Goal: Task Accomplishment & Management: Use online tool/utility

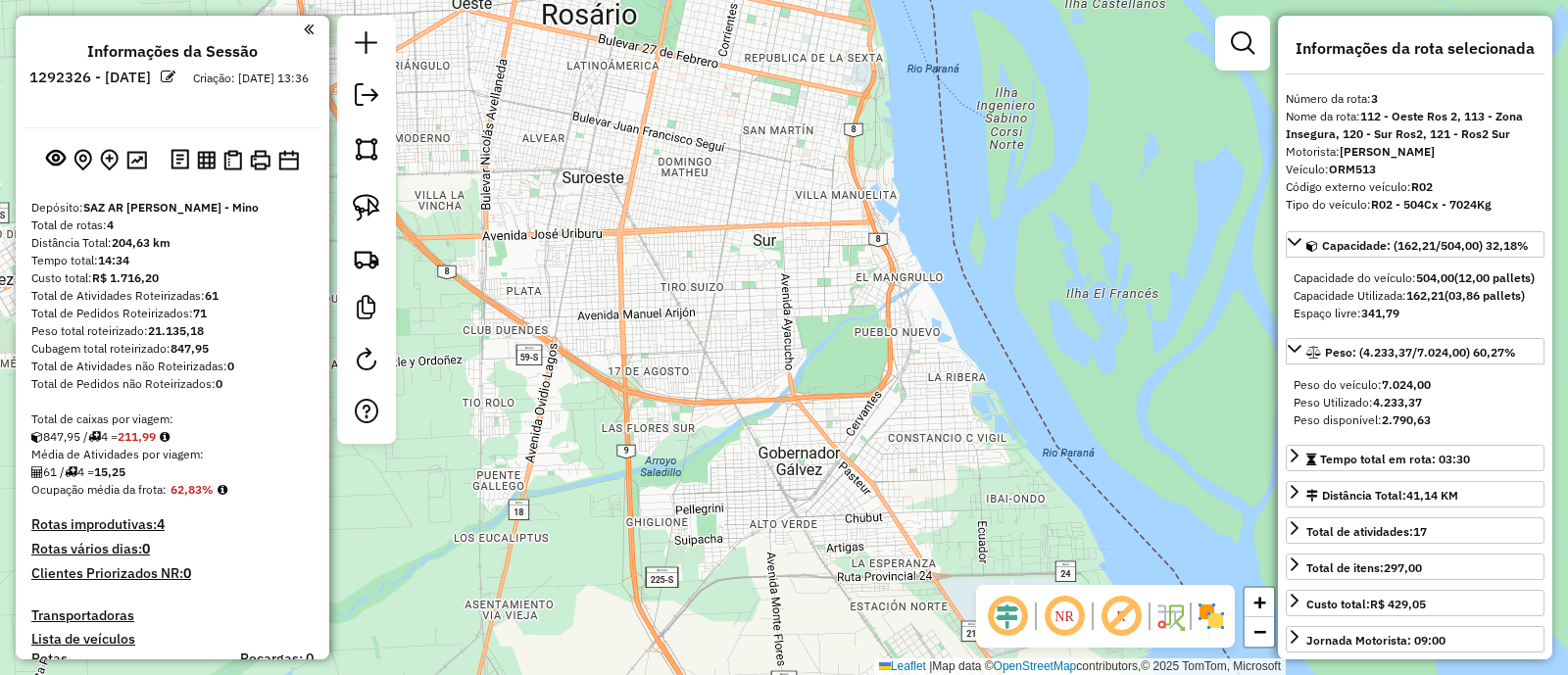
select select "**********"
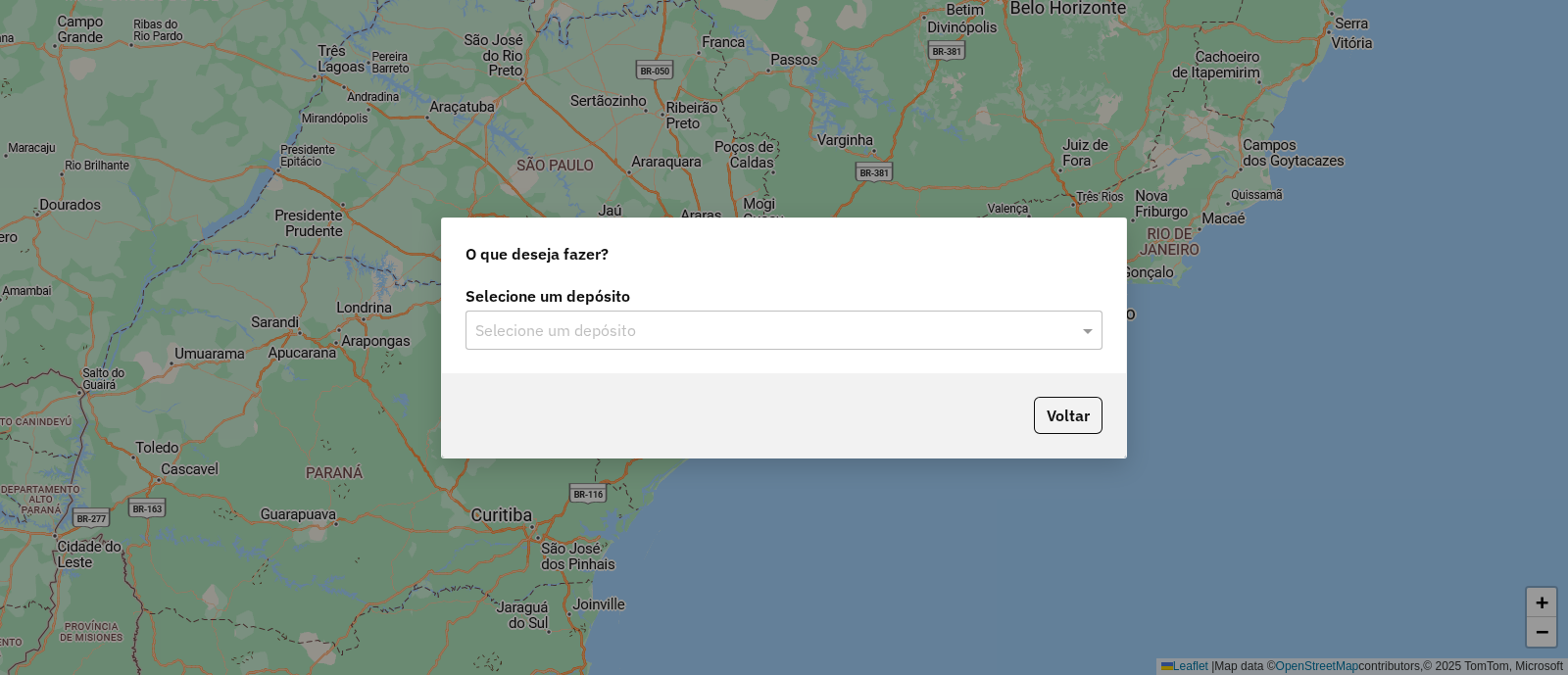
click at [634, 319] on input "text" at bounding box center [765, 331] width 579 height 24
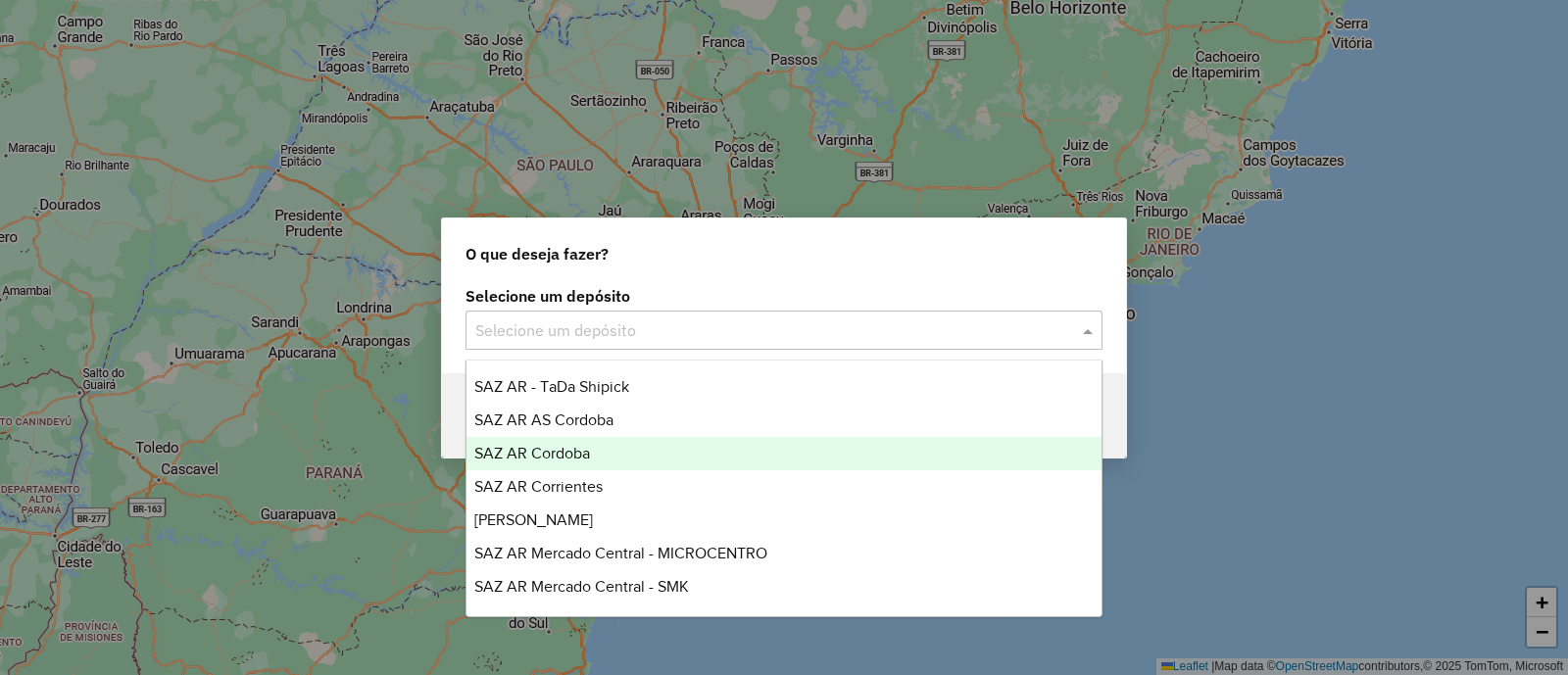
click at [615, 451] on div "SAZ AR Cordoba" at bounding box center [784, 454] width 635 height 34
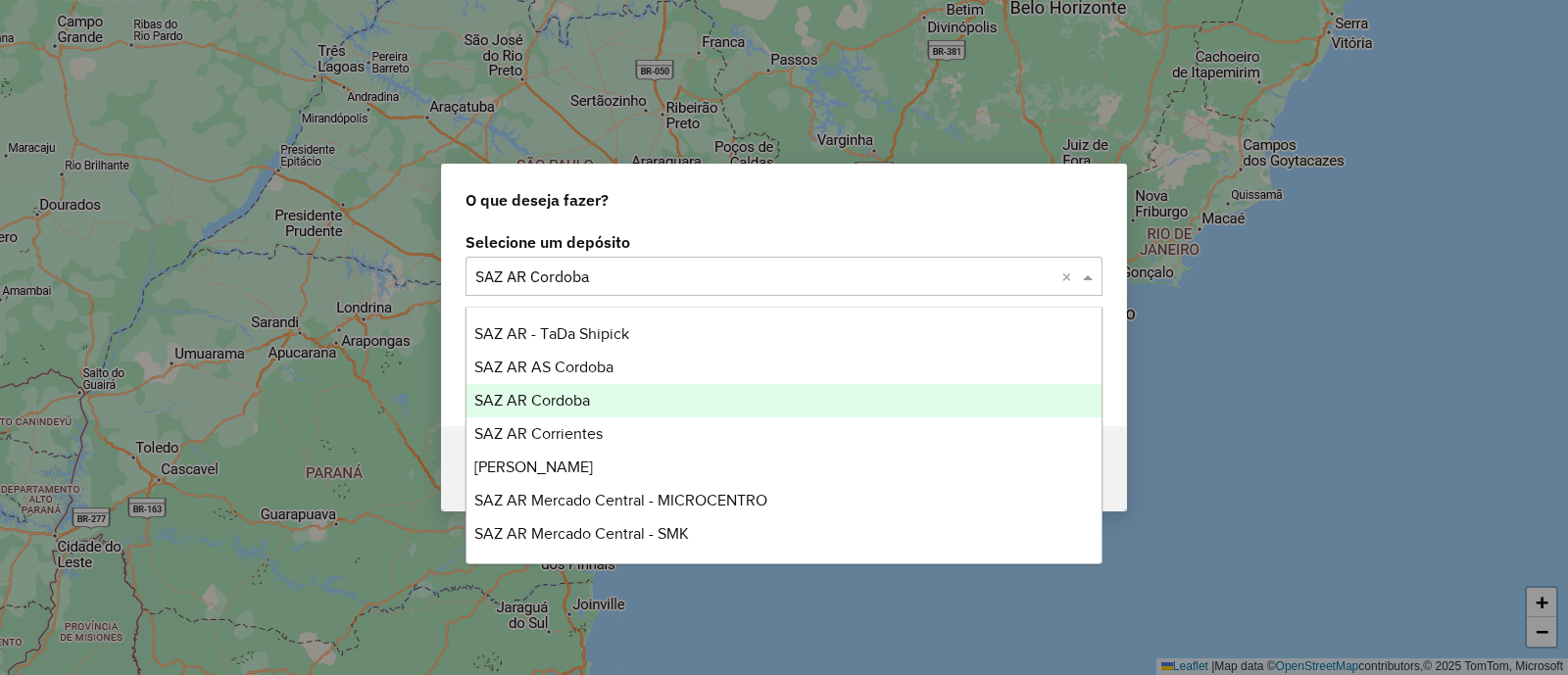
click at [595, 281] on input "text" at bounding box center [765, 277] width 579 height 24
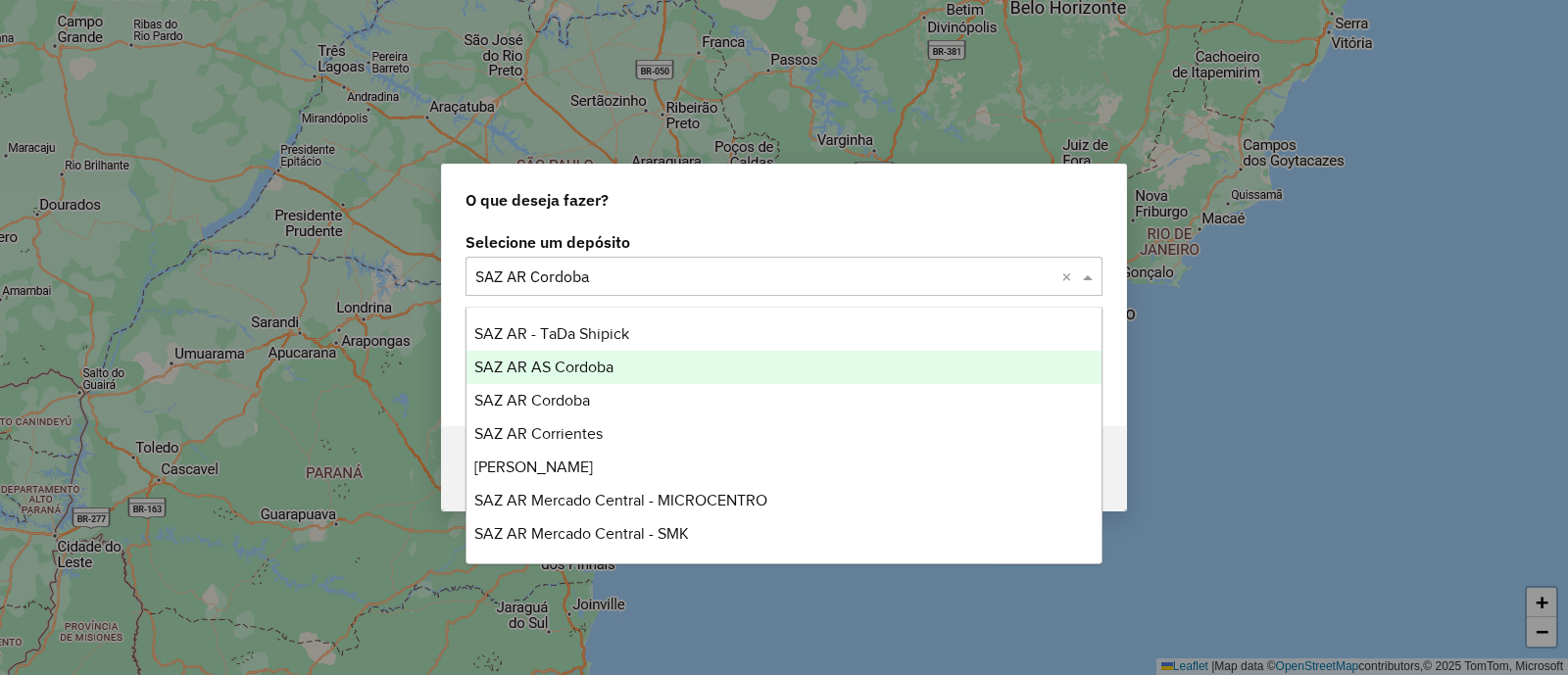
click at [589, 359] on span "SAZ AR AS Cordoba" at bounding box center [544, 367] width 139 height 17
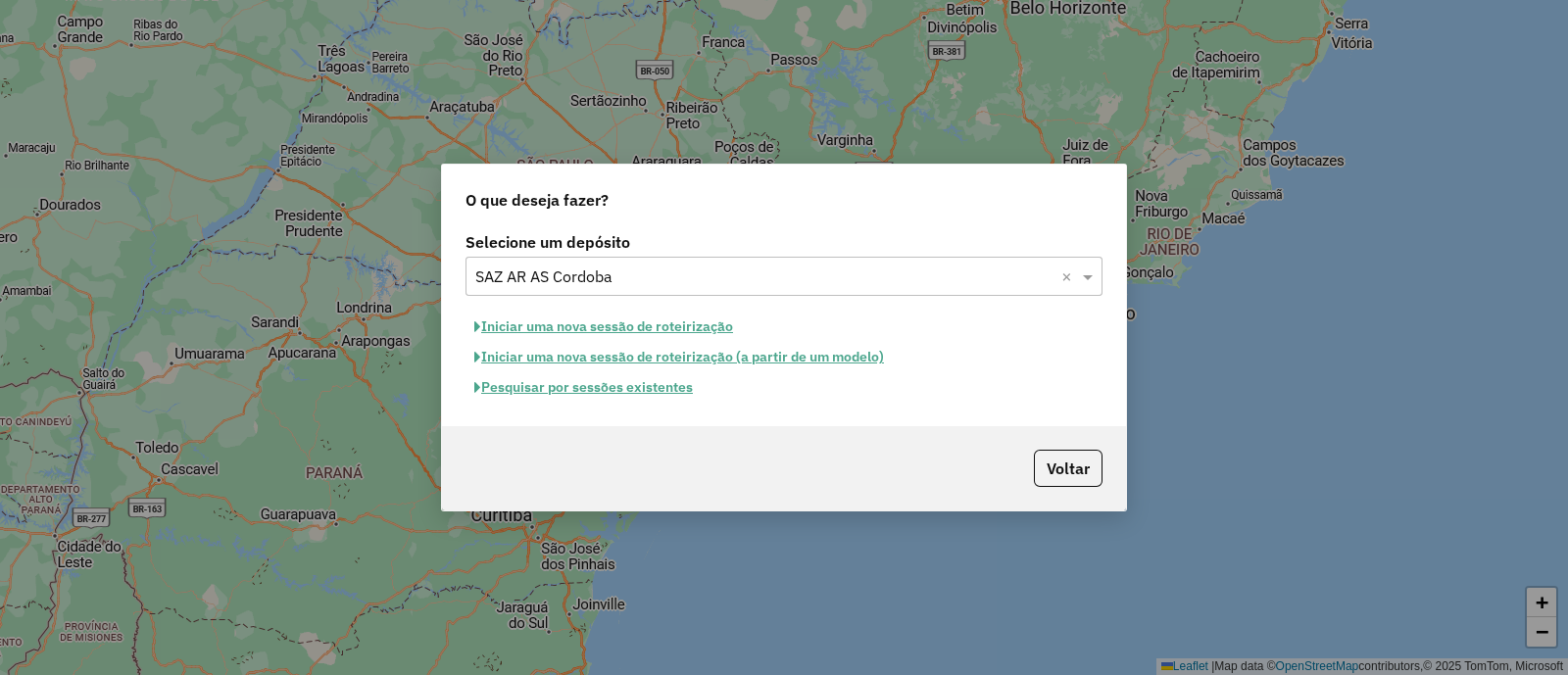
click at [592, 326] on button "Iniciar uma nova sessão de roteirização" at bounding box center [604, 327] width 276 height 31
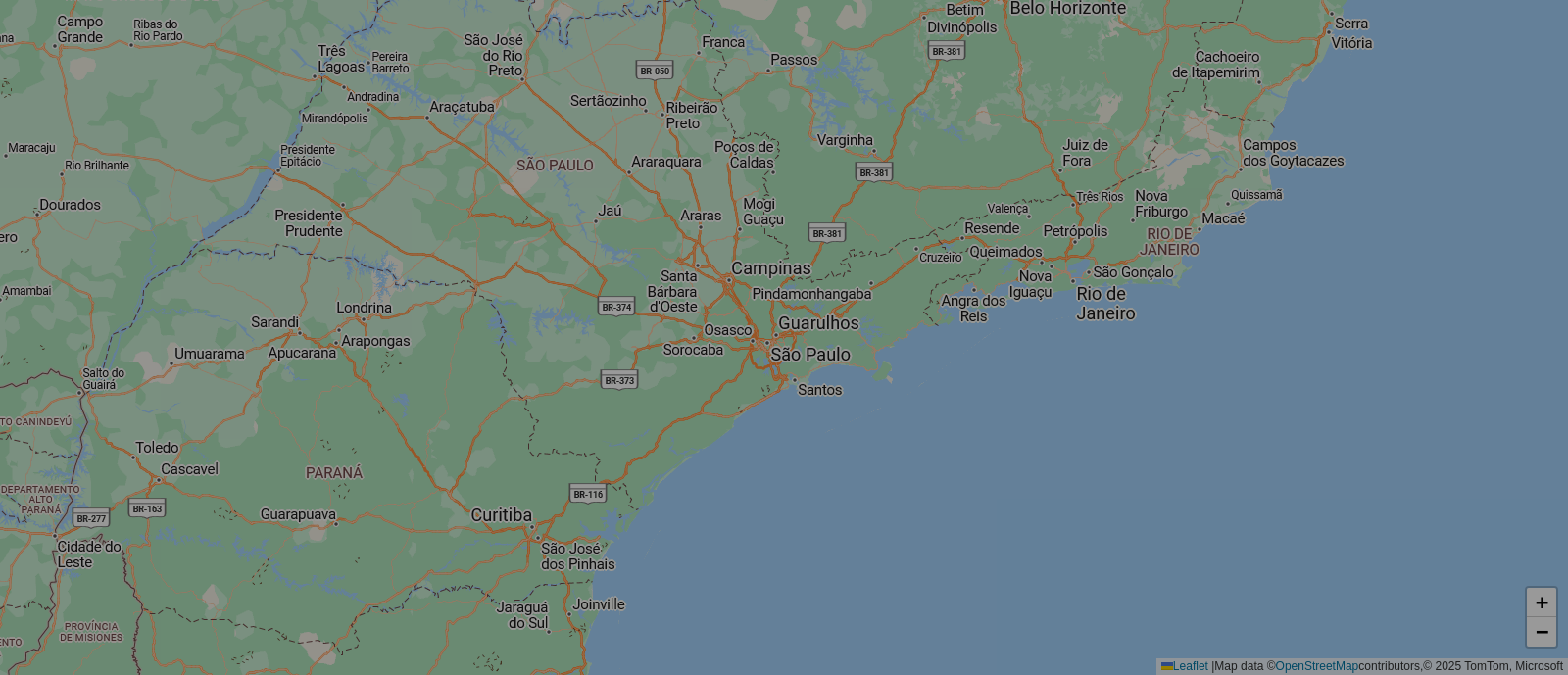
select select "*"
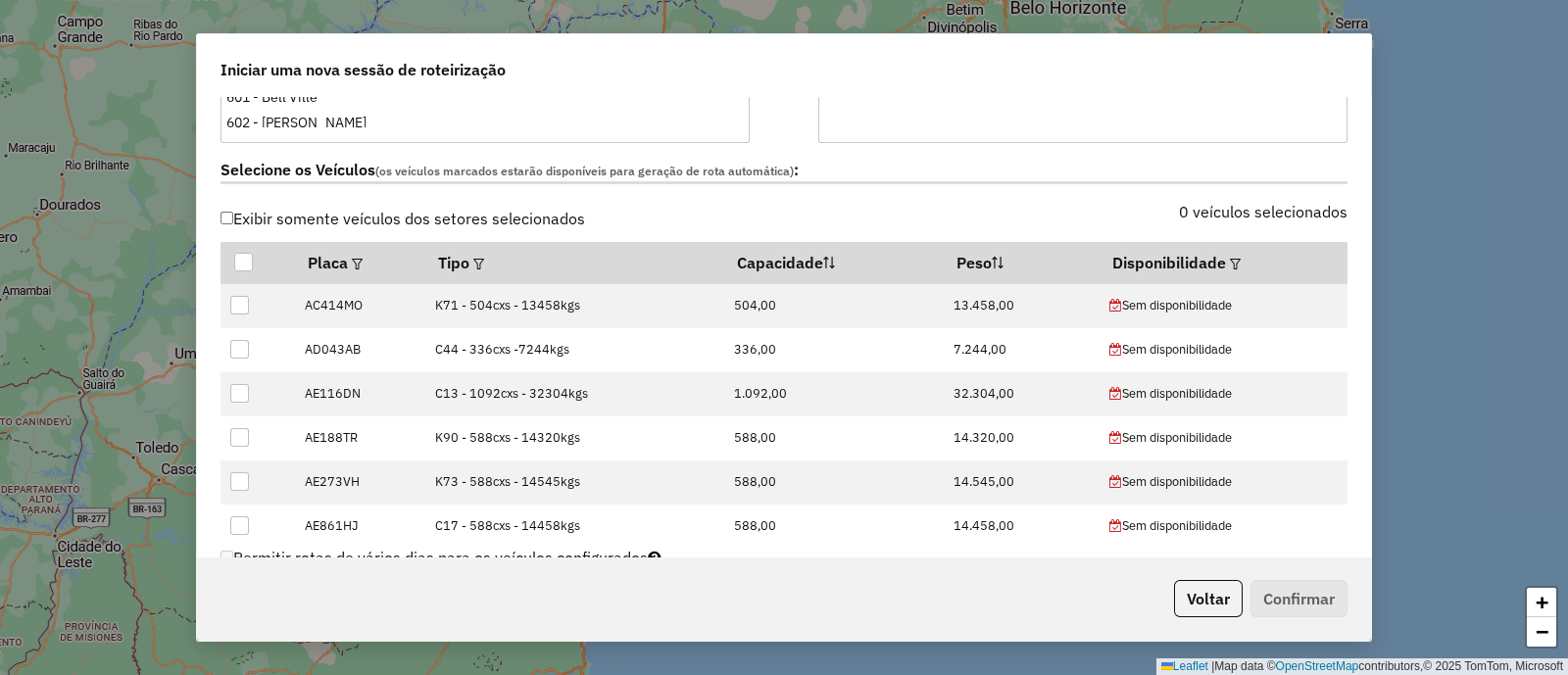
scroll to position [612, 0]
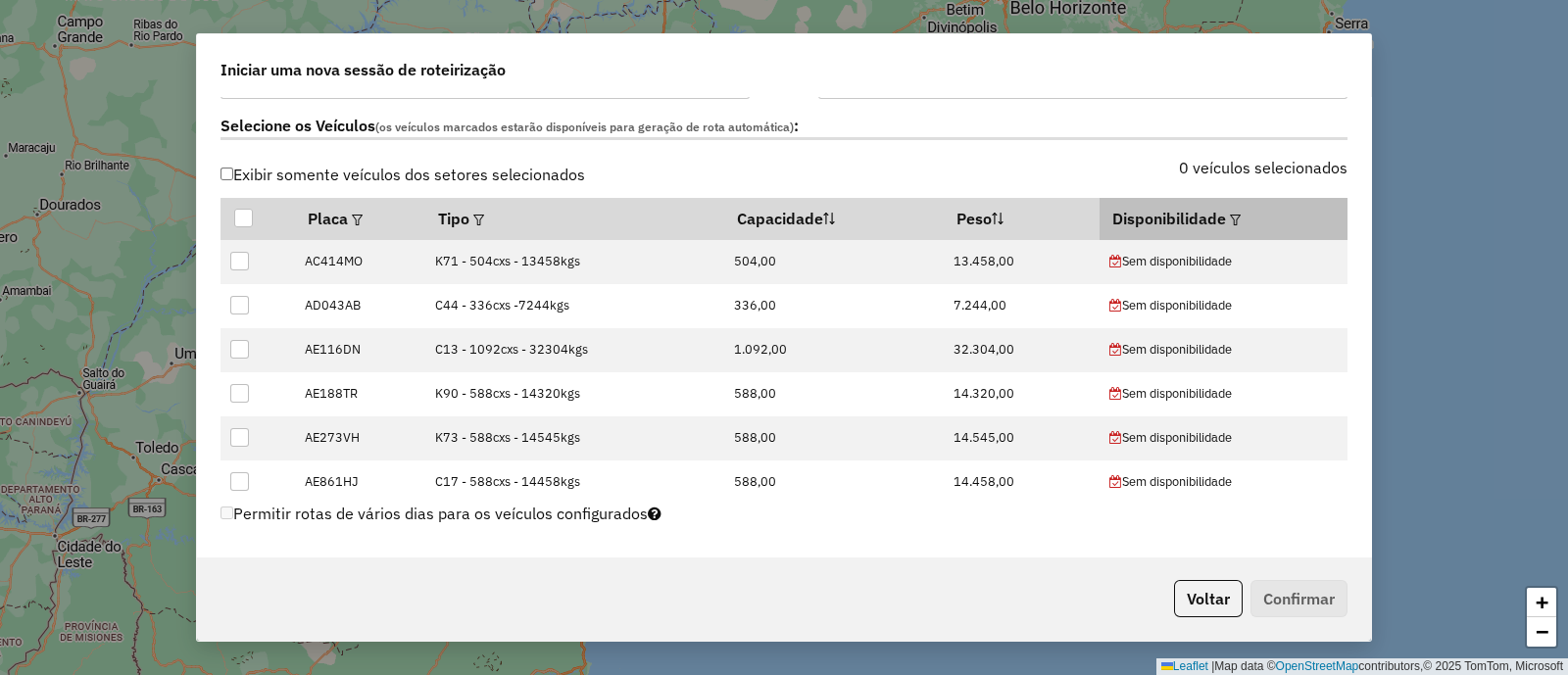
click at [1230, 217] on em at bounding box center [1235, 220] width 11 height 11
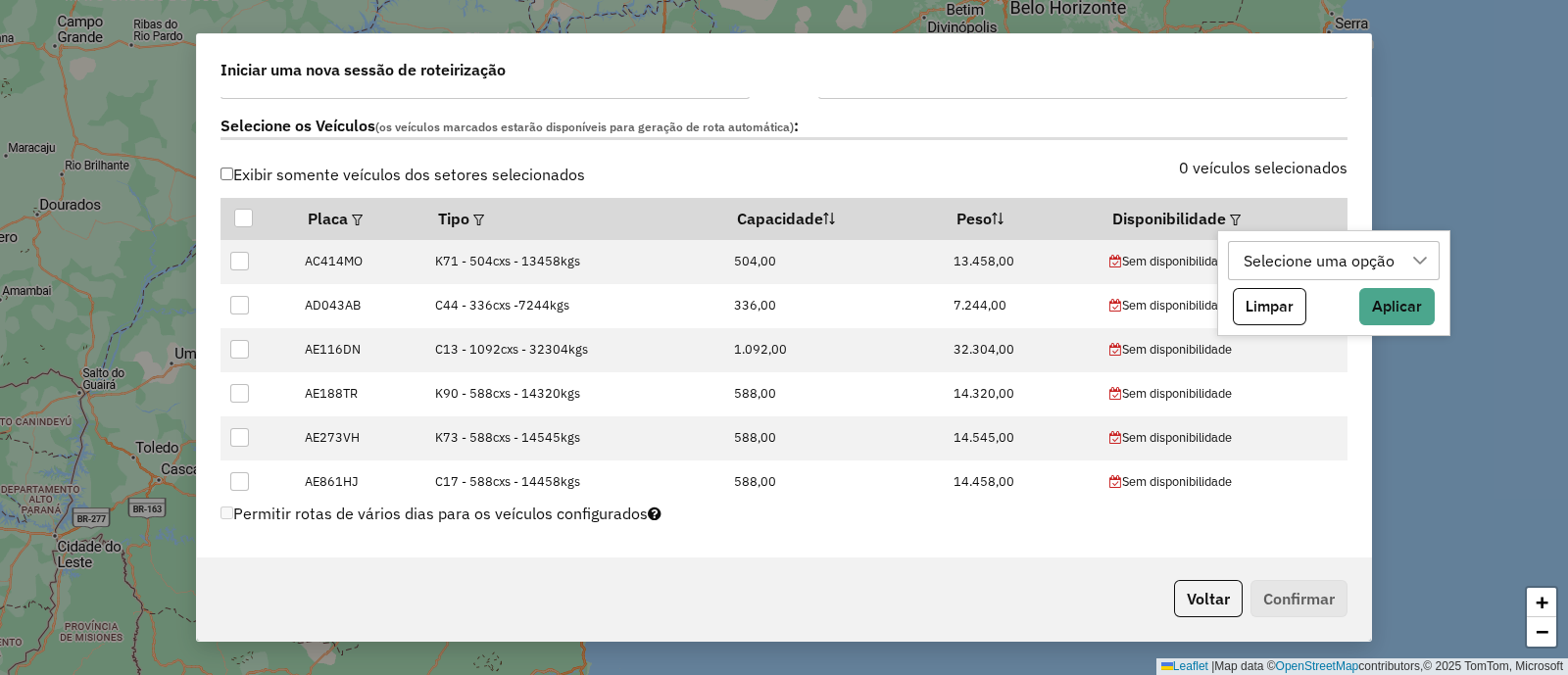
click at [1256, 249] on div "Selecione uma opção" at bounding box center [1319, 260] width 165 height 37
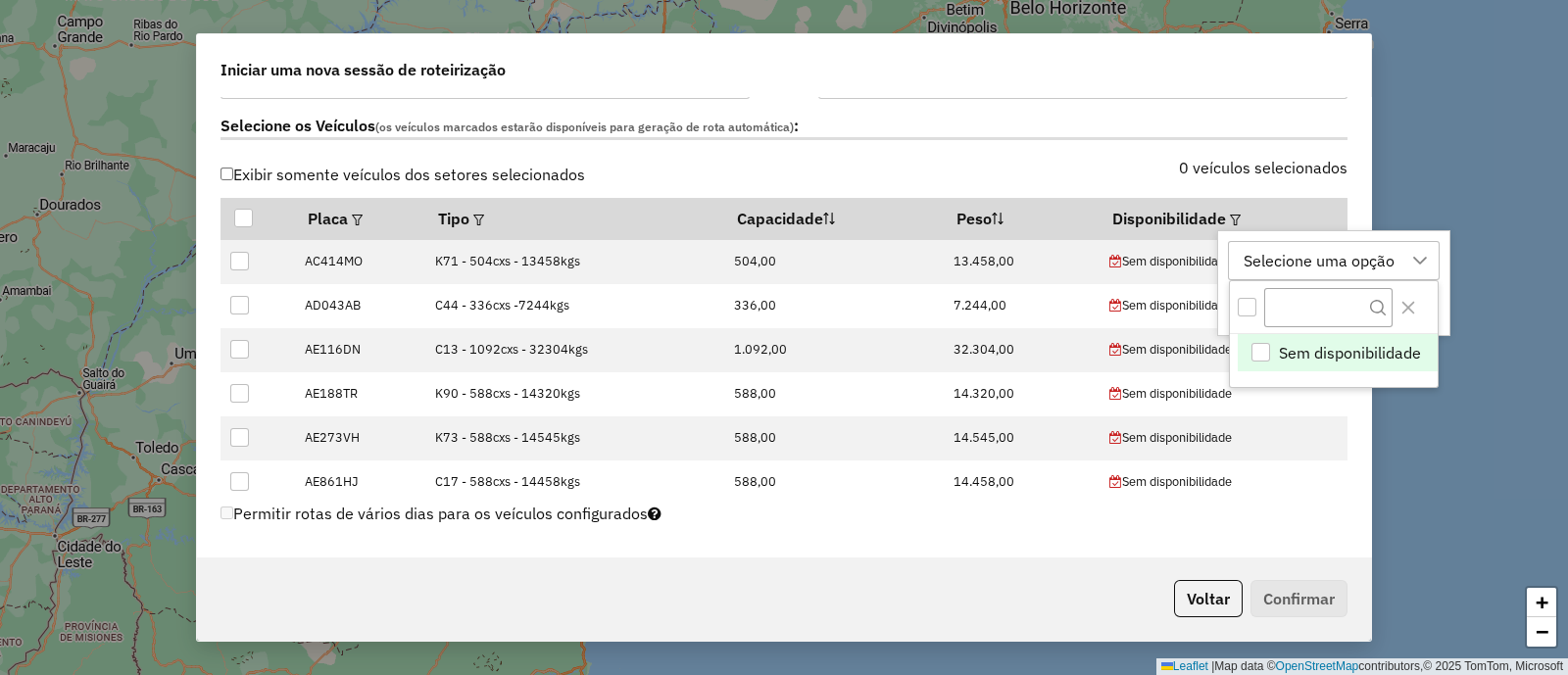
scroll to position [14, 90]
click at [1410, 304] on icon "Close" at bounding box center [1409, 308] width 16 height 16
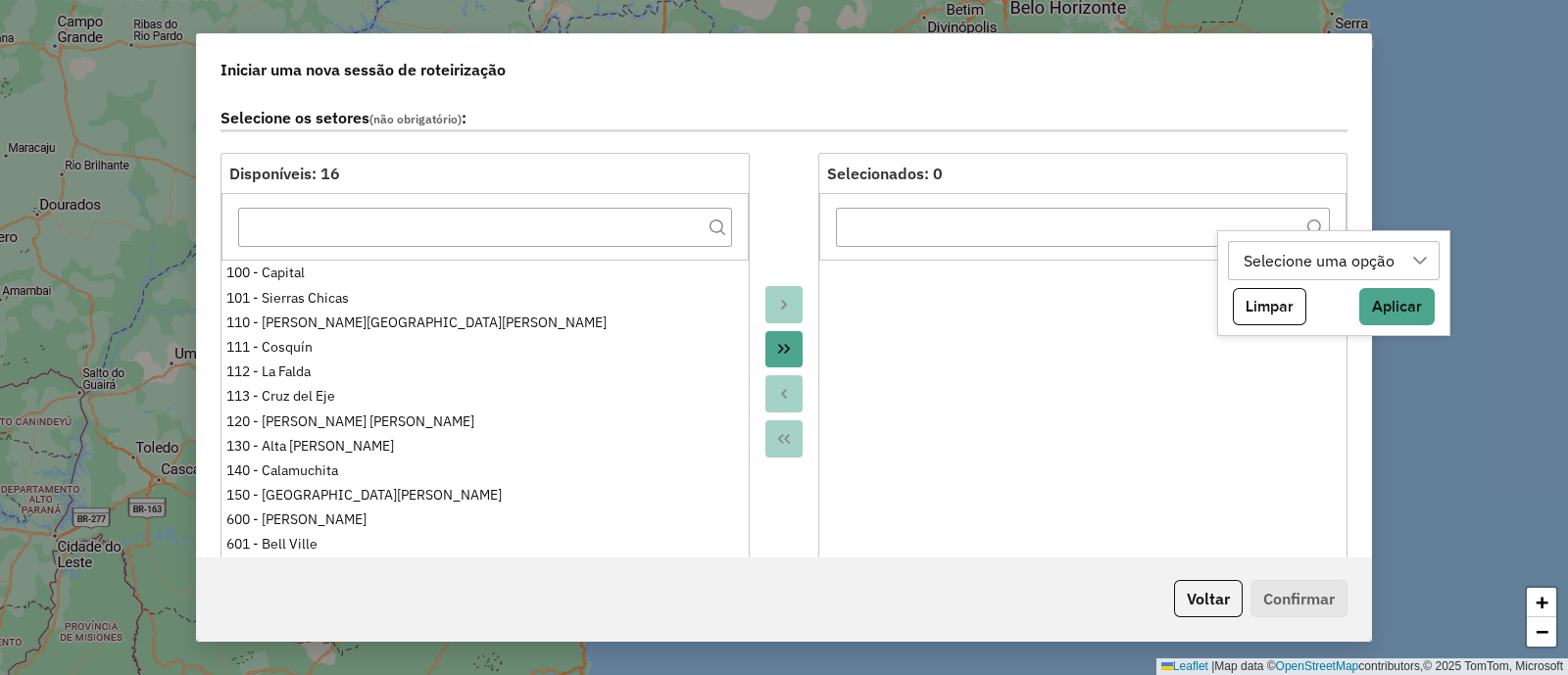
scroll to position [0, 0]
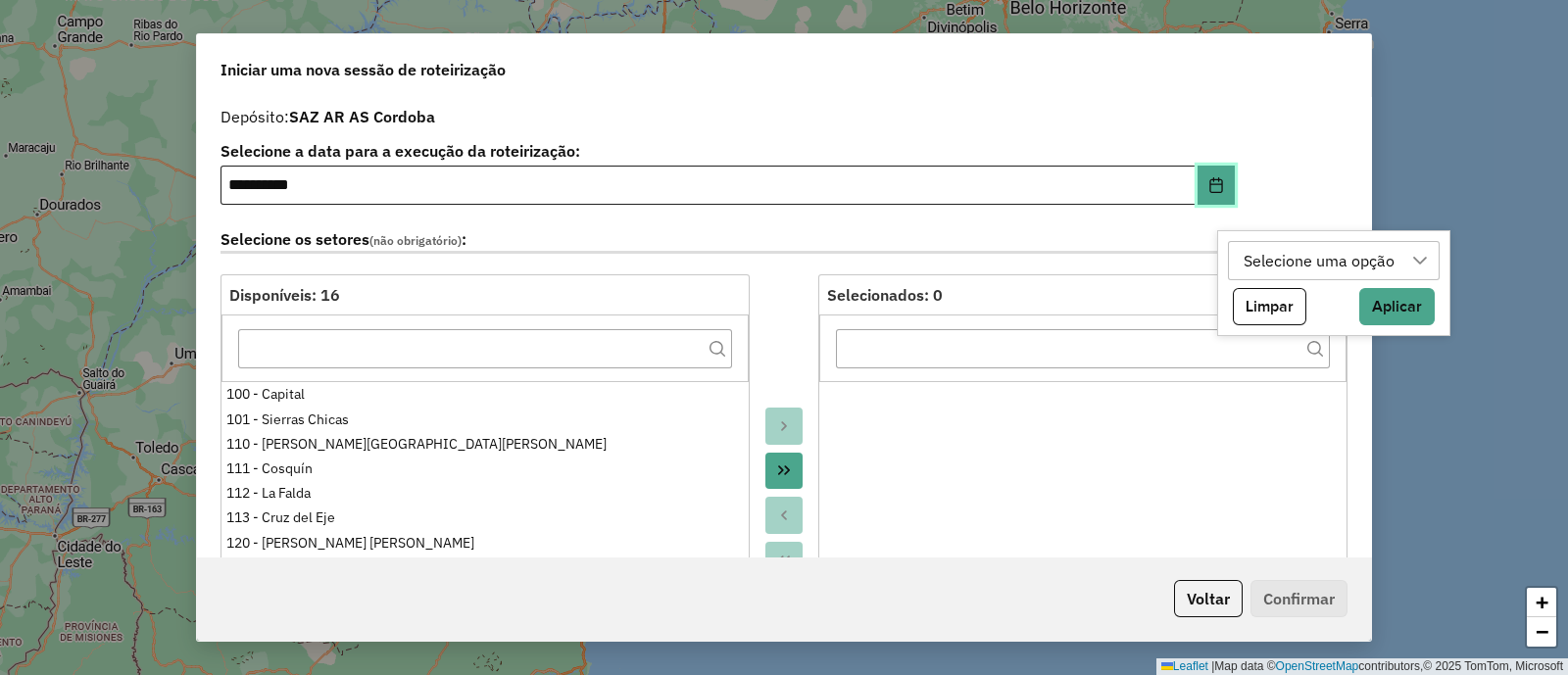
drag, startPoint x: 1205, startPoint y: 187, endPoint x: 1181, endPoint y: 199, distance: 26.8
click at [1209, 187] on icon "Choose Date" at bounding box center [1217, 185] width 16 height 16
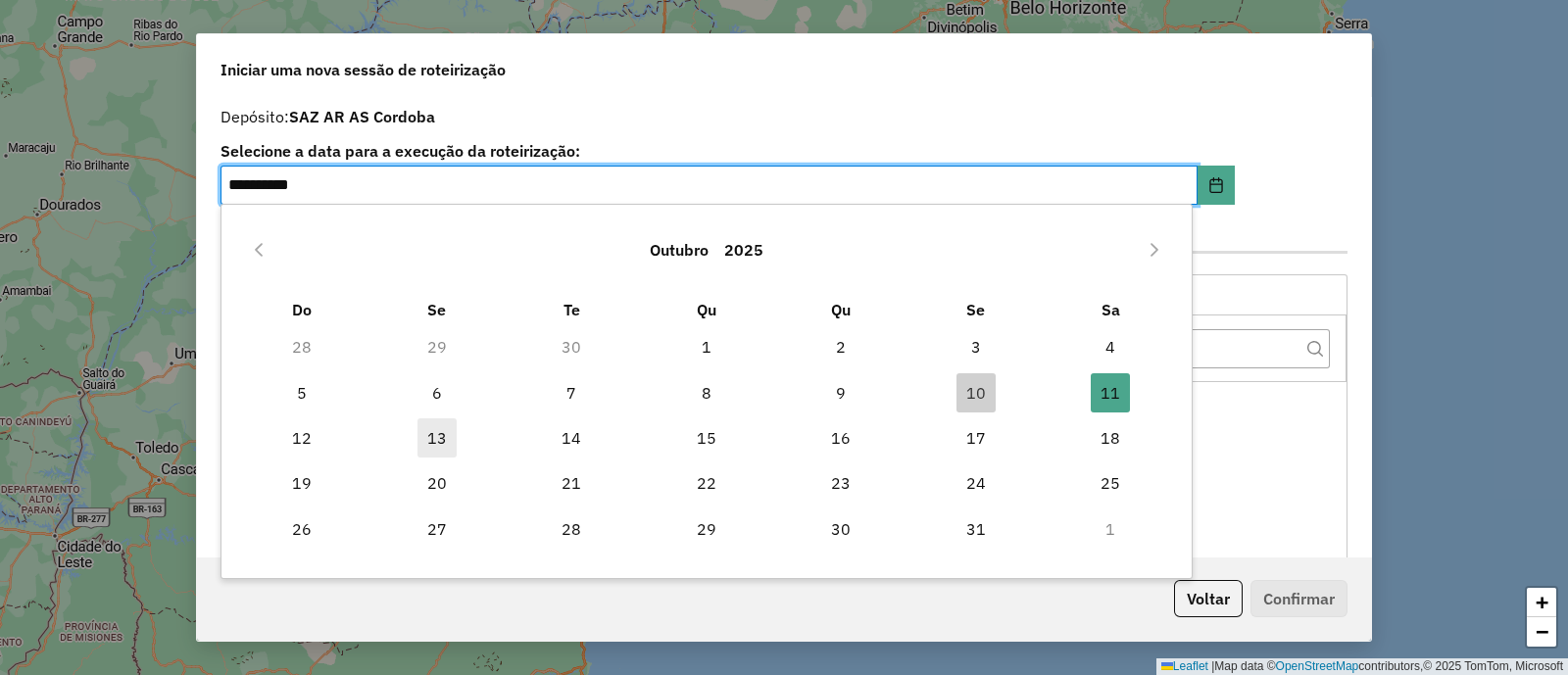
click at [435, 440] on span "13" at bounding box center [436, 437] width 39 height 39
type input "**********"
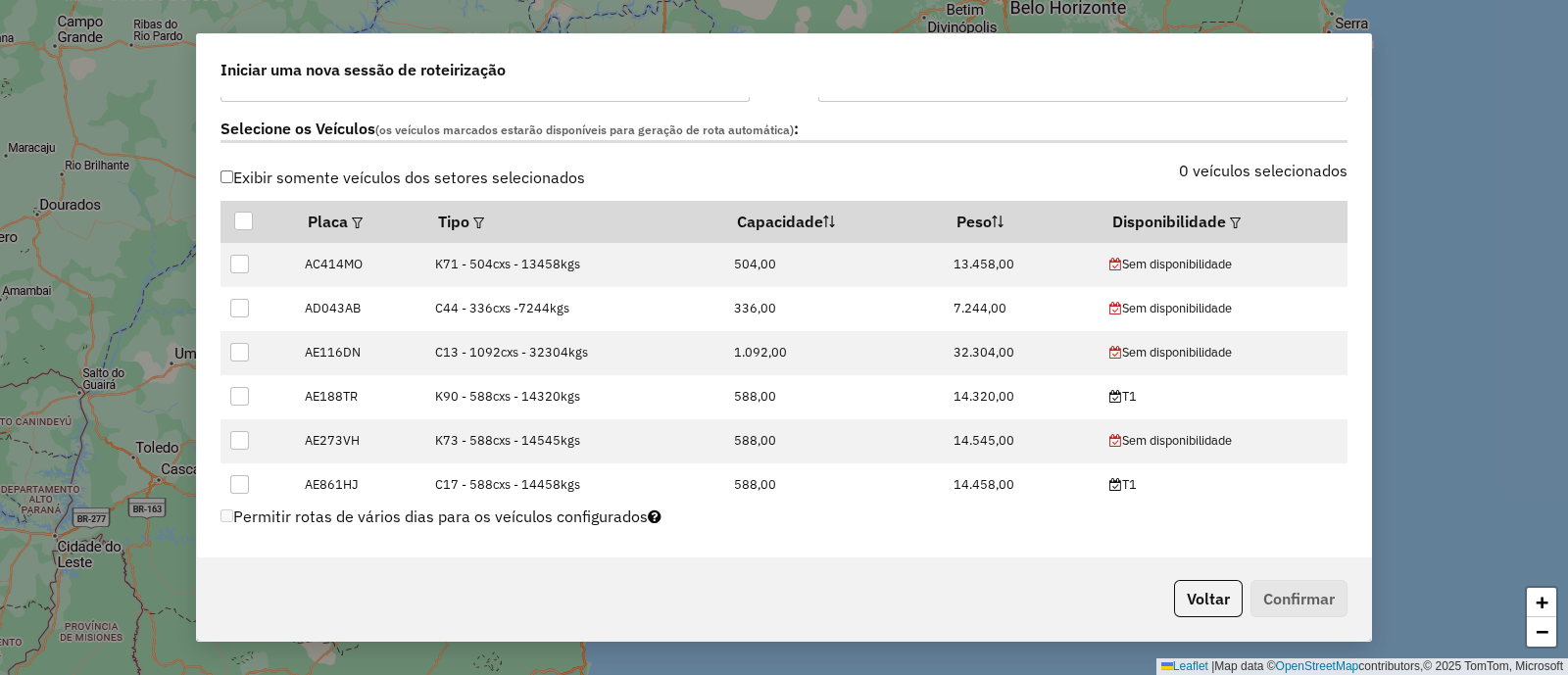
scroll to position [612, 0]
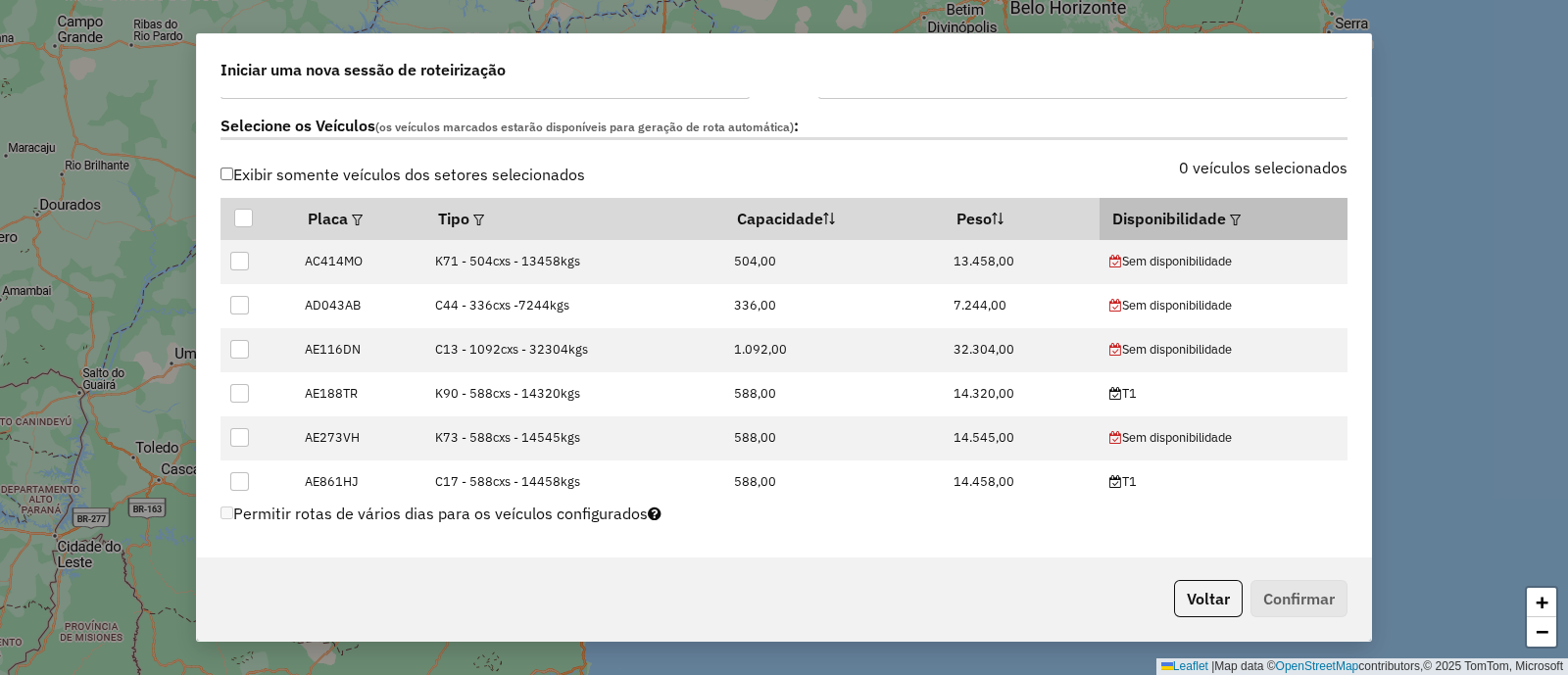
click at [1230, 220] on em at bounding box center [1235, 220] width 11 height 11
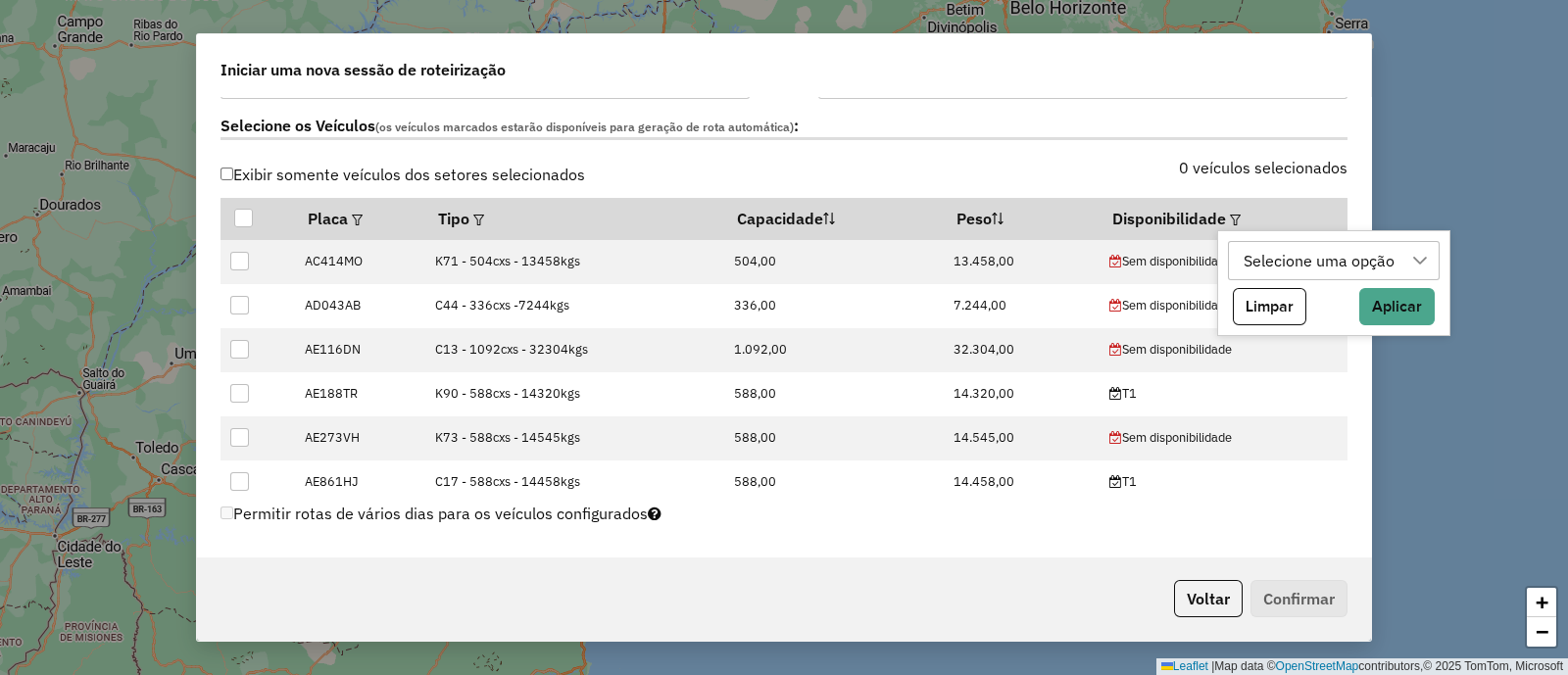
click at [1333, 261] on div "Selecione uma opção" at bounding box center [1319, 260] width 165 height 37
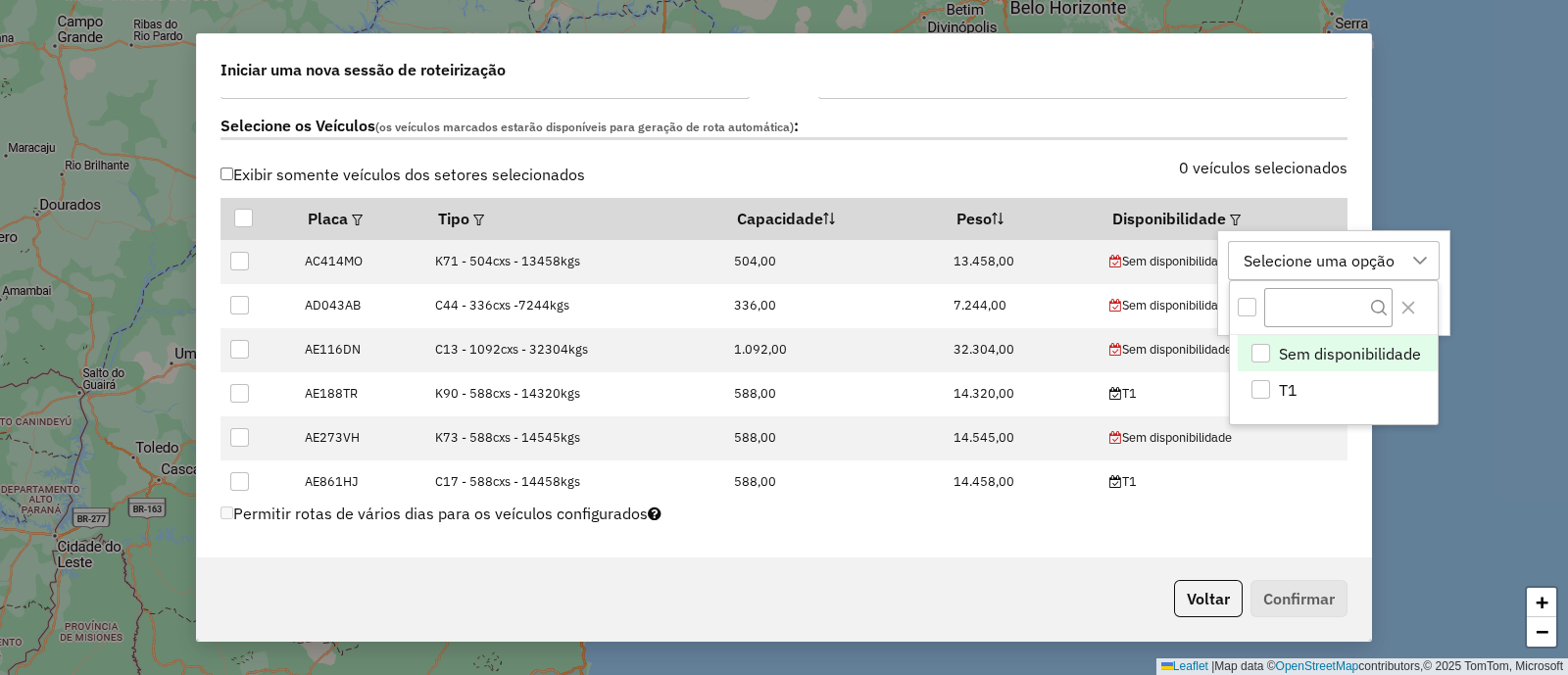
scroll to position [14, 90]
click at [1314, 386] on li "T1" at bounding box center [1337, 390] width 200 height 37
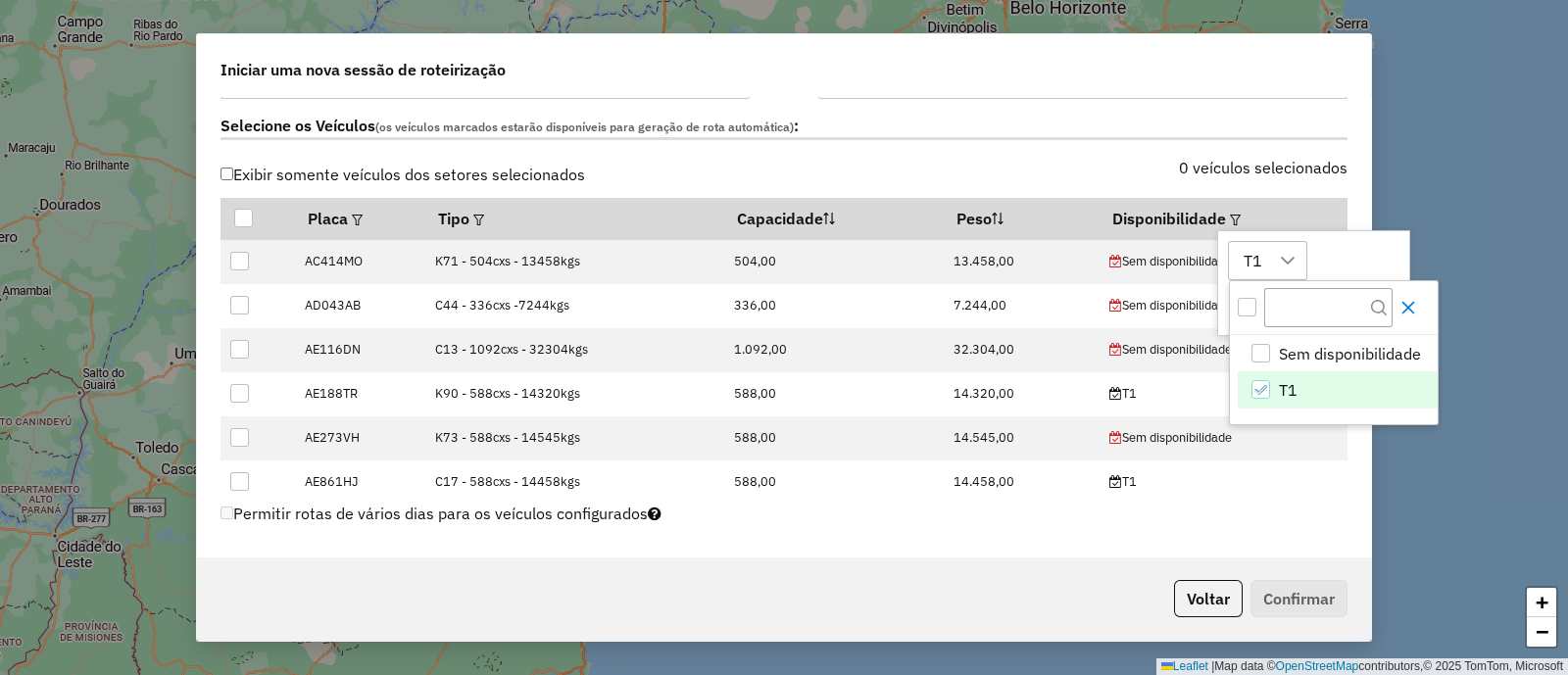
click at [1406, 312] on icon "Close" at bounding box center [1409, 308] width 16 height 16
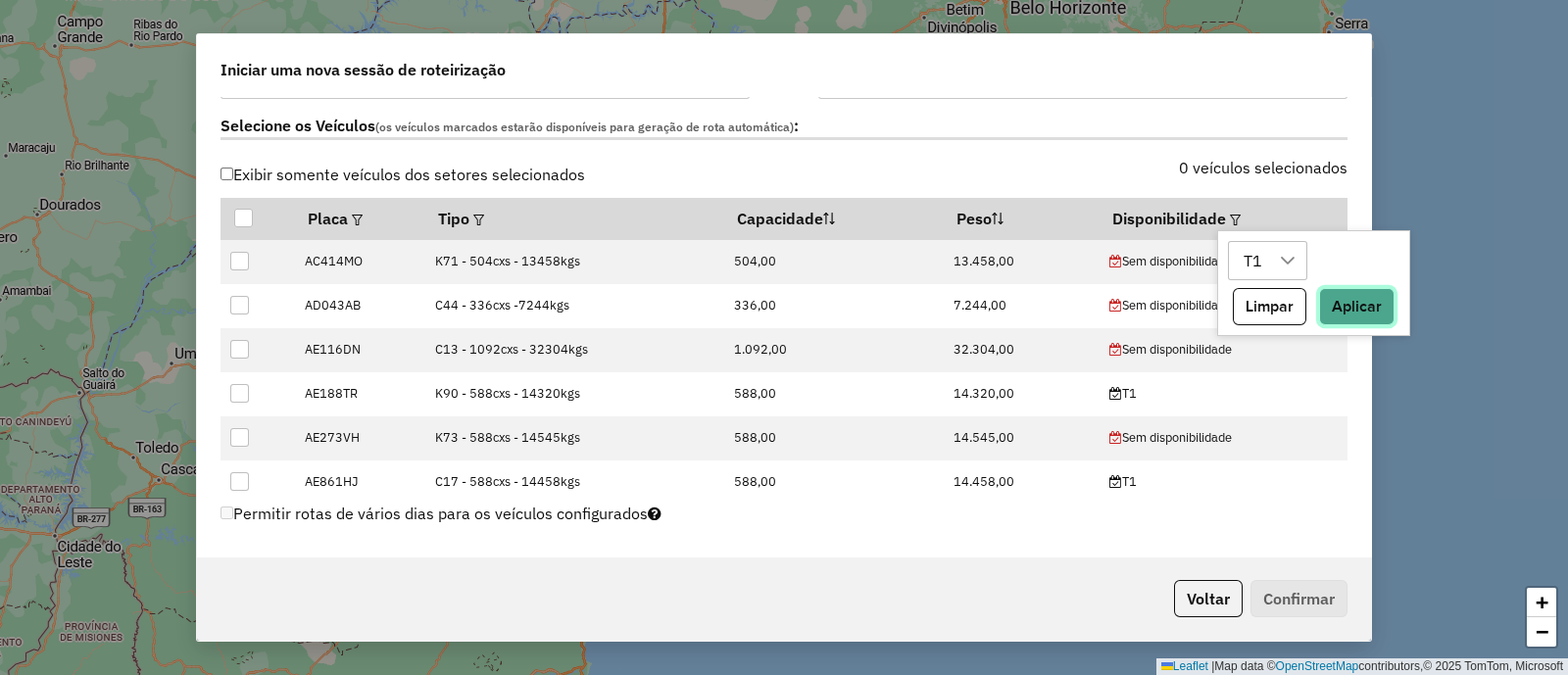
click at [1377, 312] on button "Aplicar" at bounding box center [1357, 306] width 76 height 37
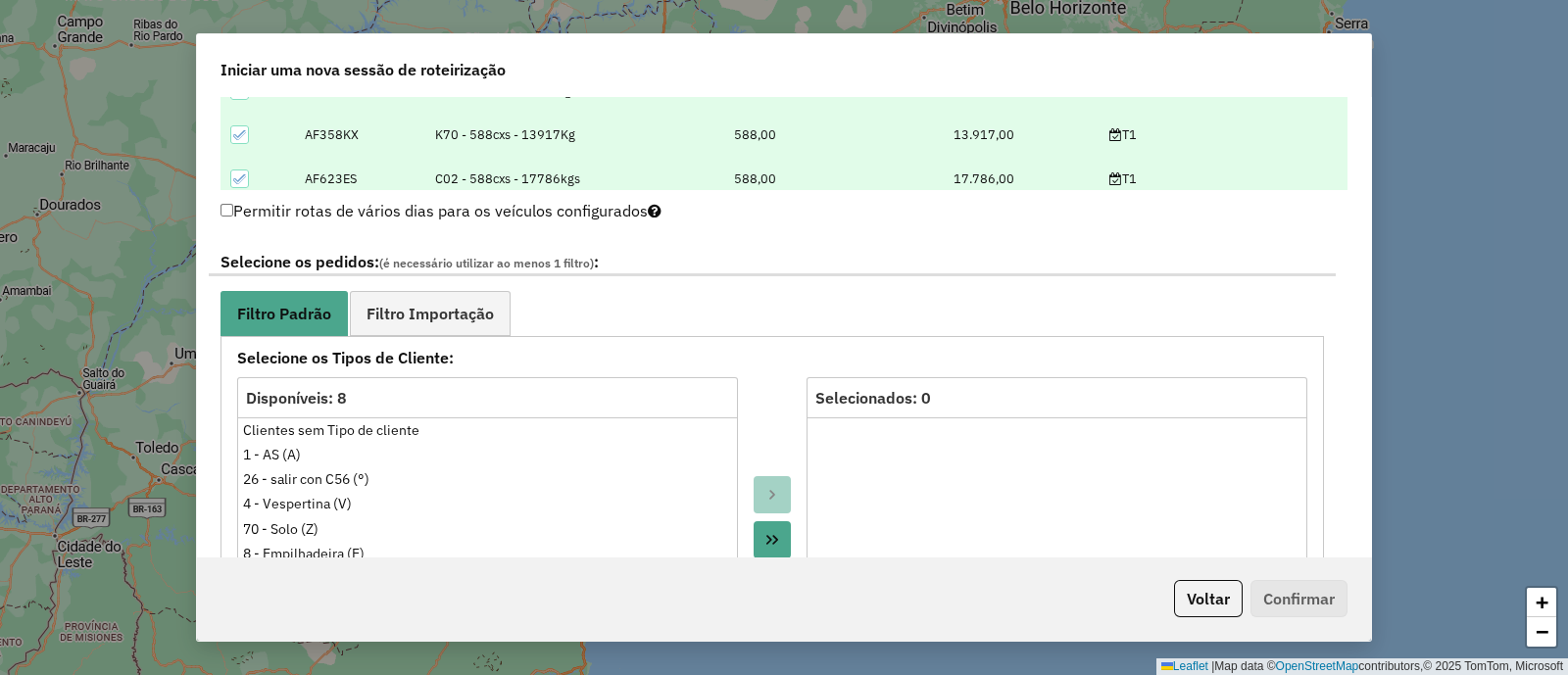
scroll to position [979, 0]
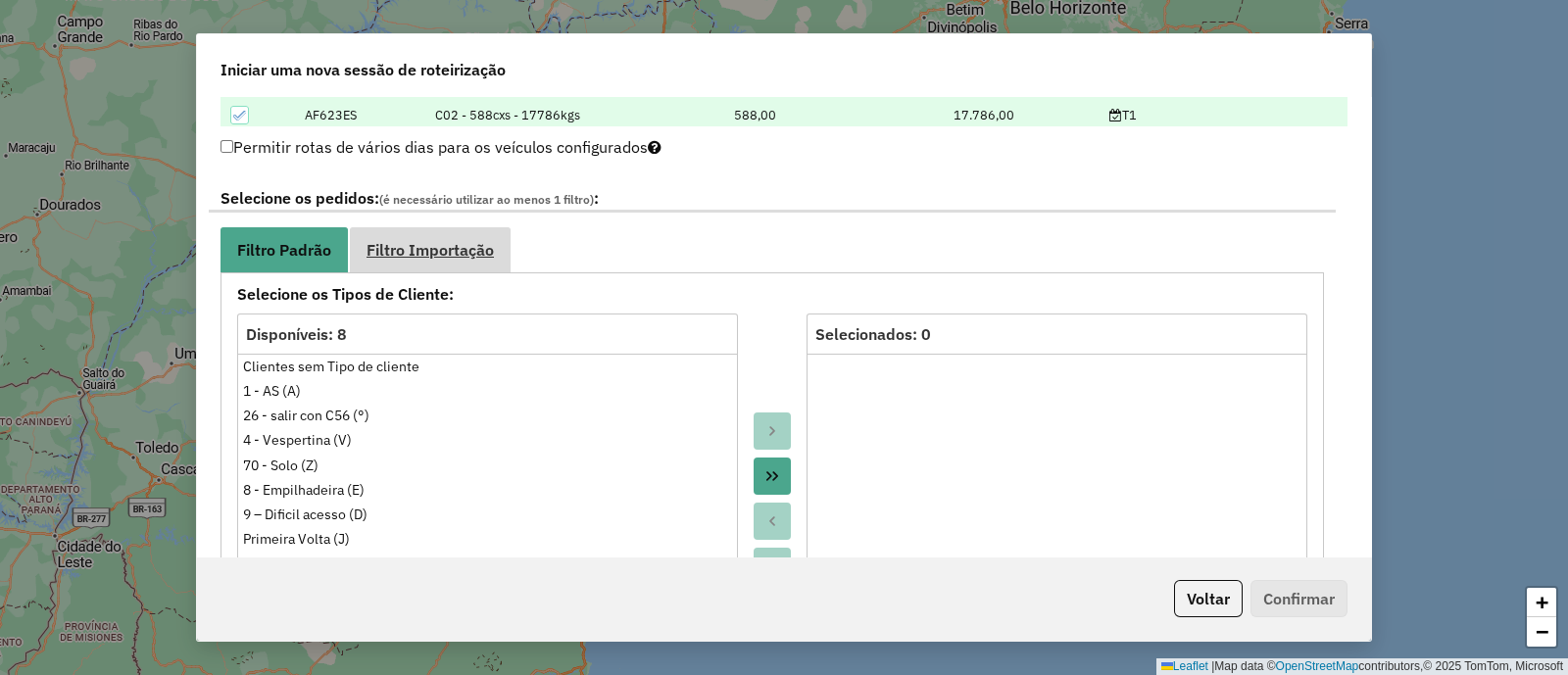
click at [484, 249] on span "Filtro Importação" at bounding box center [431, 251] width 127 height 16
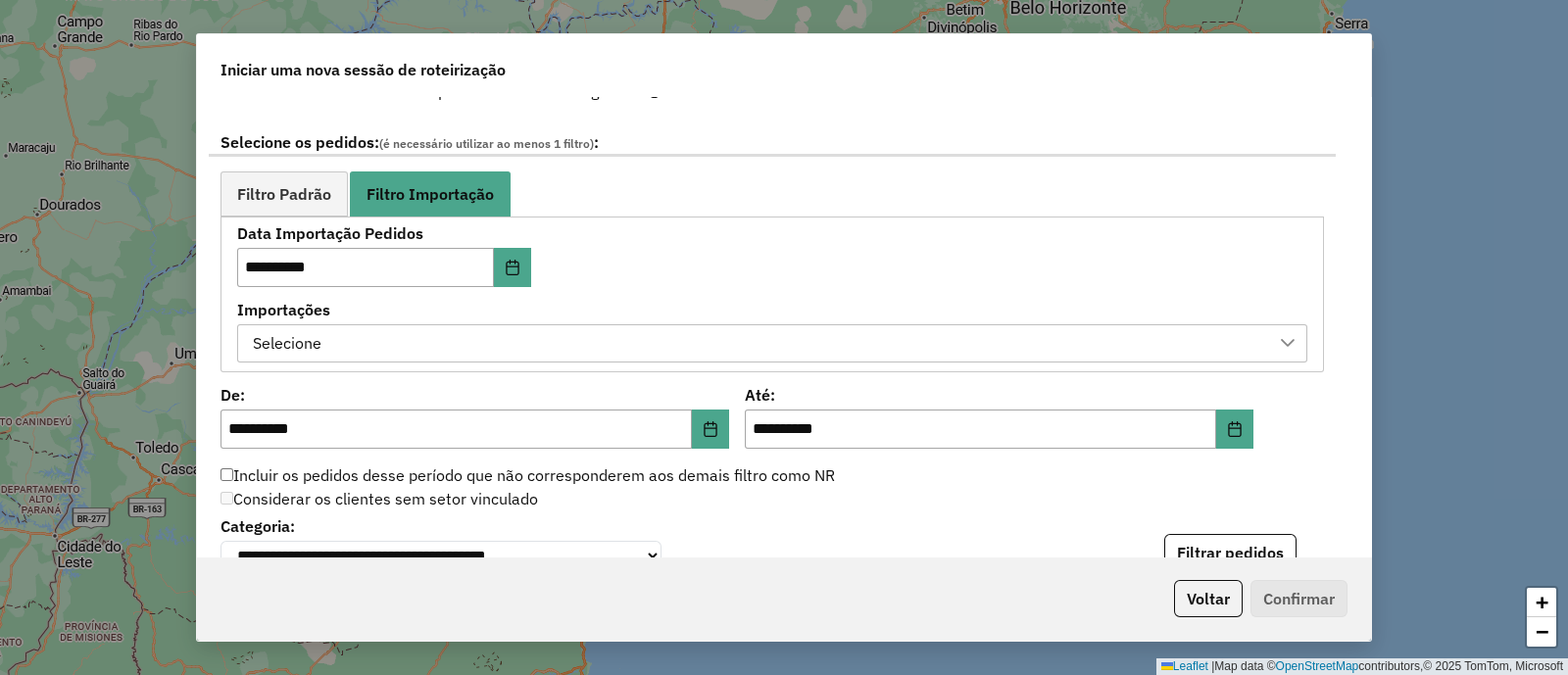
scroll to position [1102, 0]
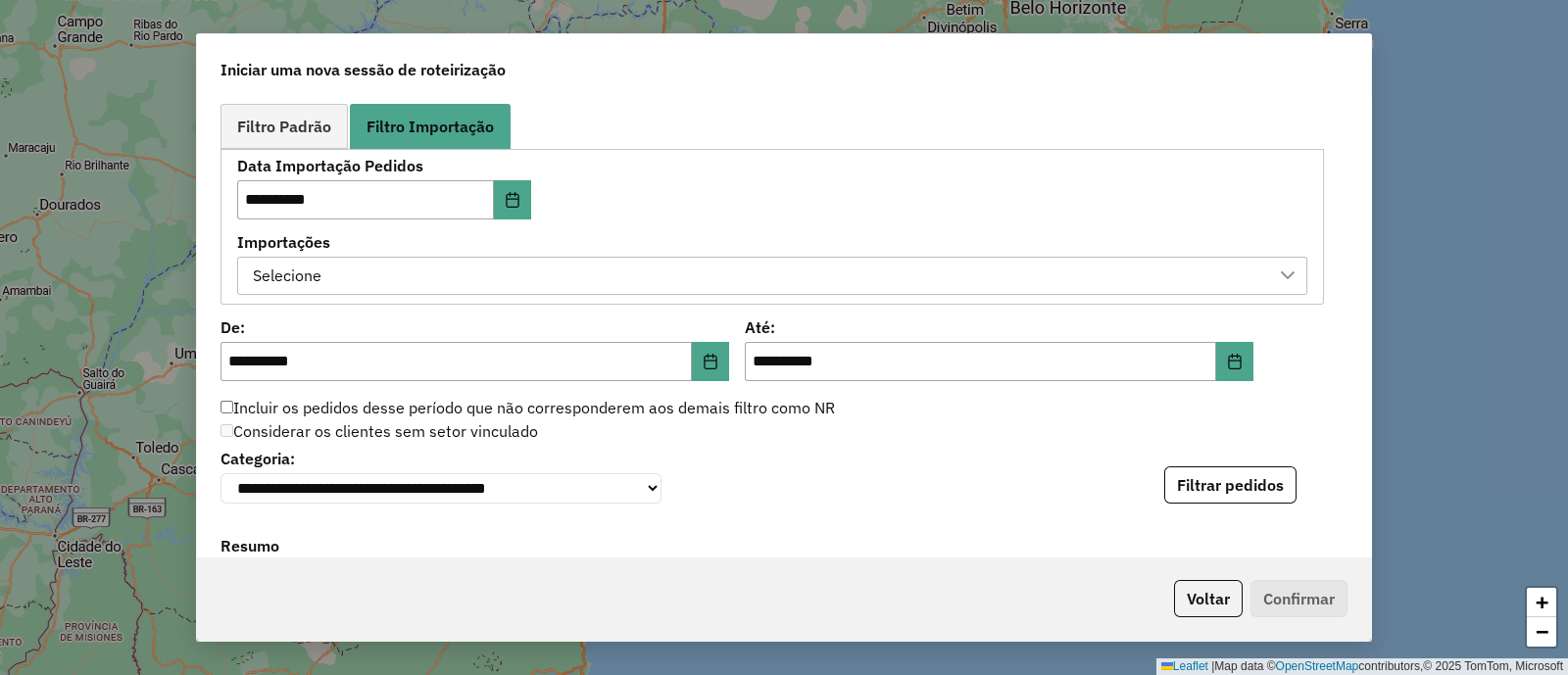
click at [658, 281] on div "Selecione" at bounding box center [757, 275] width 1023 height 37
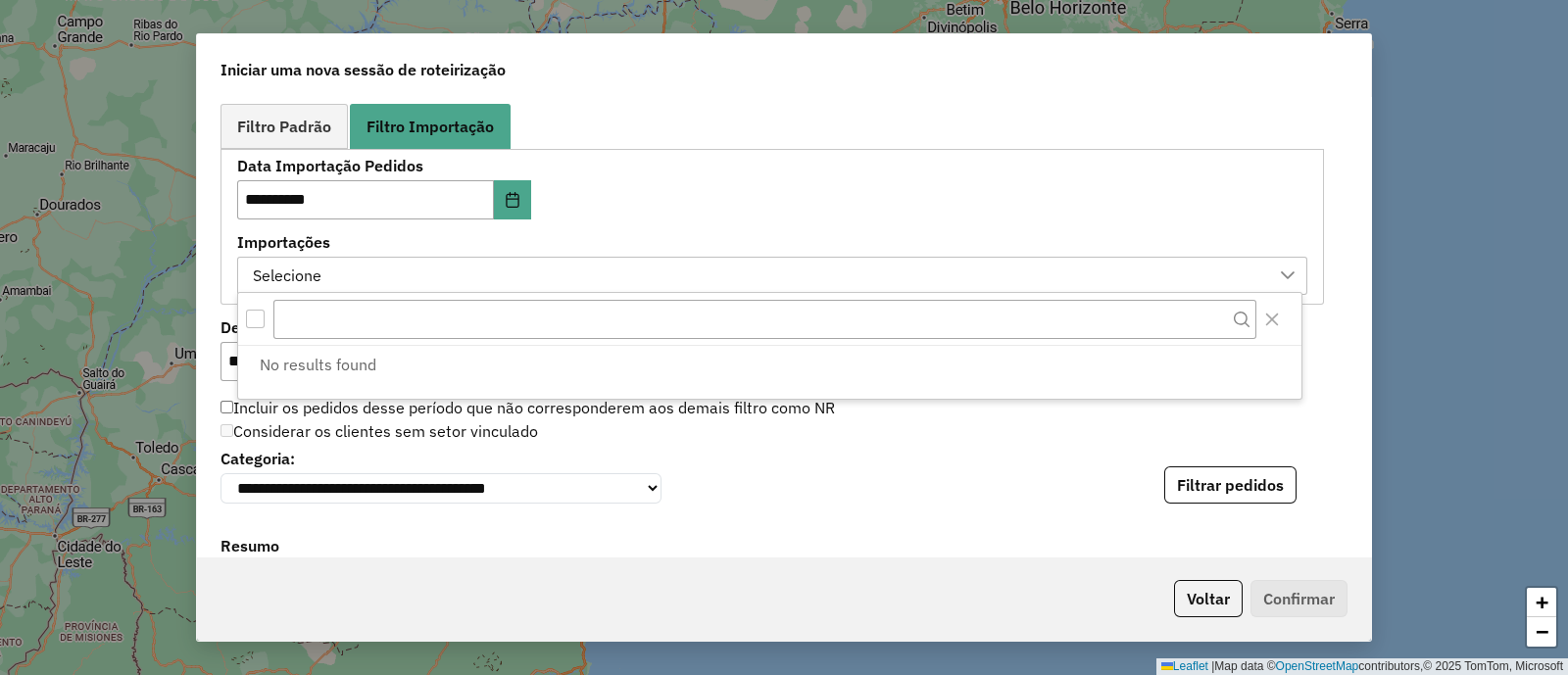
scroll to position [14, 90]
click at [685, 223] on div "**********" at bounding box center [773, 227] width 1071 height 136
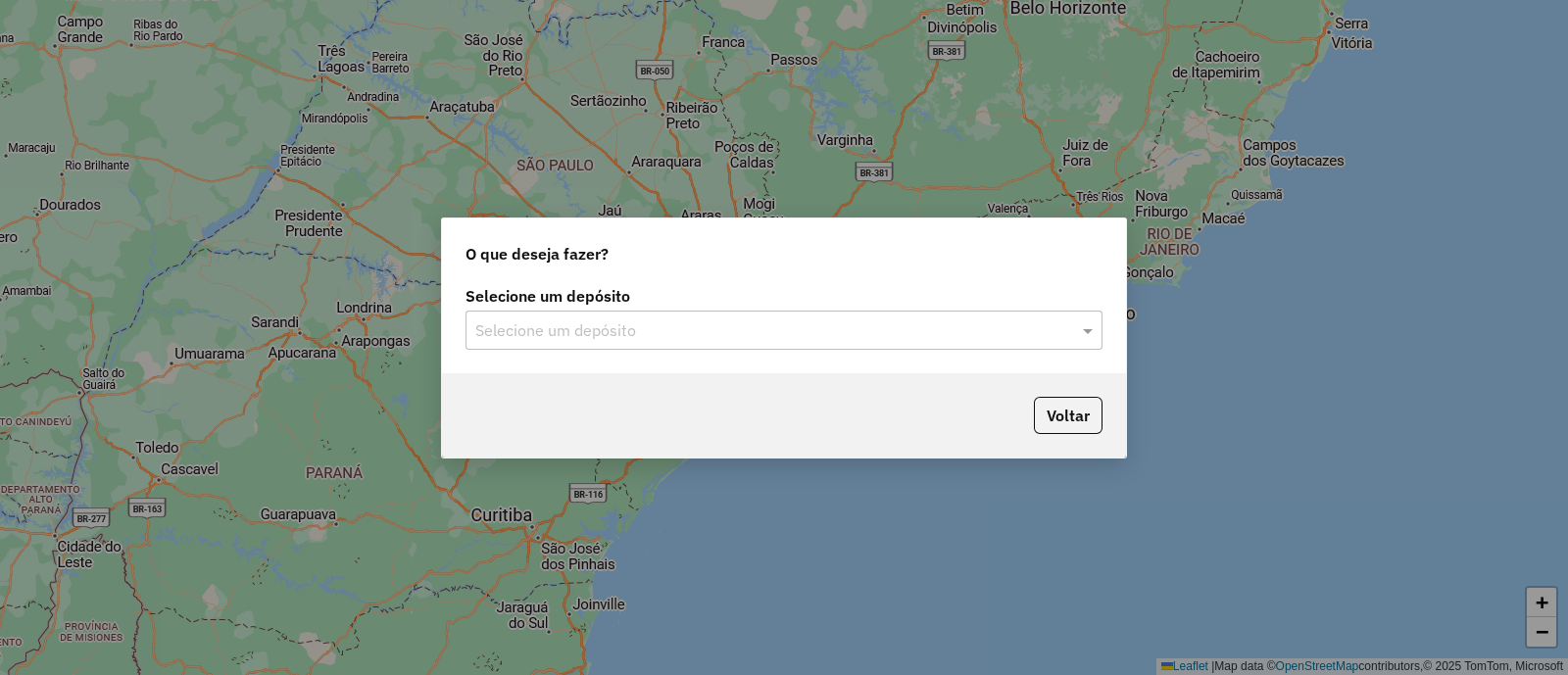
click at [554, 335] on input "text" at bounding box center [765, 331] width 579 height 24
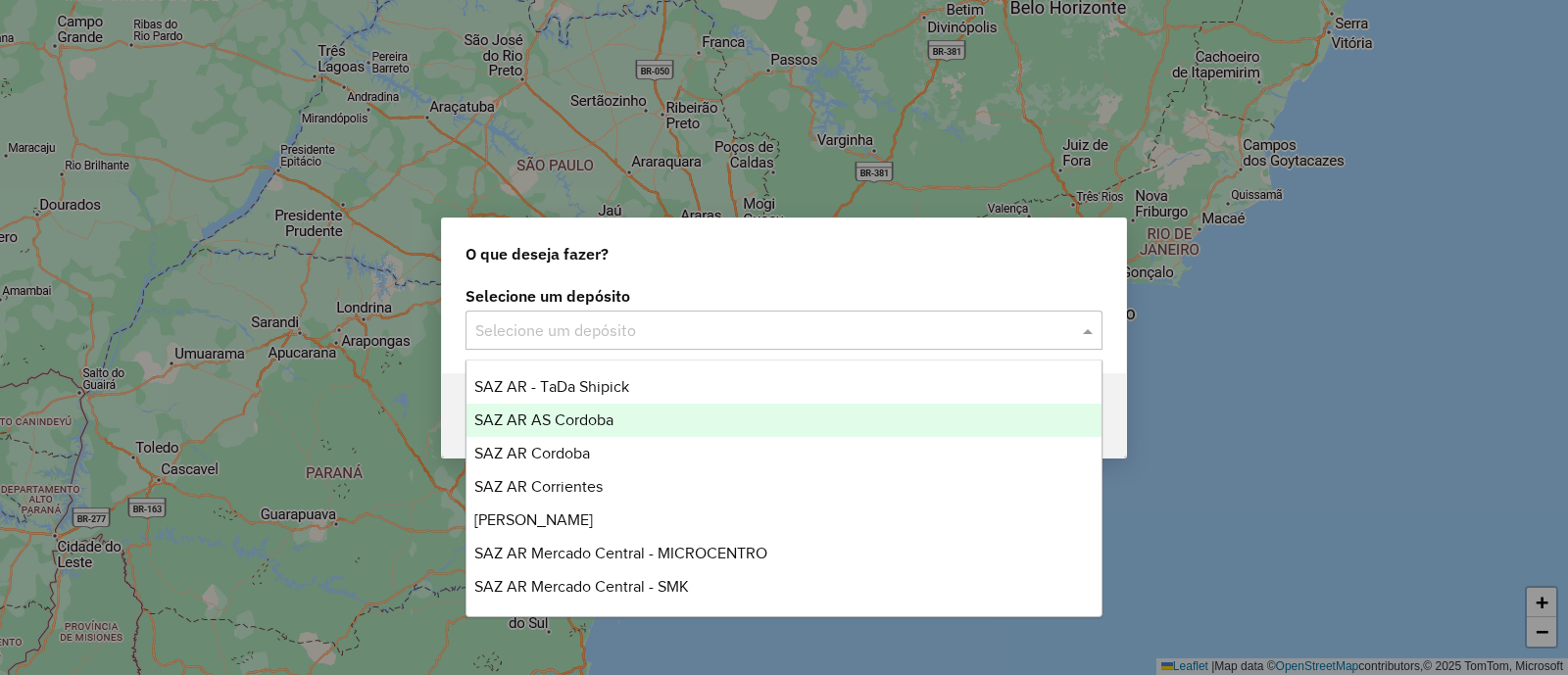
click at [592, 426] on span "SAZ AR AS Cordoba" at bounding box center [544, 420] width 139 height 17
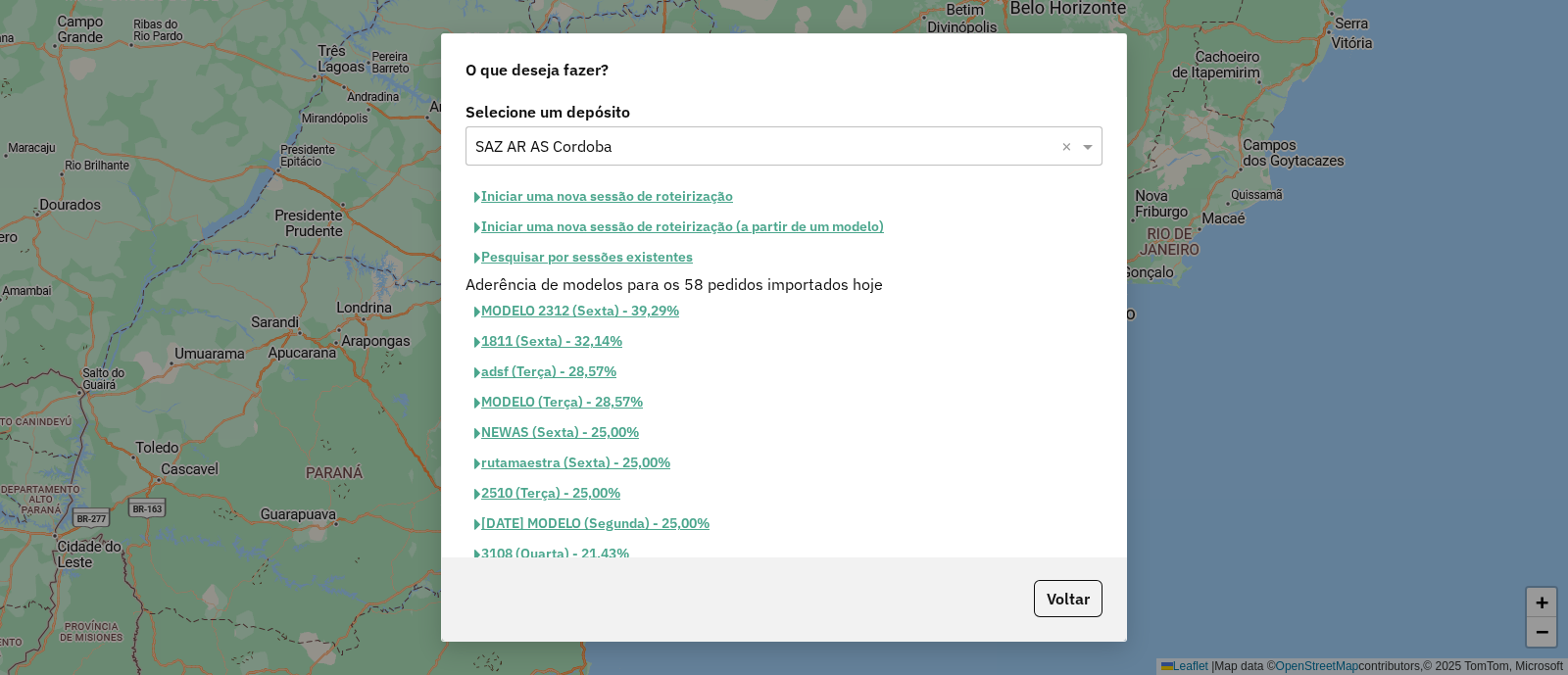
click at [564, 198] on button "Iniciar uma nova sessão de roteirização" at bounding box center [604, 196] width 276 height 31
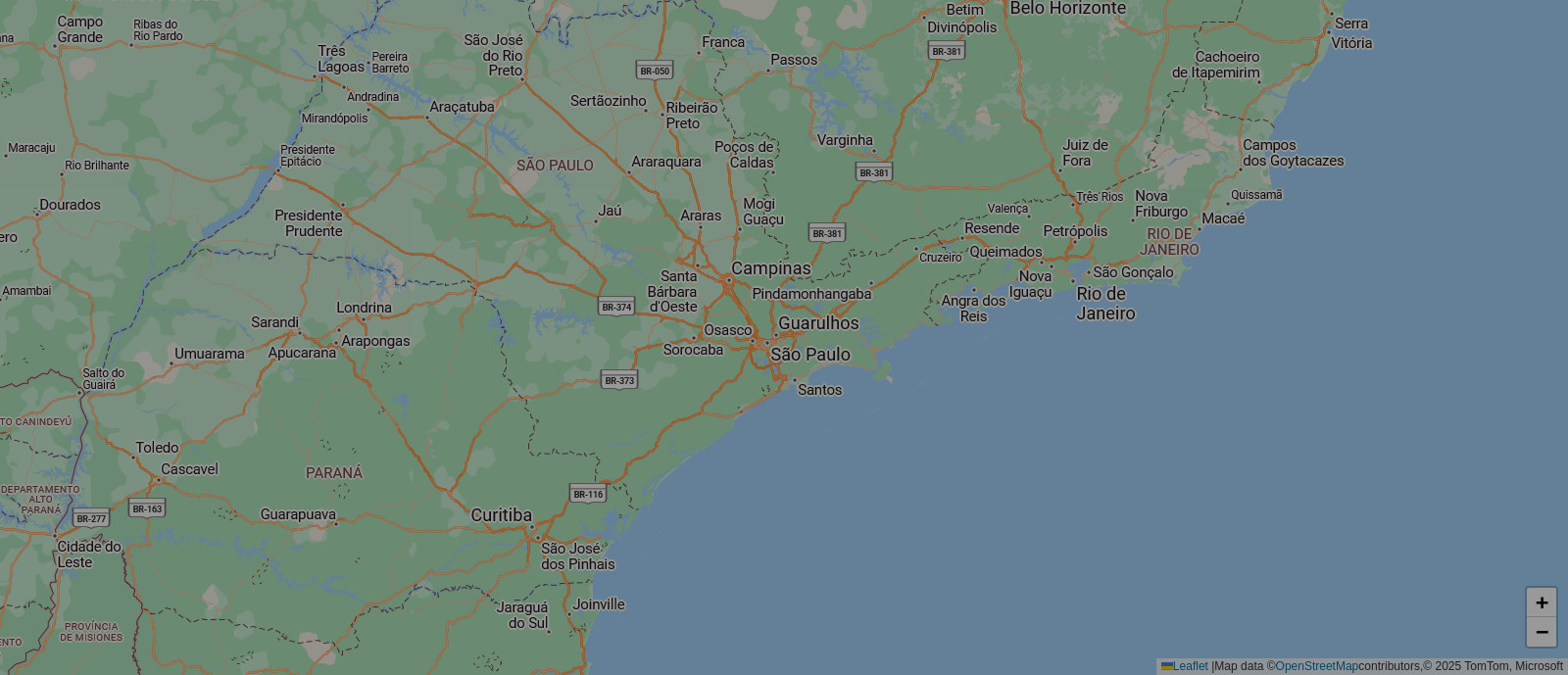
select select "*"
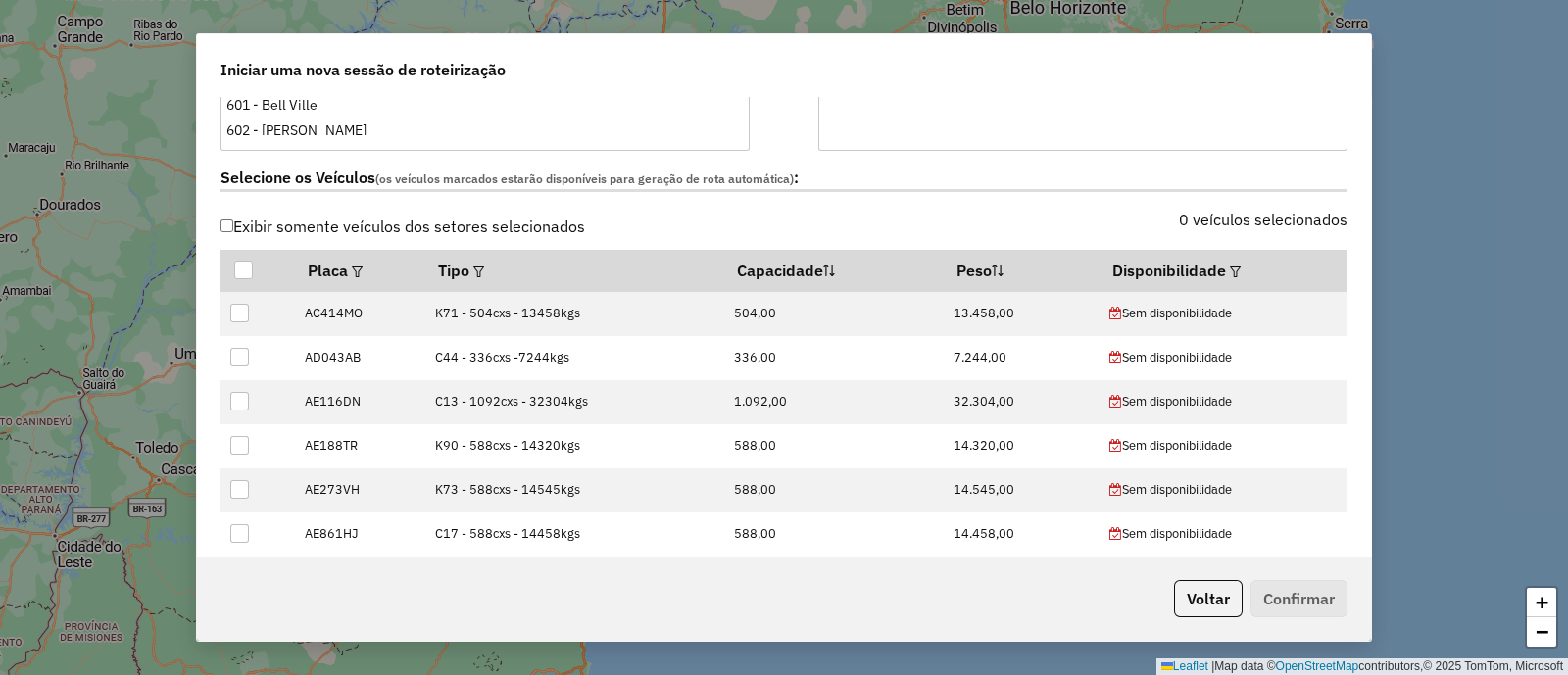
scroll to position [612, 0]
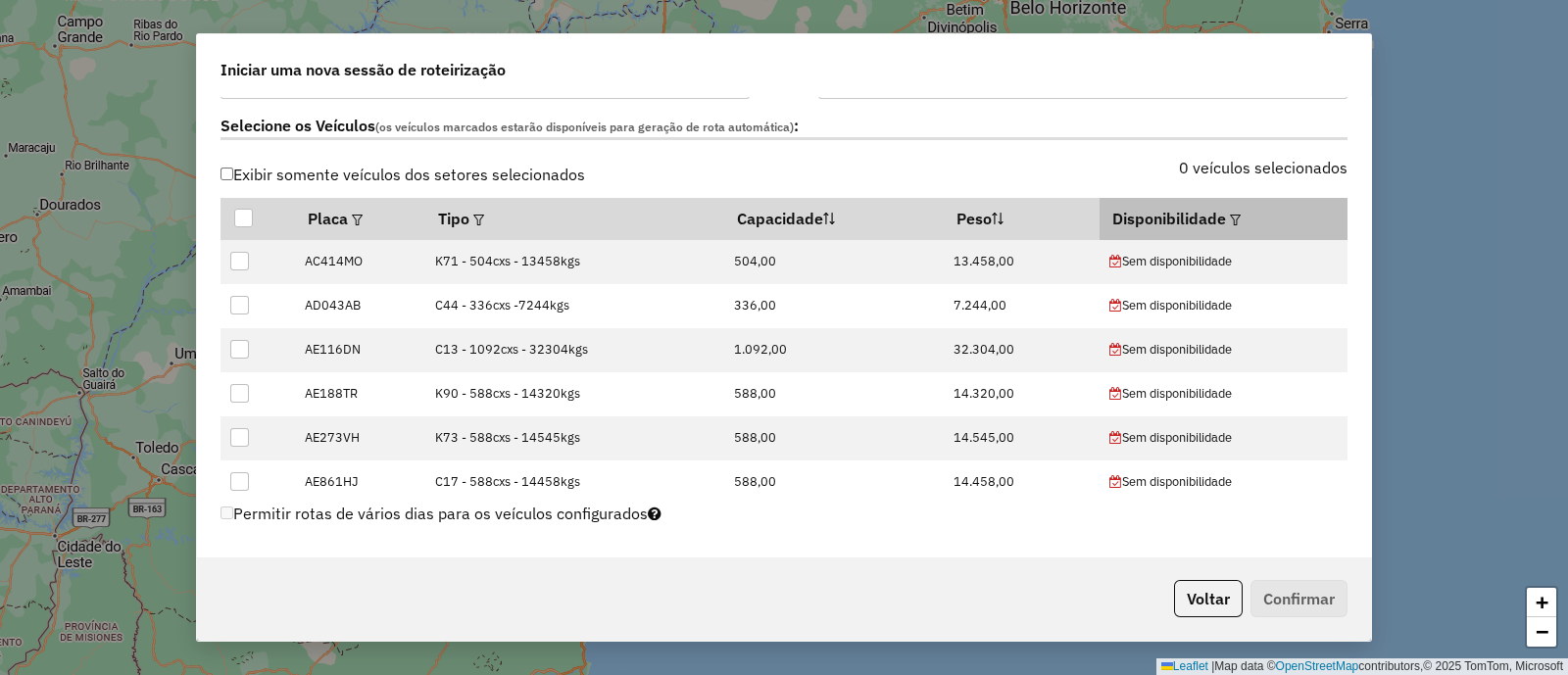
click at [1230, 215] on em at bounding box center [1235, 220] width 11 height 11
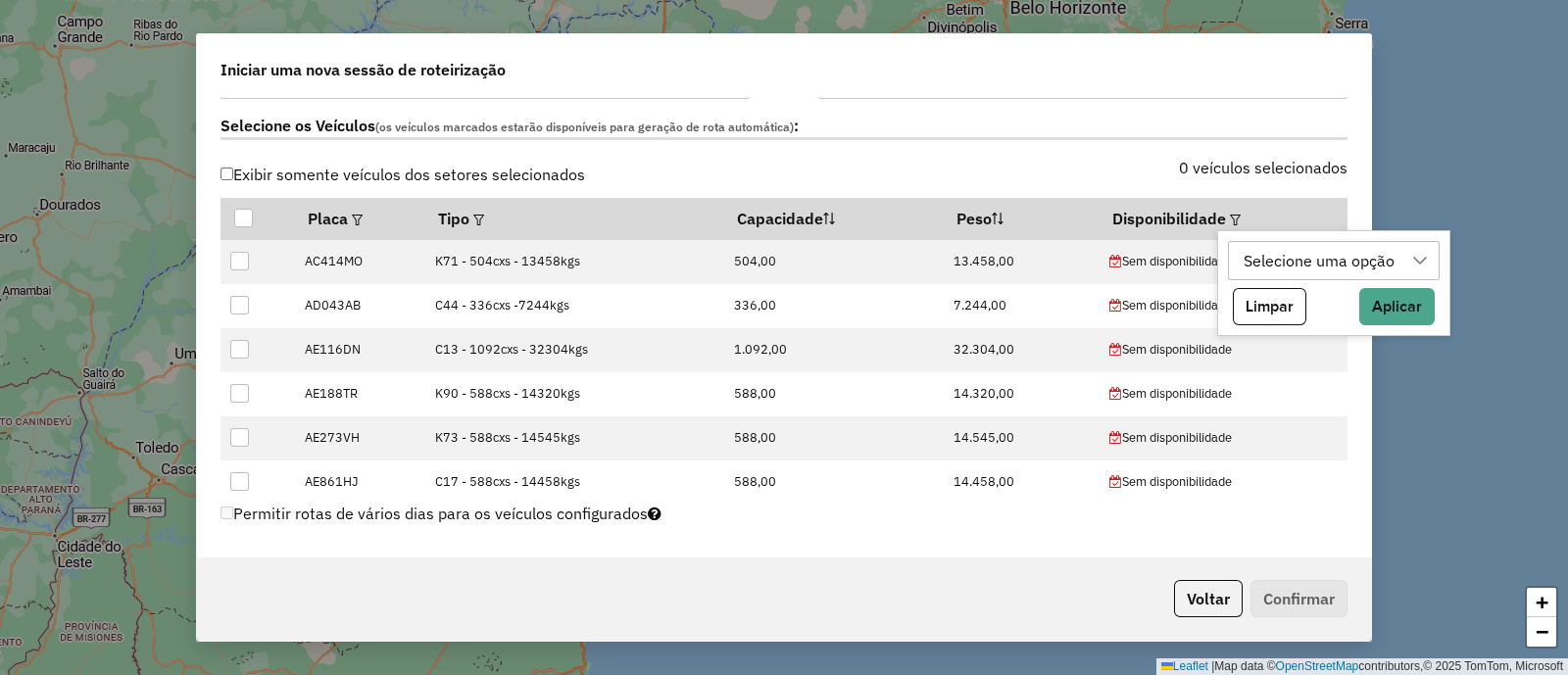
click at [1254, 265] on div "Selecione uma opção" at bounding box center [1319, 260] width 165 height 37
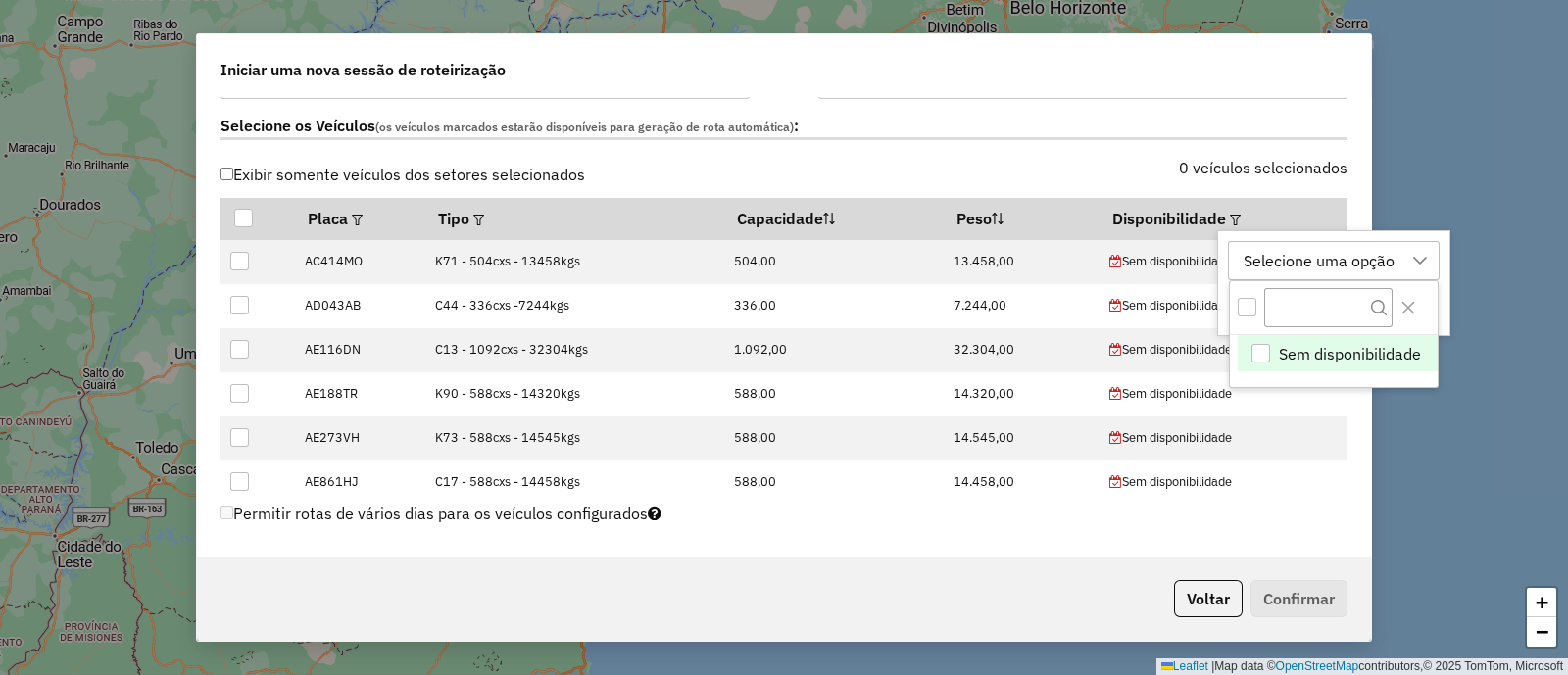
scroll to position [14, 90]
click at [1410, 297] on button "Close" at bounding box center [1409, 308] width 32 height 32
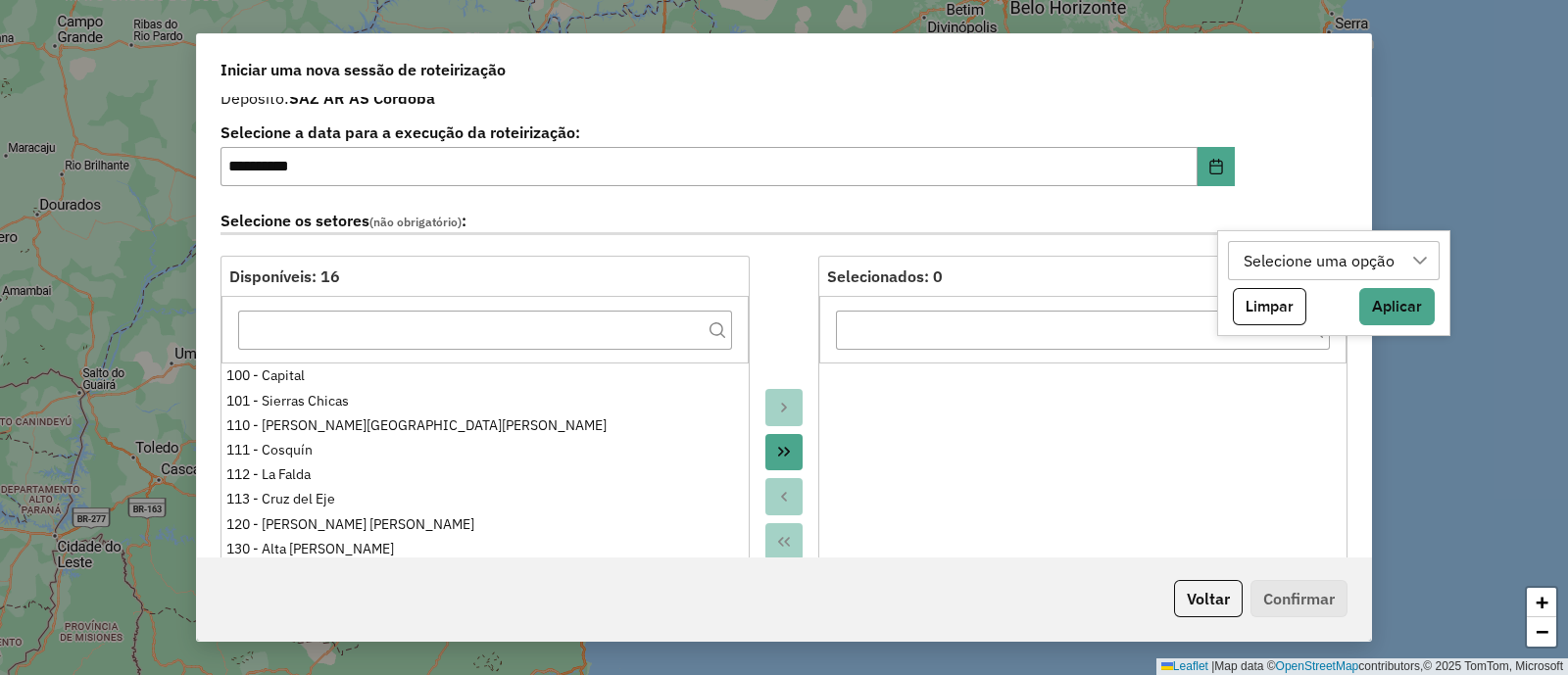
scroll to position [0, 0]
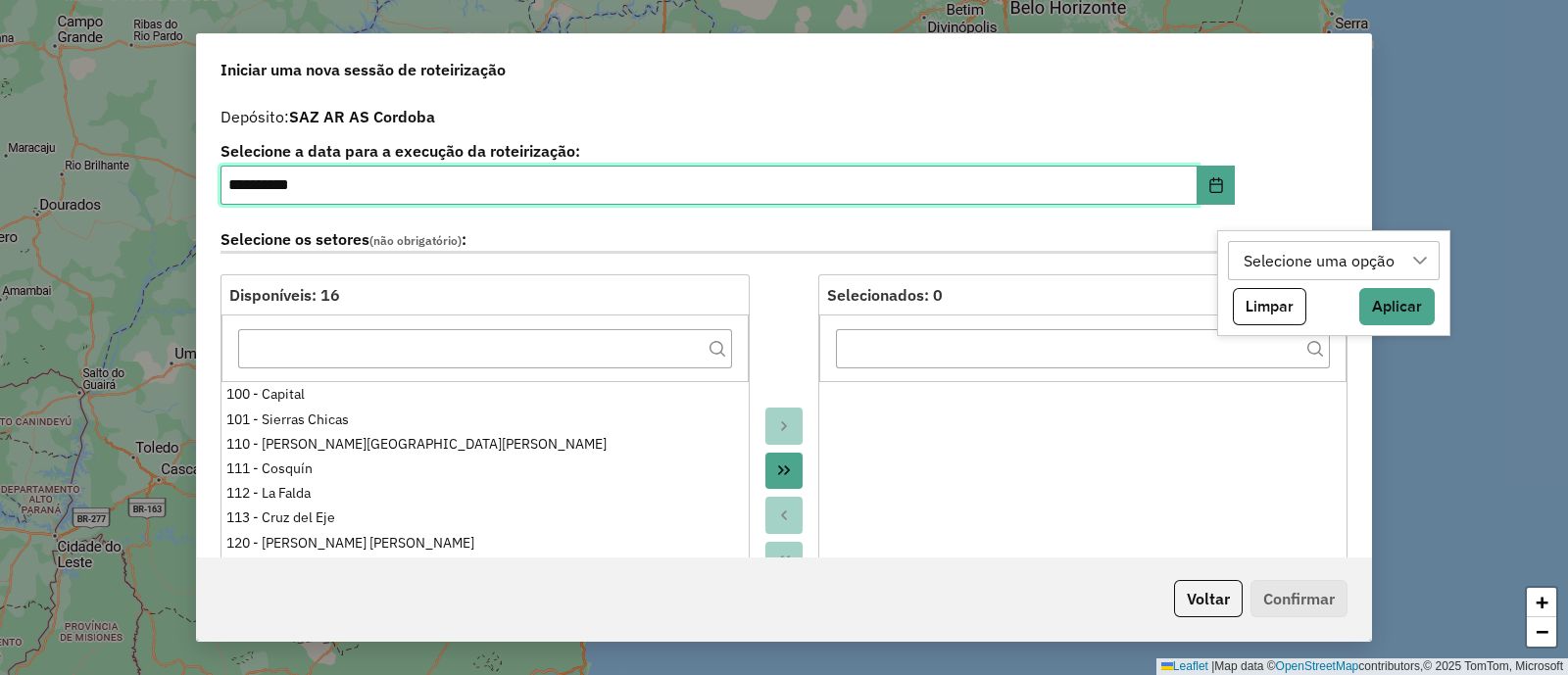
click at [805, 196] on input "**********" at bounding box center [709, 185] width 977 height 39
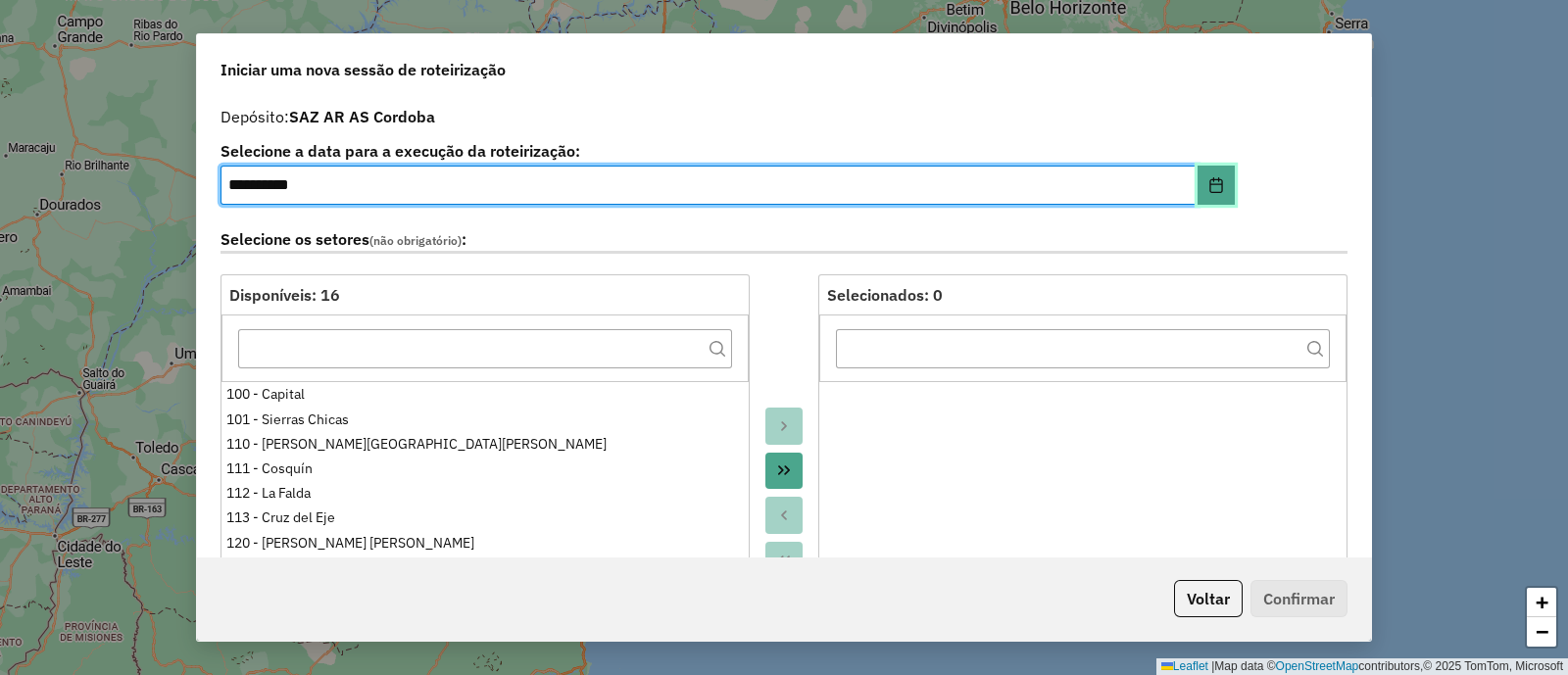
click at [1221, 185] on button "Choose Date" at bounding box center [1216, 185] width 37 height 39
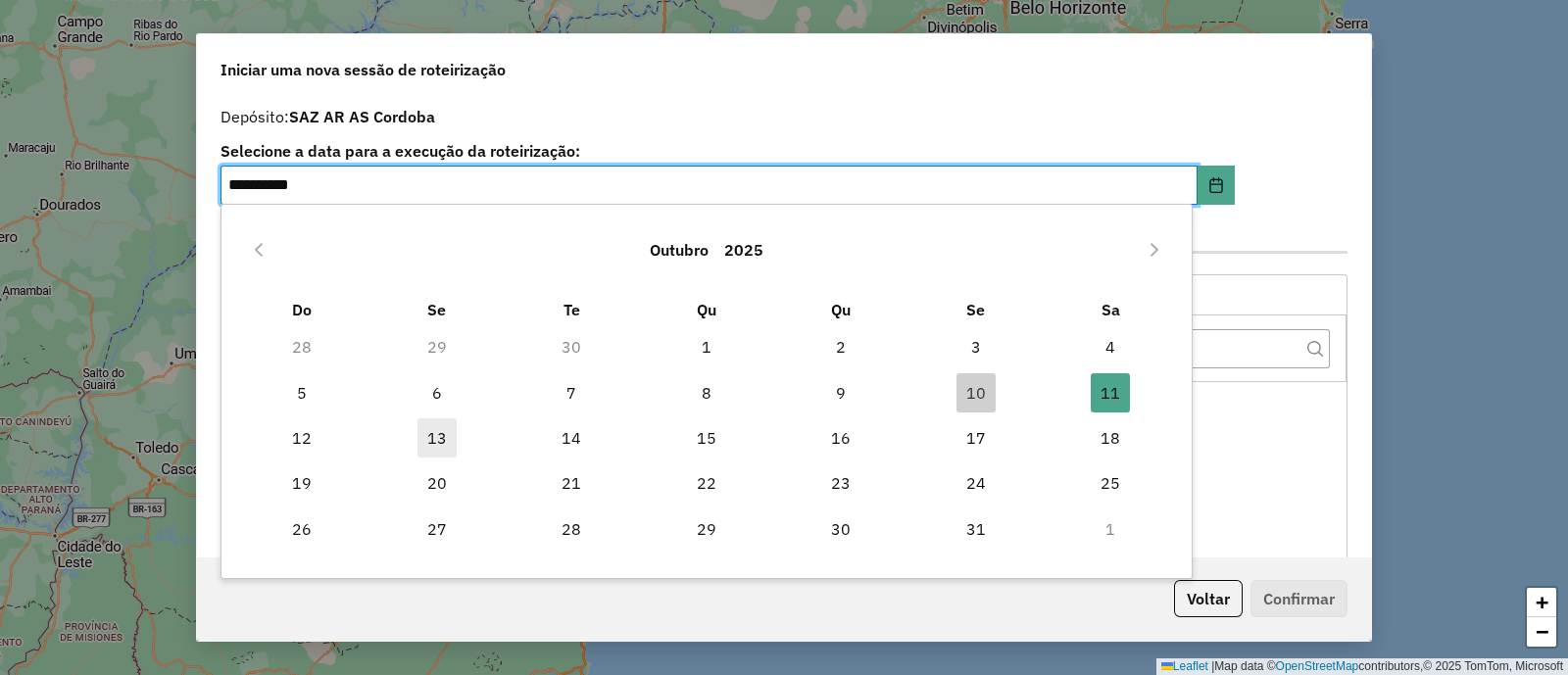
click at [431, 437] on span "13" at bounding box center [436, 437] width 39 height 39
type input "**********"
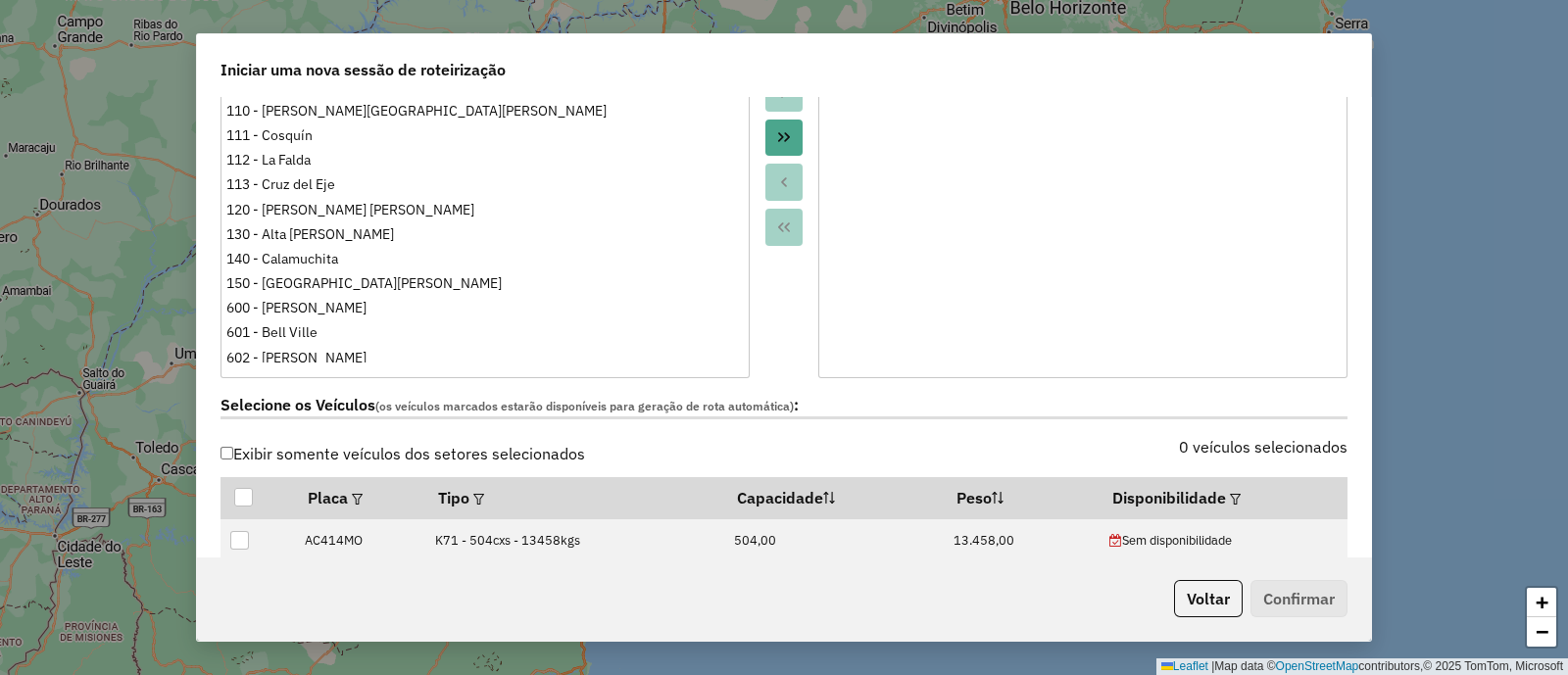
scroll to position [489, 0]
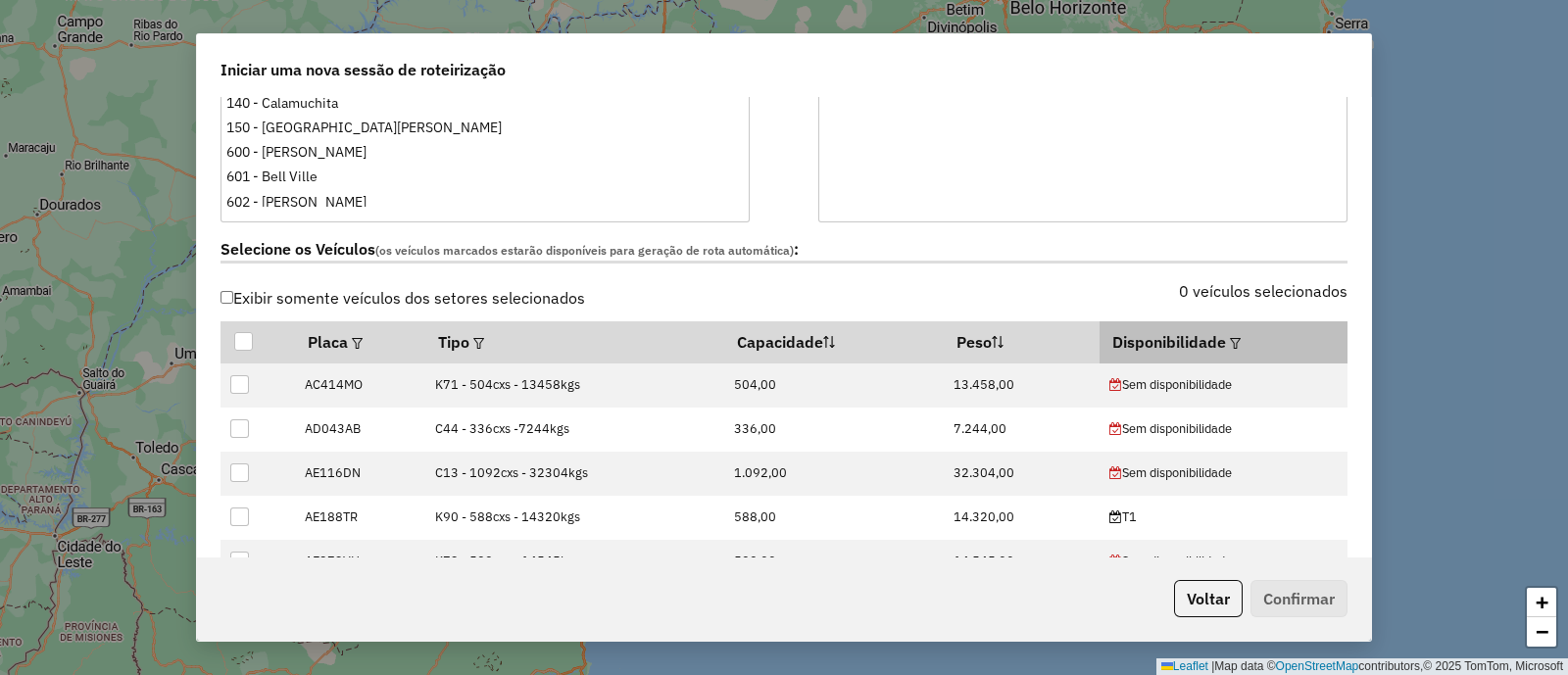
click at [1231, 339] on em at bounding box center [1235, 343] width 11 height 11
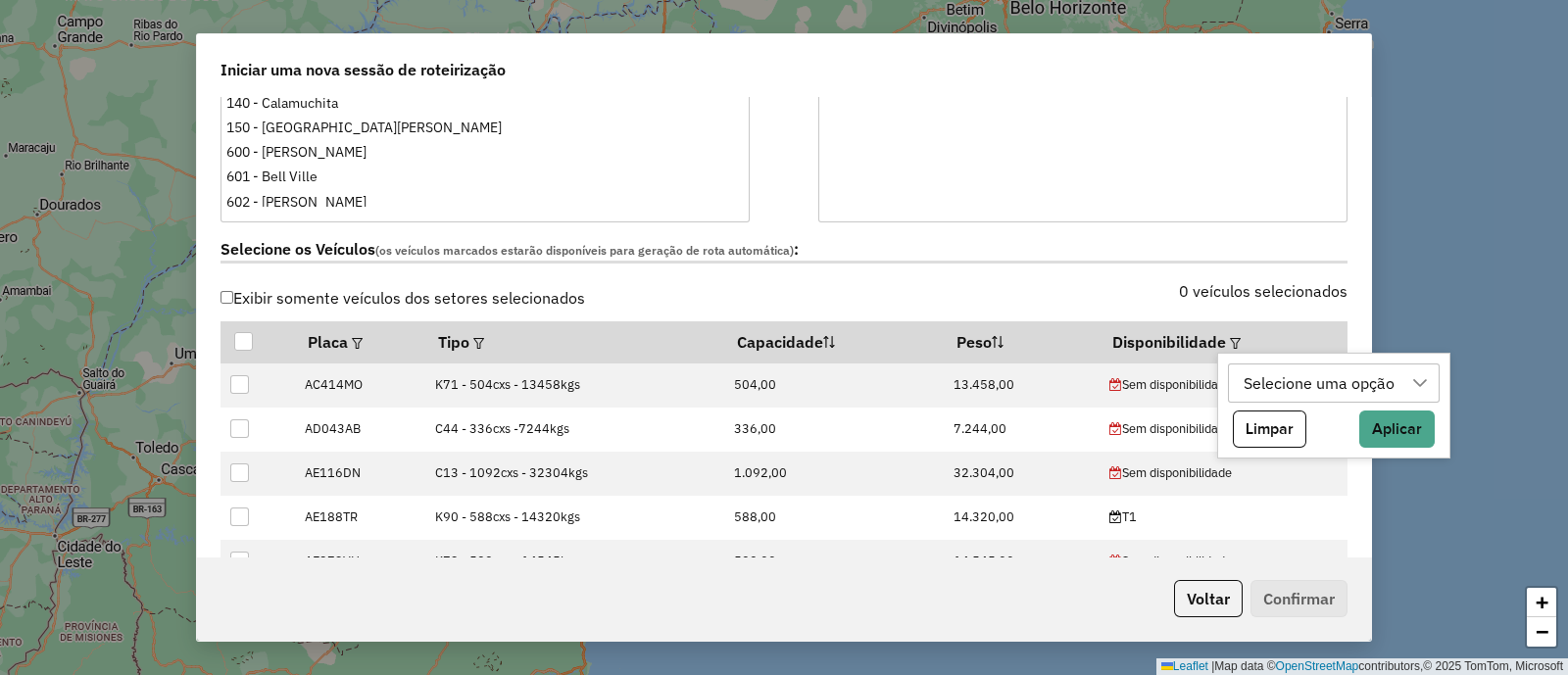
click at [1267, 375] on div "Selecione uma opção" at bounding box center [1319, 383] width 165 height 37
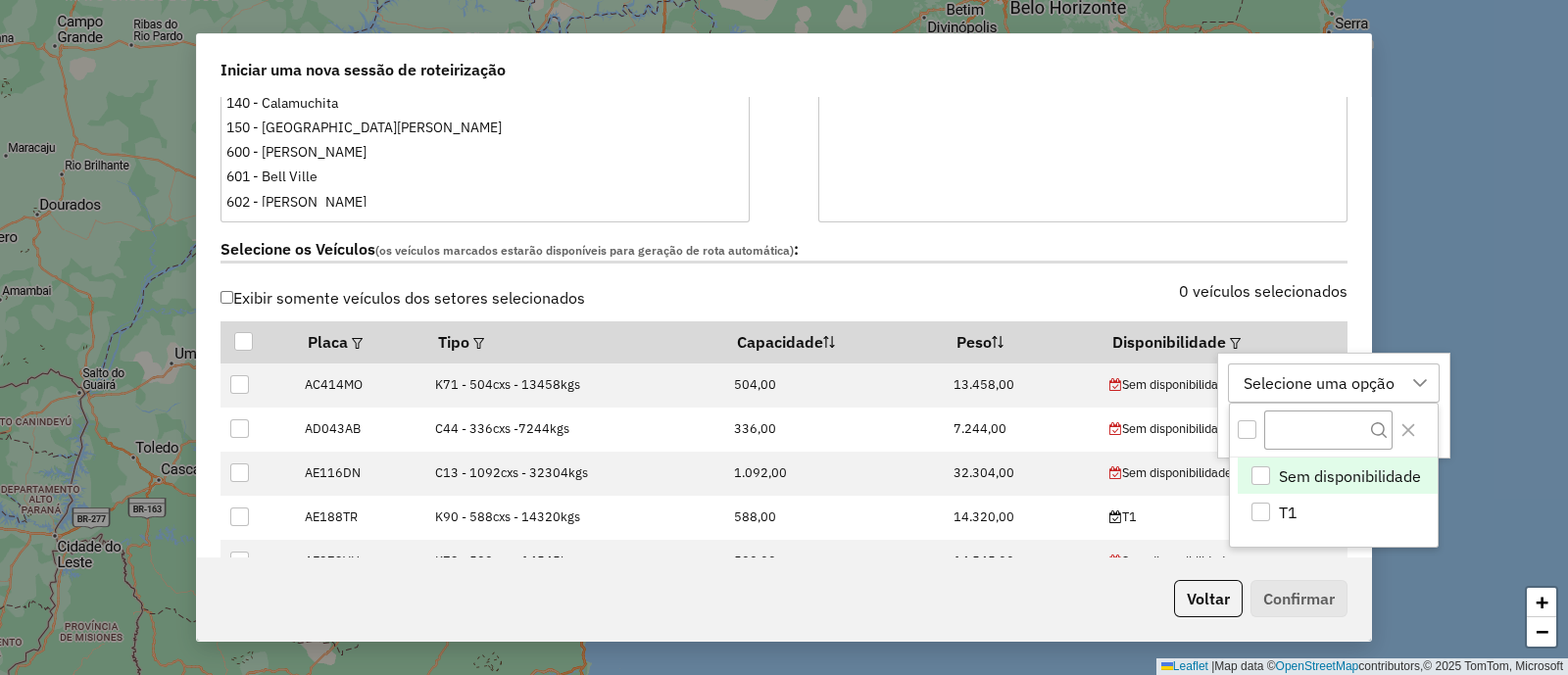
scroll to position [14, 90]
click at [1313, 504] on li "T1" at bounding box center [1337, 512] width 200 height 37
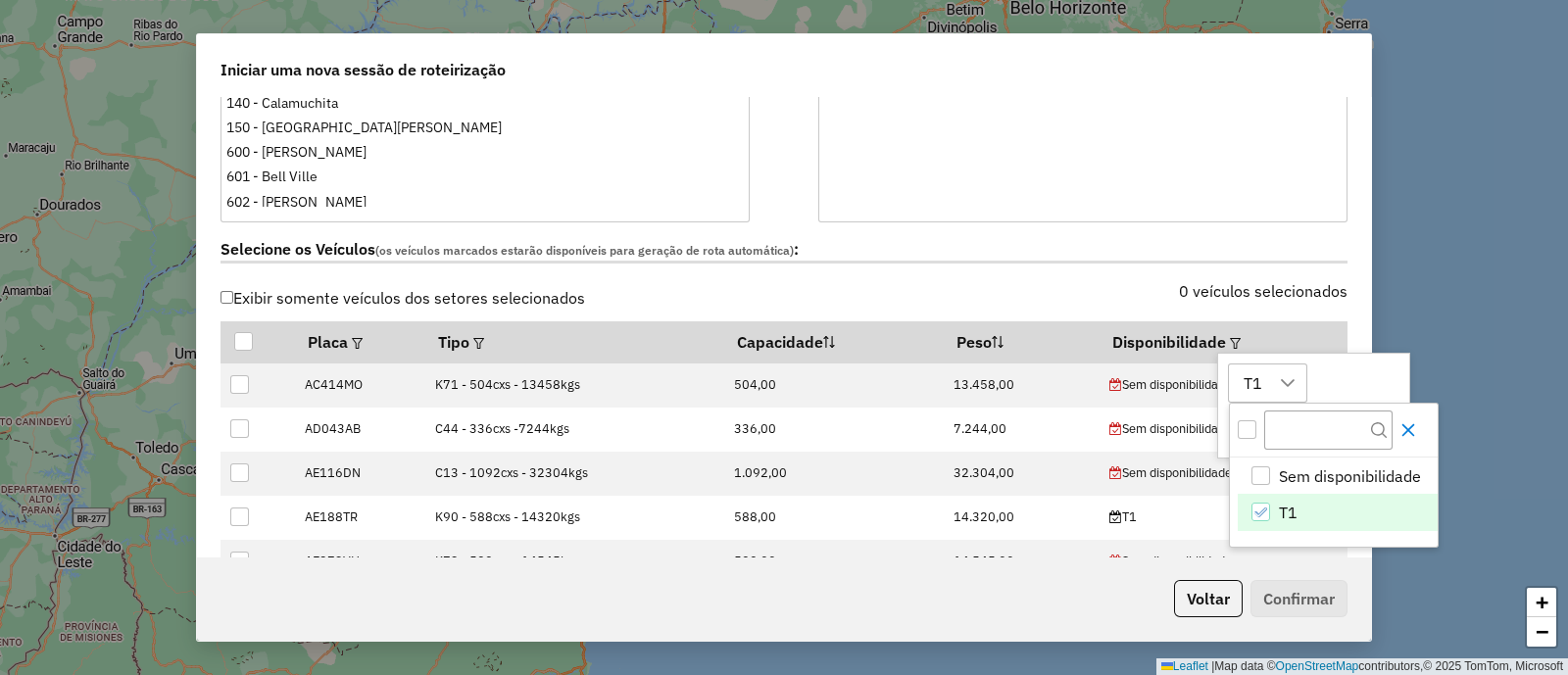
click at [1417, 431] on icon "Close" at bounding box center [1409, 430] width 16 height 16
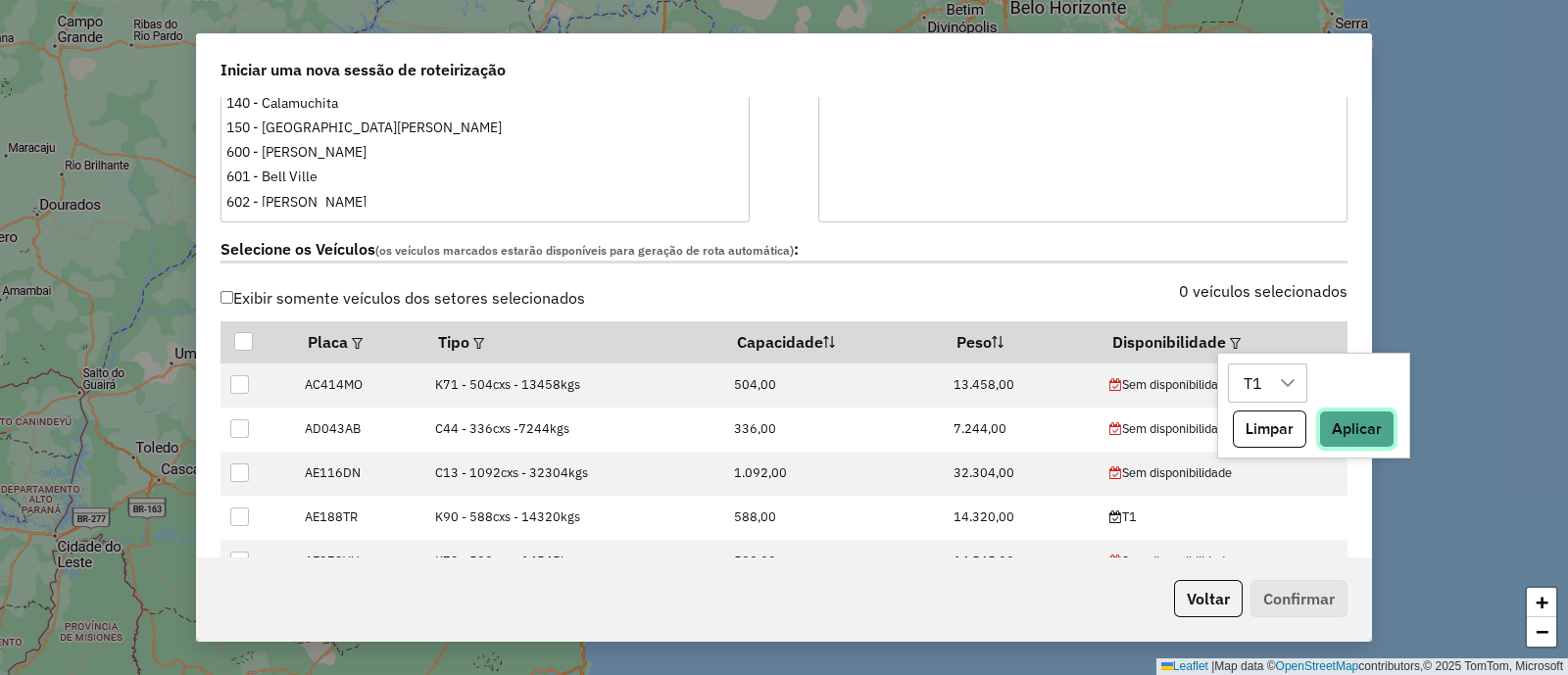
click at [1371, 425] on button "Aplicar" at bounding box center [1357, 428] width 76 height 37
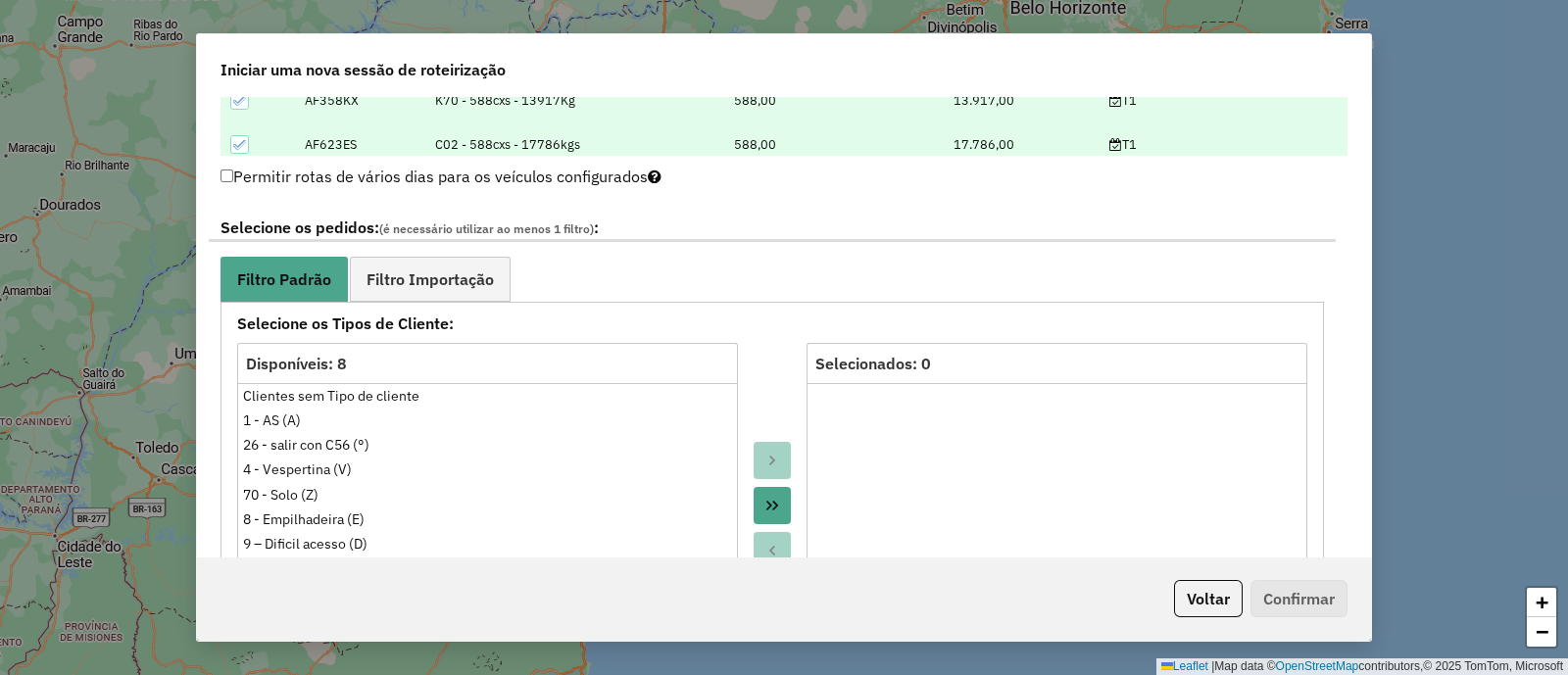
scroll to position [979, 0]
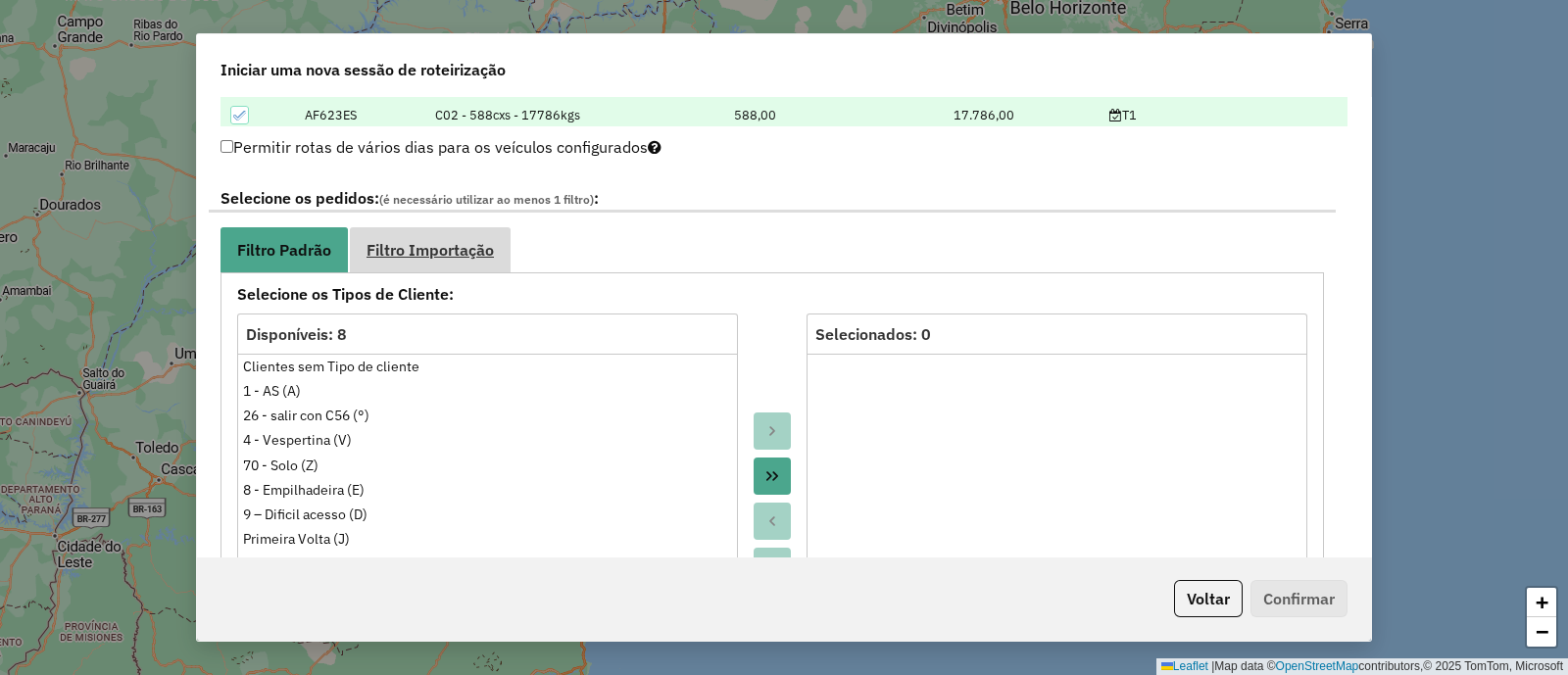
click at [480, 243] on span "Filtro Importação" at bounding box center [431, 251] width 127 height 16
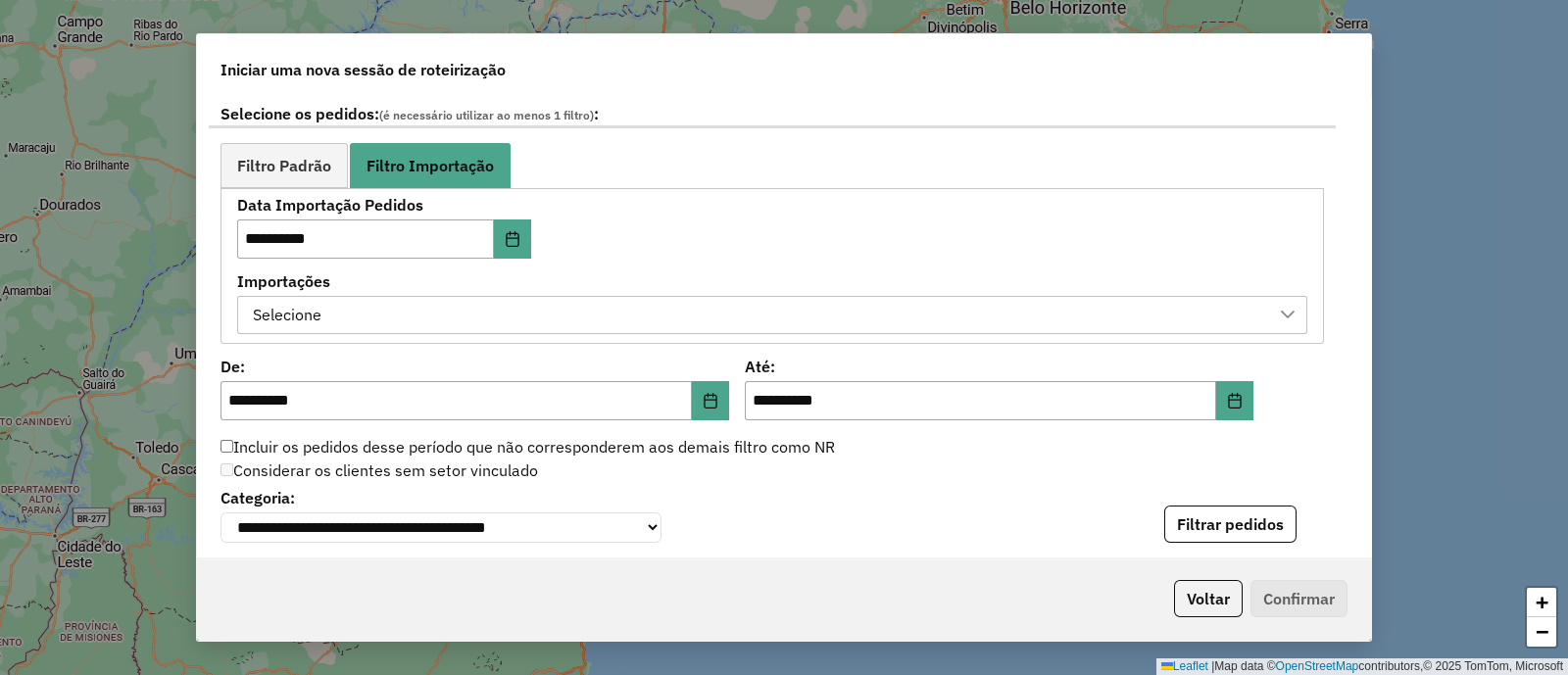
scroll to position [1102, 0]
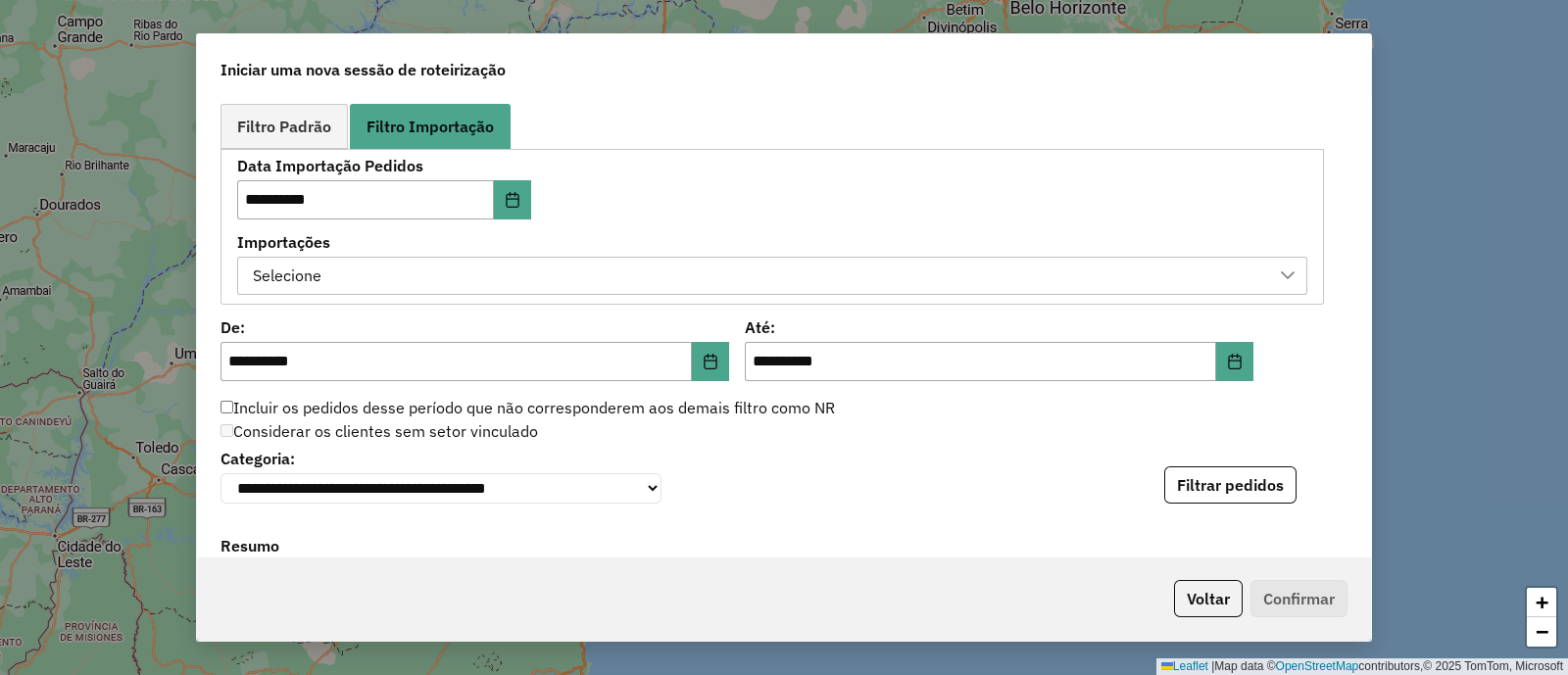
click at [654, 270] on div "Selecione" at bounding box center [757, 275] width 1023 height 37
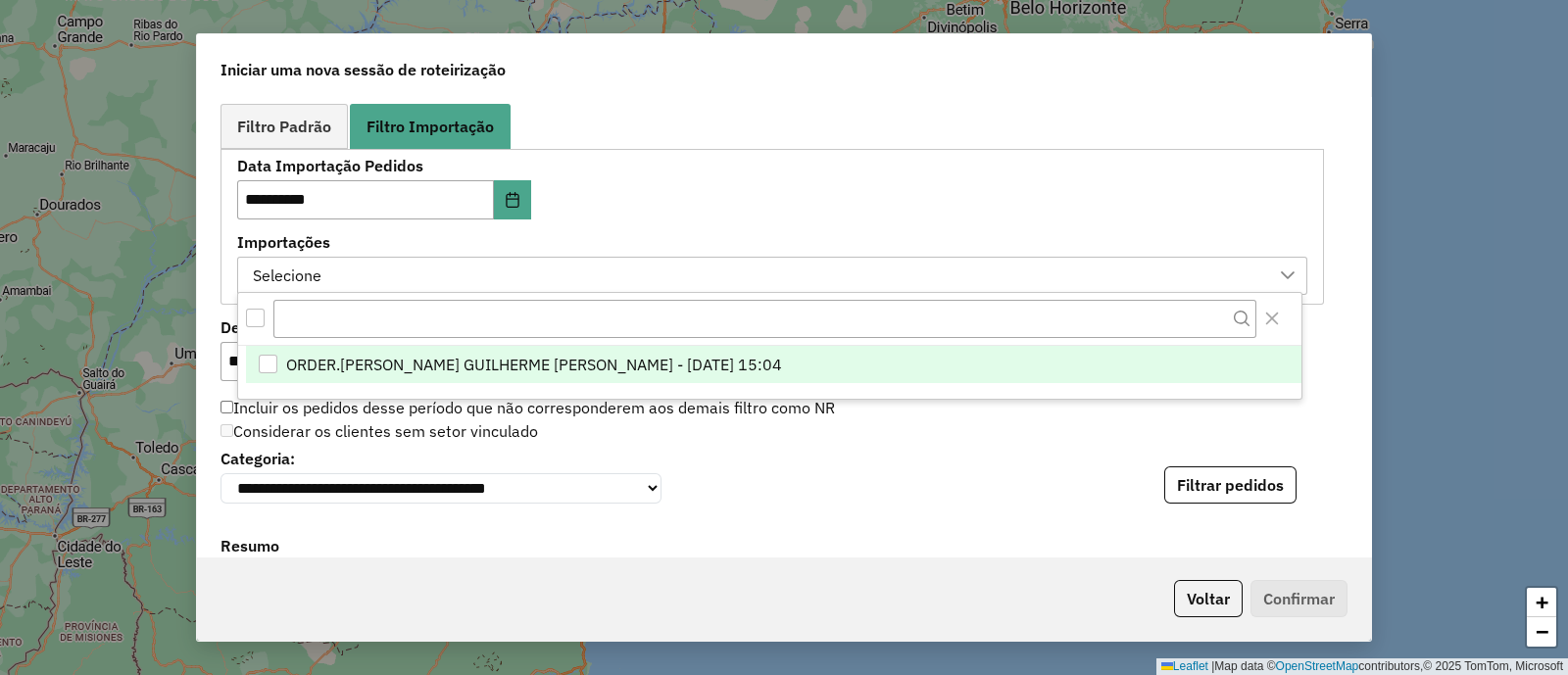
click at [701, 375] on li "ORDER.DL - VITOR GUILHERME EUGENIO DE OLIVEIRA - 10/10/2025 15:04" at bounding box center [774, 364] width 1056 height 37
click at [695, 210] on div "**********" at bounding box center [773, 227] width 1071 height 136
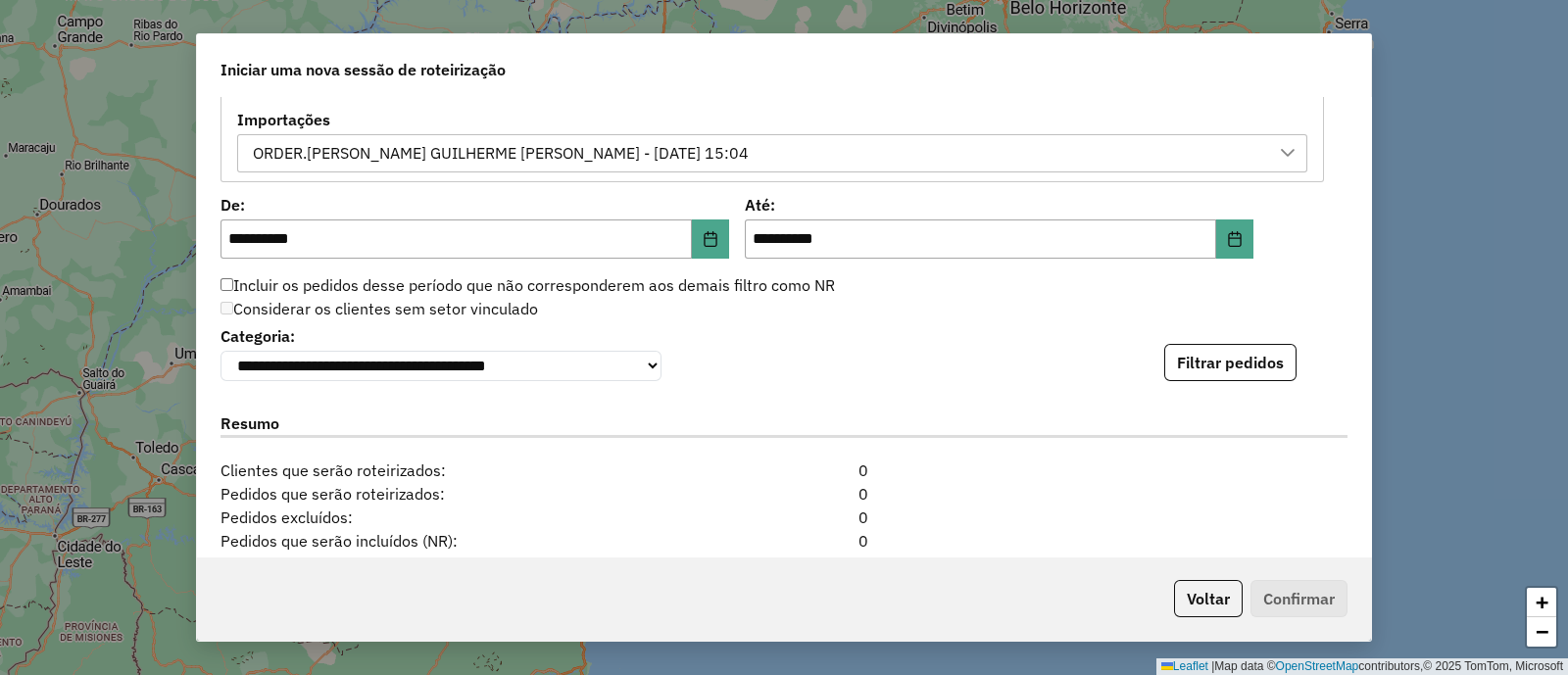
scroll to position [1348, 0]
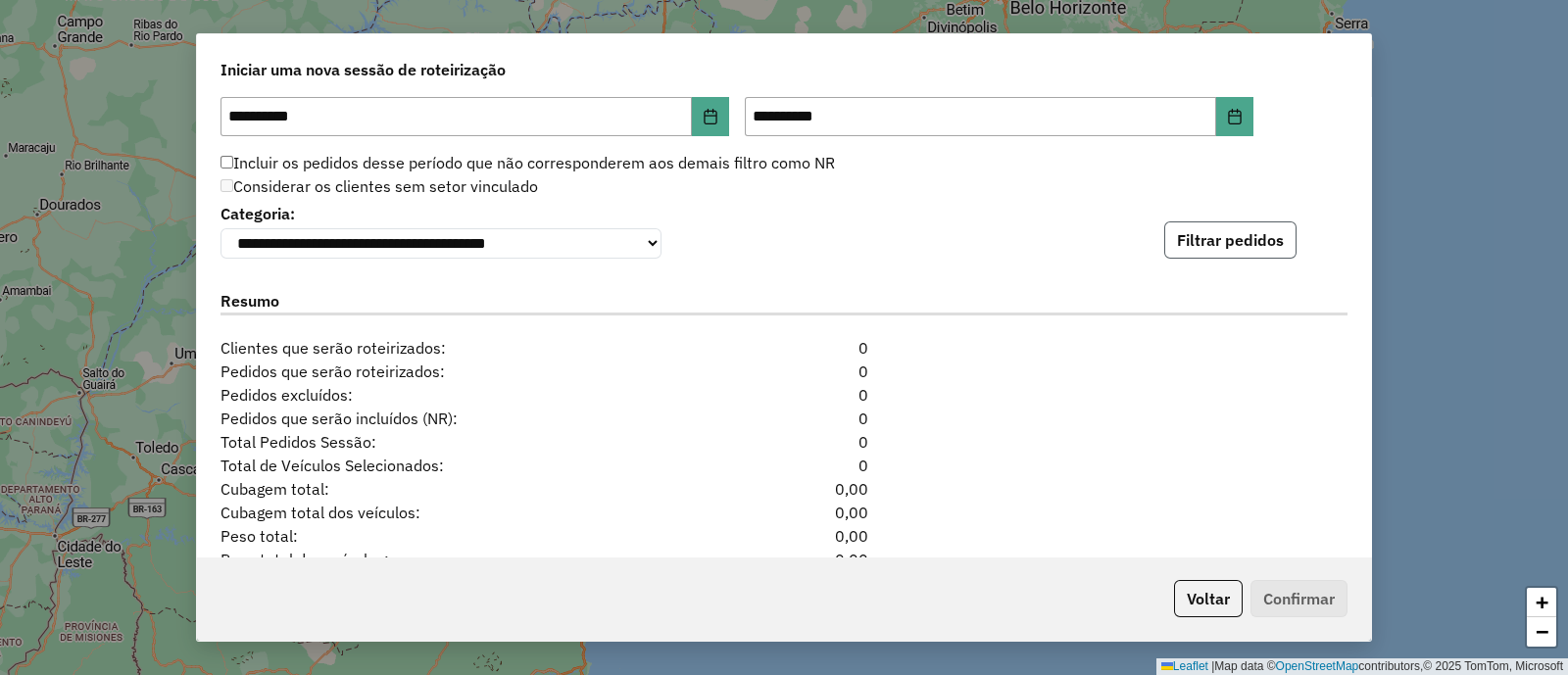
click at [1179, 236] on button "Filtrar pedidos" at bounding box center [1230, 240] width 132 height 37
click at [711, 112] on icon "Choose Date" at bounding box center [711, 116] width 13 height 16
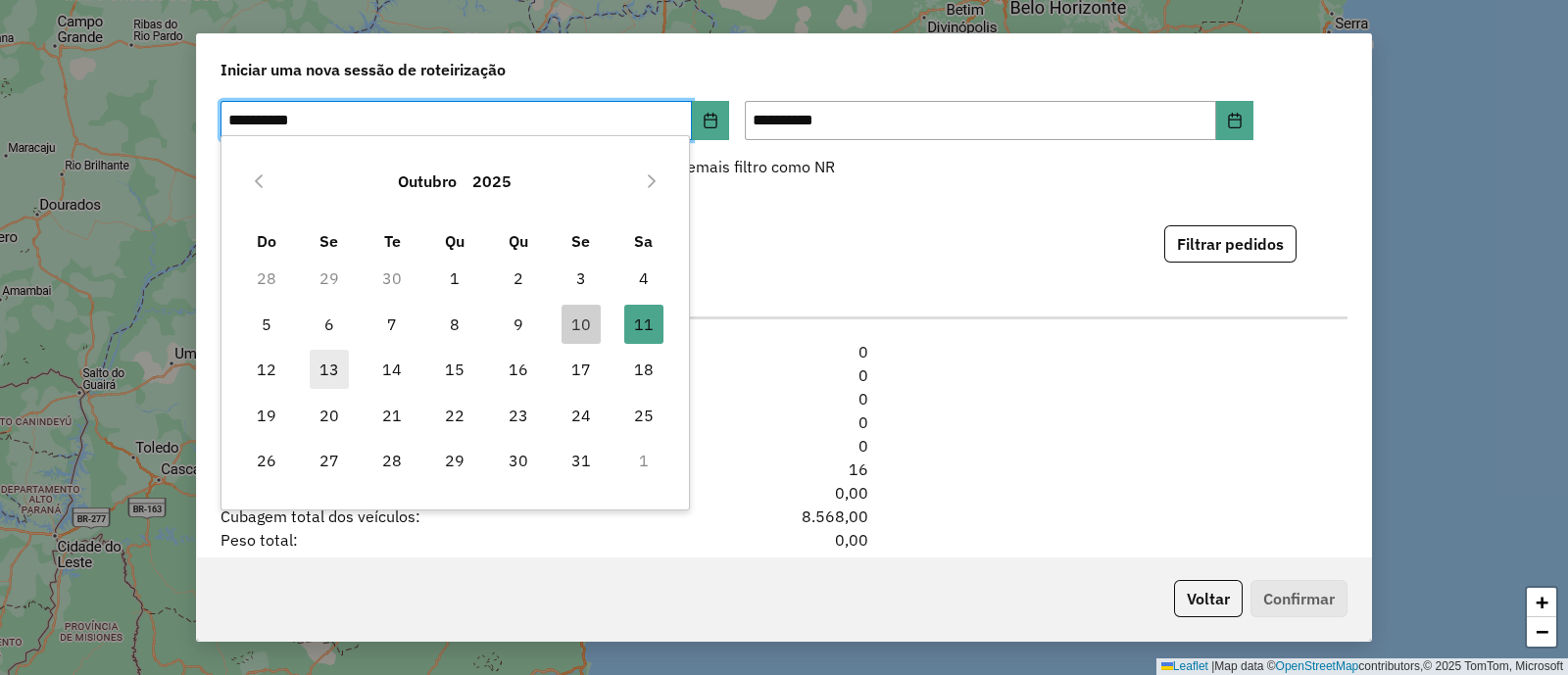
click at [328, 380] on span "13" at bounding box center [329, 369] width 39 height 39
type input "**********"
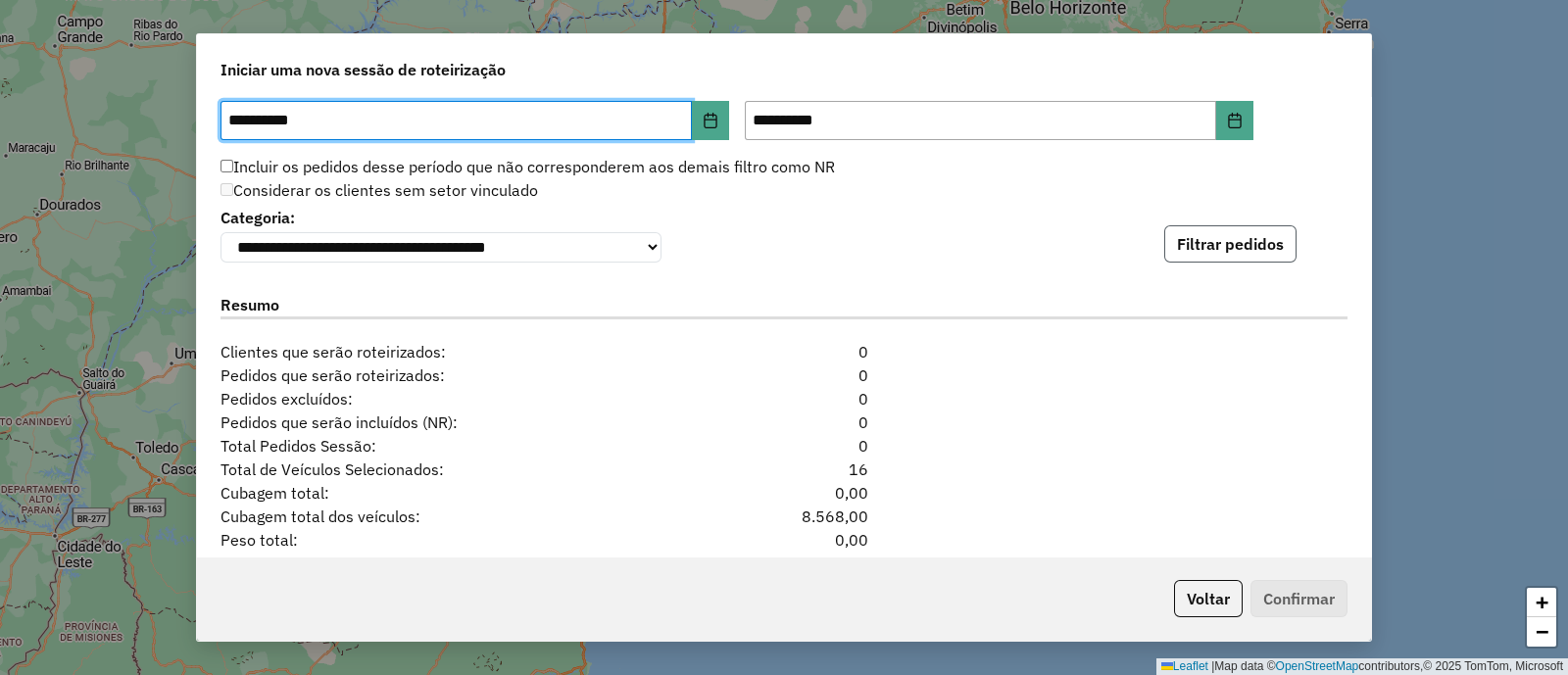
click at [1243, 253] on button "Filtrar pedidos" at bounding box center [1230, 244] width 132 height 37
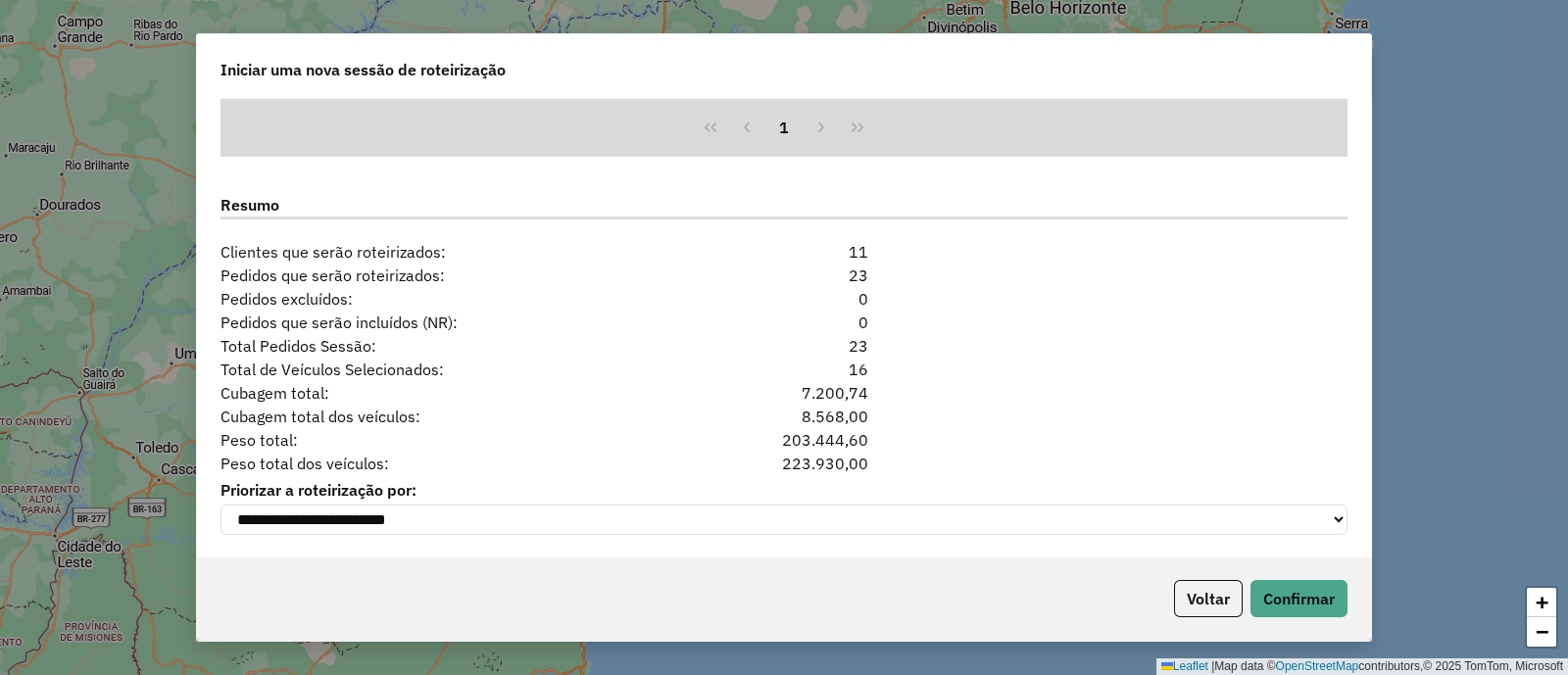
scroll to position [1856, 0]
click at [1303, 604] on button "Confirmar" at bounding box center [1300, 598] width 97 height 37
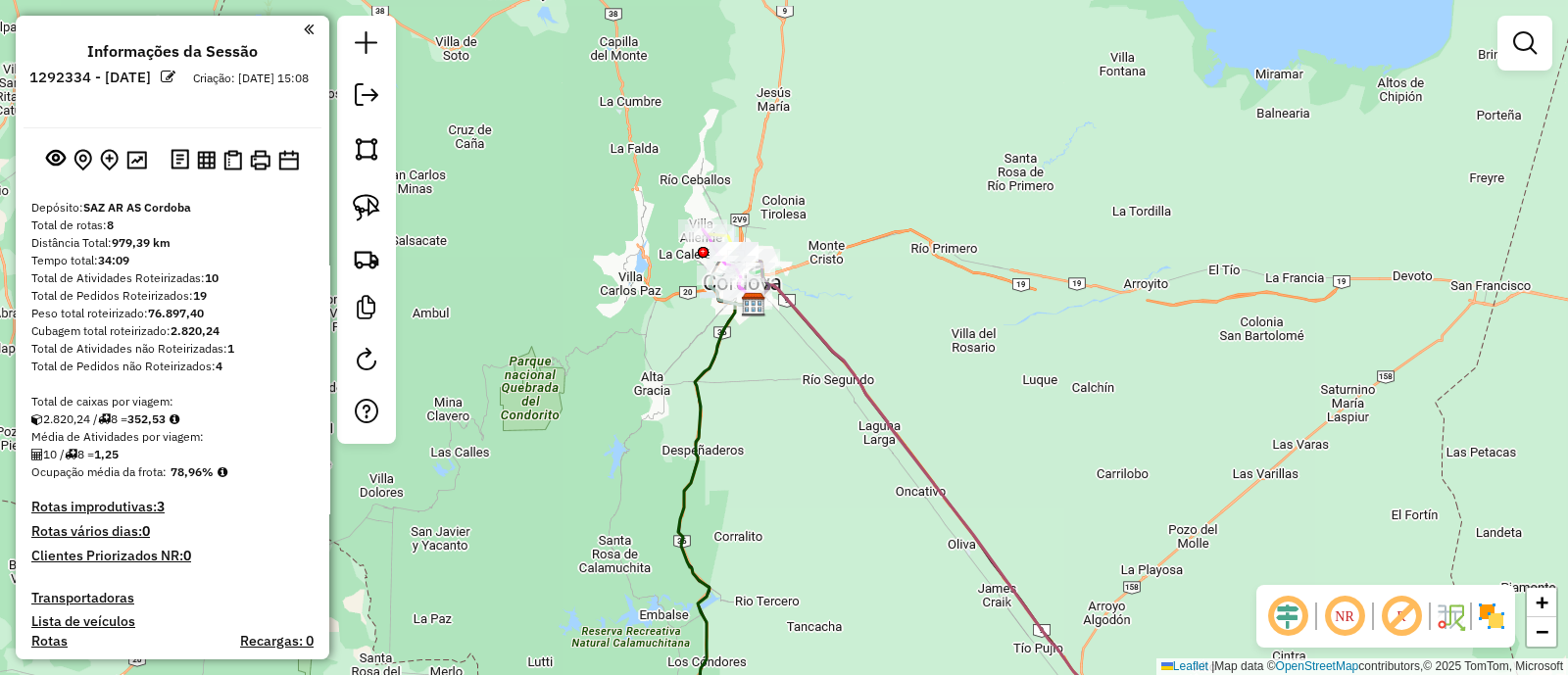
drag, startPoint x: 756, startPoint y: 461, endPoint x: 638, endPoint y: 66, distance: 412.2
click at [649, 93] on div "Janela de atendimento Grade de atendimento Capacidade Transportadoras Veículos …" at bounding box center [784, 337] width 1568 height 675
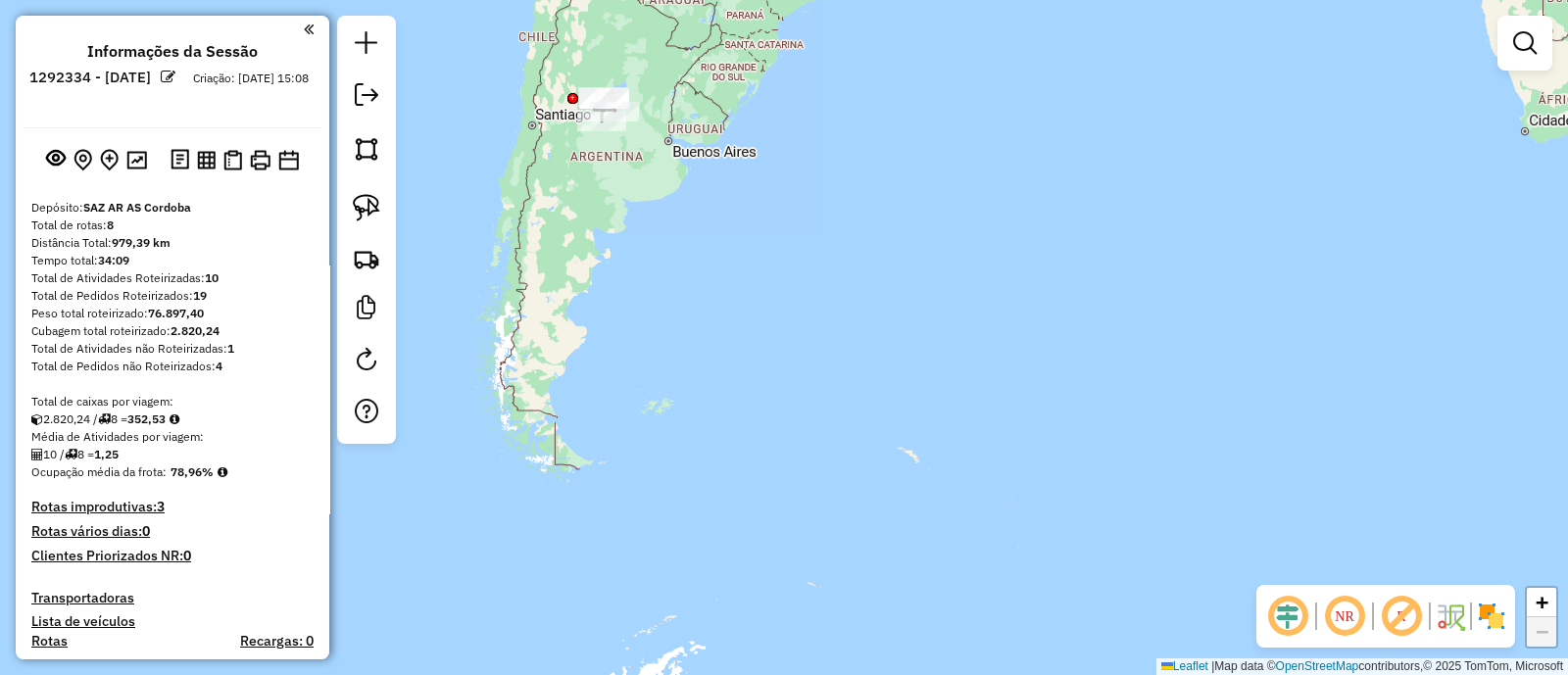
drag, startPoint x: 649, startPoint y: 395, endPoint x: 651, endPoint y: 418, distance: 23.1
click at [651, 416] on div "Janela de atendimento Grade de atendimento Capacidade Transportadoras Veículos …" at bounding box center [784, 337] width 1568 height 675
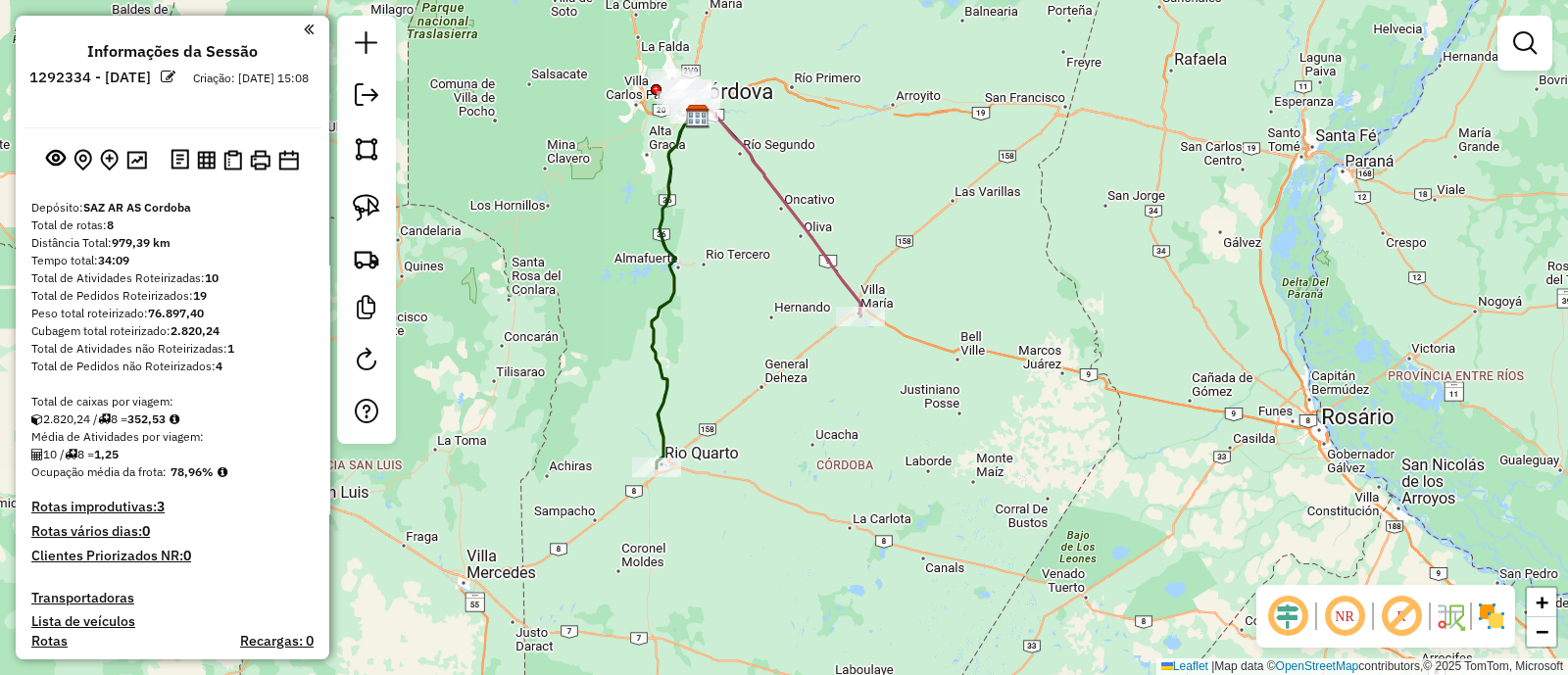
drag, startPoint x: 853, startPoint y: 355, endPoint x: 729, endPoint y: 183, distance: 212.0
click at [729, 184] on div "Janela de atendimento Grade de atendimento Capacidade Transportadoras Veículos …" at bounding box center [784, 337] width 1568 height 675
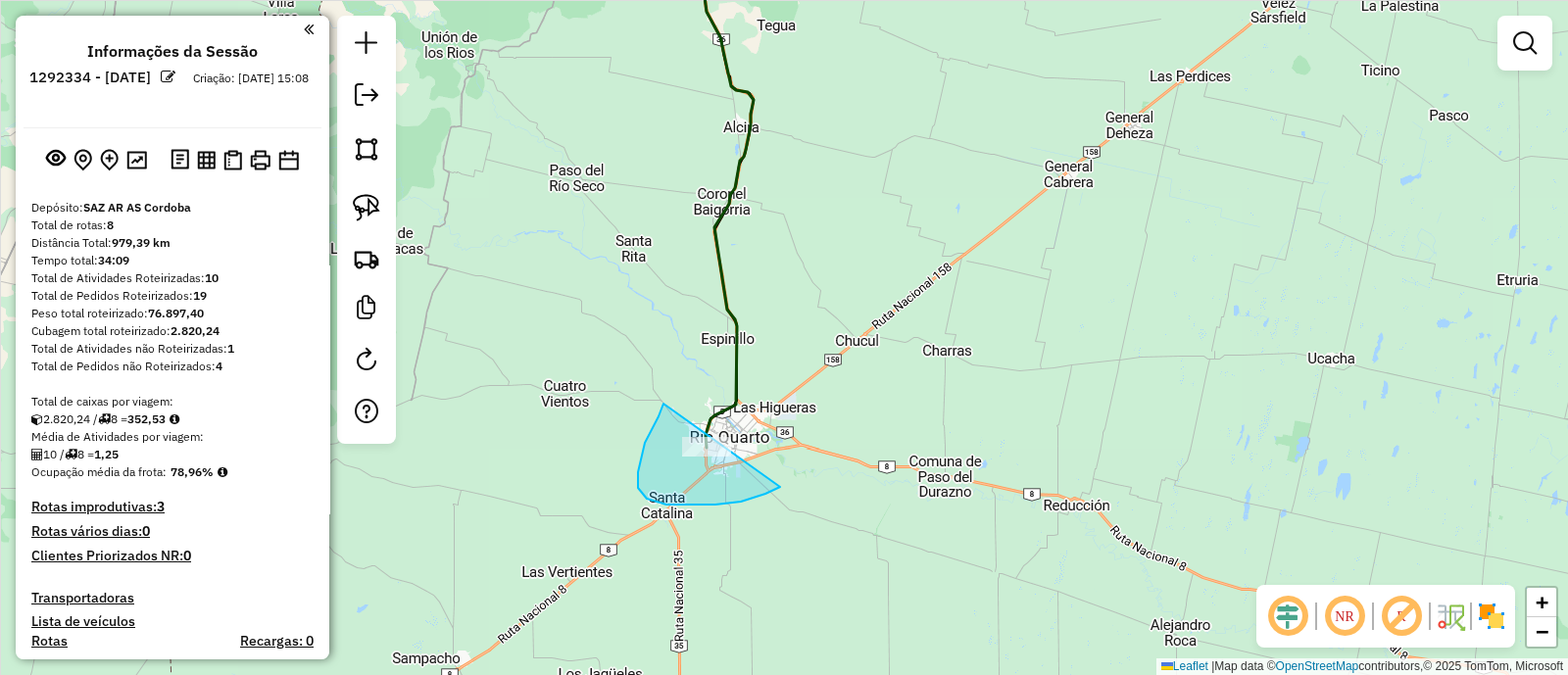
drag, startPoint x: 647, startPoint y: 499, endPoint x: 799, endPoint y: 458, distance: 157.4
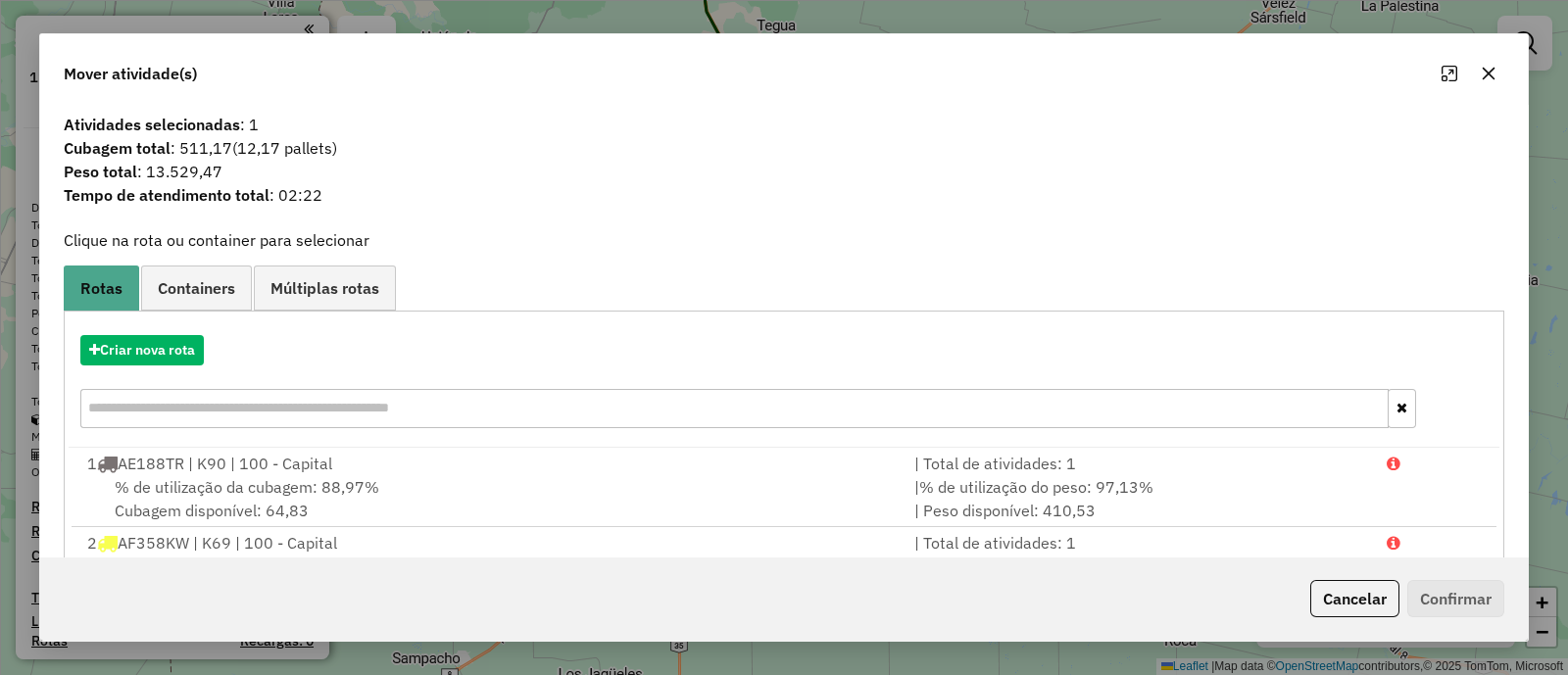
click at [1483, 81] on icon "button" at bounding box center [1489, 74] width 16 height 16
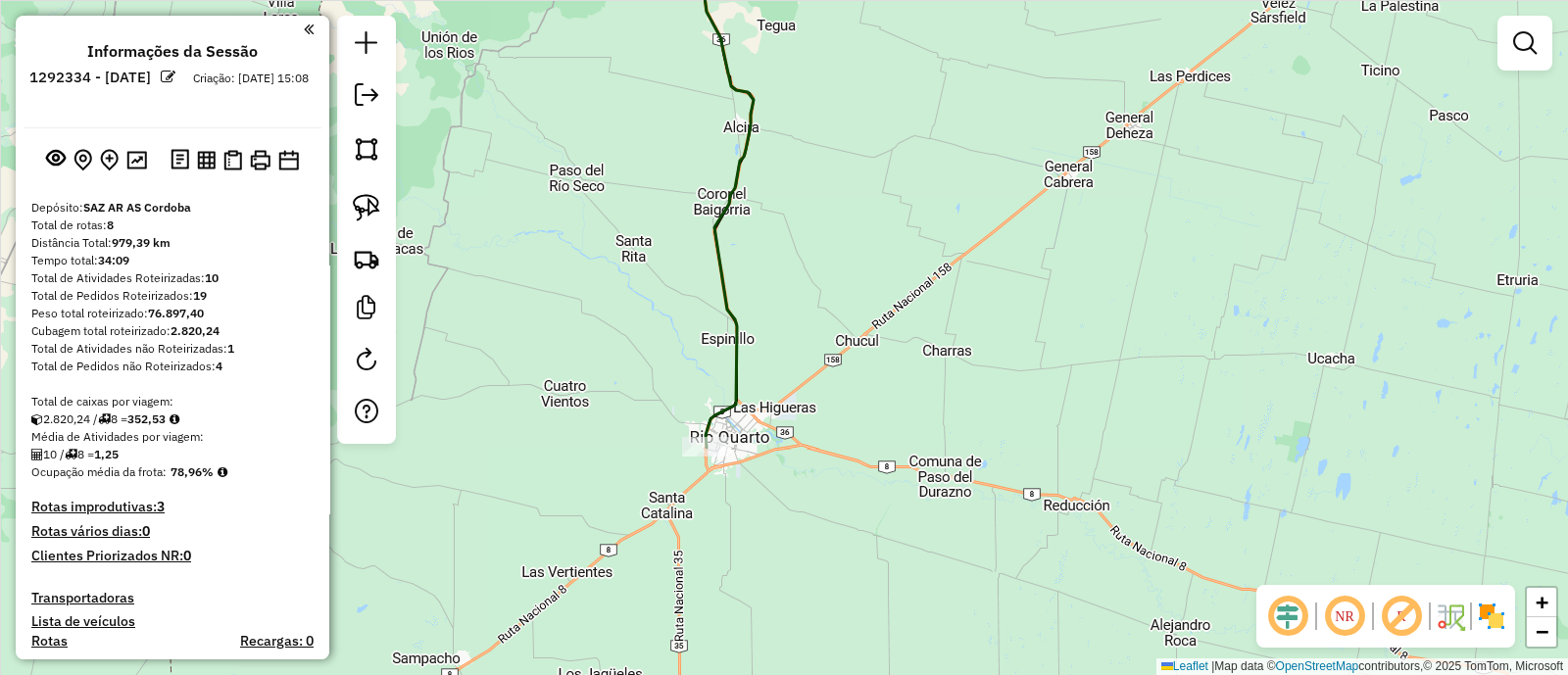
click at [733, 392] on icon at bounding box center [721, 190] width 65 height 516
select select "**********"
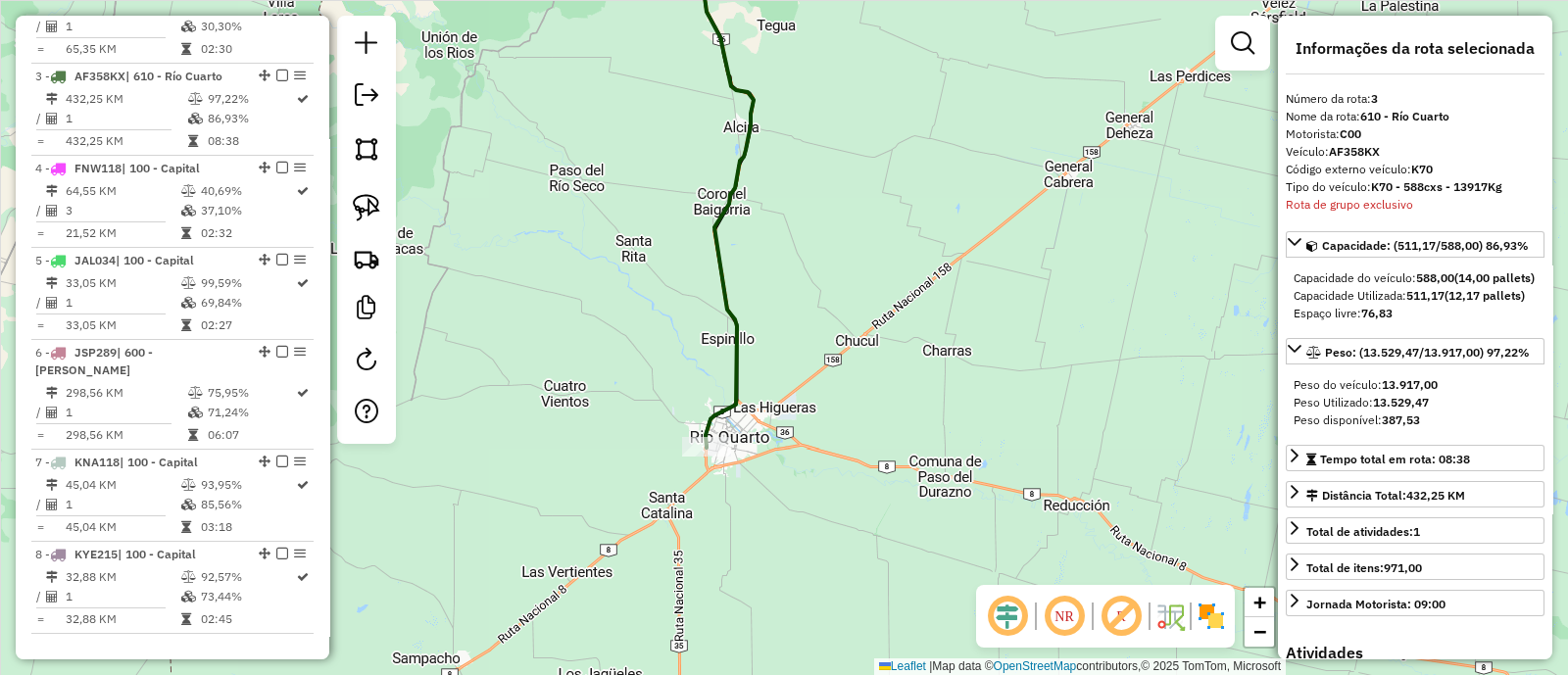
scroll to position [921, 0]
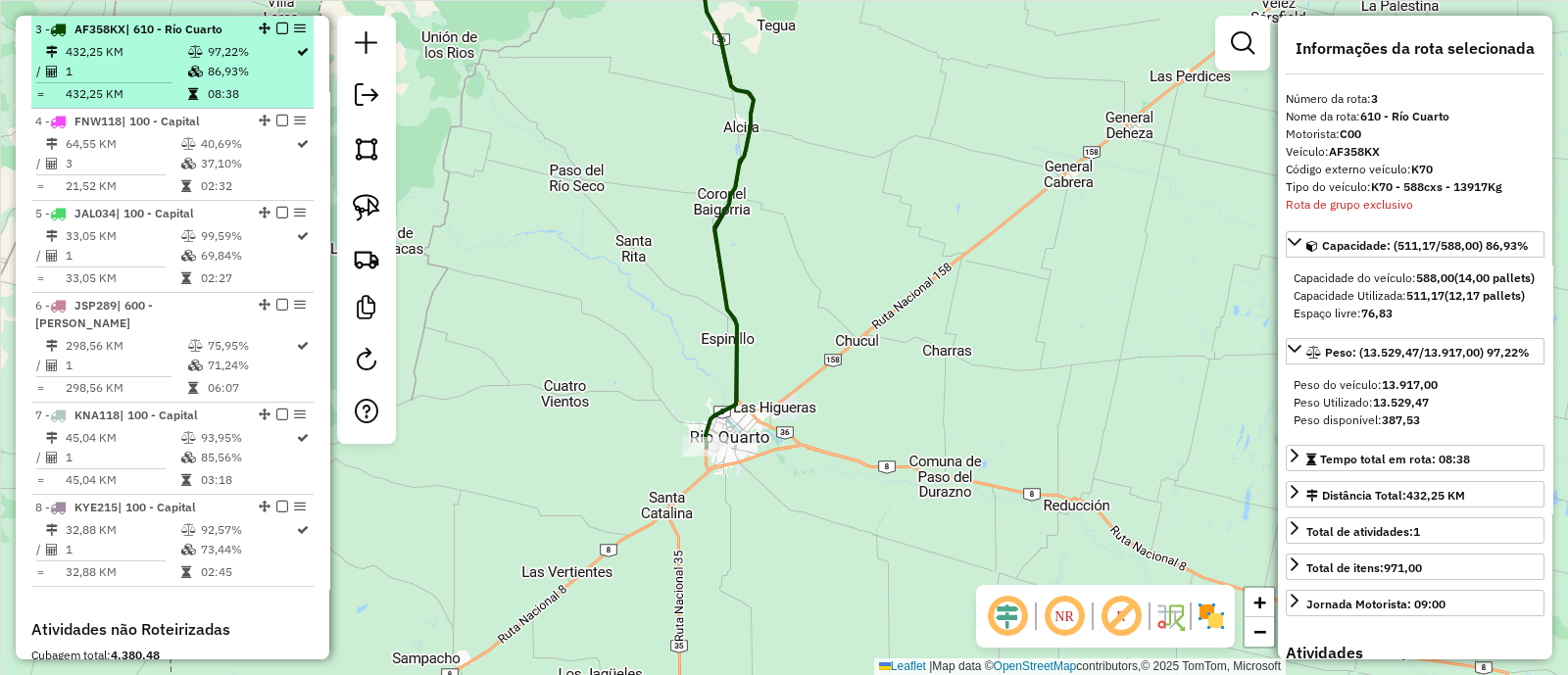
click at [276, 24] on em at bounding box center [282, 29] width 12 height 12
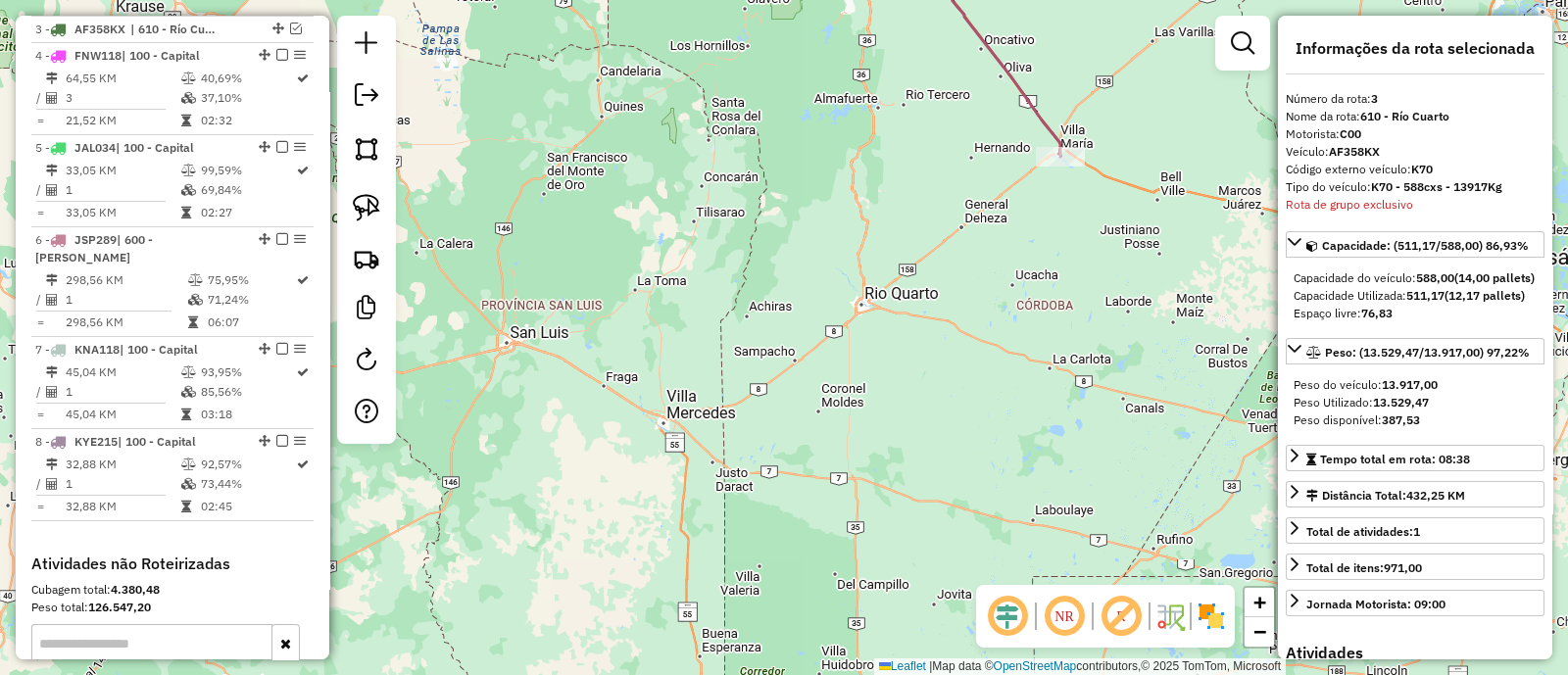
click at [1047, 121] on icon at bounding box center [979, 52] width 163 height 211
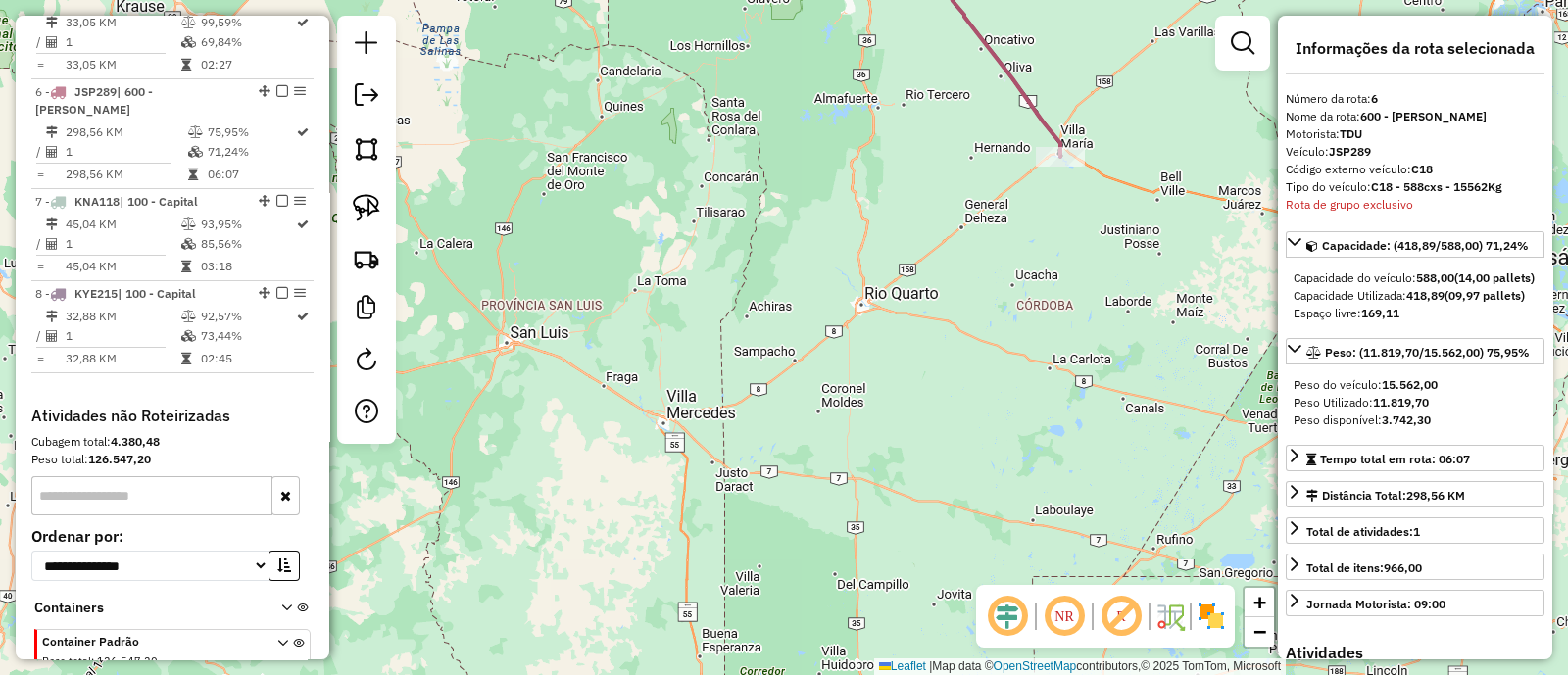
scroll to position [1130, 0]
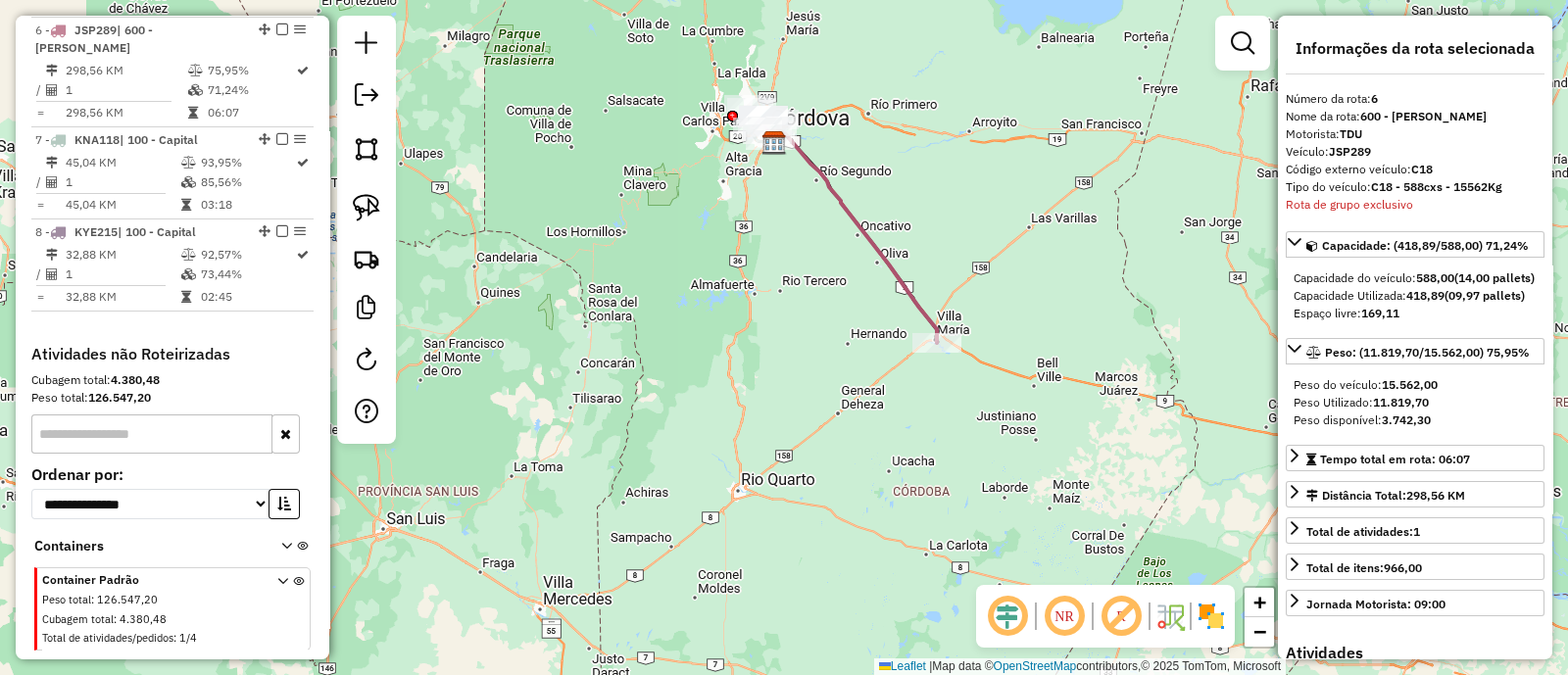
drag, startPoint x: 962, startPoint y: 114, endPoint x: 802, endPoint y: 320, distance: 260.8
click at [828, 307] on div "Janela de atendimento Grade de atendimento Capacidade Transportadoras Veículos …" at bounding box center [784, 337] width 1568 height 675
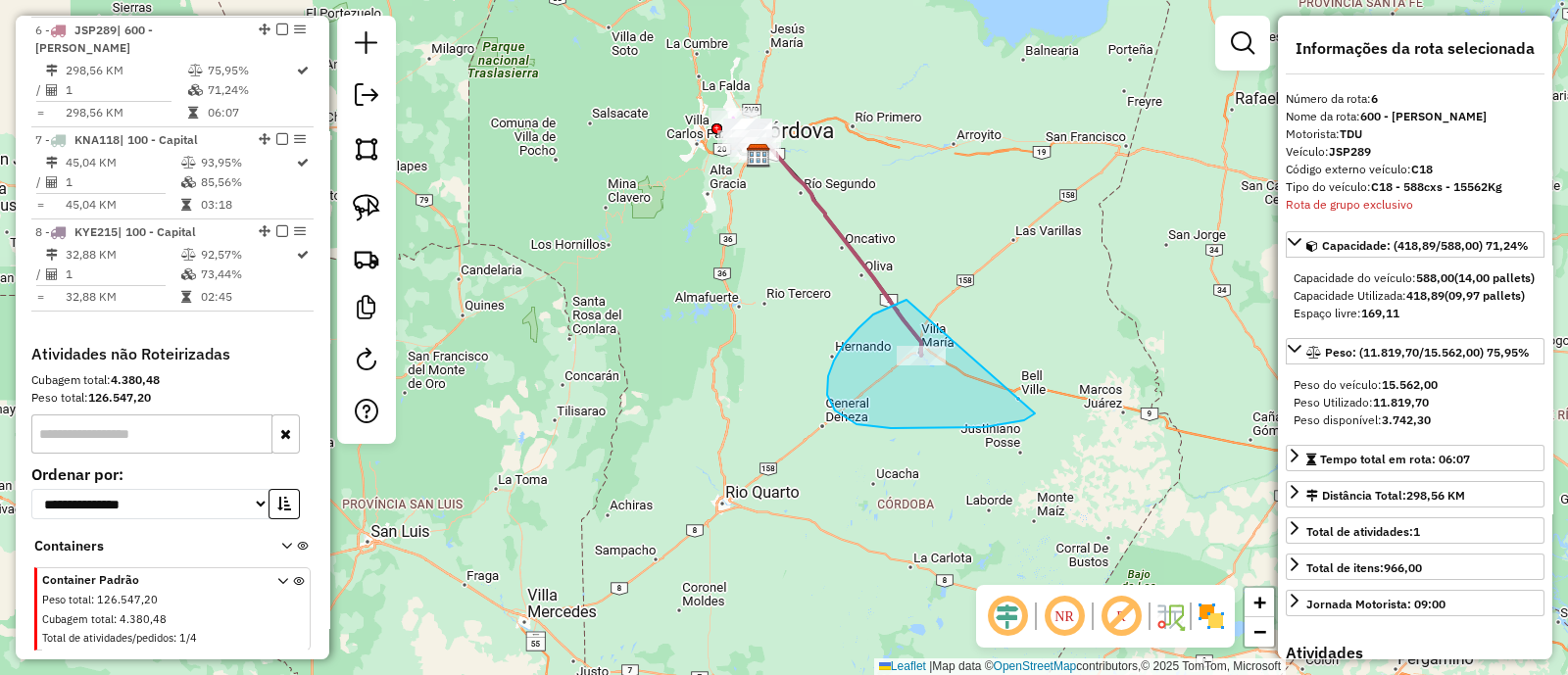
drag, startPoint x: 907, startPoint y: 300, endPoint x: 1046, endPoint y: 409, distance: 176.6
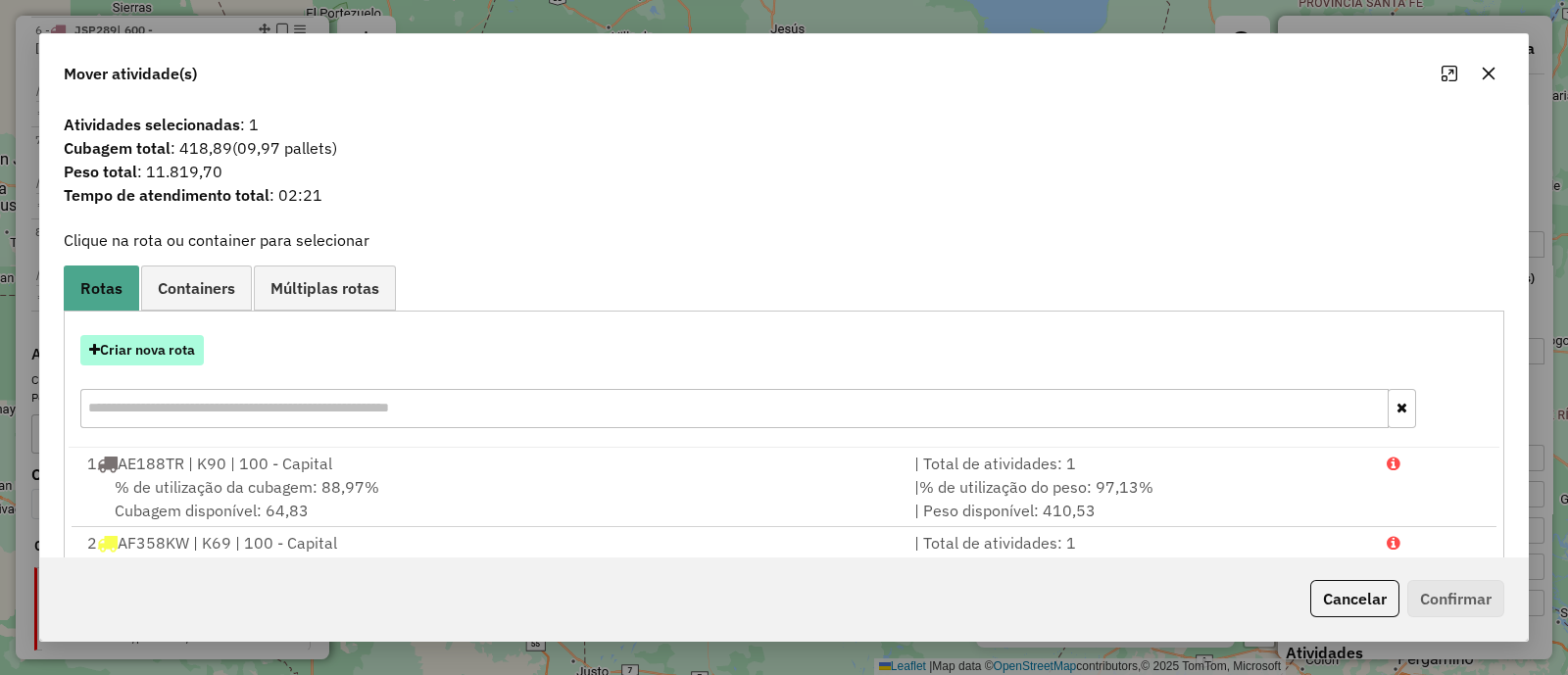
click at [181, 350] on button "Criar nova rota" at bounding box center [142, 350] width 123 height 31
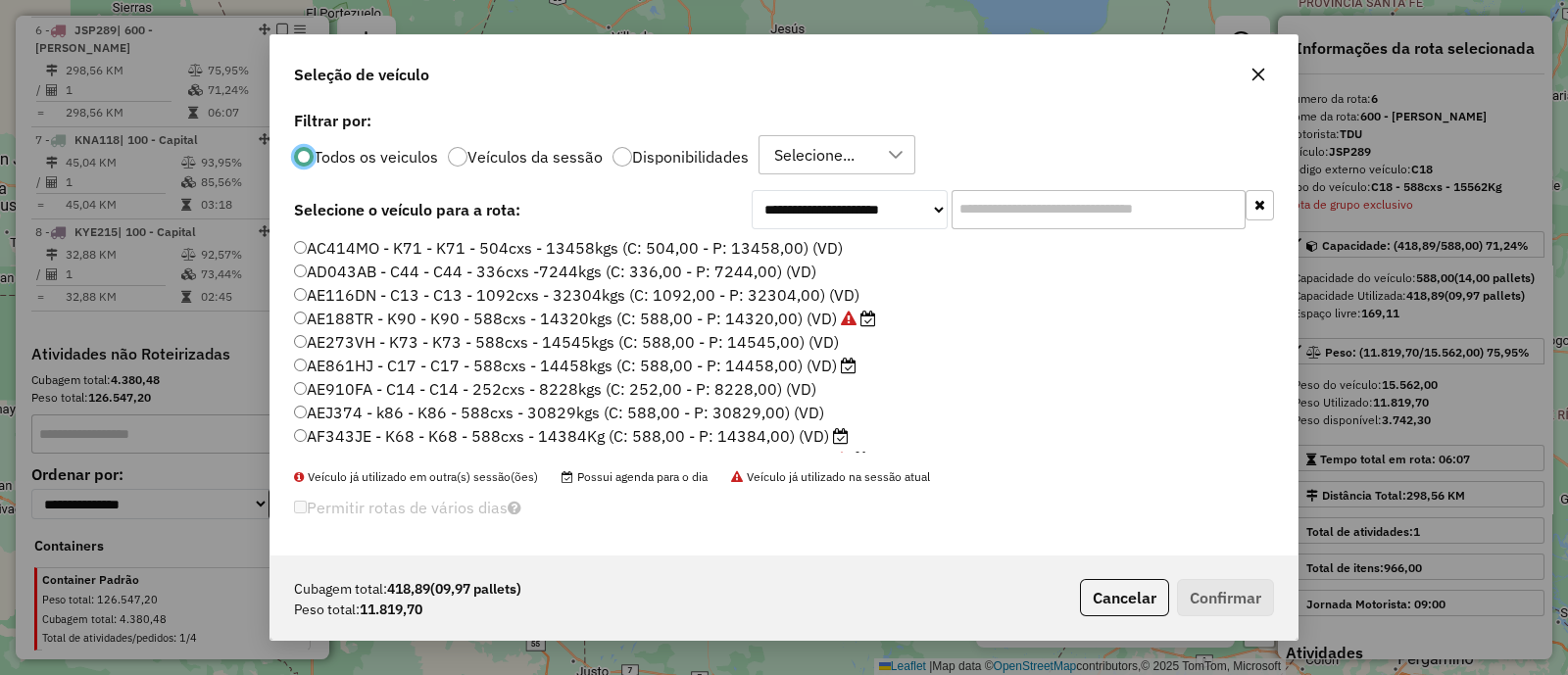
scroll to position [10, 6]
click at [624, 152] on div at bounding box center [622, 157] width 20 height 20
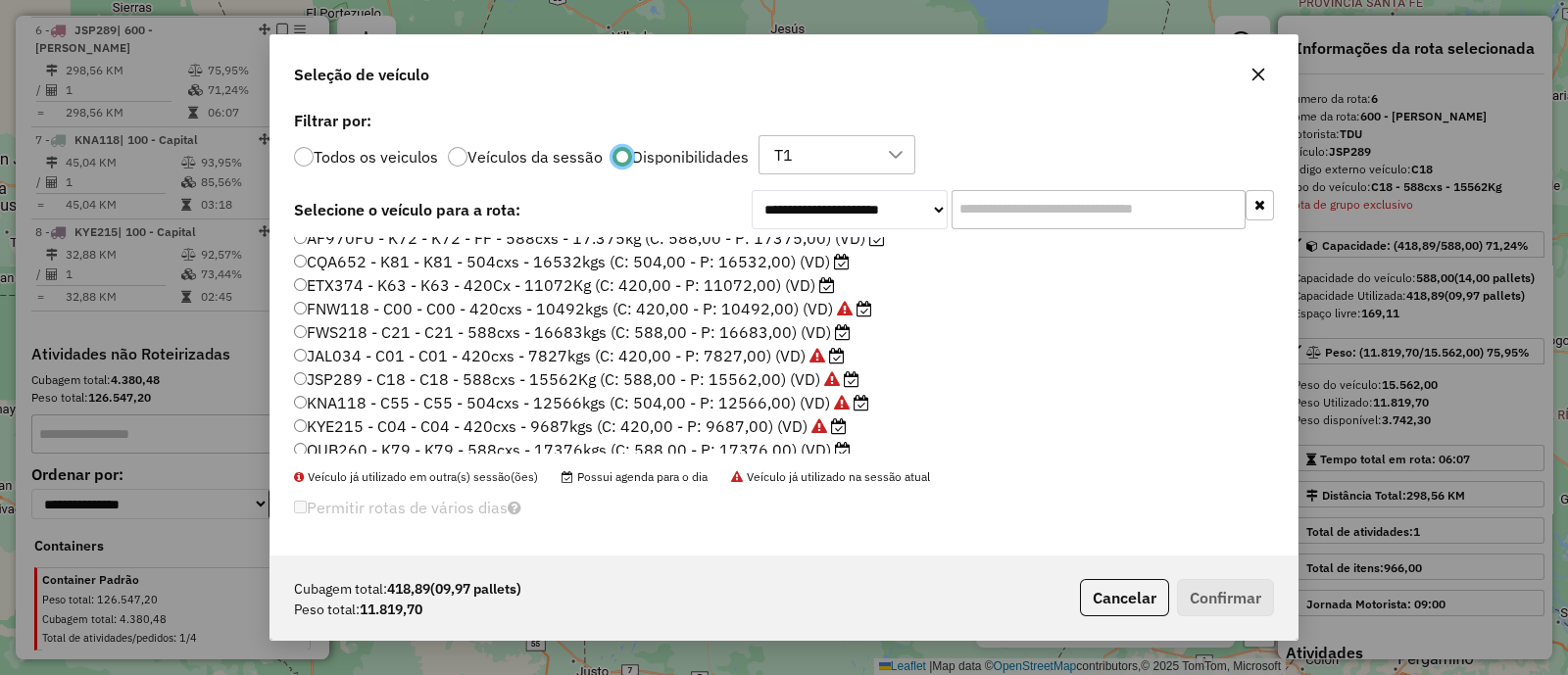
scroll to position [161, 0]
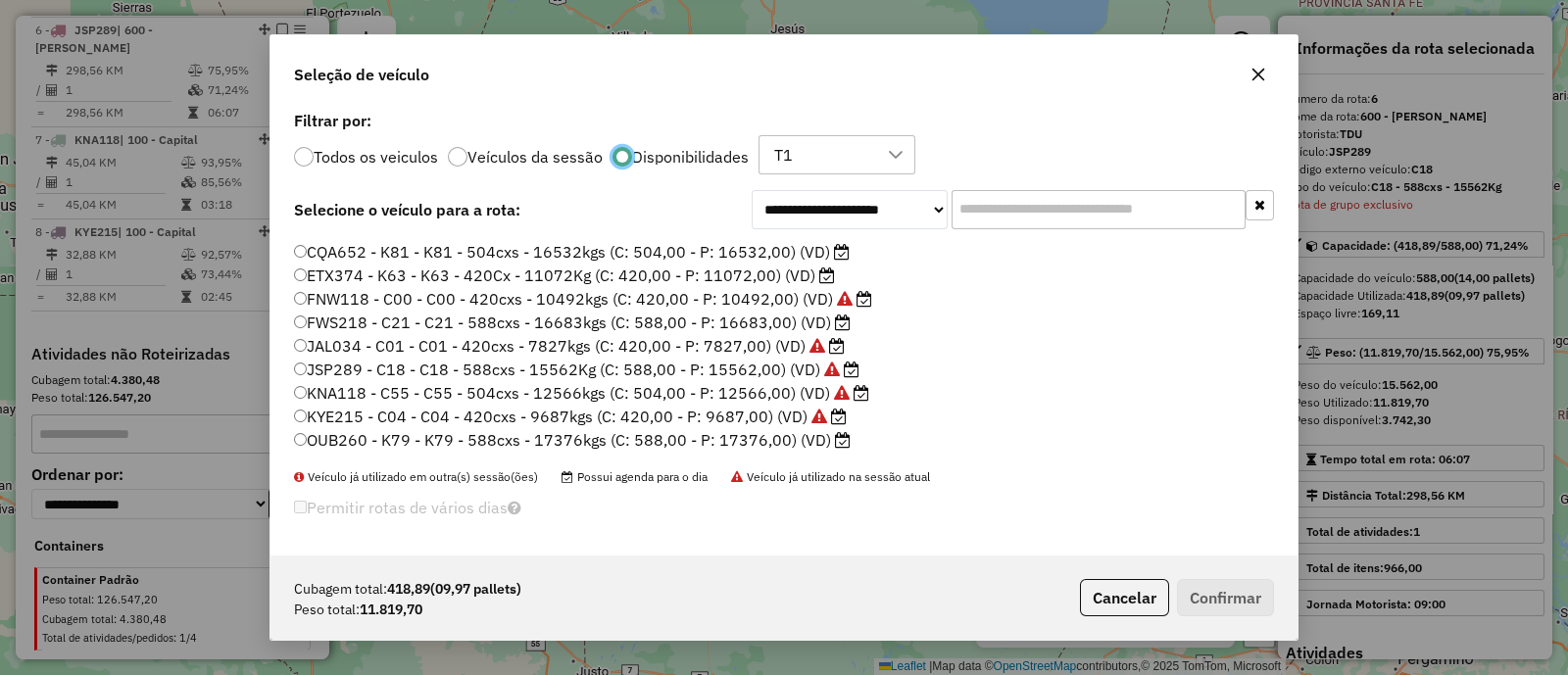
click at [749, 298] on label "FNW118 - C00 - C00 - 420cxs - 10492kgs (C: 420,00 - P: 10492,00) (VD)" at bounding box center [584, 299] width 579 height 24
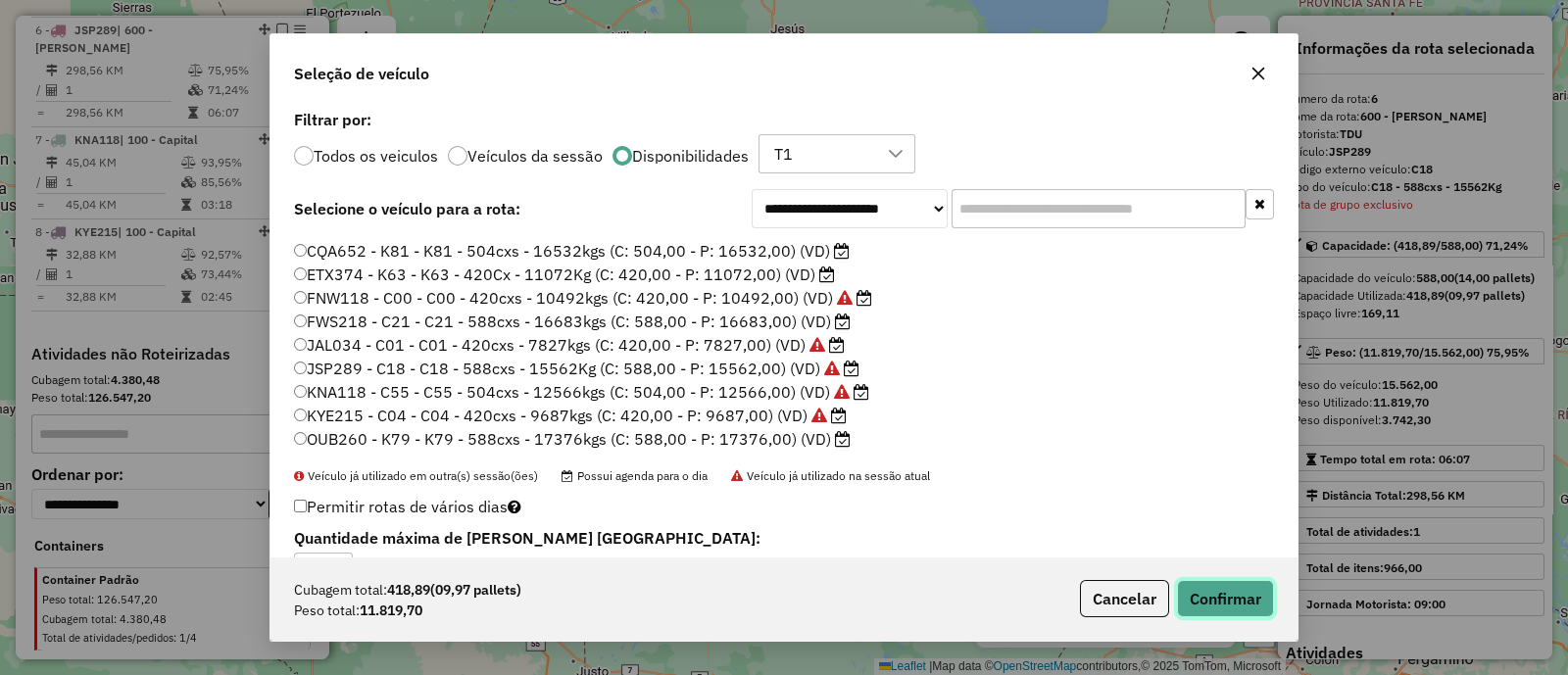
click at [1220, 613] on button "Confirmar" at bounding box center [1226, 598] width 97 height 37
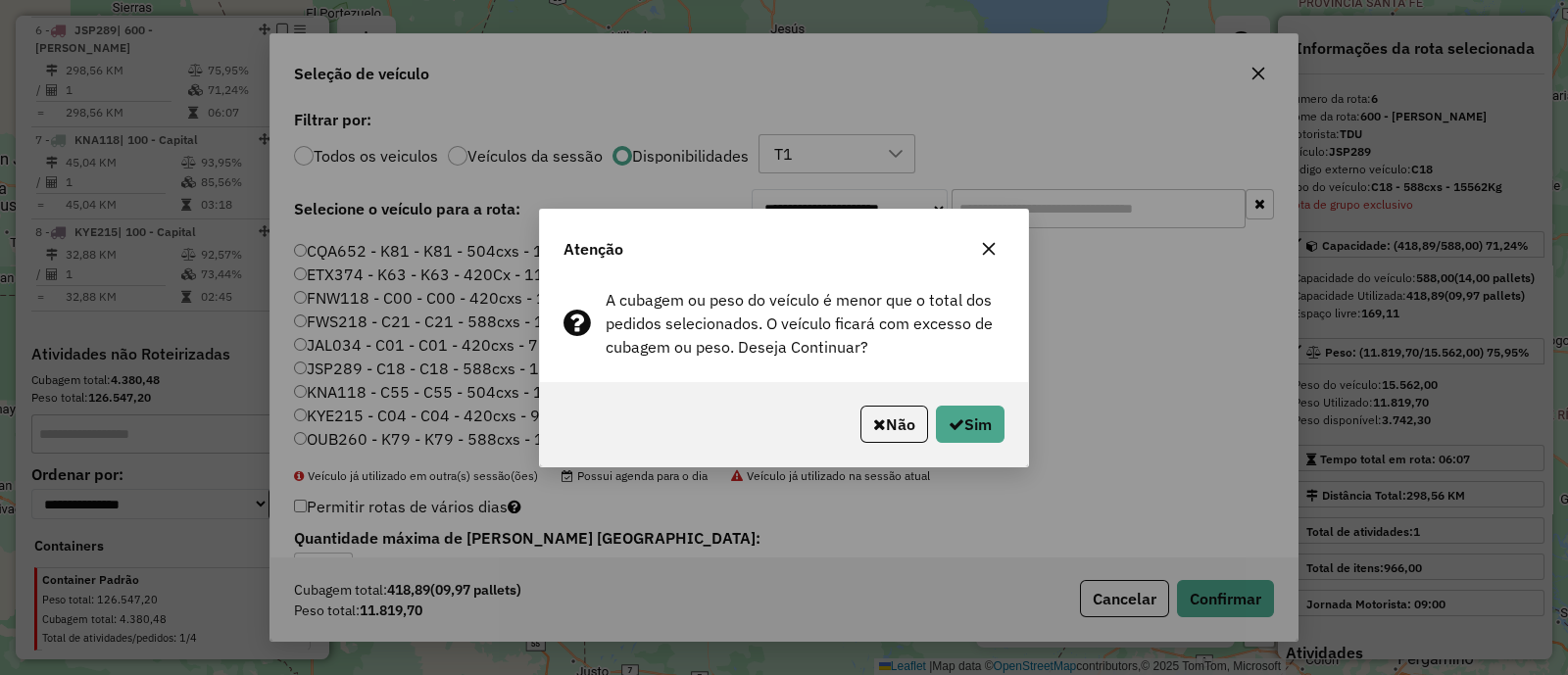
click at [983, 254] on icon "button" at bounding box center [989, 250] width 16 height 16
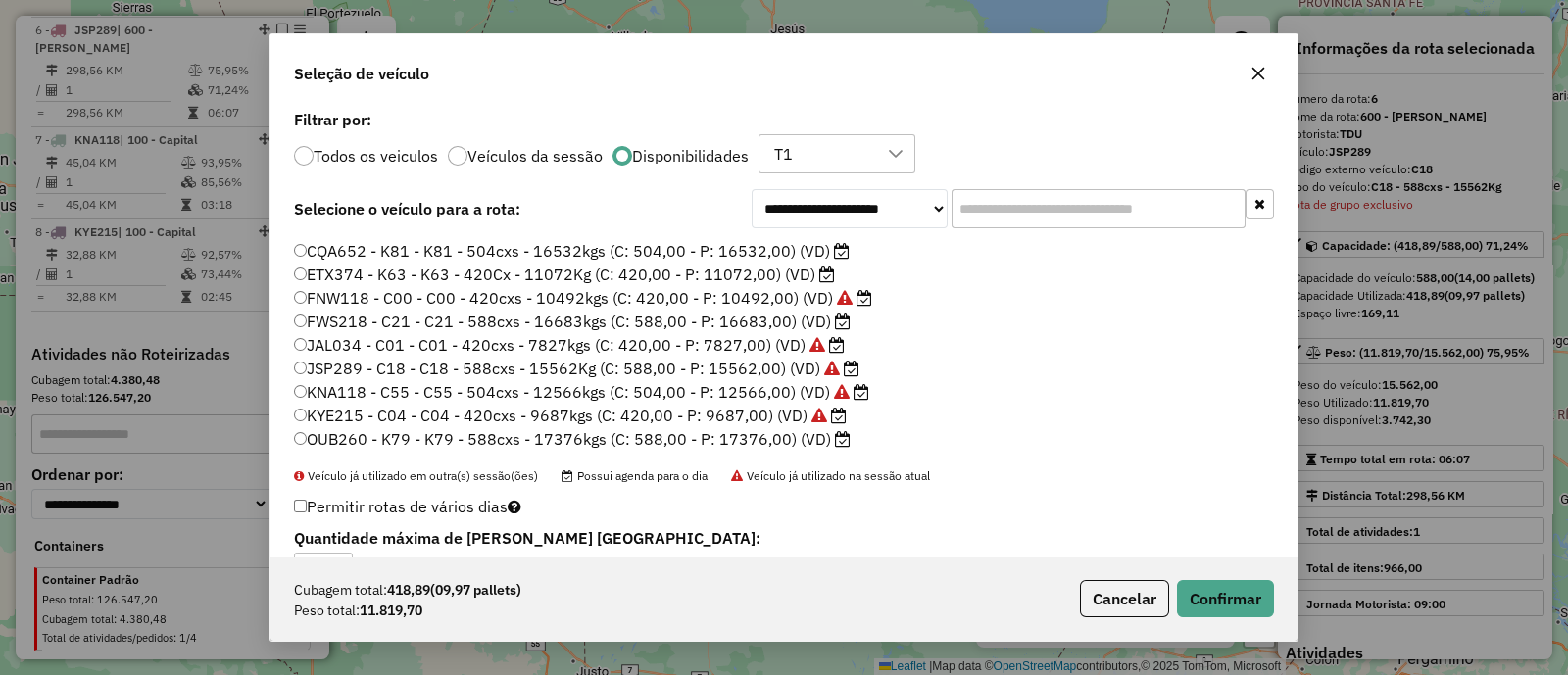
click at [725, 265] on label "ETX374 - K63 - K63 - 420Cx - 11072Kg (C: 420,00 - P: 11072,00) (VD)" at bounding box center [565, 274] width 541 height 24
click at [1215, 596] on button "Confirmar" at bounding box center [1226, 598] width 97 height 37
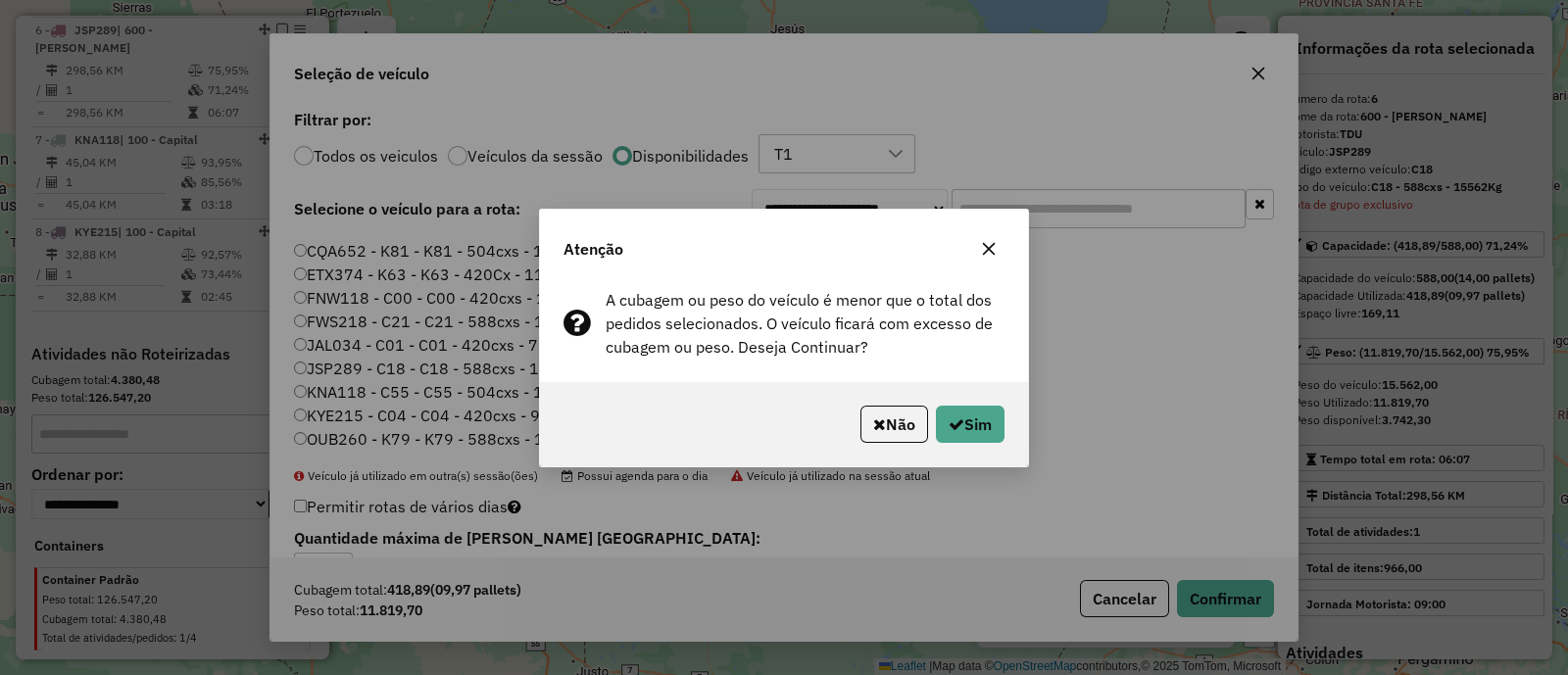
click at [995, 252] on icon "button" at bounding box center [989, 250] width 16 height 16
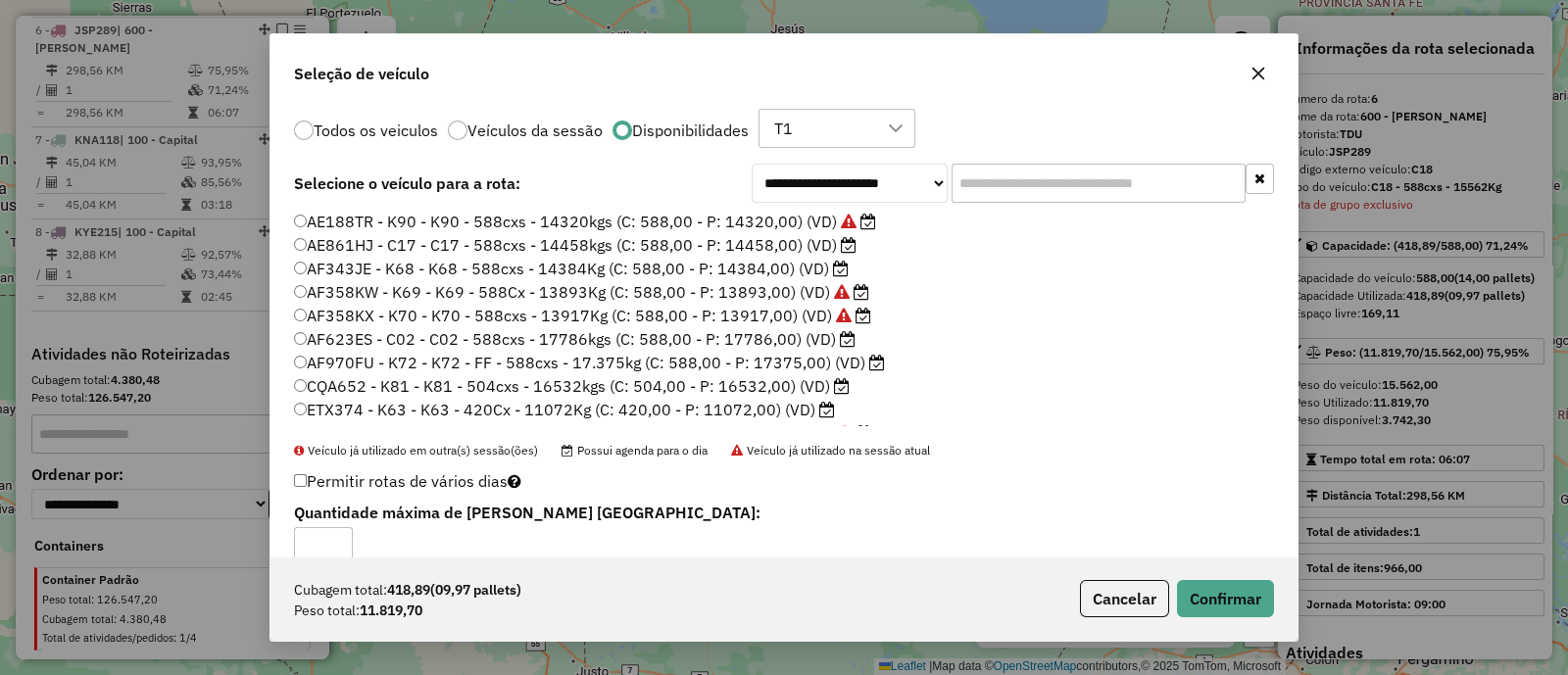
scroll to position [0, 0]
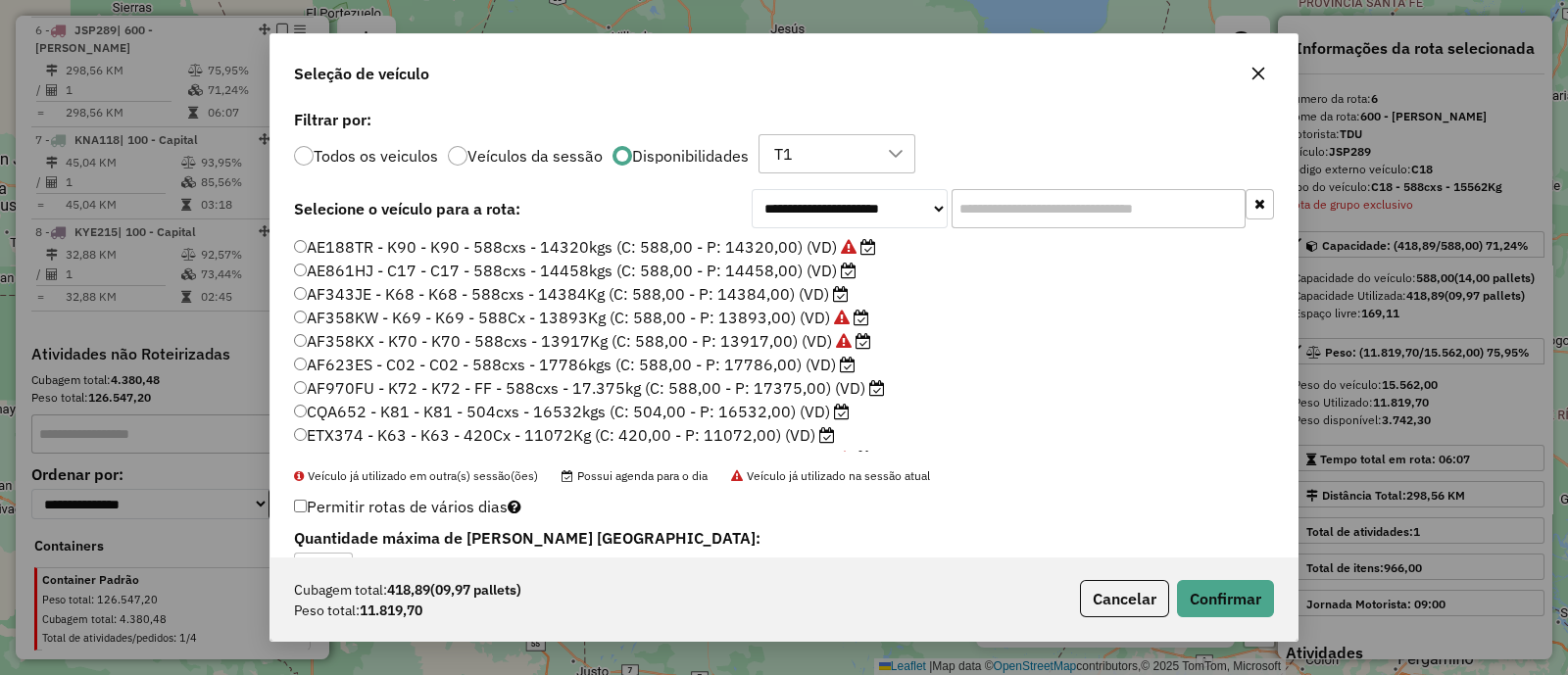
click at [764, 273] on label "AE861HJ - C17 - C17 - 588cxs - 14458kgs (C: 588,00 - P: 14458,00) (VD)" at bounding box center [576, 270] width 563 height 24
click at [1210, 586] on button "Confirmar" at bounding box center [1226, 598] width 97 height 37
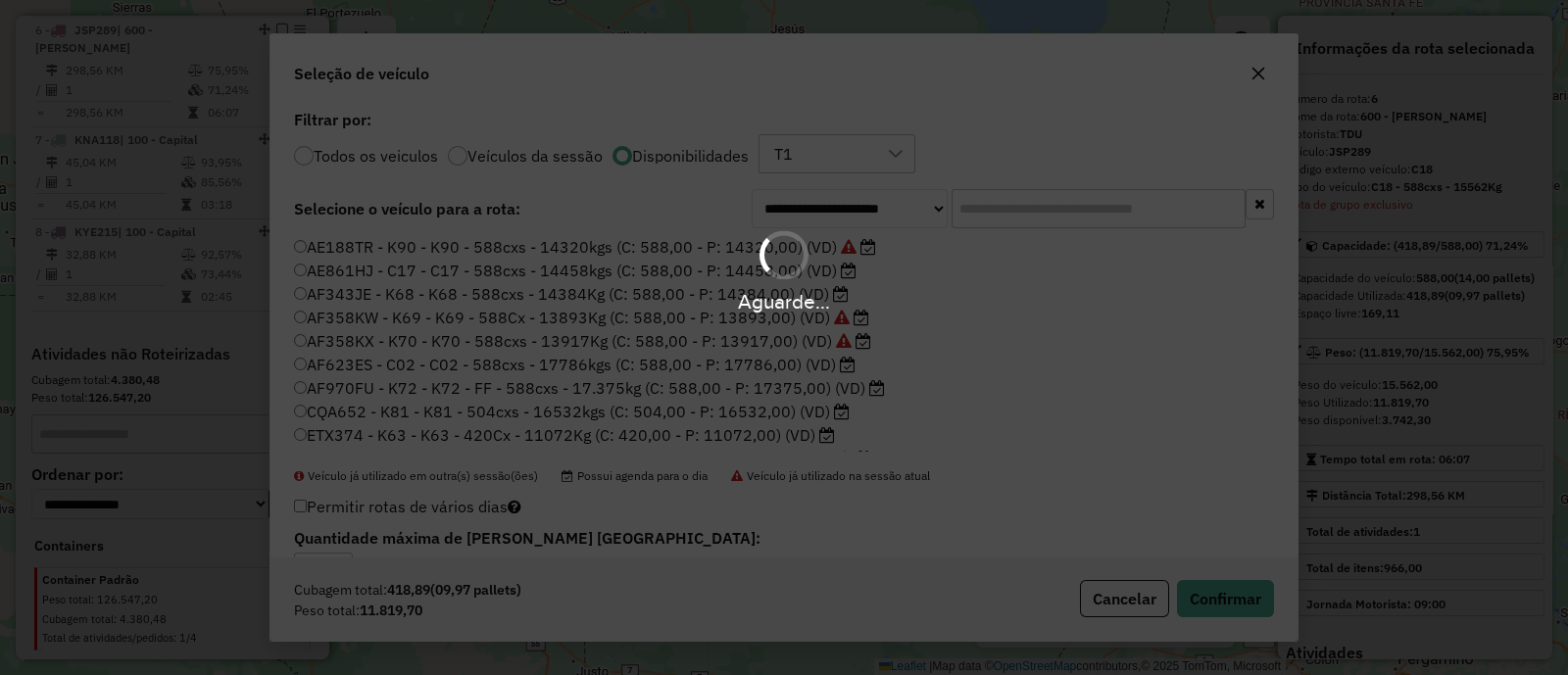
scroll to position [1038, 0]
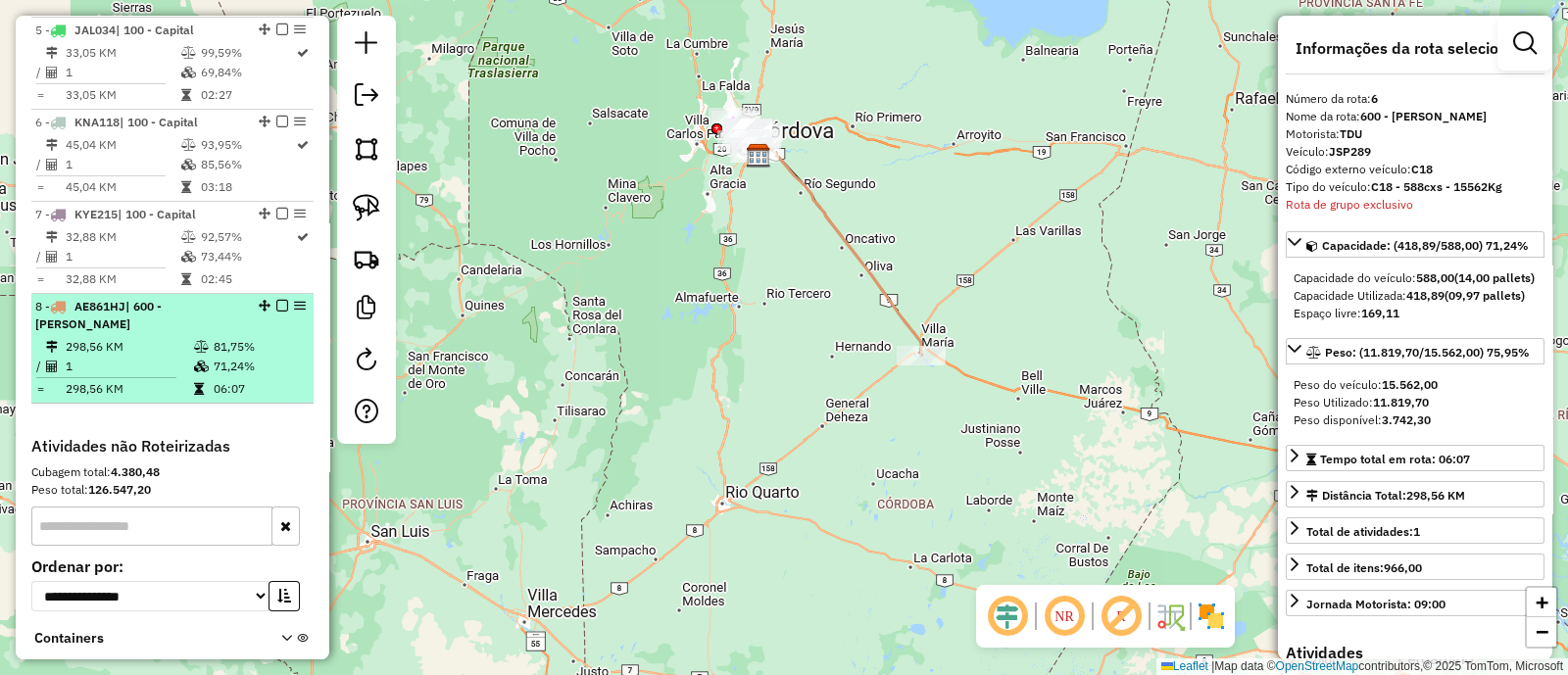
click at [266, 357] on td "71,24%" at bounding box center [260, 367] width 93 height 20
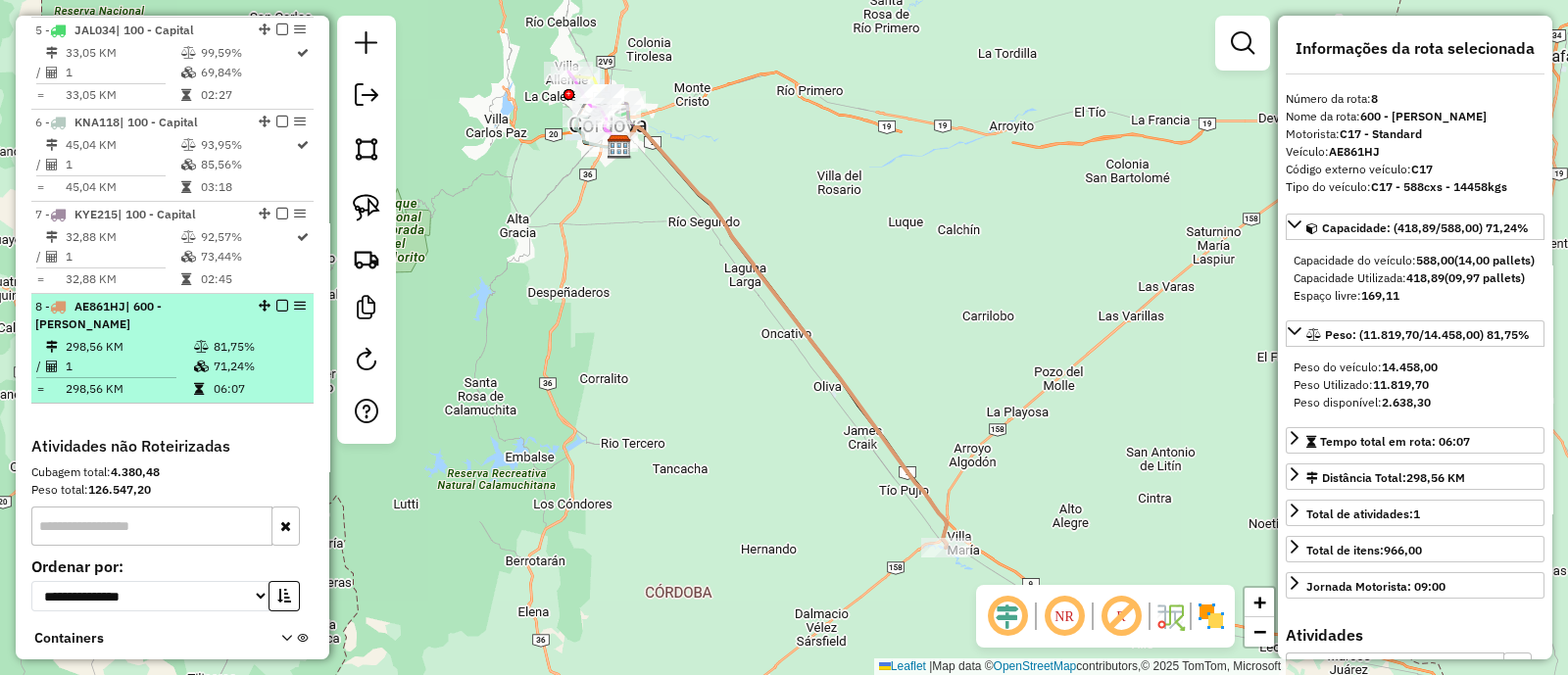
click at [276, 305] on em at bounding box center [282, 306] width 12 height 12
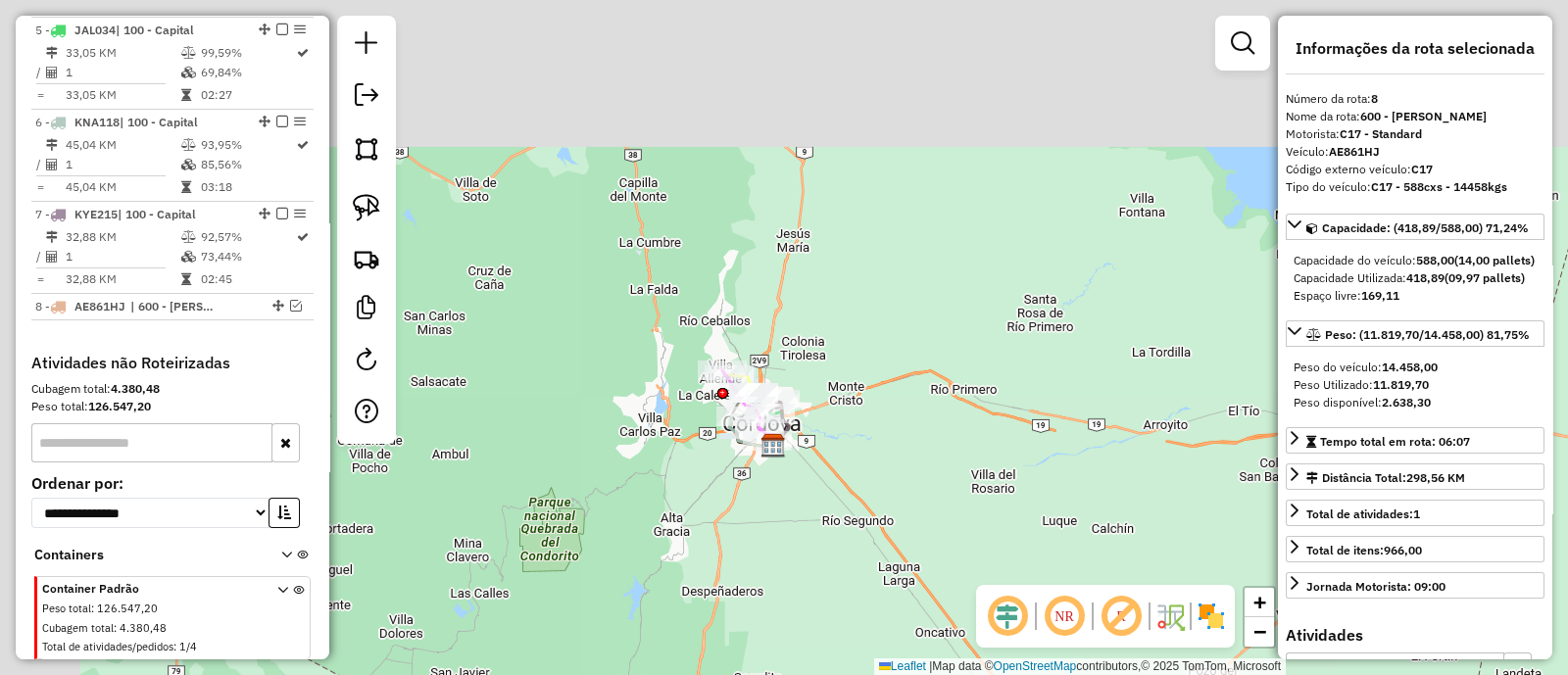
drag, startPoint x: 620, startPoint y: 233, endPoint x: 839, endPoint y: 649, distance: 470.1
click at [839, 649] on div "Janela de atendimento Grade de atendimento Capacidade Transportadoras Veículos …" at bounding box center [784, 337] width 1568 height 675
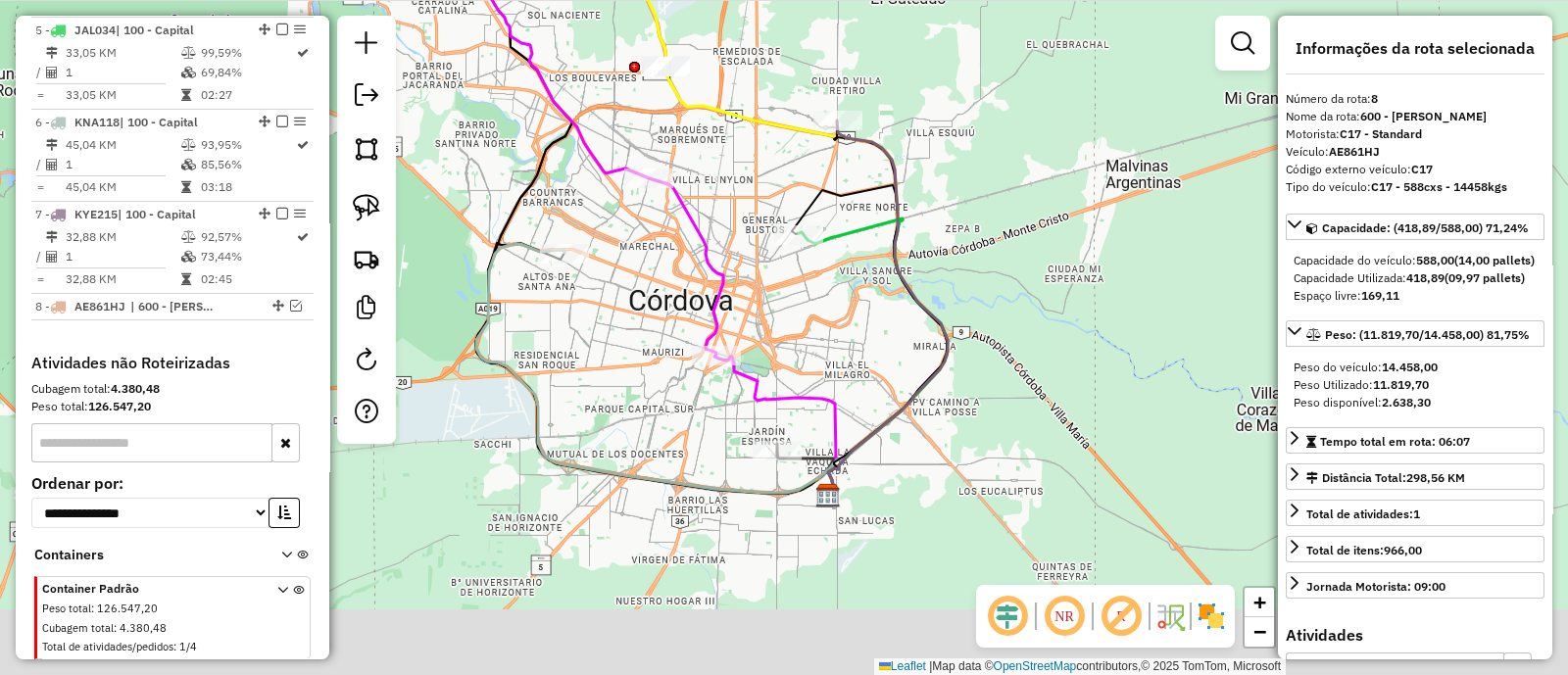
drag, startPoint x: 691, startPoint y: 550, endPoint x: 684, endPoint y: 433, distance: 117.2
click at [679, 446] on div "Janela de atendimento Grade de atendimento Capacidade Transportadoras Veículos …" at bounding box center [784, 337] width 1568 height 675
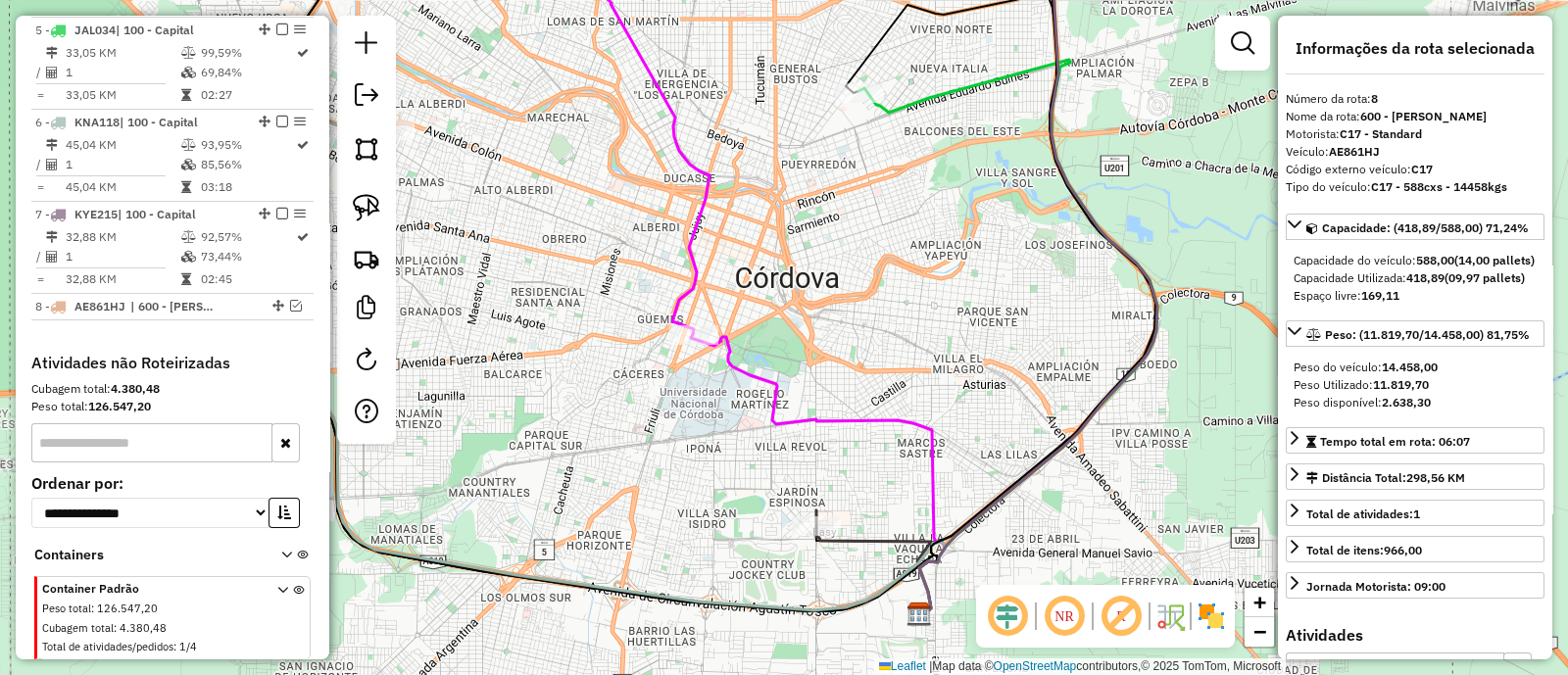
click at [1214, 609] on img at bounding box center [1212, 616] width 32 height 32
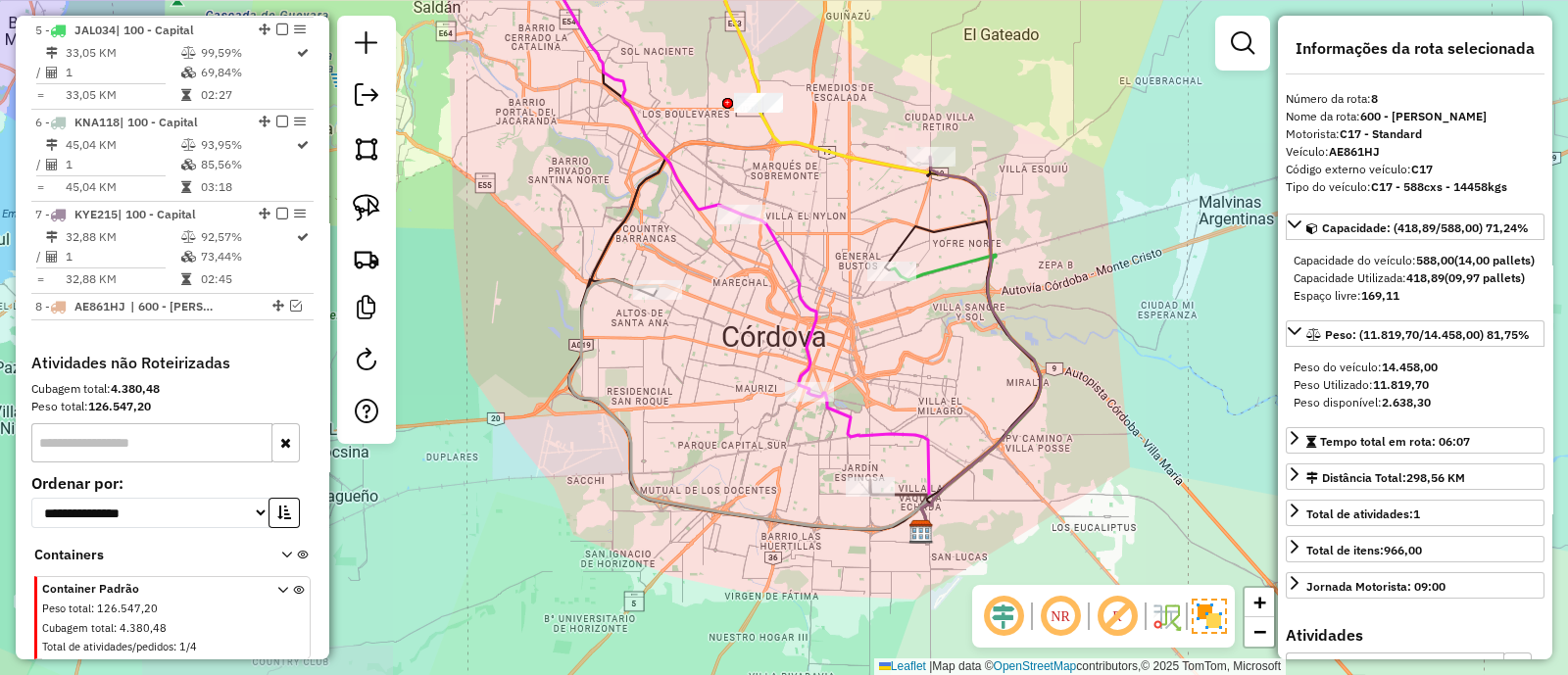
drag, startPoint x: 640, startPoint y: 478, endPoint x: 762, endPoint y: 487, distance: 122.3
click at [762, 487] on div "Janela de atendimento Grade de atendimento Capacidade Transportadoras Veículos …" at bounding box center [784, 337] width 1568 height 675
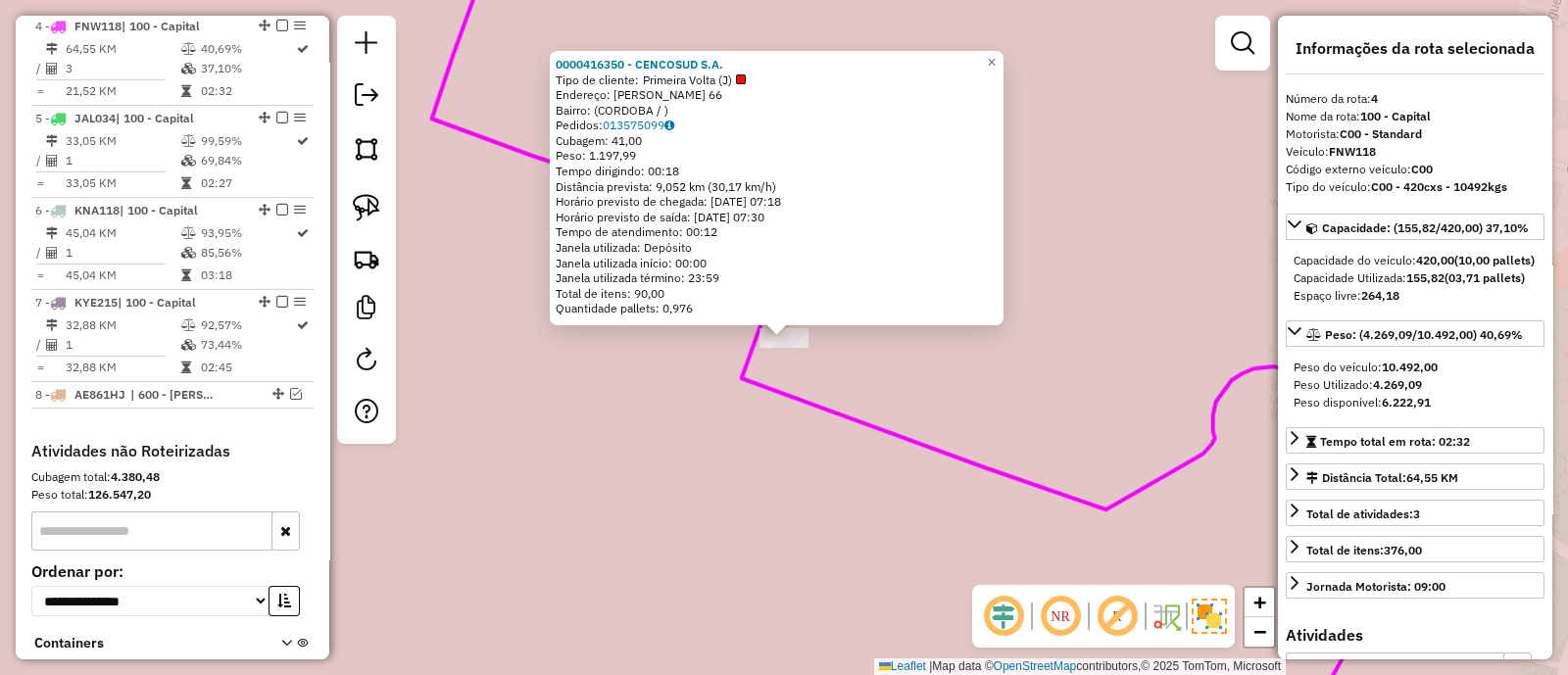
scroll to position [944, 0]
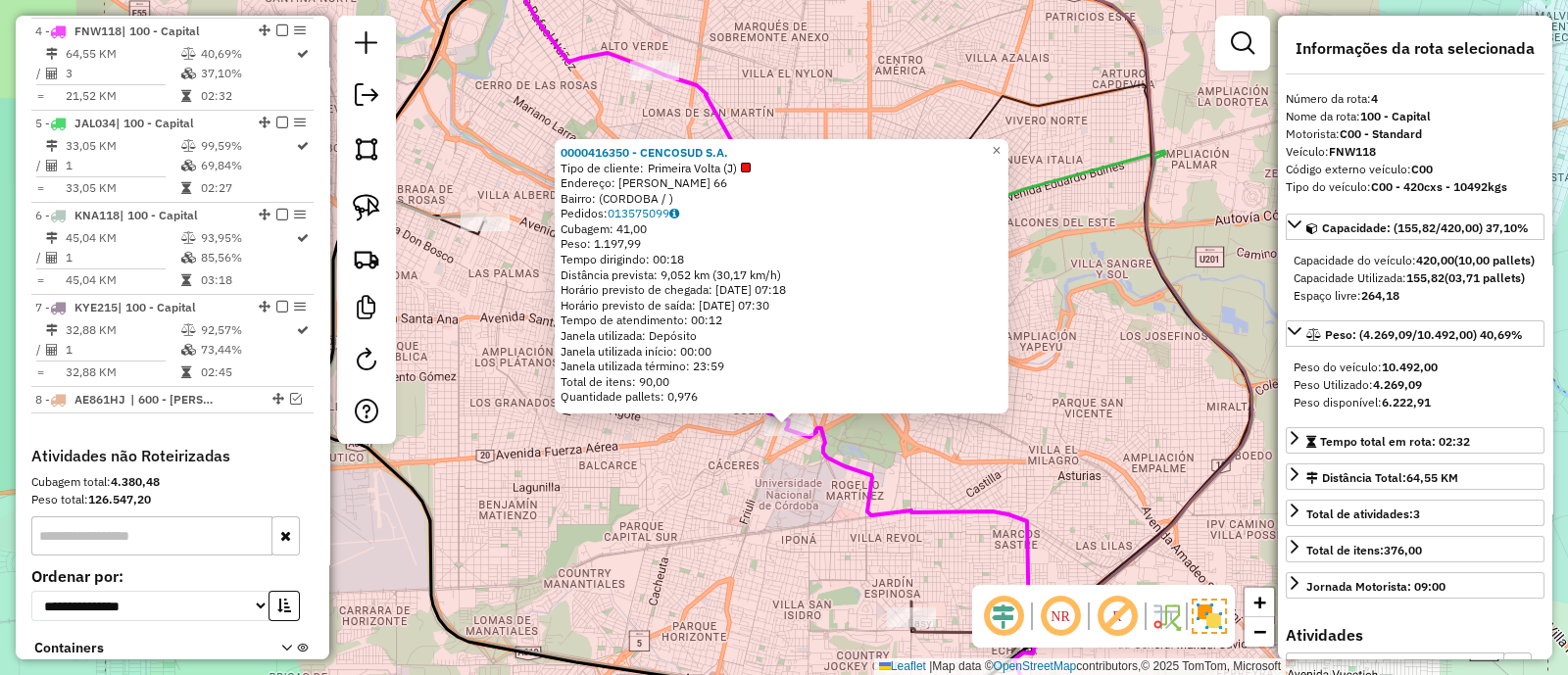
drag, startPoint x: 783, startPoint y: 544, endPoint x: 699, endPoint y: 327, distance: 232.7
click at [699, 328] on div "0000416350 - CENCOSUD S.A. Tipo de cliente: Primeira Volta (J) Endereço: ESTRAD…" at bounding box center [784, 337] width 1568 height 675
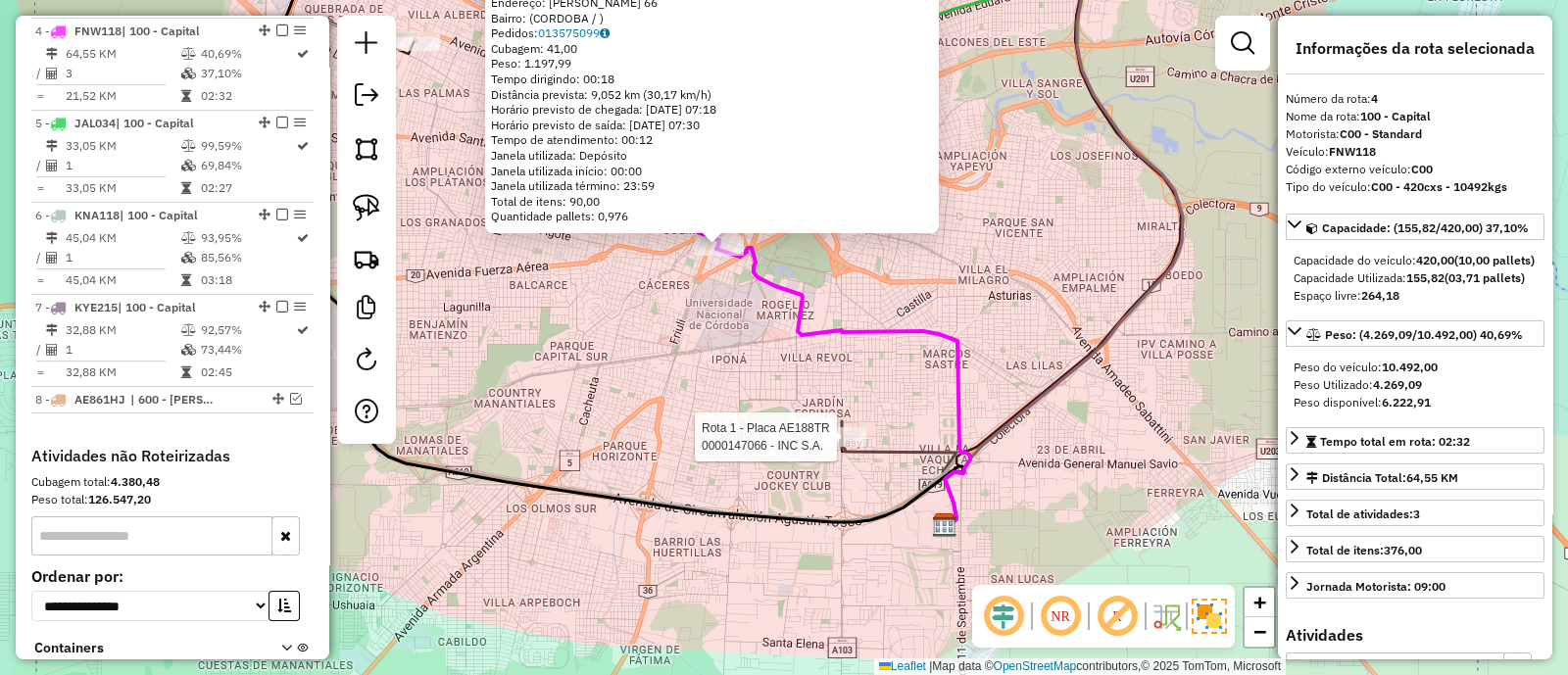
click at [836, 447] on div at bounding box center [841, 437] width 49 height 20
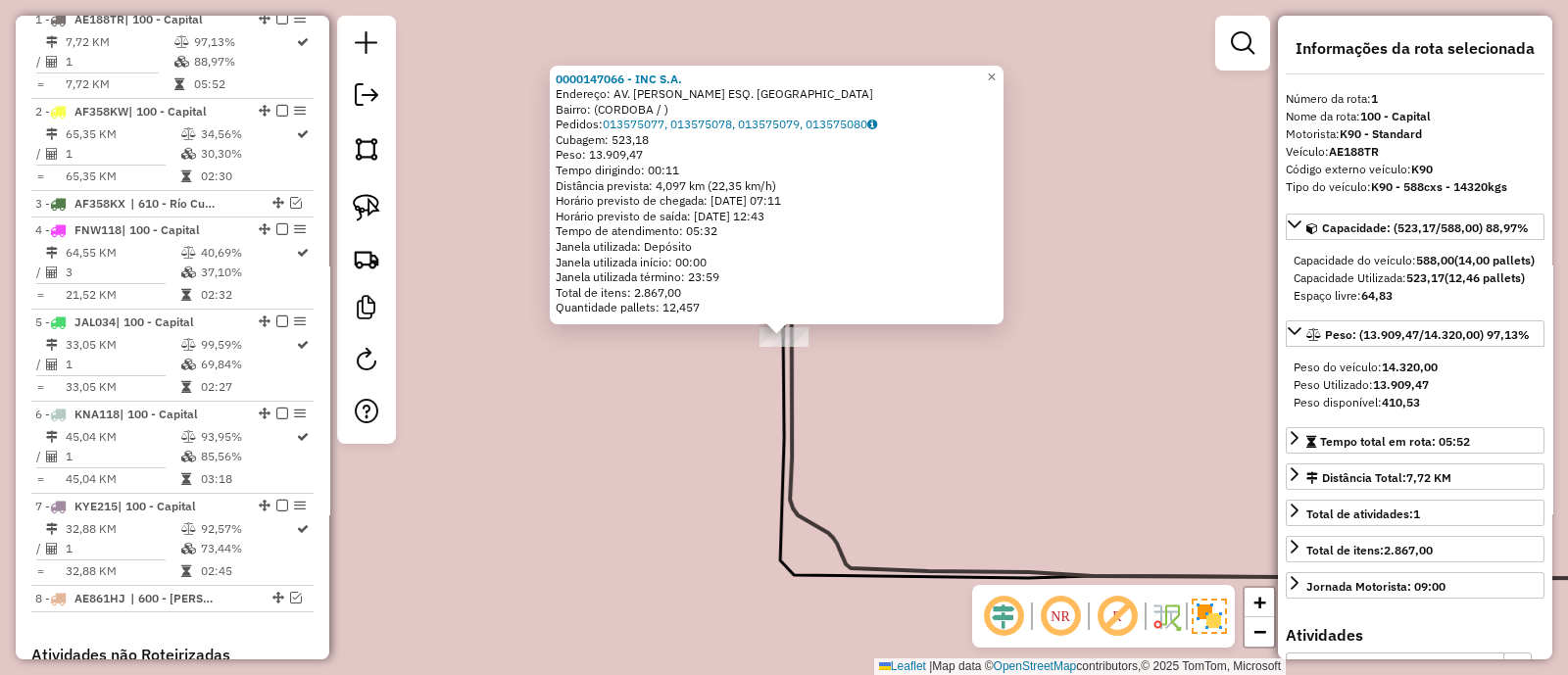
scroll to position [735, 0]
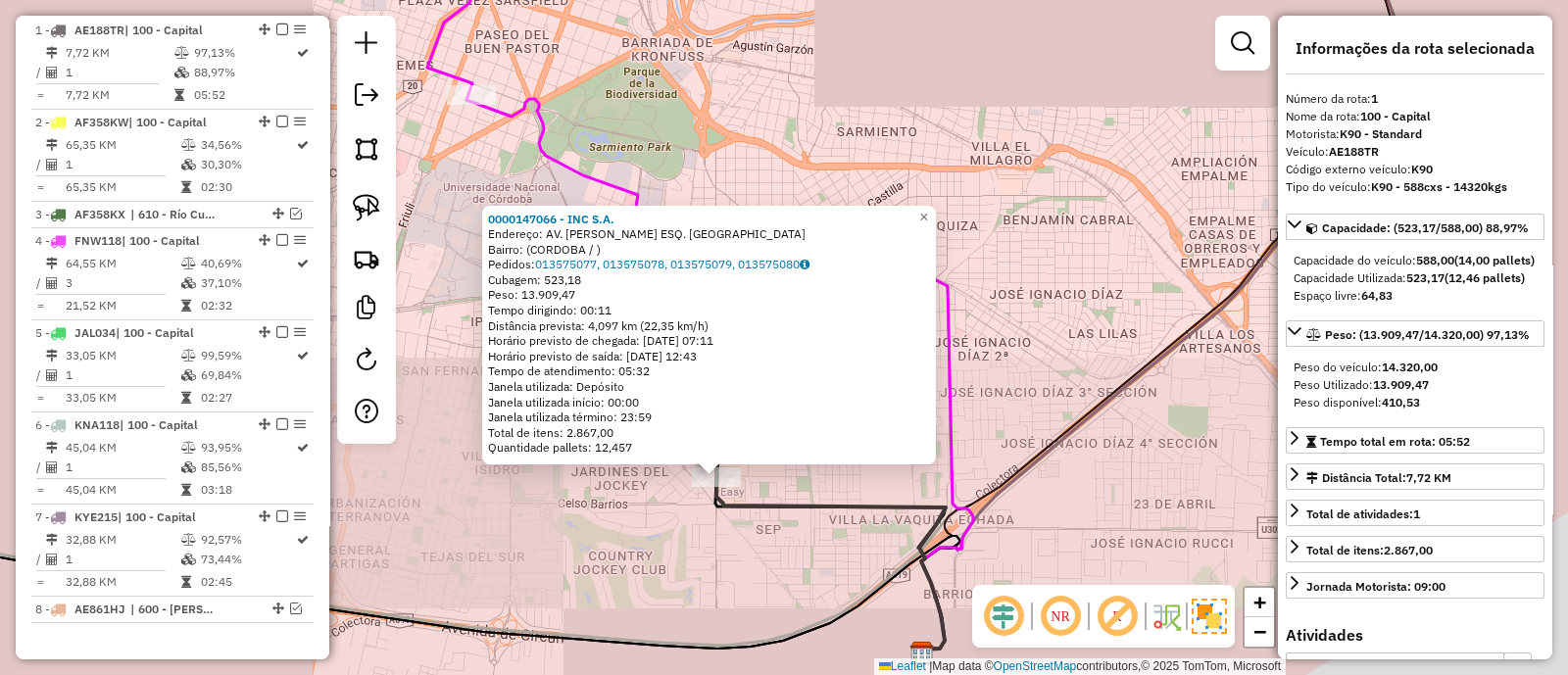
click at [642, 537] on div "0000147066 - INC S.A. Endereço: AV. O'HIGGINS ESQ. CALMAYO Bairro: (CORDOBA / )…" at bounding box center [784, 337] width 1568 height 675
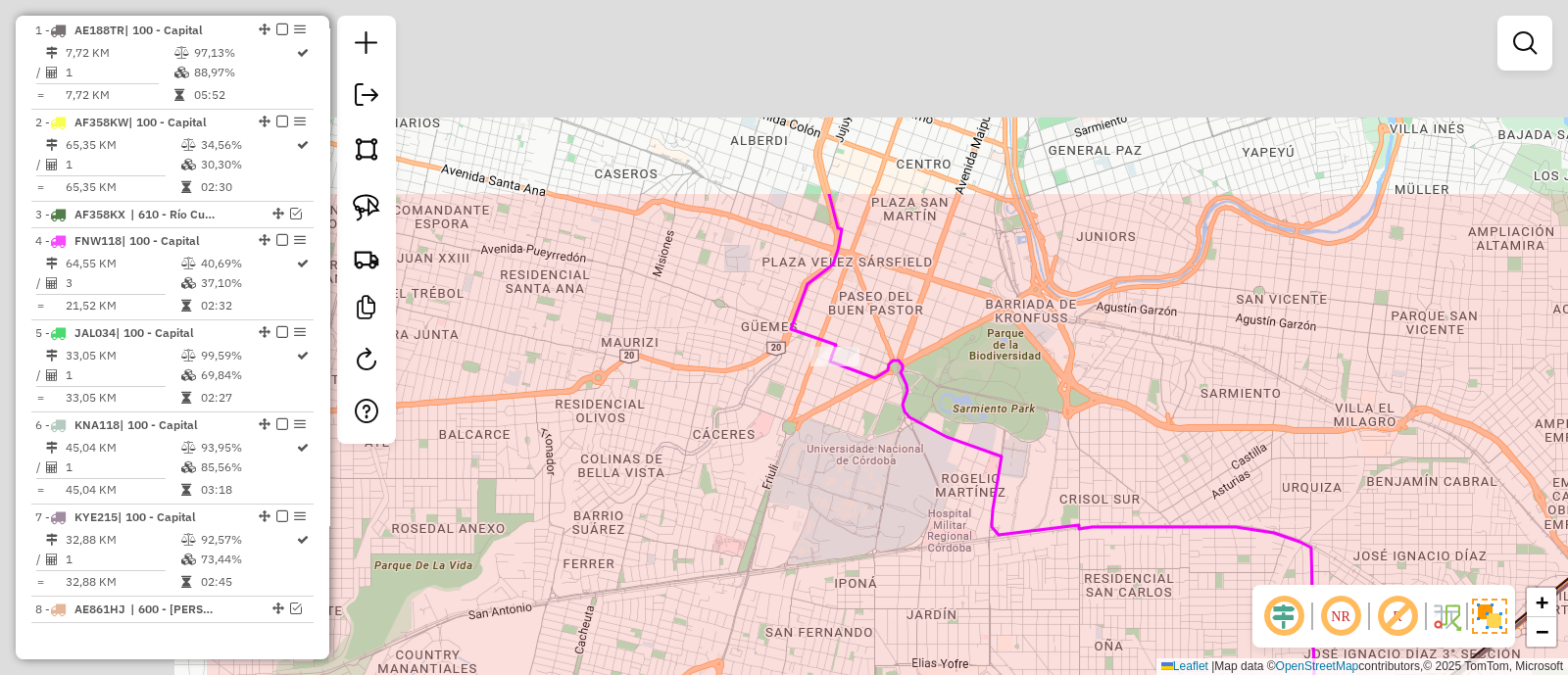
drag, startPoint x: 853, startPoint y: 587, endPoint x: 960, endPoint y: 708, distance: 161.5
click at [960, 674] on html "Aguarde... Pop-up bloqueado! Seu navegador bloqueou automáticamente a abertura …" at bounding box center [784, 337] width 1568 height 675
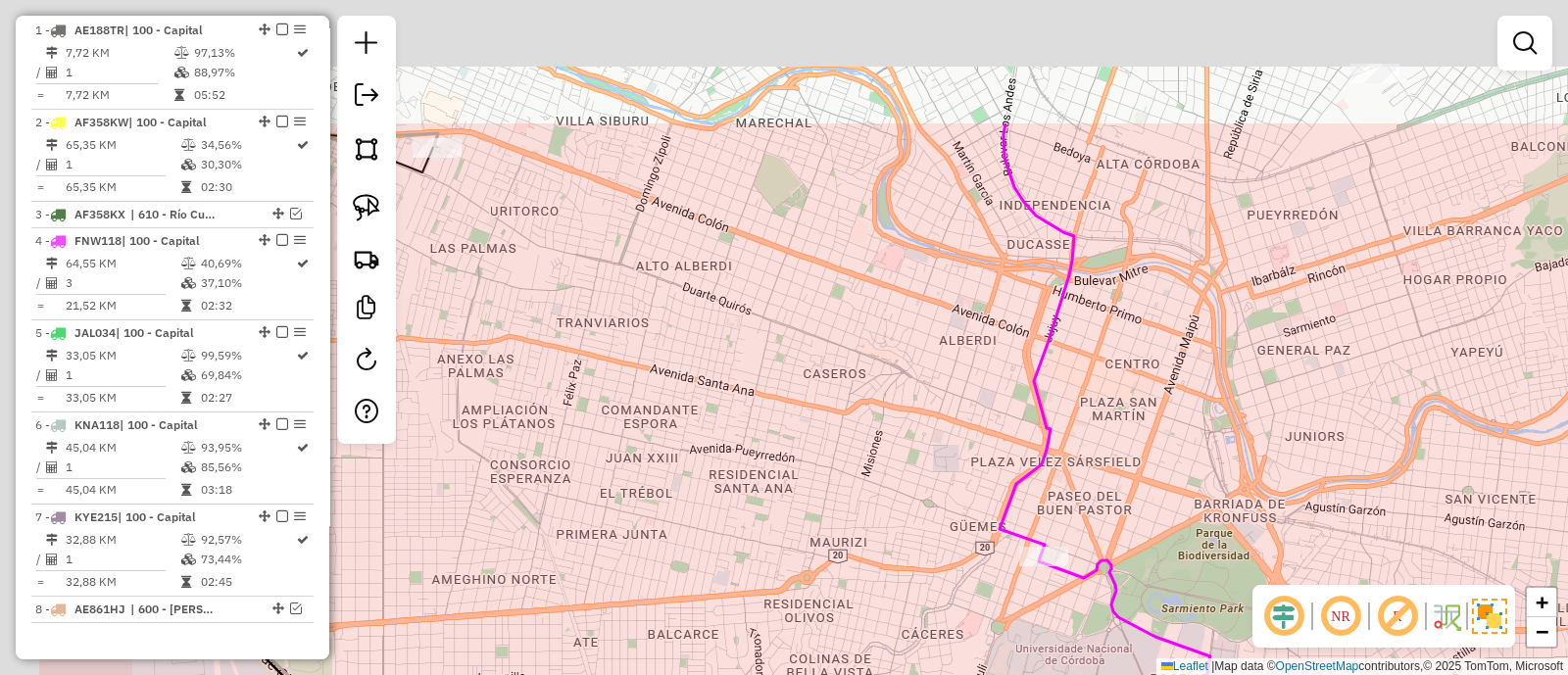
drag, startPoint x: 762, startPoint y: 431, endPoint x: 864, endPoint y: 546, distance: 153.7
click at [864, 546] on div "Janela de atendimento Grade de atendimento Capacidade Transportadoras Veículos …" at bounding box center [784, 337] width 1568 height 675
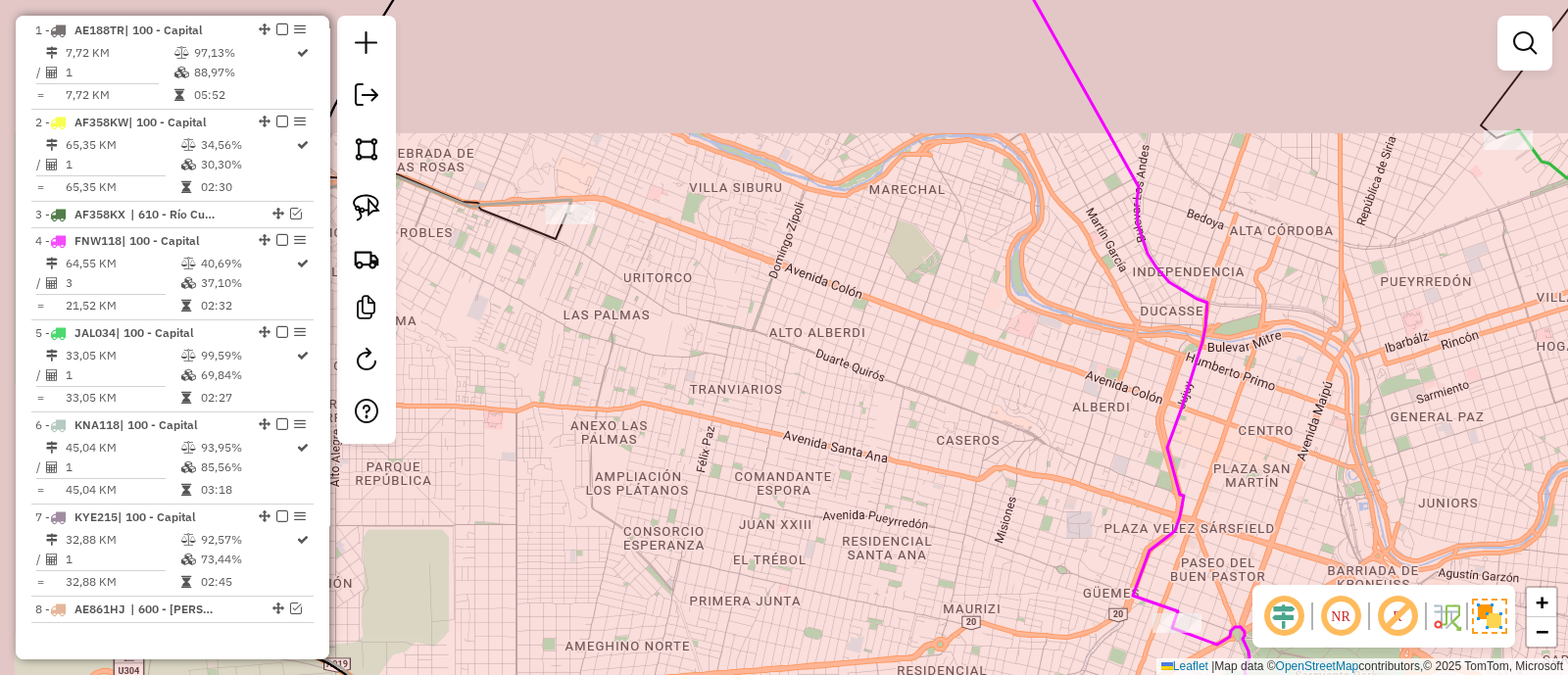
drag, startPoint x: 585, startPoint y: 276, endPoint x: 750, endPoint y: 304, distance: 167.4
click at [765, 397] on div "Janela de atendimento Grade de atendimento Capacidade Transportadoras Veículos …" at bounding box center [784, 337] width 1568 height 675
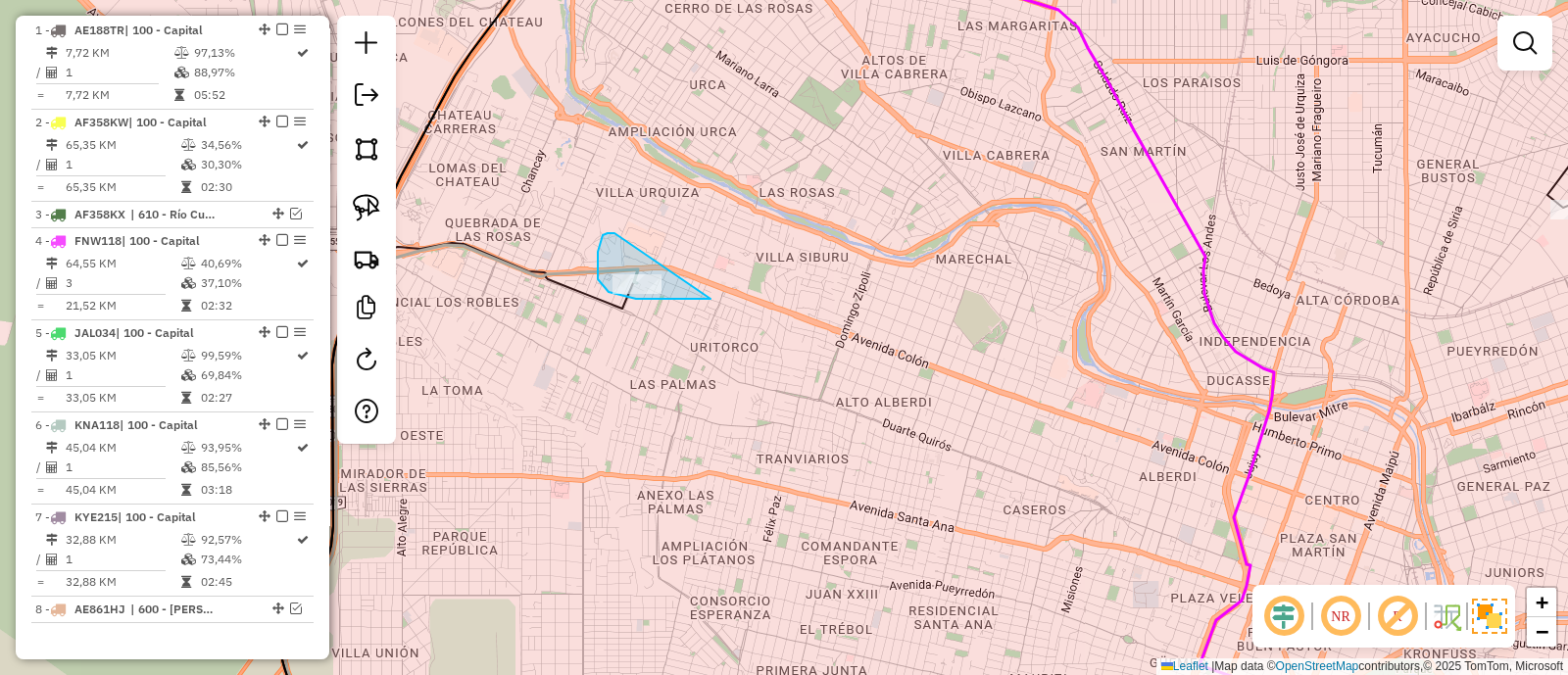
drag, startPoint x: 636, startPoint y: 299, endPoint x: 784, endPoint y: 295, distance: 148.1
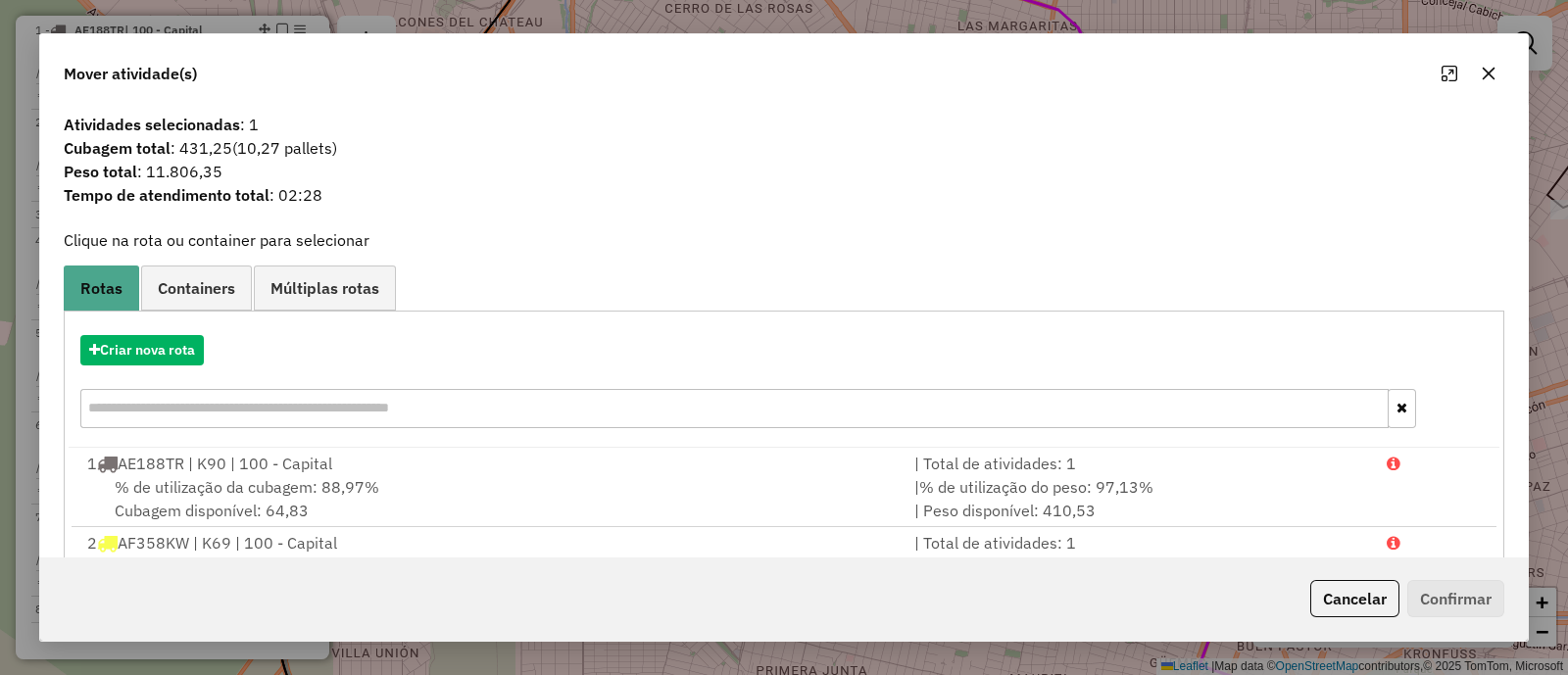
click at [1473, 75] on div at bounding box center [1469, 74] width 71 height 32
click at [1485, 82] on button "button" at bounding box center [1489, 74] width 32 height 32
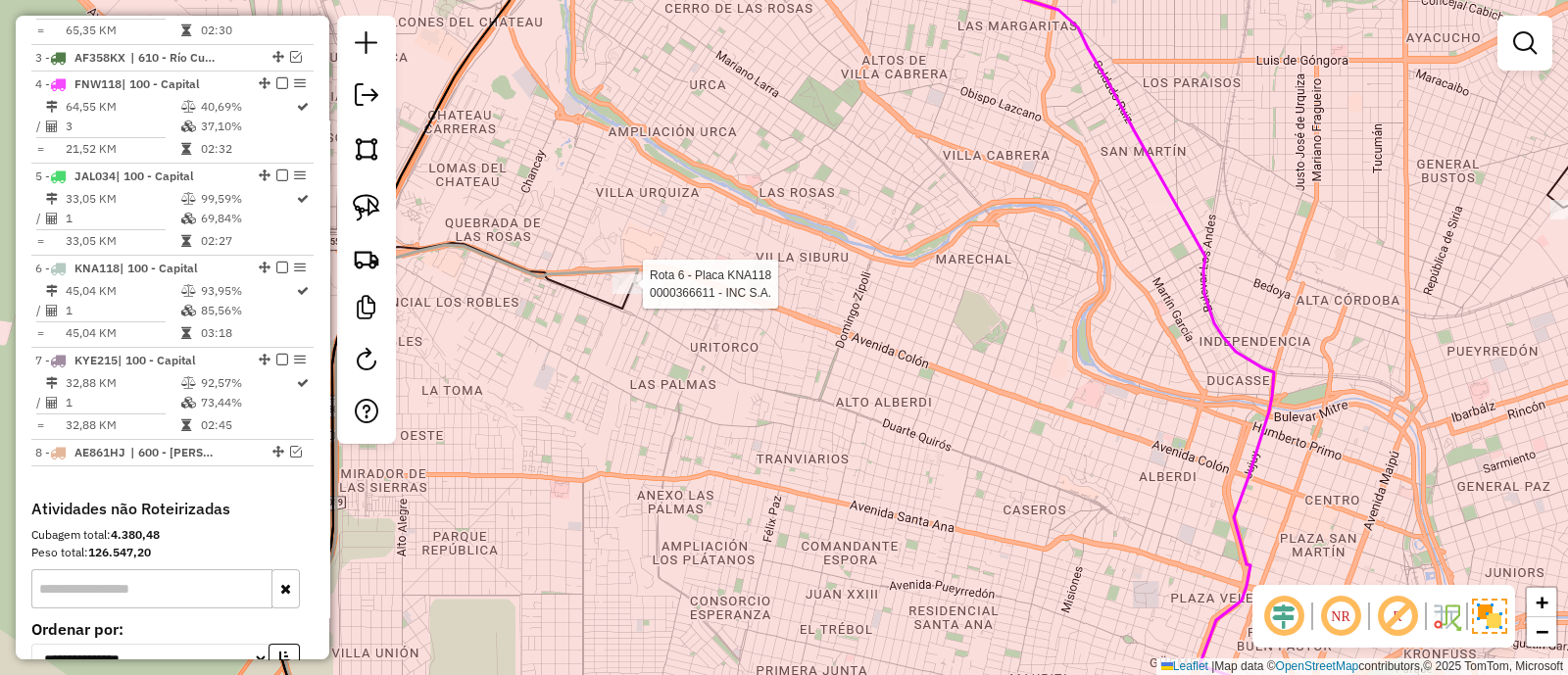
select select "**********"
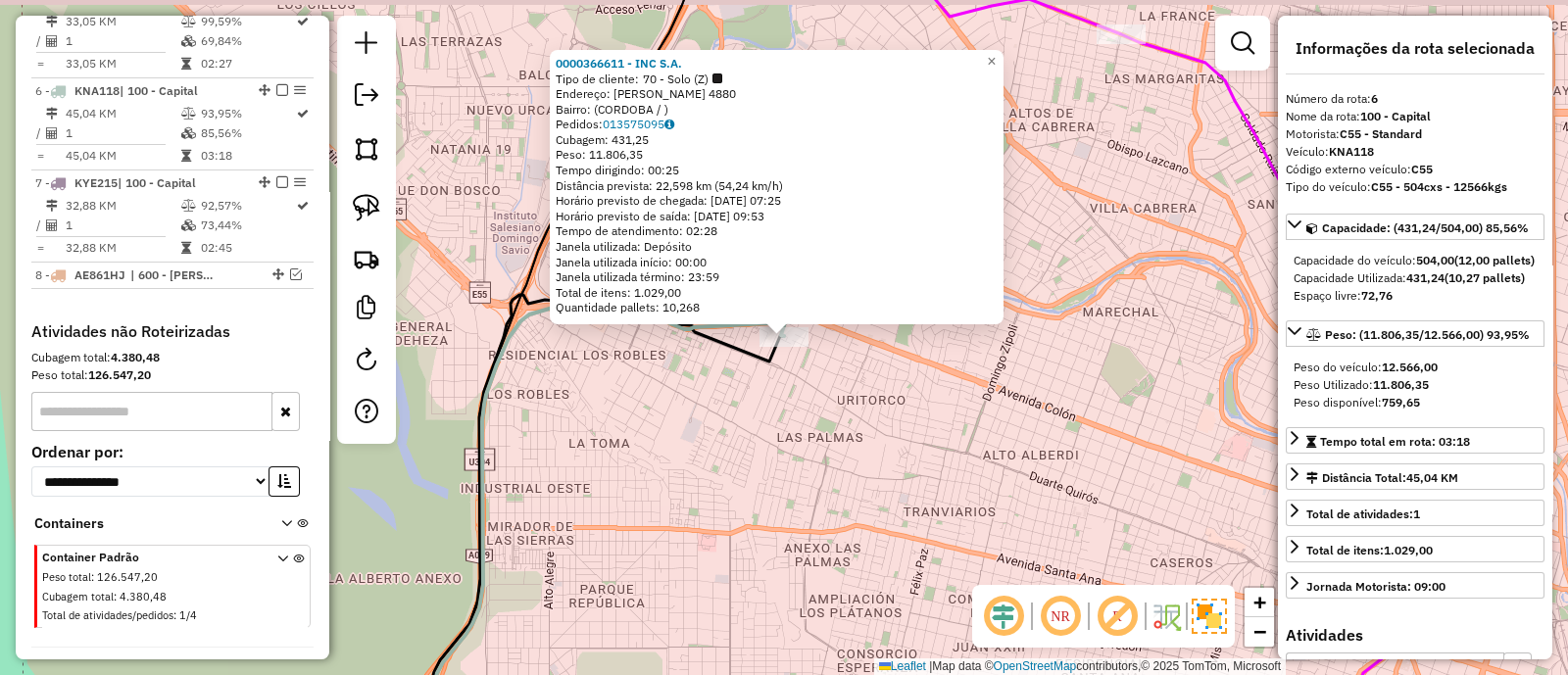
scroll to position [1130, 0]
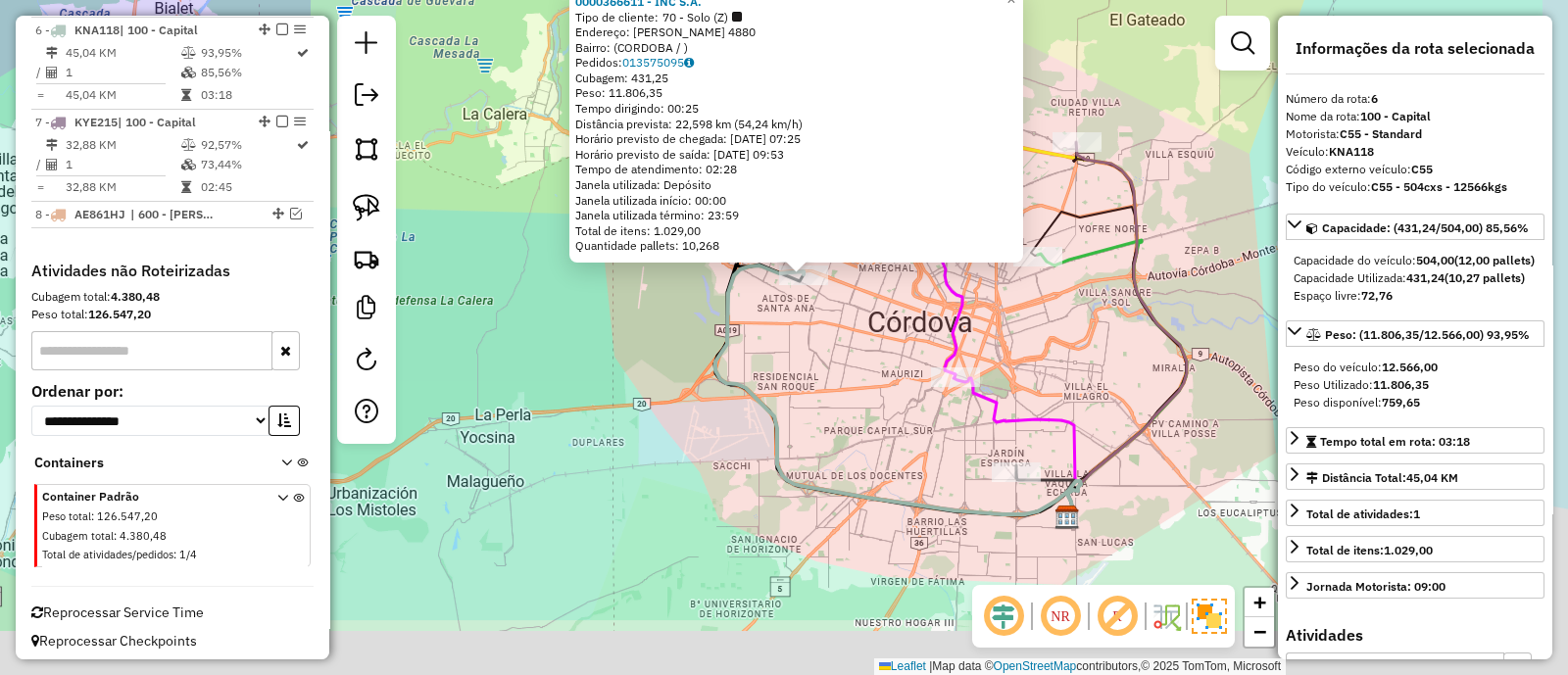
drag, startPoint x: 876, startPoint y: 482, endPoint x: 816, endPoint y: 294, distance: 197.3
click at [818, 294] on div "0000366611 - INC S.A. Tipo de cliente: 70 - Solo (Z) Endereço: AV COLON 4880 Ba…" at bounding box center [784, 337] width 1568 height 675
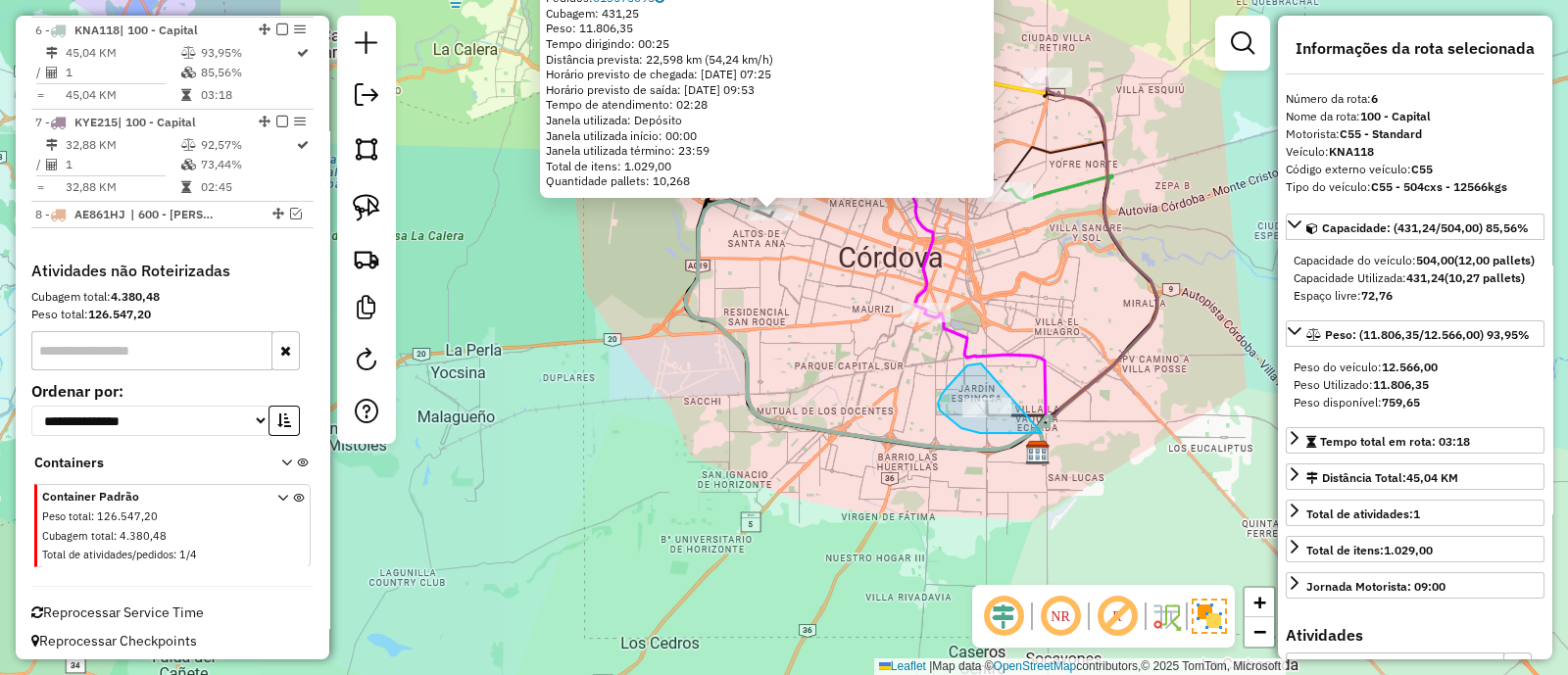
drag, startPoint x: 975, startPoint y: 365, endPoint x: 1100, endPoint y: 430, distance: 140.9
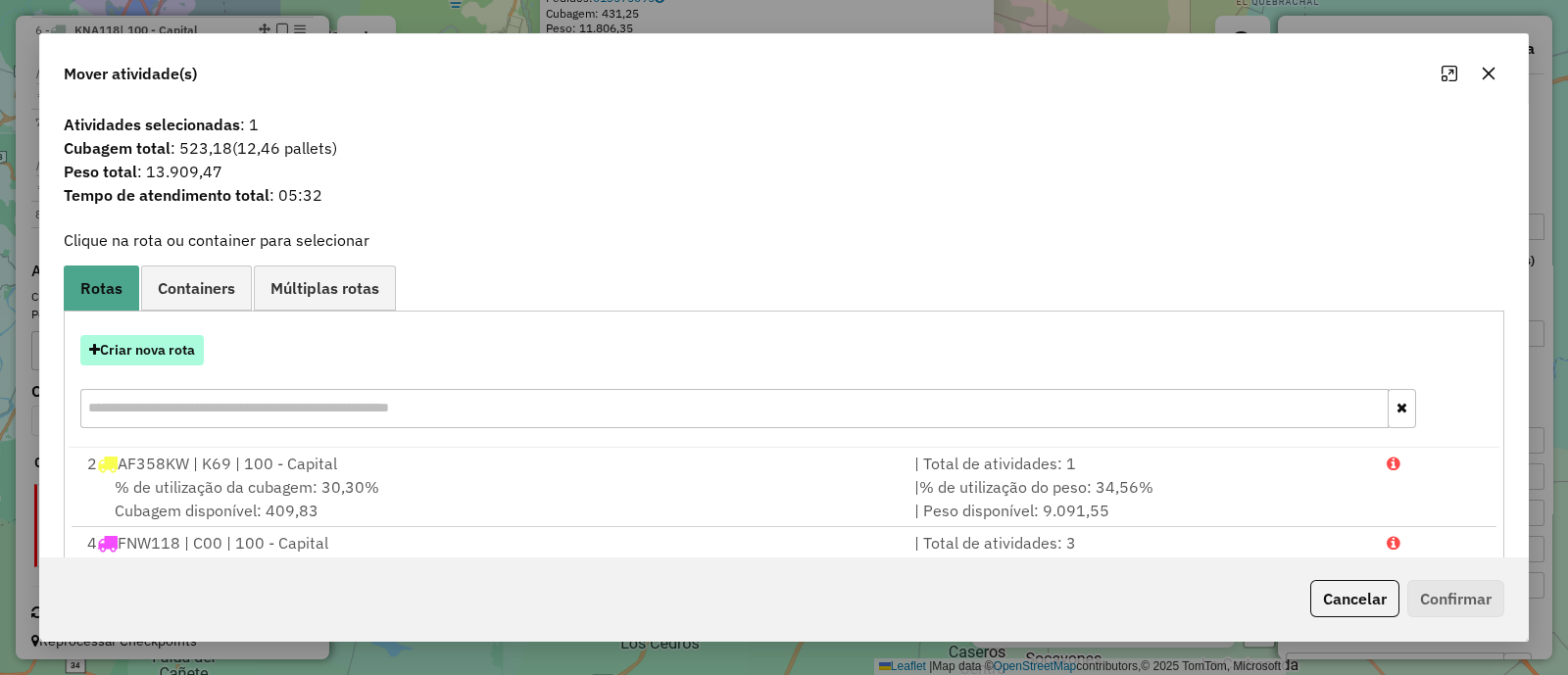
click at [127, 349] on button "Criar nova rota" at bounding box center [142, 350] width 123 height 31
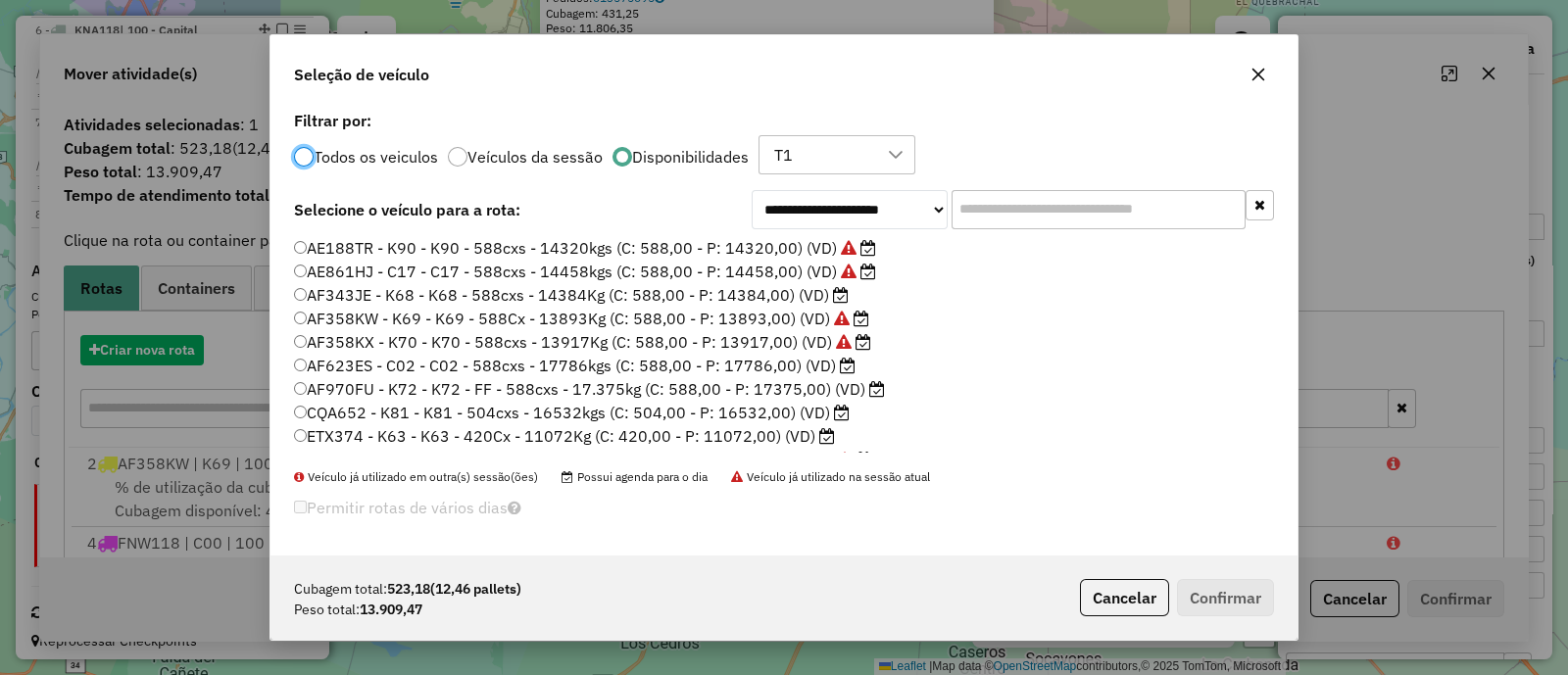
scroll to position [10, 6]
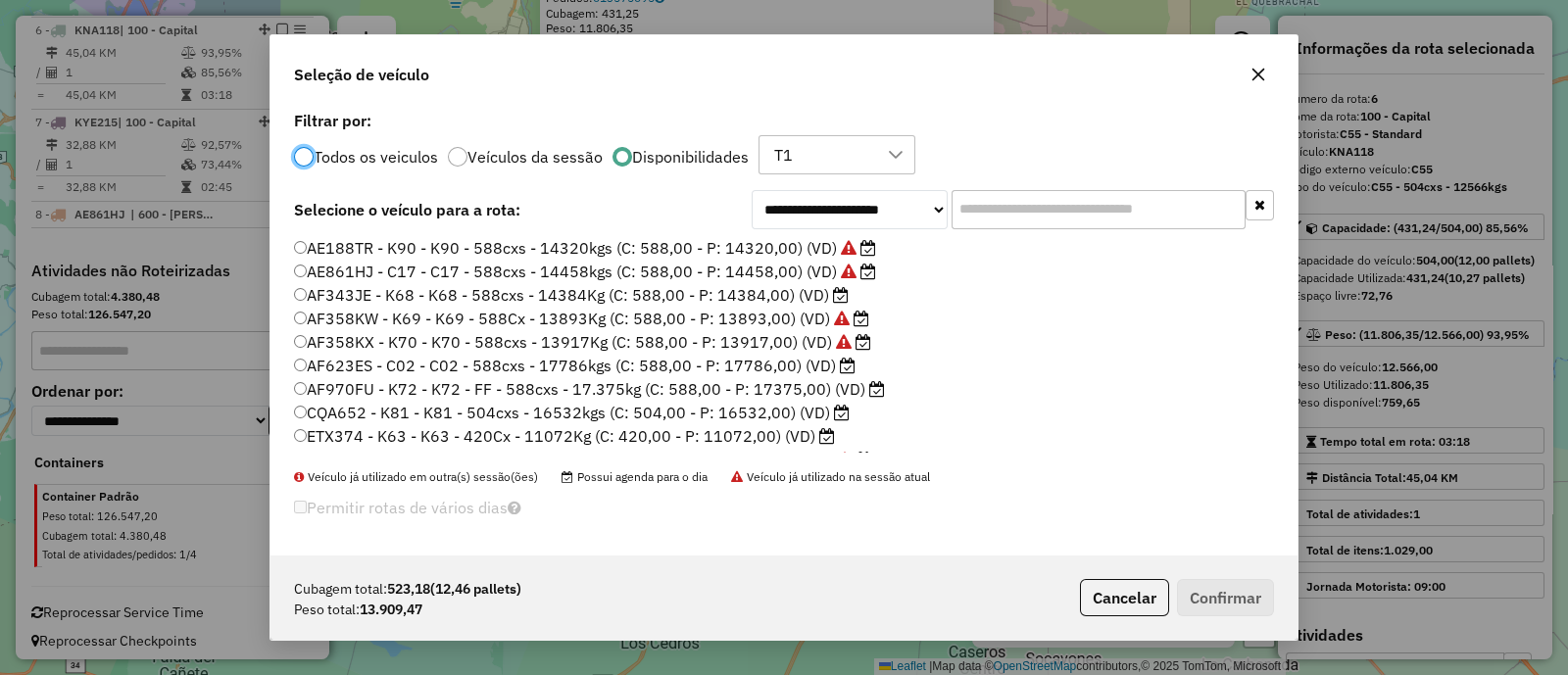
click at [1271, 71] on button "button" at bounding box center [1259, 75] width 32 height 32
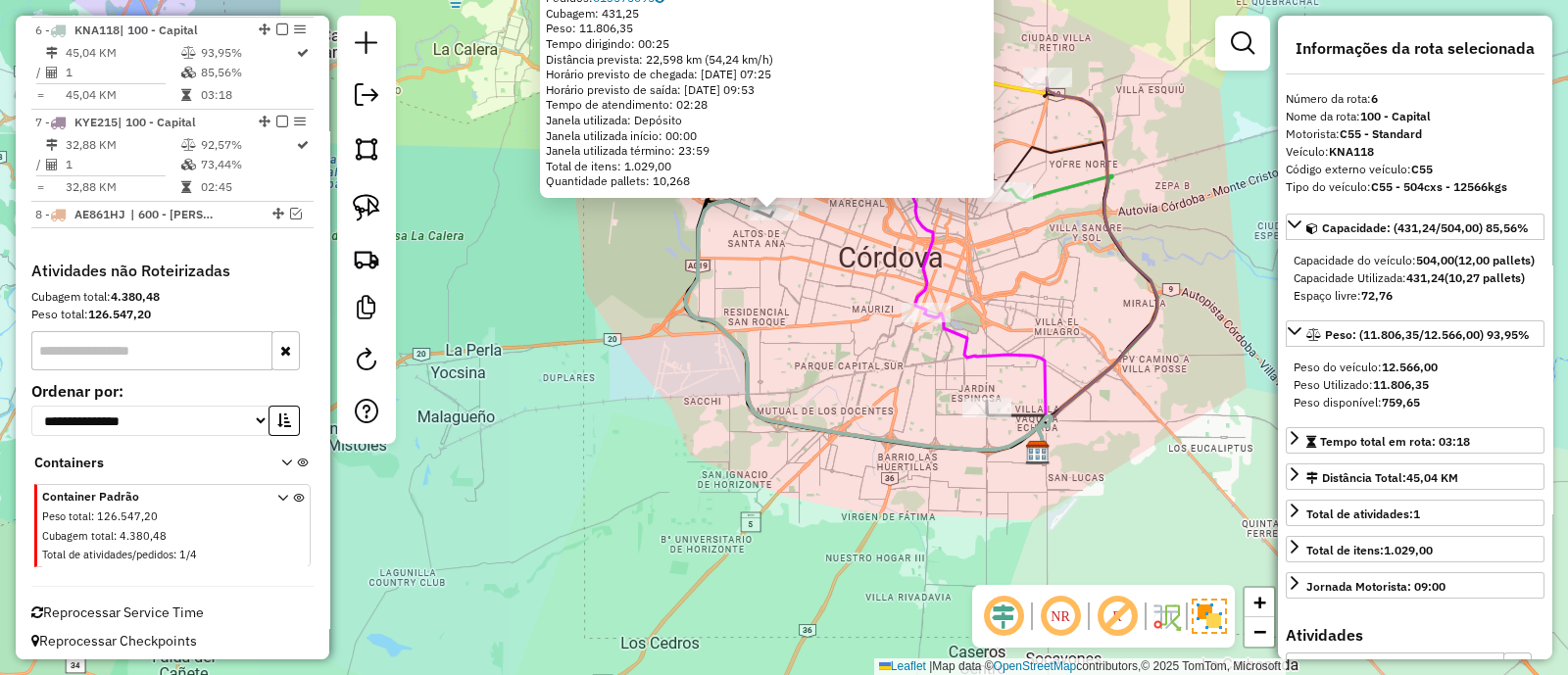
click at [1025, 418] on icon at bounding box center [1016, 425] width 58 height 51
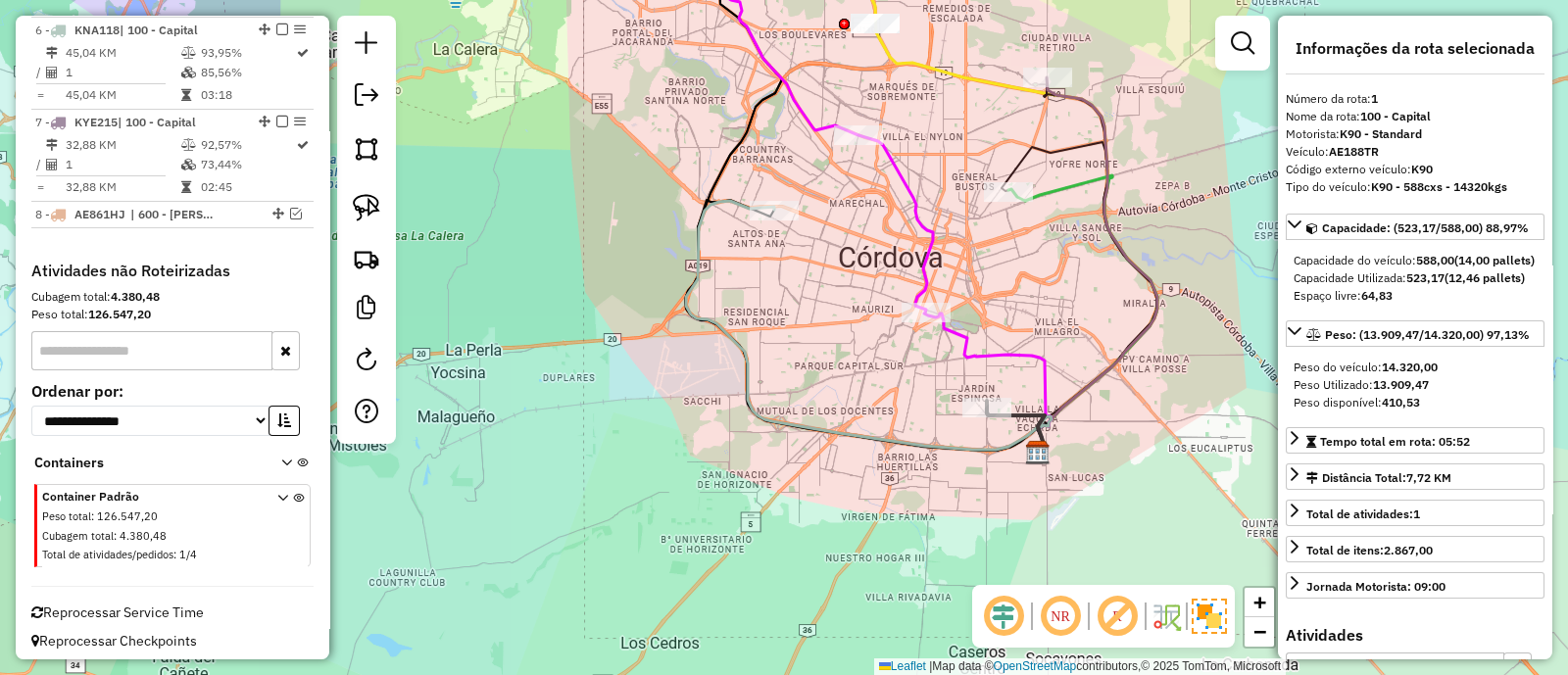
scroll to position [735, 0]
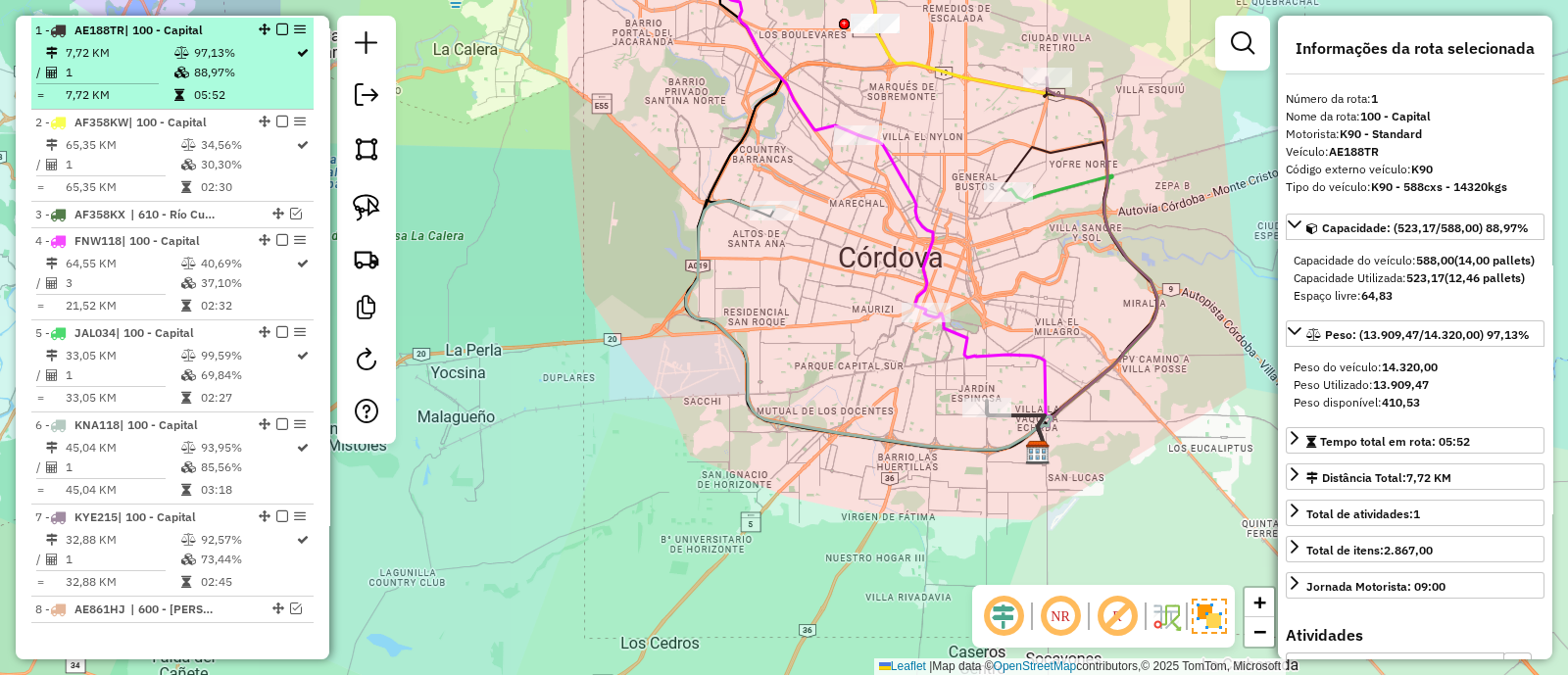
click at [276, 32] on em at bounding box center [282, 30] width 12 height 12
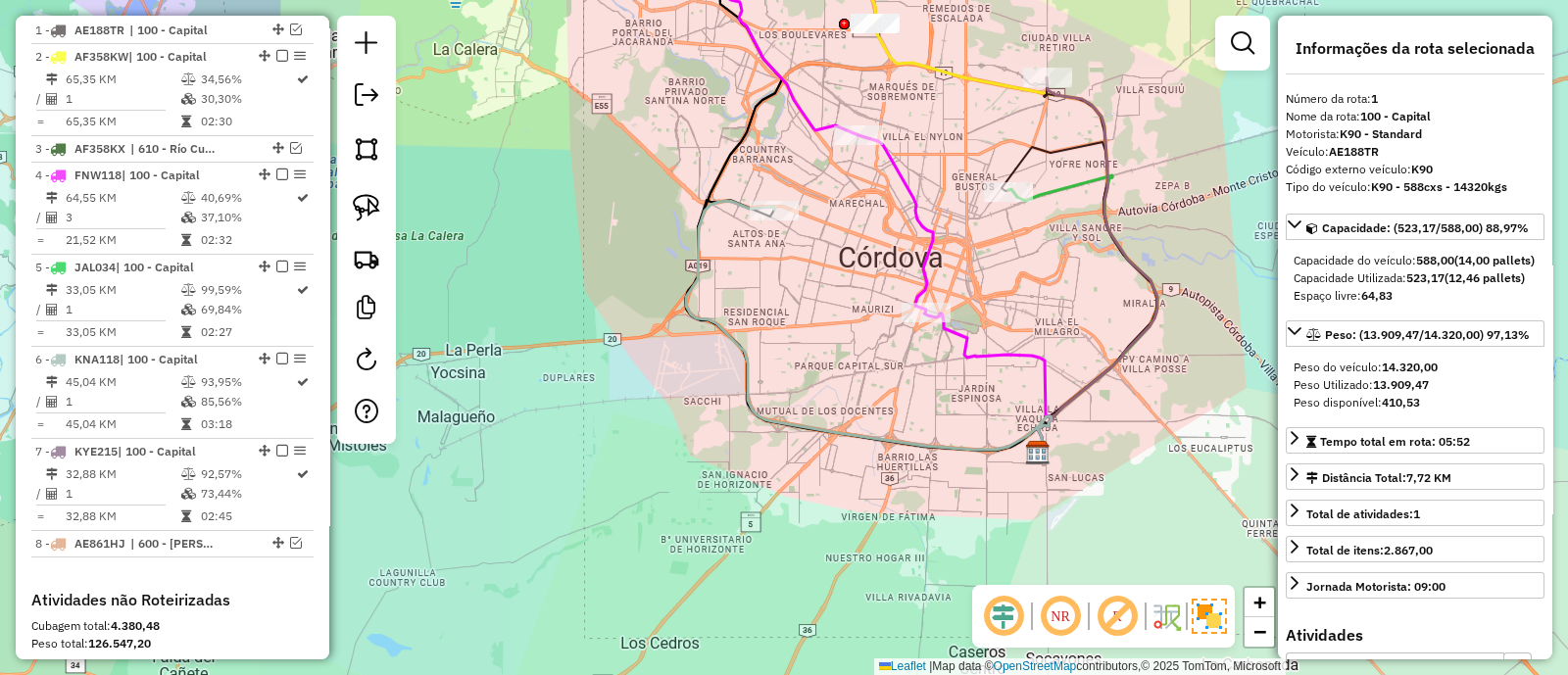
click at [726, 205] on icon at bounding box center [869, 326] width 366 height 251
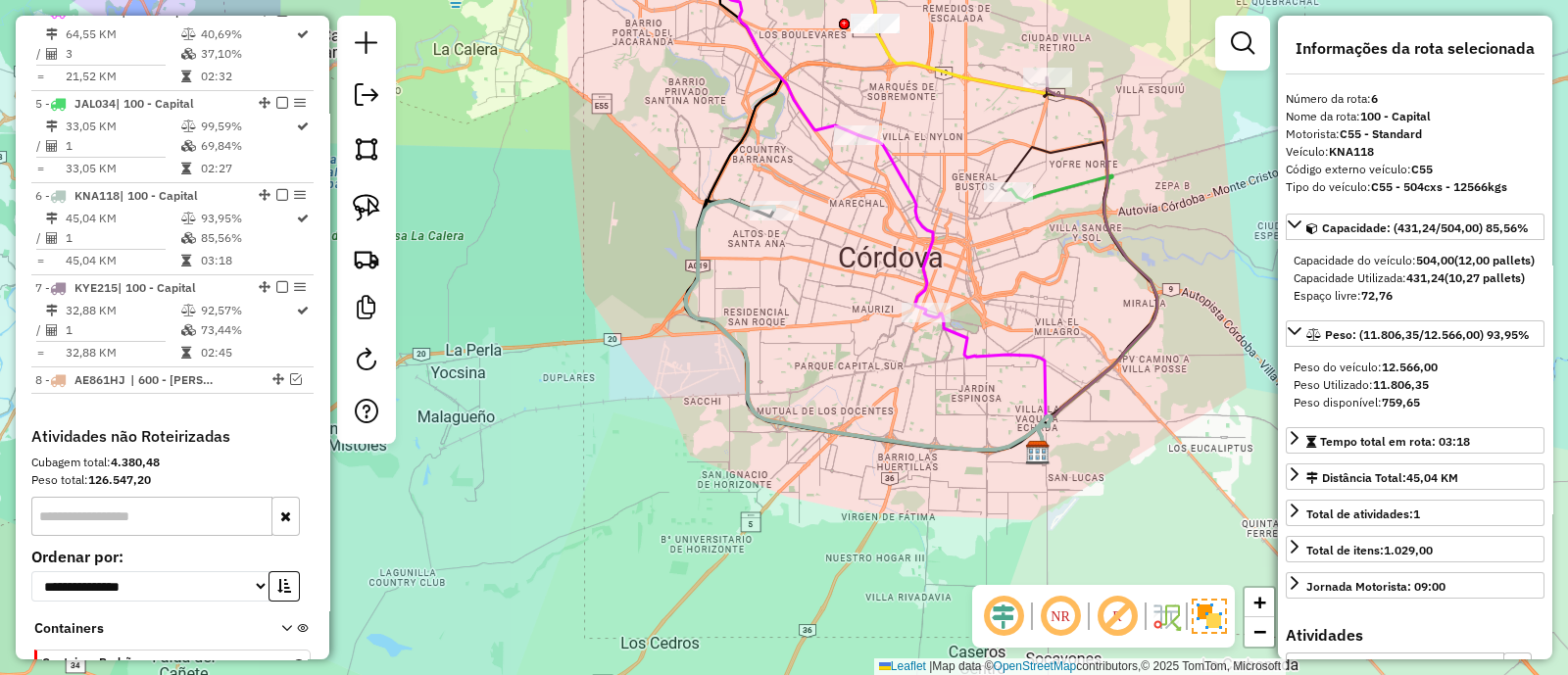
scroll to position [1064, 0]
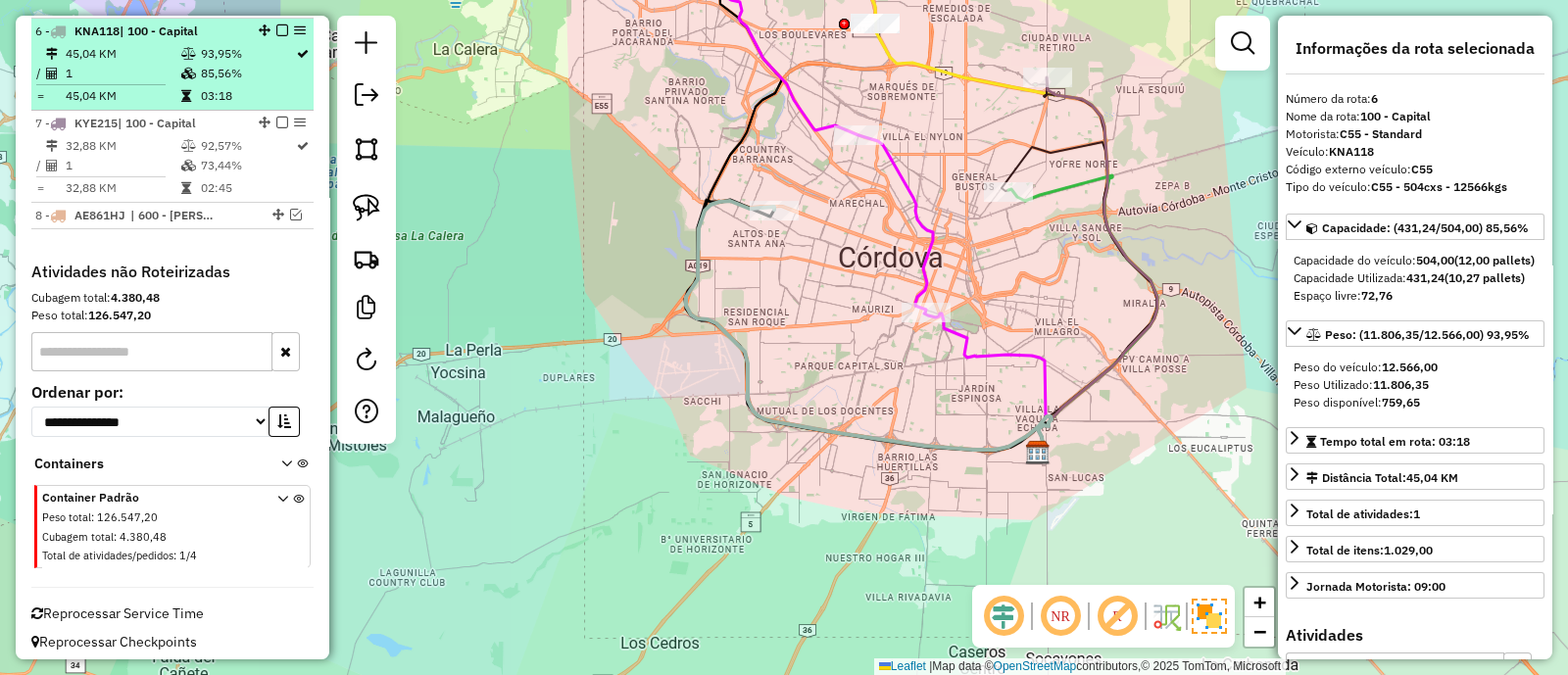
click at [276, 27] on em at bounding box center [282, 31] width 12 height 12
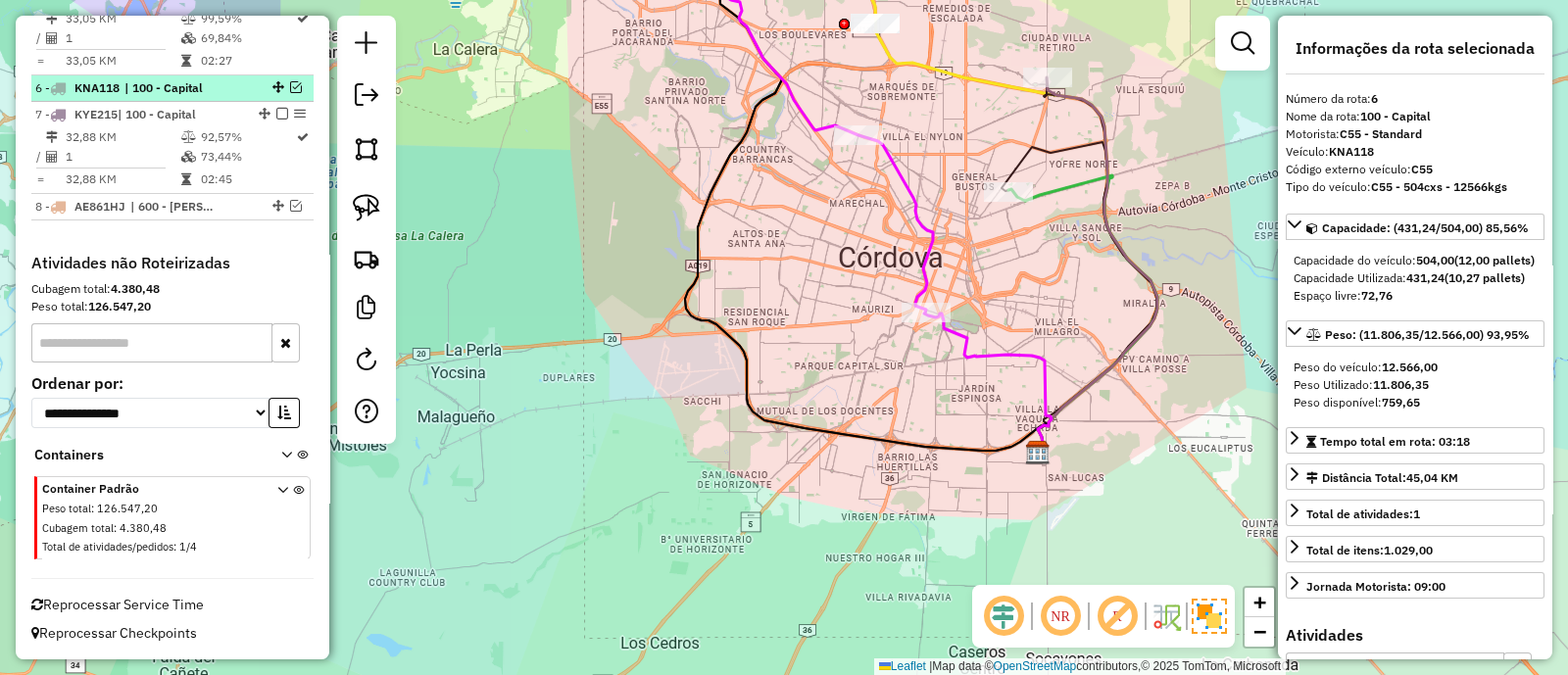
scroll to position [1002, 0]
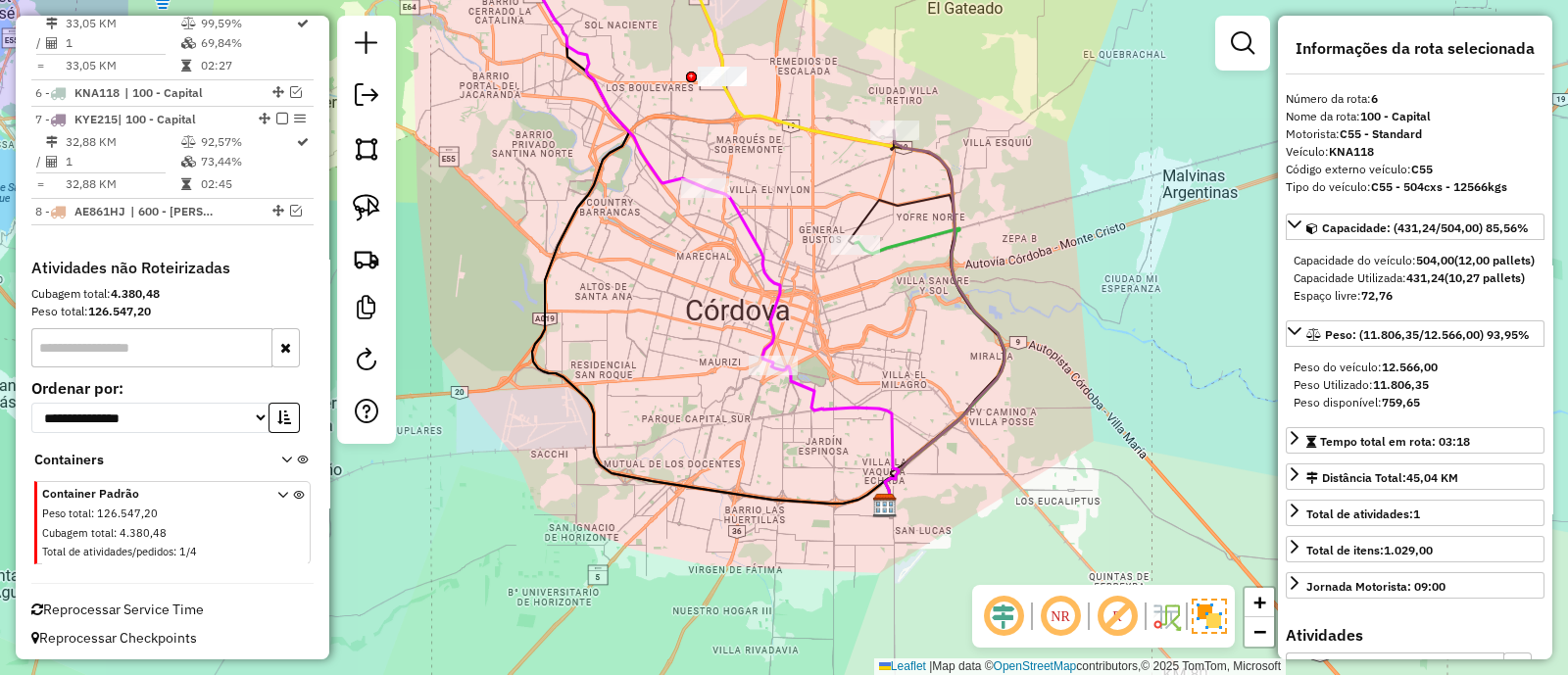
drag, startPoint x: 868, startPoint y: 236, endPoint x: 711, endPoint y: 289, distance: 165.7
click at [711, 289] on div "Janela de atendimento Grade de atendimento Capacidade Transportadoras Veículos …" at bounding box center [784, 337] width 1568 height 675
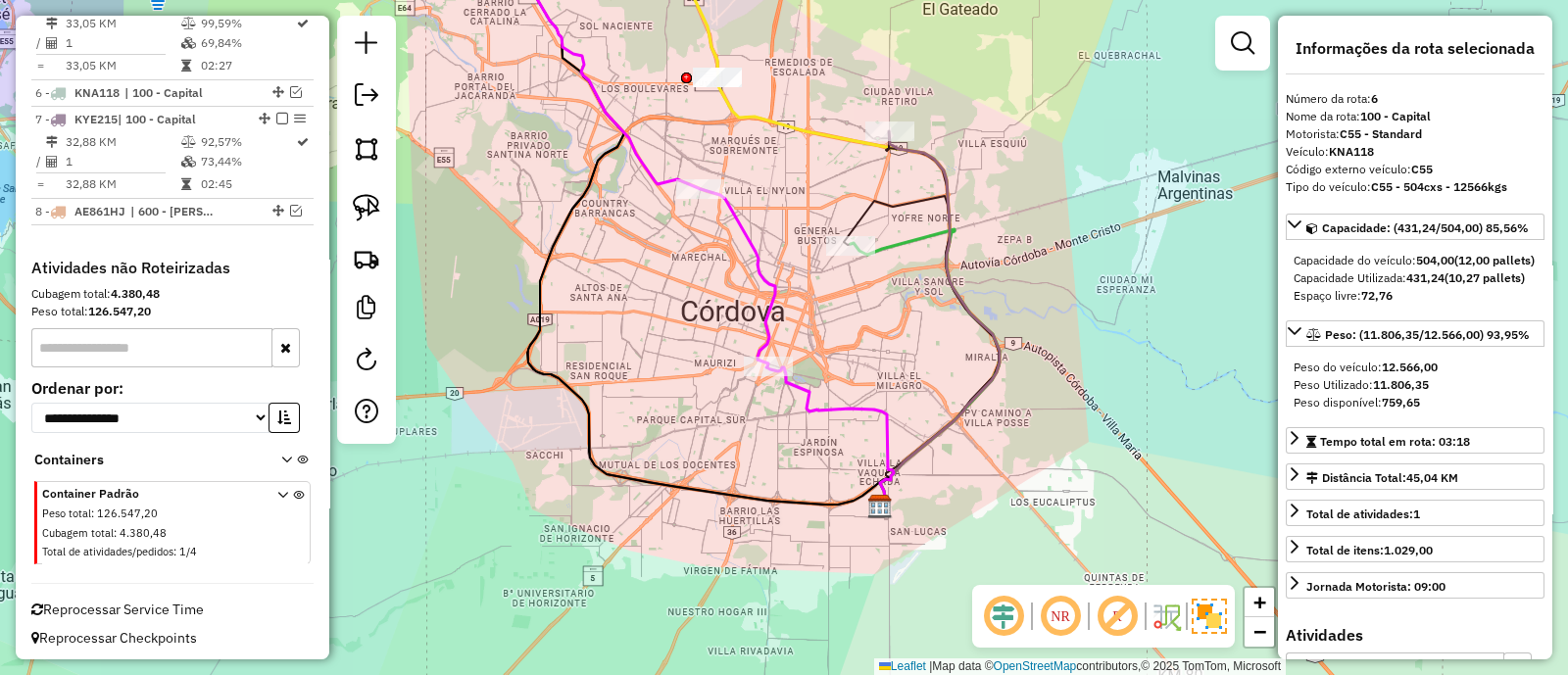
click at [767, 271] on icon at bounding box center [631, 149] width 288 height 434
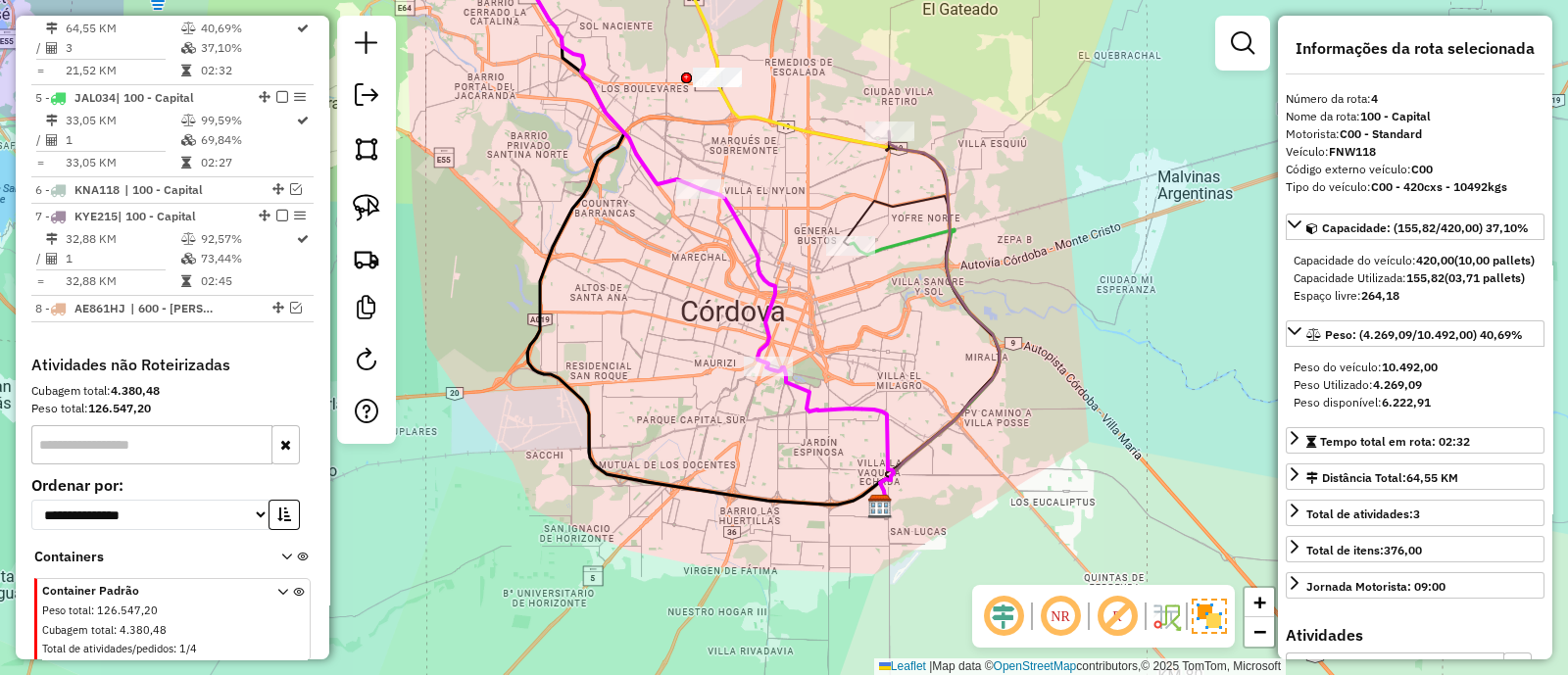
scroll to position [880, 0]
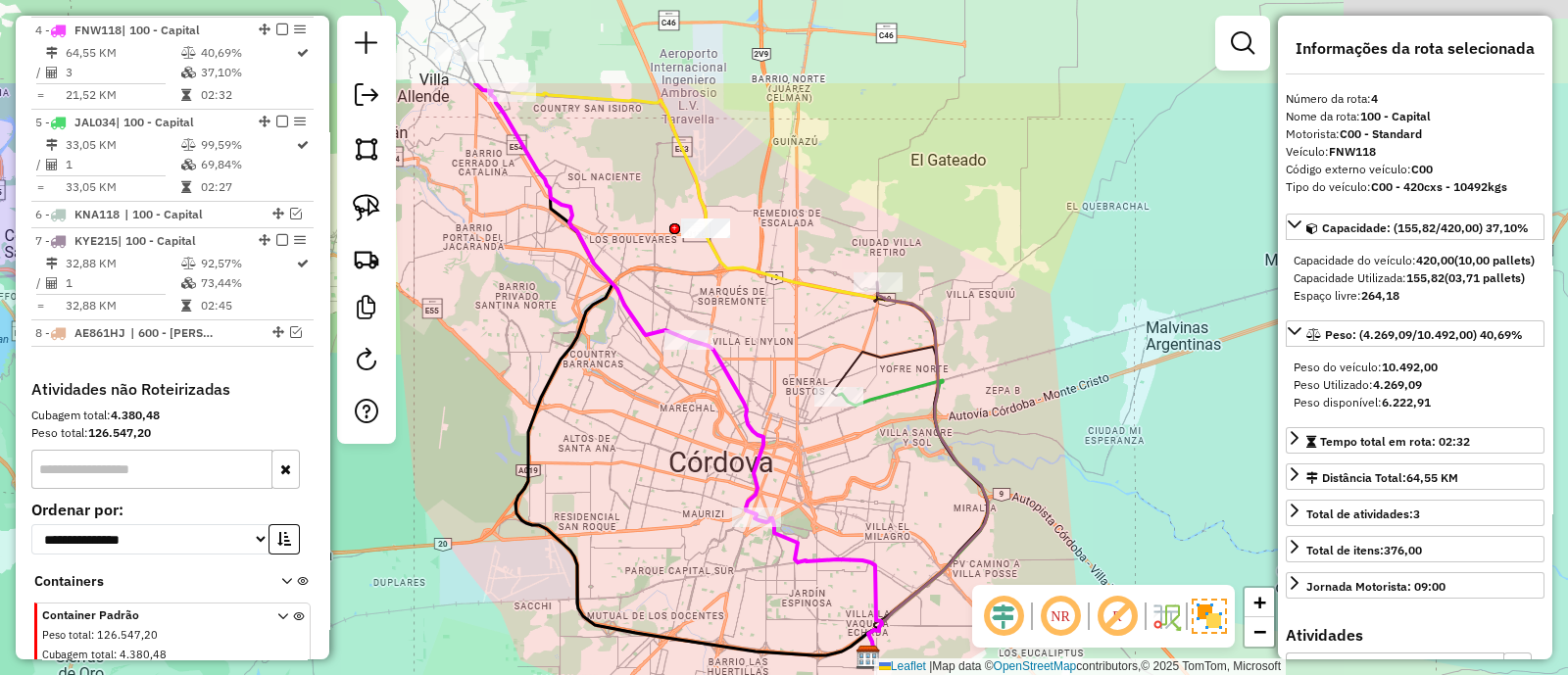
drag, startPoint x: 777, startPoint y: 175, endPoint x: 765, endPoint y: 326, distance: 151.5
click at [765, 326] on div "Janela de atendimento Grade de atendimento Capacidade Transportadoras Veículos …" at bounding box center [784, 337] width 1568 height 675
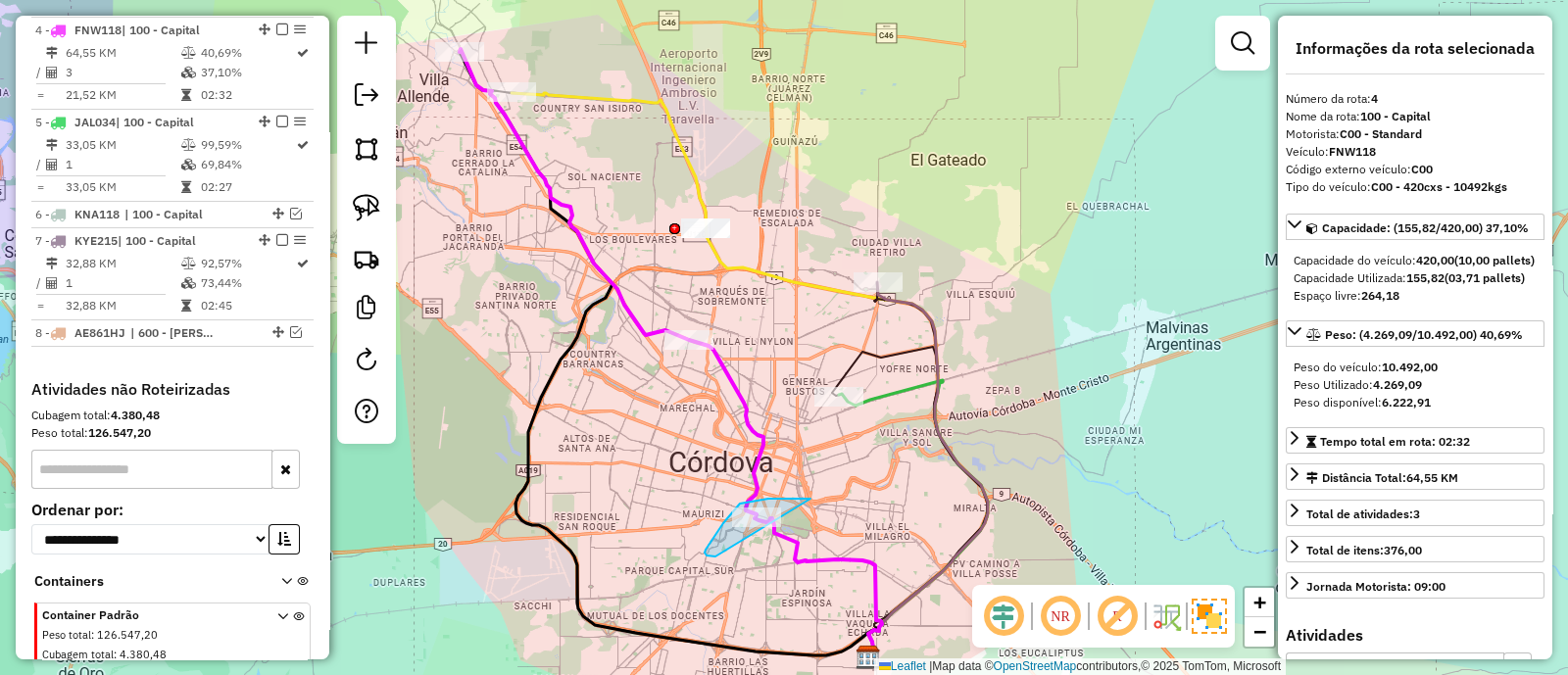
drag, startPoint x: 794, startPoint y: 499, endPoint x: 790, endPoint y: 565, distance: 66.1
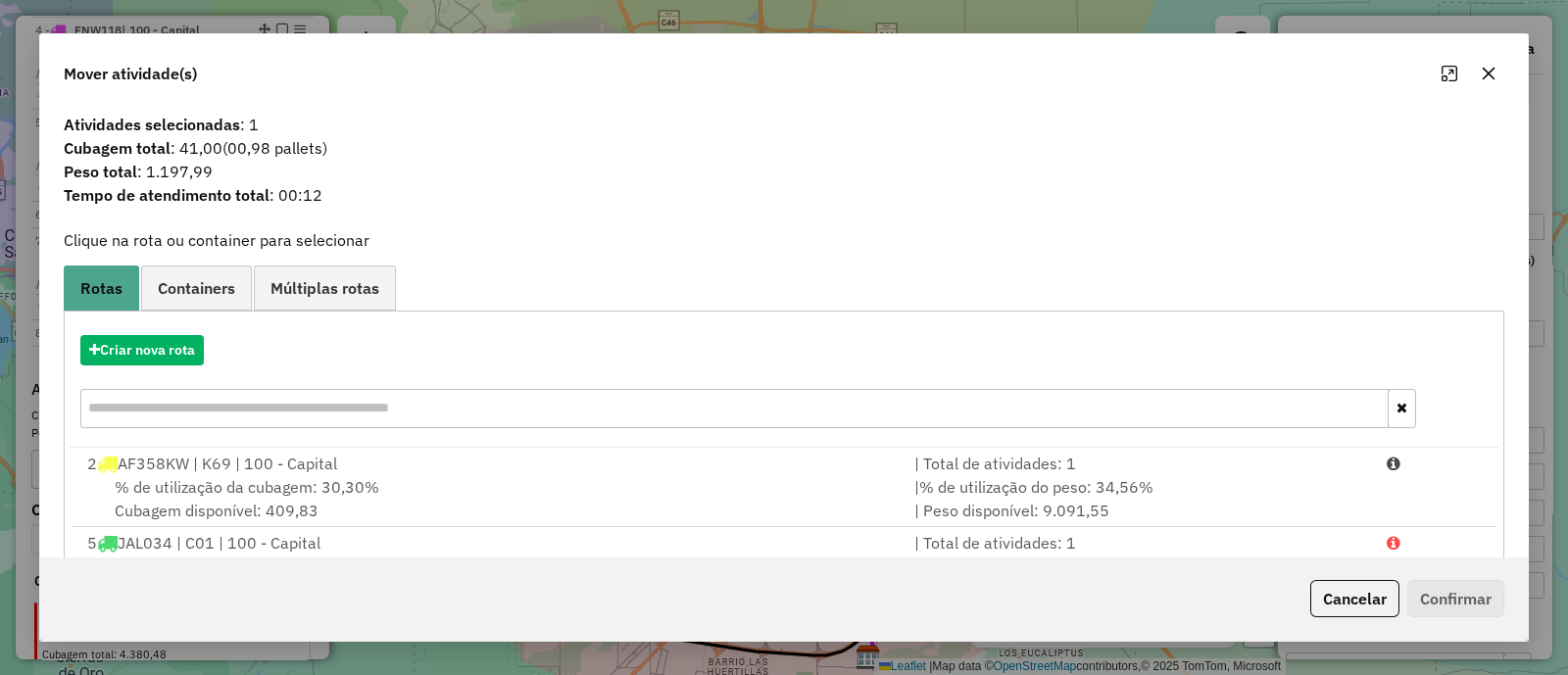
click at [1484, 78] on icon "button" at bounding box center [1489, 74] width 13 height 13
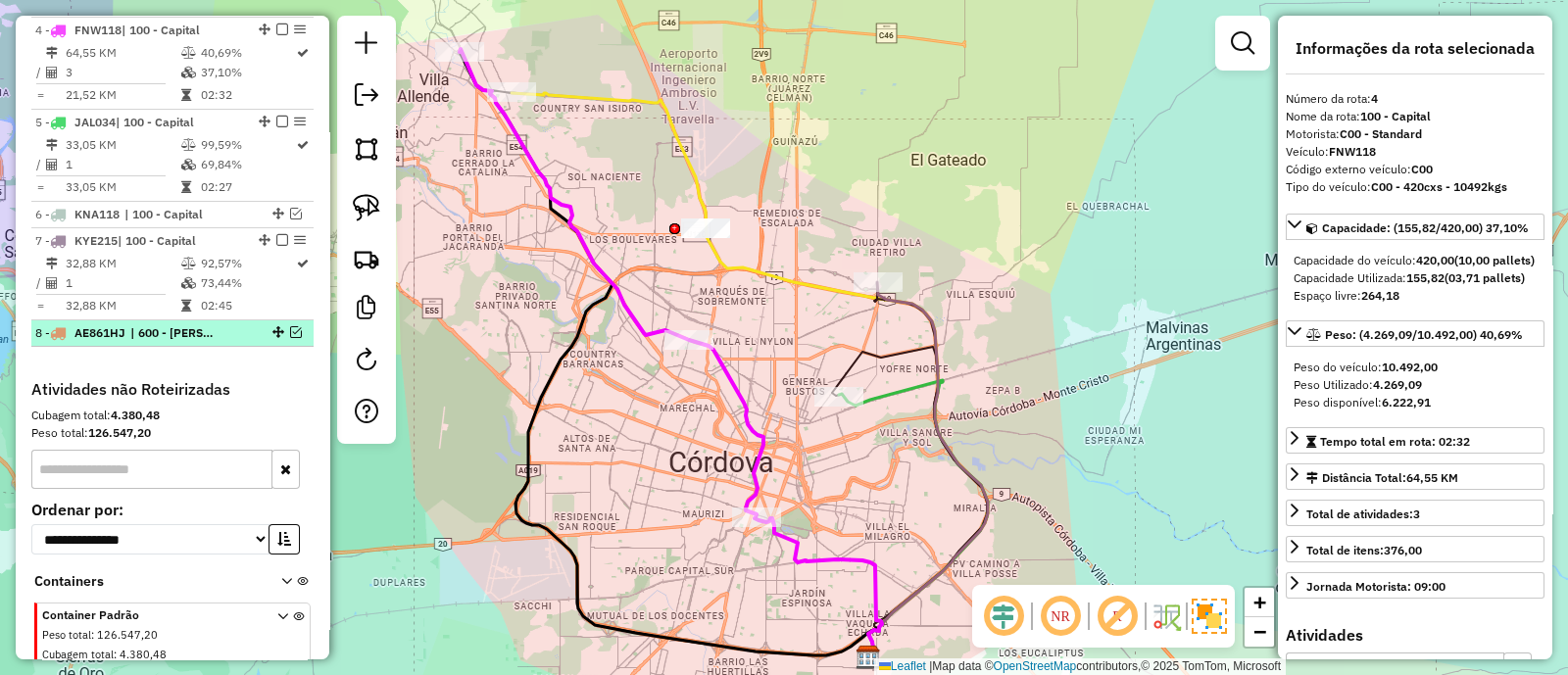
click at [290, 330] on em at bounding box center [296, 332] width 12 height 12
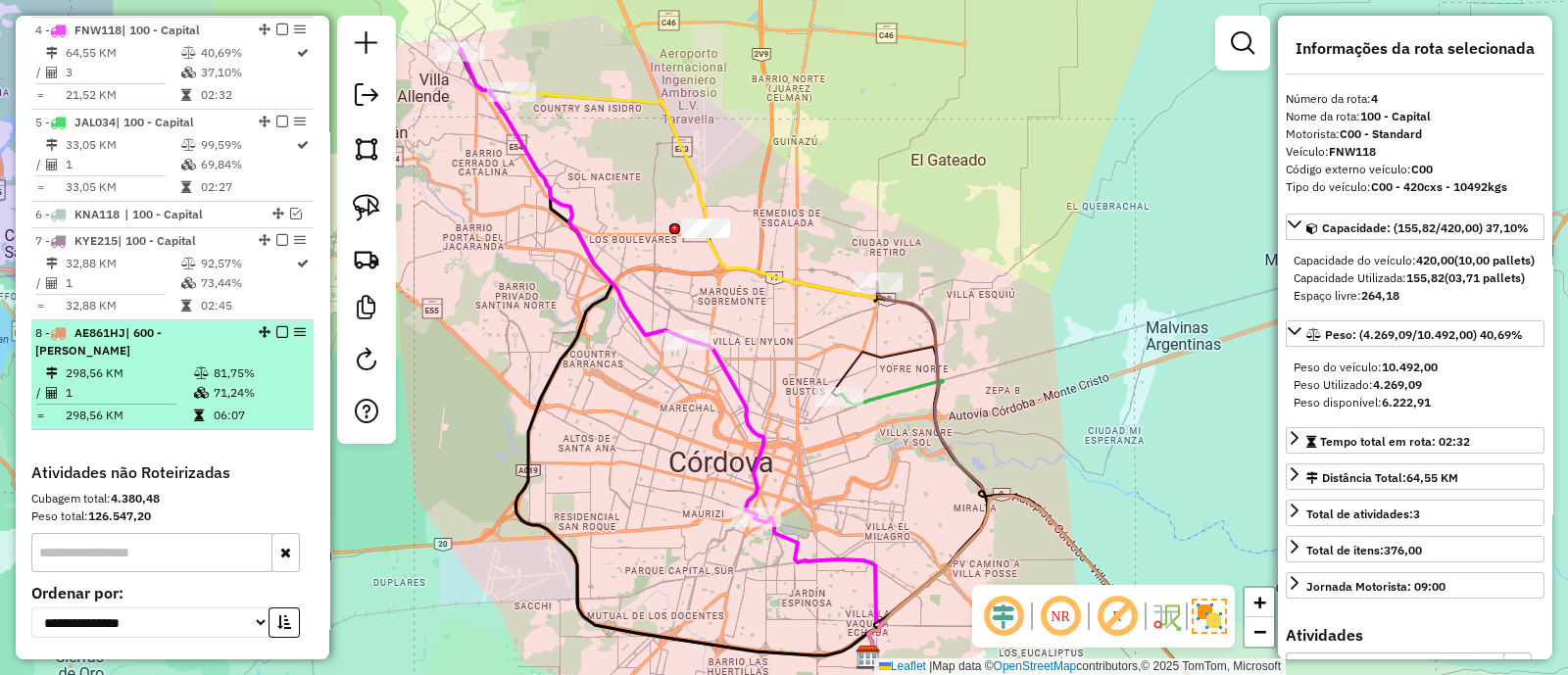
click at [276, 330] on em at bounding box center [282, 332] width 12 height 12
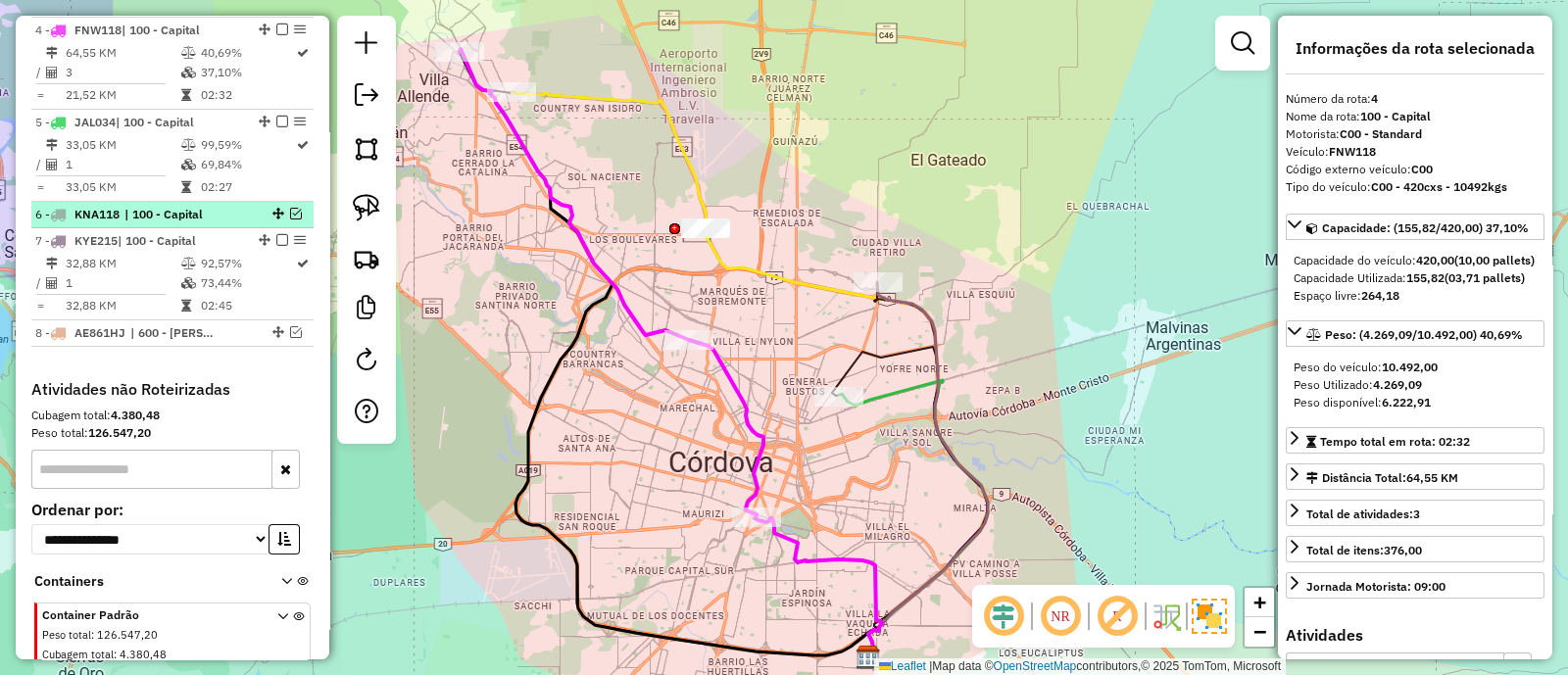
click at [290, 214] on em at bounding box center [296, 214] width 12 height 12
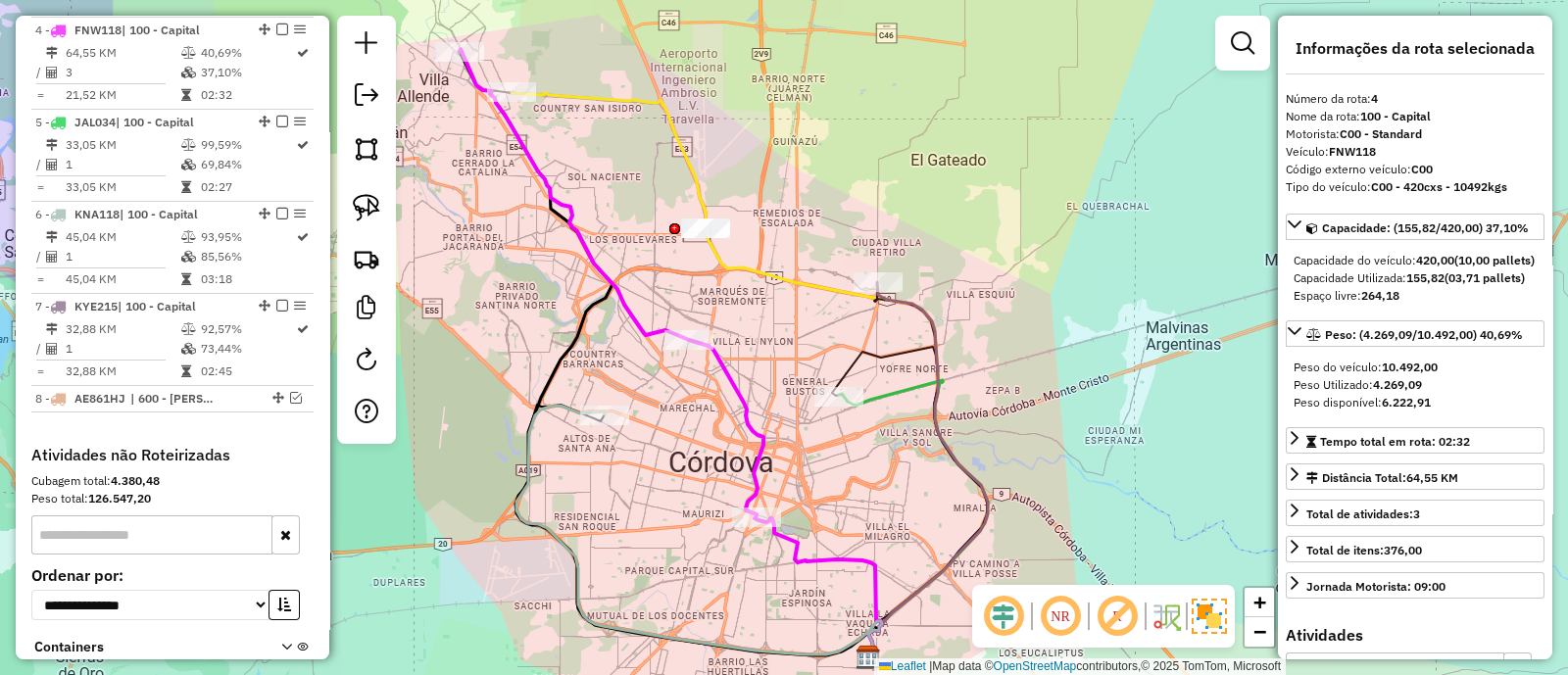
click at [568, 408] on icon at bounding box center [700, 531] width 366 height 251
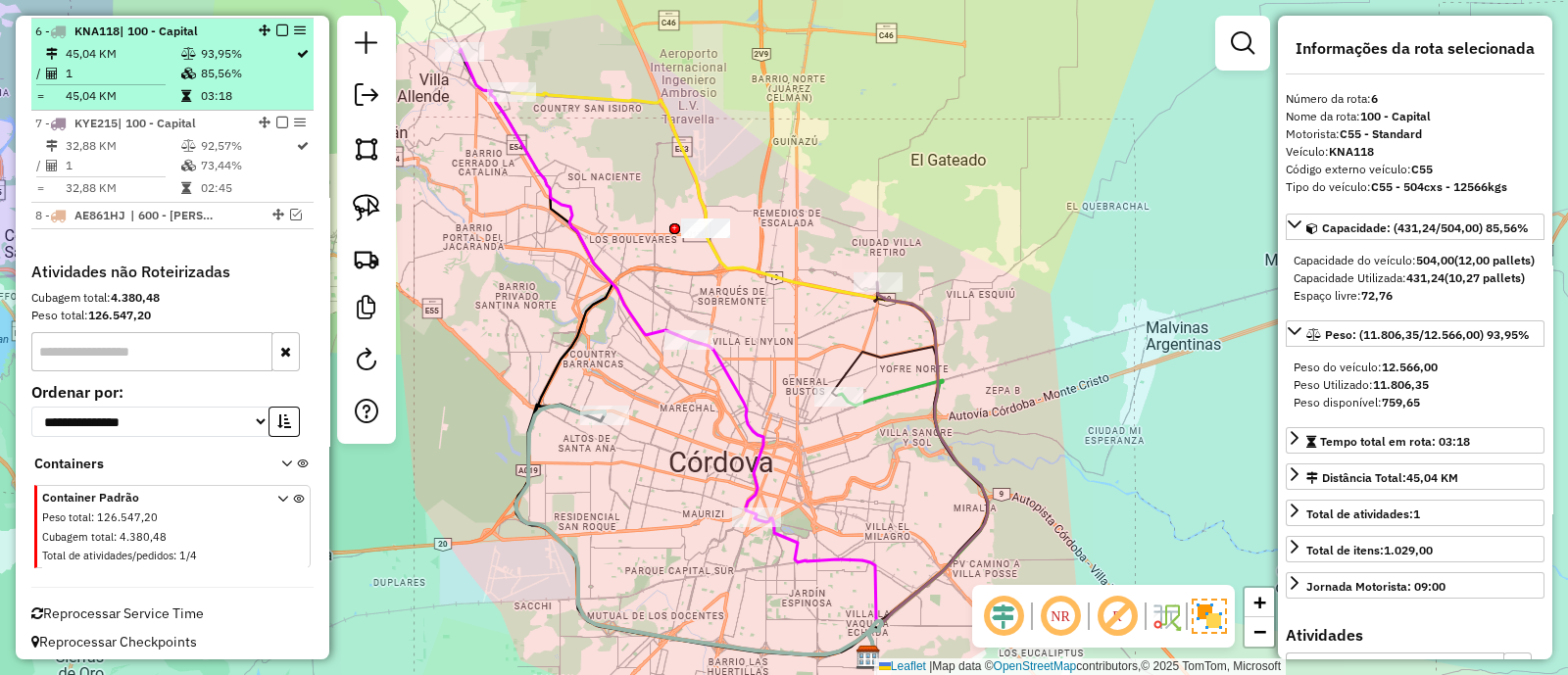
click at [276, 27] on em at bounding box center [282, 31] width 12 height 12
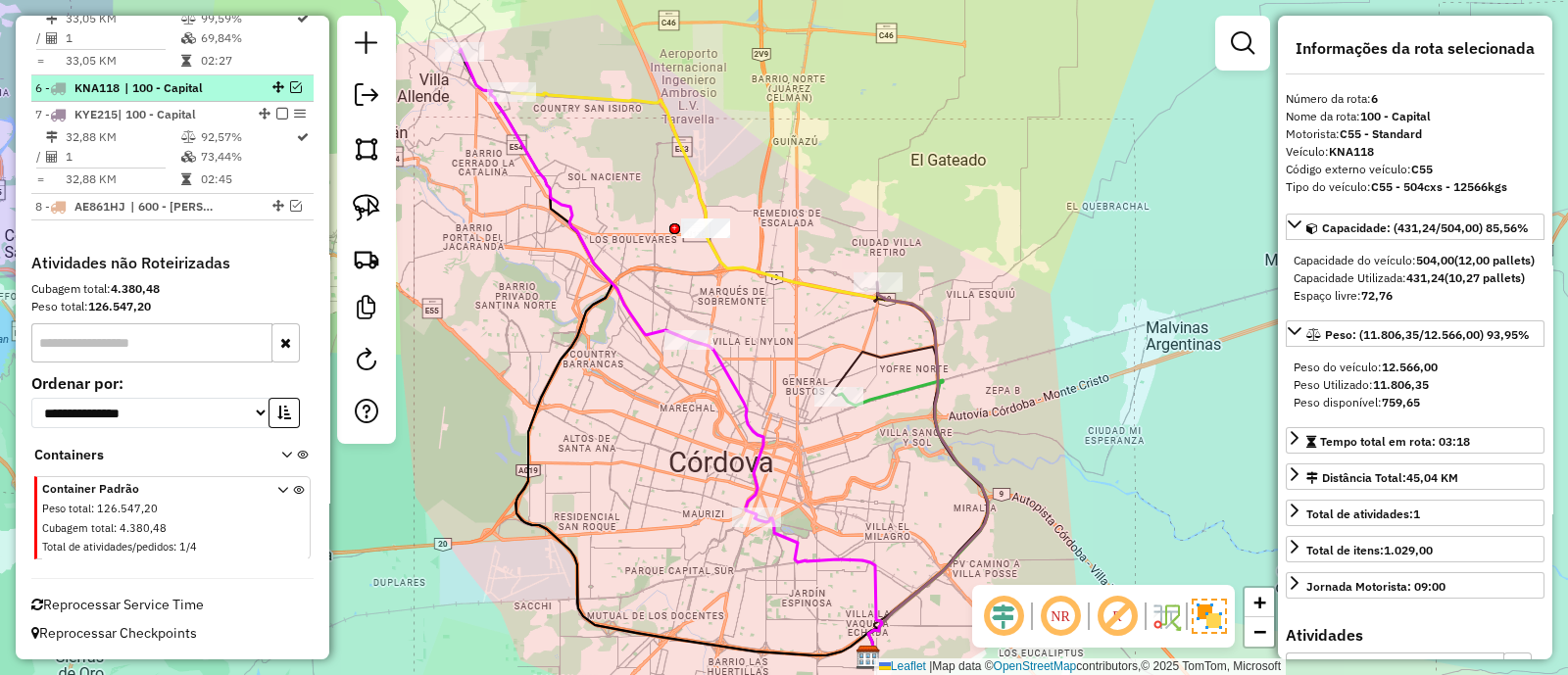
scroll to position [1002, 0]
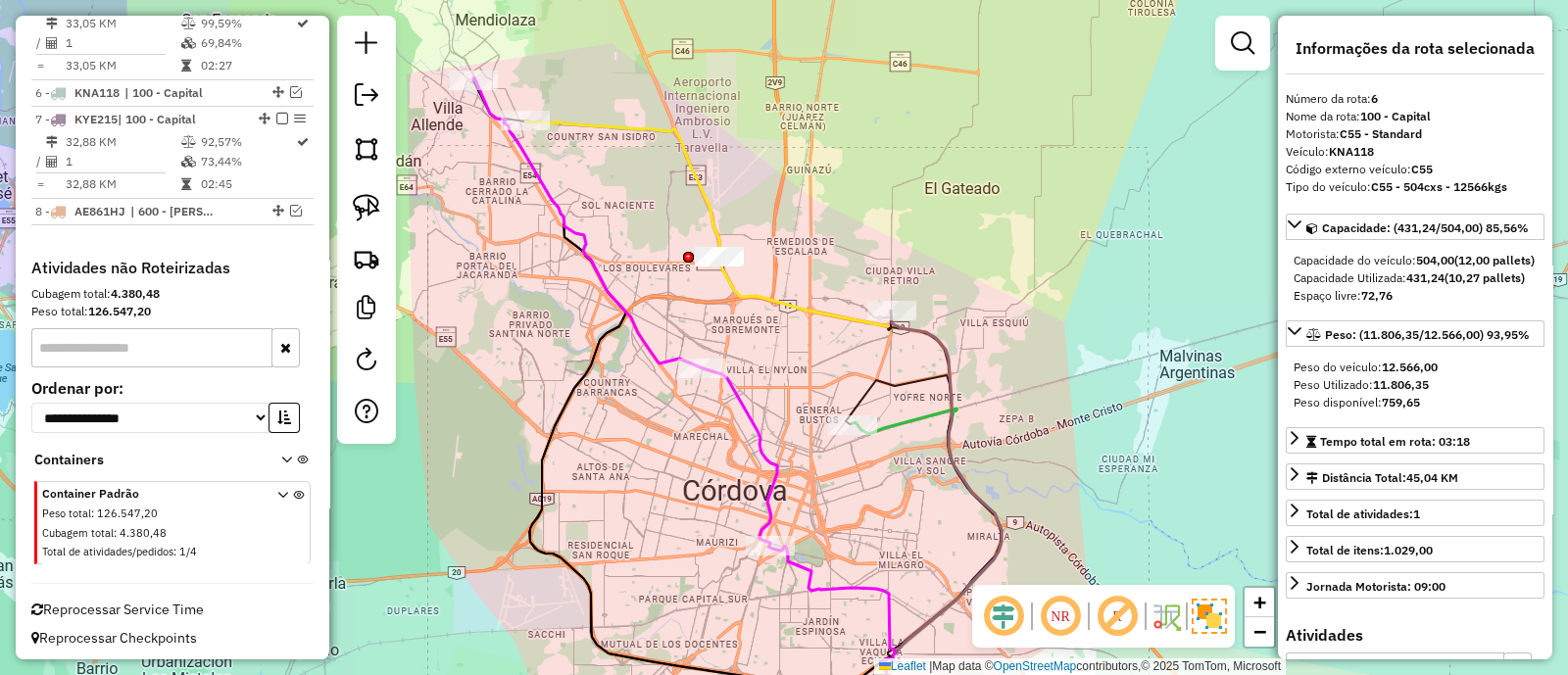
drag, startPoint x: 701, startPoint y: 493, endPoint x: 714, endPoint y: 524, distance: 33.6
click at [715, 522] on div "Janela de atendimento Grade de atendimento Capacidade Transportadoras Veículos …" at bounding box center [784, 337] width 1568 height 675
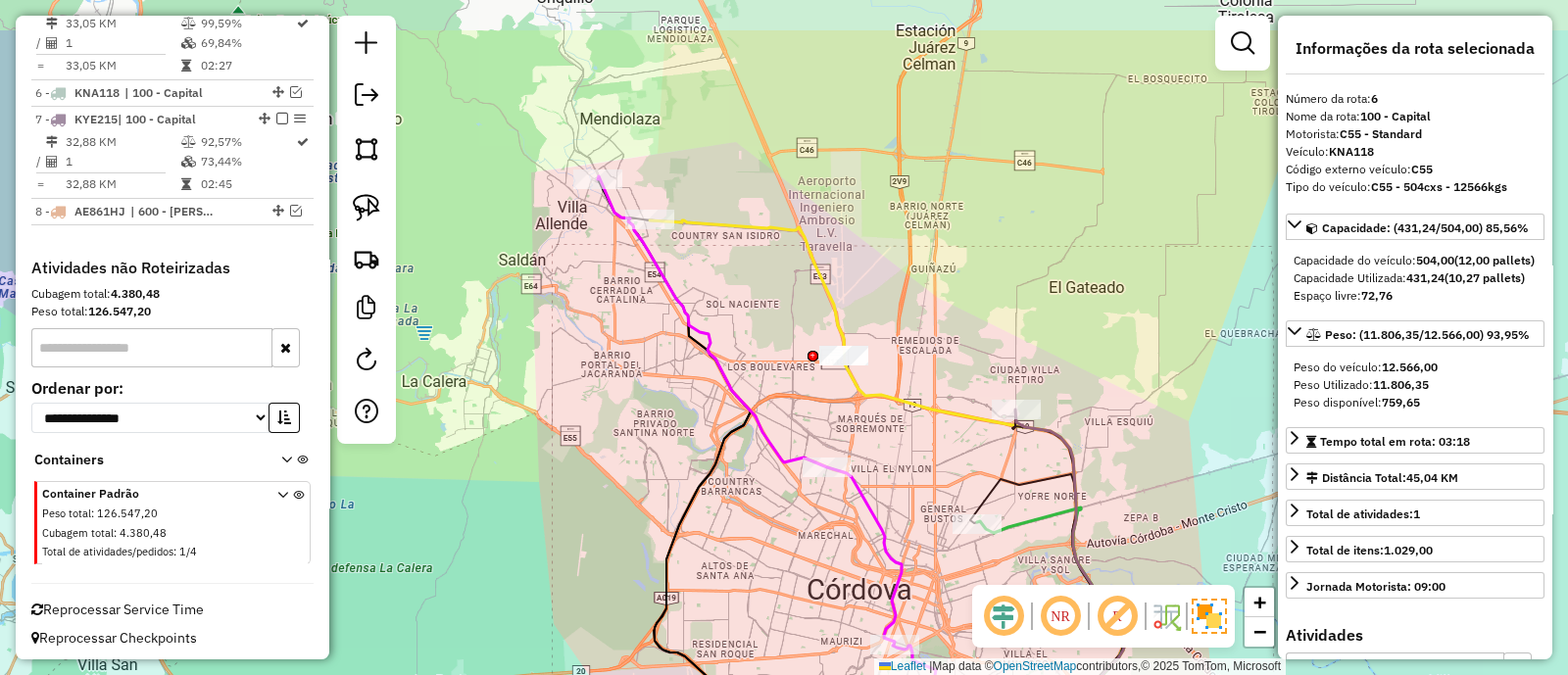
drag, startPoint x: 511, startPoint y: 188, endPoint x: 716, endPoint y: 386, distance: 285.0
click at [715, 384] on div "Janela de atendimento Grade de atendimento Capacidade Transportadoras Veículos …" at bounding box center [784, 337] width 1568 height 675
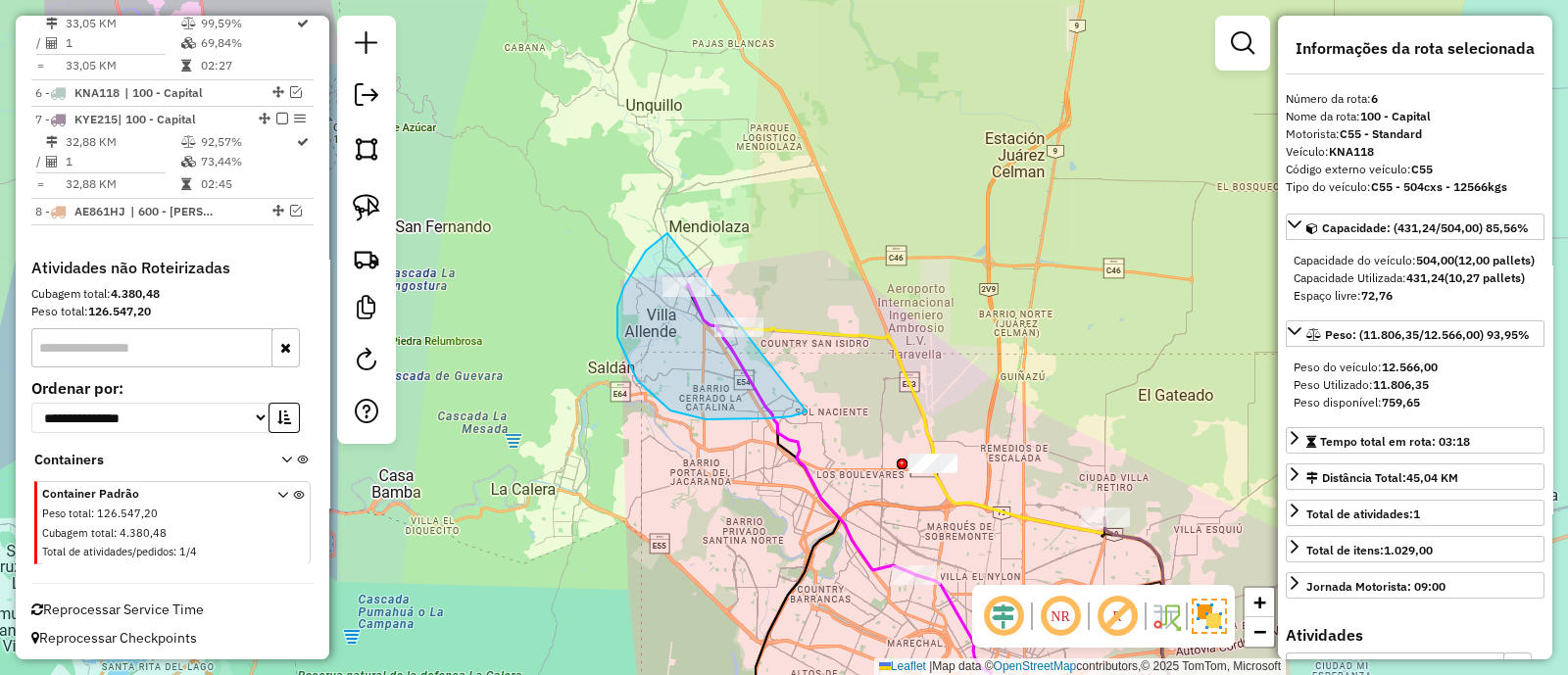
drag, startPoint x: 663, startPoint y: 237, endPoint x: 867, endPoint y: 332, distance: 225.0
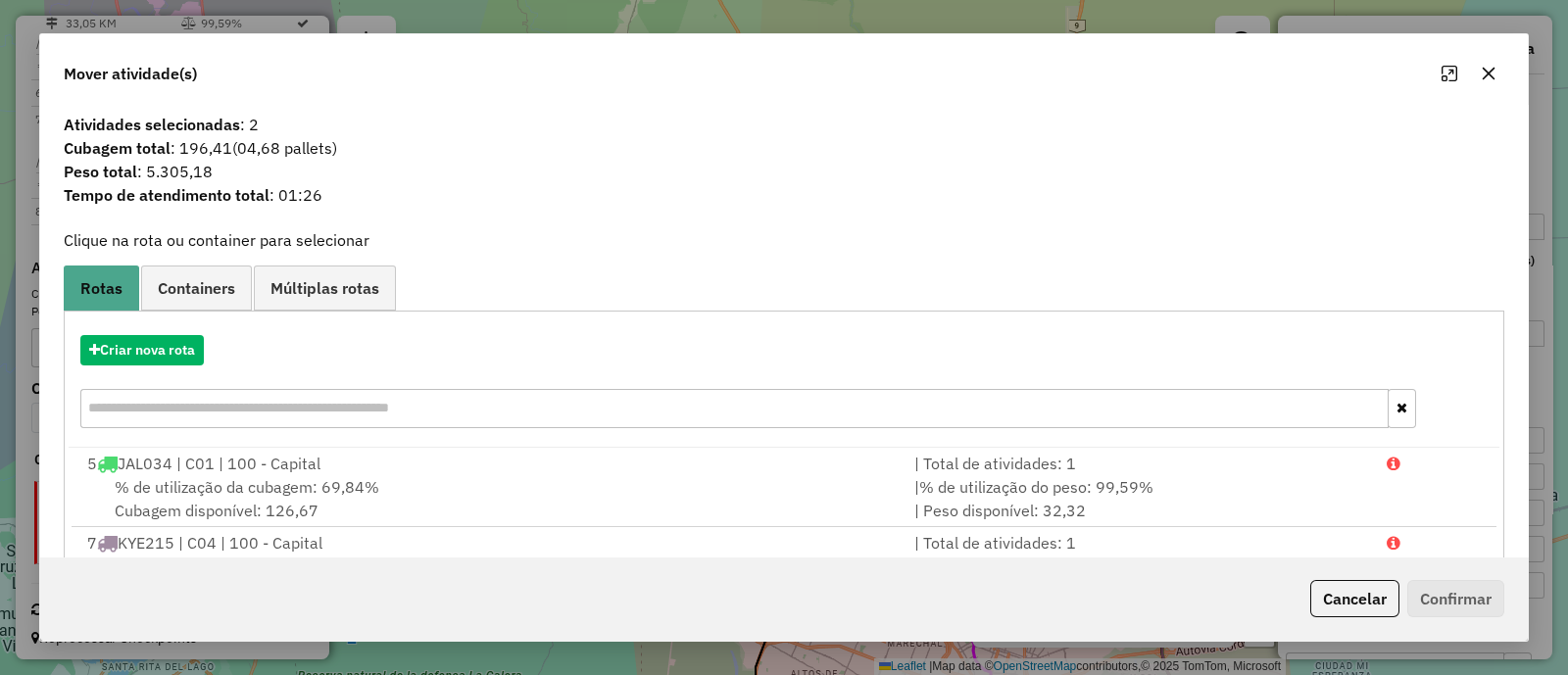
click at [1476, 74] on button "button" at bounding box center [1489, 74] width 32 height 32
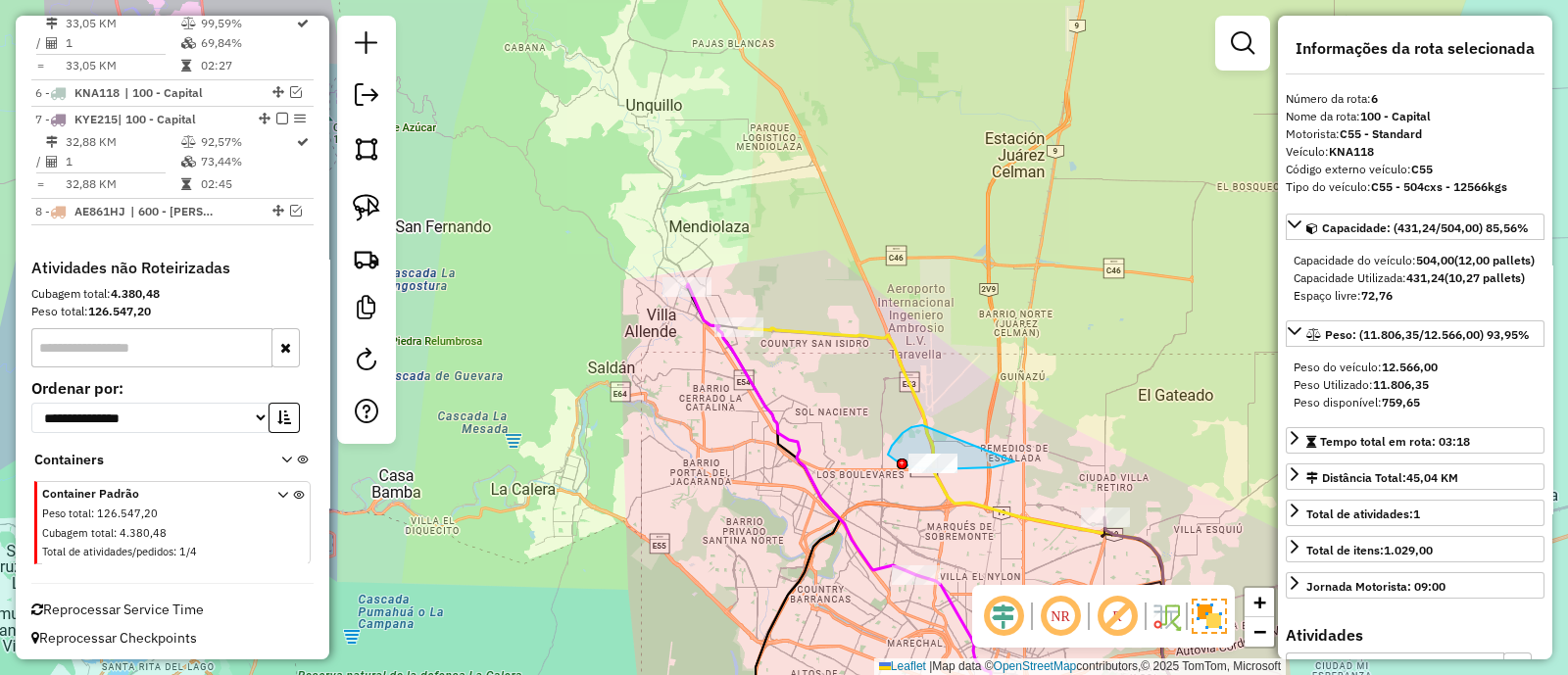
drag, startPoint x: 922, startPoint y: 425, endPoint x: 1014, endPoint y: 461, distance: 98.8
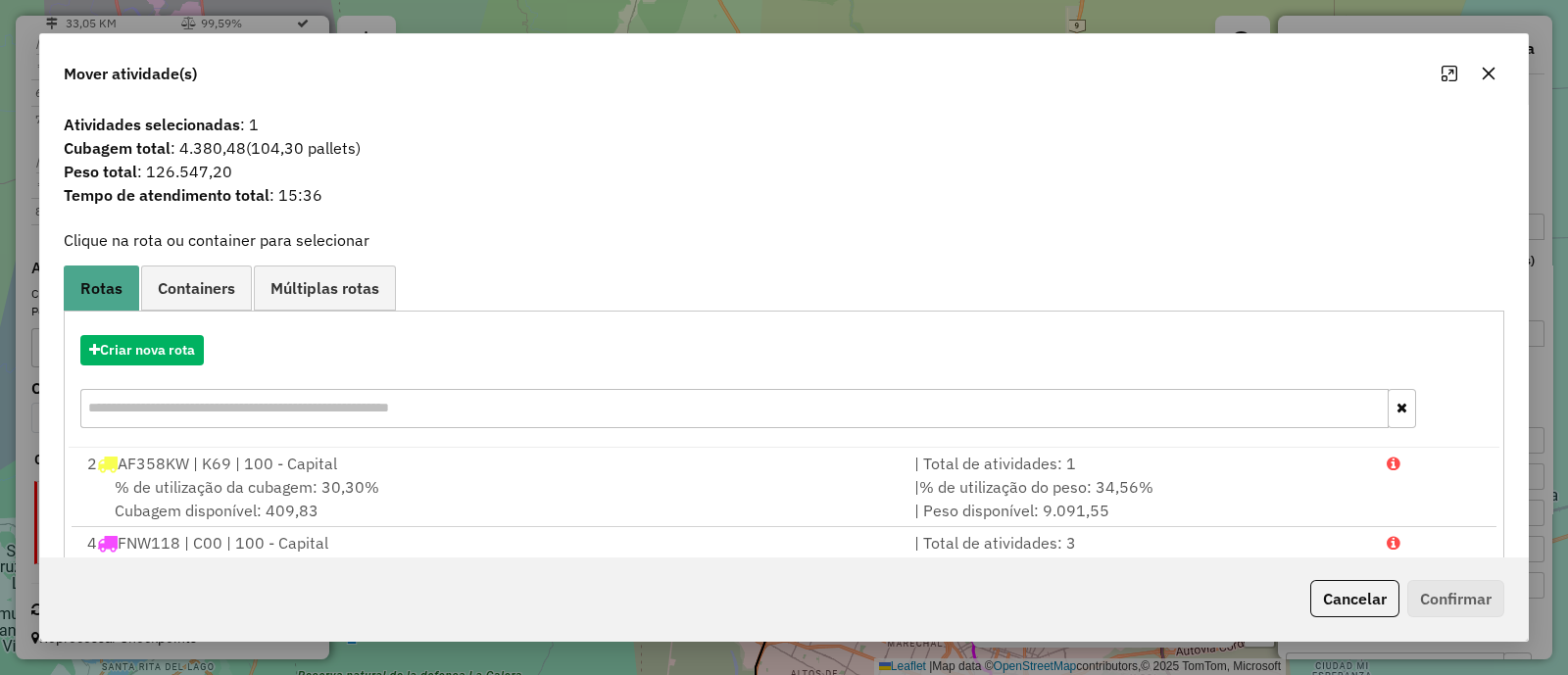
click at [1499, 75] on button "button" at bounding box center [1489, 74] width 32 height 32
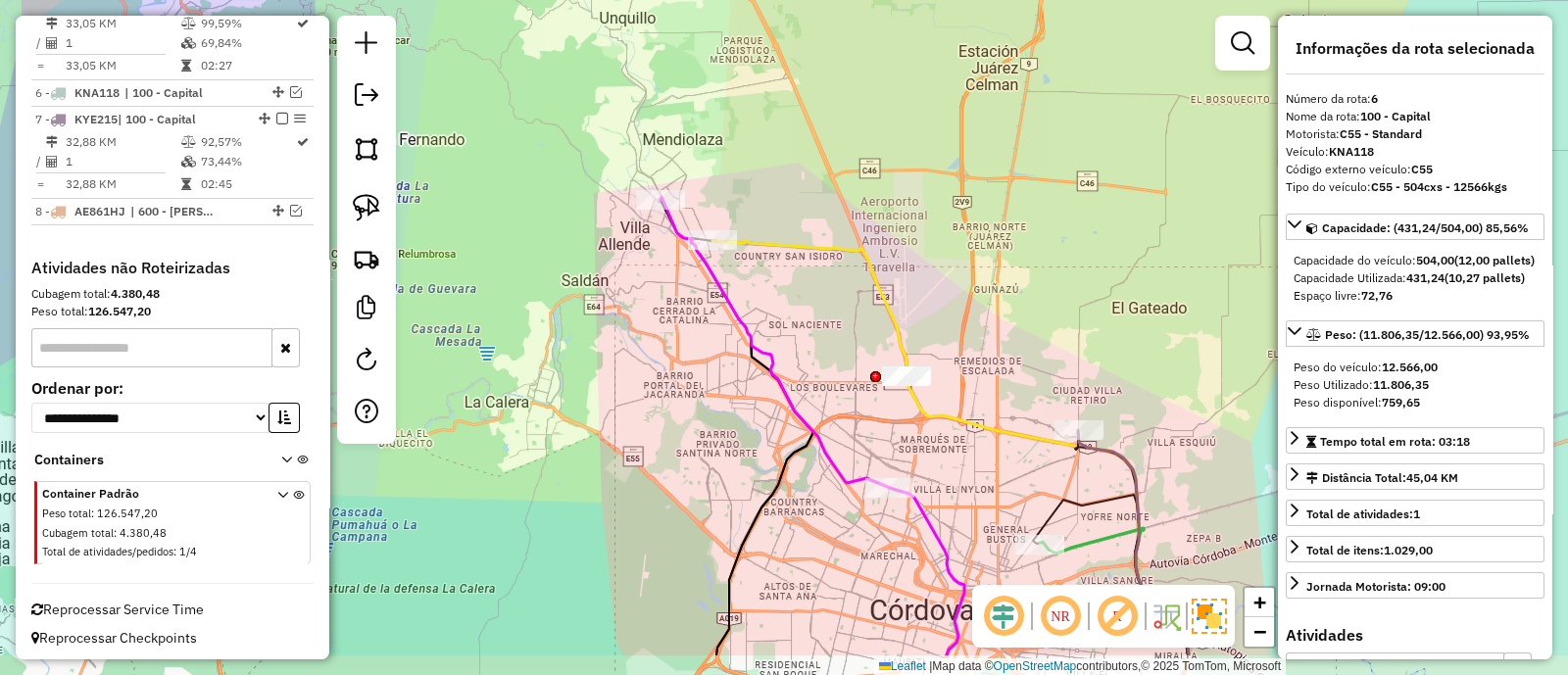
drag, startPoint x: 848, startPoint y: 391, endPoint x: 827, endPoint y: 329, distance: 65.5
click at [827, 329] on div "Janela de atendimento Grade de atendimento Capacidade Transportadoras Veículos …" at bounding box center [784, 337] width 1568 height 675
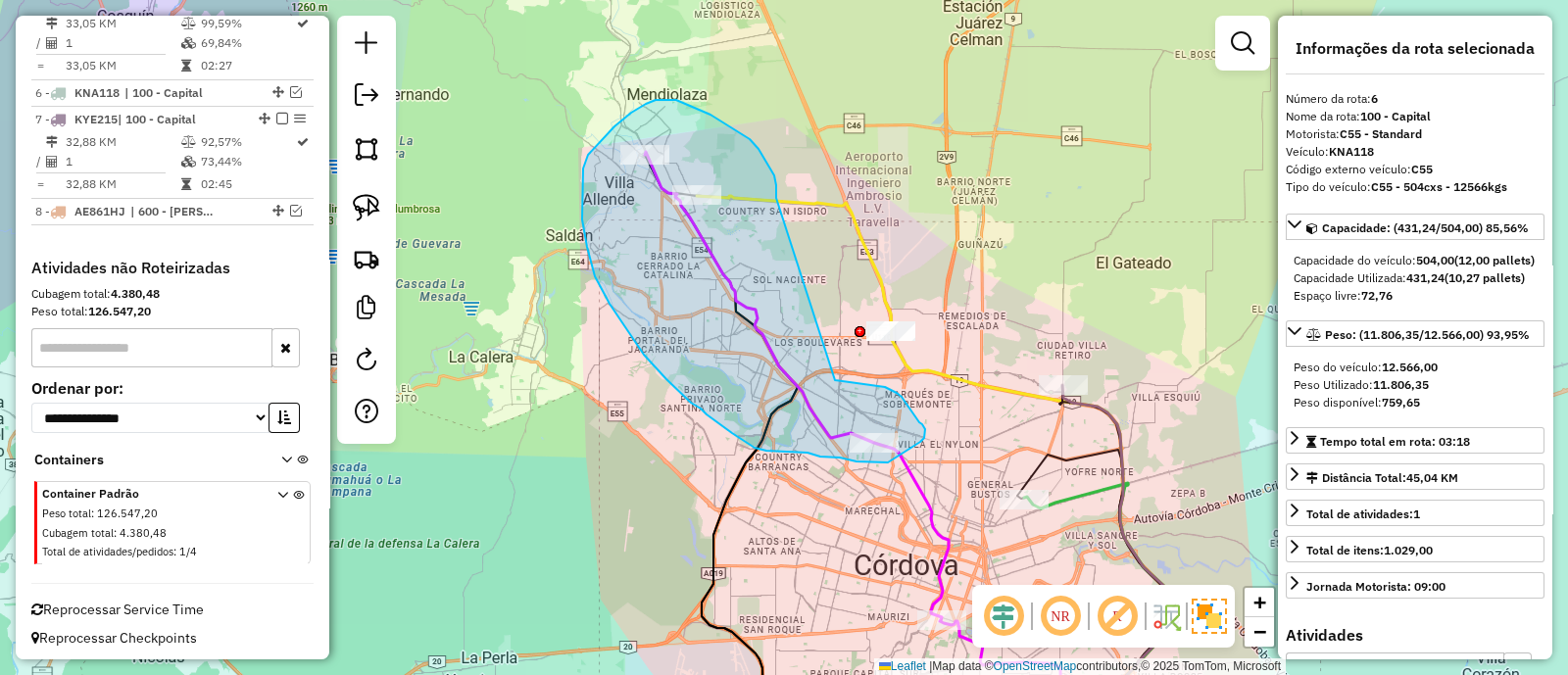
drag, startPoint x: 775, startPoint y: 175, endPoint x: 835, endPoint y: 381, distance: 214.6
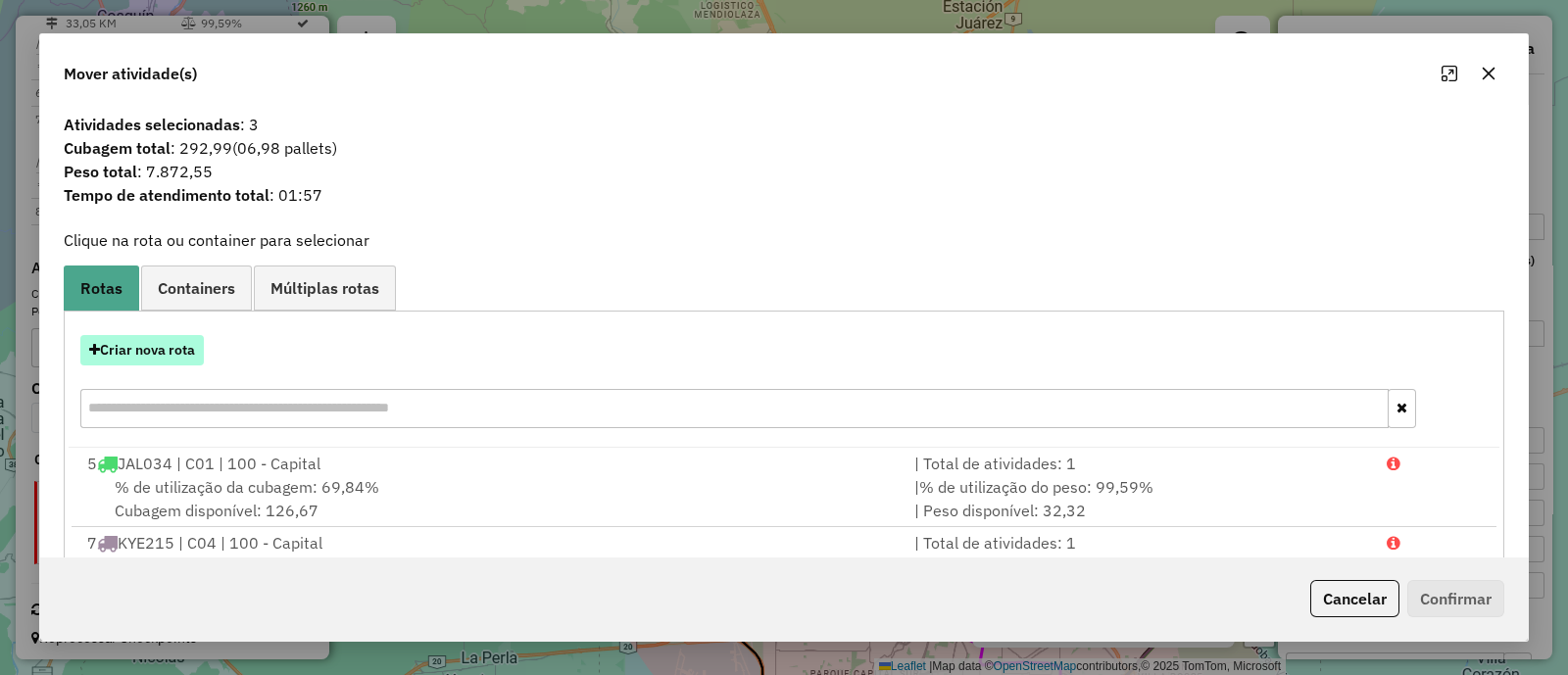
click at [176, 350] on button "Criar nova rota" at bounding box center [142, 350] width 123 height 31
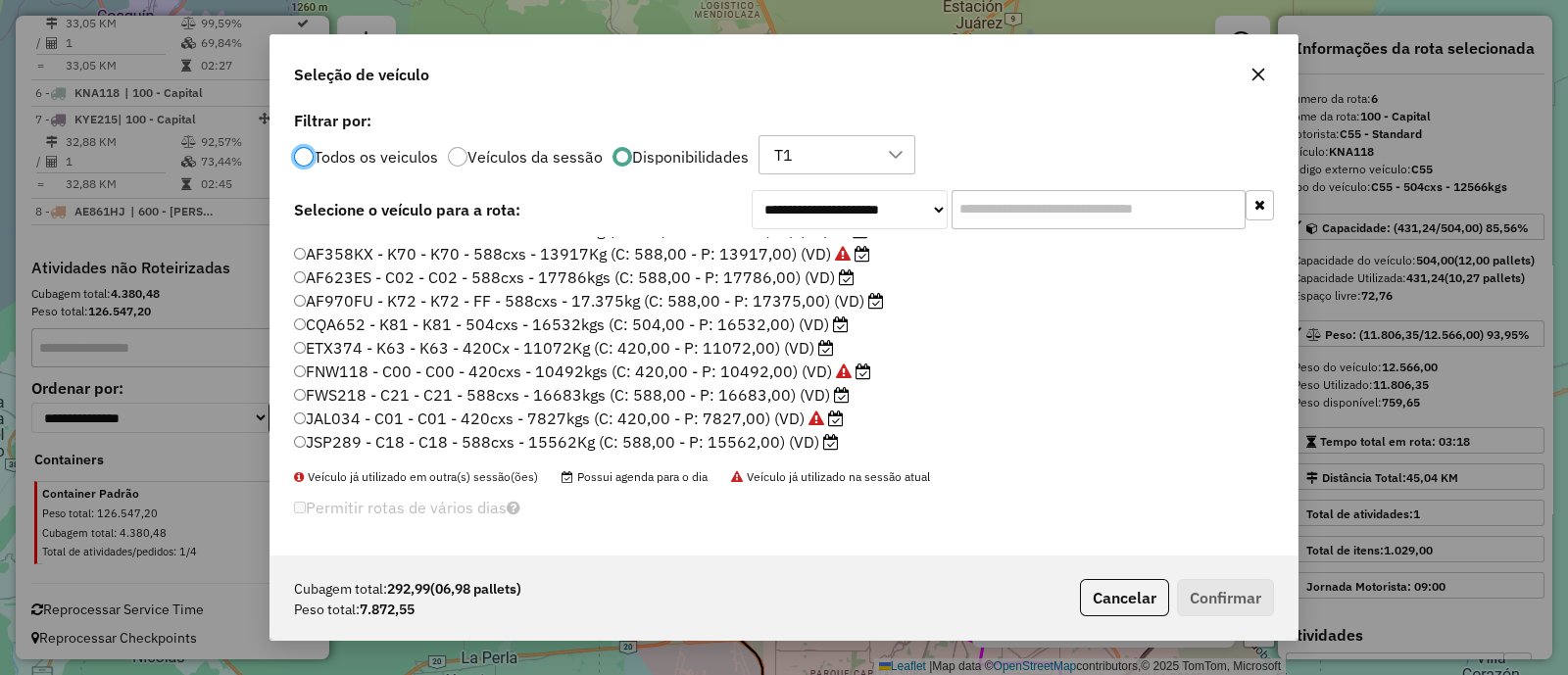
scroll to position [121, 0]
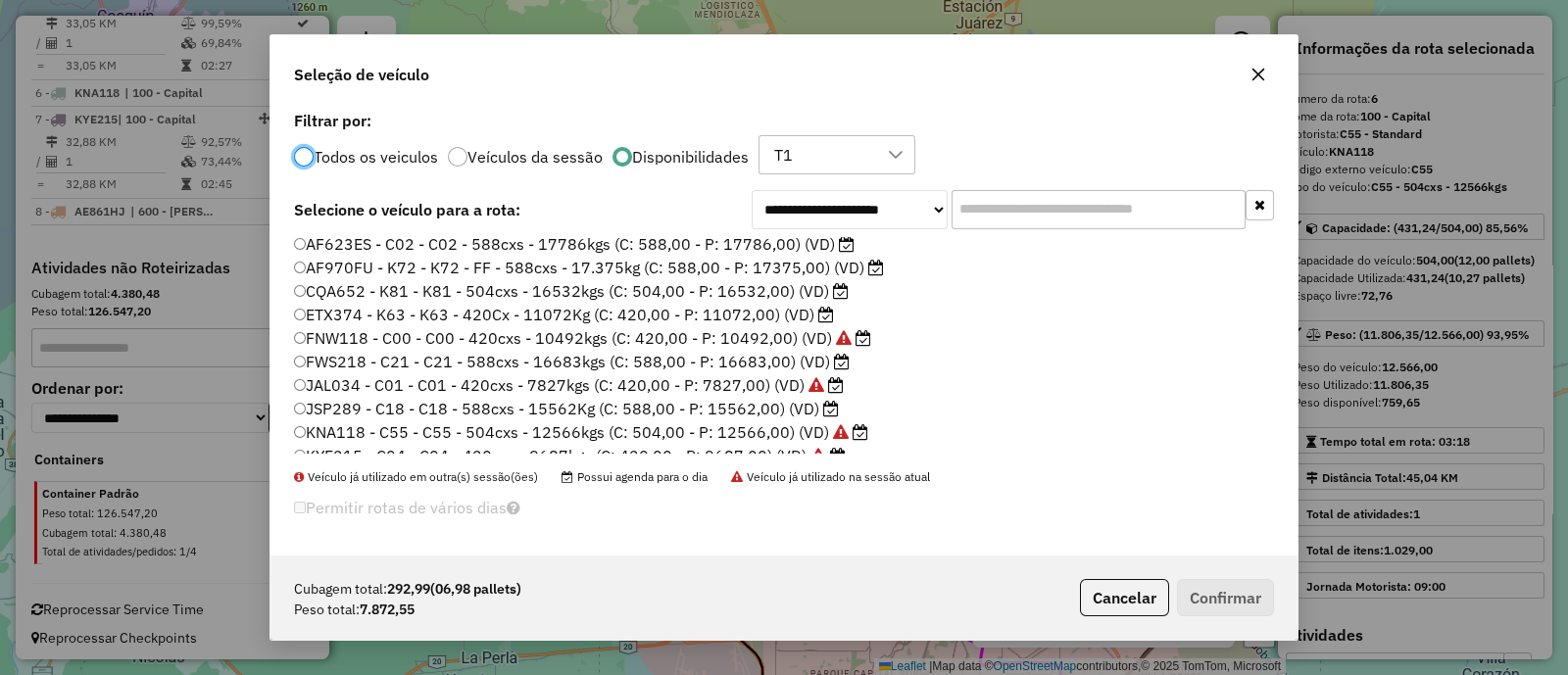
click at [738, 311] on label "ETX374 - K63 - K63 - 420Cx - 11072Kg (C: 420,00 - P: 11072,00) (VD)" at bounding box center [564, 315] width 540 height 24
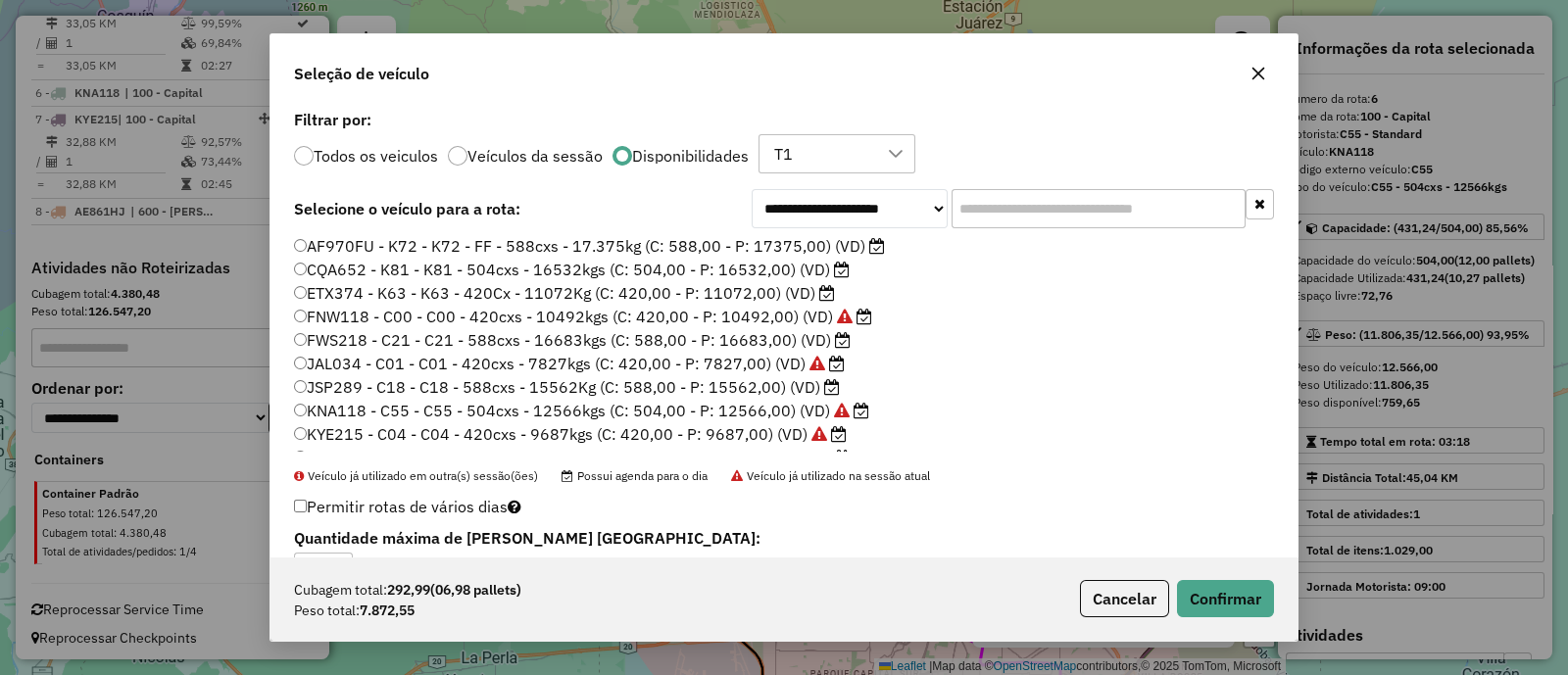
scroll to position [161, 0]
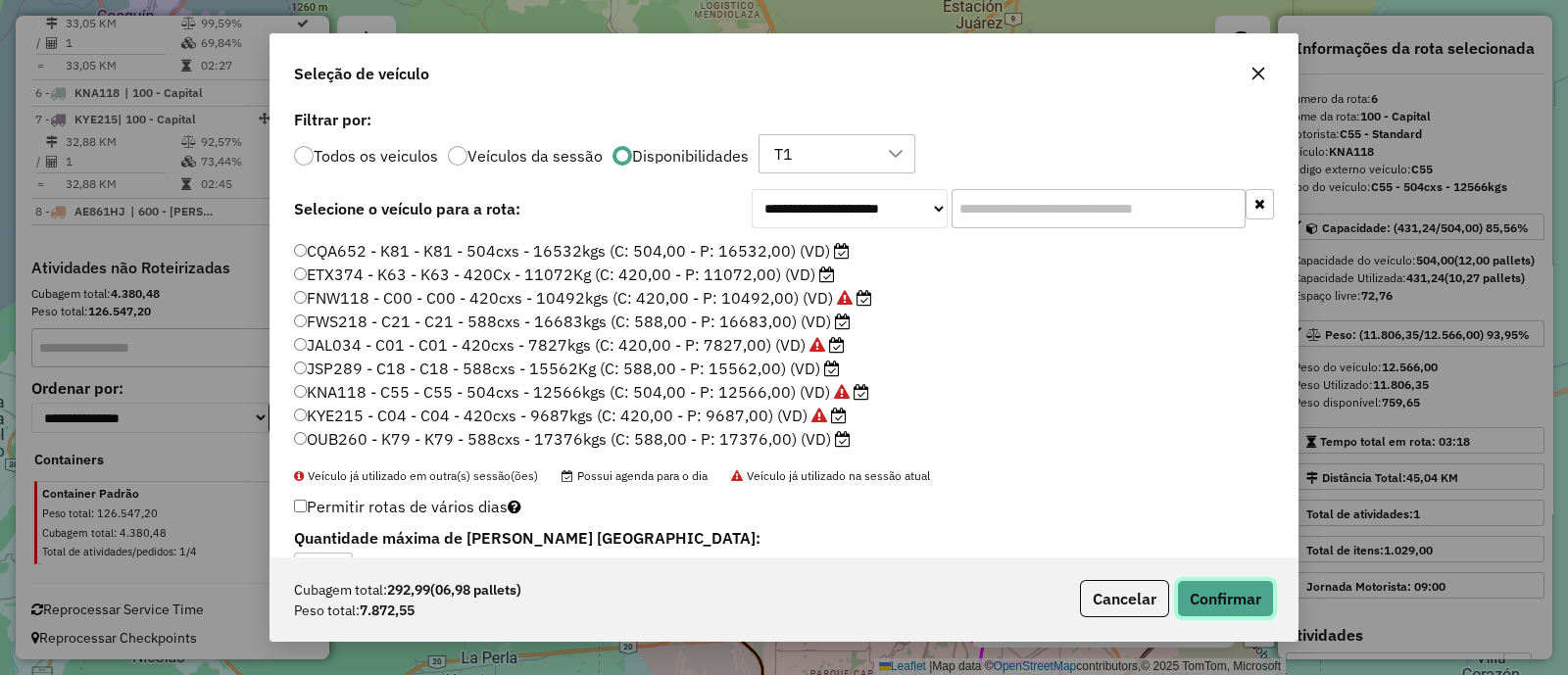
click at [1209, 598] on button "Confirmar" at bounding box center [1226, 598] width 97 height 37
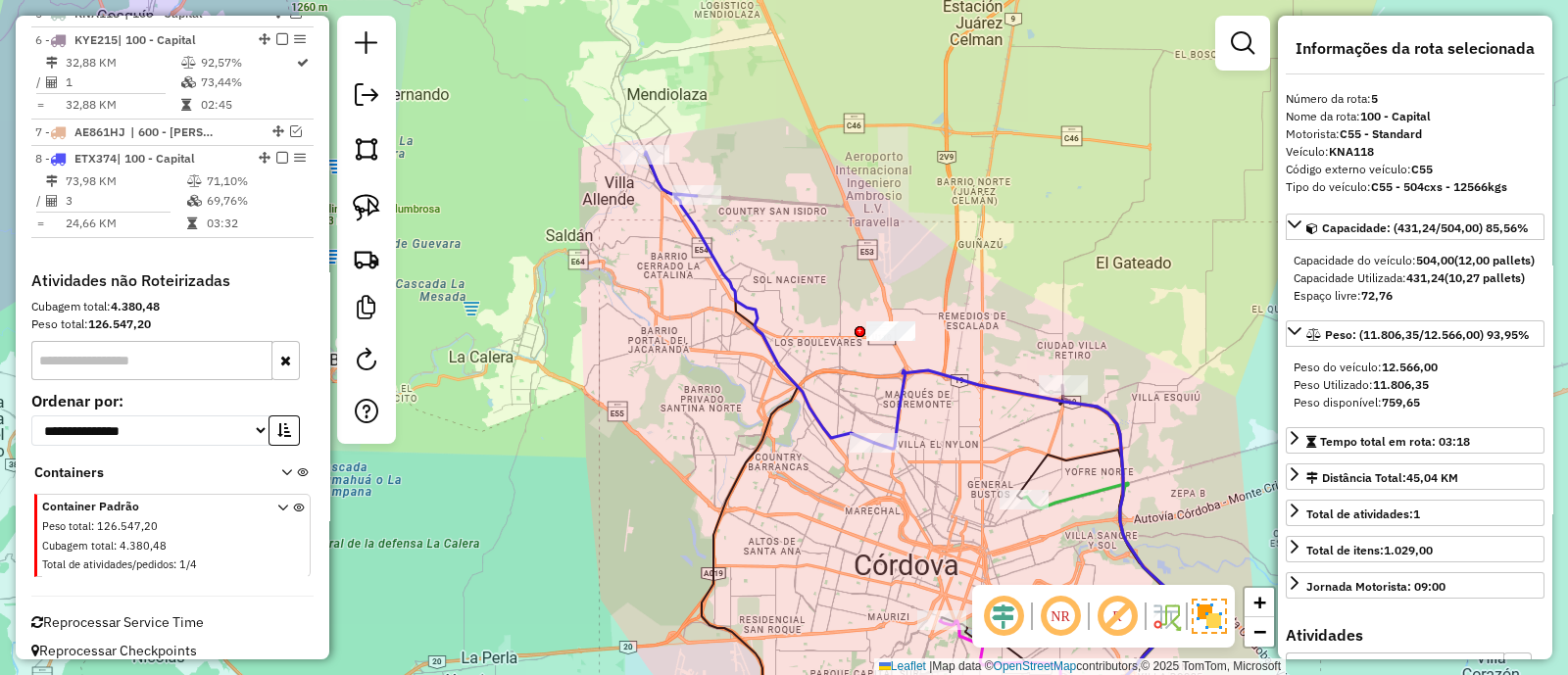
scroll to position [1002, 0]
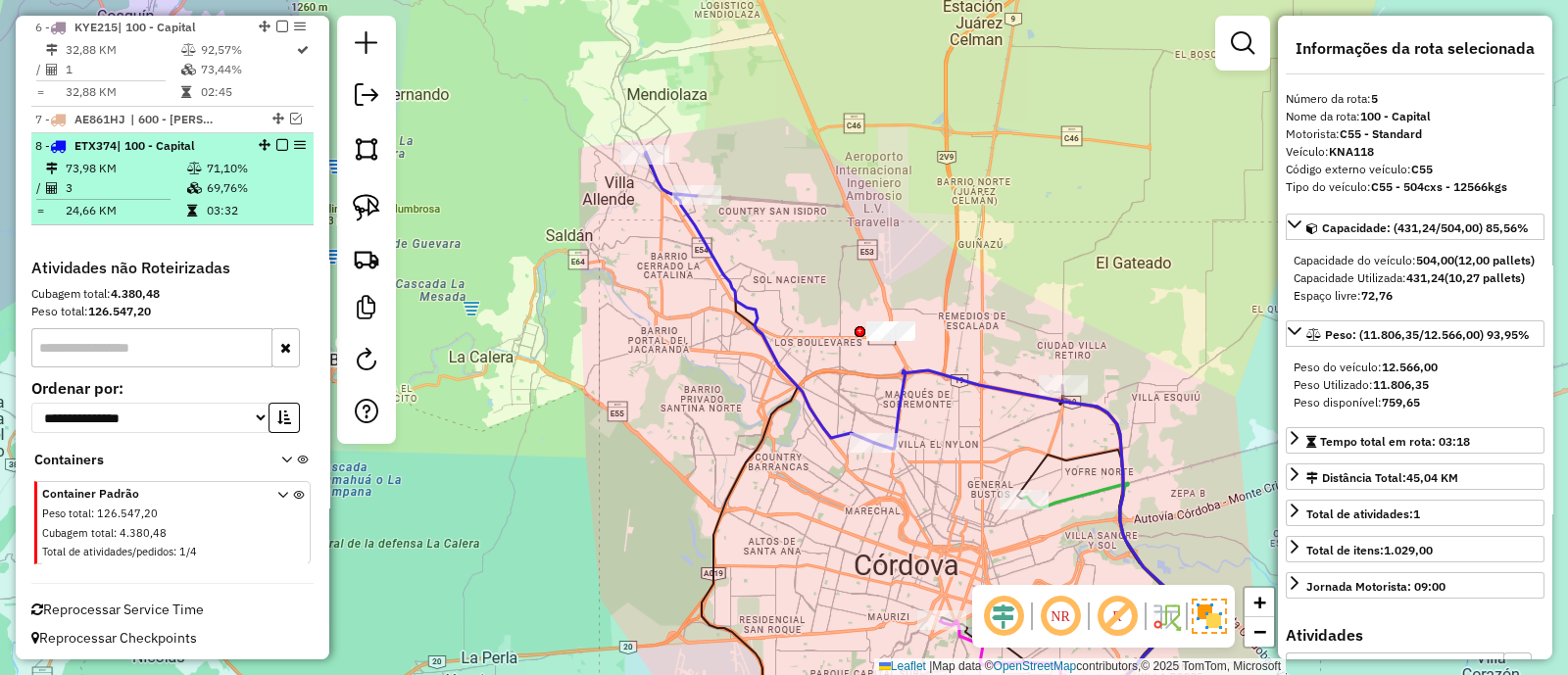
click at [276, 142] on em at bounding box center [282, 145] width 12 height 12
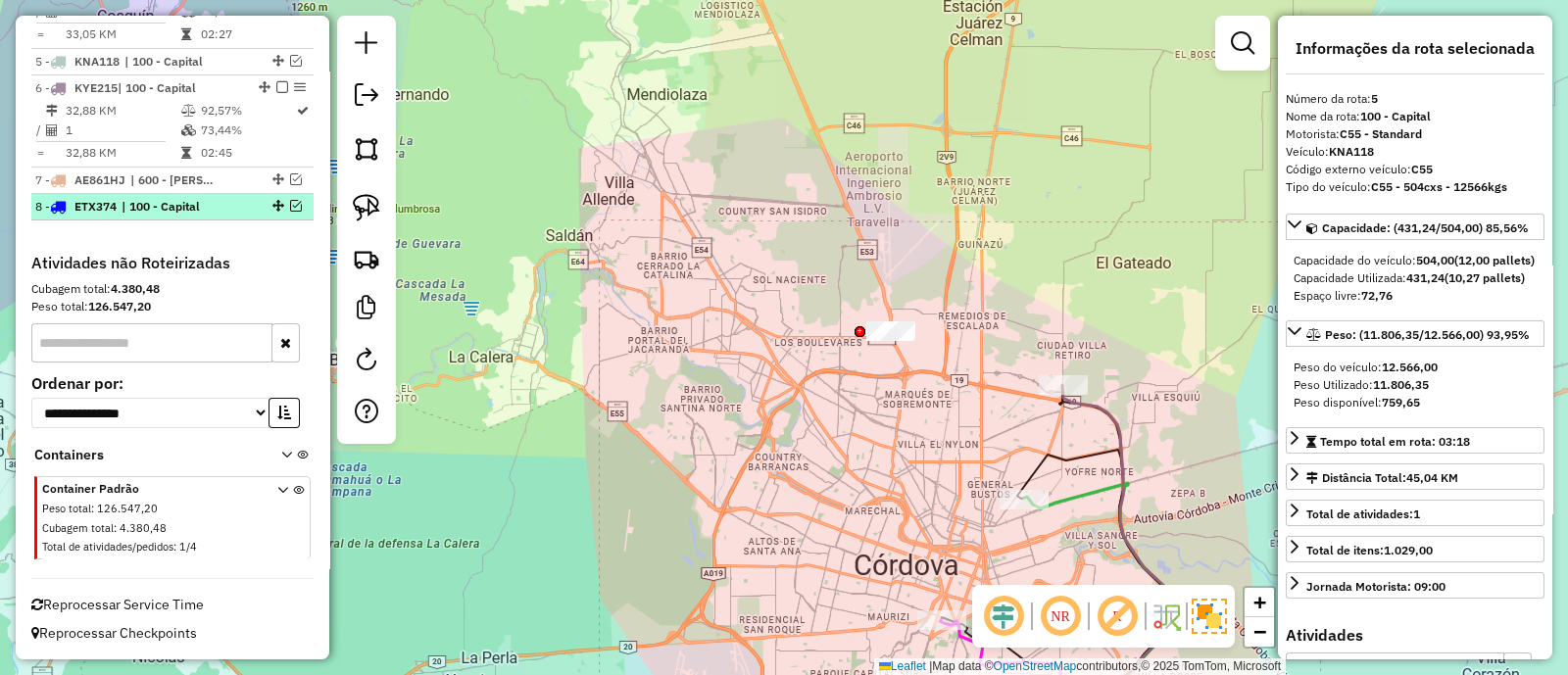
scroll to position [936, 0]
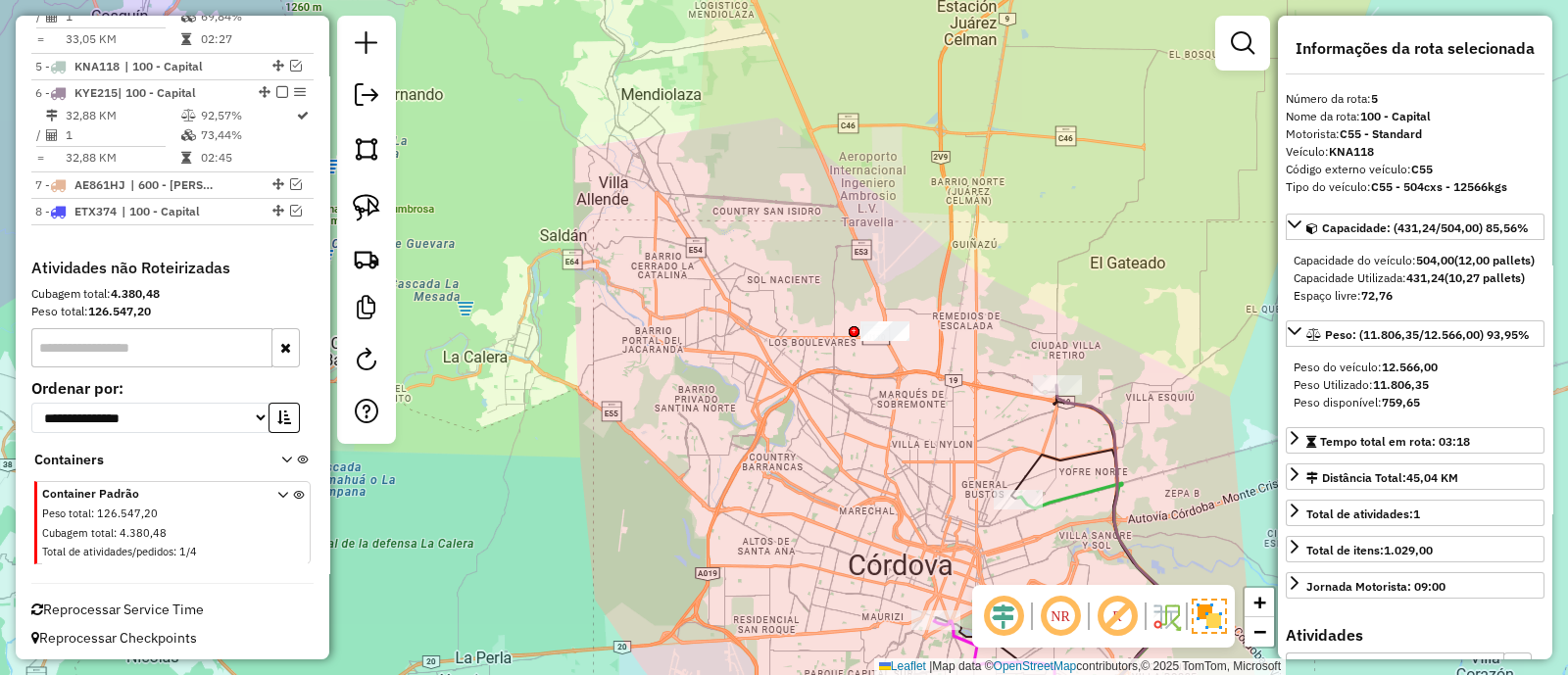
drag, startPoint x: 871, startPoint y: 403, endPoint x: 757, endPoint y: 325, distance: 138.1
click at [757, 325] on div "Janela de atendimento Grade de atendimento Capacidade Transportadoras Veículos …" at bounding box center [784, 337] width 1568 height 675
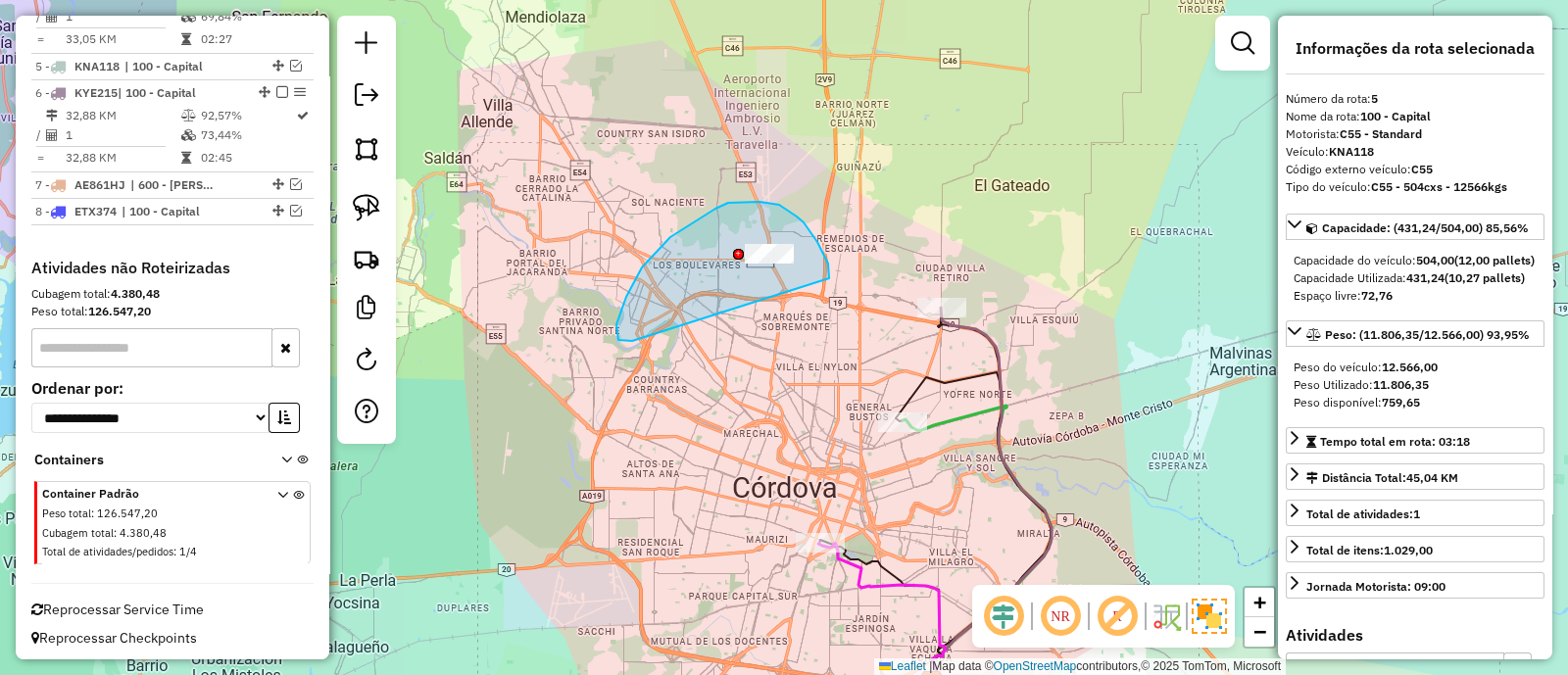
drag, startPoint x: 829, startPoint y: 278, endPoint x: 632, endPoint y: 341, distance: 206.8
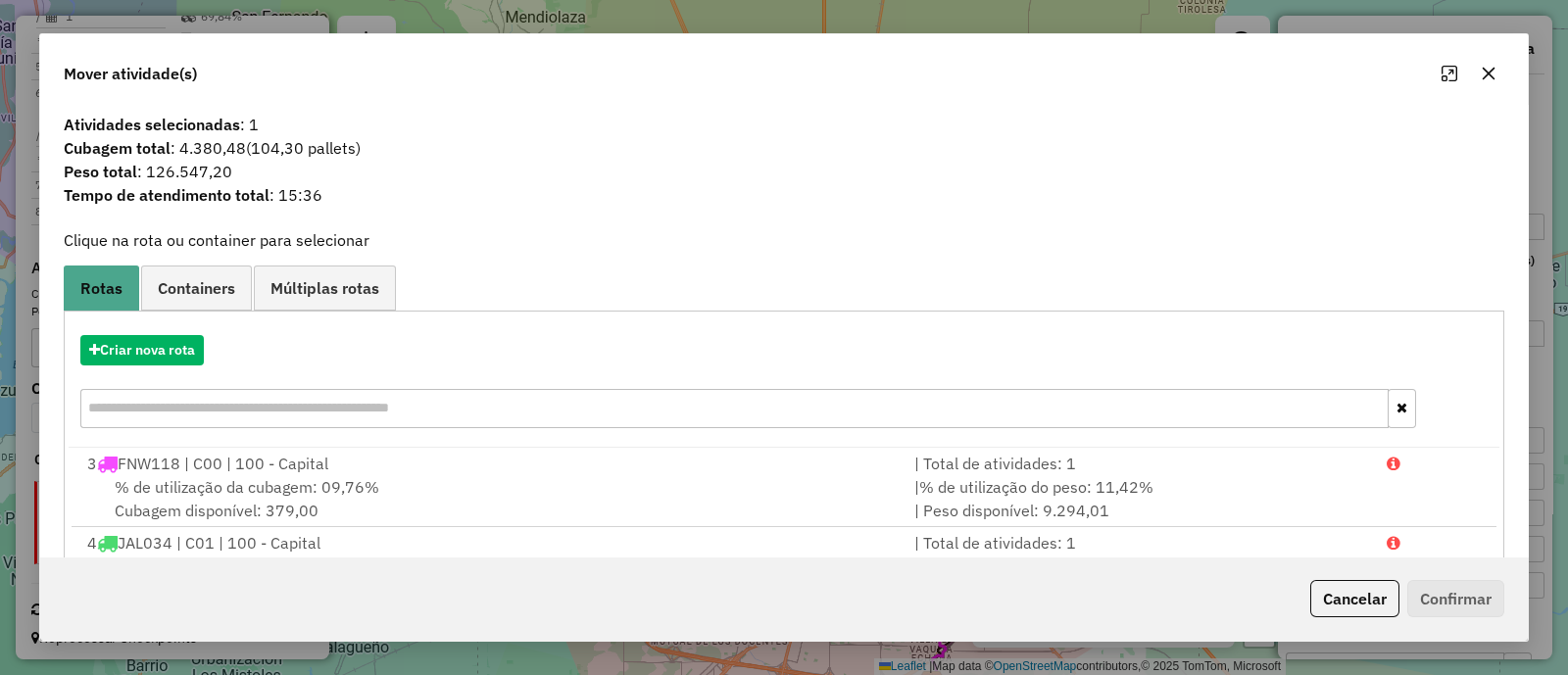
click at [1496, 78] on button "button" at bounding box center [1489, 74] width 32 height 32
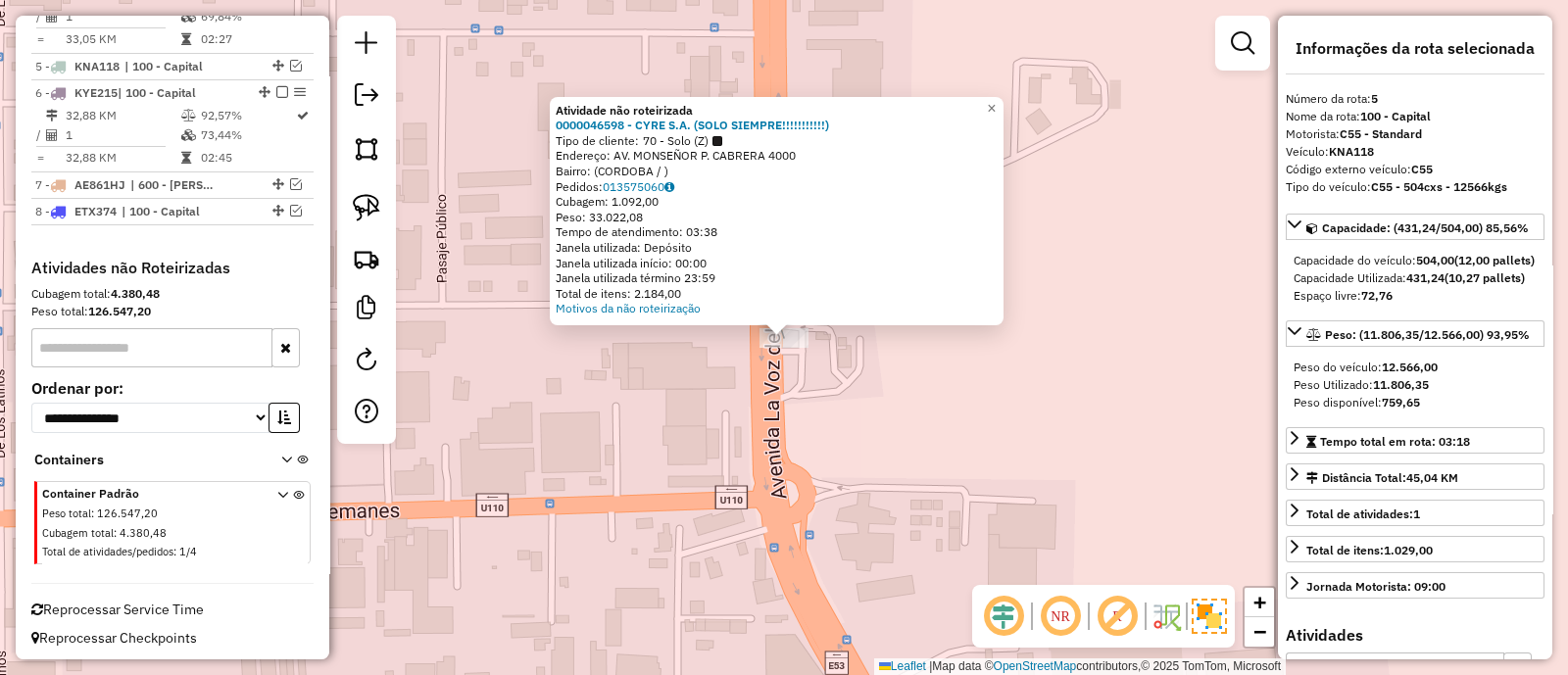
click at [829, 389] on div "Atividade não roteirizada 0000046598 - CYRE S.A. (SOLO SIEMPRE!!!!!!!!!!!) Tipo…" at bounding box center [784, 337] width 1568 height 675
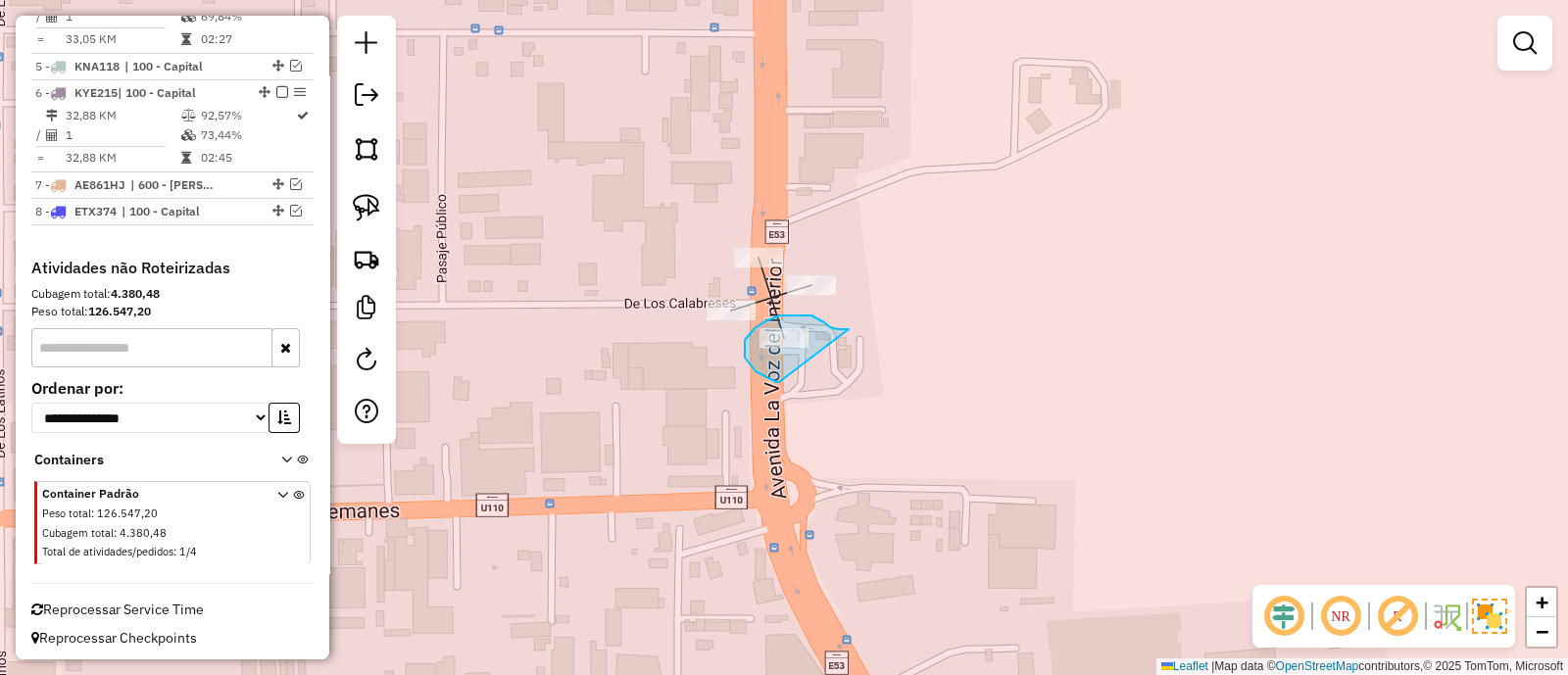
drag, startPoint x: 841, startPoint y: 329, endPoint x: 780, endPoint y: 382, distance: 80.8
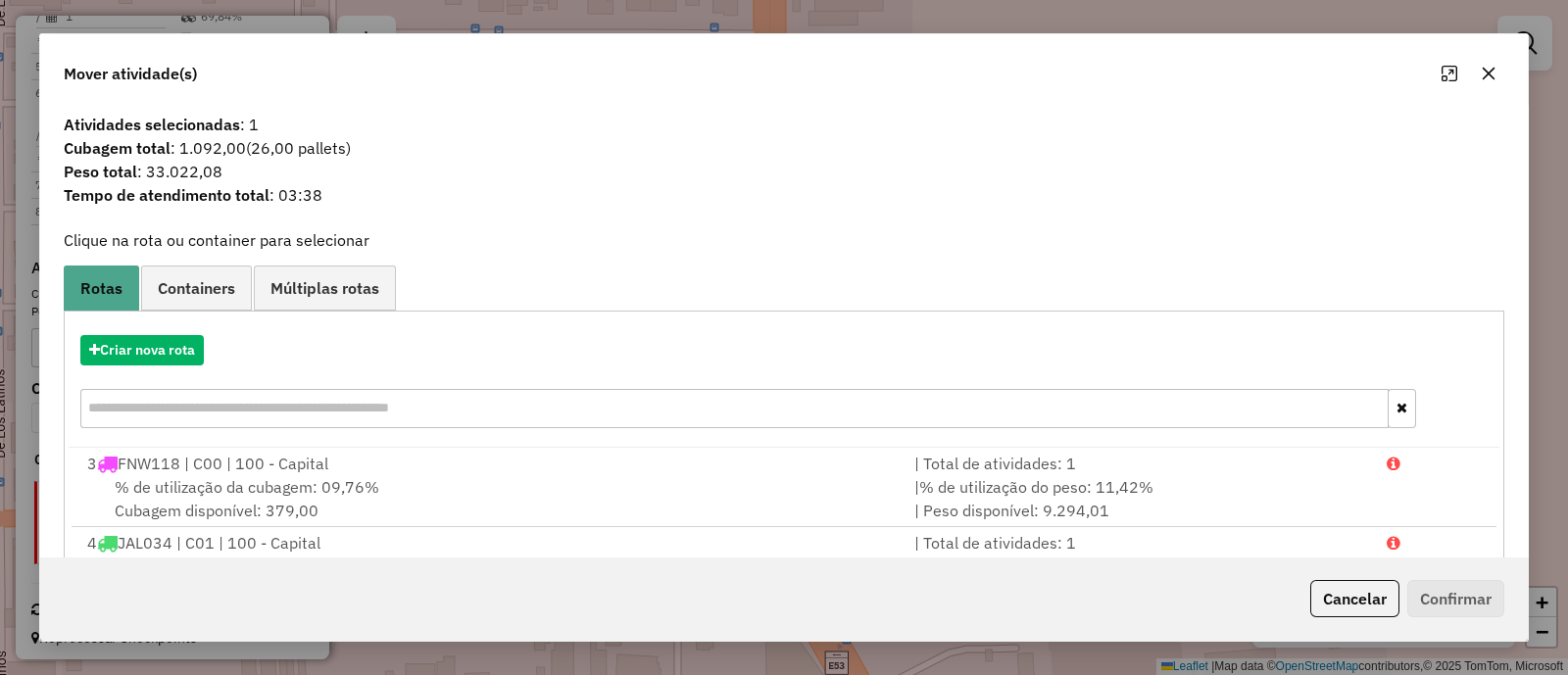
click at [1489, 72] on icon "button" at bounding box center [1489, 74] width 16 height 16
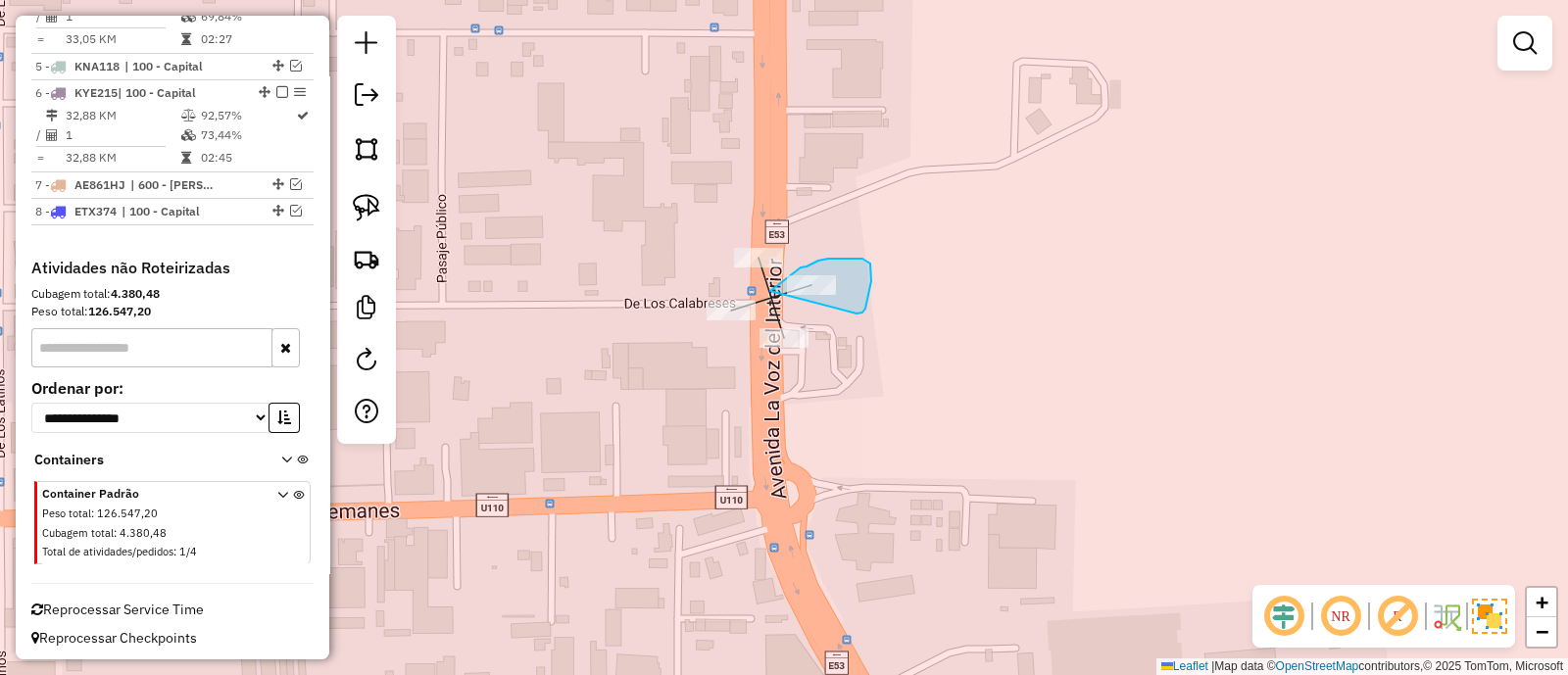
drag, startPoint x: 859, startPoint y: 313, endPoint x: 771, endPoint y: 291, distance: 90.7
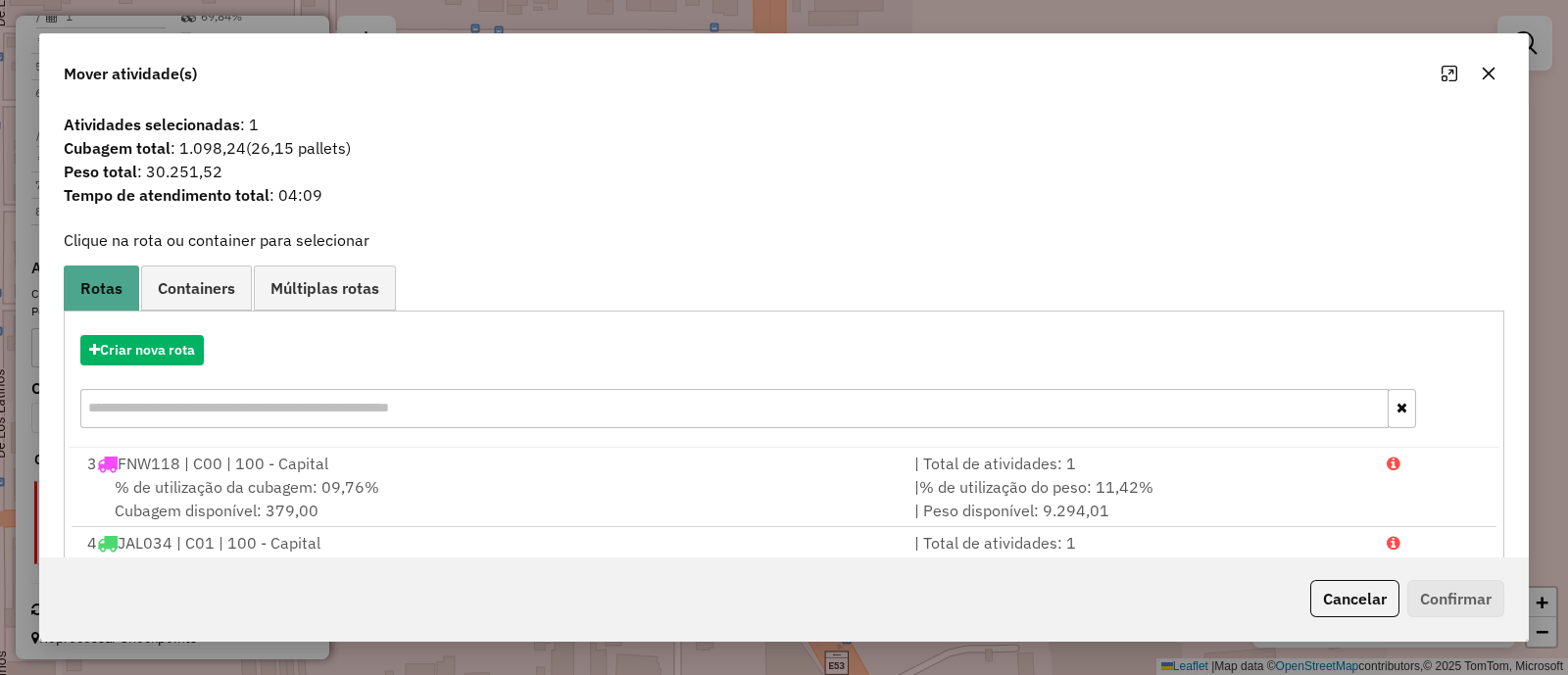
click at [1504, 71] on div at bounding box center [1469, 74] width 71 height 32
click at [1477, 77] on button "button" at bounding box center [1489, 74] width 32 height 32
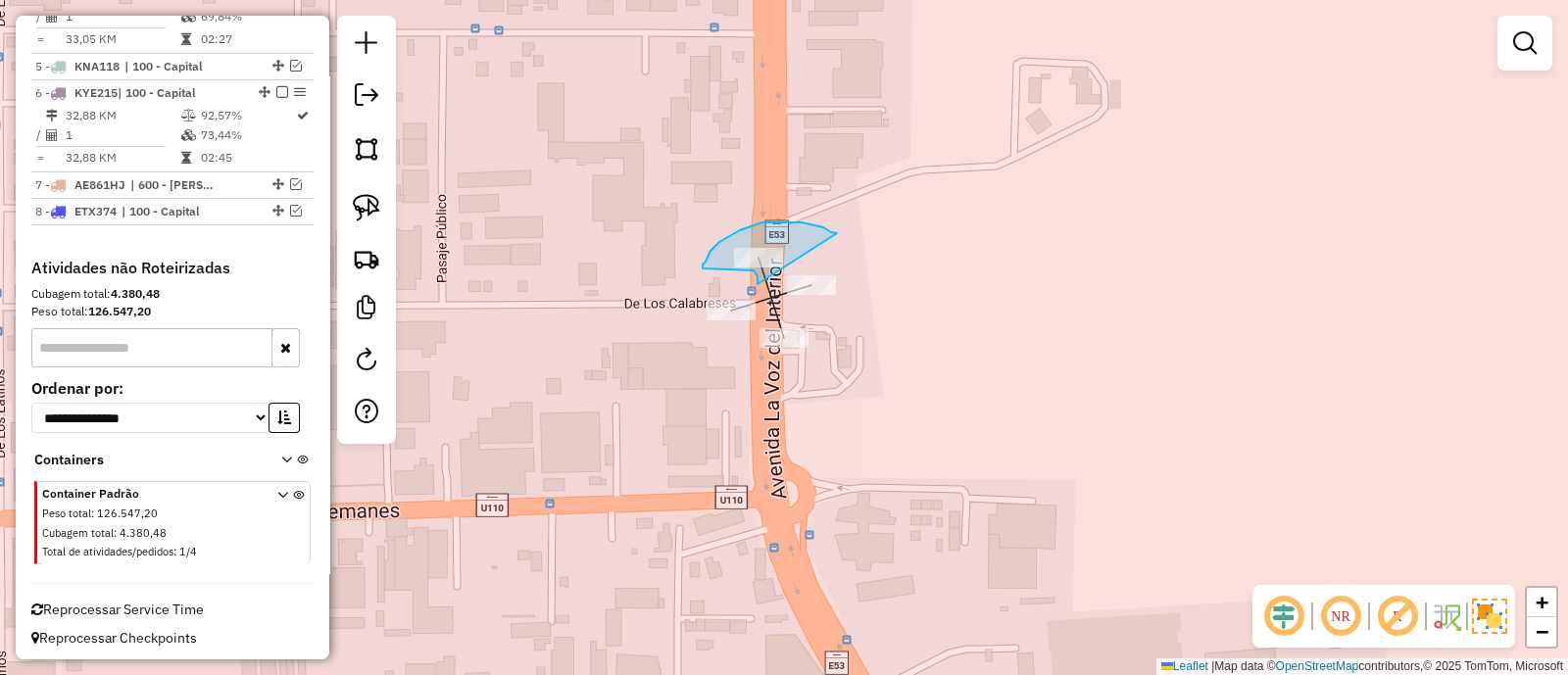
drag, startPoint x: 831, startPoint y: 233, endPoint x: 758, endPoint y: 284, distance: 89.1
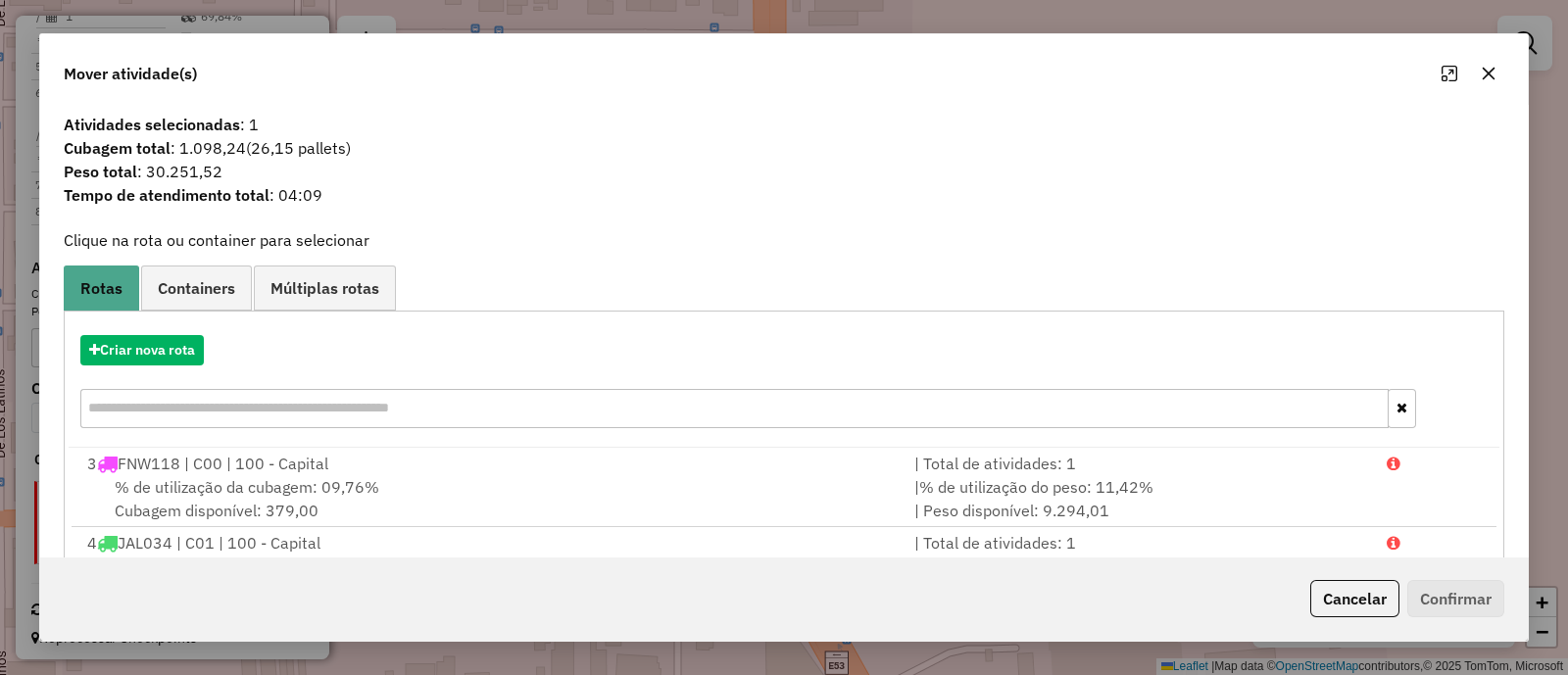
click at [1485, 71] on icon "button" at bounding box center [1489, 74] width 13 height 13
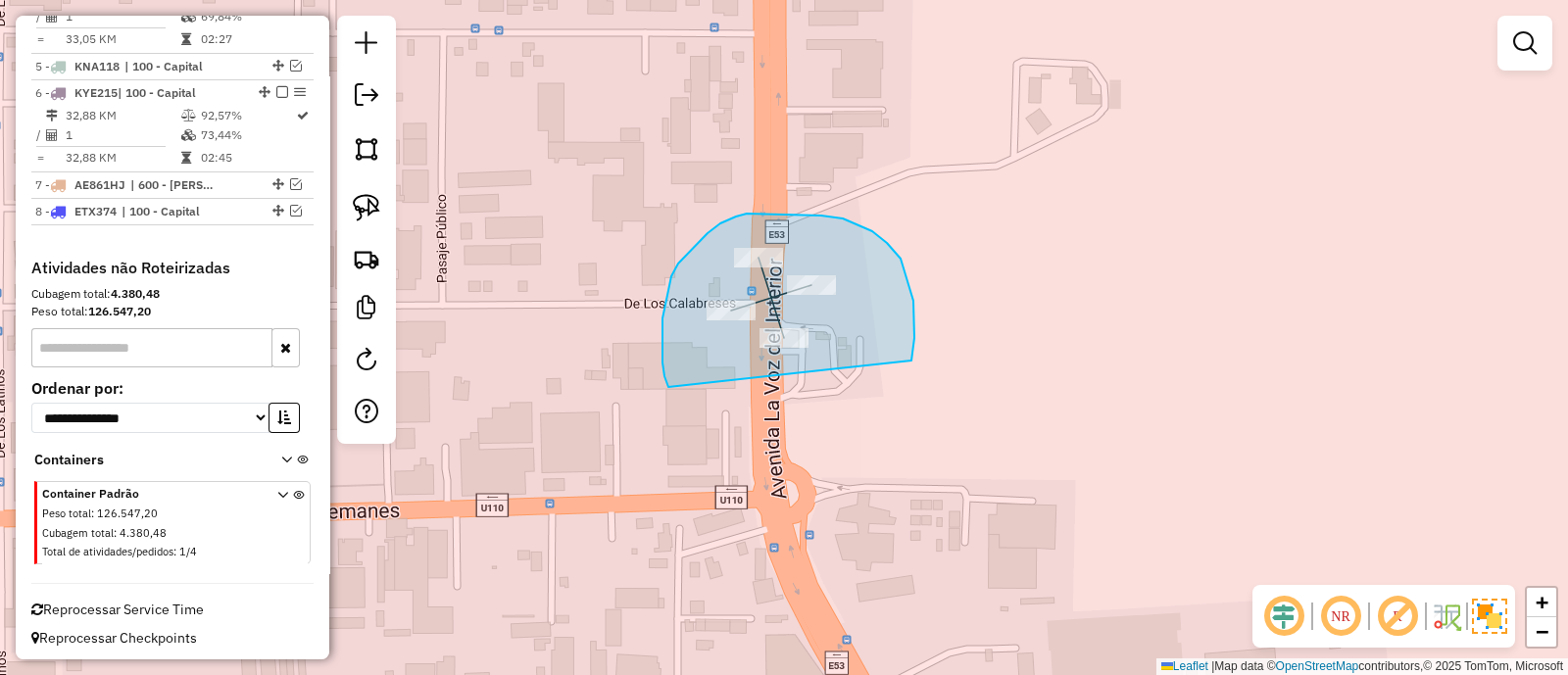
drag, startPoint x: 912, startPoint y: 357, endPoint x: 676, endPoint y: 387, distance: 237.9
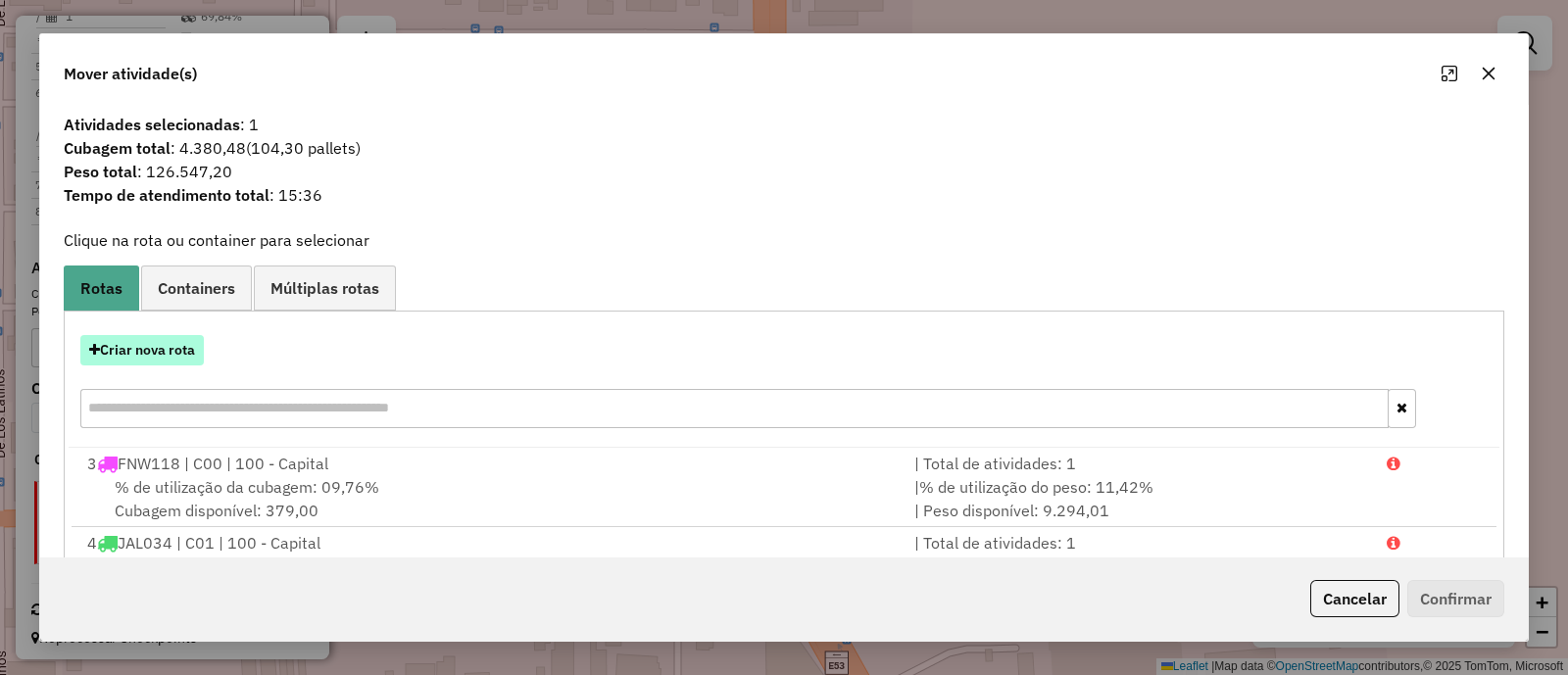
click at [170, 355] on button "Criar nova rota" at bounding box center [142, 350] width 123 height 31
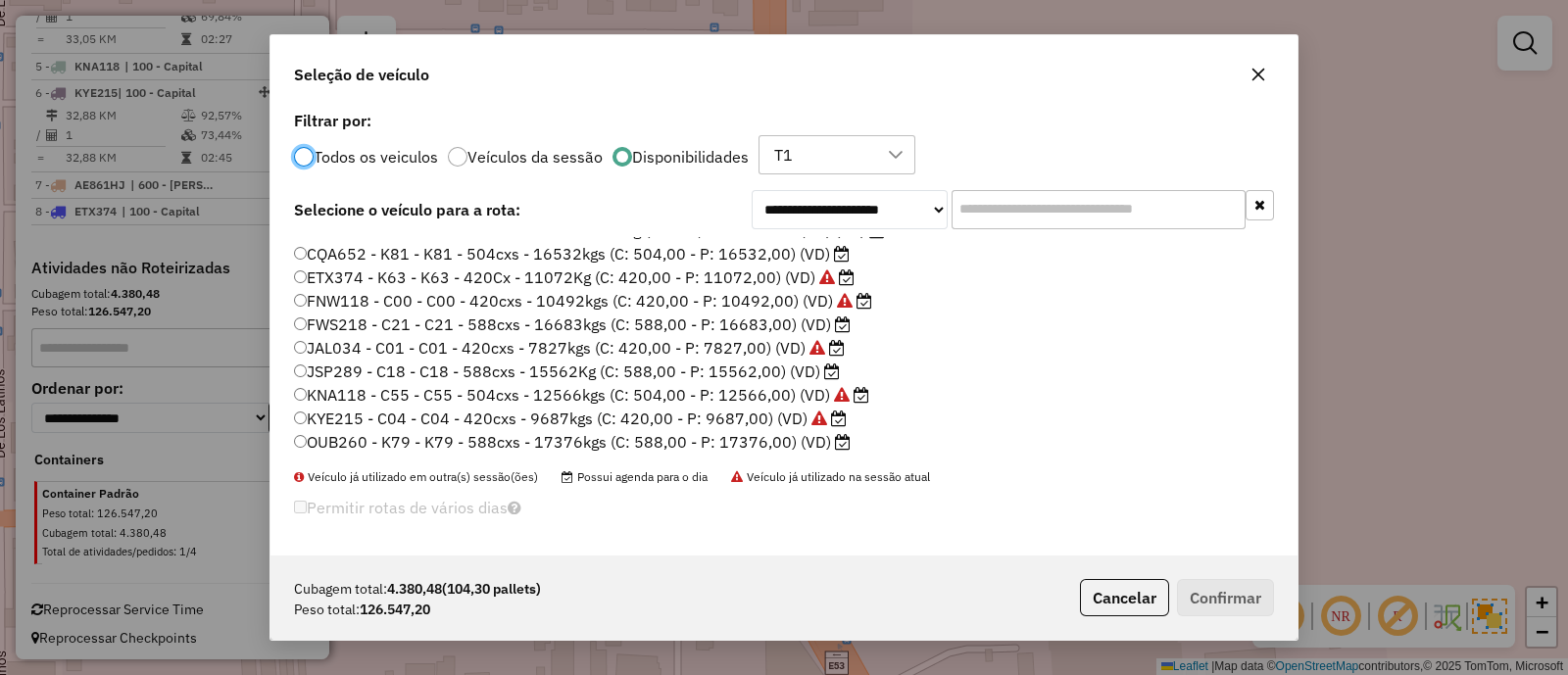
scroll to position [161, 0]
click at [750, 438] on label "OUB260 - K79 - K79 - 588cxs - 17376kgs (C: 588,00 - P: 17376,00) (VD)" at bounding box center [573, 440] width 557 height 24
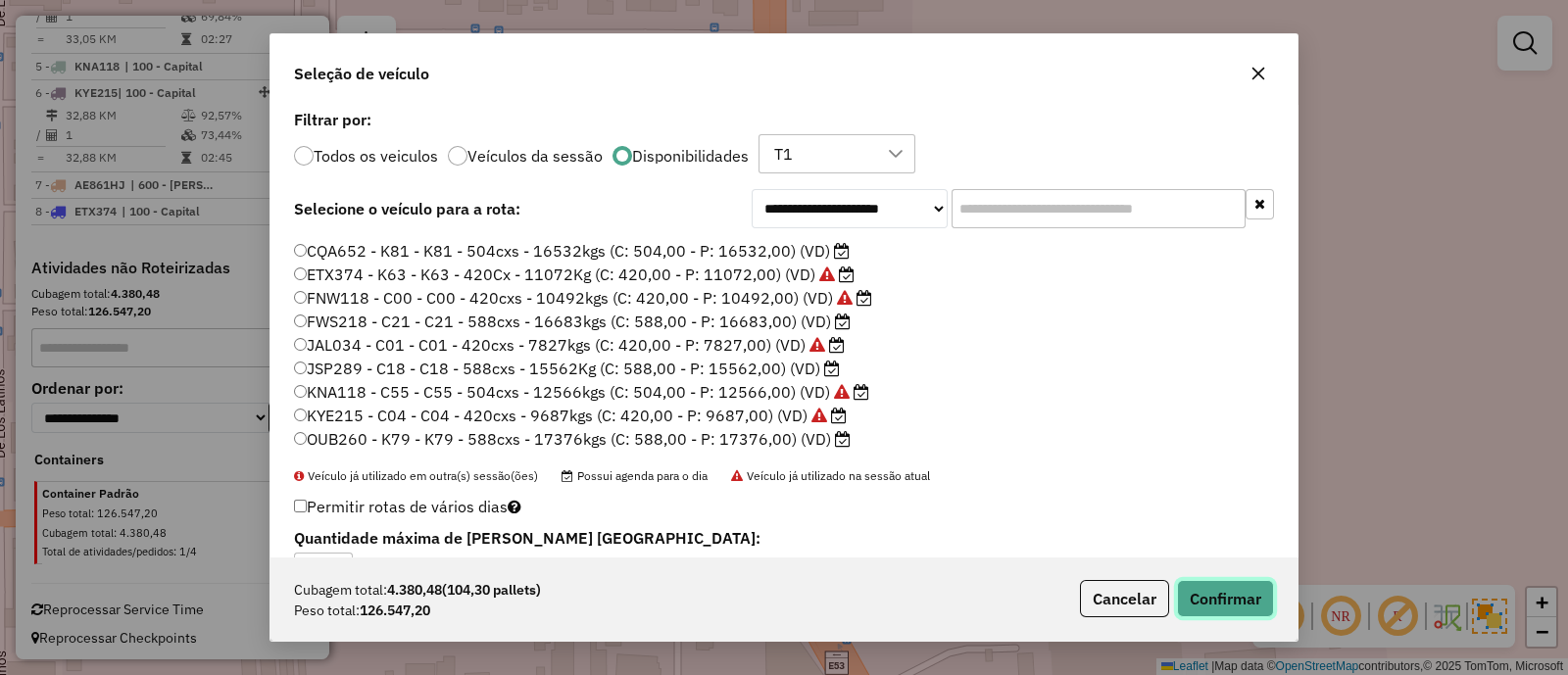
click at [1229, 591] on button "Confirmar" at bounding box center [1226, 598] width 97 height 37
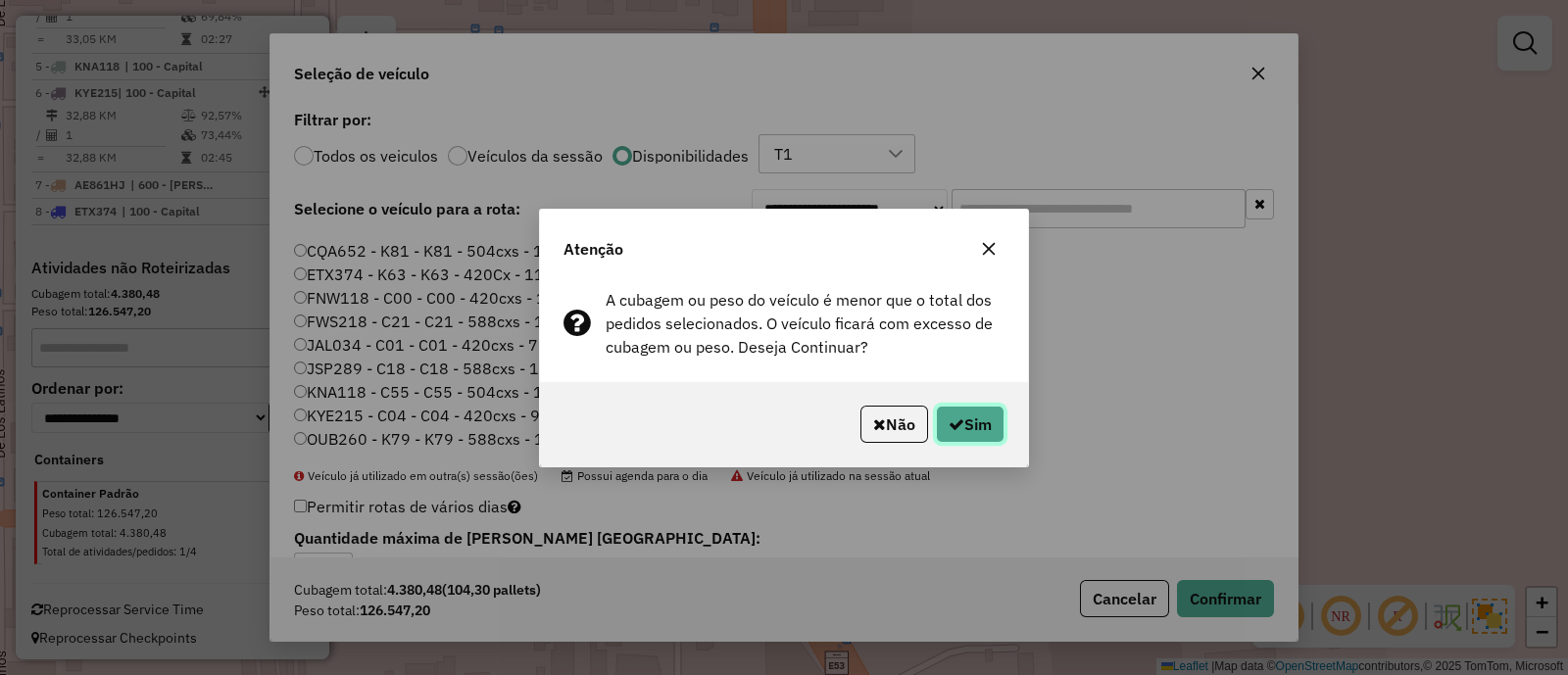
click at [983, 422] on button "Sim" at bounding box center [970, 423] width 69 height 37
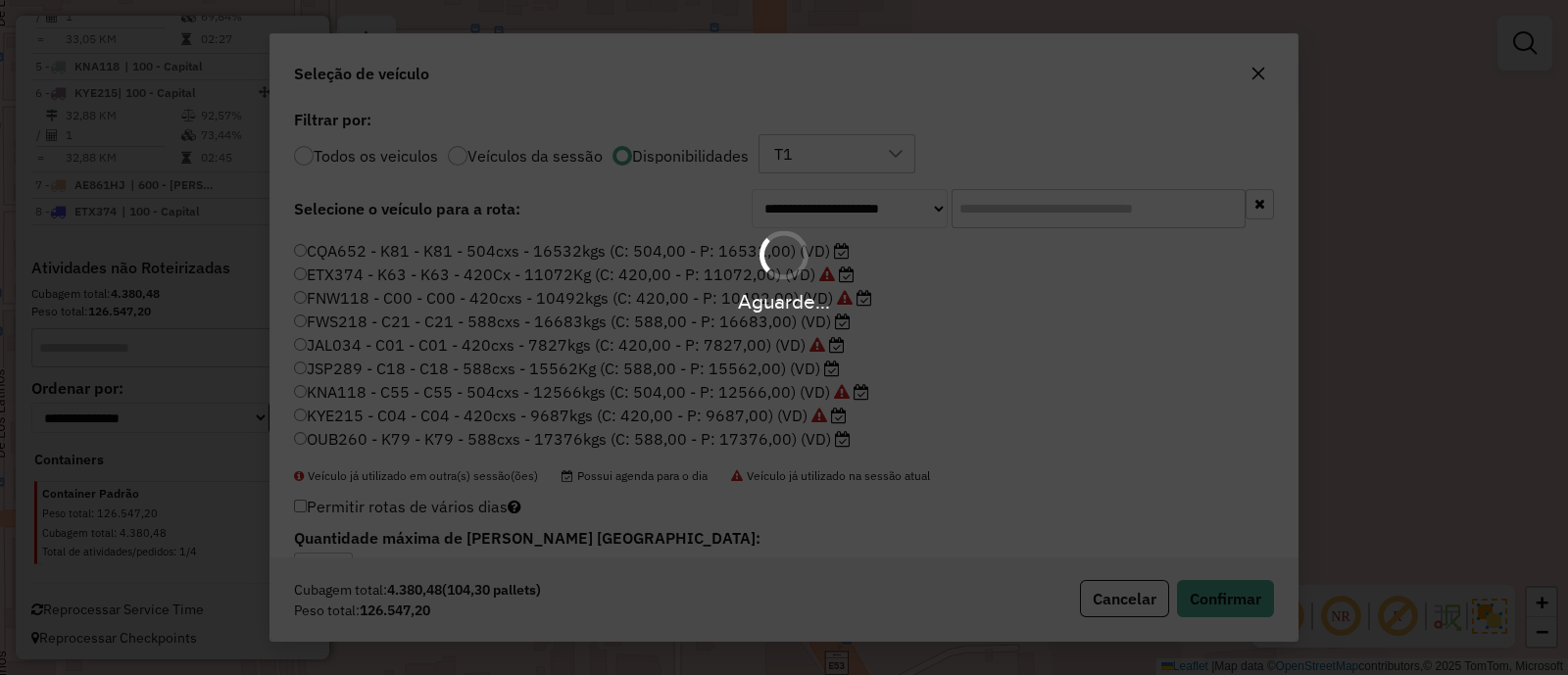
click at [252, 294] on div "Aguarde..." at bounding box center [784, 301] width 1568 height 31
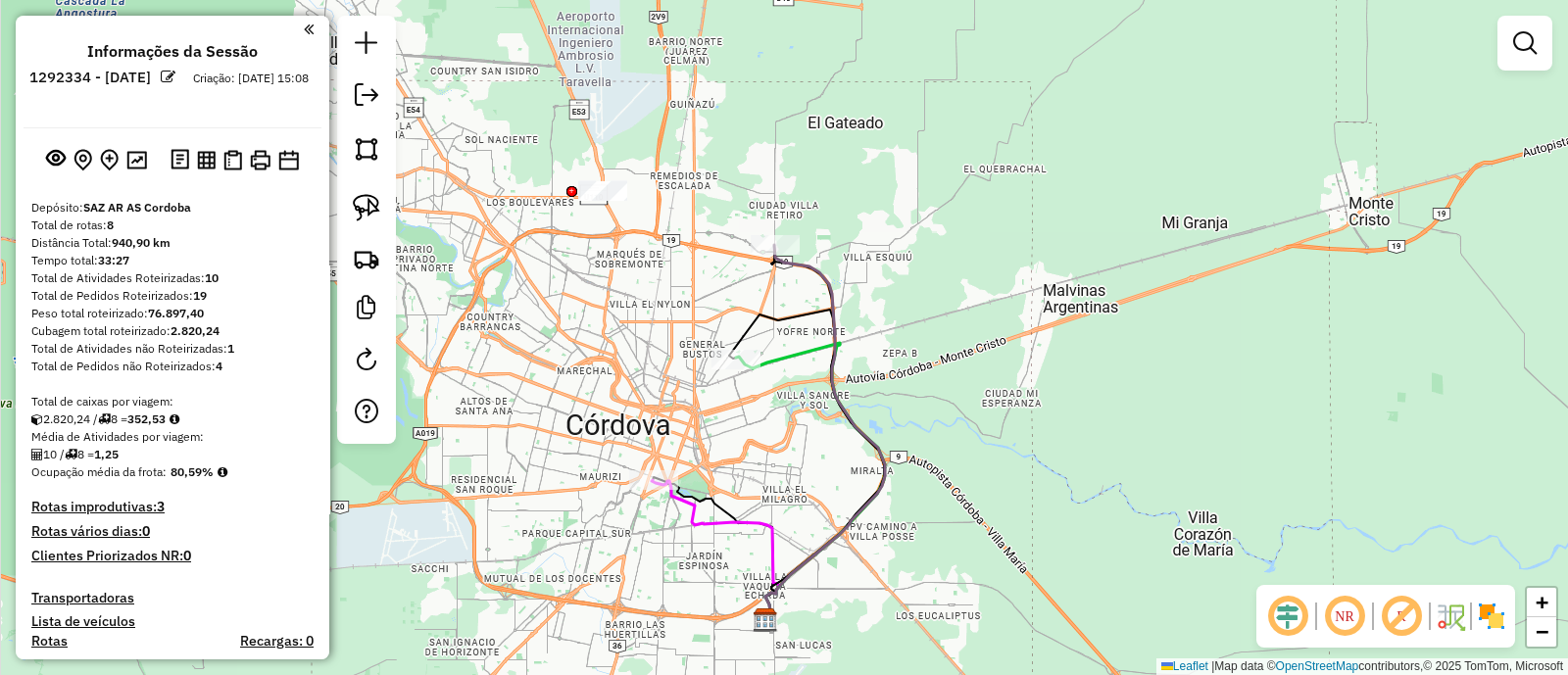
drag, startPoint x: 675, startPoint y: 184, endPoint x: 659, endPoint y: 404, distance: 220.6
click at [654, 400] on div "Janela de atendimento Grade de atendimento Capacidade Transportadoras Veículos …" at bounding box center [784, 337] width 1568 height 675
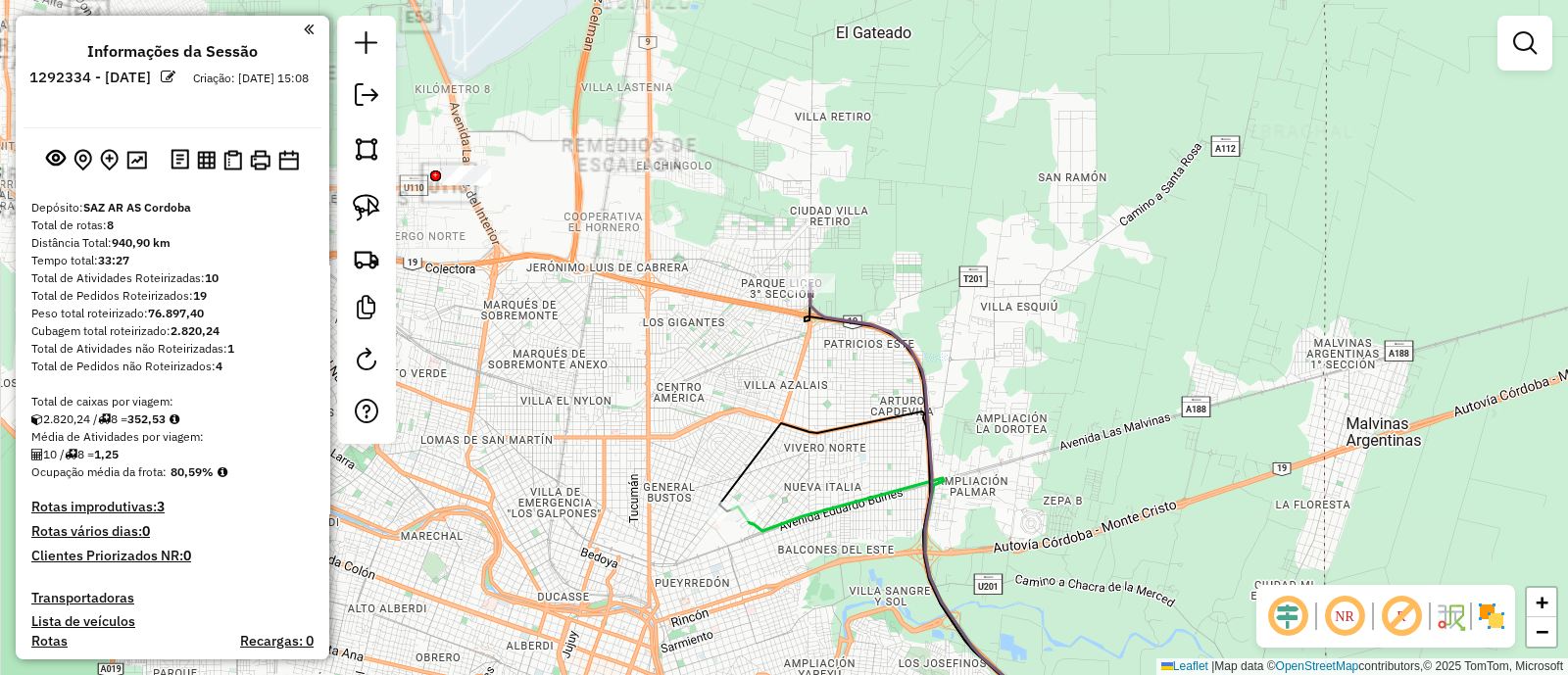
click at [858, 325] on icon at bounding box center [921, 513] width 221 height 459
select select "**********"
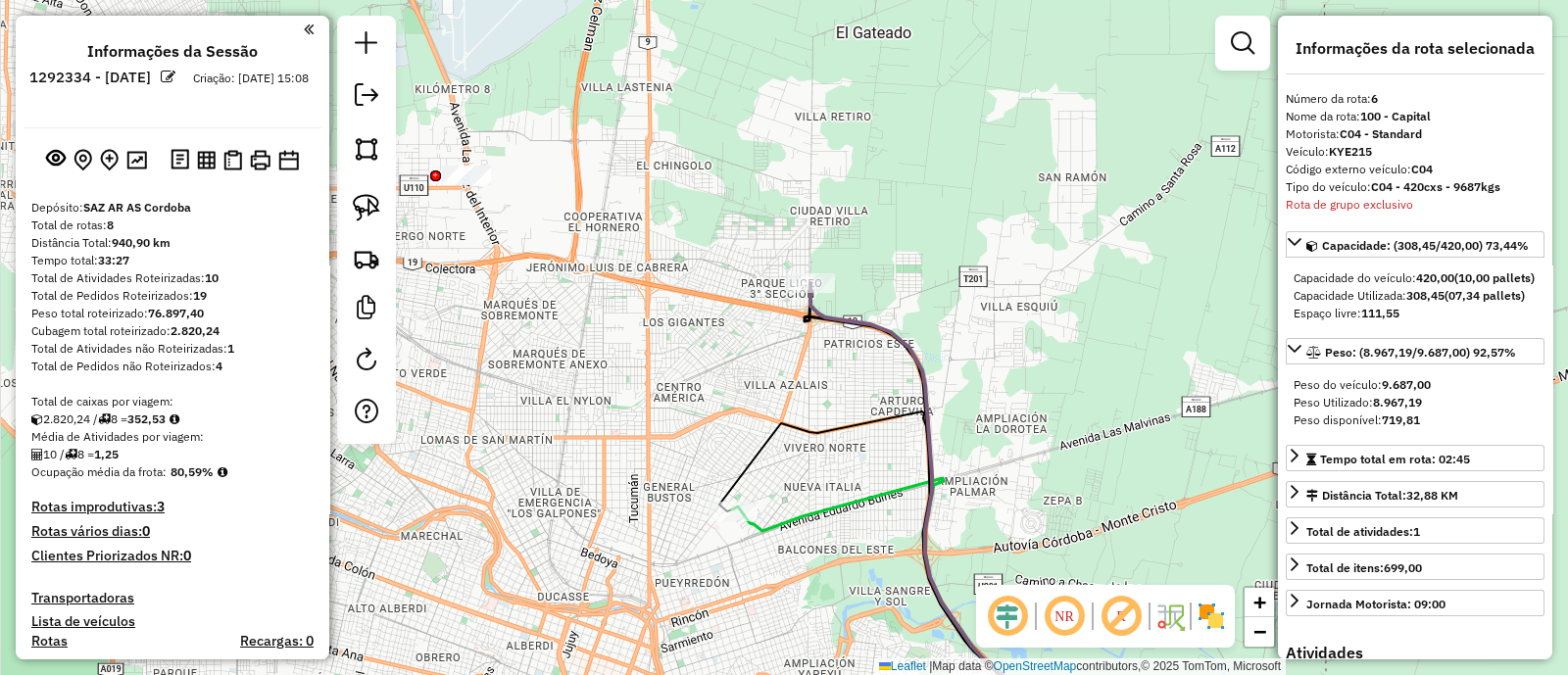
scroll to position [936, 0]
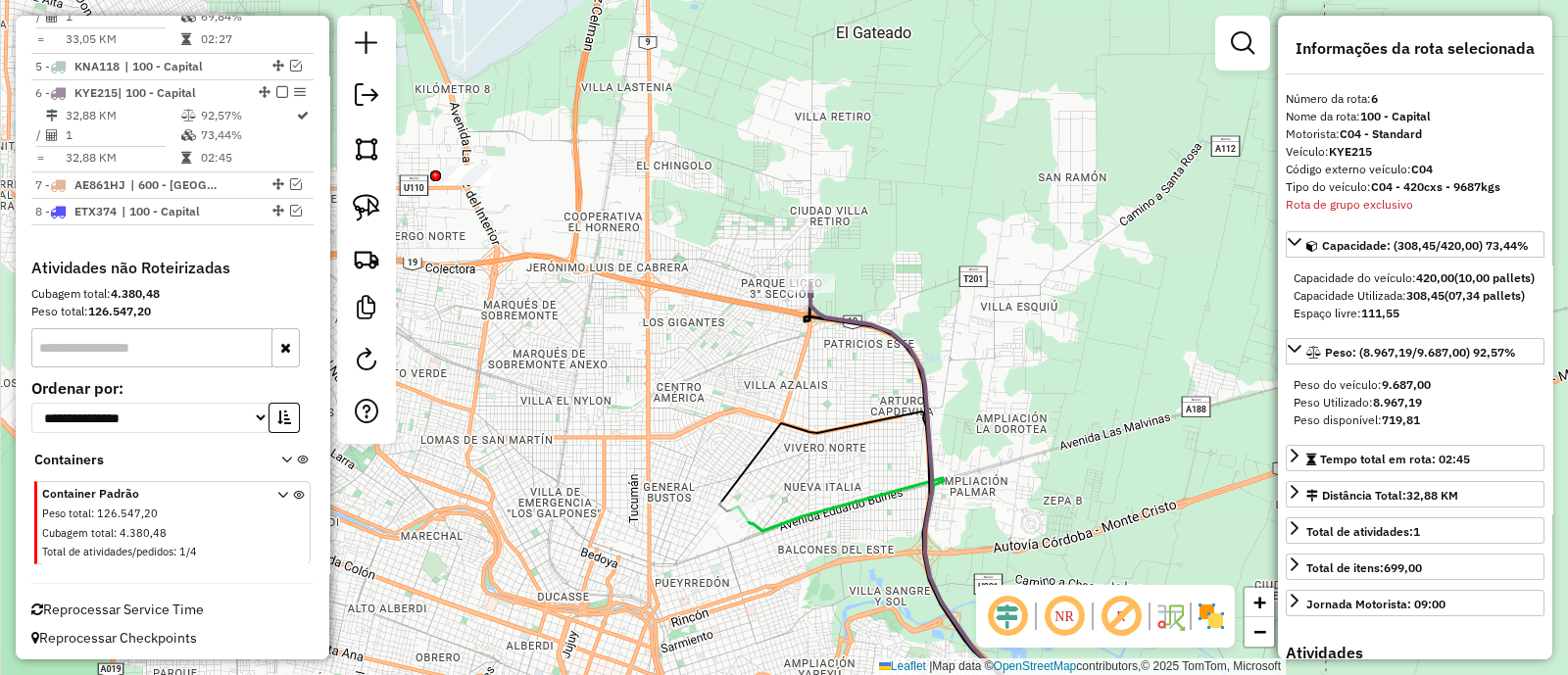
click at [803, 517] on icon at bounding box center [881, 610] width 299 height 264
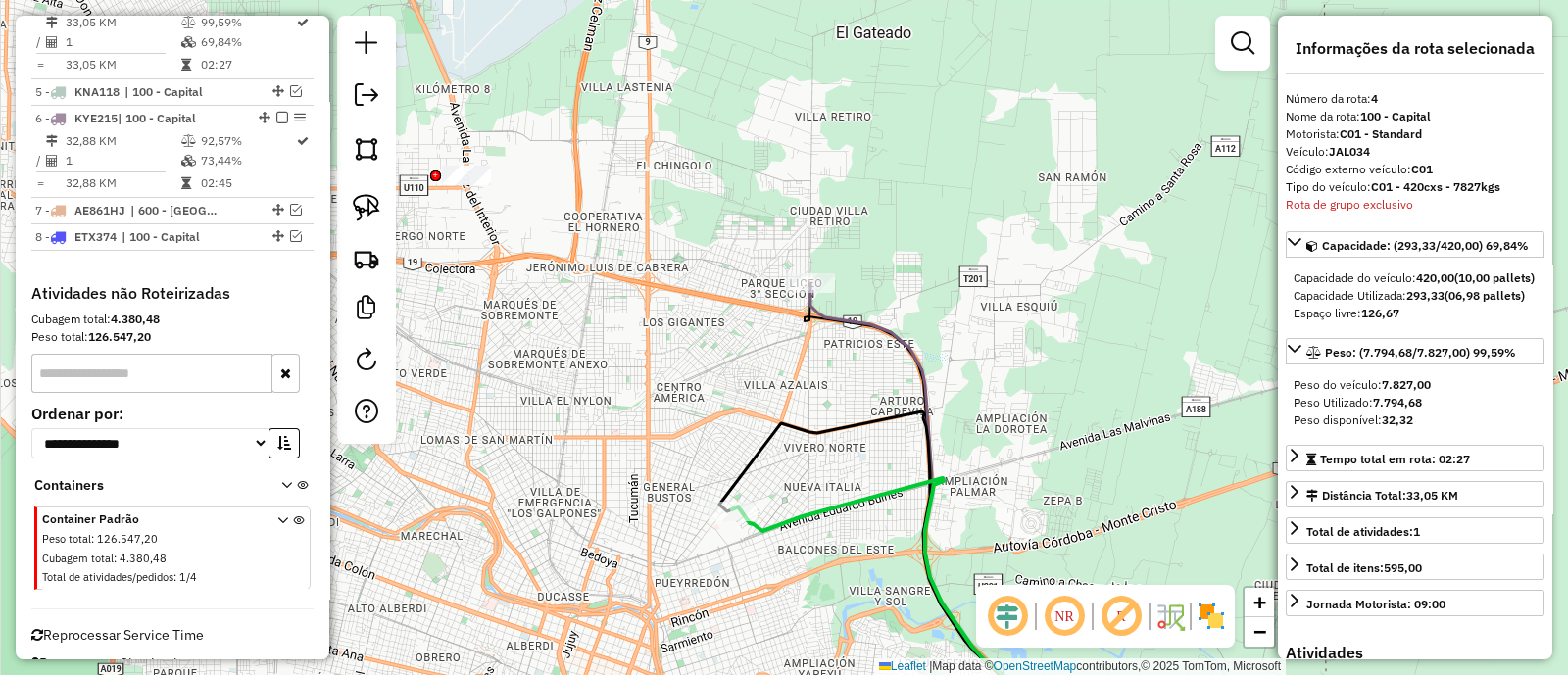
scroll to position [880, 0]
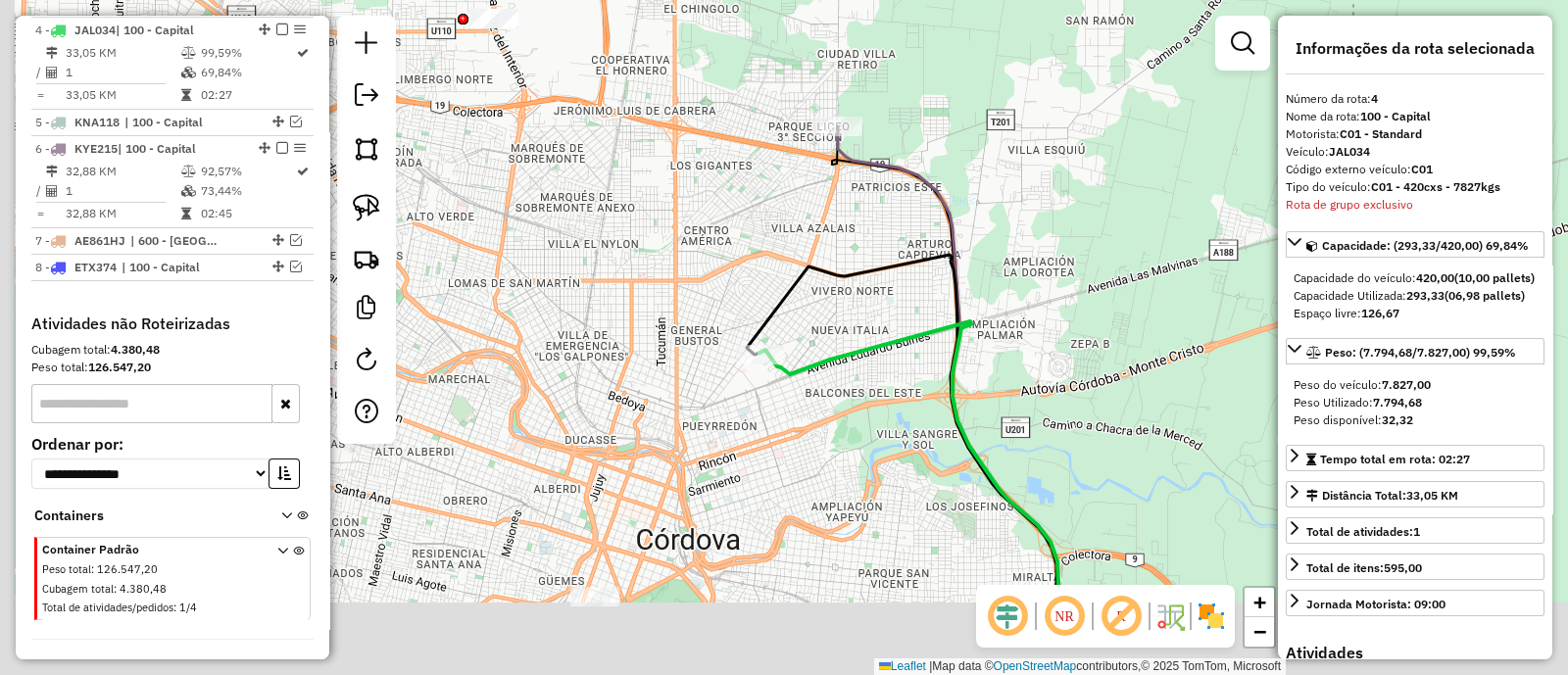
drag, startPoint x: 770, startPoint y: 604, endPoint x: 823, endPoint y: 309, distance: 299.7
click at [823, 329] on div "Janela de atendimento Grade de atendimento Capacidade Transportadoras Veículos …" at bounding box center [784, 337] width 1568 height 675
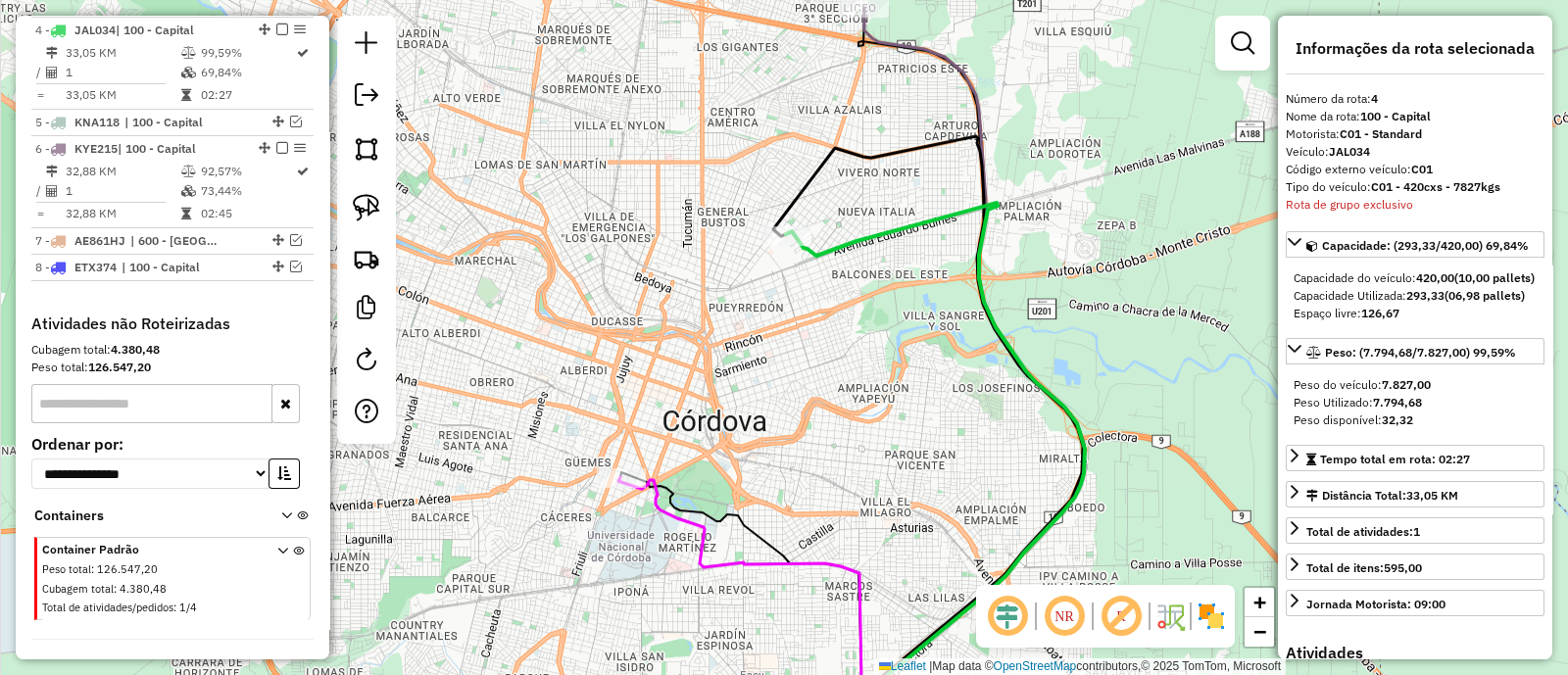
click at [835, 248] on icon at bounding box center [936, 472] width 299 height 540
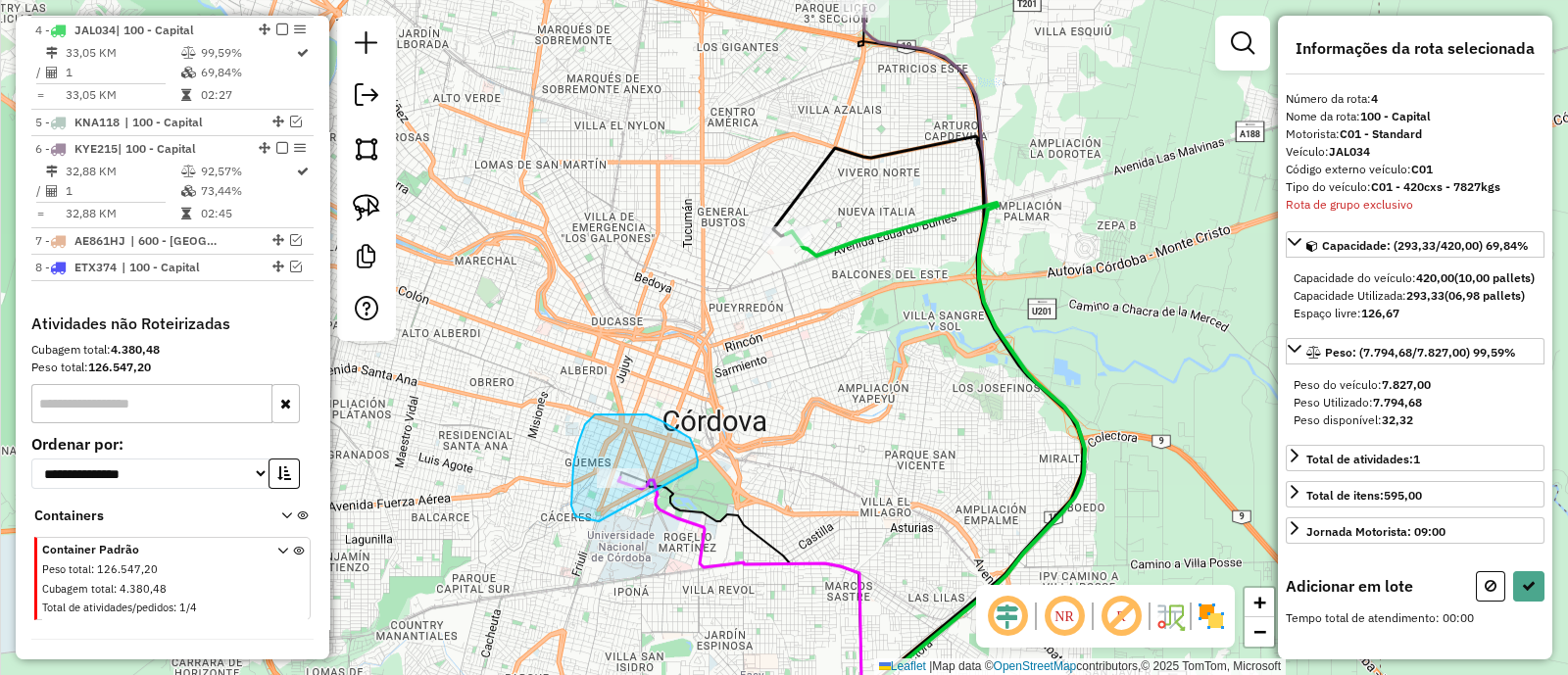
drag, startPoint x: 696, startPoint y: 451, endPoint x: 599, endPoint y: 521, distance: 119.6
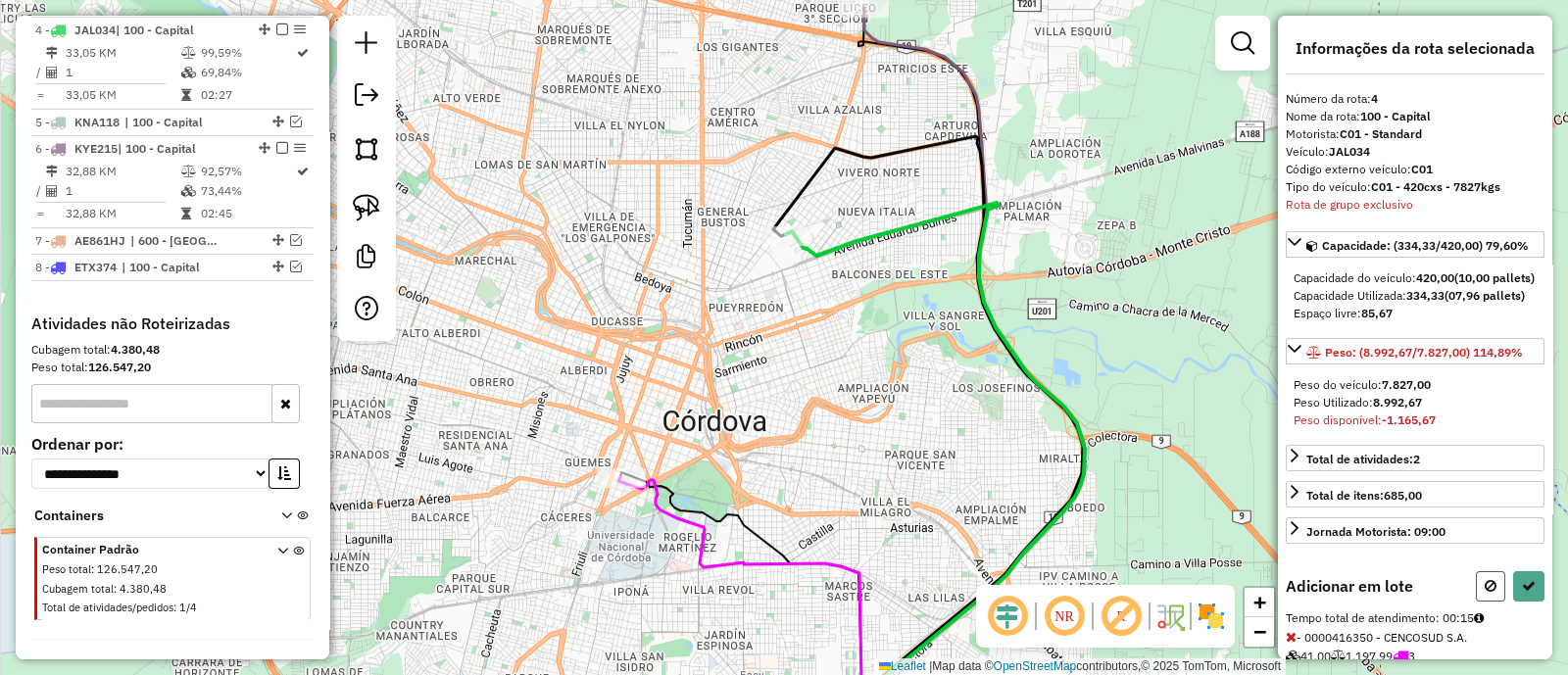
click at [1498, 601] on button at bounding box center [1491, 587] width 30 height 31
select select "**********"
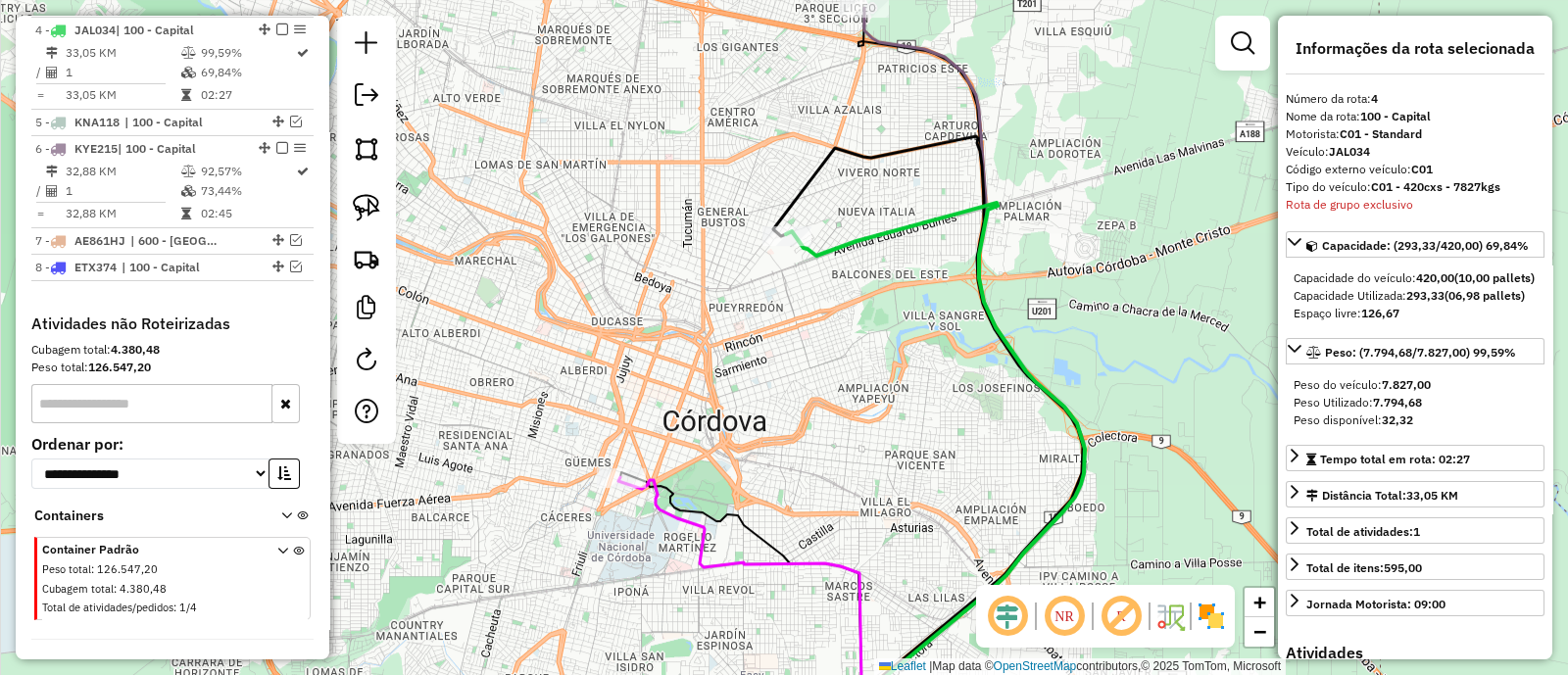
click at [562, 394] on div "Janela de atendimento Grade de atendimento Capacidade Transportadoras Veículos …" at bounding box center [784, 337] width 1568 height 675
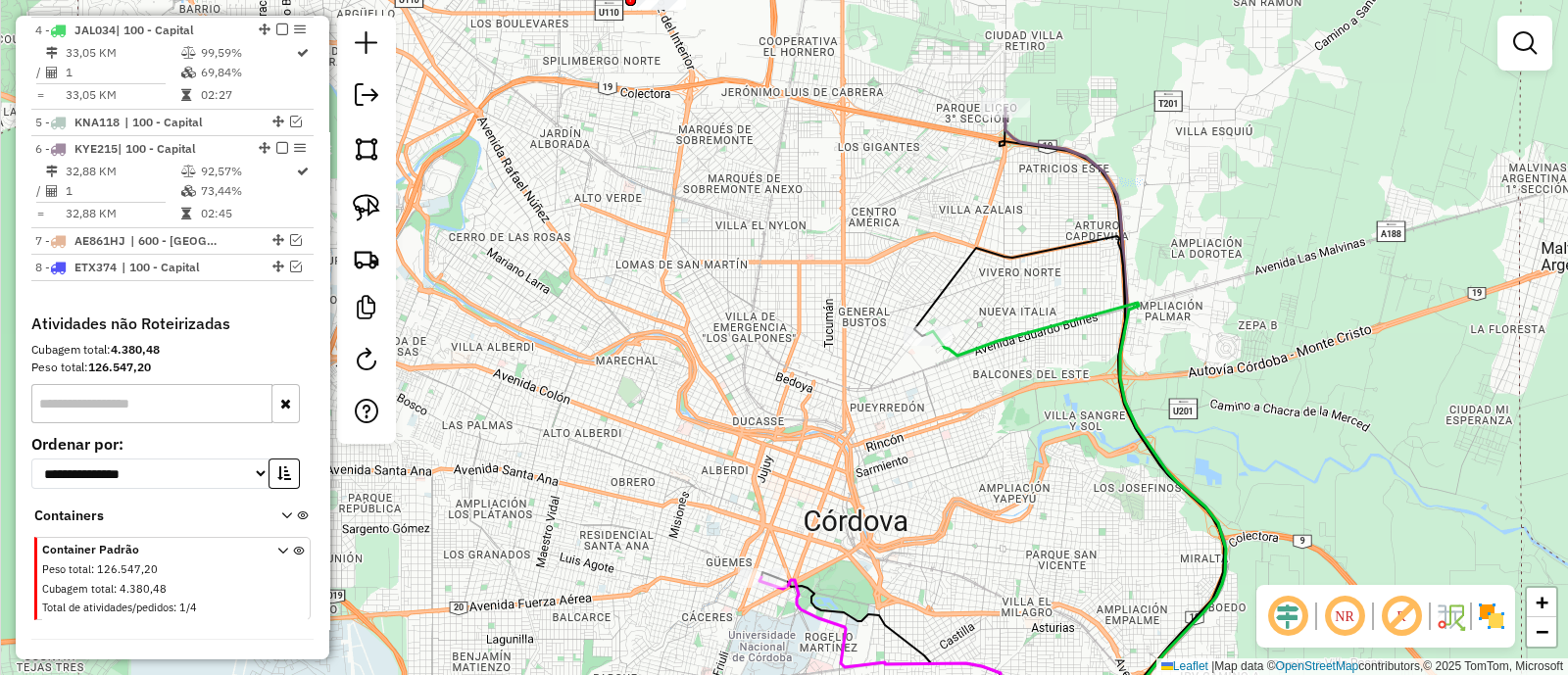
drag, startPoint x: 587, startPoint y: 259, endPoint x: 756, endPoint y: 419, distance: 232.7
click at [756, 417] on div "Janela de atendimento Grade de atendimento Capacidade Transportadoras Veículos …" at bounding box center [784, 337] width 1568 height 675
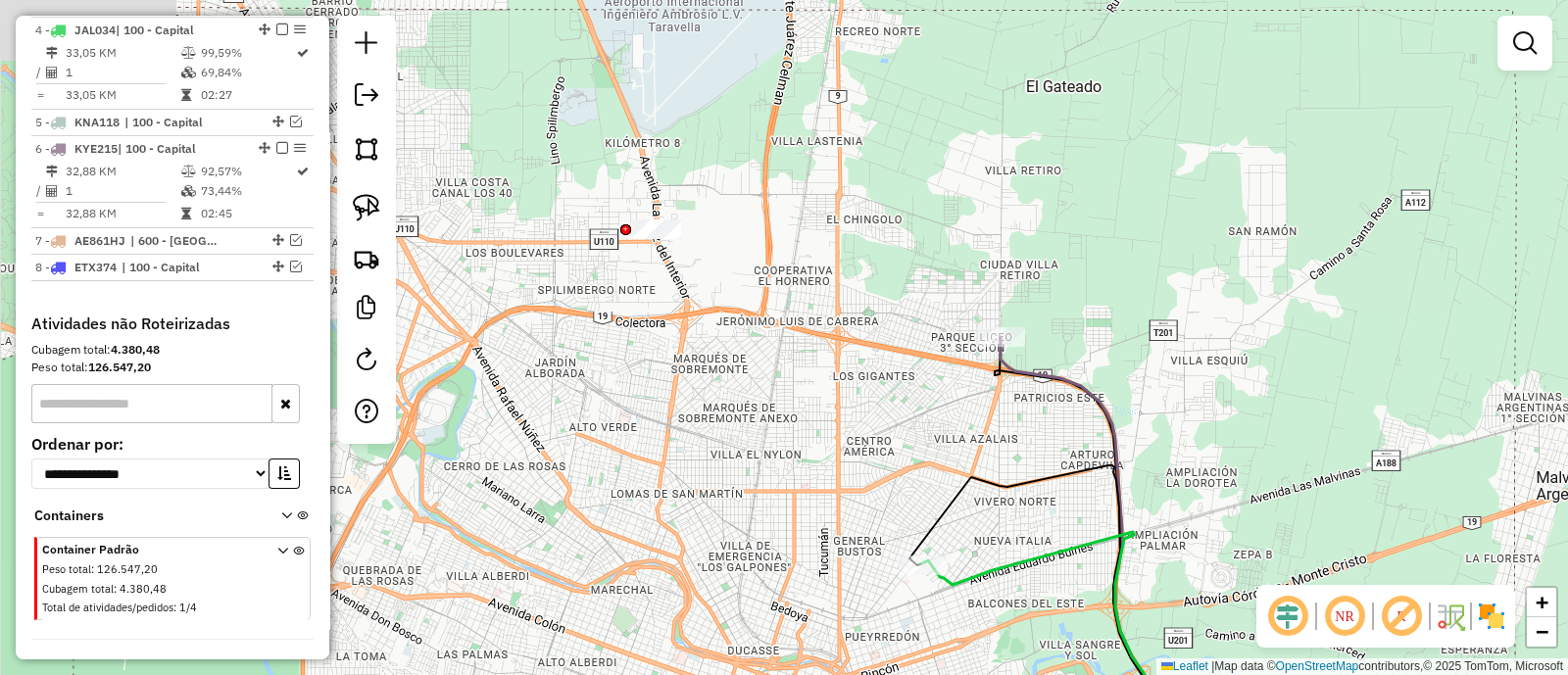
drag, startPoint x: 899, startPoint y: 261, endPoint x: 867, endPoint y: 445, distance: 186.8
click at [867, 445] on div "Janela de atendimento Grade de atendimento Capacidade Transportadoras Veículos …" at bounding box center [784, 337] width 1568 height 675
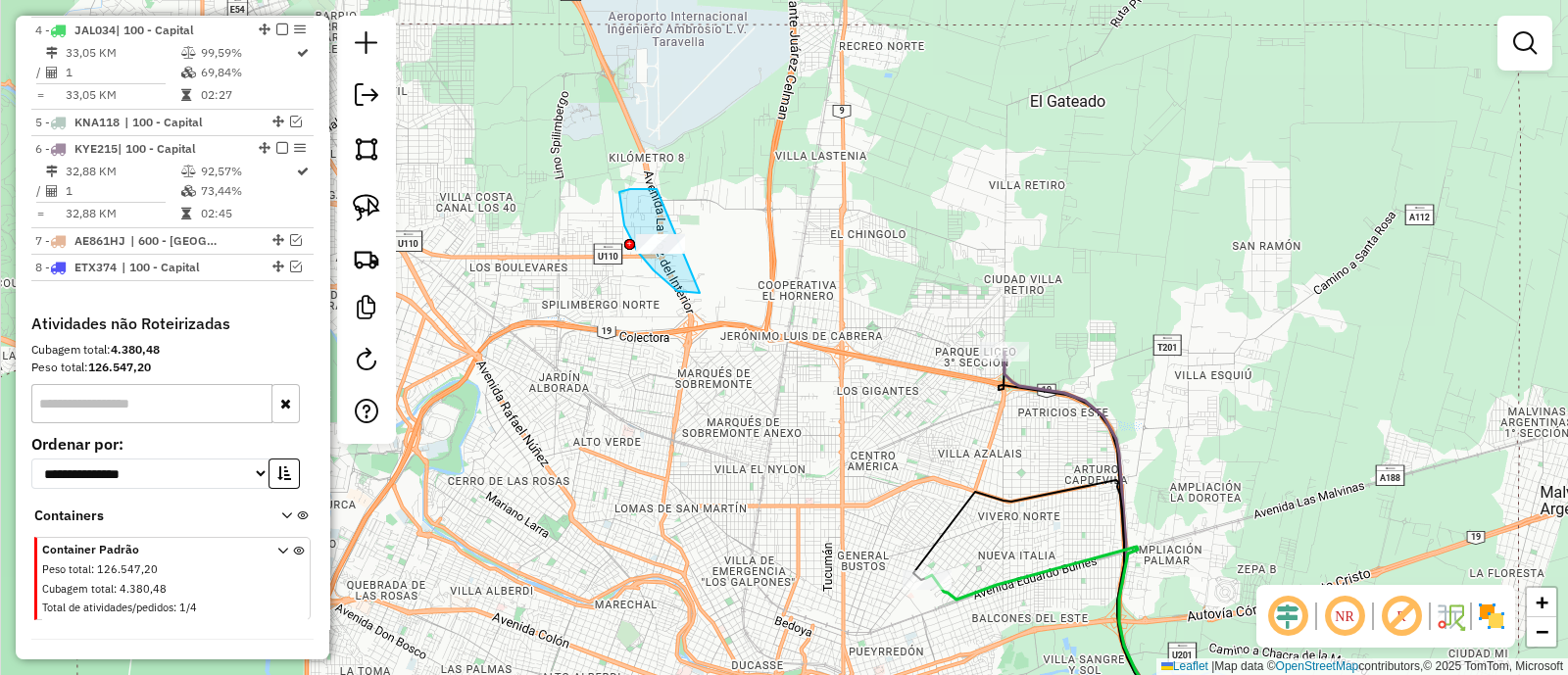
drag, startPoint x: 623, startPoint y: 190, endPoint x: 791, endPoint y: 279, distance: 190.1
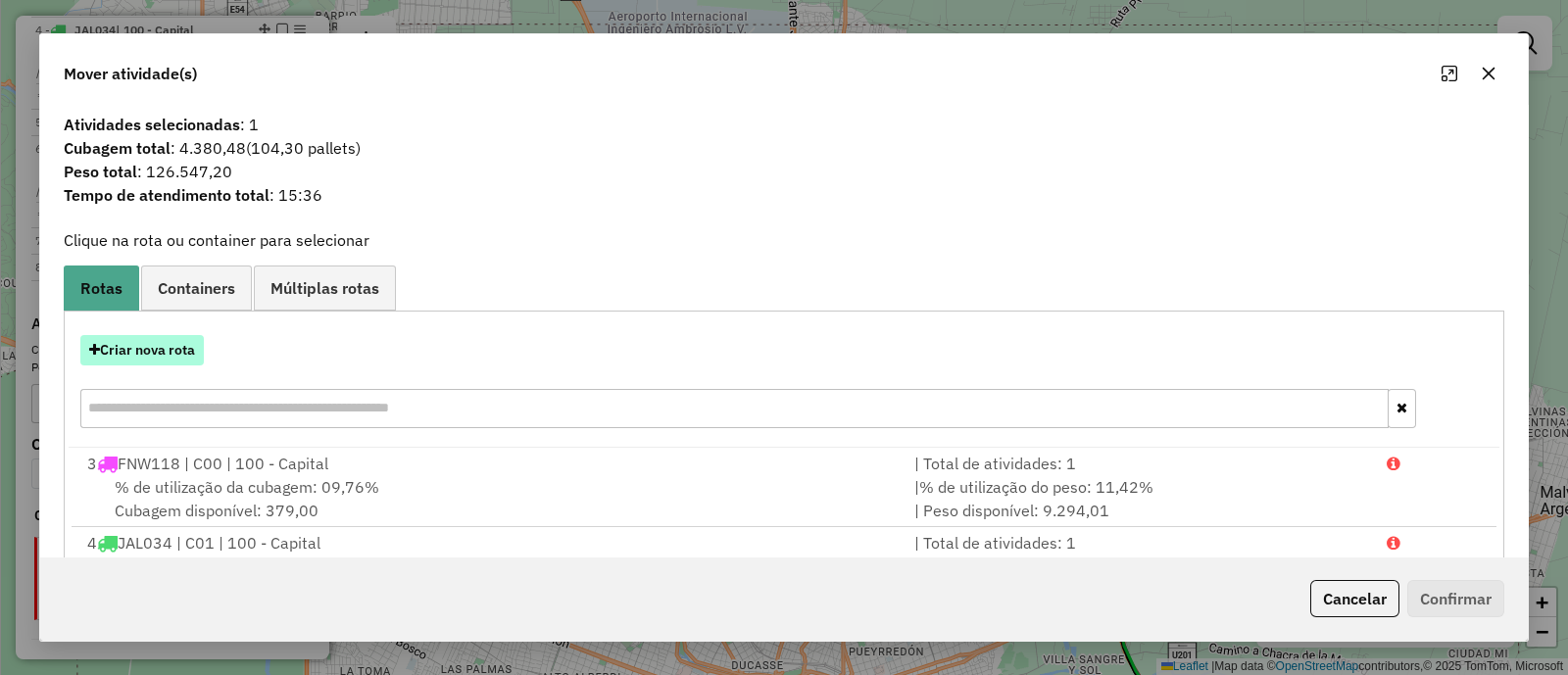
click at [144, 354] on button "Criar nova rota" at bounding box center [142, 350] width 123 height 31
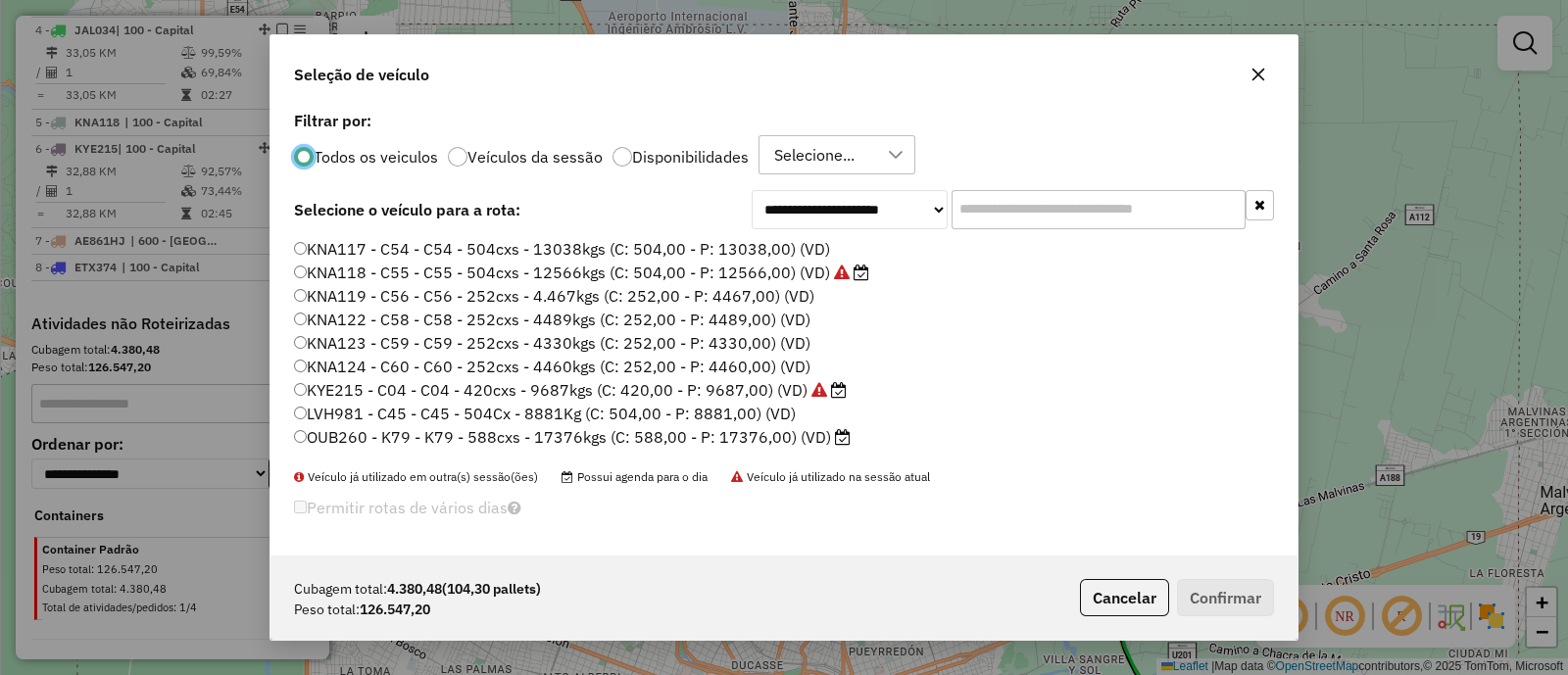
scroll to position [1196, 0]
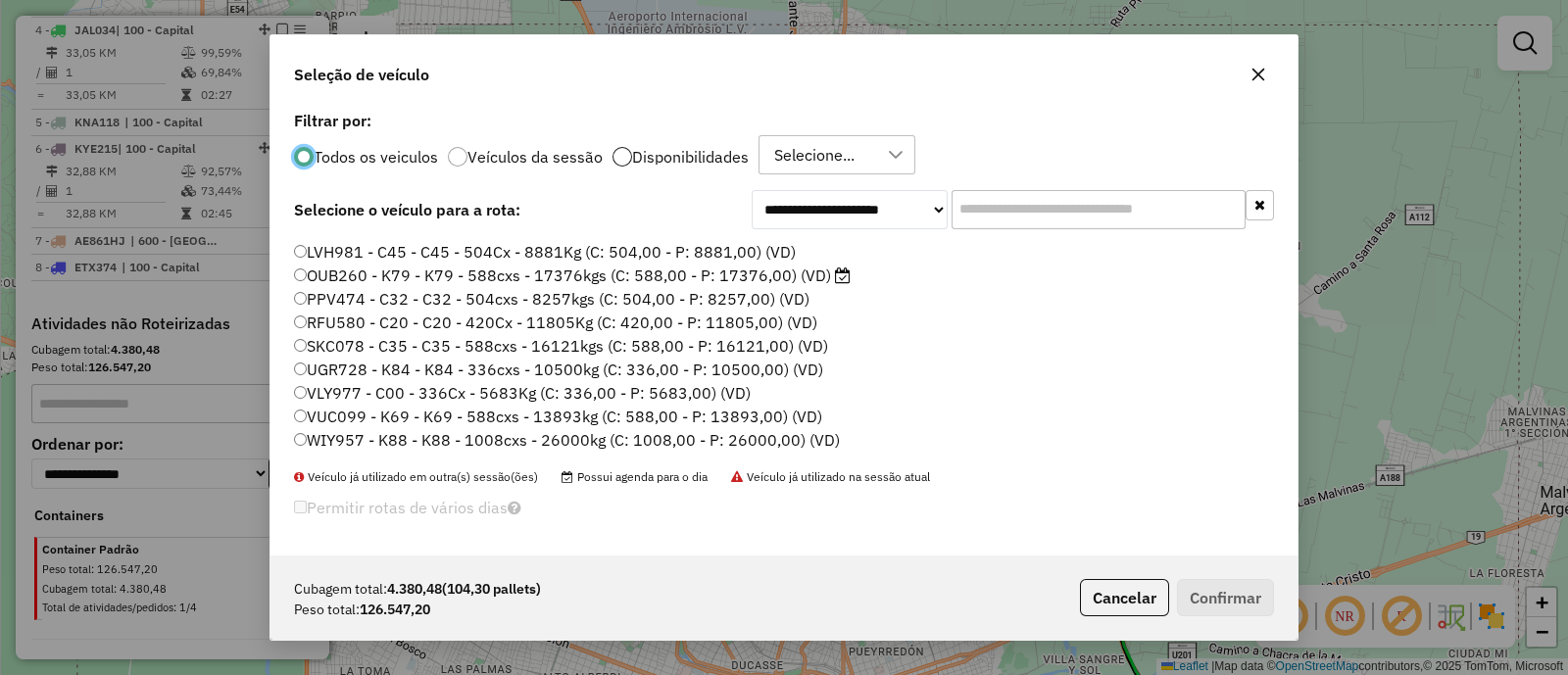
click at [624, 161] on div at bounding box center [622, 157] width 20 height 20
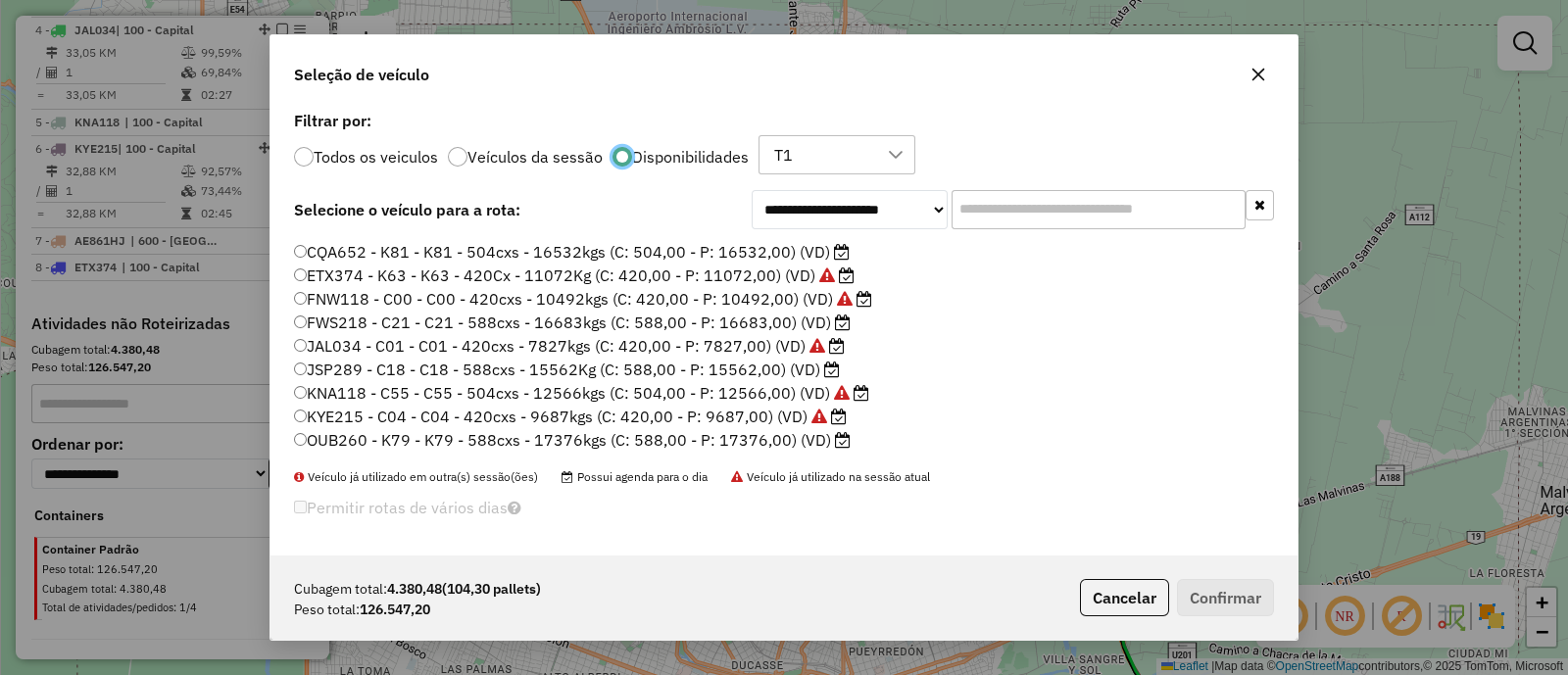
scroll to position [161, 0]
click at [735, 435] on label "OUB260 - K79 - K79 - 588cxs - 17376kgs (C: 588,00 - P: 17376,00) (VD)" at bounding box center [573, 440] width 557 height 24
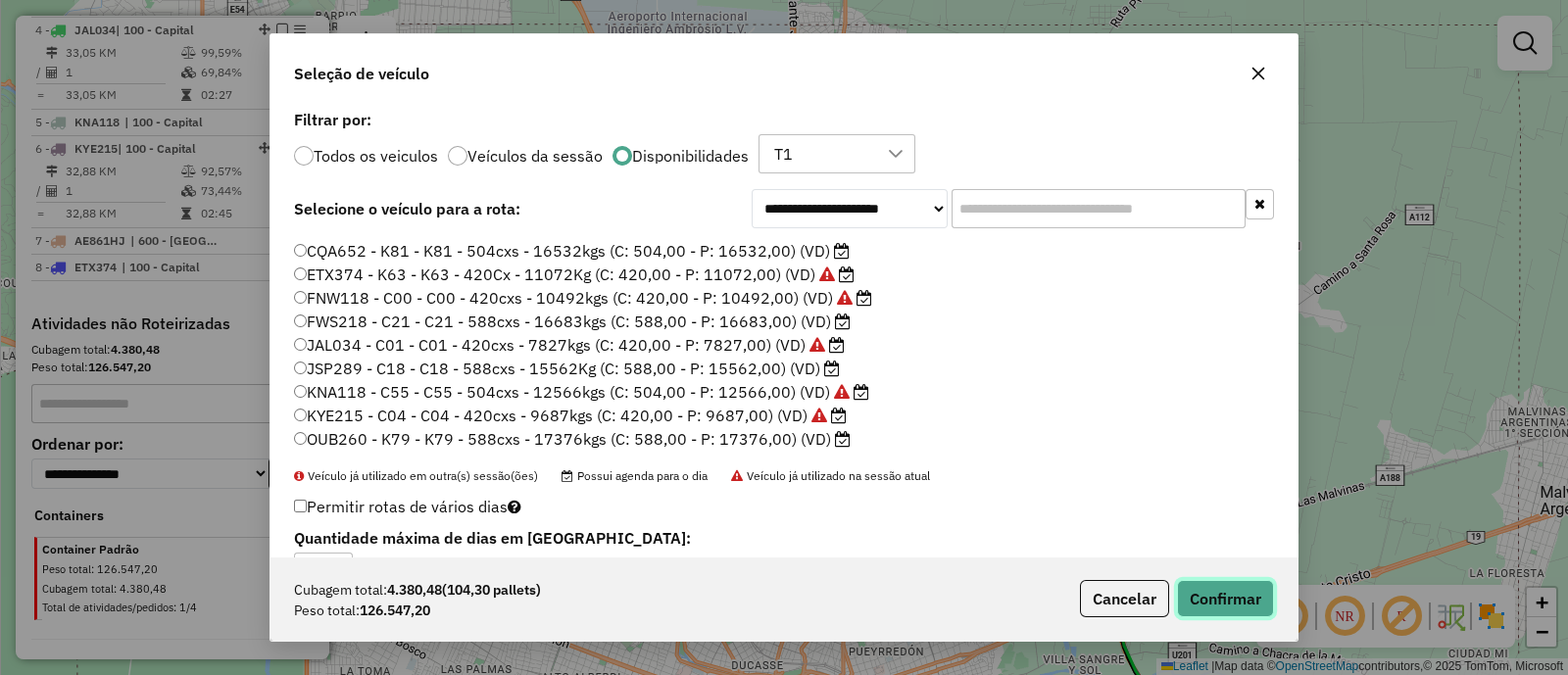
click at [1237, 591] on button "Confirmar" at bounding box center [1226, 598] width 97 height 37
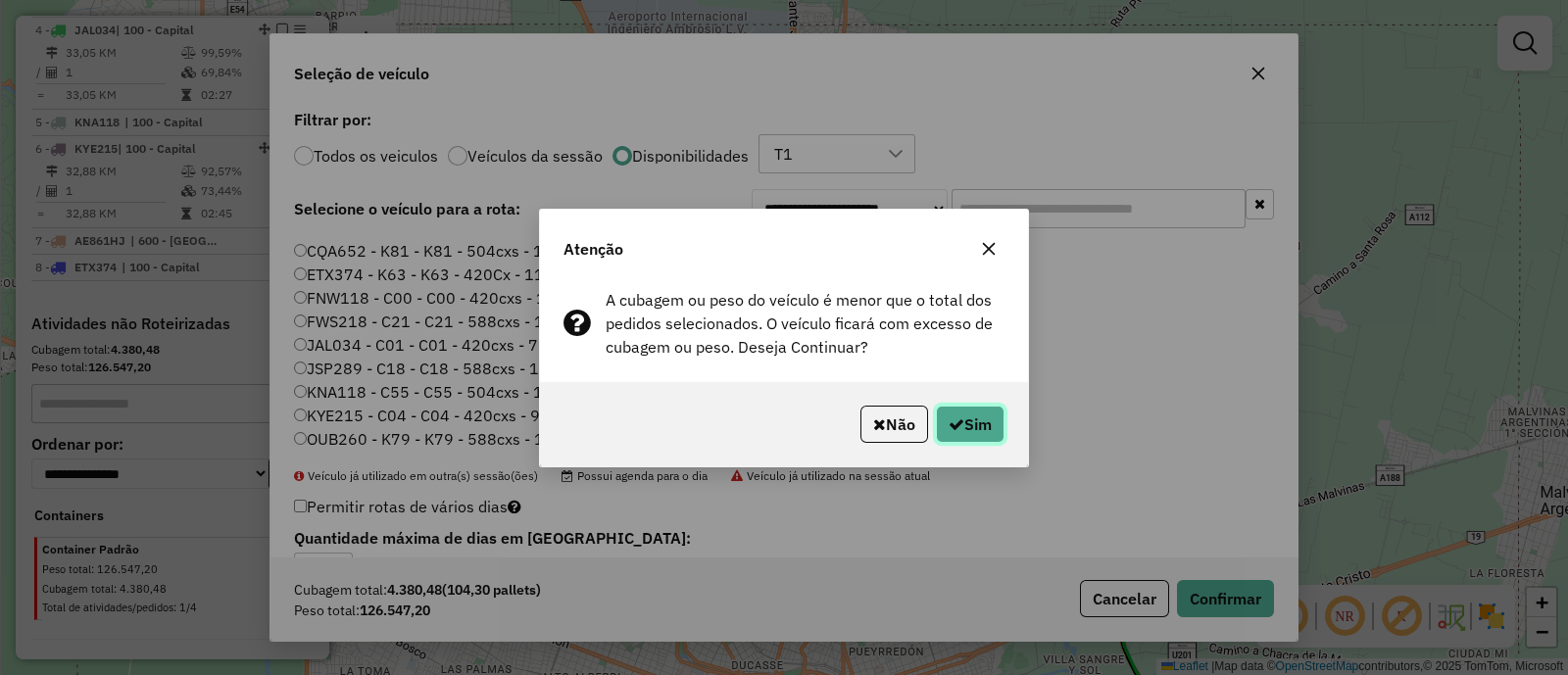
click at [970, 427] on button "Sim" at bounding box center [970, 423] width 69 height 37
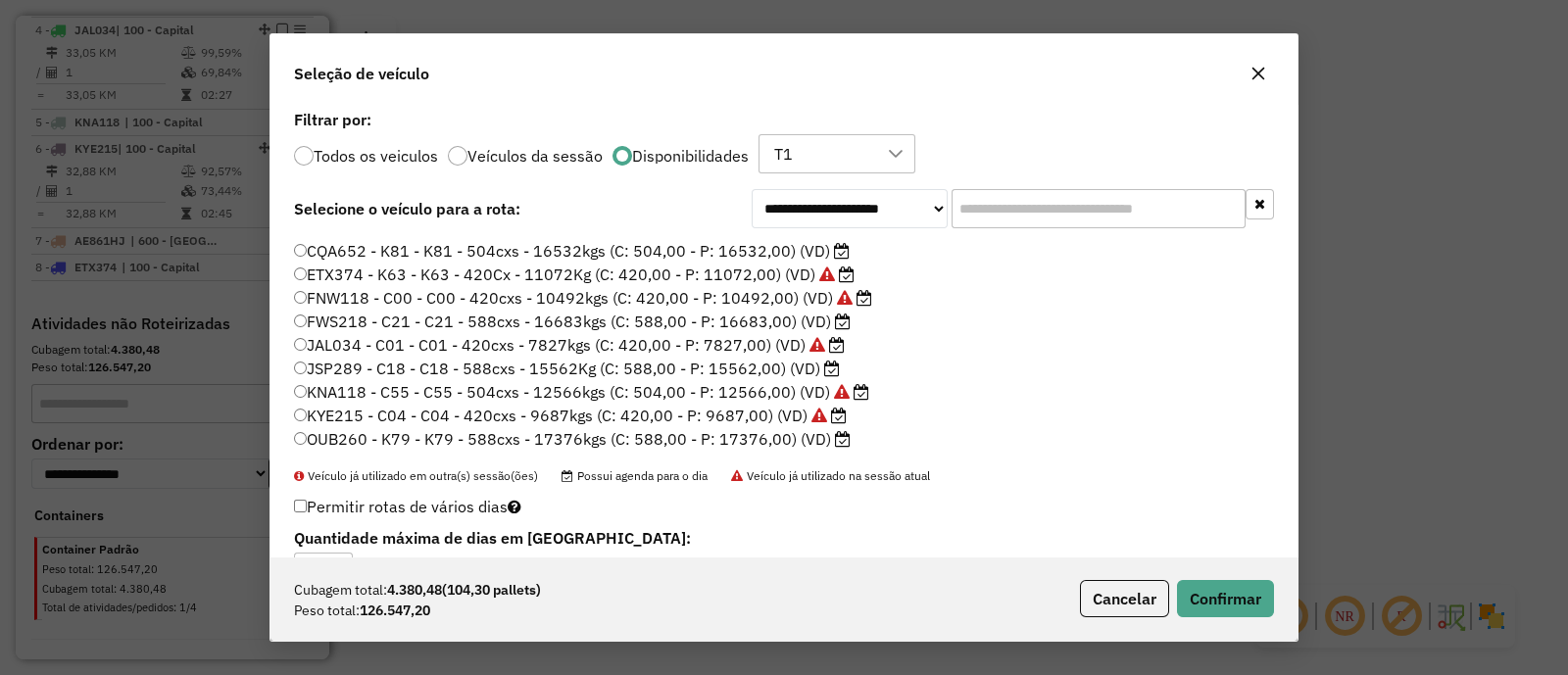
click at [1260, 77] on icon "button" at bounding box center [1259, 74] width 16 height 16
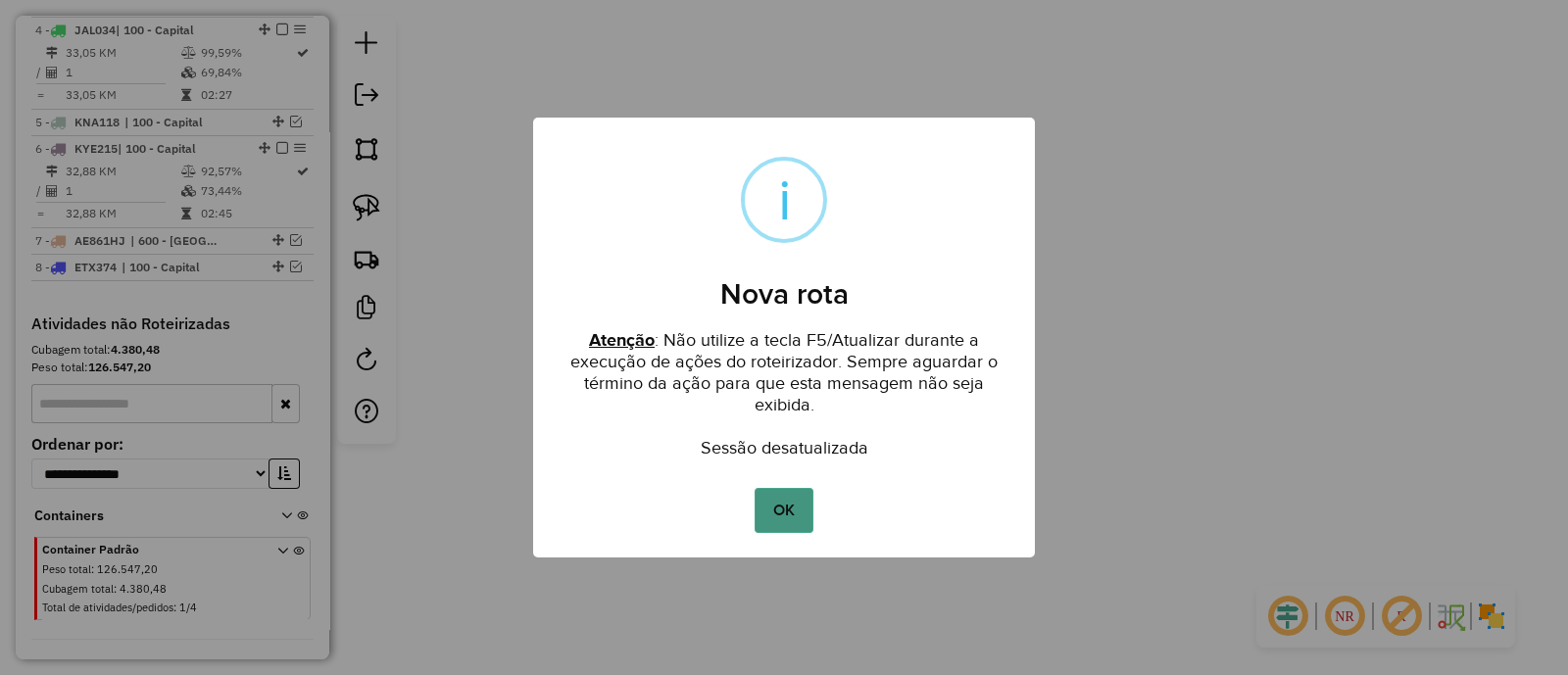
click at [792, 512] on button "OK" at bounding box center [784, 510] width 58 height 45
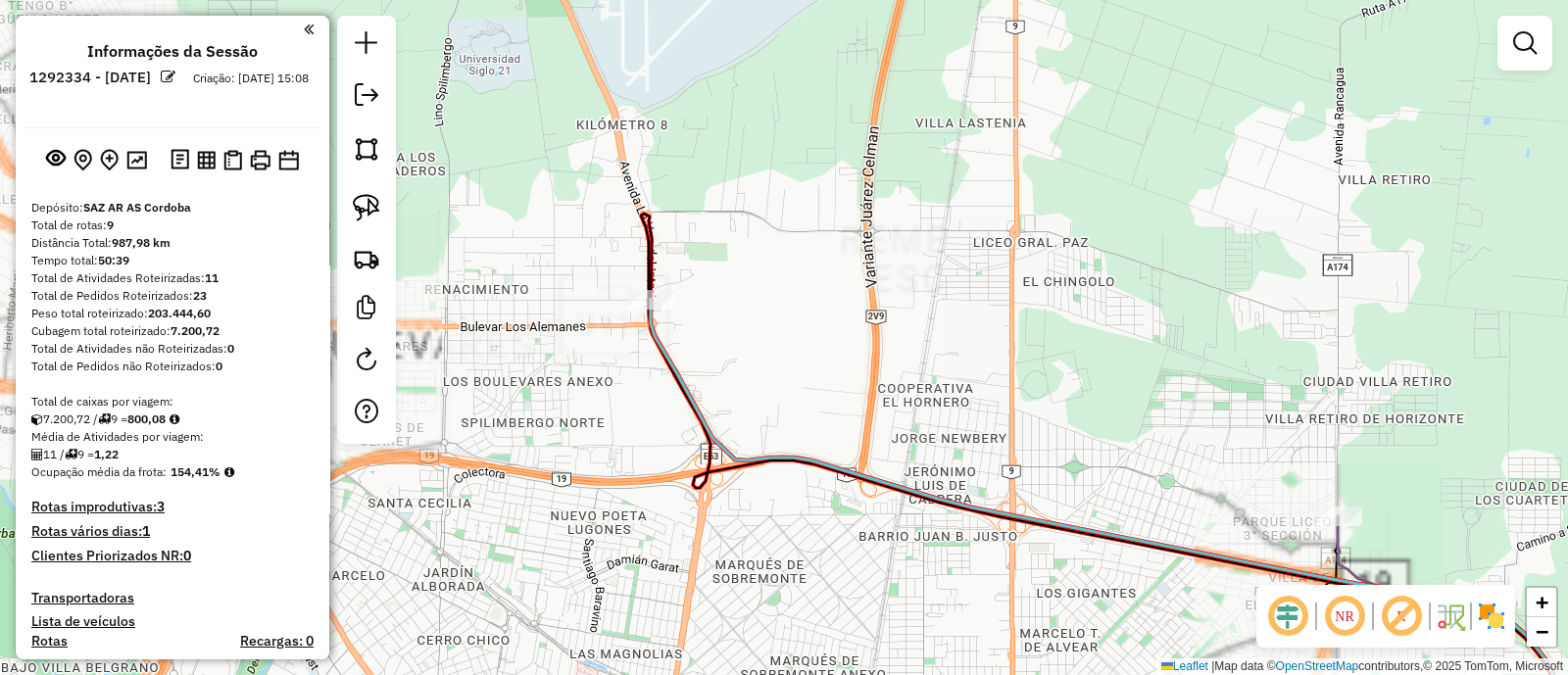
click at [672, 370] on icon at bounding box center [1111, 522] width 919 height 443
select select "**********"
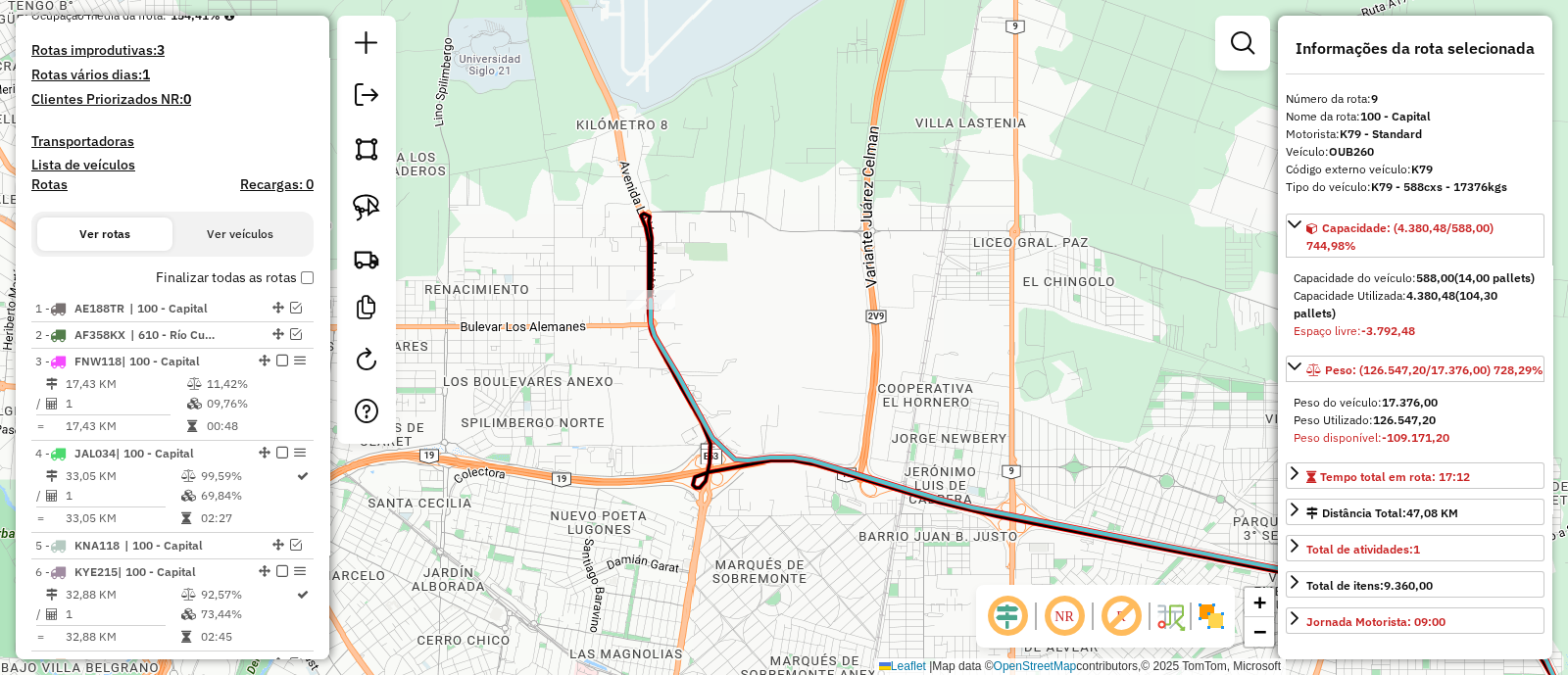
scroll to position [726, 0]
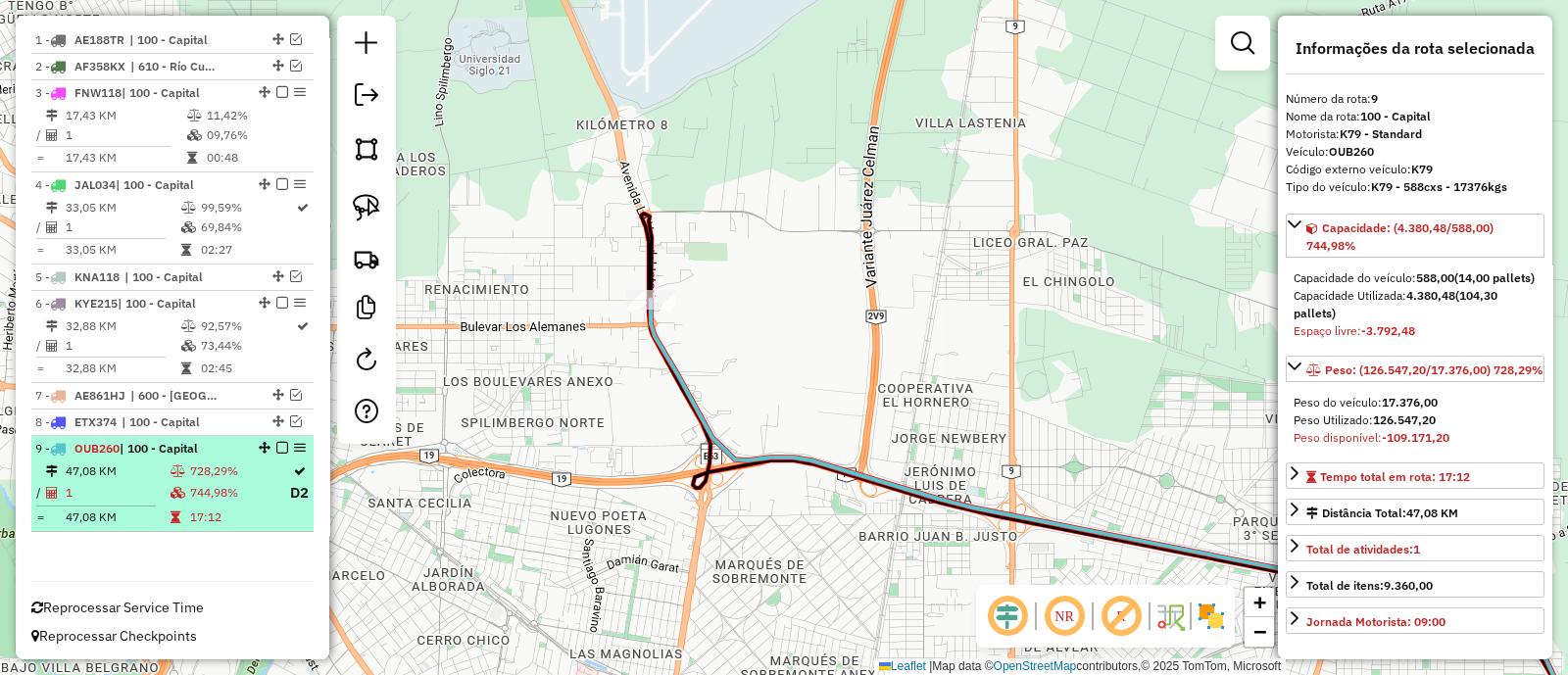
click at [279, 448] on em at bounding box center [282, 448] width 12 height 12
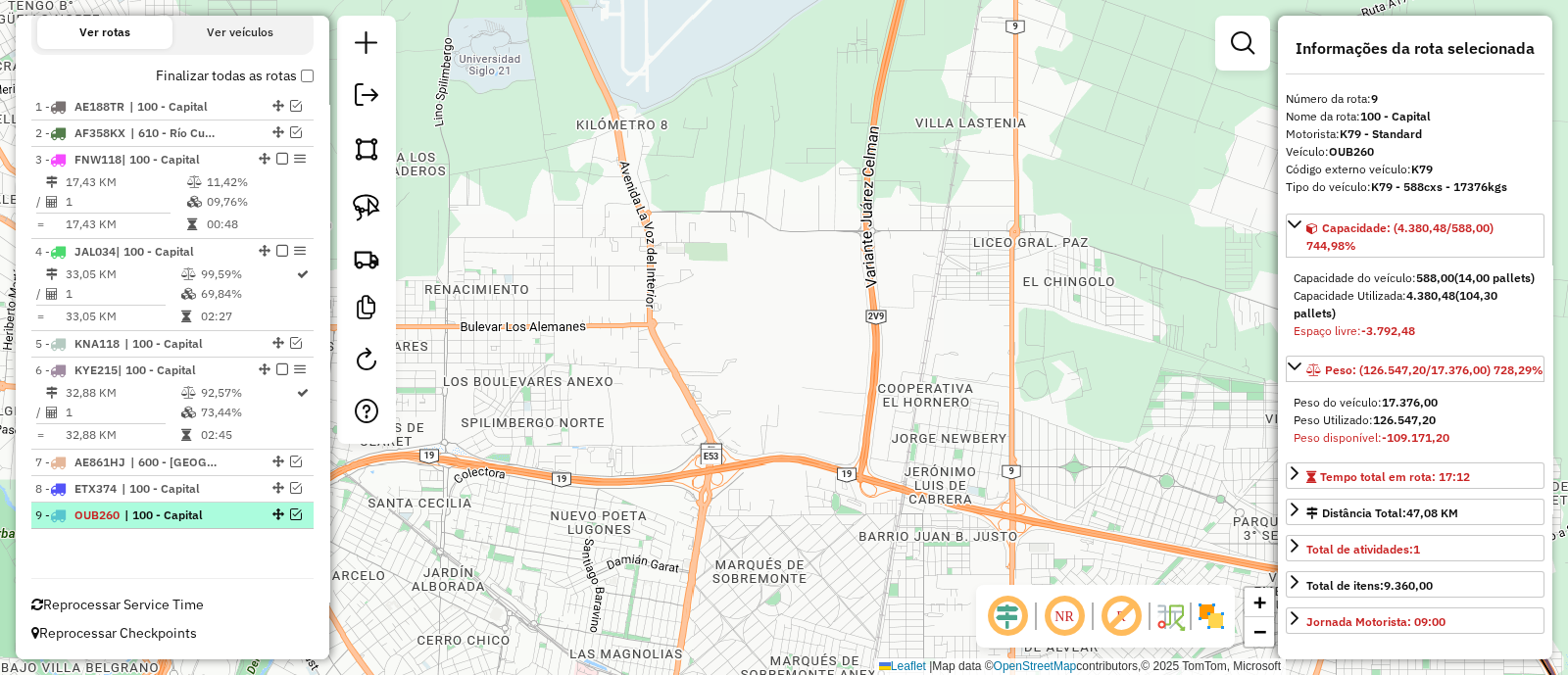
scroll to position [655, 0]
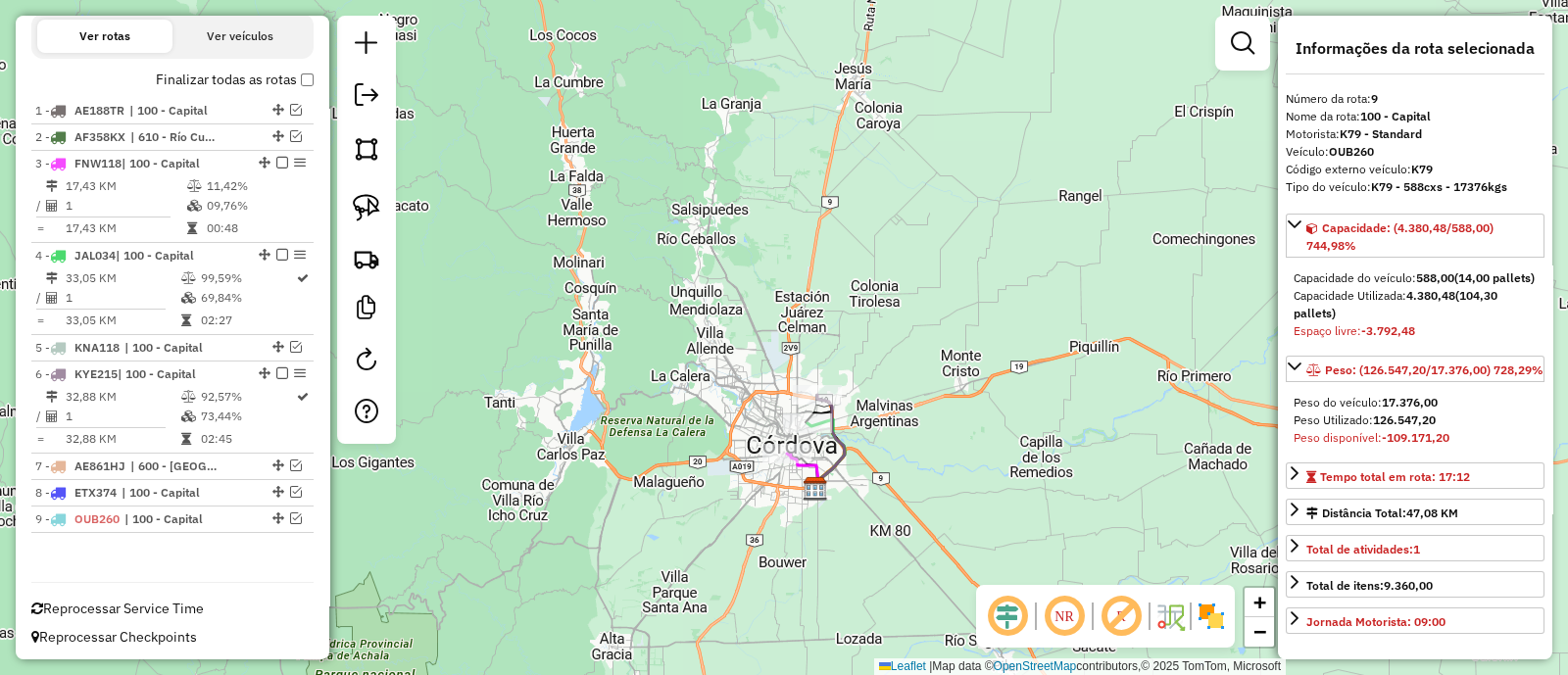
drag, startPoint x: 846, startPoint y: 437, endPoint x: 733, endPoint y: 362, distance: 135.6
click at [734, 363] on div "Janela de atendimento Grade de atendimento Capacidade Transportadoras Veículos …" at bounding box center [784, 337] width 1568 height 675
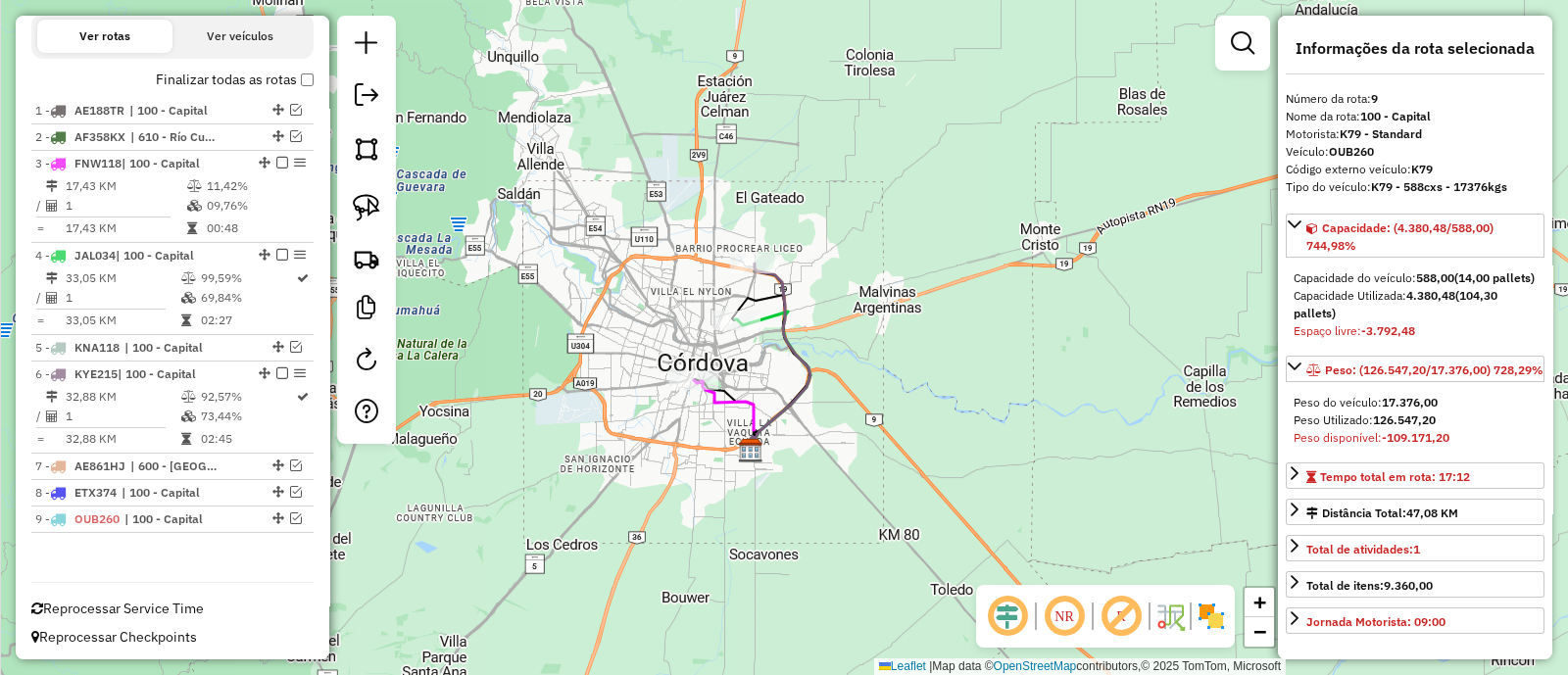
drag, startPoint x: 683, startPoint y: 382, endPoint x: 672, endPoint y: 349, distance: 34.8
click at [672, 349] on div "Janela de atendimento Grade de atendimento Capacidade Transportadoras Veículos …" at bounding box center [784, 337] width 1568 height 675
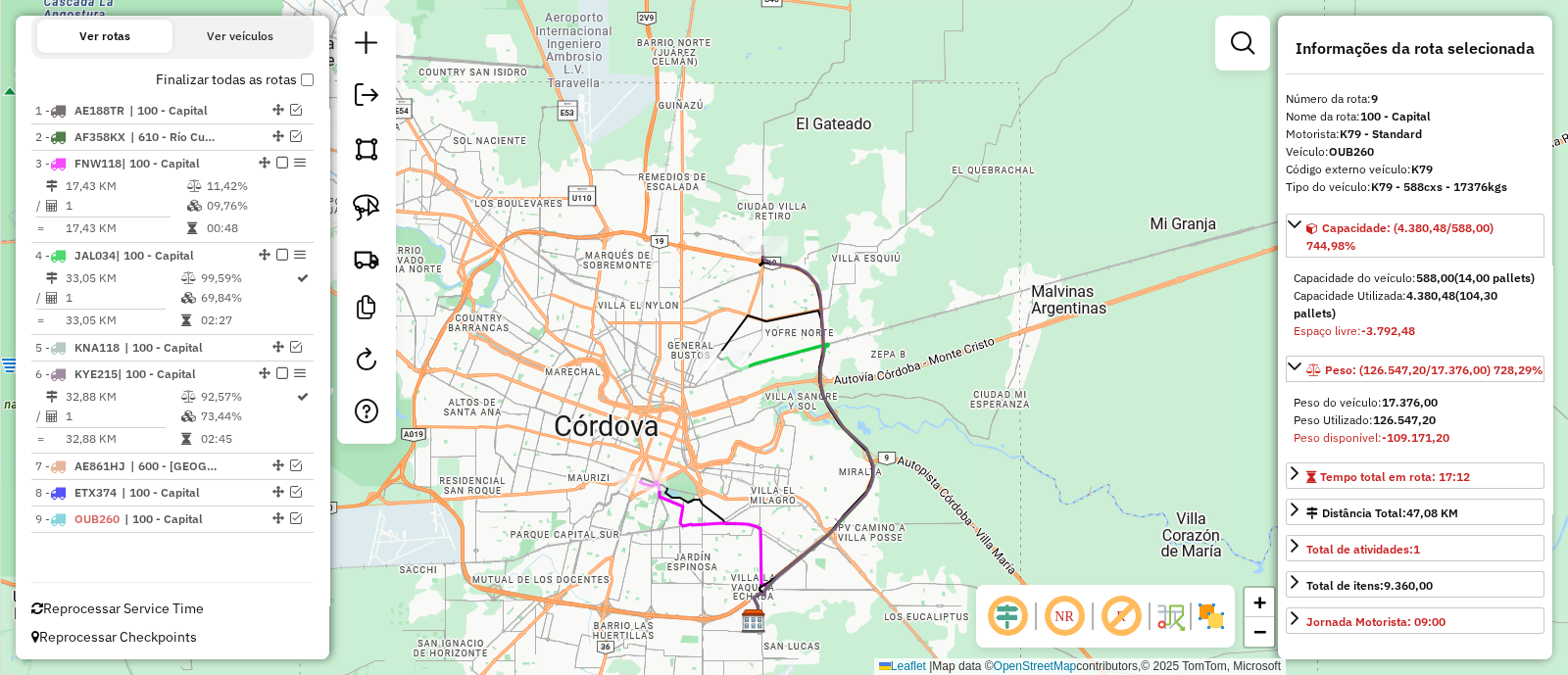
click at [803, 266] on icon at bounding box center [813, 432] width 119 height 375
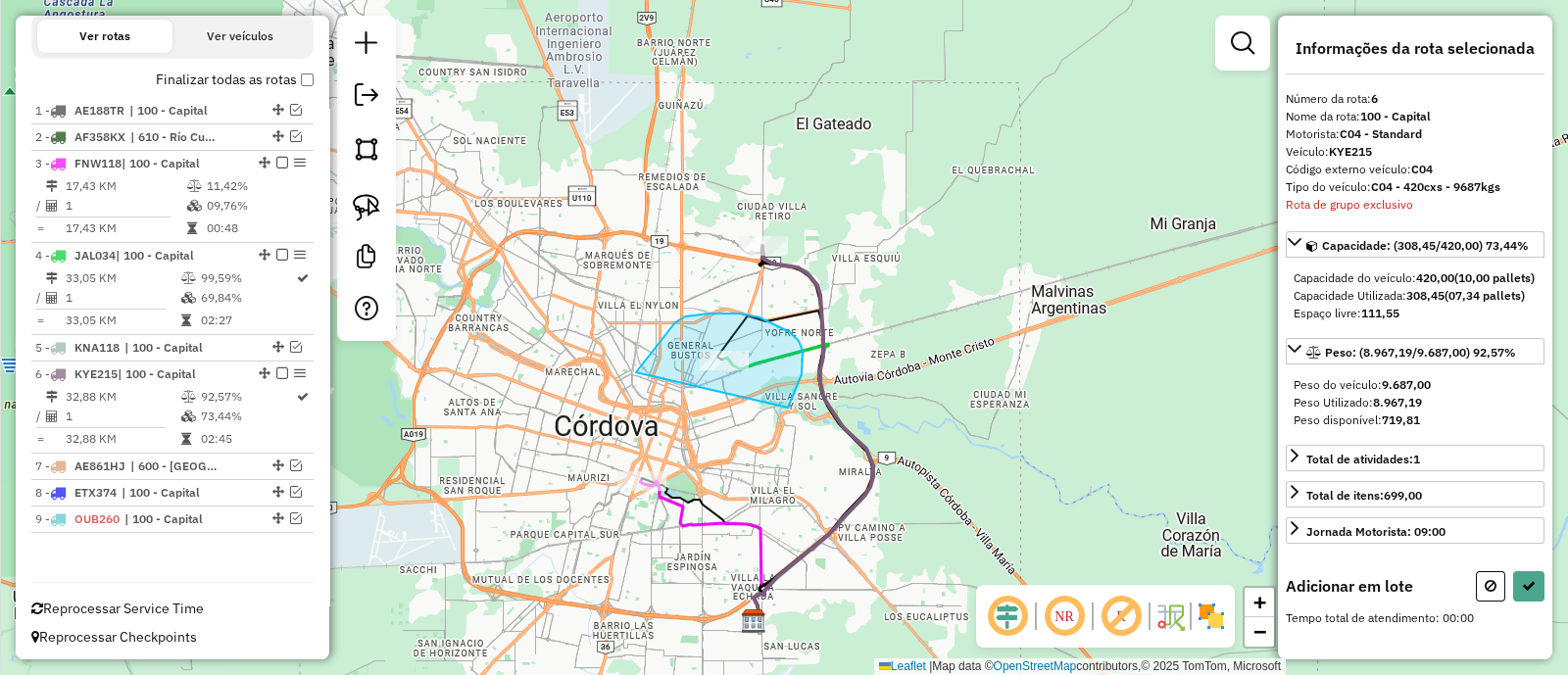
drag, startPoint x: 775, startPoint y: 324, endPoint x: 636, endPoint y: 373, distance: 147.4
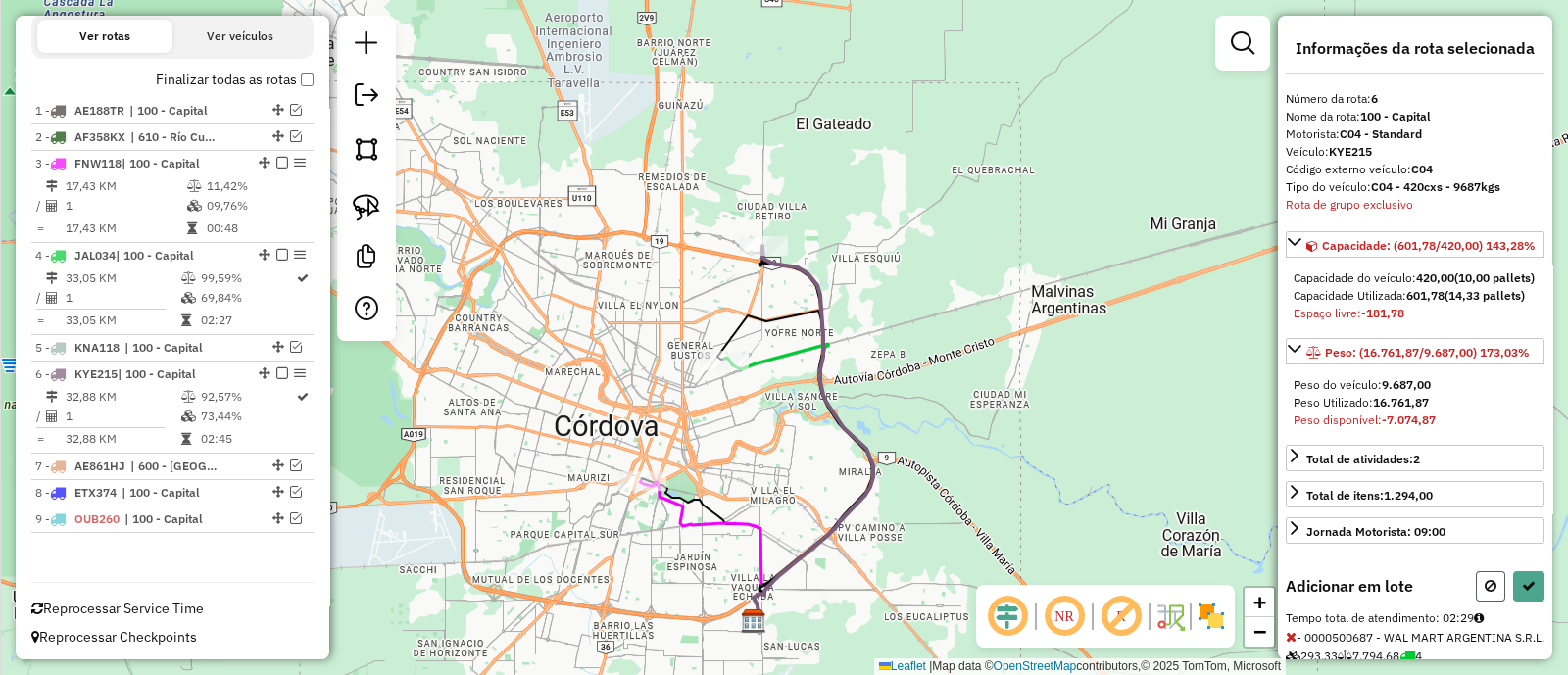
click at [1478, 601] on button at bounding box center [1491, 587] width 30 height 31
select select "**********"
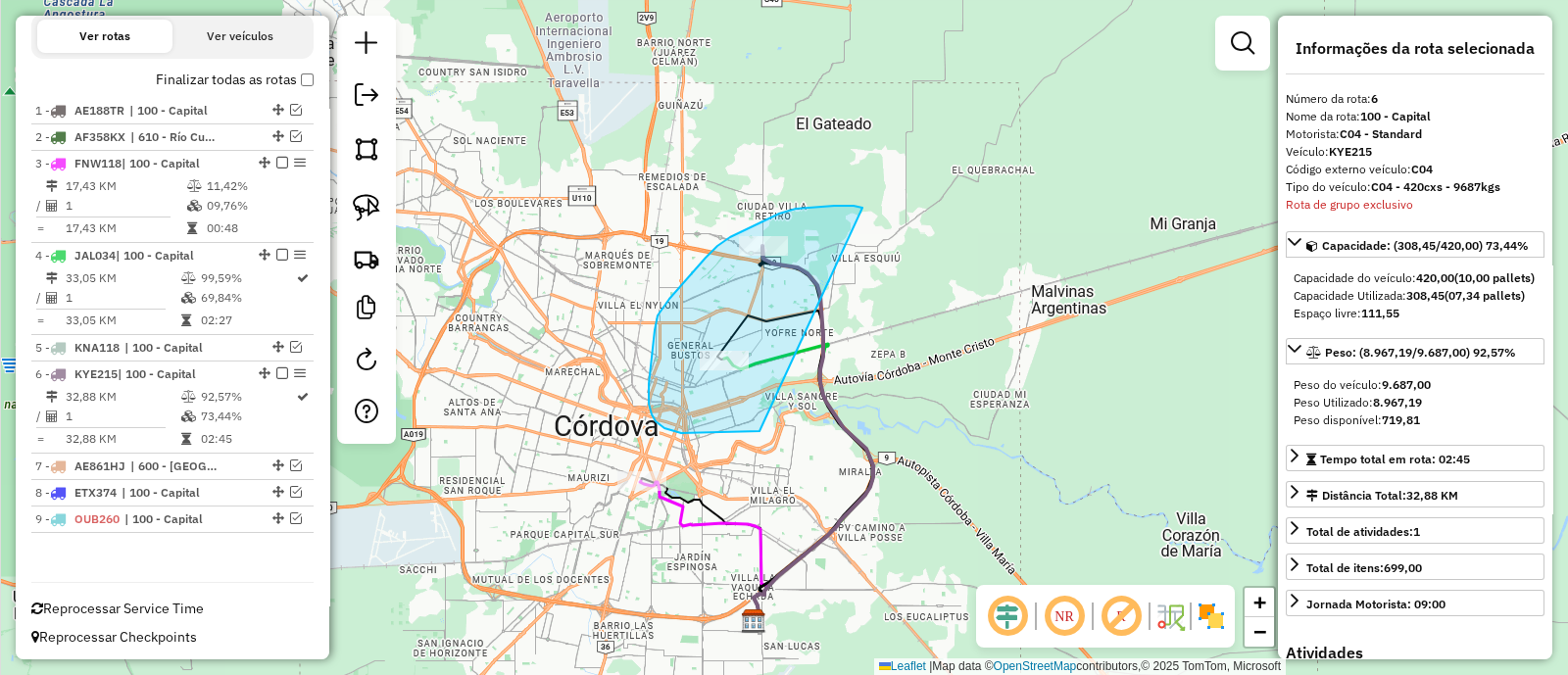
drag, startPoint x: 860, startPoint y: 208, endPoint x: 807, endPoint y: 427, distance: 225.3
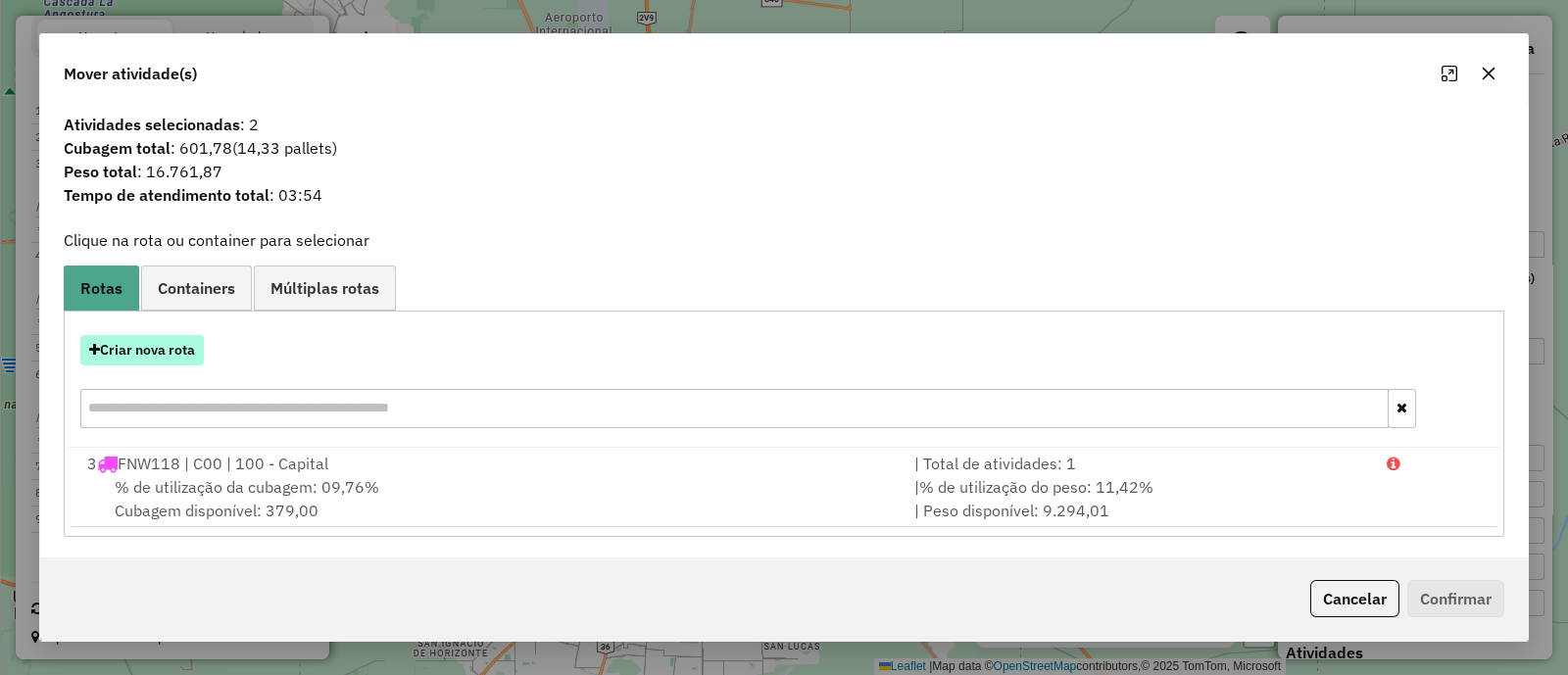
click at [157, 338] on button "Criar nova rota" at bounding box center [142, 350] width 123 height 31
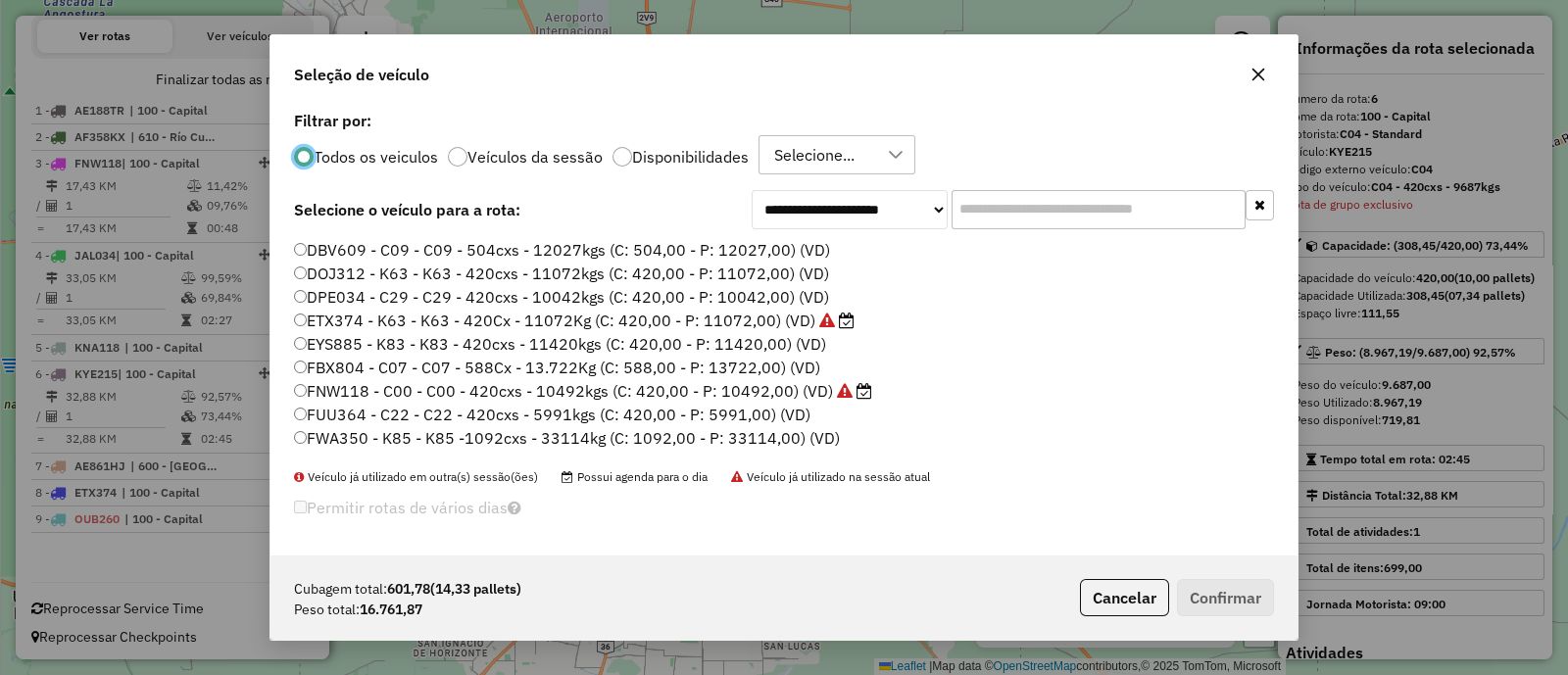
scroll to position [489, 0]
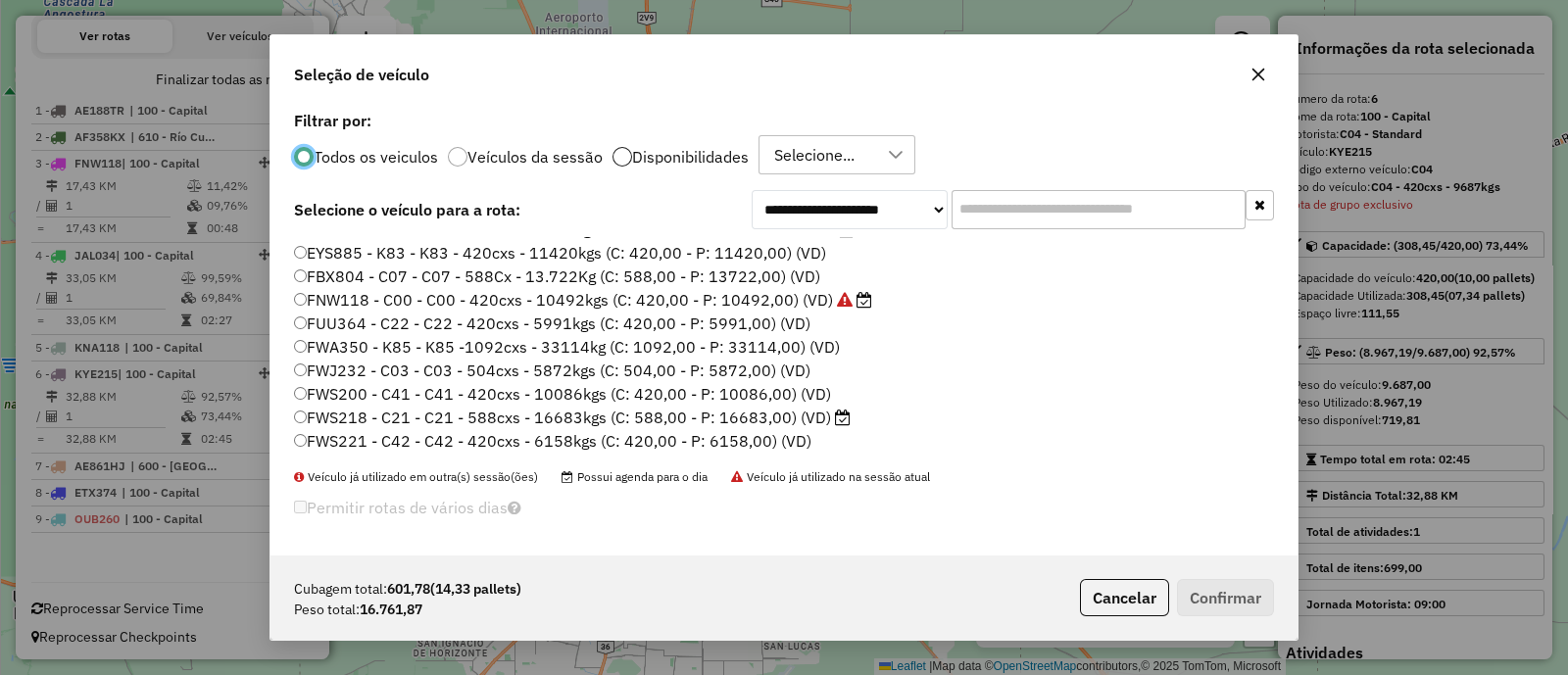
click at [614, 159] on div at bounding box center [622, 157] width 20 height 20
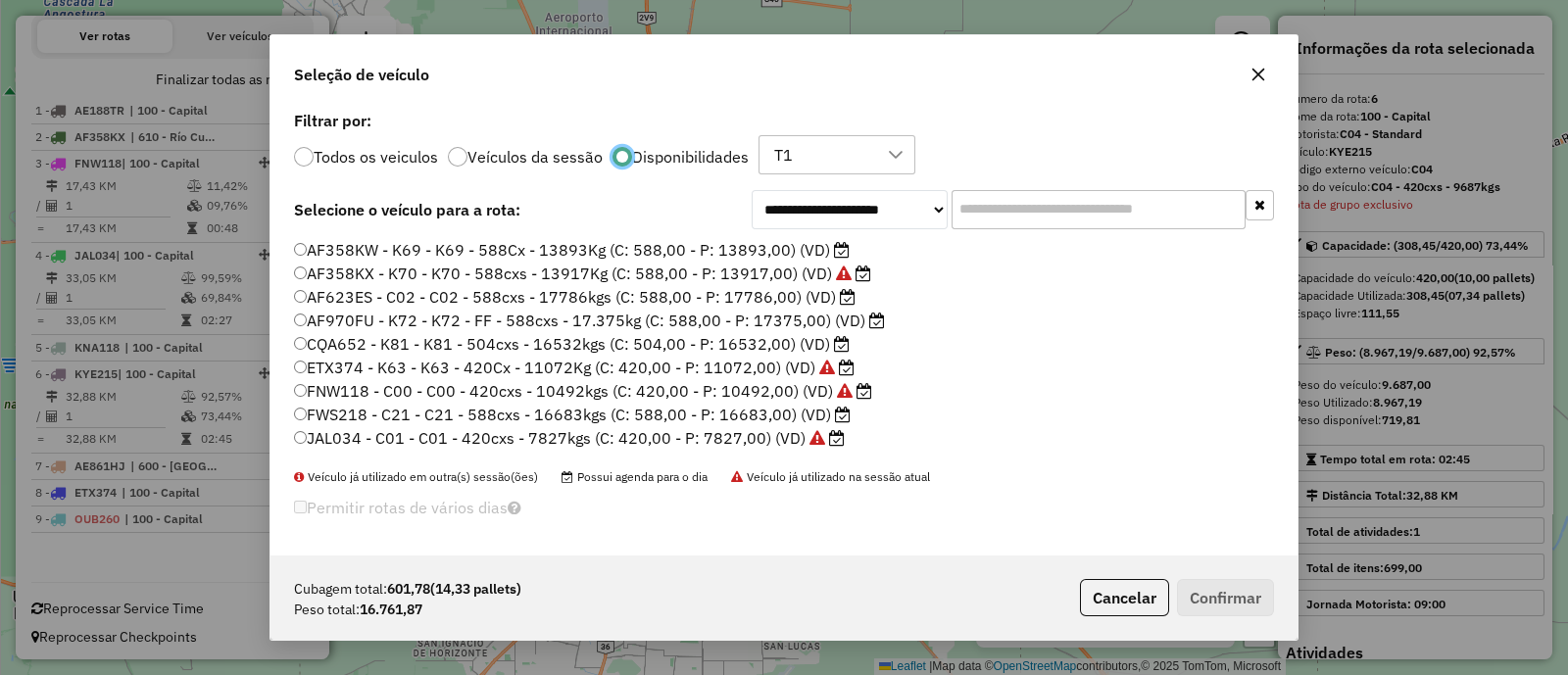
scroll to position [38, 0]
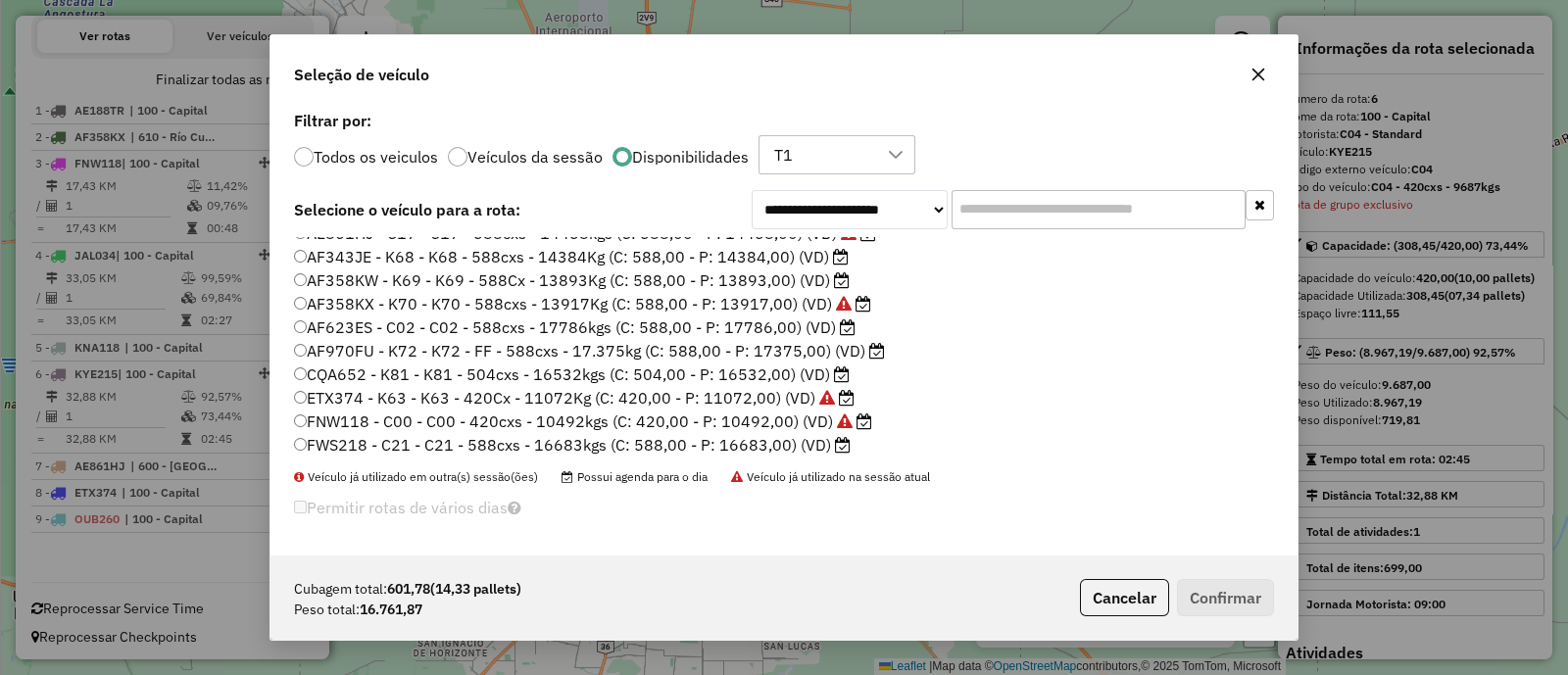
click at [752, 327] on label "AF623ES - C02 - C02 - 588cxs - 17786kgs (C: 588,00 - P: 17786,00) (VD)" at bounding box center [575, 327] width 562 height 24
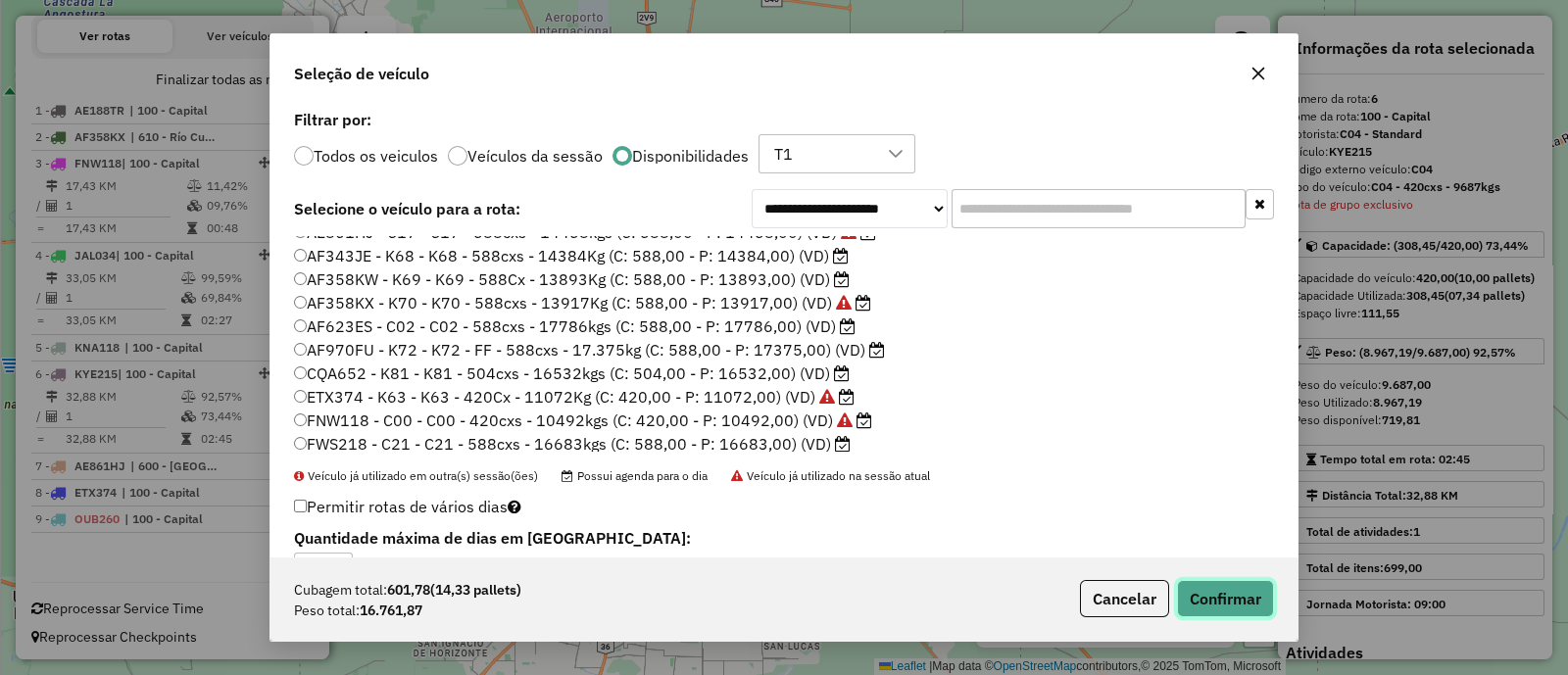
click at [1233, 591] on button "Confirmar" at bounding box center [1226, 598] width 97 height 37
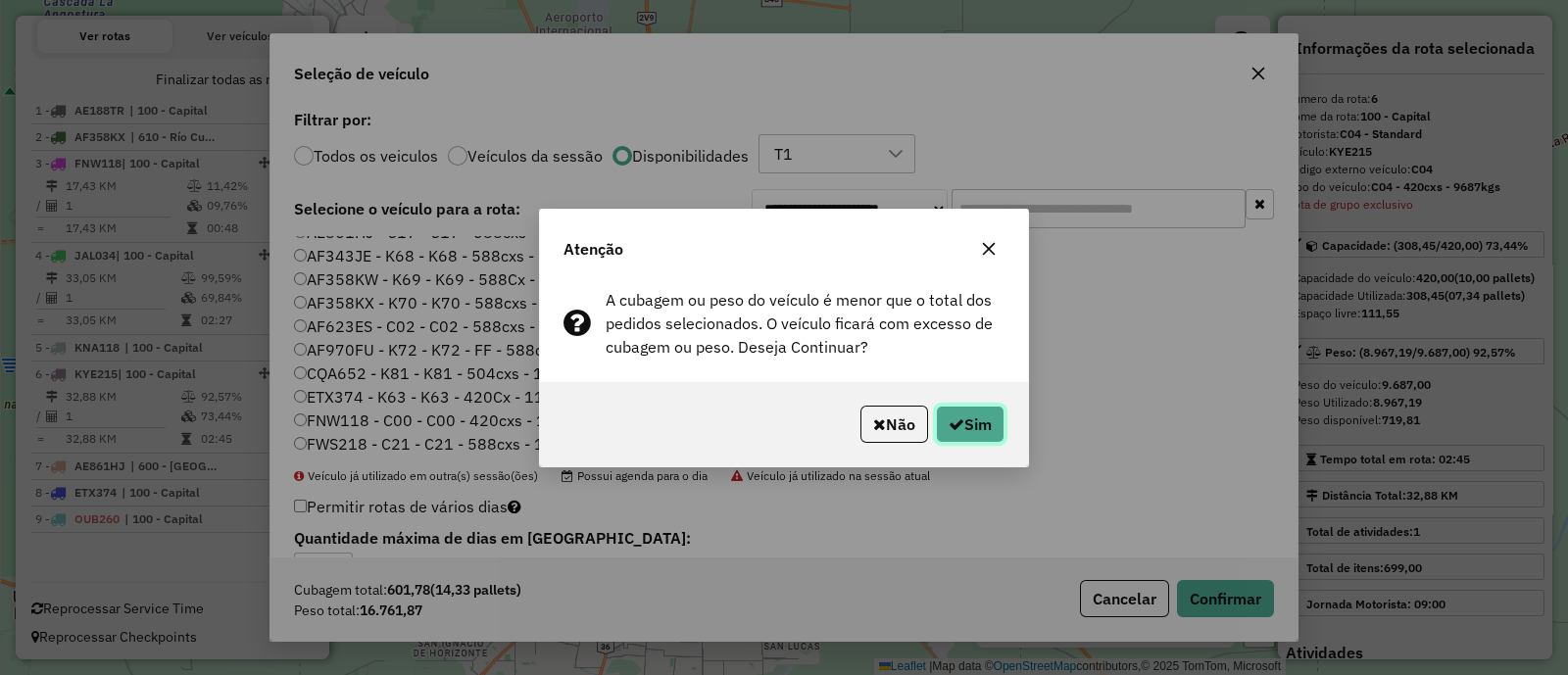
click at [961, 413] on button "Sim" at bounding box center [970, 423] width 69 height 37
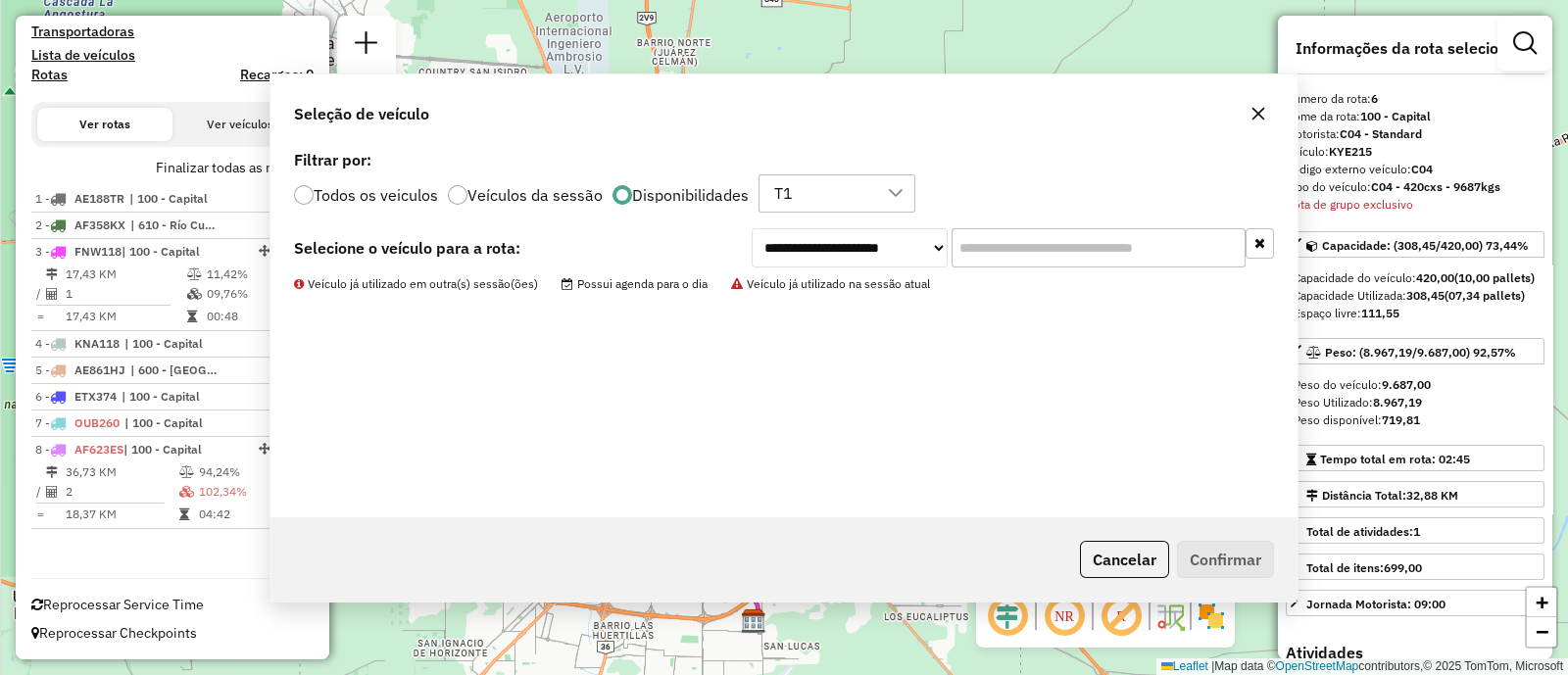
scroll to position [564, 0]
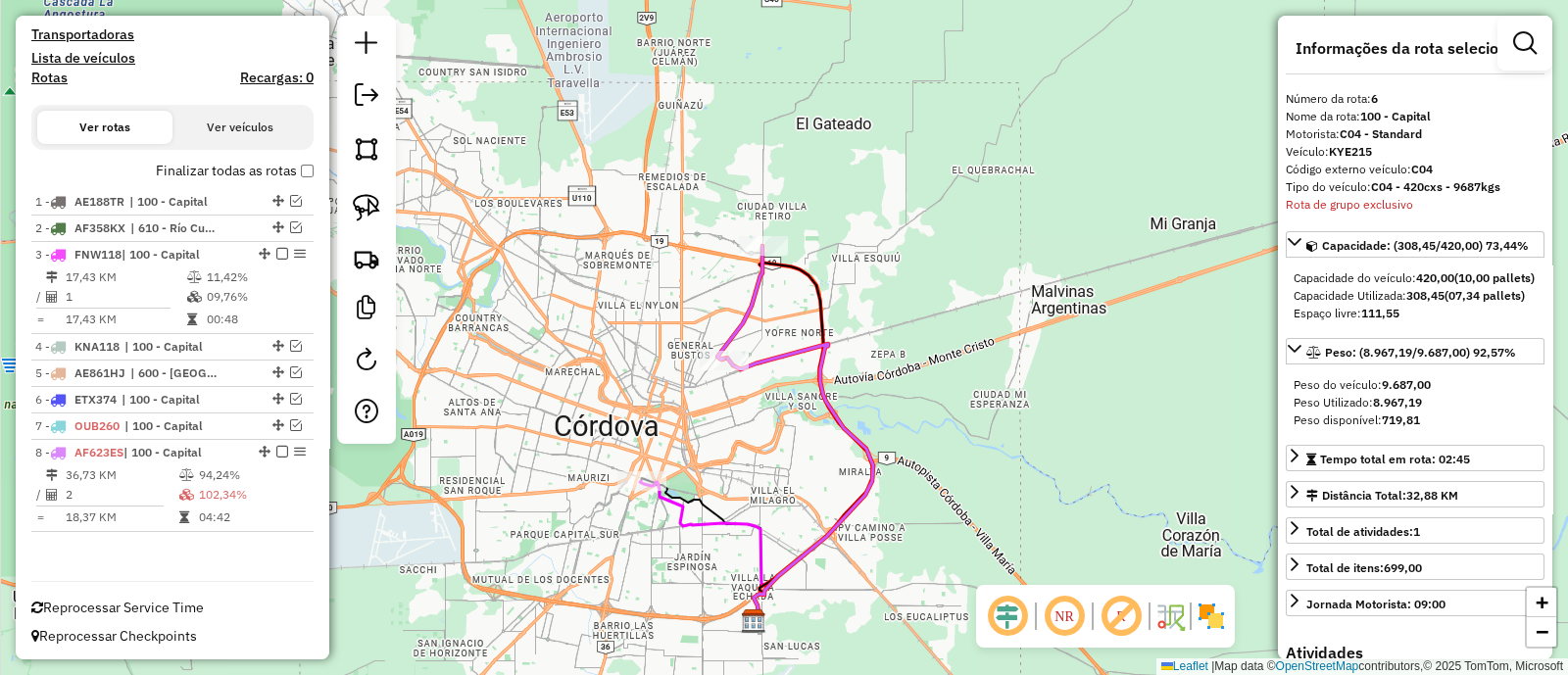
click at [742, 322] on icon at bounding box center [740, 302] width 45 height 113
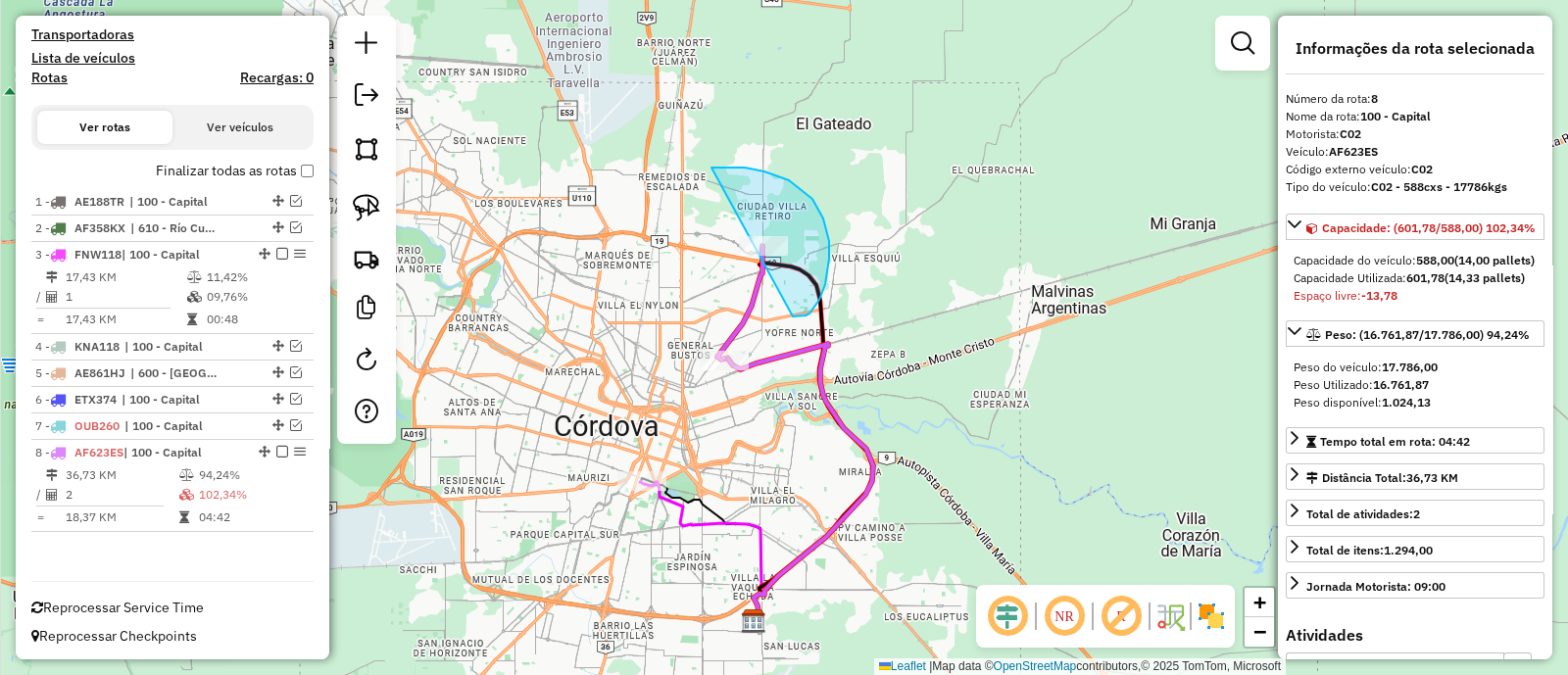
drag, startPoint x: 798, startPoint y: 316, endPoint x: 642, endPoint y: 195, distance: 197.4
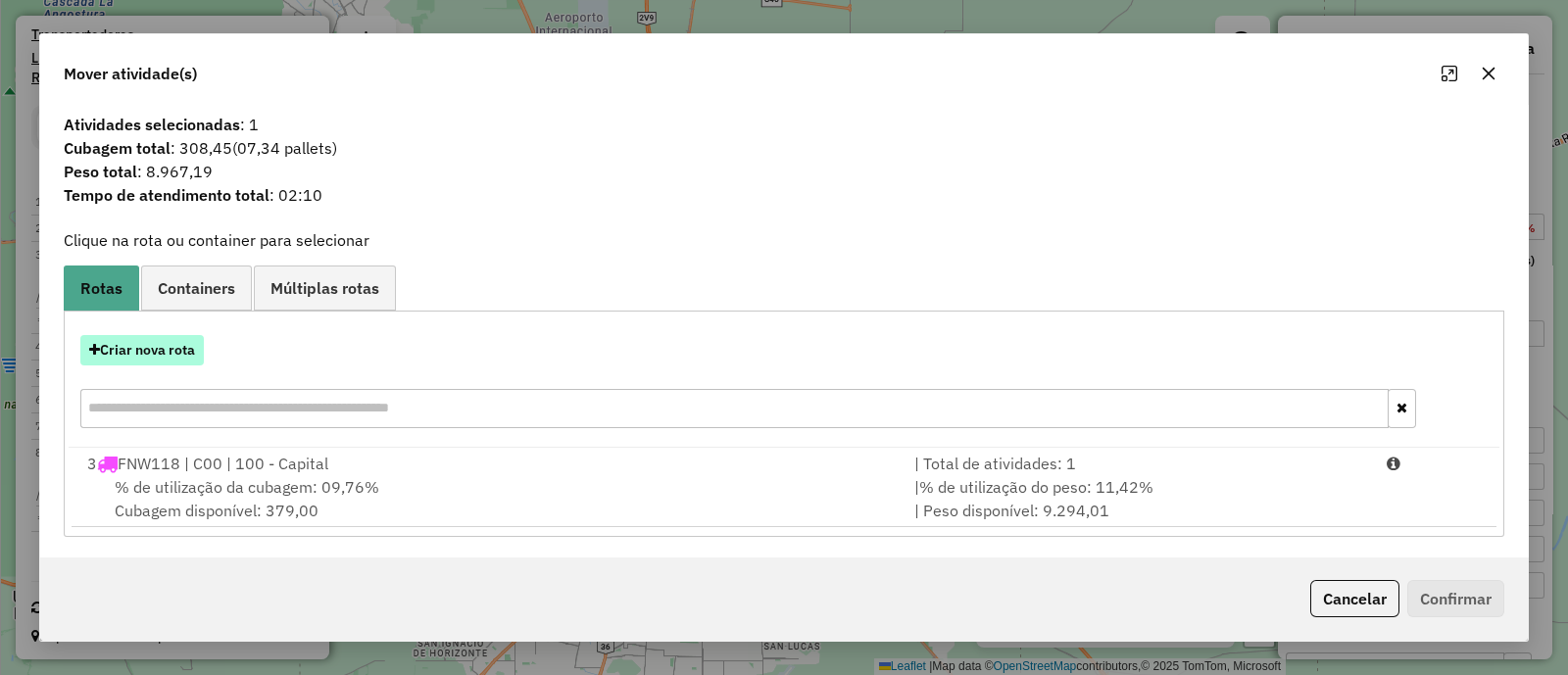
click at [171, 355] on button "Criar nova rota" at bounding box center [142, 350] width 123 height 31
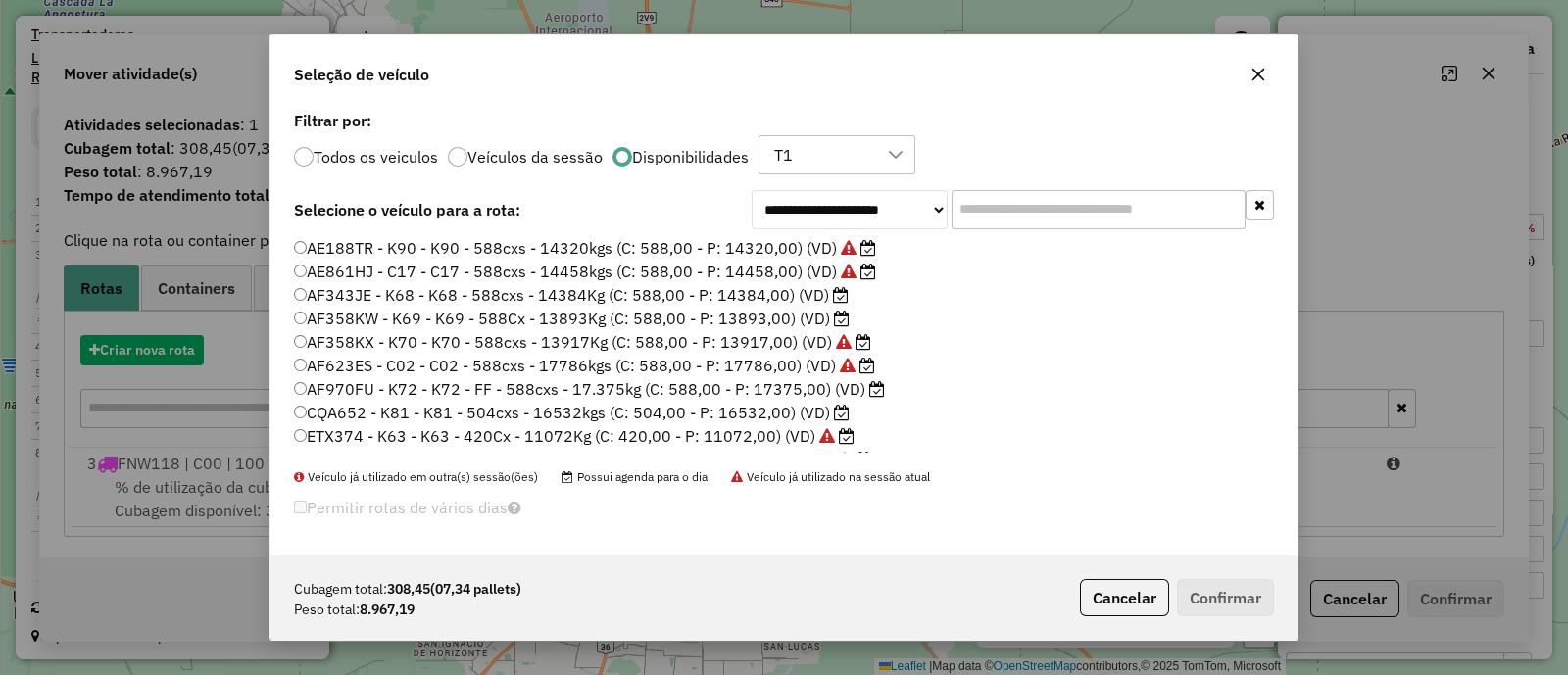
scroll to position [10, 6]
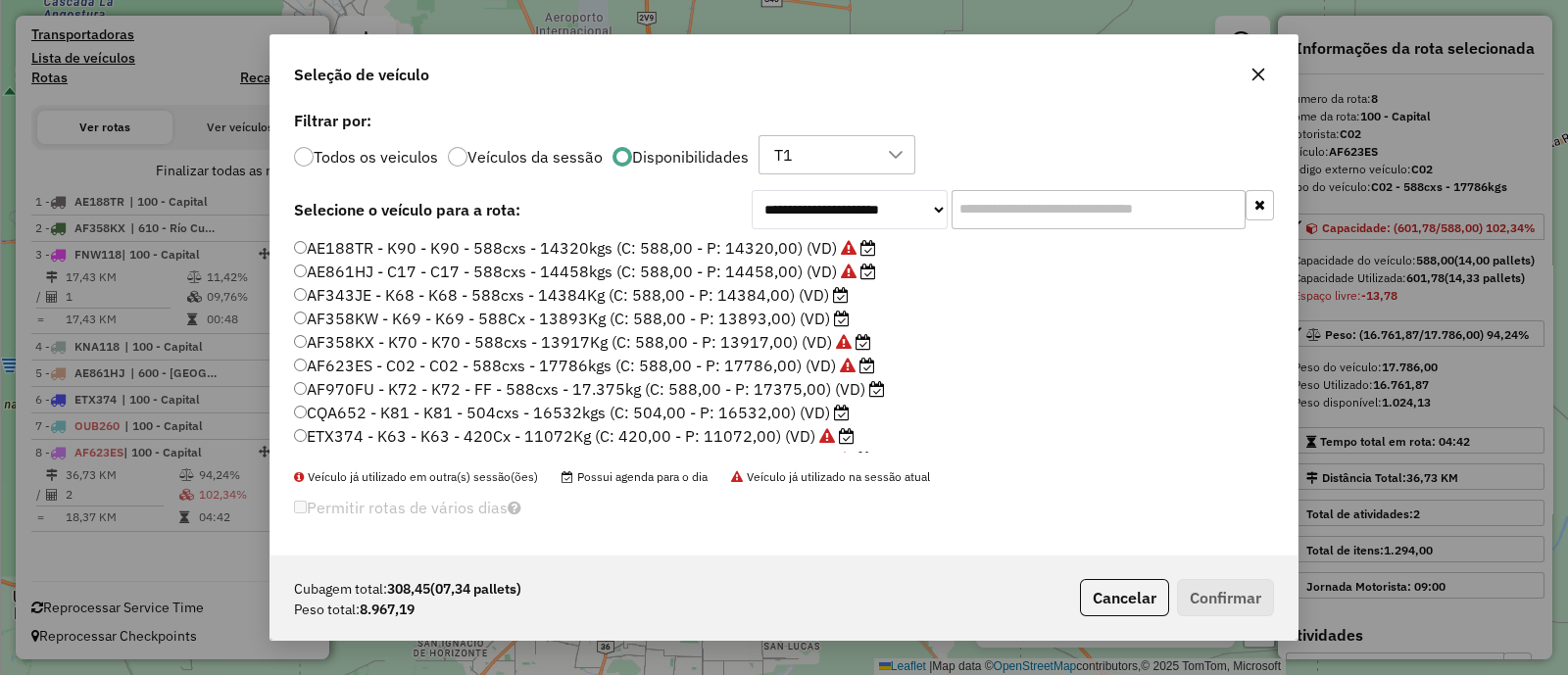
click at [783, 288] on label "AF343JE - K68 - K68 - 588cxs - 14384Kg (C: 588,00 - P: 14384,00) (VD)" at bounding box center [572, 295] width 555 height 24
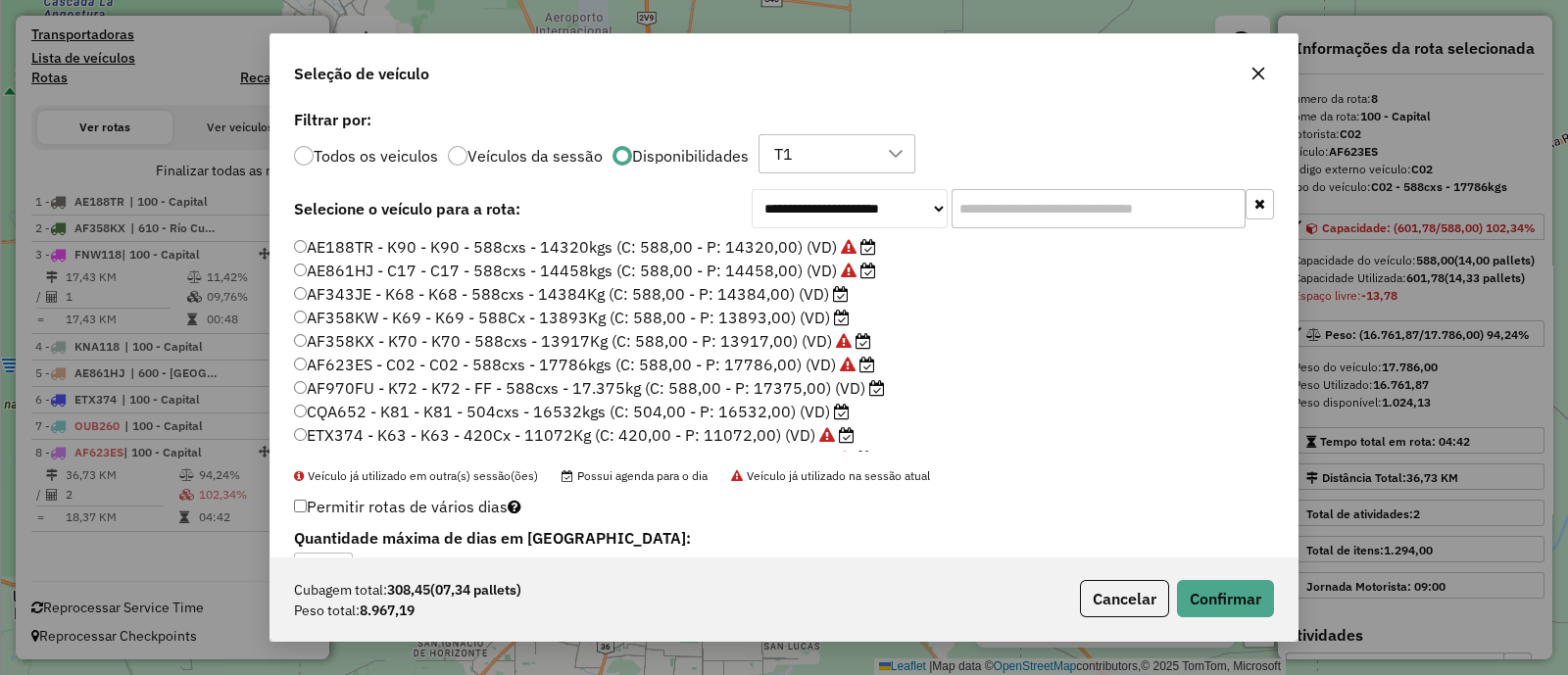
click at [738, 320] on label "AF358KW - K69 - K69 - 588Cx - 13893Kg (C: 588,00 - P: 13893,00) (VD)" at bounding box center [572, 318] width 556 height 24
click at [1258, 593] on button "Confirmar" at bounding box center [1226, 598] width 97 height 37
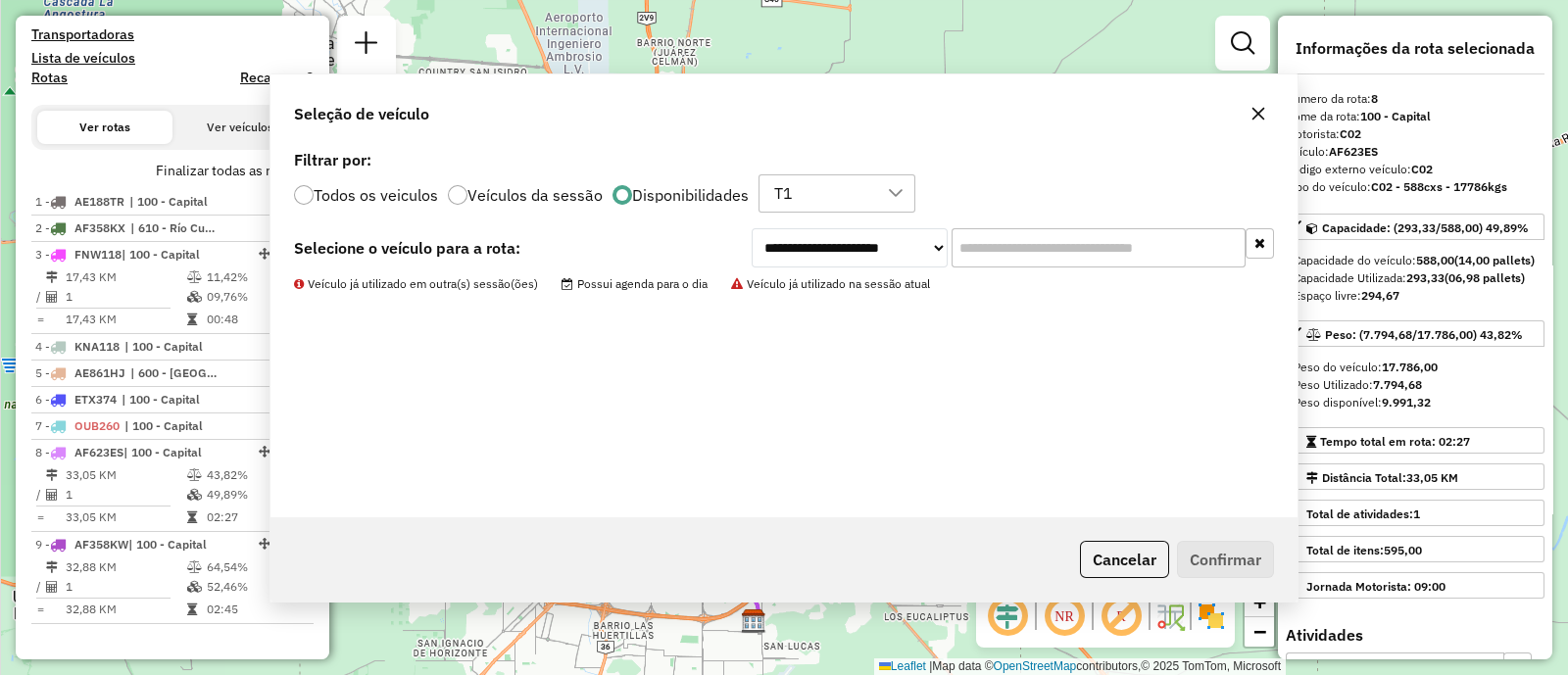
scroll to position [655, 0]
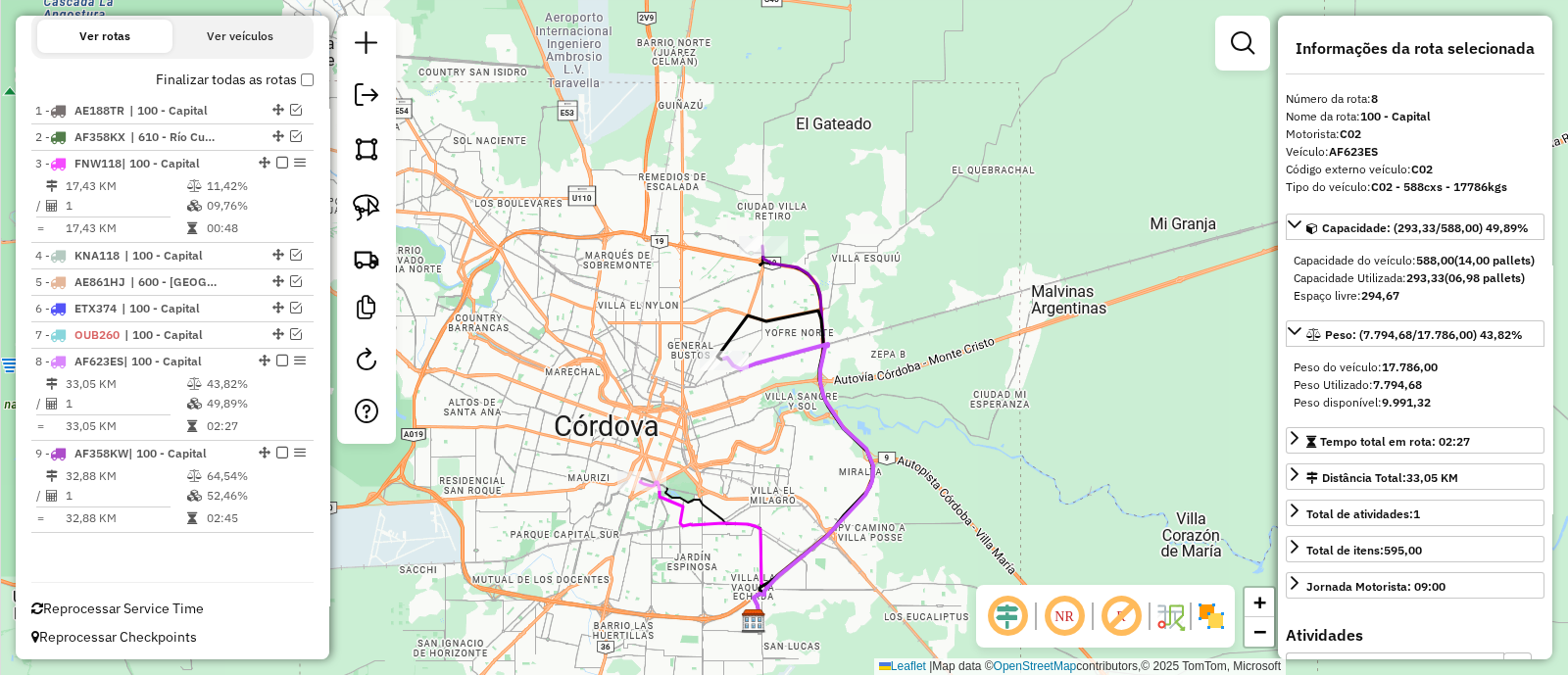
click at [794, 267] on icon at bounding box center [813, 432] width 119 height 375
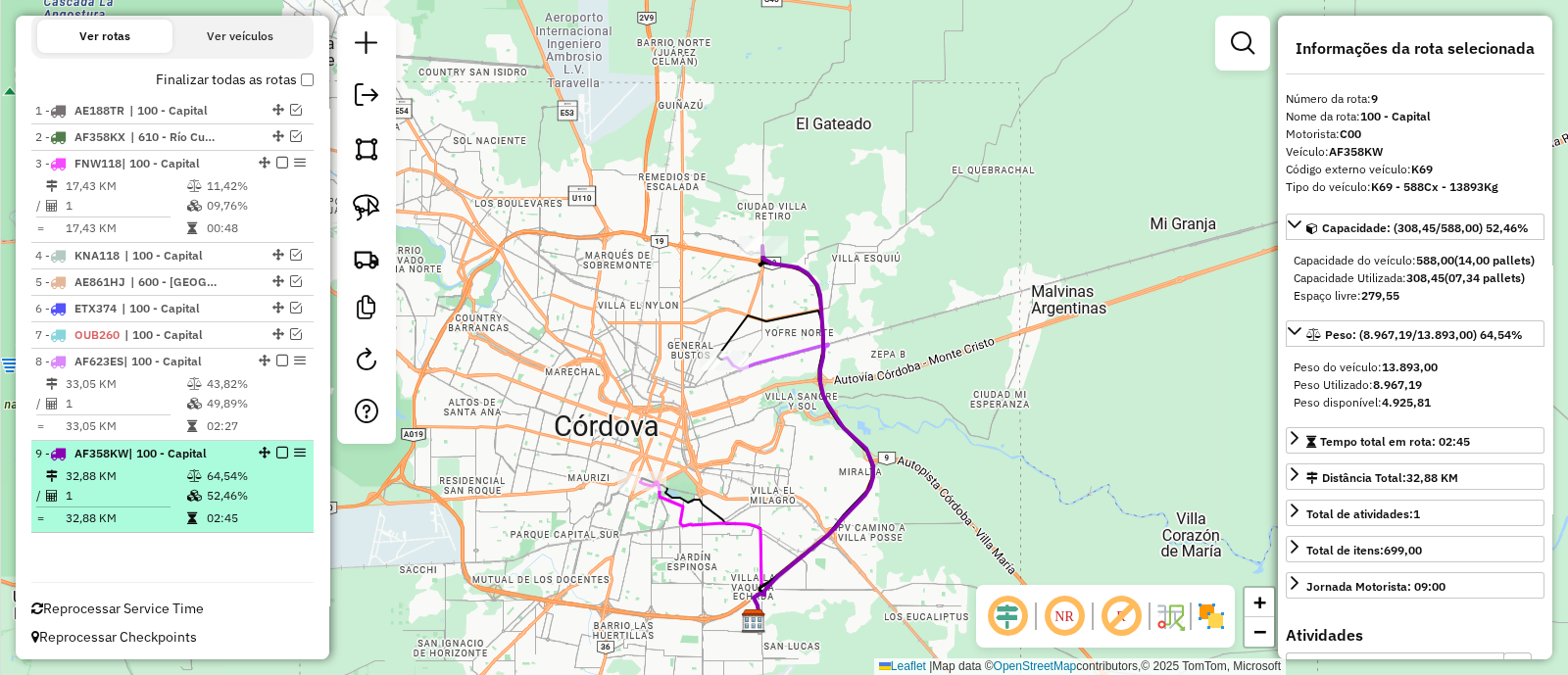
click at [277, 454] on em at bounding box center [282, 453] width 12 height 12
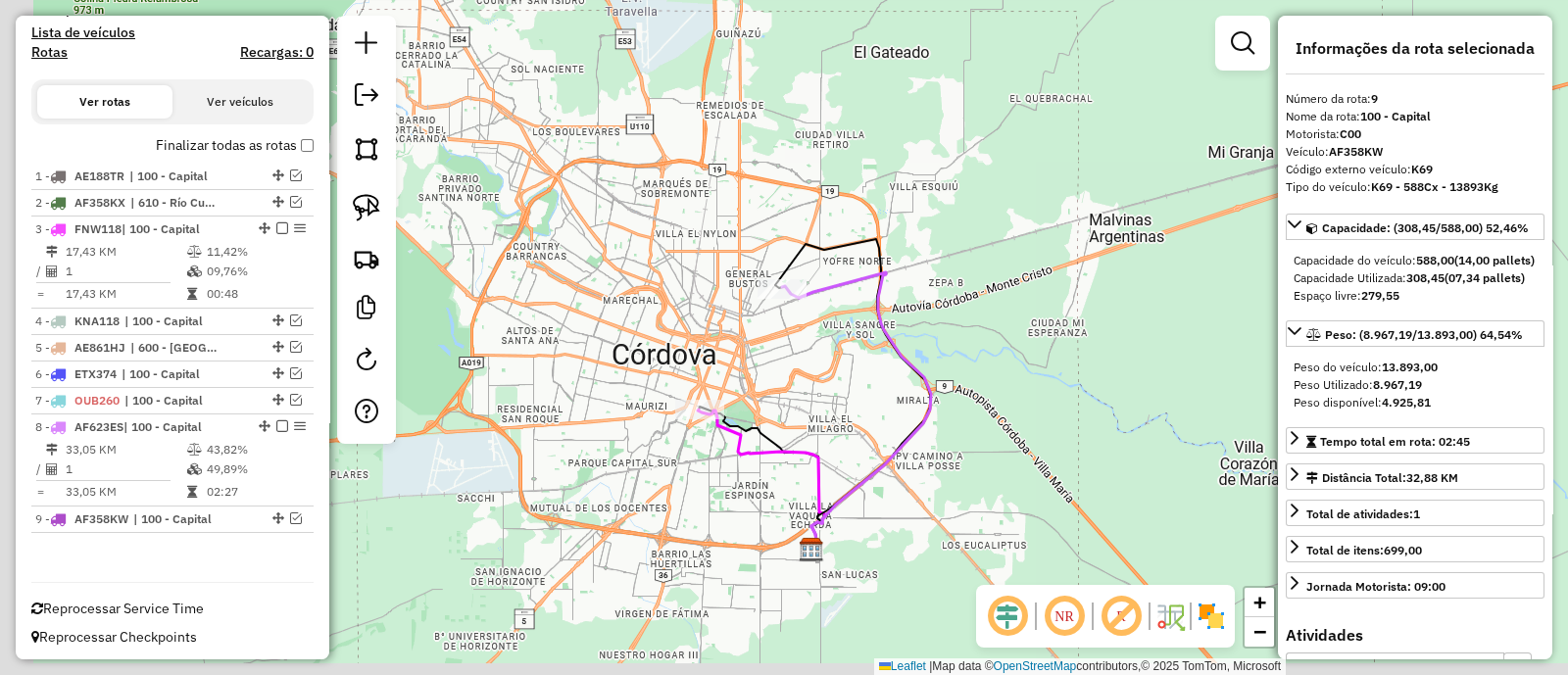
click at [759, 362] on div "Janela de atendimento Grade de atendimento Capacidade Transportadoras Veículos …" at bounding box center [784, 337] width 1568 height 675
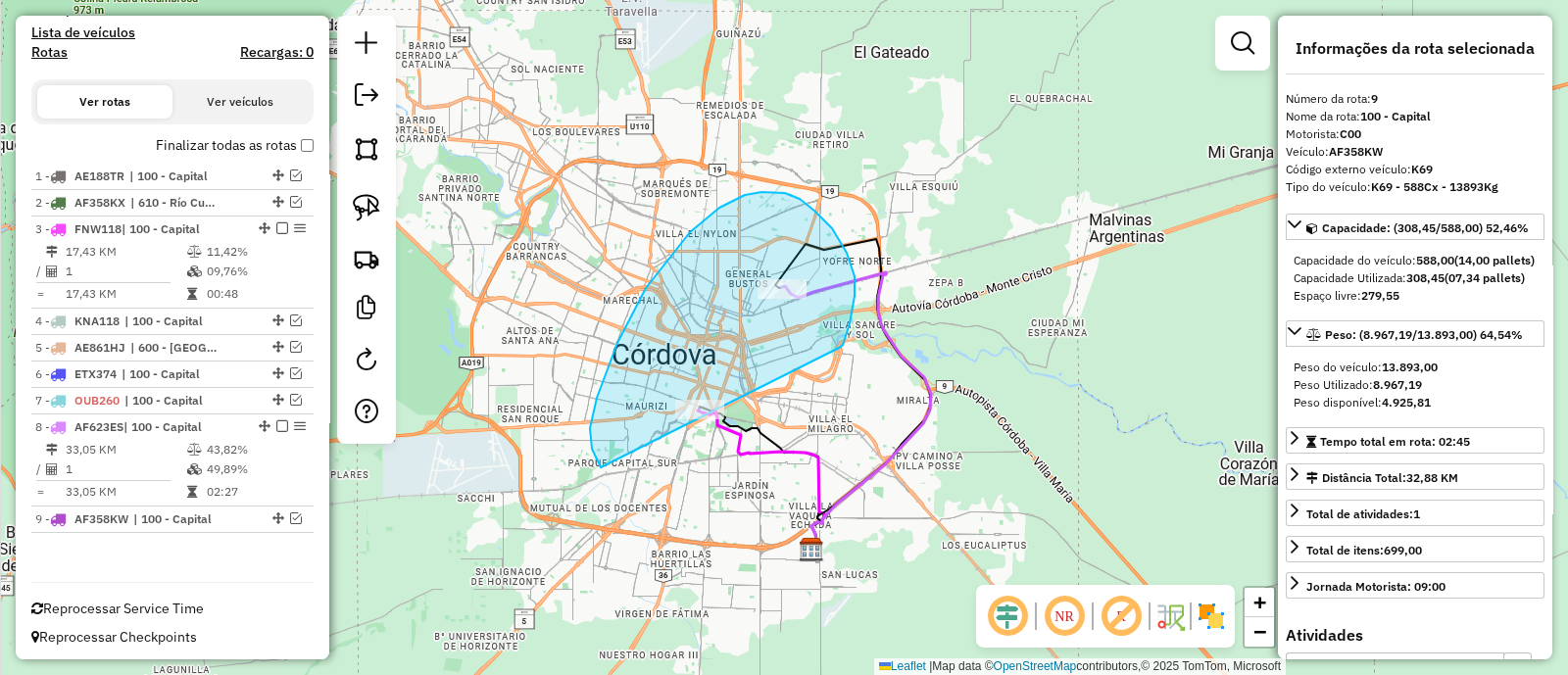
drag, startPoint x: 843, startPoint y: 345, endPoint x: 718, endPoint y: 487, distance: 189.2
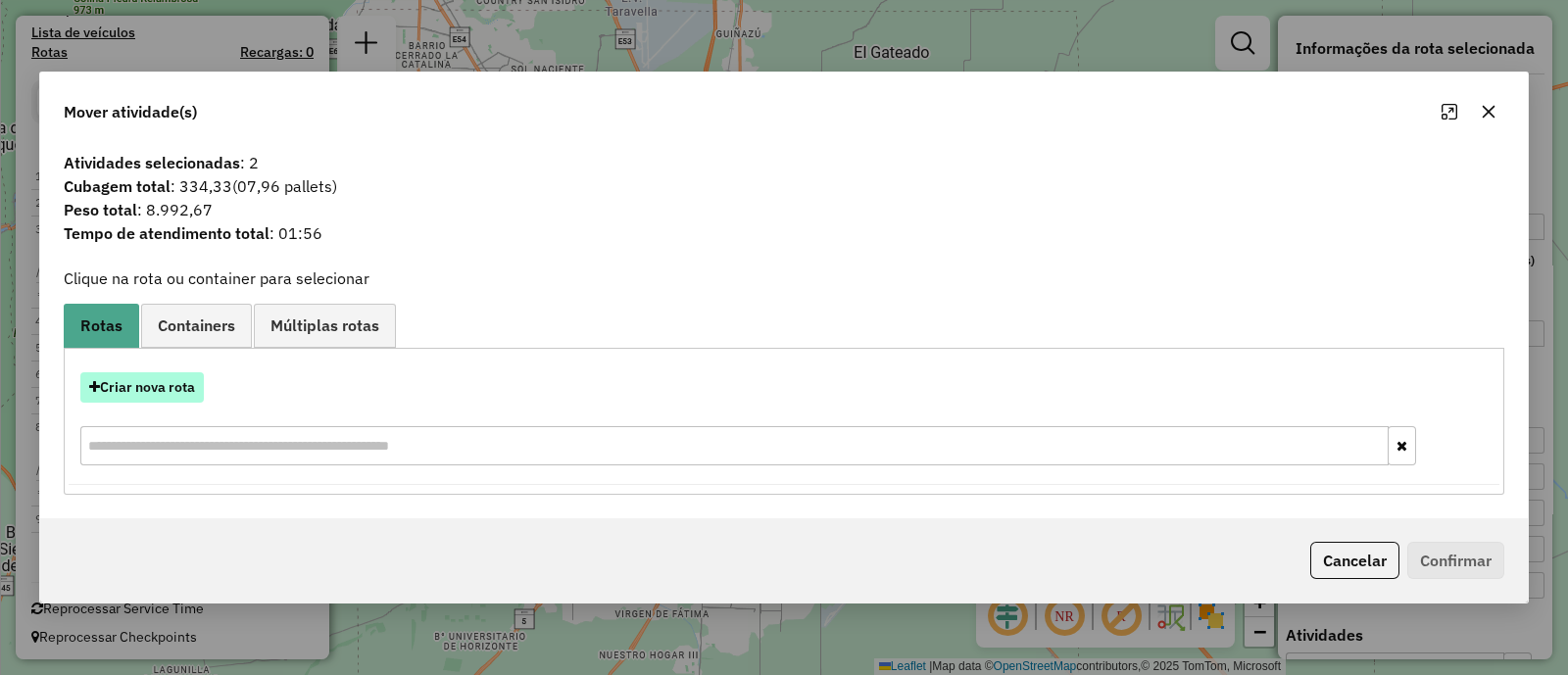
click at [160, 389] on button "Criar nova rota" at bounding box center [142, 388] width 123 height 31
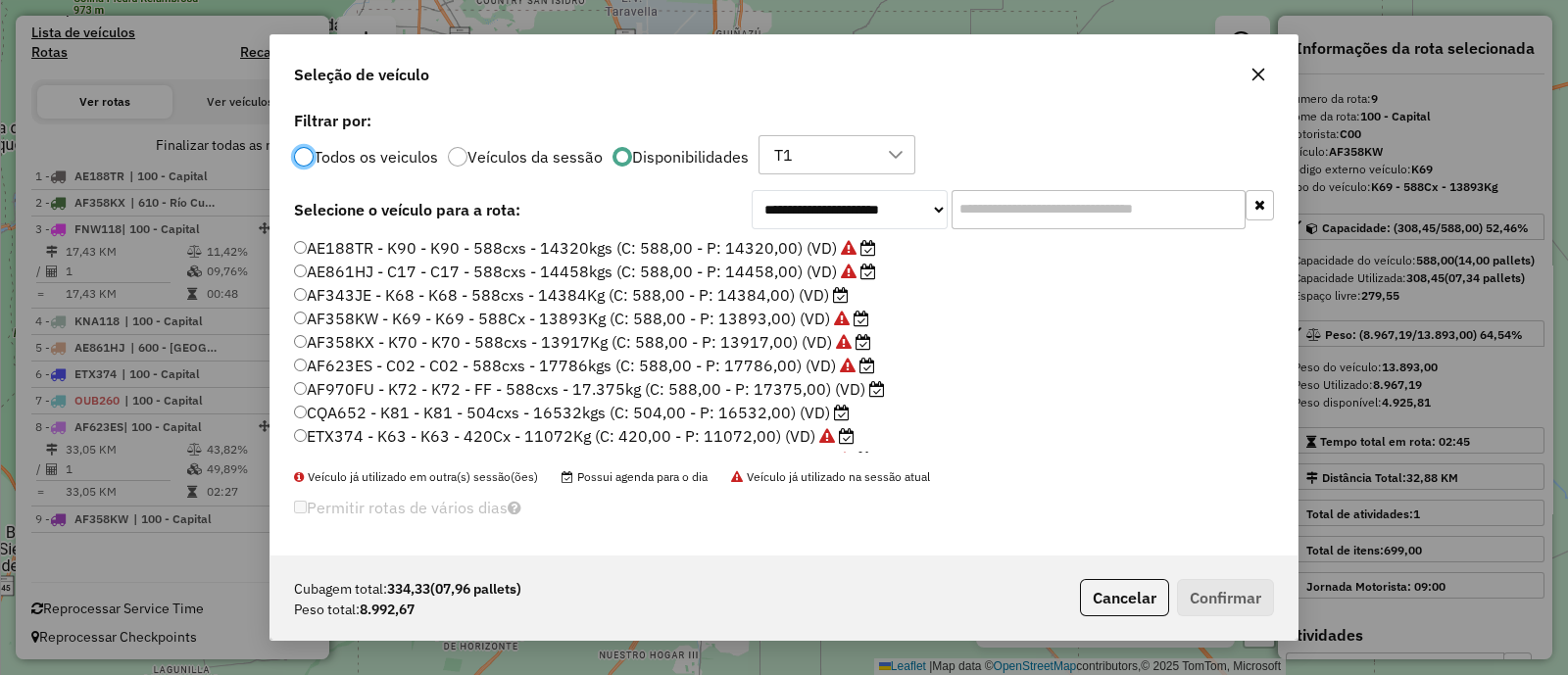
scroll to position [10, 6]
click at [733, 295] on label "AF343JE - K68 - K68 - 588cxs - 14384Kg (C: 588,00 - P: 14384,00) (VD)" at bounding box center [572, 295] width 555 height 24
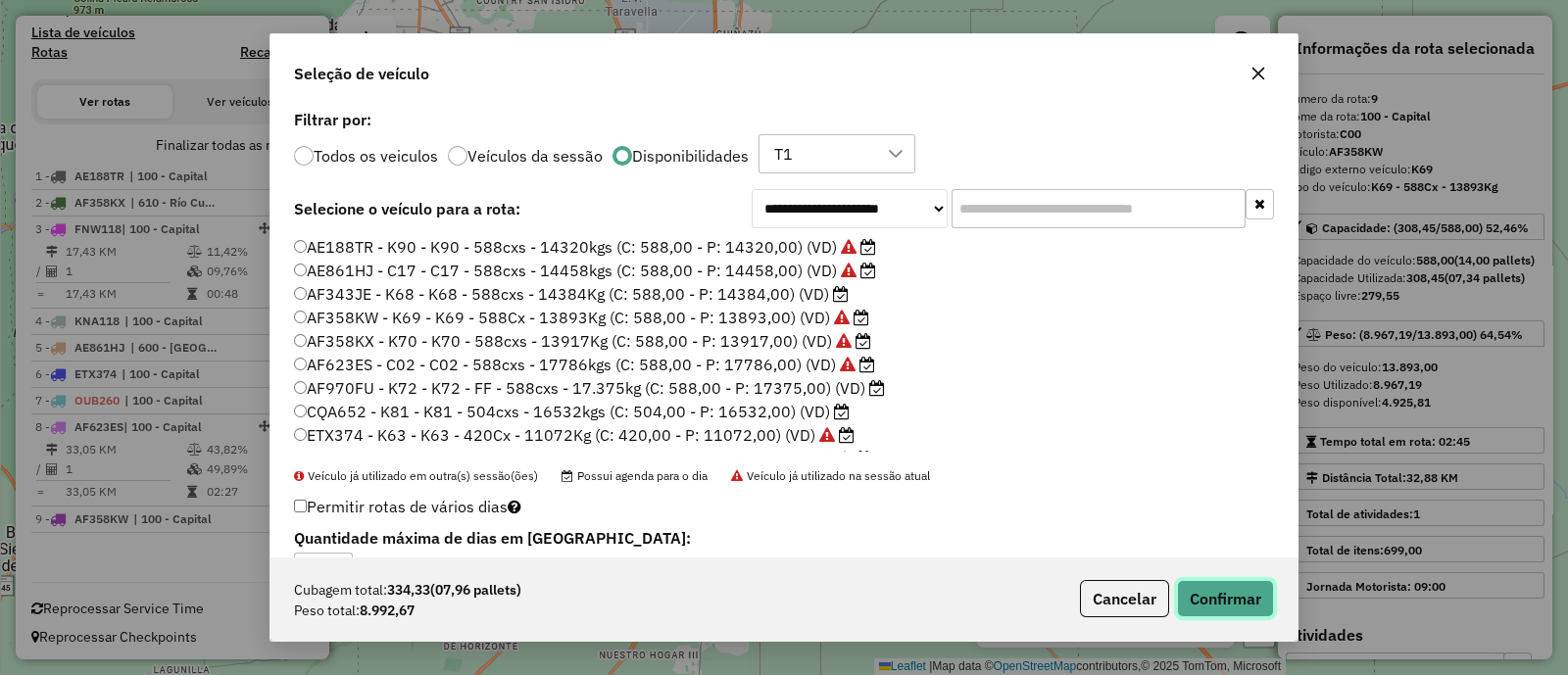
click at [1197, 610] on button "Confirmar" at bounding box center [1226, 598] width 97 height 37
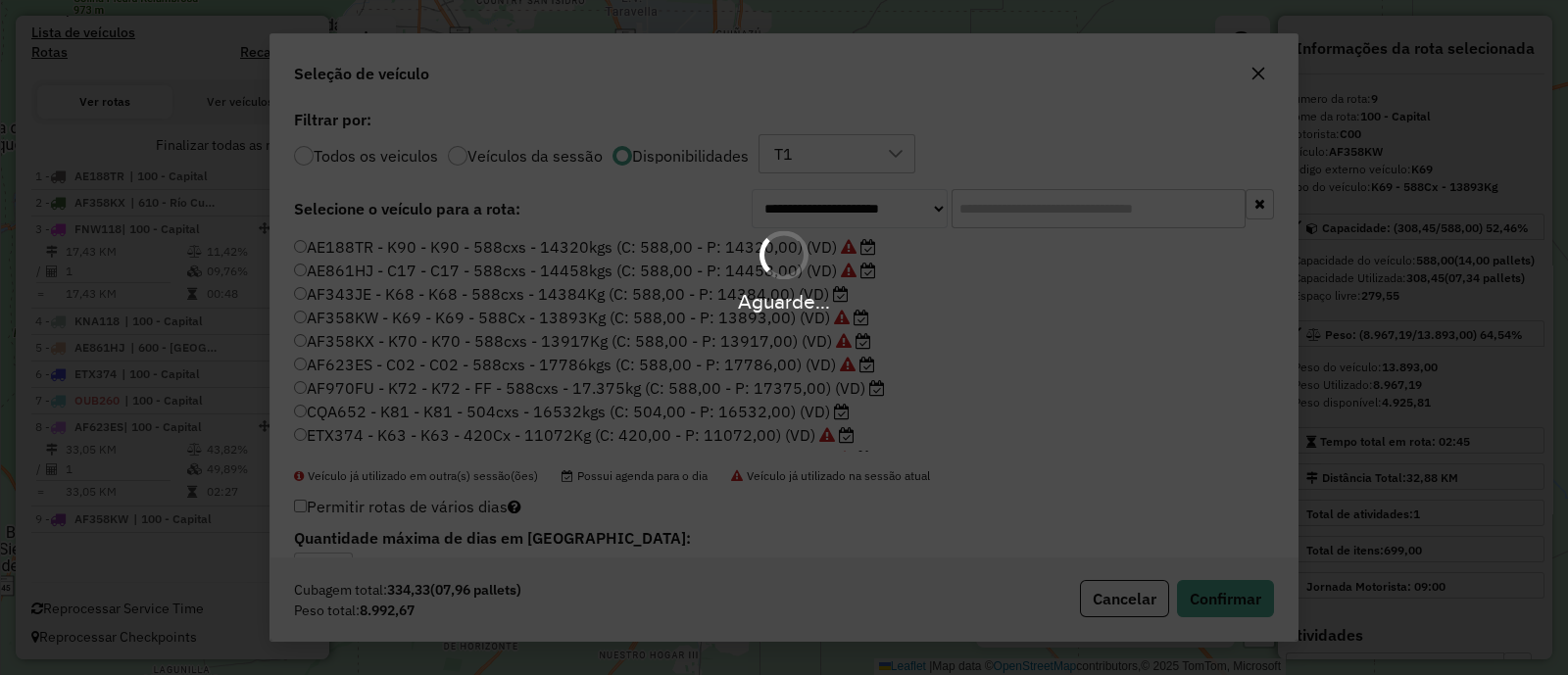
scroll to position [498, 0]
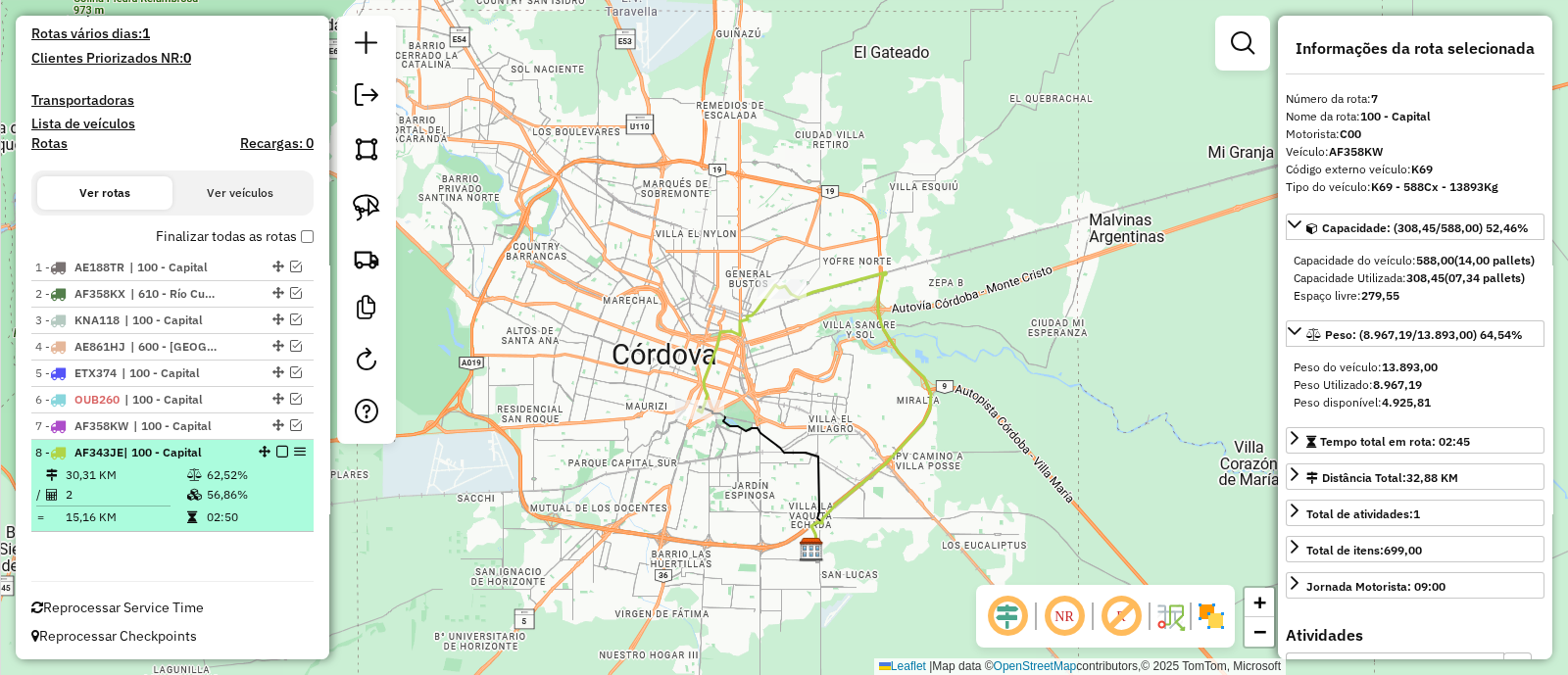
click at [276, 446] on em at bounding box center [282, 452] width 12 height 12
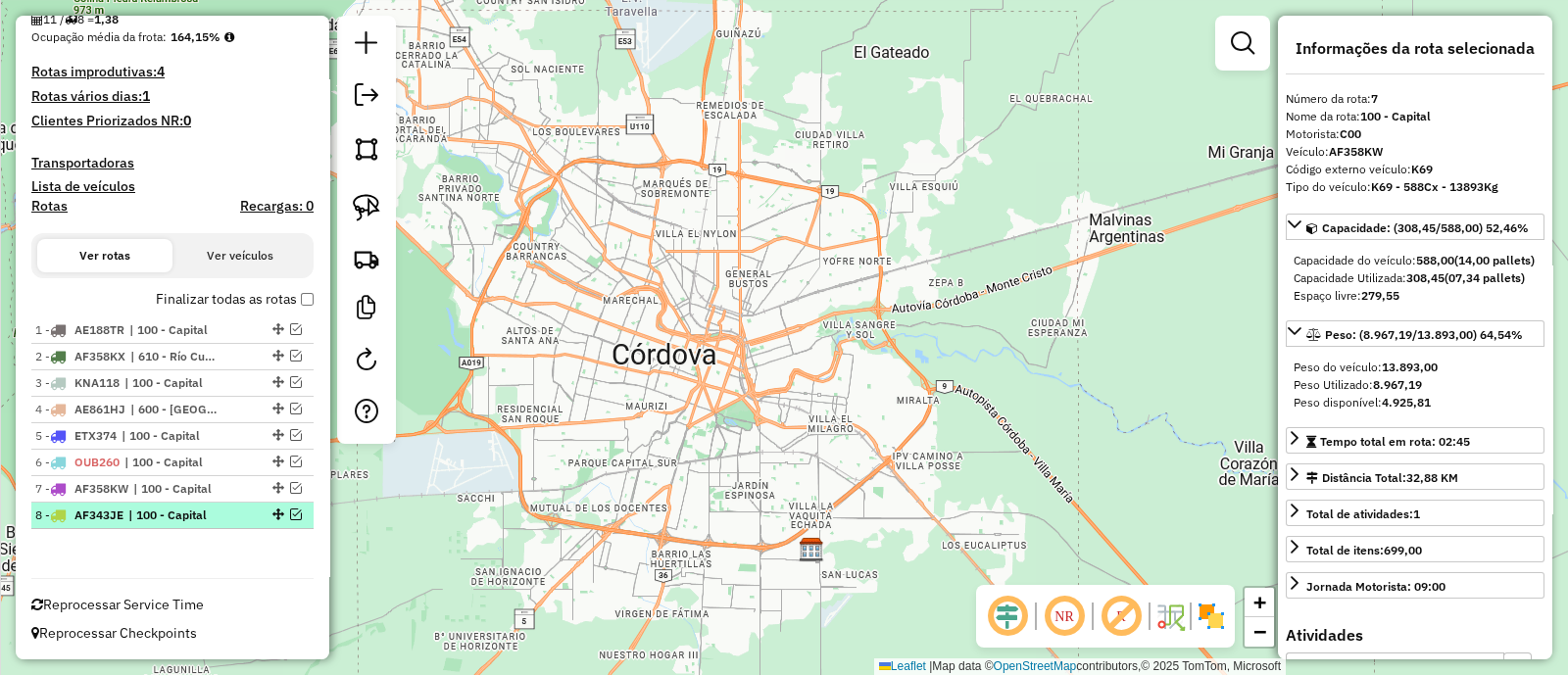
scroll to position [431, 0]
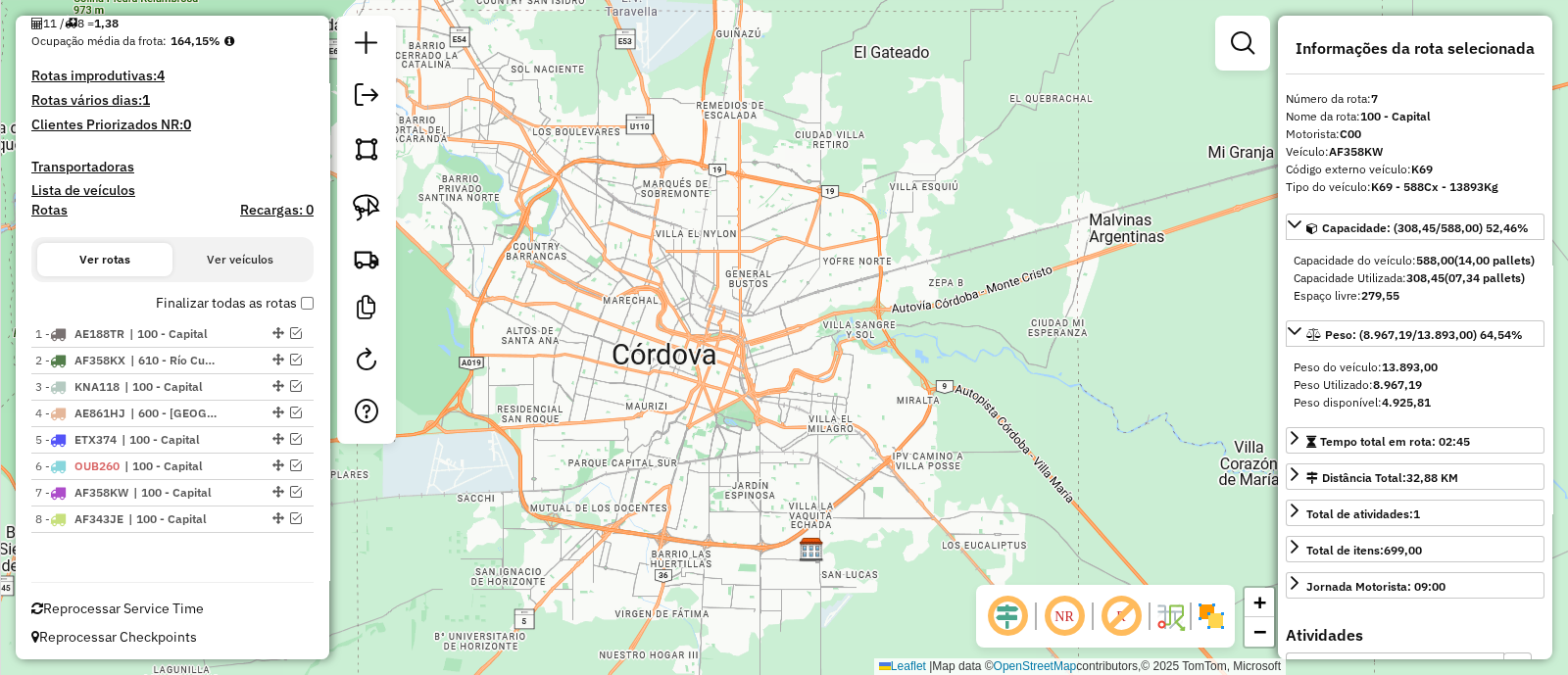
click at [690, 332] on div "Janela de atendimento Grade de atendimento Capacidade Transportadoras Veículos …" at bounding box center [784, 337] width 1568 height 675
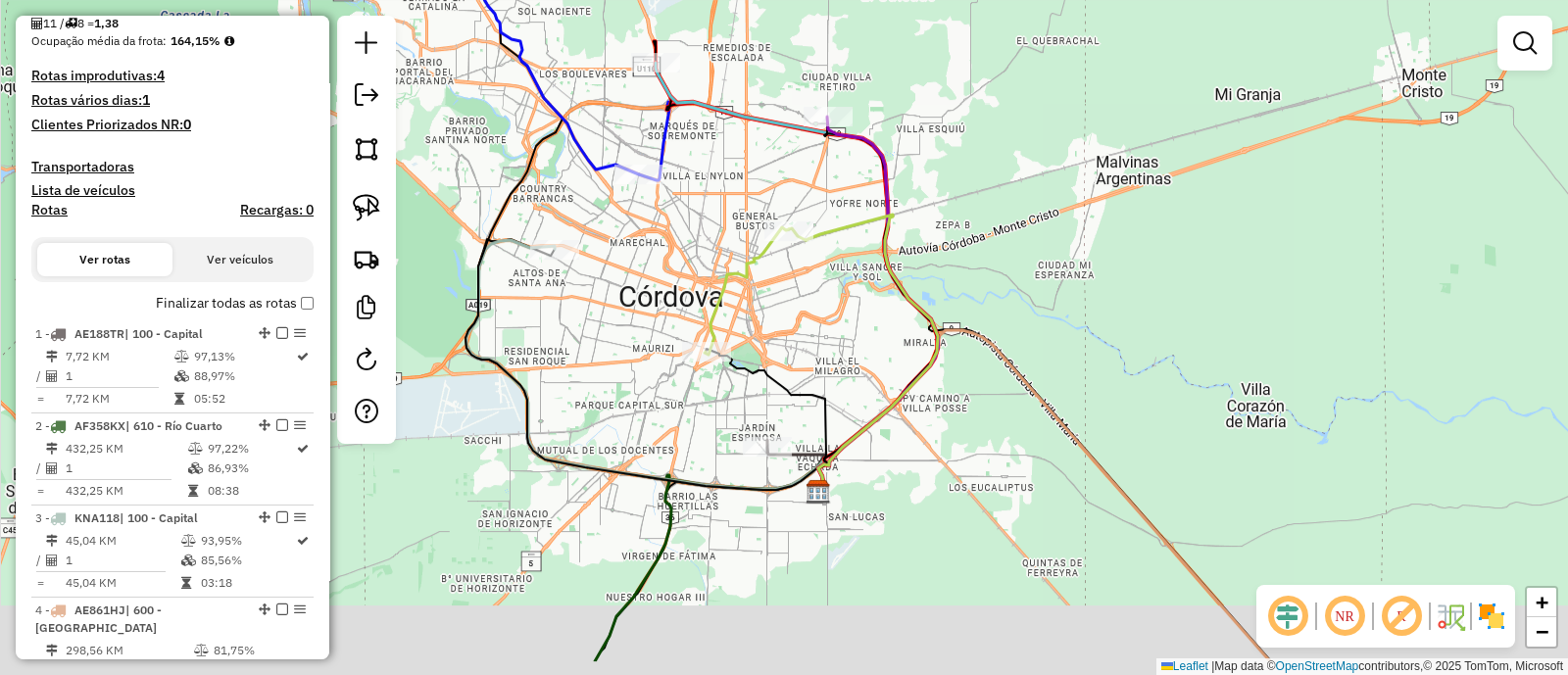
drag, startPoint x: 598, startPoint y: 409, endPoint x: 590, endPoint y: 322, distance: 87.4
click at [590, 322] on div "Janela de atendimento Grade de atendimento Capacidade Transportadoras Veículos …" at bounding box center [784, 337] width 1568 height 675
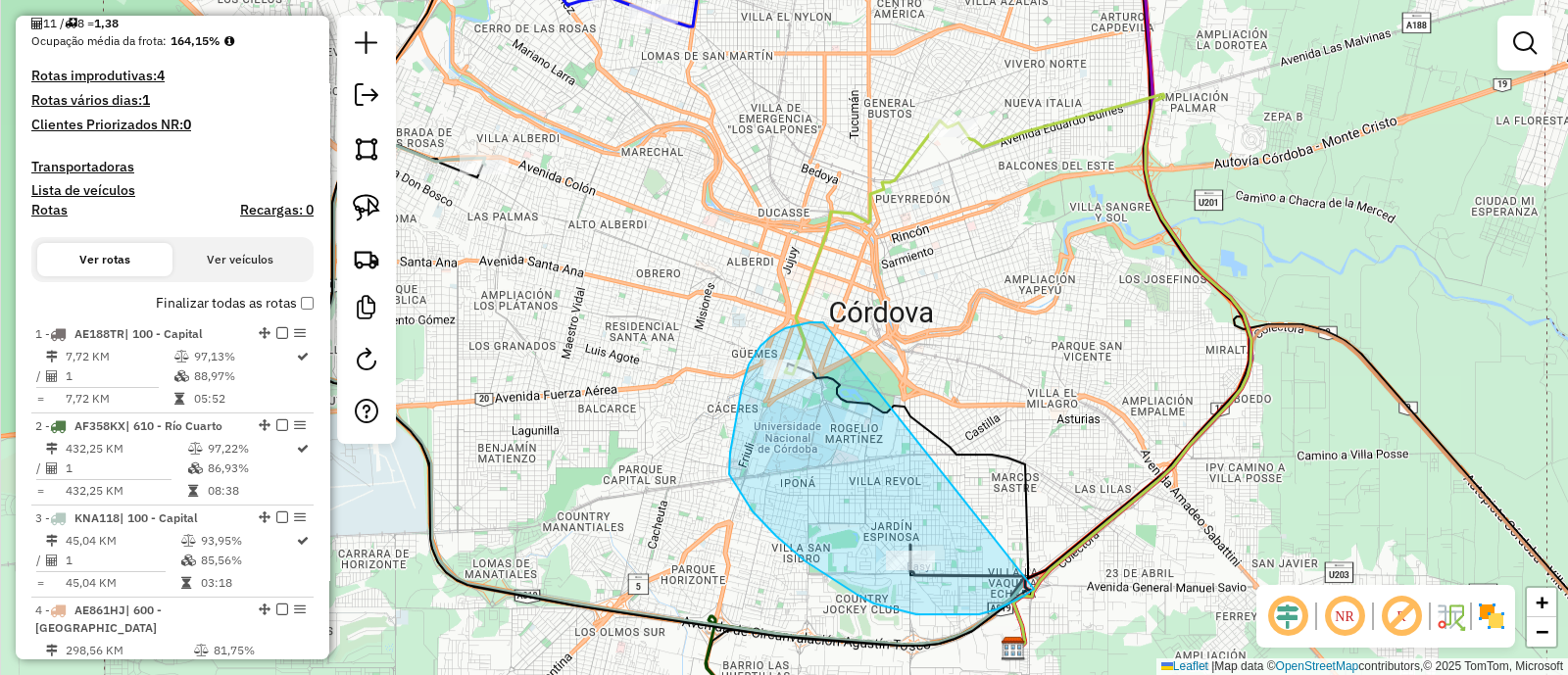
drag, startPoint x: 823, startPoint y: 322, endPoint x: 1048, endPoint y: 582, distance: 343.8
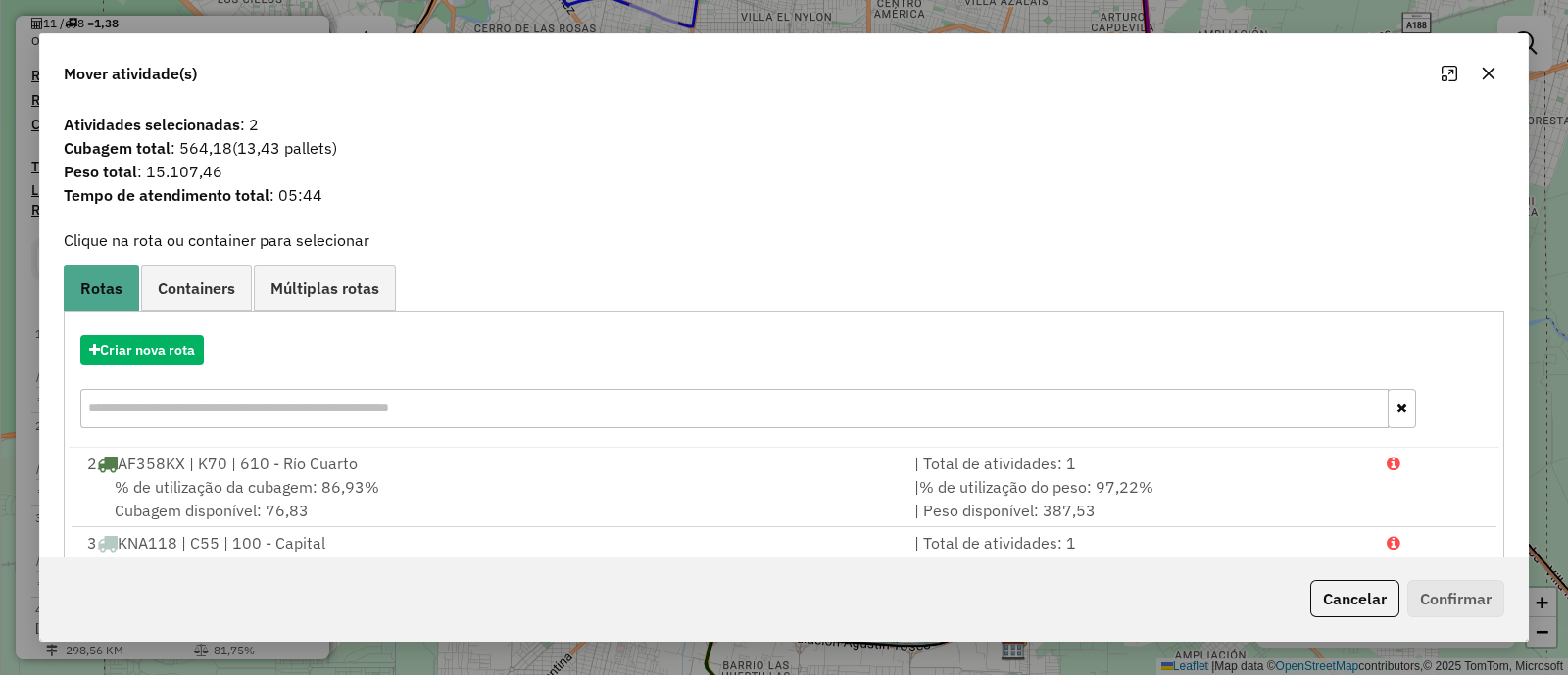
click at [1490, 81] on icon "button" at bounding box center [1489, 74] width 16 height 16
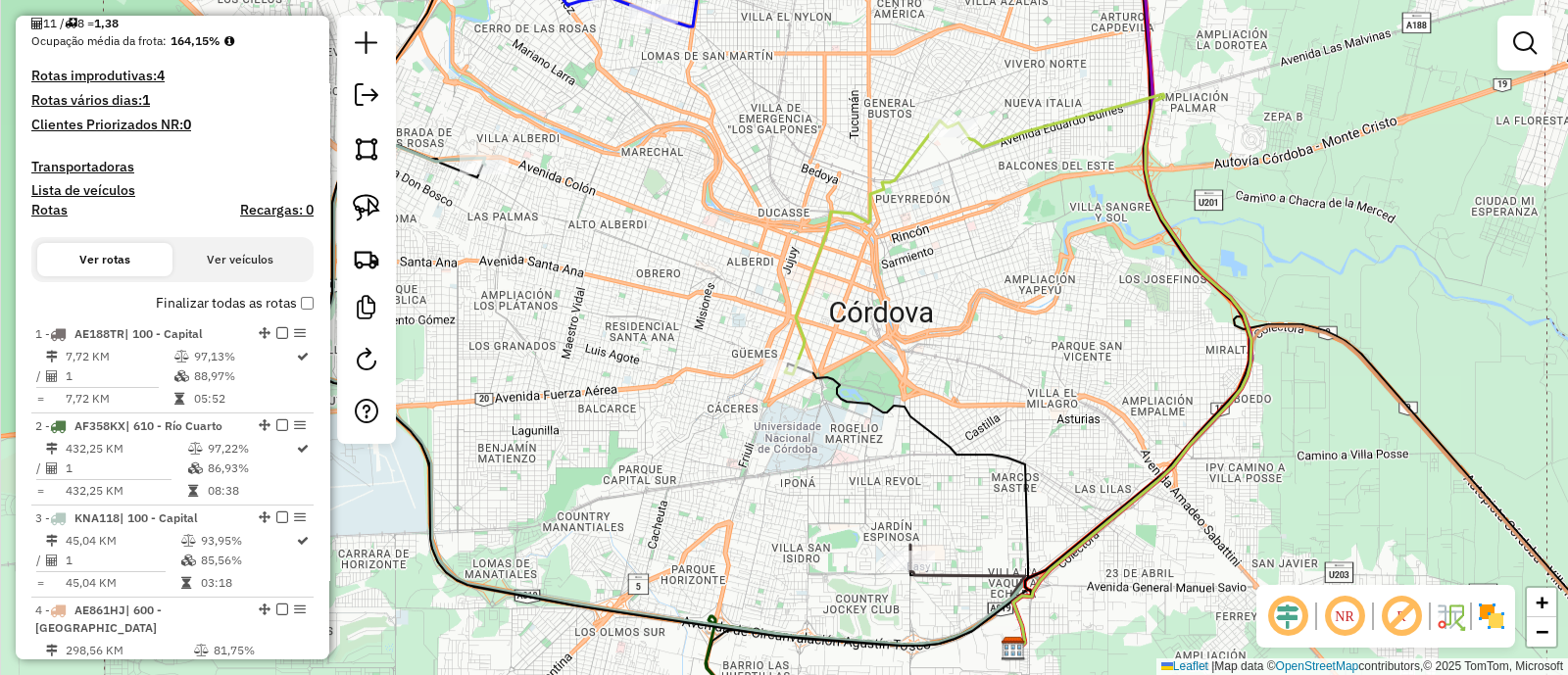
click at [957, 579] on icon at bounding box center [967, 595] width 114 height 102
select select "**********"
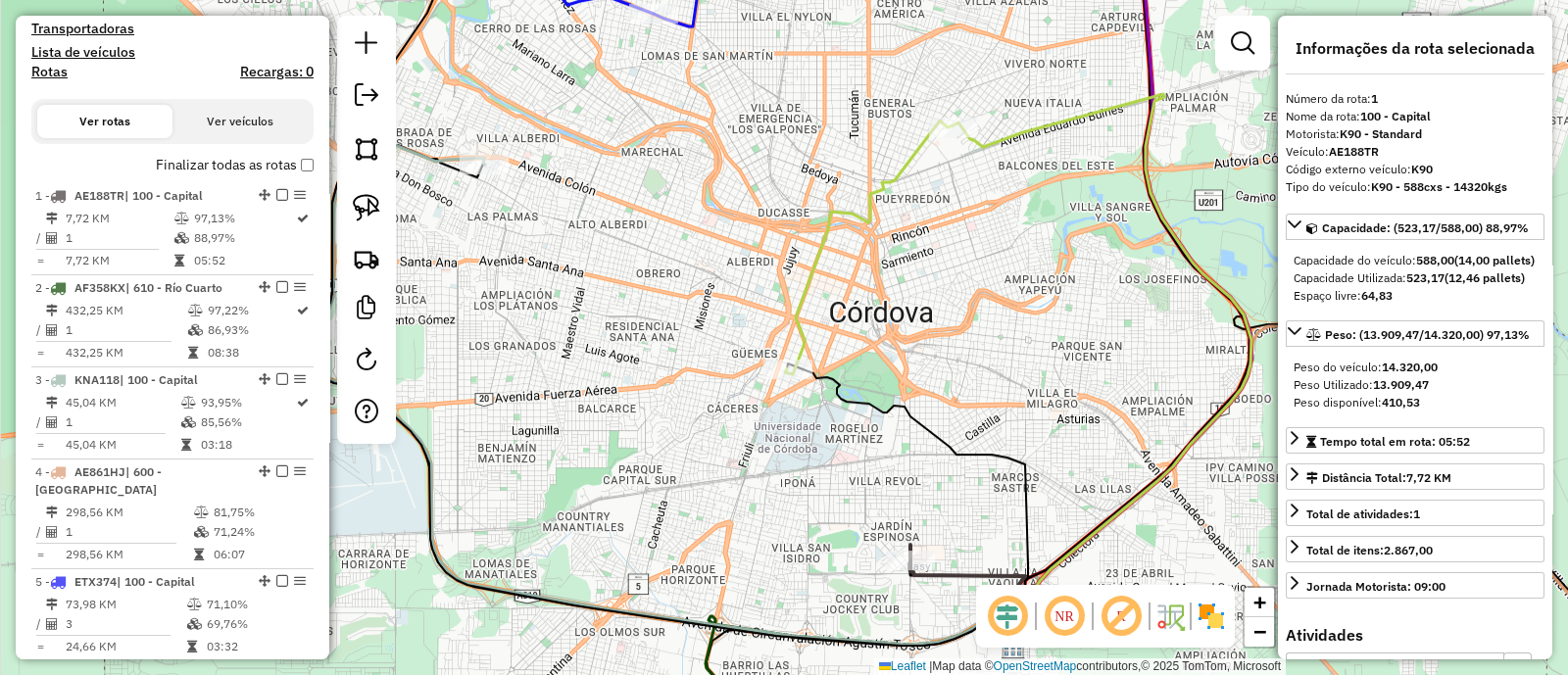
scroll to position [735, 0]
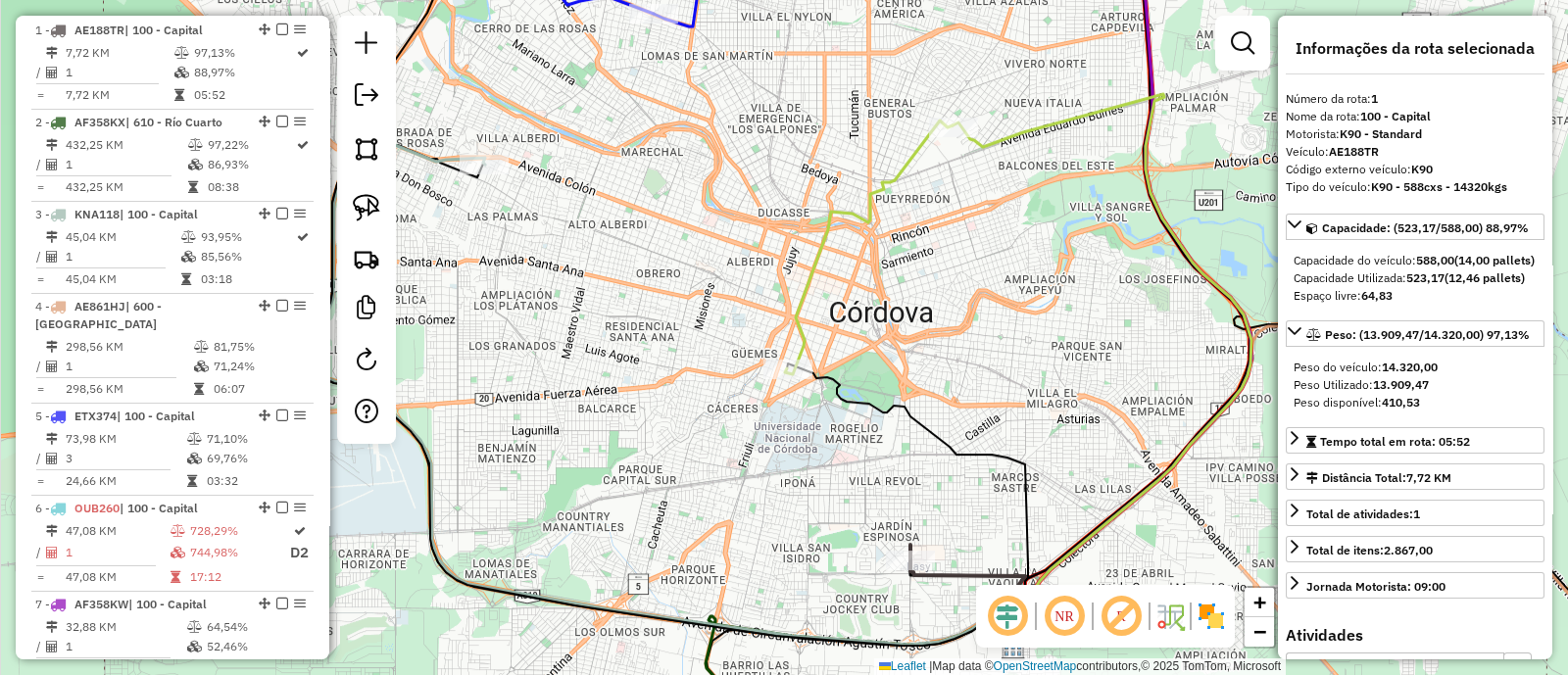
click at [970, 207] on div "Janela de atendimento Grade de atendimento Capacidade Transportadoras Veículos …" at bounding box center [784, 337] width 1568 height 675
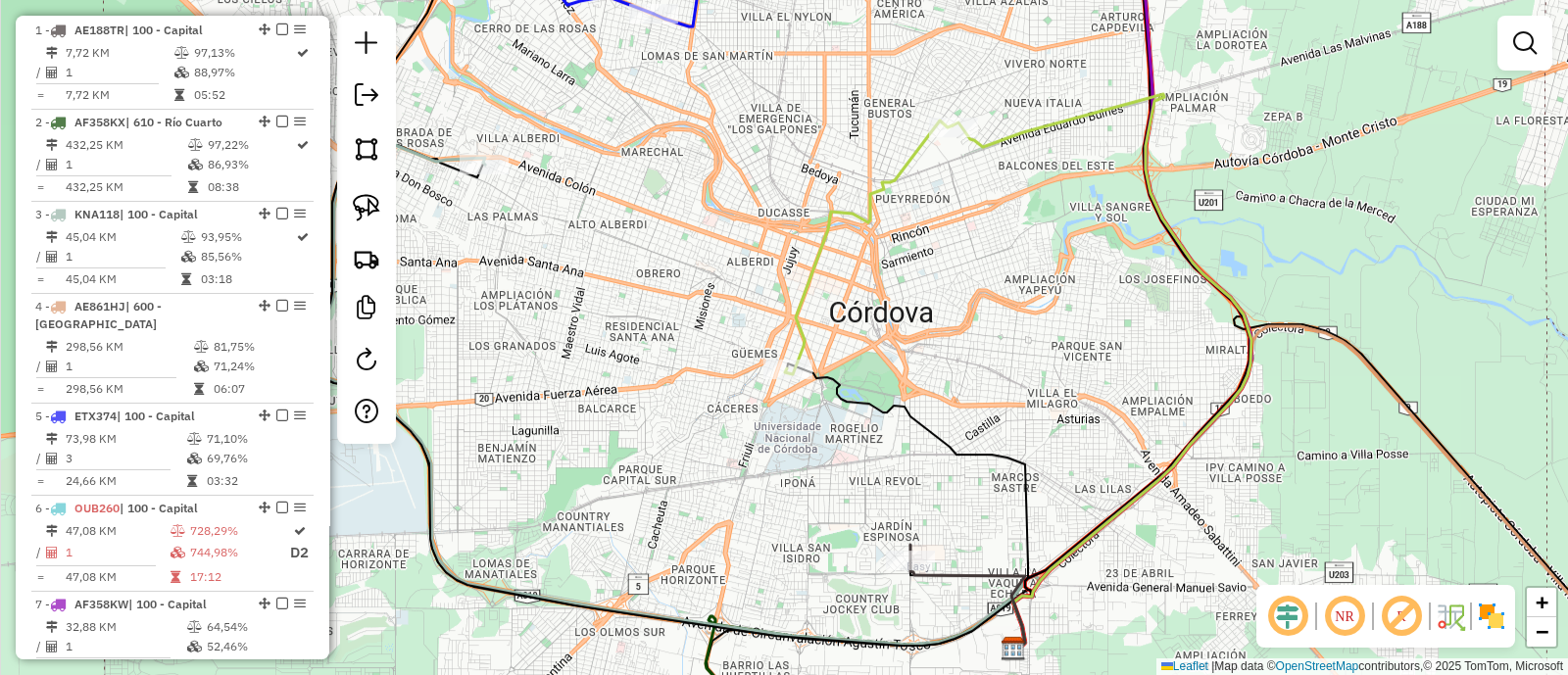
click at [1000, 149] on icon at bounding box center [1102, 371] width 299 height 553
select select "**********"
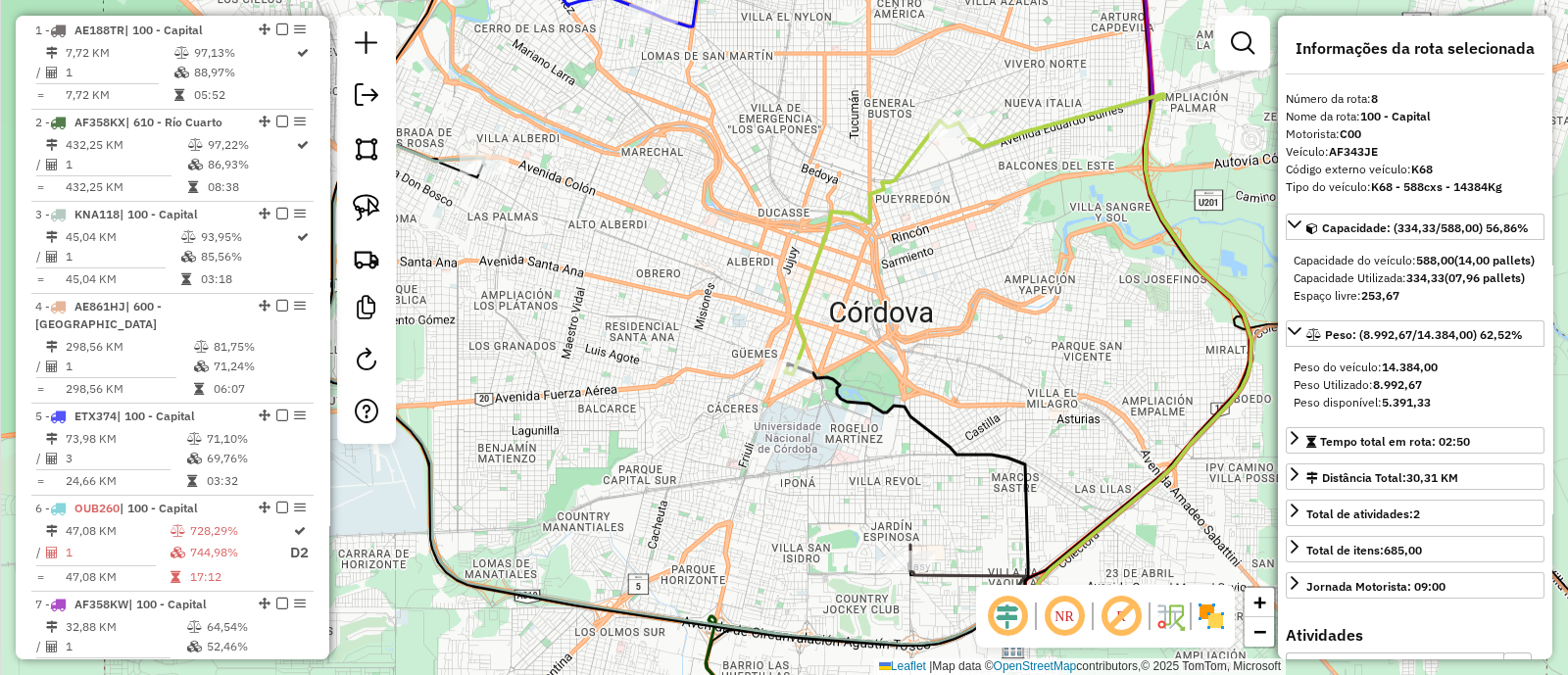
scroll to position [960, 0]
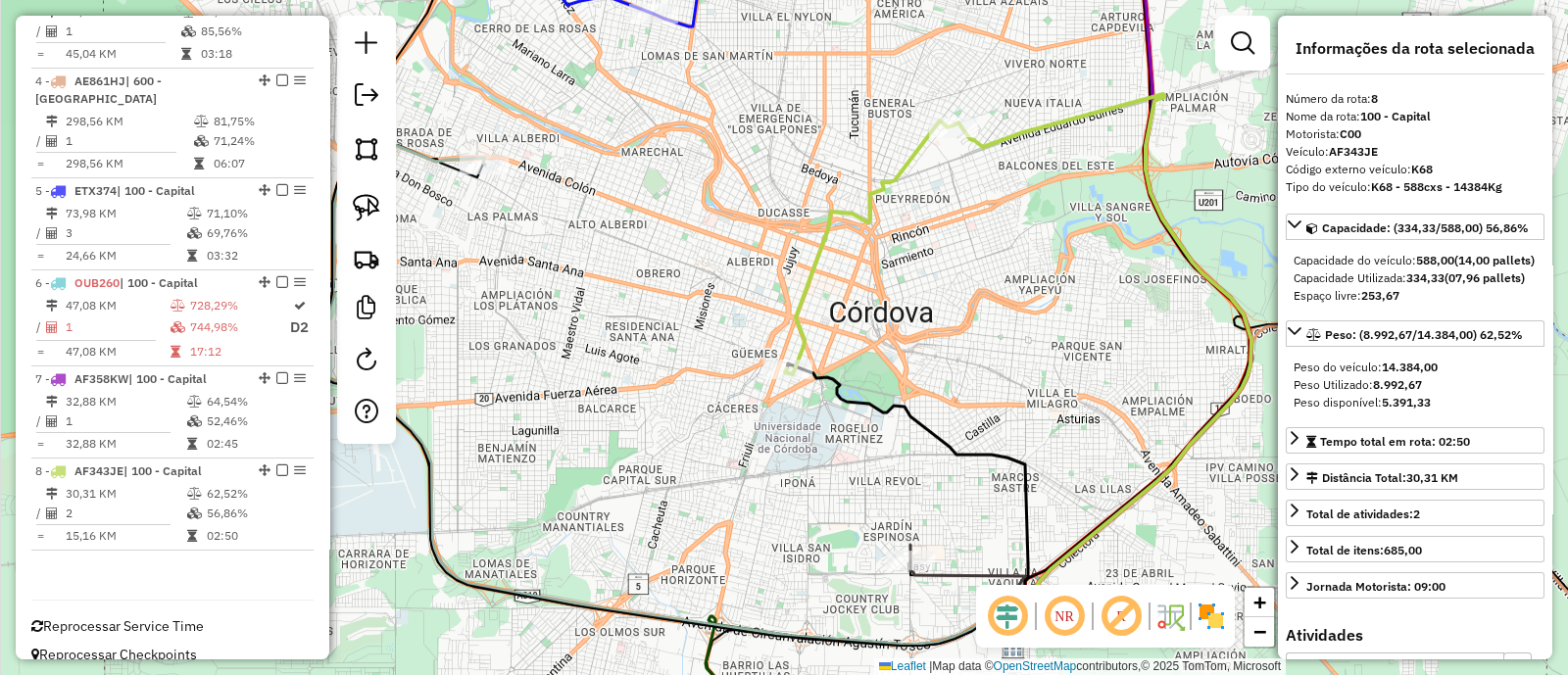
click at [1037, 299] on div "Janela de atendimento Grade de atendimento Capacidade Transportadoras Veículos …" at bounding box center [784, 337] width 1568 height 675
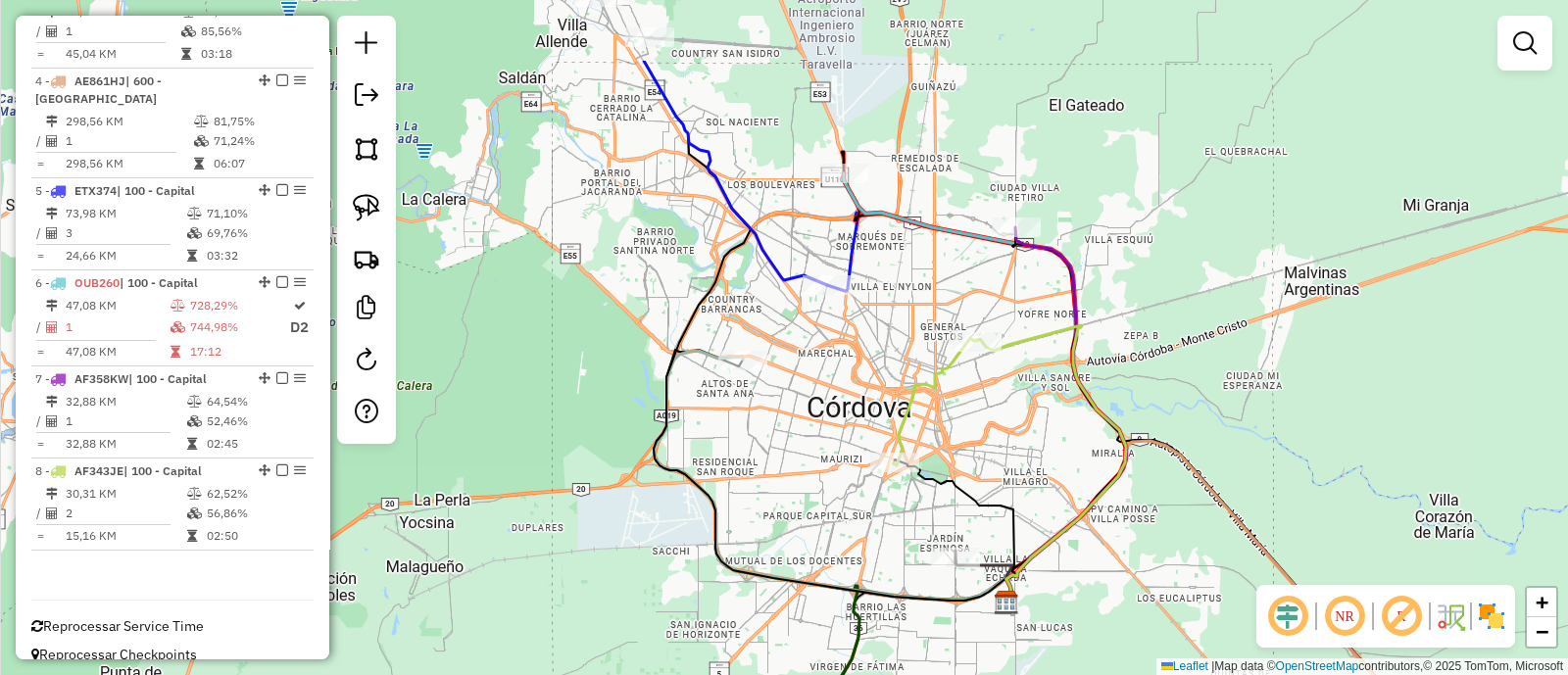
drag, startPoint x: 813, startPoint y: 312, endPoint x: 796, endPoint y: 441, distance: 130.1
click at [796, 441] on div "Janela de atendimento Grade de atendimento Capacidade Transportadoras Veículos …" at bounding box center [784, 337] width 1568 height 675
select select "**********"
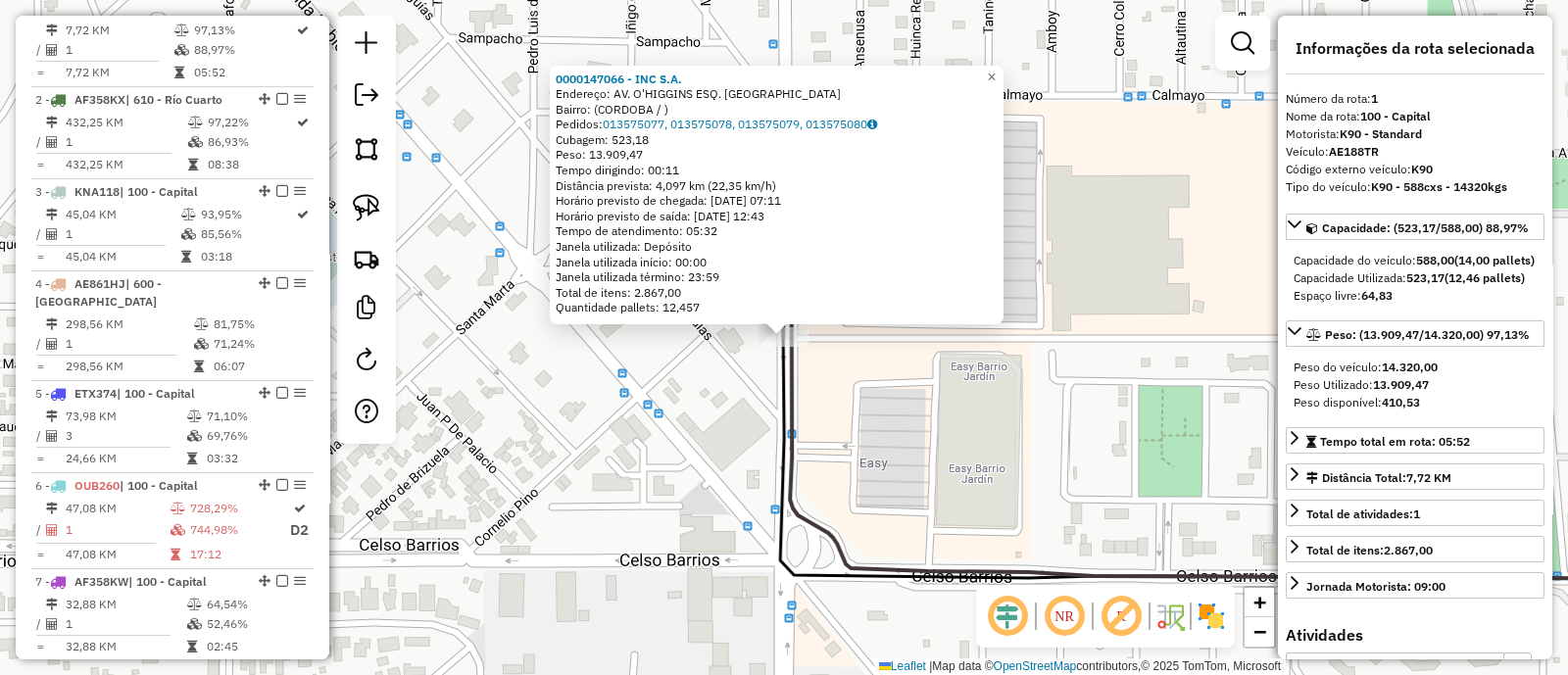
scroll to position [735, 0]
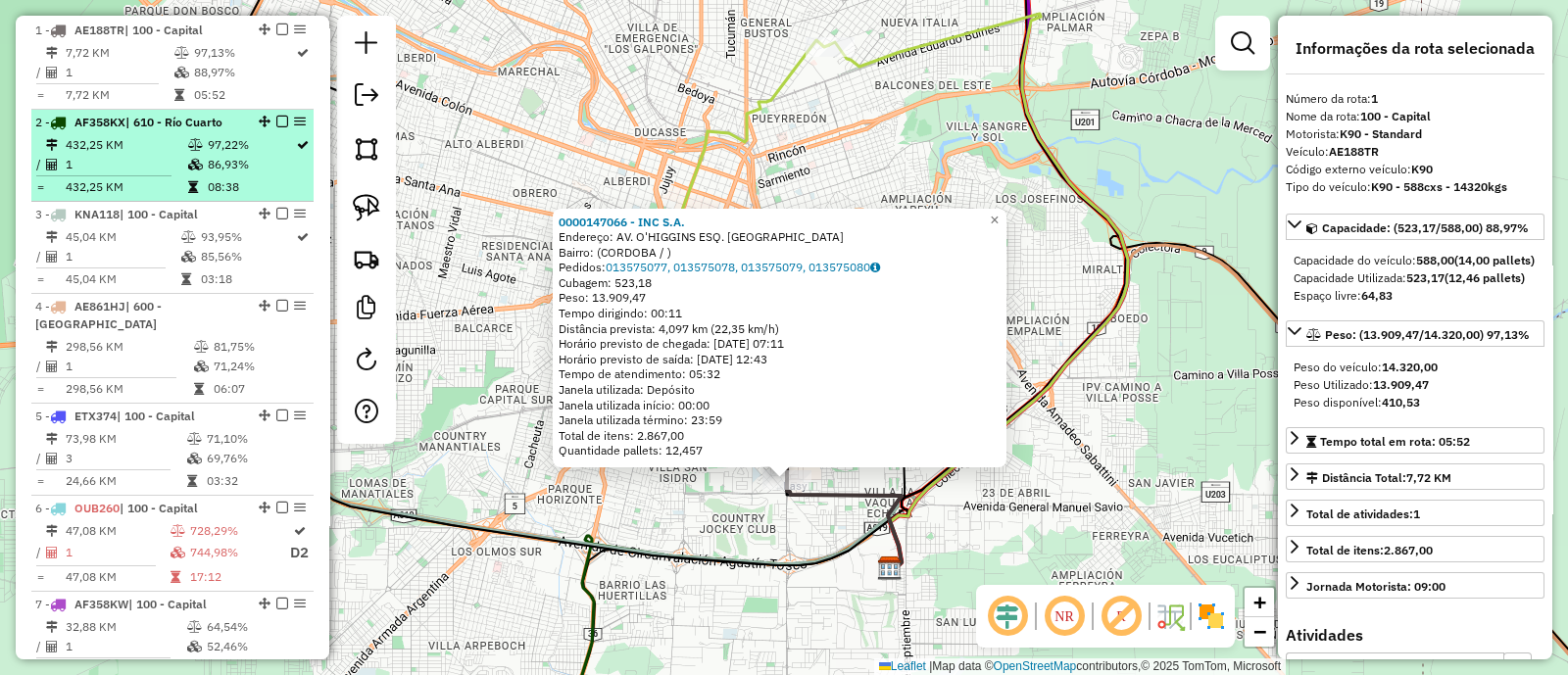
click at [252, 135] on td "97,22%" at bounding box center [251, 145] width 88 height 20
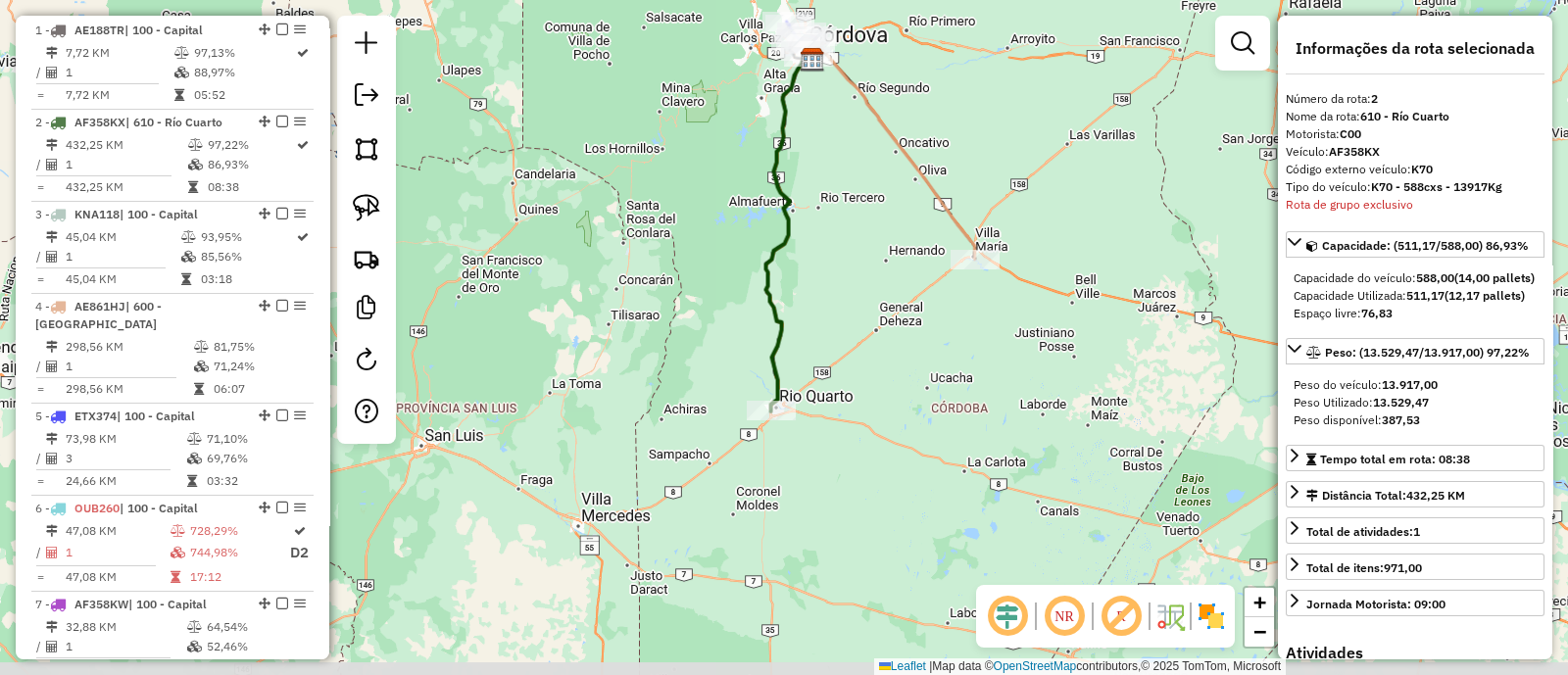
drag, startPoint x: 750, startPoint y: 579, endPoint x: 756, endPoint y: 475, distance: 104.2
click at [756, 475] on div "Janela de atendimento Grade de atendimento Capacidade Transportadoras Veículos …" at bounding box center [784, 337] width 1568 height 675
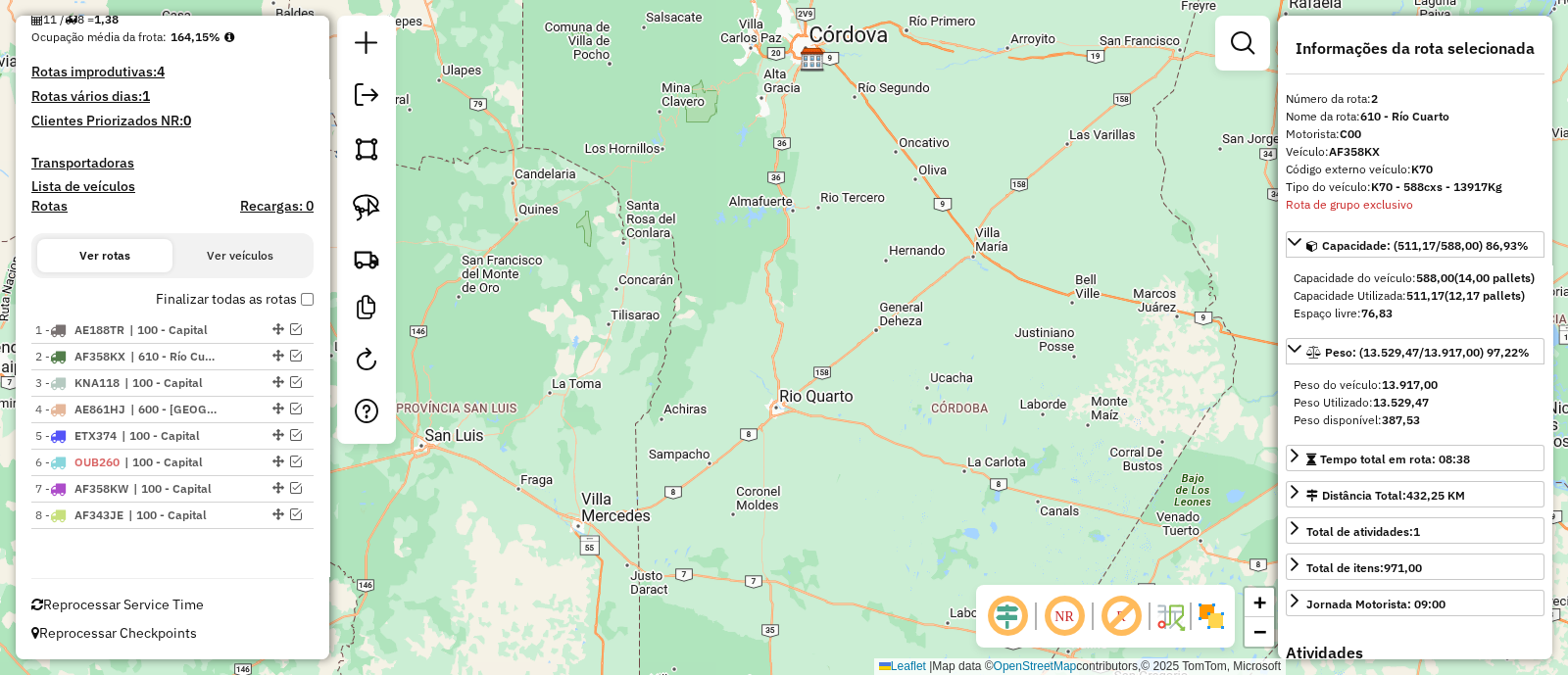
scroll to position [431, 0]
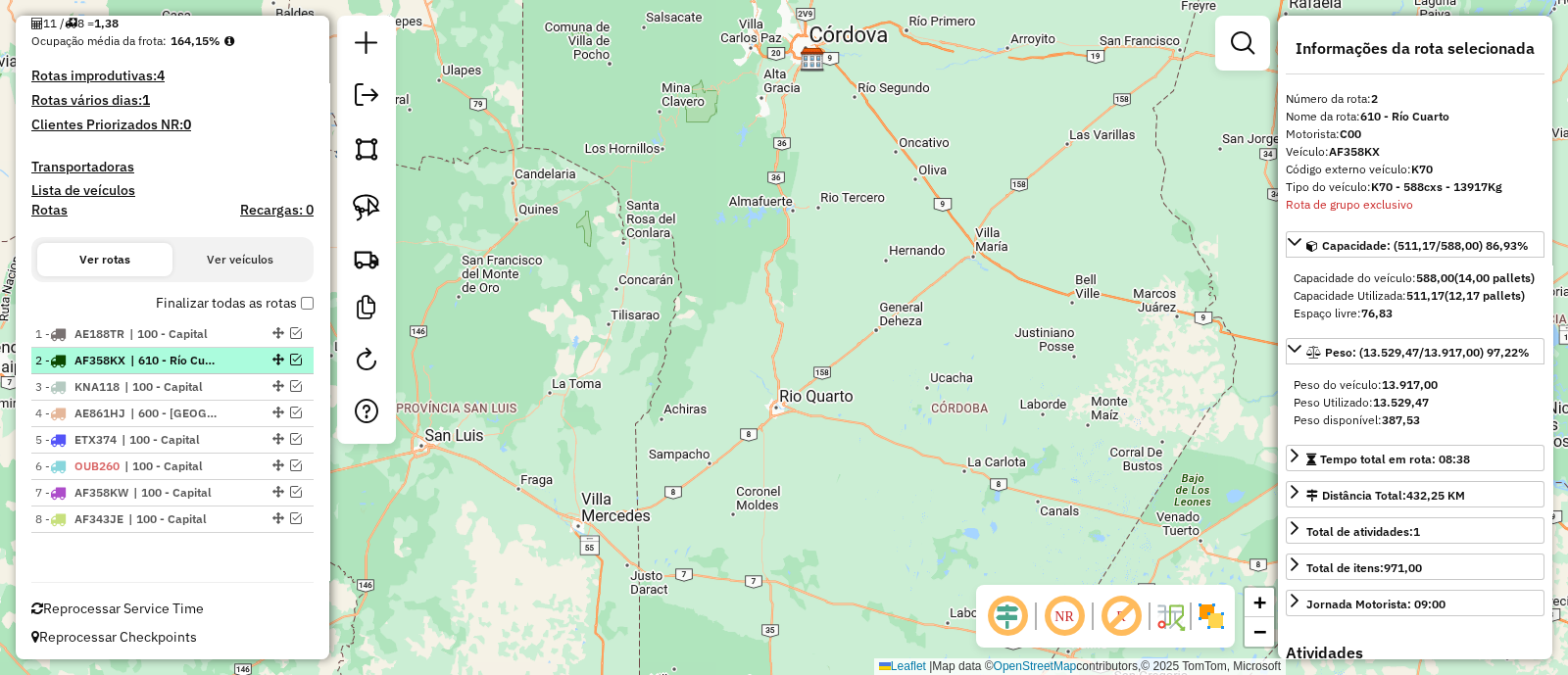
click at [290, 354] on em at bounding box center [296, 360] width 12 height 12
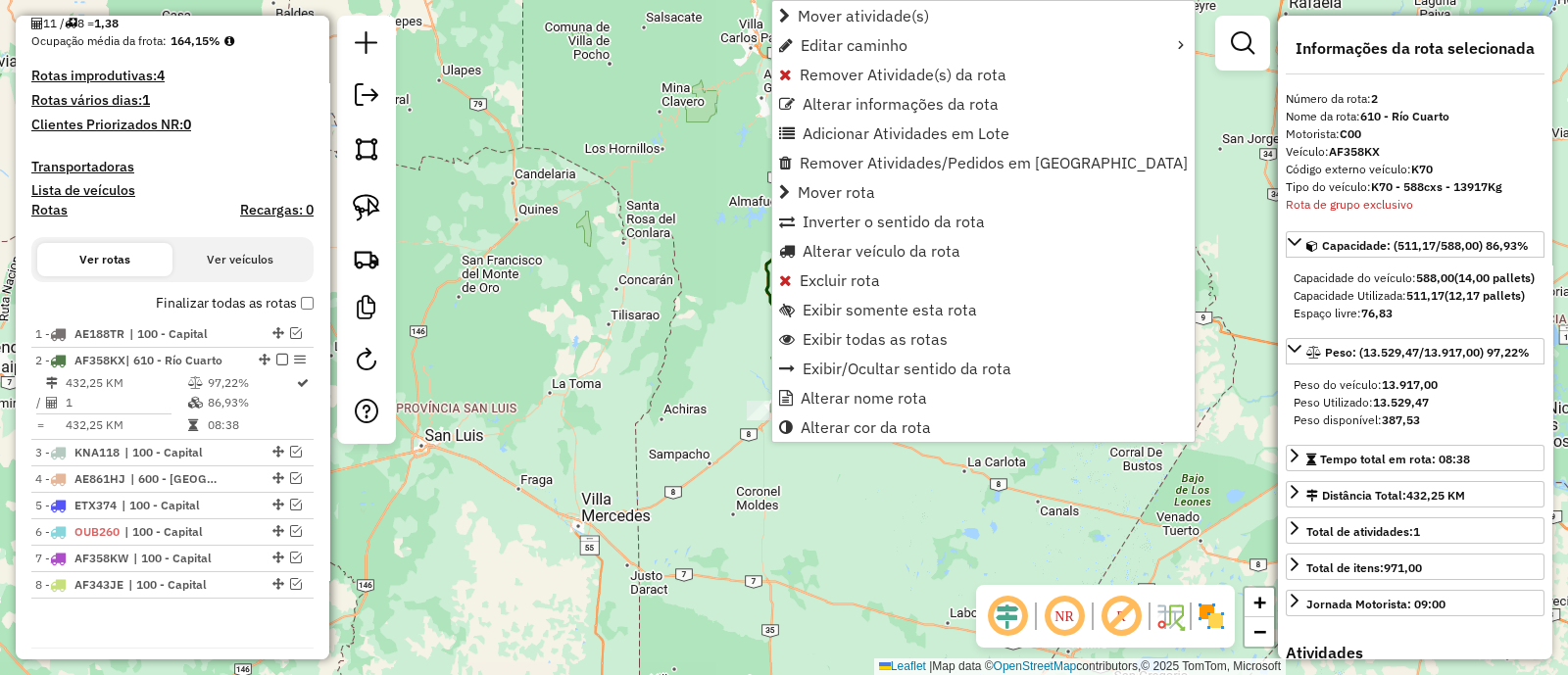
scroll to position [498, 0]
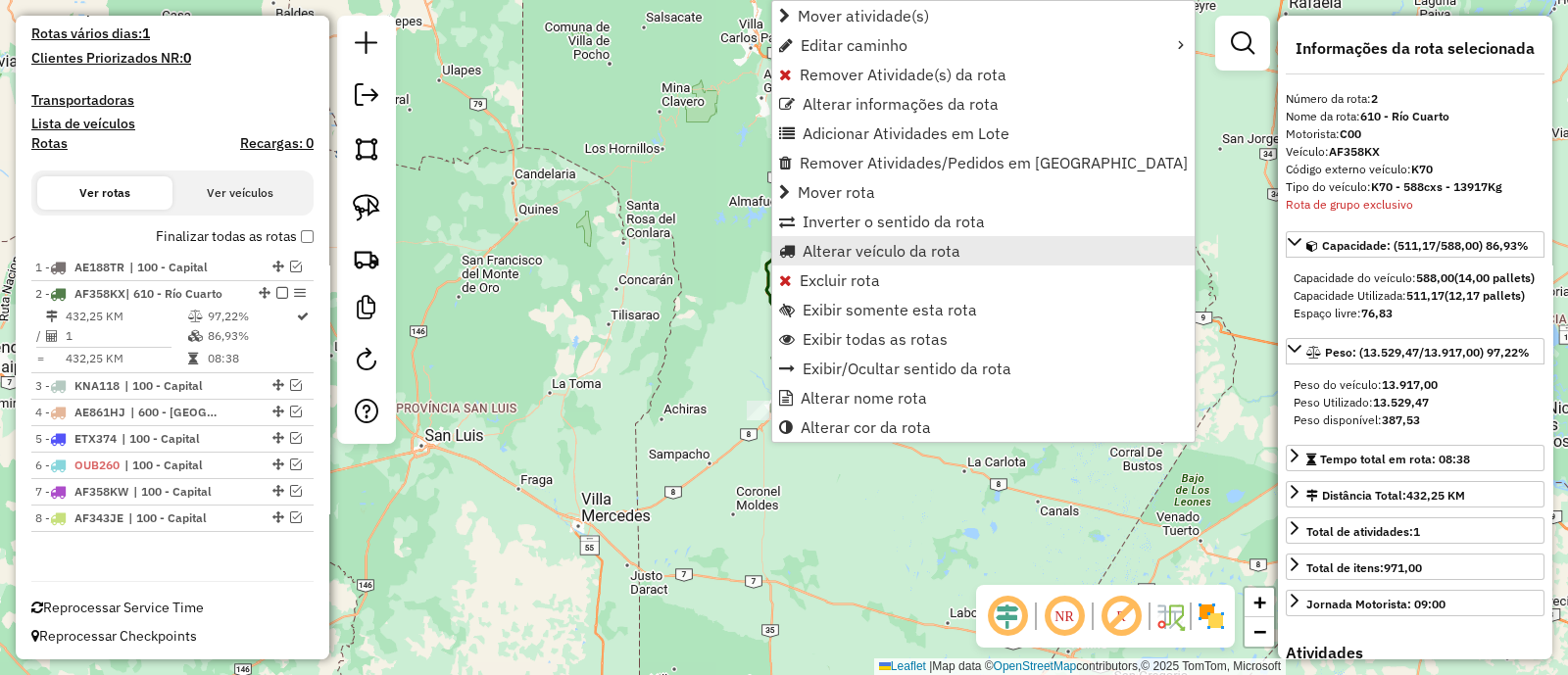
click at [841, 245] on span "Alterar veículo da rota" at bounding box center [881, 251] width 158 height 16
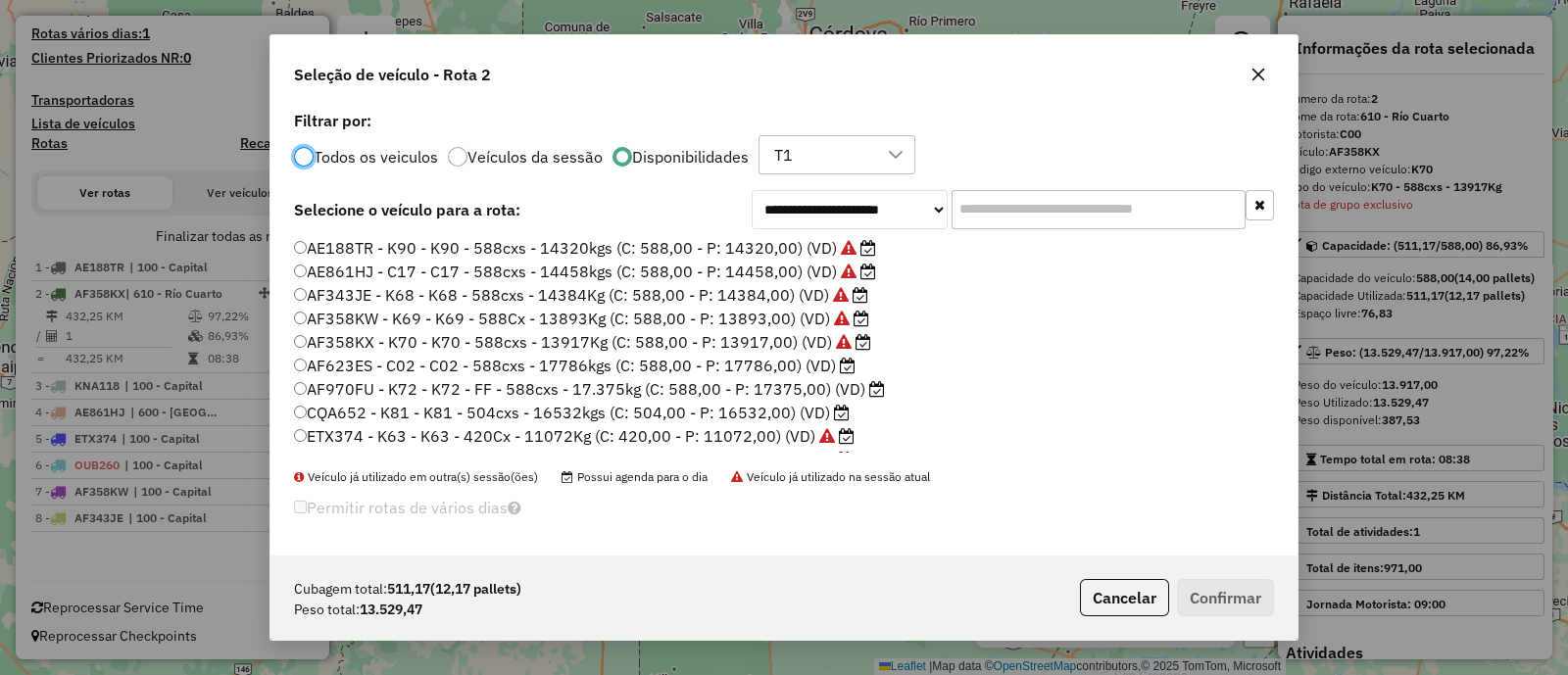
scroll to position [161, 0]
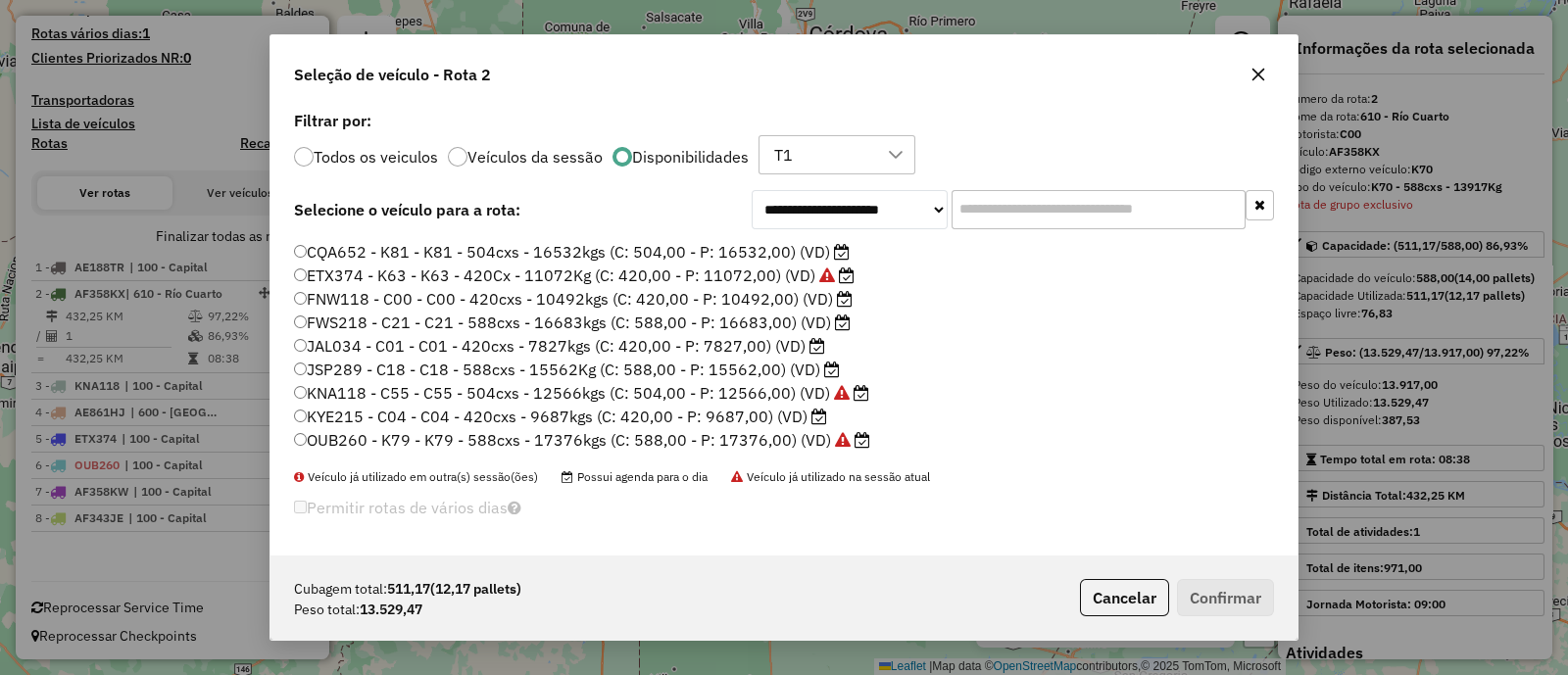
click at [1146, 214] on input "text" at bounding box center [1099, 209] width 294 height 39
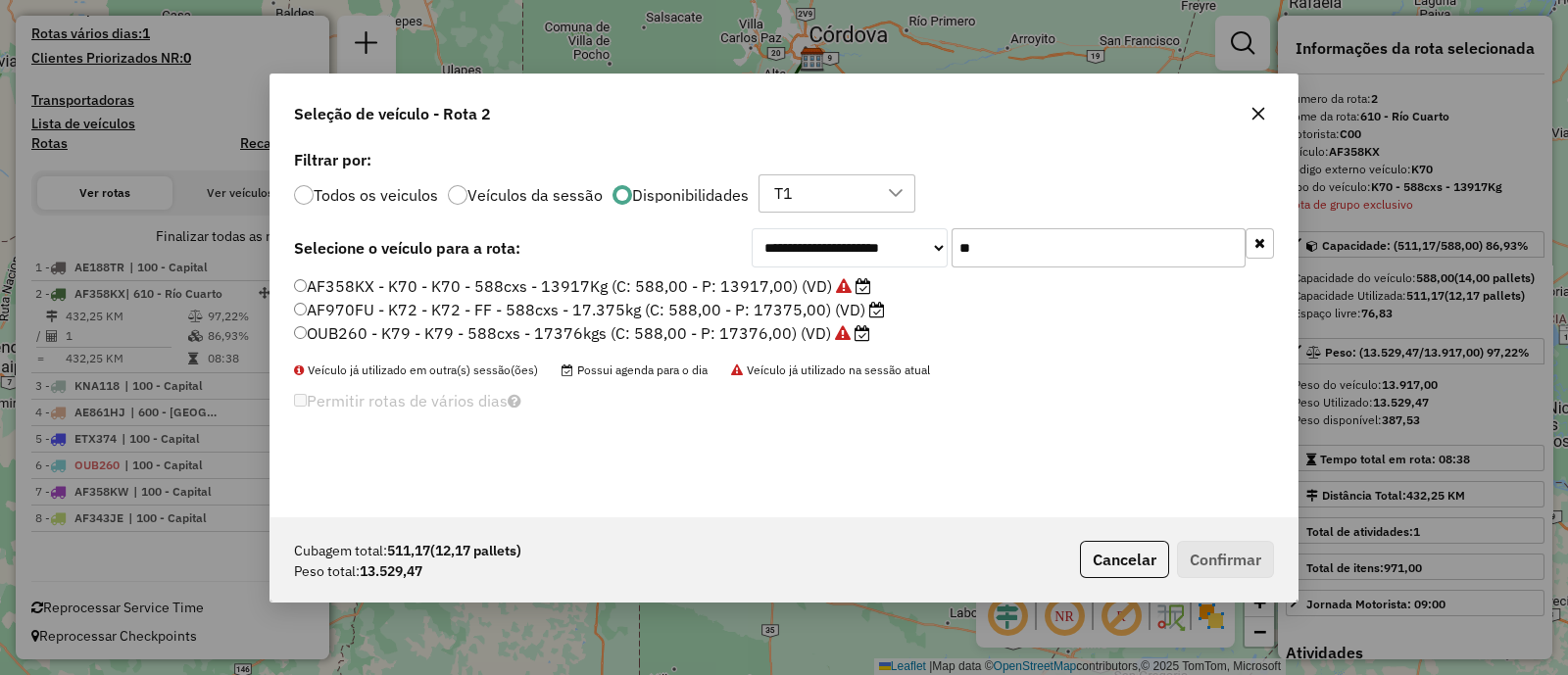
scroll to position [0, 0]
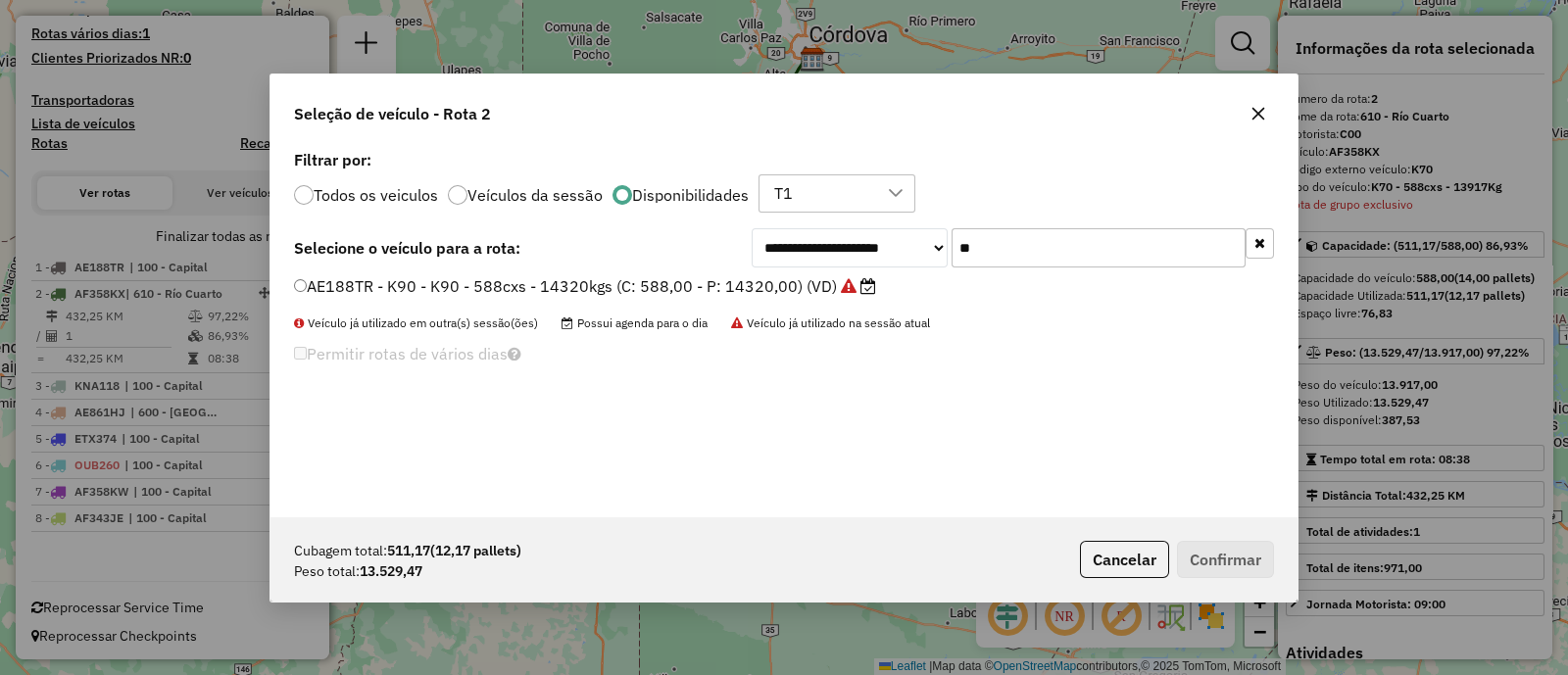
type input "**"
drag, startPoint x: 765, startPoint y: 279, endPoint x: 842, endPoint y: 293, distance: 78.3
click at [769, 279] on label "AE188TR - K90 - K90 - 588cxs - 14320kgs (C: 588,00 - P: 14320,00) (VD)" at bounding box center [586, 286] width 583 height 24
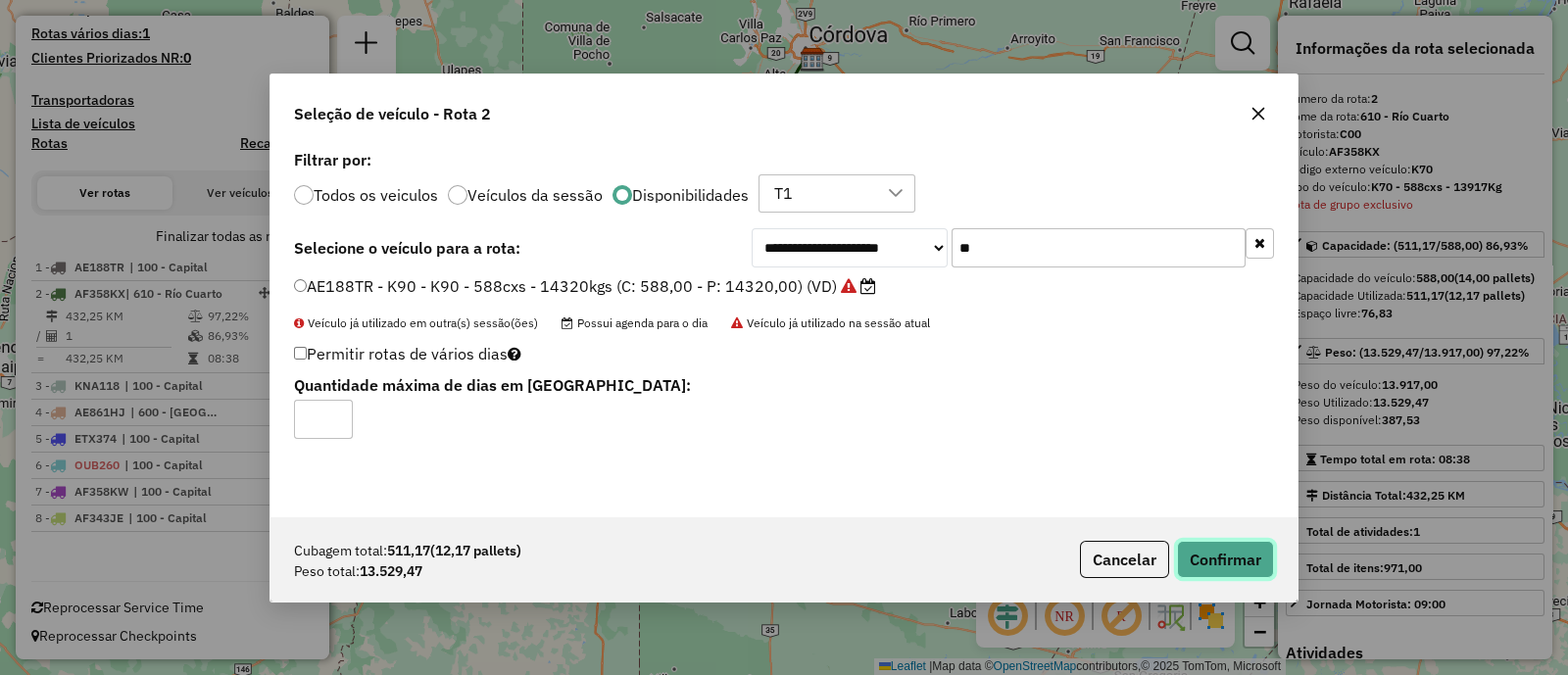
click at [1205, 553] on button "Confirmar" at bounding box center [1226, 559] width 97 height 37
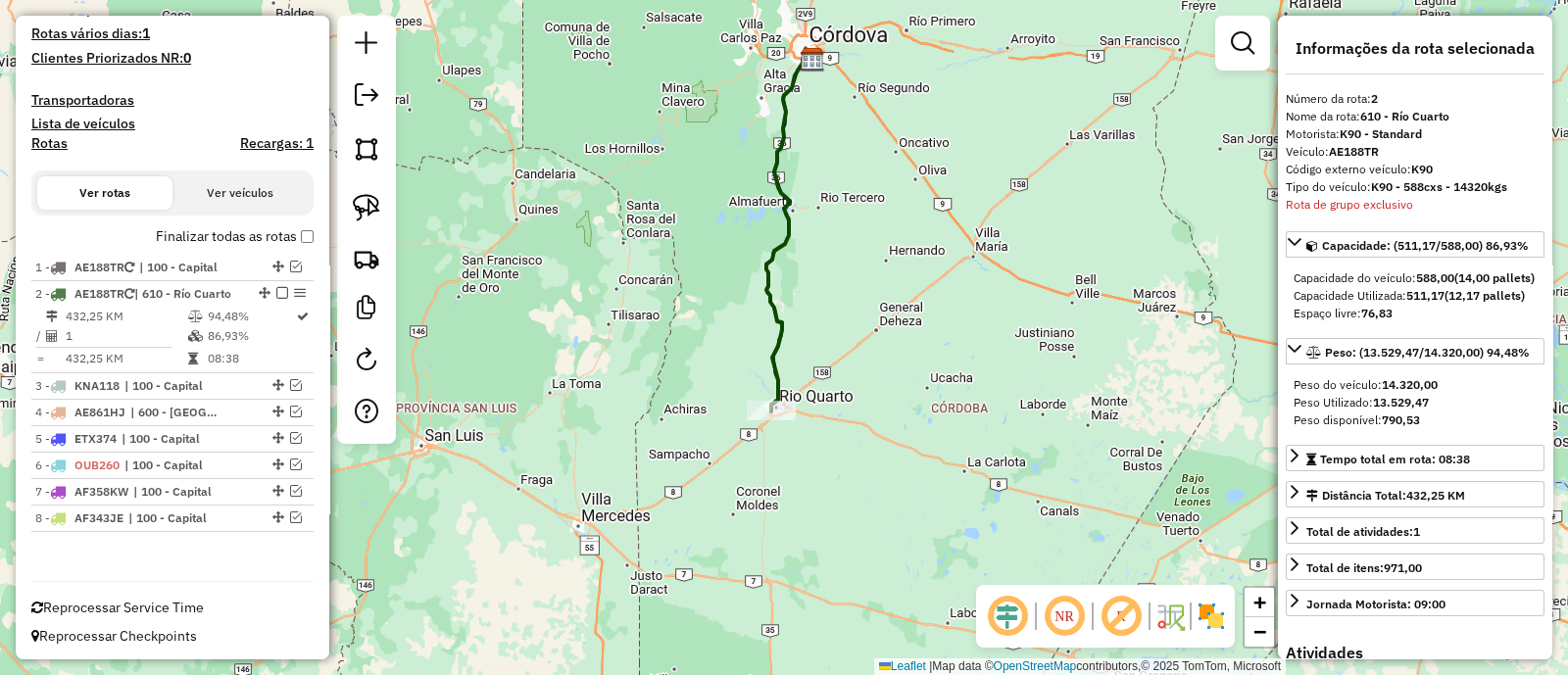
scroll to position [515, 0]
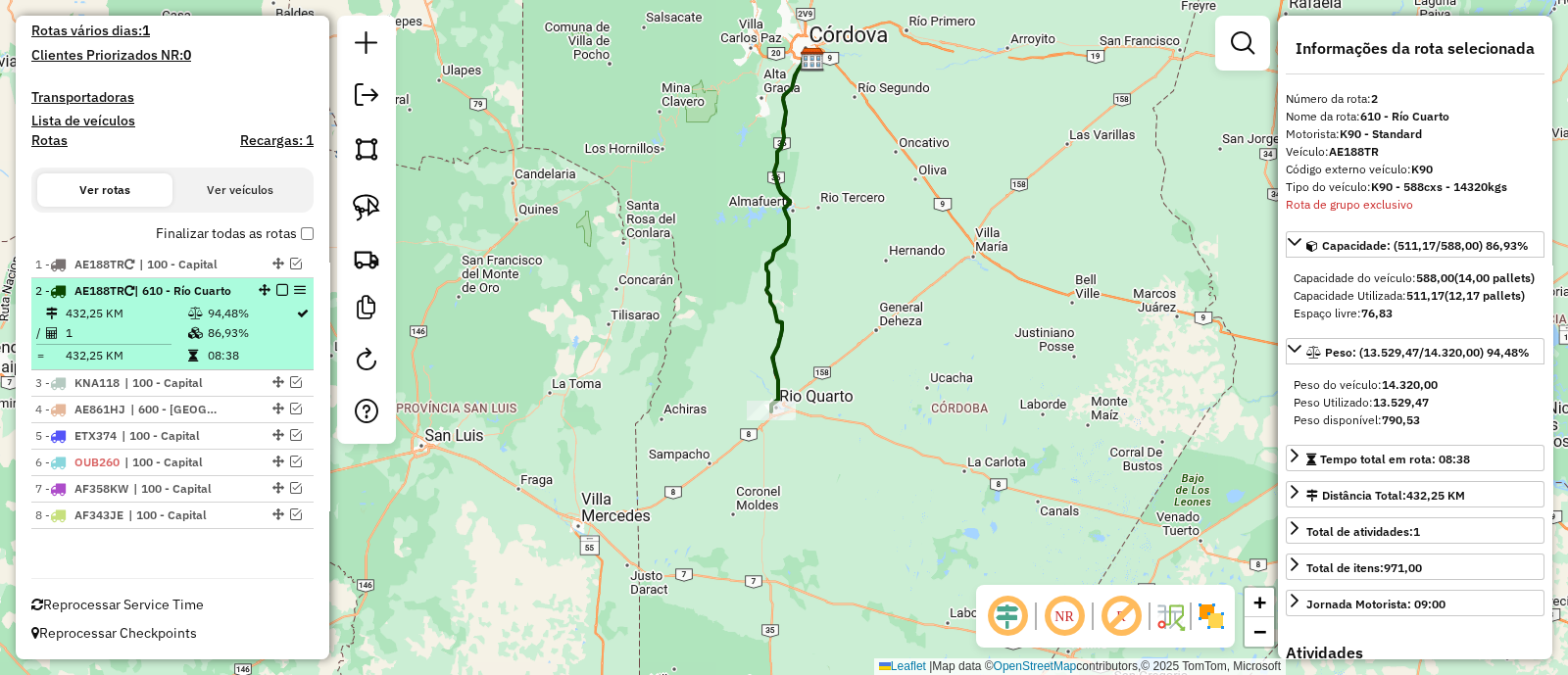
click at [276, 284] on em at bounding box center [282, 290] width 12 height 12
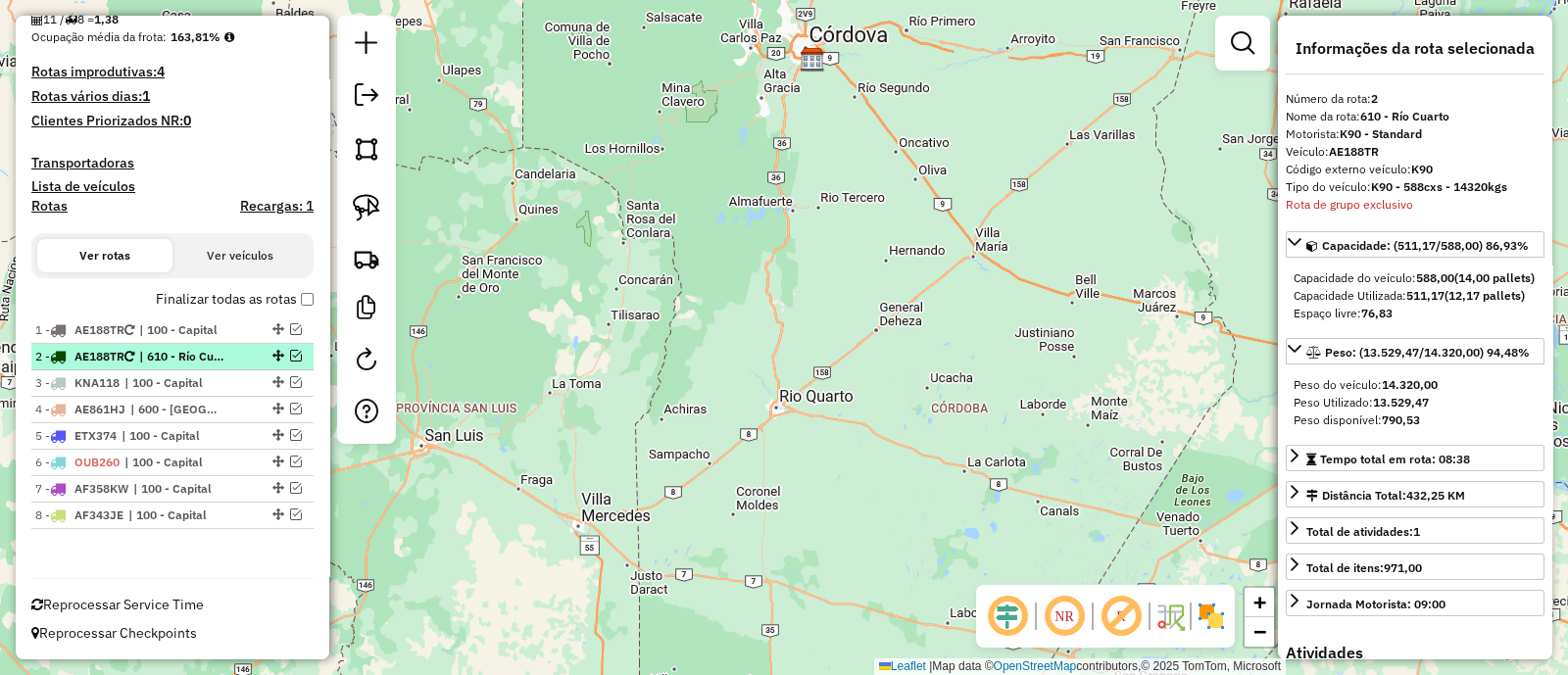
scroll to position [431, 0]
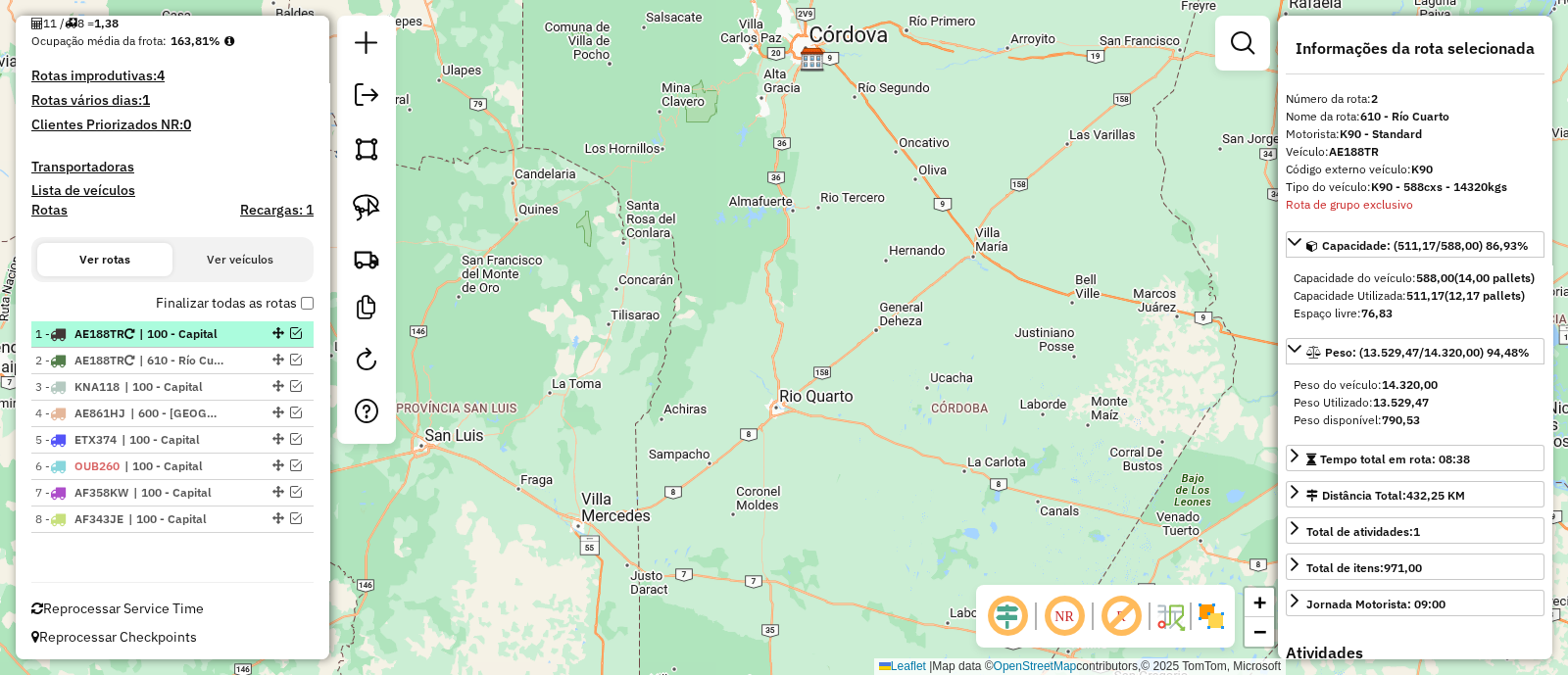
click at [290, 328] on em at bounding box center [296, 333] width 12 height 12
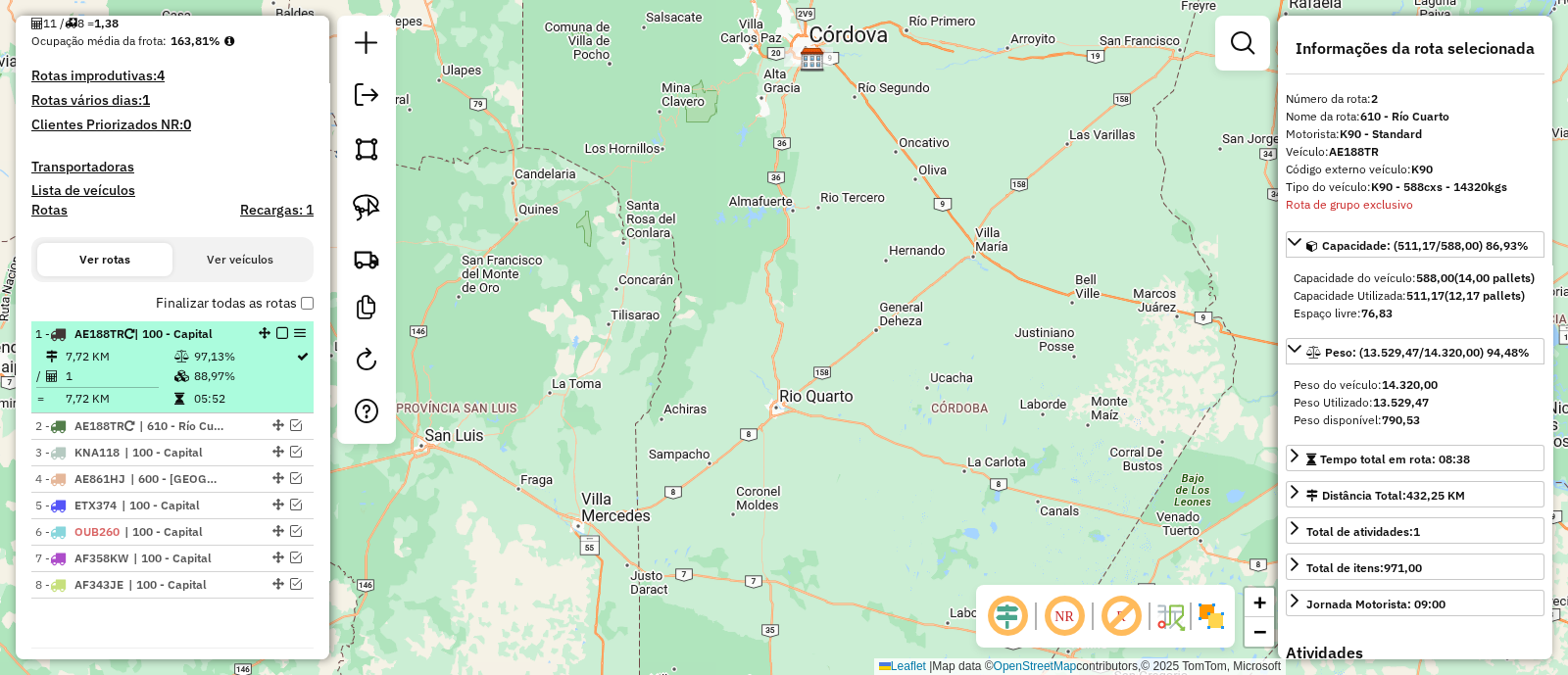
scroll to position [498, 0]
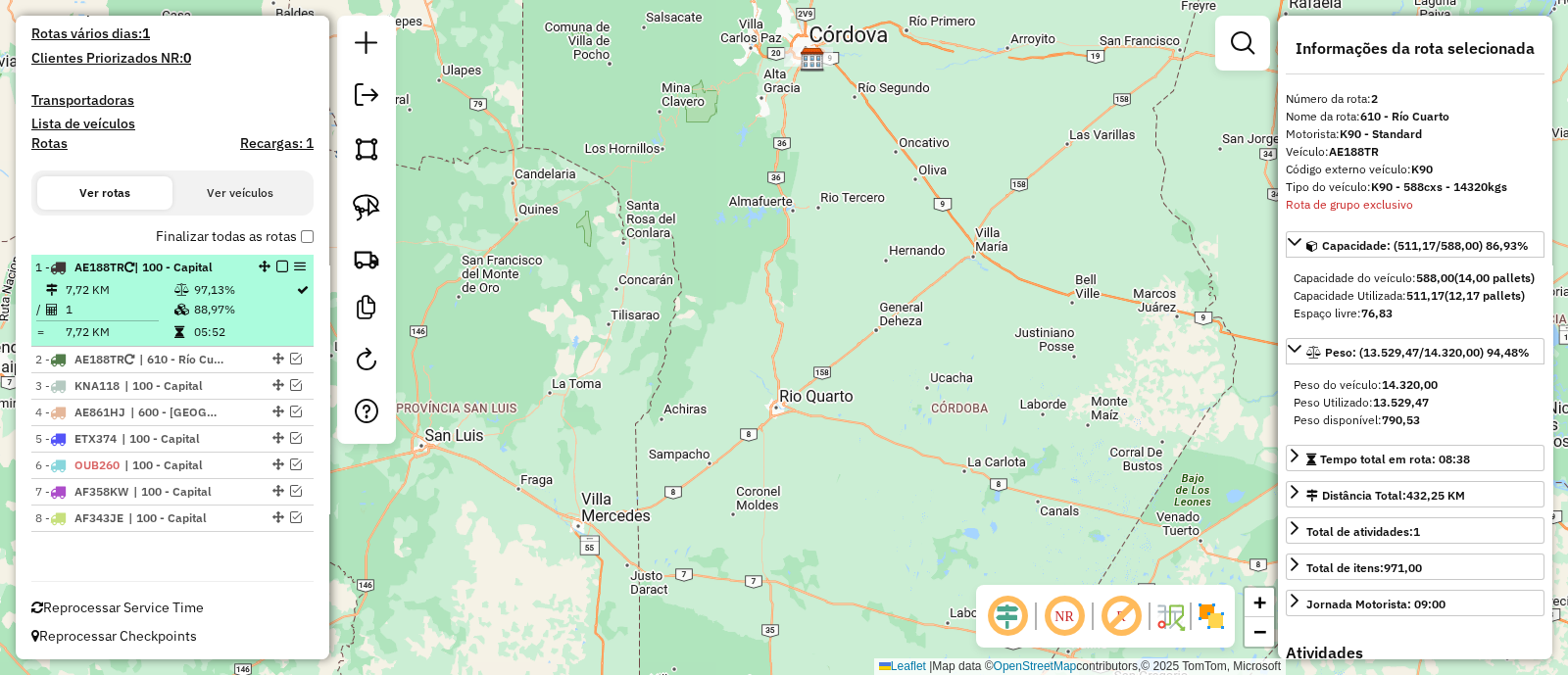
click at [268, 325] on td "05:52" at bounding box center [244, 332] width 102 height 20
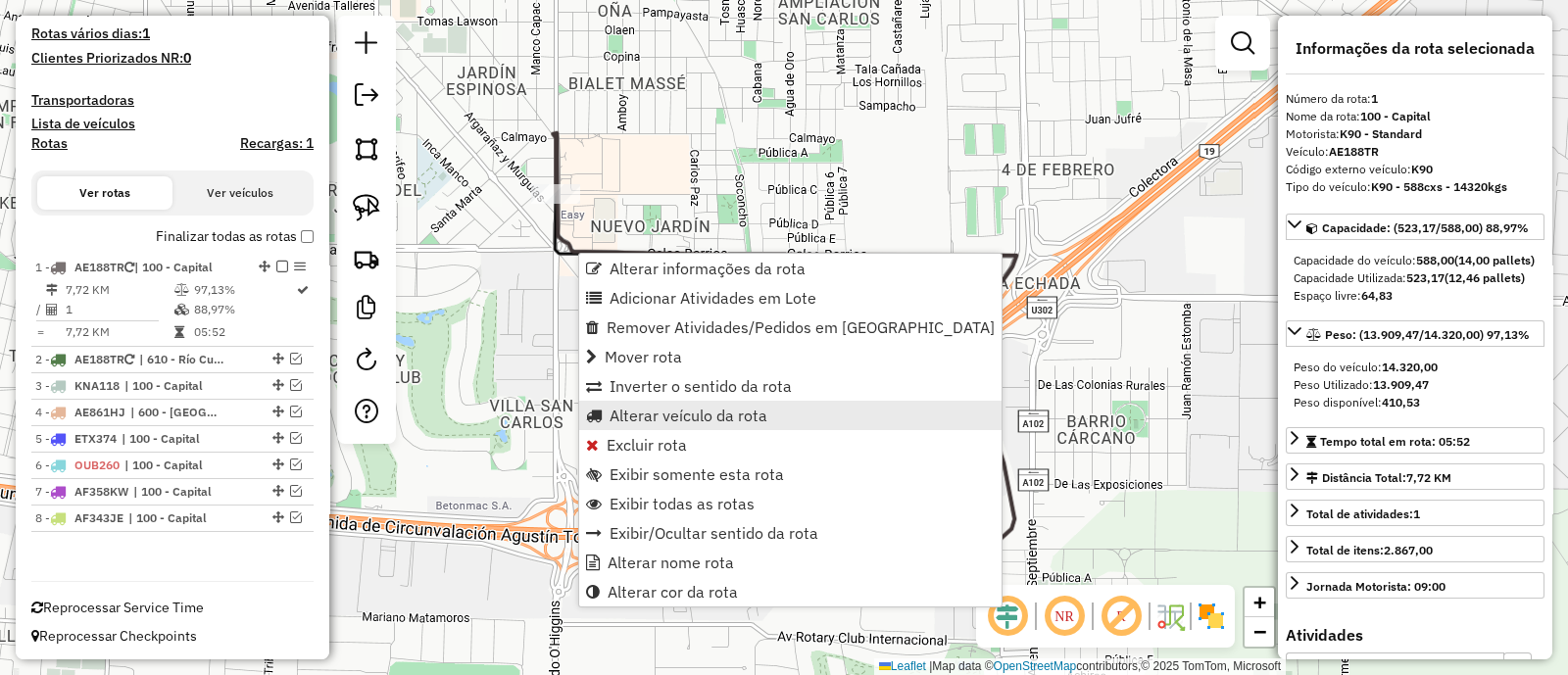
click at [686, 409] on span "Alterar veículo da rota" at bounding box center [688, 416] width 158 height 16
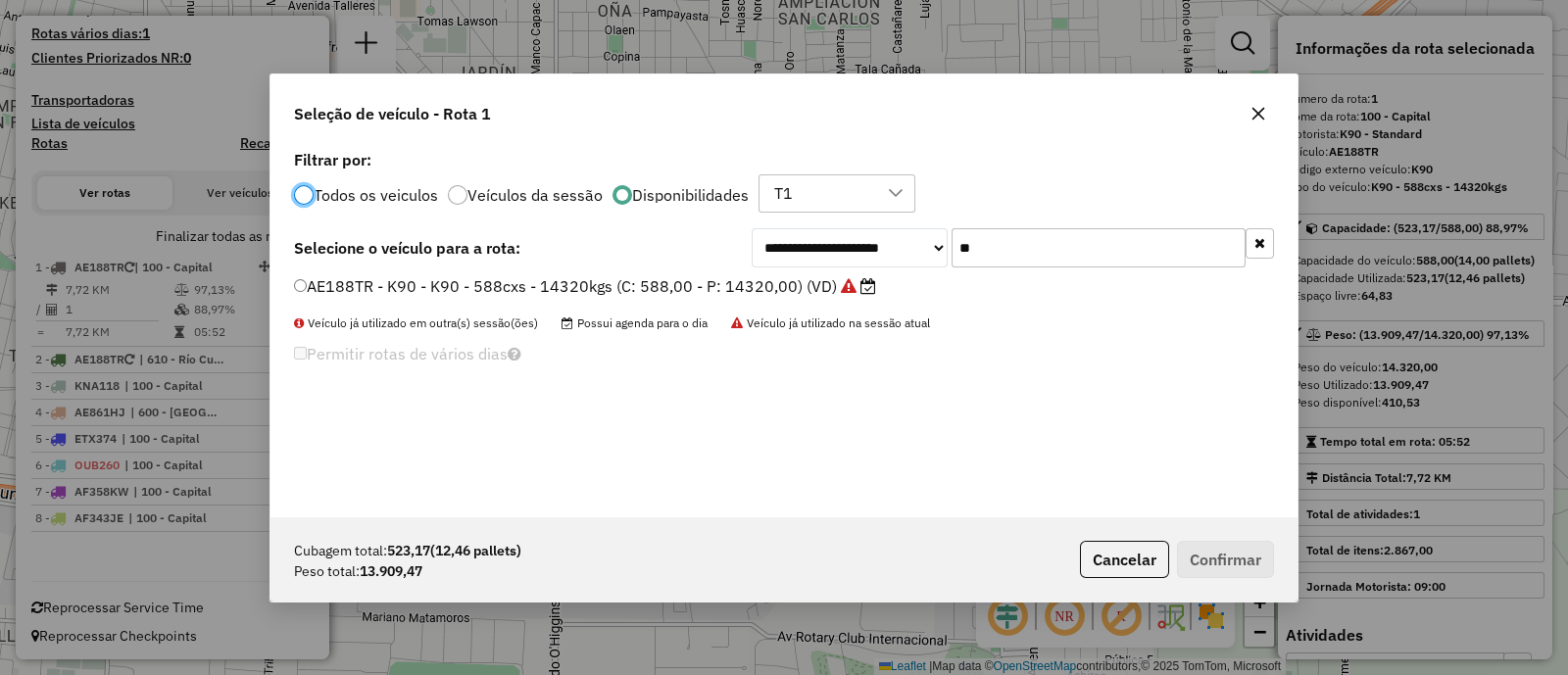
scroll to position [10, 6]
click at [1263, 254] on button "button" at bounding box center [1260, 244] width 29 height 31
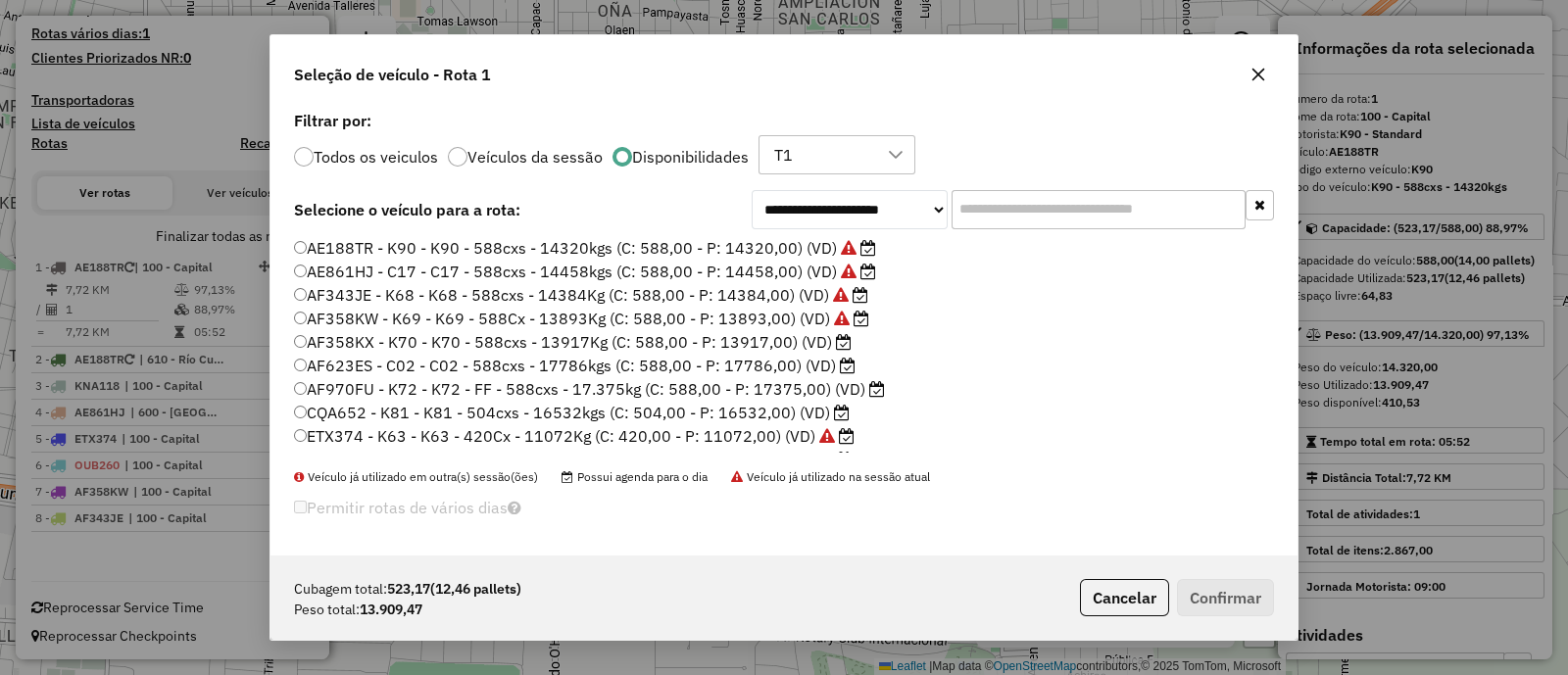
click at [758, 338] on label "AF358KX - K70 - K70 - 588cxs - 13917Kg (C: 588,00 - P: 13917,00) (VD)" at bounding box center [573, 342] width 558 height 24
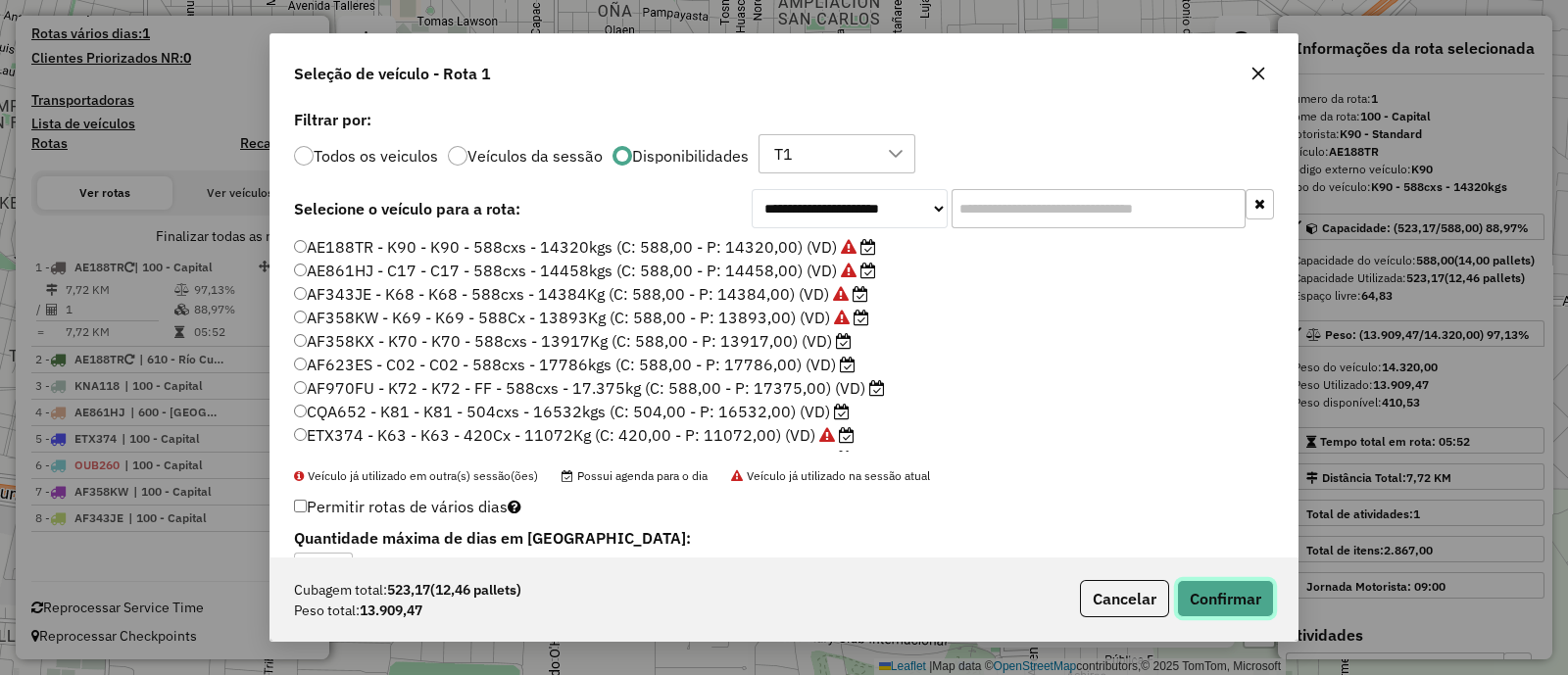
click at [1246, 604] on button "Confirmar" at bounding box center [1226, 598] width 97 height 37
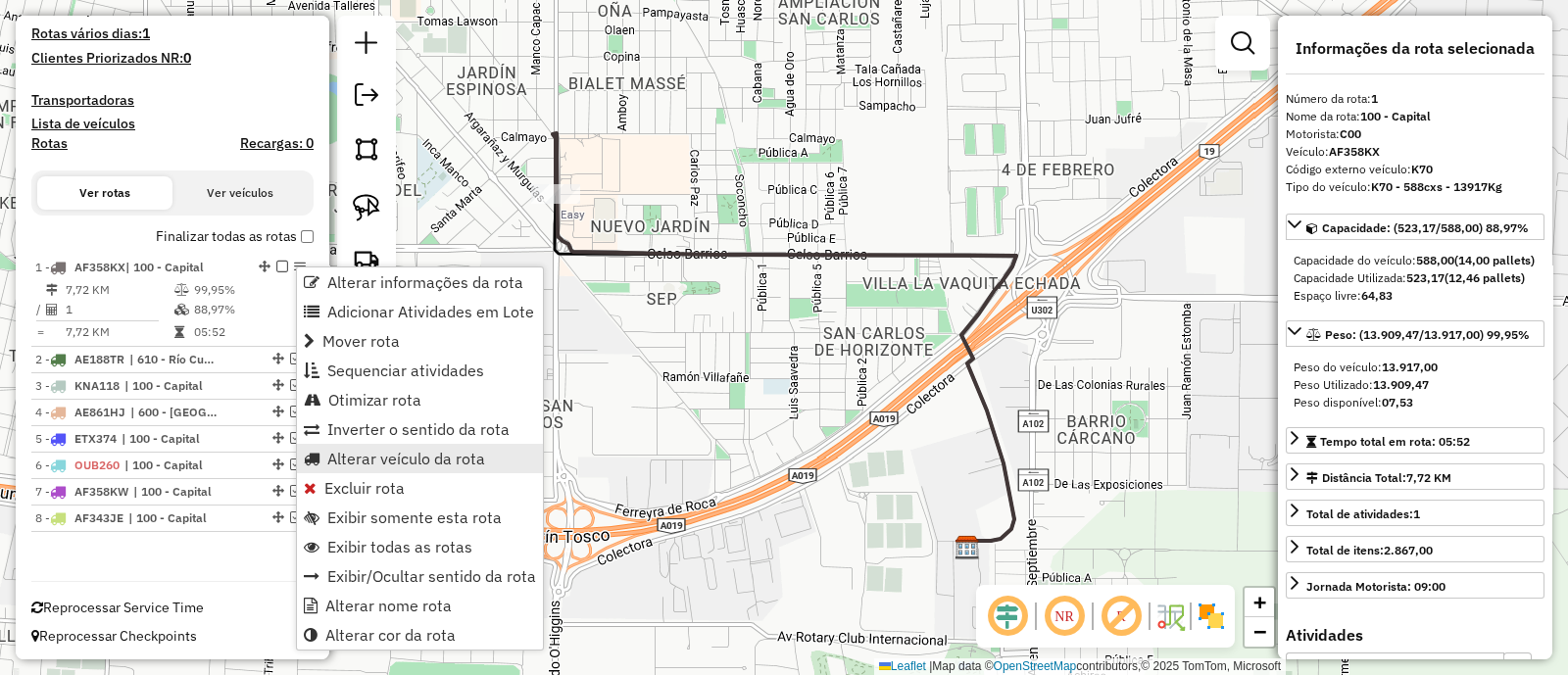
click at [407, 466] on span "Alterar veículo da rota" at bounding box center [406, 459] width 158 height 16
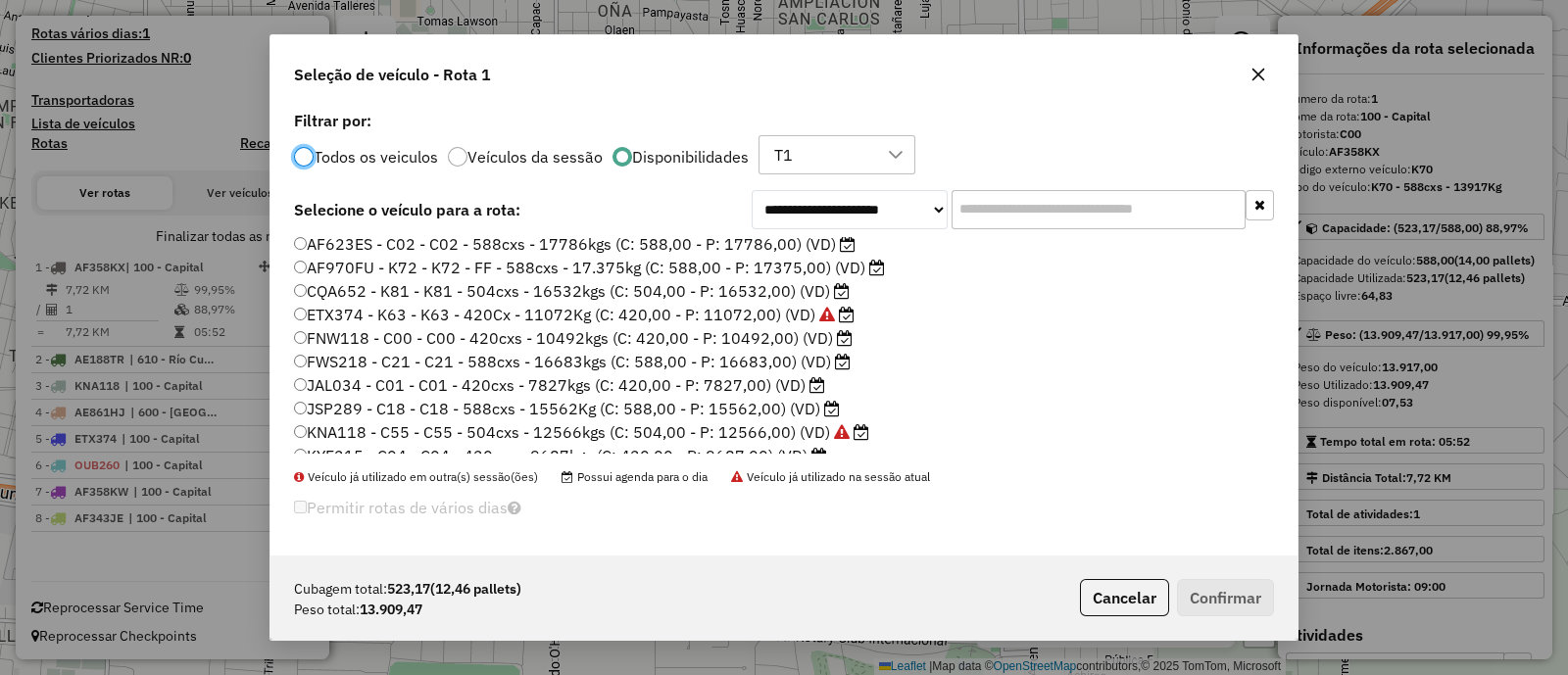
scroll to position [161, 0]
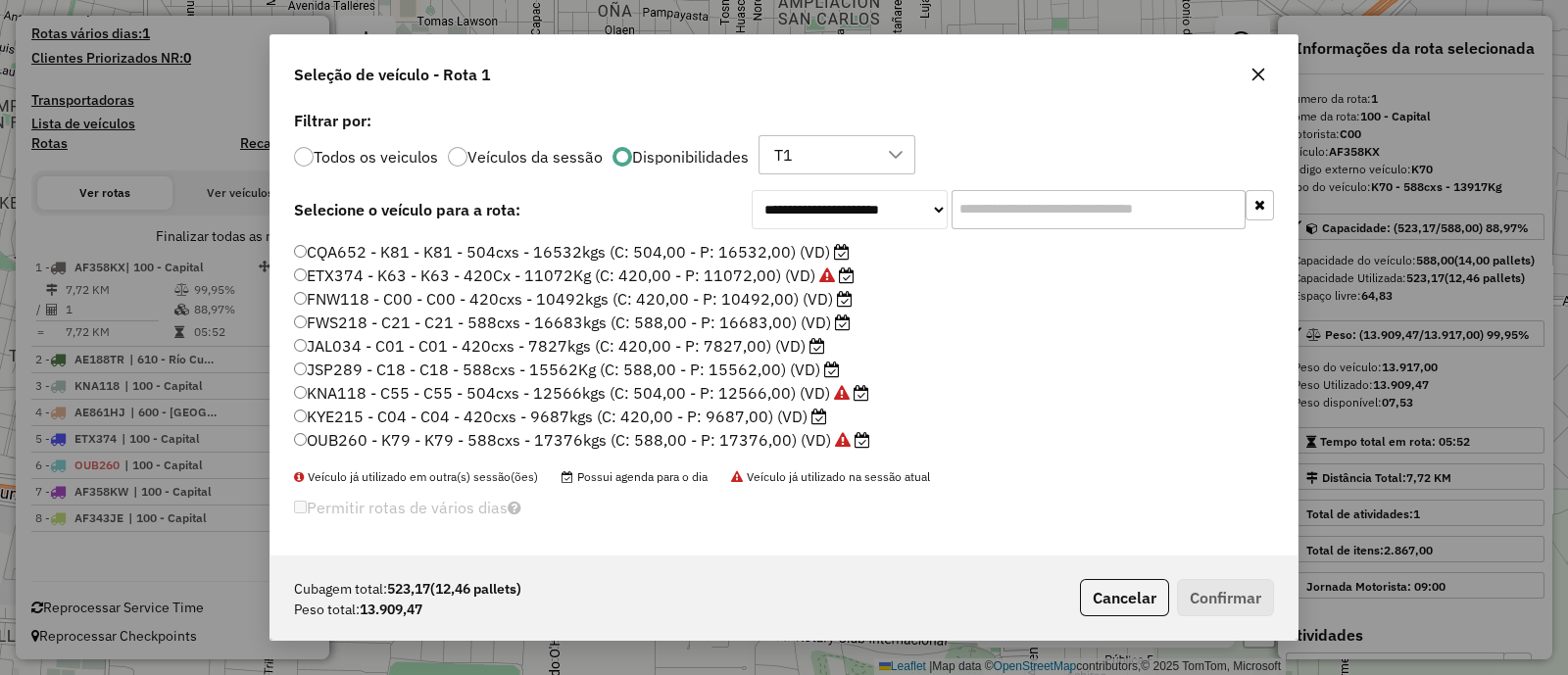
click at [784, 371] on label "JSP289 - C18 - C18 - 588cxs - 15562Kg (C: 588,00 - P: 15562,00) (VD)" at bounding box center [567, 370] width 546 height 24
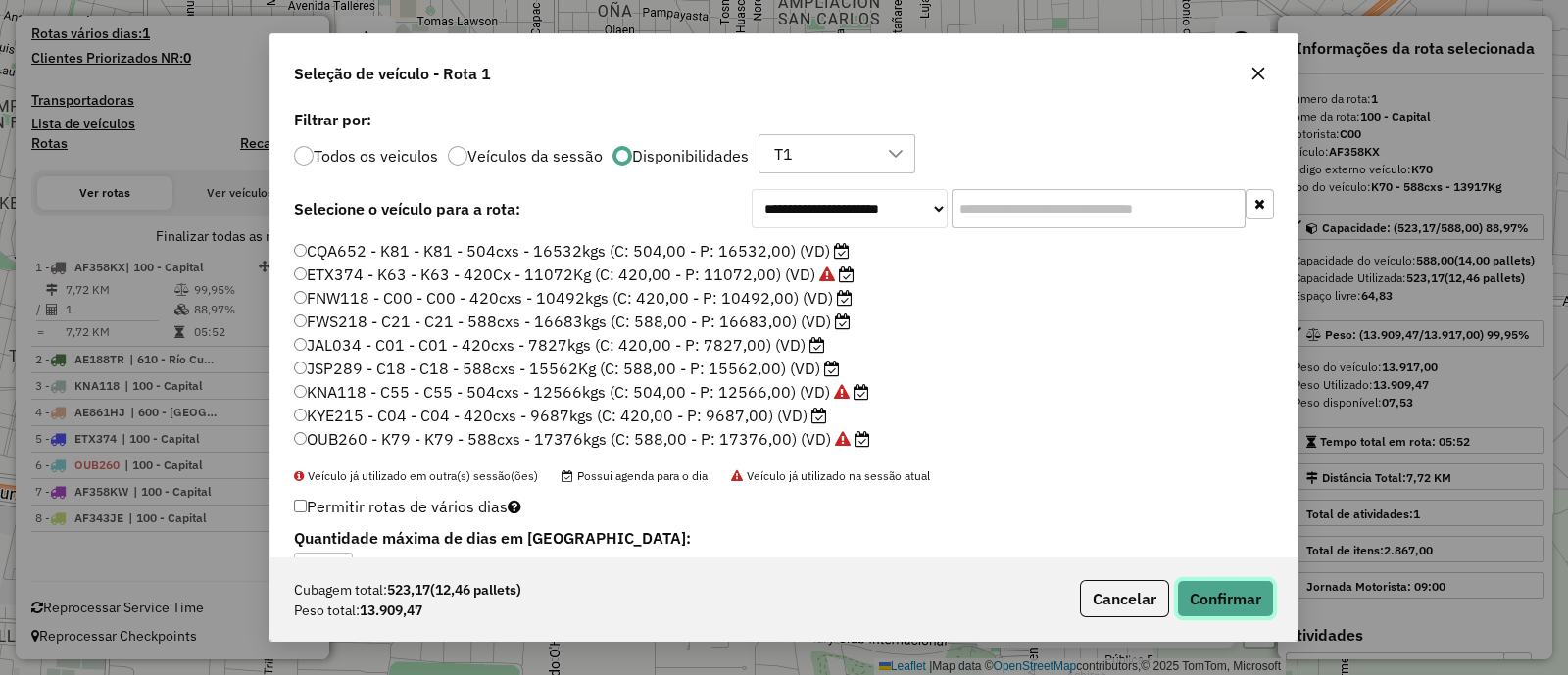
click at [1217, 604] on button "Confirmar" at bounding box center [1226, 598] width 97 height 37
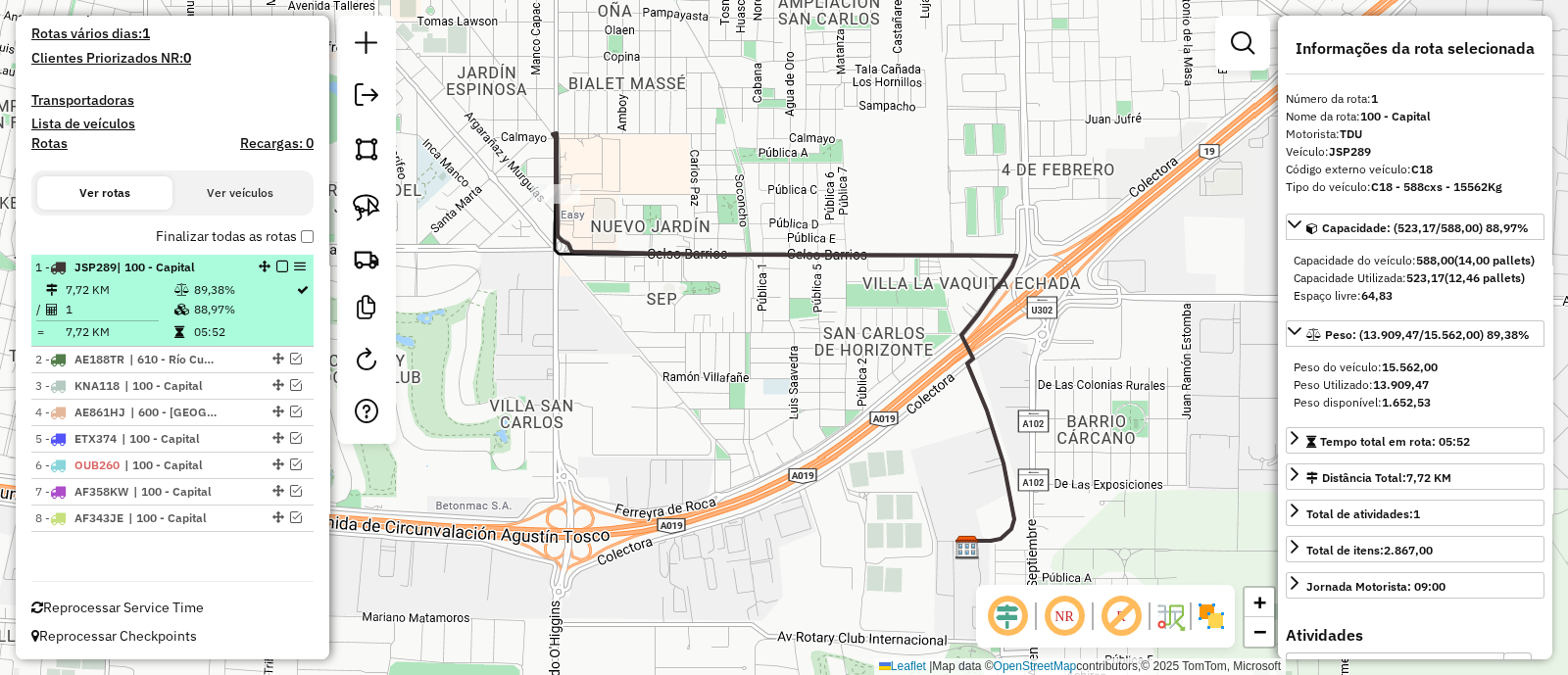
click at [276, 263] on em at bounding box center [282, 266] width 12 height 12
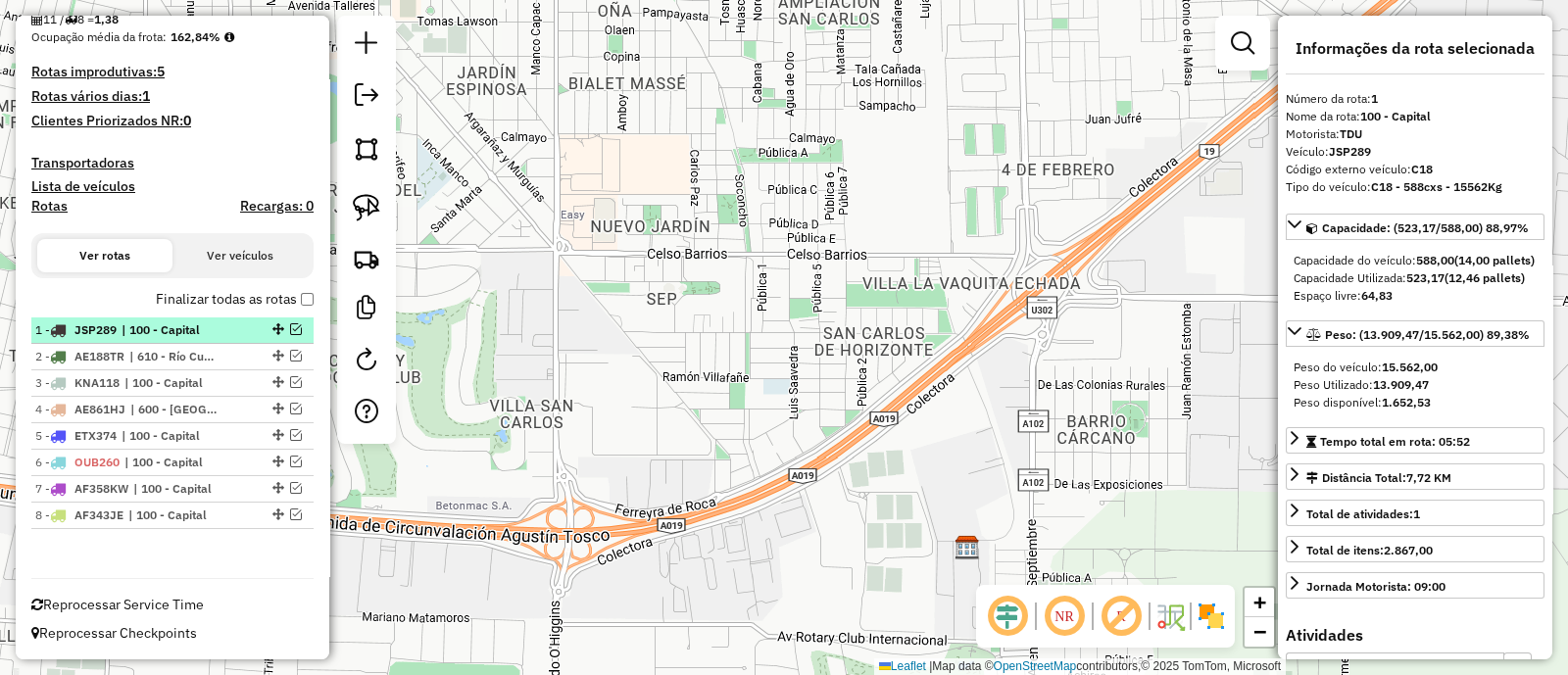
scroll to position [431, 0]
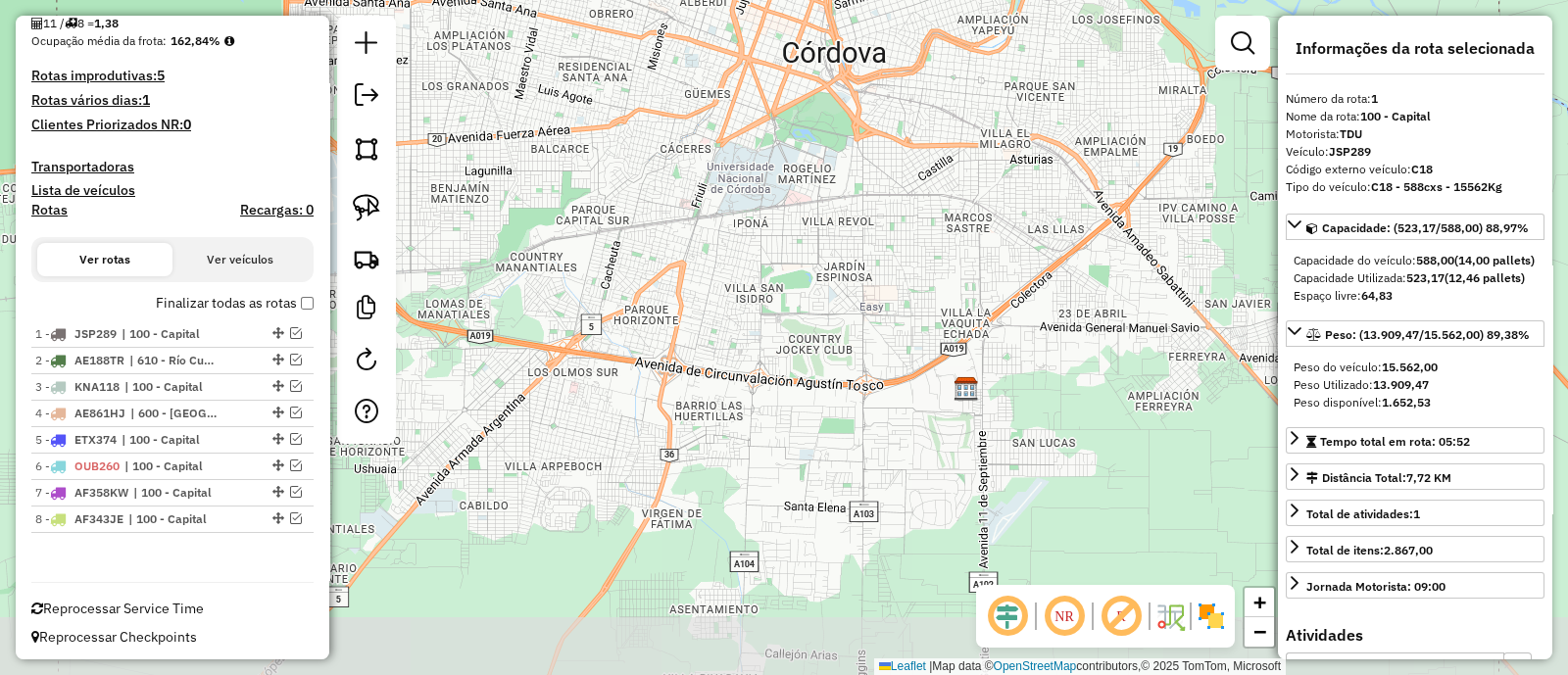
drag, startPoint x: 907, startPoint y: 314, endPoint x: 731, endPoint y: 431, distance: 211.3
click at [745, 428] on div "Janela de atendimento Grade de atendimento Capacidade Transportadoras Veículos …" at bounding box center [784, 337] width 1568 height 675
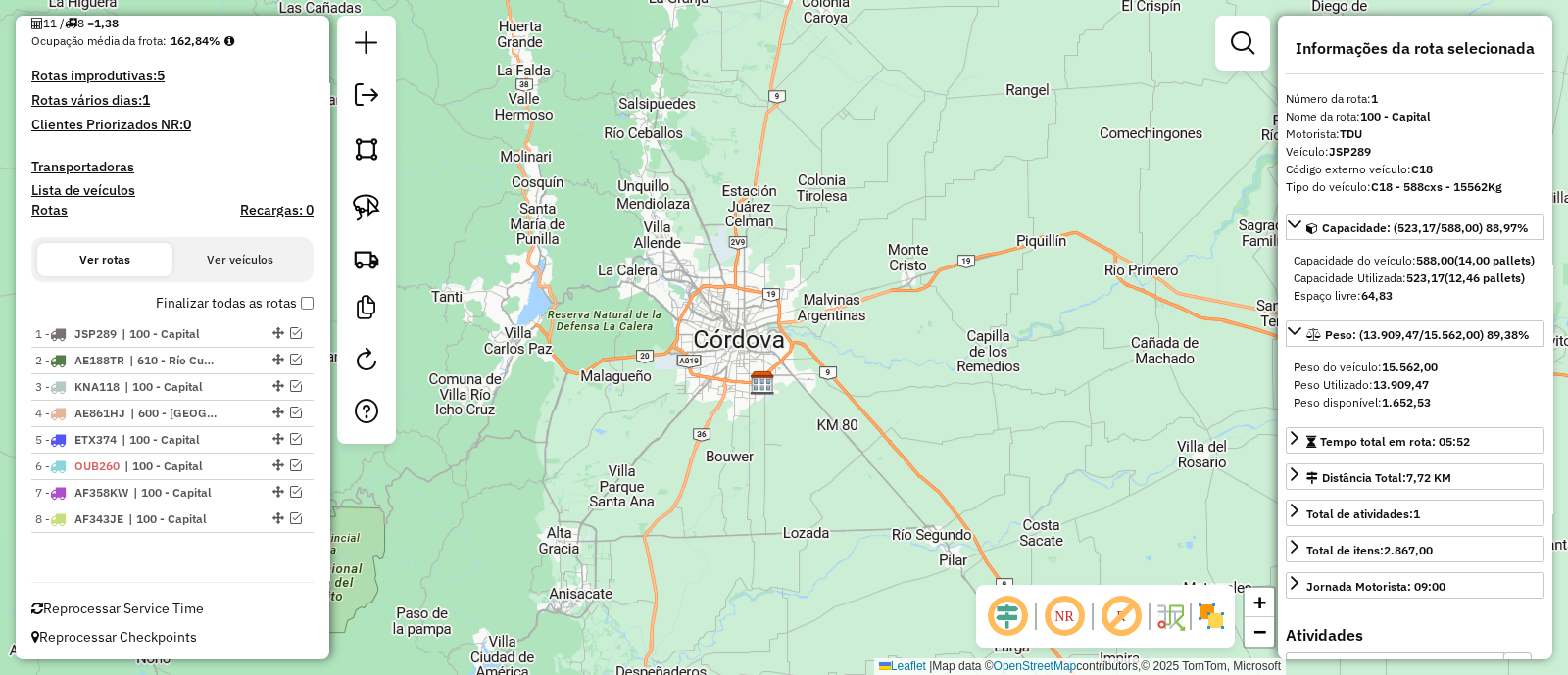
drag, startPoint x: 694, startPoint y: 419, endPoint x: 724, endPoint y: 369, distance: 58.3
click at [724, 369] on div "Janela de atendimento Grade de atendimento Capacidade Transportadoras Veículos …" at bounding box center [784, 337] width 1568 height 675
click at [366, 353] on em at bounding box center [367, 360] width 24 height 24
select select "*"
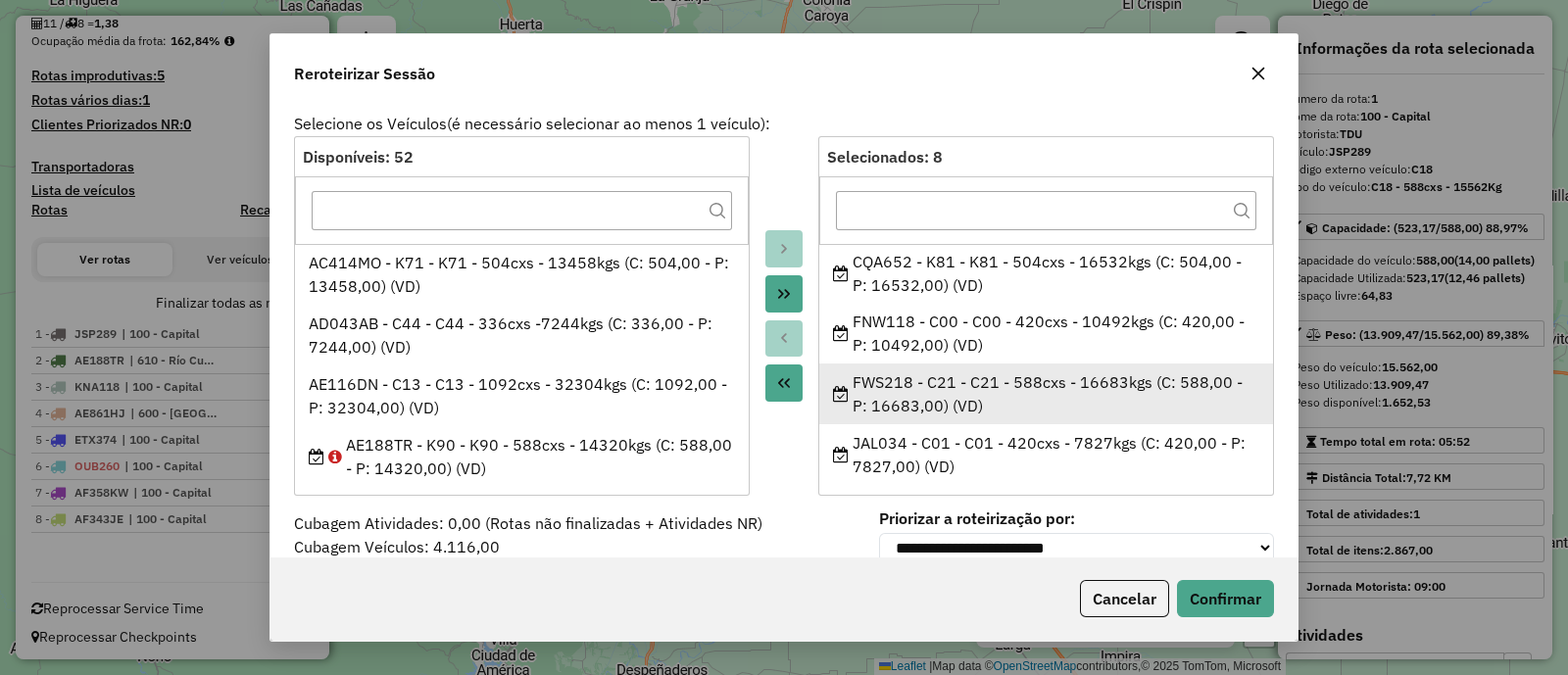
scroll to position [249, 0]
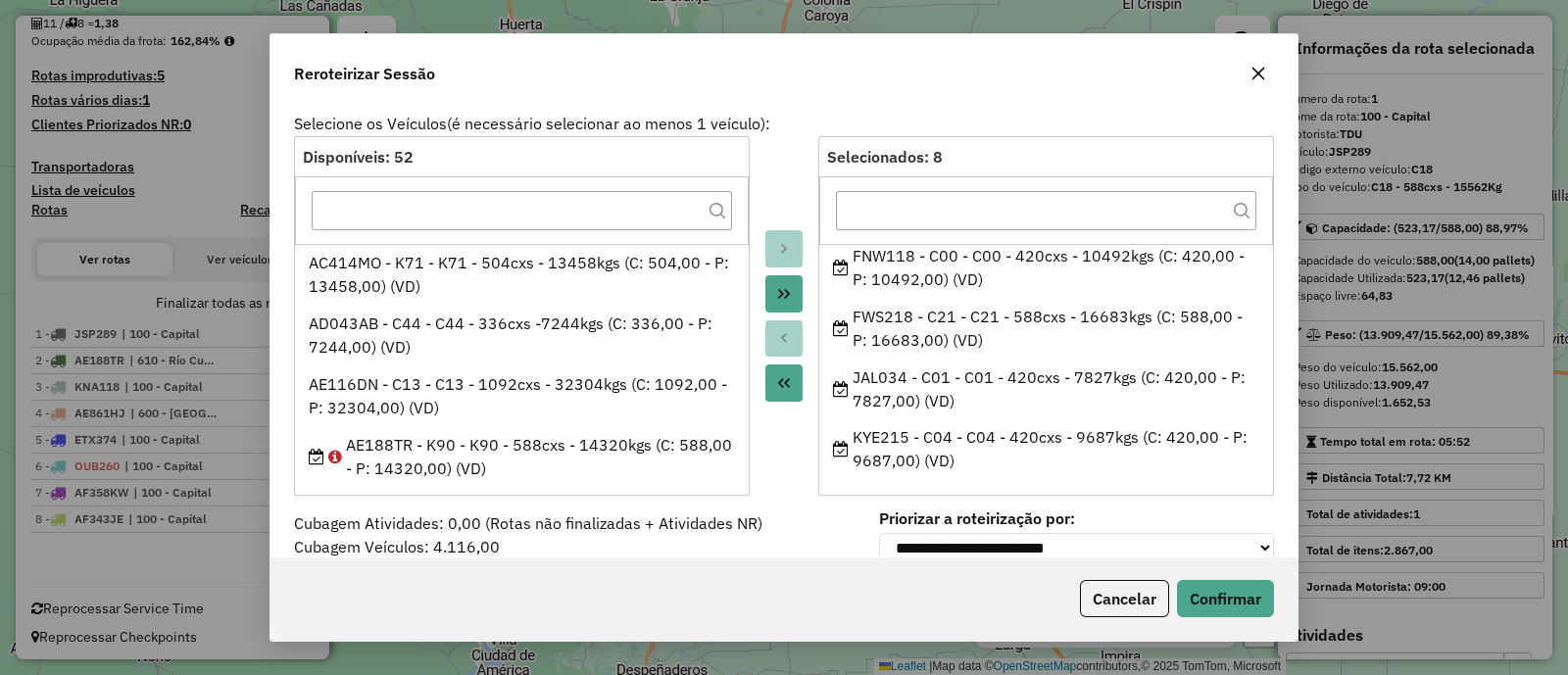
drag, startPoint x: 853, startPoint y: 256, endPoint x: 1043, endPoint y: 477, distance: 291.4
click at [1043, 477] on div "Selecionados: 8 AF358KX - K70 - K70 - 588cxs - 13917Kg (C: 588,00 - P: 13917,00…" at bounding box center [1046, 315] width 455 height 359
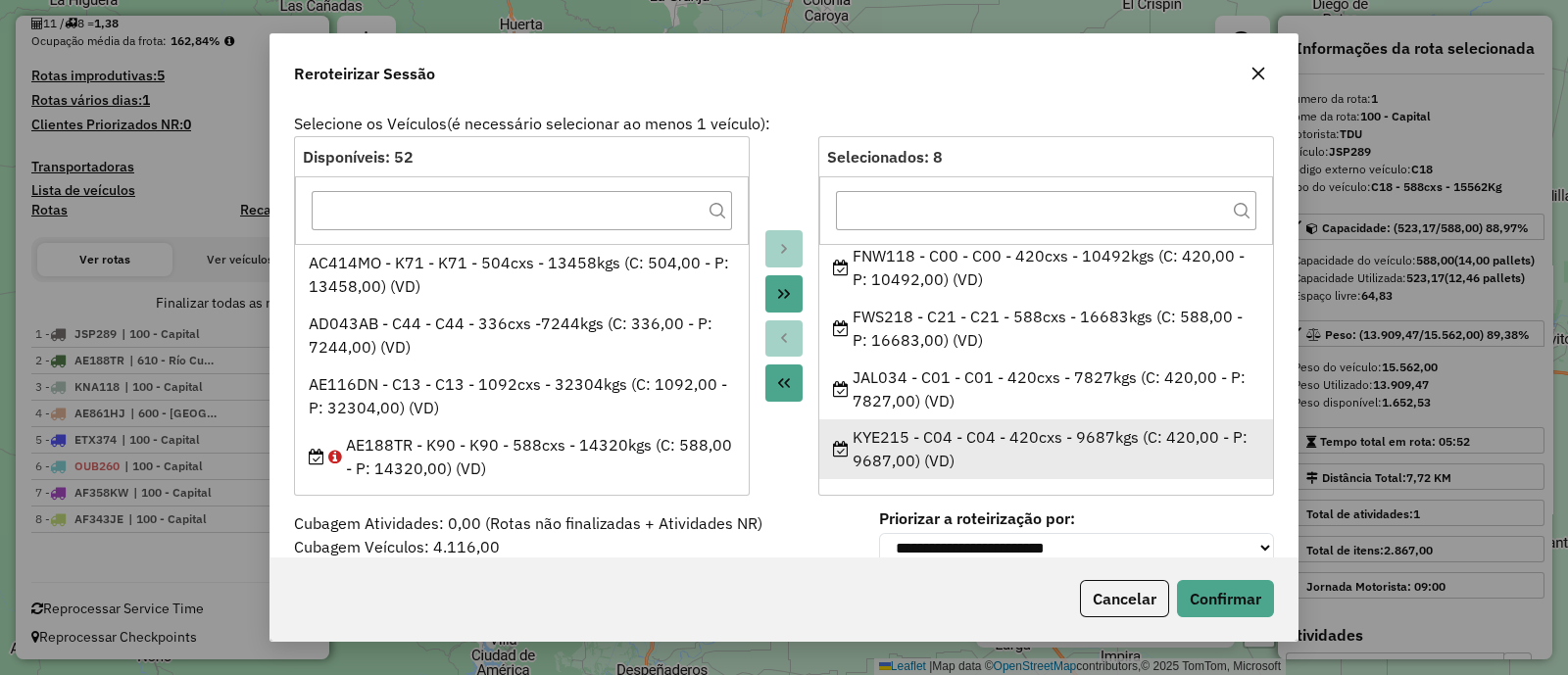
copy ul "AF358KX - K70 - K70 - 588cxs - 13917Kg (C: 588,00 - P: 13917,00) (VD) AF623ES -…"
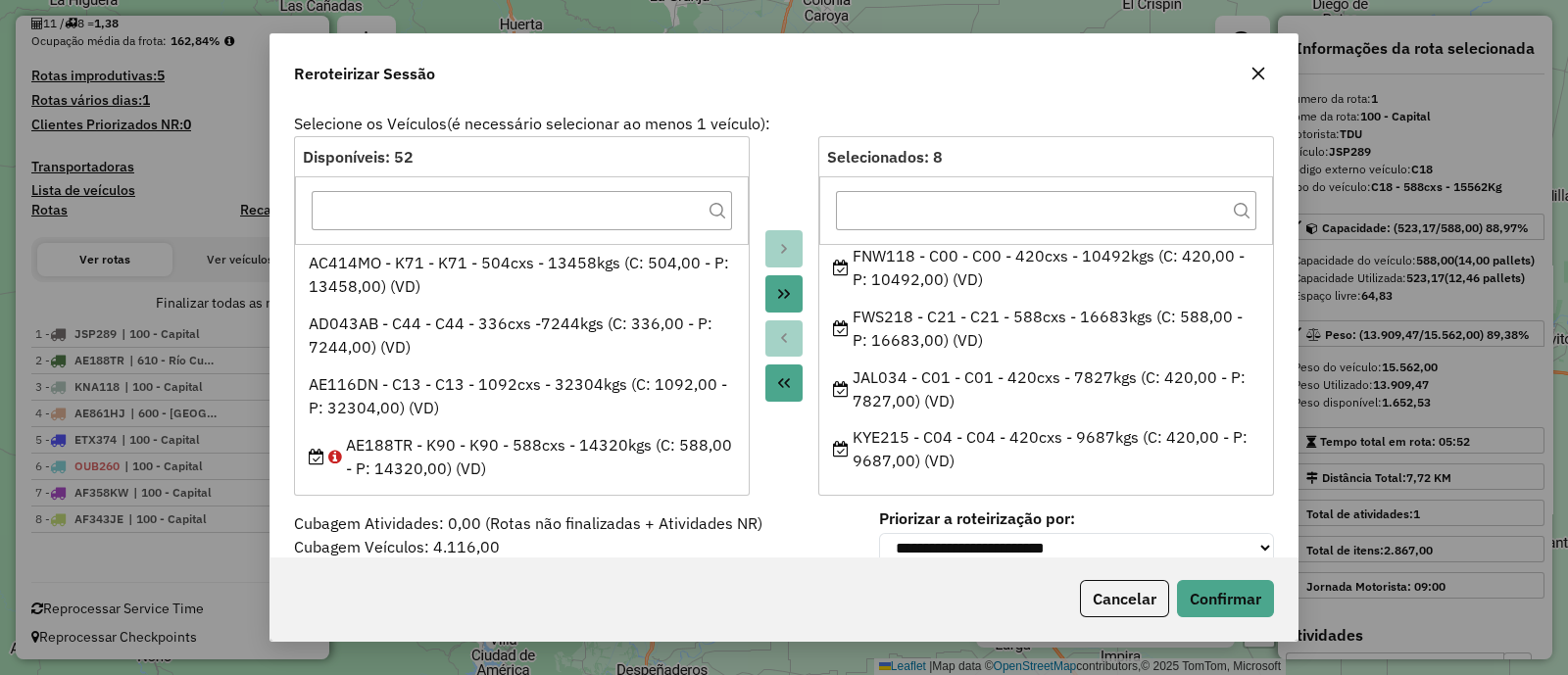
scroll to position [0, 0]
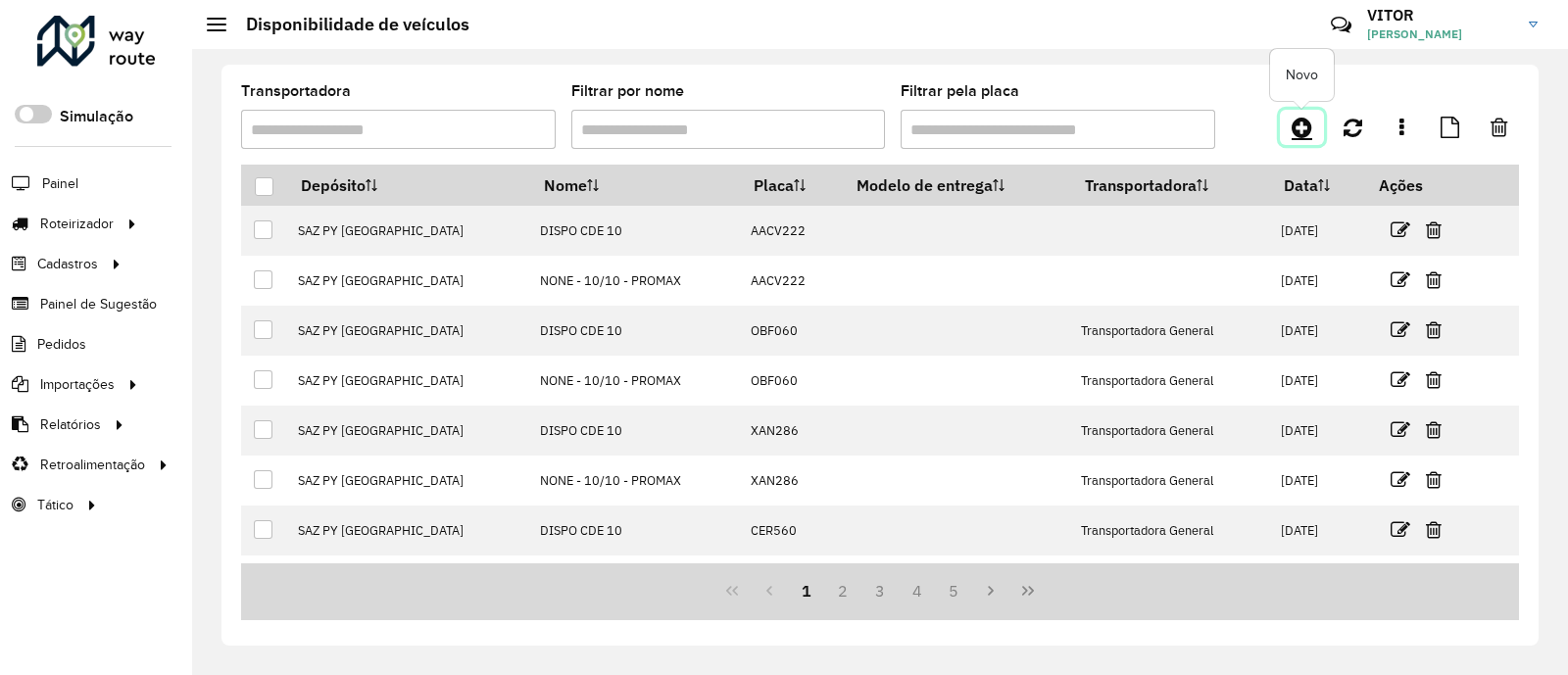
click at [1299, 133] on icon at bounding box center [1302, 127] width 21 height 24
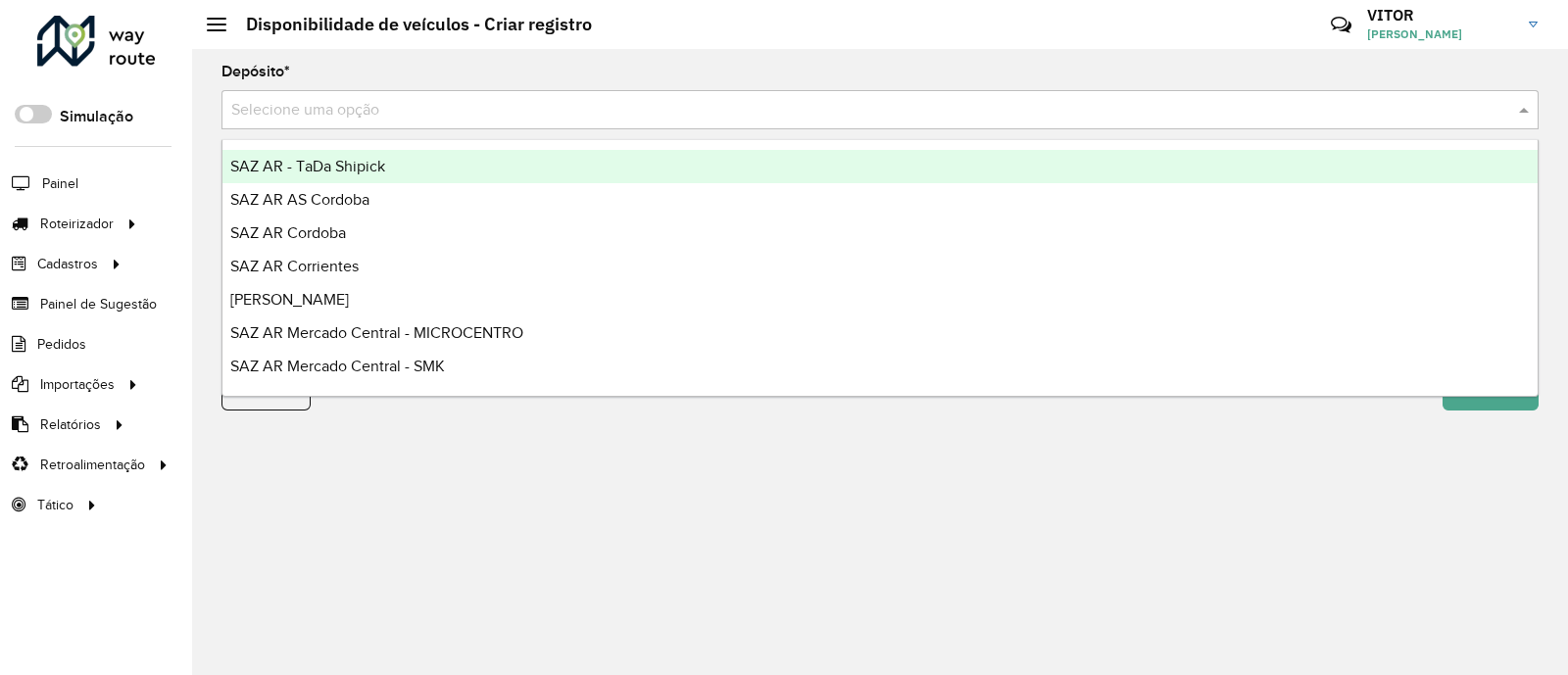
click at [382, 110] on input "text" at bounding box center [861, 111] width 1259 height 24
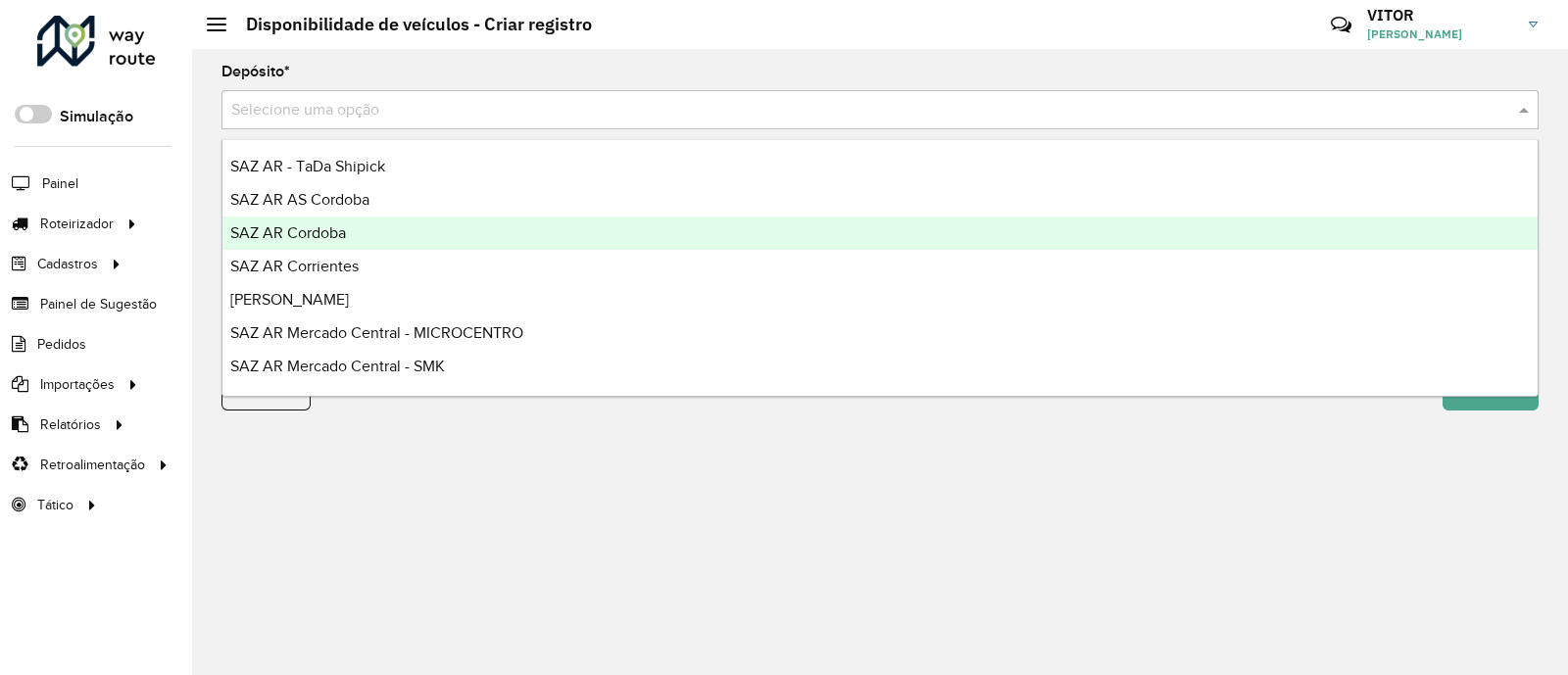
click at [348, 240] on div "SAZ AR Cordoba" at bounding box center [880, 234] width 1315 height 34
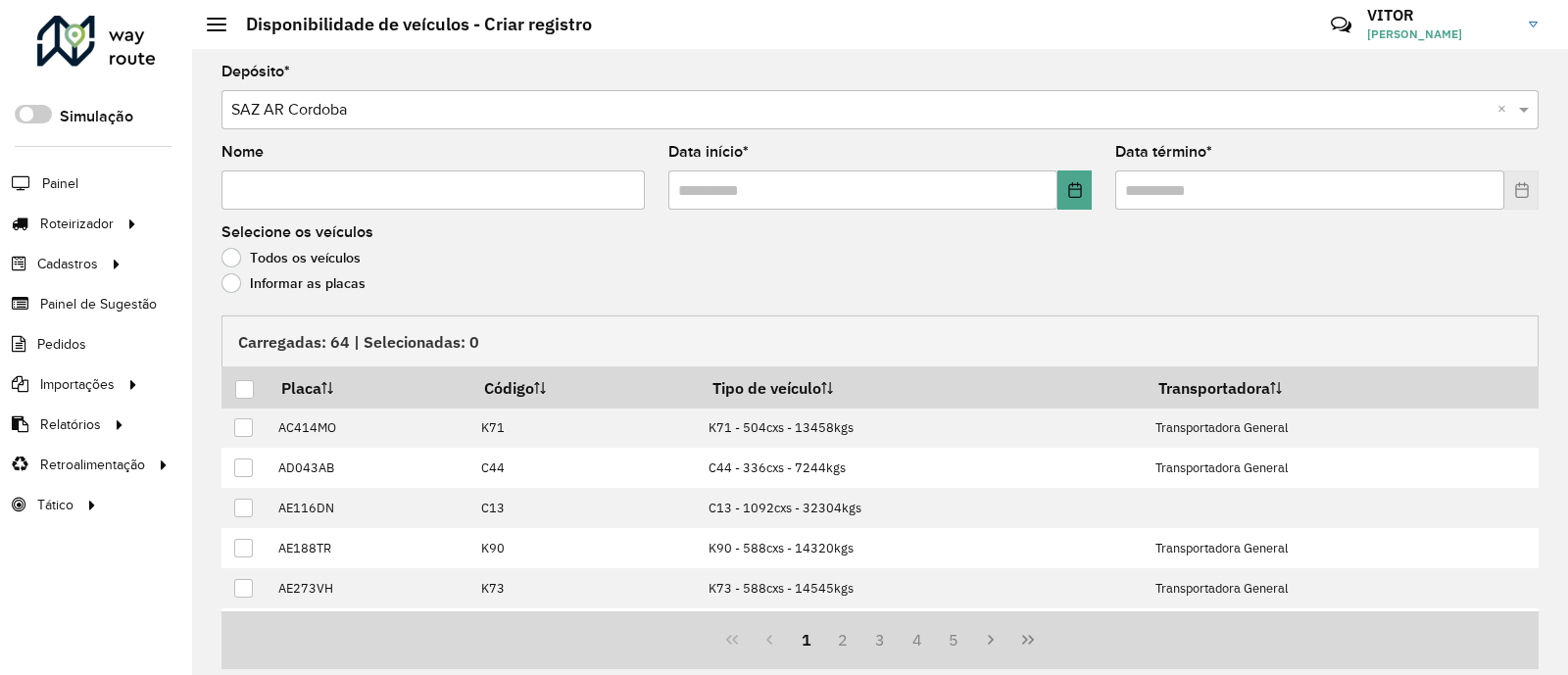
click at [303, 188] on input "Nome" at bounding box center [434, 190] width 424 height 39
type input "**"
click at [1073, 204] on button "Choose Date" at bounding box center [1075, 190] width 35 height 39
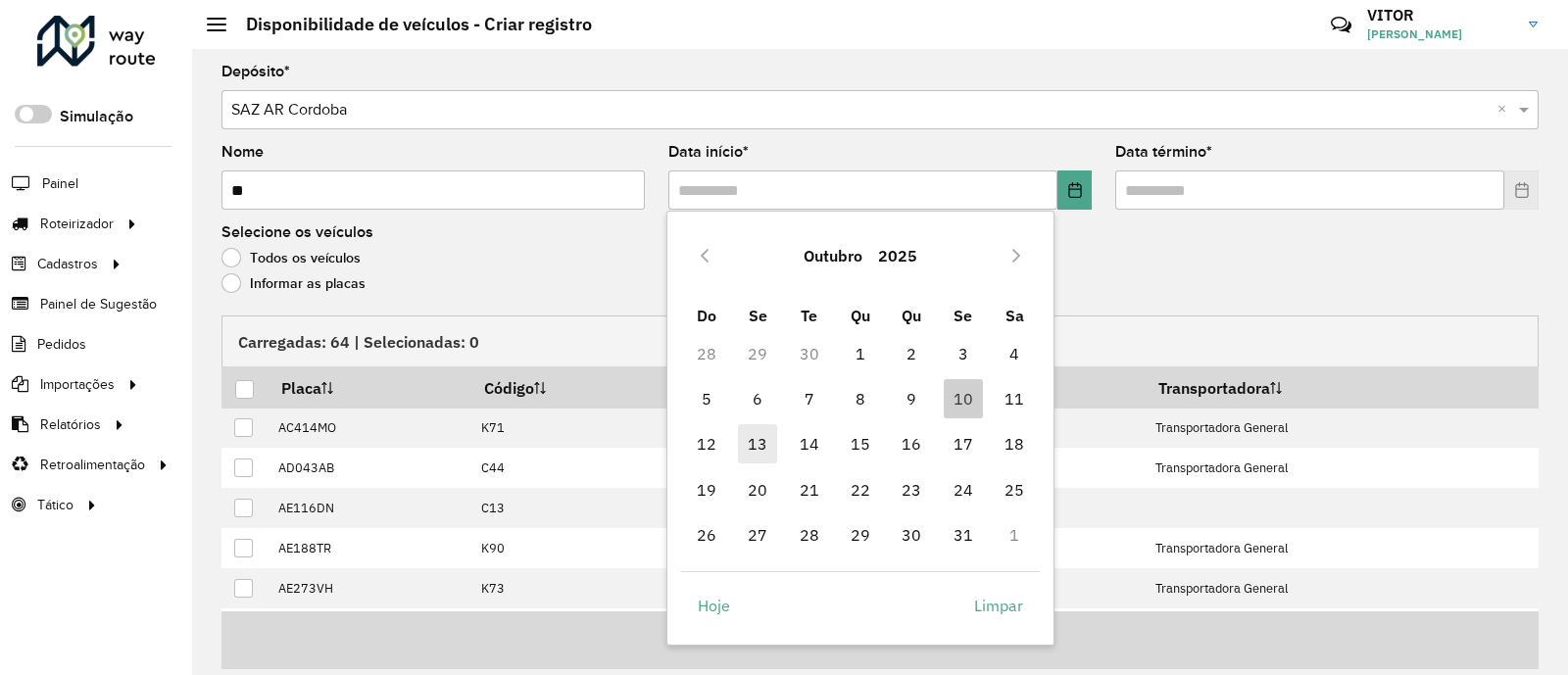
click at [752, 448] on span "13" at bounding box center [757, 443] width 39 height 39
type input "**********"
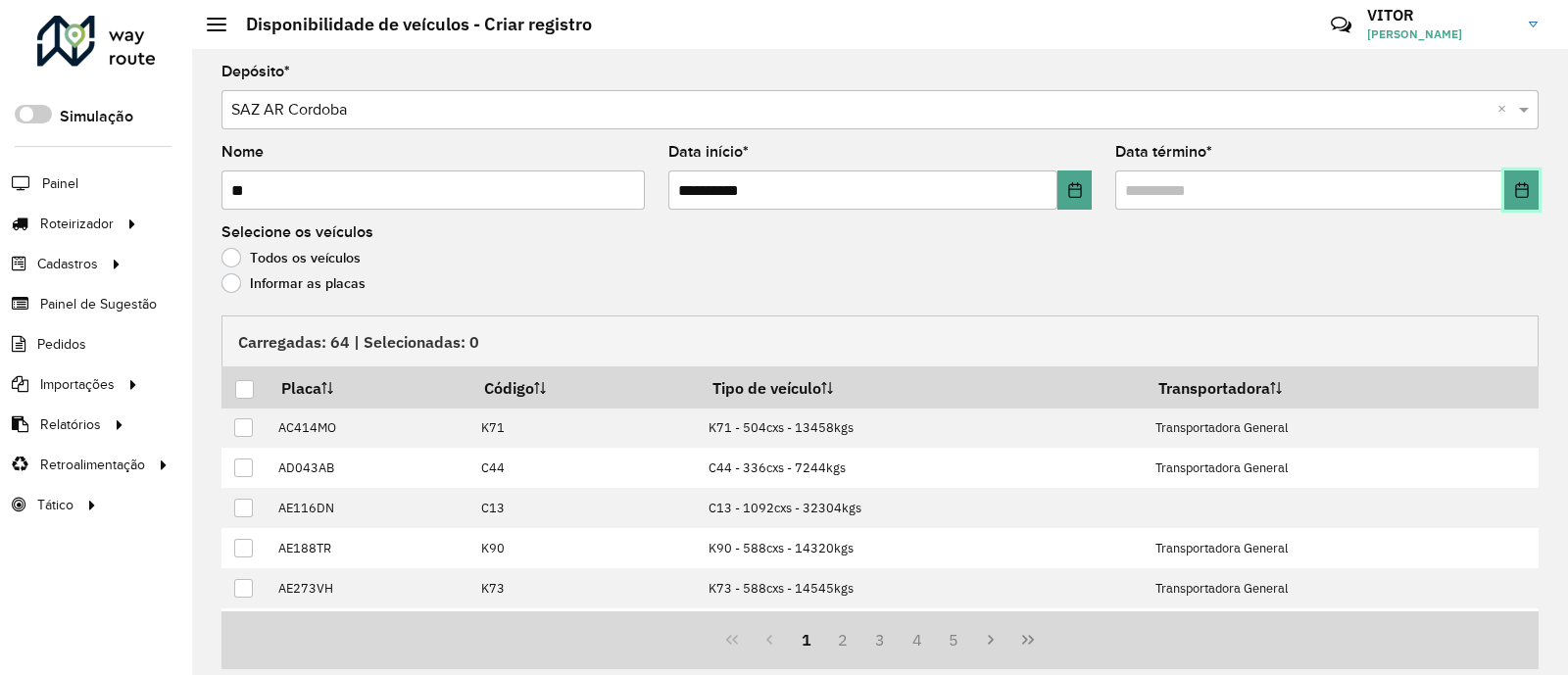
click at [1517, 203] on button "Choose Date" at bounding box center [1521, 190] width 35 height 39
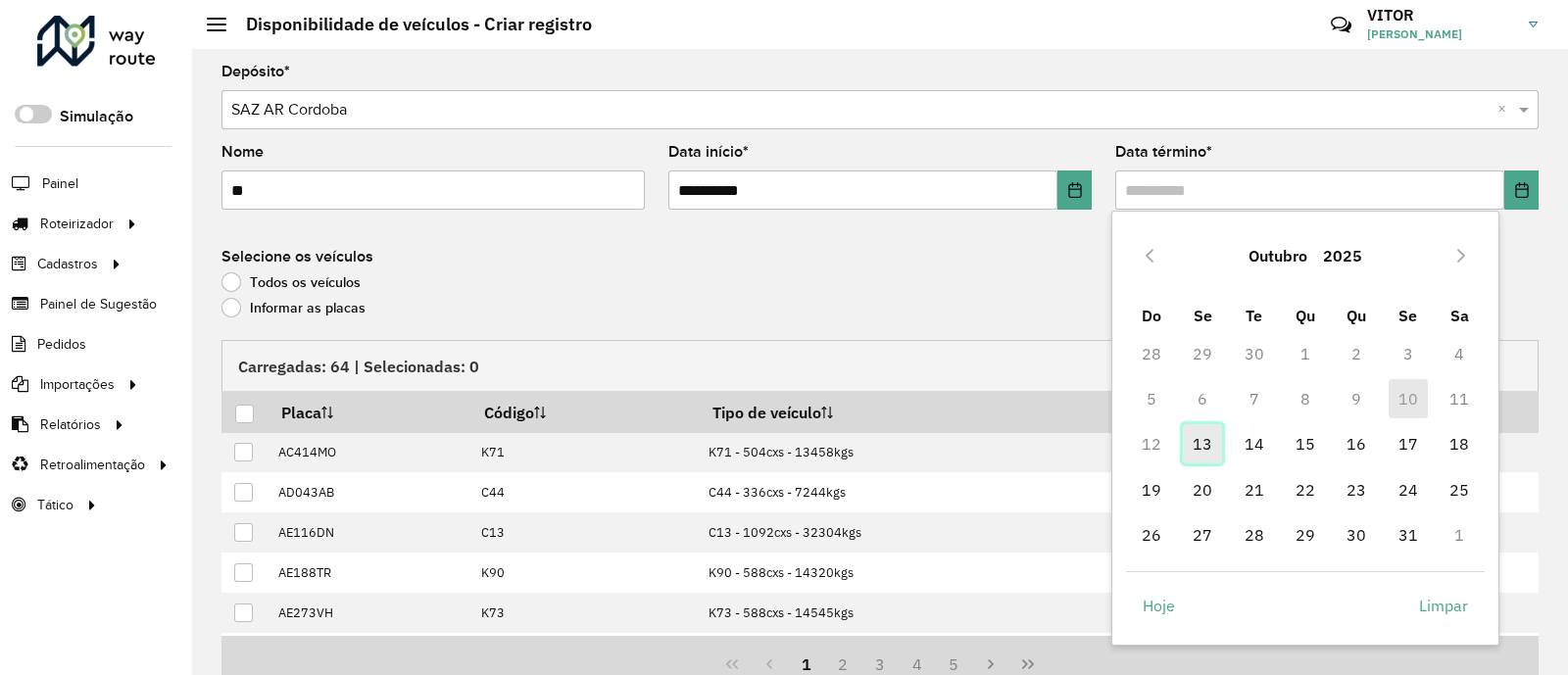
click at [1196, 448] on span "13" at bounding box center [1202, 443] width 39 height 39
type input "**********"
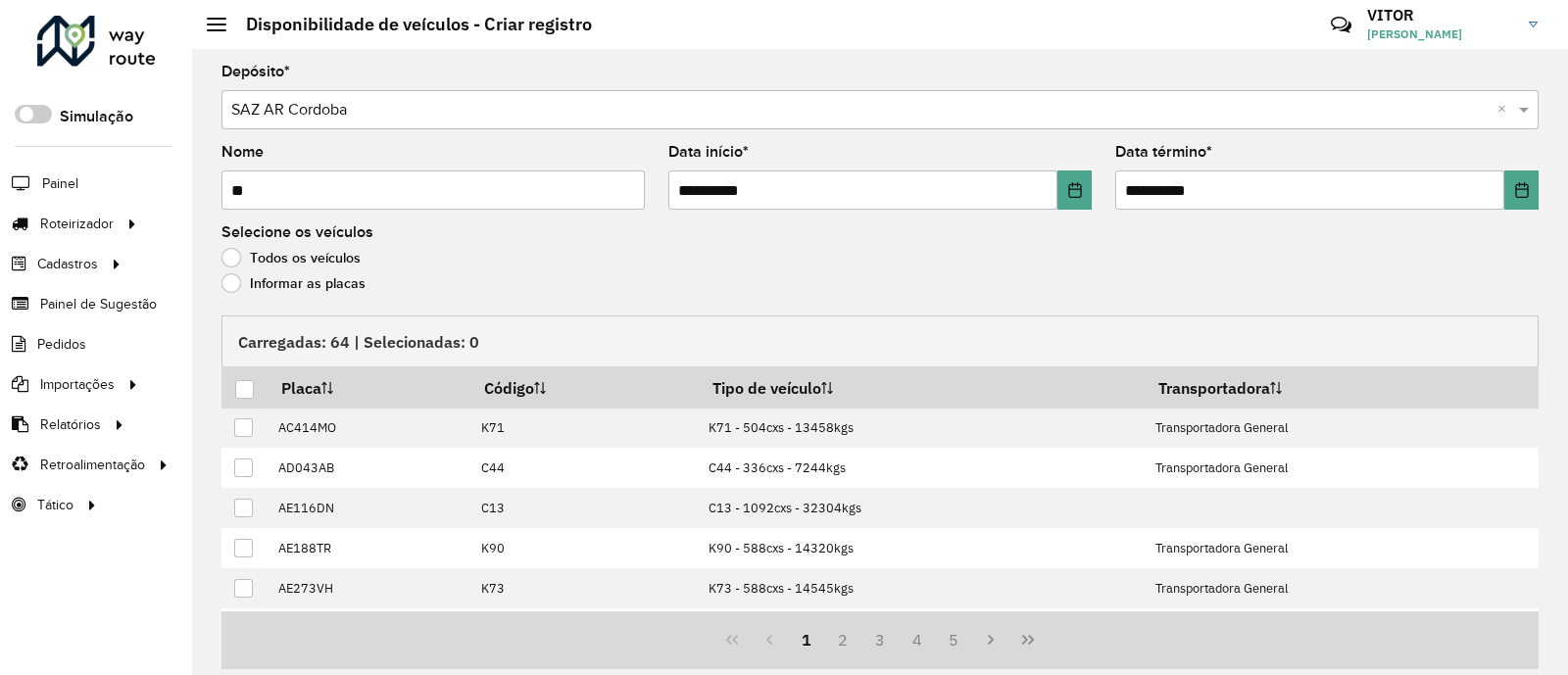
click at [304, 285] on label "Informar as placas" at bounding box center [293, 283] width 144 height 20
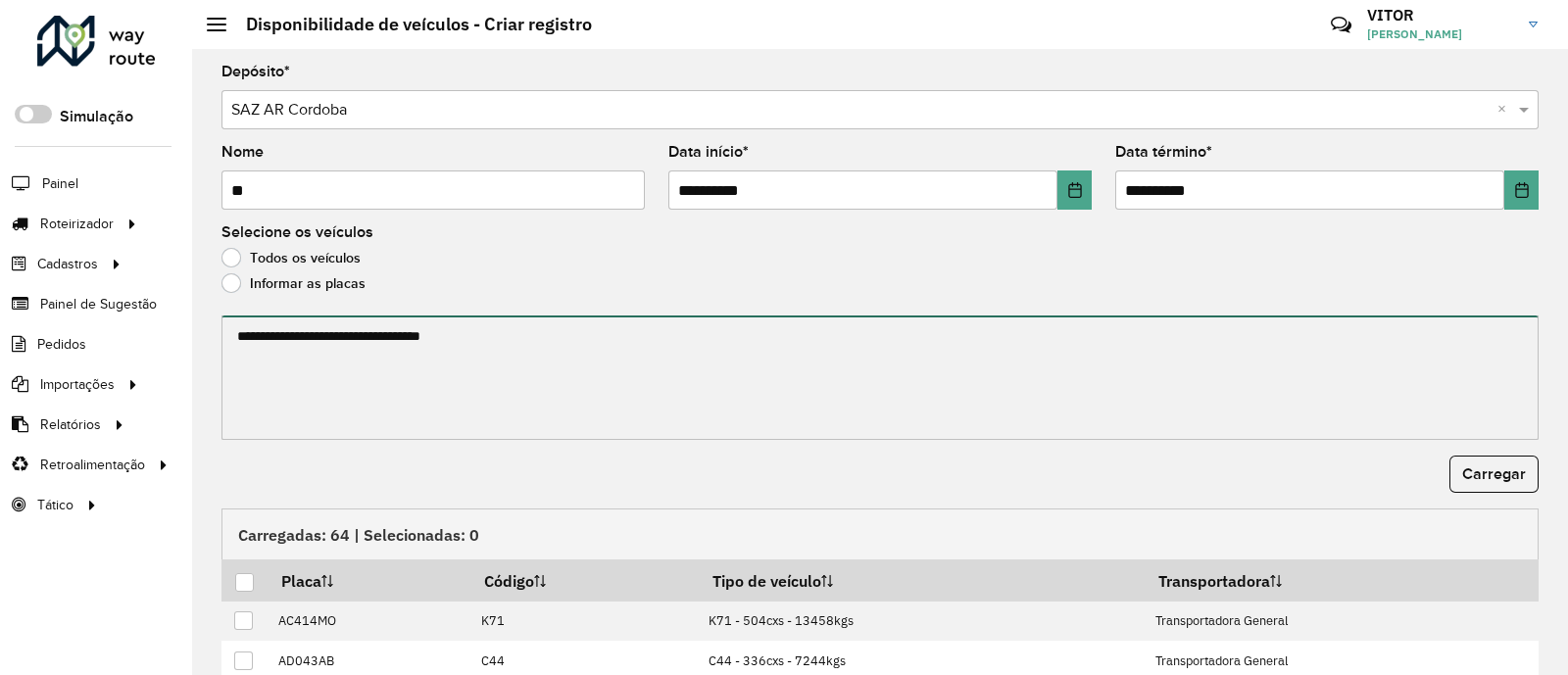
paste textarea "****** ****** ****** ****** ******* ******* ******* ****** ****** ****** ******…"
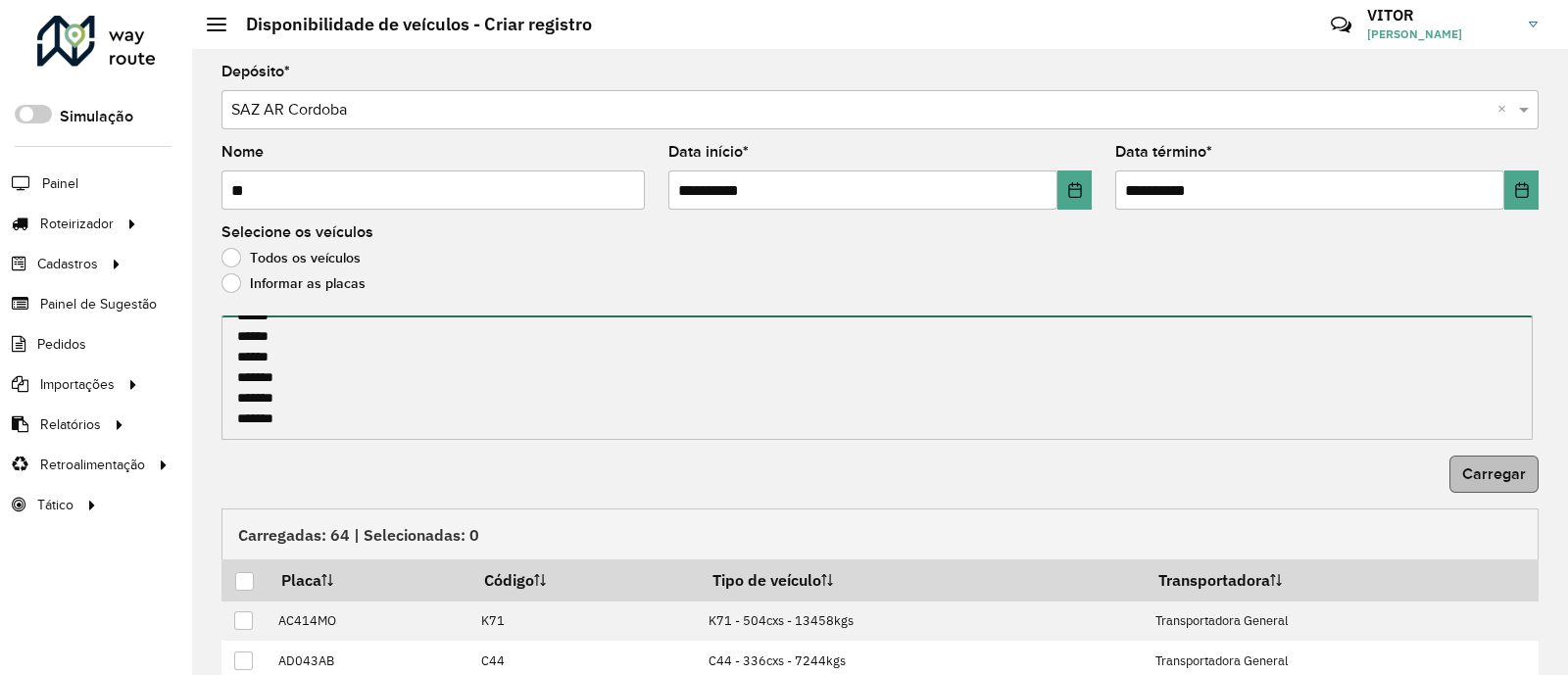
type textarea "****** ****** ****** ****** ******* ******* ******* ****** ****** ****** ******…"
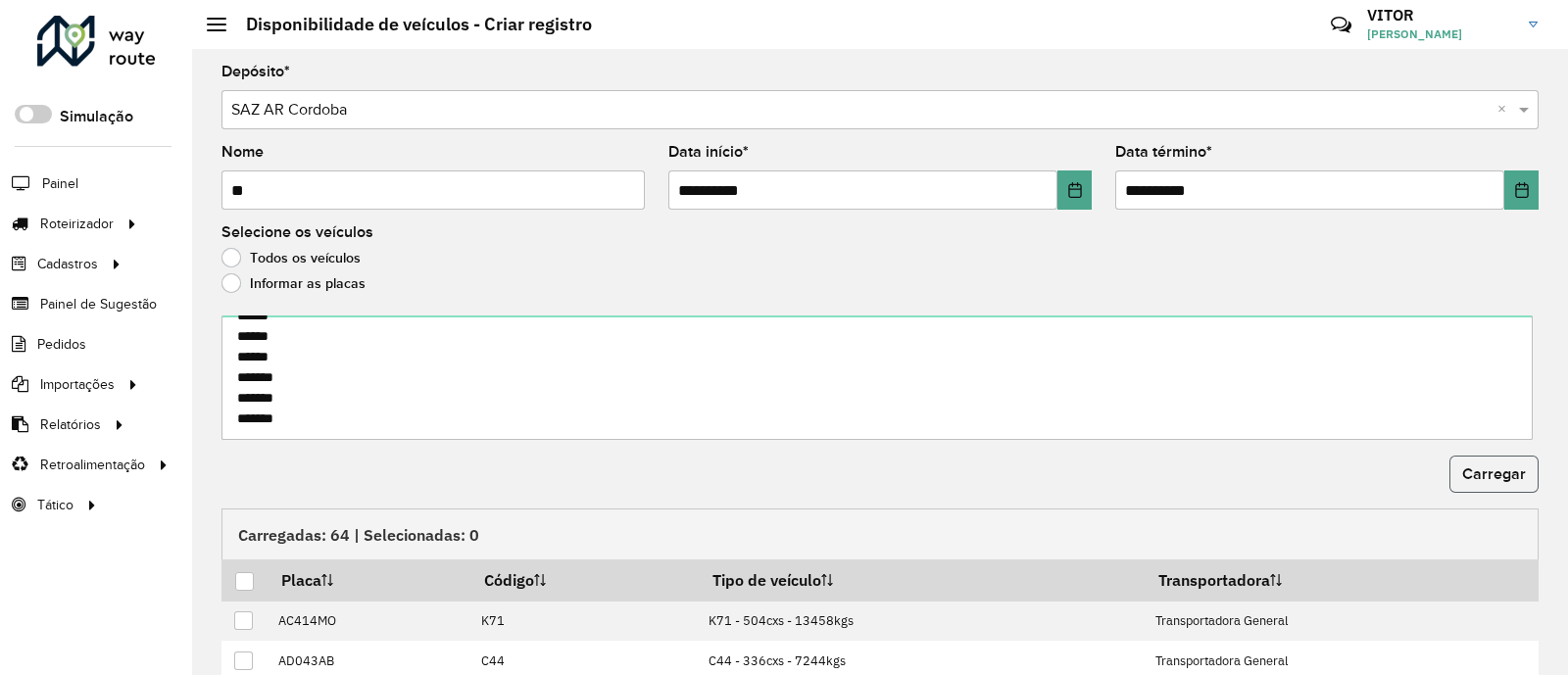
click at [1468, 479] on span "Carregar" at bounding box center [1494, 473] width 64 height 17
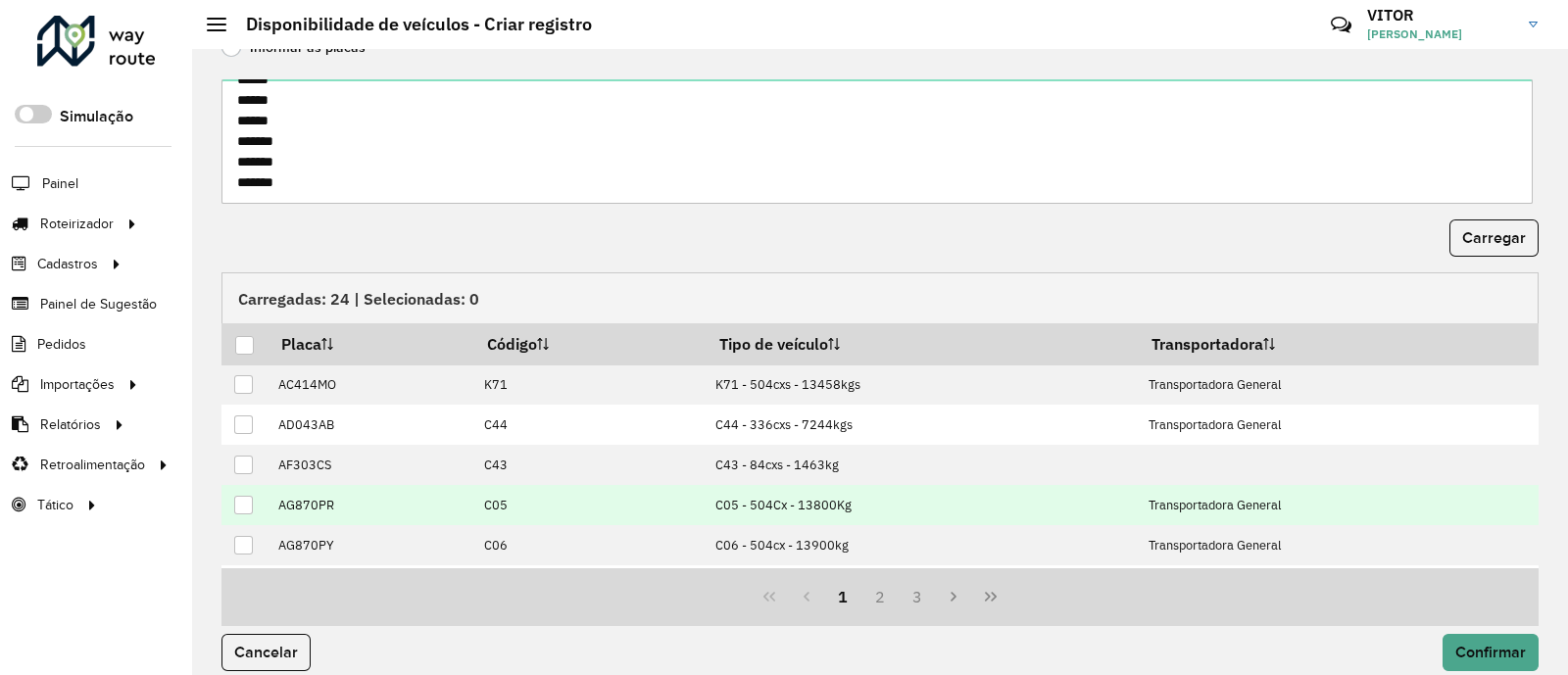
scroll to position [244, 0]
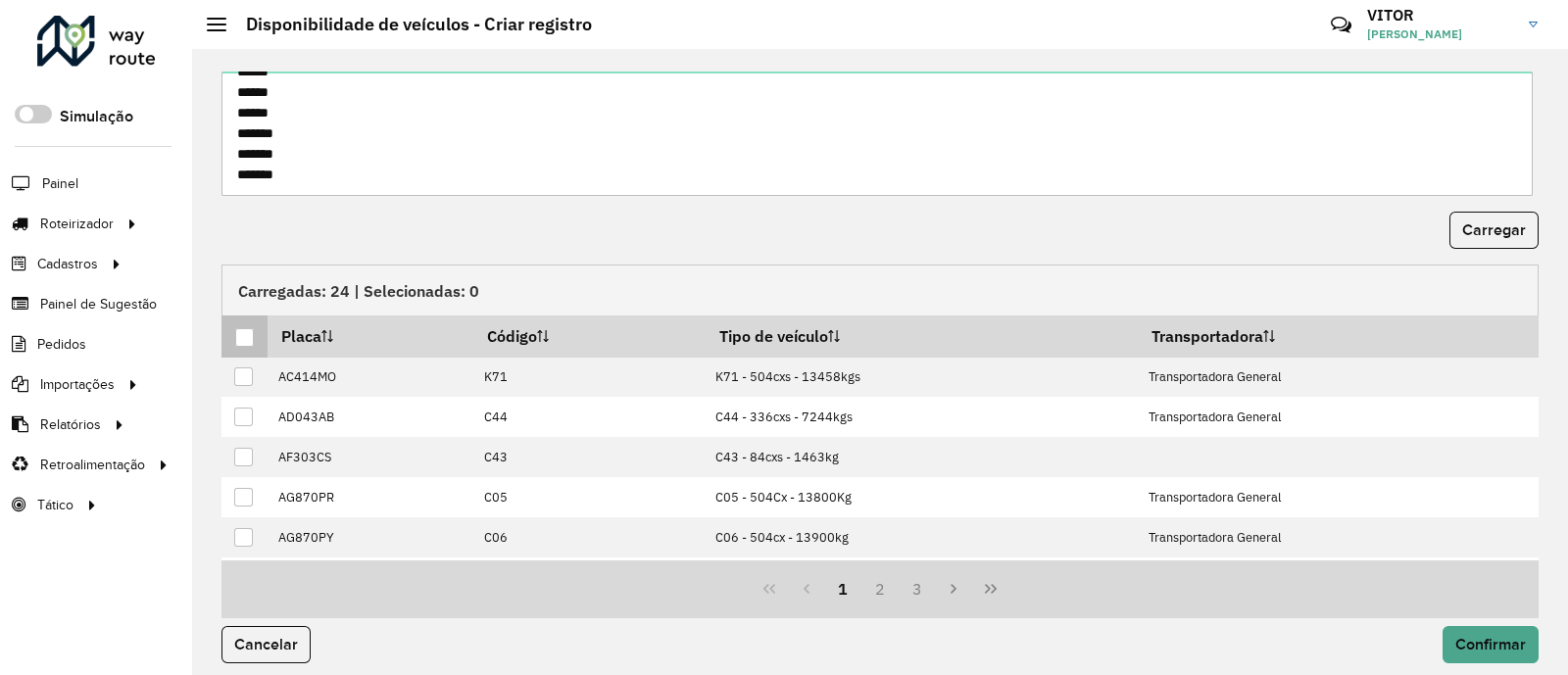
click at [242, 339] on div at bounding box center [245, 337] width 19 height 19
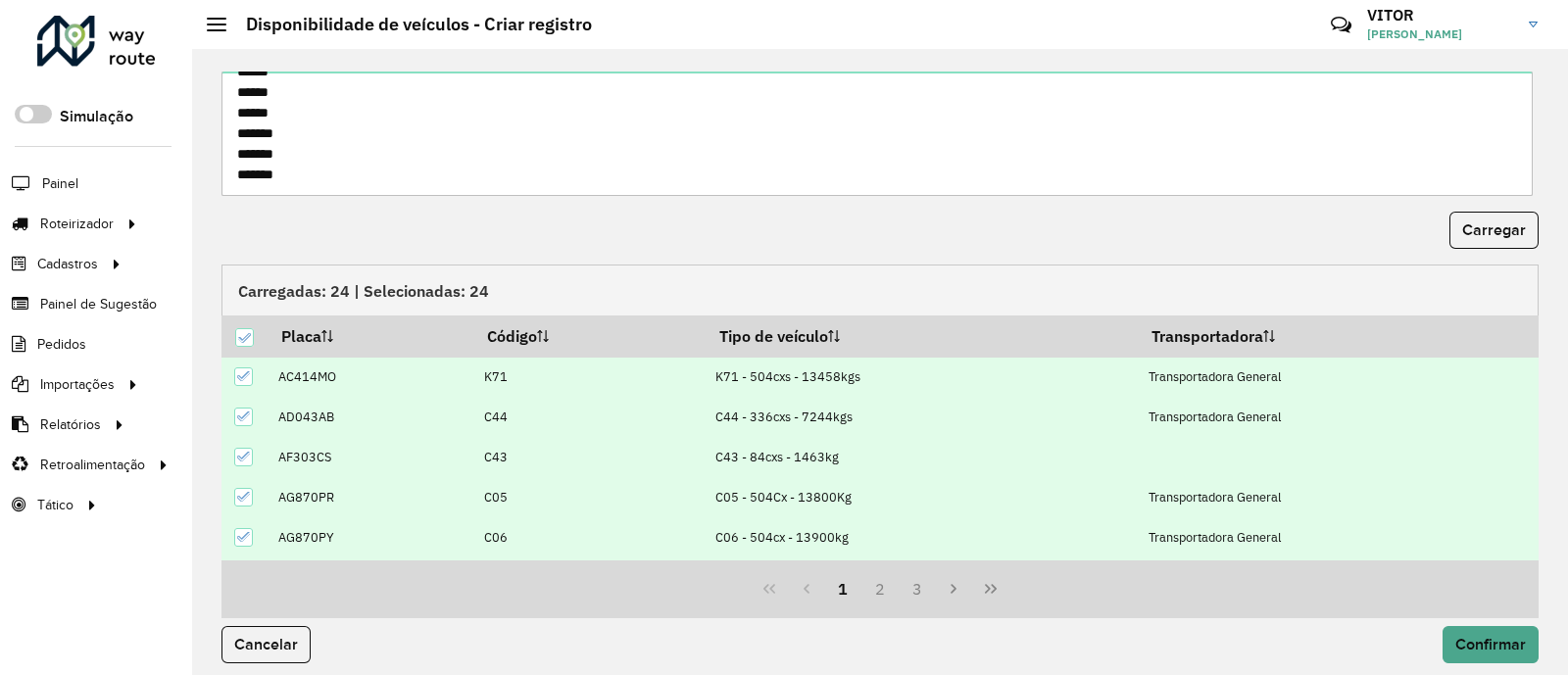
scroll to position [254, 0]
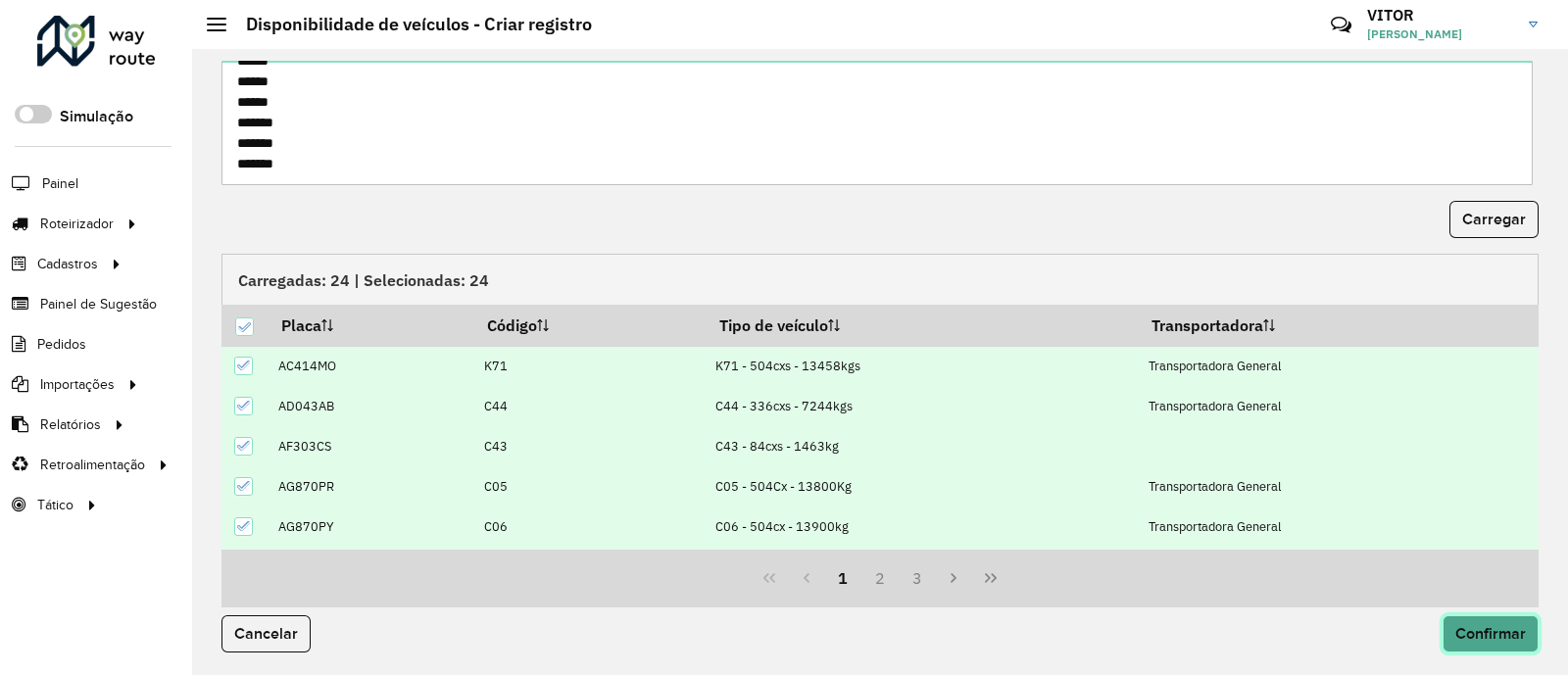
click at [1484, 625] on span "Confirmar" at bounding box center [1490, 633] width 71 height 17
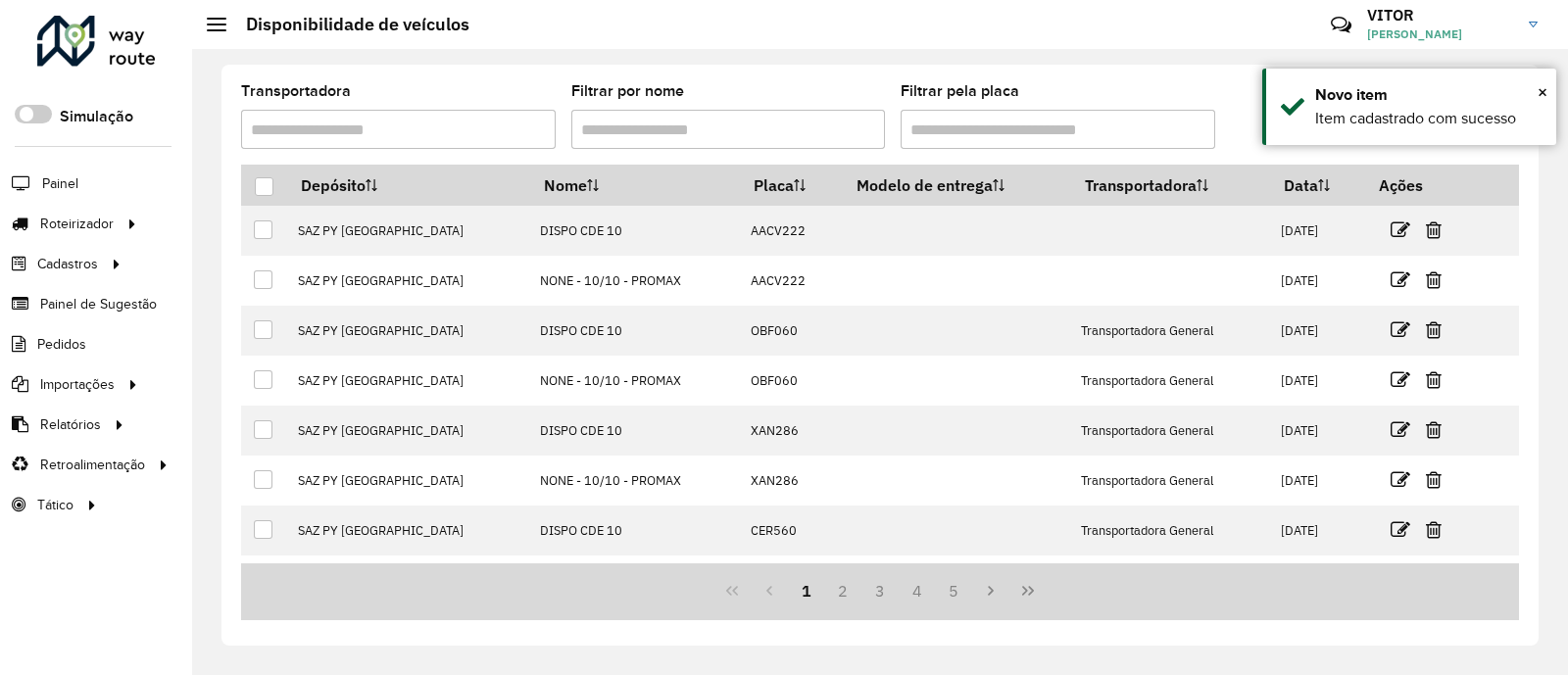
click at [1245, 90] on div "Transportadora Filtrar por nome Filtrar pela placa" at bounding box center [881, 124] width 1279 height 81
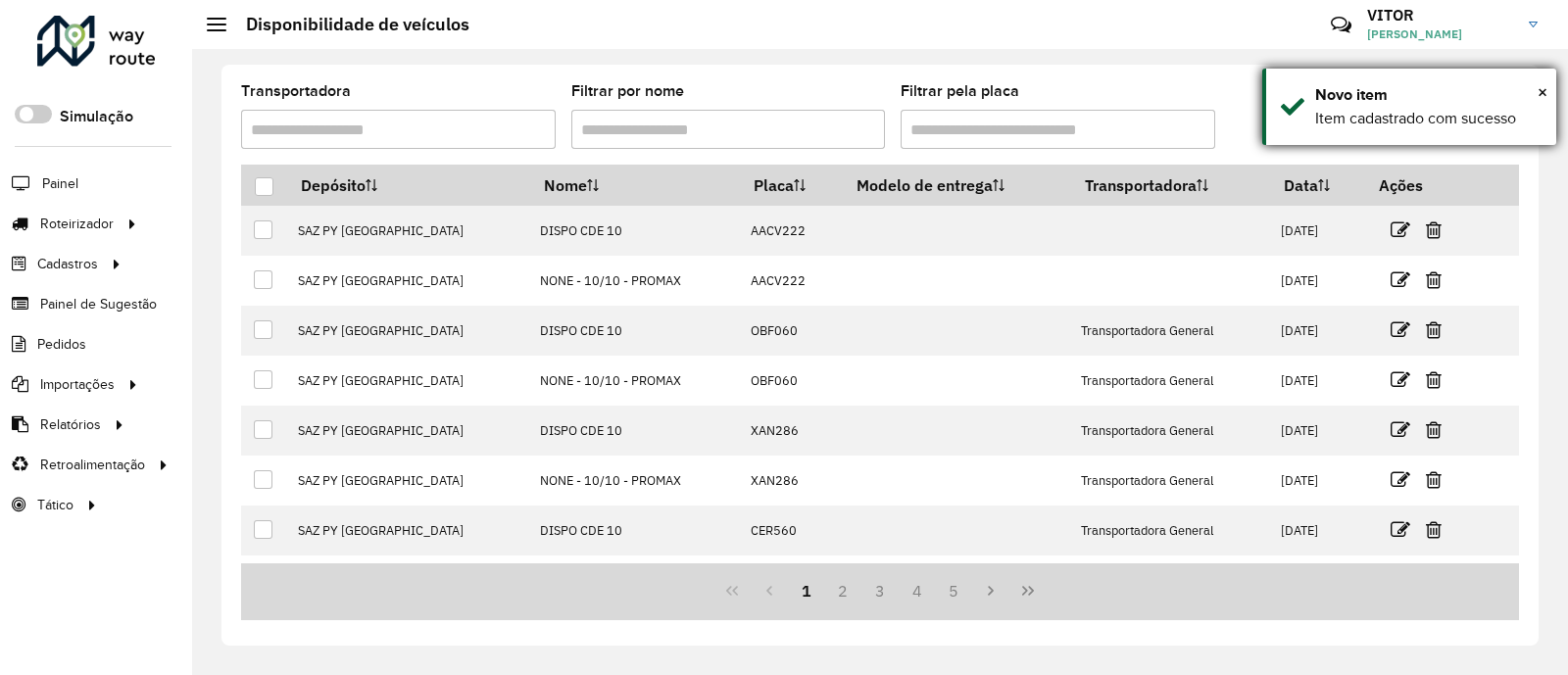
click at [1550, 91] on div "× Novo item Item cadastrado com sucesso" at bounding box center [1410, 106] width 294 height 77
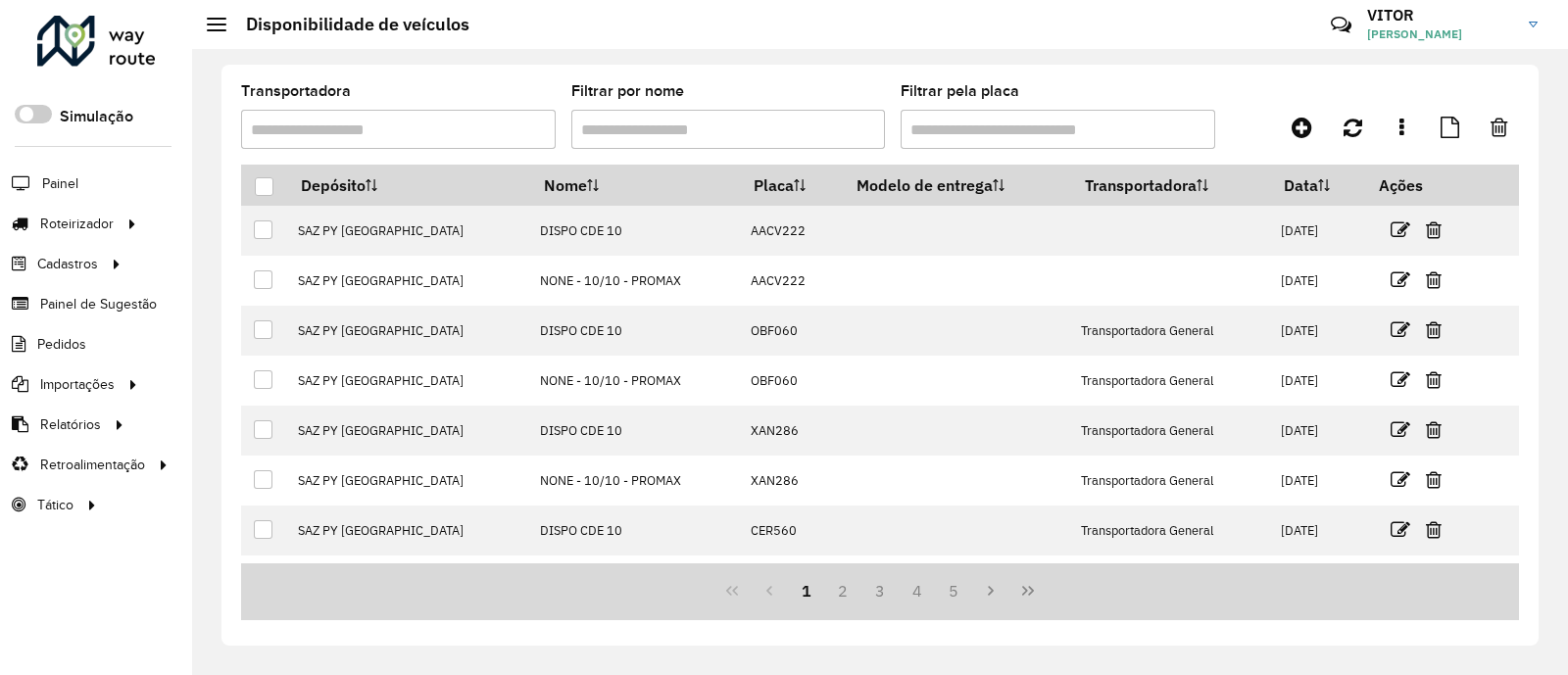
click at [1307, 100] on div "Transportadora Filtrar por nome Filtrar pela placa" at bounding box center [881, 124] width 1279 height 81
click at [283, 225] on link "Entregas" at bounding box center [327, 223] width 241 height 39
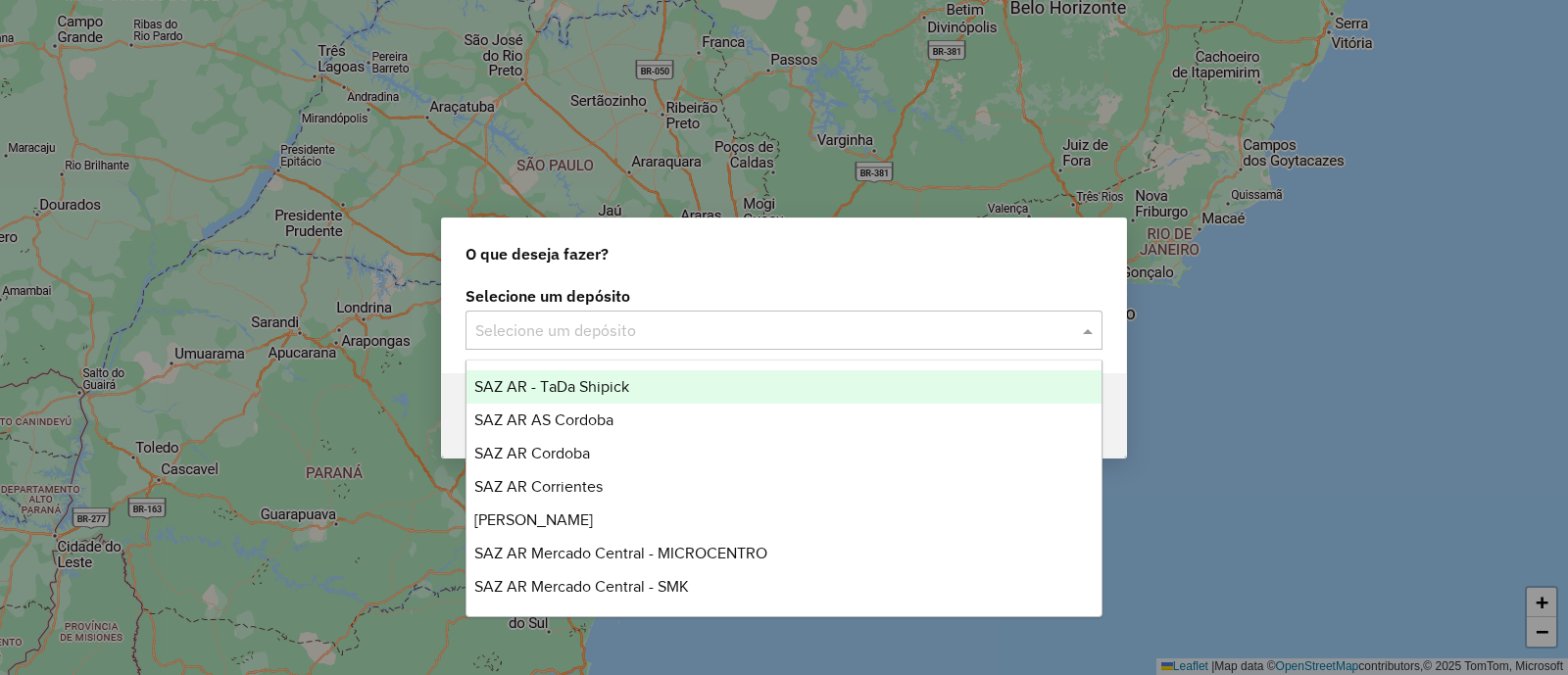
click at [589, 339] on input "text" at bounding box center [765, 331] width 579 height 24
click at [1198, 428] on div "O que deseja fazer? Selecione um depósito Selecione um depósito Voltar" at bounding box center [784, 337] width 1568 height 675
click at [624, 327] on input "text" at bounding box center [765, 331] width 579 height 24
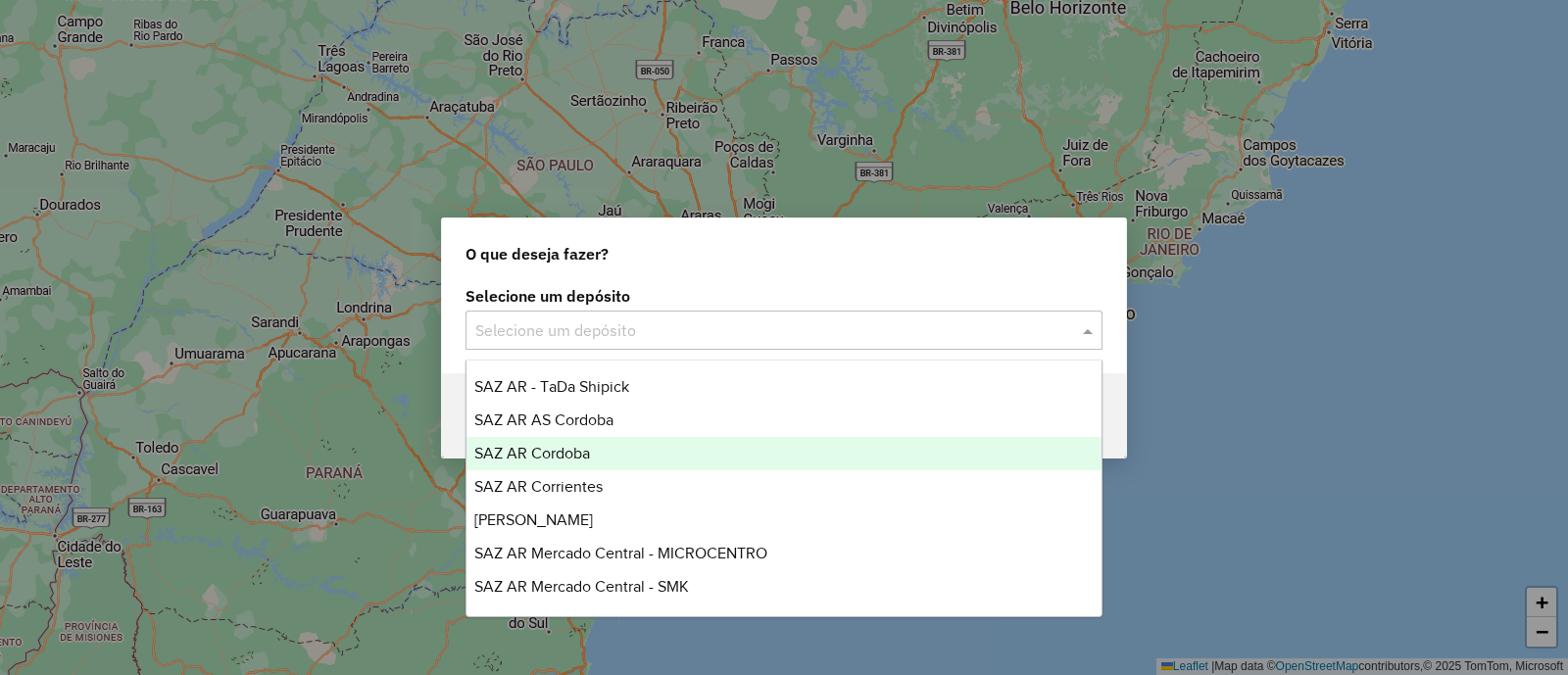
click at [648, 452] on div "SAZ AR Cordoba" at bounding box center [784, 454] width 635 height 34
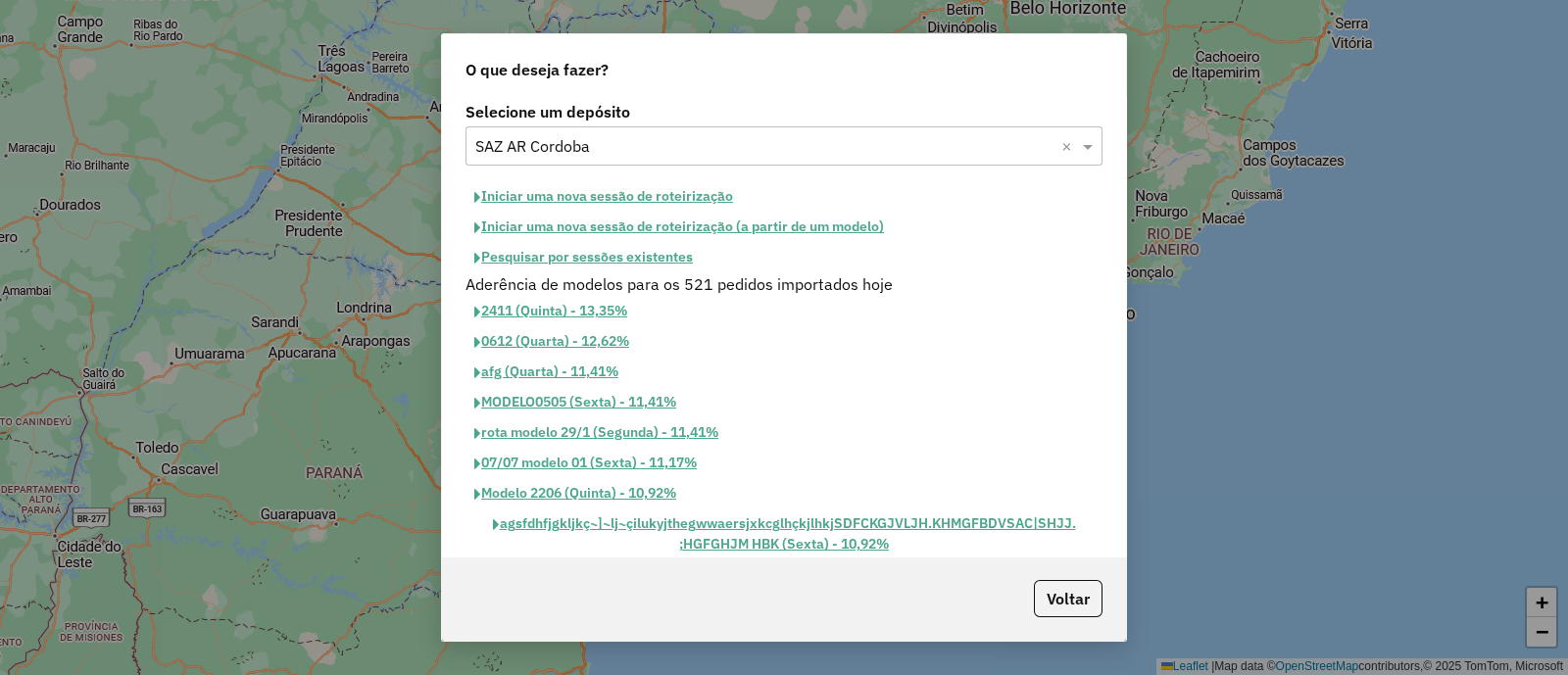
click at [604, 194] on button "Iniciar uma nova sessão de roteirização" at bounding box center [604, 196] width 276 height 31
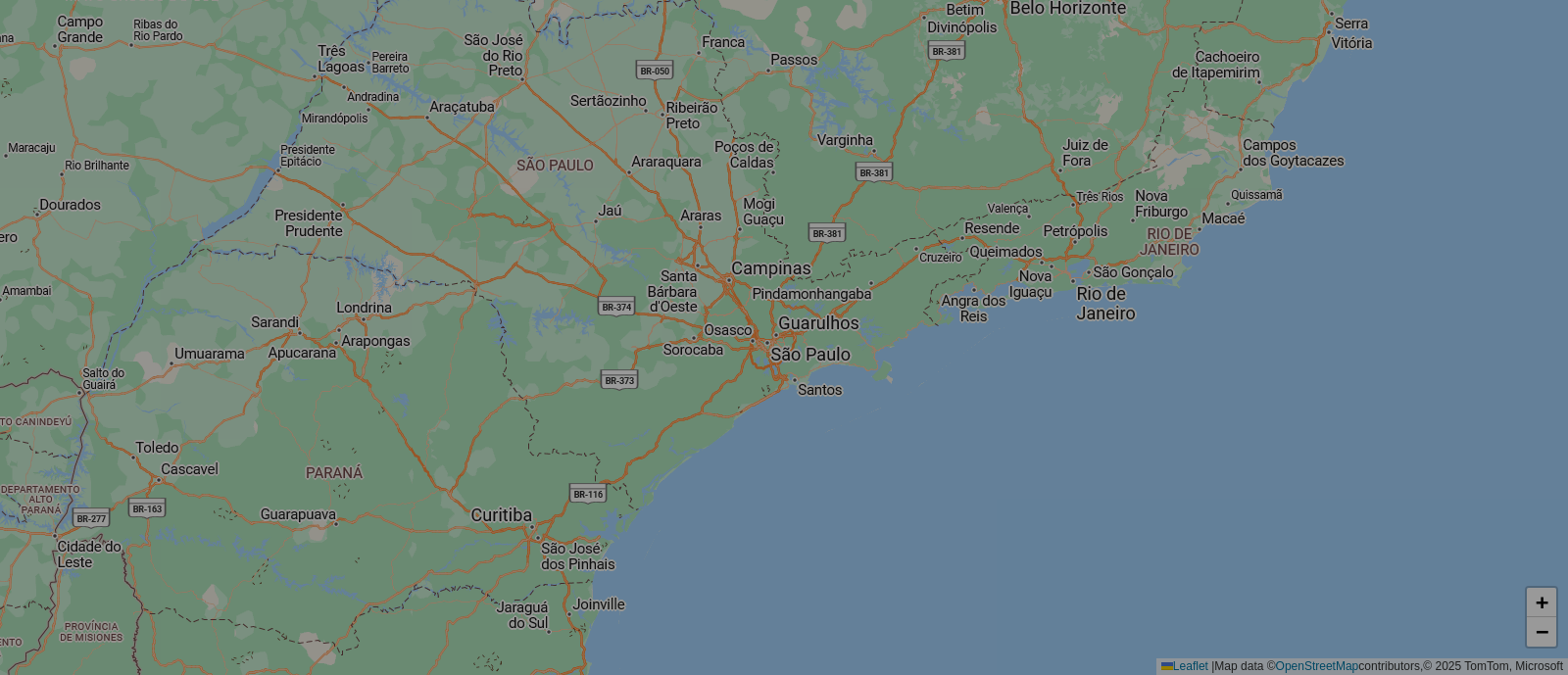
select select "*"
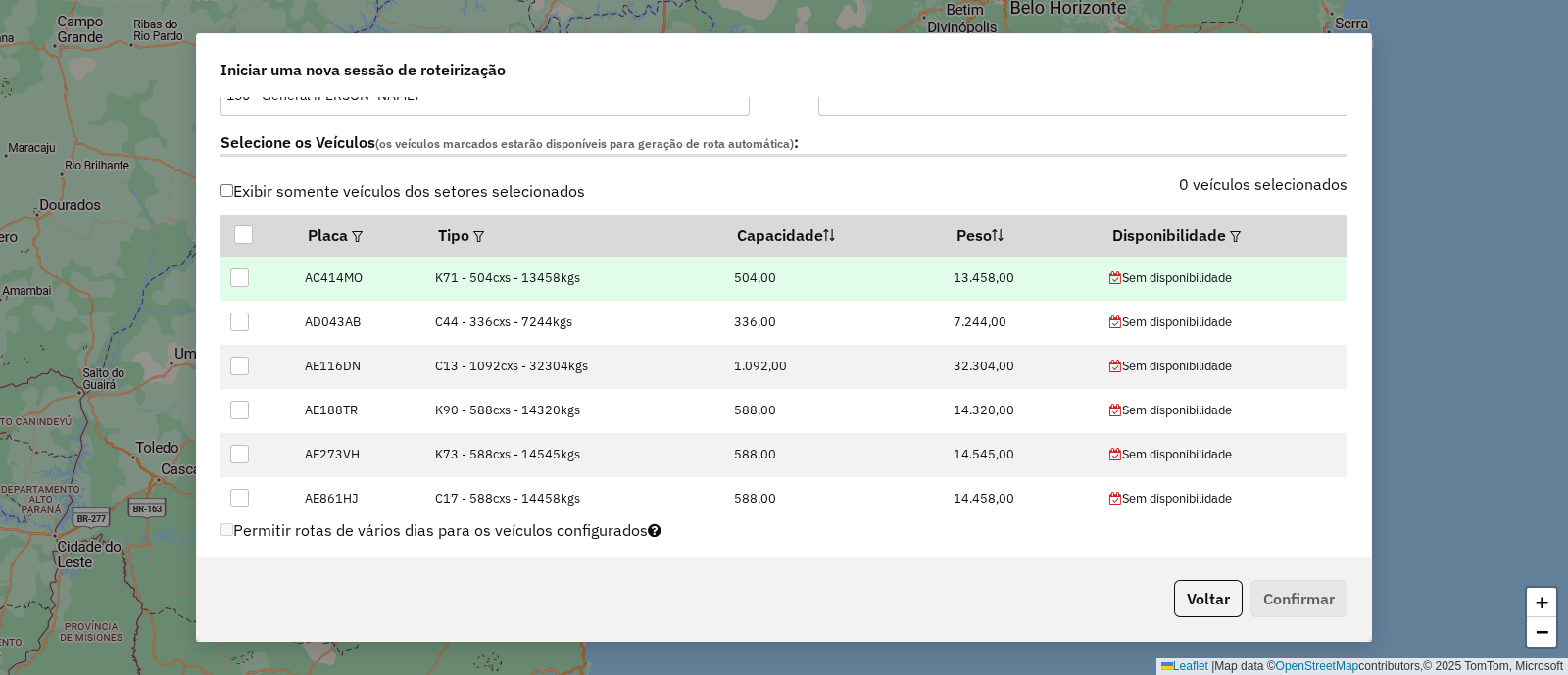
scroll to position [612, 0]
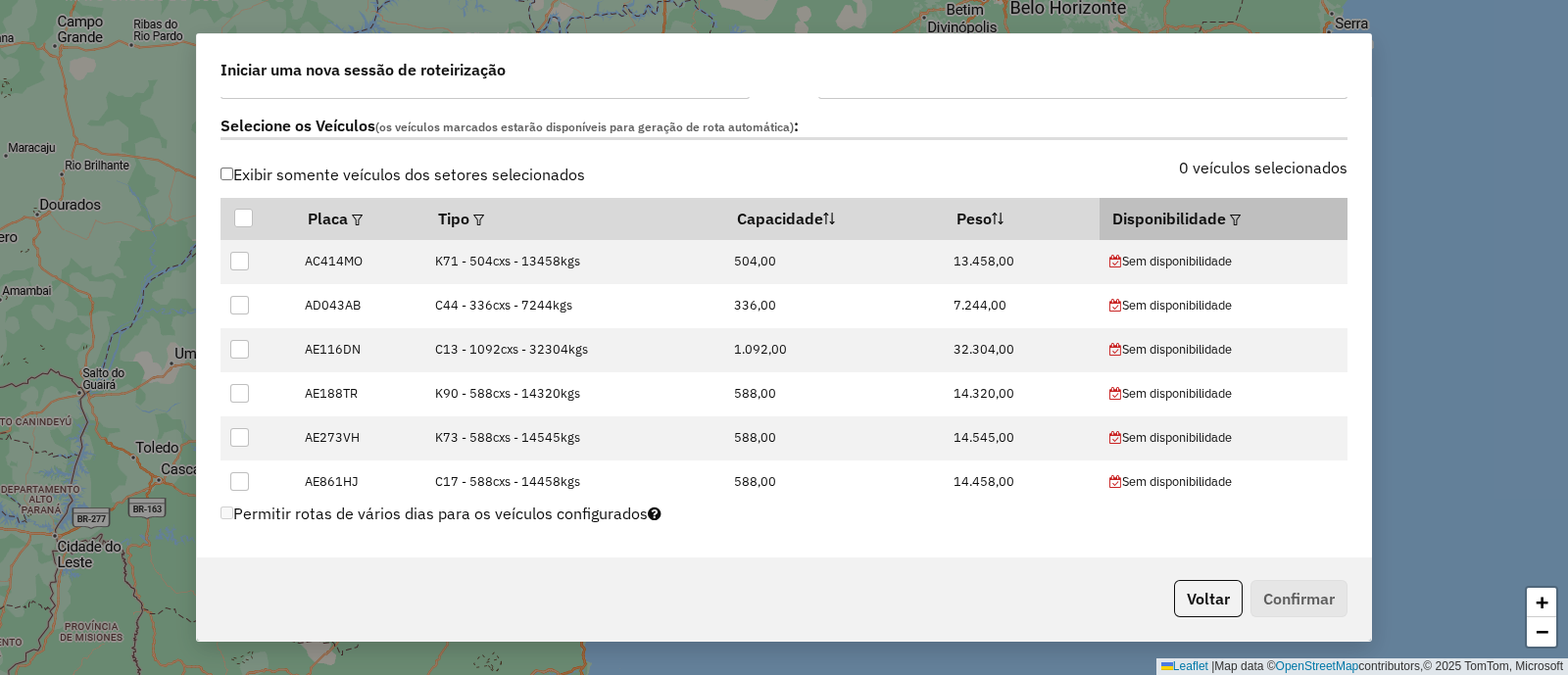
click at [1230, 222] on em at bounding box center [1235, 220] width 11 height 11
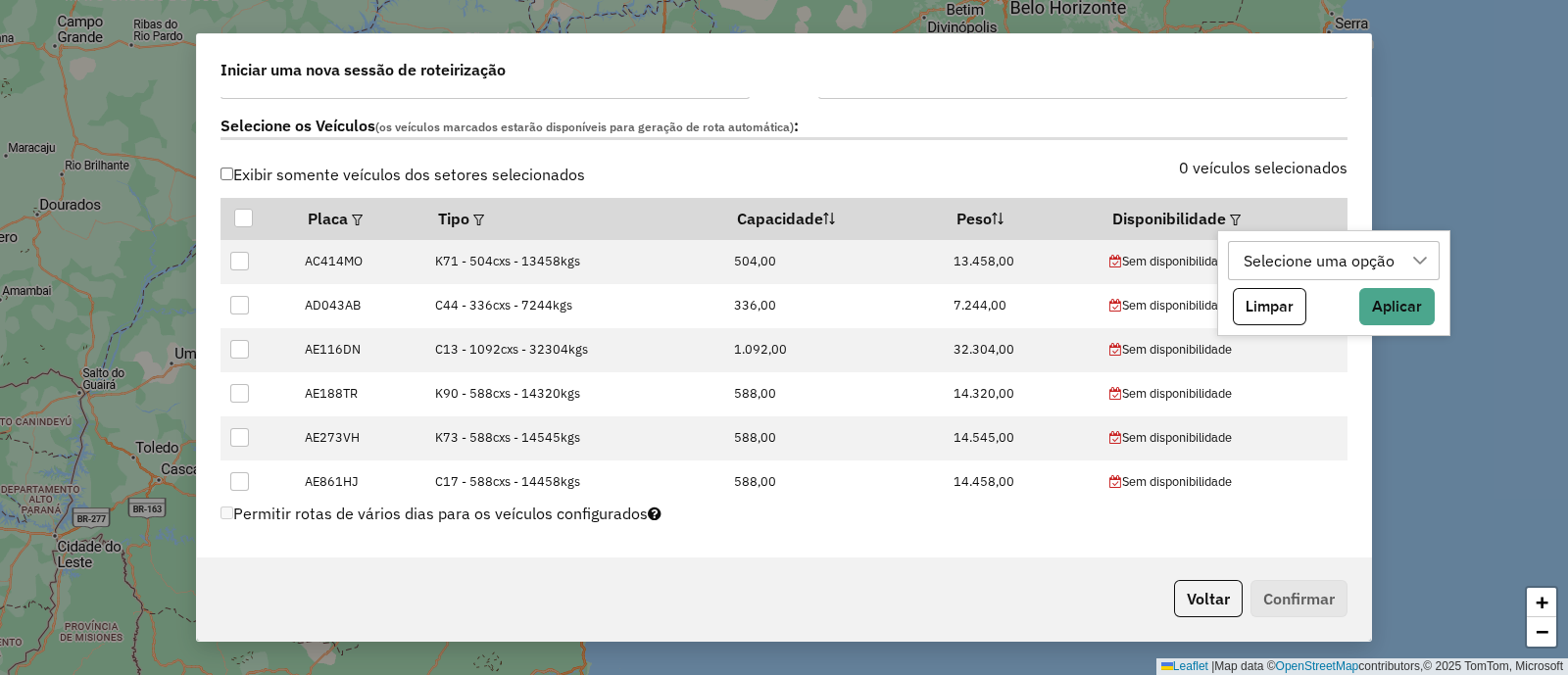
click at [1347, 259] on div "Selecione uma opção" at bounding box center [1319, 260] width 165 height 37
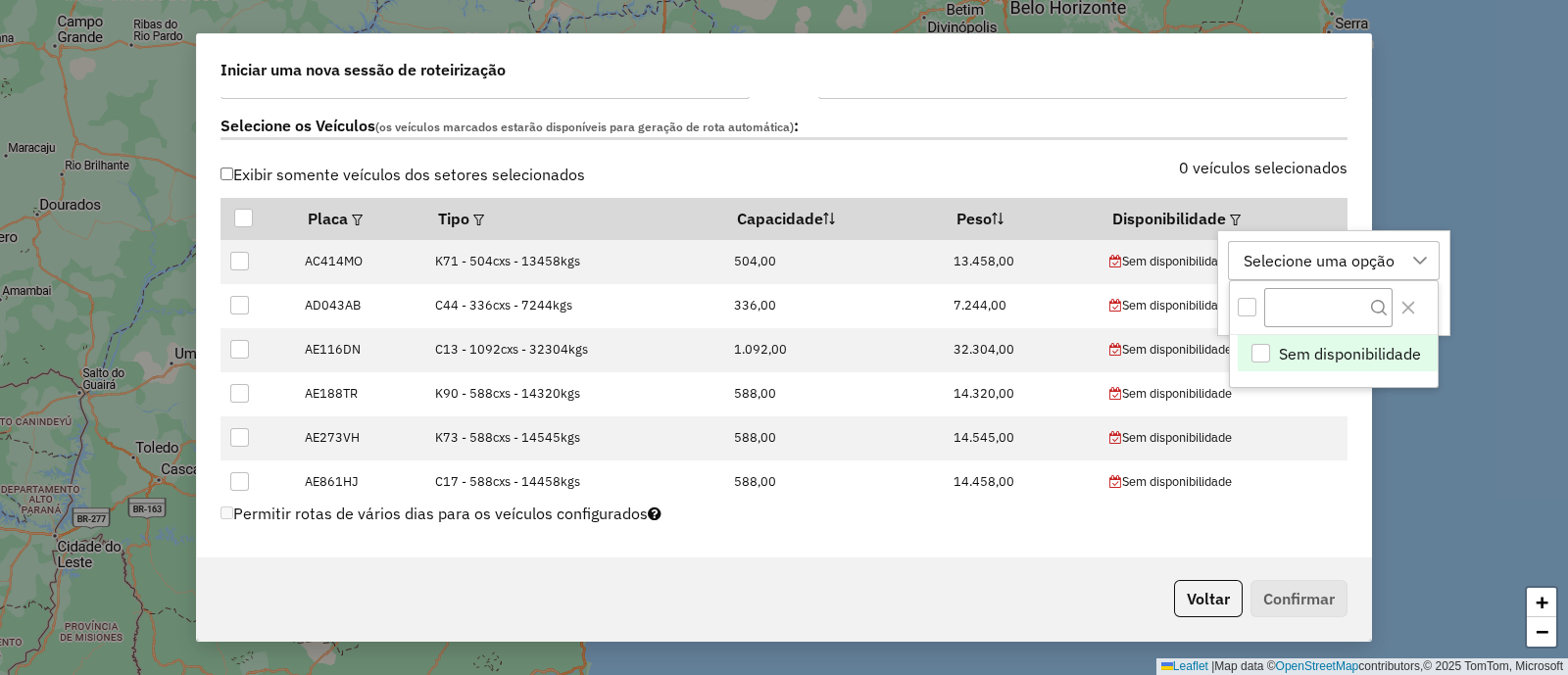
scroll to position [14, 90]
click at [1402, 304] on icon "Close" at bounding box center [1409, 308] width 16 height 16
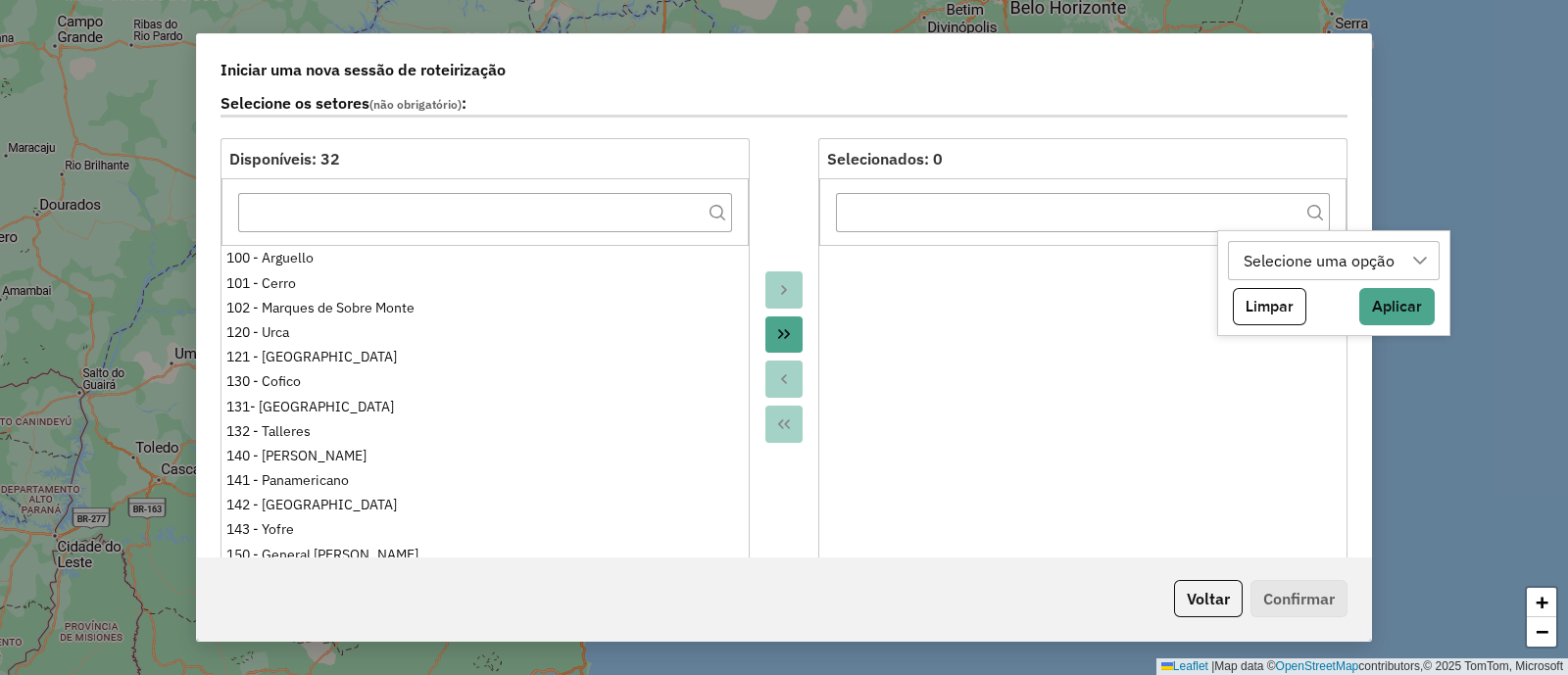
scroll to position [0, 0]
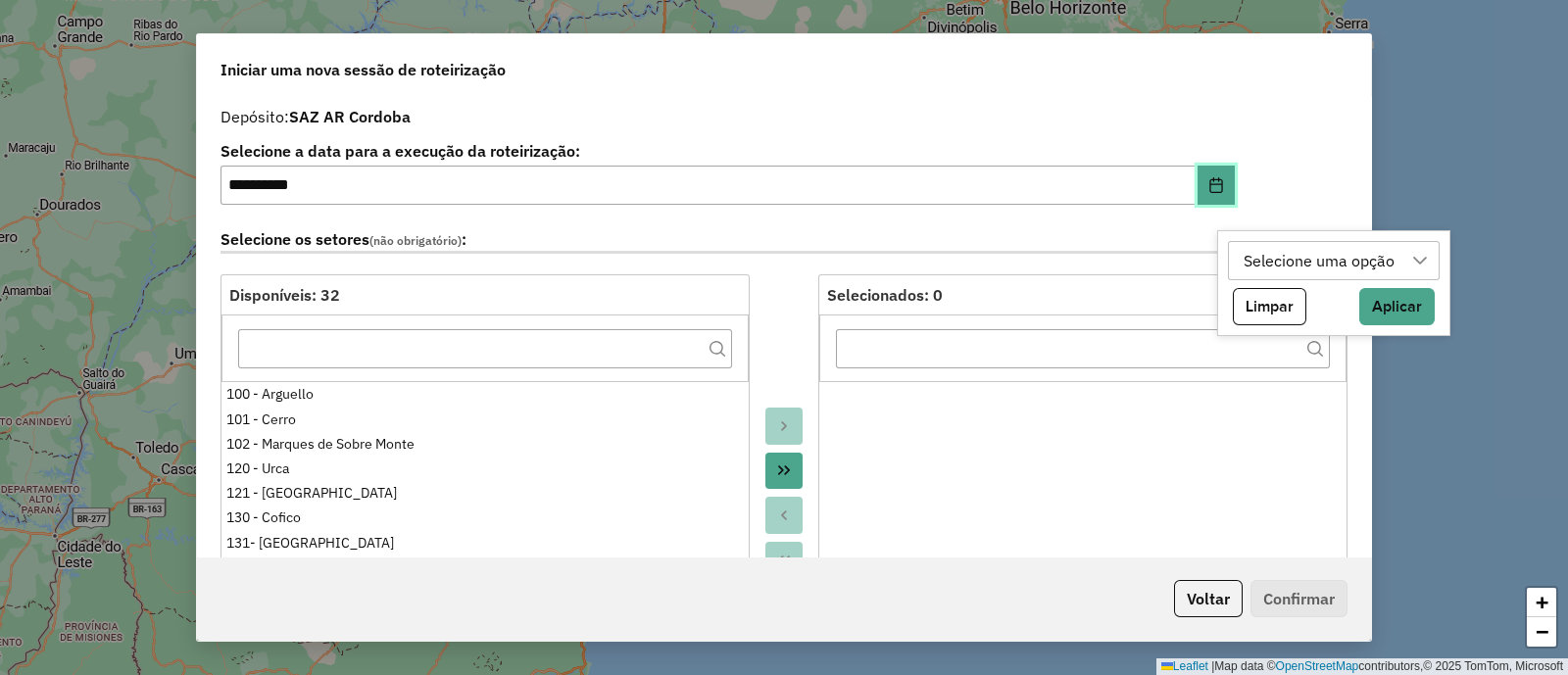
click at [1209, 181] on icon "Choose Date" at bounding box center [1217, 185] width 16 height 16
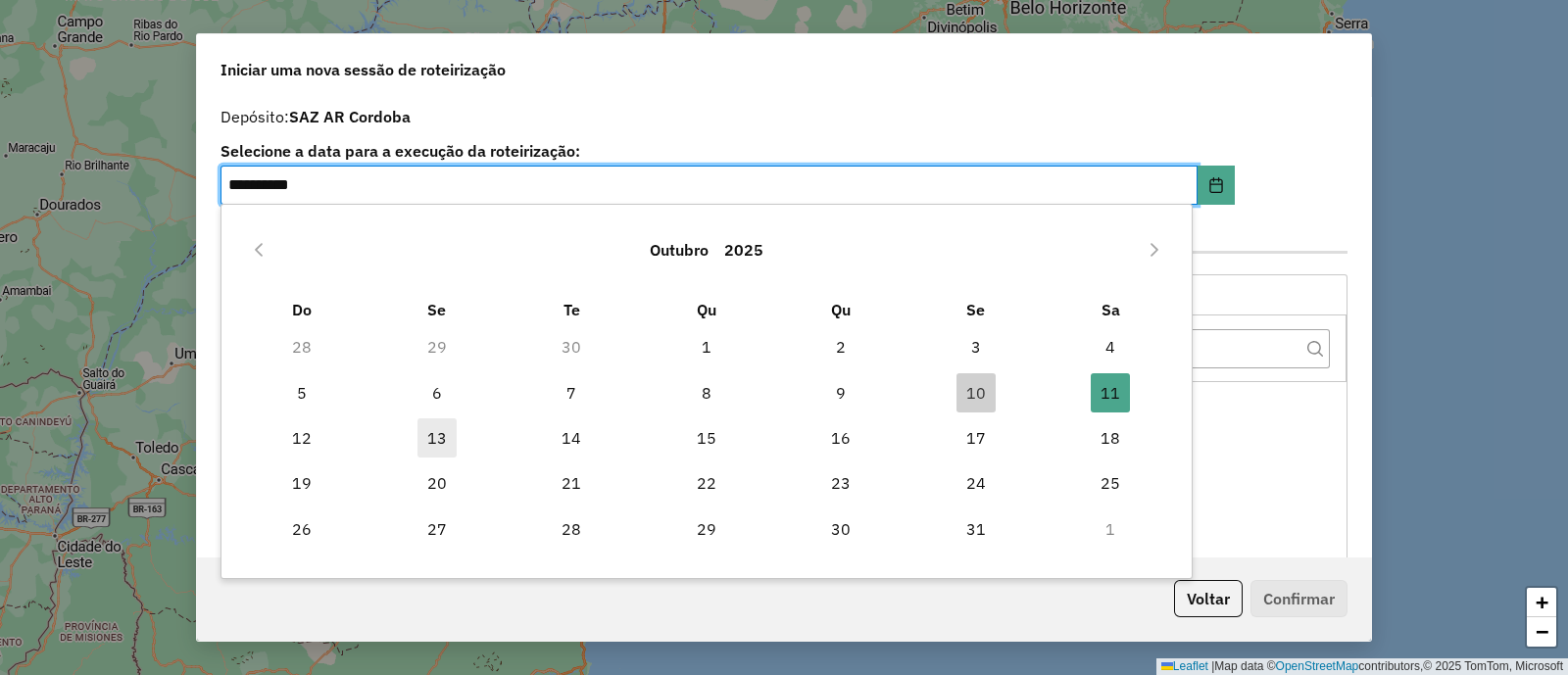
click at [453, 431] on span "13" at bounding box center [436, 437] width 39 height 39
type input "**********"
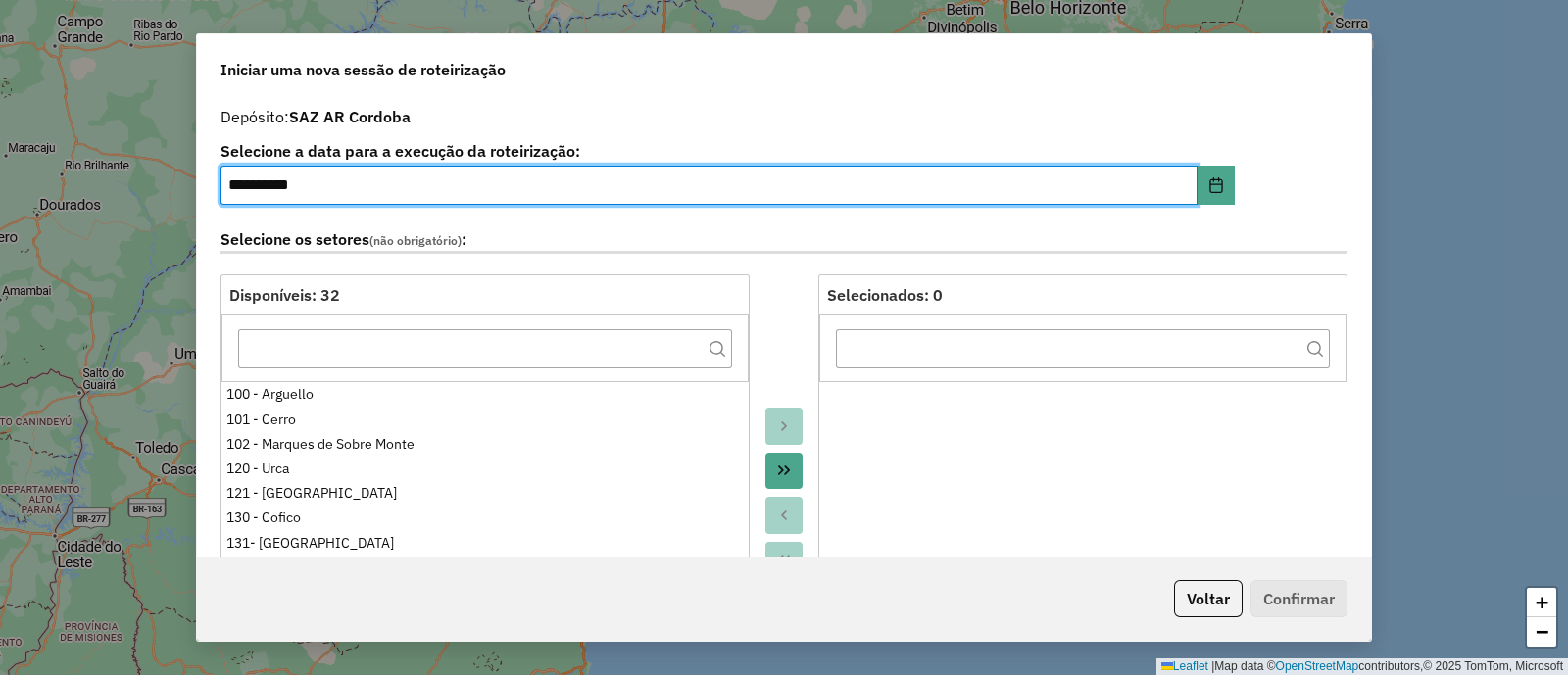
click at [785, 274] on div at bounding box center [784, 493] width 69 height 437
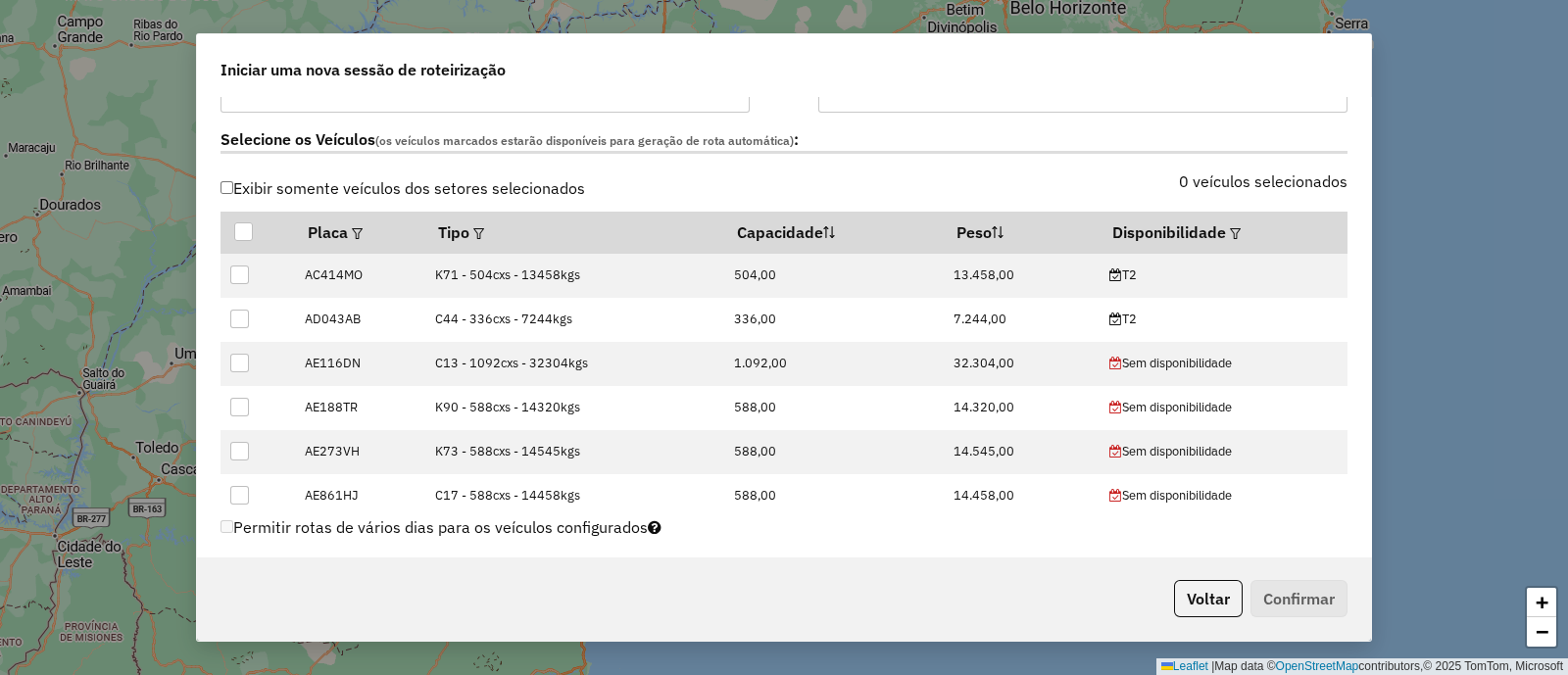
scroll to position [612, 0]
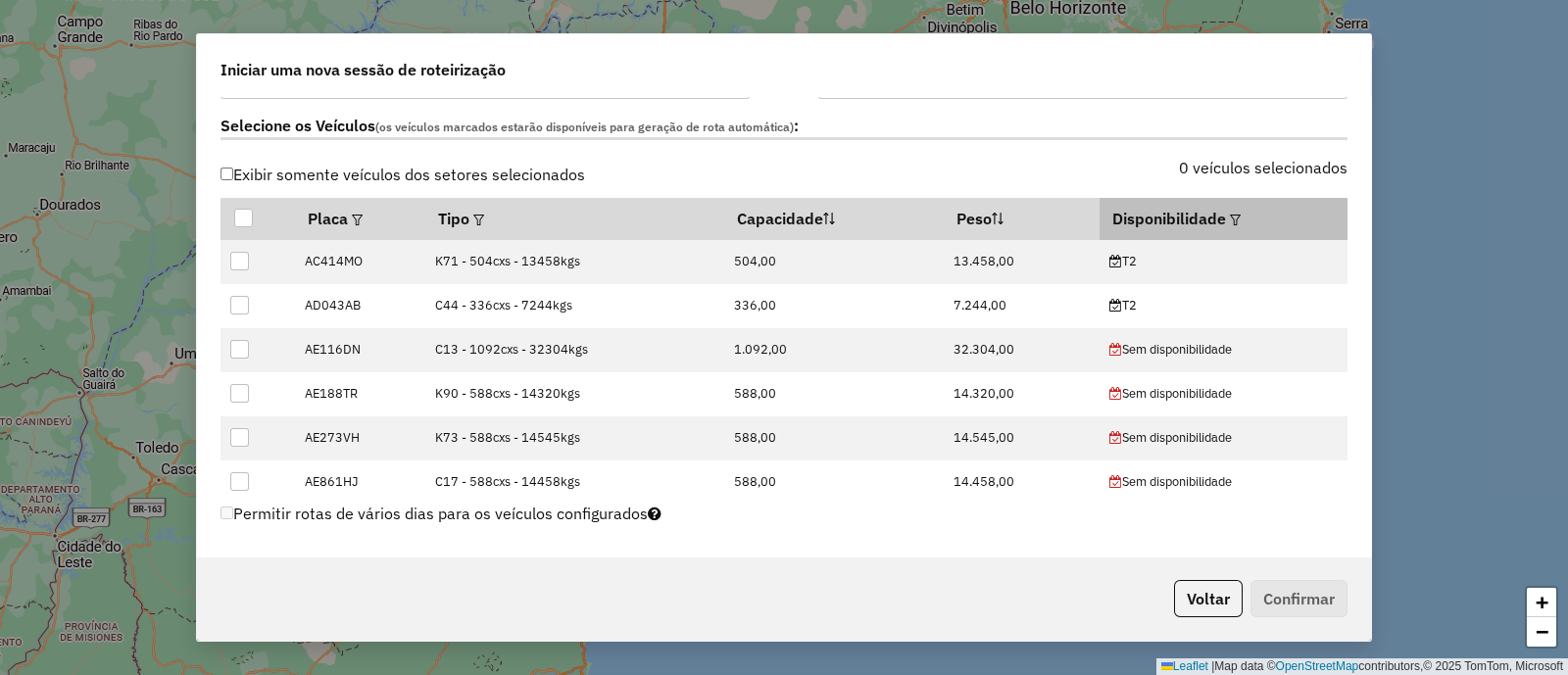
click at [1226, 227] on div at bounding box center [1233, 219] width 15 height 24
click at [1230, 218] on em at bounding box center [1235, 220] width 11 height 11
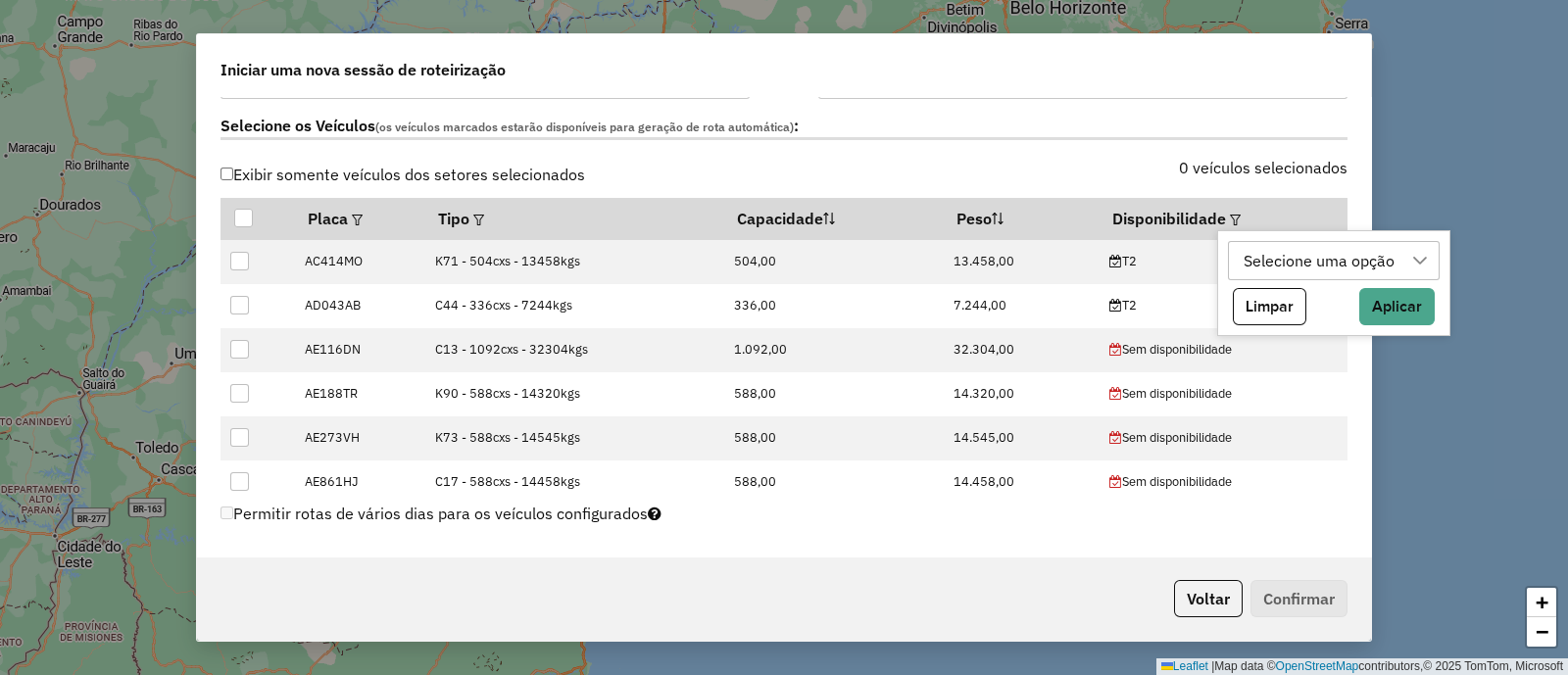
click at [1303, 255] on div "Selecione uma opção" at bounding box center [1319, 260] width 165 height 37
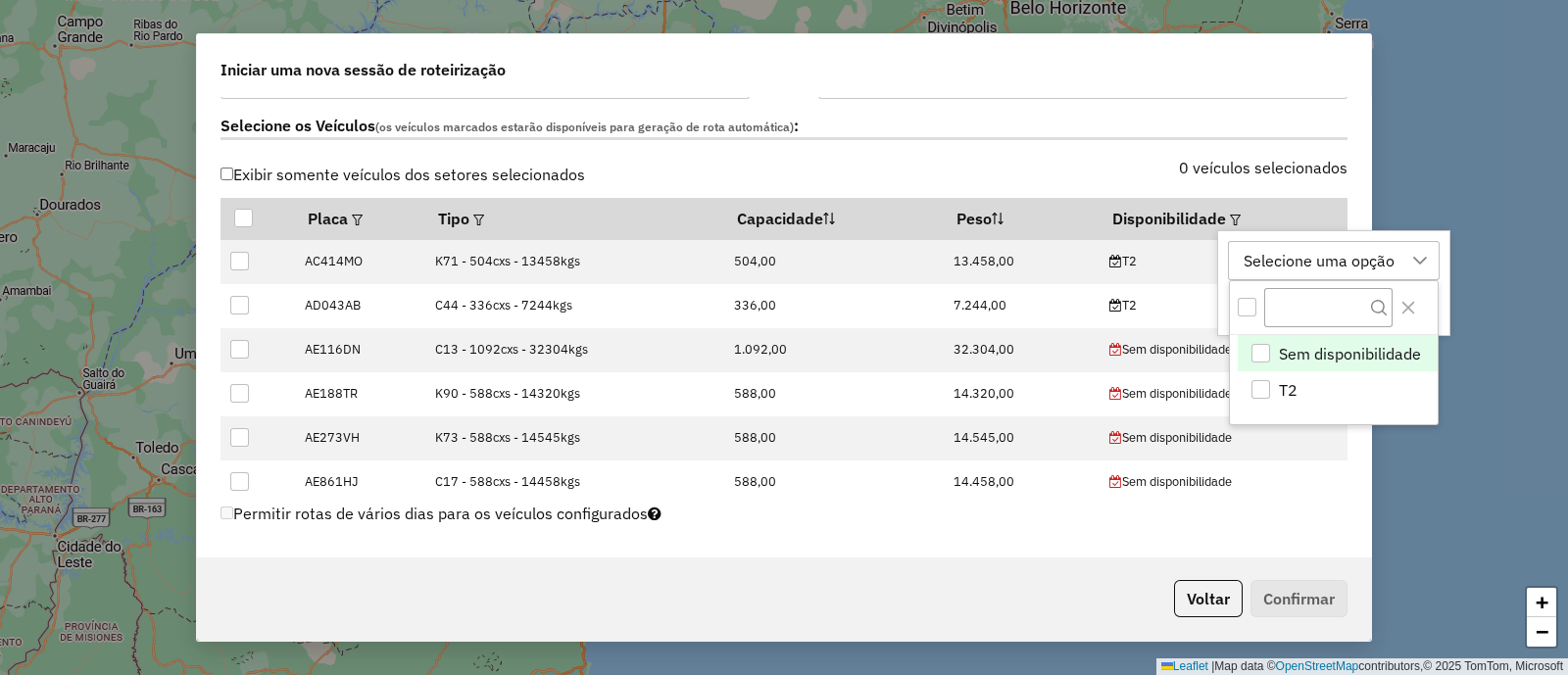
scroll to position [14, 90]
click at [1325, 395] on li "T2" at bounding box center [1337, 390] width 200 height 37
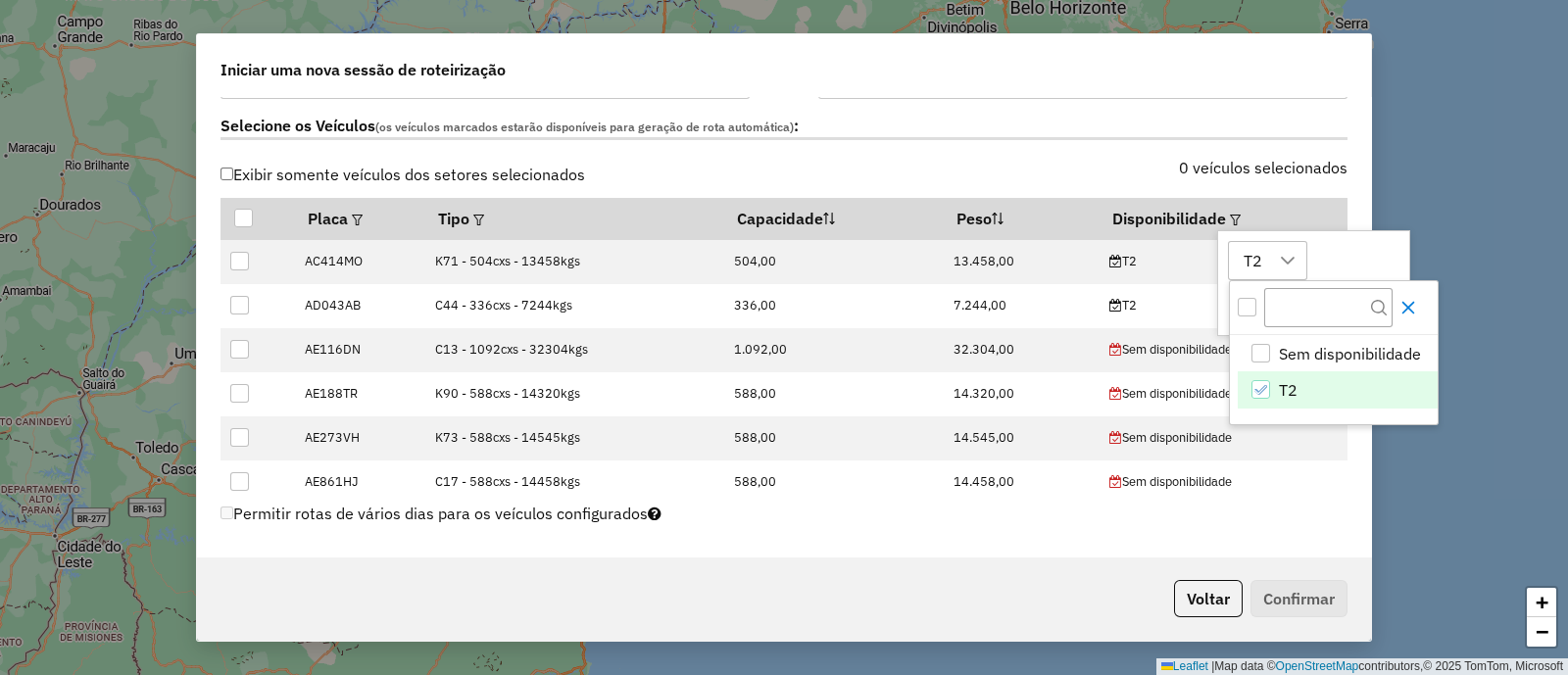
click at [1400, 312] on button "Close" at bounding box center [1409, 308] width 32 height 32
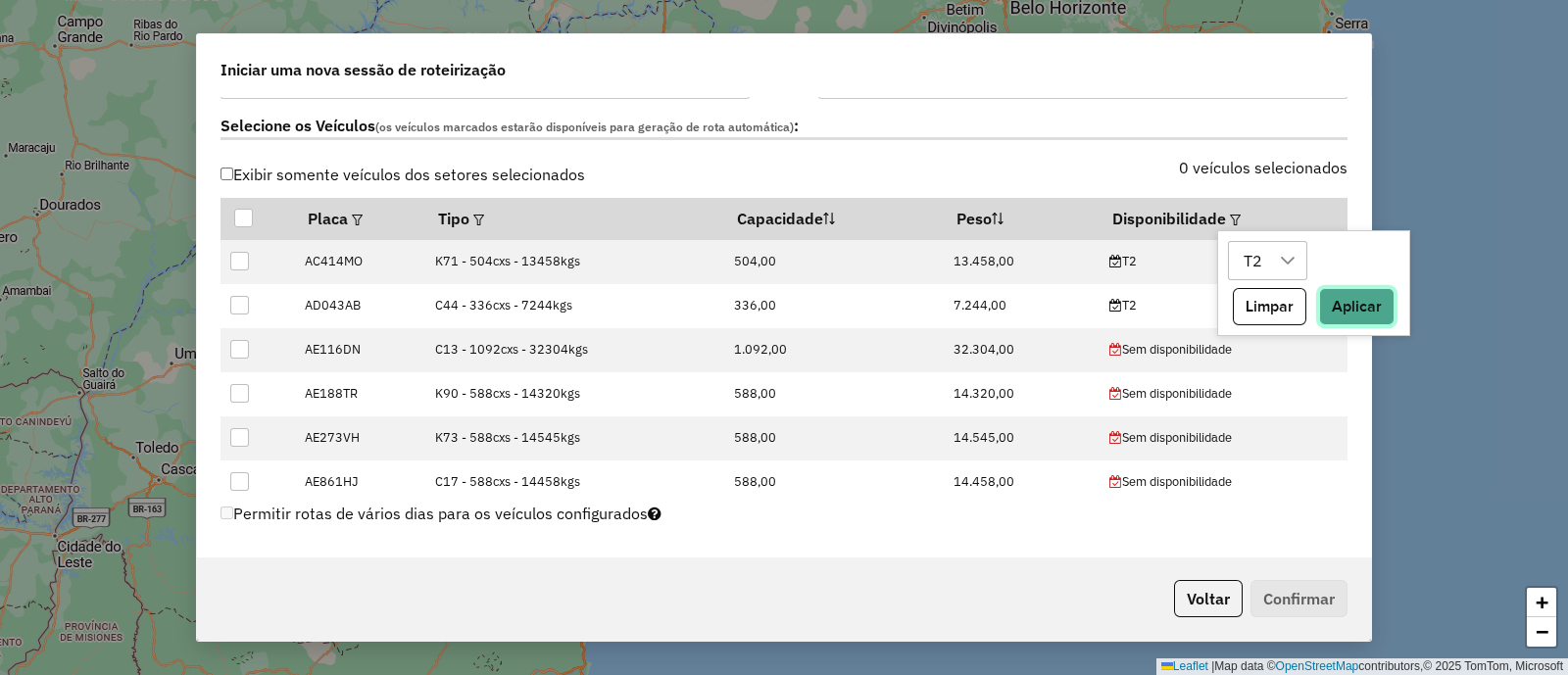
click at [1365, 296] on button "Aplicar" at bounding box center [1357, 306] width 76 height 37
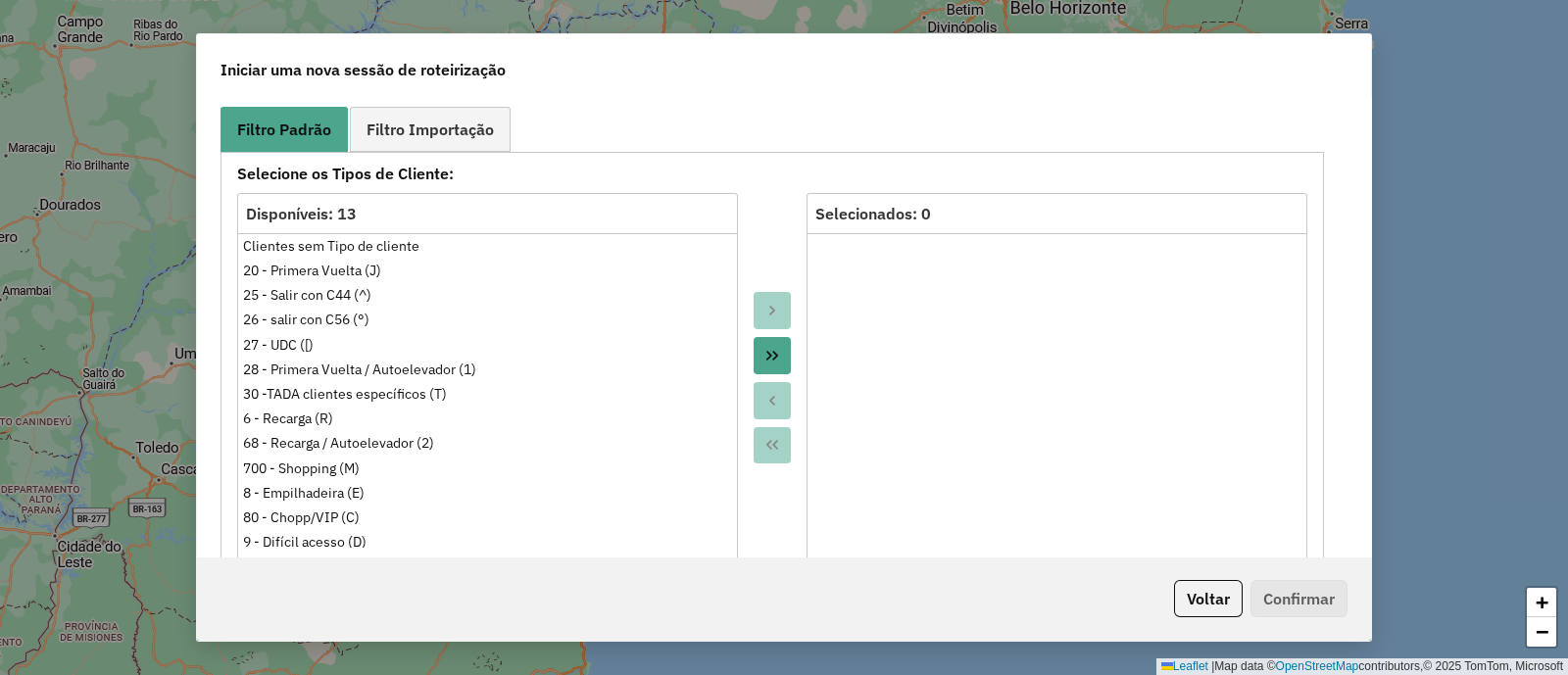
scroll to position [1102, 0]
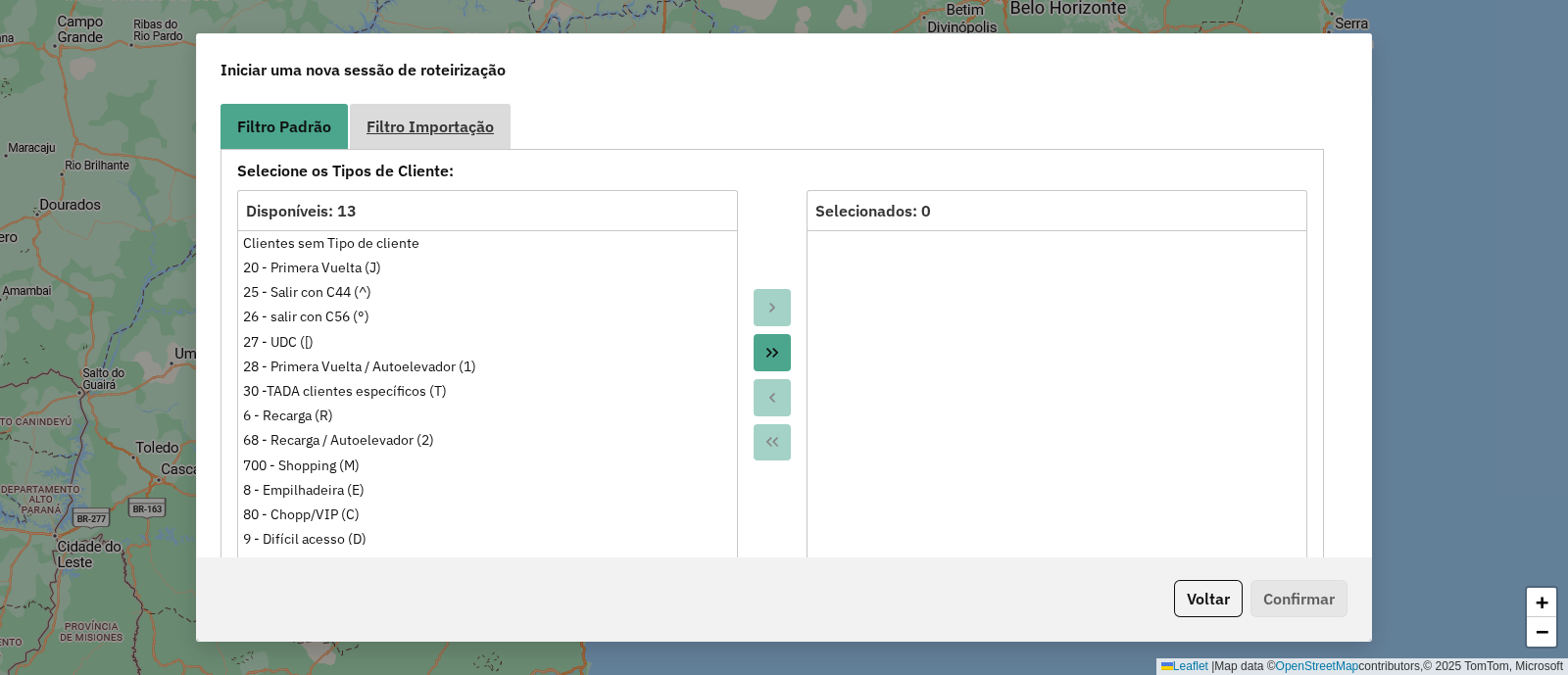
click at [424, 139] on link "Filtro Importação" at bounding box center [431, 126] width 161 height 44
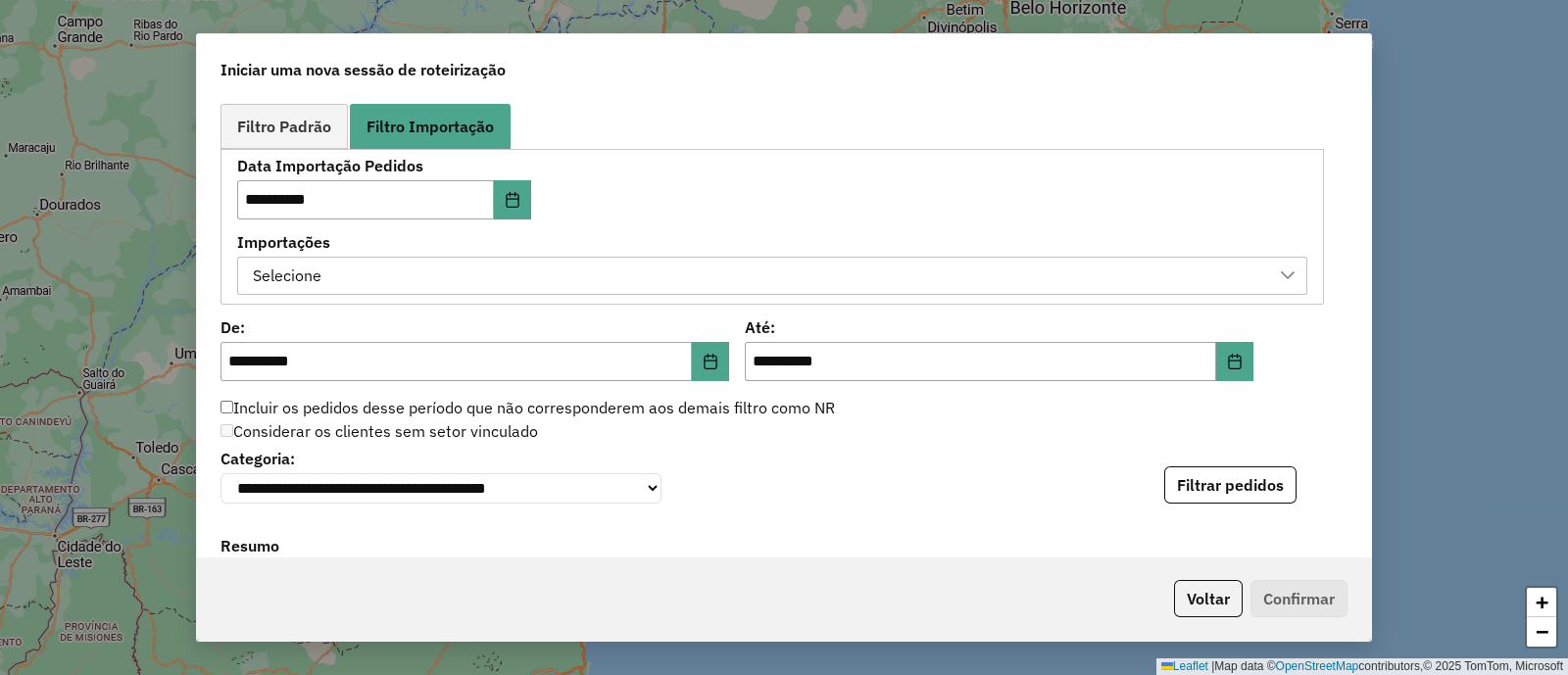
click at [649, 269] on div "Selecione" at bounding box center [757, 275] width 1023 height 37
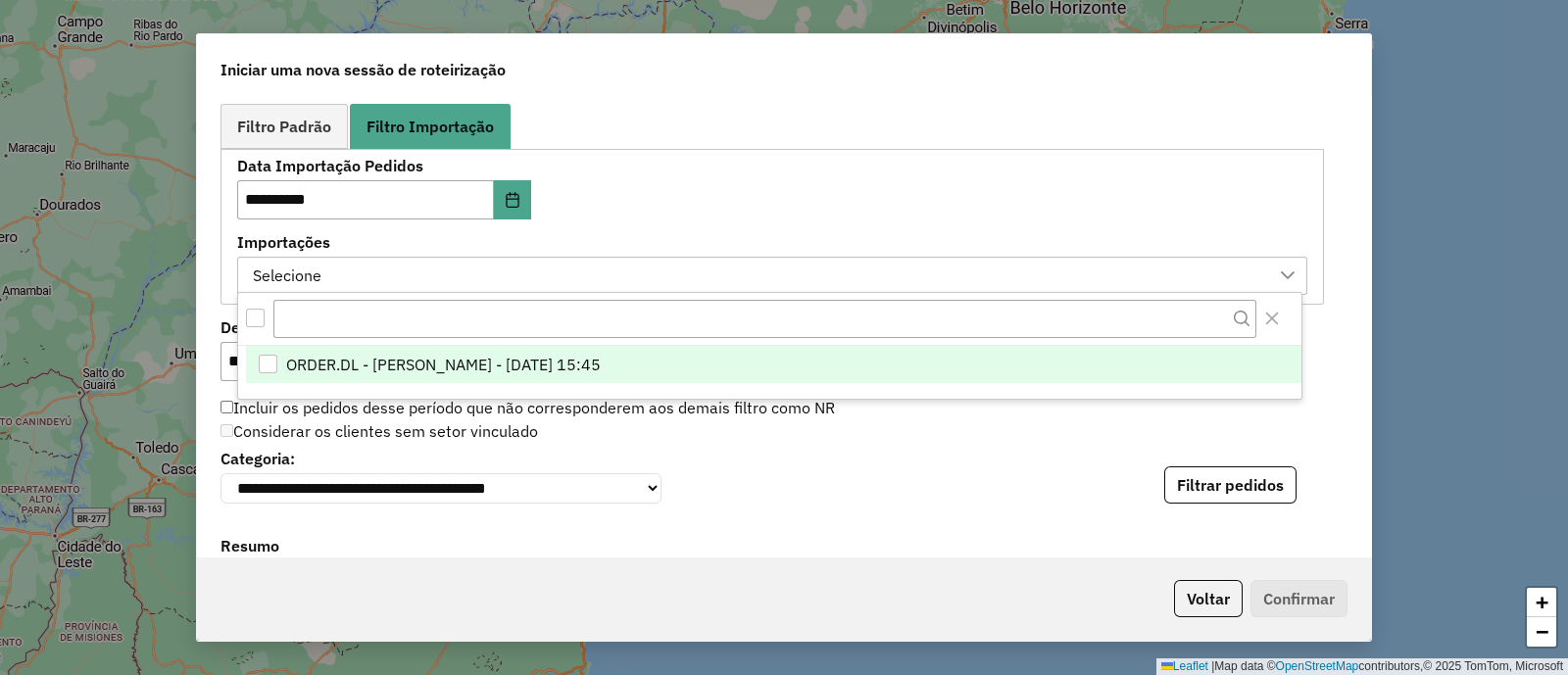
scroll to position [14, 90]
click at [601, 356] on span "ORDER.DL - VITOR GUILHERME EUGENIO DE OLIVEIRA - 10/10/2025 15:45" at bounding box center [443, 365] width 314 height 24
click at [756, 207] on div "**********" at bounding box center [773, 227] width 1071 height 136
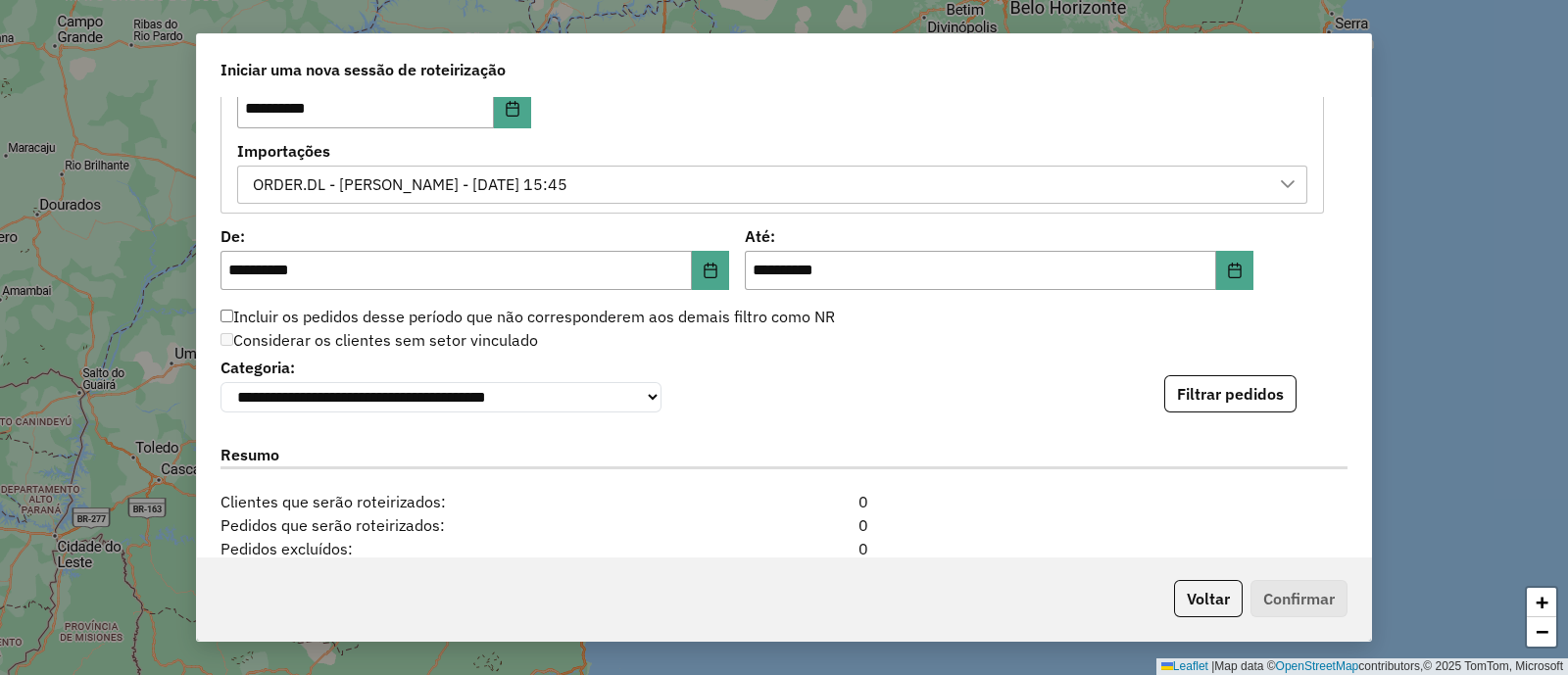
scroll to position [1225, 0]
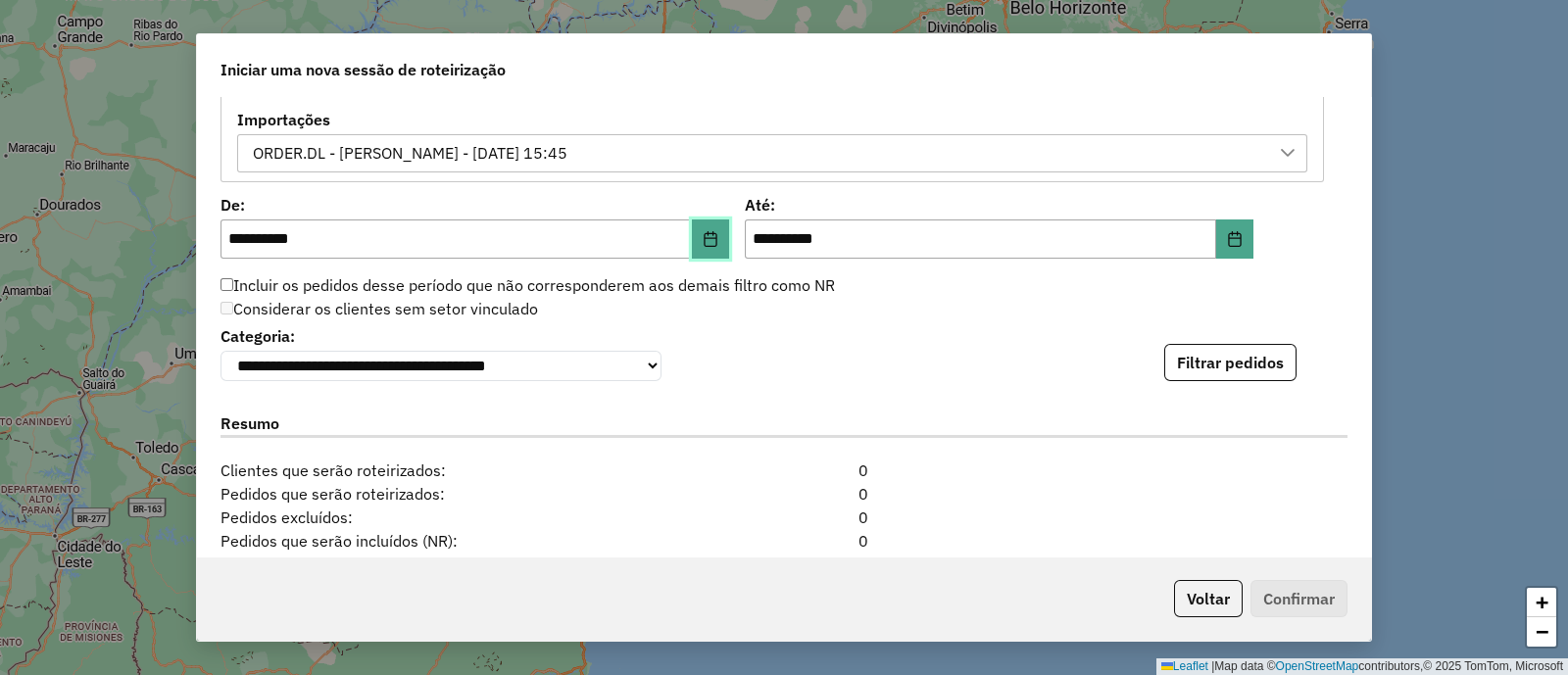
click at [711, 246] on button "Choose Date" at bounding box center [710, 239] width 37 height 39
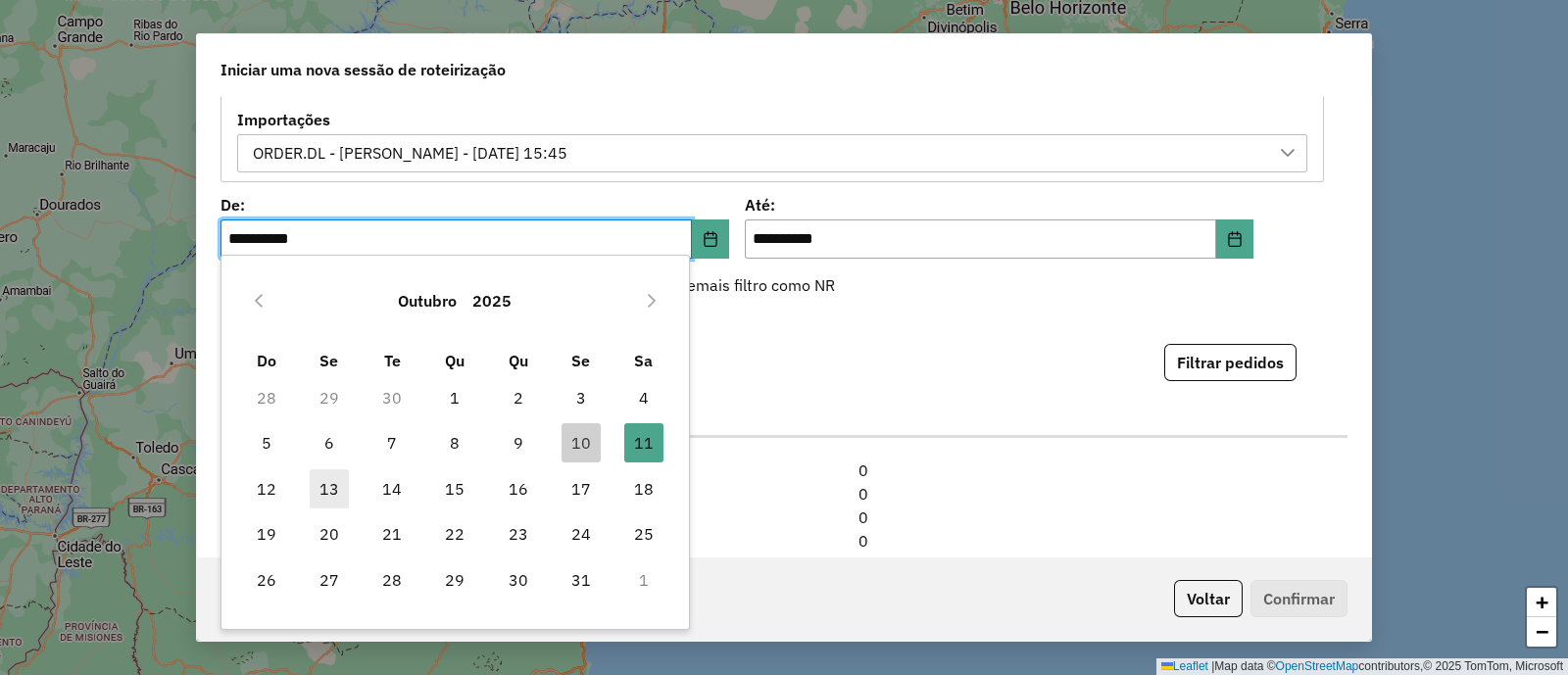
click at [323, 499] on span "13" at bounding box center [329, 488] width 39 height 39
type input "**********"
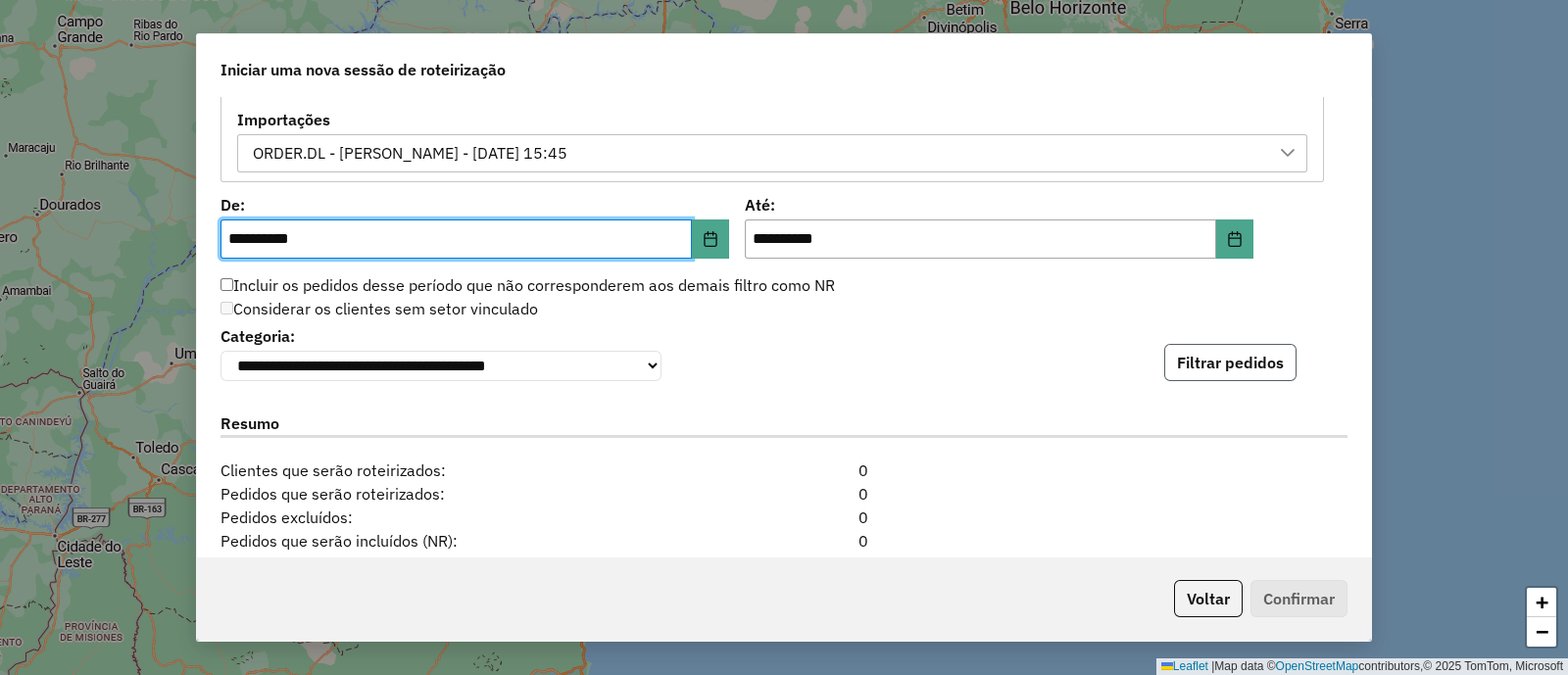
click at [1204, 378] on button "Filtrar pedidos" at bounding box center [1230, 362] width 132 height 37
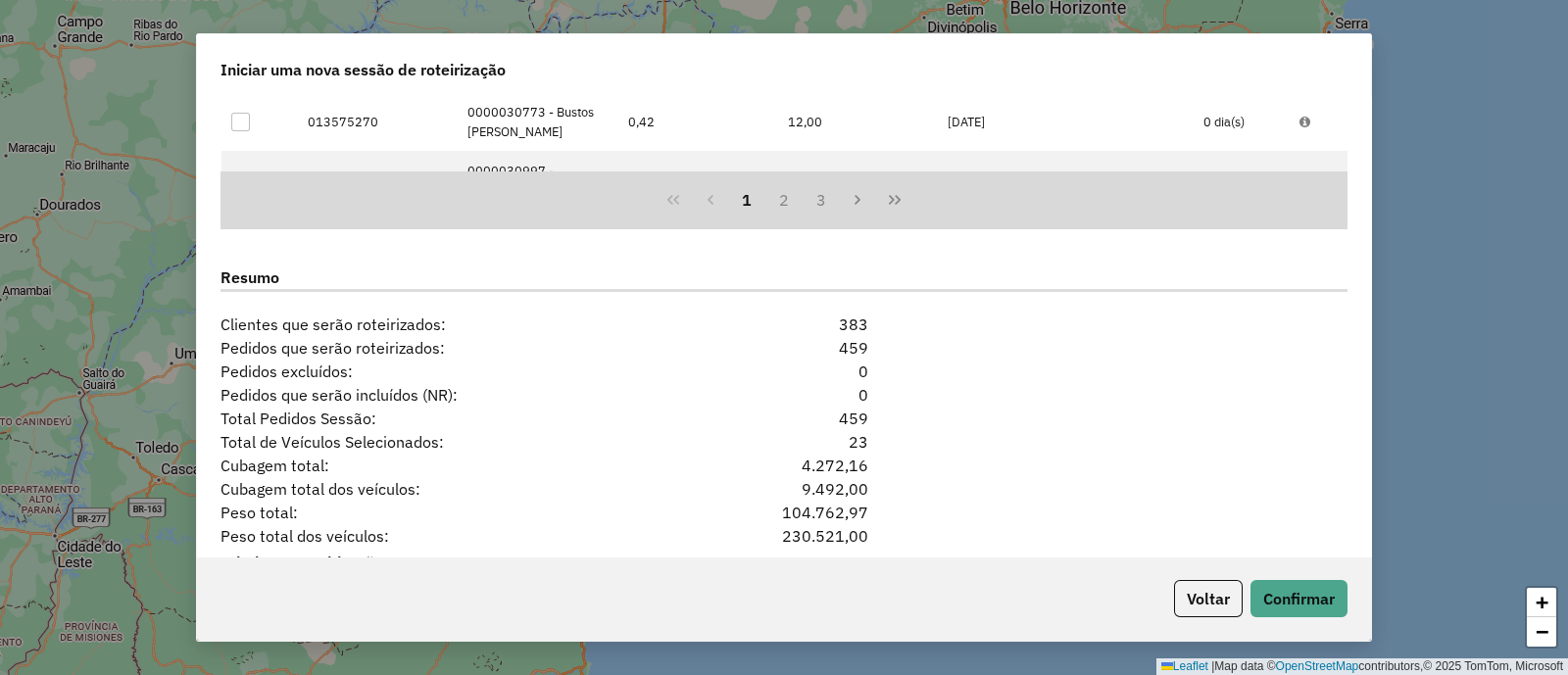
scroll to position [1856, 0]
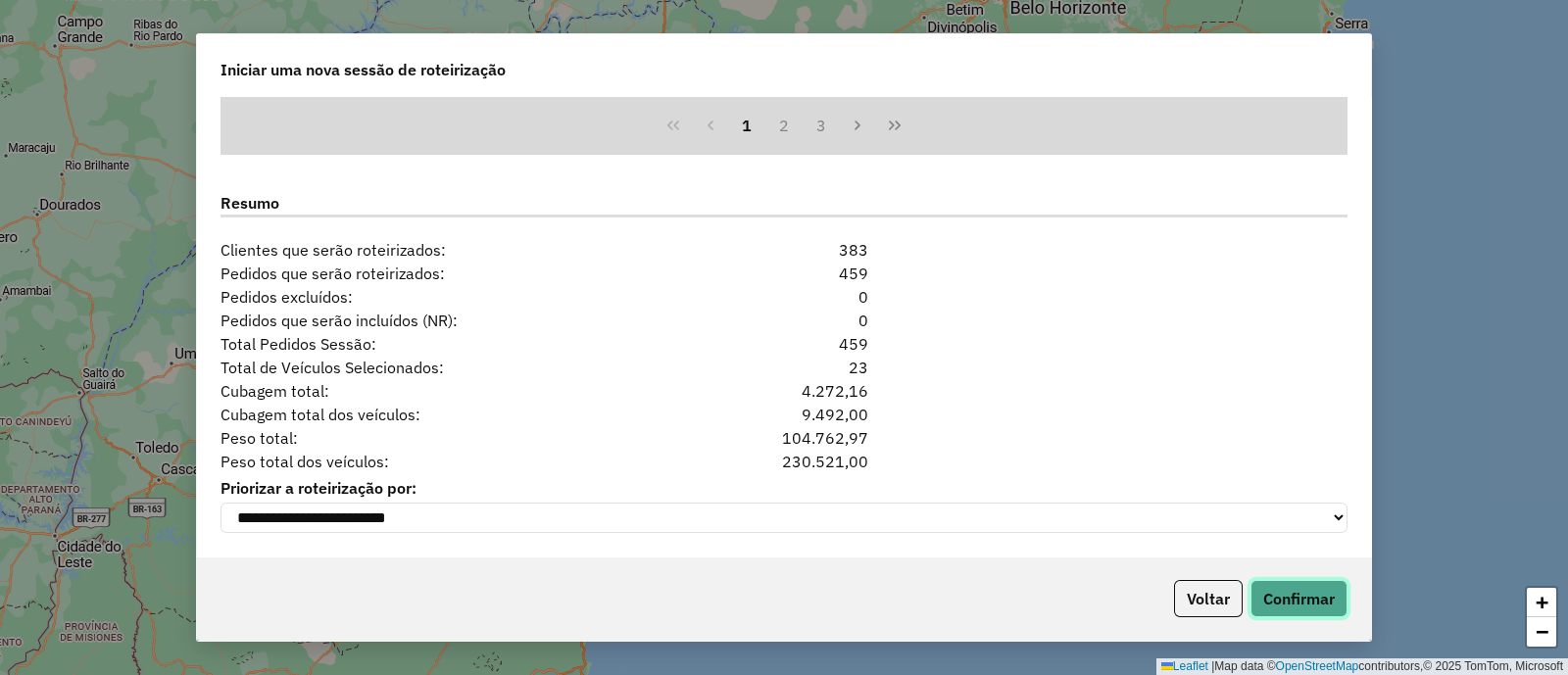
click at [1284, 590] on button "Confirmar" at bounding box center [1300, 598] width 97 height 37
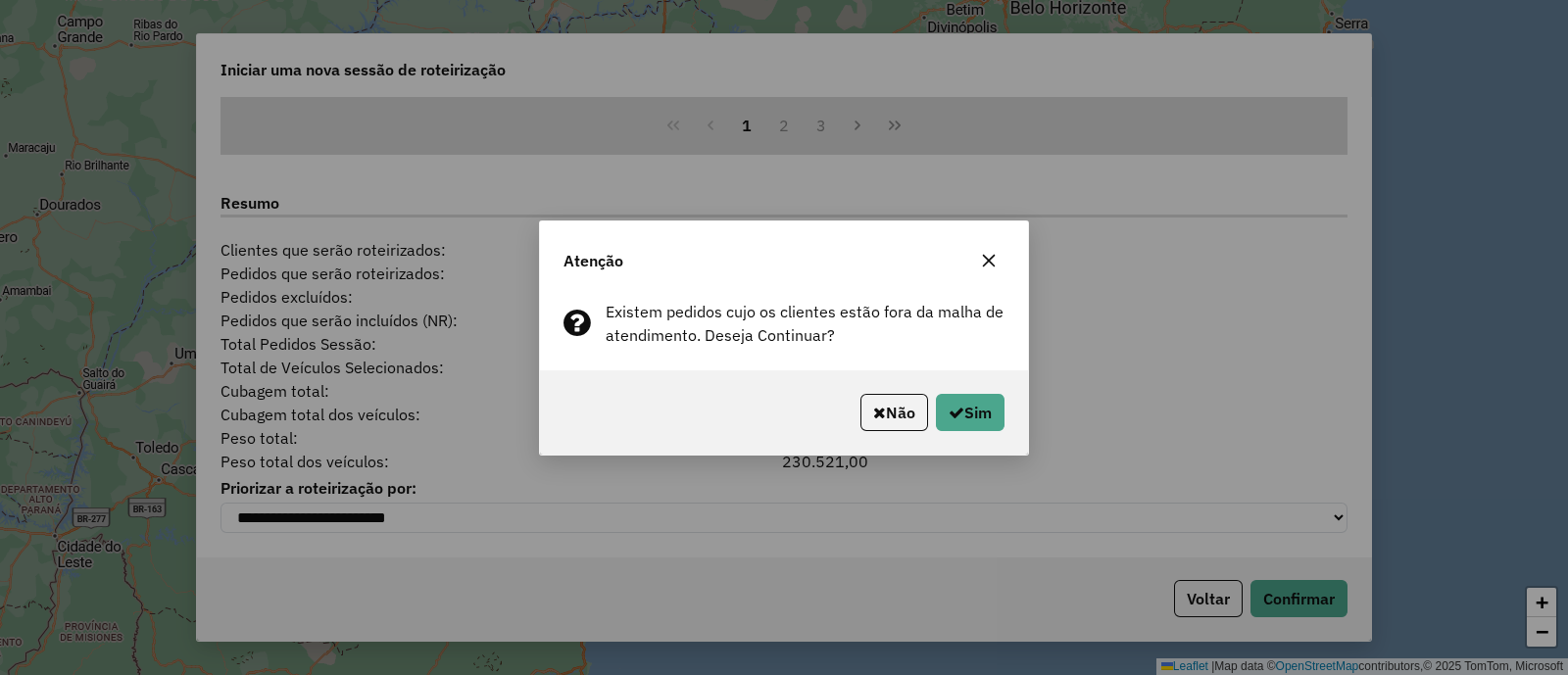
click at [994, 251] on button "button" at bounding box center [989, 260] width 32 height 32
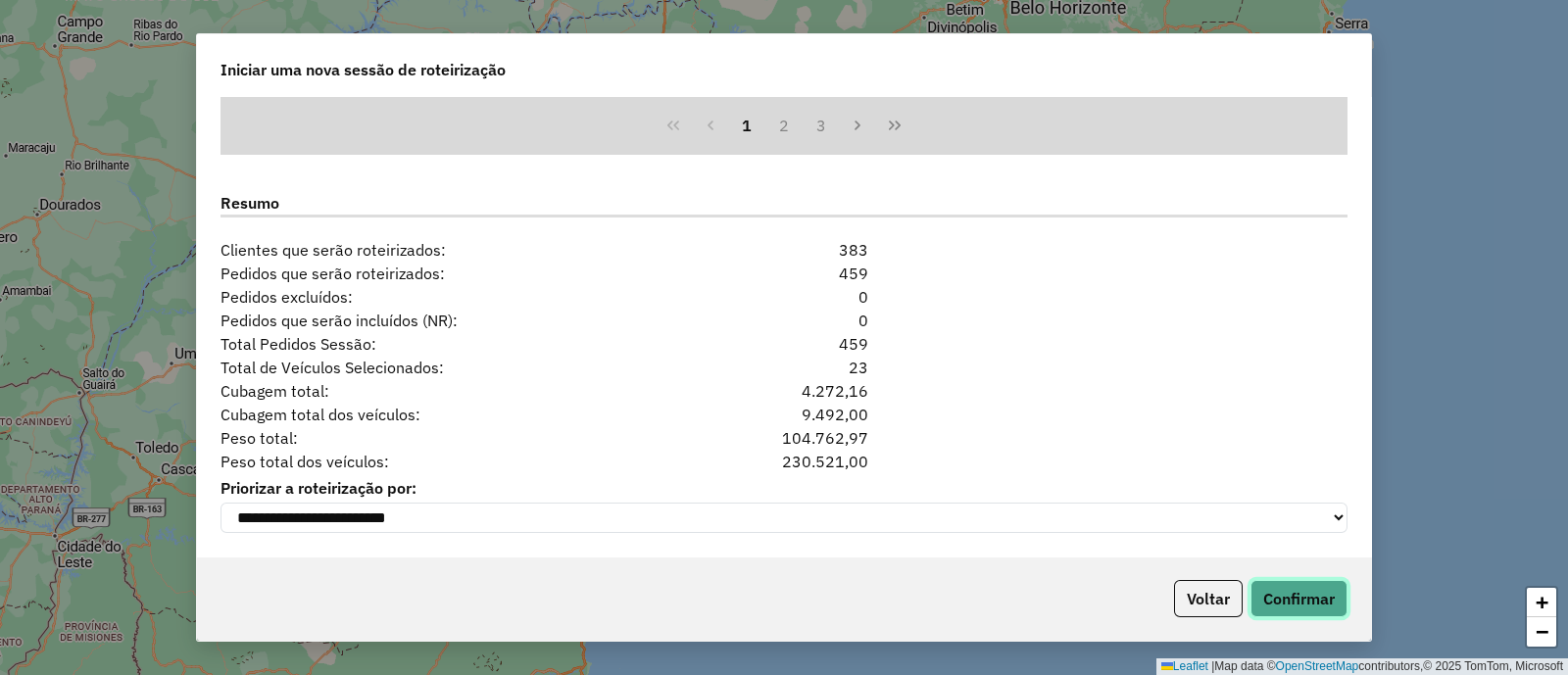
click at [1308, 602] on button "Confirmar" at bounding box center [1300, 598] width 97 height 37
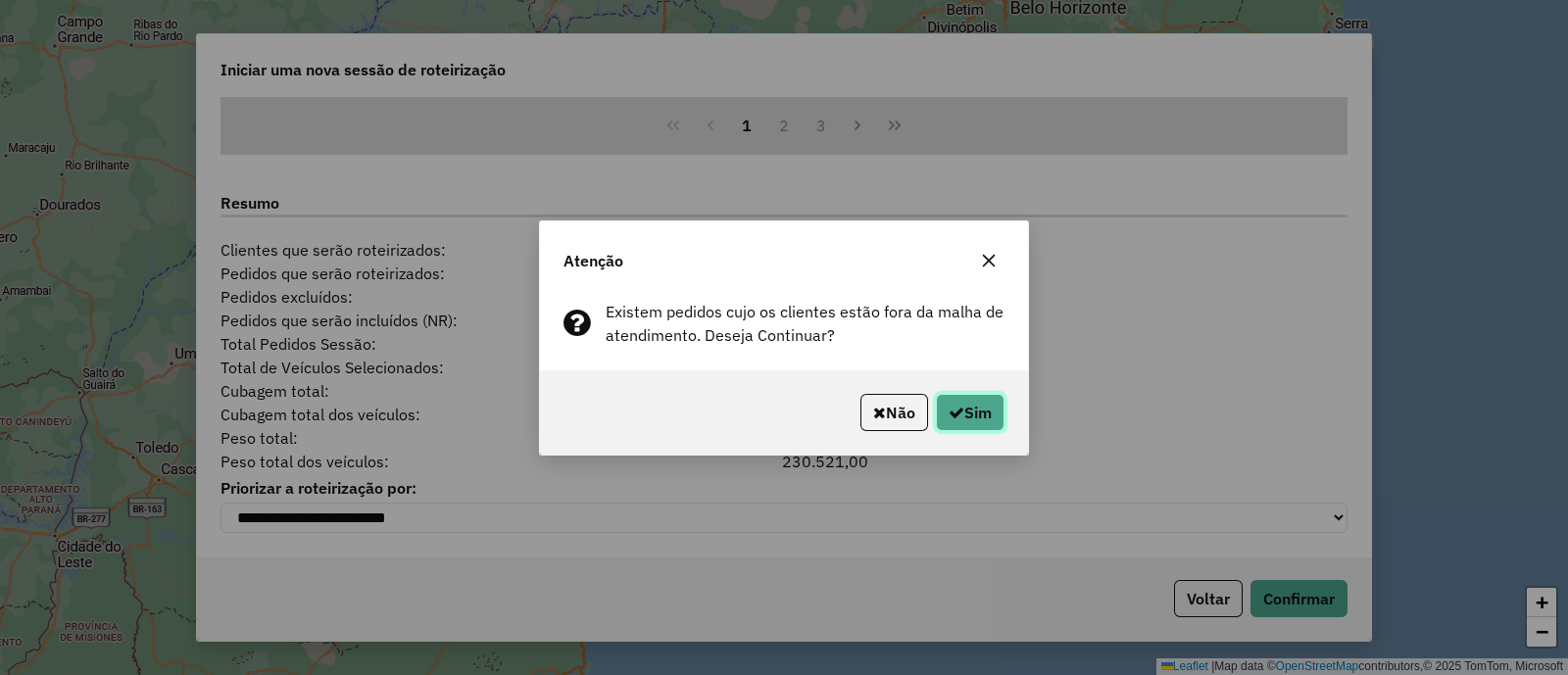
click at [990, 404] on button "Sim" at bounding box center [970, 412] width 69 height 37
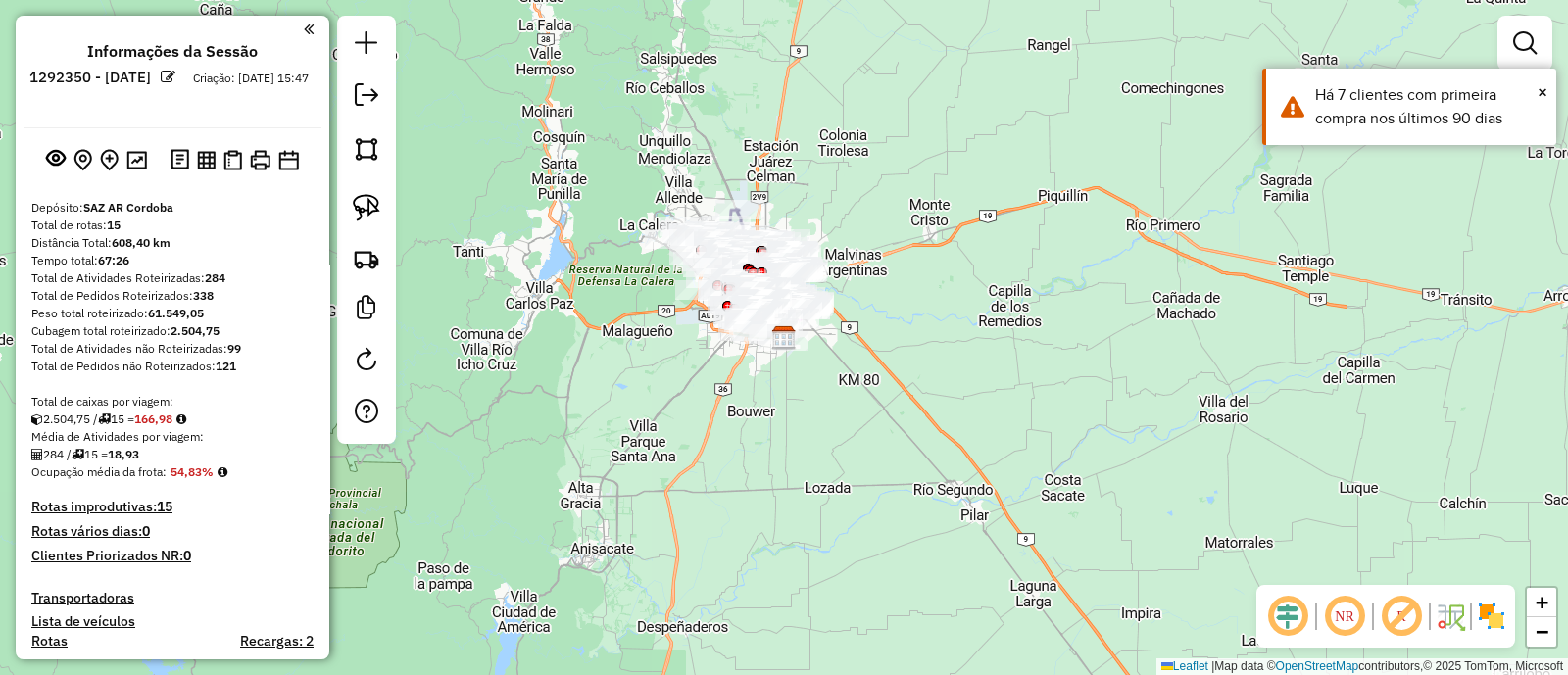
click at [1493, 608] on img at bounding box center [1492, 616] width 32 height 32
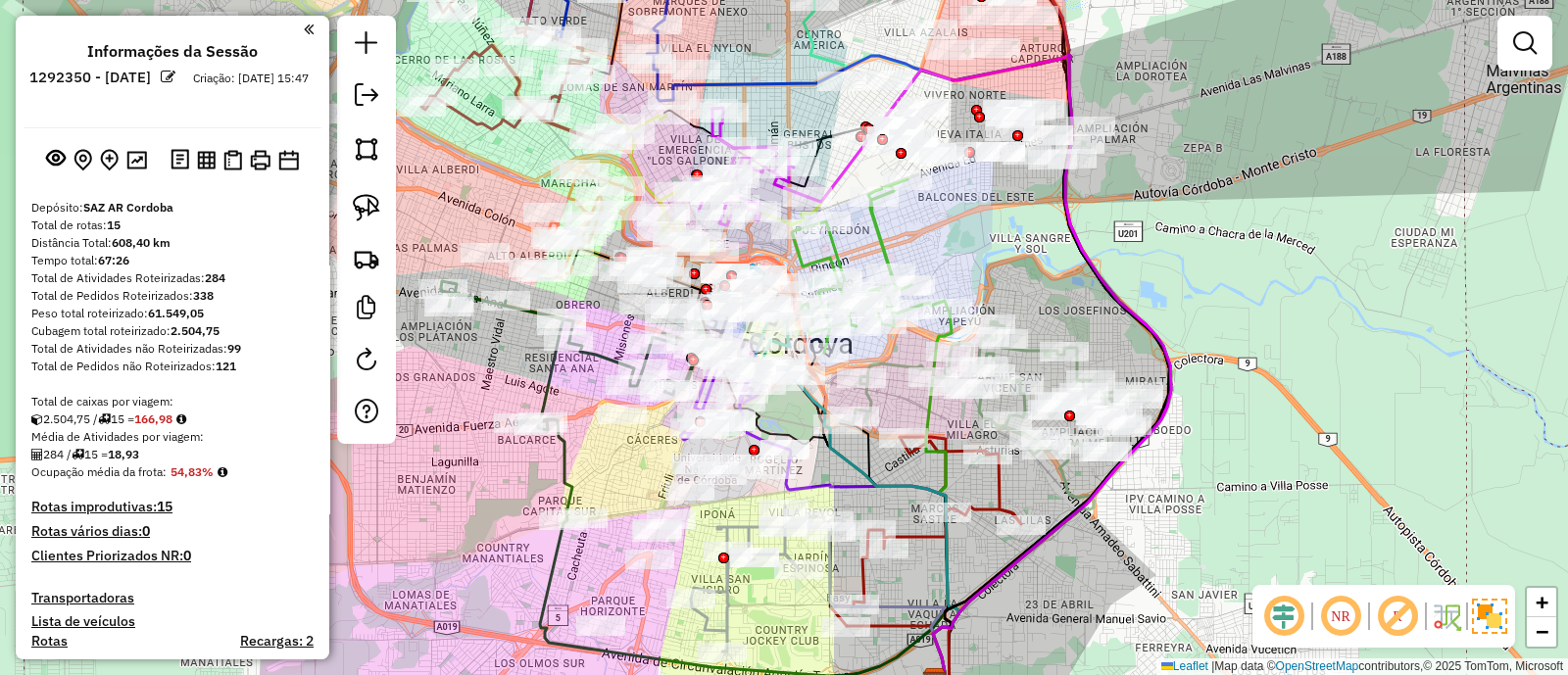
click at [1377, 202] on div "Janela de atendimento Grade de atendimento Capacidade Transportadoras Veículos …" at bounding box center [784, 337] width 1568 height 675
click at [1518, 61] on link at bounding box center [1524, 43] width 39 height 39
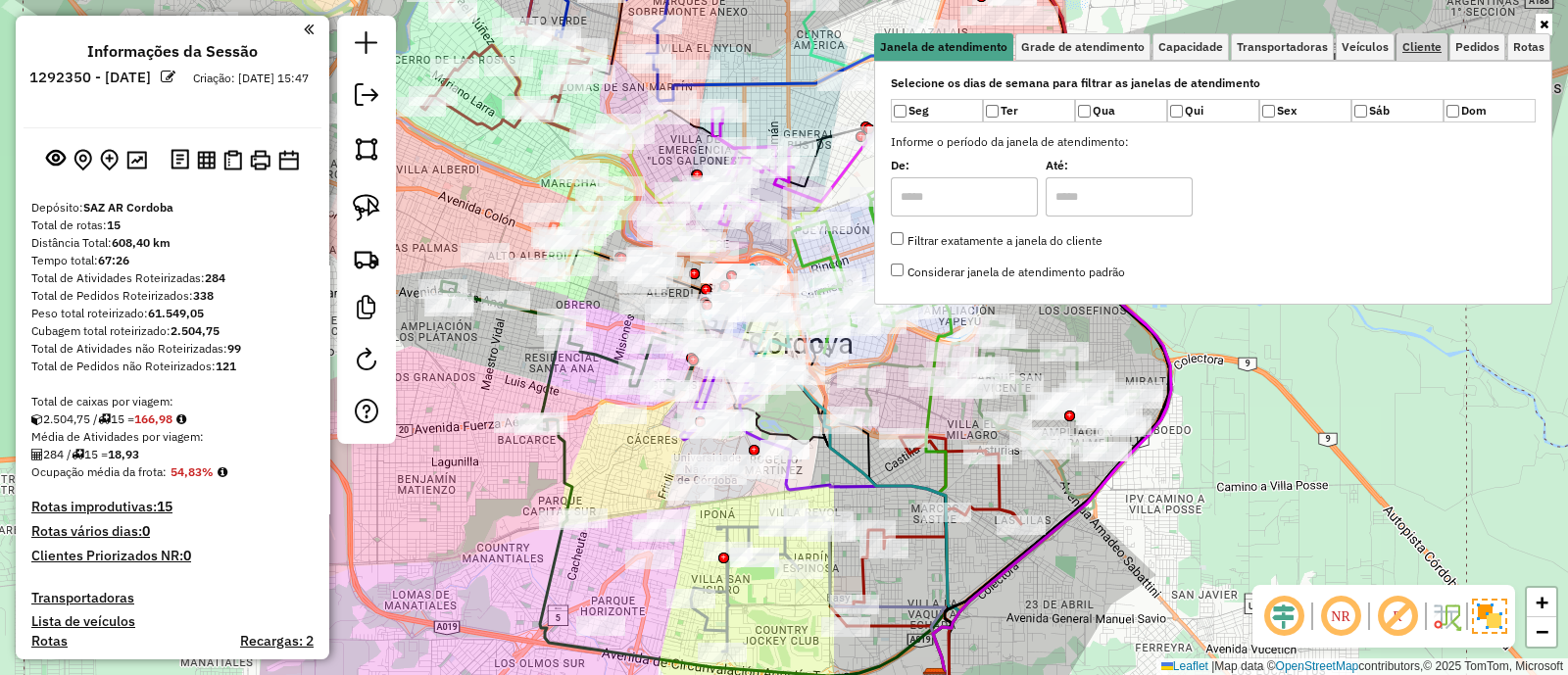
click at [1422, 56] on link "Cliente" at bounding box center [1422, 48] width 51 height 28
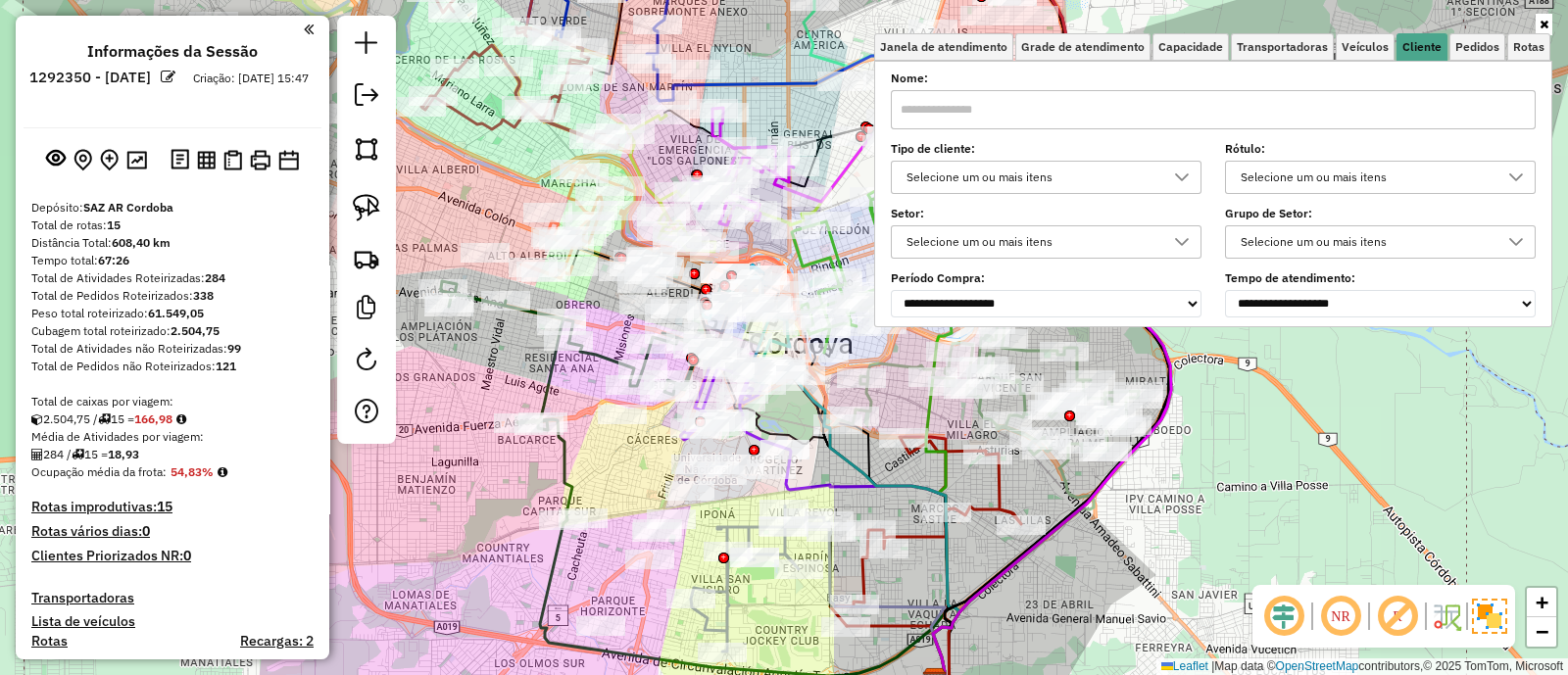
click at [1185, 171] on icon at bounding box center [1182, 178] width 16 height 16
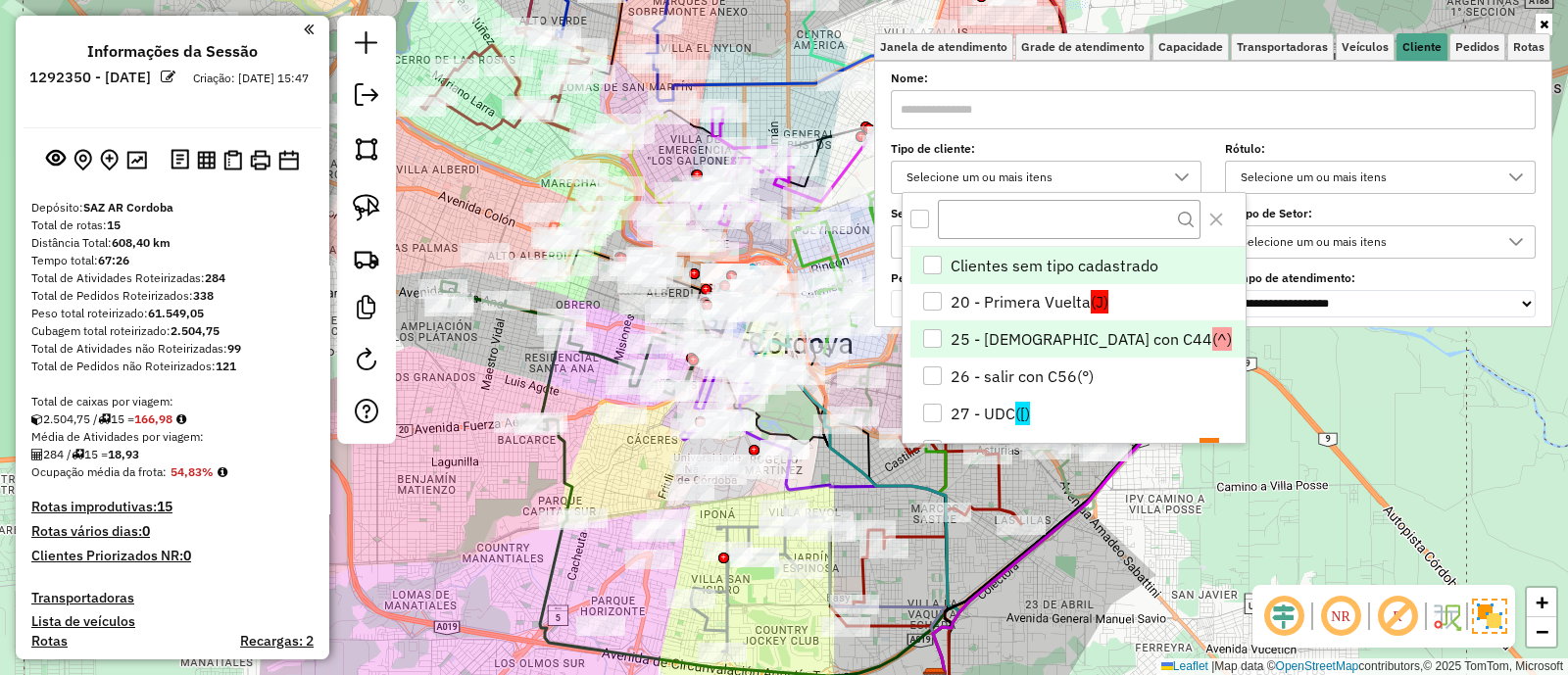
scroll to position [121, 0]
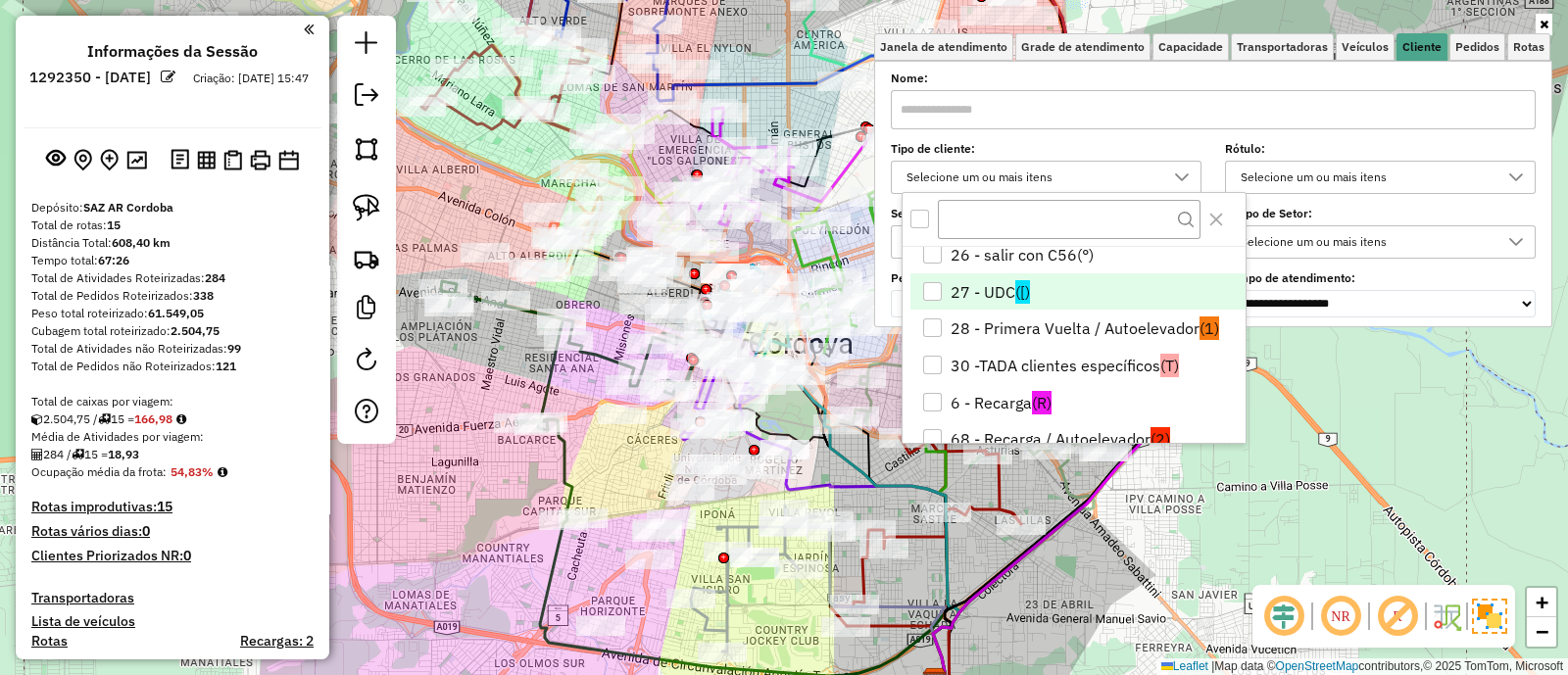
click at [1061, 288] on li "27 - UDC ([)" at bounding box center [1078, 291] width 335 height 37
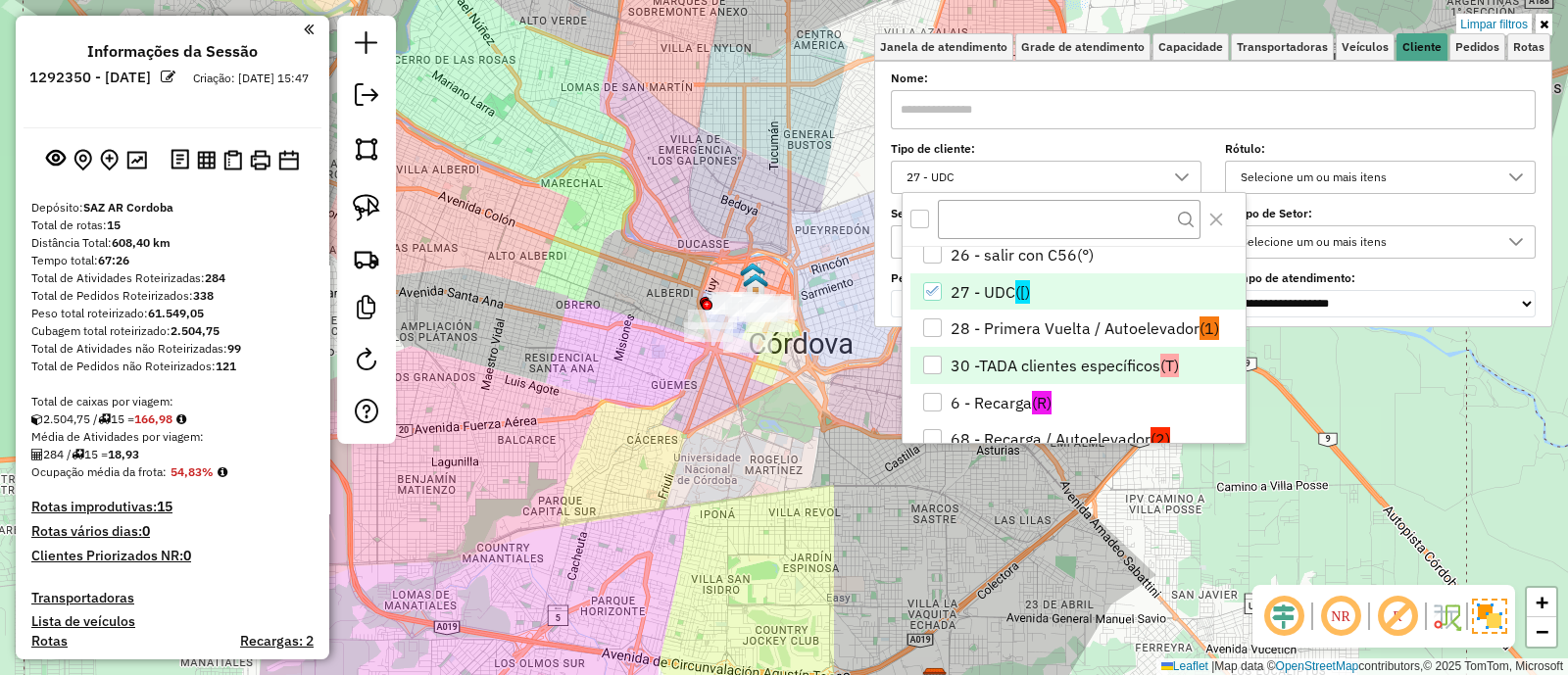
click at [1078, 370] on li "30 -TADA clientes específicos (T)" at bounding box center [1078, 365] width 335 height 37
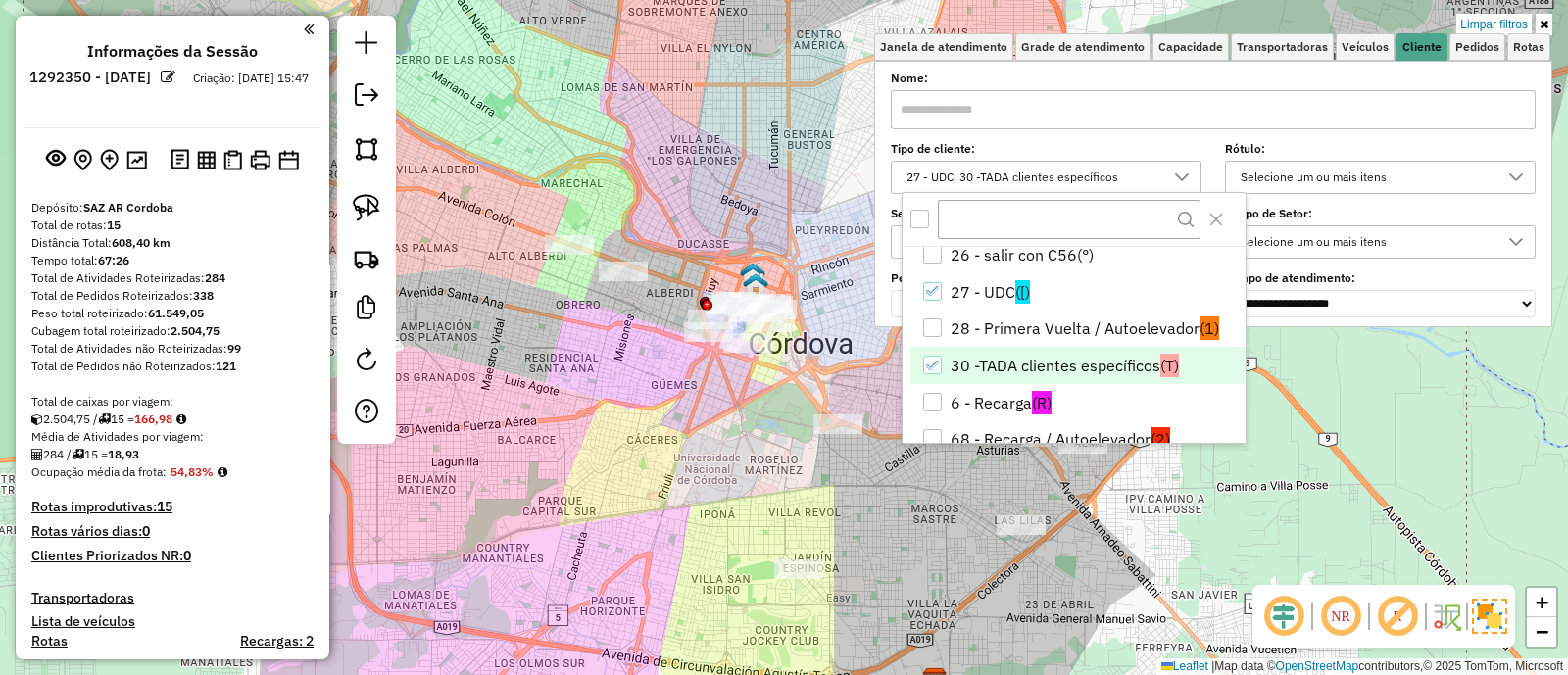
click at [739, 430] on div "Limpar filtros Janela de atendimento Grade de atendimento Capacidade Transporta…" at bounding box center [784, 337] width 1568 height 675
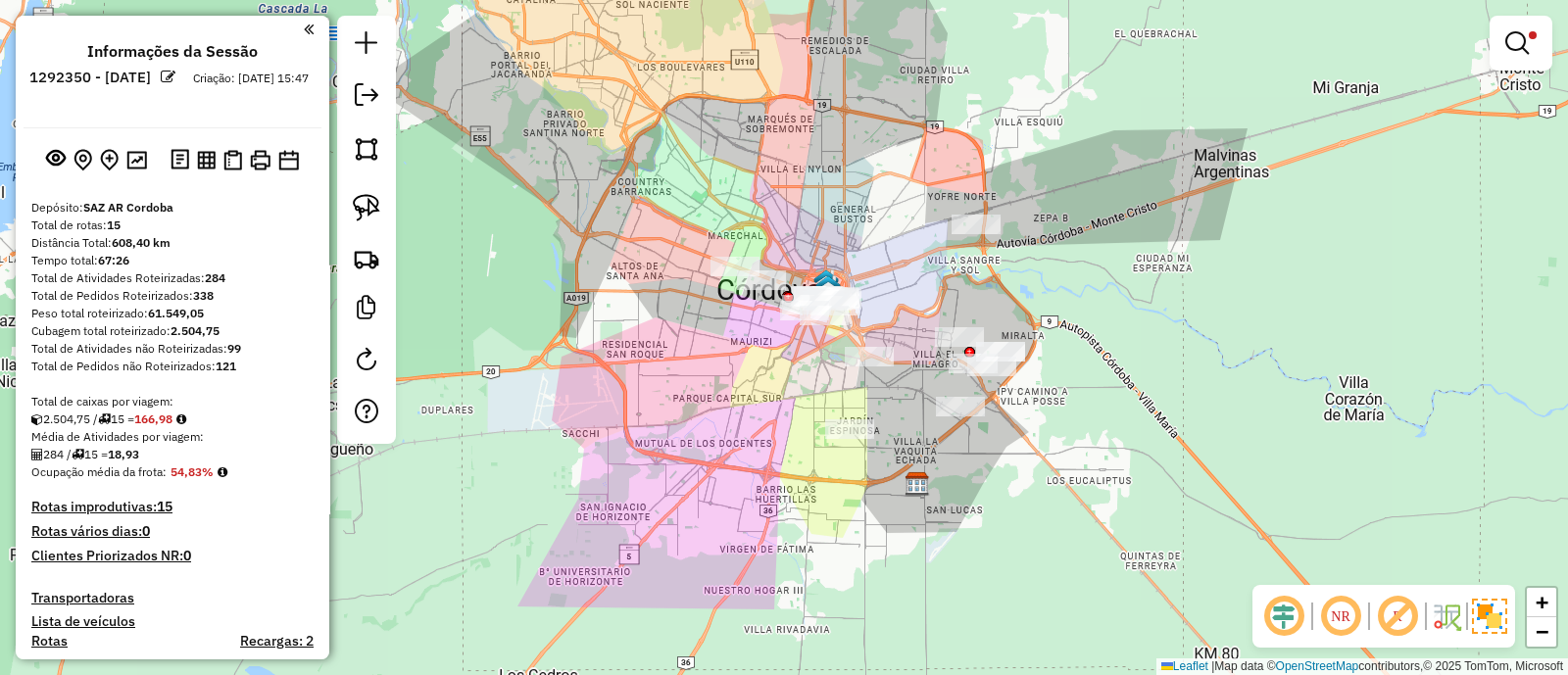
drag, startPoint x: 718, startPoint y: 441, endPoint x: 798, endPoint y: 371, distance: 106.3
click at [798, 371] on div "Limpar filtros Janela de atendimento Grade de atendimento Capacidade Transporta…" at bounding box center [784, 337] width 1568 height 675
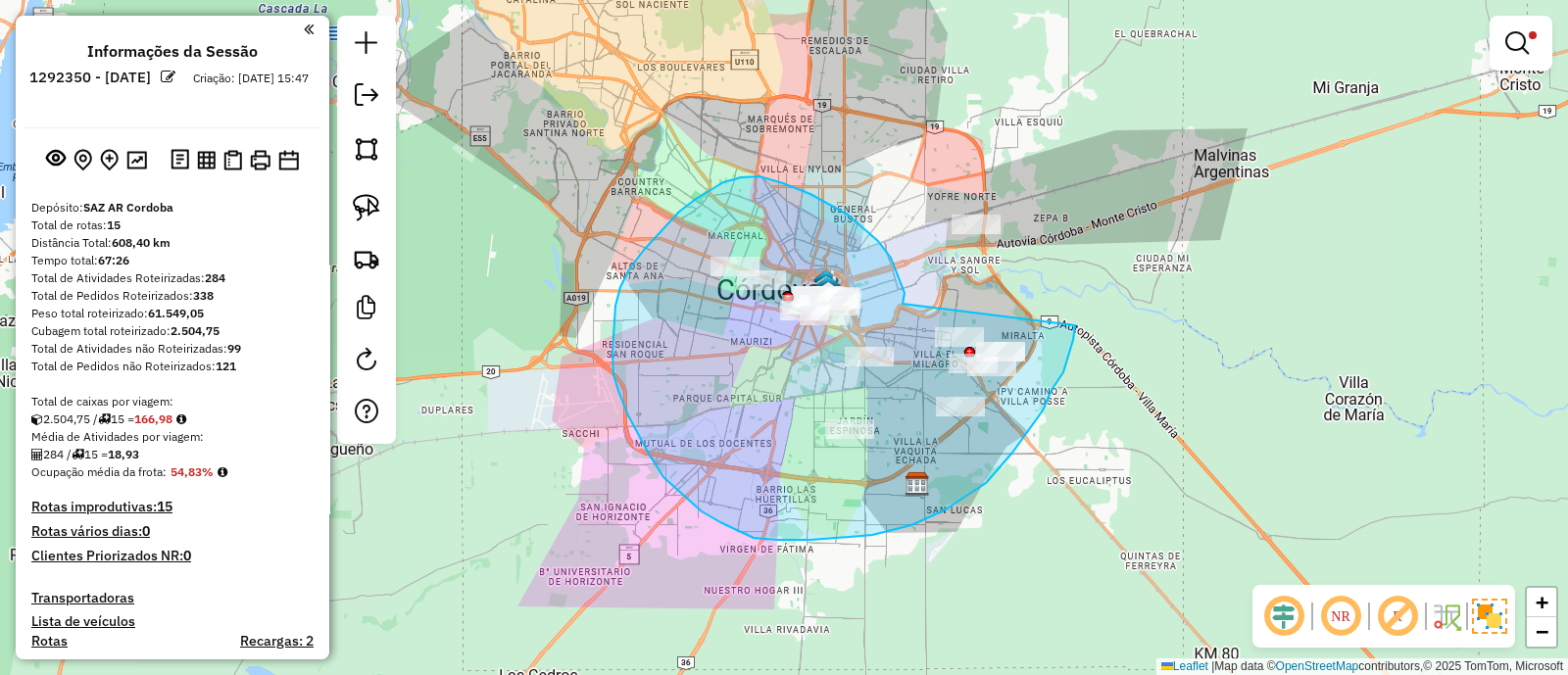
drag, startPoint x: 905, startPoint y: 293, endPoint x: 1076, endPoint y: 325, distance: 174.0
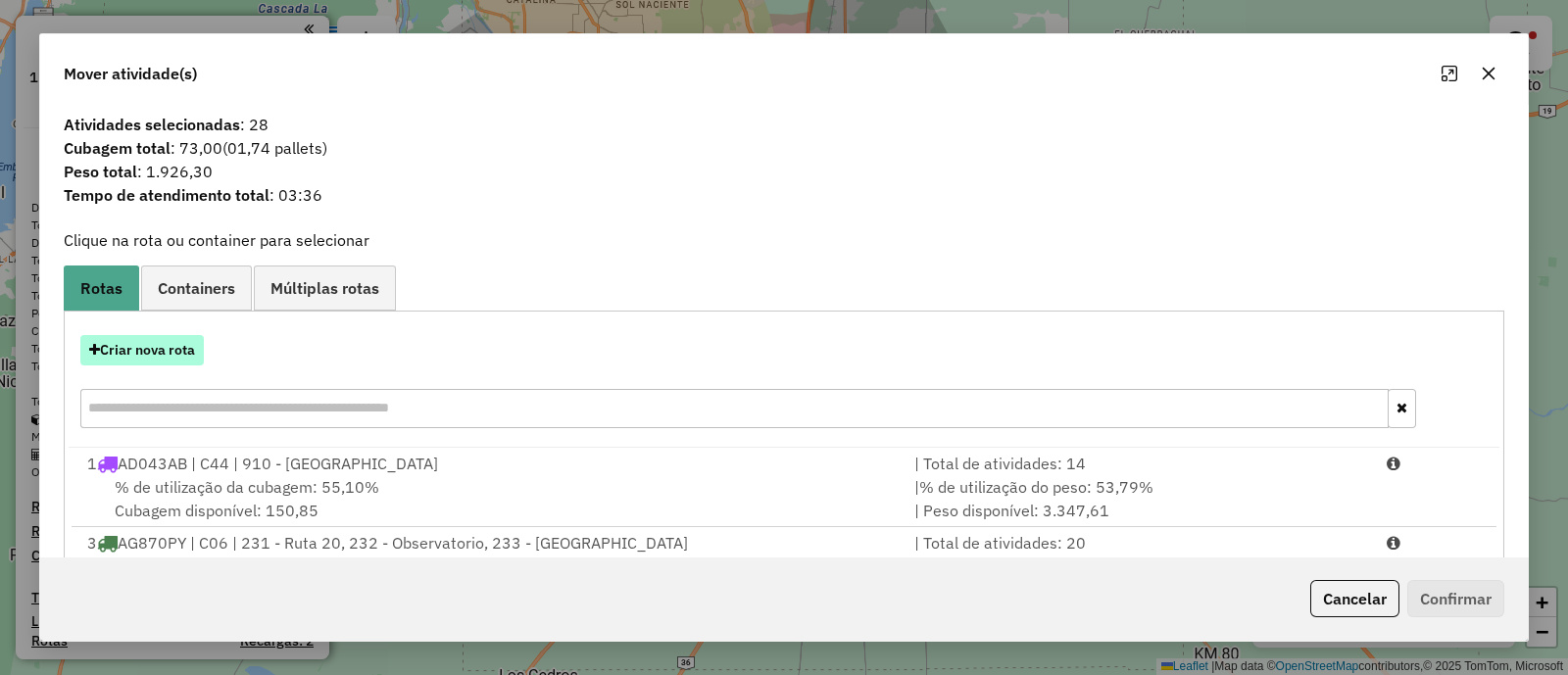
click at [164, 348] on button "Criar nova rota" at bounding box center [142, 350] width 123 height 31
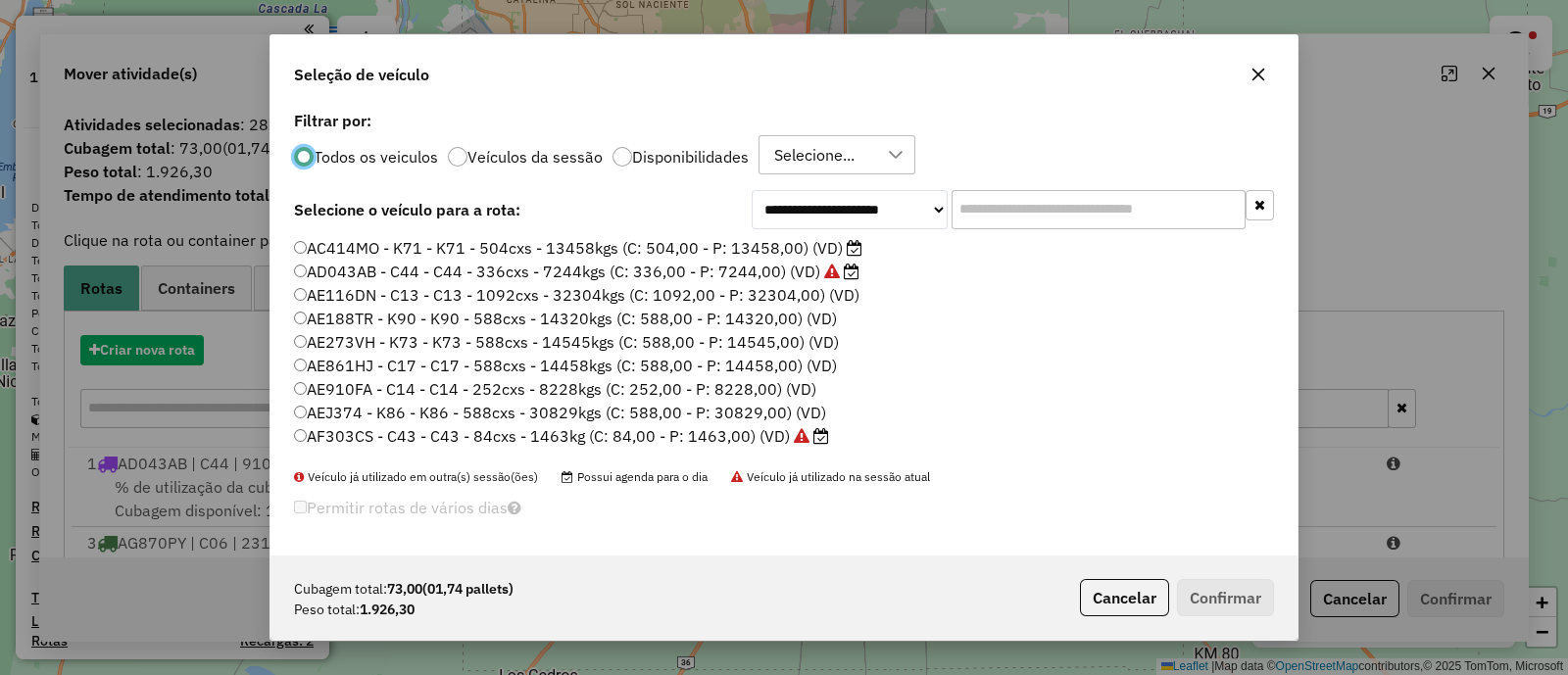
scroll to position [10, 6]
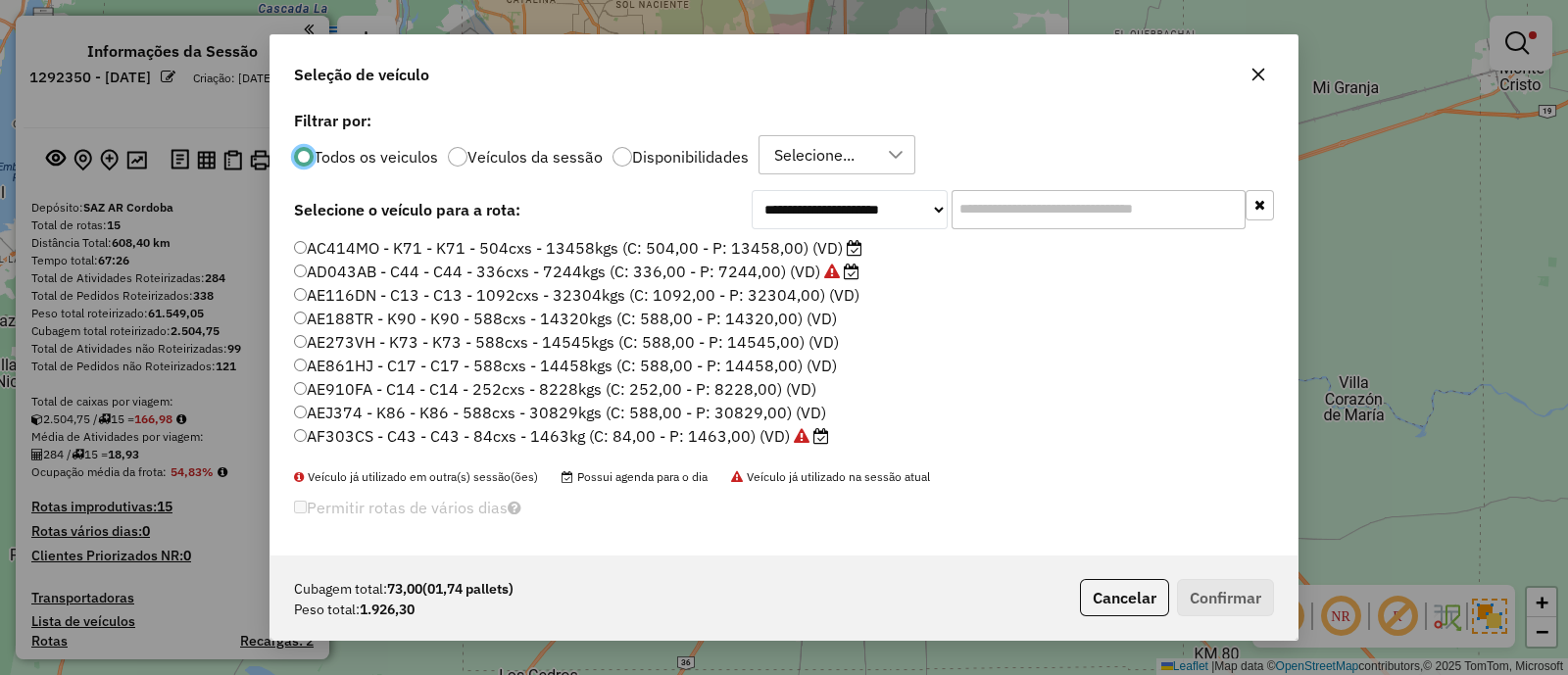
click at [1007, 203] on input "text" at bounding box center [1099, 209] width 294 height 39
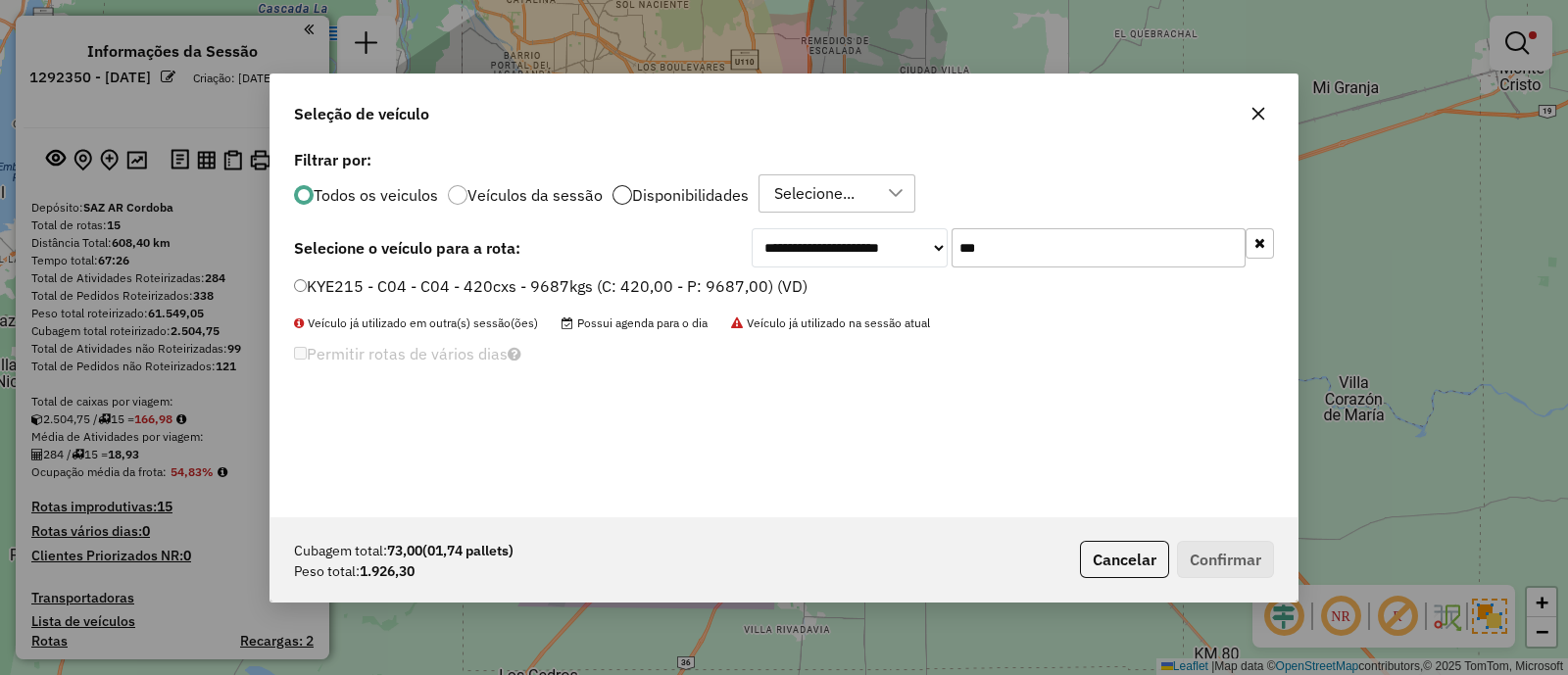
type input "***"
click at [618, 191] on div at bounding box center [622, 195] width 20 height 20
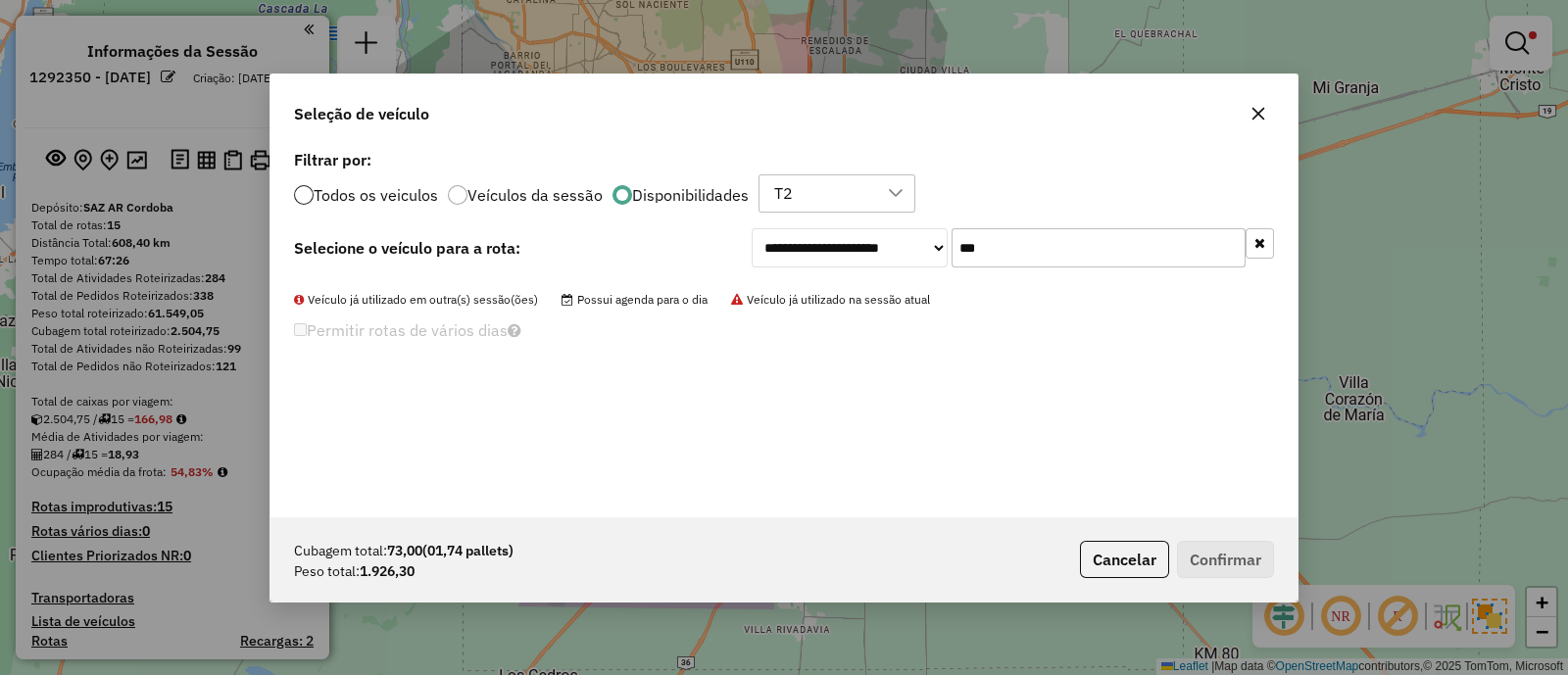
click at [303, 195] on div at bounding box center [304, 195] width 20 height 20
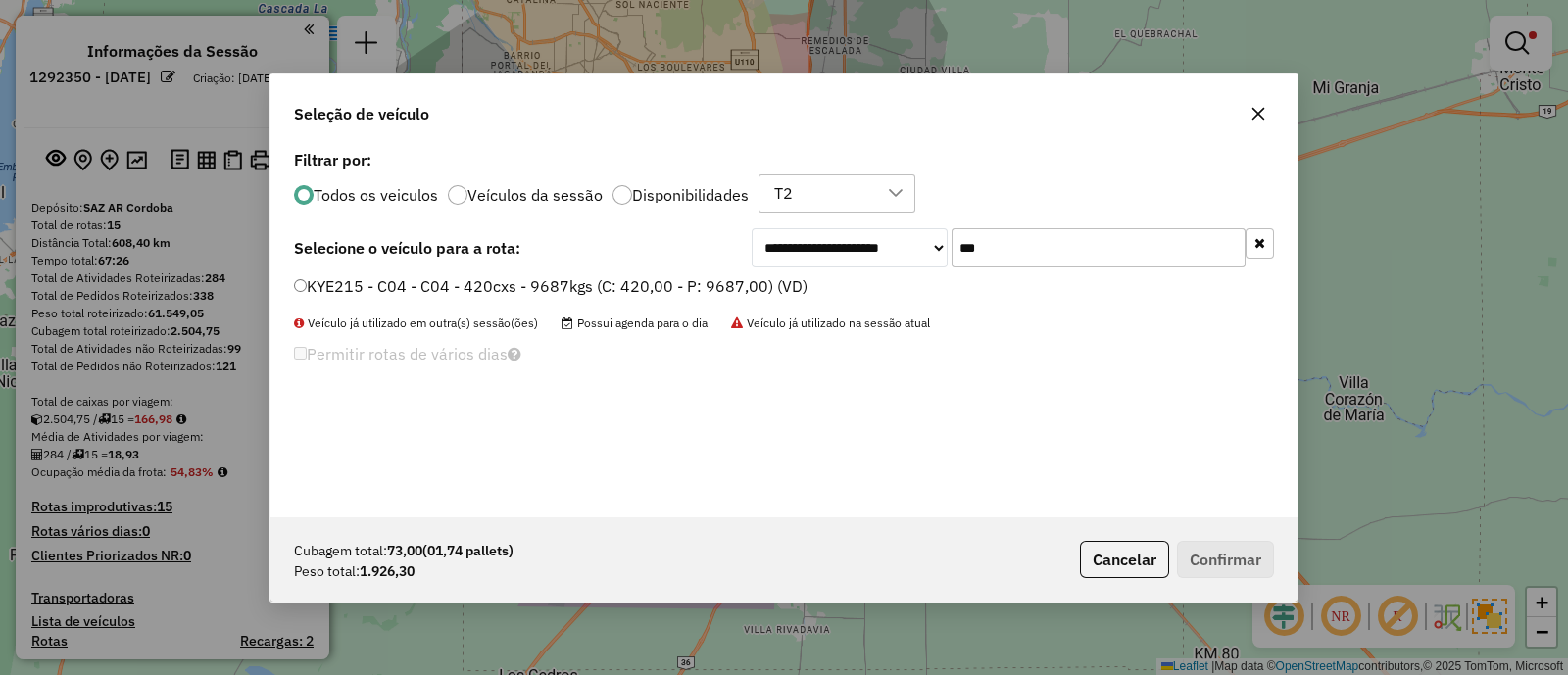
click at [590, 295] on label "KYE215 - C04 - C04 - 420cxs - 9687kgs (C: 420,00 - P: 9687,00) (VD)" at bounding box center [551, 286] width 514 height 24
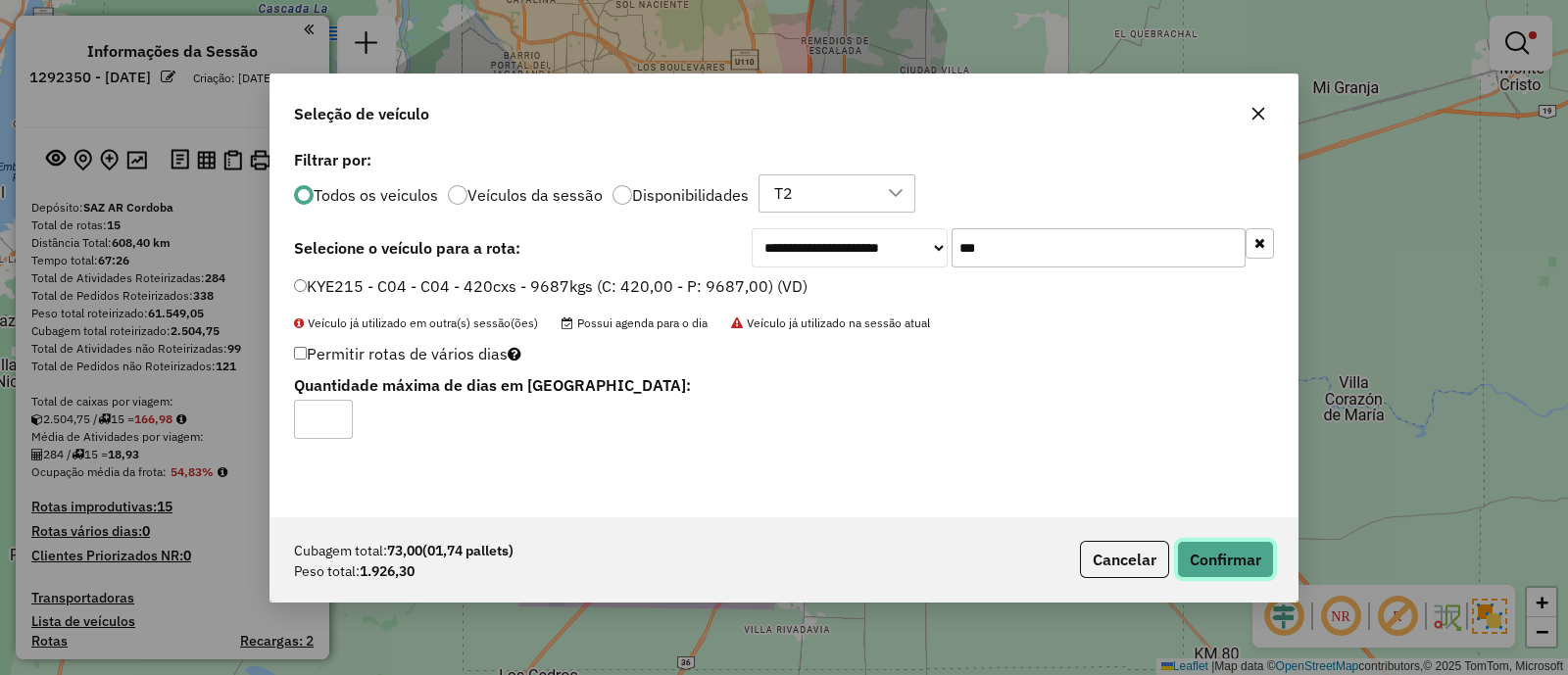
click at [1213, 549] on button "Confirmar" at bounding box center [1226, 559] width 97 height 37
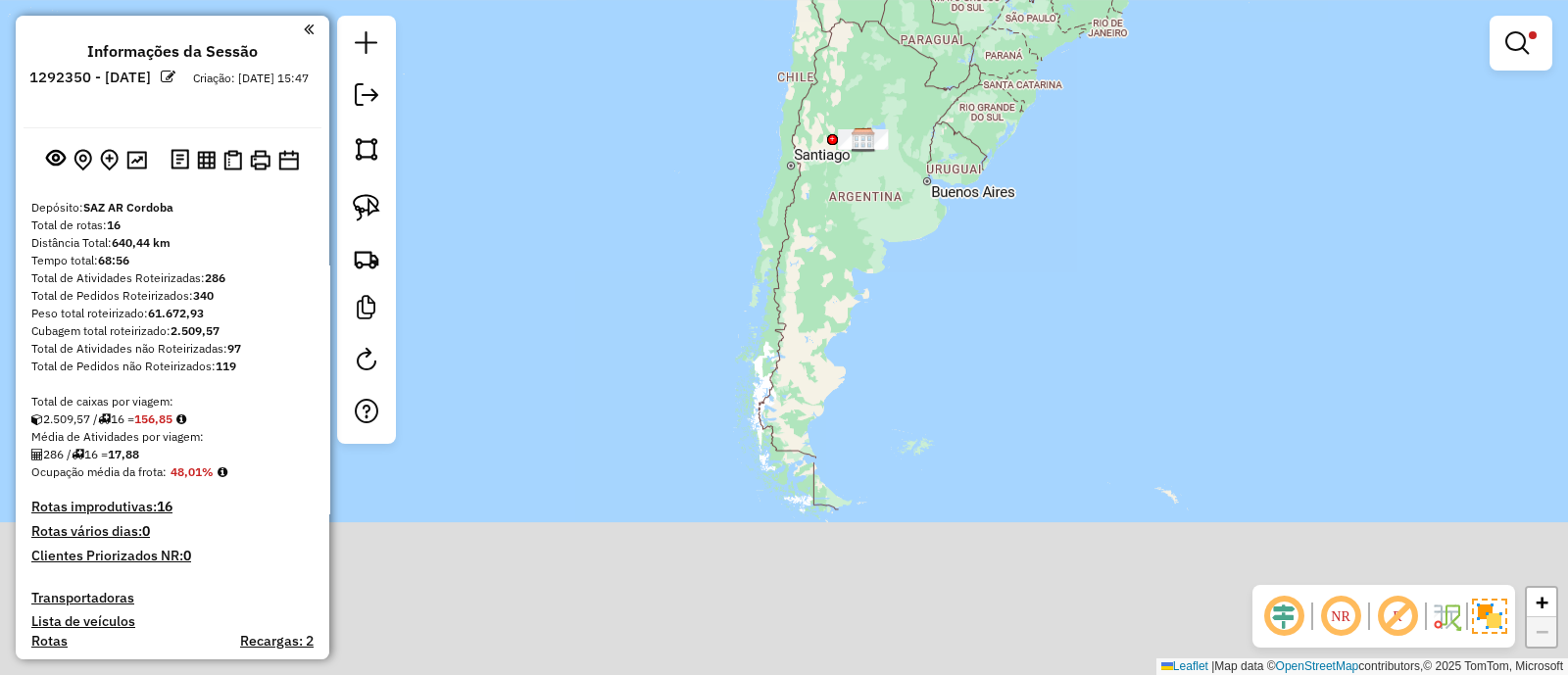
drag, startPoint x: 1037, startPoint y: 576, endPoint x: 758, endPoint y: 126, distance: 529.5
click at [758, 126] on div "Limpar filtros Janela de atendimento Grade de atendimento Capacidade Transporta…" at bounding box center [784, 337] width 1568 height 675
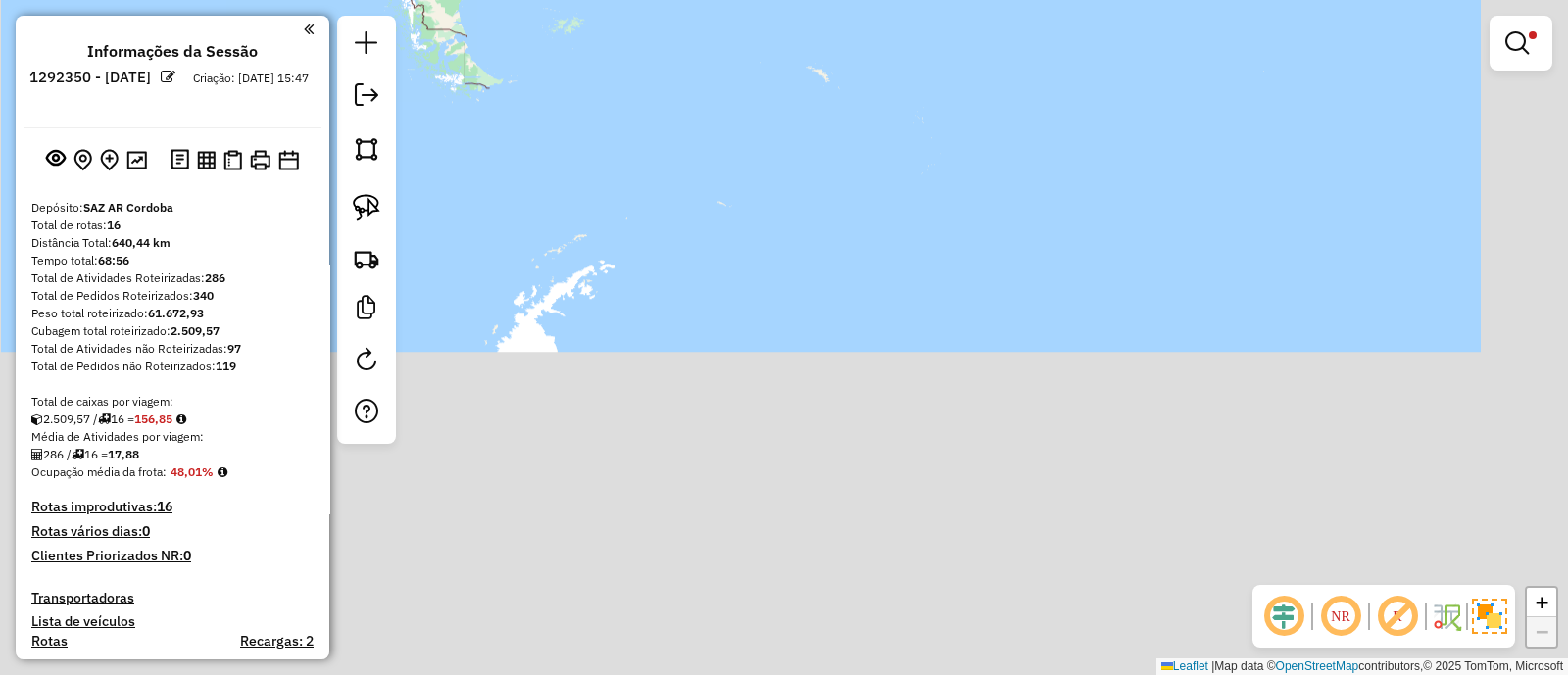
drag, startPoint x: 1027, startPoint y: 501, endPoint x: 701, endPoint y: 111, distance: 508.3
click at [701, 111] on div "Limpar filtros Janela de atendimento Grade de atendimento Capacidade Transporta…" at bounding box center [784, 337] width 1568 height 675
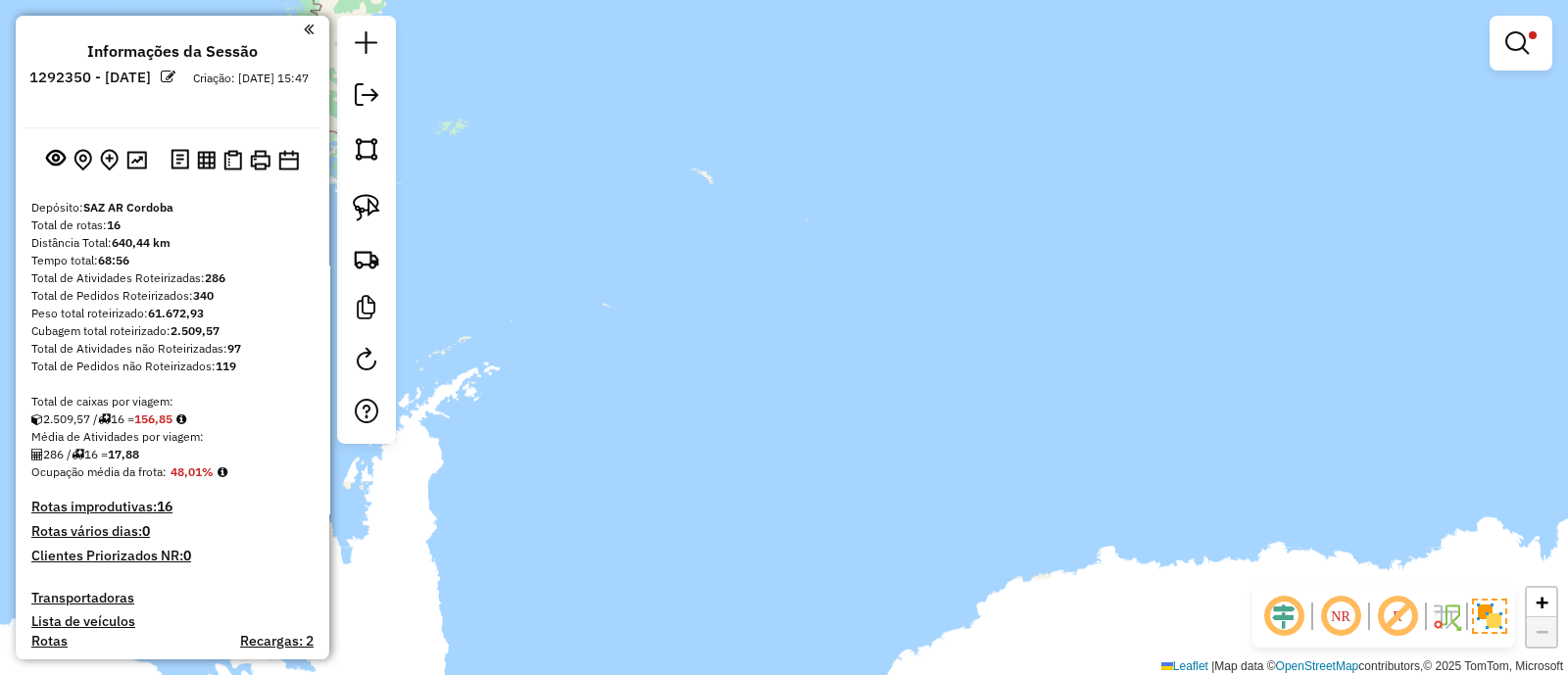
drag, startPoint x: 873, startPoint y: 322, endPoint x: 784, endPoint y: 546, distance: 241.0
click at [784, 546] on div "Limpar filtros Janela de atendimento Grade de atendimento Capacidade Transporta…" at bounding box center [784, 337] width 1568 height 675
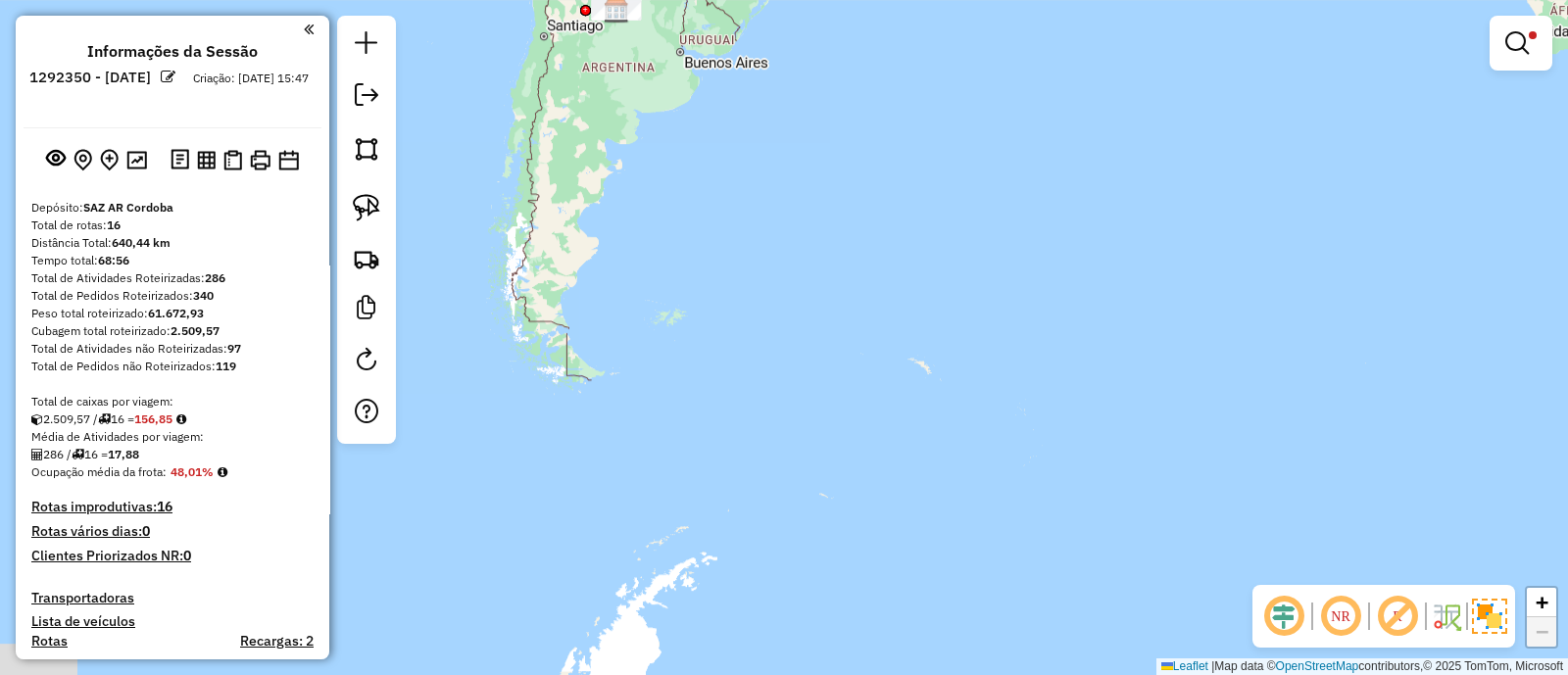
drag, startPoint x: 804, startPoint y: 340, endPoint x: 1212, endPoint y: 545, distance: 456.6
click at [1212, 545] on div "Limpar filtros Janela de atendimento Grade de atendimento Capacidade Transporta…" at bounding box center [784, 337] width 1568 height 675
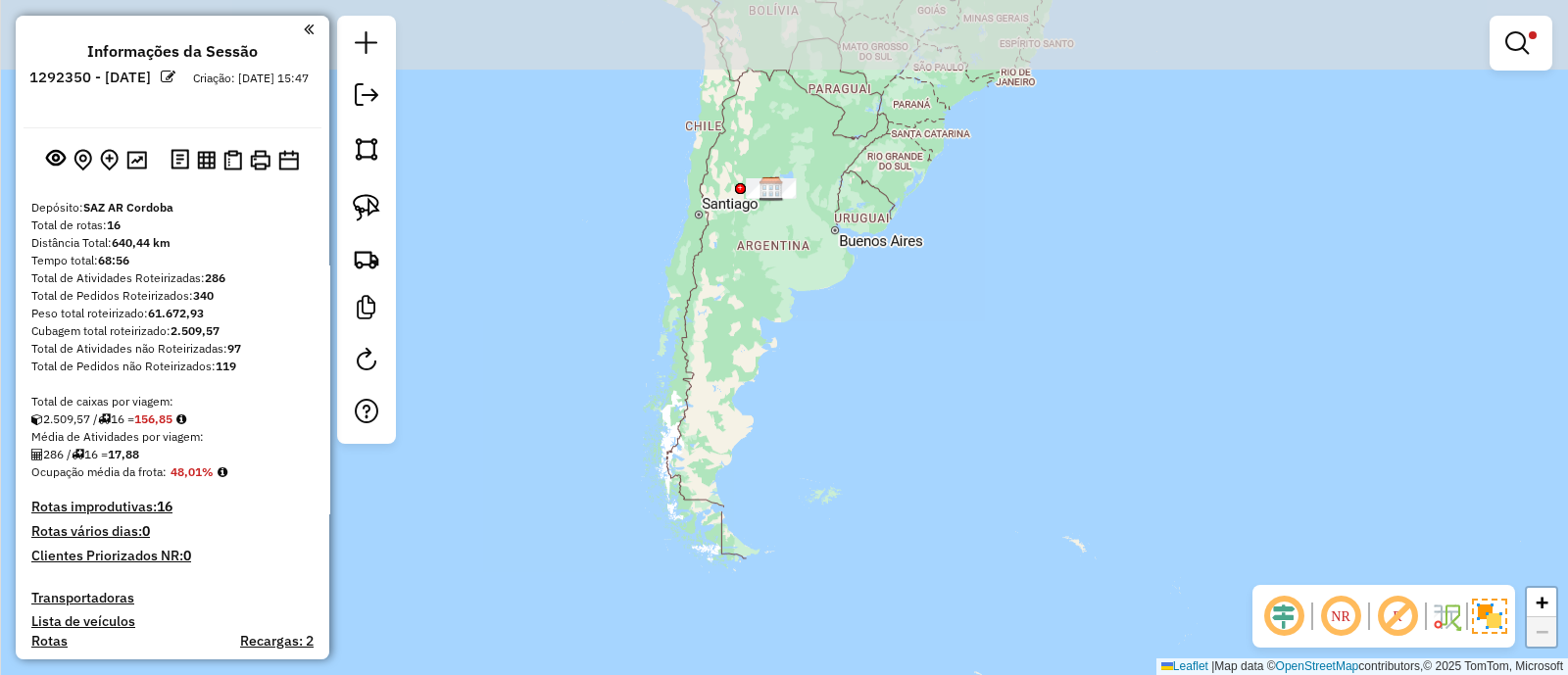
drag, startPoint x: 914, startPoint y: 320, endPoint x: 861, endPoint y: 504, distance: 191.5
click at [873, 503] on div "Limpar filtros Janela de atendimento Grade de atendimento Capacidade Transporta…" at bounding box center [784, 337] width 1568 height 675
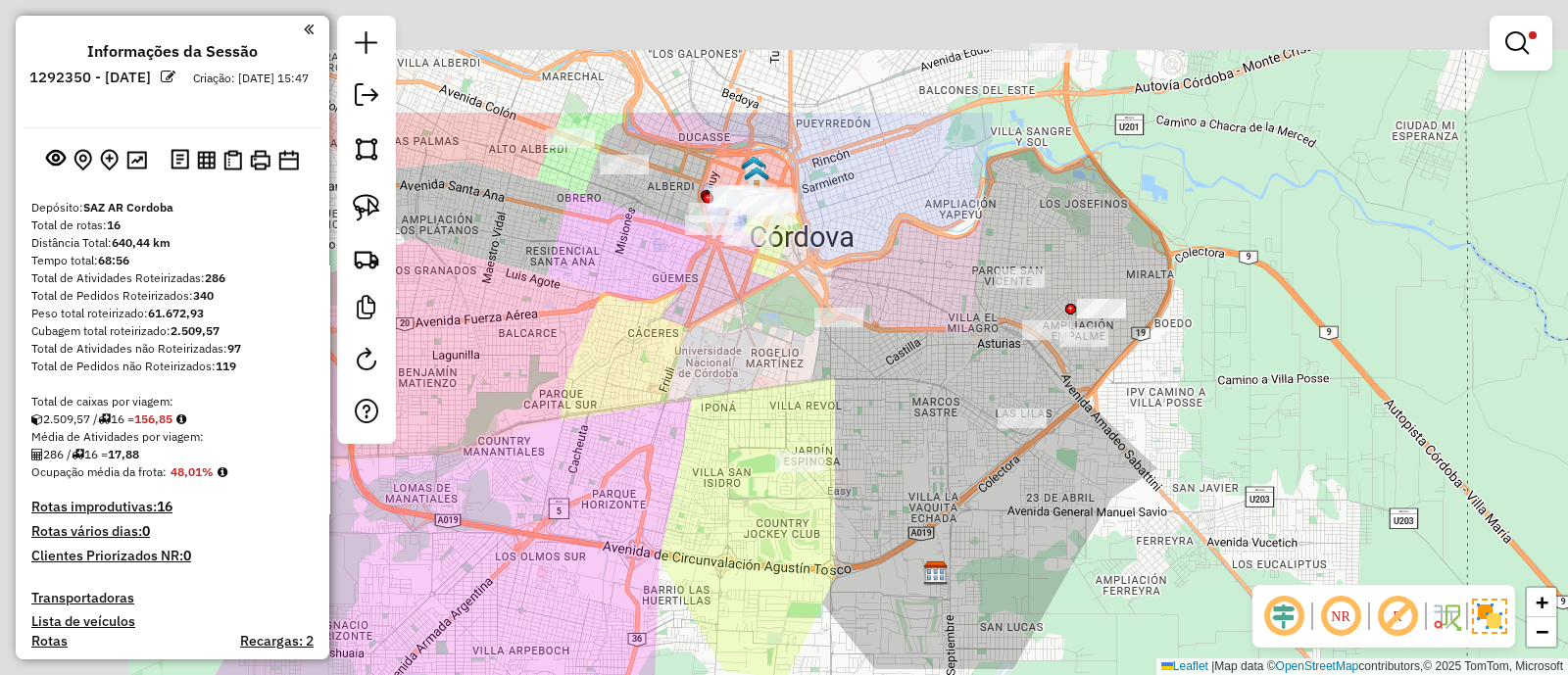
drag, startPoint x: 609, startPoint y: 199, endPoint x: 795, endPoint y: 409, distance: 280.5
click at [794, 409] on div "Limpar filtros Janela de atendimento Grade de atendimento Capacidade Transporta…" at bounding box center [784, 337] width 1568 height 675
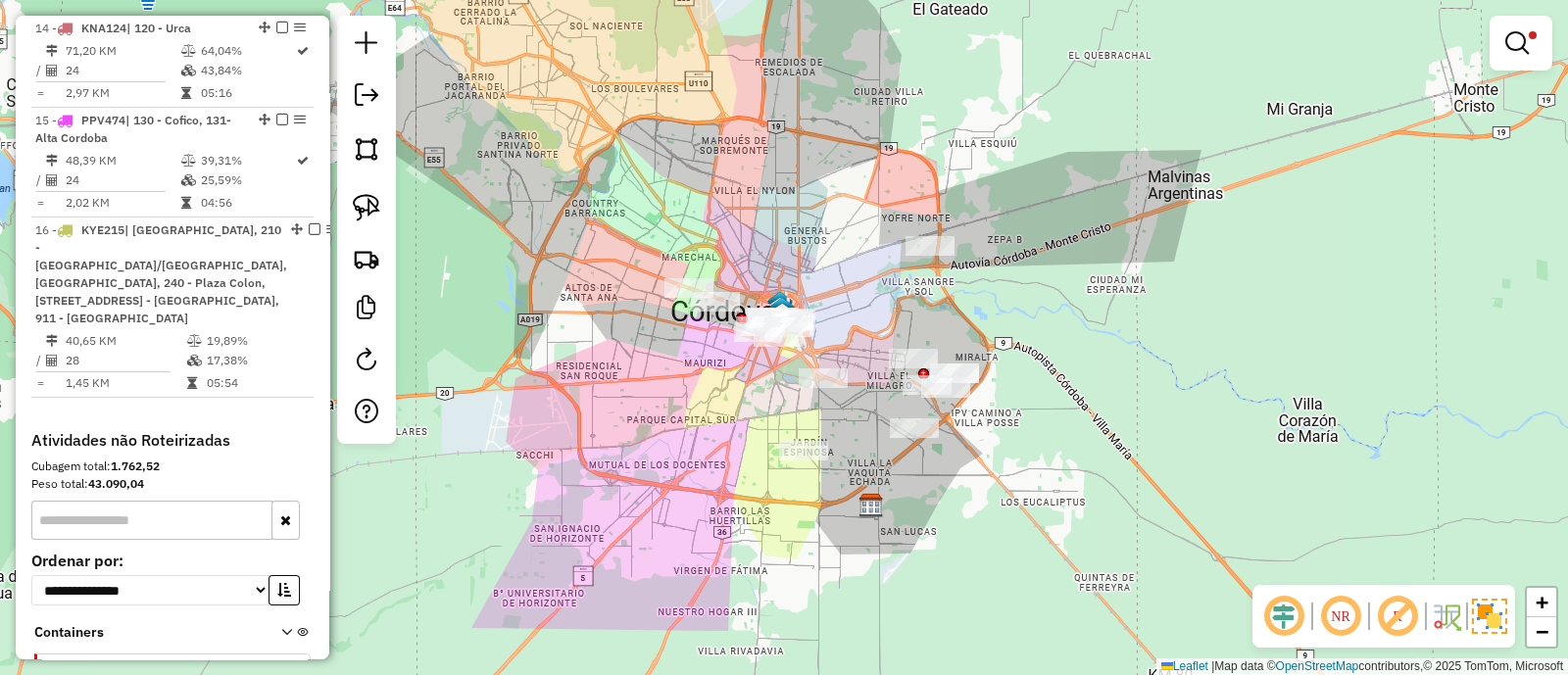
scroll to position [2318, 0]
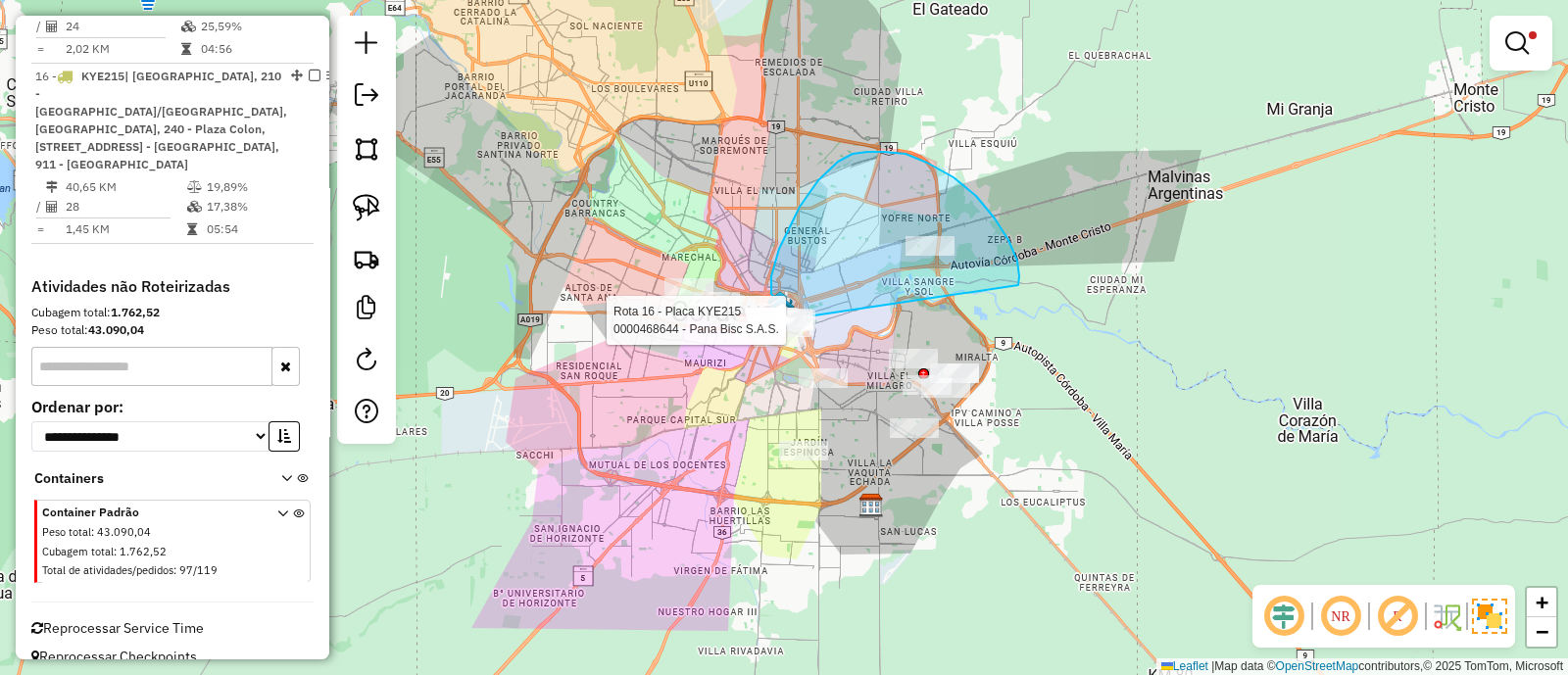
drag, startPoint x: 1018, startPoint y: 285, endPoint x: 816, endPoint y: 315, distance: 204.2
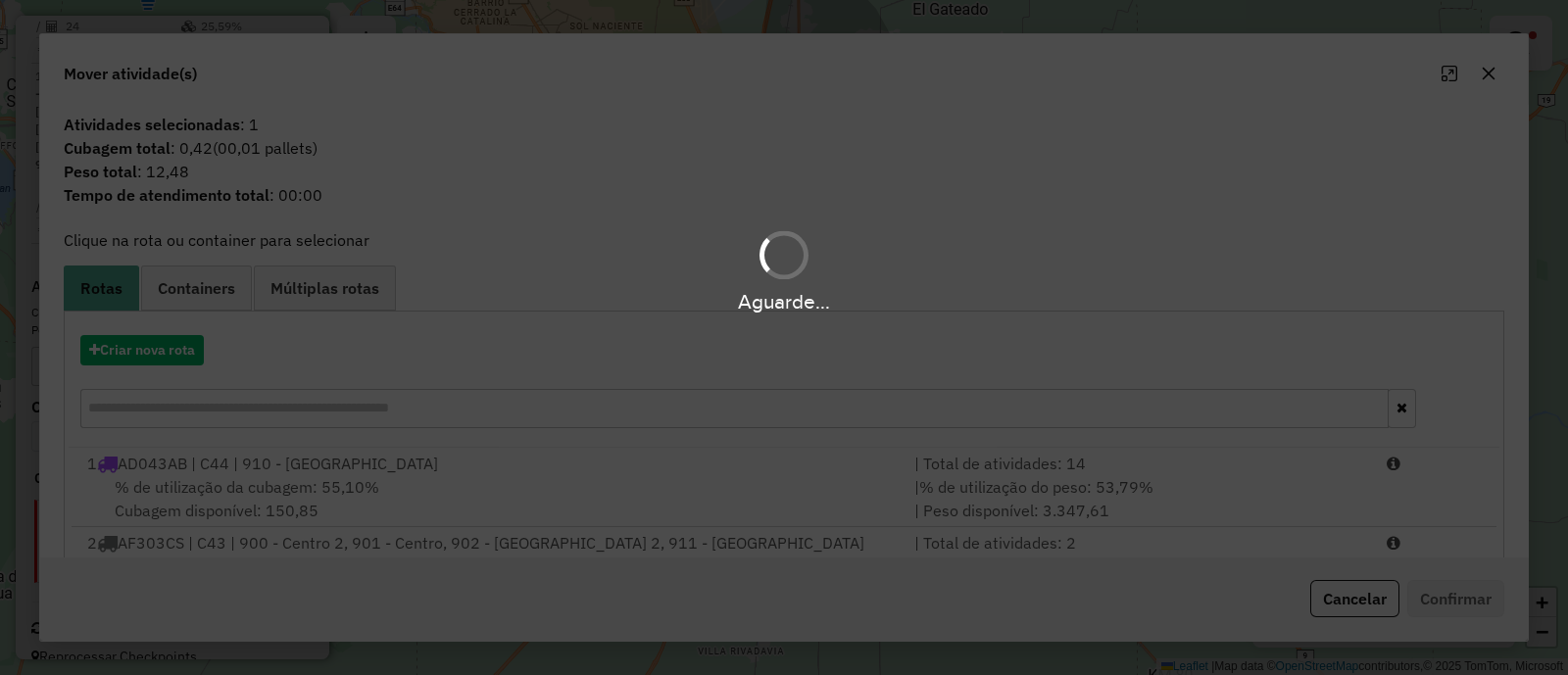
click at [1492, 73] on div "Aguarde..." at bounding box center [784, 337] width 1568 height 675
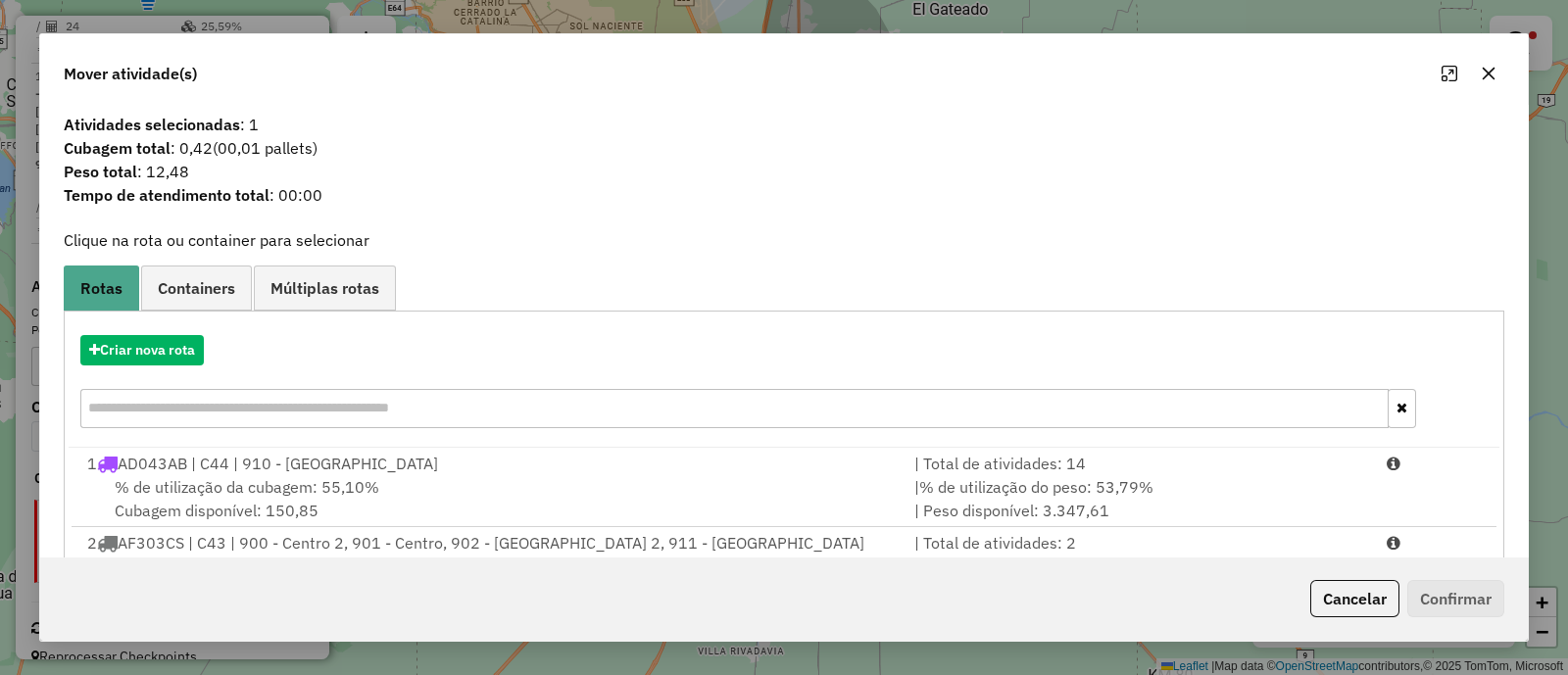
click at [1492, 73] on icon "button" at bounding box center [1489, 74] width 16 height 16
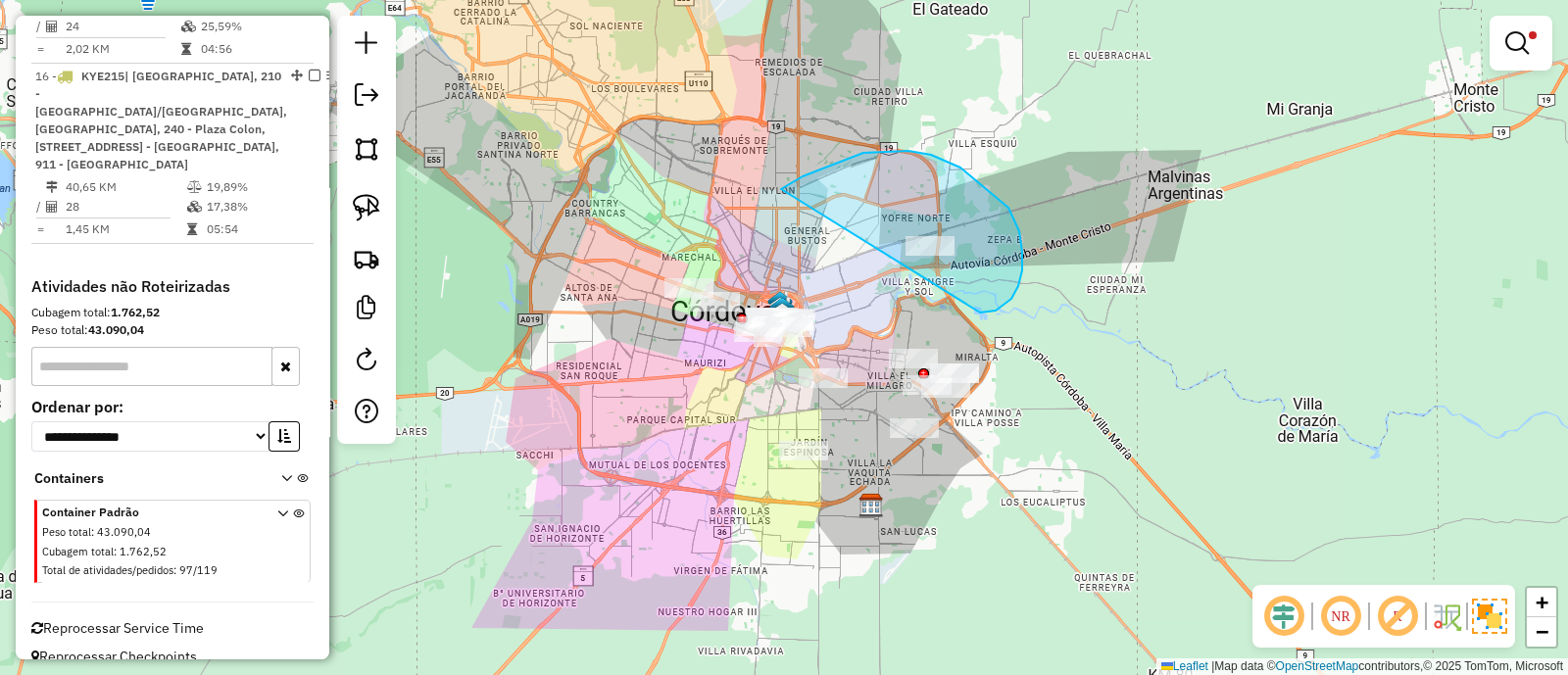
drag, startPoint x: 1003, startPoint y: 307, endPoint x: 750, endPoint y: 215, distance: 269.2
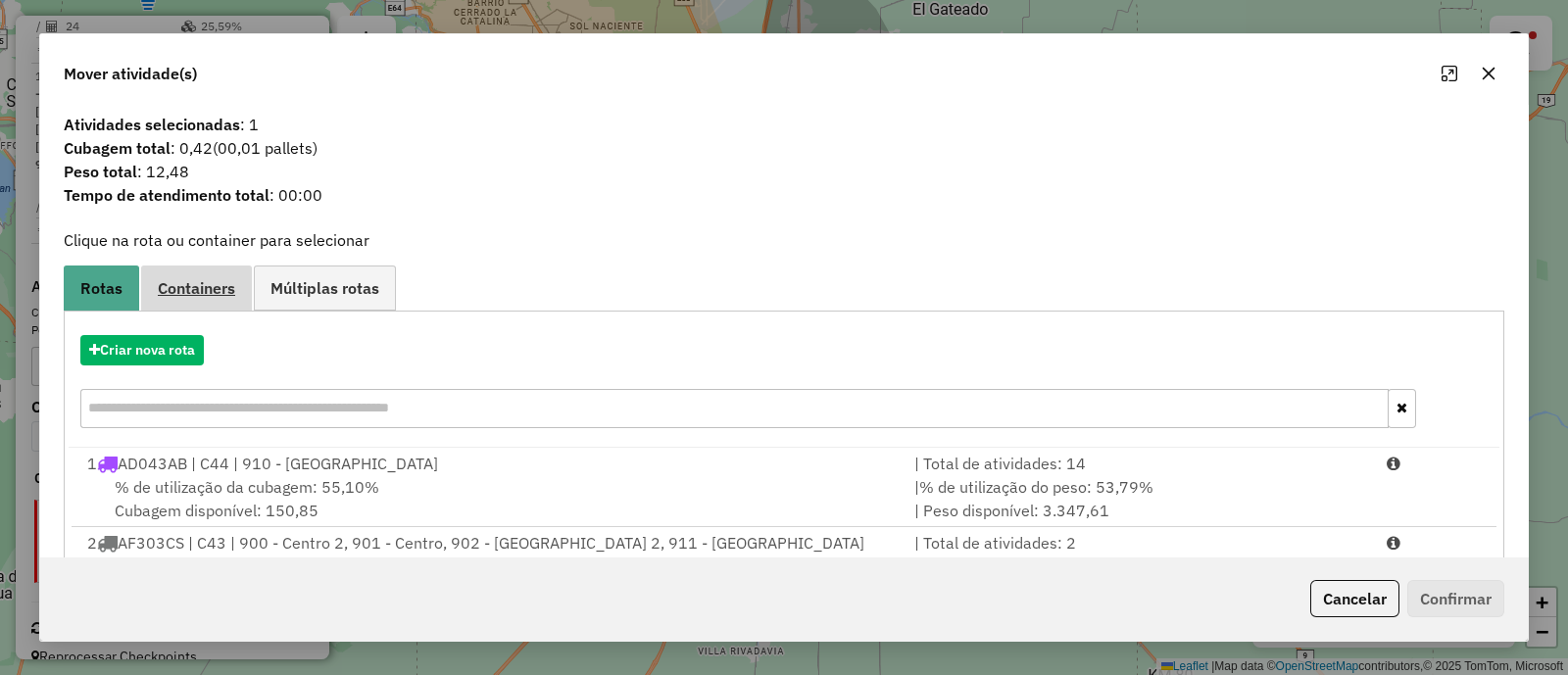
click at [198, 280] on span "Containers" at bounding box center [197, 288] width 78 height 16
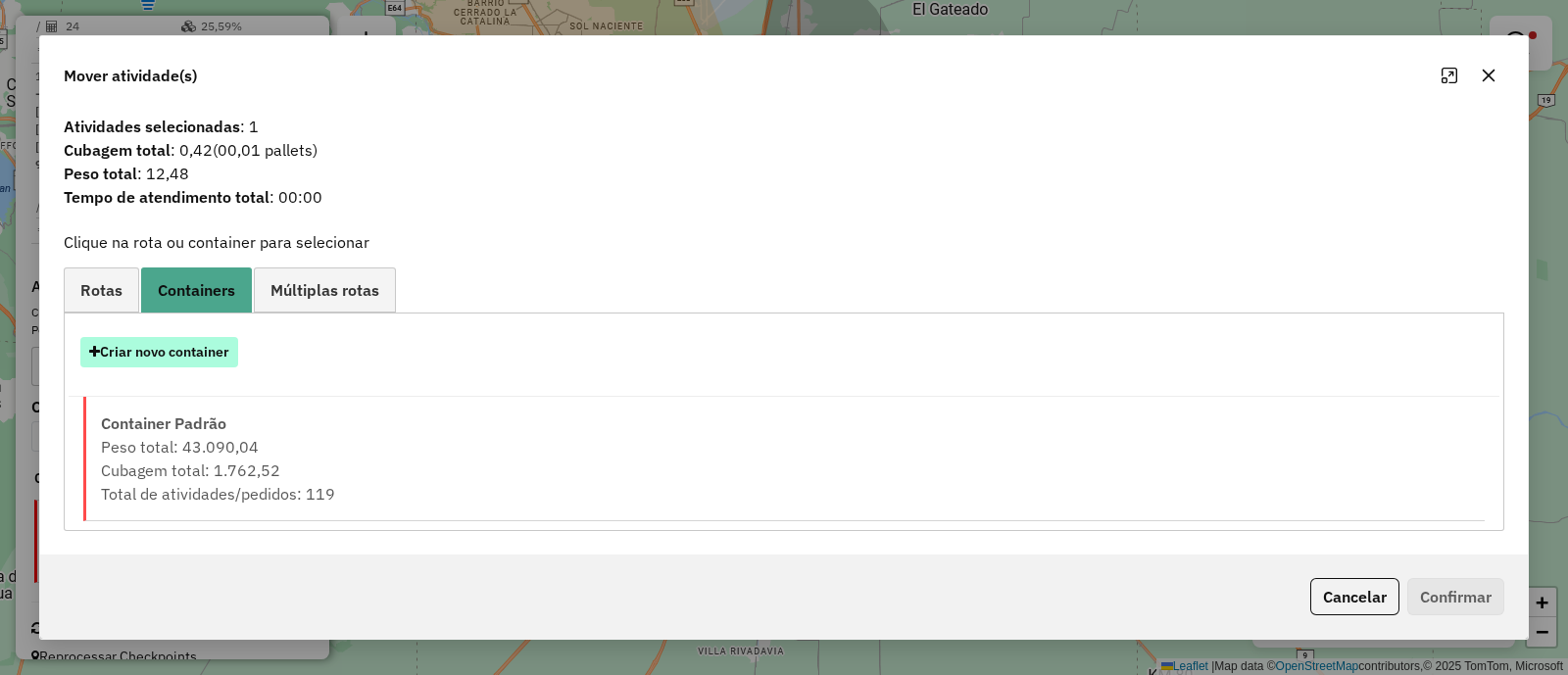
click at [151, 346] on button "Criar novo container" at bounding box center [159, 352] width 158 height 31
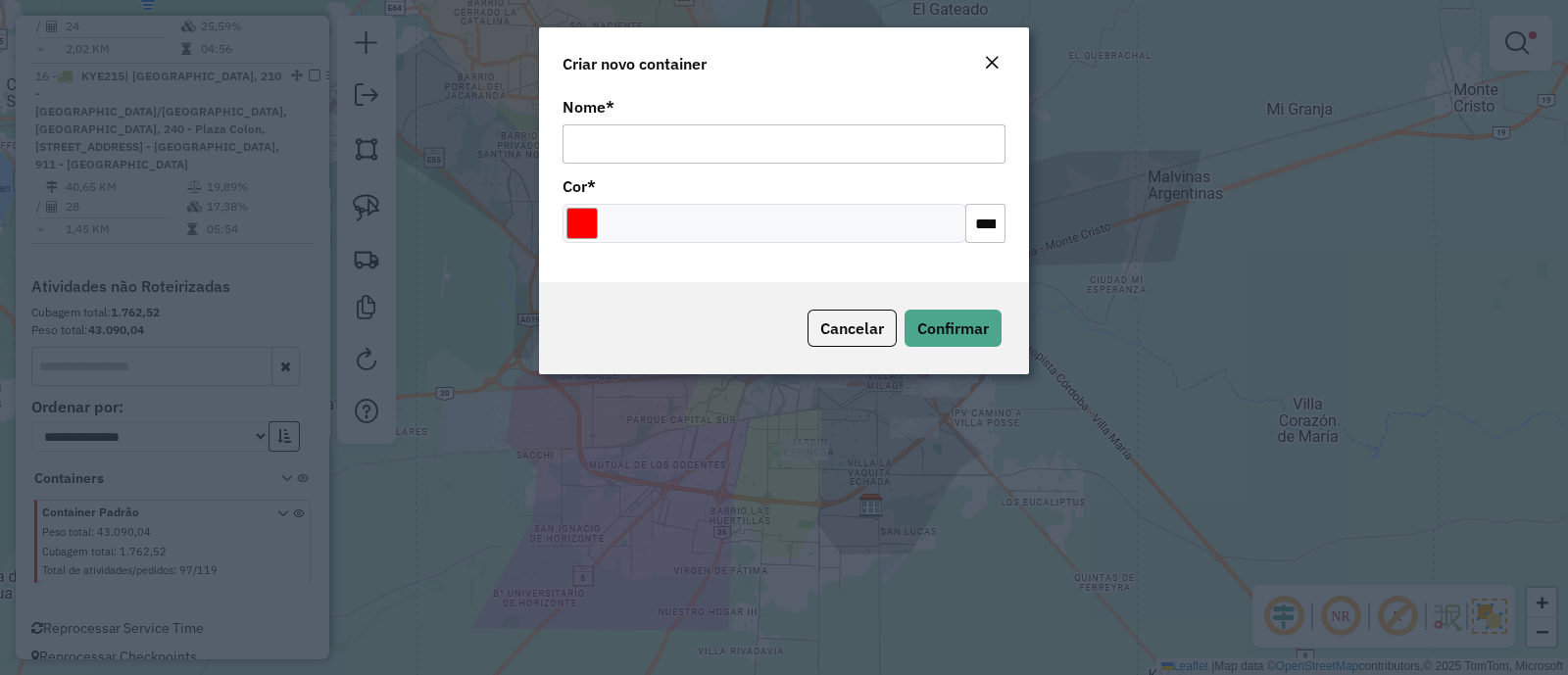
click at [621, 143] on input "Nome *" at bounding box center [784, 143] width 443 height 39
type input "*********"
click at [584, 225] on input "Select a color" at bounding box center [583, 224] width 32 height 32
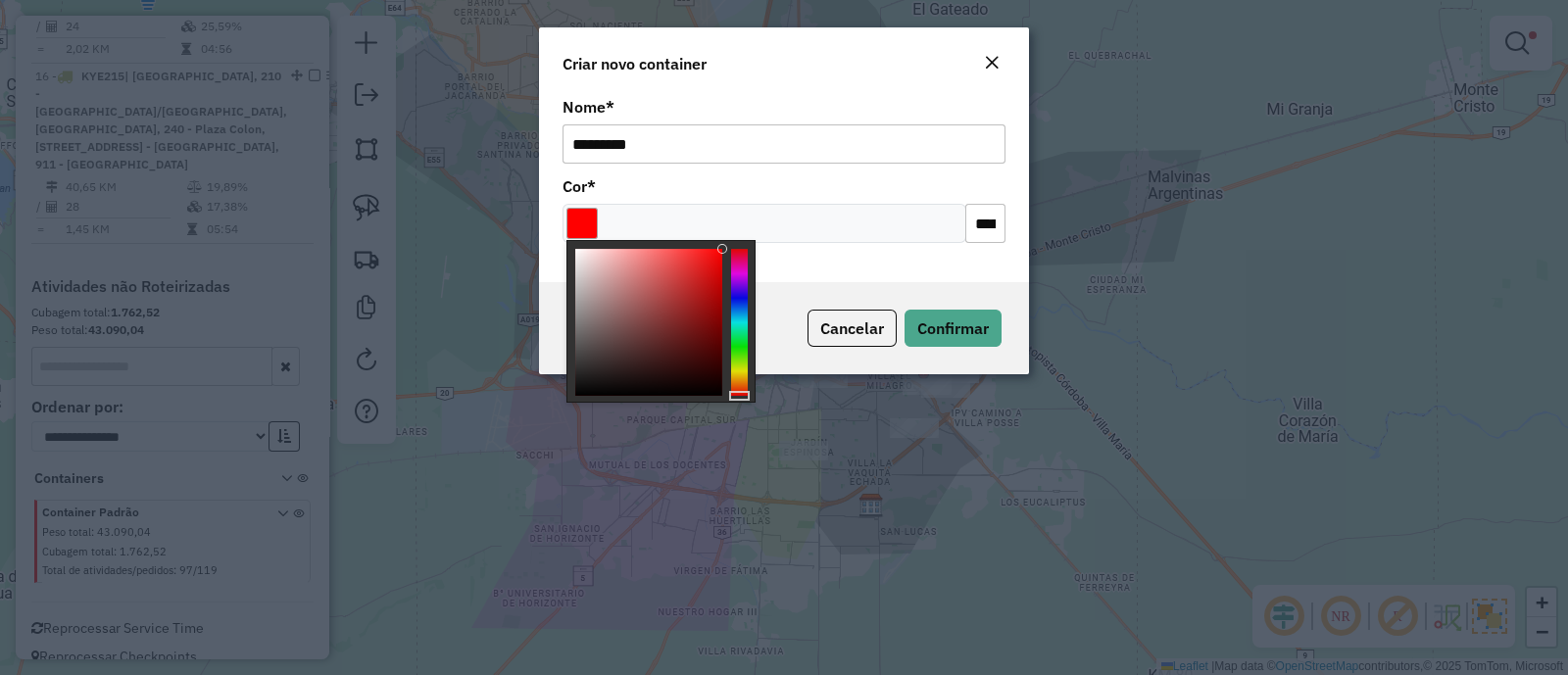
type input "*******"
click at [590, 384] on div at bounding box center [649, 322] width 147 height 147
click at [932, 320] on span "Confirmar" at bounding box center [954, 328] width 72 height 20
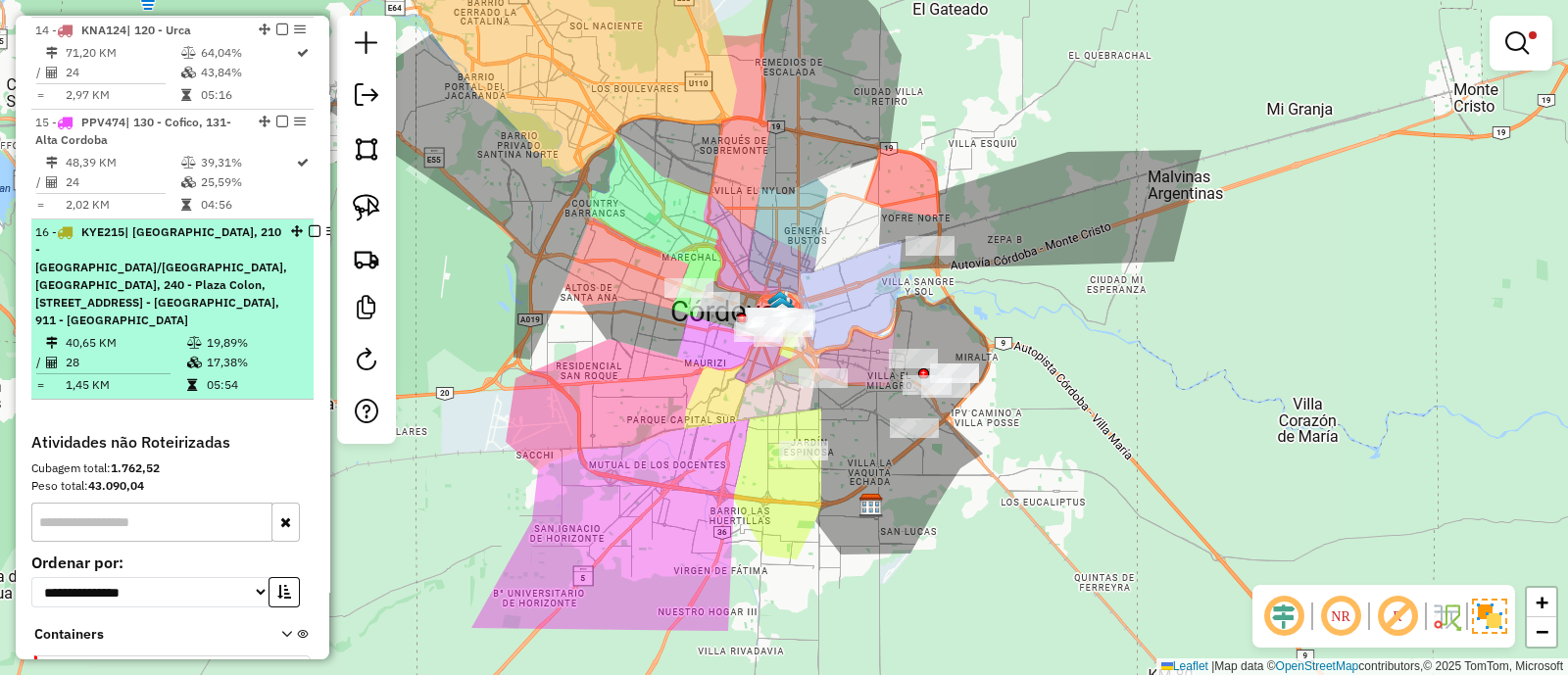
scroll to position [2160, 0]
click at [309, 228] on em at bounding box center [315, 234] width 12 height 12
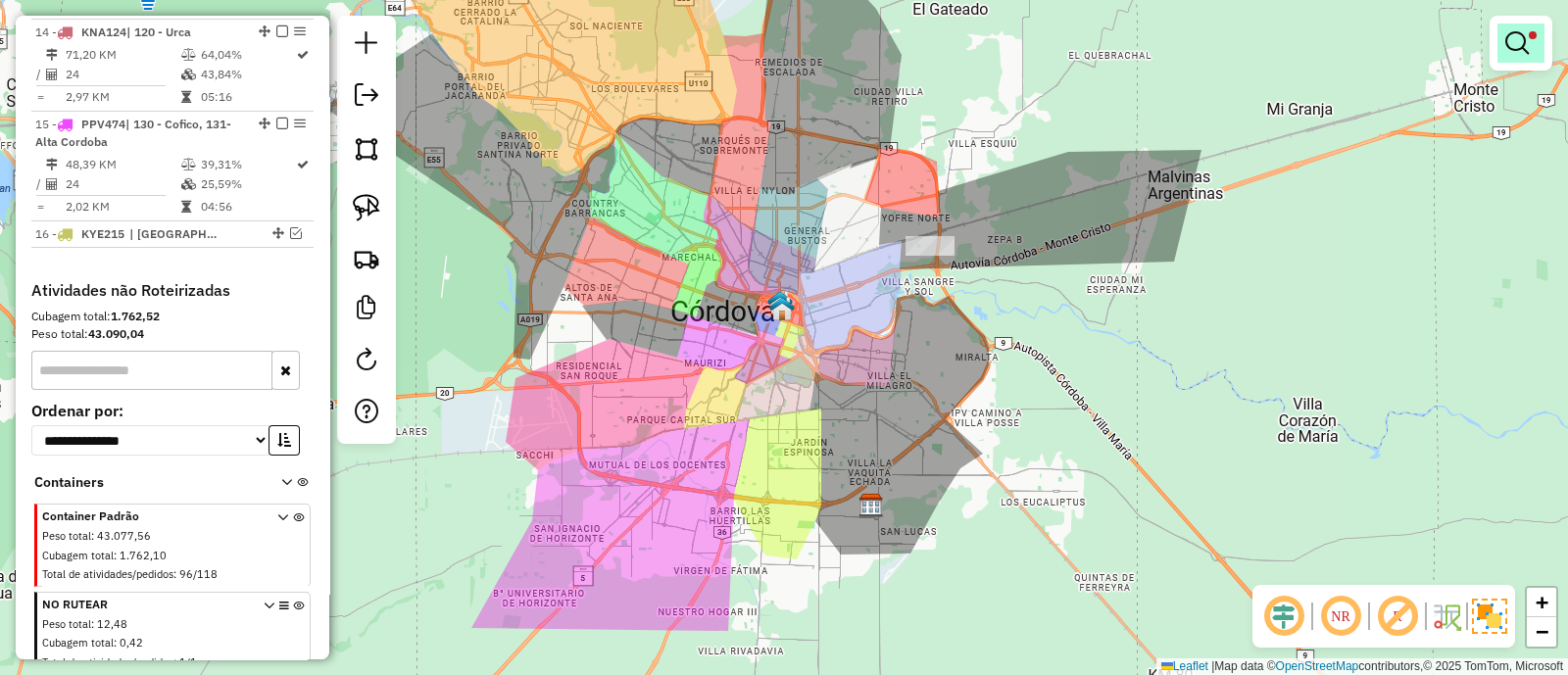
click at [1505, 44] on em at bounding box center [1517, 44] width 24 height 24
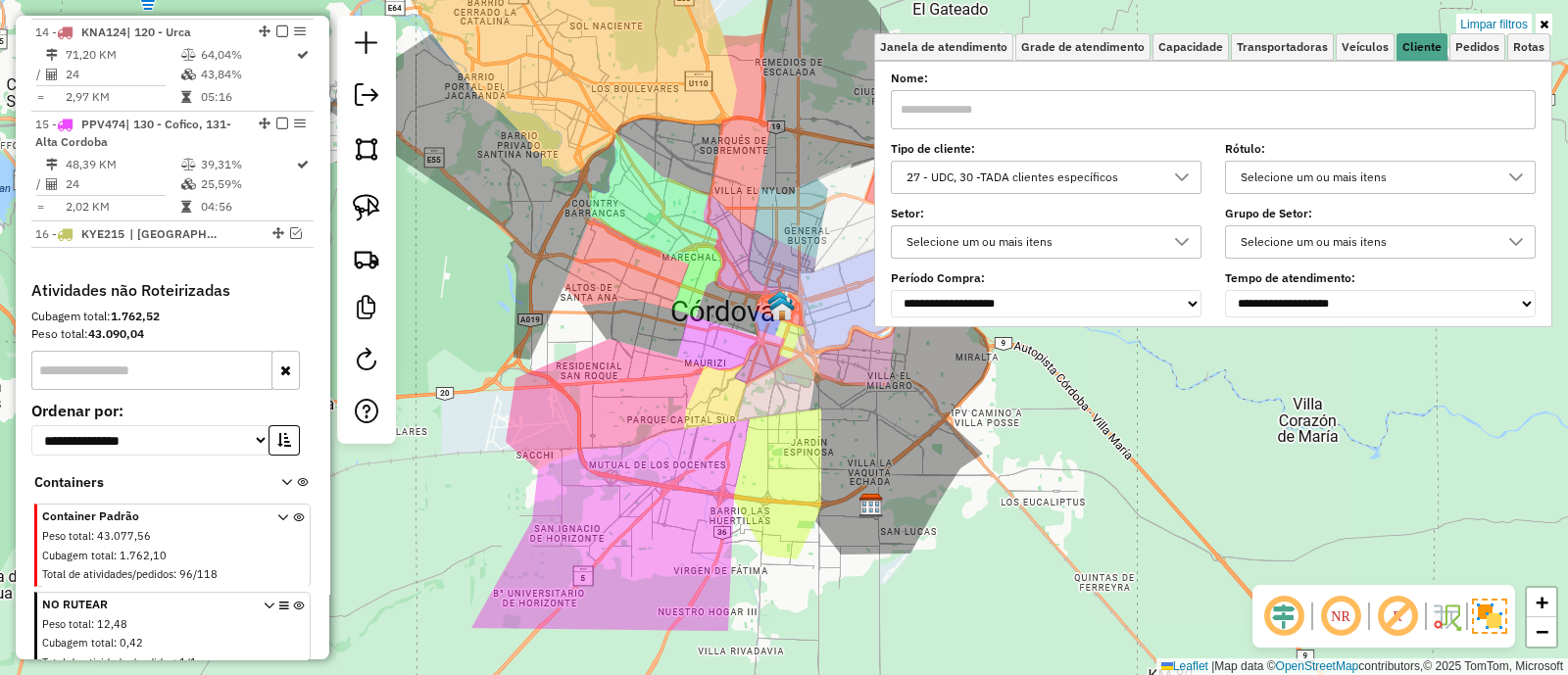
click at [1175, 173] on div at bounding box center [1181, 178] width 37 height 32
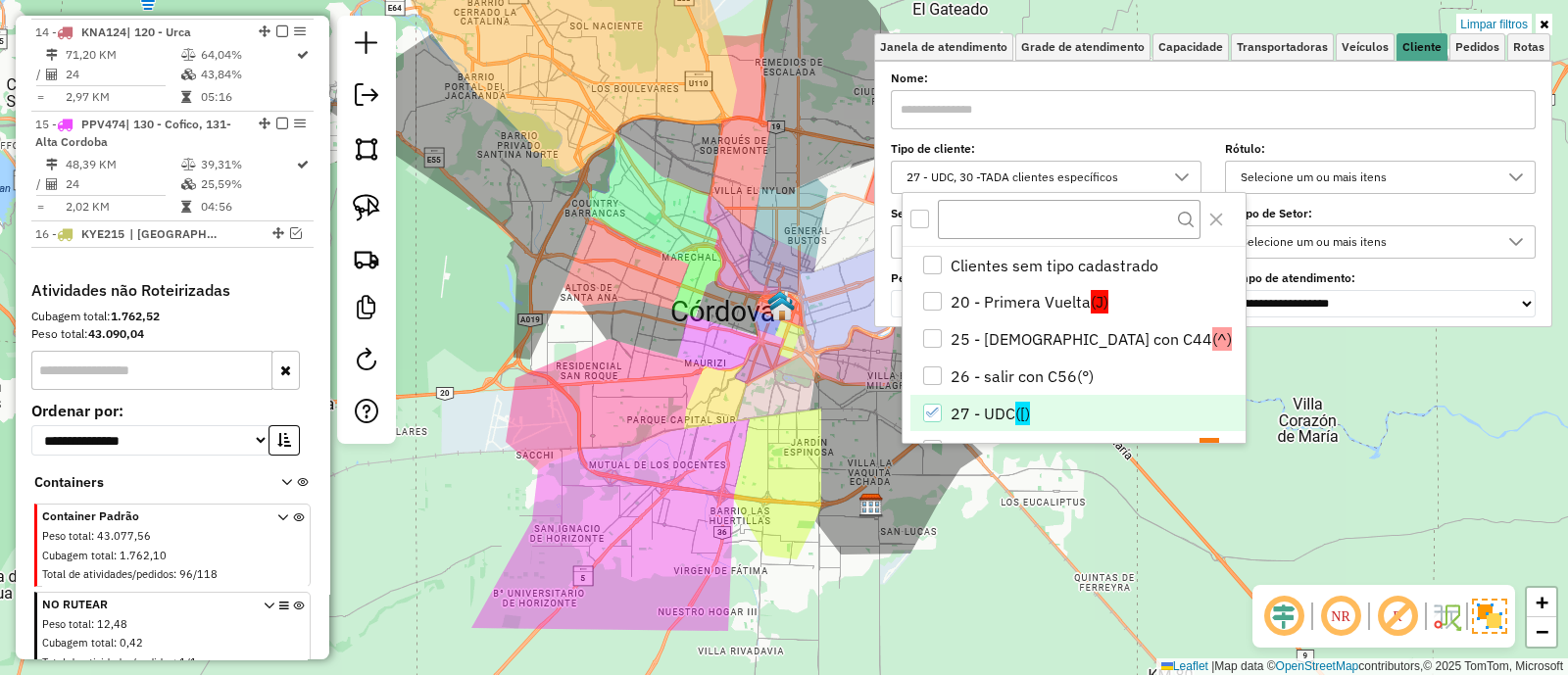
scroll to position [10, 67]
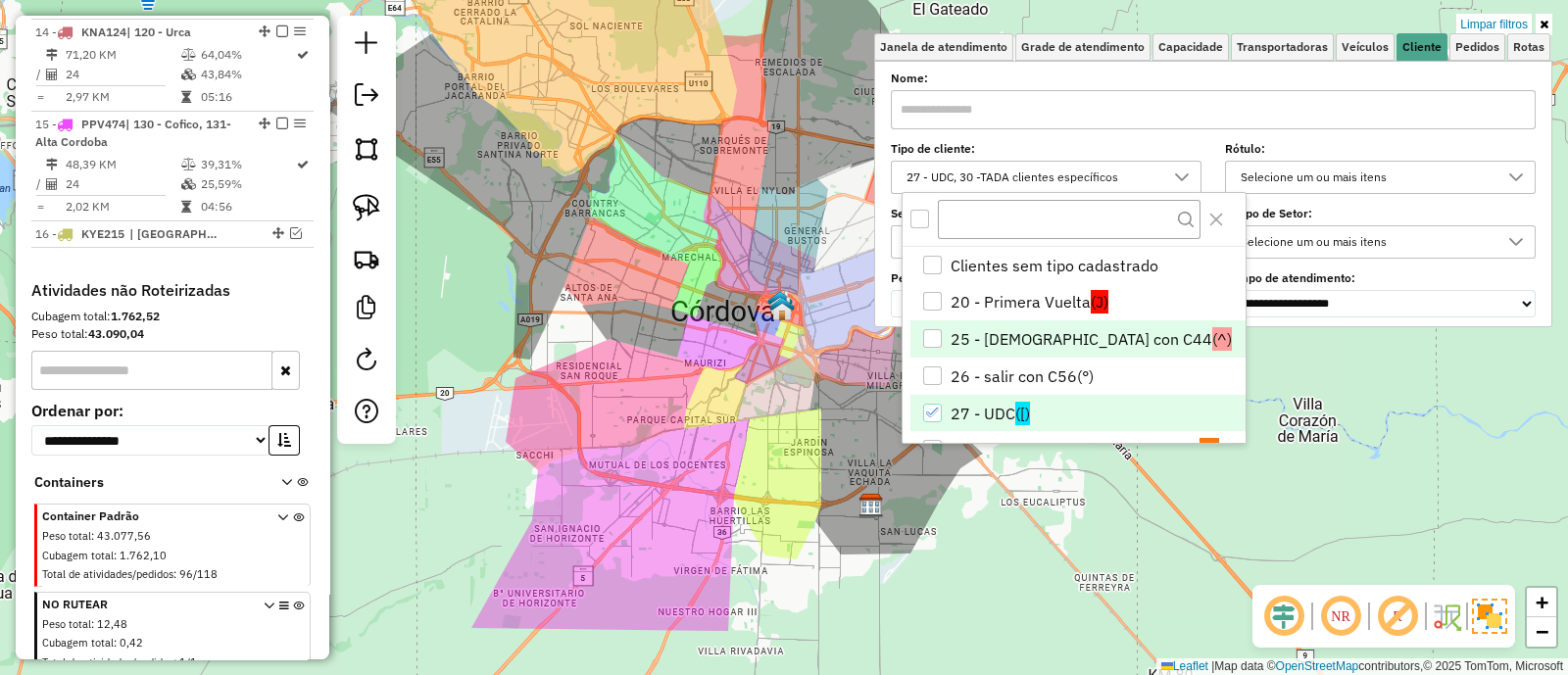
click at [1213, 334] on span "(^)" at bounding box center [1223, 339] width 20 height 24
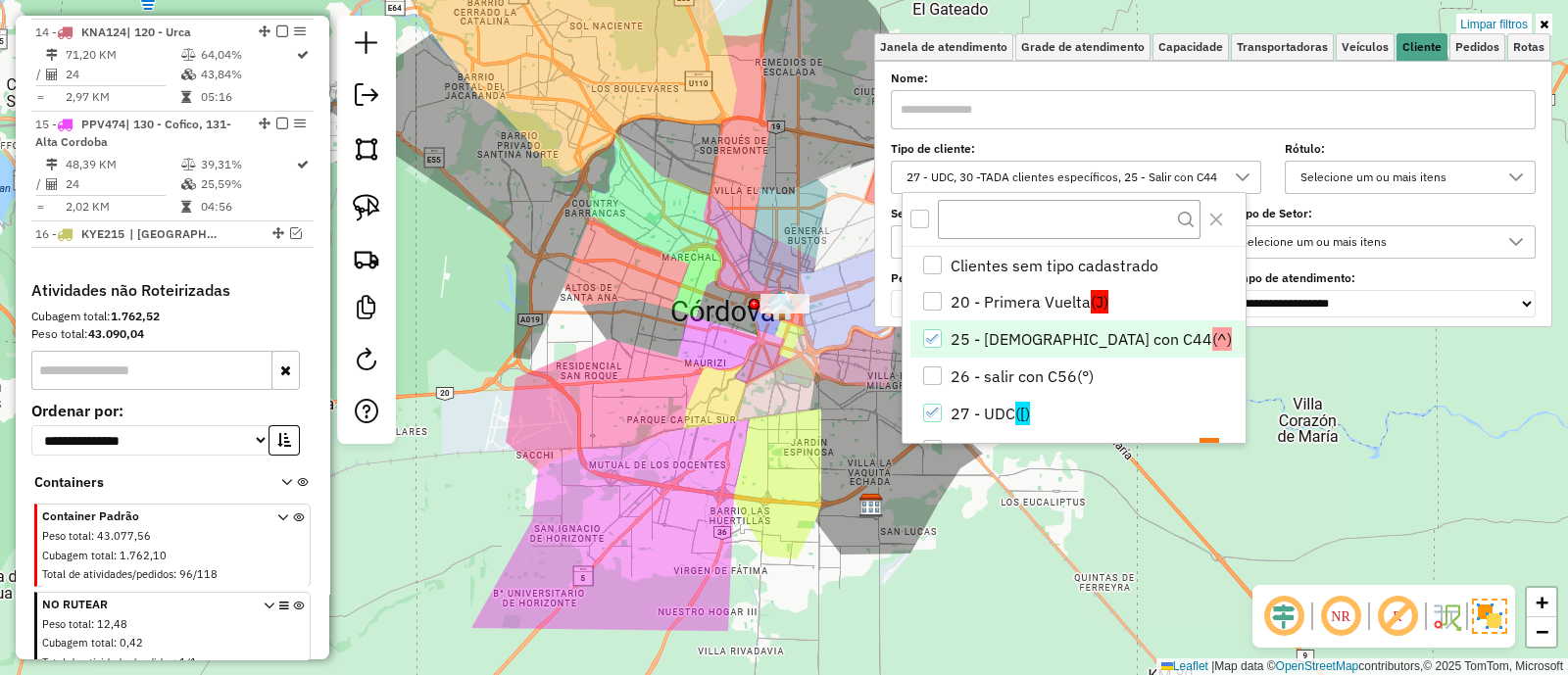
click at [710, 337] on div "Limpar filtros Janela de atendimento Grade de atendimento Capacidade Transporta…" at bounding box center [784, 337] width 1568 height 675
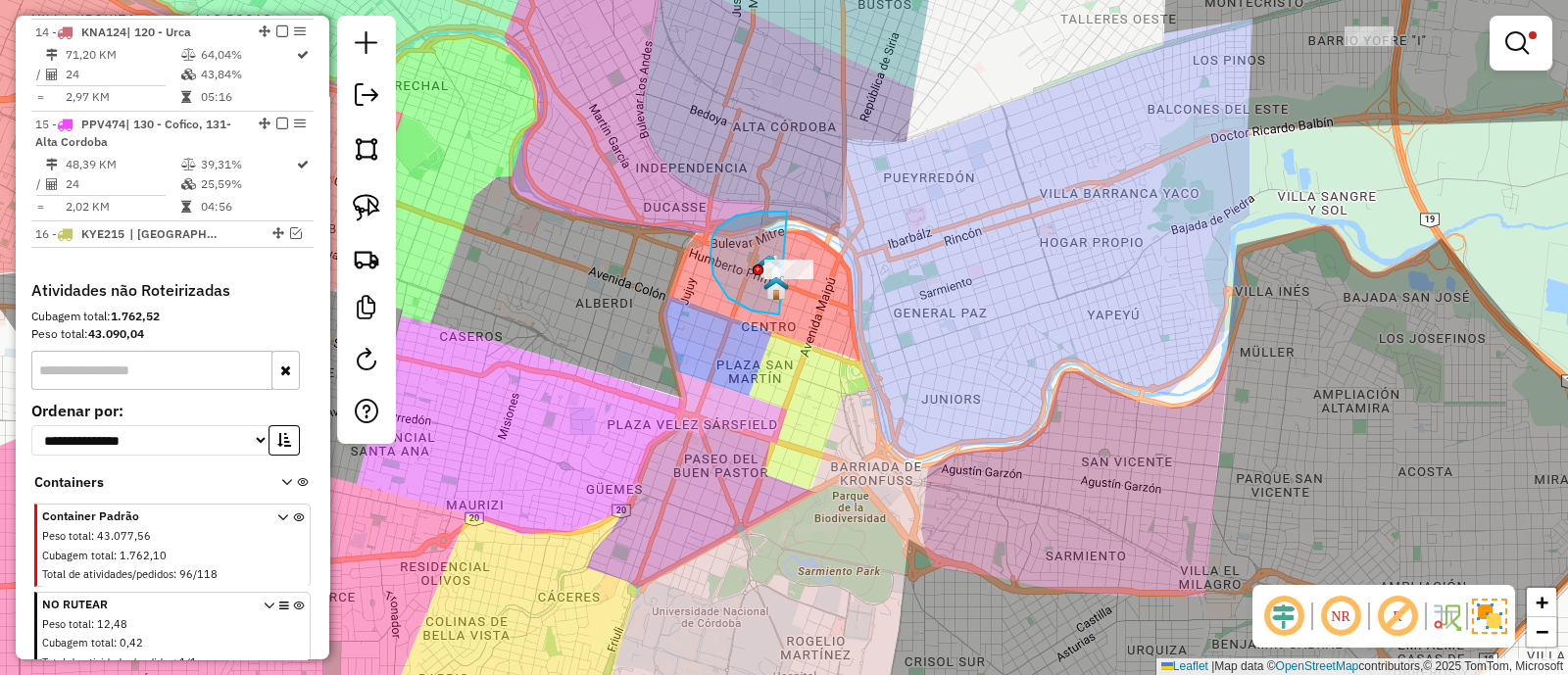
drag, startPoint x: 770, startPoint y: 212, endPoint x: 856, endPoint y: 286, distance: 113.5
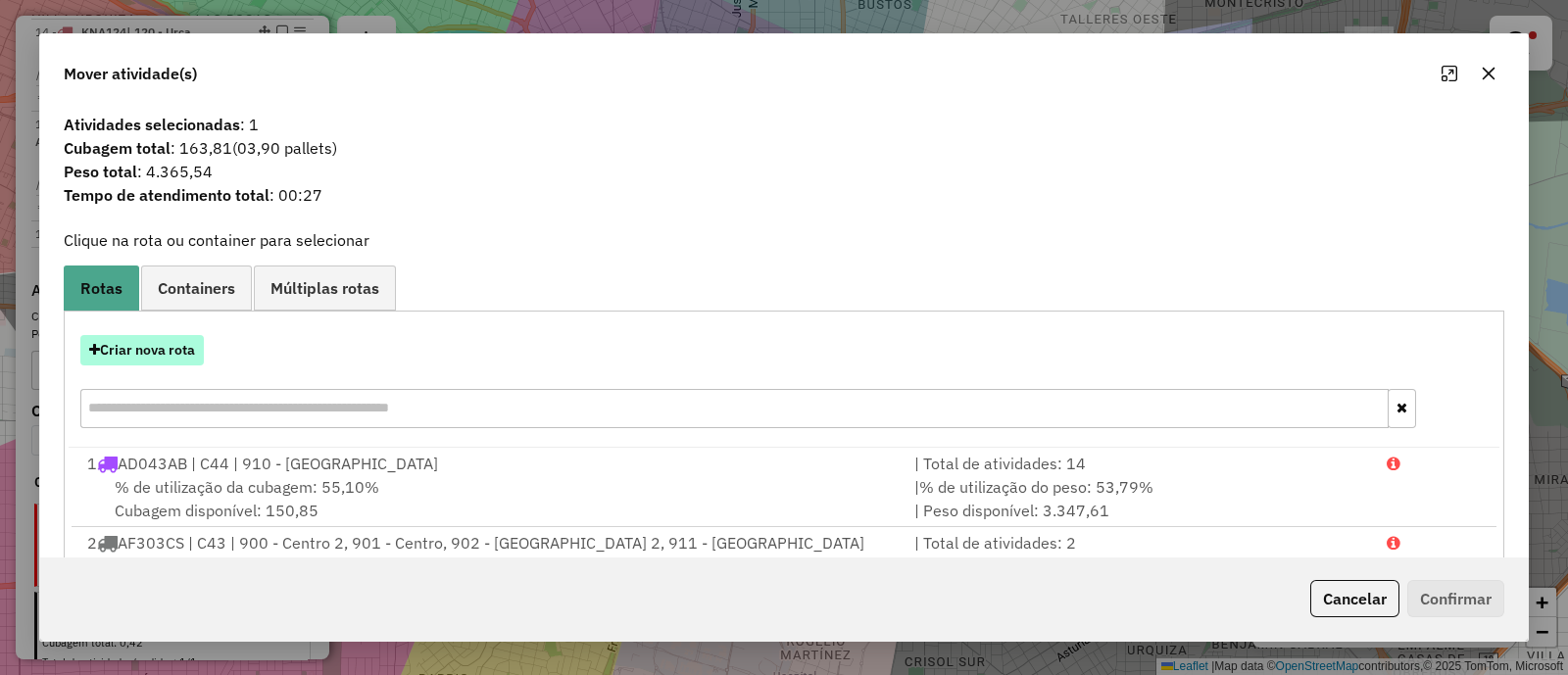
click at [155, 341] on button "Criar nova rota" at bounding box center [142, 350] width 123 height 31
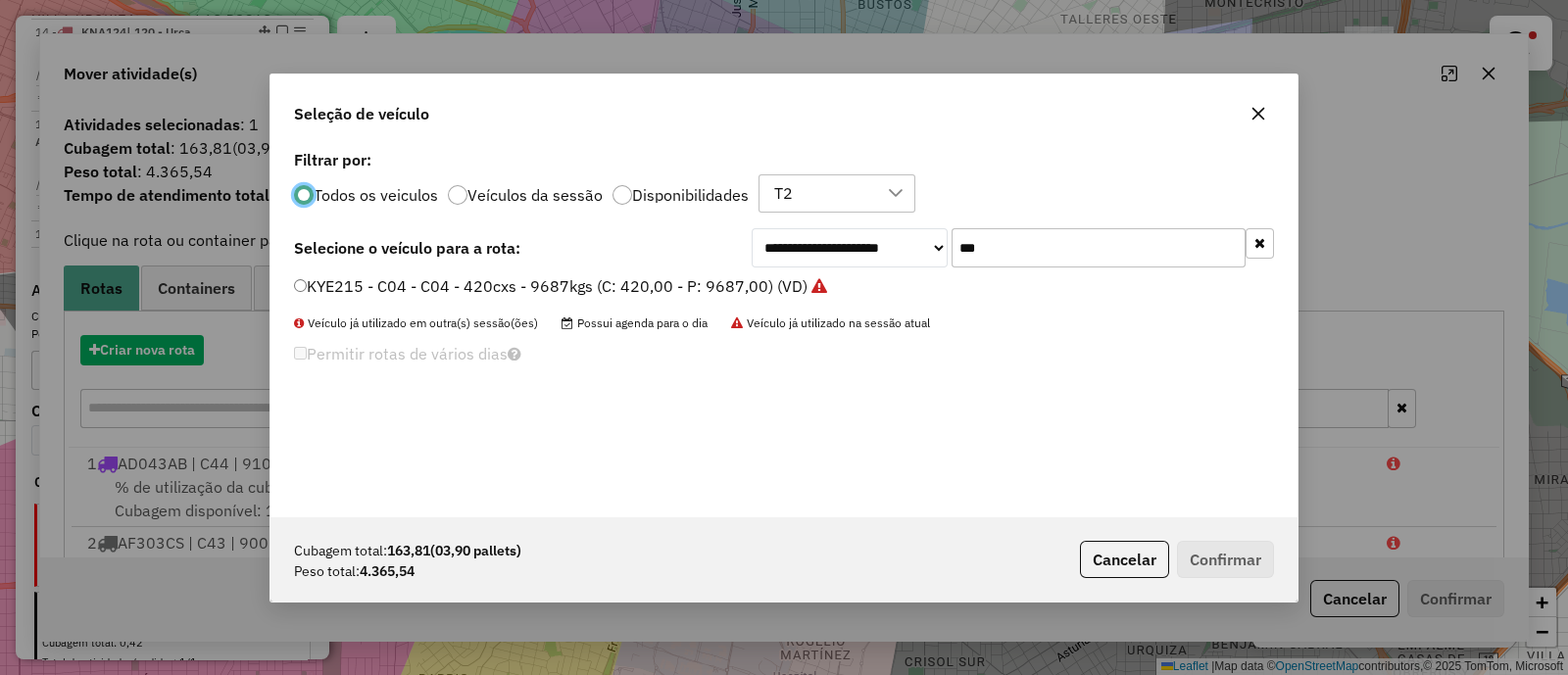
scroll to position [10, 6]
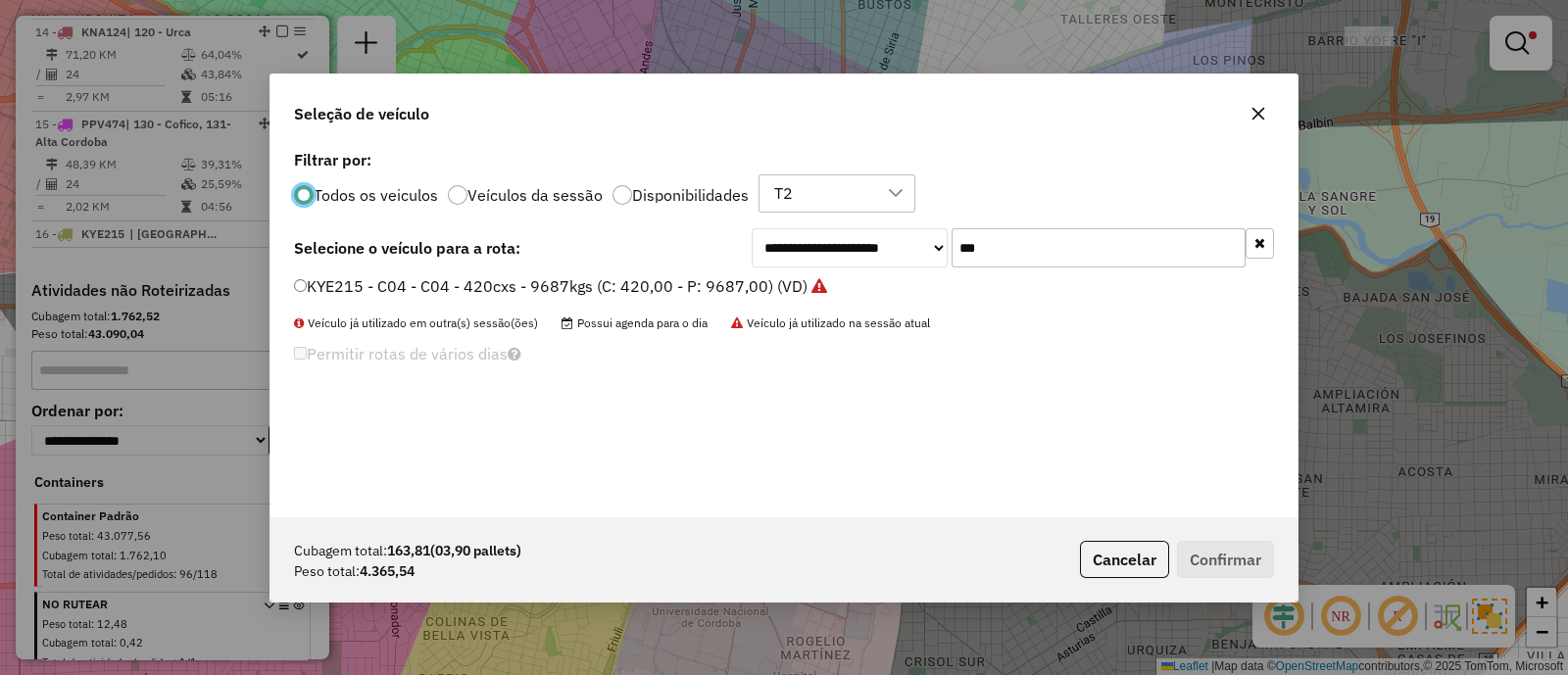
click at [1009, 256] on input "***" at bounding box center [1099, 248] width 294 height 39
type input "***"
click at [773, 276] on label "AD043AB - C44 - C44 - 336cxs - 7244kgs (C: 336,00 - P: 7244,00) (VD)" at bounding box center [577, 286] width 566 height 24
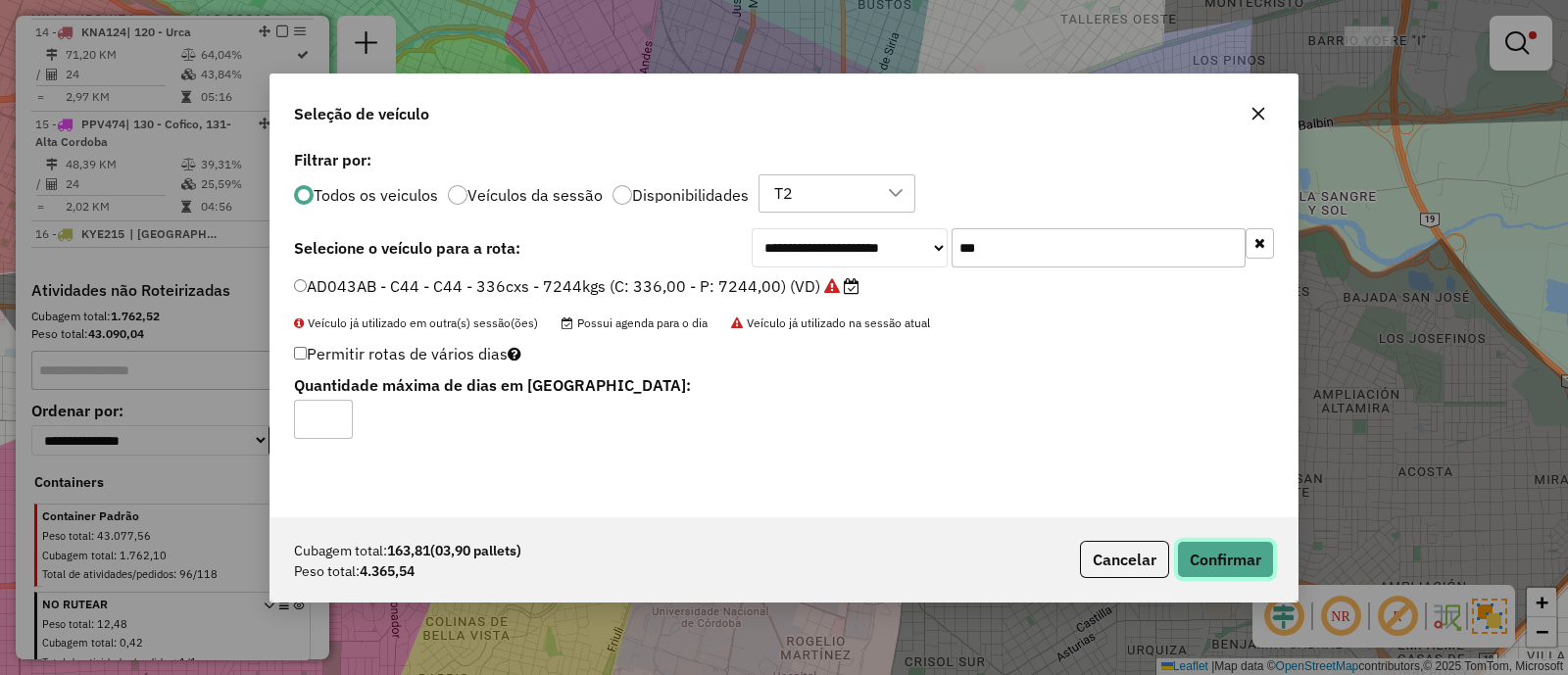
click at [1202, 572] on button "Confirmar" at bounding box center [1226, 559] width 97 height 37
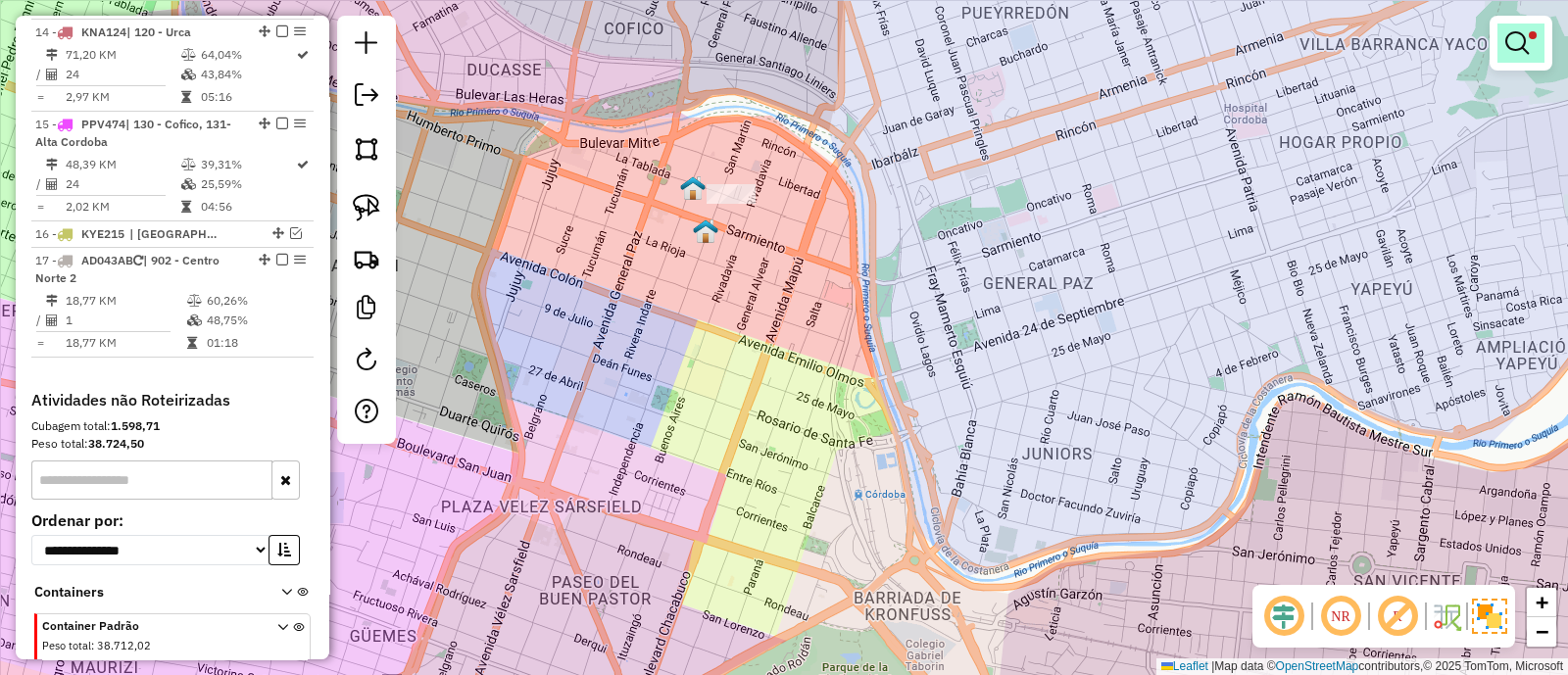
click at [1516, 39] on em at bounding box center [1517, 44] width 24 height 24
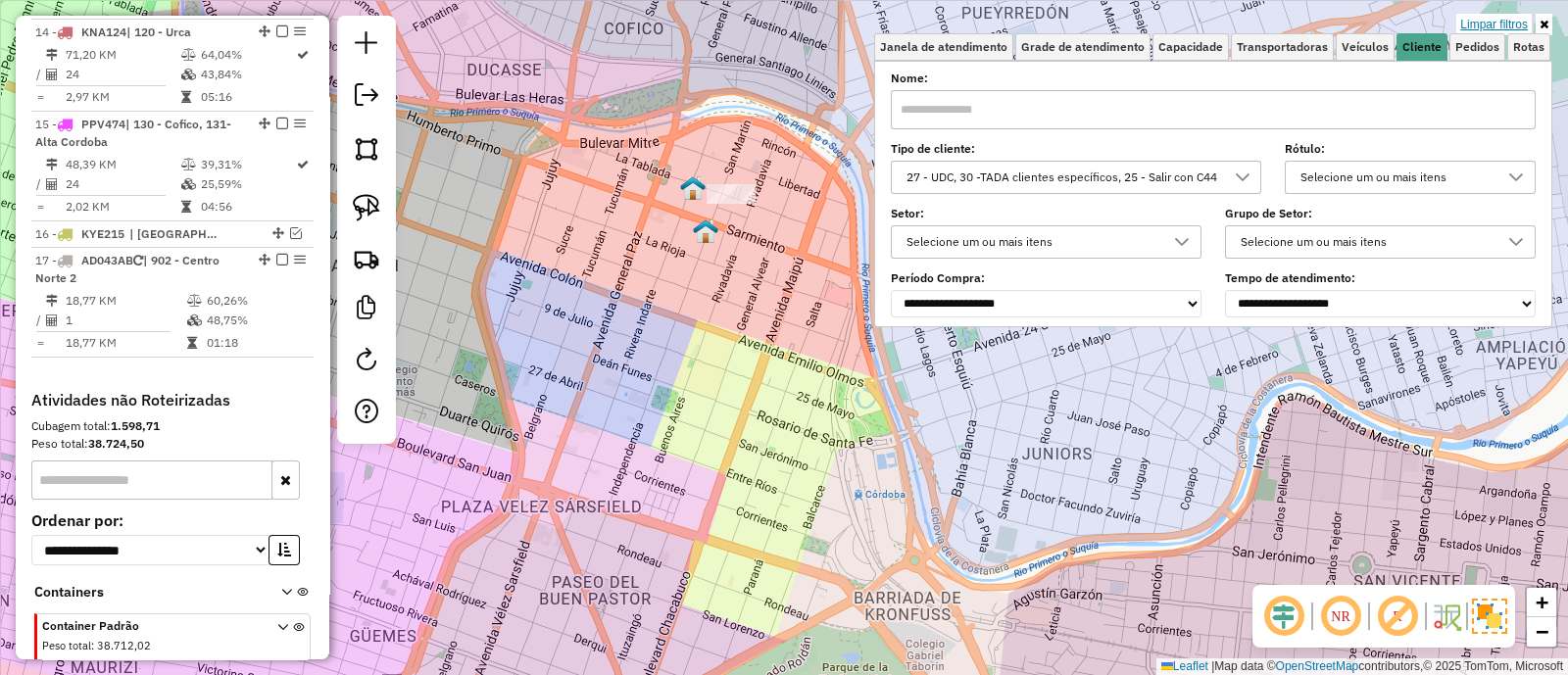
click at [1480, 17] on link "Limpar filtros" at bounding box center [1494, 25] width 76 height 22
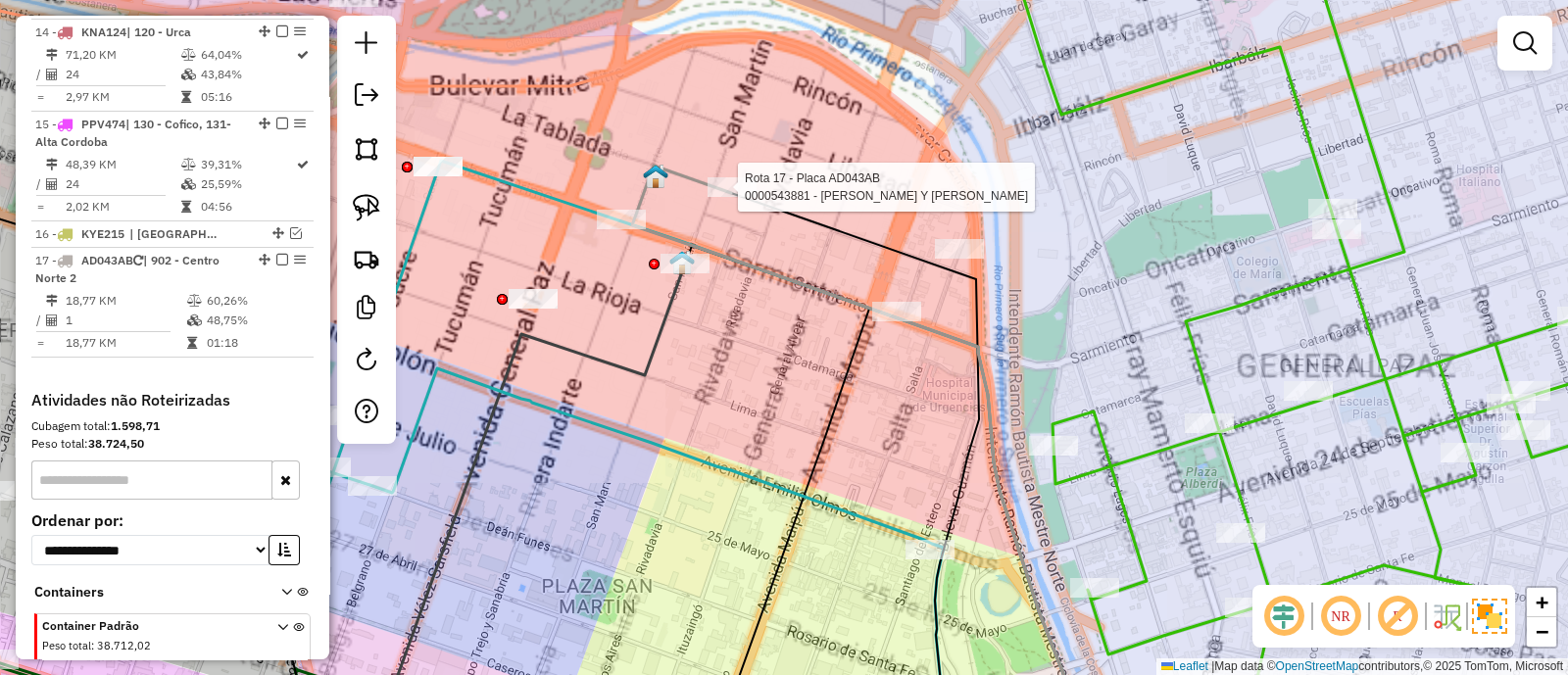
select select "**********"
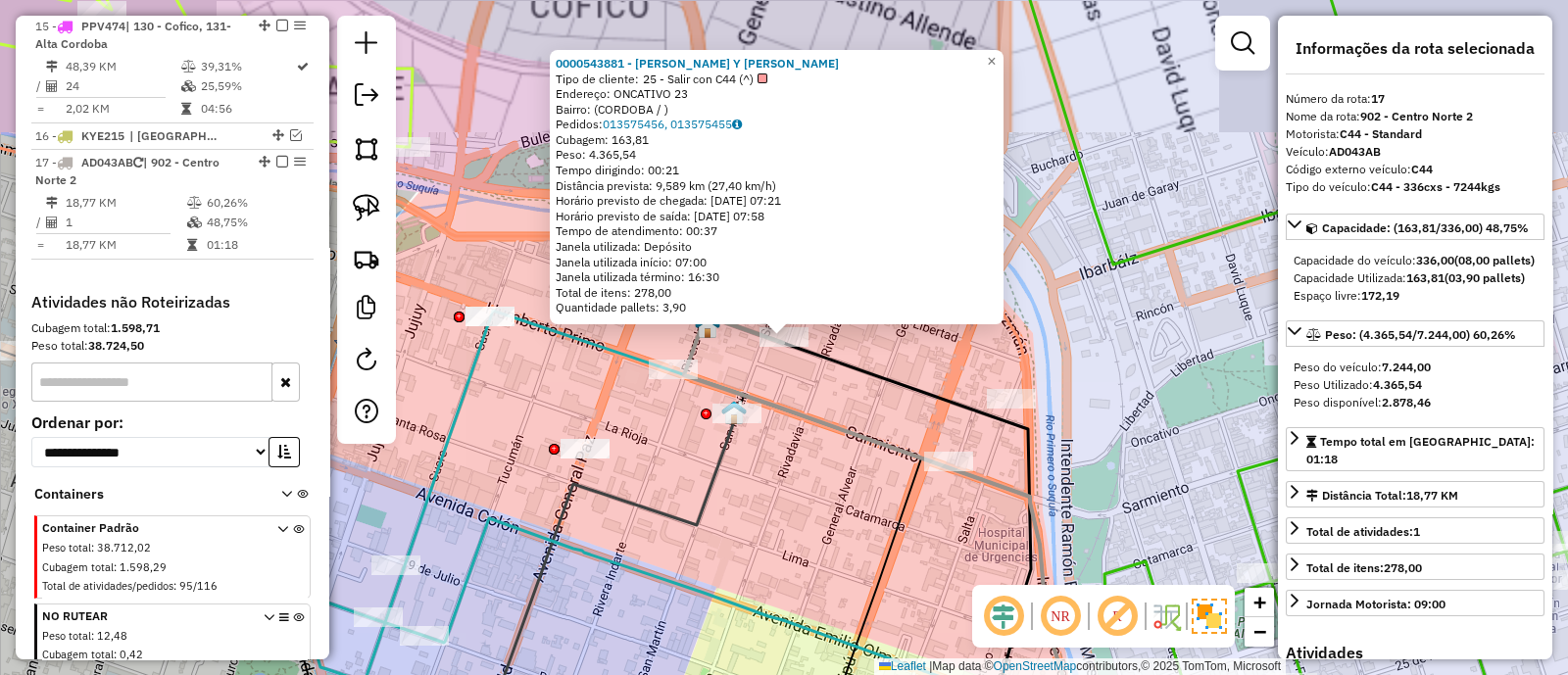
scroll to position [2342, 0]
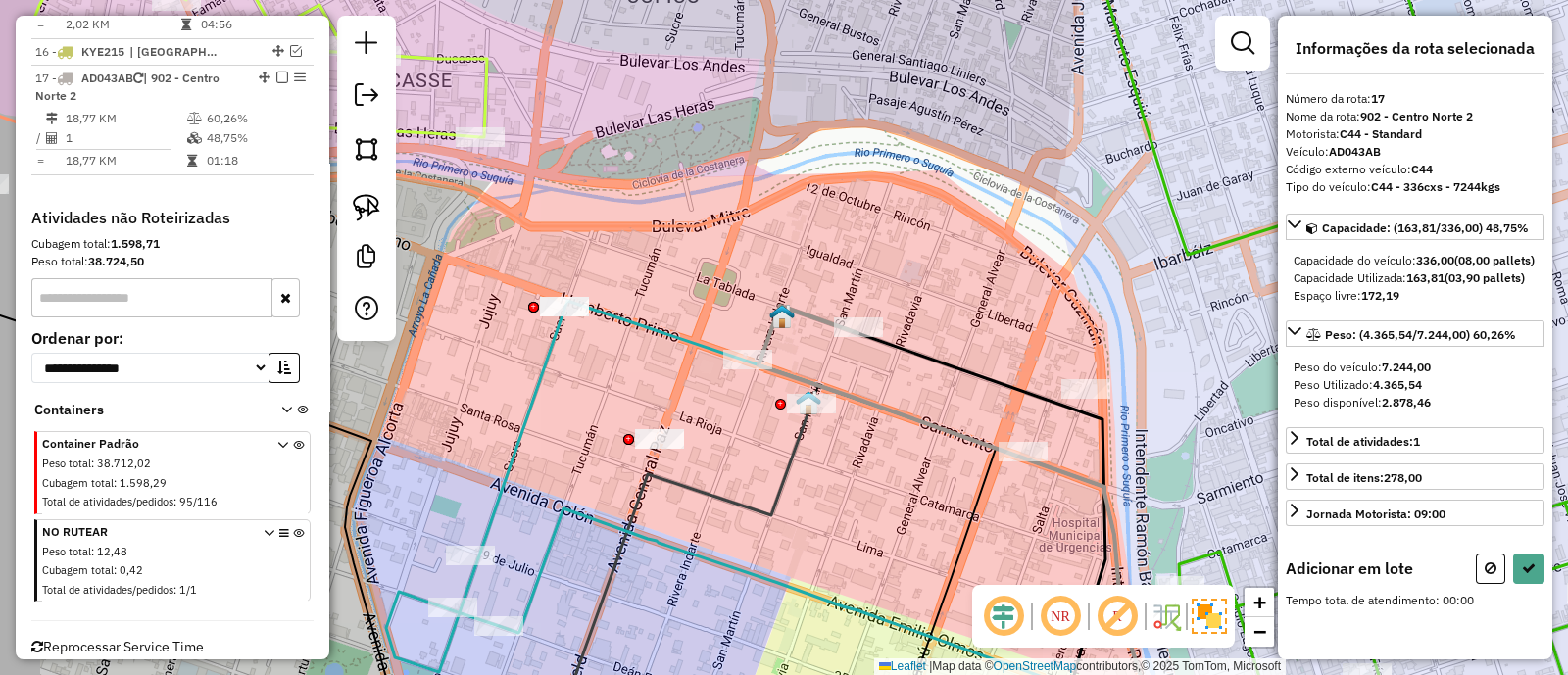
drag, startPoint x: 850, startPoint y: 443, endPoint x: 1080, endPoint y: 409, distance: 232.5
click at [951, 398] on div "Janela de atendimento Grade de atendimento Capacidade Transportadoras Veículos …" at bounding box center [784, 337] width 1568 height 675
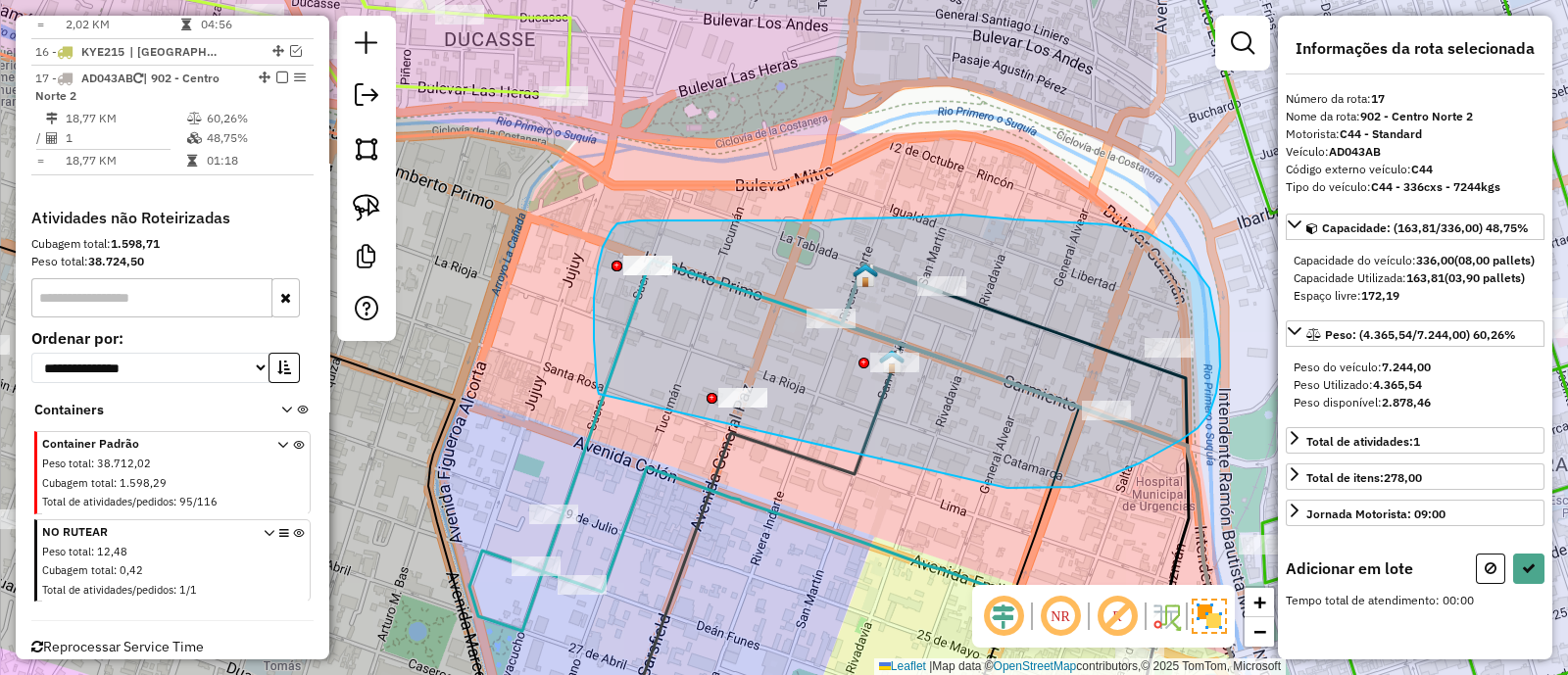
drag, startPoint x: 1139, startPoint y: 463, endPoint x: 599, endPoint y: 394, distance: 544.4
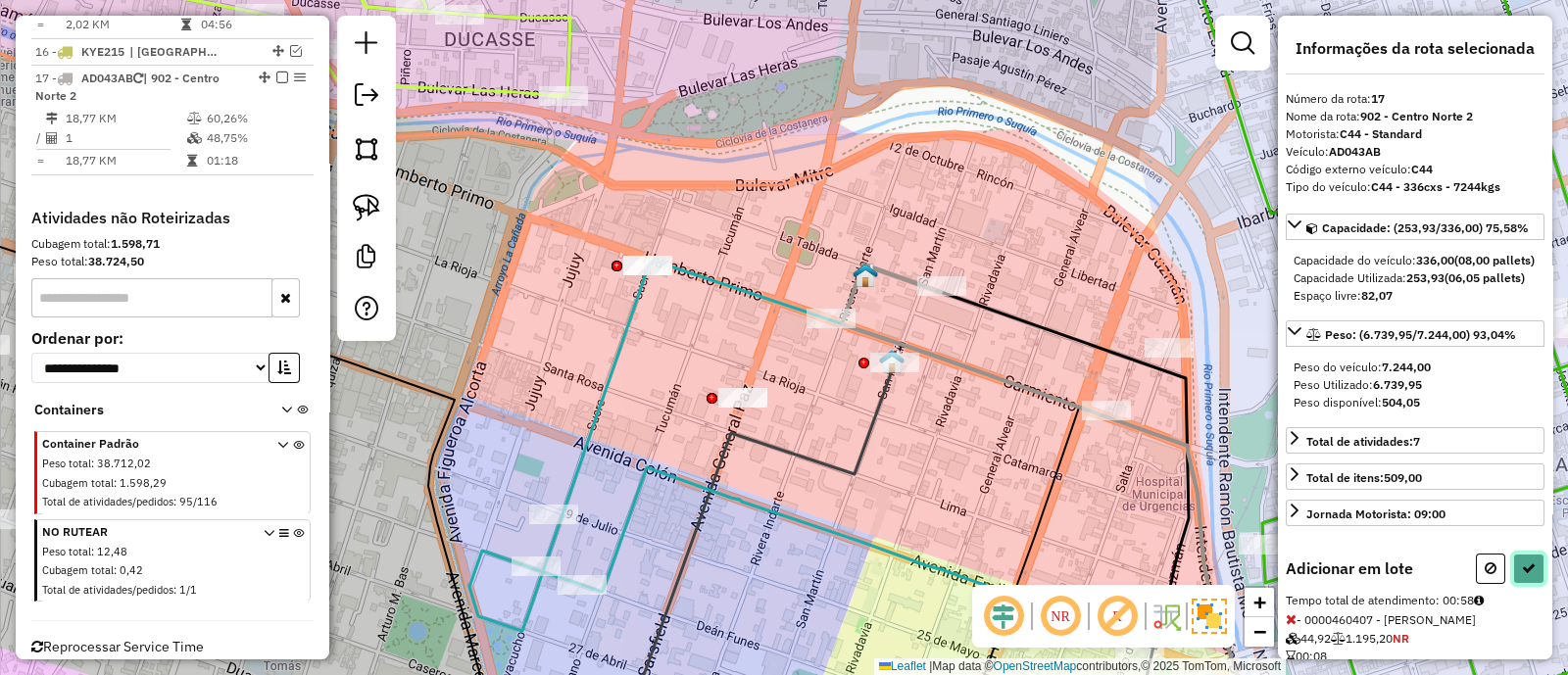
click at [1527, 576] on icon at bounding box center [1529, 569] width 14 height 14
select select "**********"
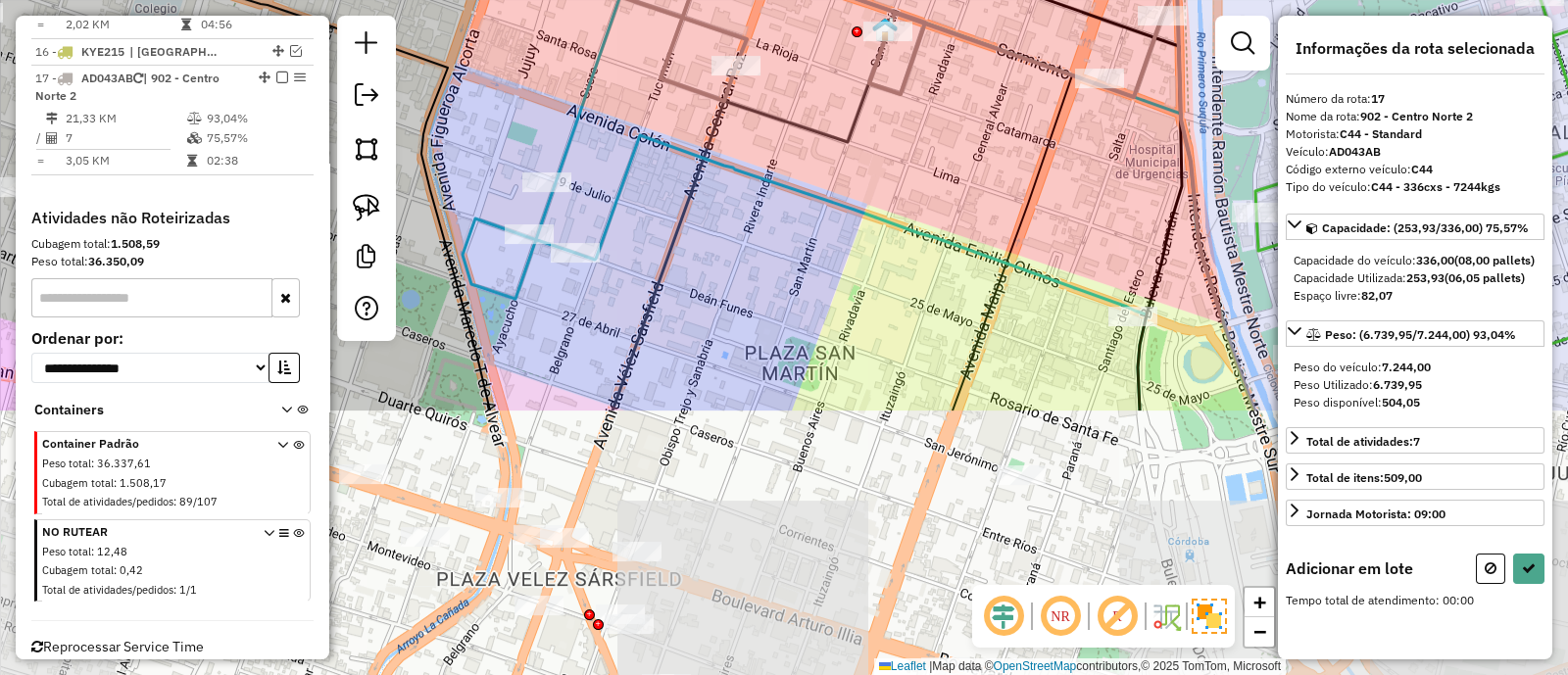
drag, startPoint x: 905, startPoint y: 279, endPoint x: 885, endPoint y: 166, distance: 114.8
click at [885, 166] on div "Janela de atendimento Grade de atendimento Capacidade Transportadoras Veículos …" at bounding box center [784, 337] width 1568 height 675
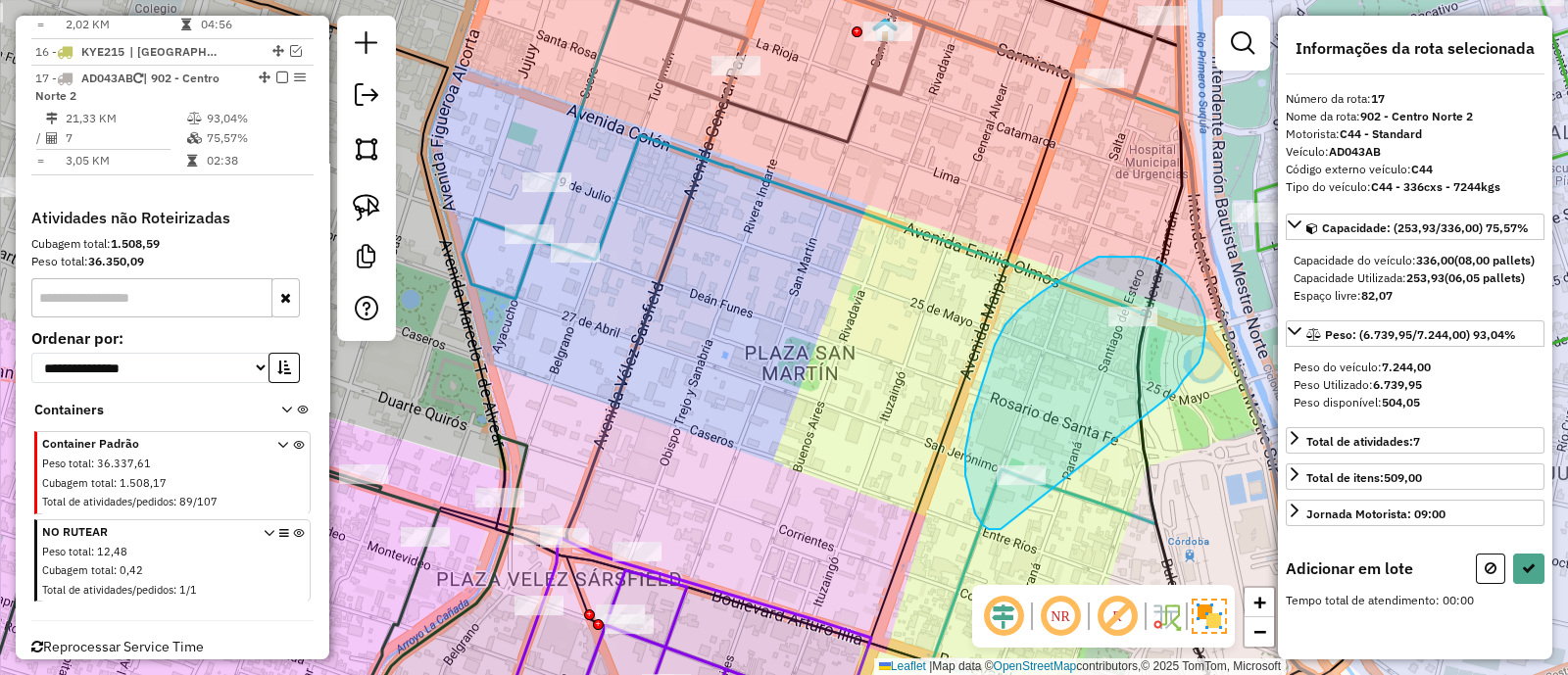
drag, startPoint x: 1191, startPoint y: 372, endPoint x: 1018, endPoint y: 529, distance: 233.6
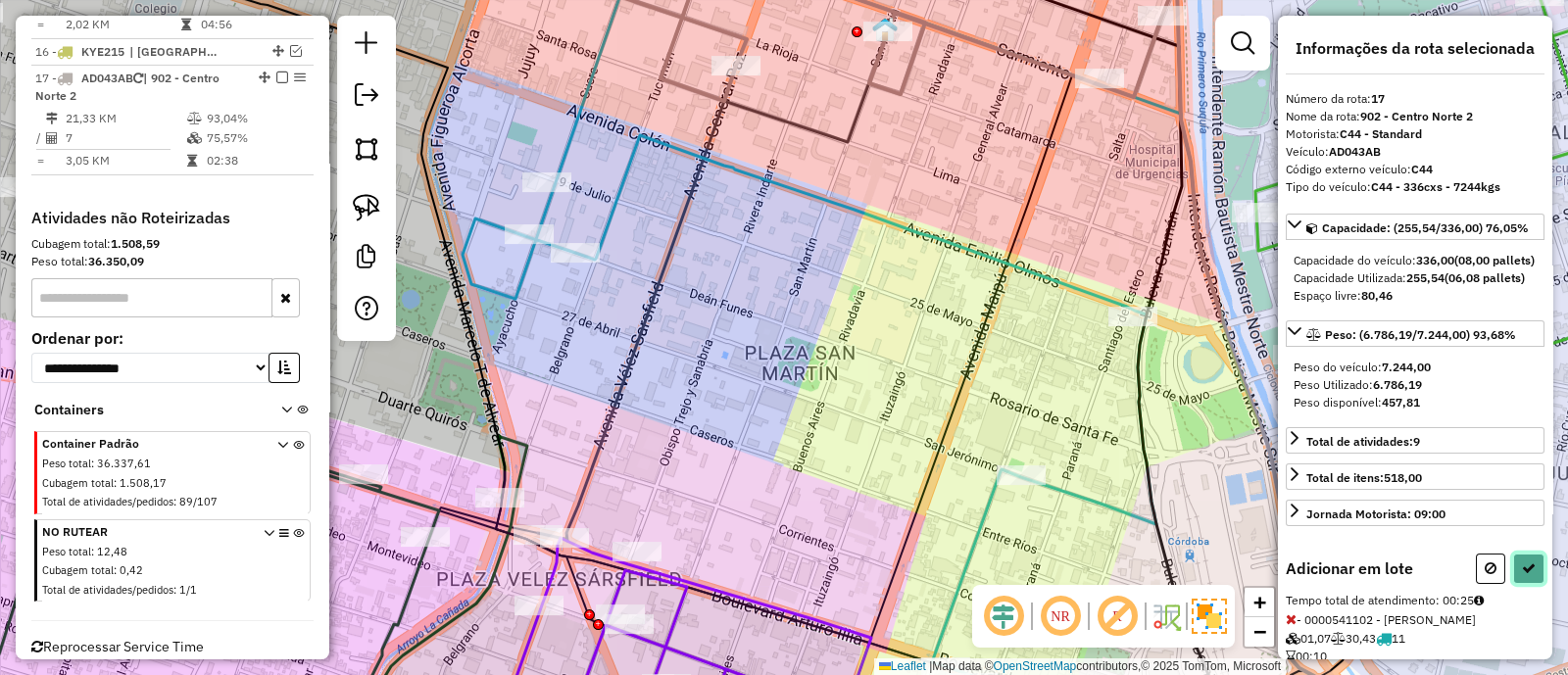
click at [1522, 576] on icon at bounding box center [1529, 569] width 14 height 14
select select "**********"
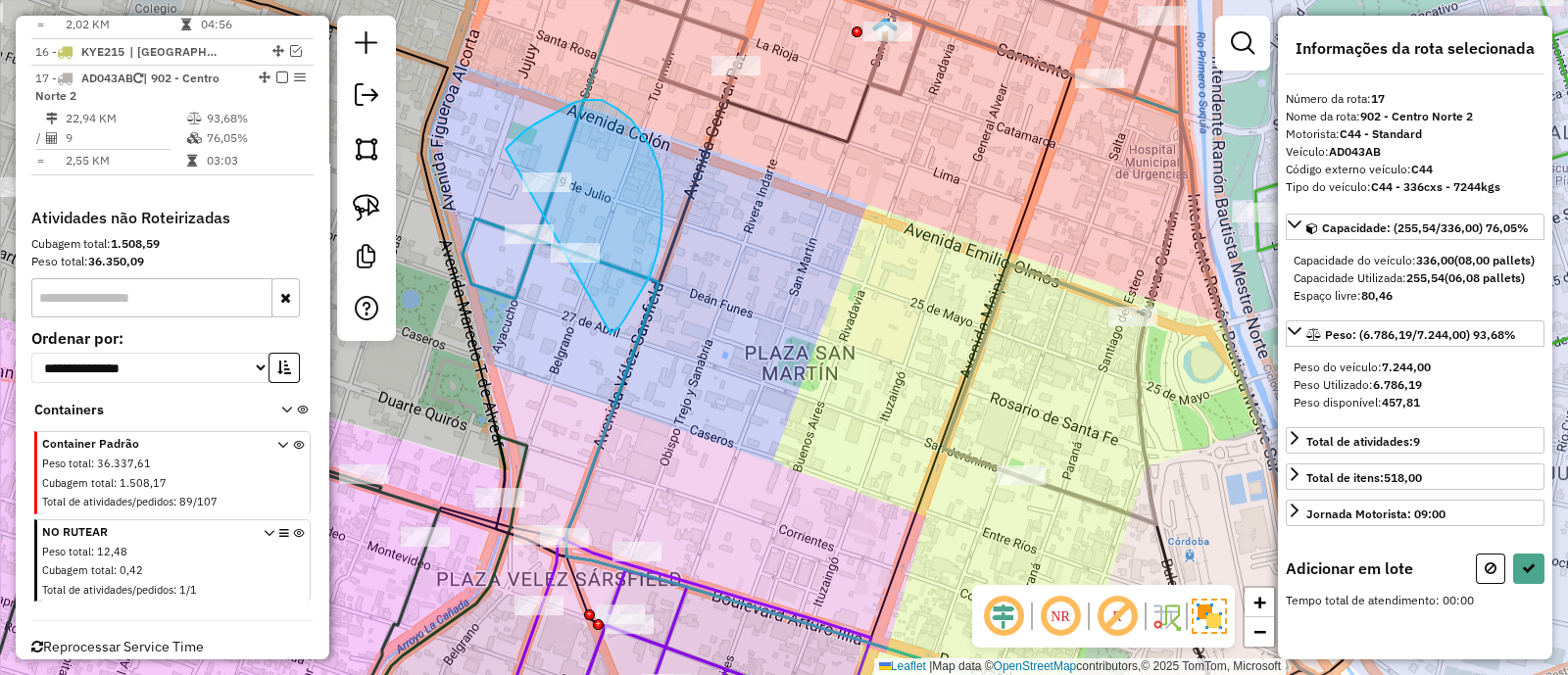
drag, startPoint x: 661, startPoint y: 228, endPoint x: 471, endPoint y: 265, distance: 193.6
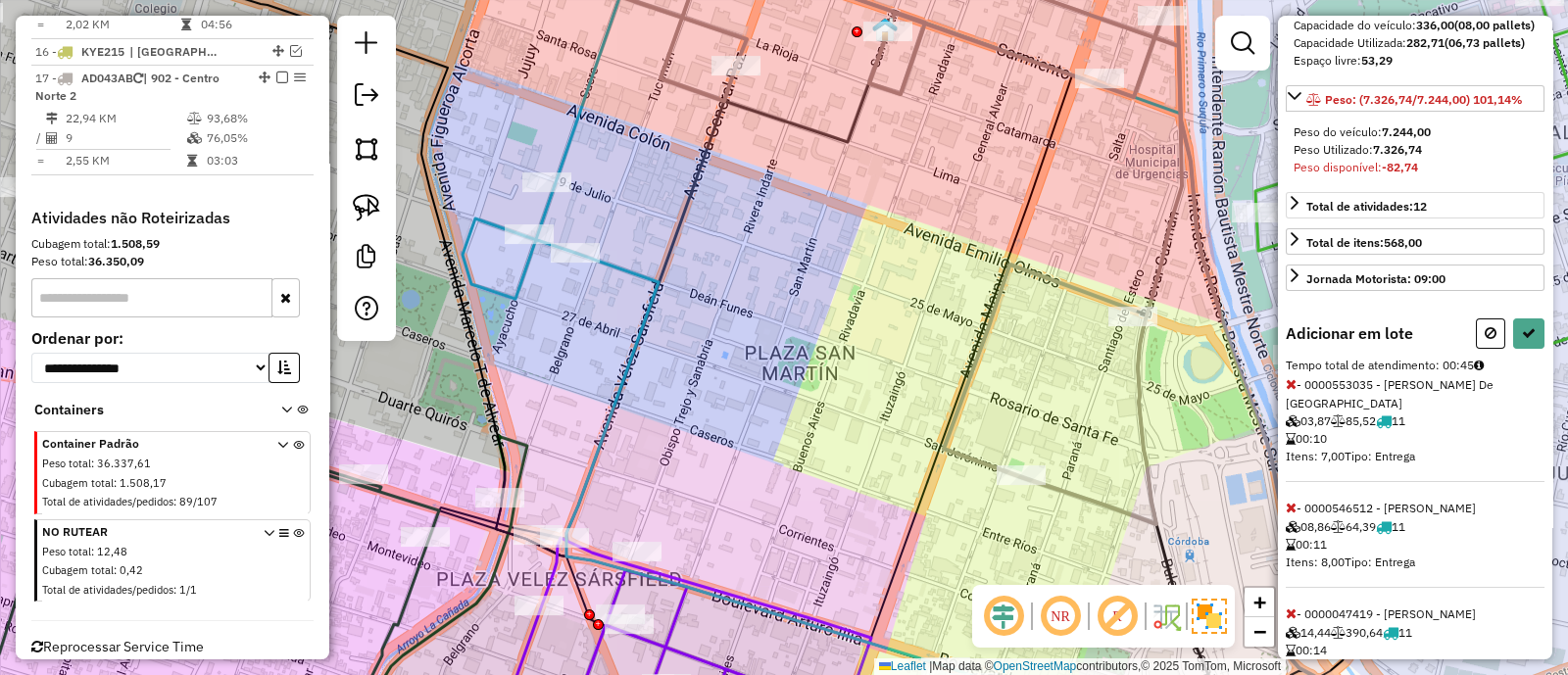
scroll to position [341, 0]
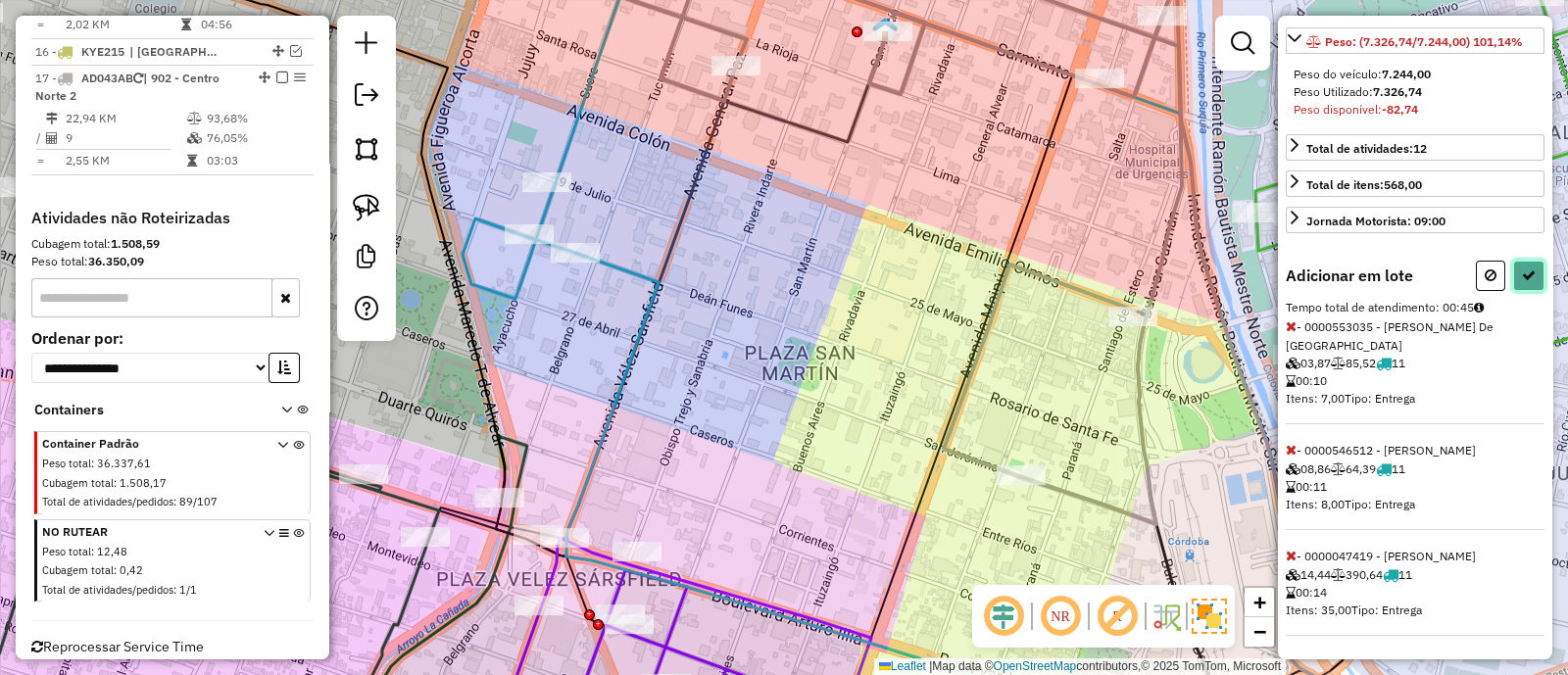
click at [1531, 273] on button at bounding box center [1529, 275] width 32 height 31
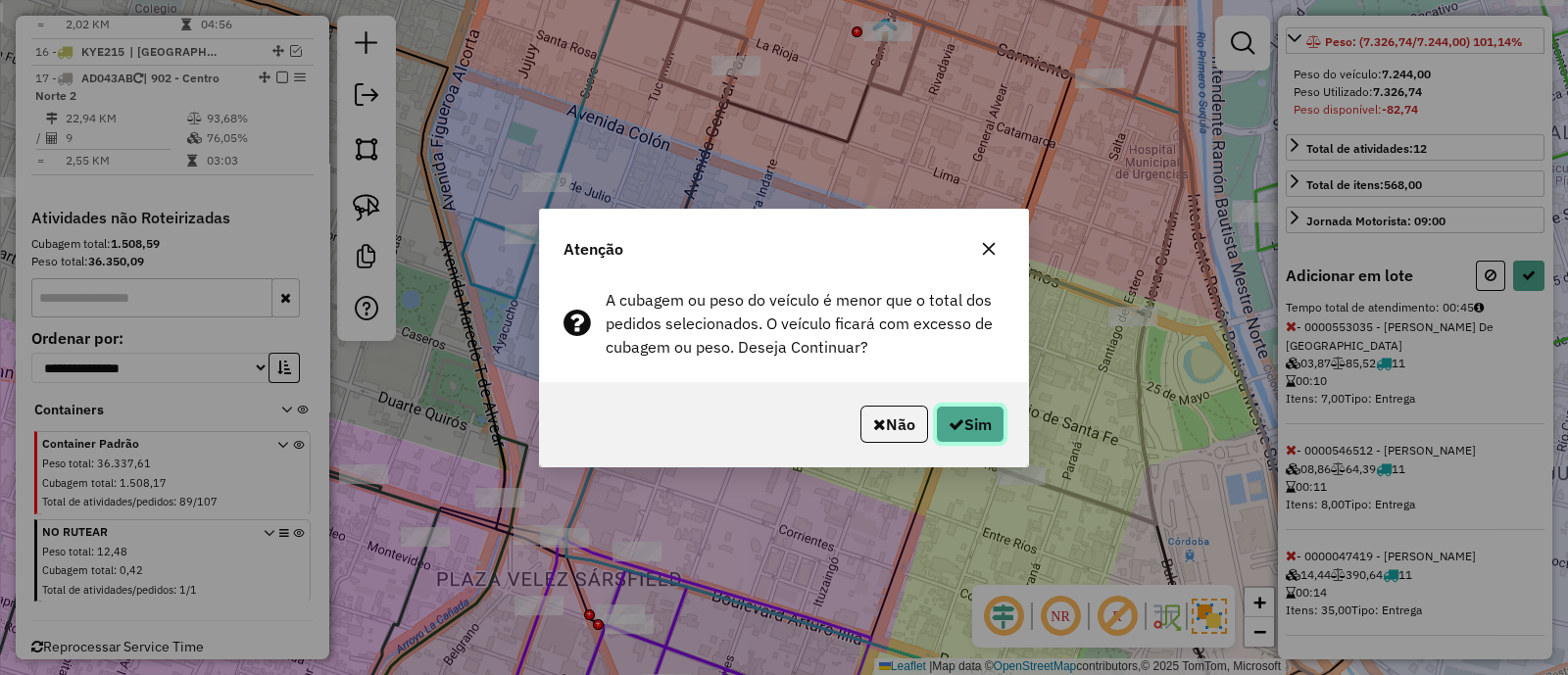
click at [984, 440] on button "Sim" at bounding box center [970, 423] width 69 height 37
select select "**********"
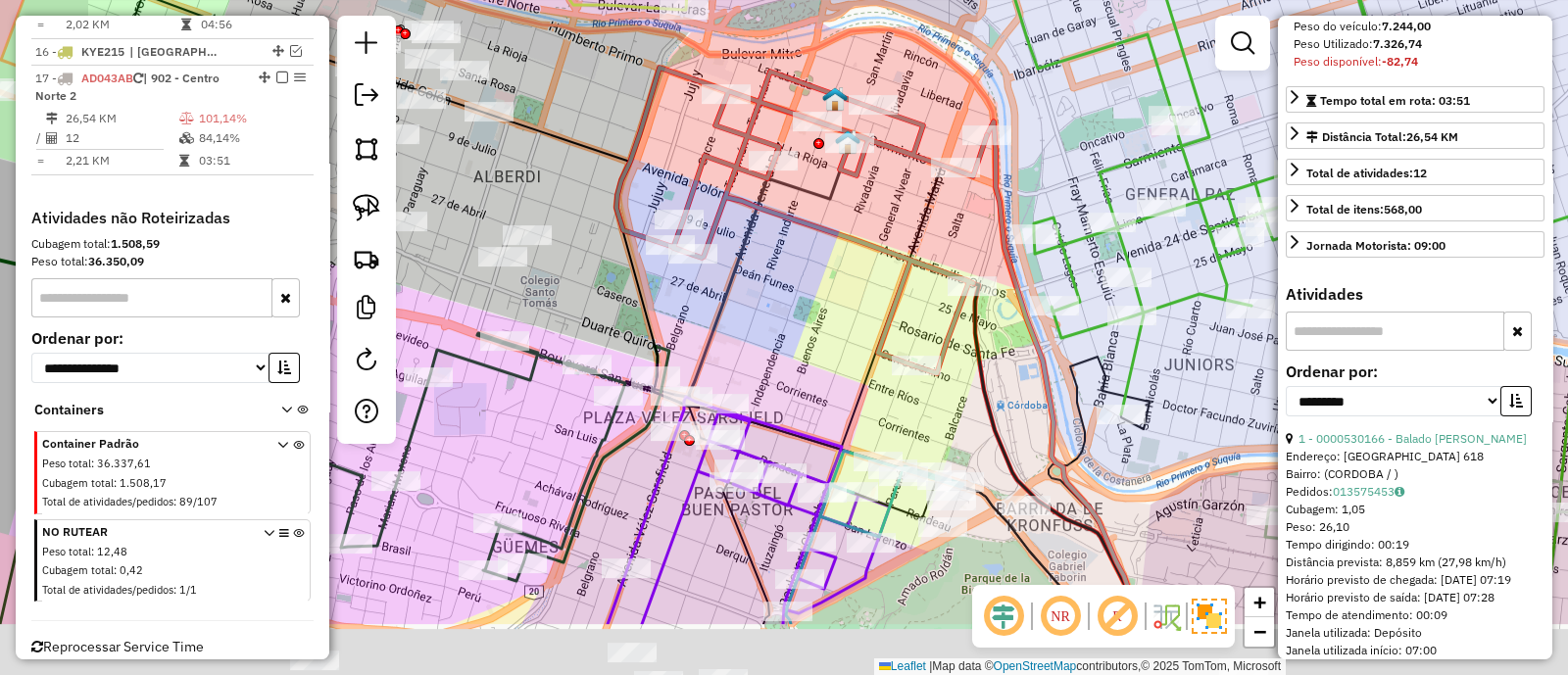
drag, startPoint x: 893, startPoint y: 494, endPoint x: 829, endPoint y: 311, distance: 193.9
click at [829, 312] on div "Janela de atendimento Grade de atendimento Capacidade Transportadoras Veículos …" at bounding box center [784, 337] width 1568 height 675
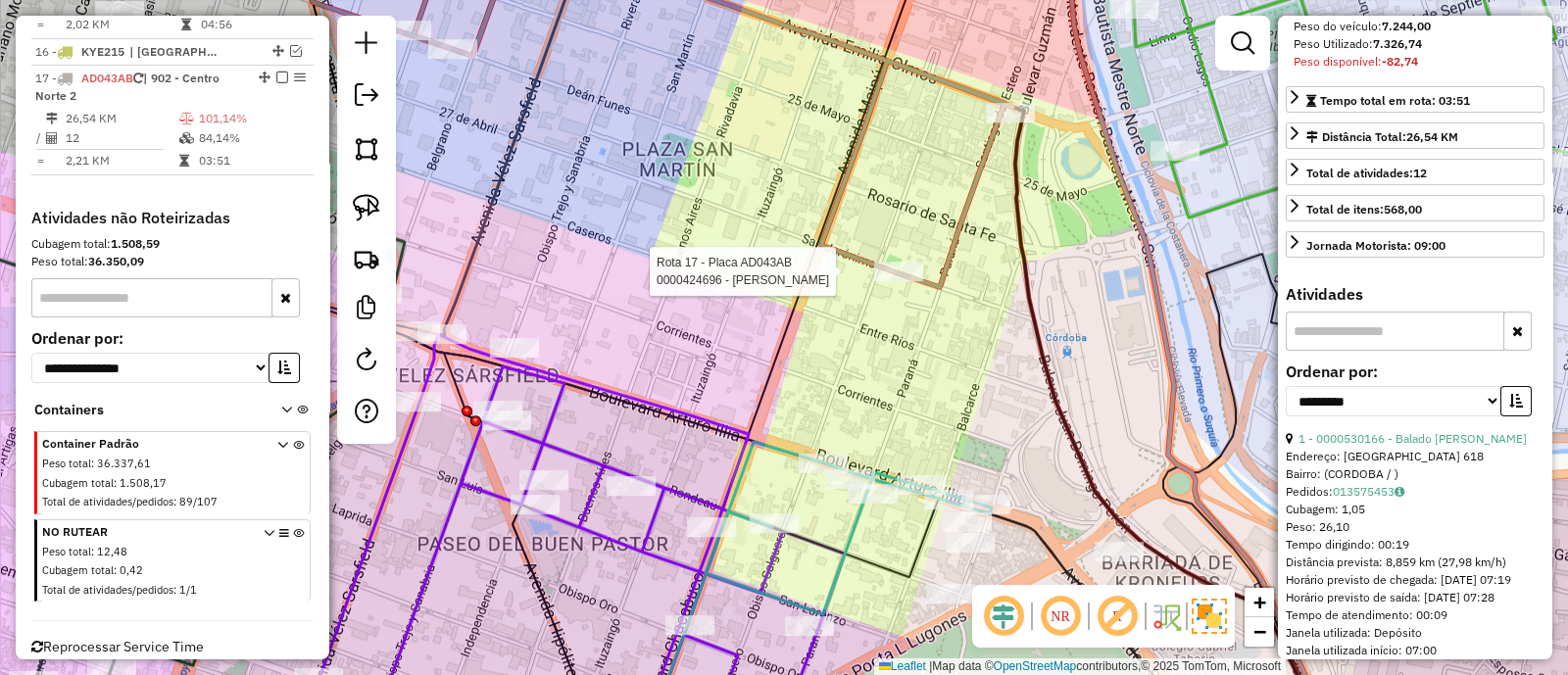
click at [897, 281] on div at bounding box center [898, 271] width 49 height 20
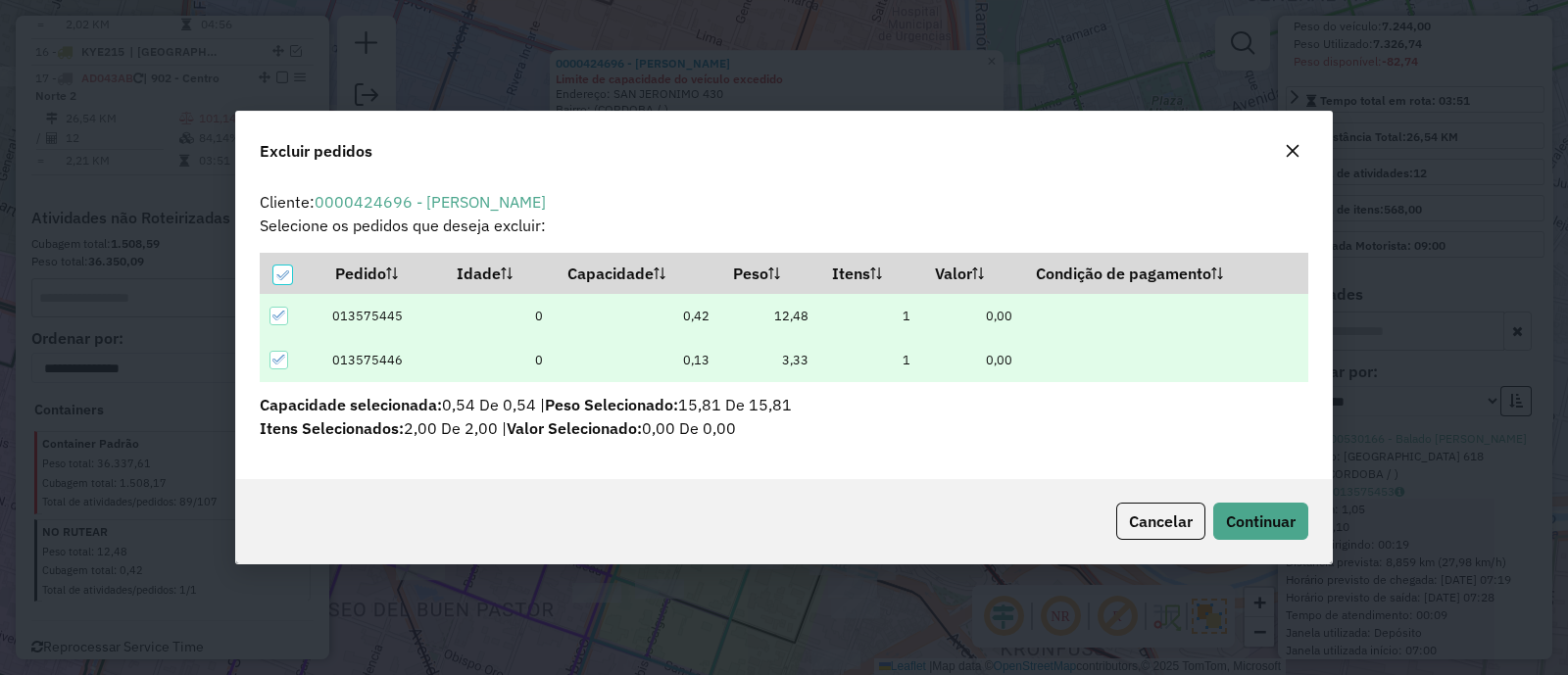
scroll to position [0, 0]
click at [1260, 514] on span "Continuar" at bounding box center [1261, 522] width 70 height 20
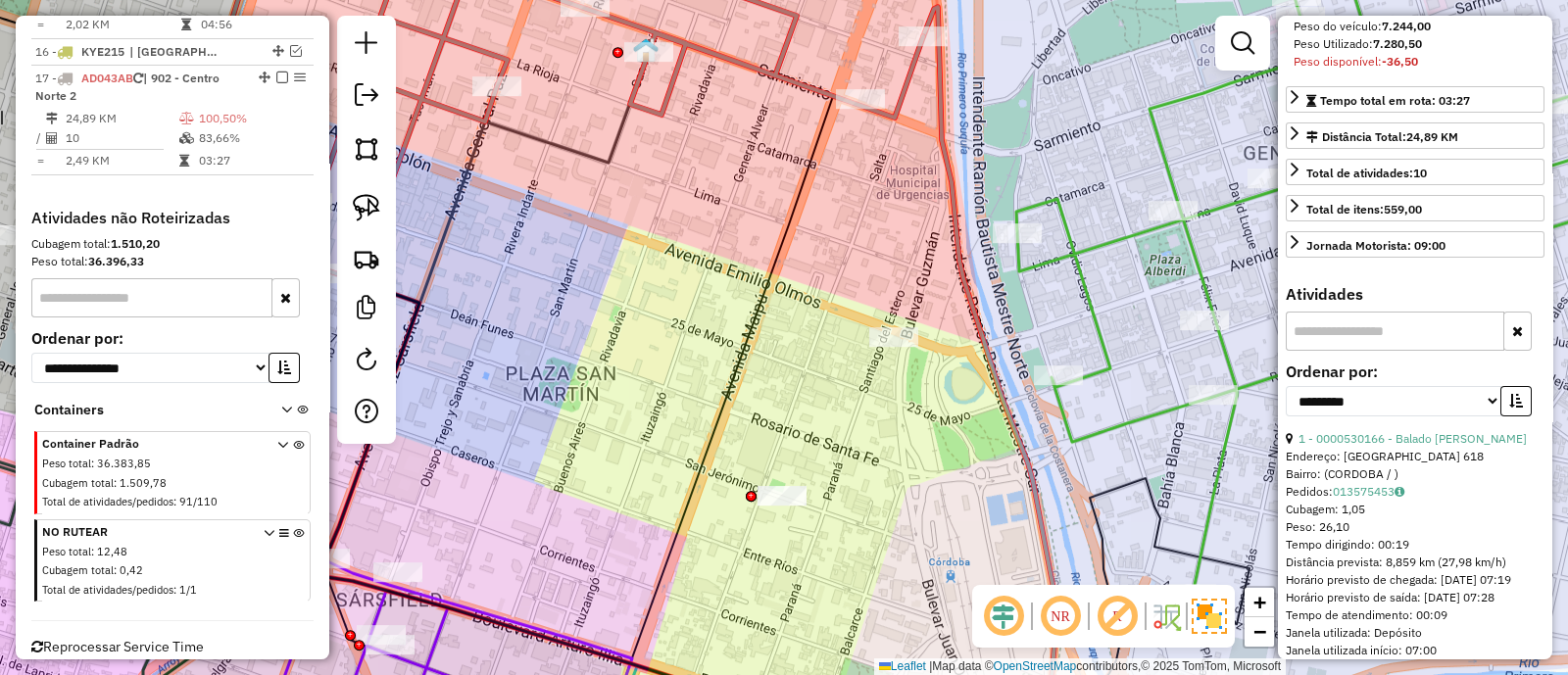
drag, startPoint x: 537, startPoint y: 368, endPoint x: 871, endPoint y: 450, distance: 343.9
click at [869, 448] on div "Janela de atendimento Grade de atendimento Capacidade Transportadoras Veículos …" at bounding box center [784, 337] width 1568 height 675
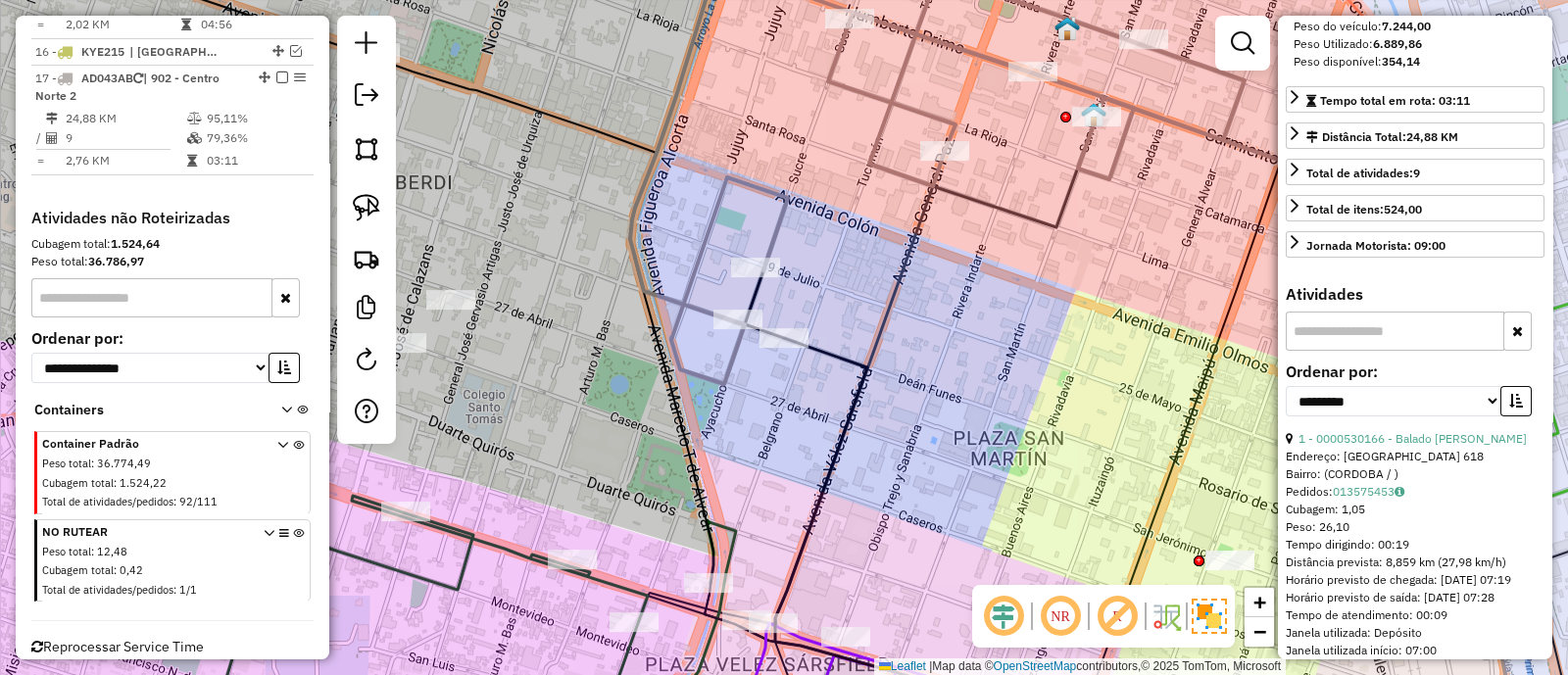
click at [771, 228] on icon at bounding box center [1000, 175] width 741 height 420
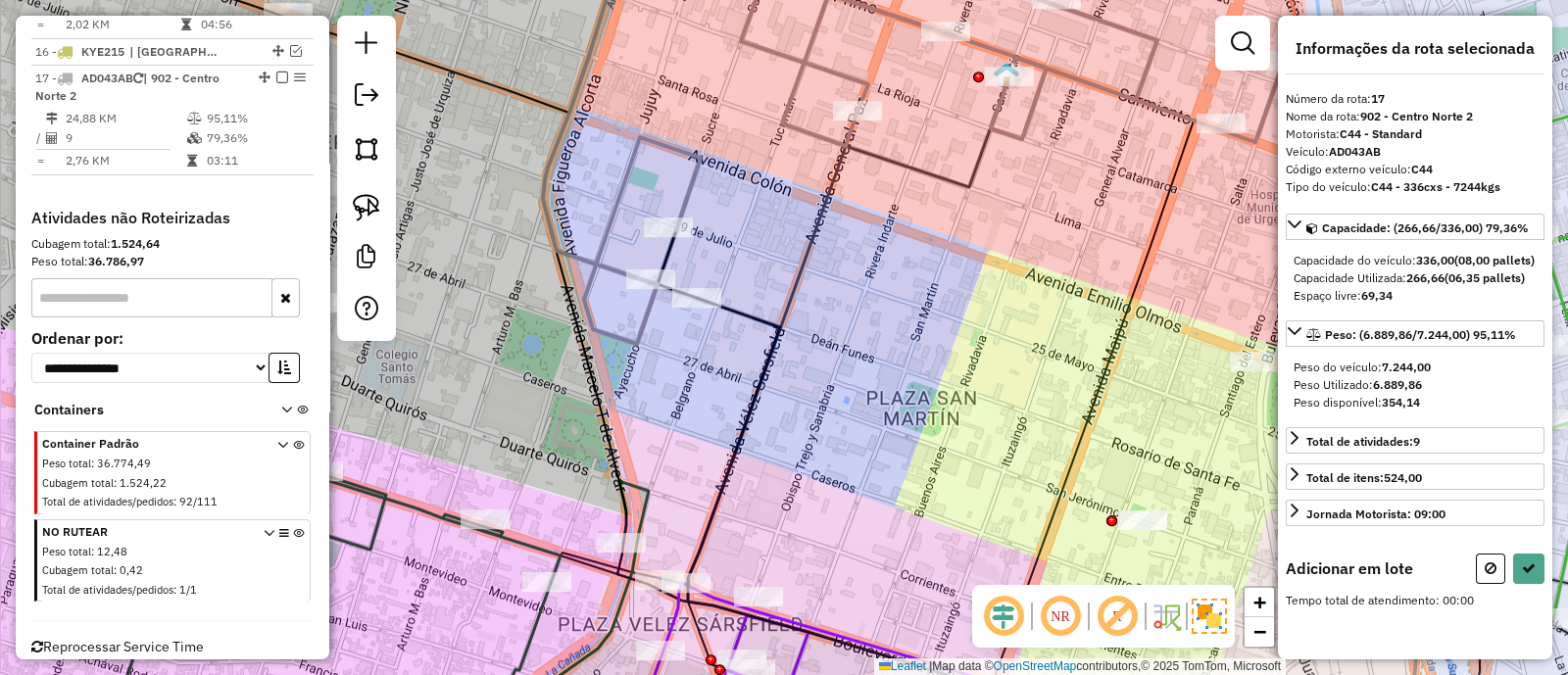
drag, startPoint x: 980, startPoint y: 345, endPoint x: 544, endPoint y: 135, distance: 483.9
click at [544, 135] on div "Janela de atendimento Grade de atendimento Capacidade Transportadoras Veículos …" at bounding box center [784, 337] width 1568 height 675
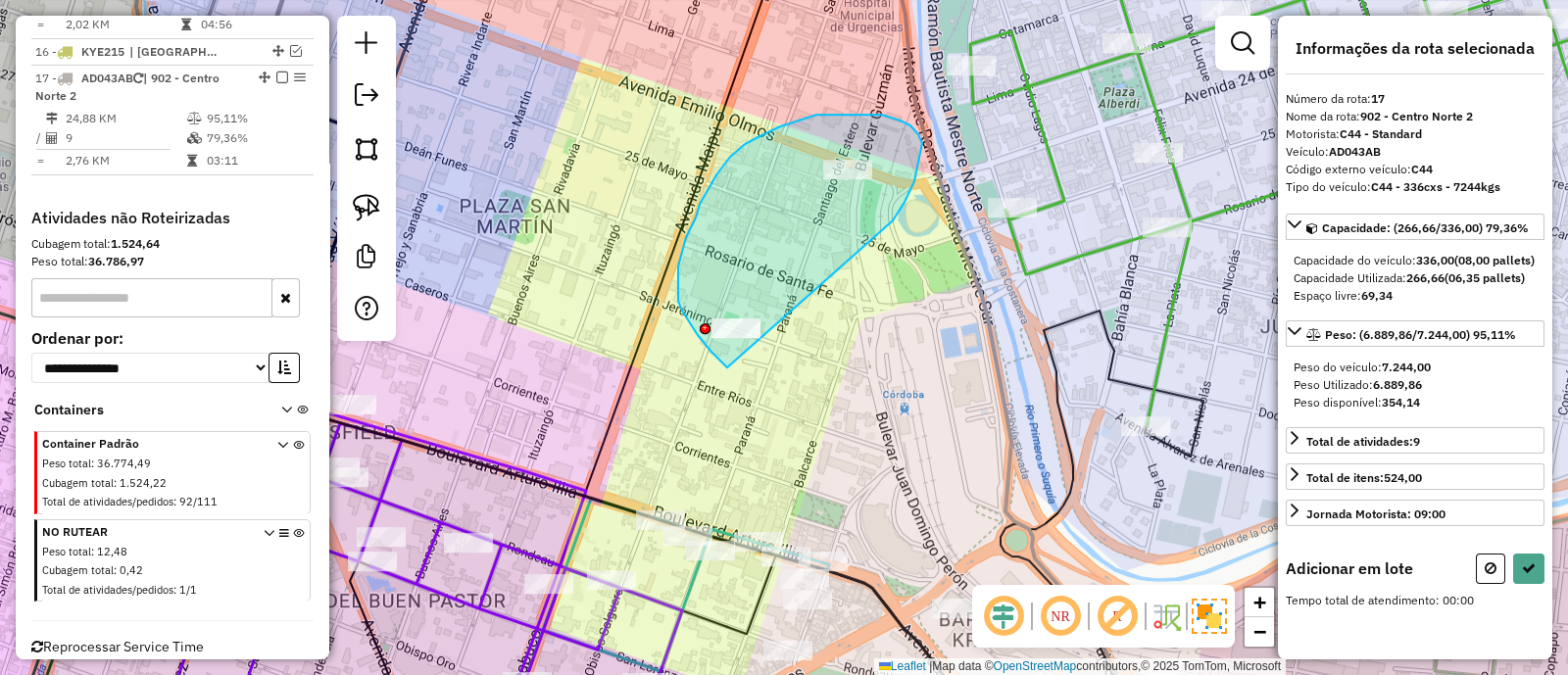
drag, startPoint x: 911, startPoint y: 125, endPoint x: 755, endPoint y: 380, distance: 298.9
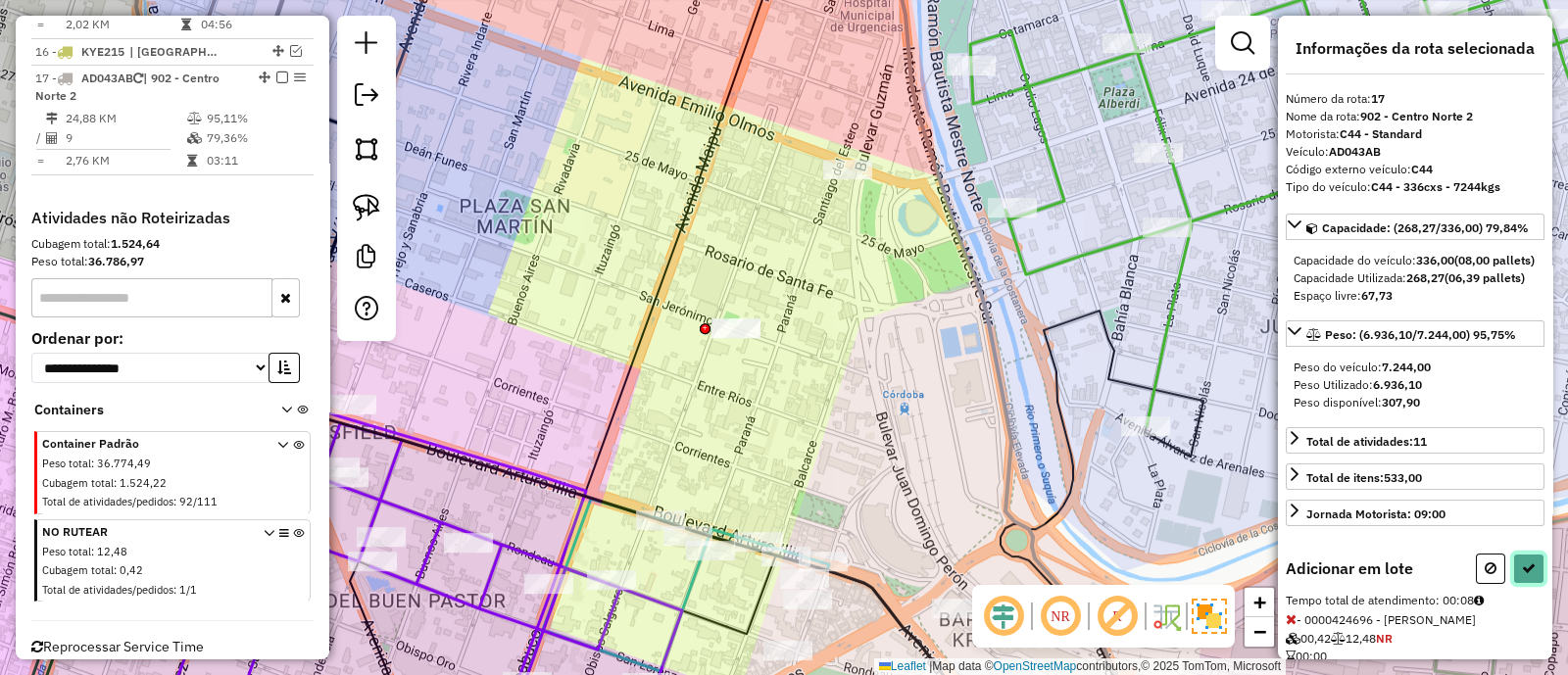
click at [1522, 576] on icon at bounding box center [1529, 569] width 14 height 14
select select "**********"
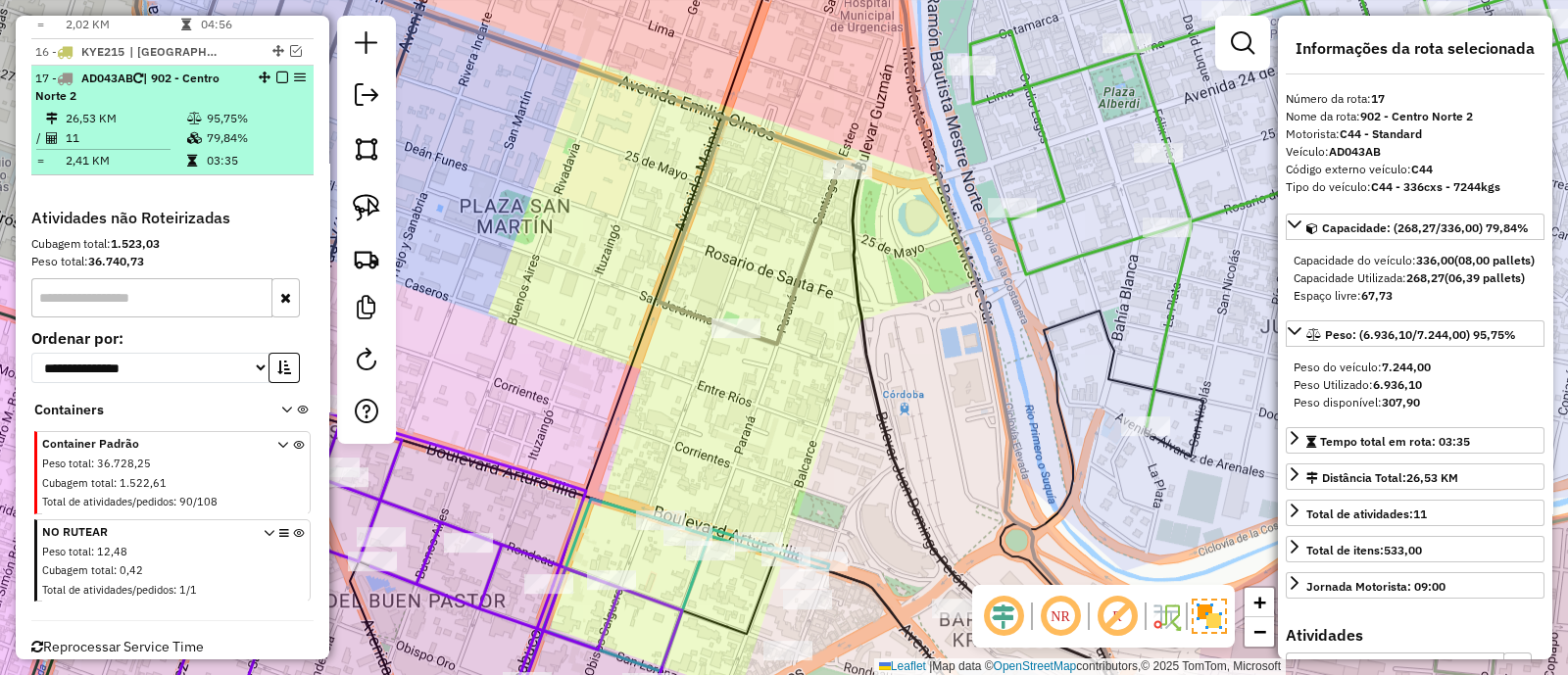
click at [277, 72] on em at bounding box center [282, 78] width 12 height 12
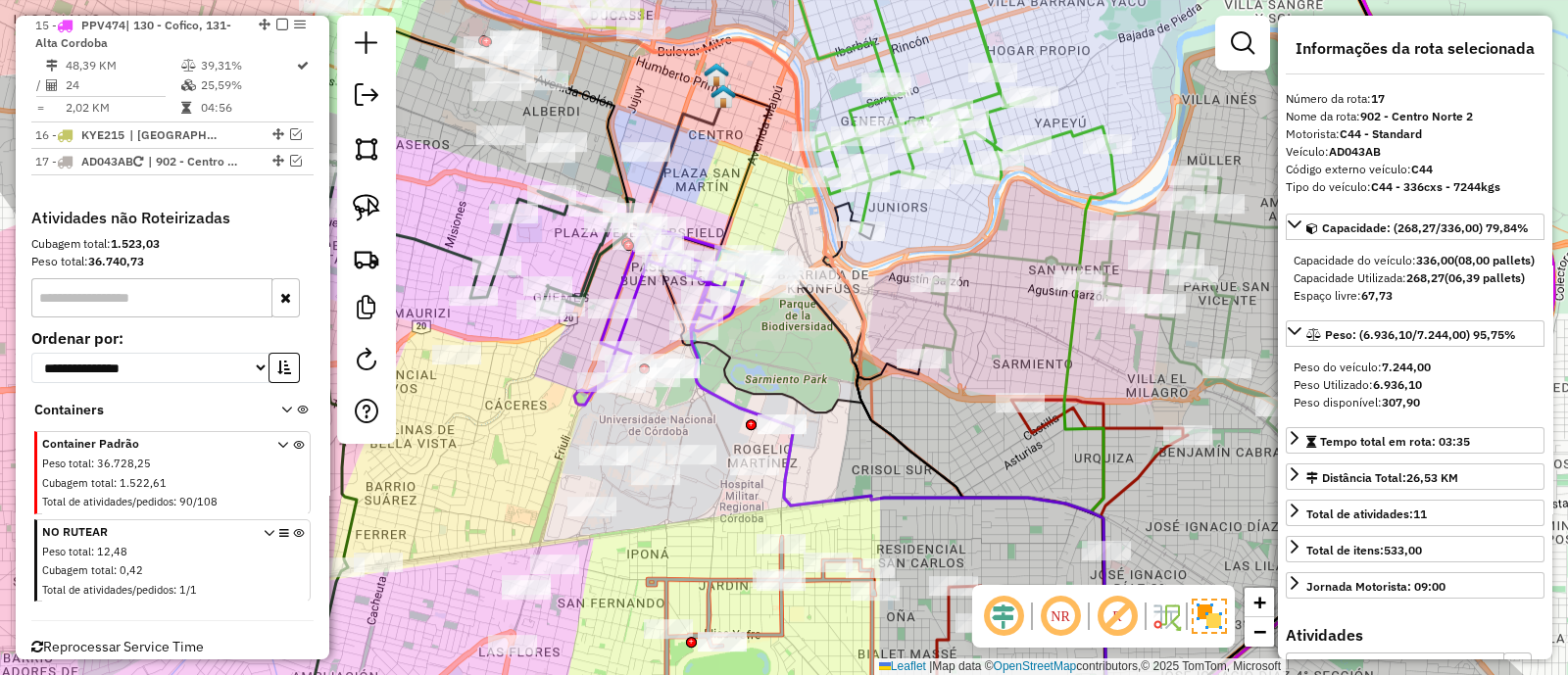
drag, startPoint x: 589, startPoint y: 187, endPoint x: 696, endPoint y: 181, distance: 107.2
click at [696, 181] on div "Janela de atendimento Grade de atendimento Capacidade Transportadoras Veículos …" at bounding box center [784, 337] width 1568 height 675
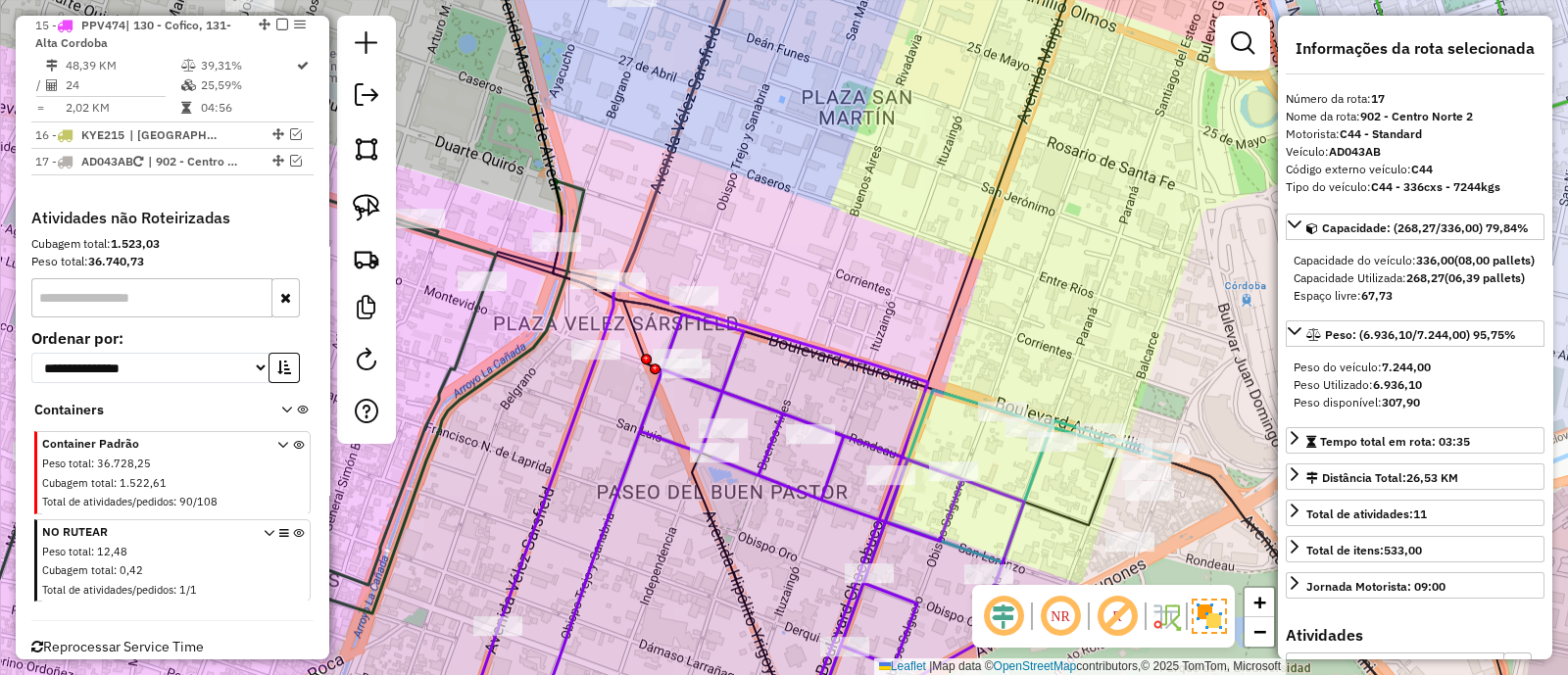
drag, startPoint x: 791, startPoint y: 264, endPoint x: 1039, endPoint y: 347, distance: 261.5
click at [1039, 347] on div "Janela de atendimento Grade de atendimento Capacidade Transportadoras Veículos …" at bounding box center [784, 337] width 1568 height 675
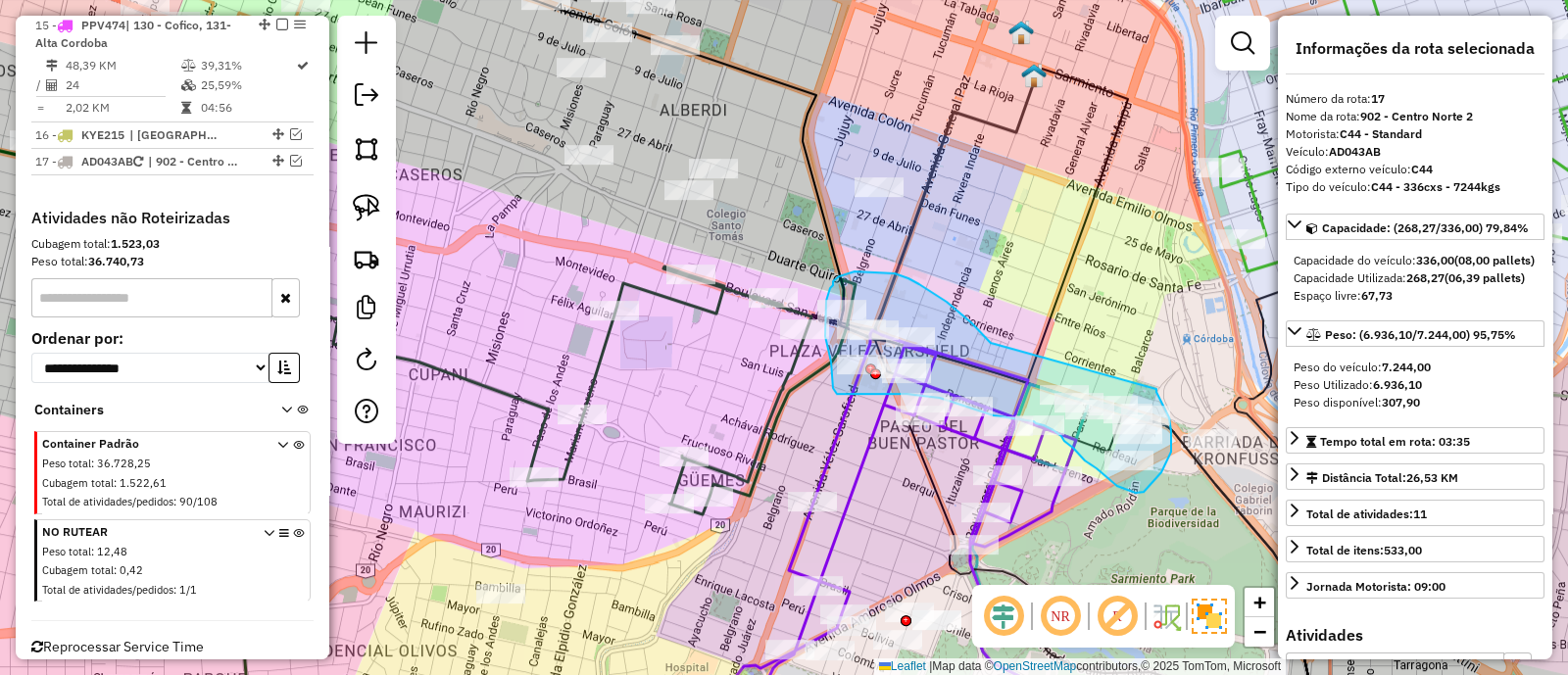
drag, startPoint x: 995, startPoint y: 344, endPoint x: 1156, endPoint y: 389, distance: 167.2
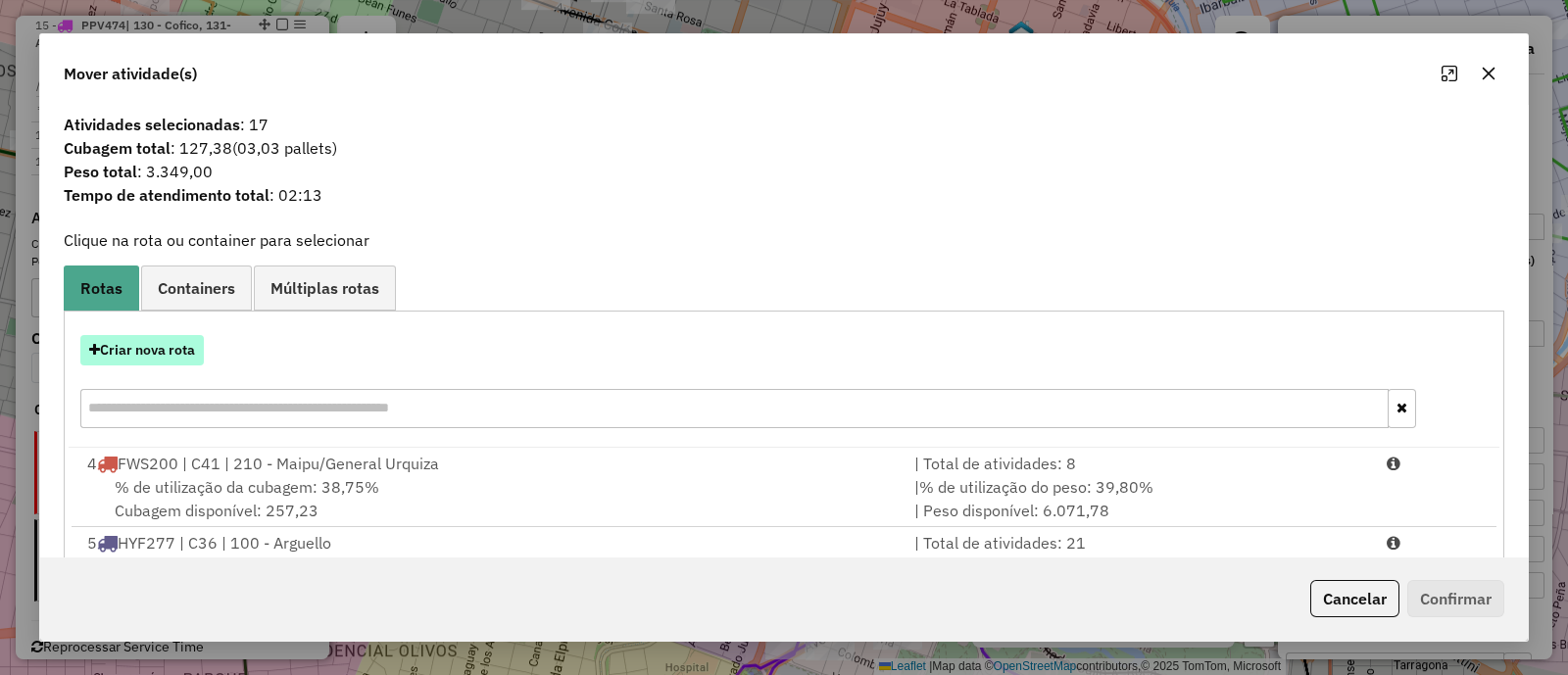
click at [169, 361] on button "Criar nova rota" at bounding box center [142, 350] width 123 height 31
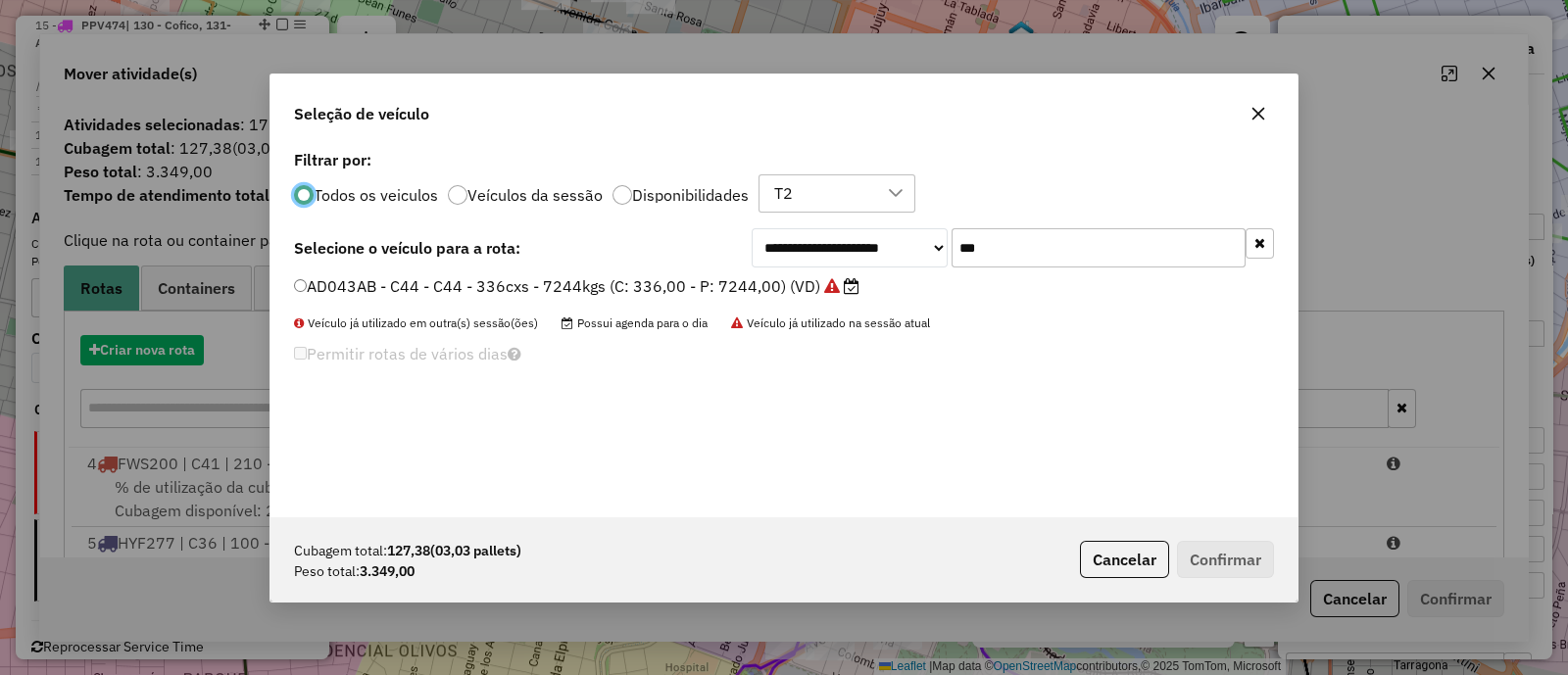
scroll to position [10, 6]
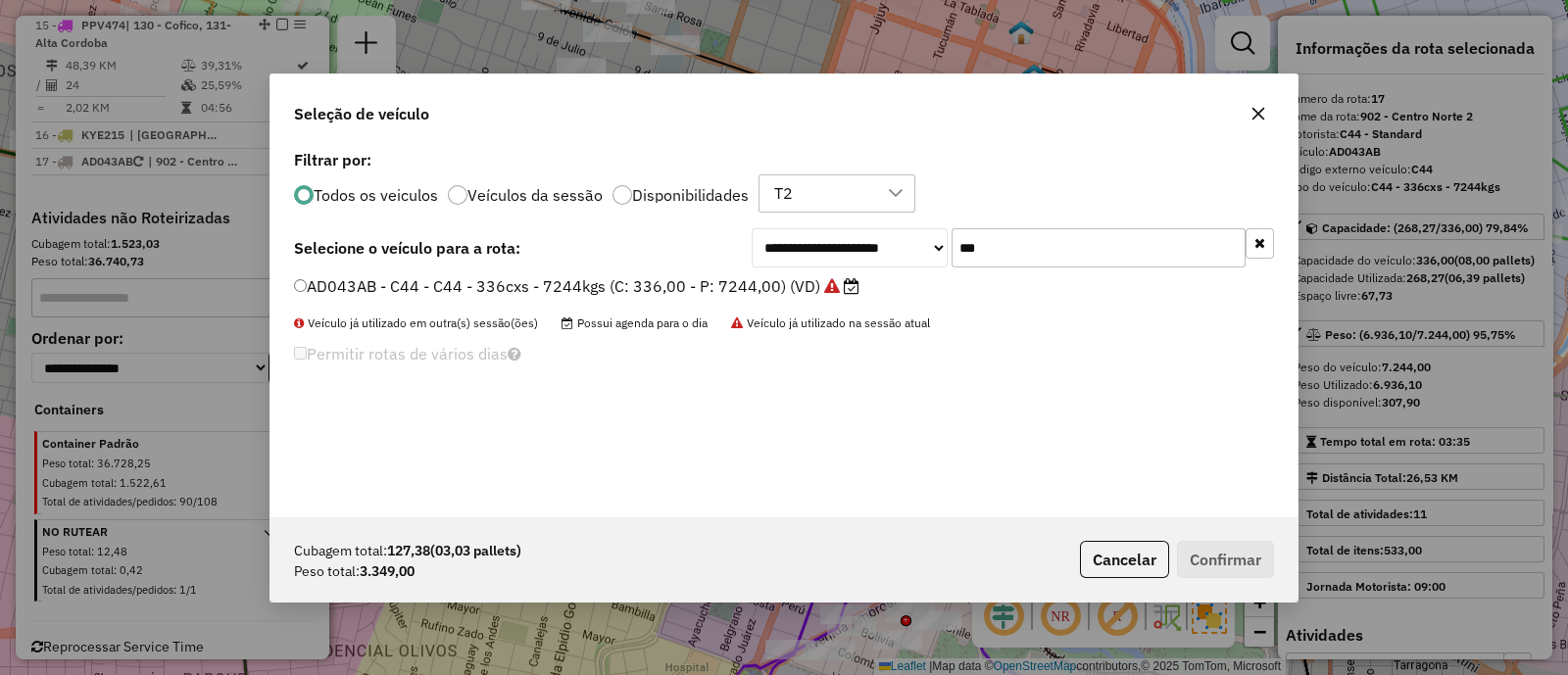
click at [1011, 240] on input "***" at bounding box center [1099, 248] width 294 height 39
type input "***"
click at [793, 290] on label "KNA124 - C60 - C60 - 252cxs - 4460kgs (C: 252,00 - P: 4460,00) (VD)" at bounding box center [572, 286] width 556 height 24
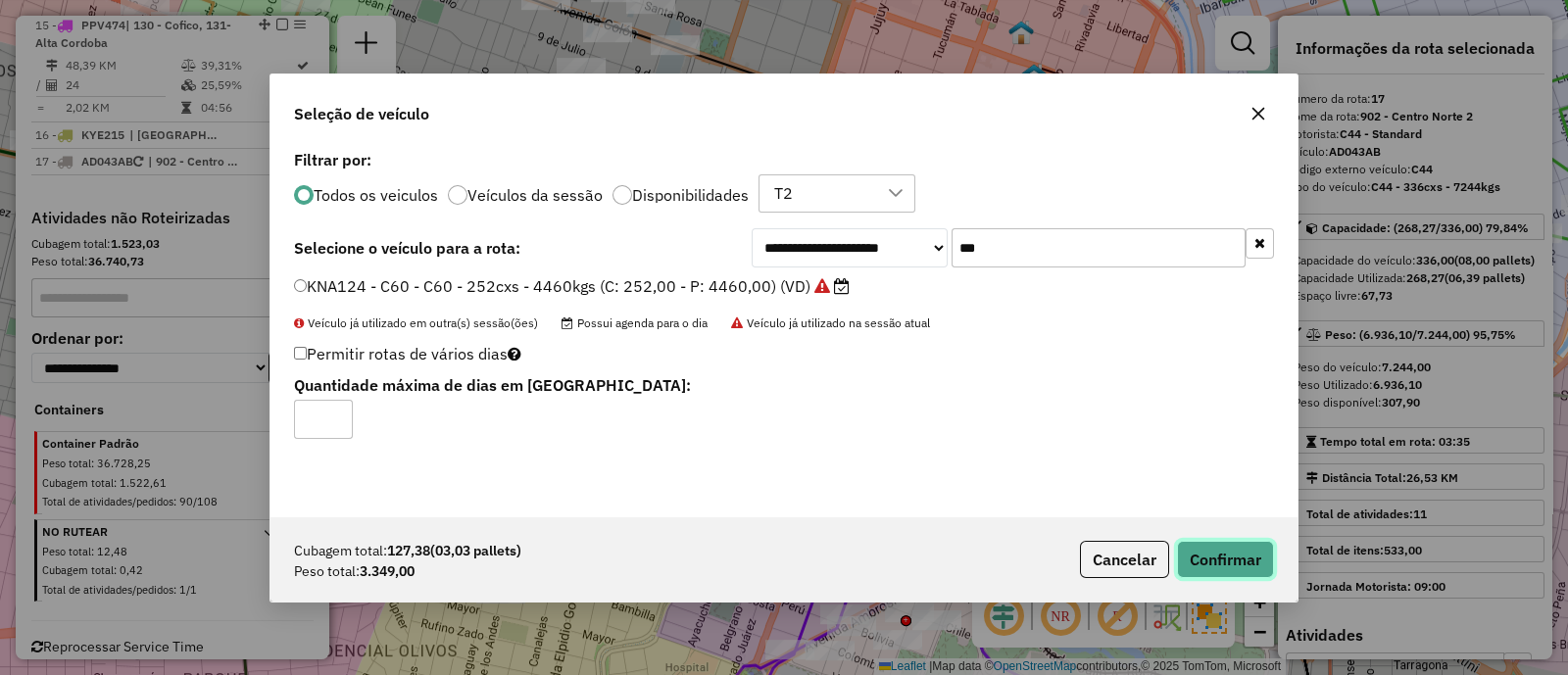
click at [1191, 548] on button "Confirmar" at bounding box center [1226, 559] width 97 height 37
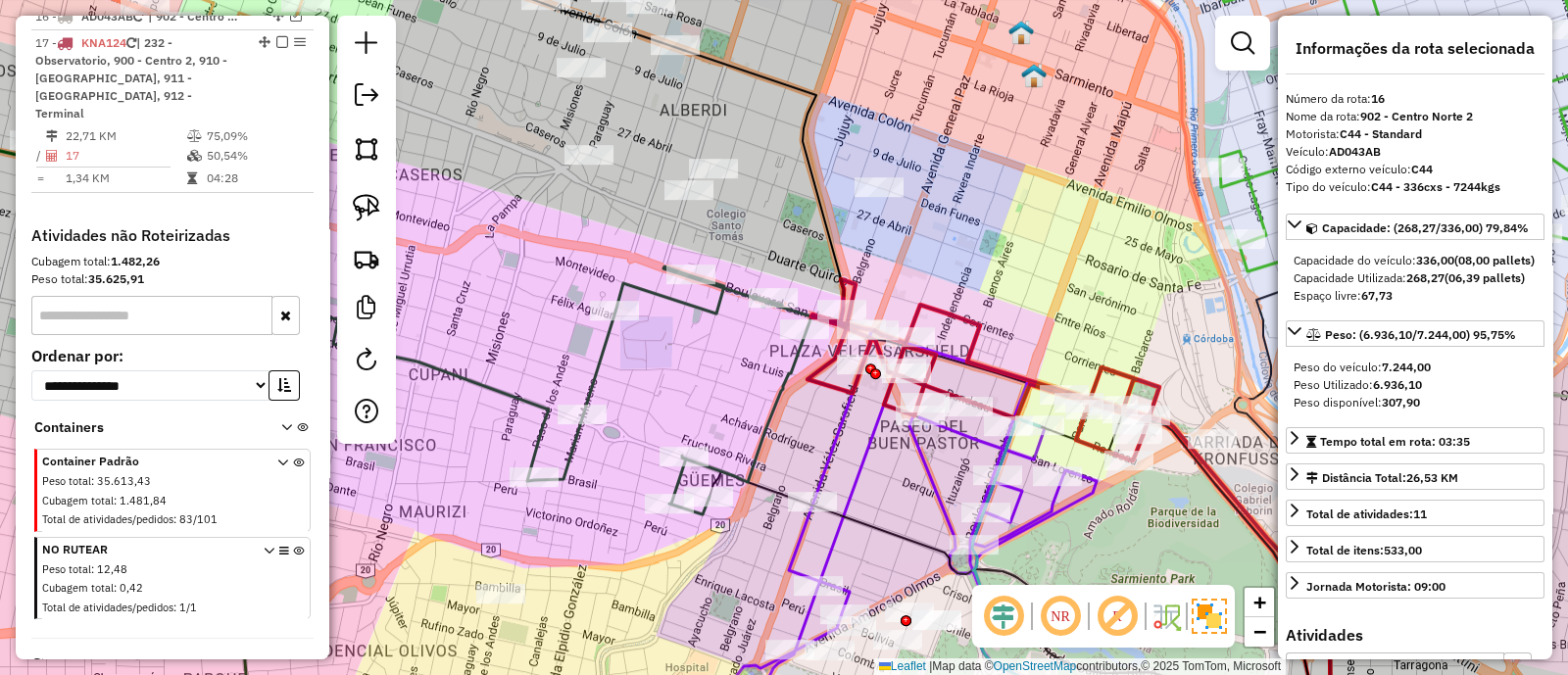
click at [942, 311] on icon at bounding box center [1132, 524] width 447 height 438
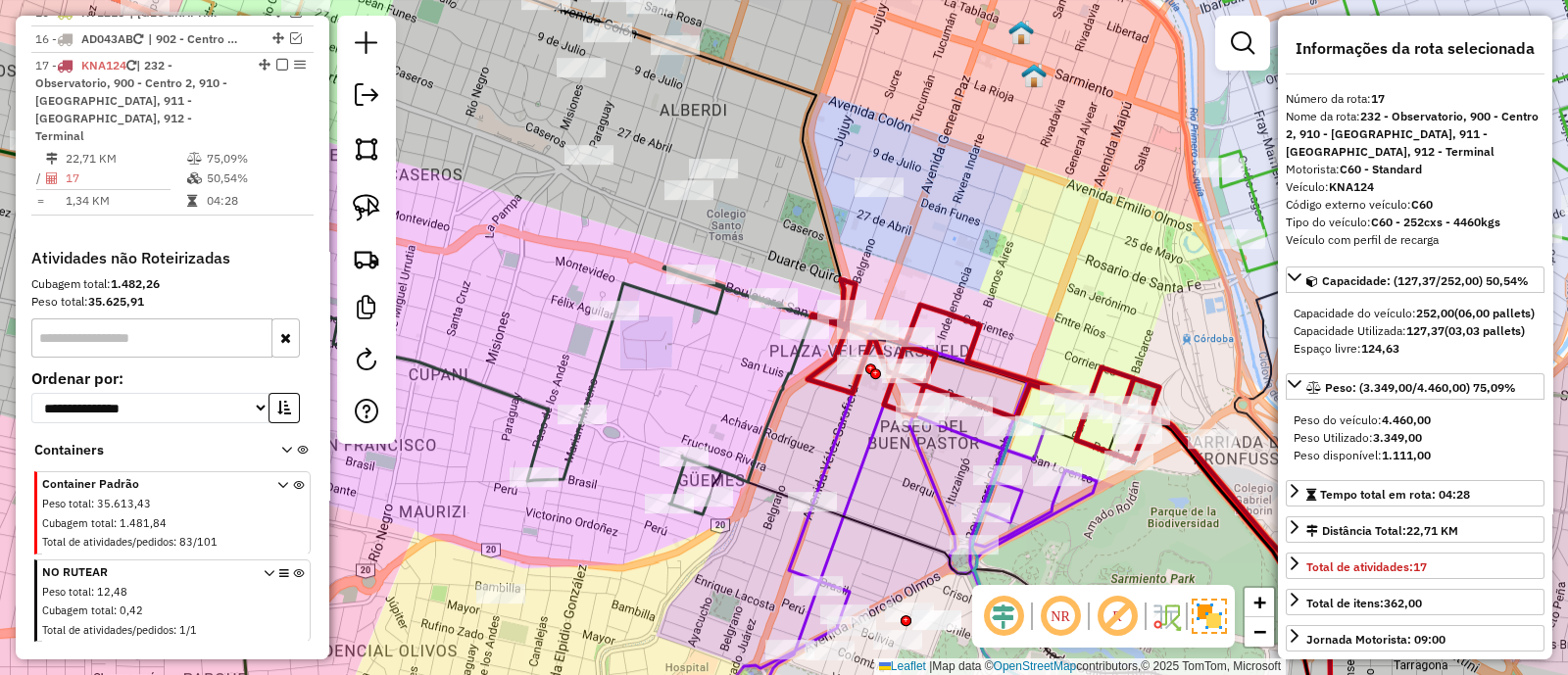
scroll to position [2251, 0]
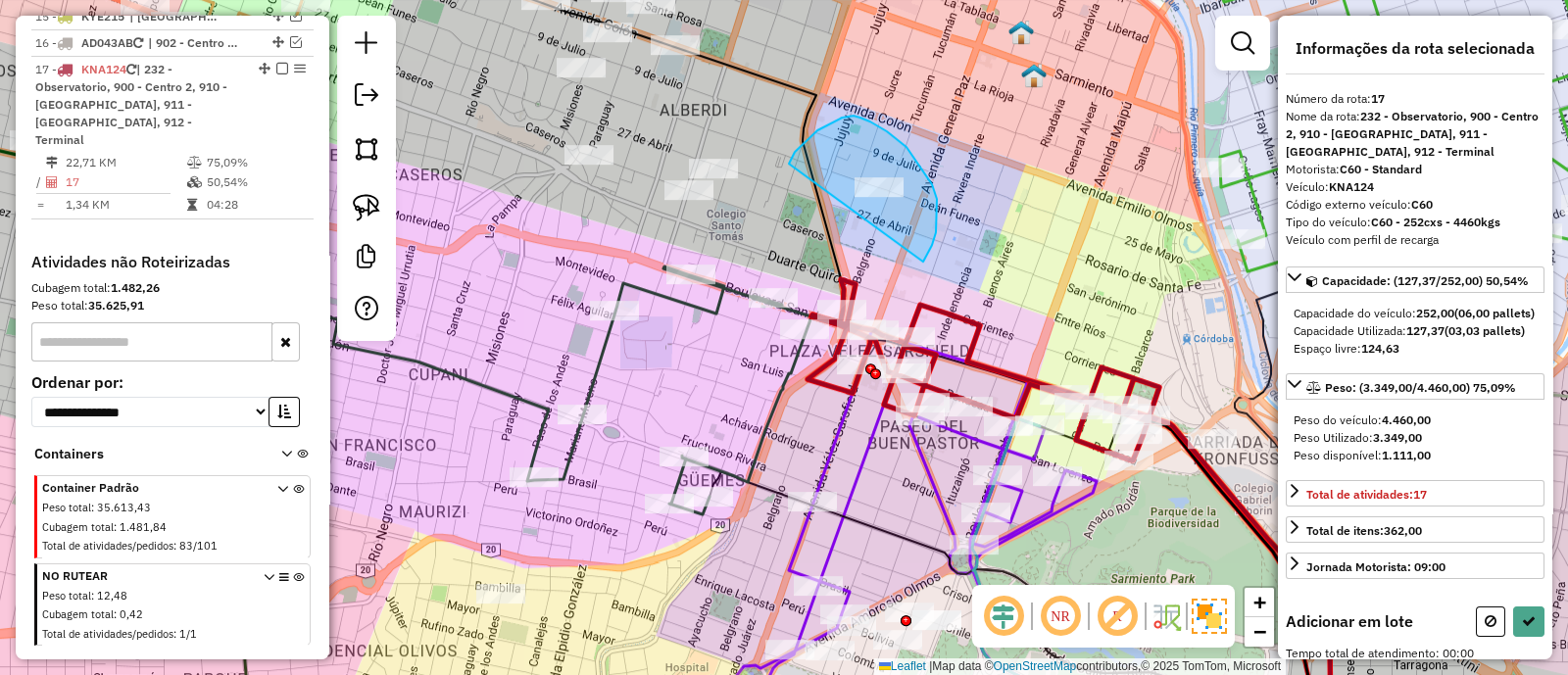
drag, startPoint x: 933, startPoint y: 184, endPoint x: 789, endPoint y: 164, distance: 145.4
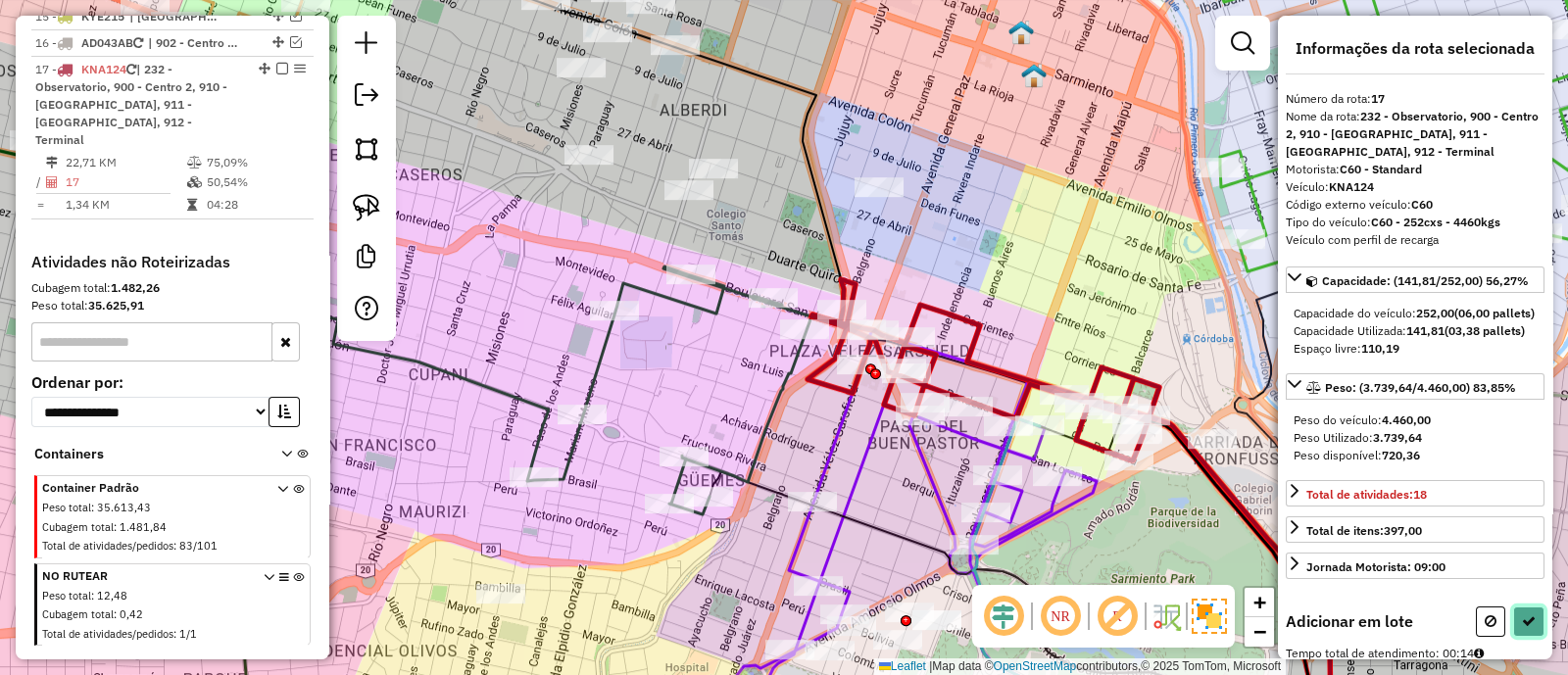
click at [1533, 637] on button at bounding box center [1529, 621] width 32 height 31
select select "**********"
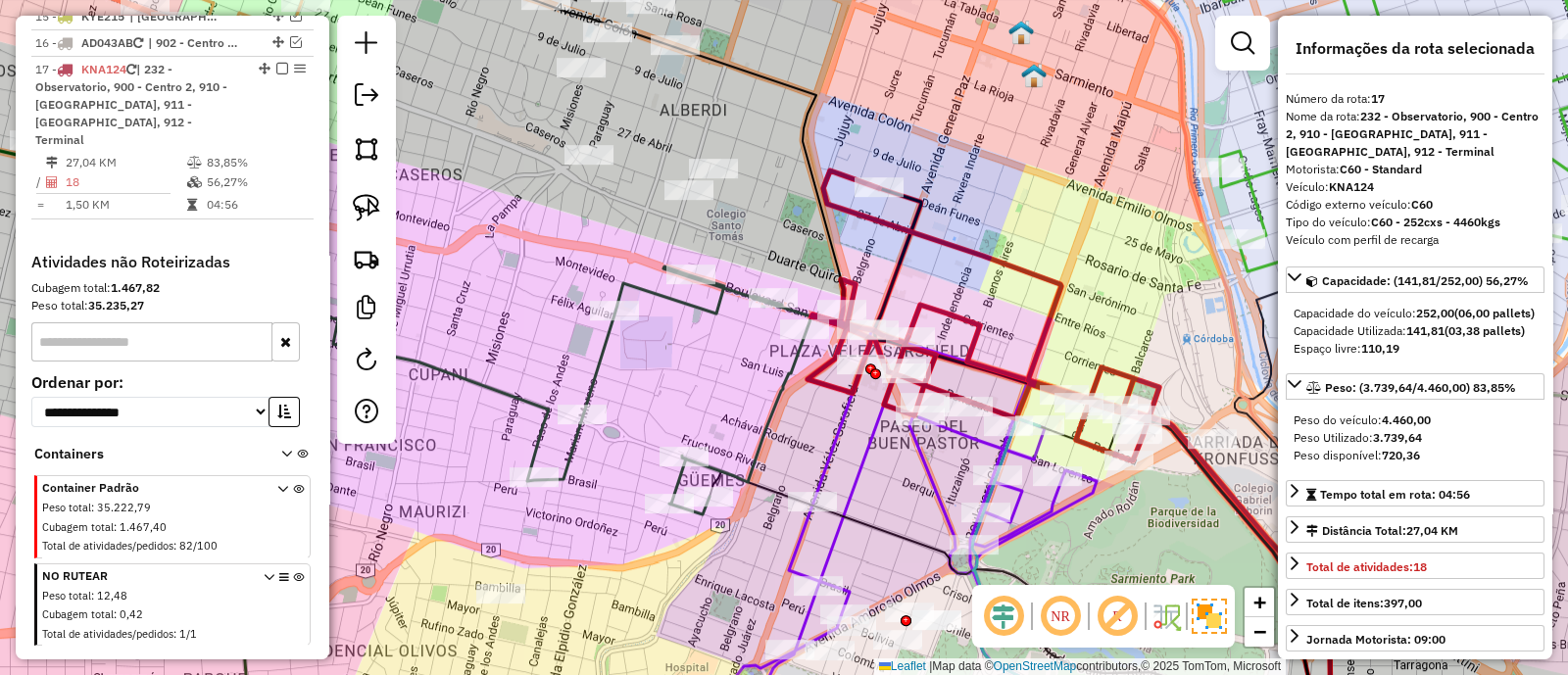
click at [975, 337] on icon at bounding box center [1132, 524] width 447 height 438
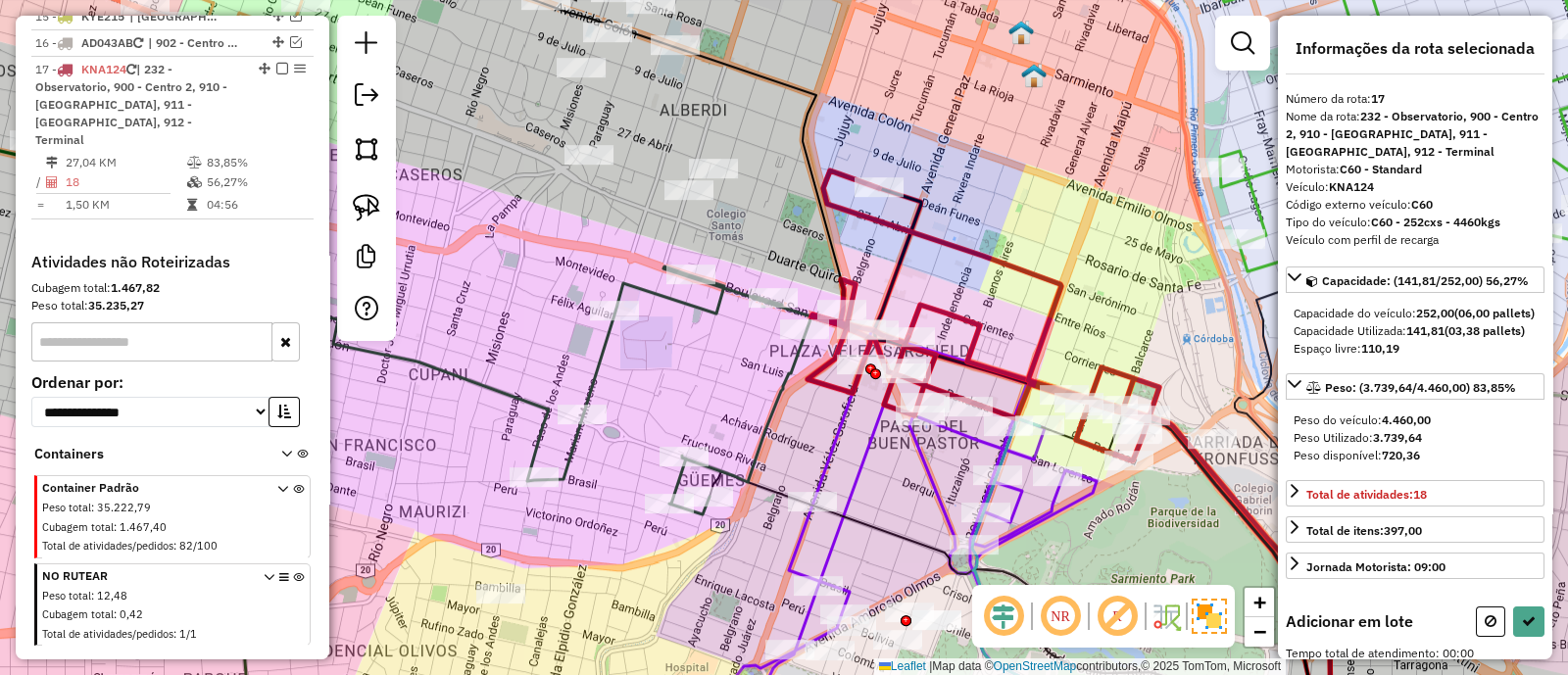
drag, startPoint x: 1014, startPoint y: 363, endPoint x: 985, endPoint y: 218, distance: 147.9
click at [987, 223] on div "Janela de atendimento Grade de atendimento Capacidade Transportadoras Veículos …" at bounding box center [784, 337] width 1568 height 675
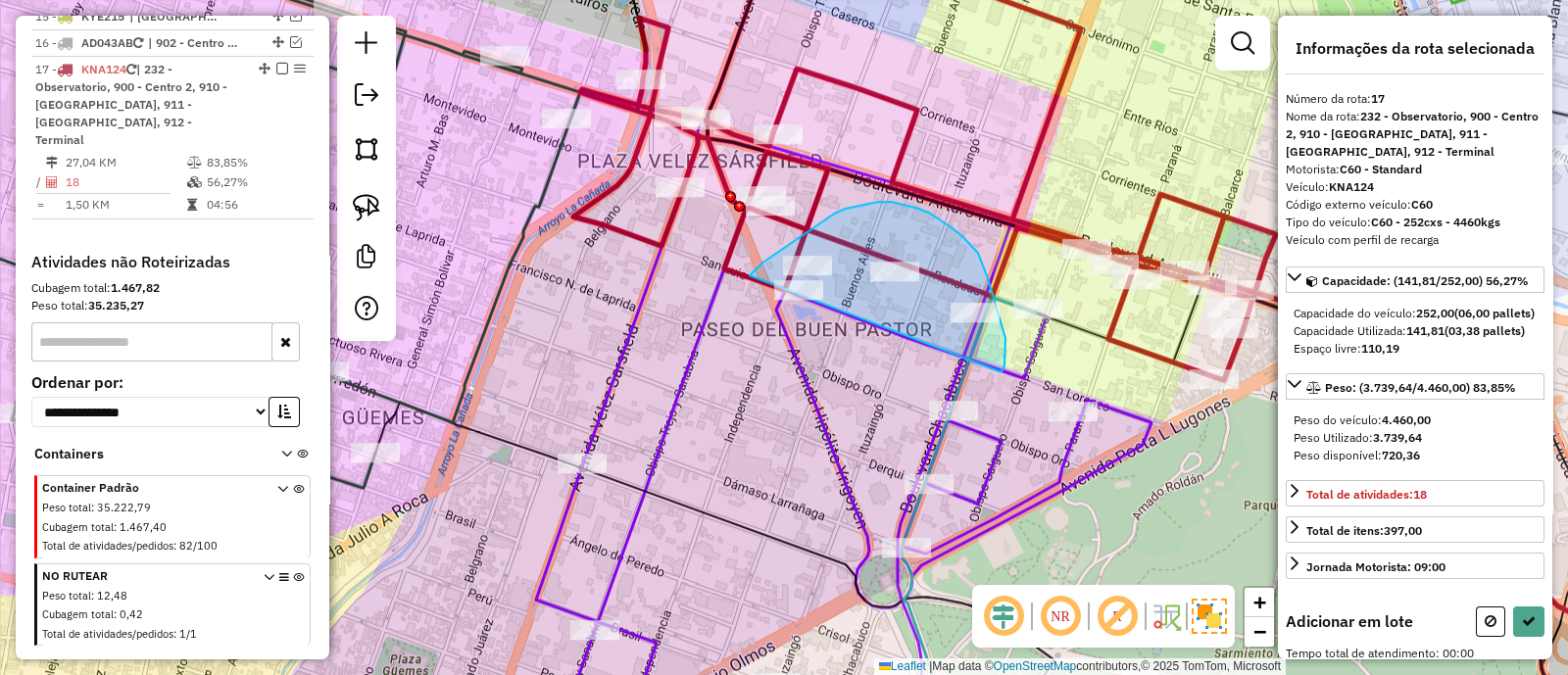
drag, startPoint x: 1000, startPoint y: 372, endPoint x: 730, endPoint y: 312, distance: 276.6
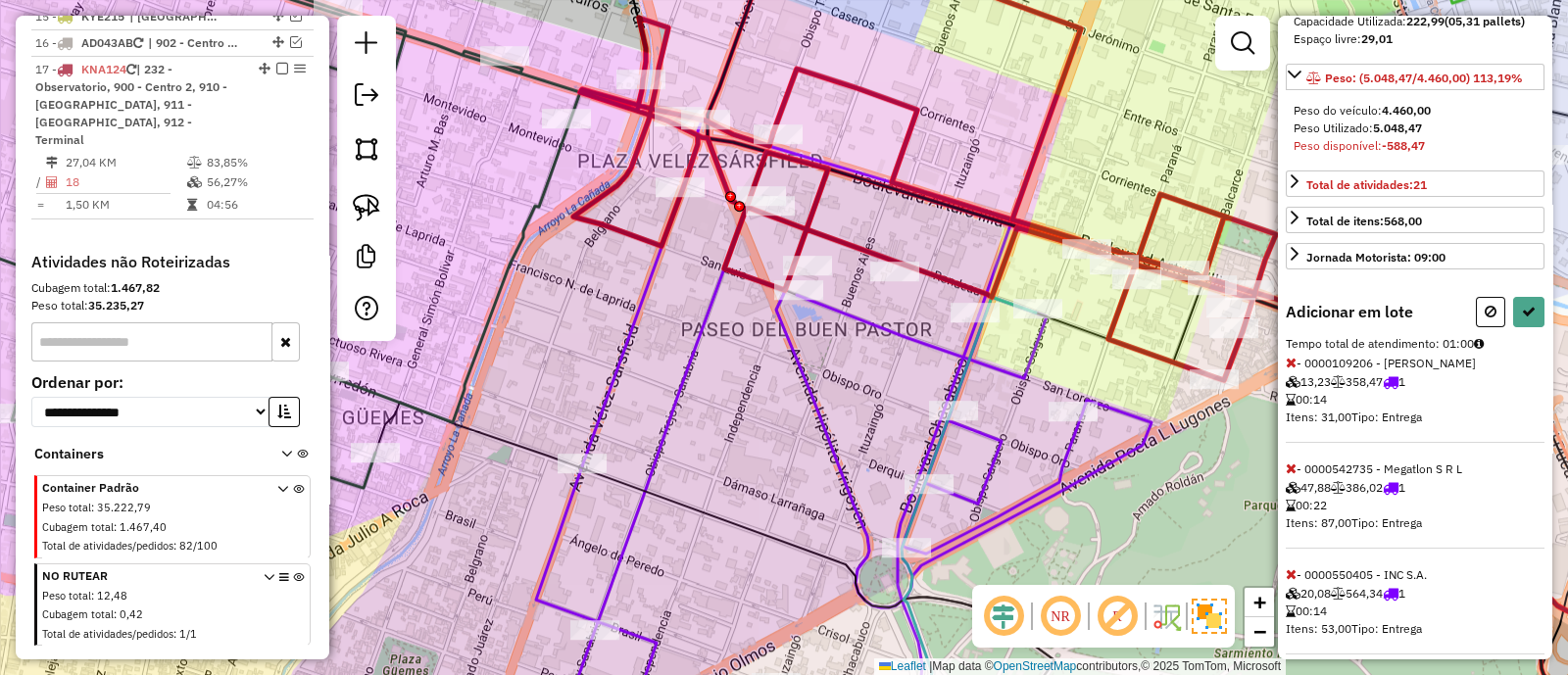
scroll to position [359, 0]
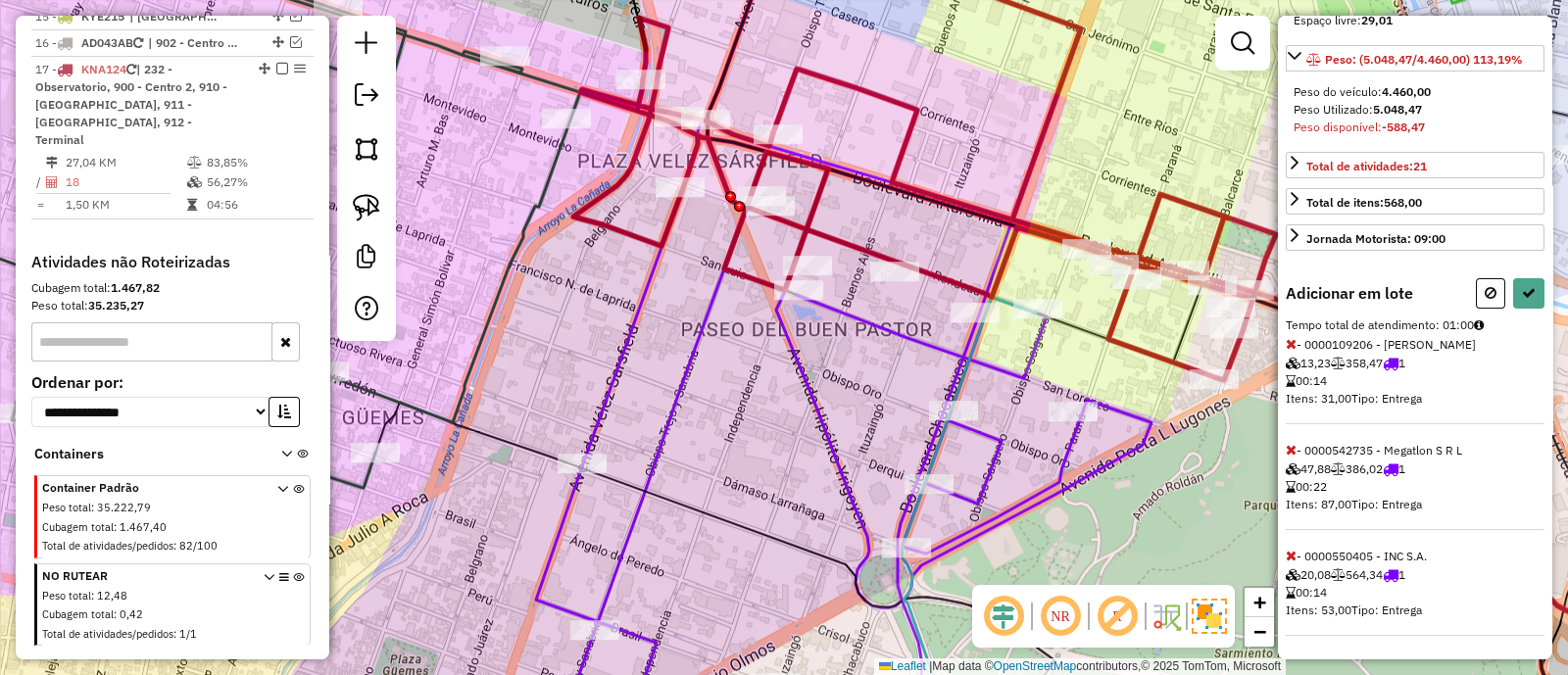
click at [1295, 550] on icon at bounding box center [1291, 556] width 11 height 14
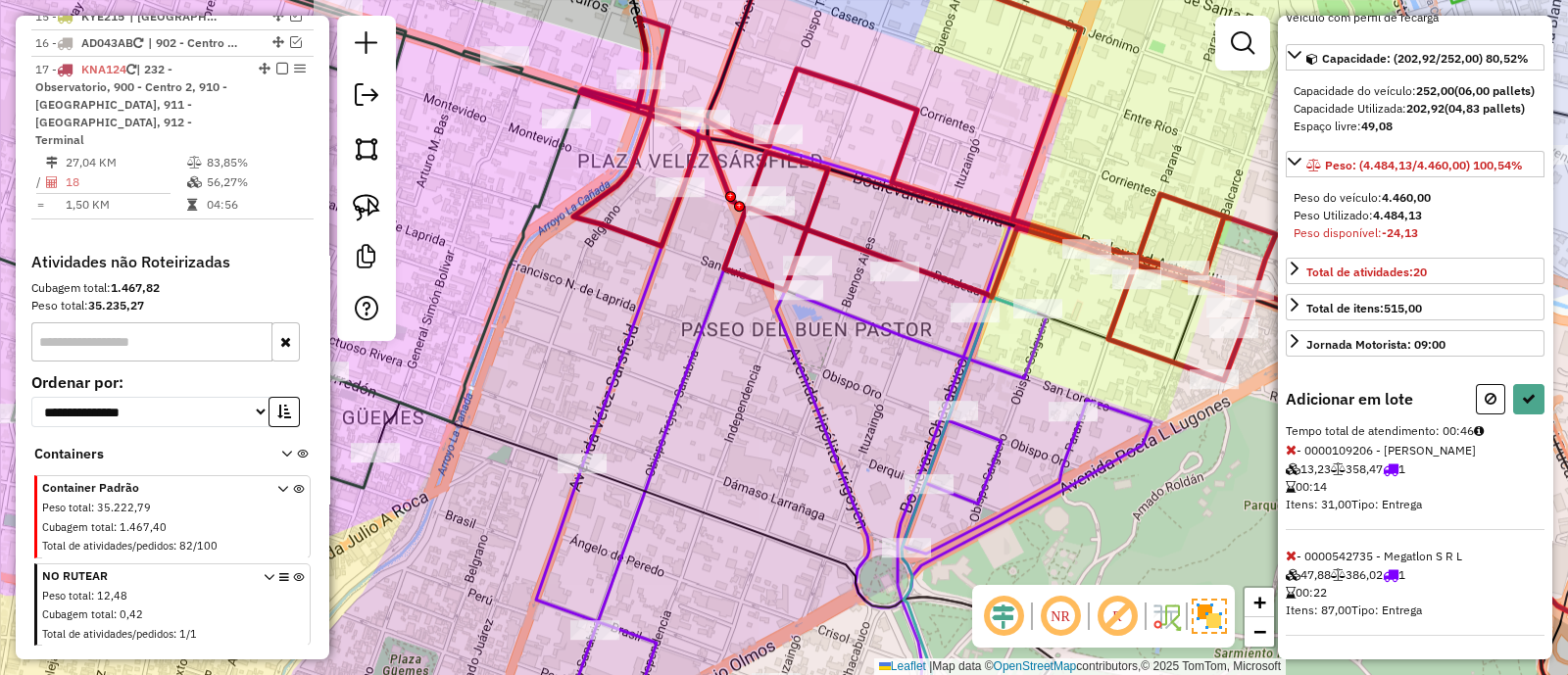
scroll to position [253, 0]
click at [1292, 451] on icon at bounding box center [1291, 450] width 11 height 14
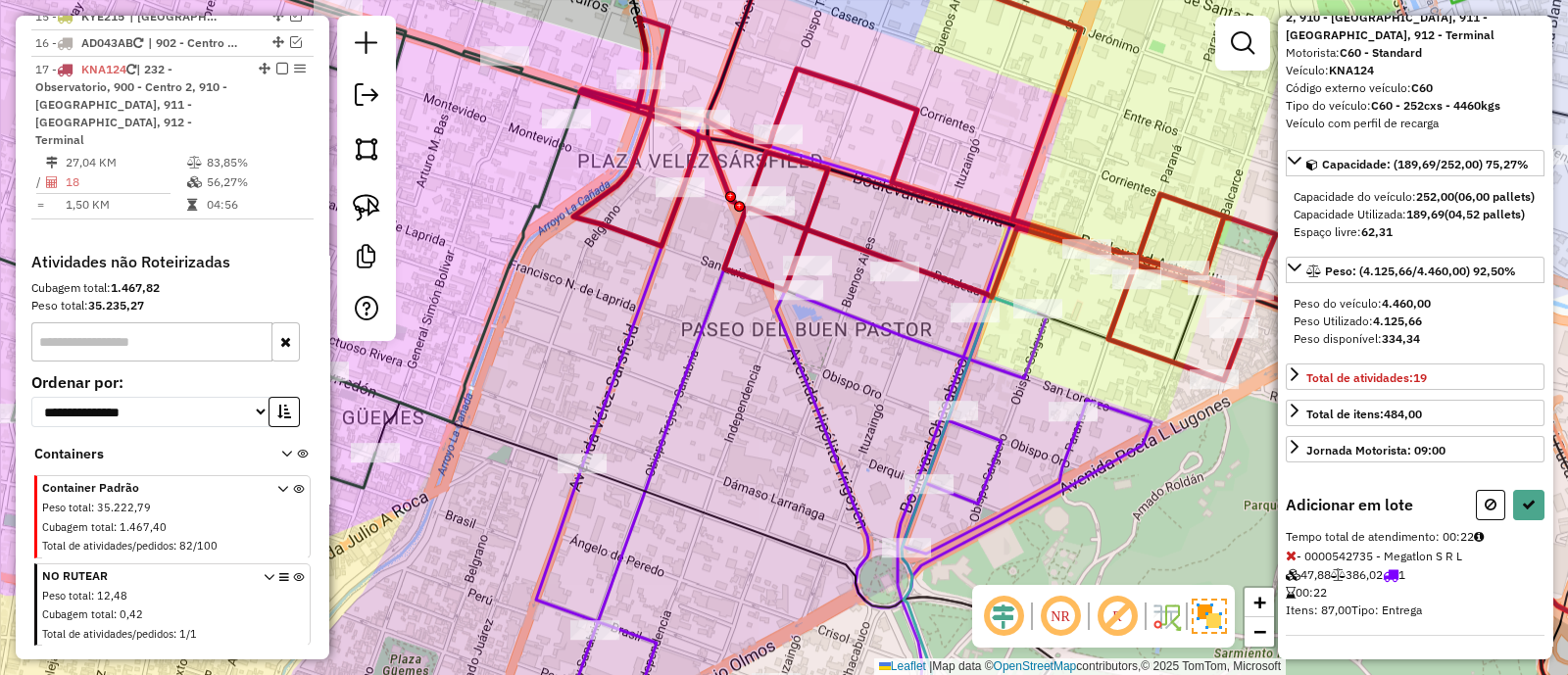
scroll to position [147, 0]
click at [1522, 500] on icon at bounding box center [1529, 505] width 14 height 14
select select "**********"
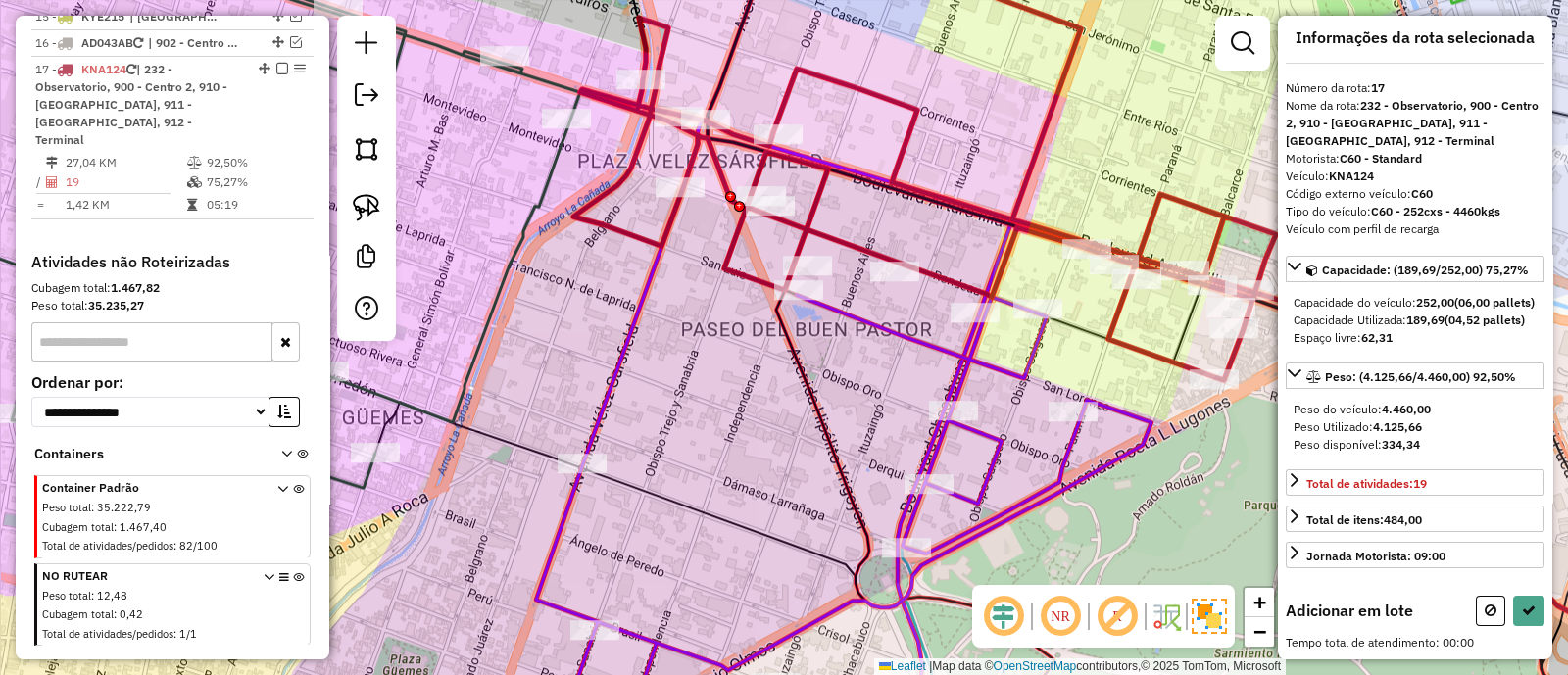
scroll to position [41, 0]
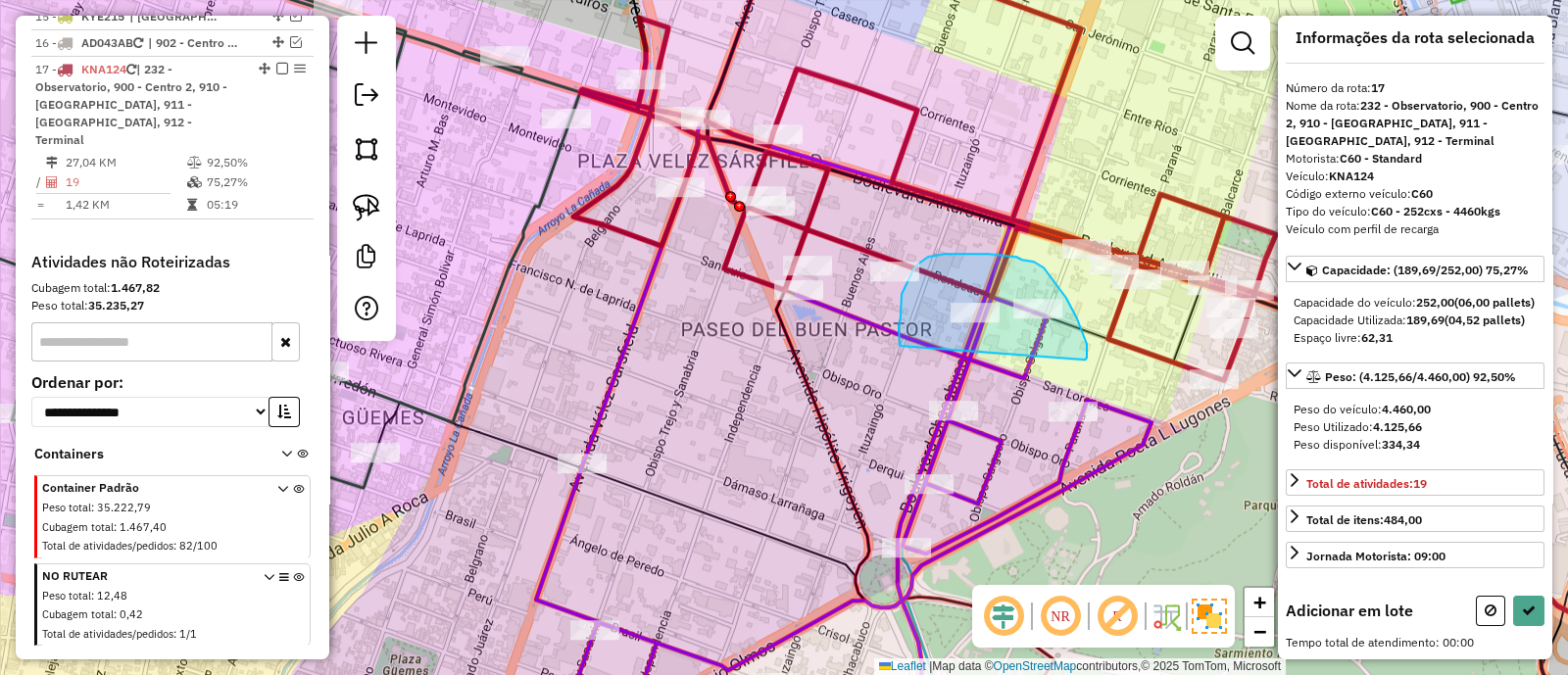
drag, startPoint x: 1085, startPoint y: 360, endPoint x: 902, endPoint y: 350, distance: 183.3
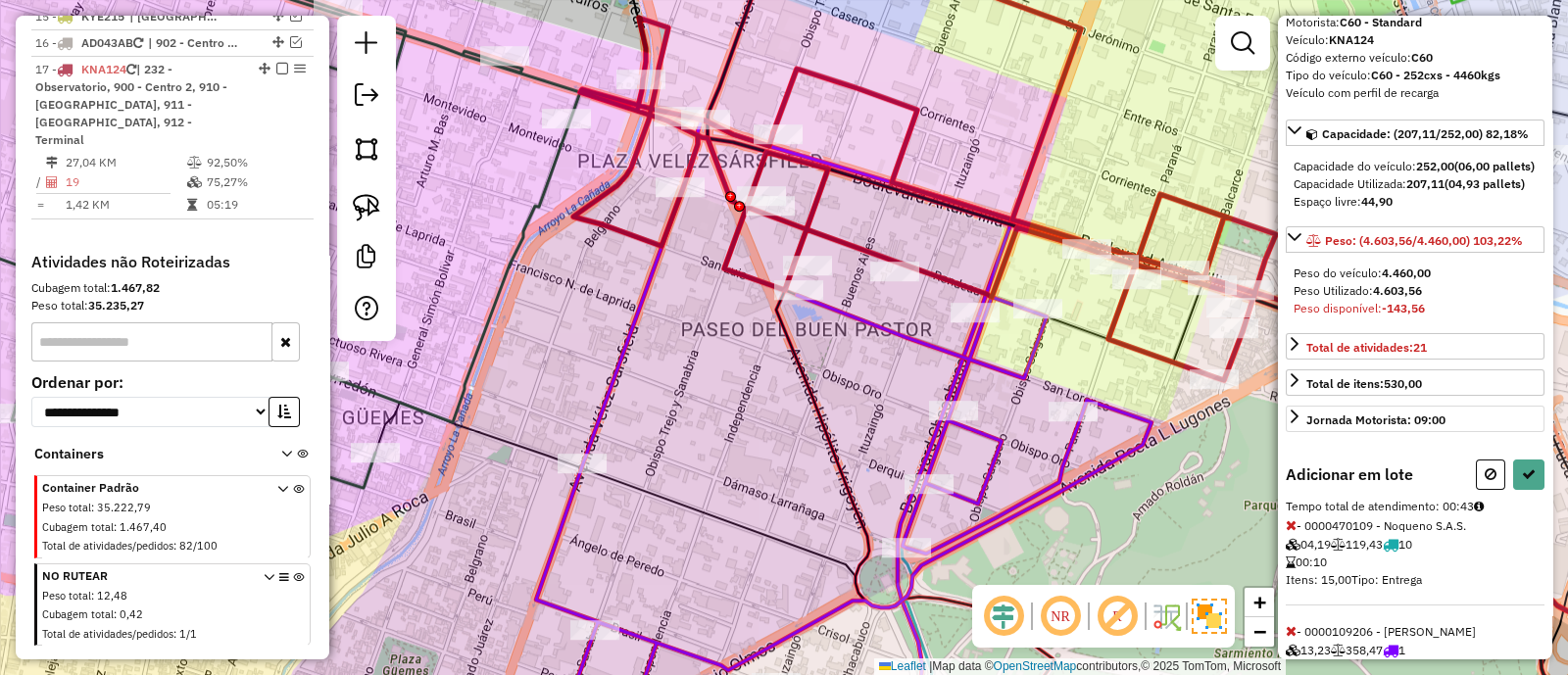
scroll to position [253, 0]
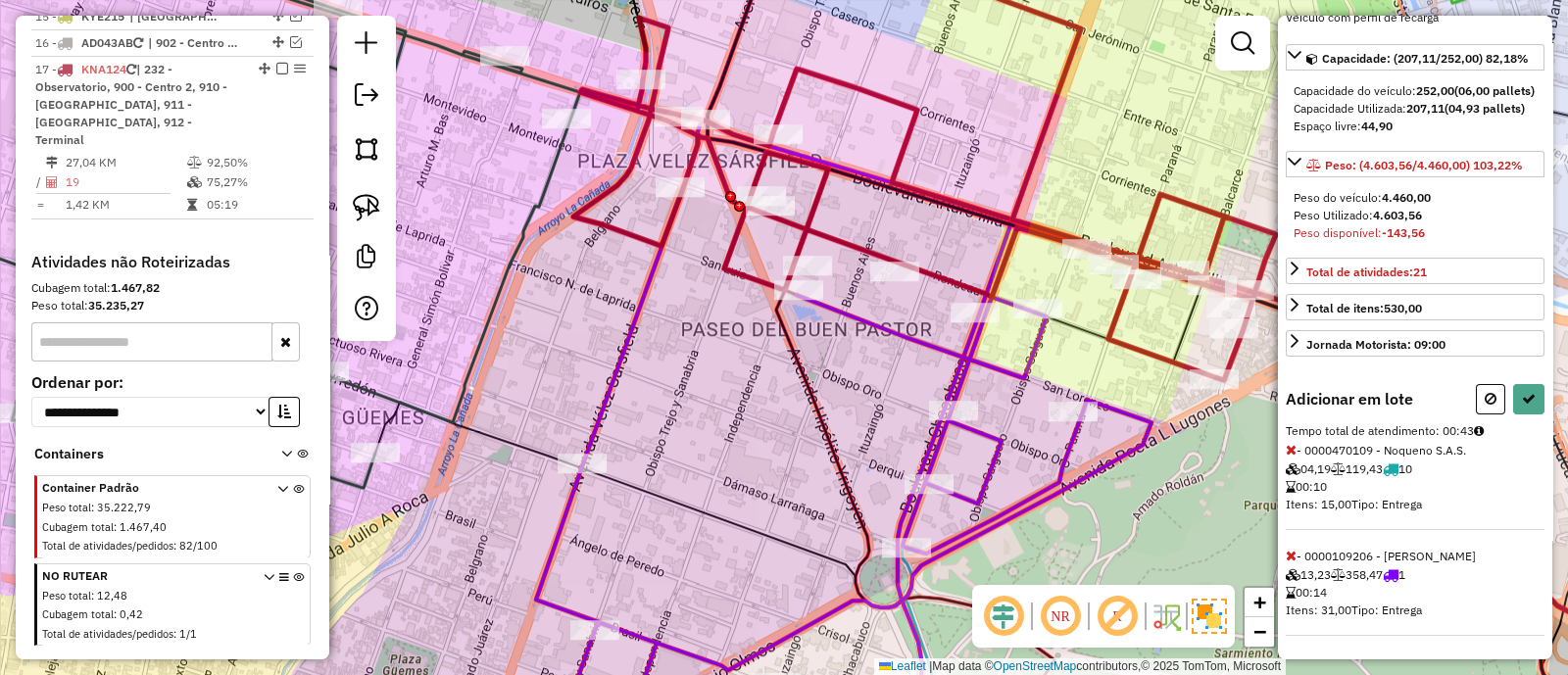
click at [1294, 452] on icon at bounding box center [1291, 450] width 11 height 14
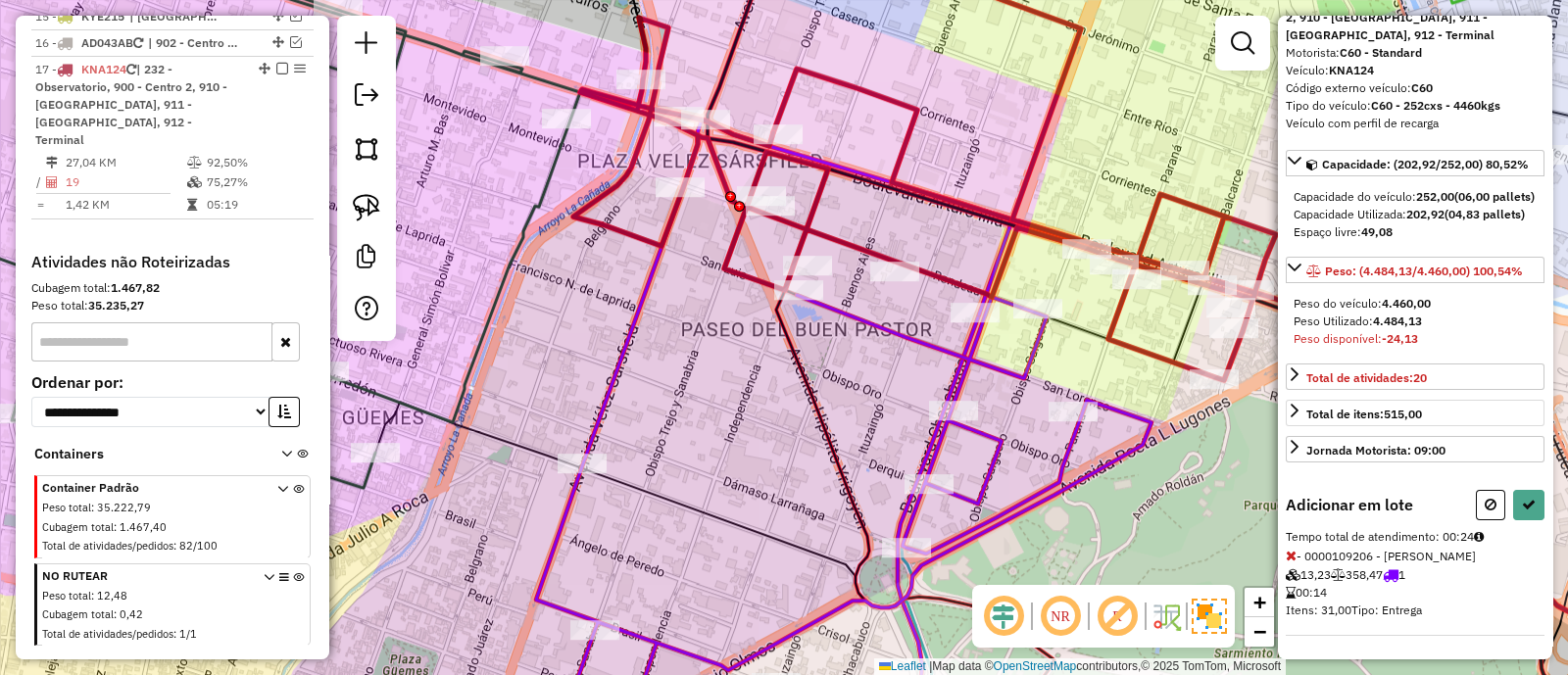
click at [1477, 492] on button at bounding box center [1491, 505] width 30 height 31
select select "**********"
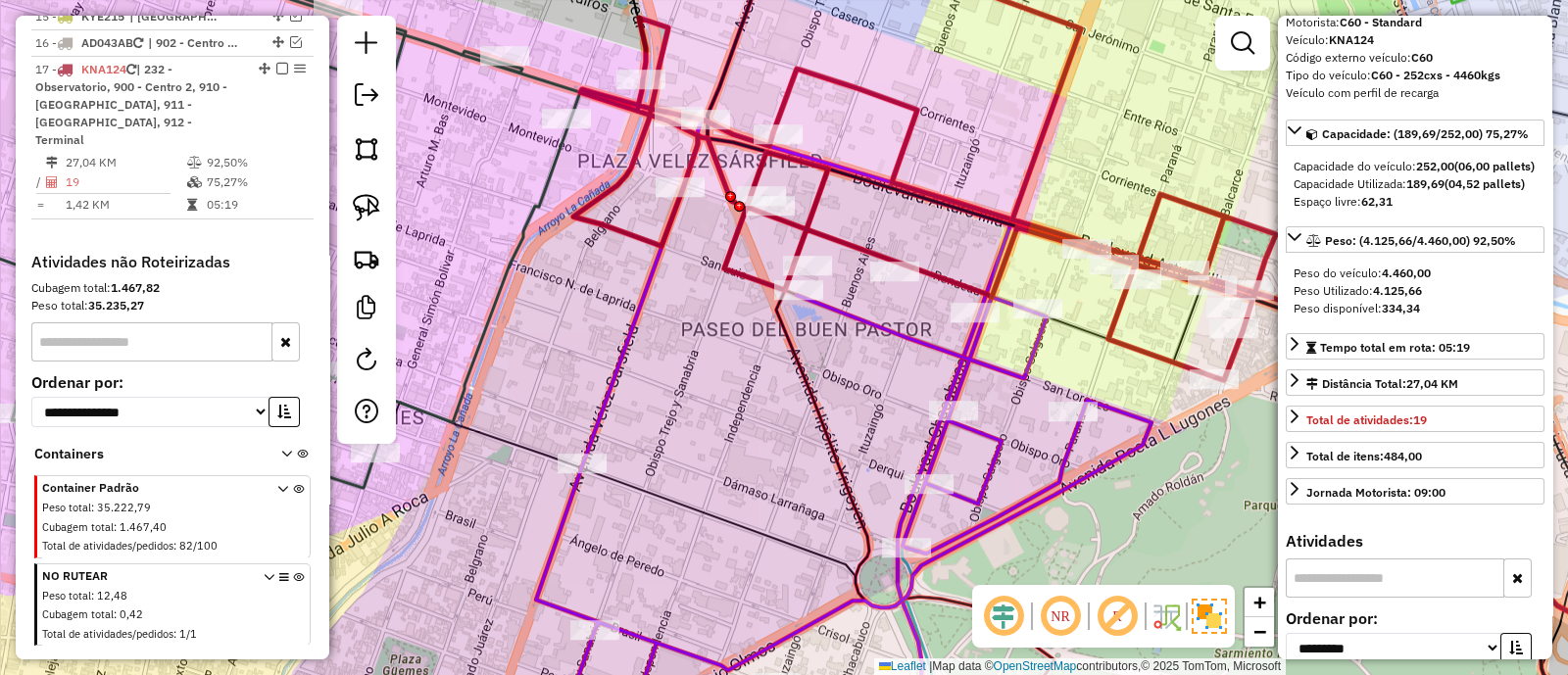
scroll to position [41, 0]
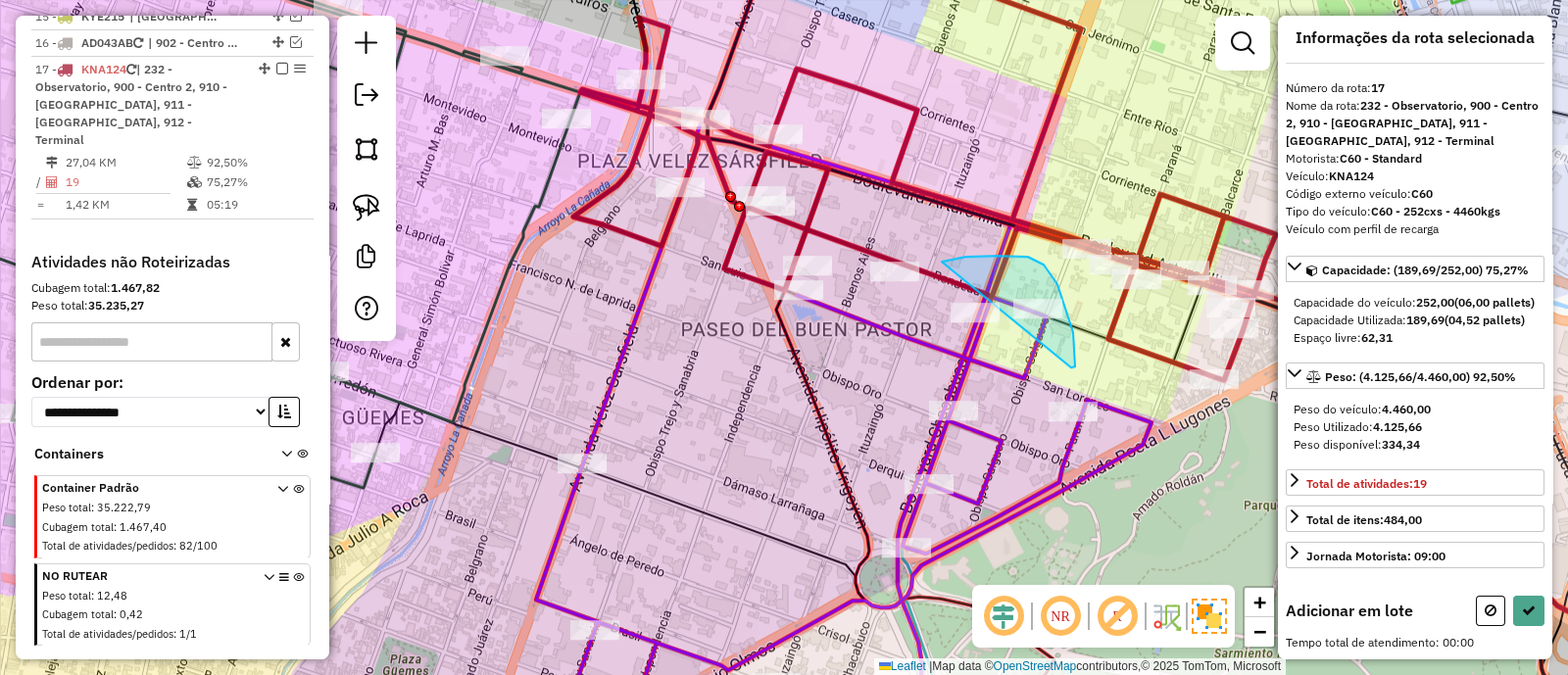
drag, startPoint x: 1075, startPoint y: 368, endPoint x: 942, endPoint y: 261, distance: 170.7
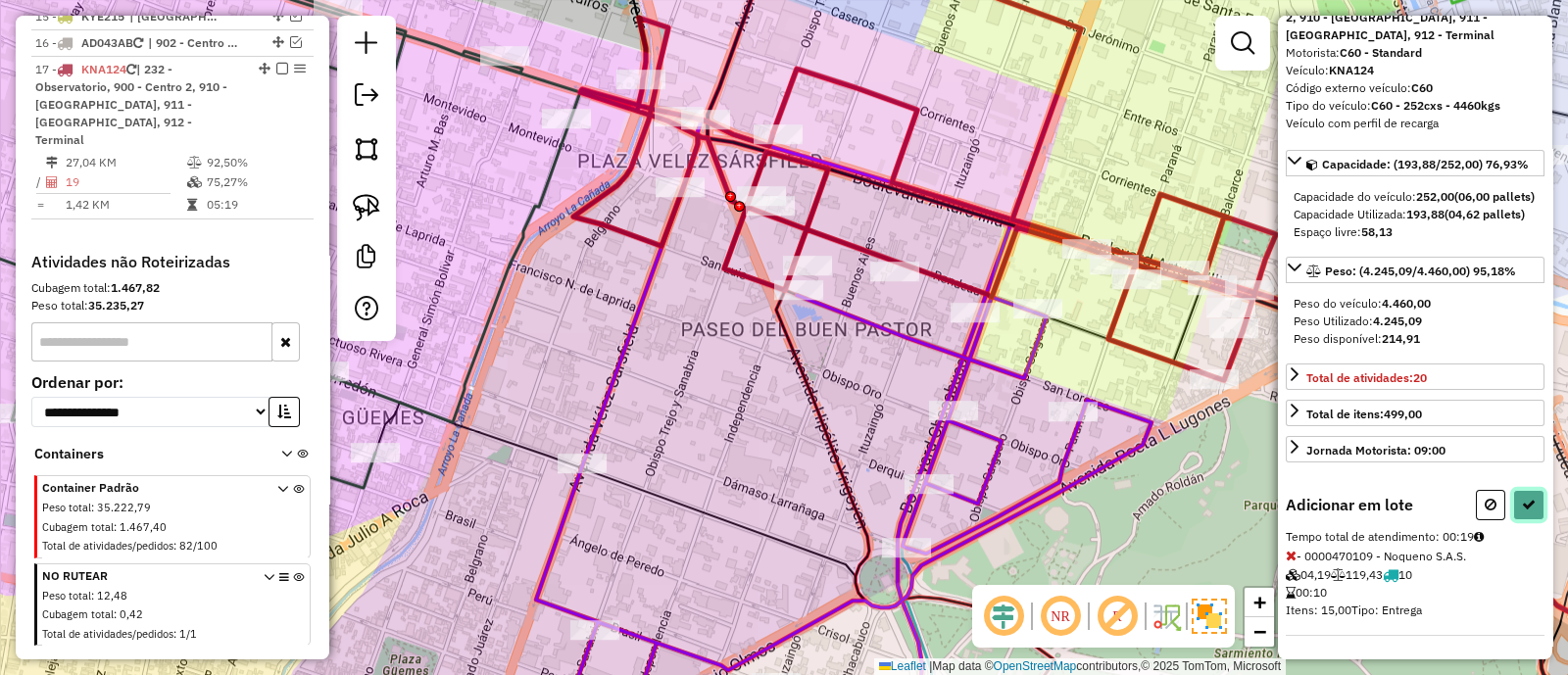
click at [1522, 512] on icon at bounding box center [1529, 505] width 14 height 14
select select "**********"
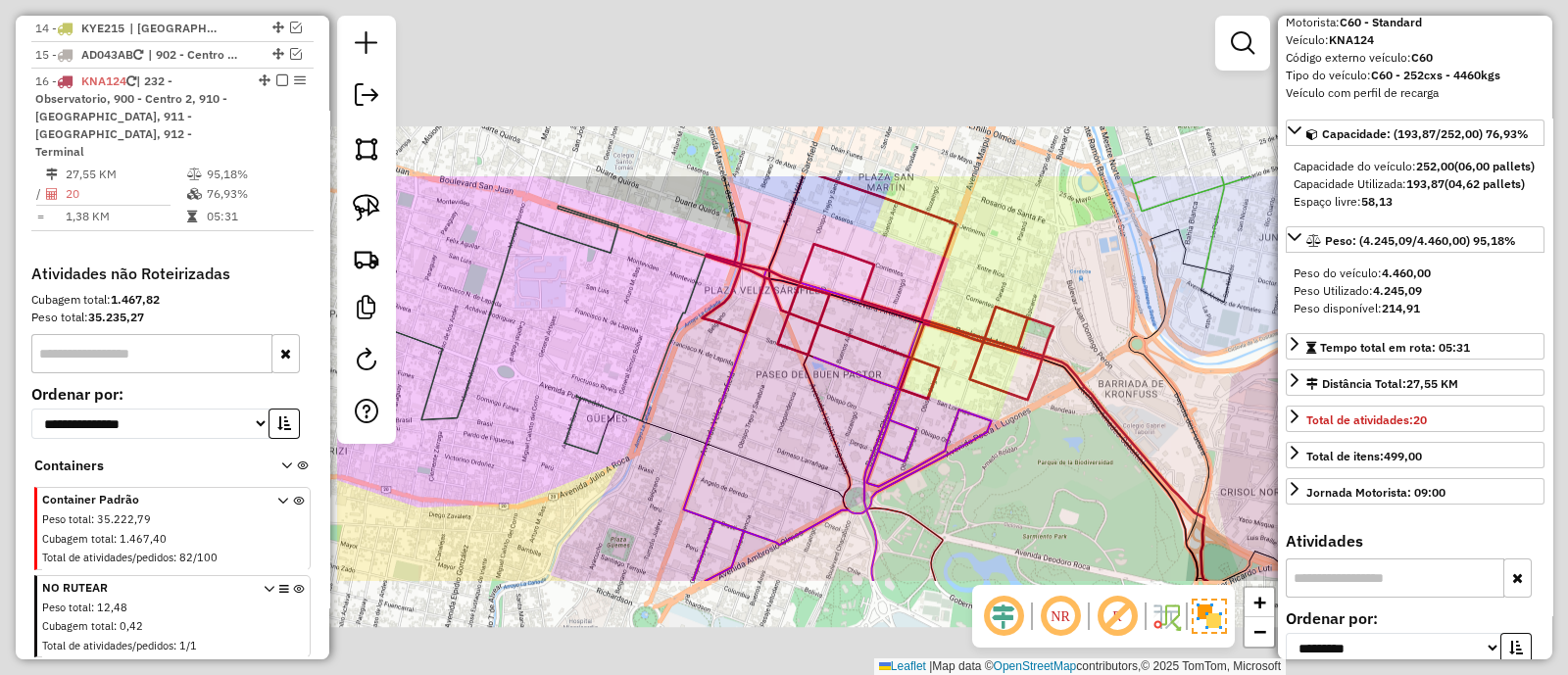
scroll to position [2167, 0]
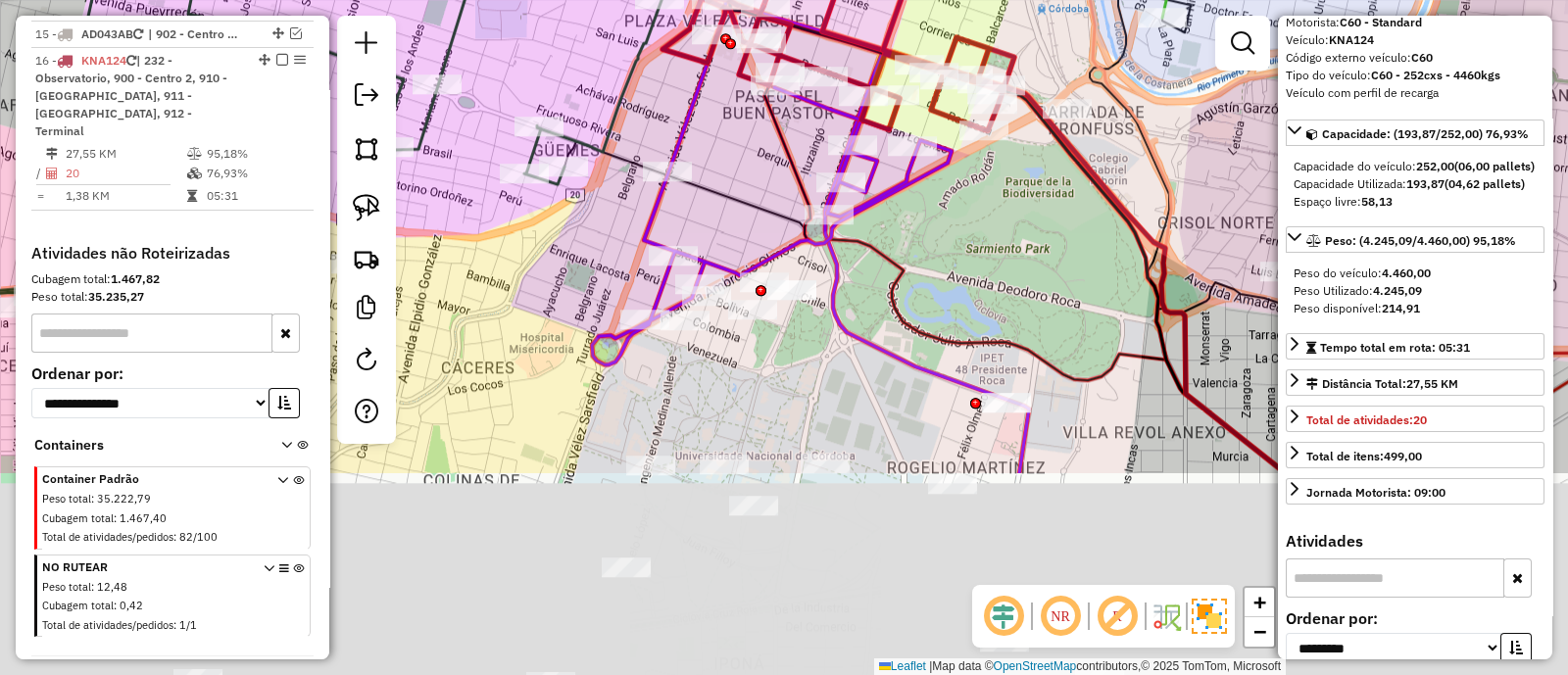
drag, startPoint x: 790, startPoint y: 380, endPoint x: 749, endPoint y: 144, distance: 239.5
click at [749, 144] on div "Janela de atendimento Grade de atendimento Capacidade Transportadoras Veículos …" at bounding box center [784, 337] width 1568 height 675
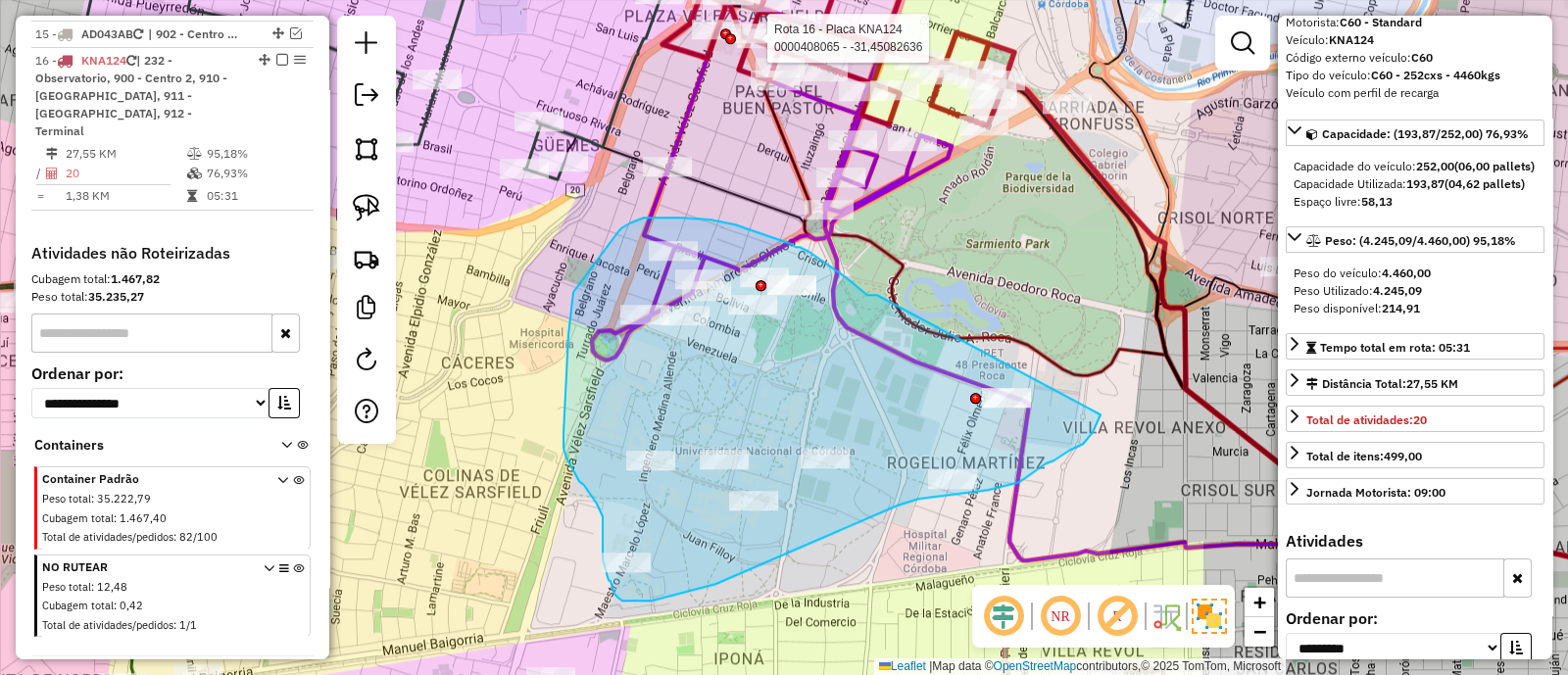
drag, startPoint x: 872, startPoint y: 295, endPoint x: 1101, endPoint y: 415, distance: 258.5
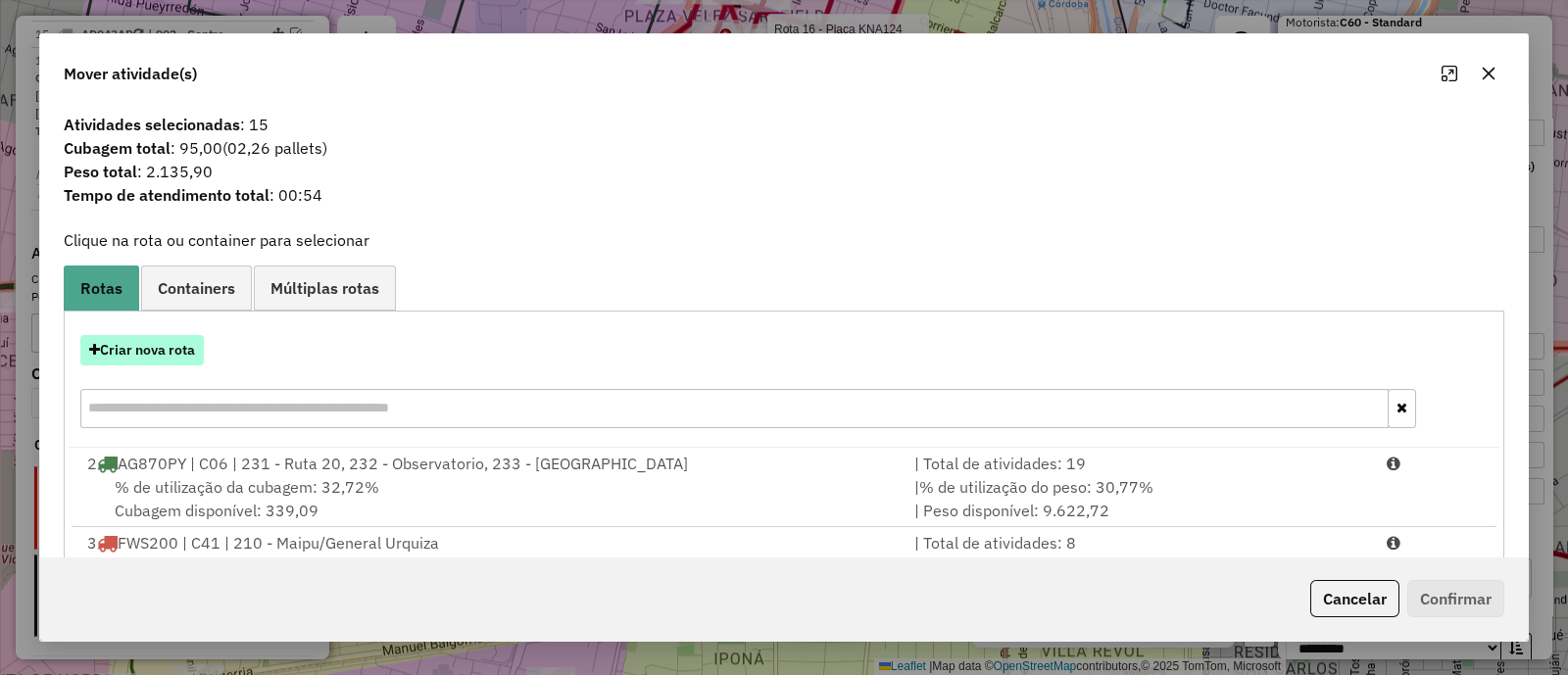
click at [158, 348] on button "Criar nova rota" at bounding box center [142, 350] width 123 height 31
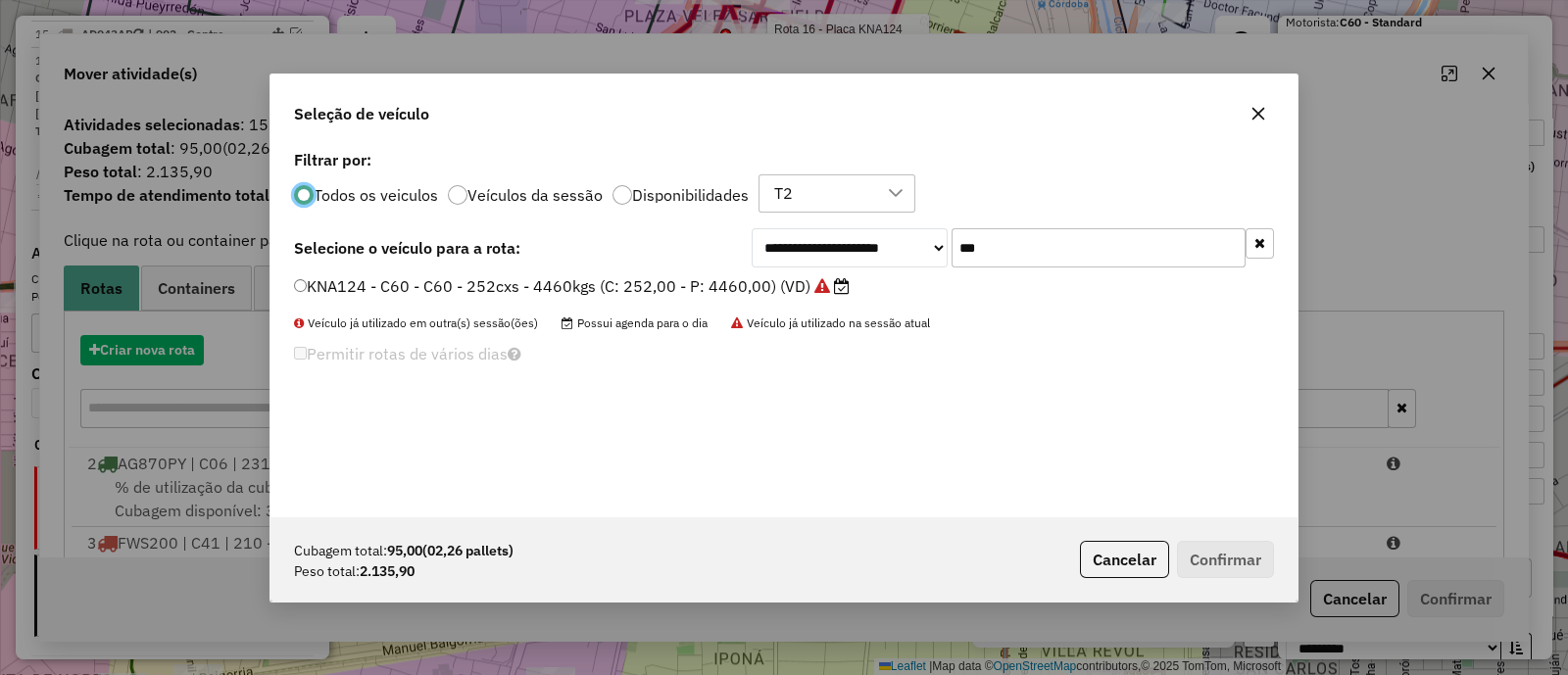
scroll to position [10, 6]
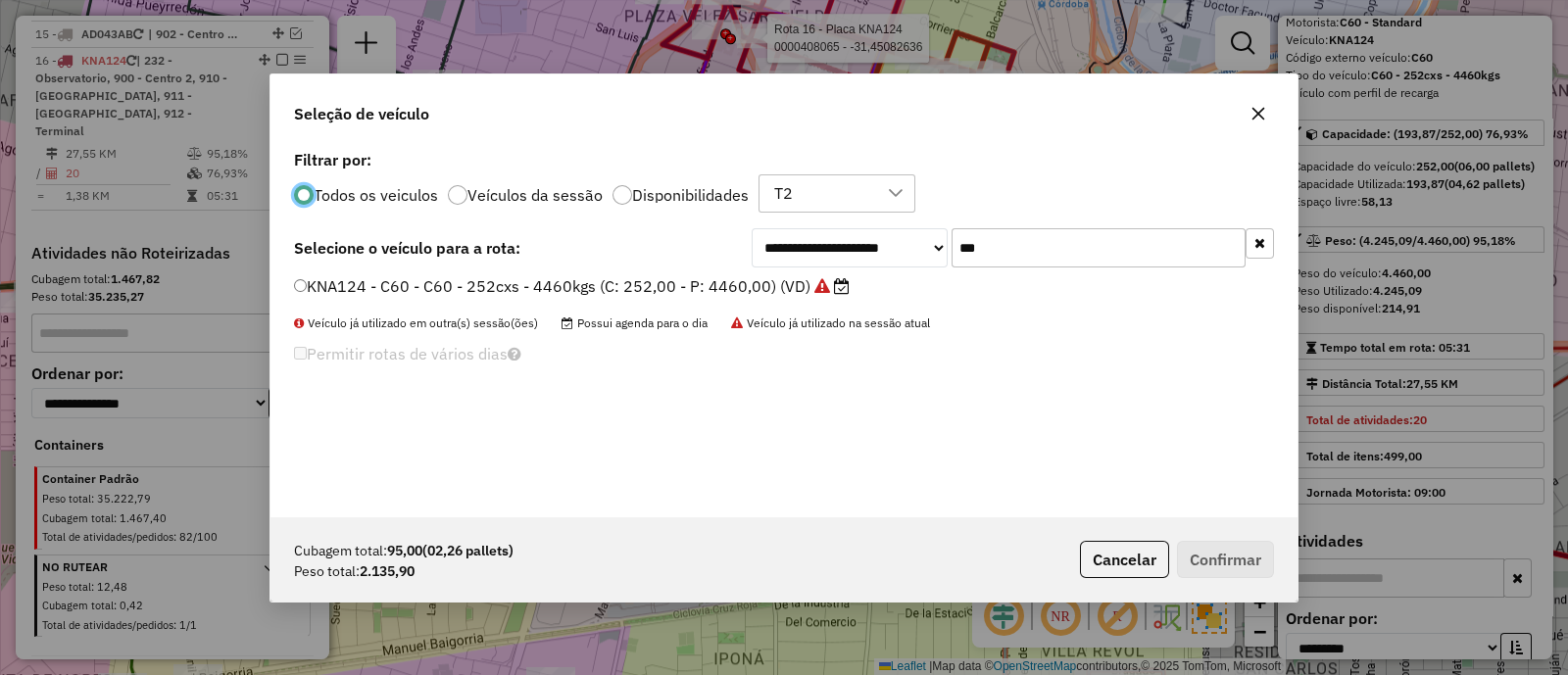
click at [1029, 239] on input "***" at bounding box center [1099, 248] width 294 height 39
type input "***"
click at [721, 285] on label "KIP437 - C16 - C16 - 504cxs - 8000kgs (C: 504,00 - P: 8000,00) (VD)" at bounding box center [570, 286] width 551 height 24
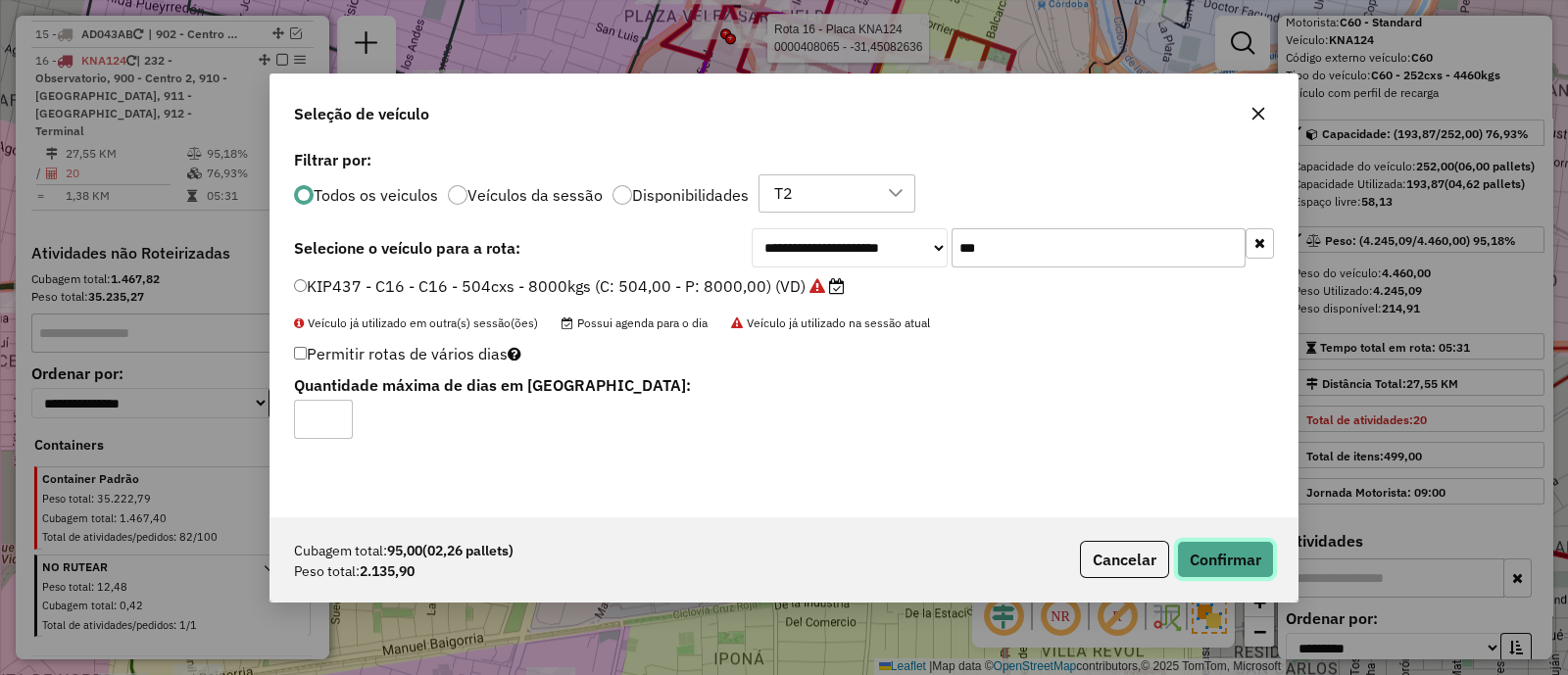
click at [1218, 543] on button "Confirmar" at bounding box center [1226, 559] width 97 height 37
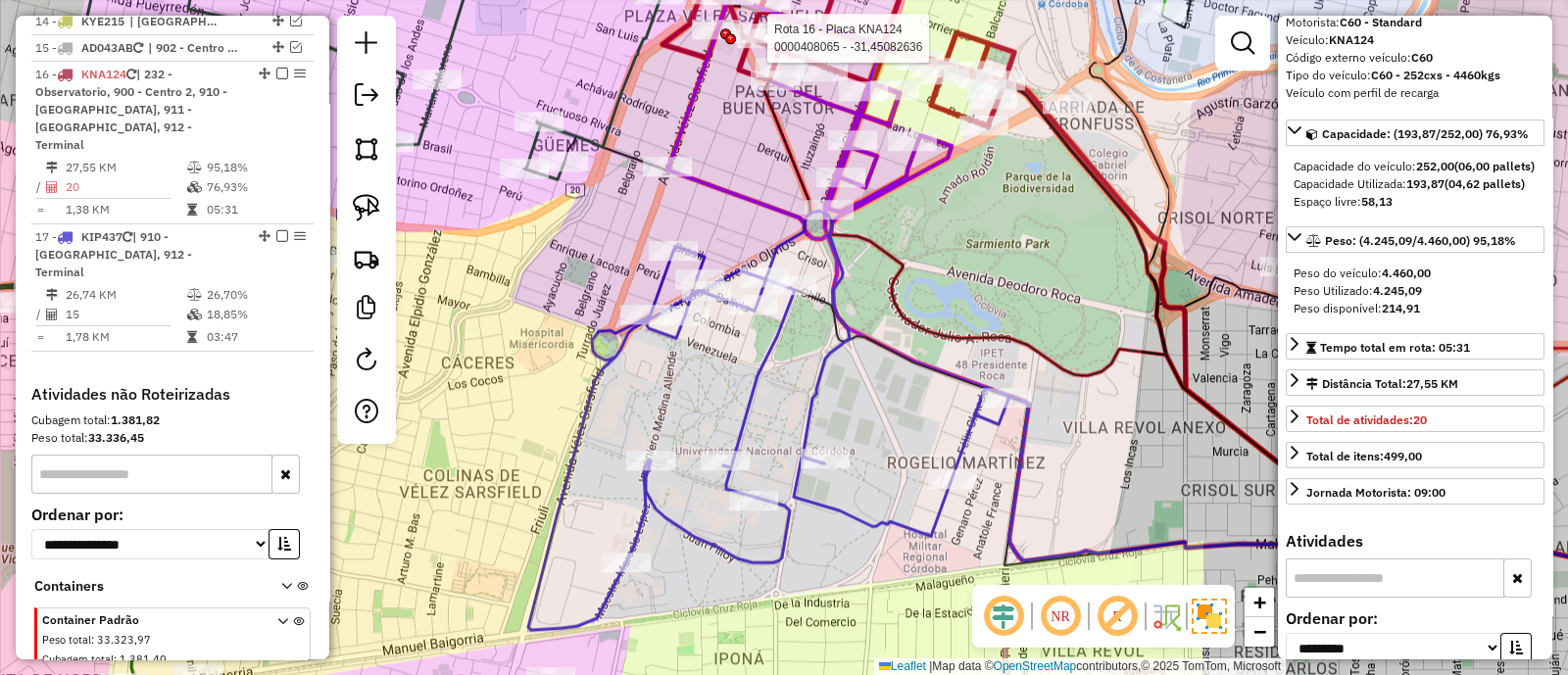
scroll to position [2141, 0]
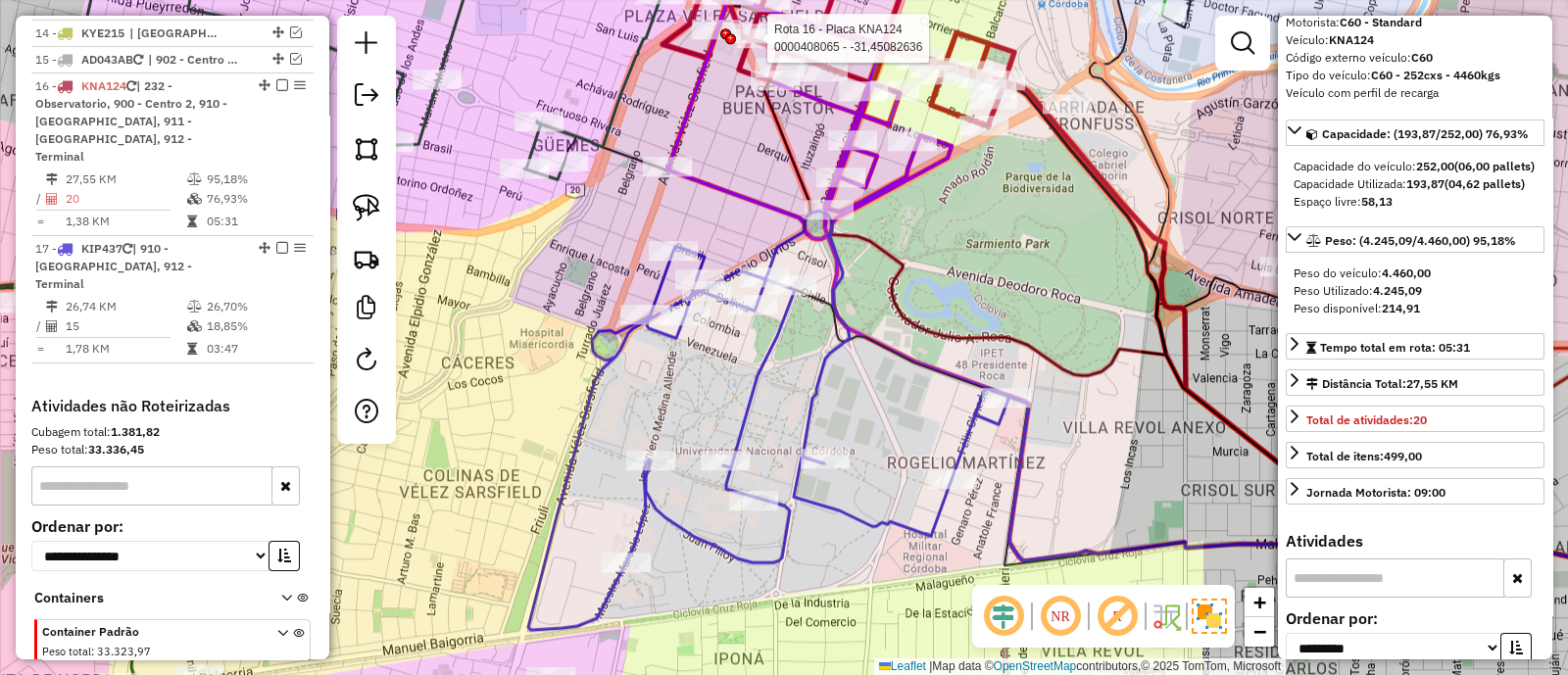
click at [814, 422] on icon at bounding box center [769, 421] width 481 height 420
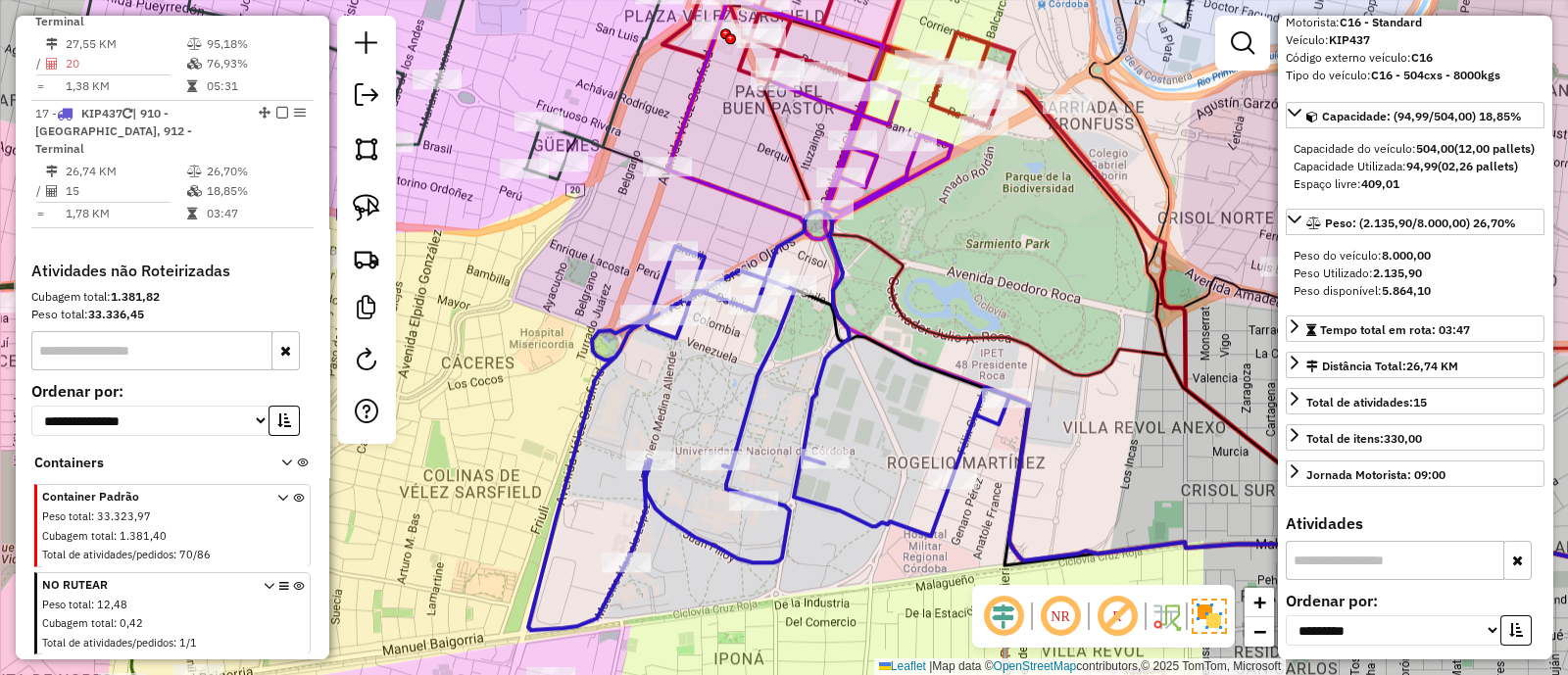
scroll to position [0, 0]
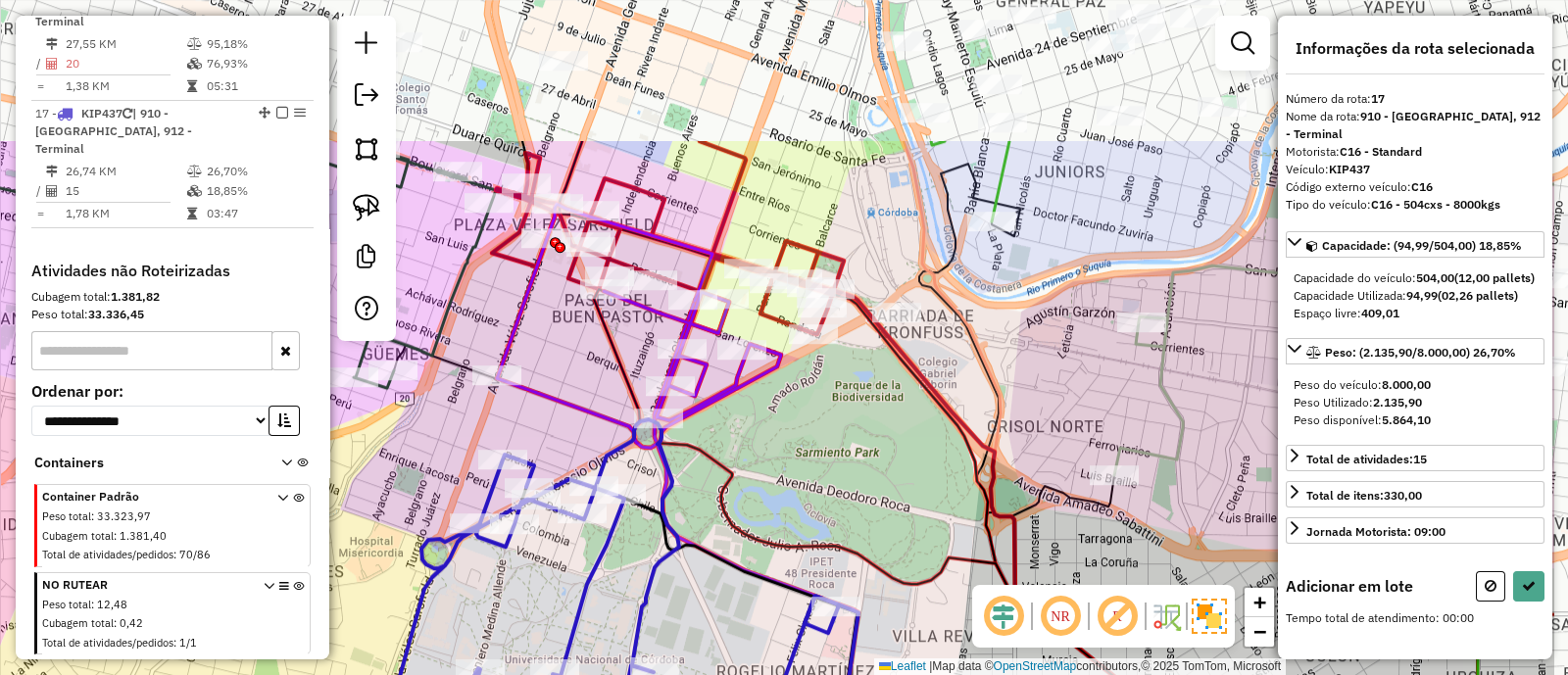
drag, startPoint x: 1003, startPoint y: 266, endPoint x: 839, endPoint y: 475, distance: 265.7
click at [839, 475] on div "Janela de atendimento Grade de atendimento Capacidade Transportadoras Veículos …" at bounding box center [784, 337] width 1568 height 675
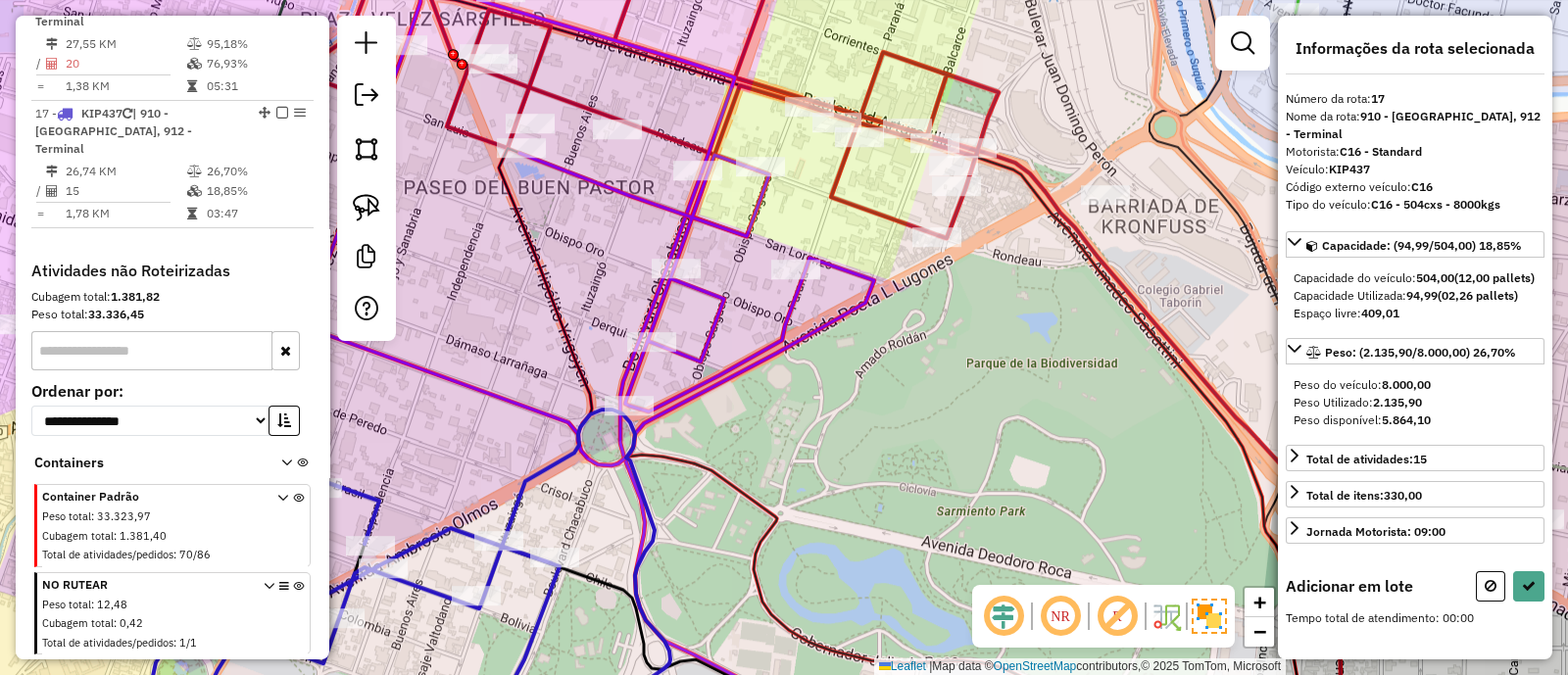
drag, startPoint x: 774, startPoint y: 439, endPoint x: 838, endPoint y: 448, distance: 64.6
click at [838, 448] on div "Janela de atendimento Grade de atendimento Capacidade Transportadoras Veículos …" at bounding box center [784, 337] width 1568 height 675
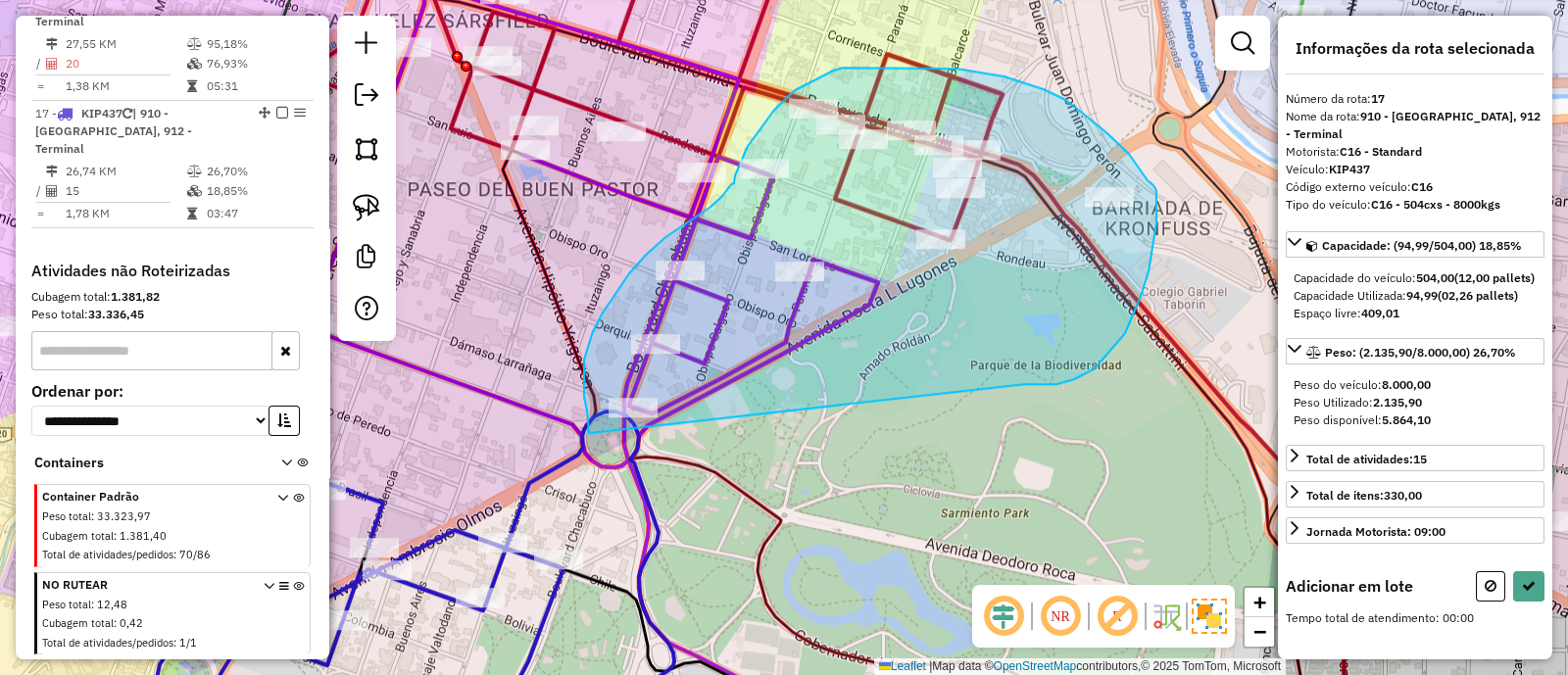
drag, startPoint x: 1069, startPoint y: 382, endPoint x: 590, endPoint y: 433, distance: 481.7
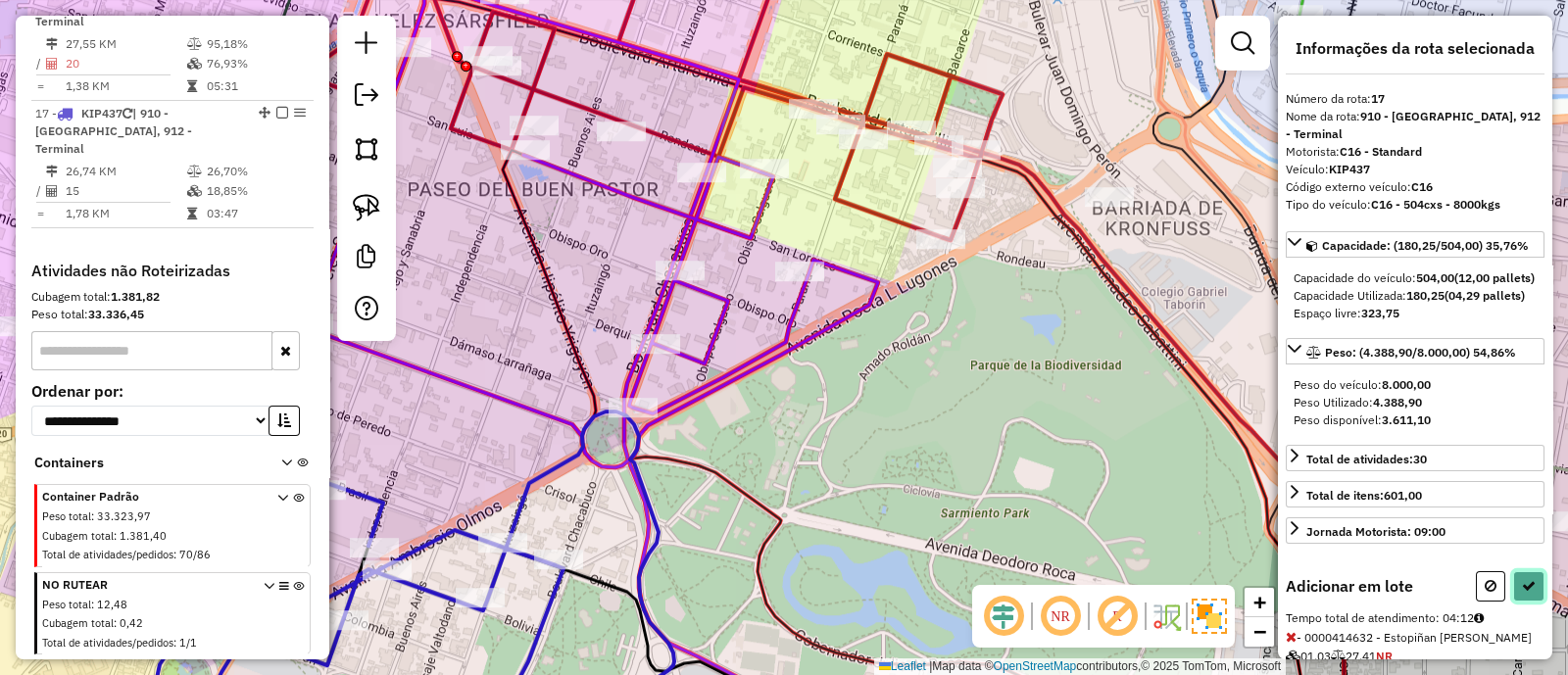
click at [1524, 592] on icon at bounding box center [1529, 587] width 14 height 14
select select "**********"
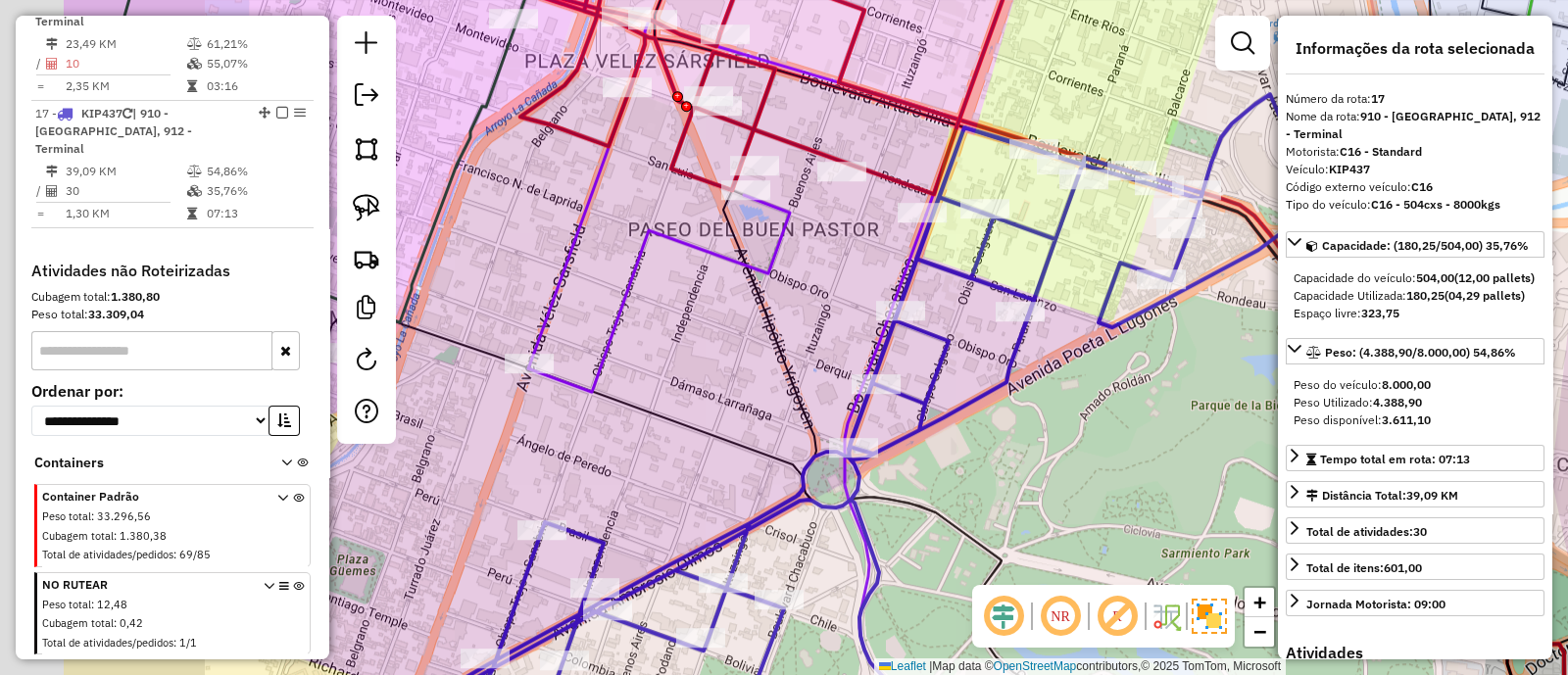
drag, startPoint x: 572, startPoint y: 244, endPoint x: 833, endPoint y: 302, distance: 267.4
click at [833, 302] on div "Janela de atendimento Grade de atendimento Capacidade Transportadoras Veículos …" at bounding box center [784, 337] width 1568 height 675
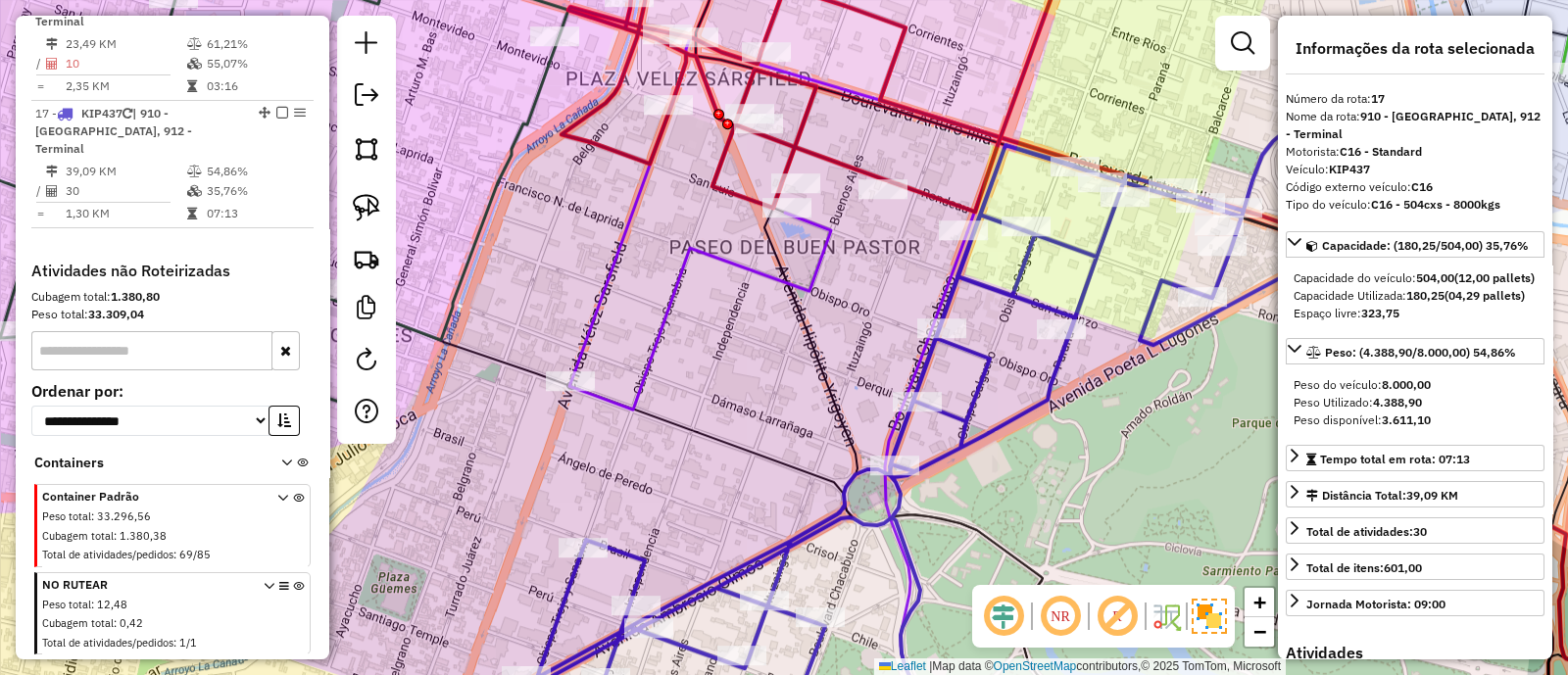
click at [840, 167] on icon at bounding box center [815, 72] width 508 height 279
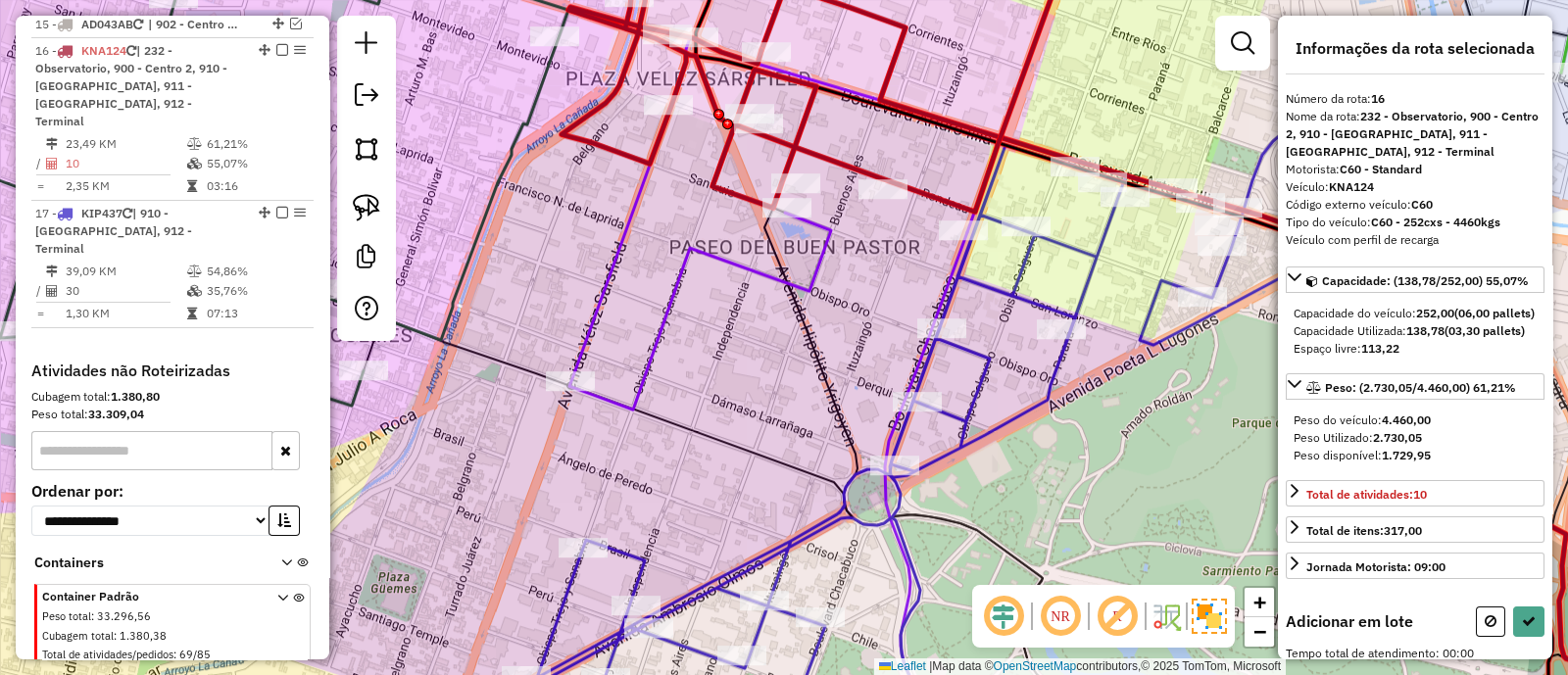
scroll to position [2141, 0]
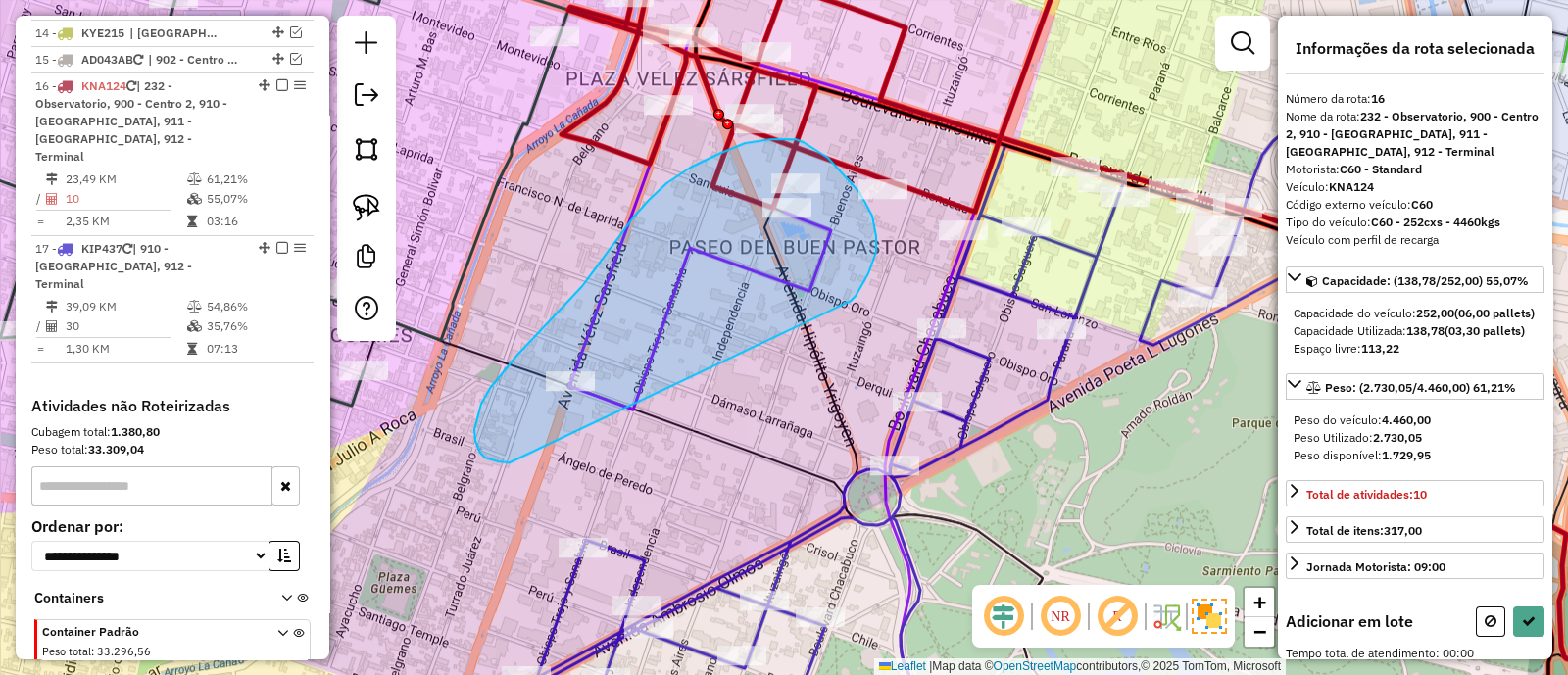
drag, startPoint x: 871, startPoint y: 265, endPoint x: 512, endPoint y: 462, distance: 409.5
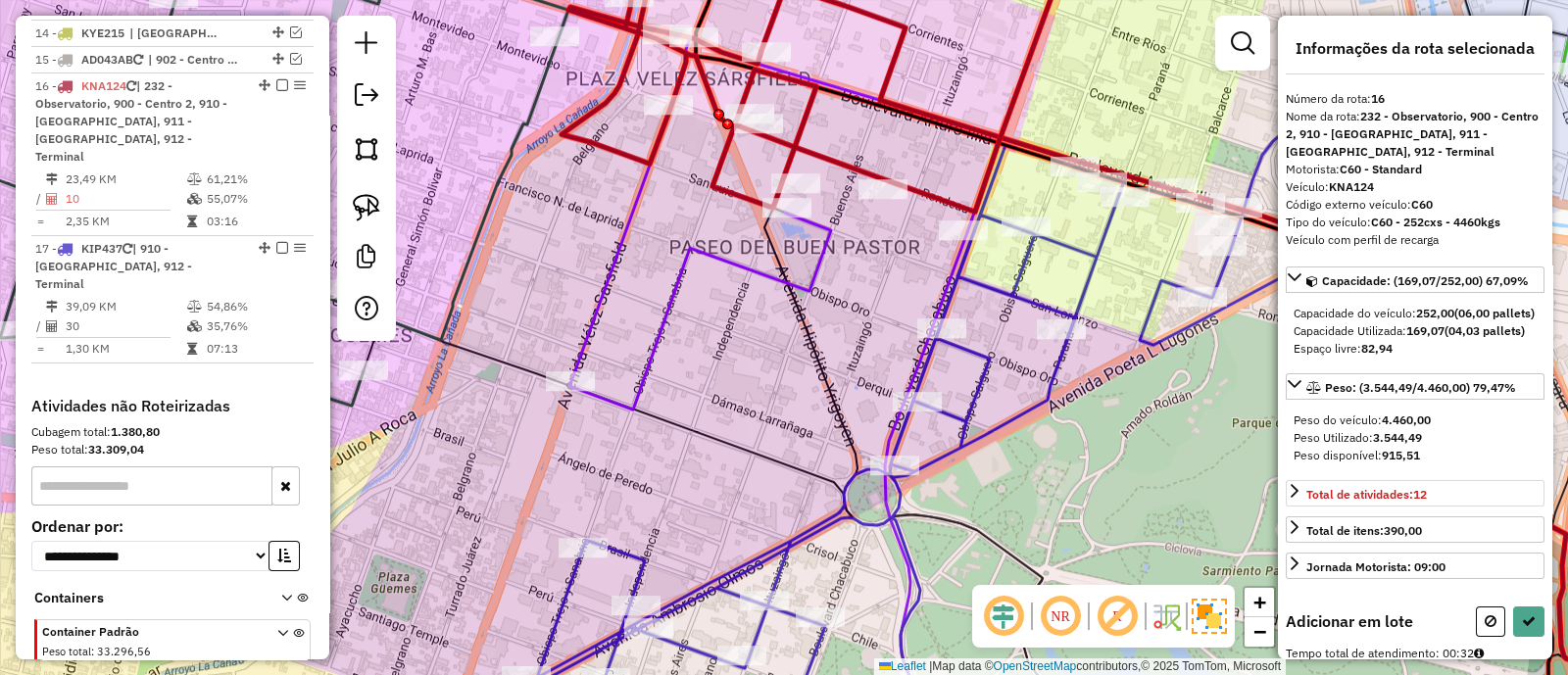
scroll to position [244, 0]
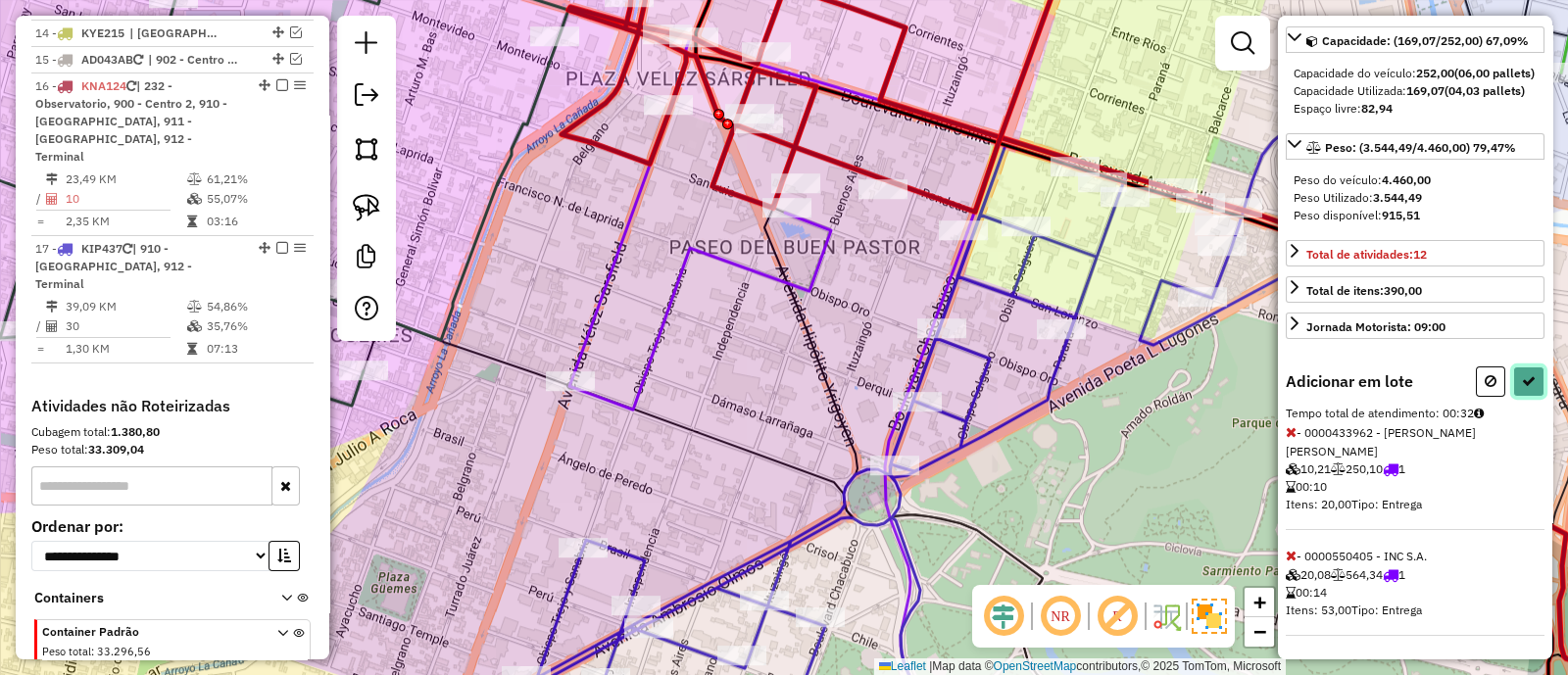
click at [1524, 397] on button at bounding box center [1529, 382] width 32 height 31
select select "**********"
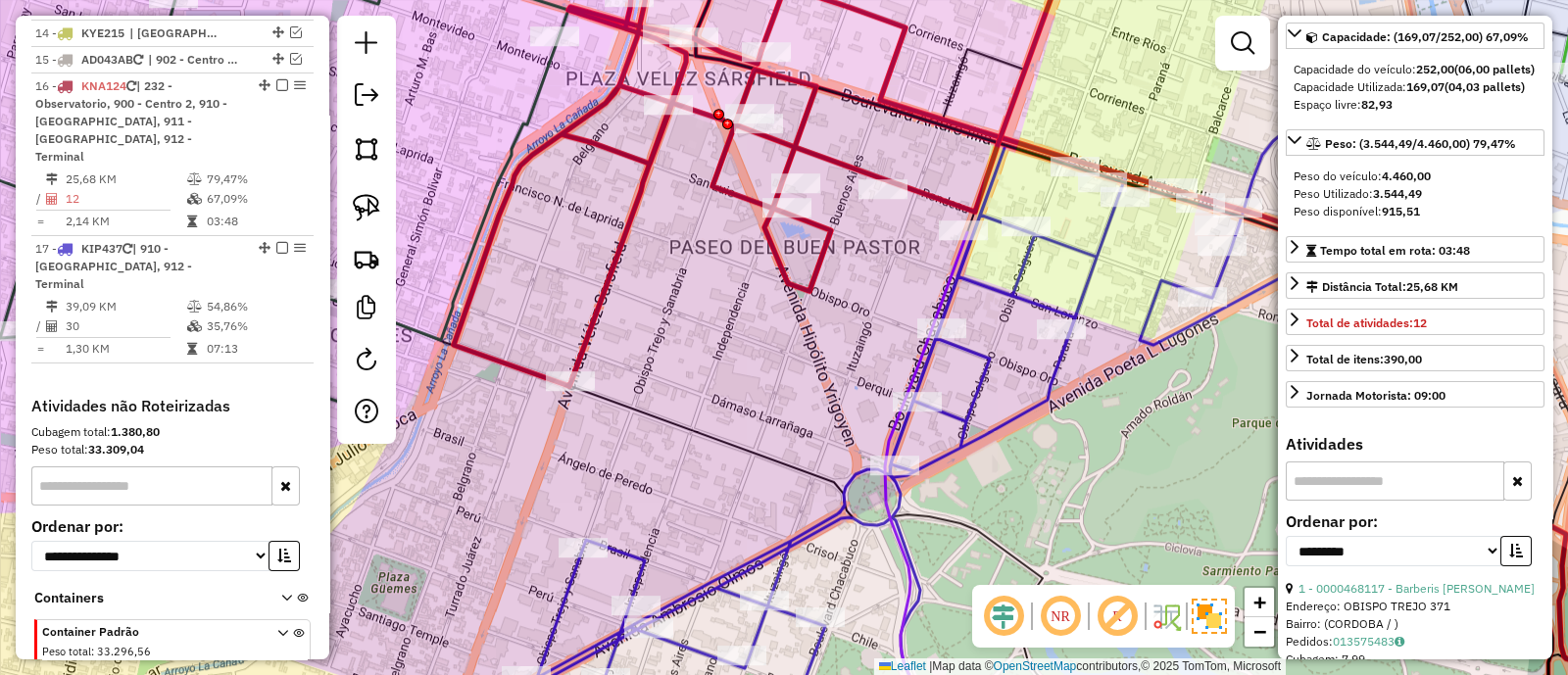
click at [612, 149] on icon at bounding box center [761, 159] width 615 height 453
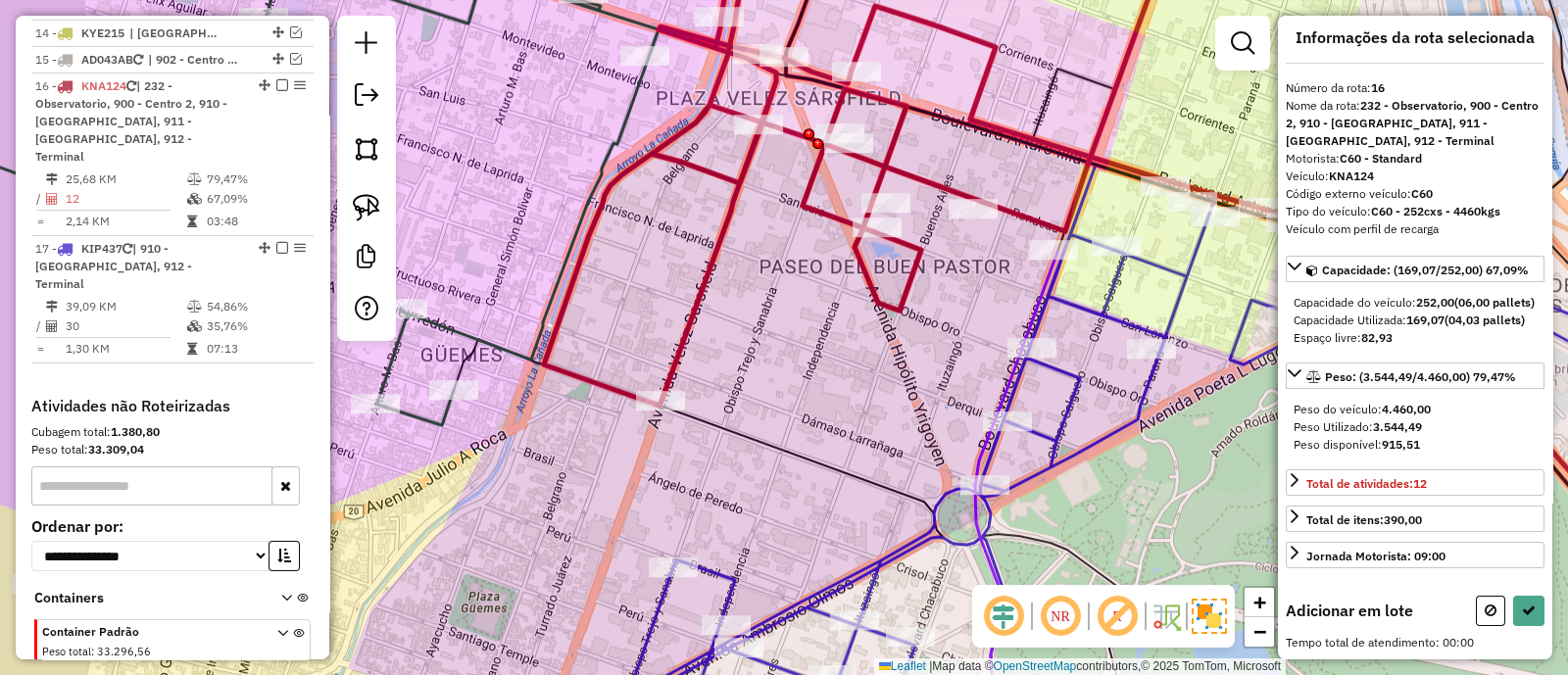
drag, startPoint x: 609, startPoint y: 228, endPoint x: 828, endPoint y: 447, distance: 309.7
click at [828, 447] on div "Janela de atendimento Grade de atendimento Capacidade Transportadoras Veículos …" at bounding box center [784, 337] width 1568 height 675
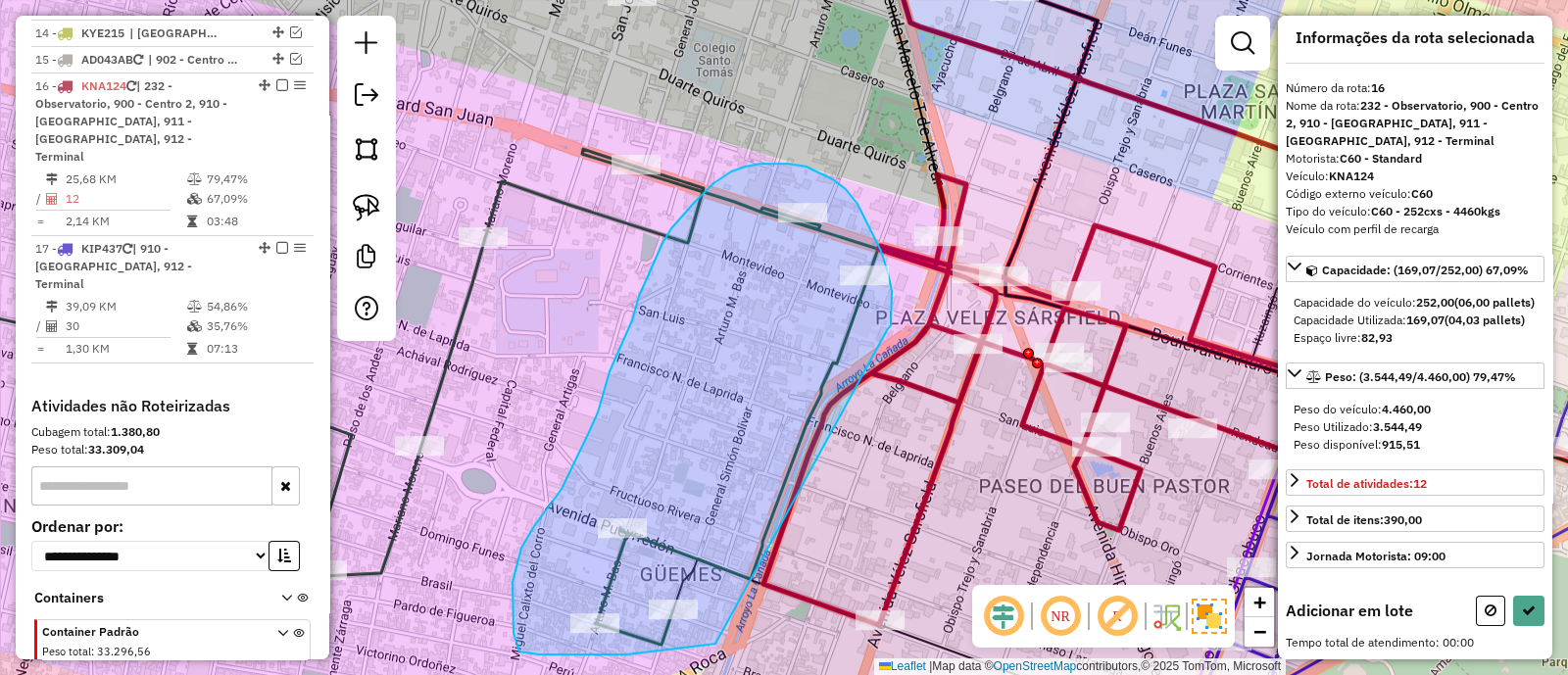
drag, startPoint x: 881, startPoint y: 251, endPoint x: 716, endPoint y: 644, distance: 426.2
click at [716, 644] on div "Janela de atendimento Grade de atendimento Capacidade Transportadoras Veículos …" at bounding box center [784, 337] width 1568 height 675
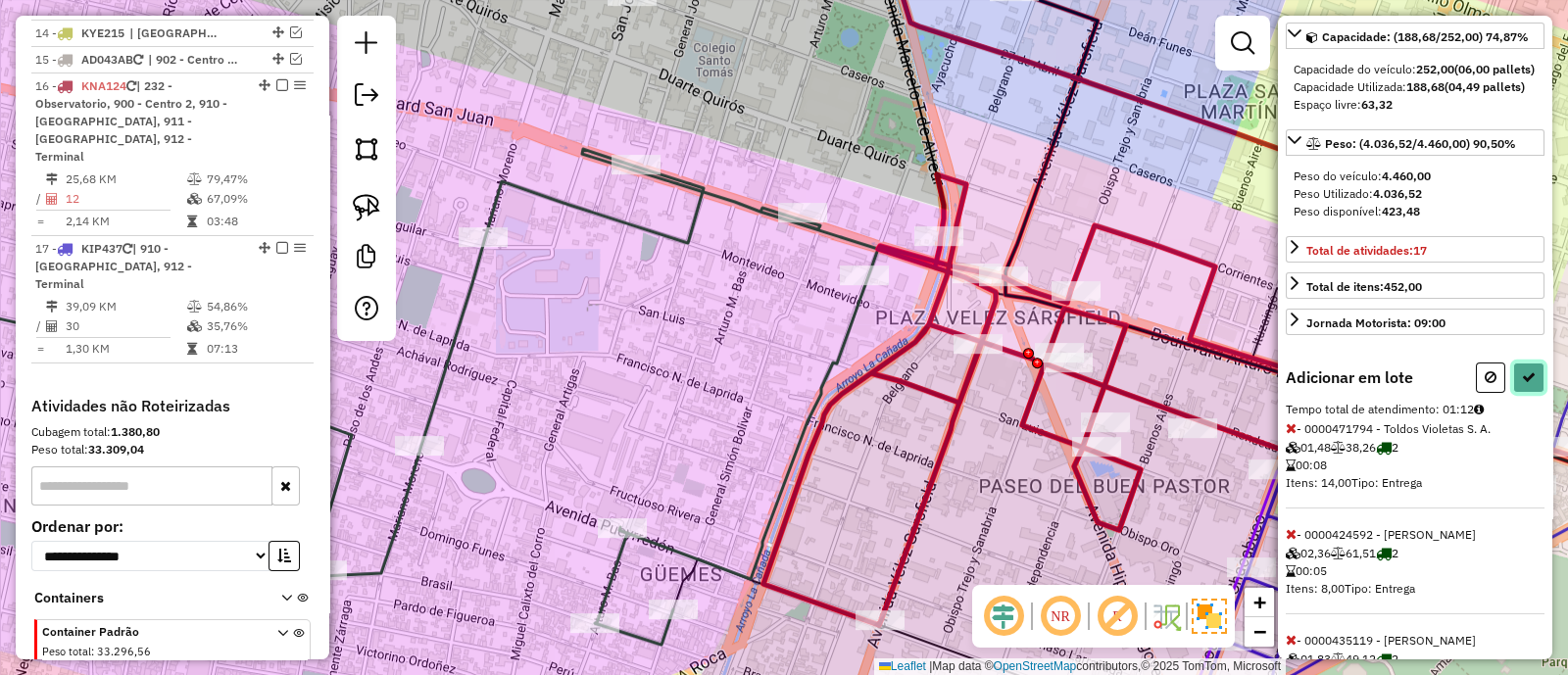
click at [1529, 384] on icon at bounding box center [1529, 378] width 14 height 14
select select "**********"
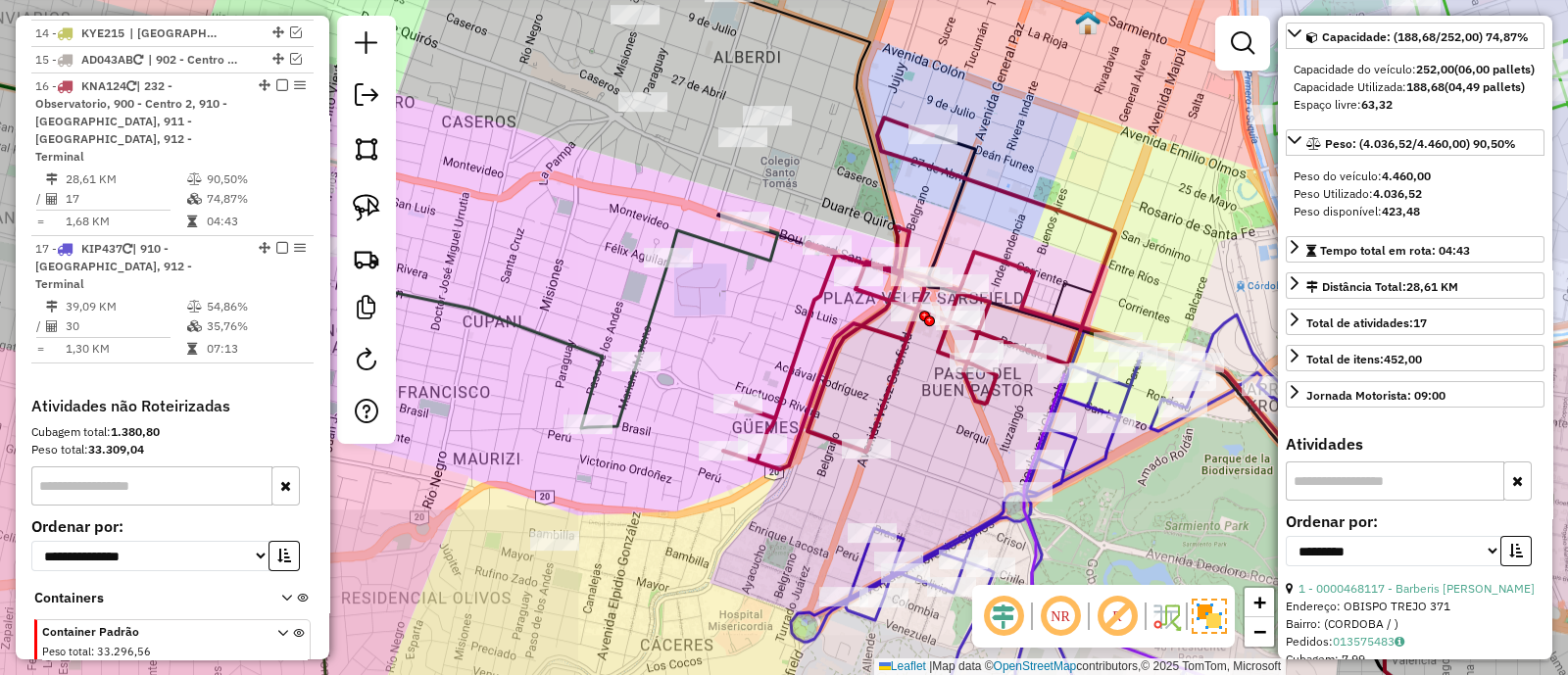
drag, startPoint x: 703, startPoint y: 356, endPoint x: 764, endPoint y: 325, distance: 68.4
click at [763, 325] on div "Janela de atendimento Grade de atendimento Capacidade Transportadoras Veículos …" at bounding box center [784, 337] width 1568 height 675
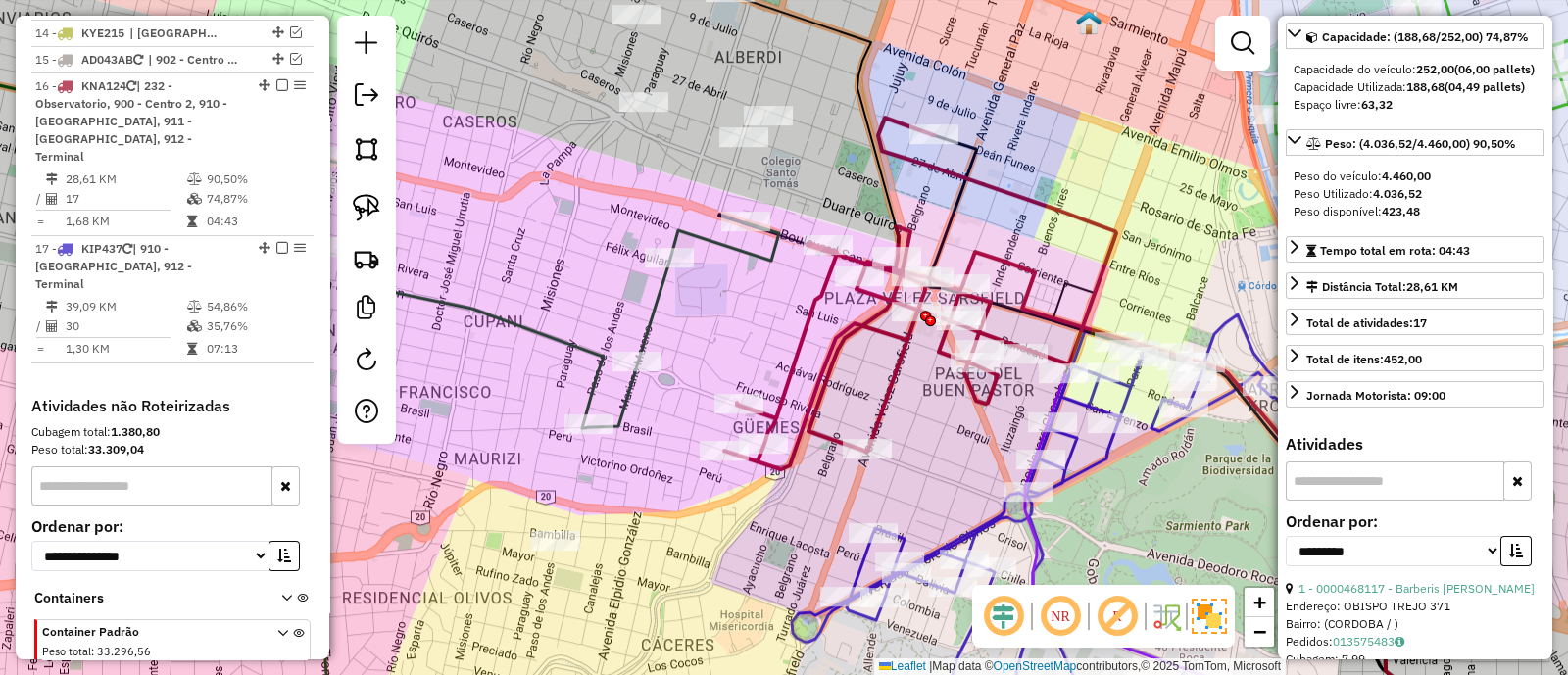
click at [802, 330] on icon at bounding box center [921, 293] width 392 height 352
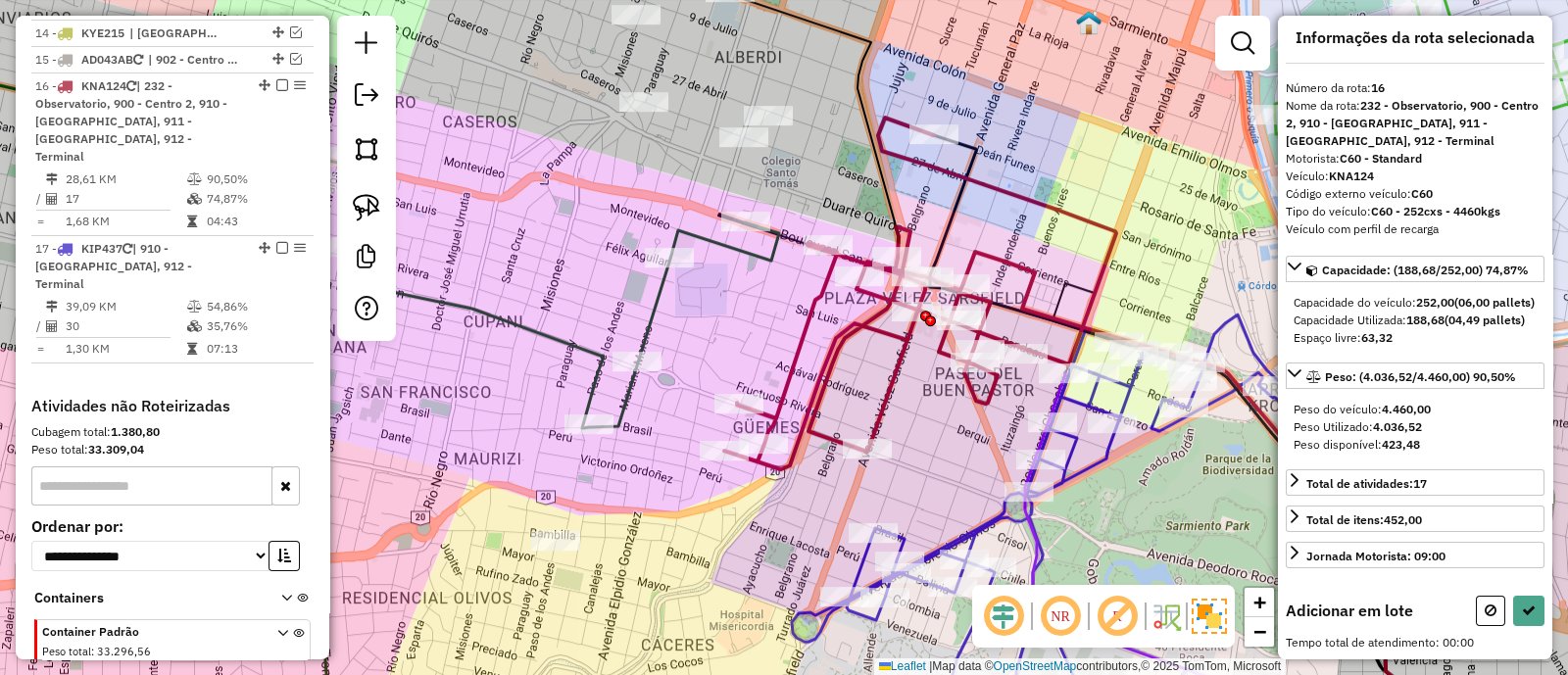
scroll to position [41, 0]
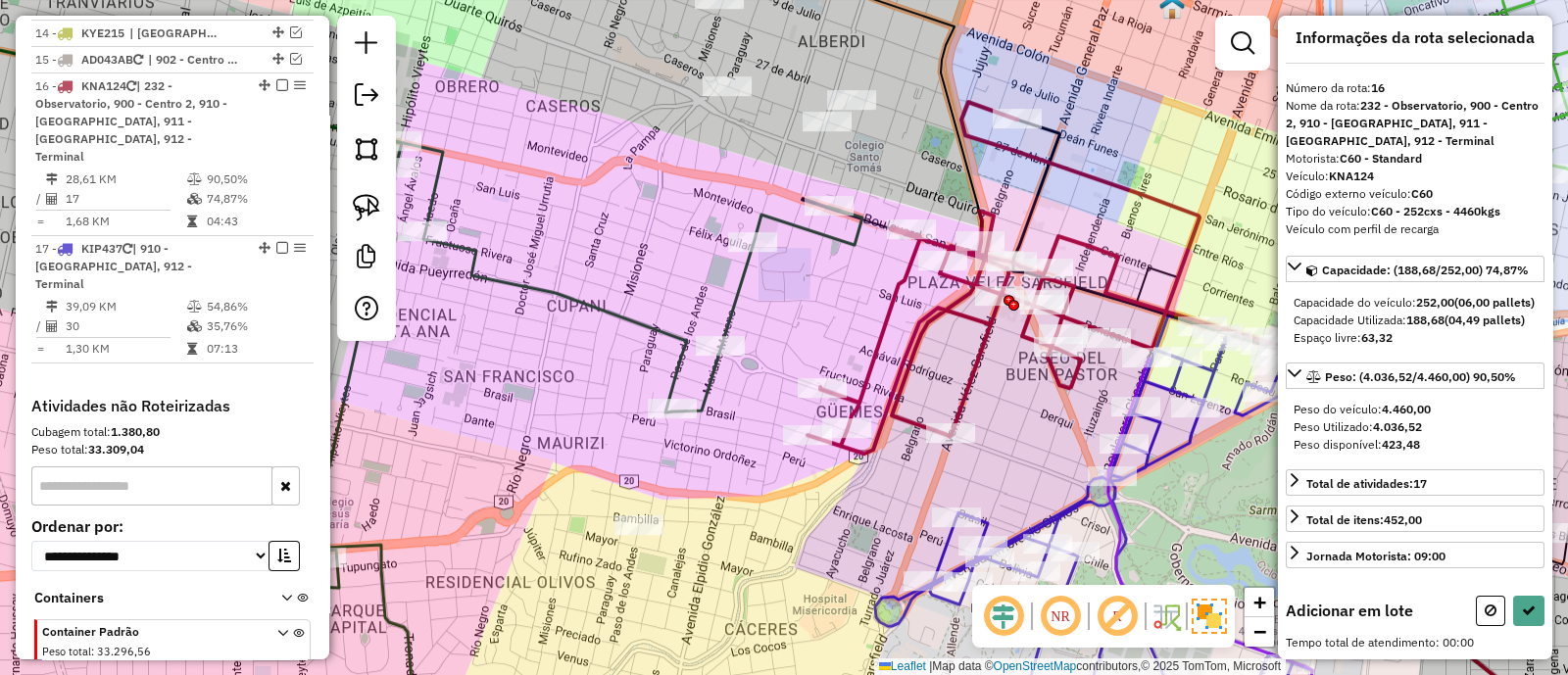
drag, startPoint x: 734, startPoint y: 331, endPoint x: 811, endPoint y: 322, distance: 77.5
click at [811, 322] on div "Janela de atendimento Grade de atendimento Capacidade Transportadoras Veículos …" at bounding box center [784, 337] width 1568 height 675
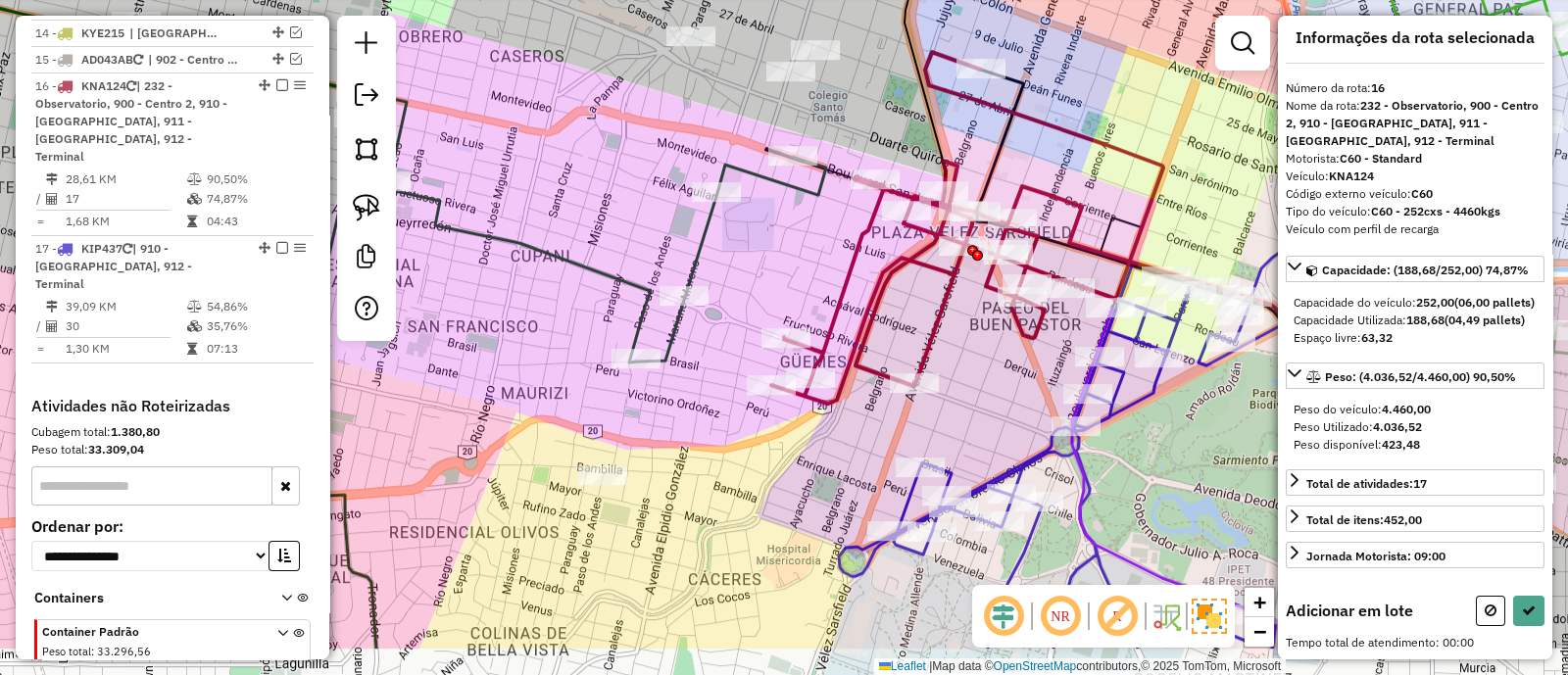
drag, startPoint x: 864, startPoint y: 314, endPoint x: 838, endPoint y: 281, distance: 42.0
click at [838, 281] on div "Janela de atendimento Grade de atendimento Capacidade Transportadoras Veículos …" at bounding box center [784, 337] width 1568 height 675
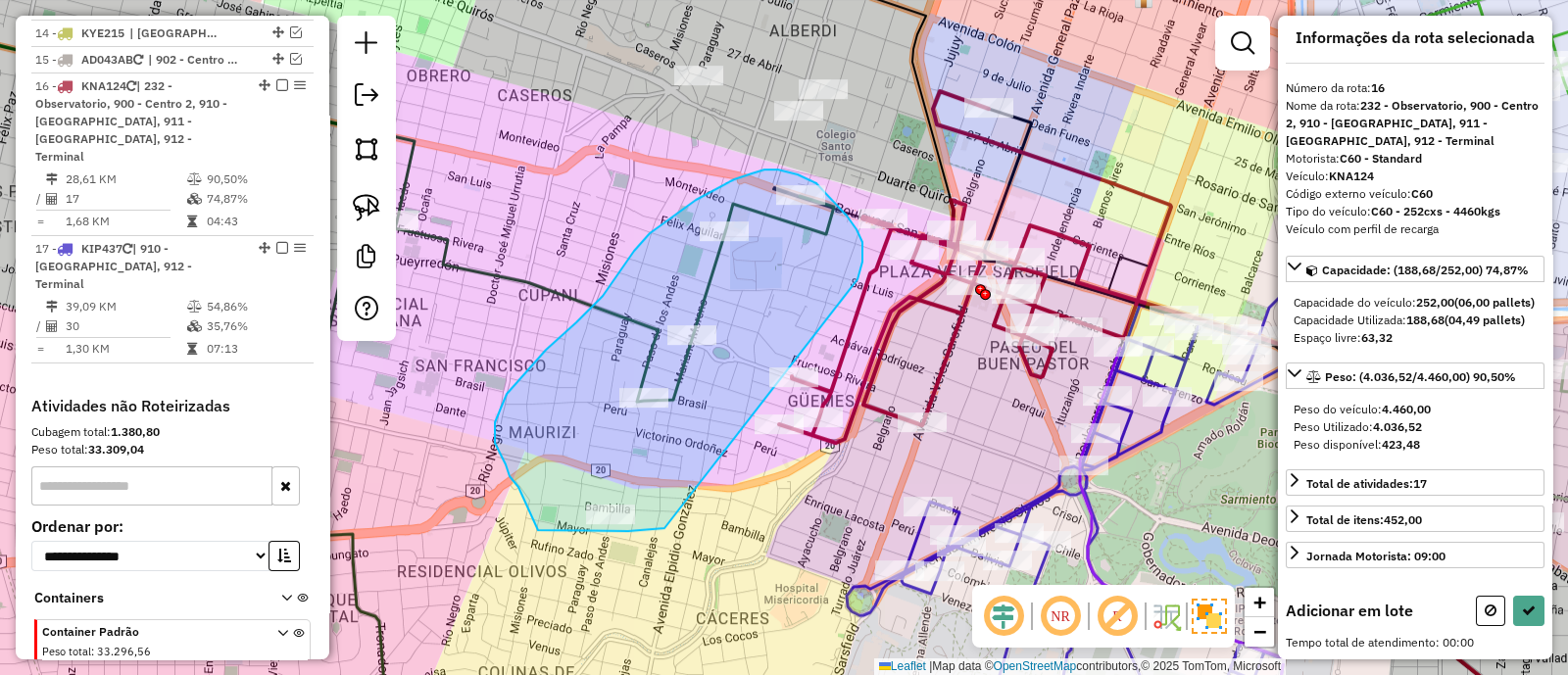
drag, startPoint x: 863, startPoint y: 261, endPoint x: 664, endPoint y: 528, distance: 333.0
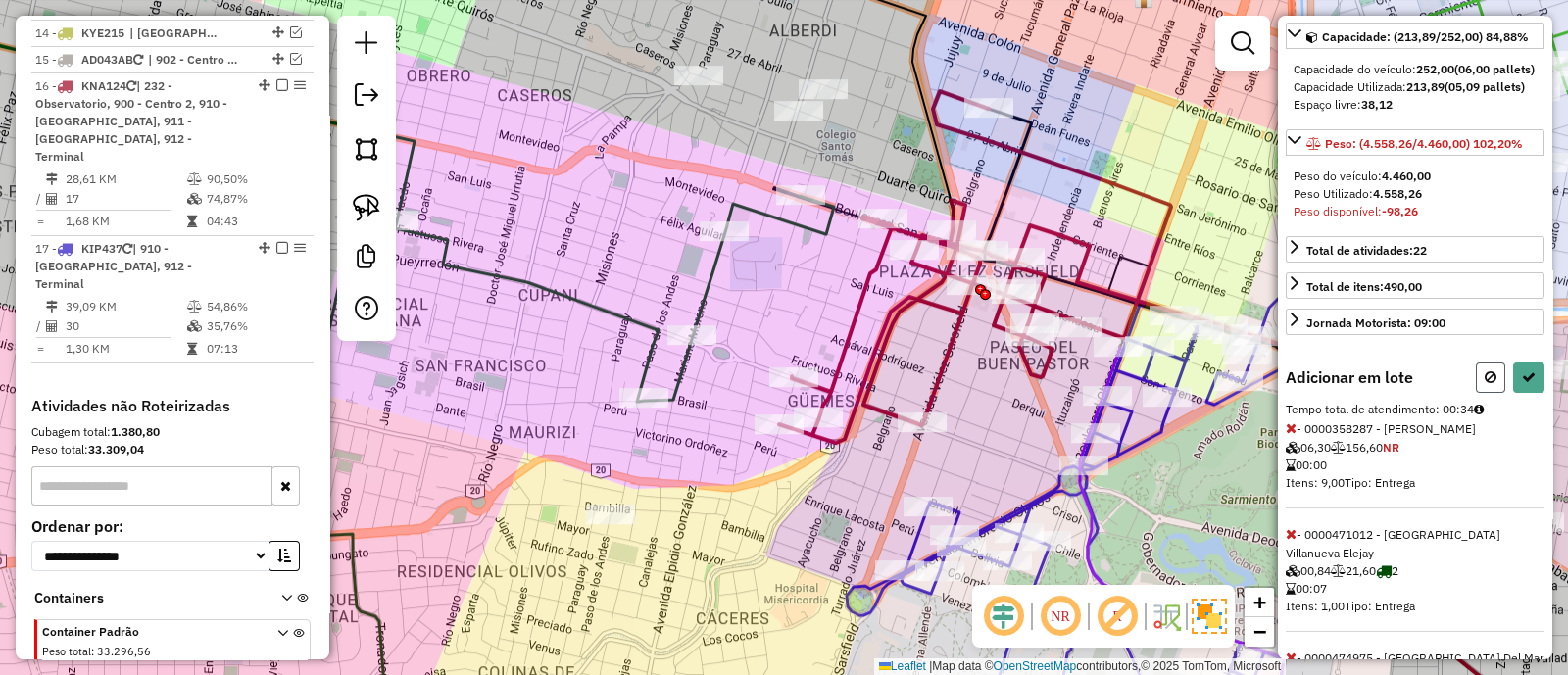
click at [1492, 393] on button at bounding box center [1491, 378] width 30 height 31
select select "**********"
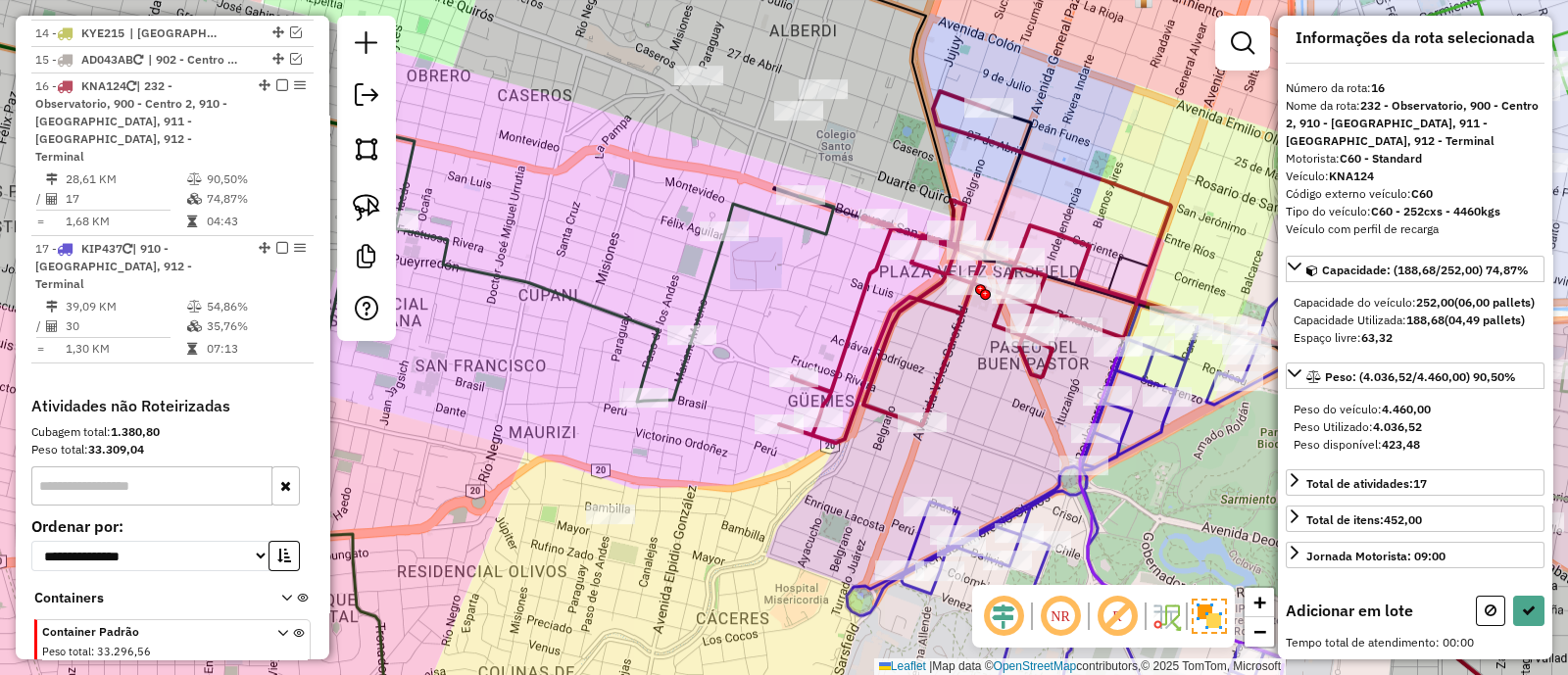
scroll to position [41, 0]
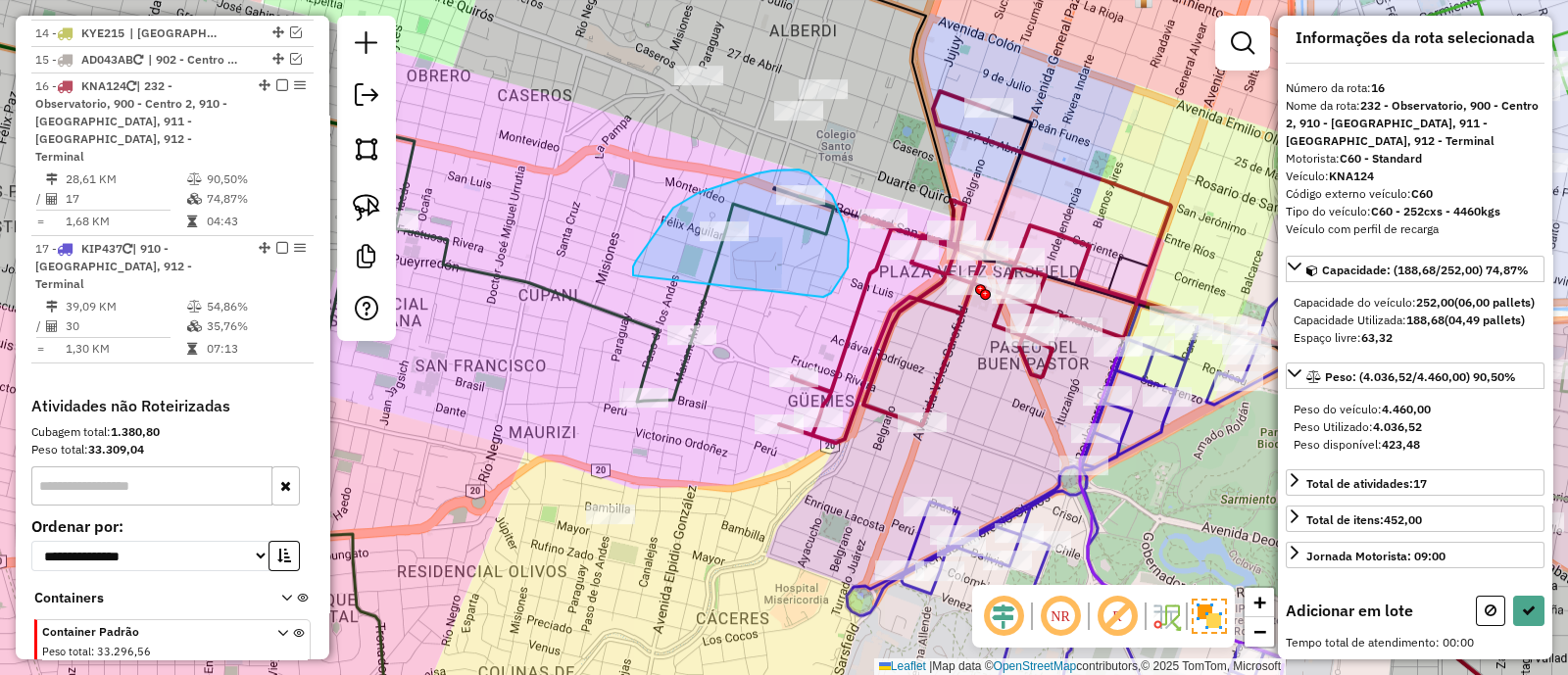
drag, startPoint x: 848, startPoint y: 267, endPoint x: 634, endPoint y: 281, distance: 214.5
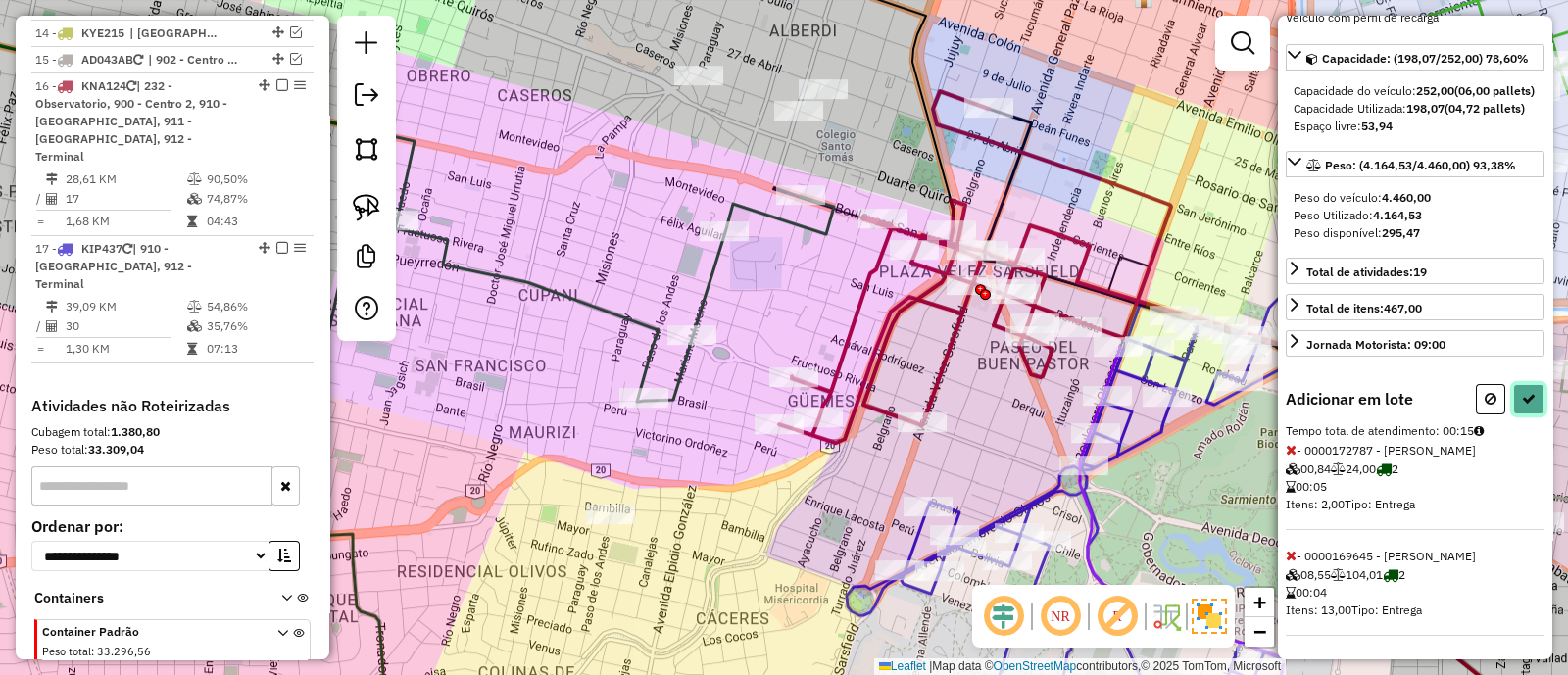
click at [1525, 406] on icon at bounding box center [1529, 399] width 14 height 14
select select "**********"
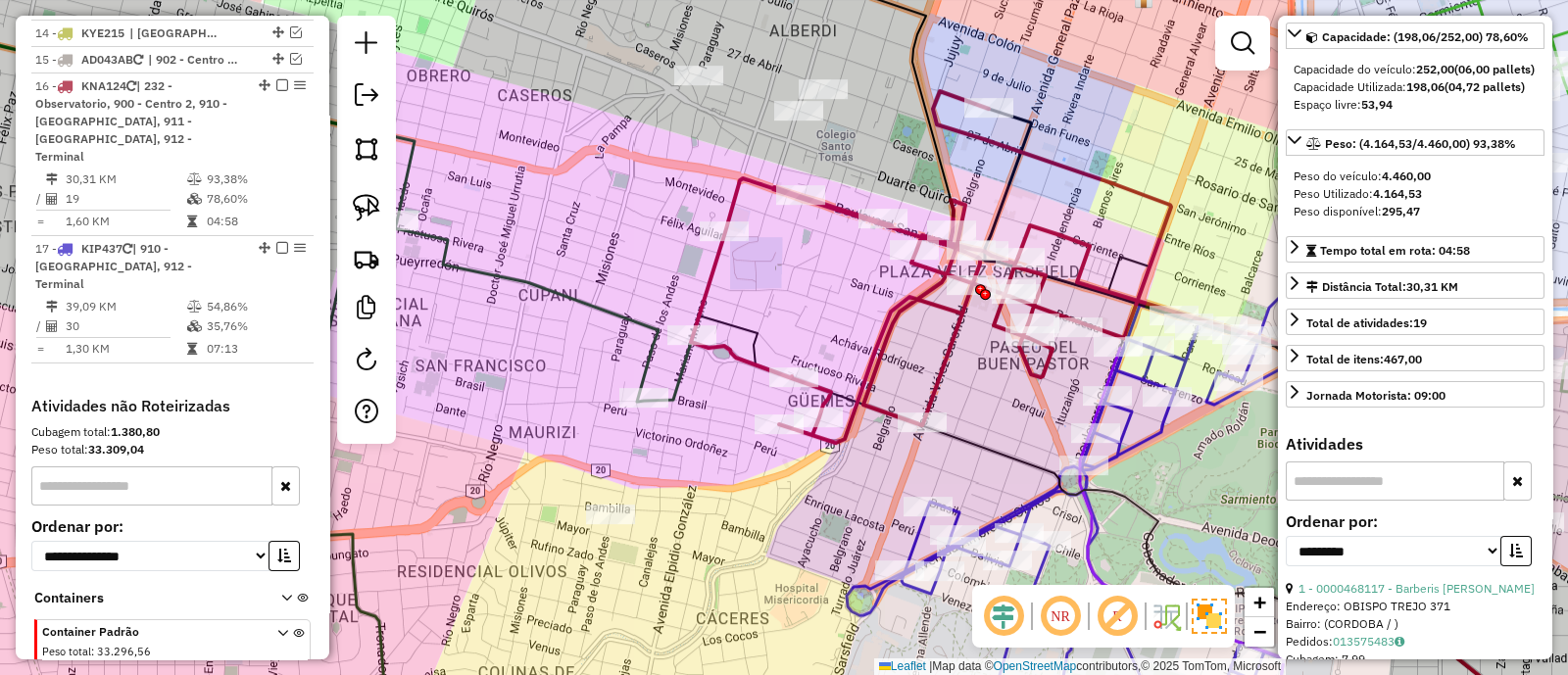
scroll to position [41, 0]
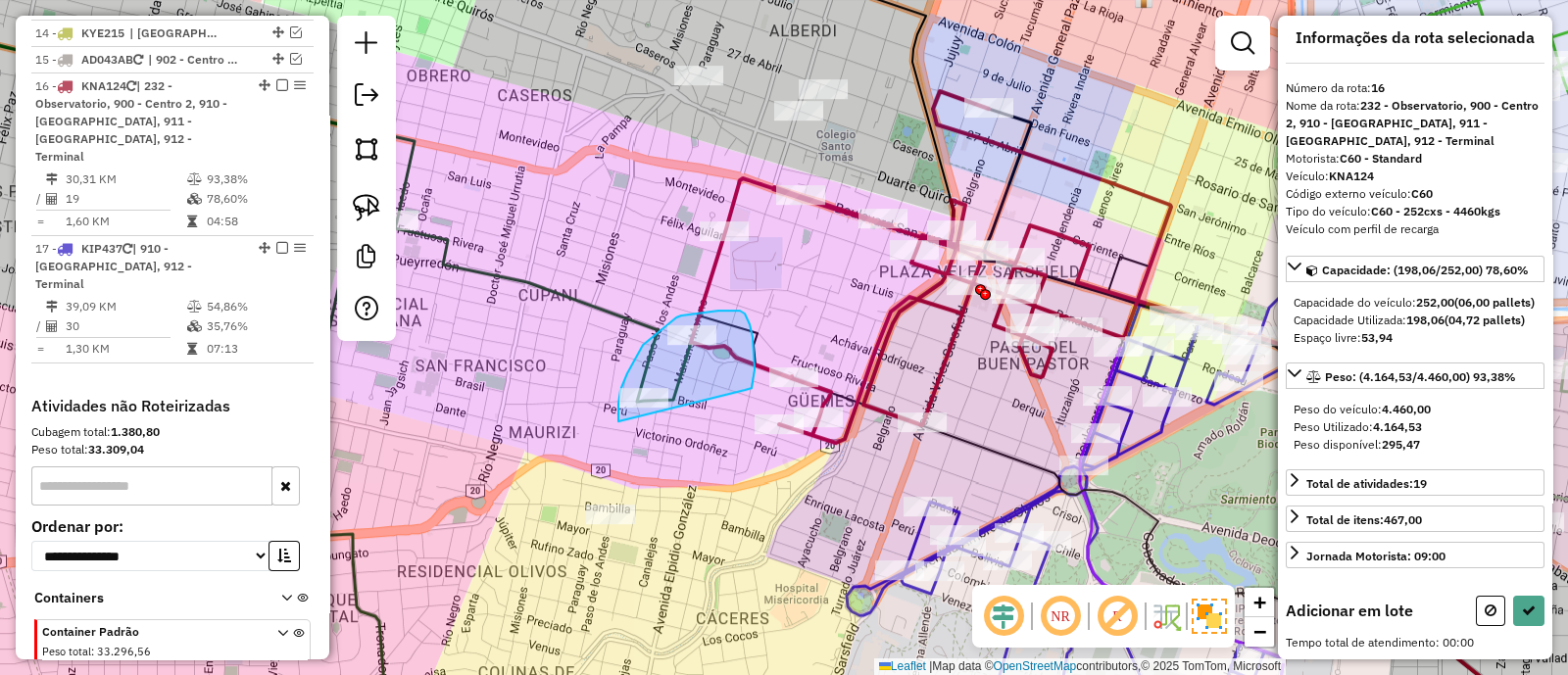
drag, startPoint x: 752, startPoint y: 388, endPoint x: 620, endPoint y: 424, distance: 136.8
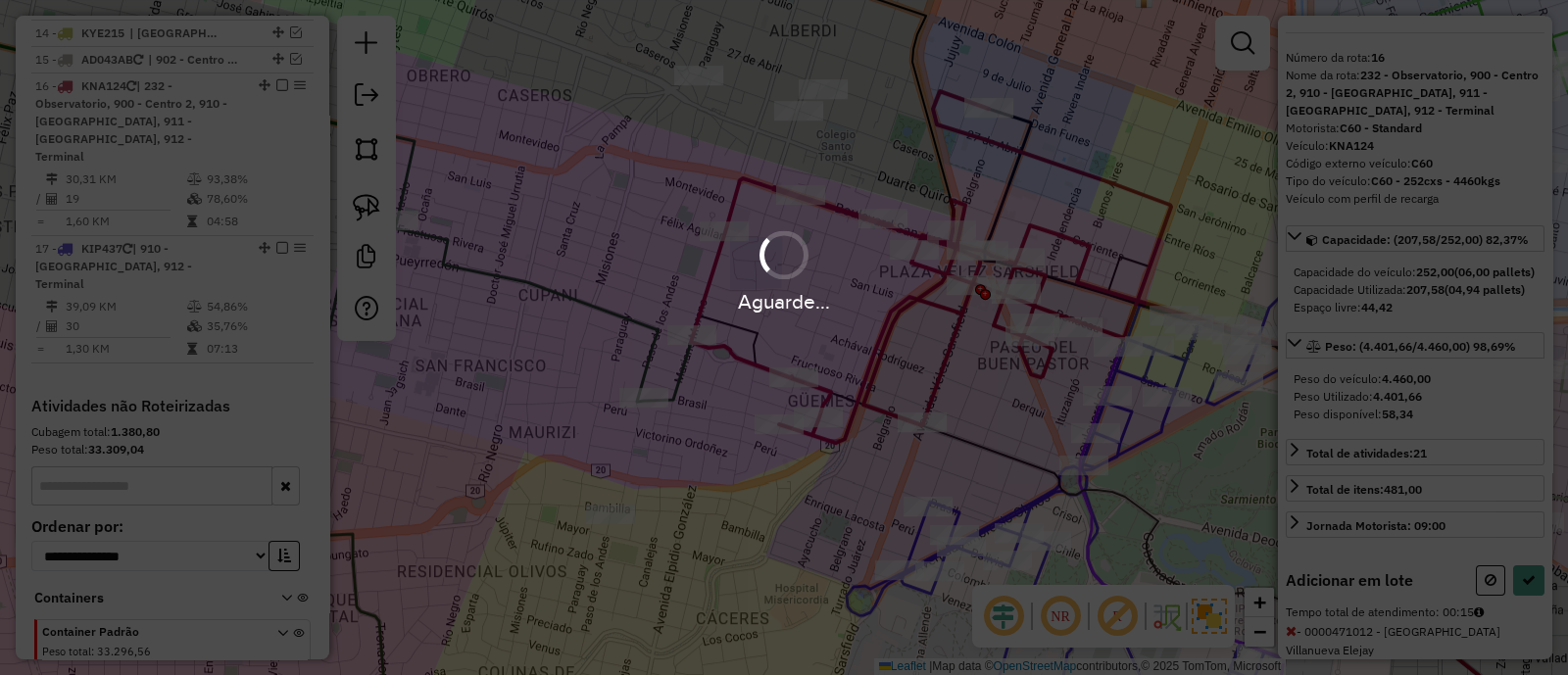
scroll to position [244, 0]
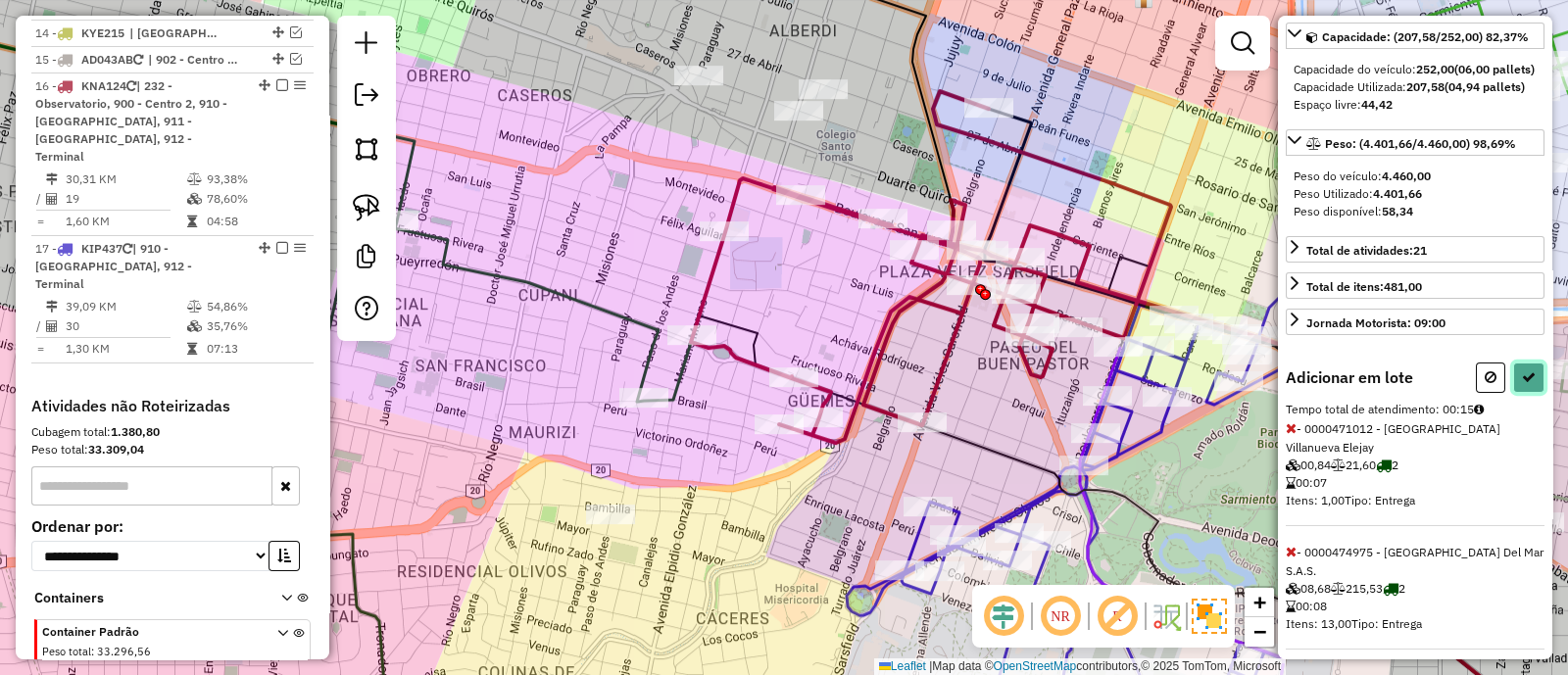
click at [1522, 384] on icon at bounding box center [1529, 378] width 14 height 14
select select "**********"
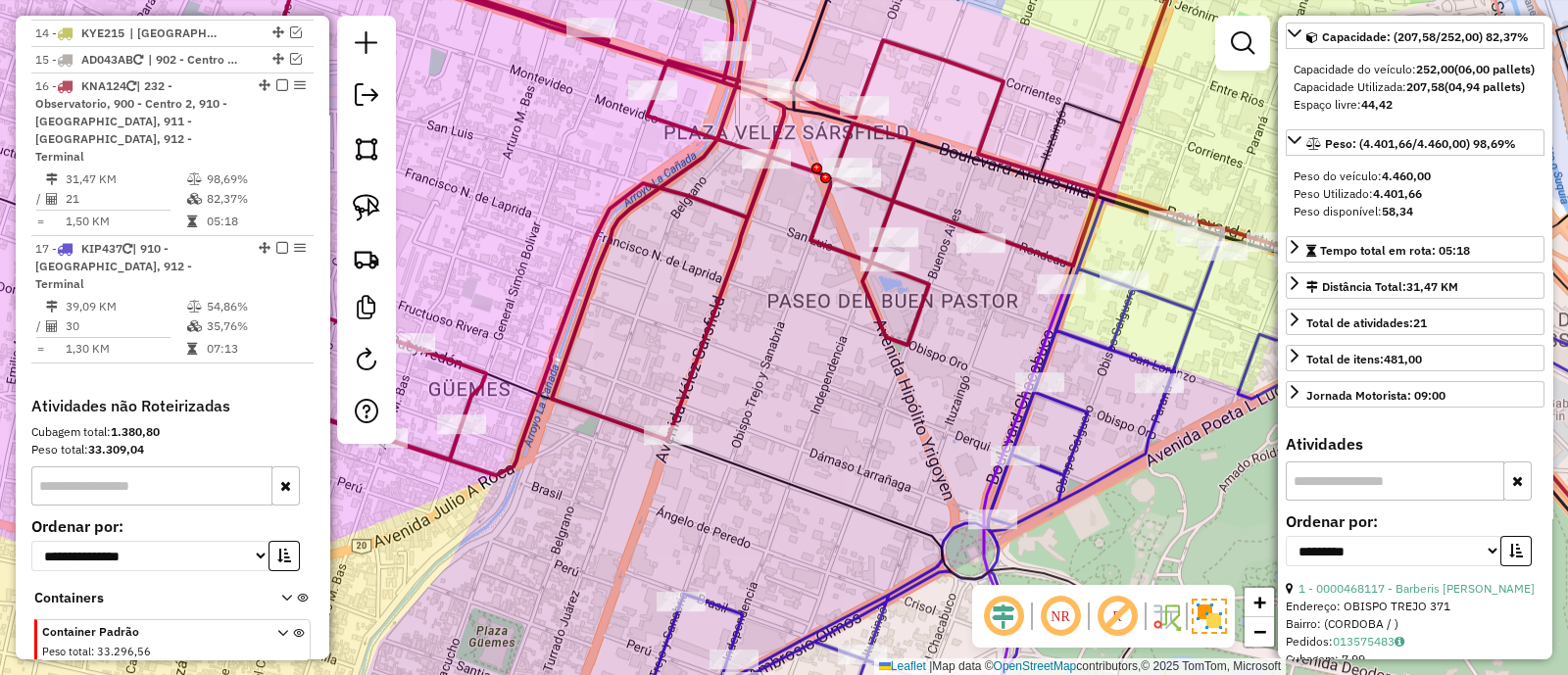
drag, startPoint x: 1083, startPoint y: 371, endPoint x: 957, endPoint y: 304, distance: 142.7
click at [957, 304] on div "Janela de atendimento Grade de atendimento Capacidade Transportadoras Veículos …" at bounding box center [784, 337] width 1568 height 675
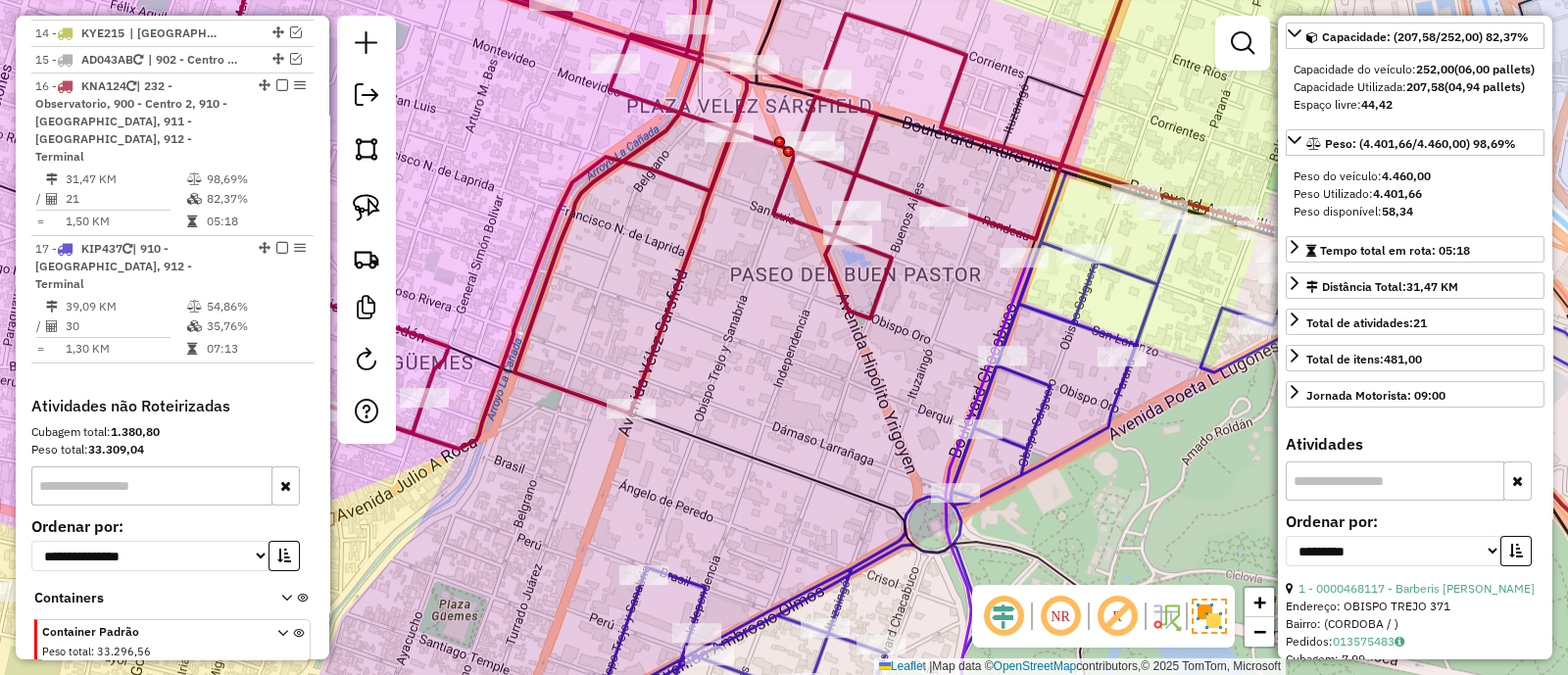
click at [878, 288] on icon at bounding box center [603, 191] width 1056 height 517
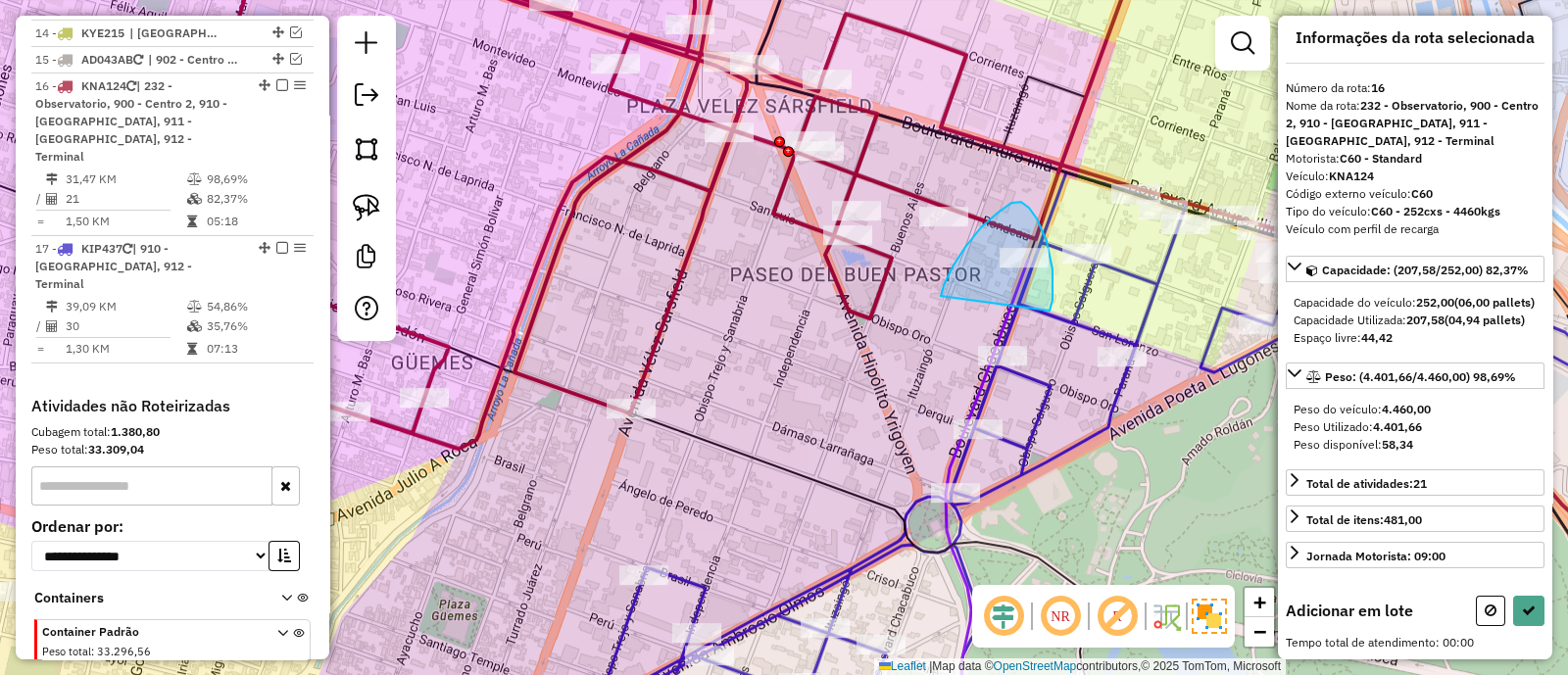
drag, startPoint x: 1049, startPoint y: 252, endPoint x: 941, endPoint y: 296, distance: 116.6
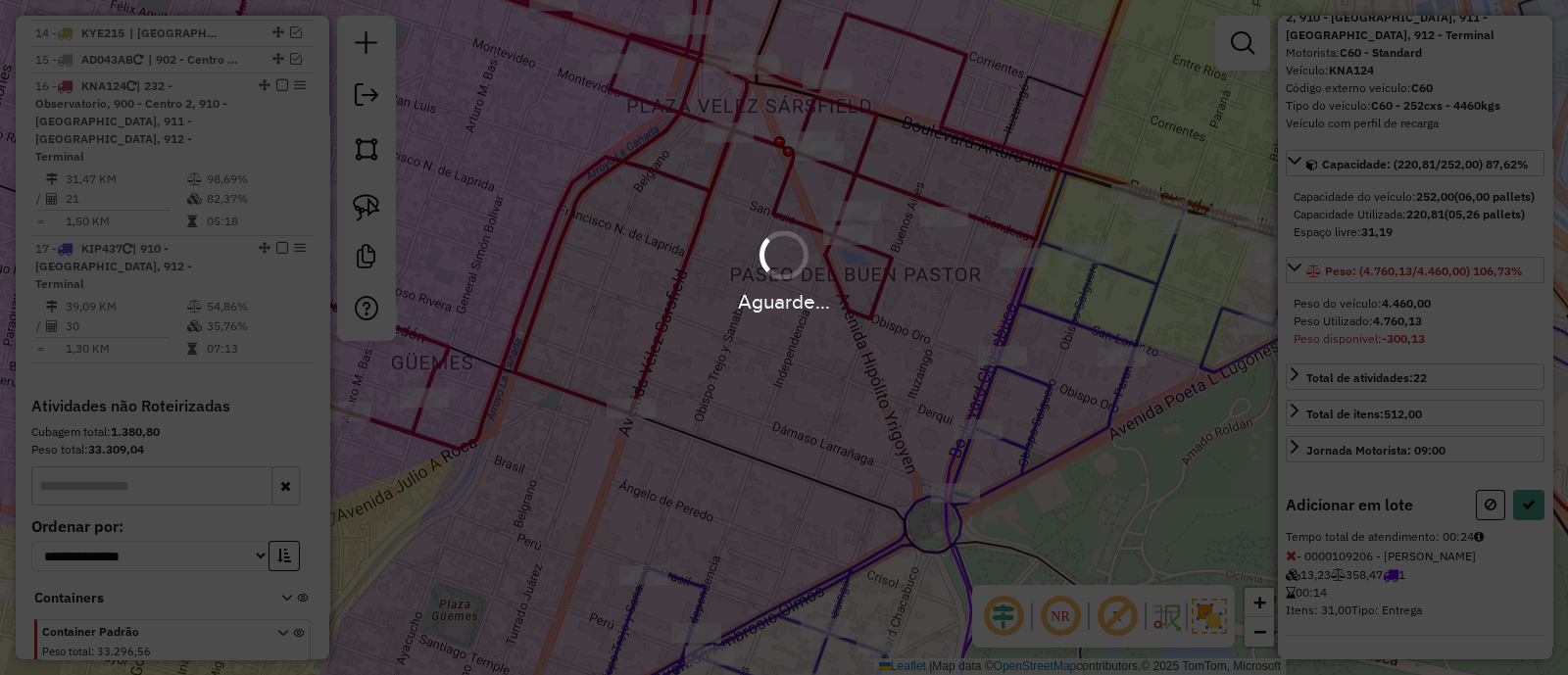
click at [1486, 508] on div "Aguarde..." at bounding box center [784, 337] width 1568 height 675
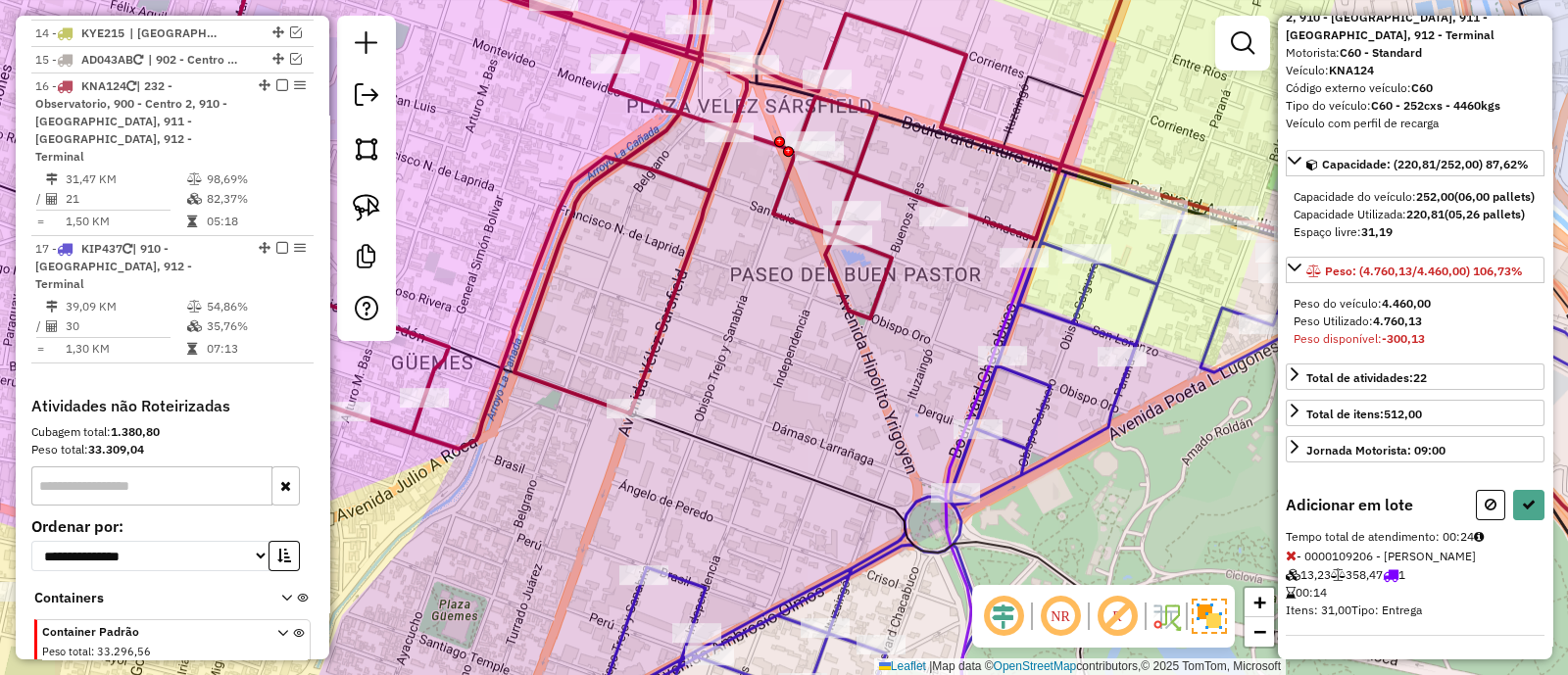
click at [1486, 508] on icon at bounding box center [1491, 505] width 12 height 14
select select "**********"
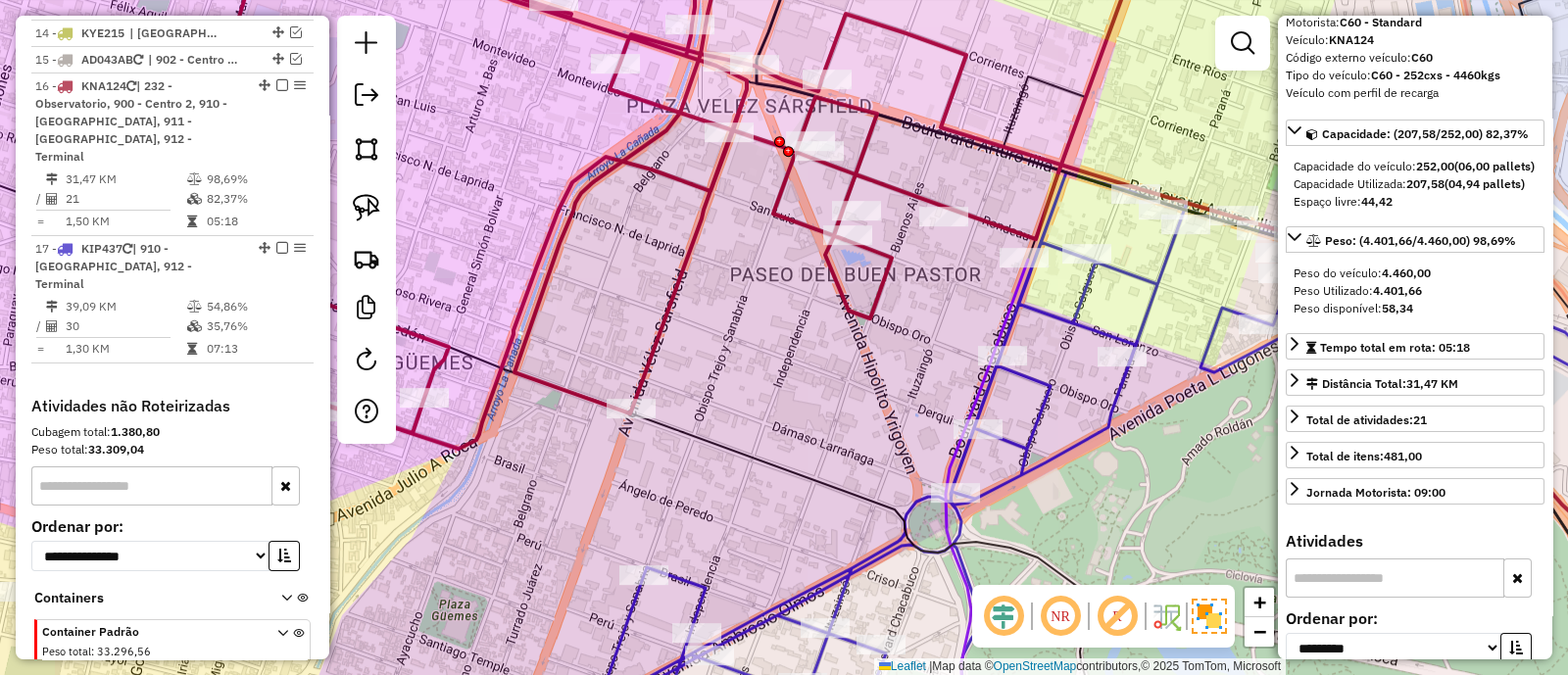
click at [1144, 316] on icon at bounding box center [1037, 440] width 1100 height 603
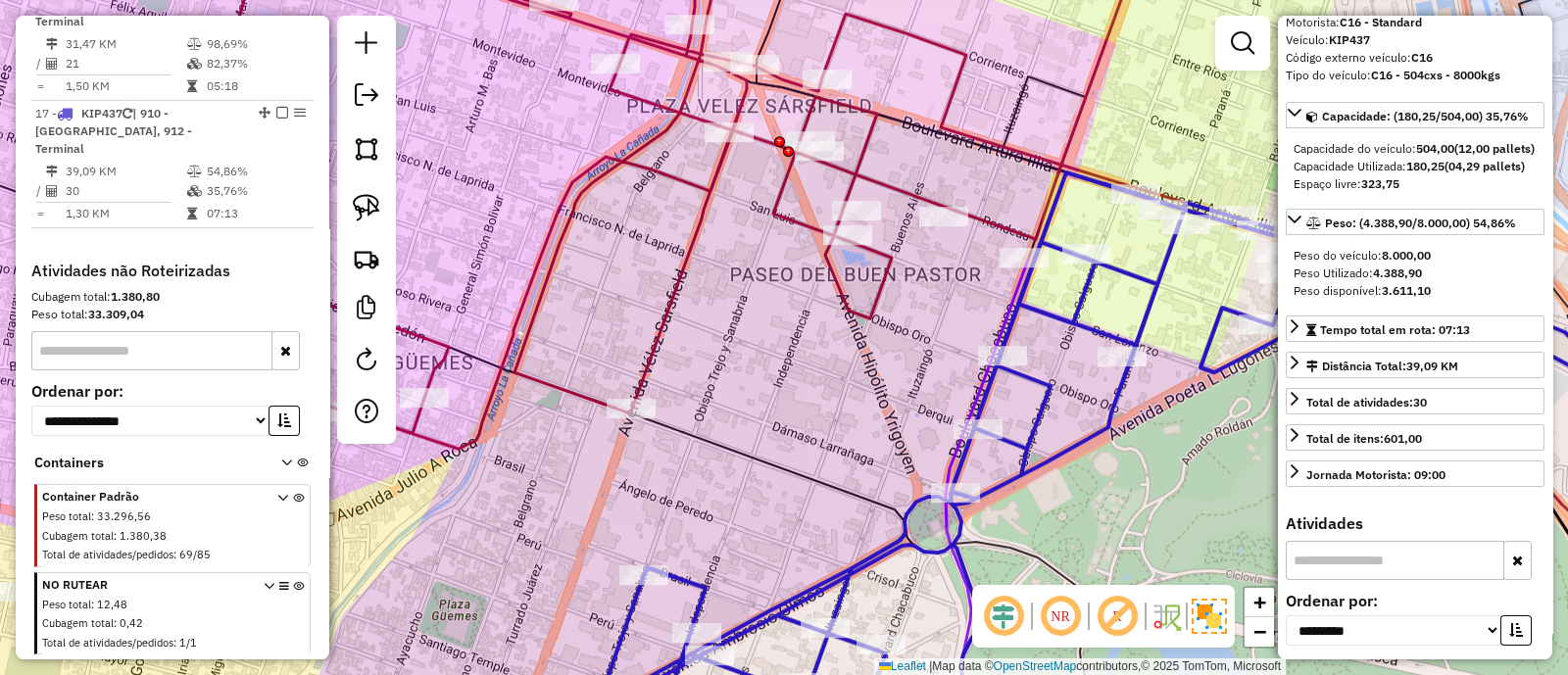
scroll to position [6, 0]
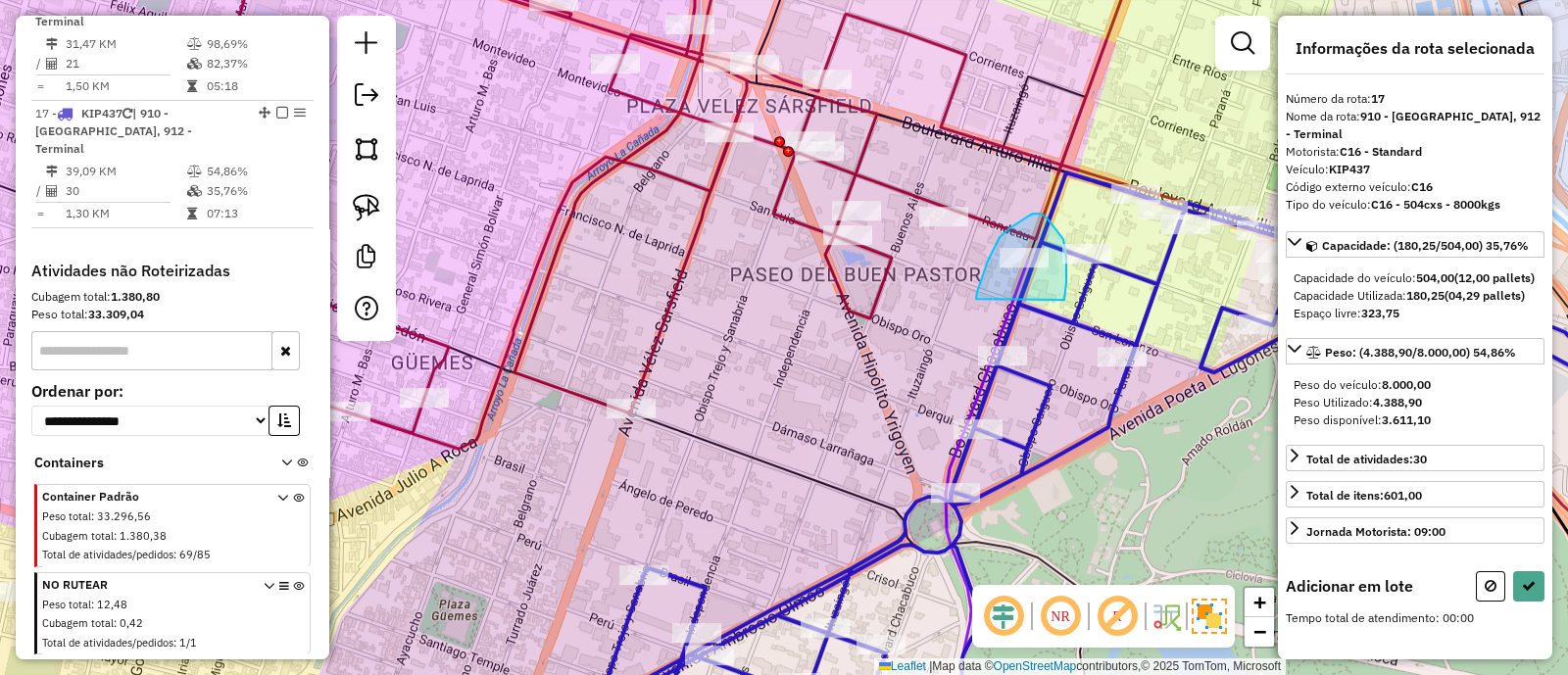
drag, startPoint x: 1067, startPoint y: 269, endPoint x: 976, endPoint y: 299, distance: 95.8
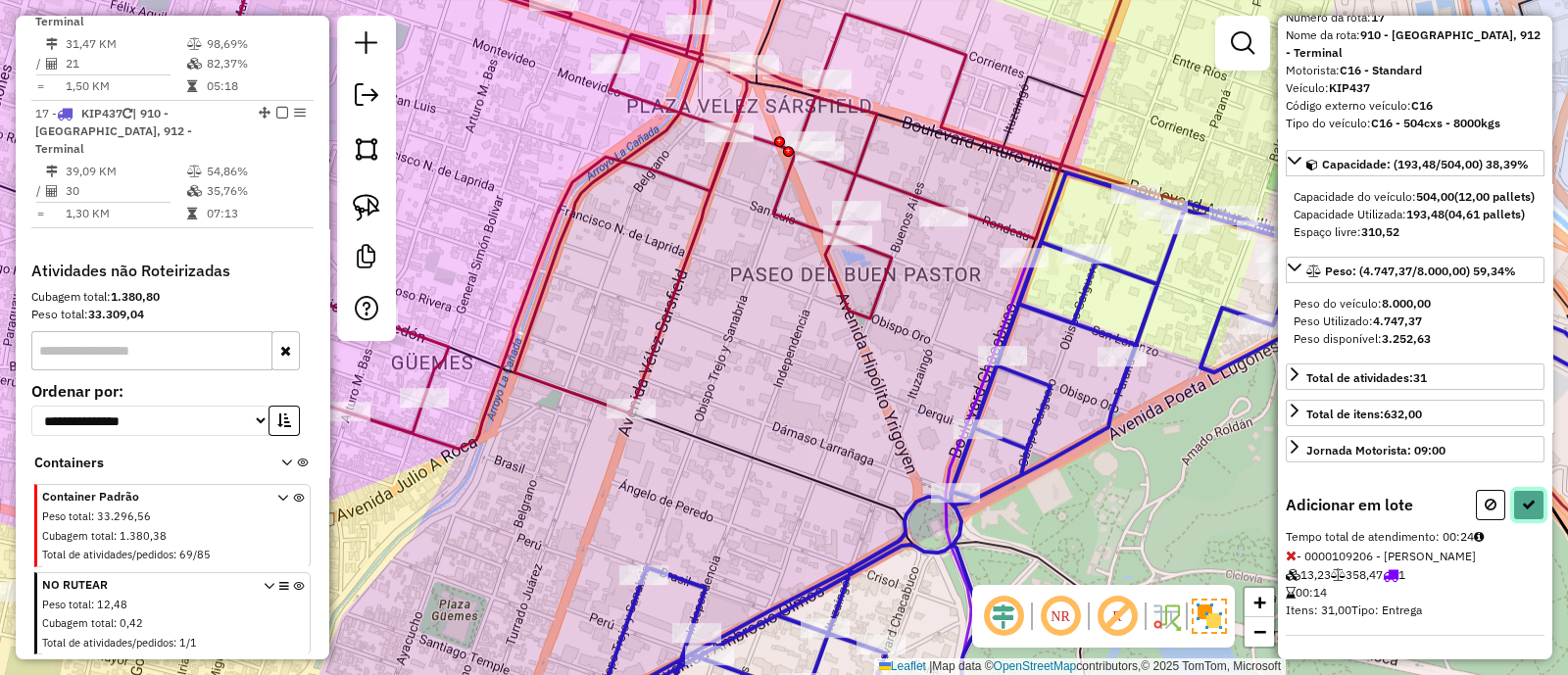
click at [1528, 517] on button at bounding box center [1529, 505] width 32 height 31
select select "**********"
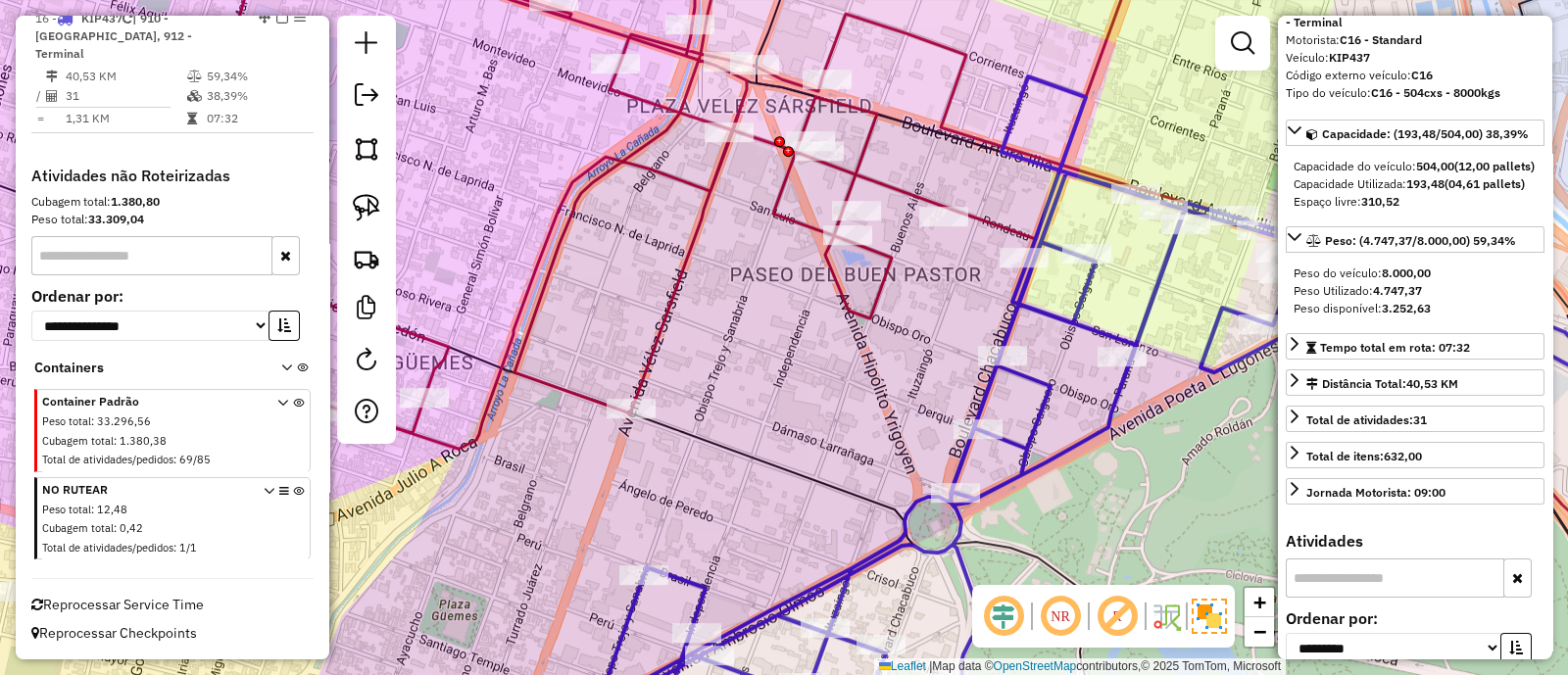
scroll to position [2167, 0]
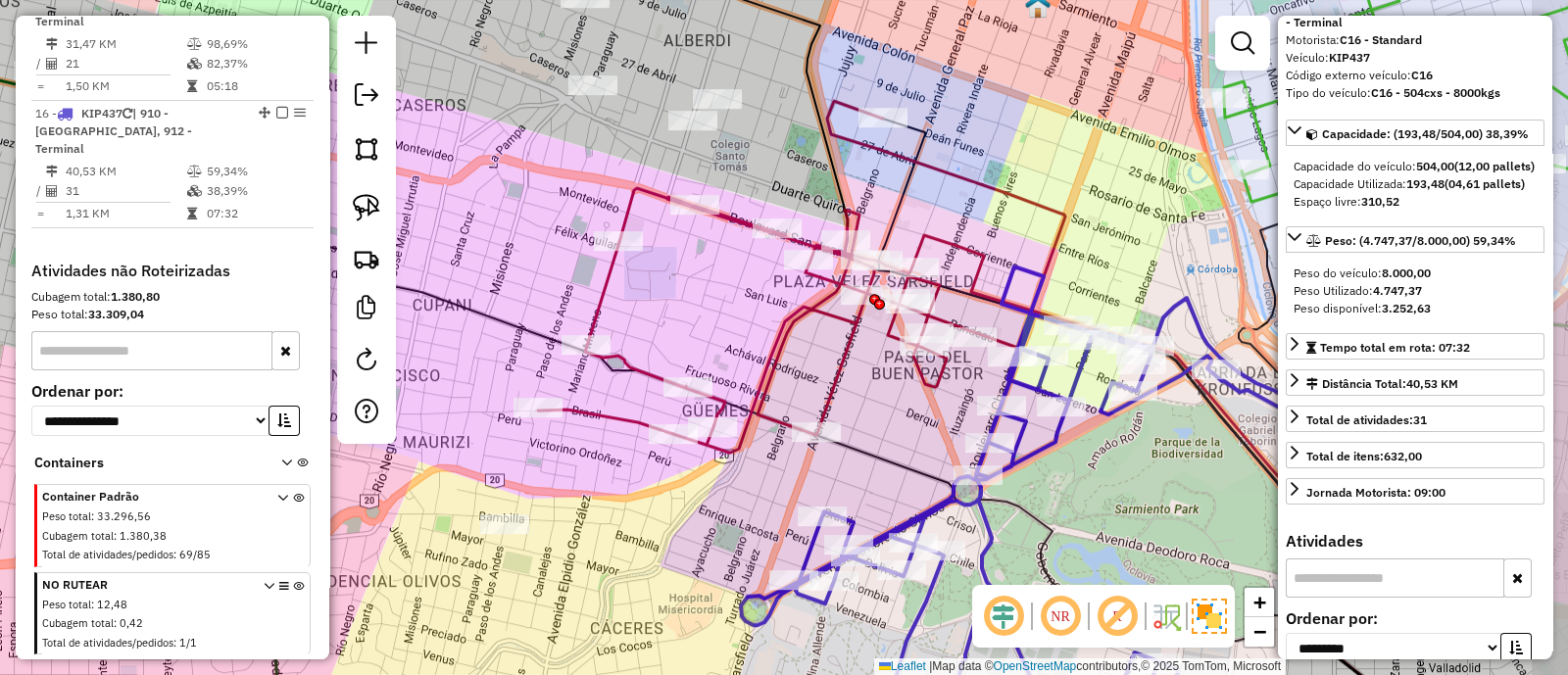
drag, startPoint x: 1113, startPoint y: 493, endPoint x: 1054, endPoint y: 485, distance: 59.5
click at [1066, 494] on div "Janela de atendimento Grade de atendimento Capacidade Transportadoras Veículos …" at bounding box center [784, 337] width 1568 height 675
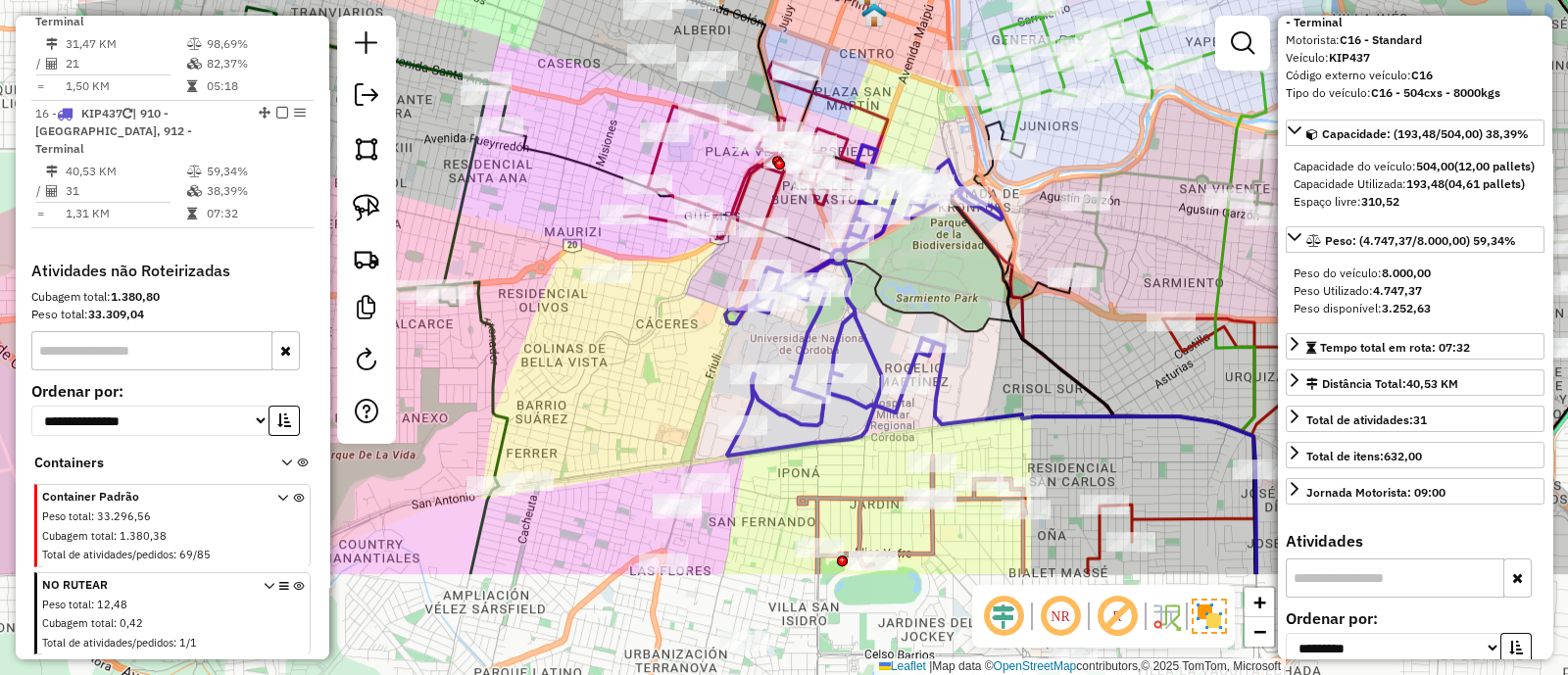
drag, startPoint x: 1059, startPoint y: 427, endPoint x: 966, endPoint y: 291, distance: 164.8
click at [966, 291] on div "Janela de atendimento Grade de atendimento Capacidade Transportadoras Veículos …" at bounding box center [784, 337] width 1568 height 675
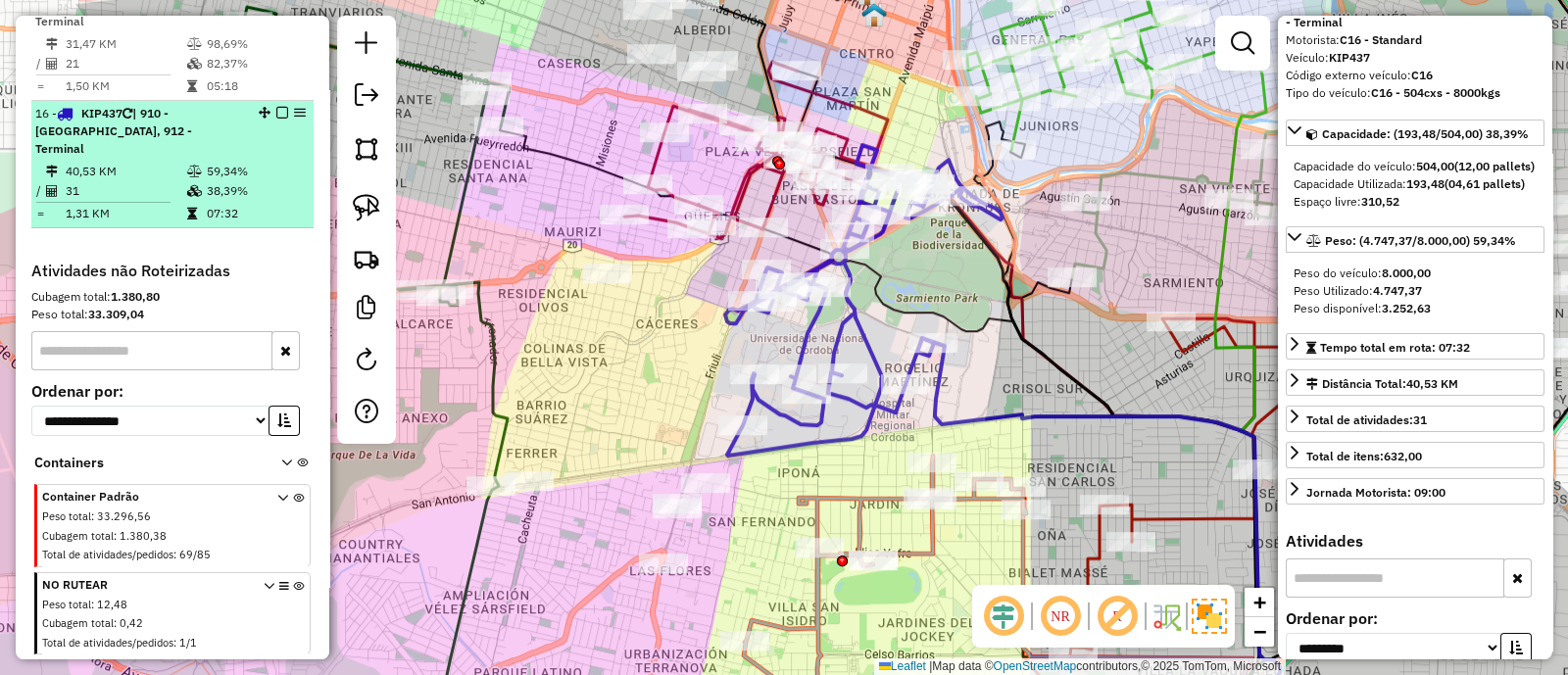
click at [276, 106] on em at bounding box center [282, 112] width 12 height 12
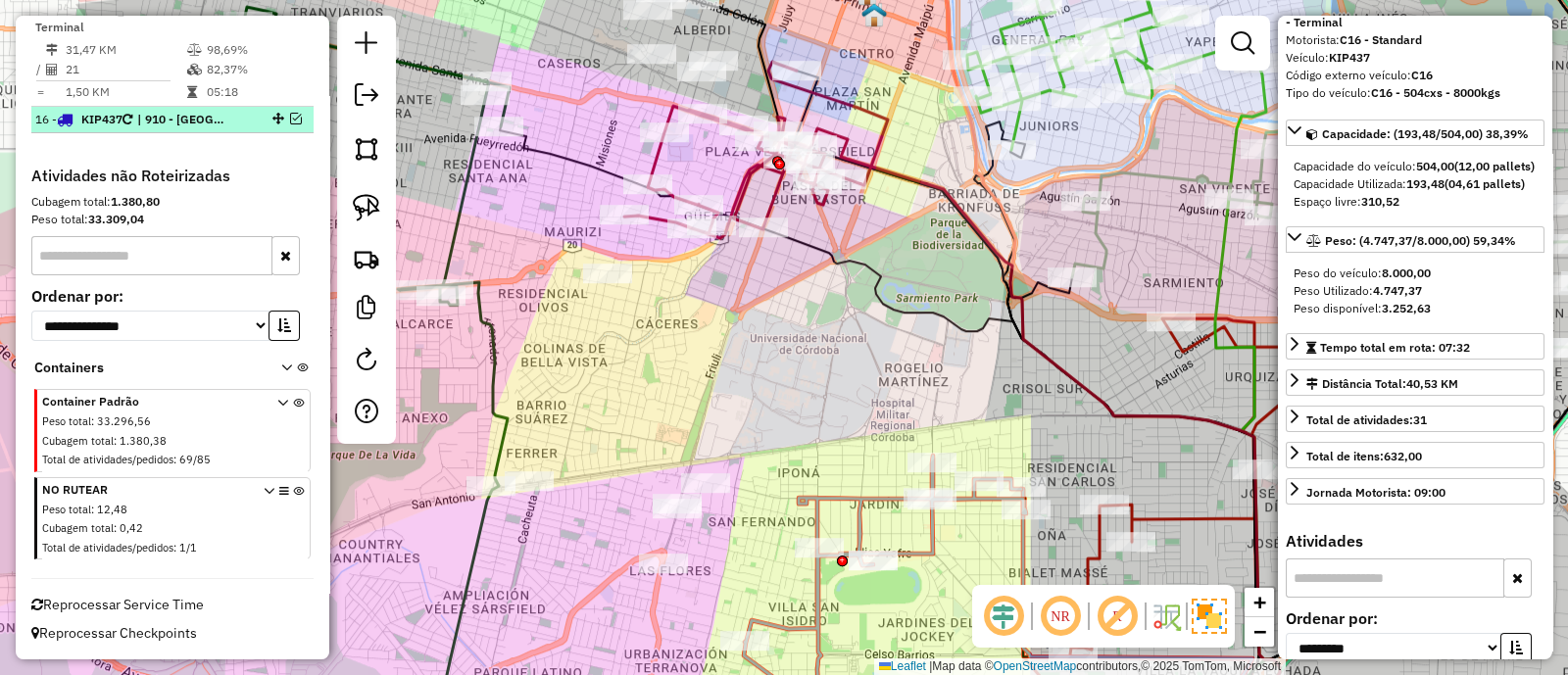
scroll to position [2084, 0]
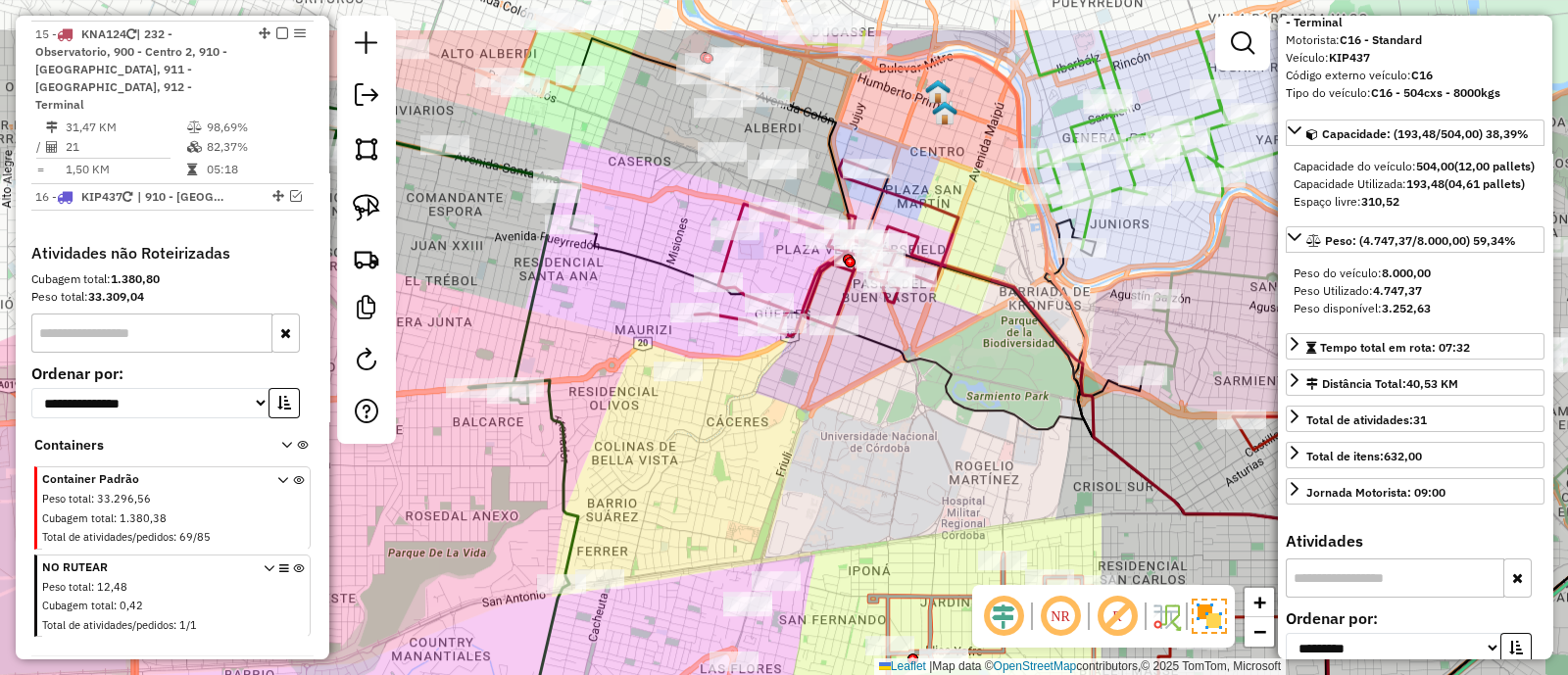
drag, startPoint x: 831, startPoint y: 307, endPoint x: 954, endPoint y: 502, distance: 230.6
click at [954, 502] on div "Janela de atendimento Grade de atendimento Capacidade Transportadoras Veículos …" at bounding box center [784, 337] width 1568 height 675
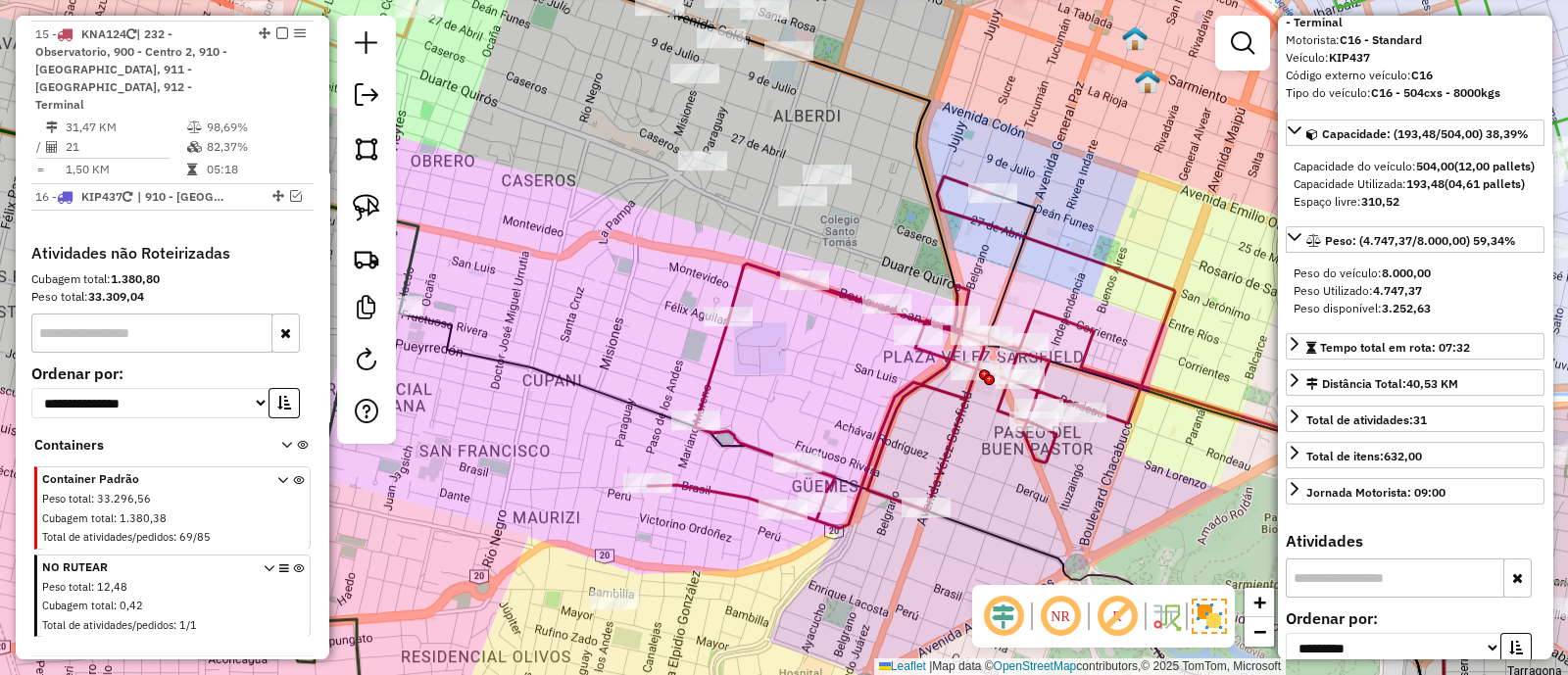
click at [711, 386] on icon at bounding box center [912, 352] width 527 height 352
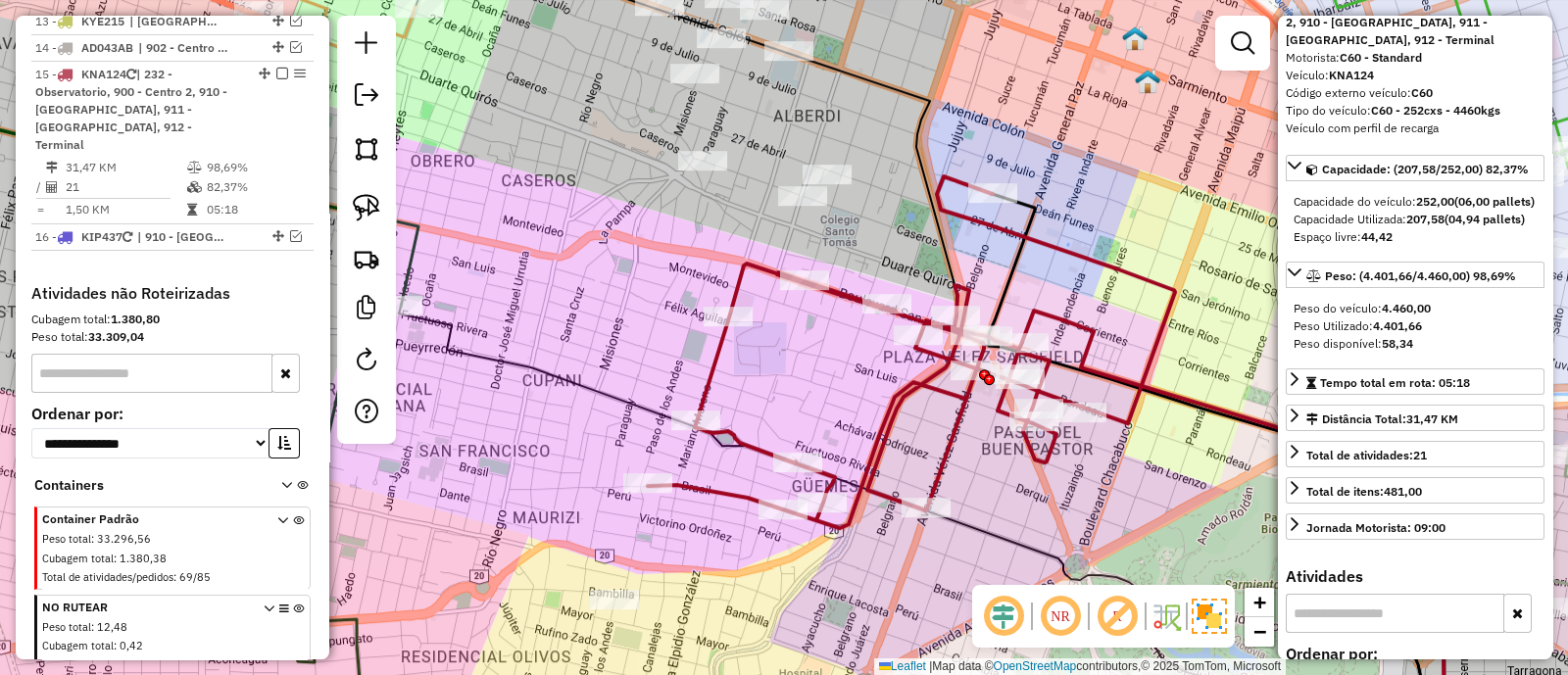
scroll to position [2033, 0]
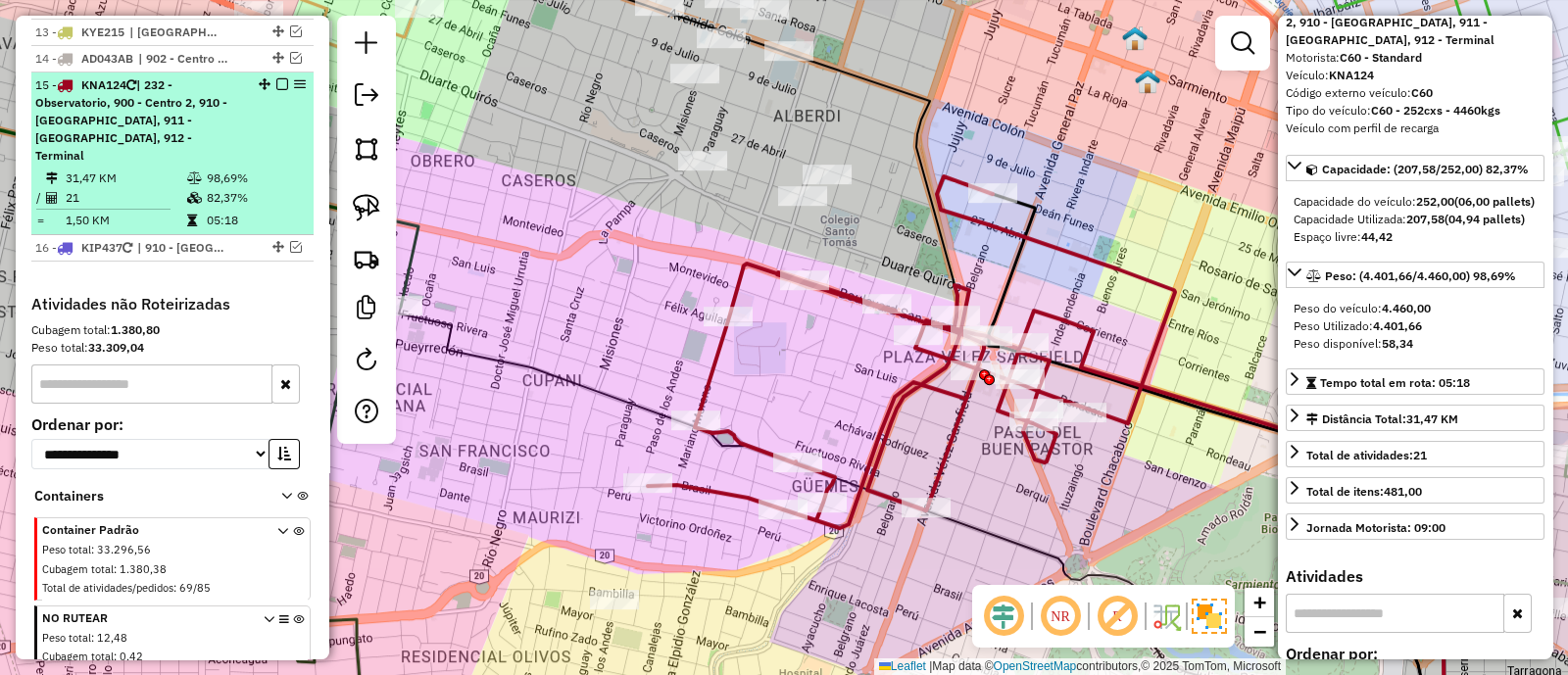
click at [276, 79] on em at bounding box center [282, 84] width 12 height 12
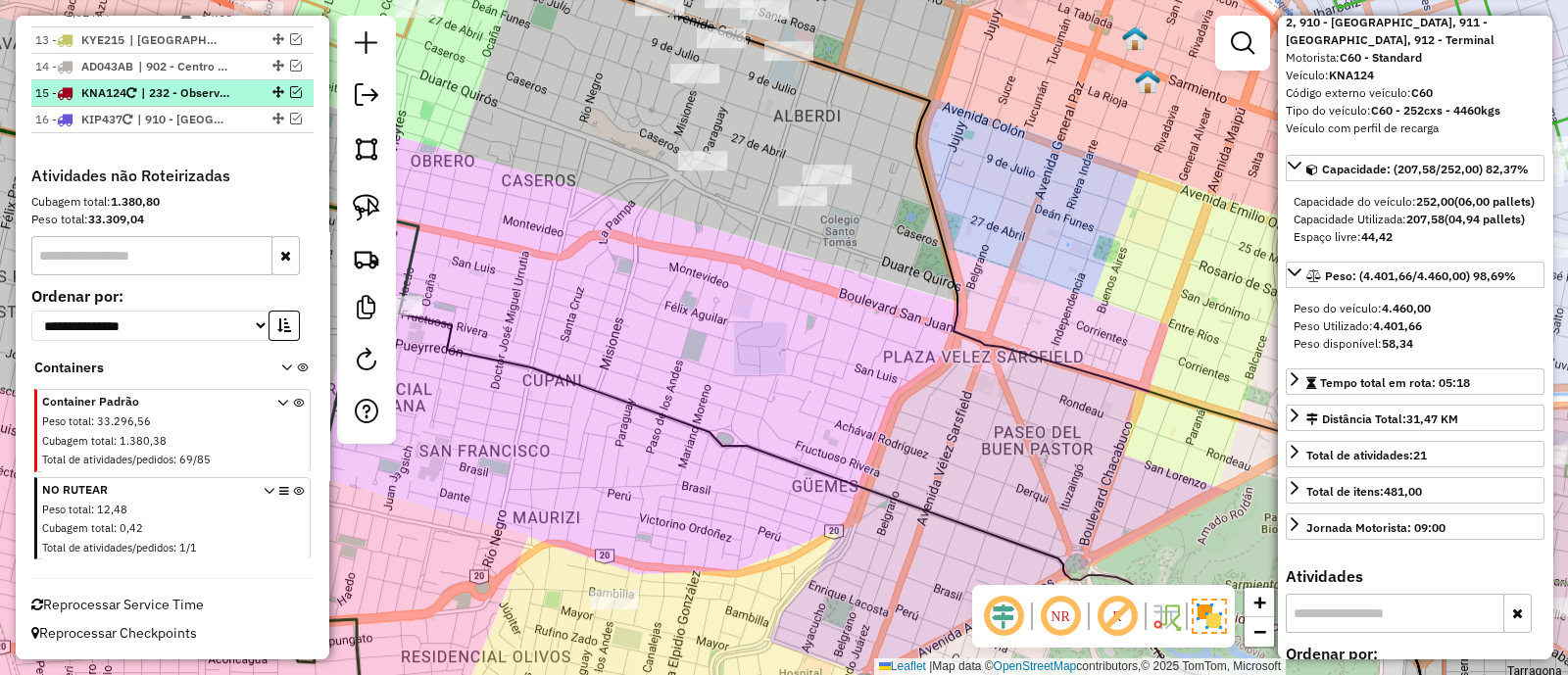
scroll to position [1965, 0]
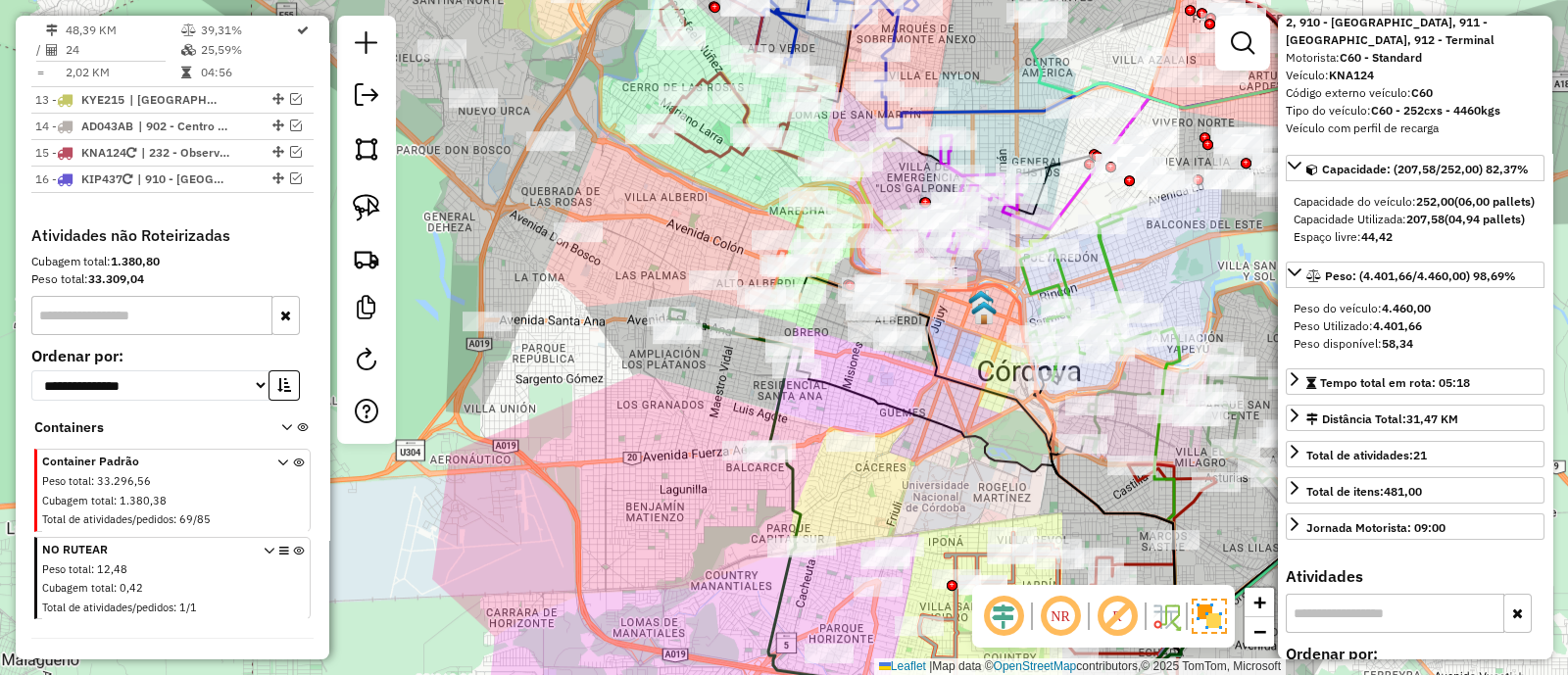
drag, startPoint x: 843, startPoint y: 387, endPoint x: 896, endPoint y: 453, distance: 84.6
click at [896, 453] on div "Janela de atendimento Grade de atendimento Capacidade Transportadoras Veículos …" at bounding box center [784, 337] width 1568 height 675
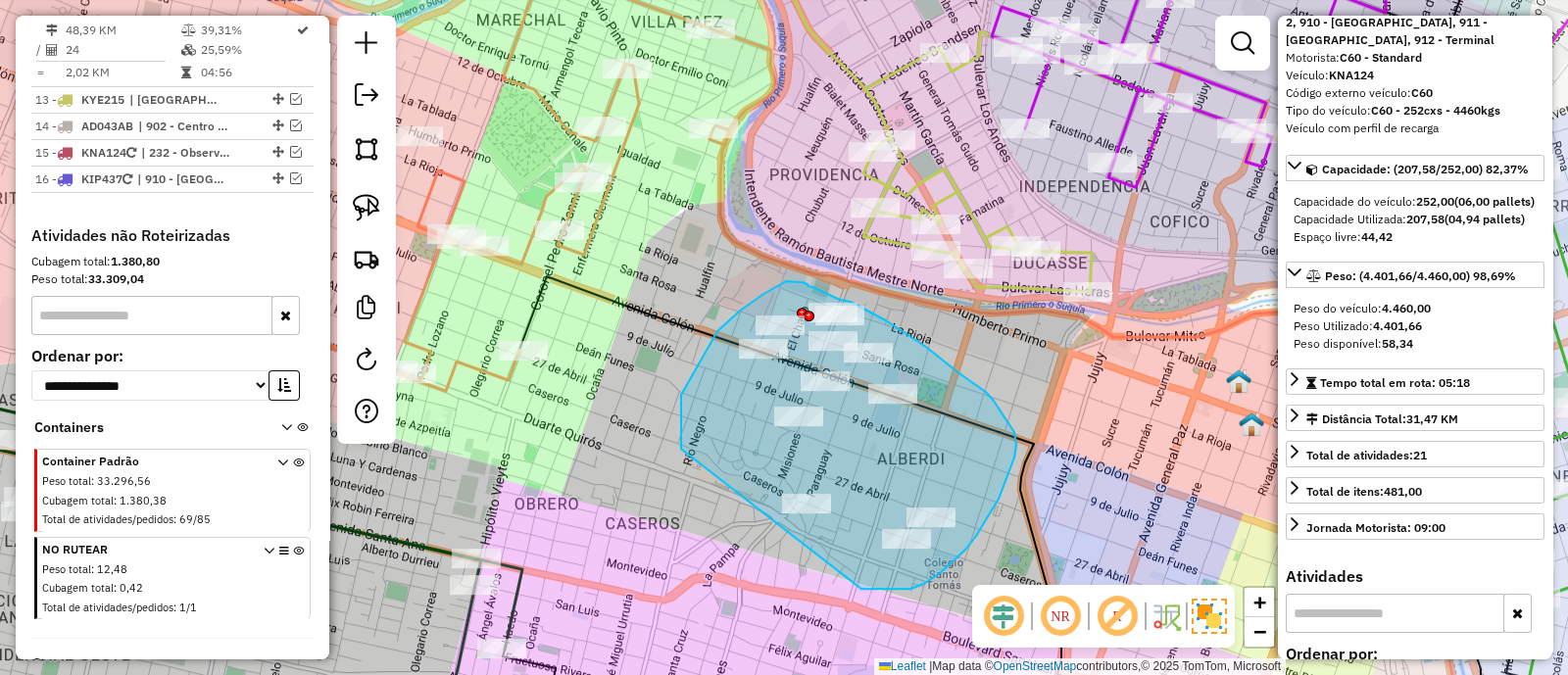
drag, startPoint x: 899, startPoint y: 590, endPoint x: 681, endPoint y: 449, distance: 259.6
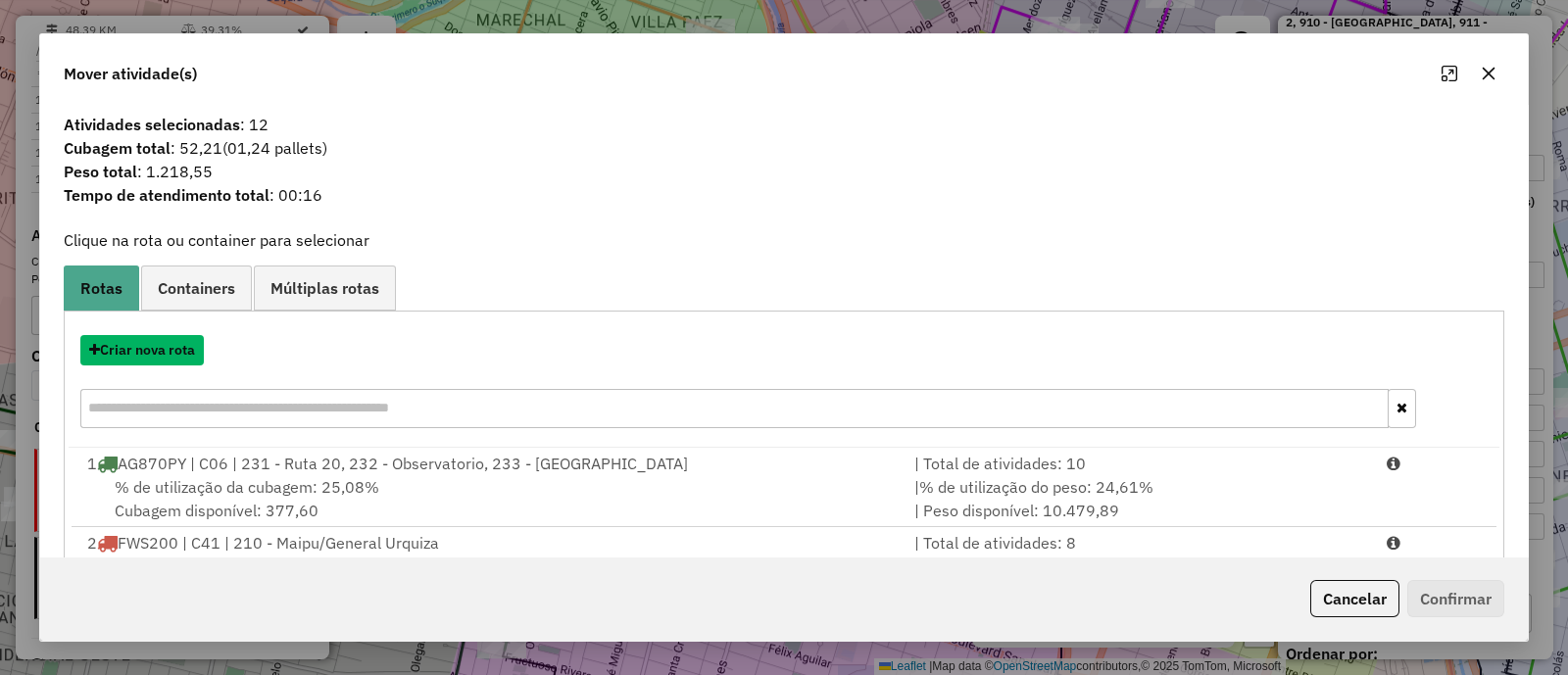
click at [159, 349] on button "Criar nova rota" at bounding box center [142, 350] width 123 height 31
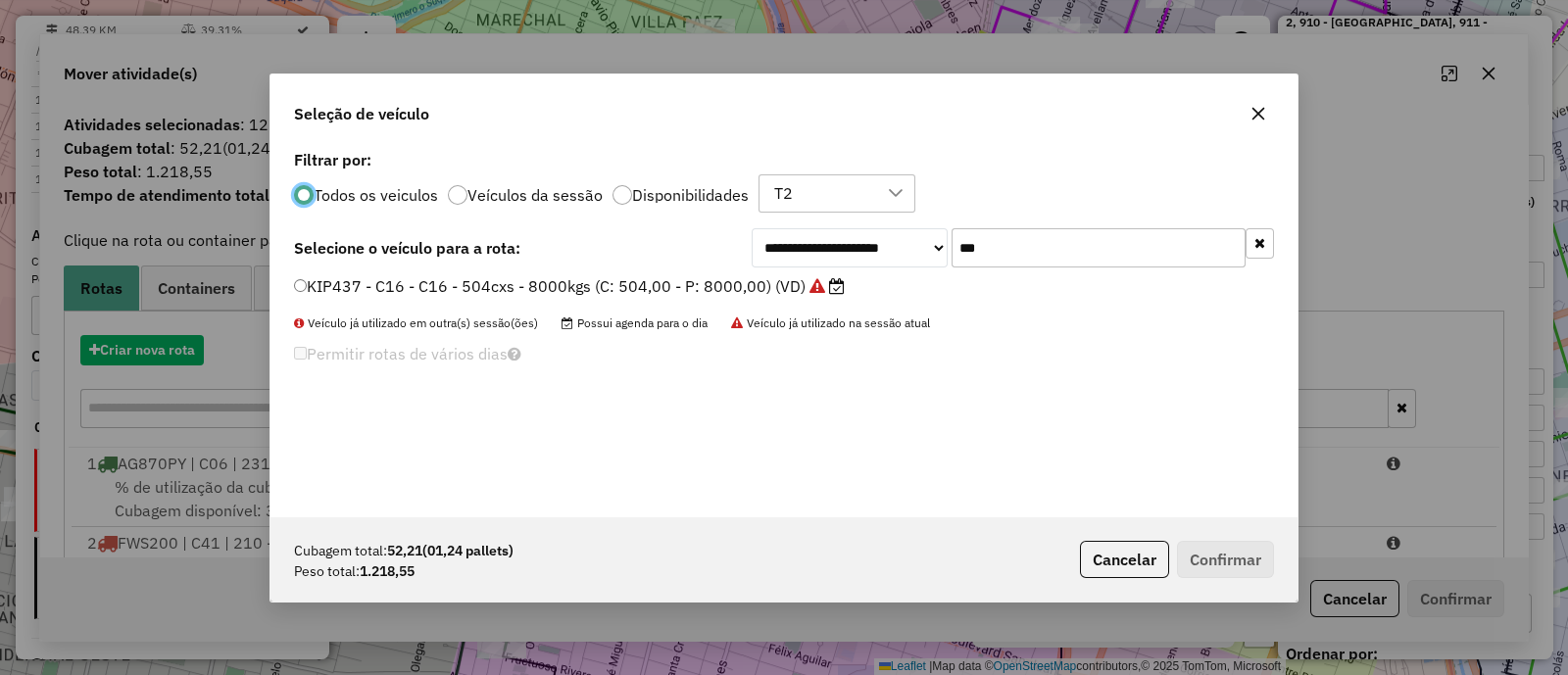
scroll to position [10, 6]
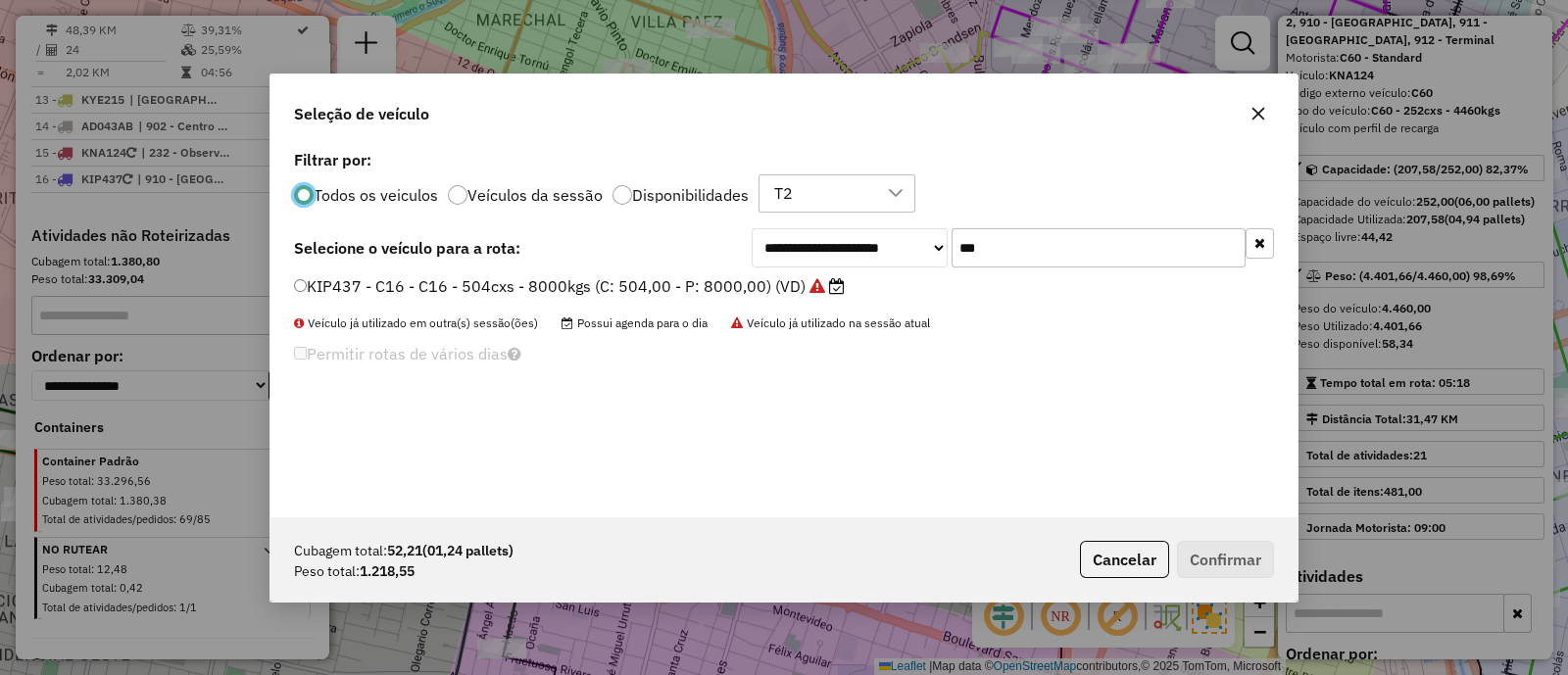
click at [1265, 240] on icon "button" at bounding box center [1260, 244] width 11 height 14
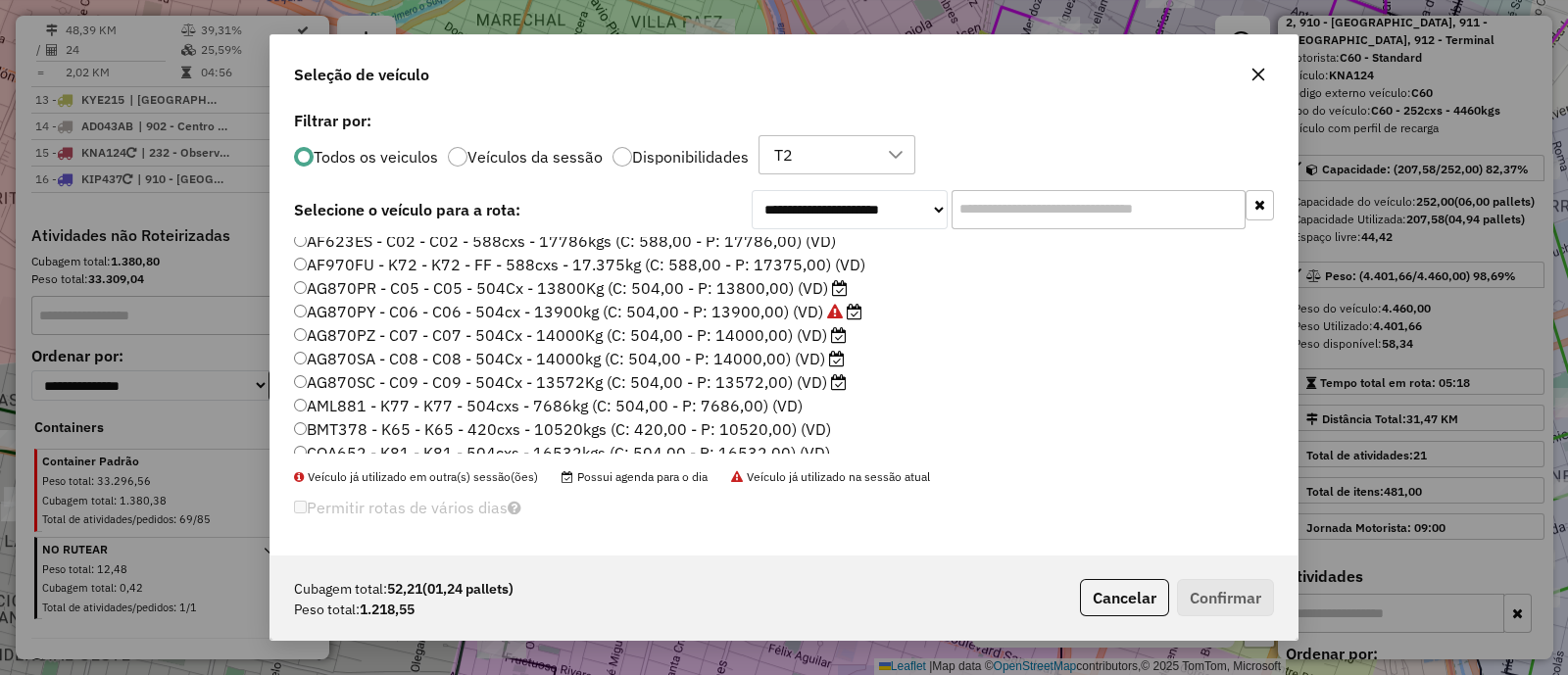
scroll to position [368, 0]
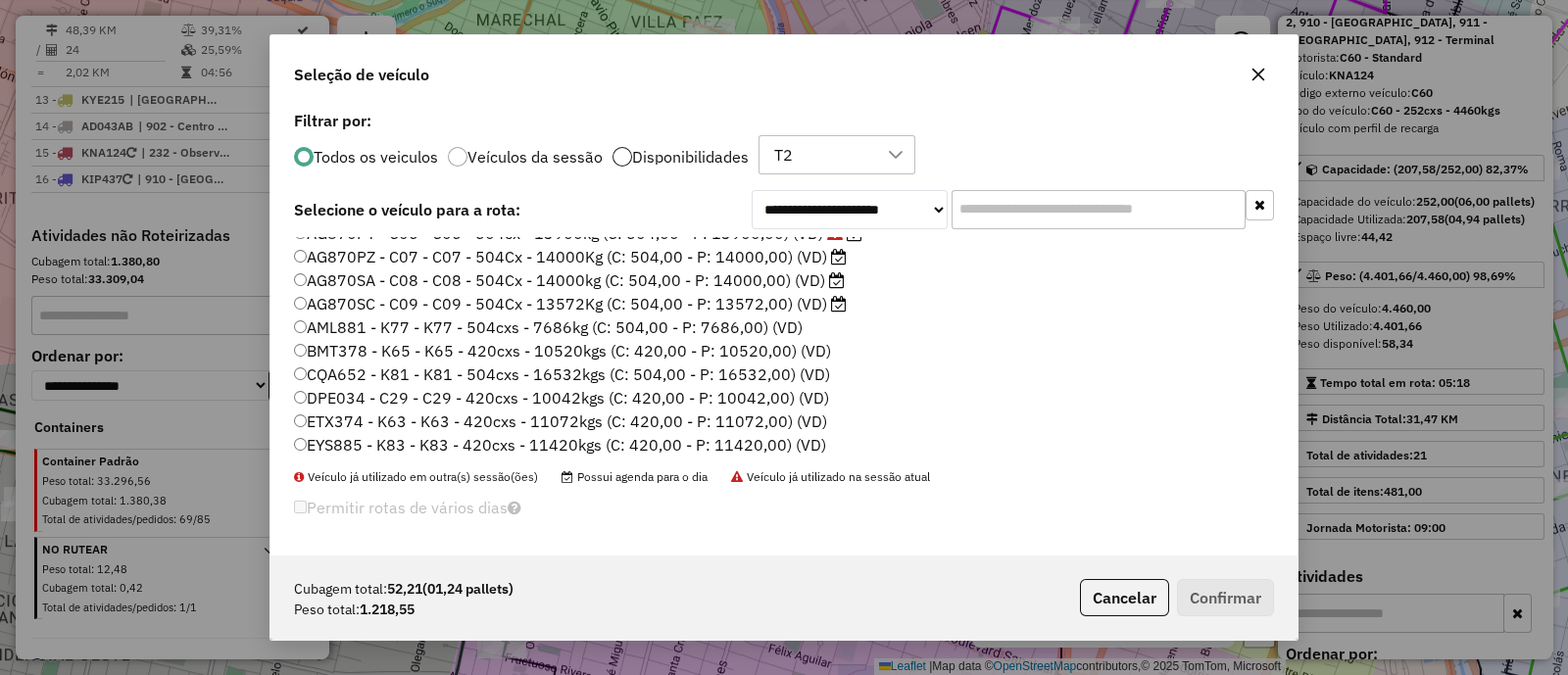
click at [617, 147] on div at bounding box center [622, 157] width 20 height 20
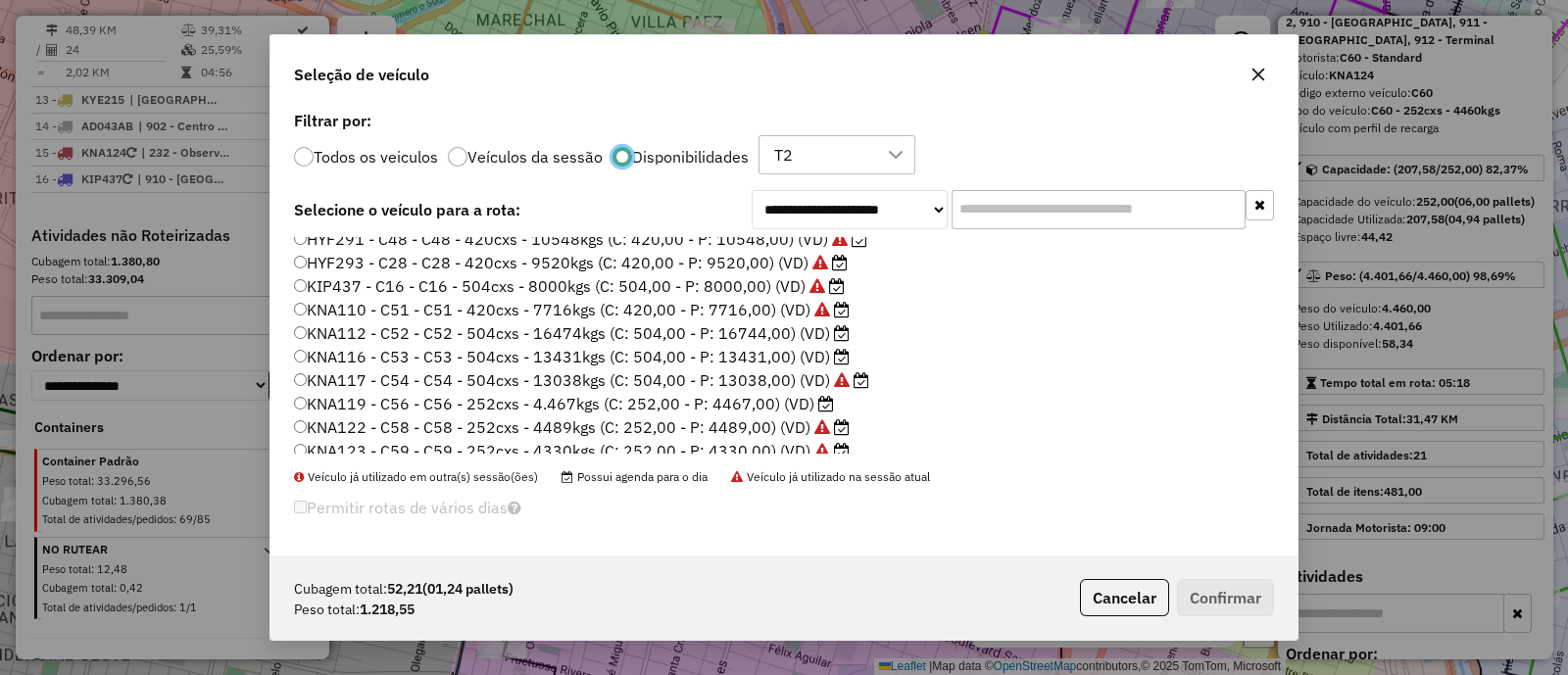
scroll to position [324, 0]
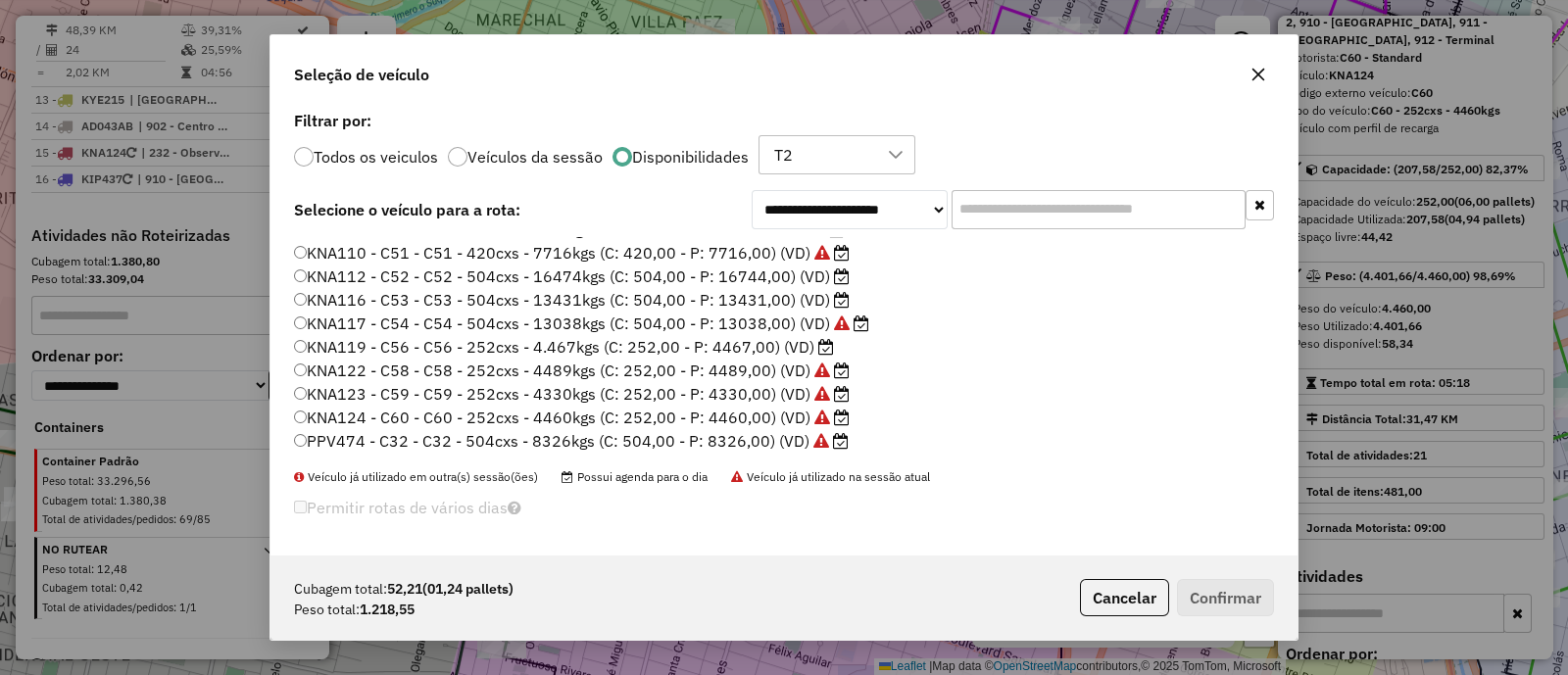
click at [724, 345] on label "KNA119 - C56 - C56 - 252cxs - 4.467kgs (C: 252,00 - P: 4467,00) (VD)" at bounding box center [564, 347] width 540 height 24
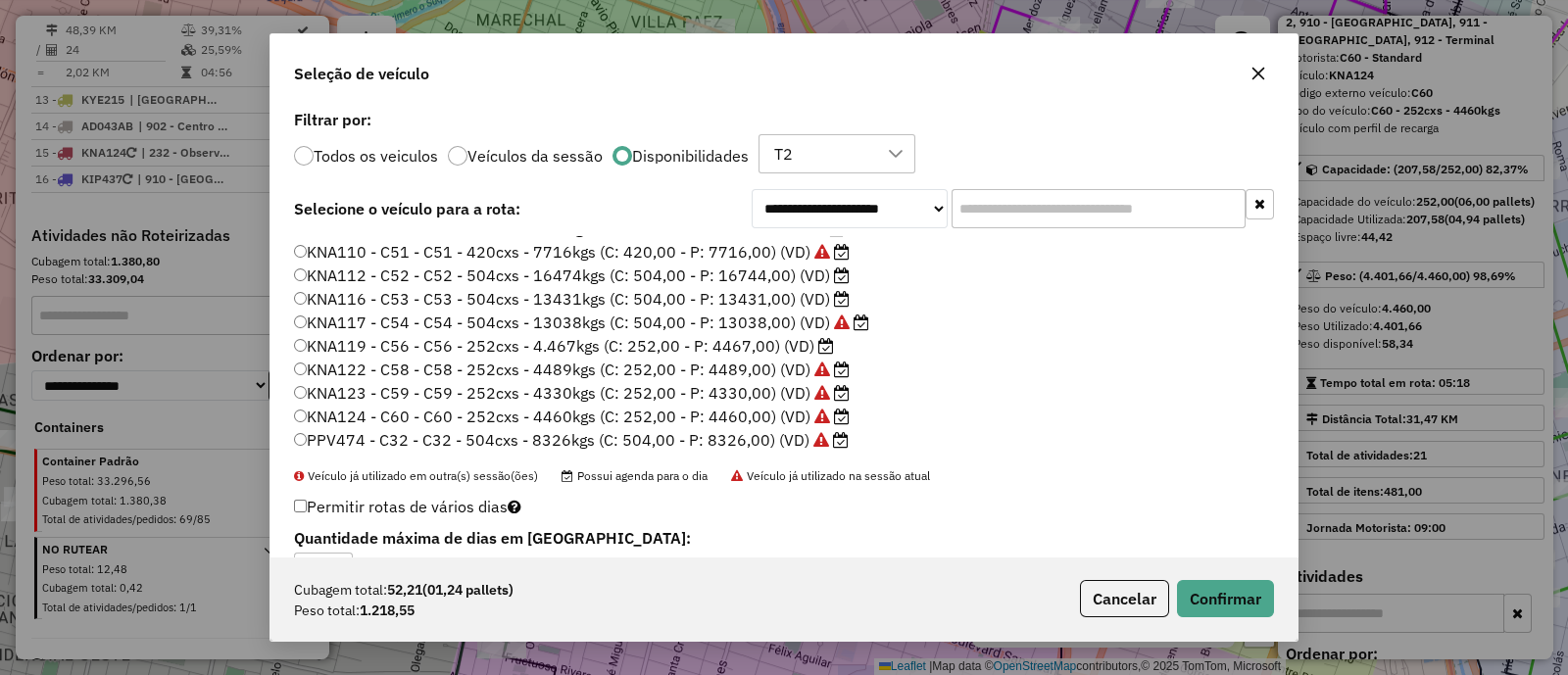
click at [474, 365] on label "KNA122 - C58 - C58 - 252cxs - 4489kgs (C: 252,00 - P: 4489,00) (VD)" at bounding box center [572, 370] width 556 height 24
click at [1226, 594] on button "Confirmar" at bounding box center [1226, 598] width 97 height 37
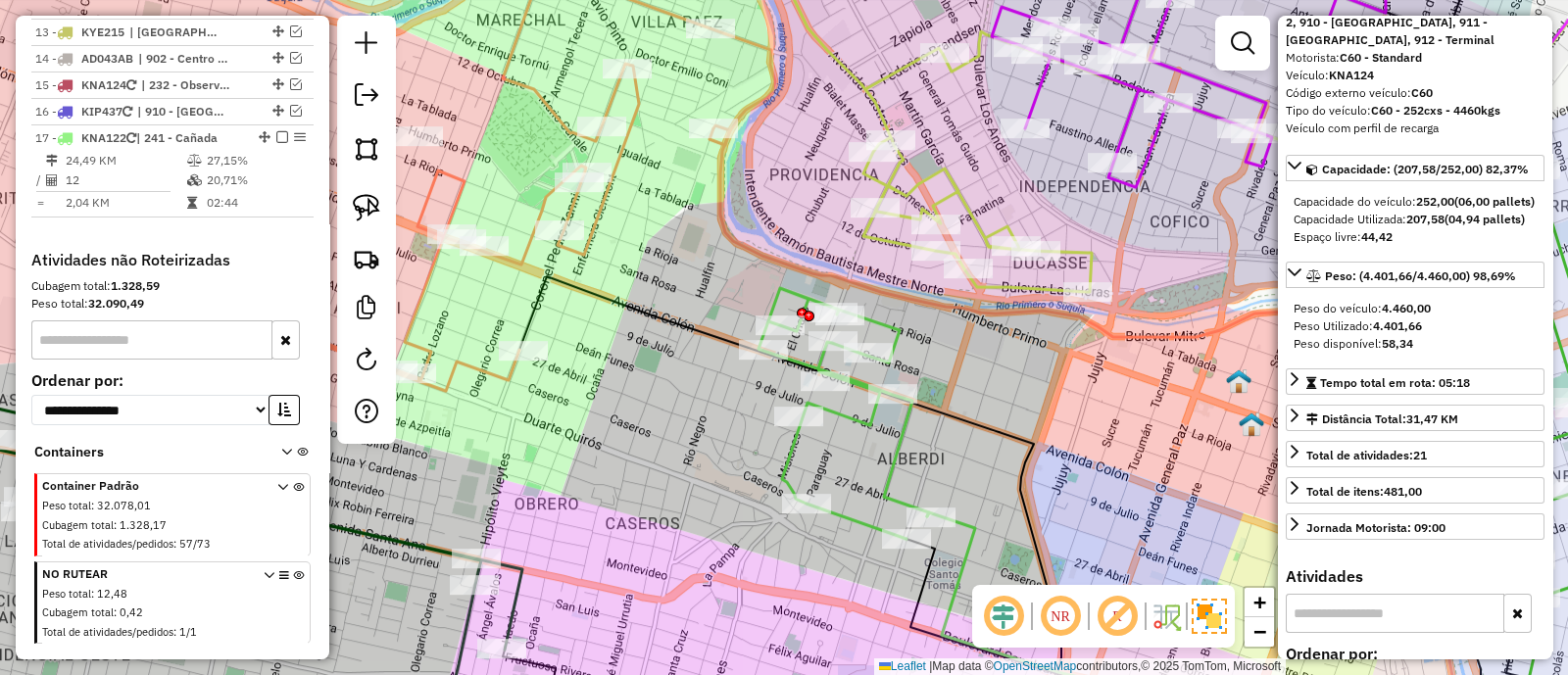
click at [898, 451] on icon at bounding box center [844, 414] width 171 height 251
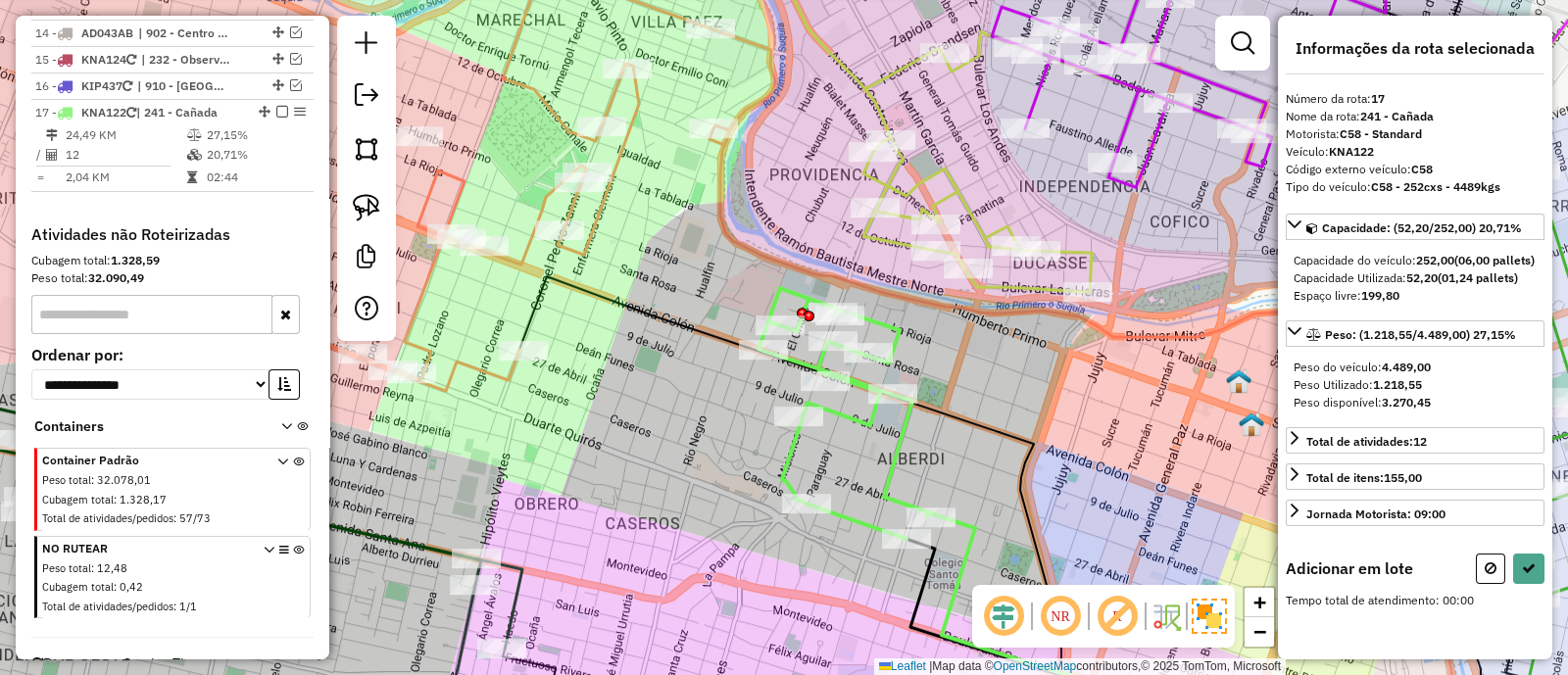
scroll to position [0, 0]
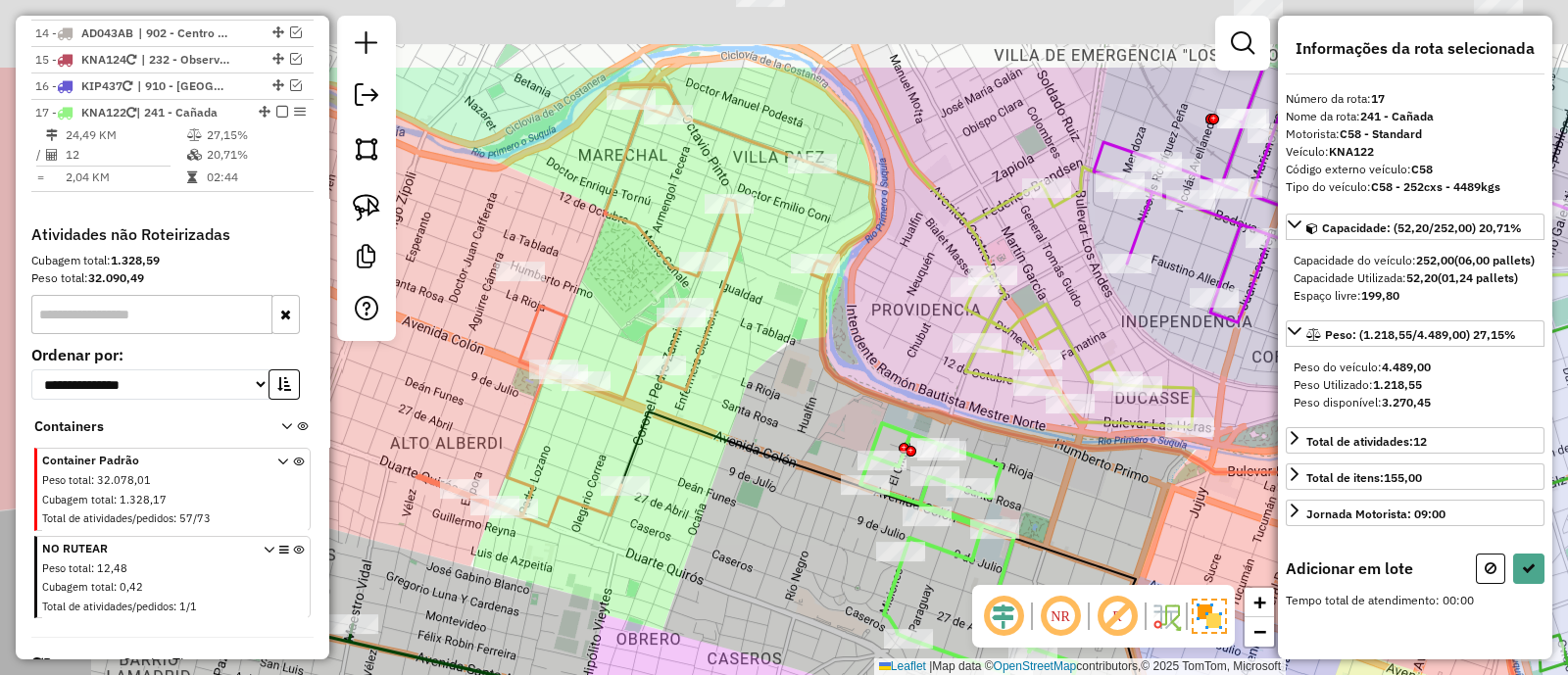
drag, startPoint x: 724, startPoint y: 299, endPoint x: 825, endPoint y: 434, distance: 168.6
click at [825, 434] on div "Janela de atendimento Grade de atendimento Capacidade Transportadoras Veículos …" at bounding box center [784, 337] width 1568 height 675
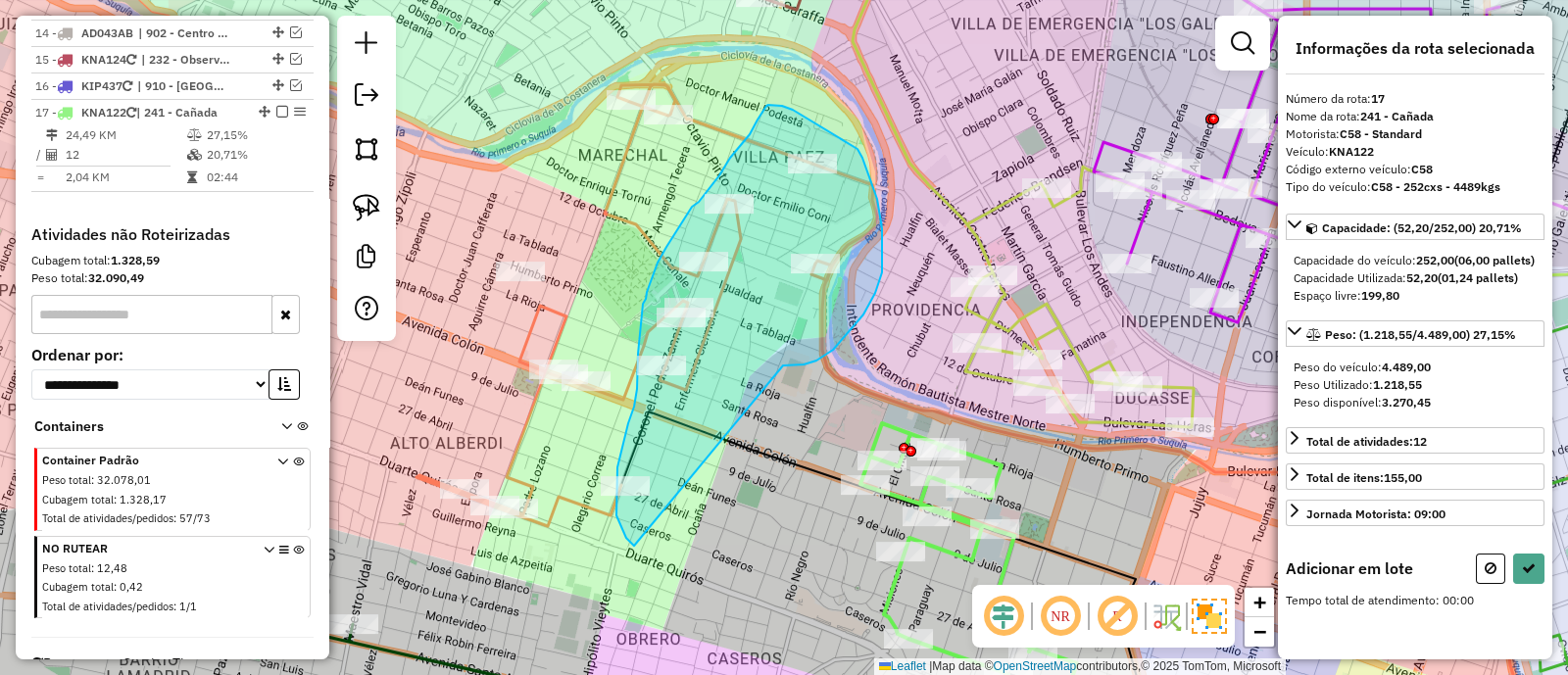
drag, startPoint x: 784, startPoint y: 366, endPoint x: 634, endPoint y: 546, distance: 234.3
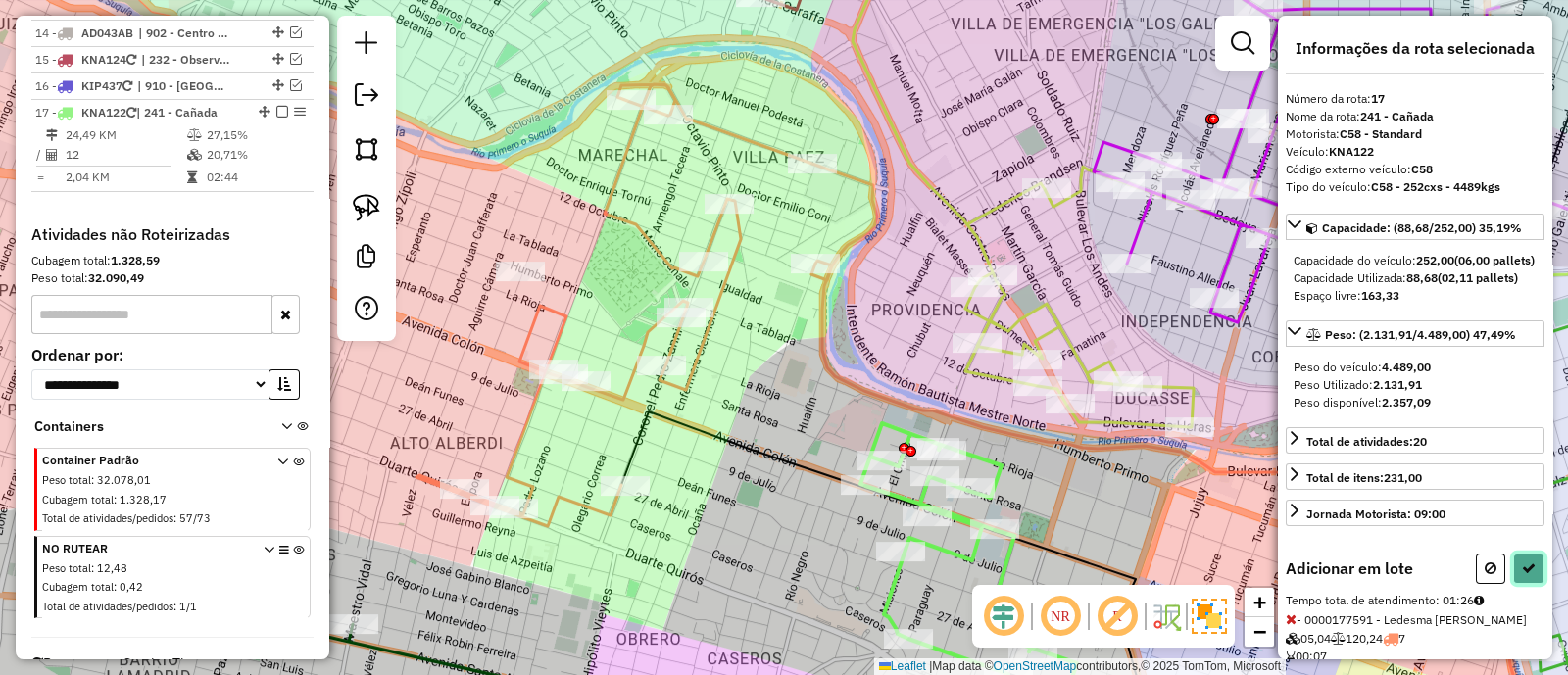
click at [1522, 576] on icon at bounding box center [1529, 569] width 14 height 14
select select "**********"
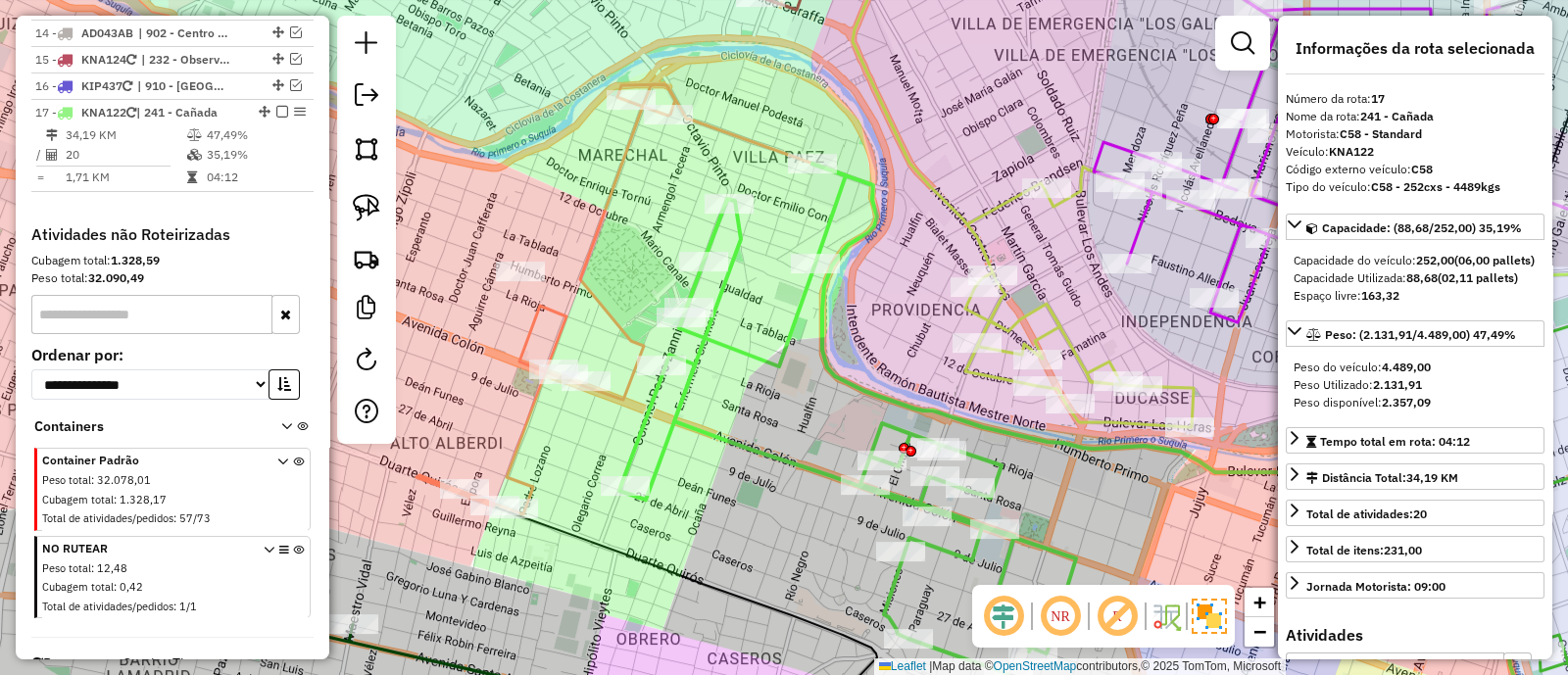
click at [702, 345] on icon at bounding box center [847, 420] width 456 height 511
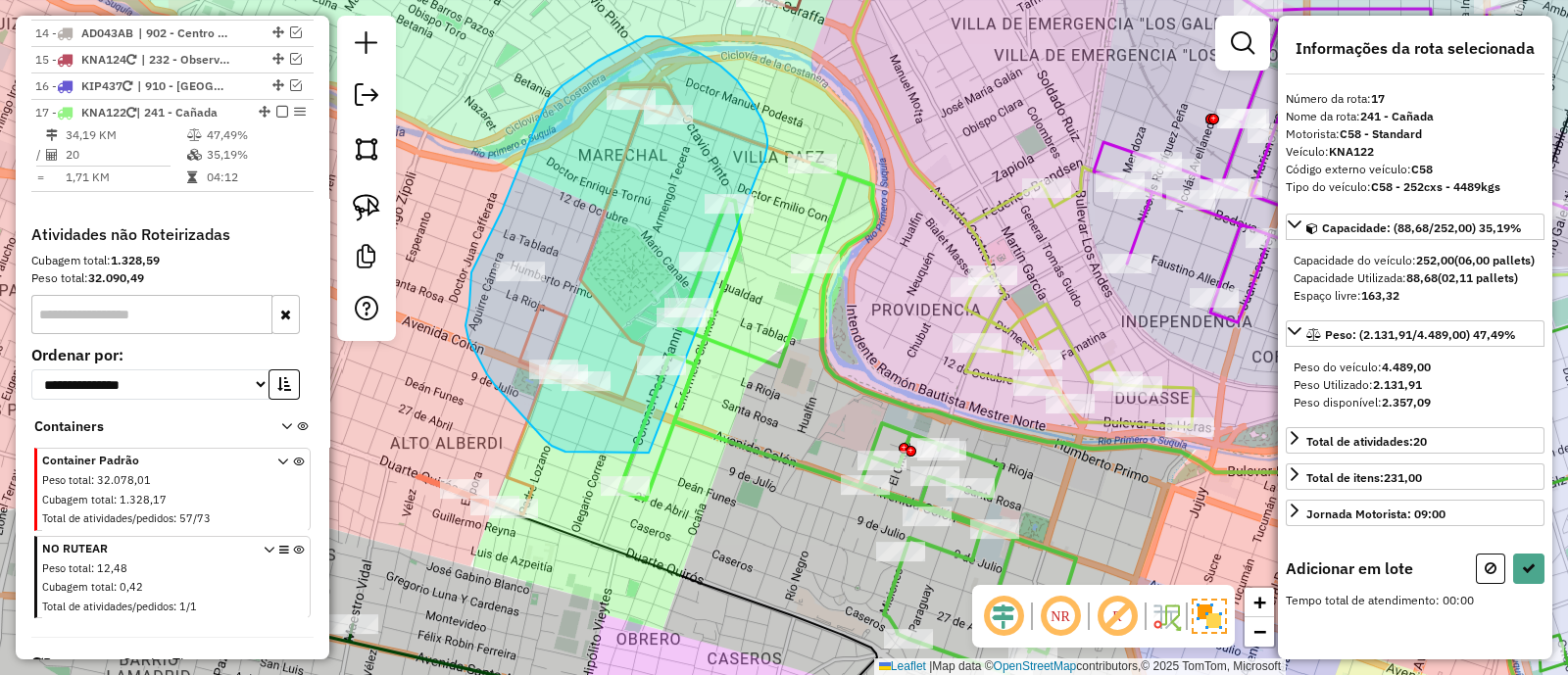
drag, startPoint x: 700, startPoint y: 53, endPoint x: 650, endPoint y: 452, distance: 402.1
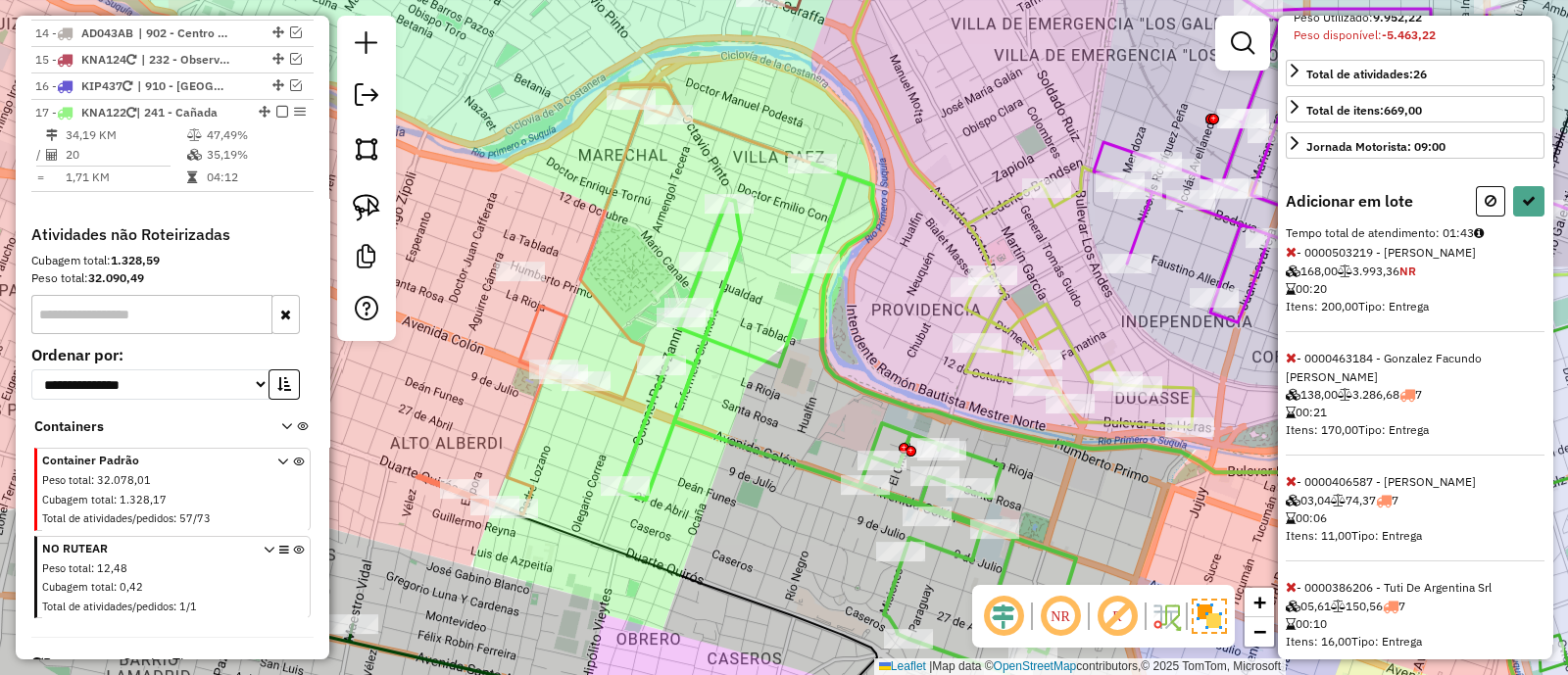
scroll to position [489, 0]
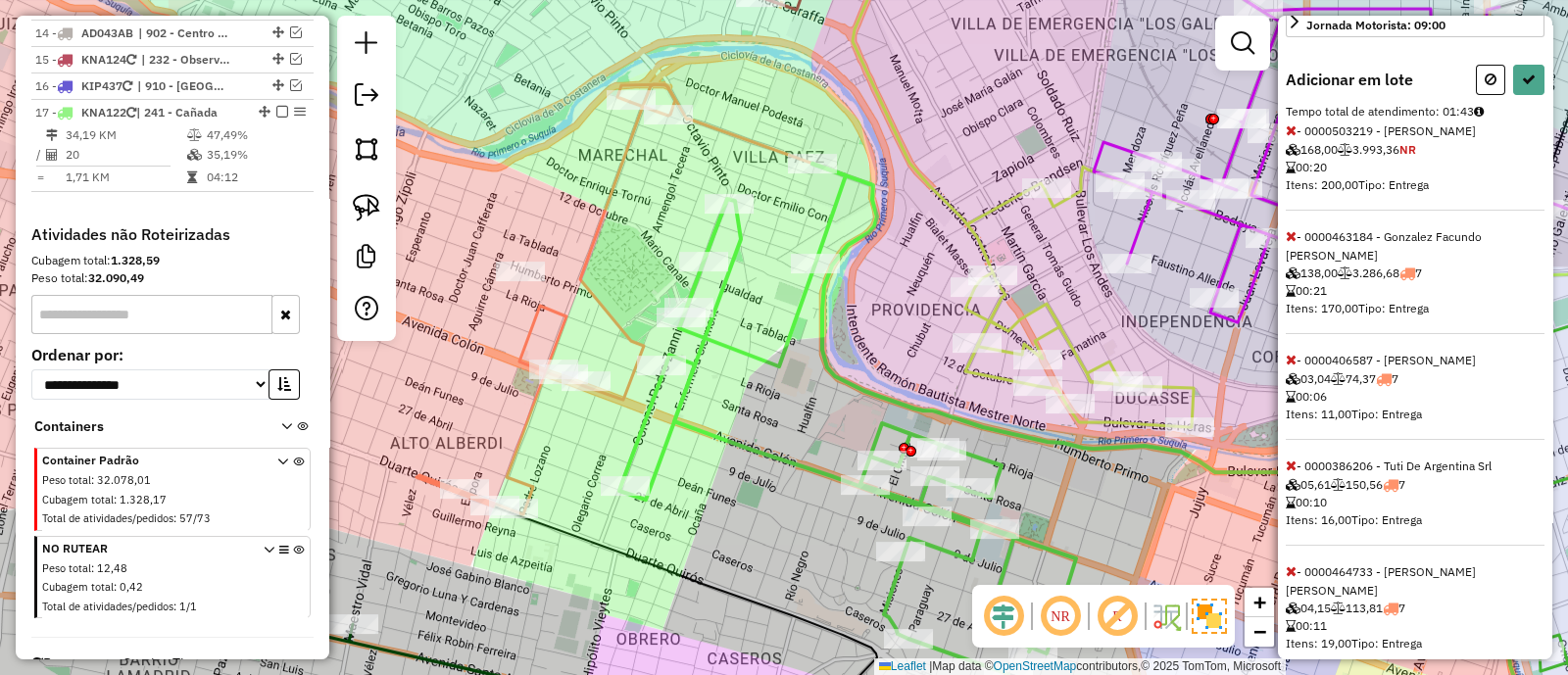
click at [1288, 243] on icon at bounding box center [1291, 237] width 11 height 14
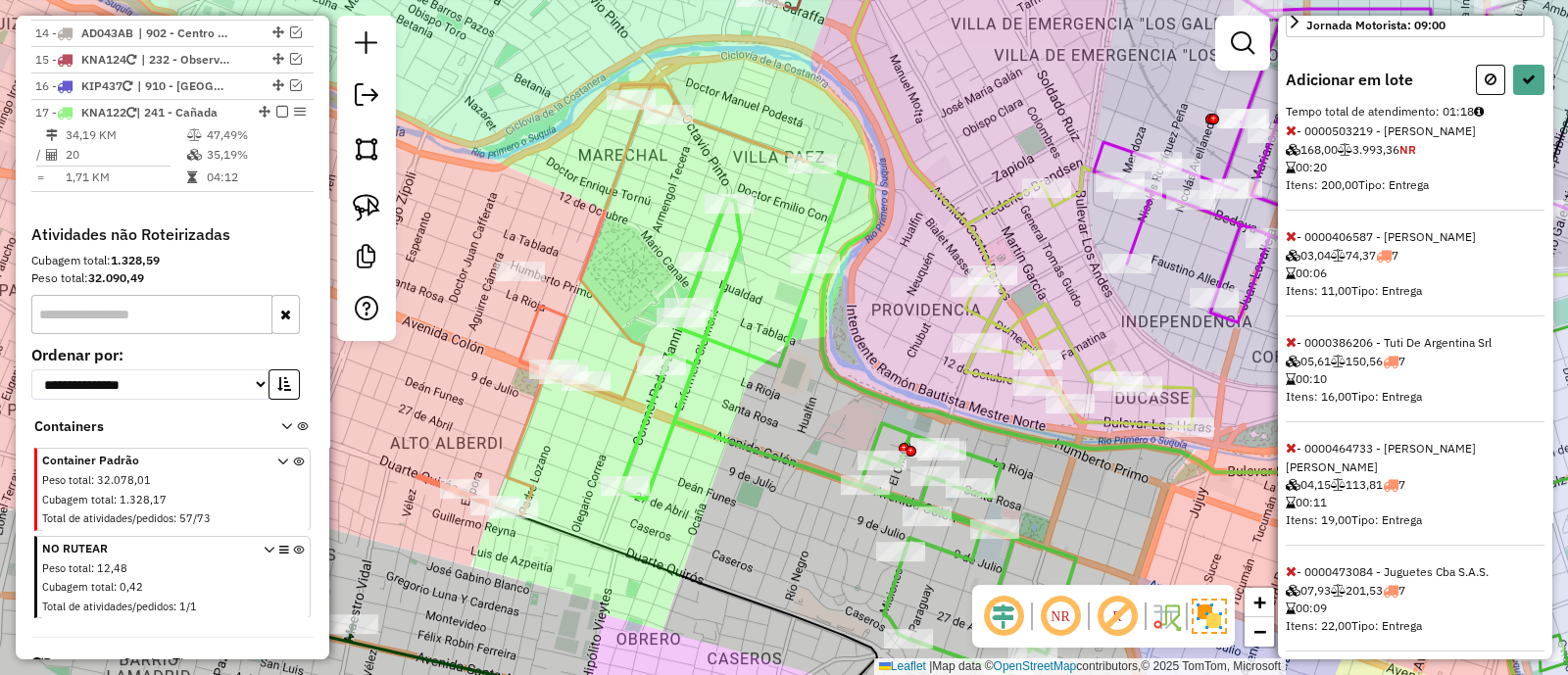
click at [1293, 137] on icon at bounding box center [1291, 130] width 11 height 14
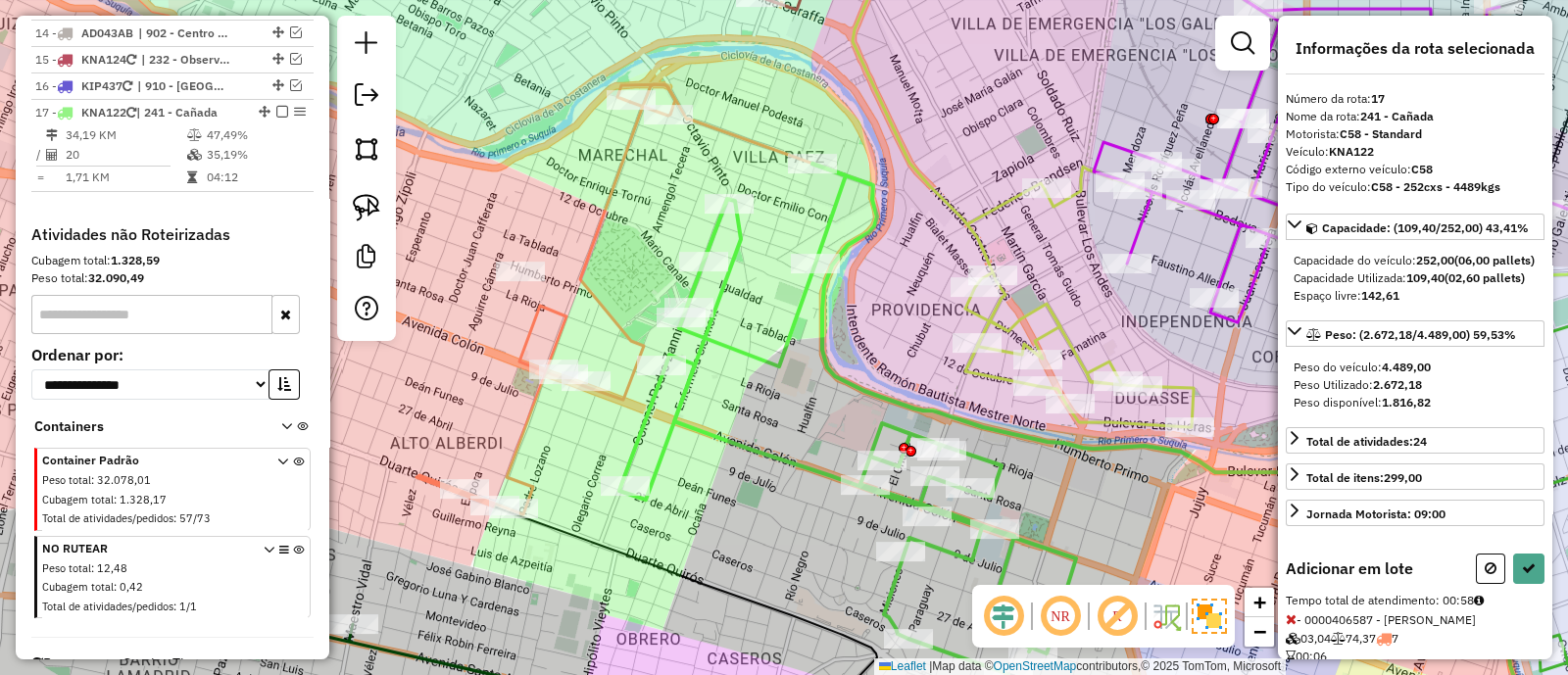
scroll to position [244, 0]
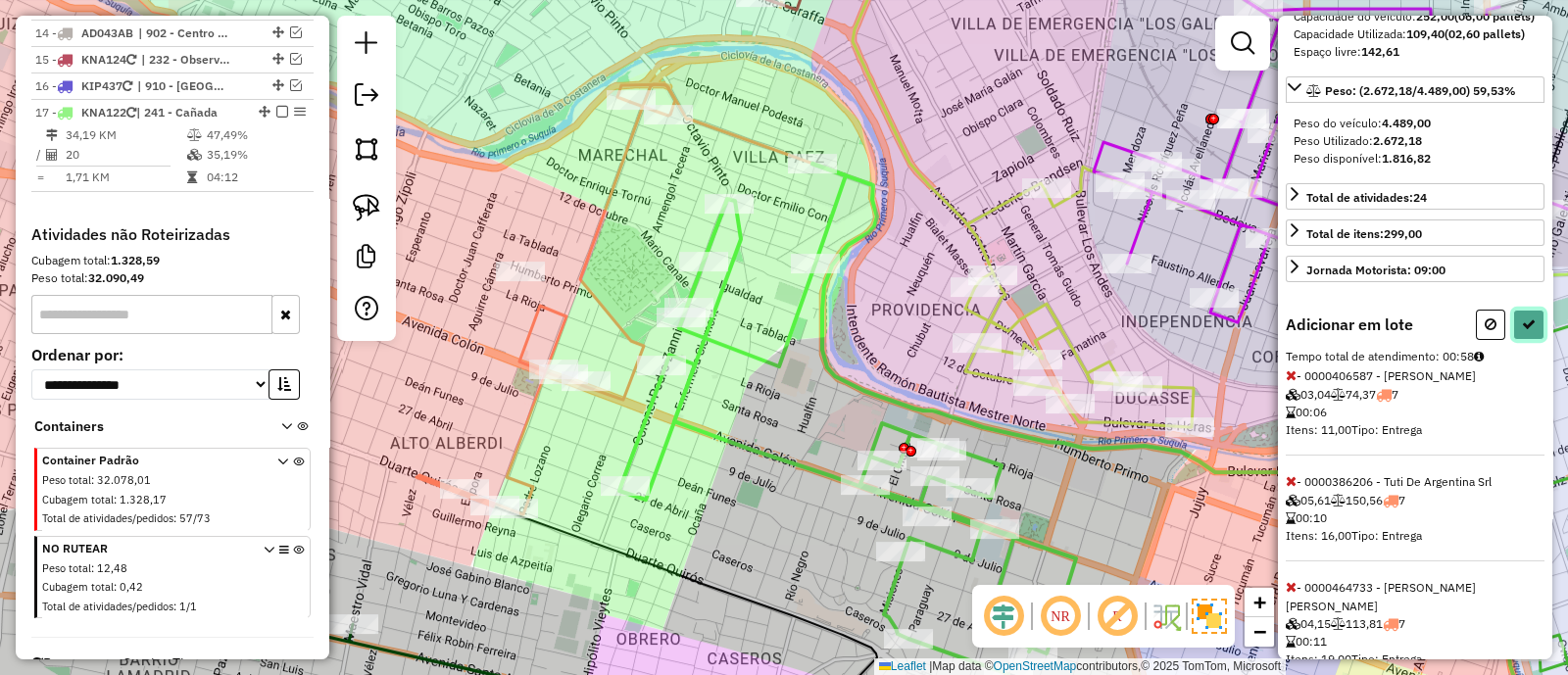
click at [1518, 340] on button at bounding box center [1529, 325] width 32 height 31
select select "**********"
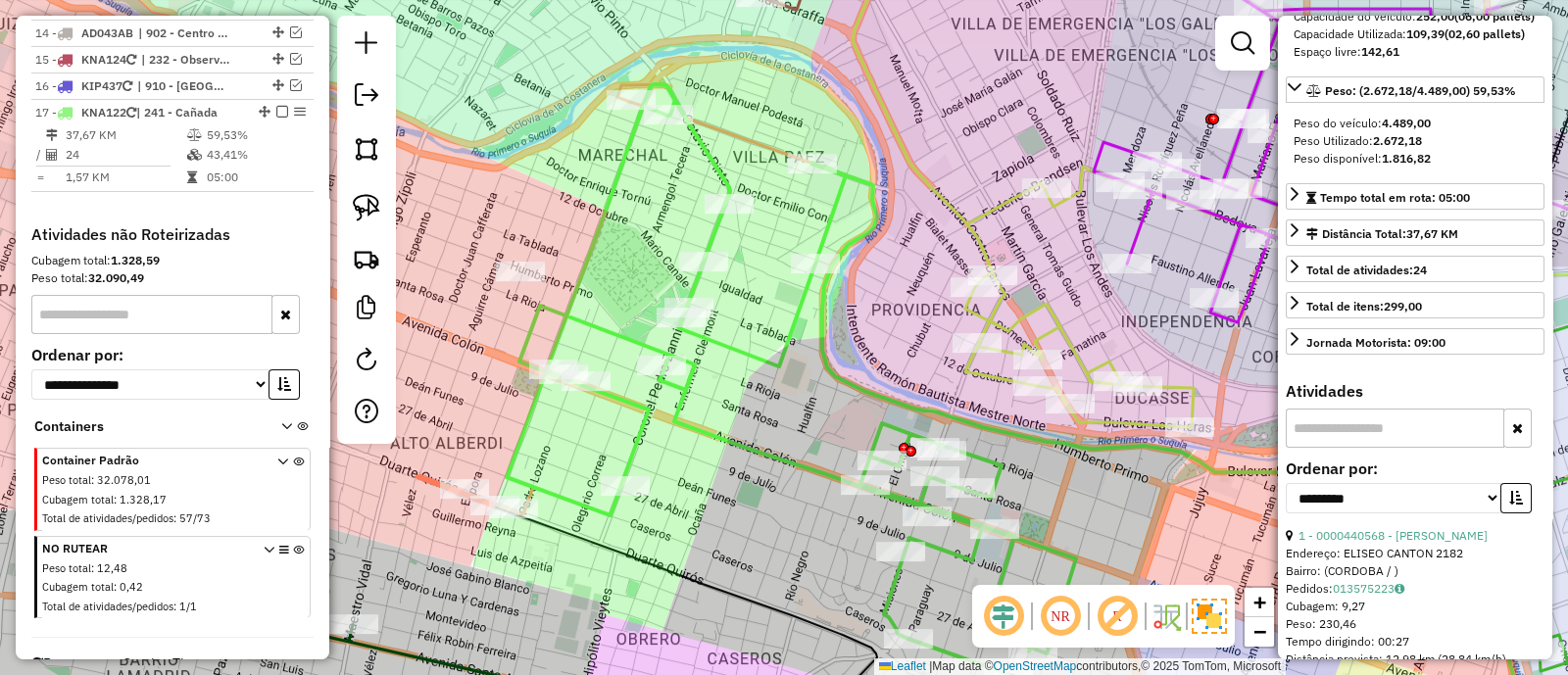
click at [677, 411] on icon at bounding box center [791, 379] width 570 height 590
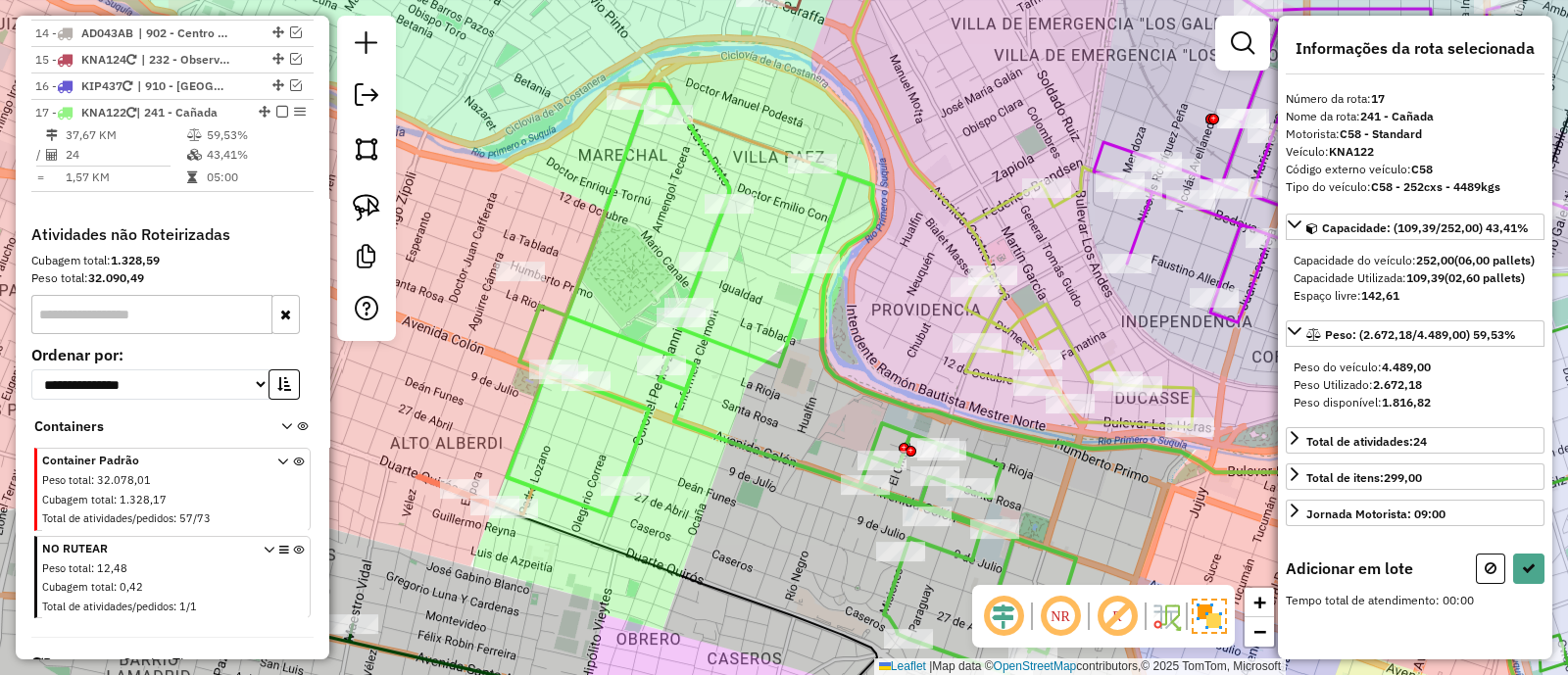
scroll to position [0, 0]
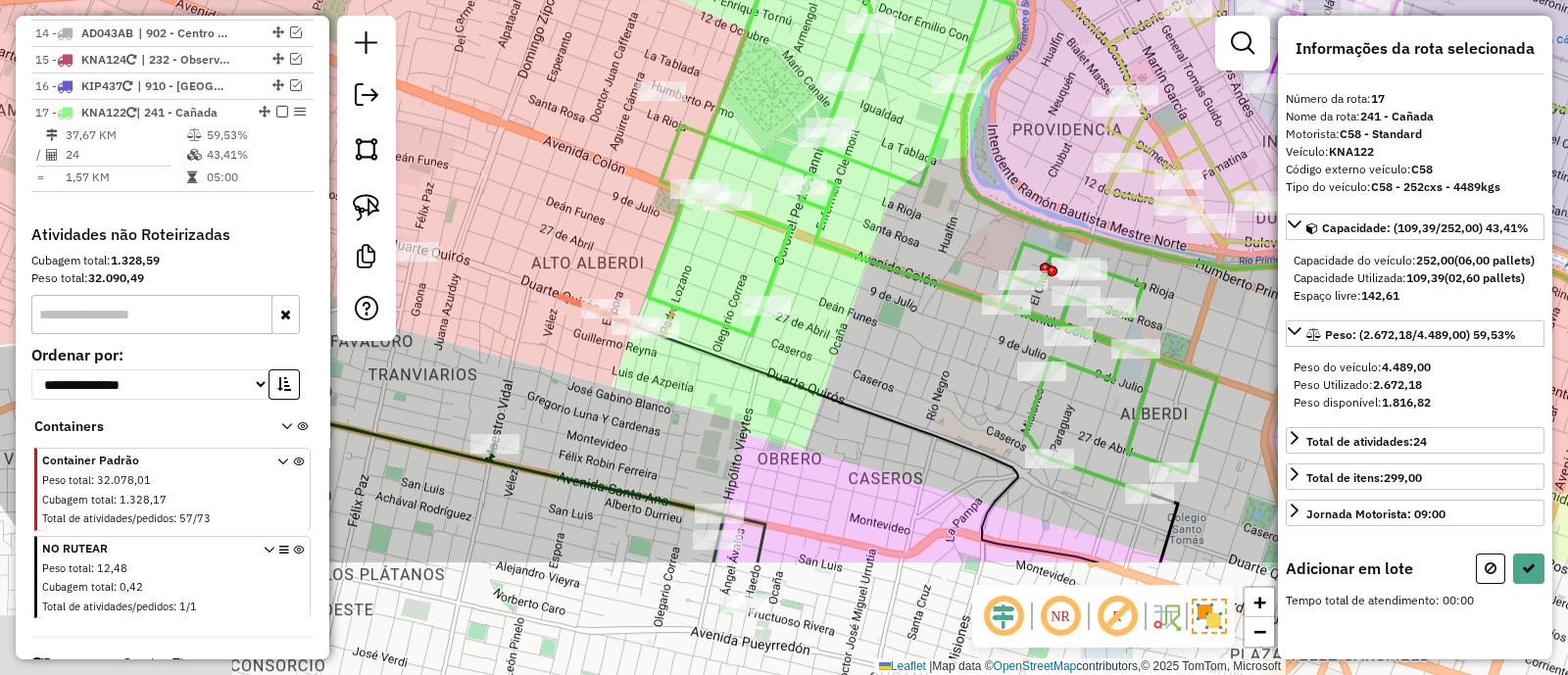
drag, startPoint x: 689, startPoint y: 449, endPoint x: 846, endPoint y: 260, distance: 245.7
click at [846, 259] on div "Janela de atendimento Grade de atendimento Capacidade Transportadoras Veículos …" at bounding box center [784, 337] width 1568 height 675
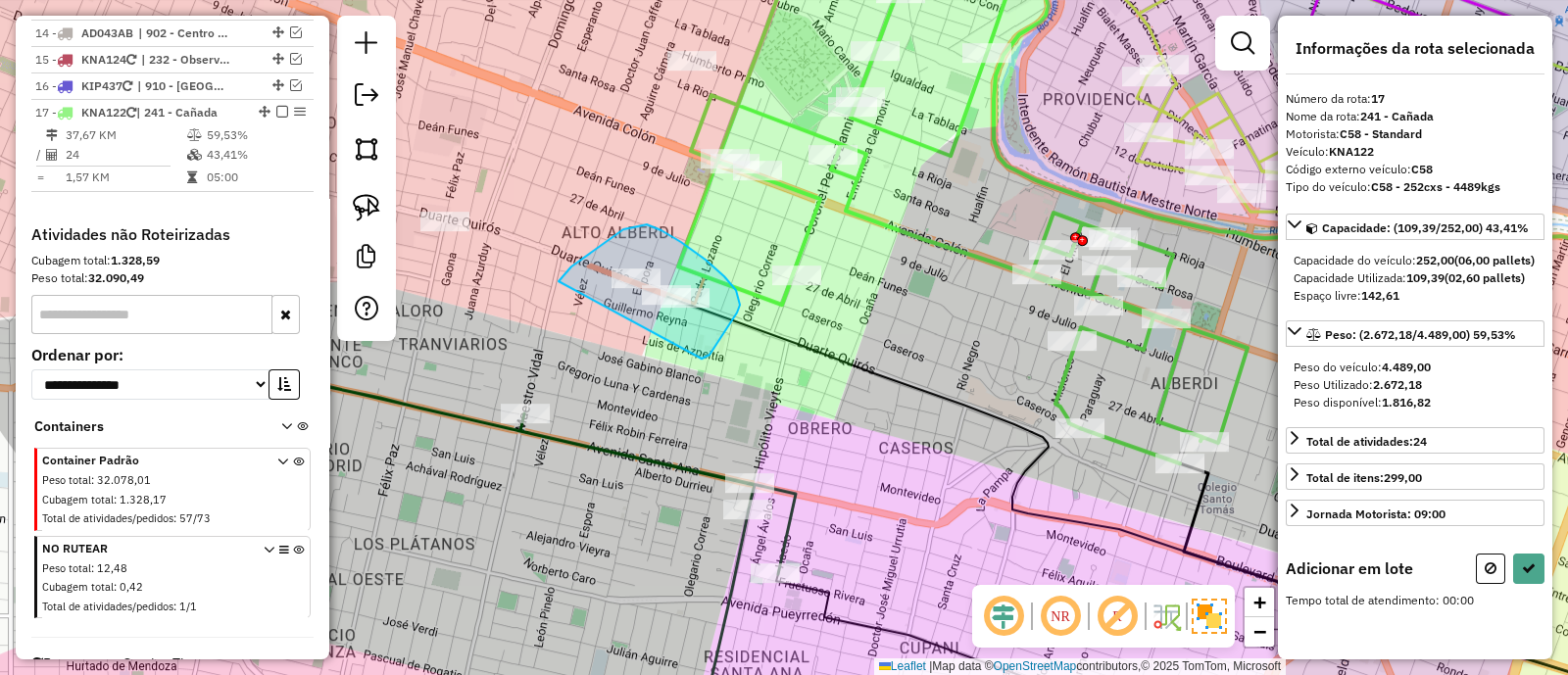
drag, startPoint x: 724, startPoint y: 335, endPoint x: 553, endPoint y: 308, distance: 173.1
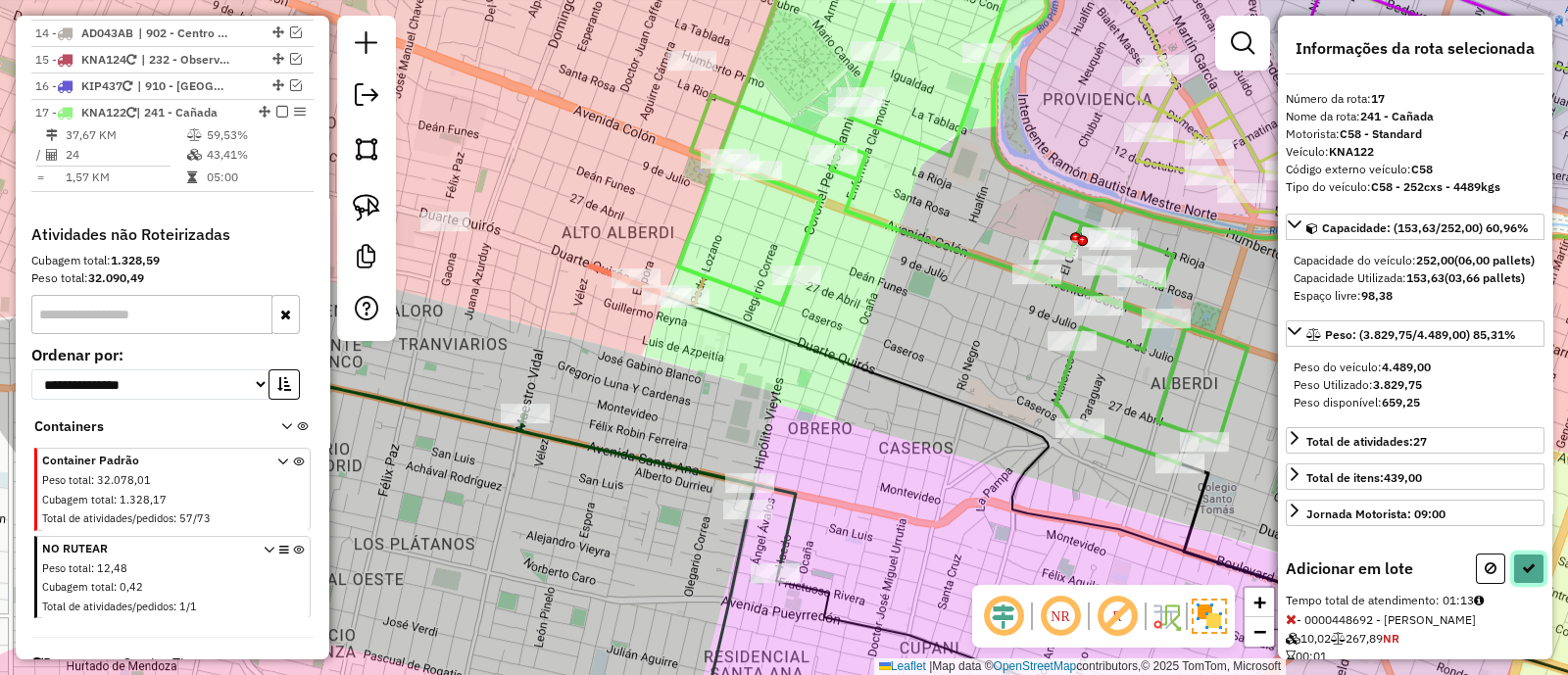
click at [1527, 576] on icon at bounding box center [1529, 569] width 14 height 14
select select "**********"
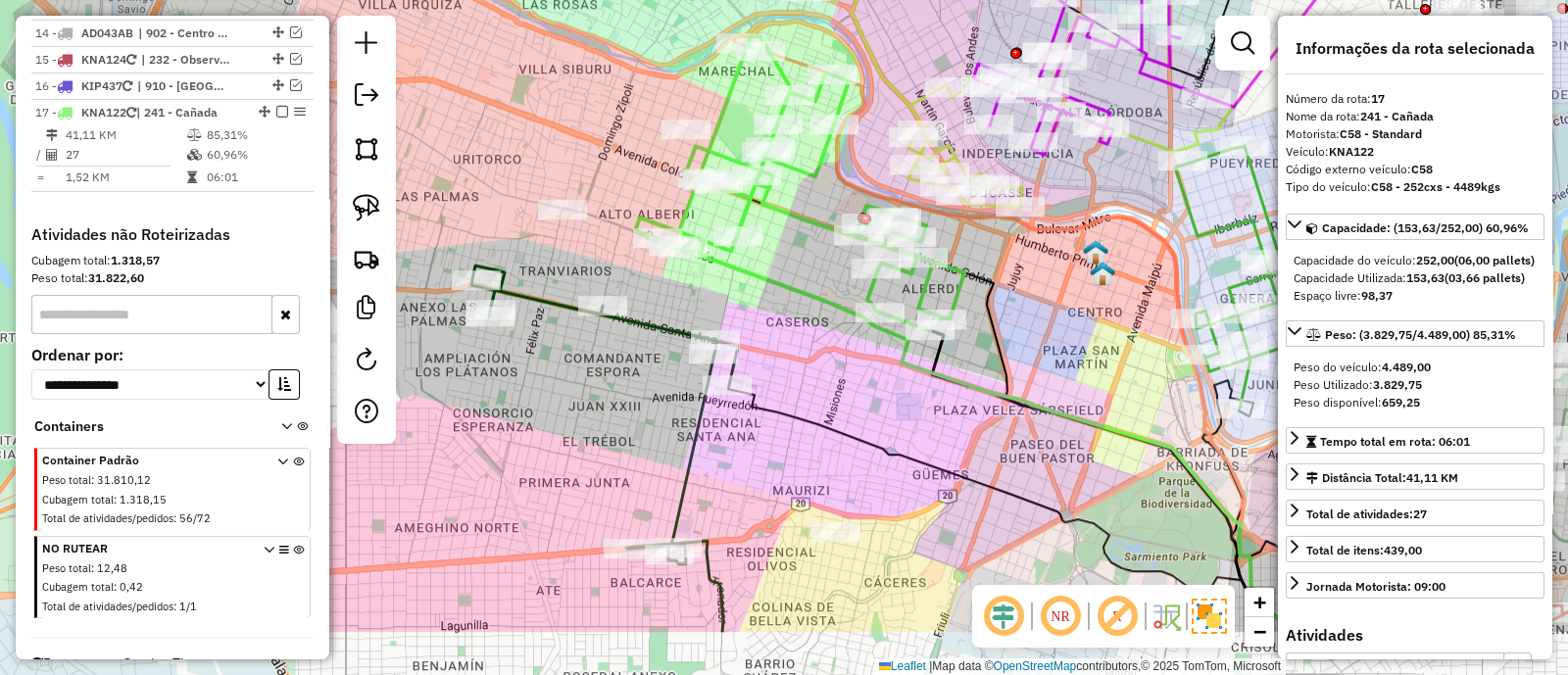
drag, startPoint x: 940, startPoint y: 460, endPoint x: 821, endPoint y: 355, distance: 158.7
click at [821, 355] on div "Janela de atendimento Grade de atendimento Capacidade Transportadoras Veículos …" at bounding box center [784, 337] width 1568 height 675
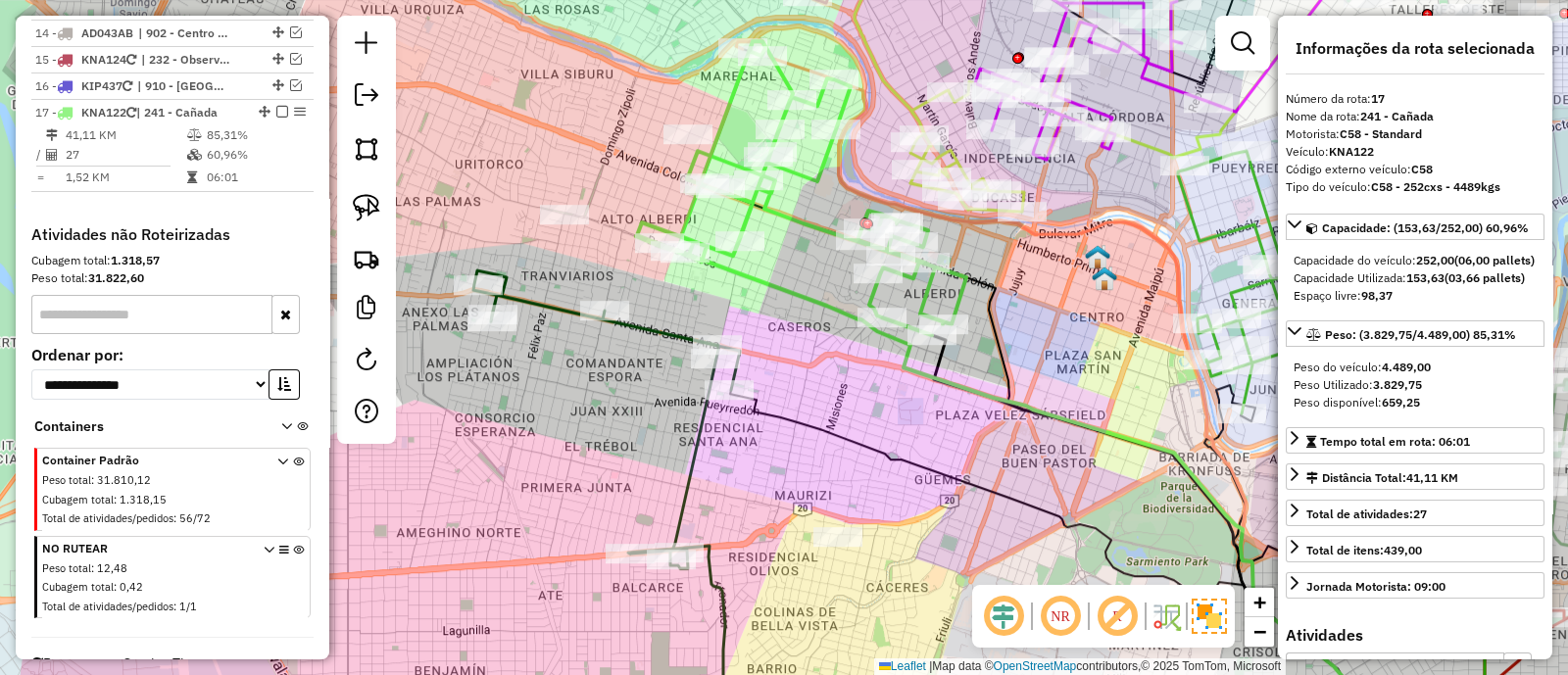
click at [777, 286] on icon at bounding box center [1072, 493] width 826 height 499
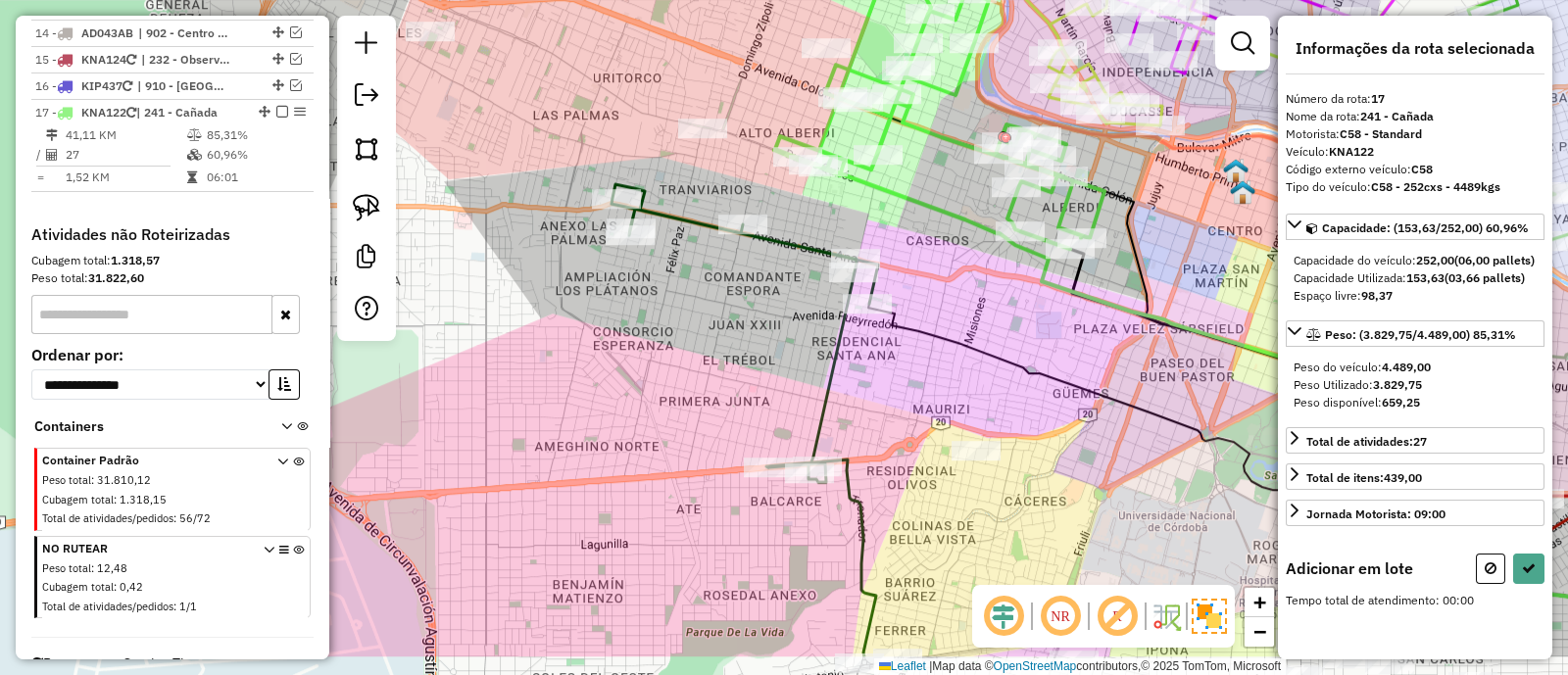
drag, startPoint x: 813, startPoint y: 288, endPoint x: 932, endPoint y: 284, distance: 119.1
click at [932, 284] on div "Janela de atendimento Grade de atendimento Capacidade Transportadoras Veículos …" at bounding box center [784, 337] width 1568 height 675
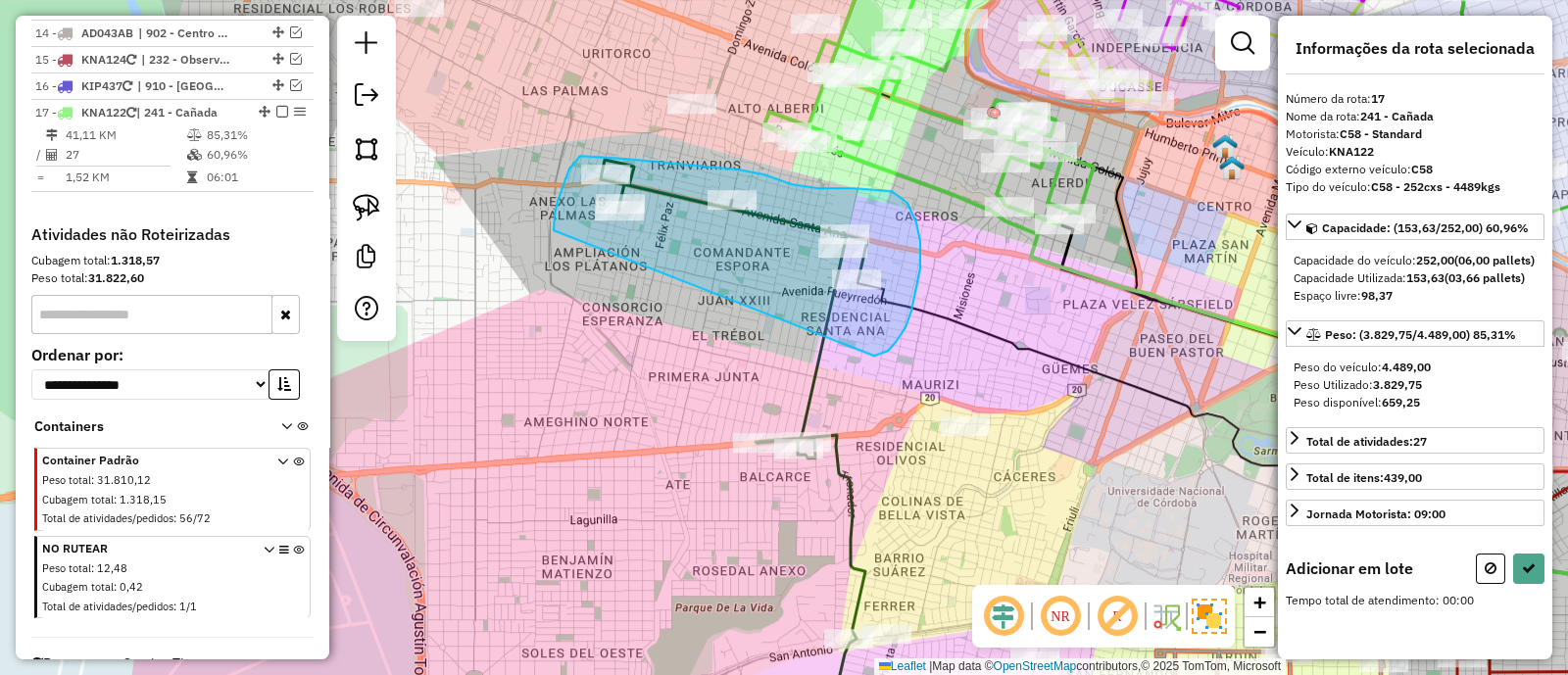
drag, startPoint x: 921, startPoint y: 267, endPoint x: 554, endPoint y: 231, distance: 368.8
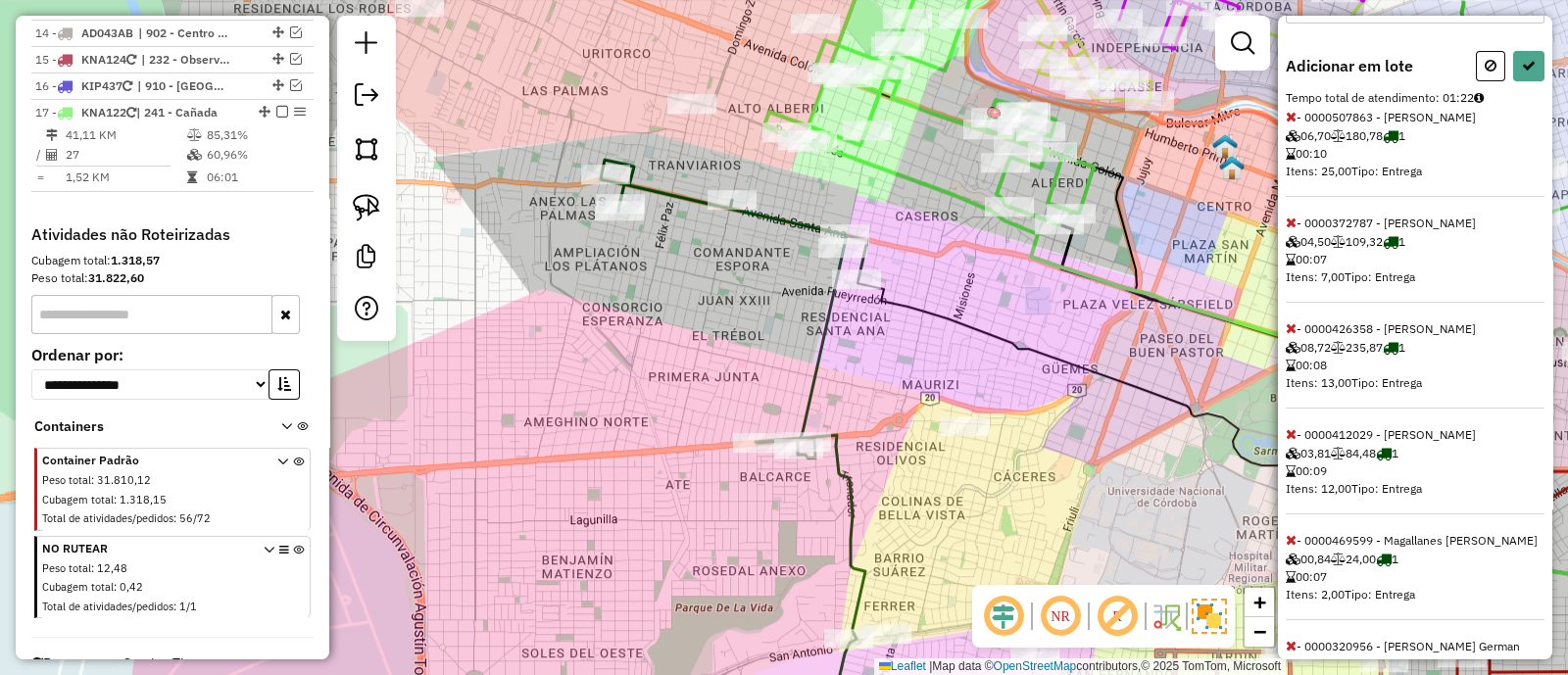
scroll to position [501, 0]
click at [1290, 337] on icon at bounding box center [1291, 330] width 11 height 14
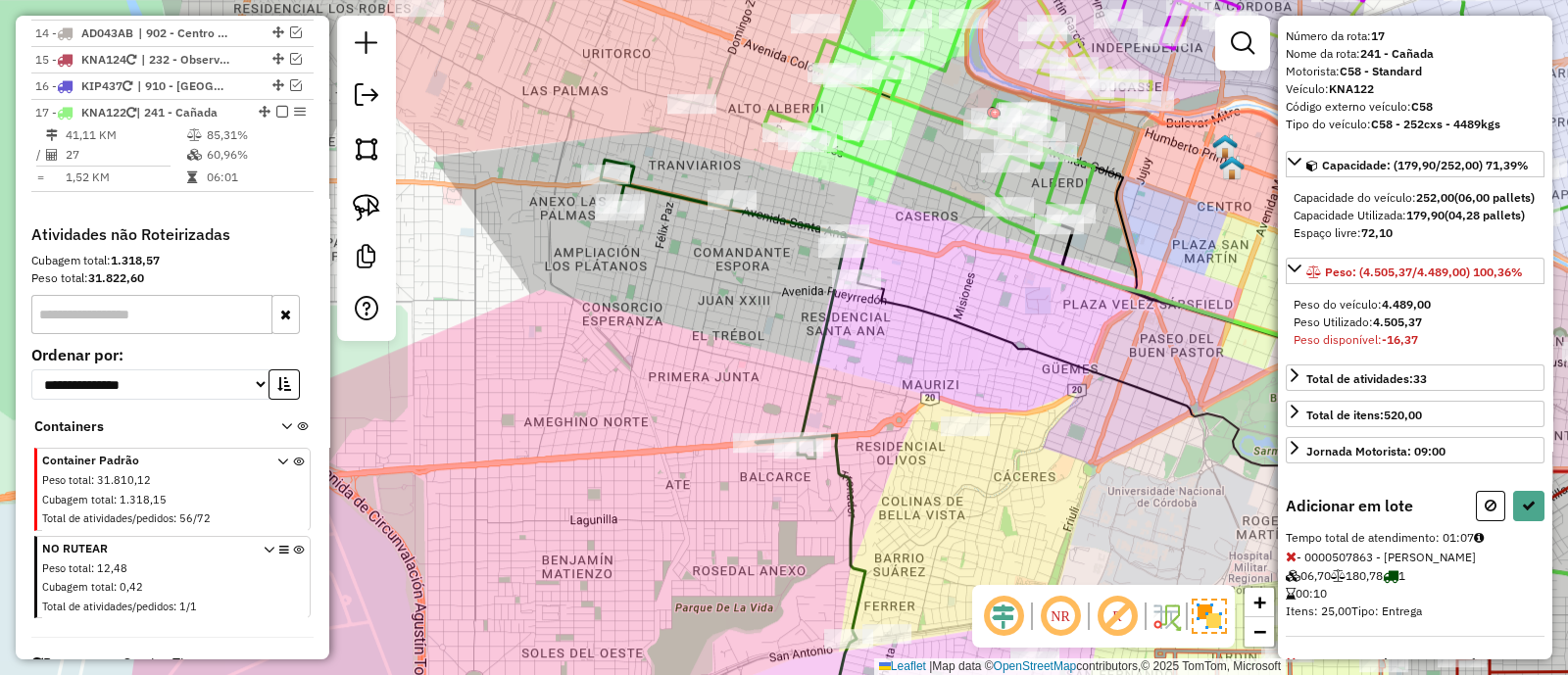
scroll to position [255, 0]
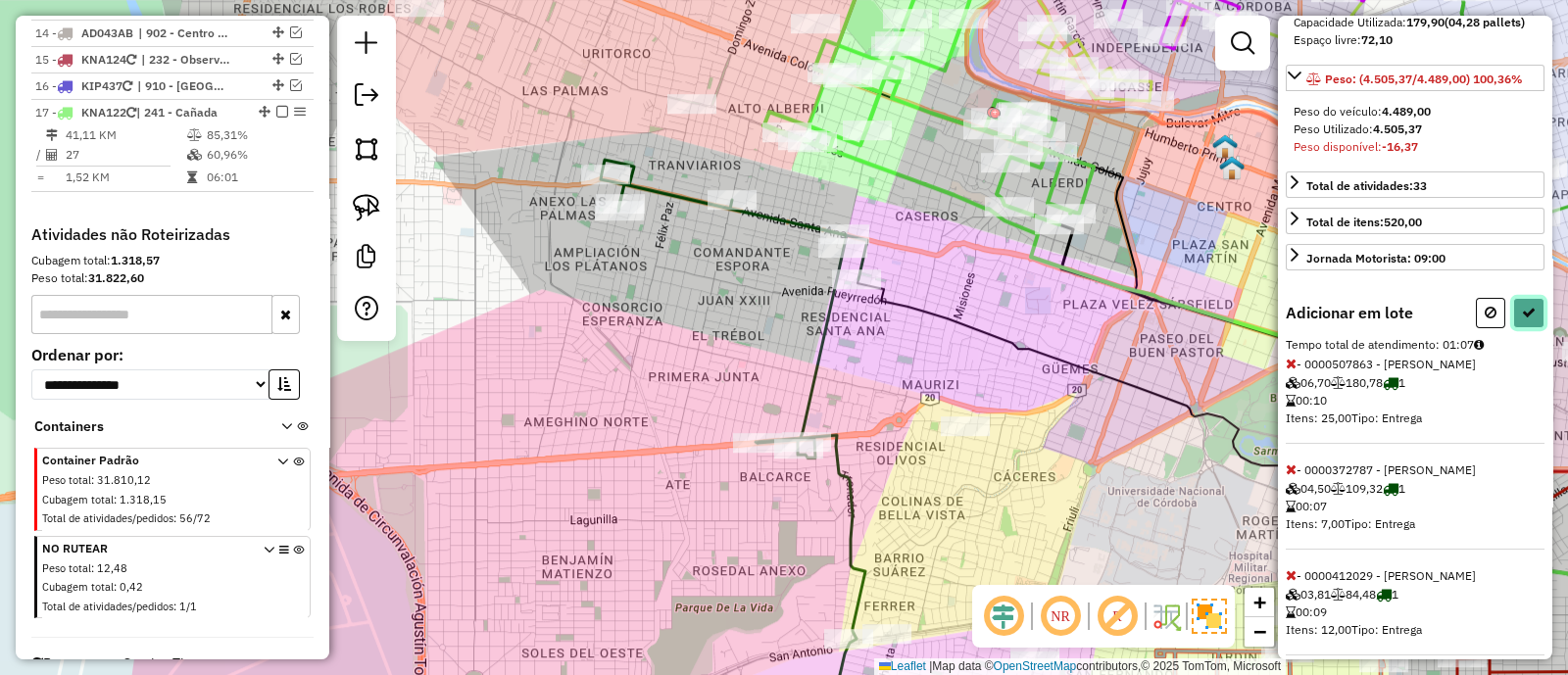
click at [1522, 319] on icon at bounding box center [1529, 313] width 14 height 14
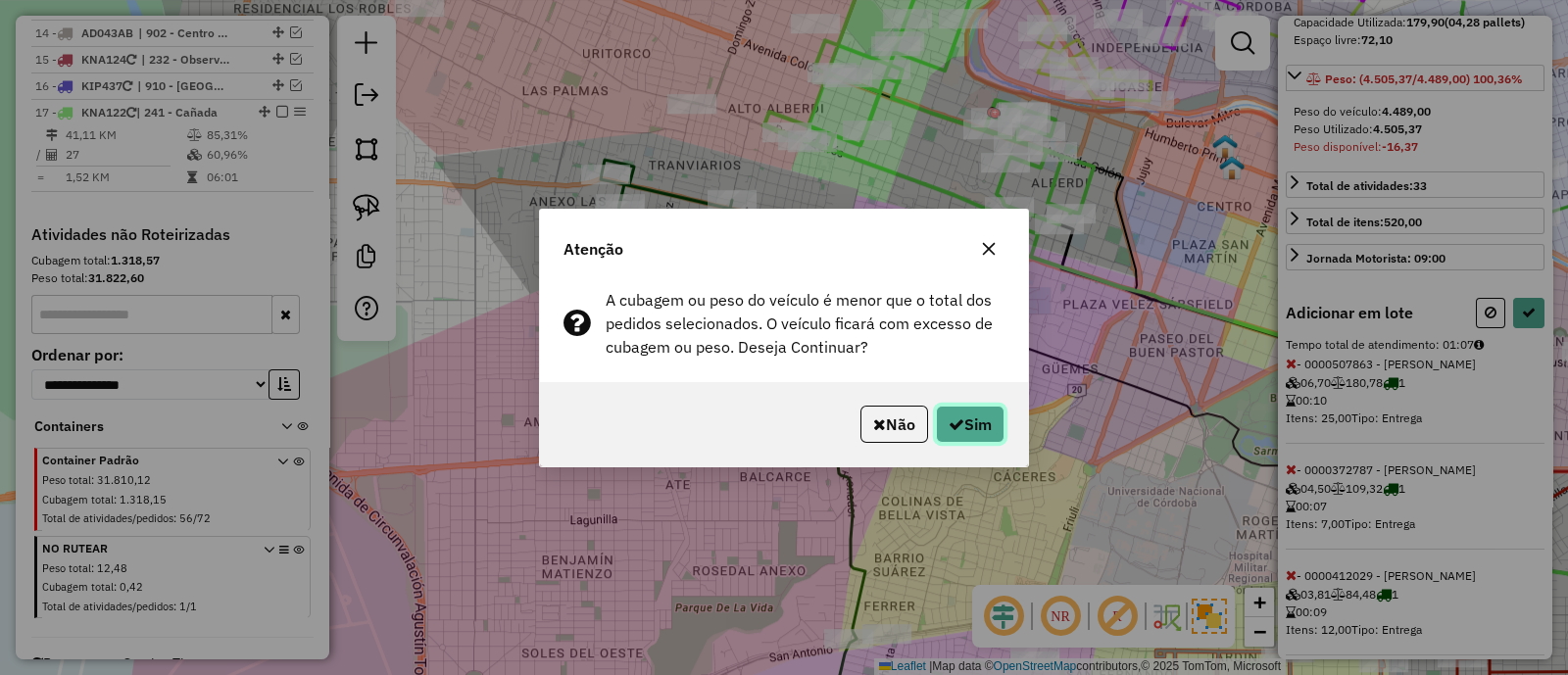
click at [980, 414] on button "Sim" at bounding box center [970, 423] width 69 height 37
select select "**********"
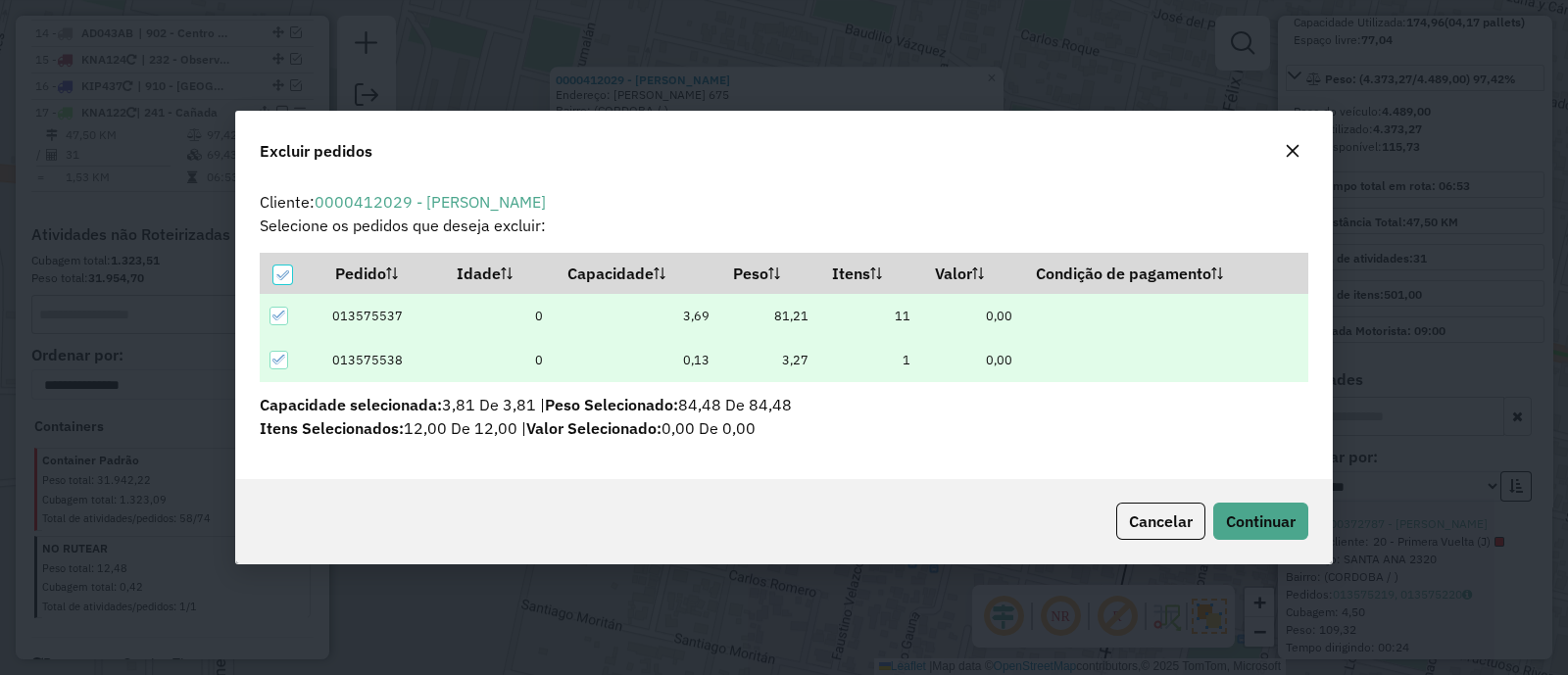
scroll to position [0, 0]
click at [1265, 517] on span "Continuar" at bounding box center [1261, 522] width 70 height 20
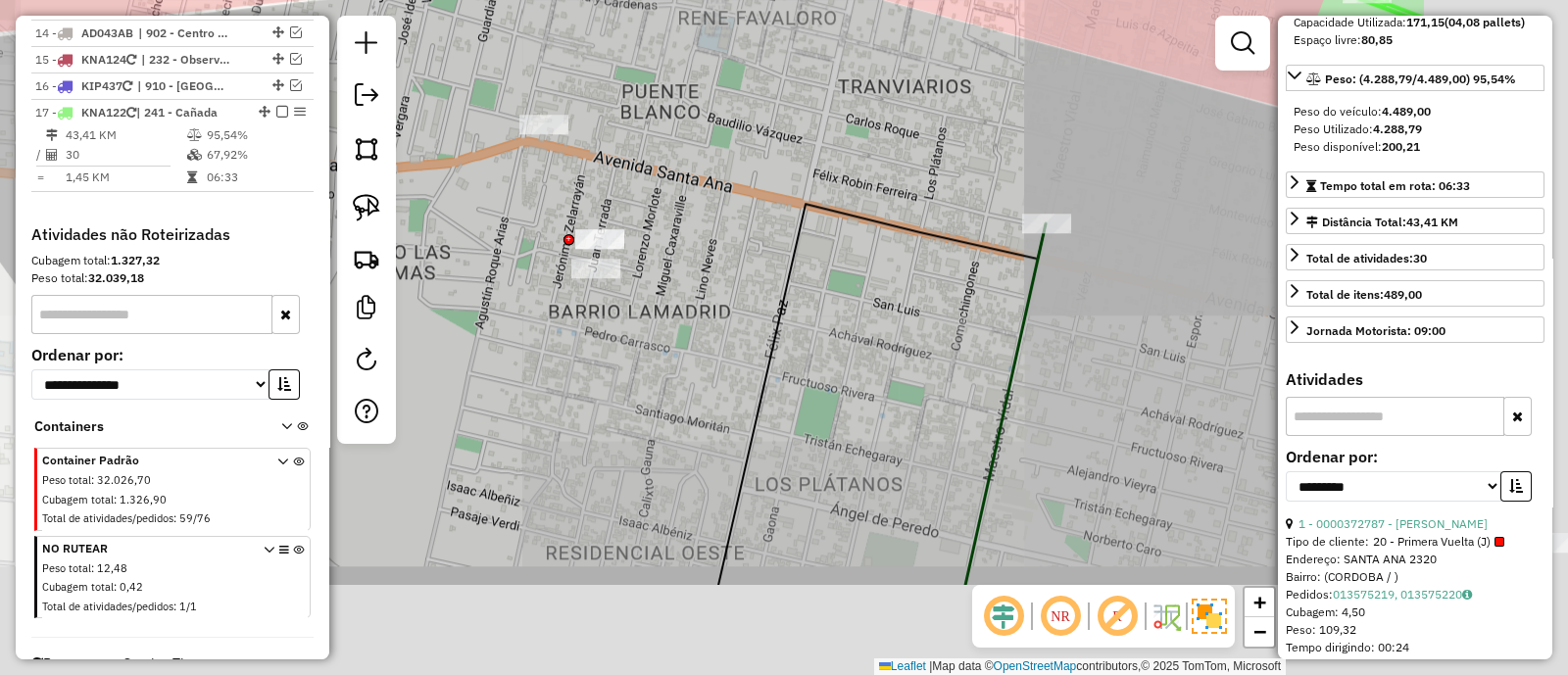
drag, startPoint x: 1018, startPoint y: 457, endPoint x: 702, endPoint y: 287, distance: 358.8
click at [702, 291] on div "Janela de atendimento Grade de atendimento Capacidade Transportadoras Veículos …" at bounding box center [784, 337] width 1568 height 675
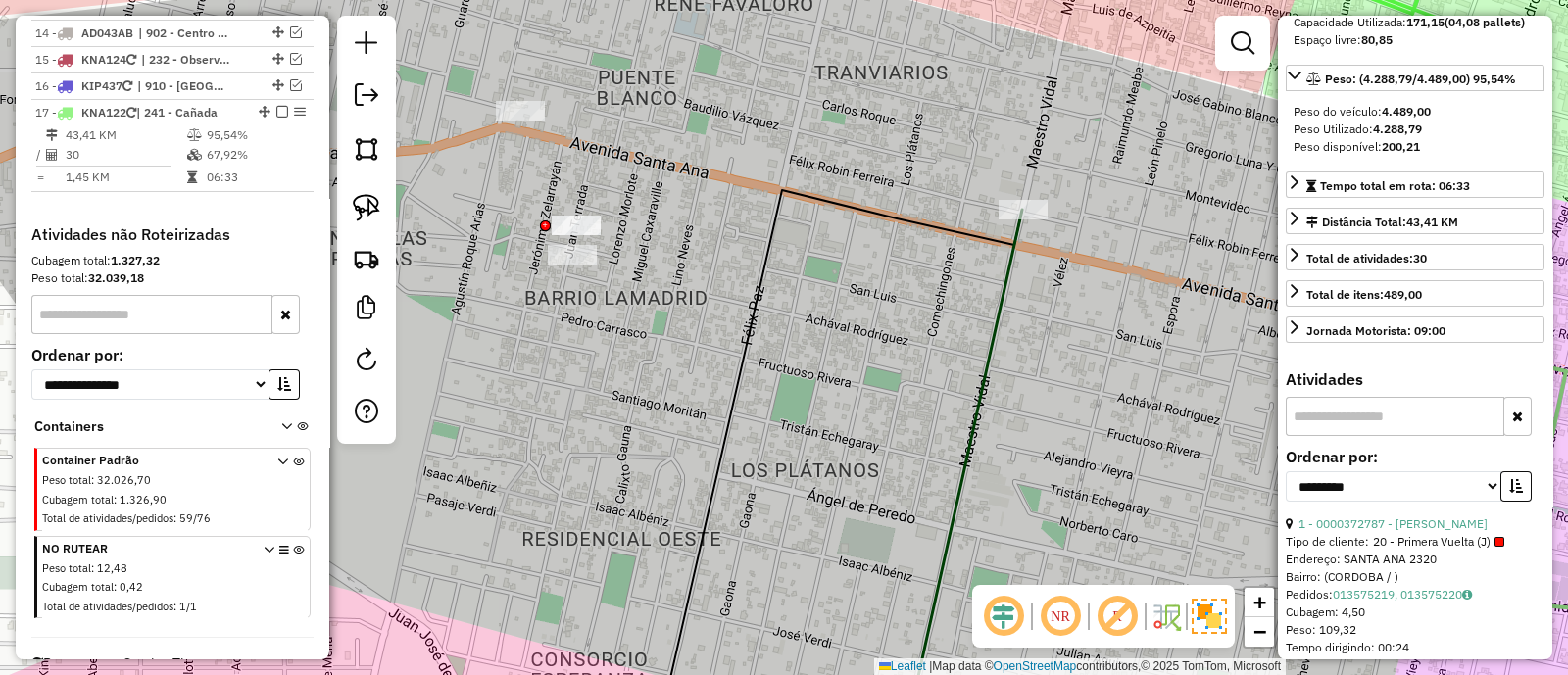
click at [1000, 310] on icon at bounding box center [962, 476] width 118 height 533
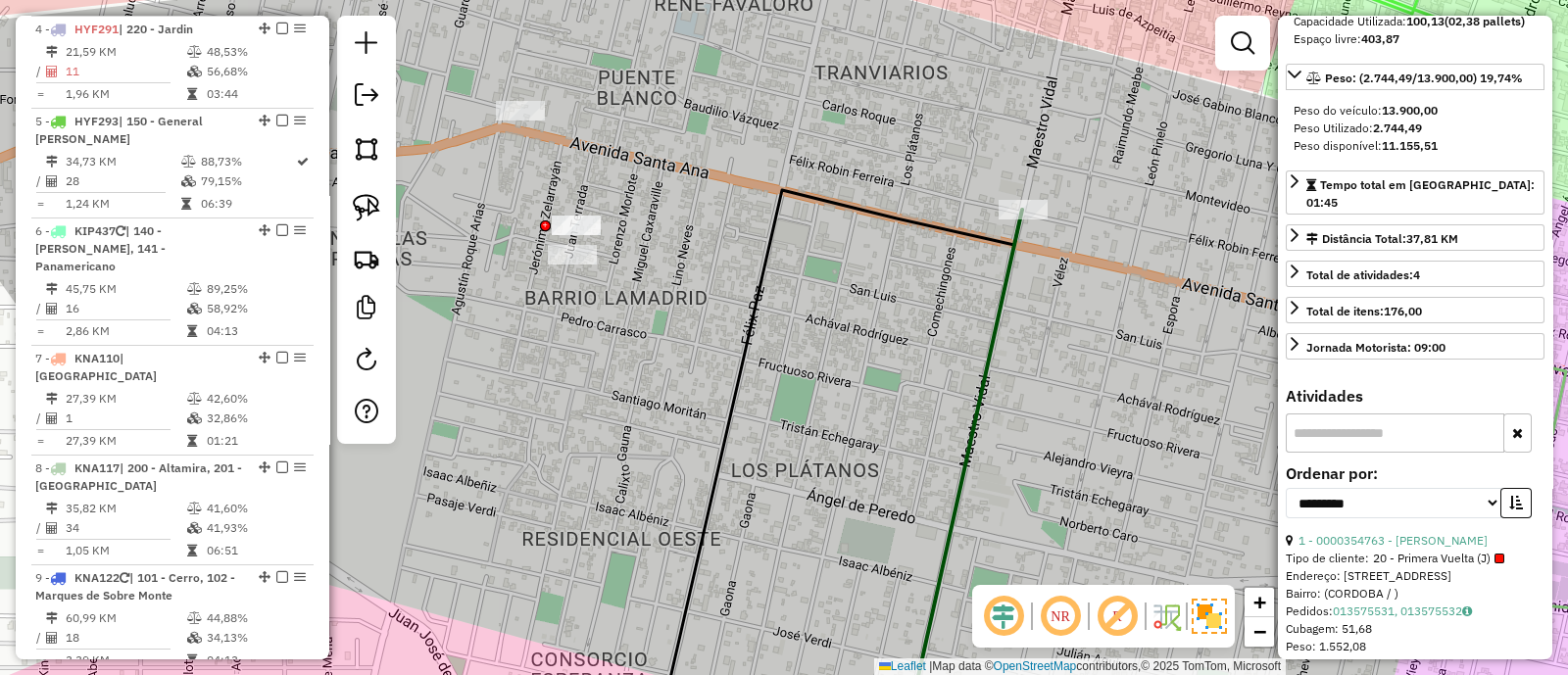
scroll to position [735, 0]
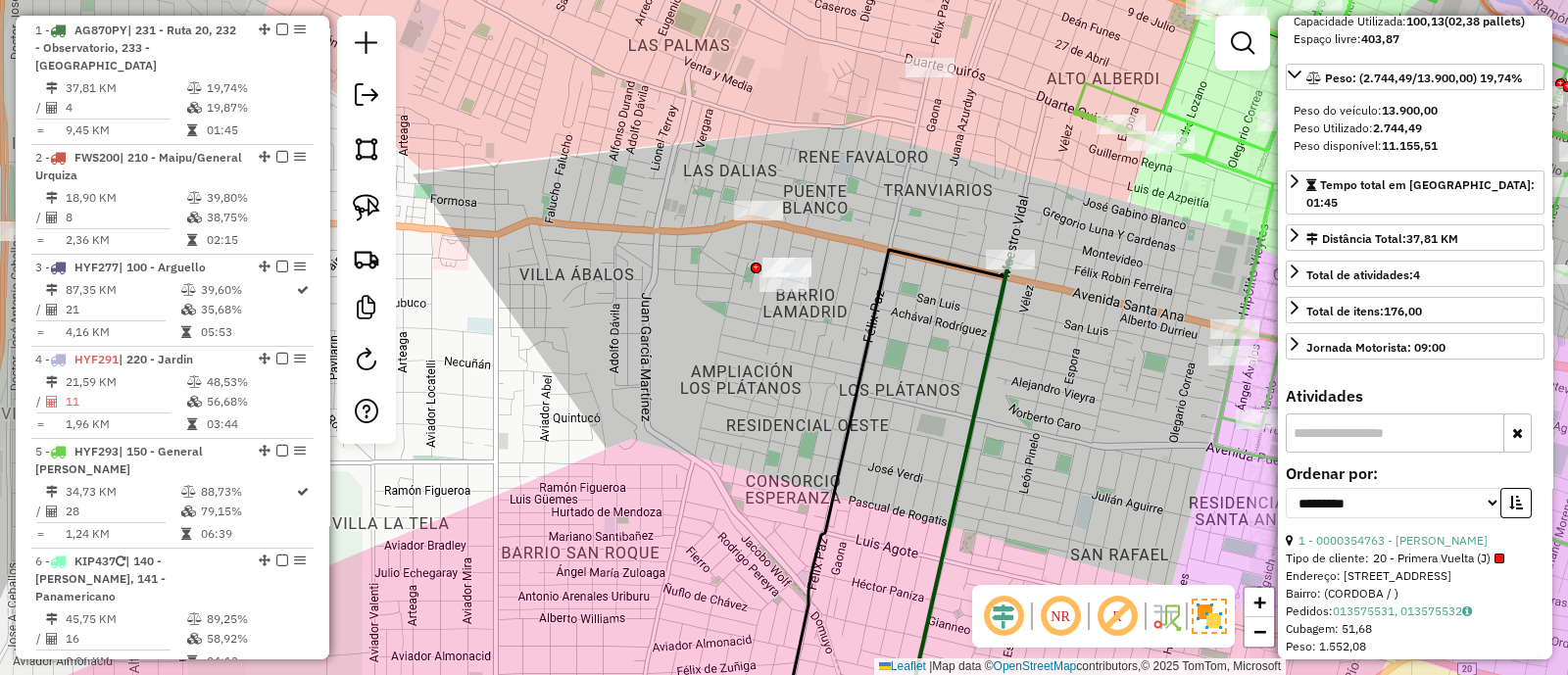
click at [1081, 341] on div "Janela de atendimento Grade de atendimento Capacidade Transportadoras Veículos …" at bounding box center [784, 337] width 1568 height 675
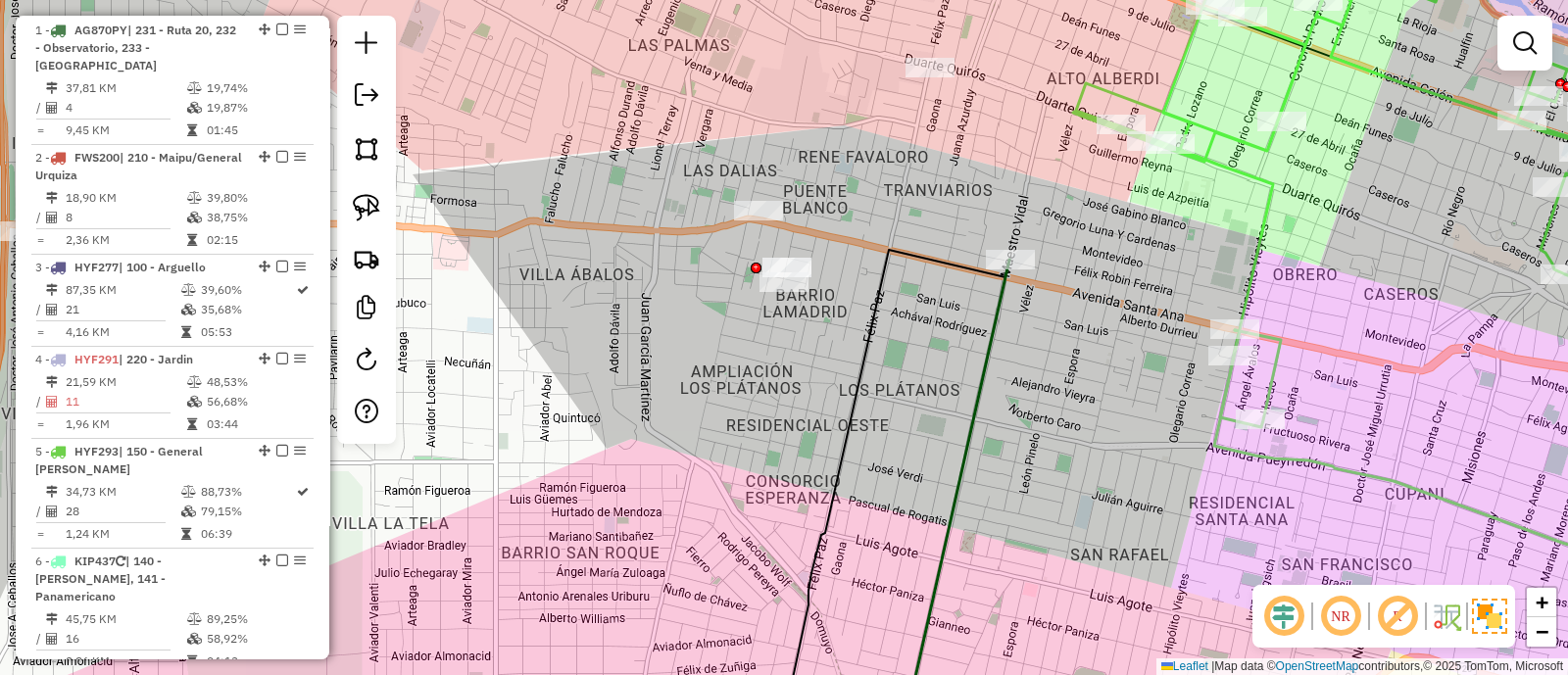
click at [1257, 226] on icon at bounding box center [1400, 180] width 652 height 495
select select "**********"
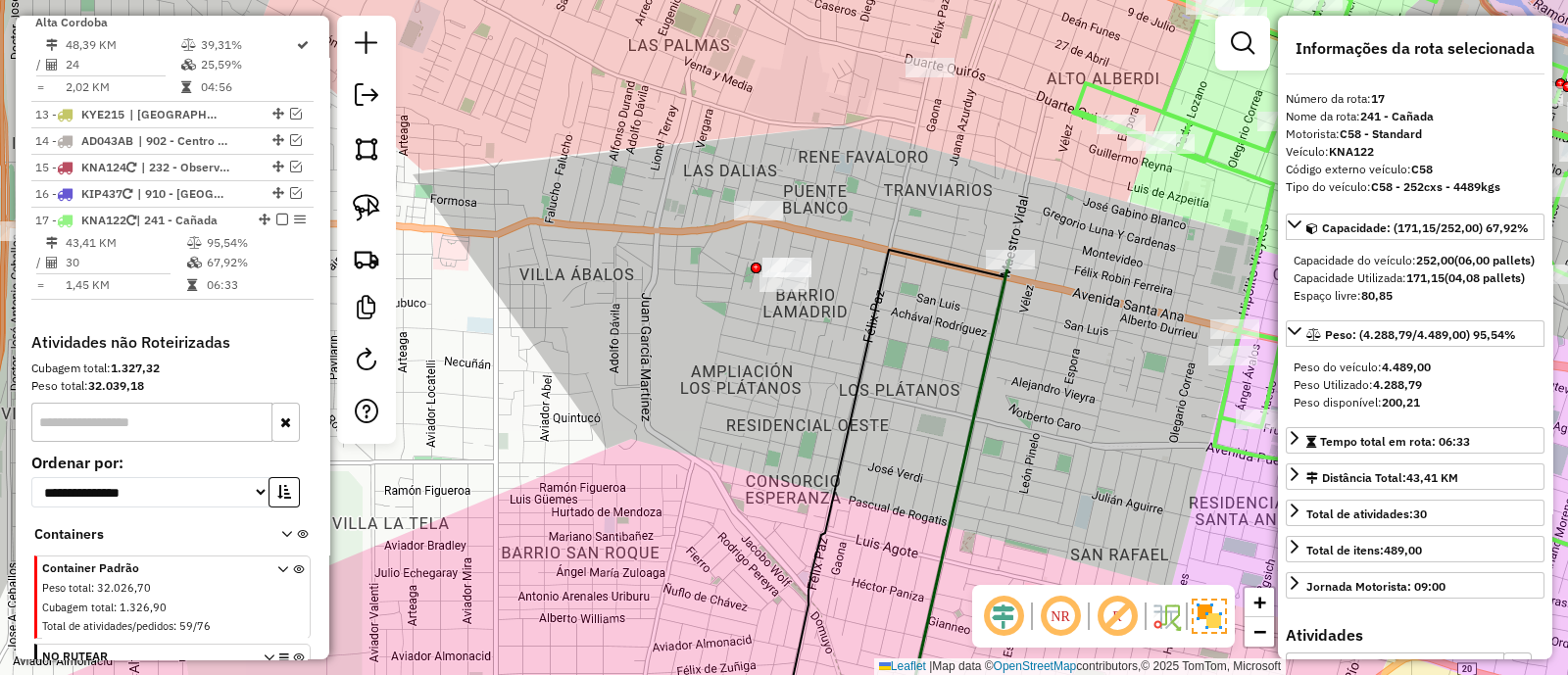
scroll to position [2058, 0]
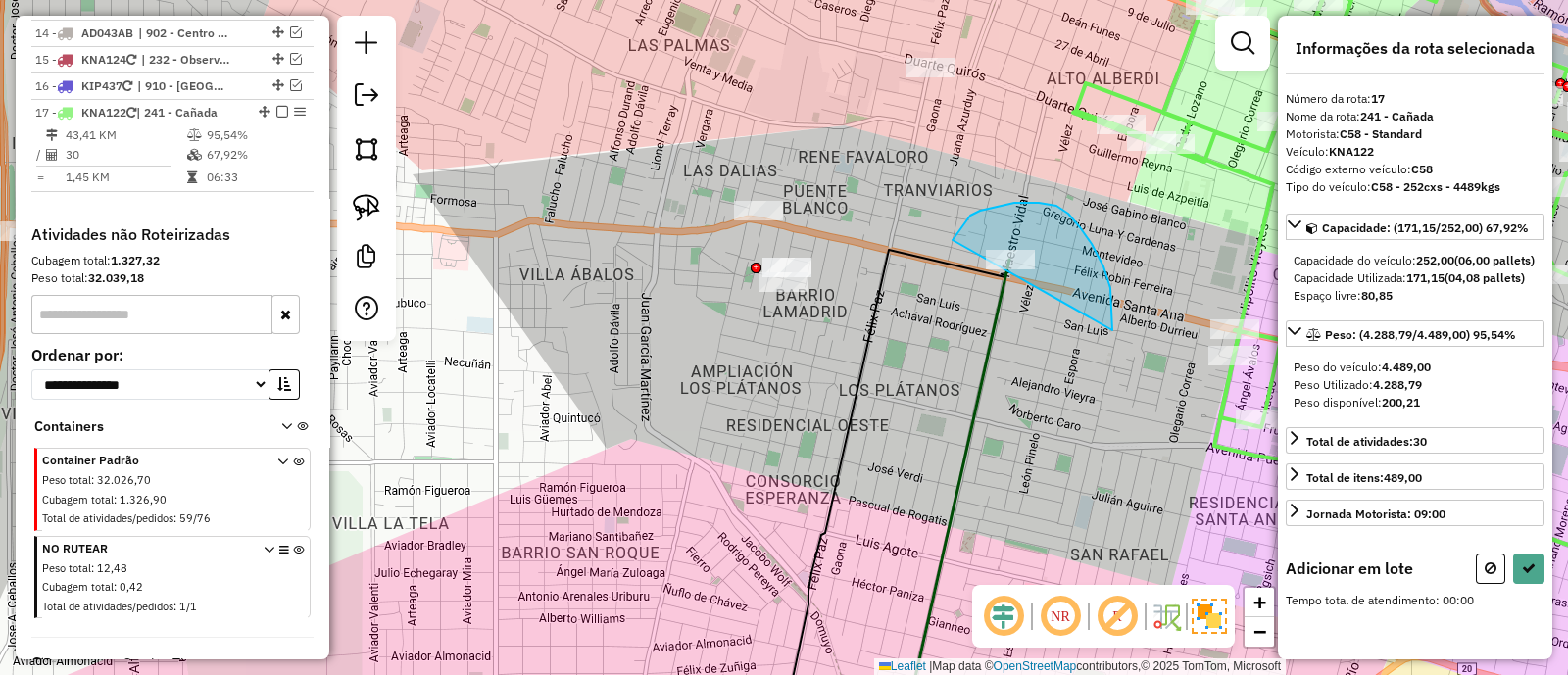
drag, startPoint x: 1104, startPoint y: 266, endPoint x: 941, endPoint y: 290, distance: 164.8
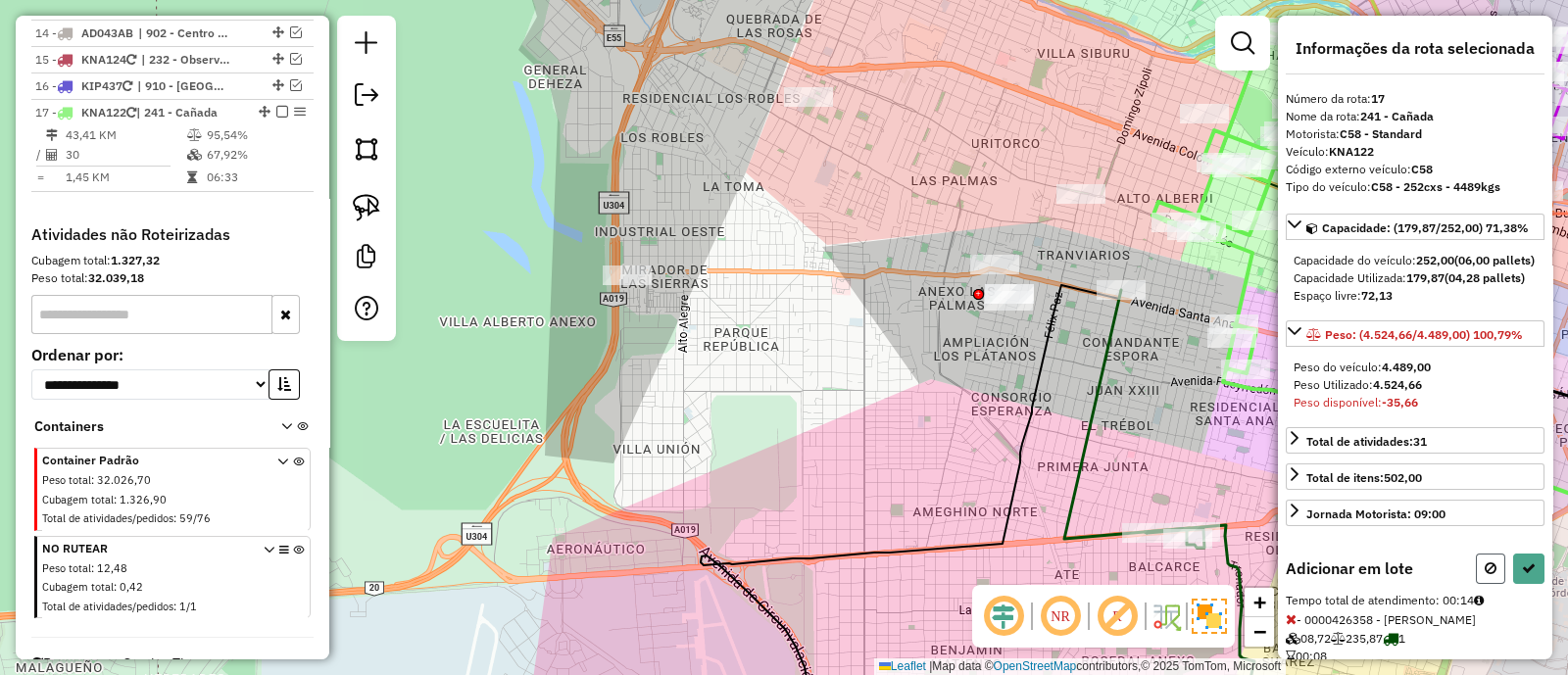
click at [1487, 576] on icon at bounding box center [1491, 569] width 12 height 14
select select "**********"
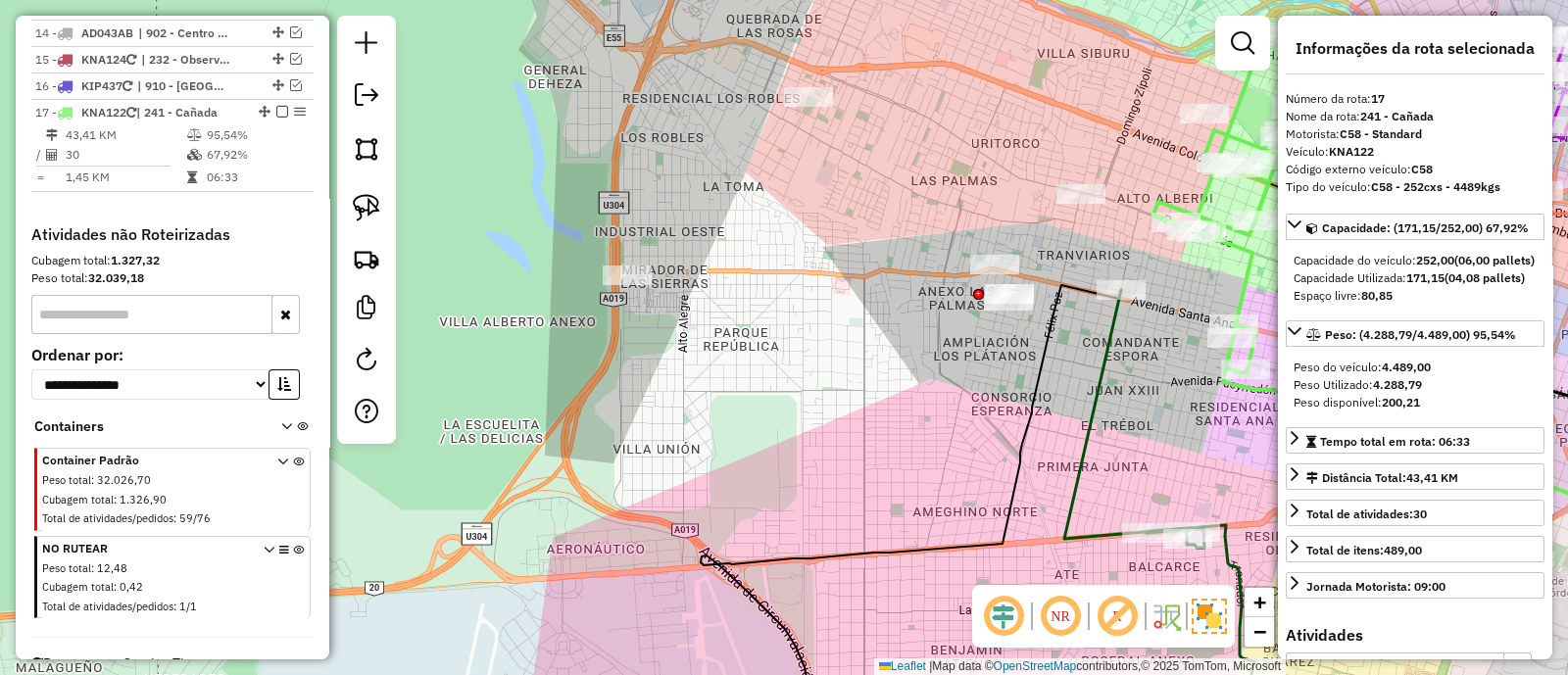
click at [1114, 389] on div "Janela de atendimento Grade de atendimento Capacidade Transportadoras Veículos …" at bounding box center [784, 337] width 1568 height 675
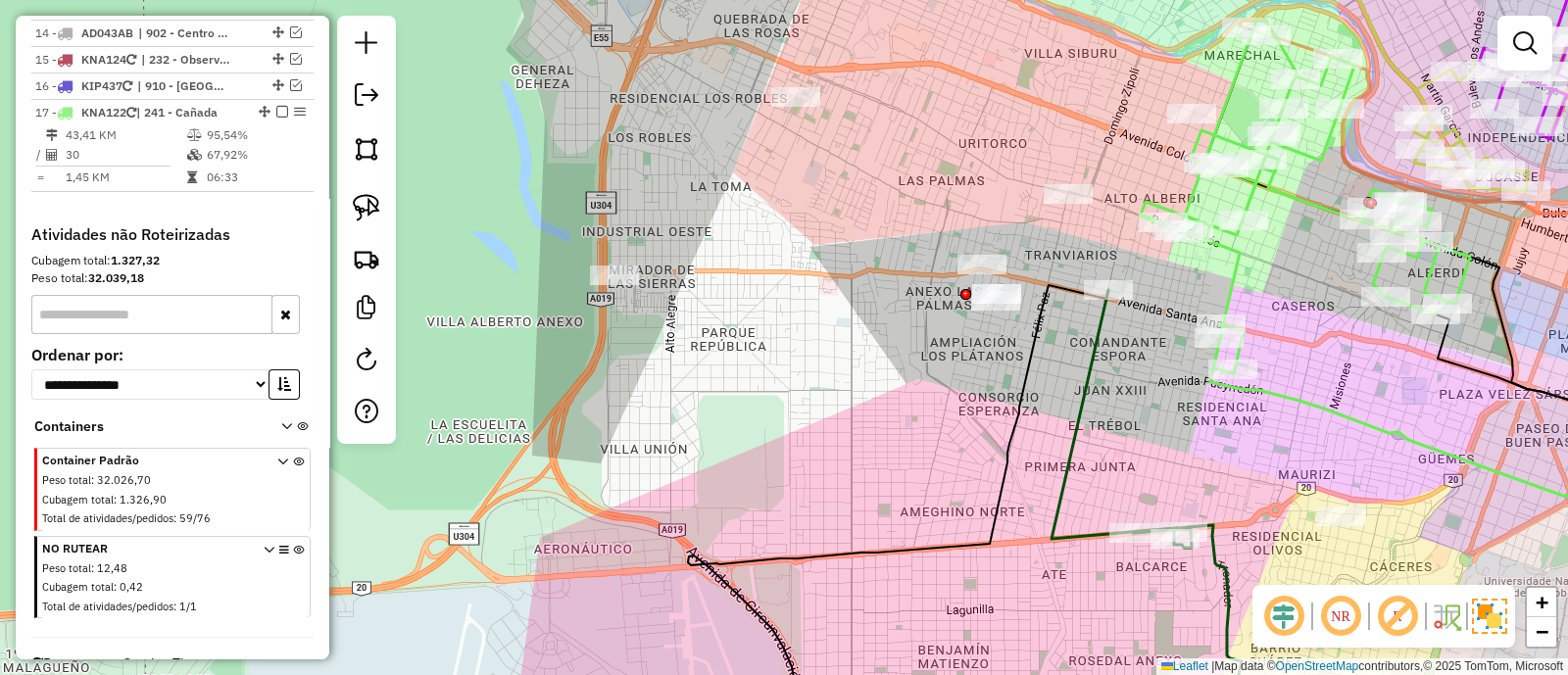
drag, startPoint x: 1148, startPoint y: 399, endPoint x: 954, endPoint y: 414, distance: 194.6
click at [954, 414] on div "Janela de atendimento Grade de atendimento Capacidade Transportadoras Veículos …" at bounding box center [784, 337] width 1568 height 675
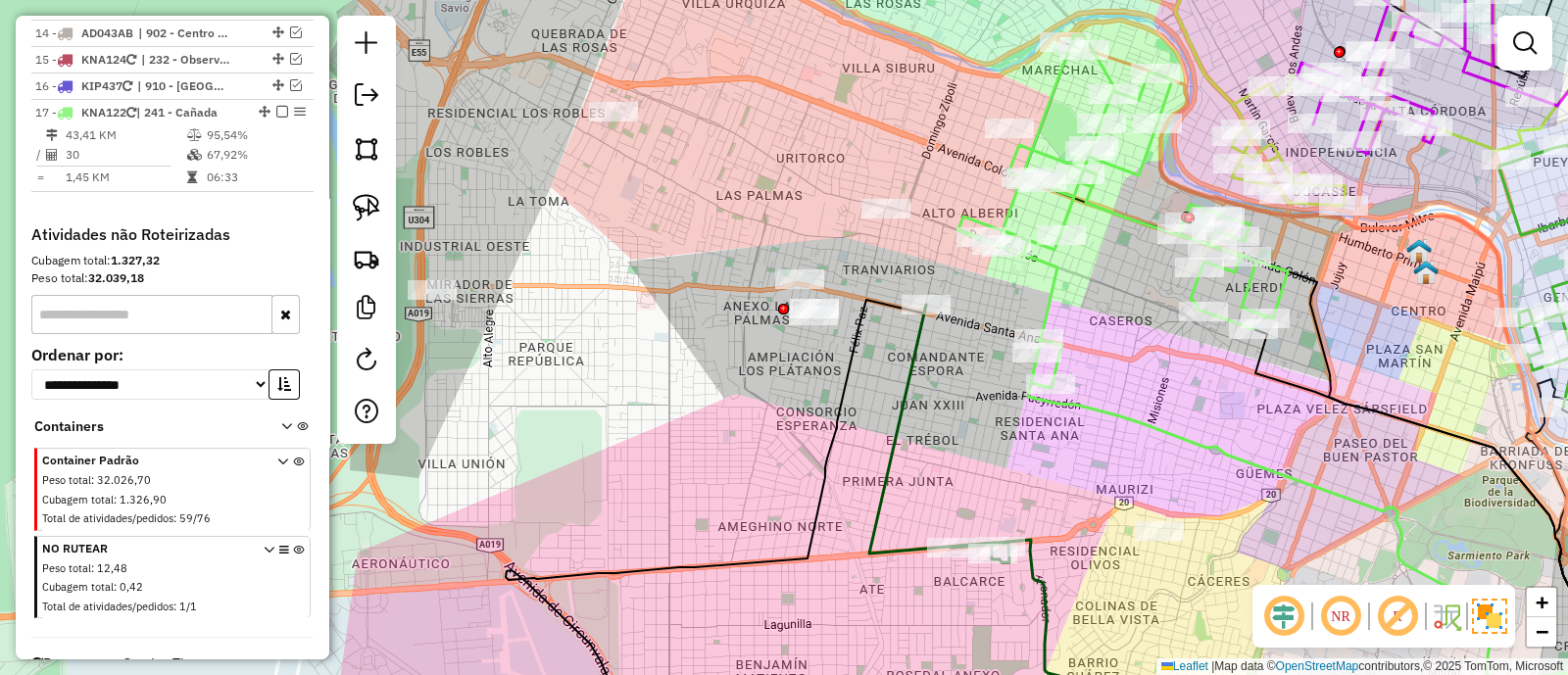
click at [1052, 290] on icon at bounding box center [1123, 211] width 330 height 353
select select "**********"
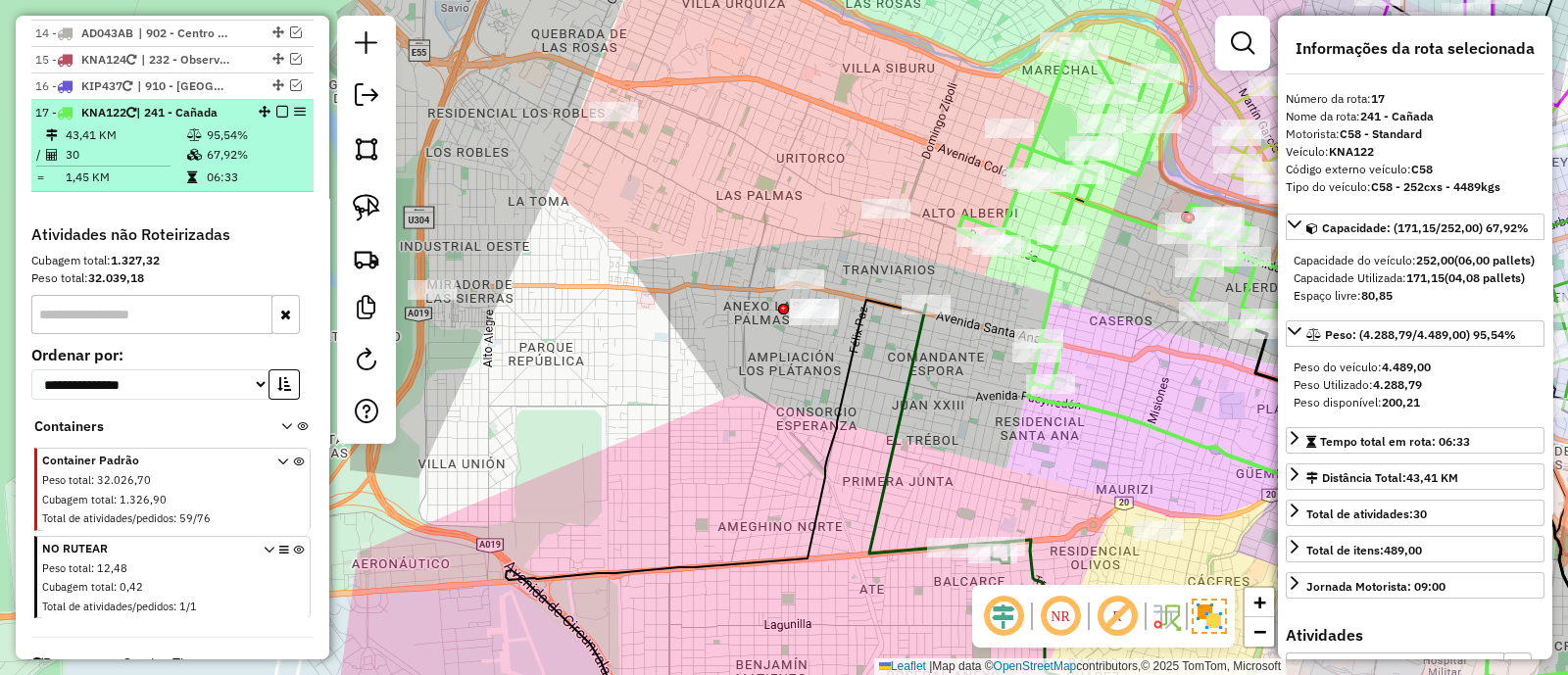
click at [276, 105] on em at bounding box center [282, 111] width 12 height 12
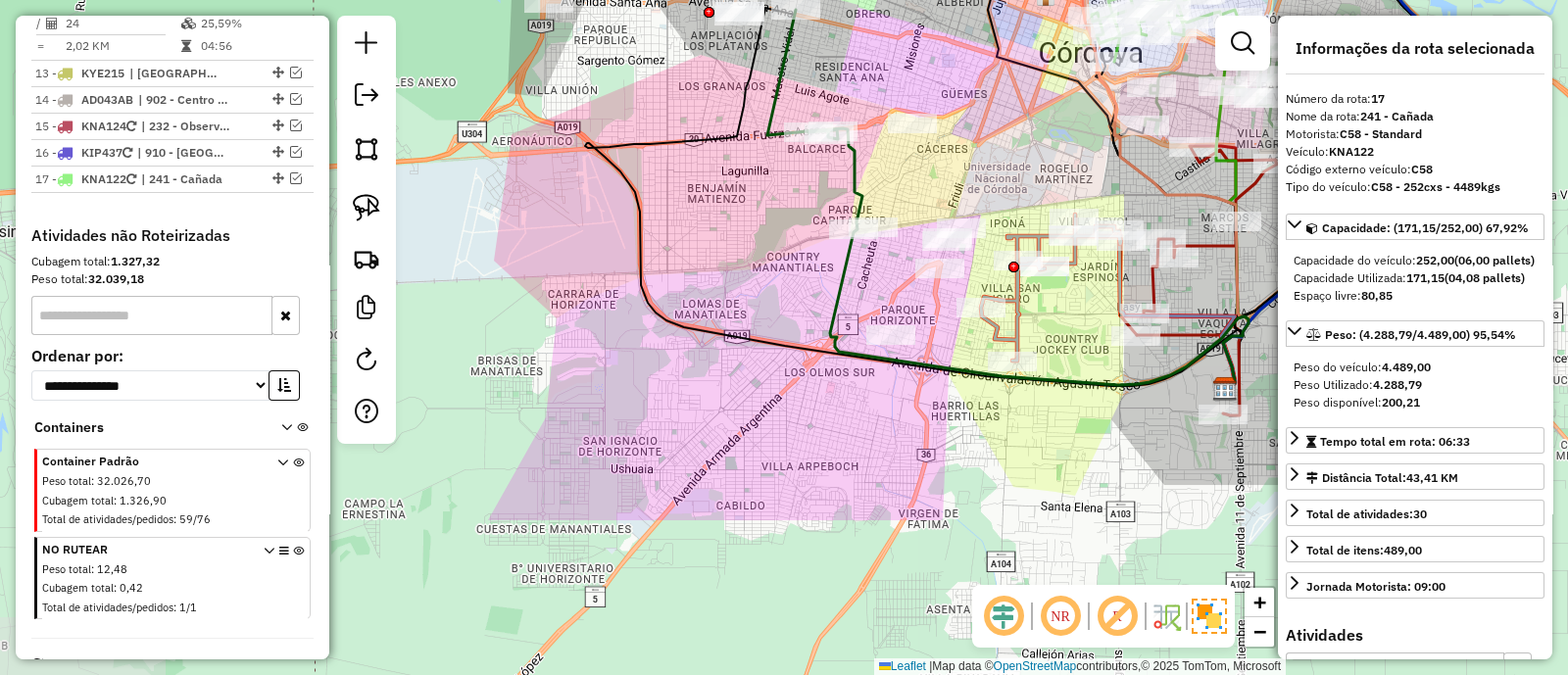
drag, startPoint x: 845, startPoint y: 332, endPoint x: 650, endPoint y: 58, distance: 336.3
click at [650, 59] on div "Janela de atendimento Grade de atendimento Capacidade Transportadoras Veículos …" at bounding box center [784, 337] width 1568 height 675
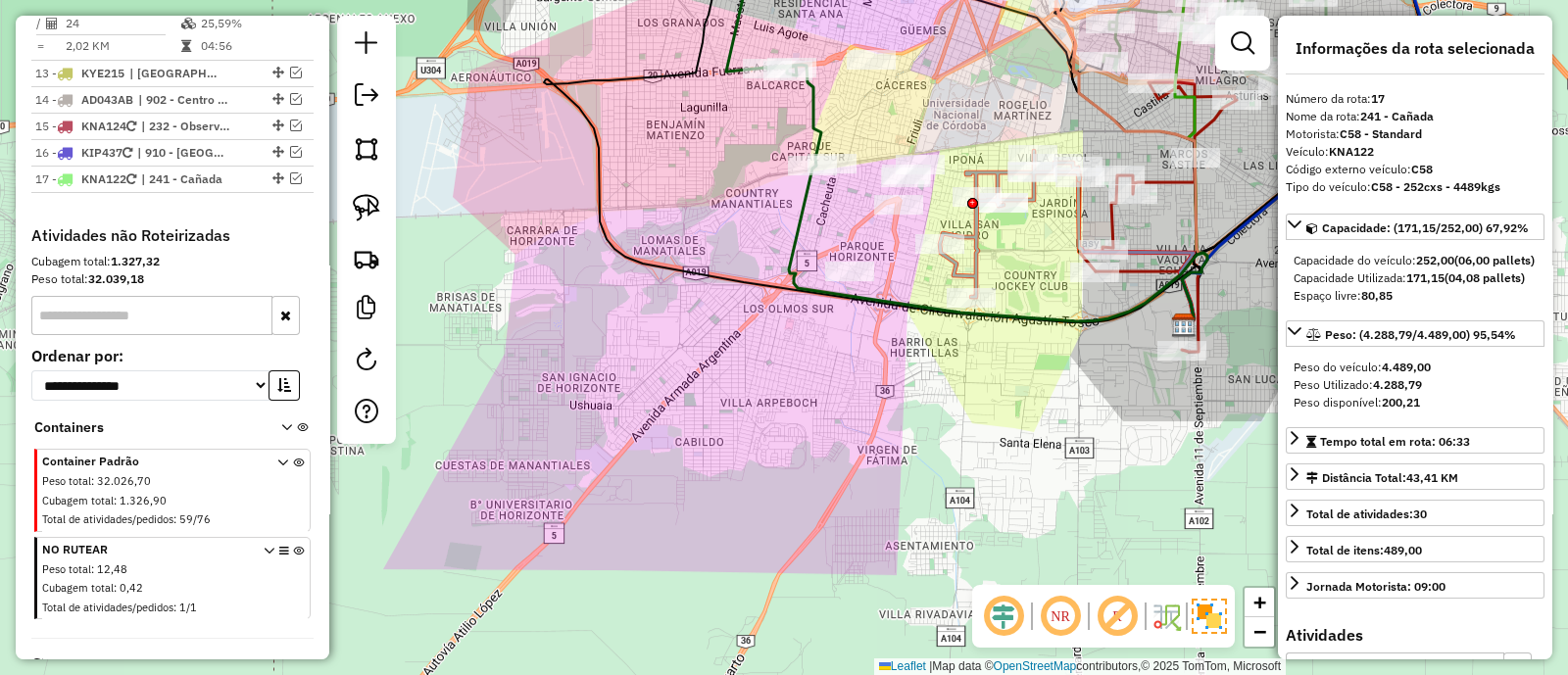
click at [972, 240] on icon at bounding box center [1009, 224] width 140 height 146
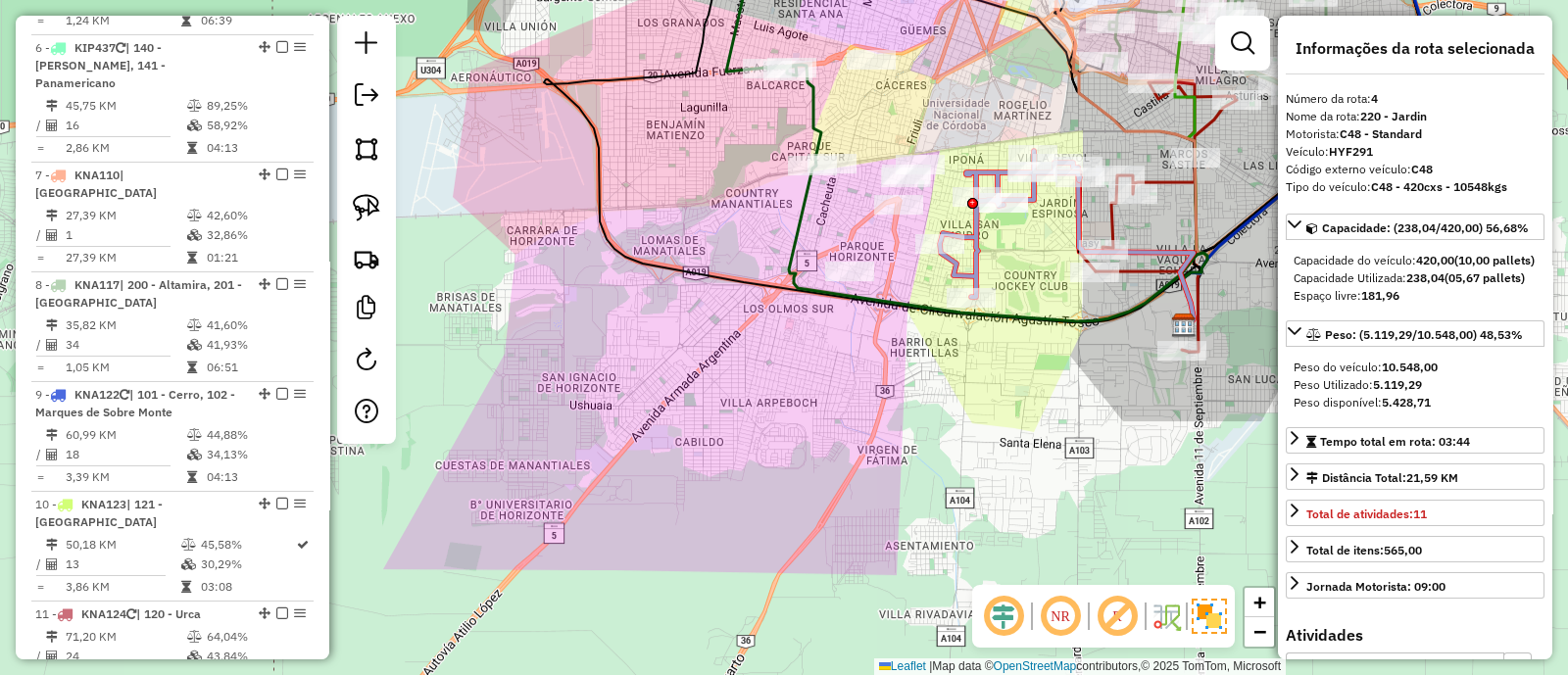
scroll to position [1064, 0]
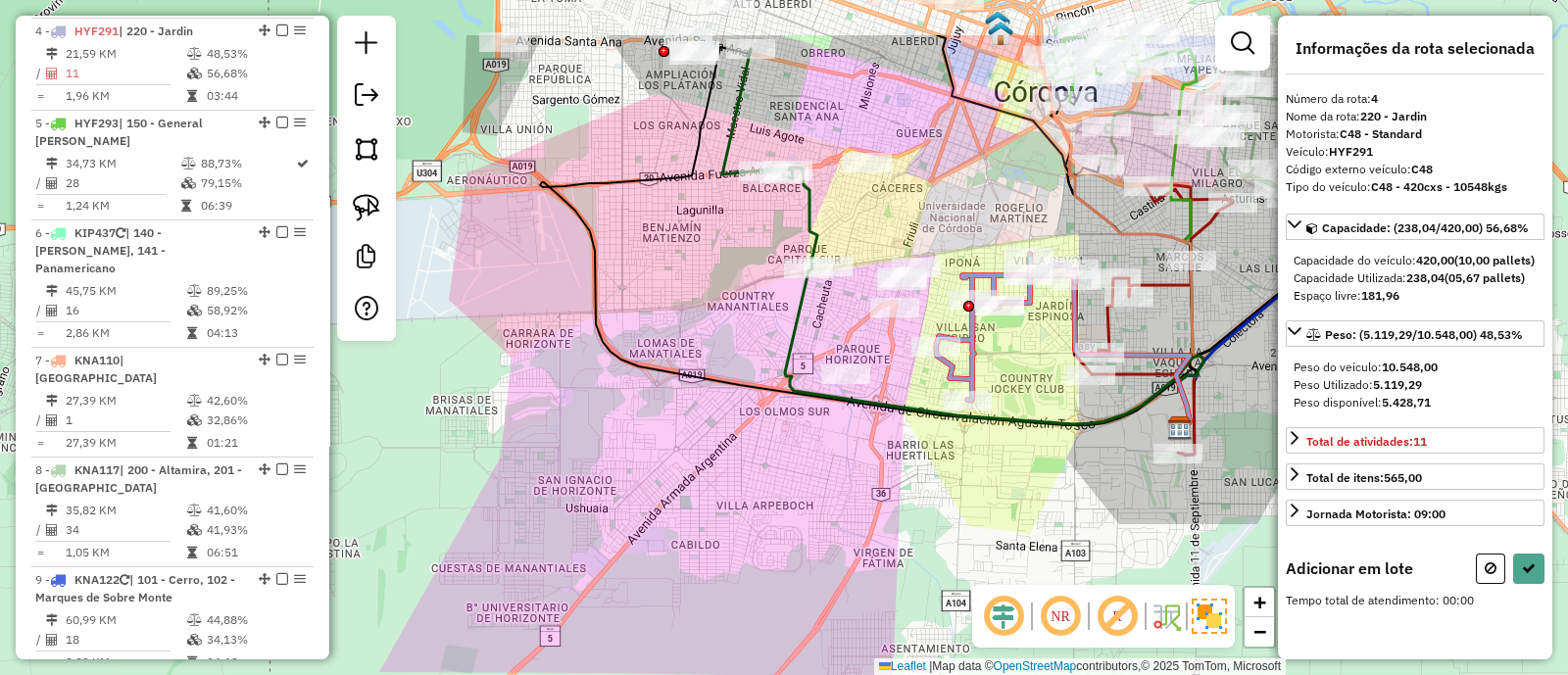
drag, startPoint x: 1019, startPoint y: 295, endPoint x: 1016, endPoint y: 382, distance: 87.1
click at [1016, 382] on div "Janela de atendimento Grade de atendimento Capacidade Transportadoras Veículos …" at bounding box center [784, 337] width 1568 height 675
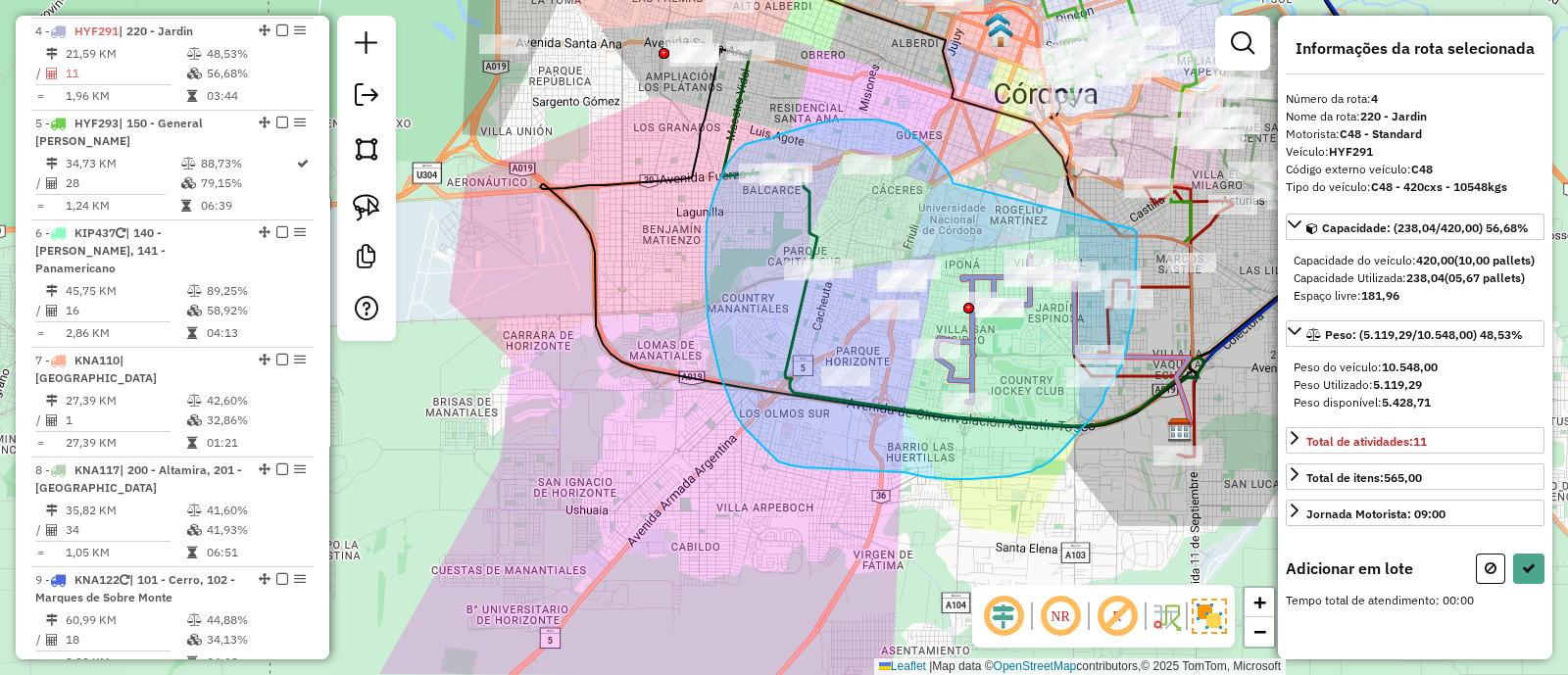
drag, startPoint x: 914, startPoint y: 135, endPoint x: 1134, endPoint y: 230, distance: 239.6
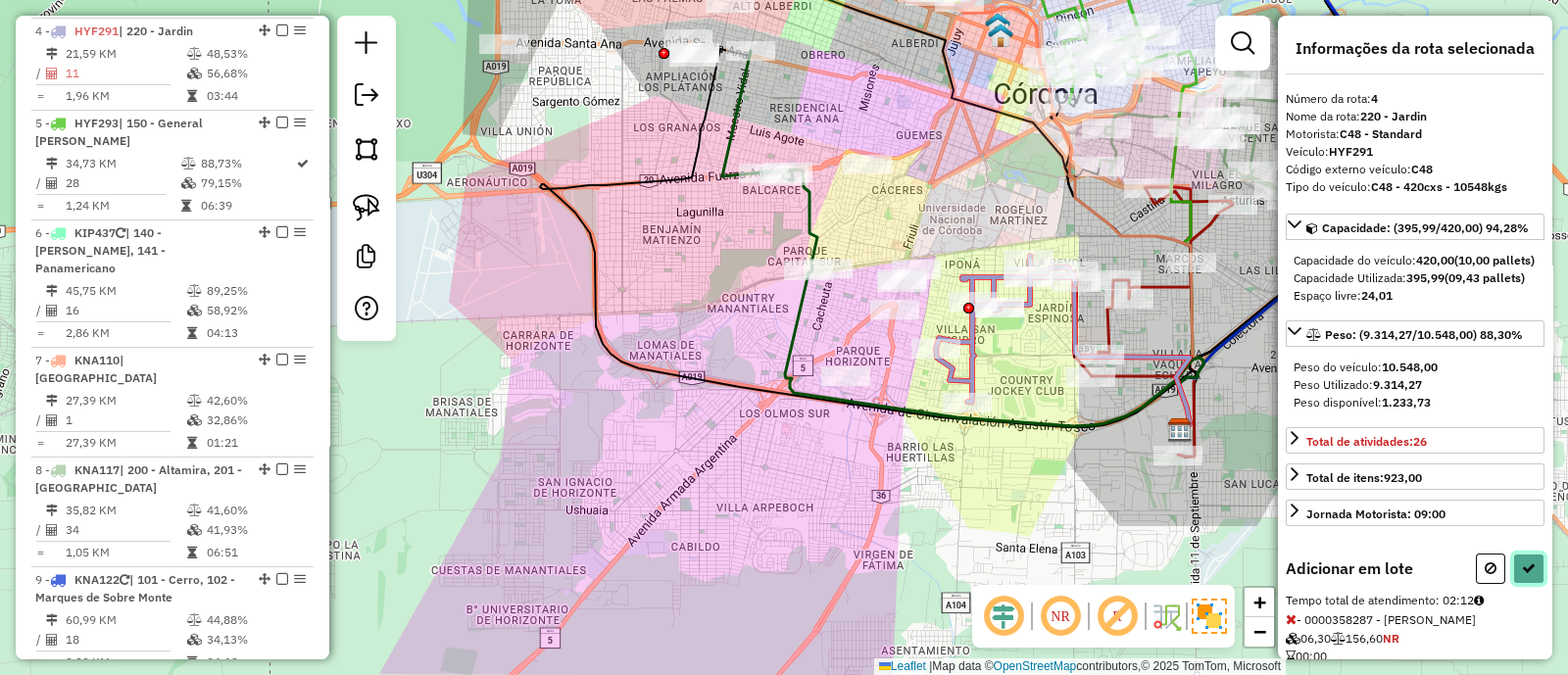
click at [1522, 576] on icon at bounding box center [1529, 569] width 14 height 14
select select "**********"
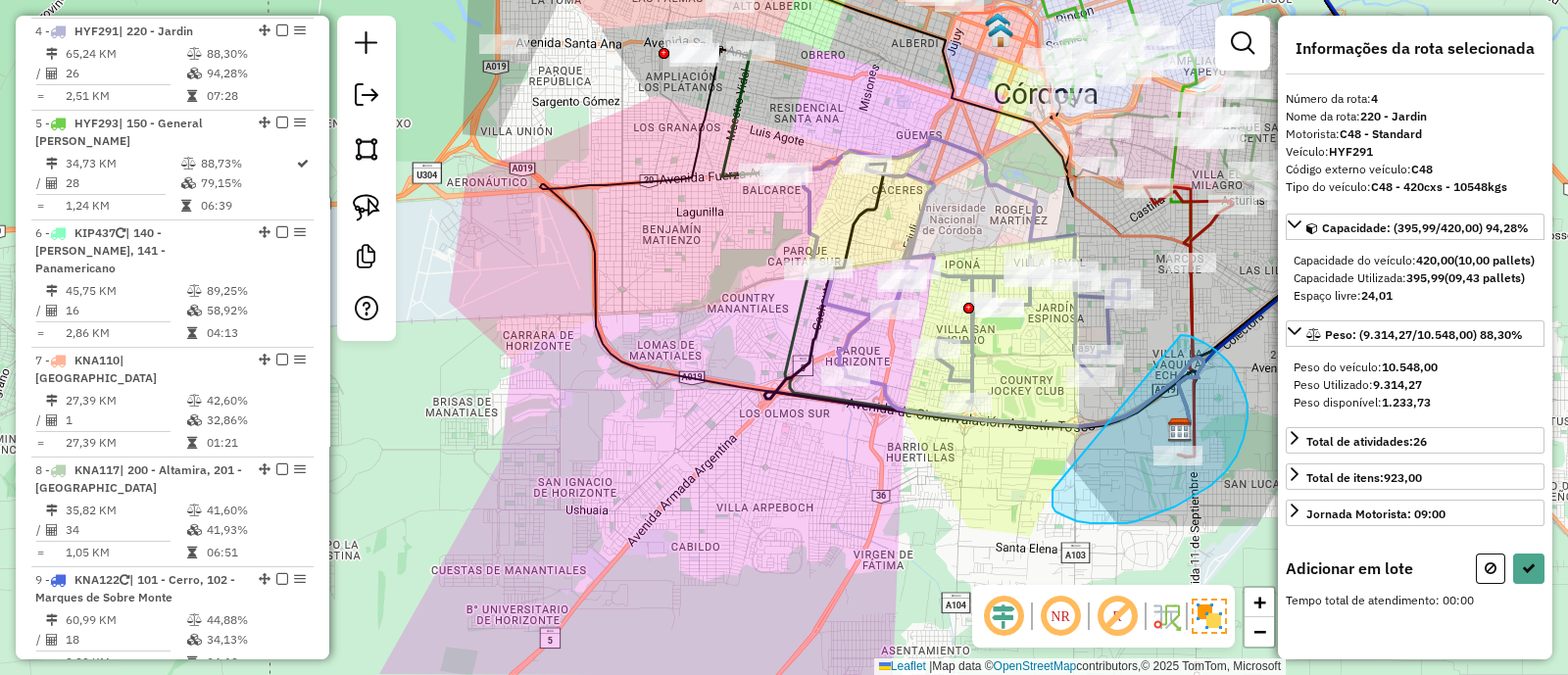
drag, startPoint x: 1077, startPoint y: 521, endPoint x: 1181, endPoint y: 335, distance: 213.1
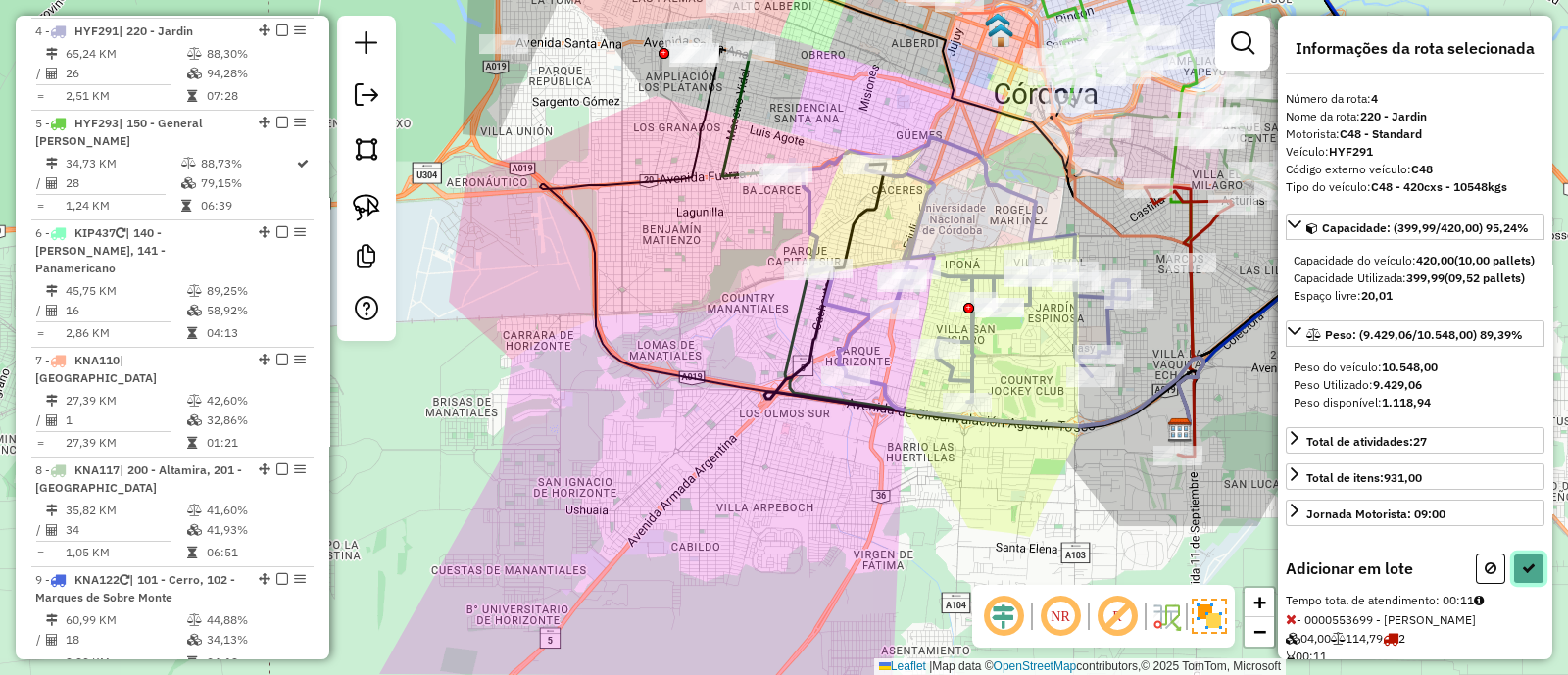
click at [1527, 576] on icon at bounding box center [1529, 569] width 14 height 14
select select "**********"
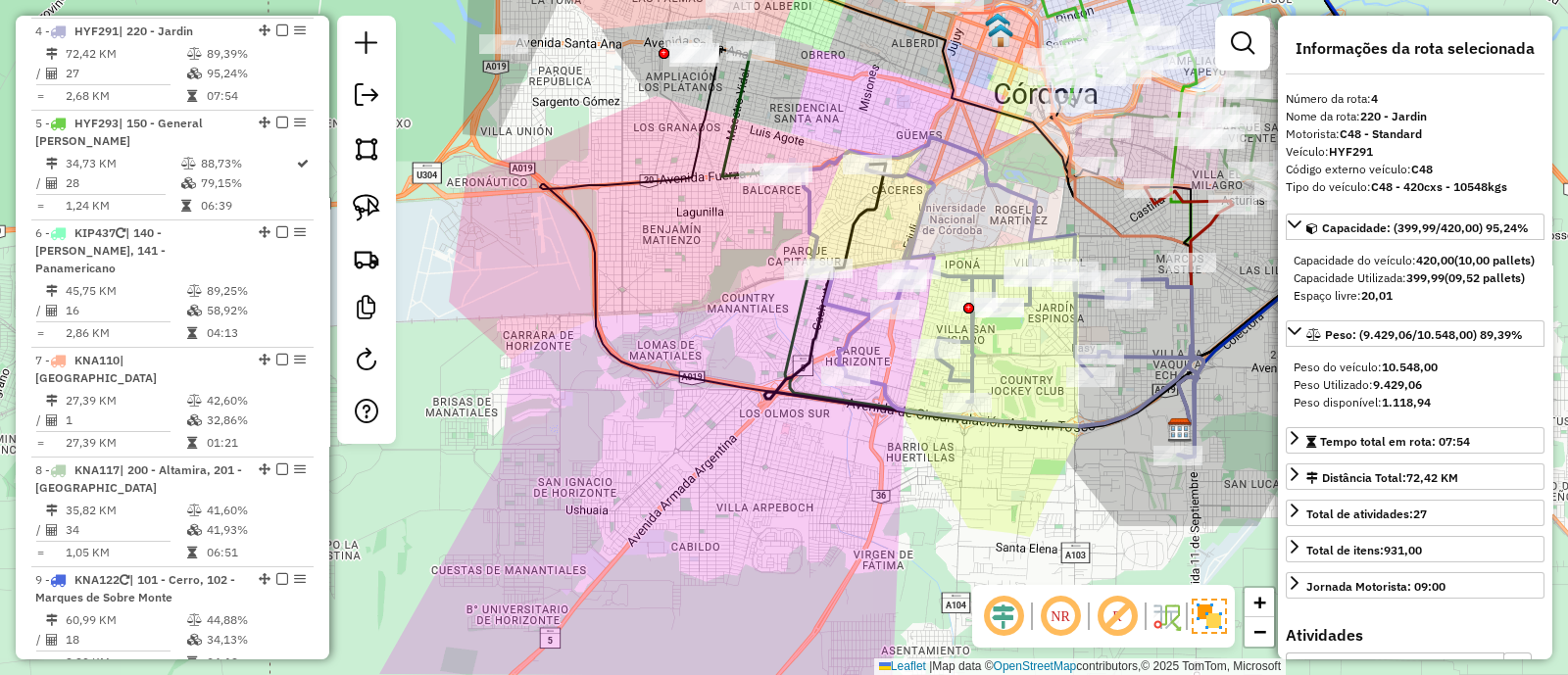
click at [1067, 233] on icon at bounding box center [983, 297] width 441 height 320
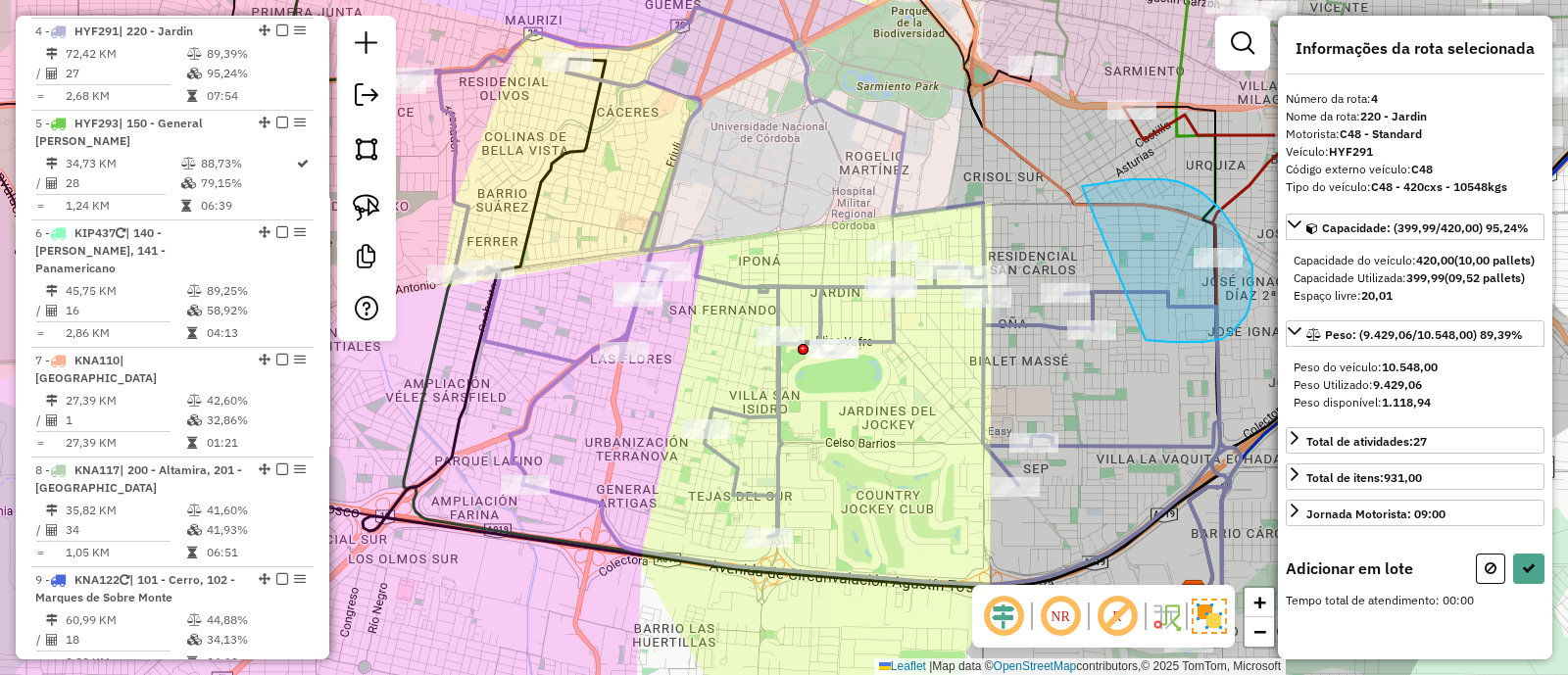
drag, startPoint x: 1222, startPoint y: 339, endPoint x: 1075, endPoint y: 187, distance: 211.5
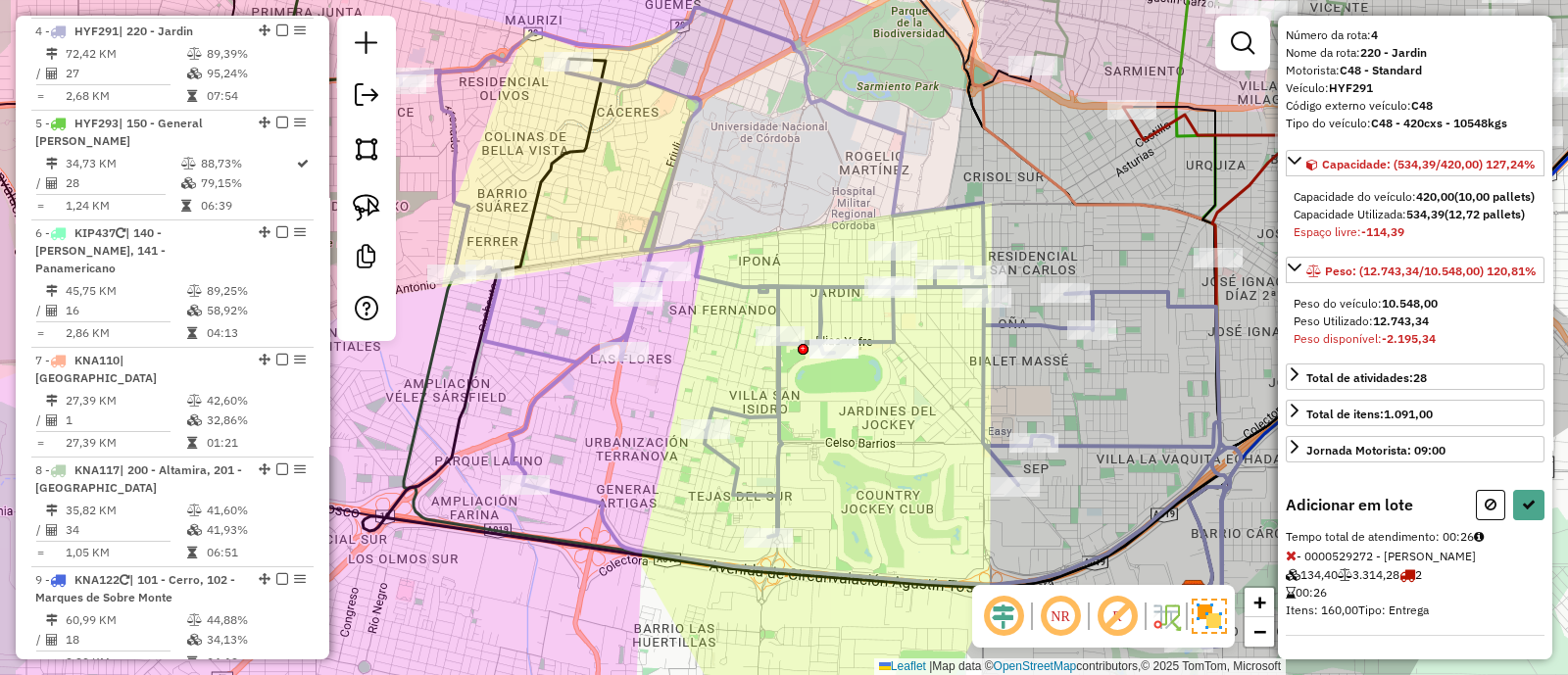
scroll to position [129, 0]
click at [1486, 508] on icon at bounding box center [1491, 505] width 12 height 14
select select "**********"
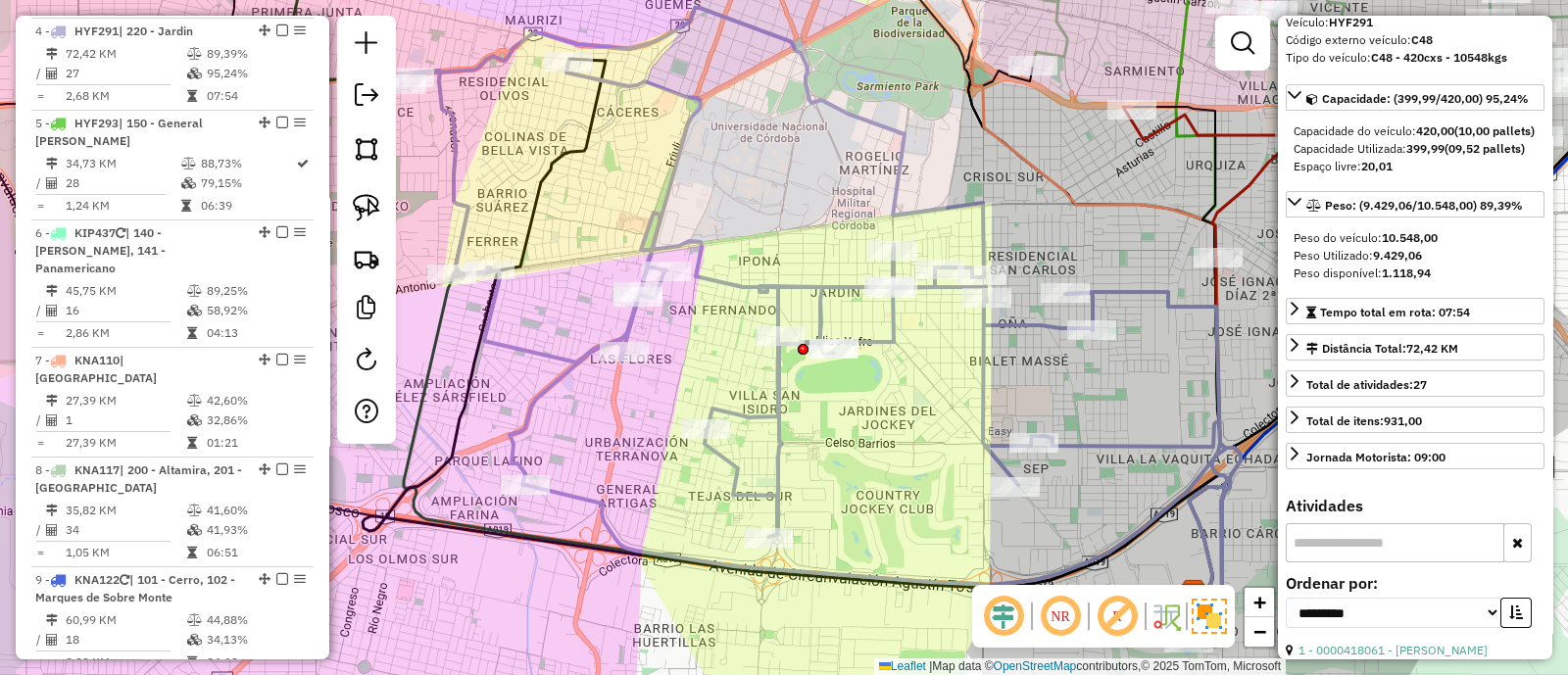
click at [1080, 209] on icon at bounding box center [1089, 261] width 305 height 659
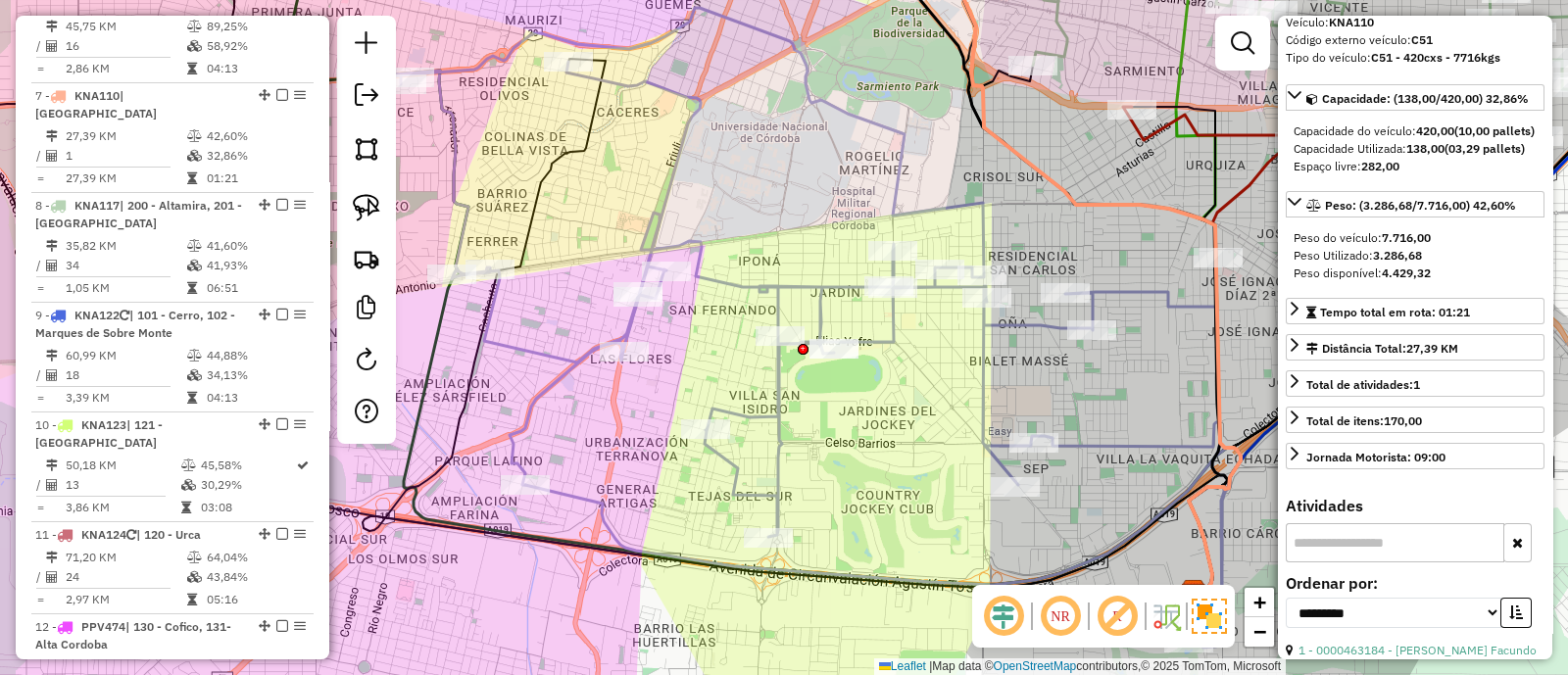
scroll to position [1357, 0]
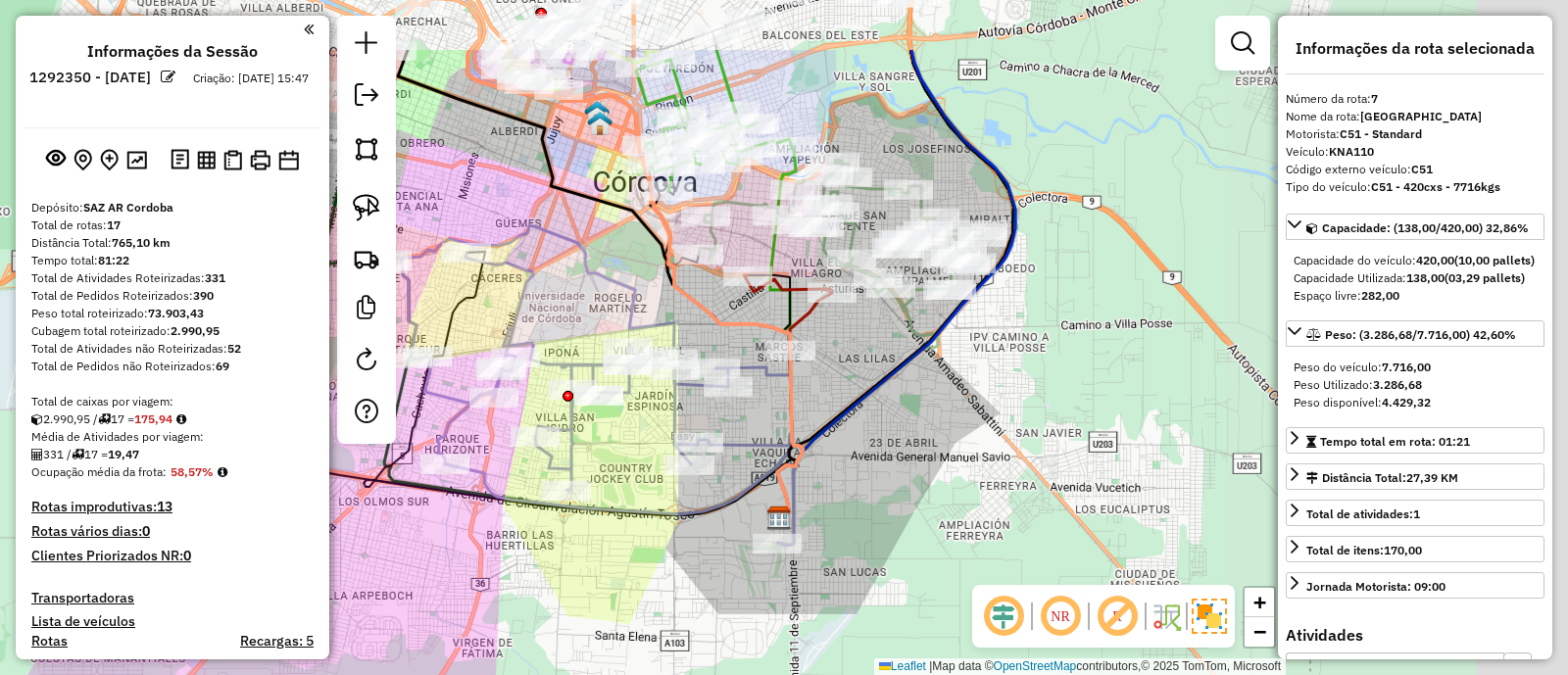
select select "**********"
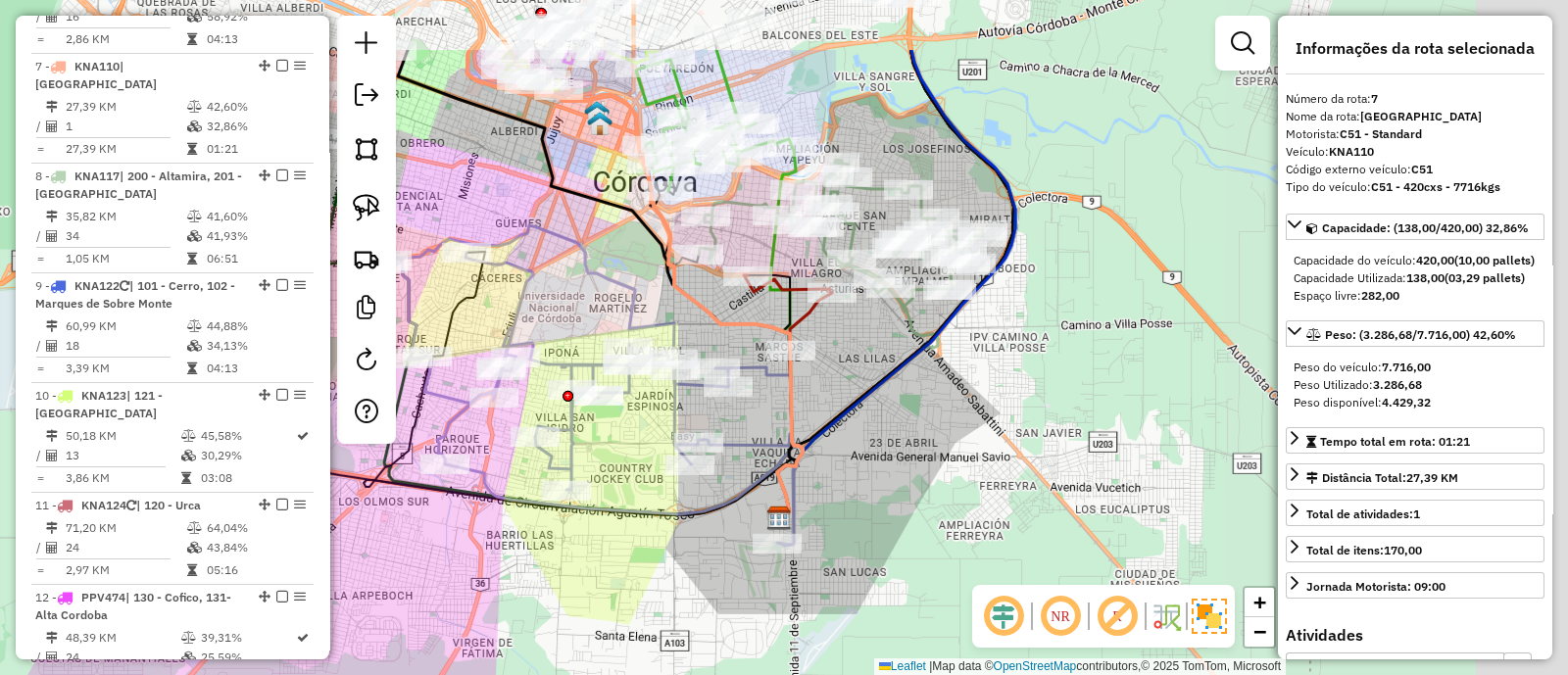
scroll to position [129, 0]
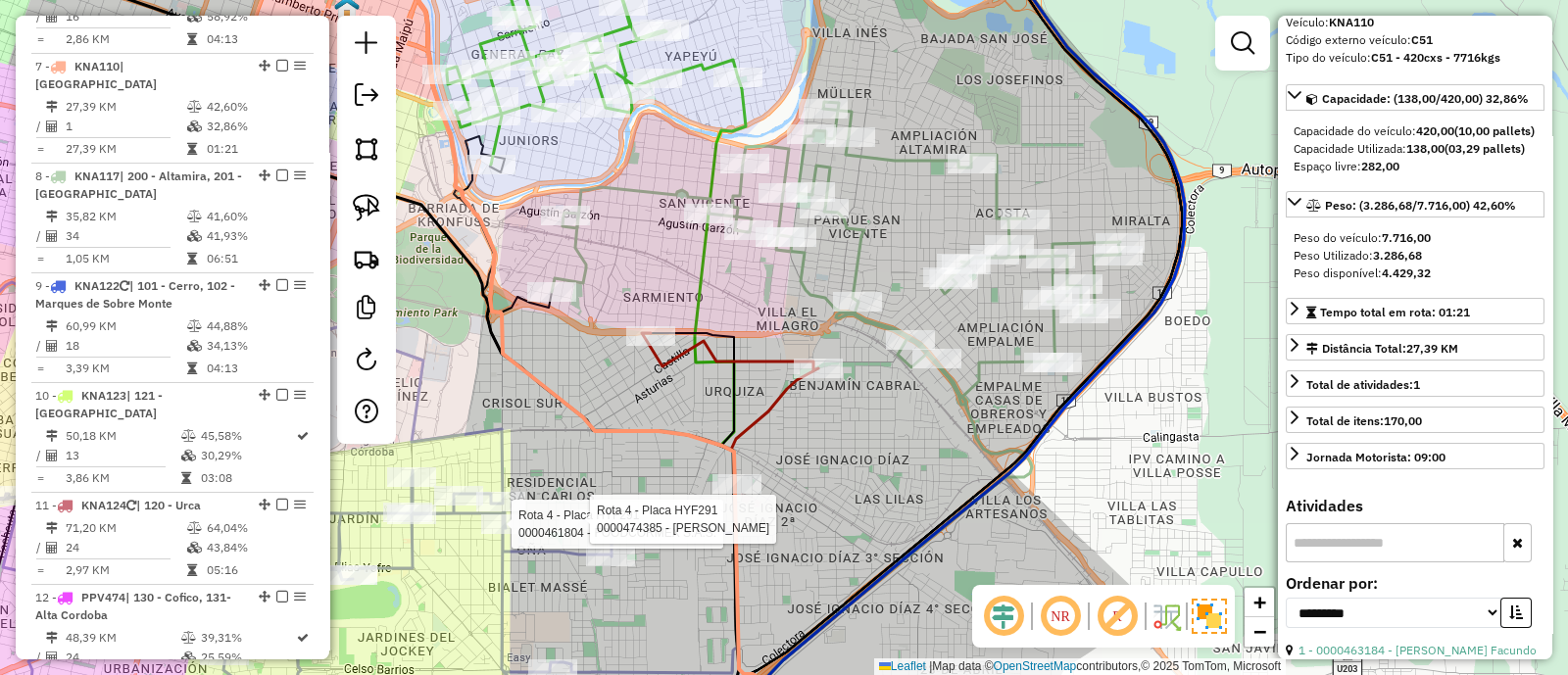
click at [863, 253] on icon at bounding box center [836, 253] width 569 height 303
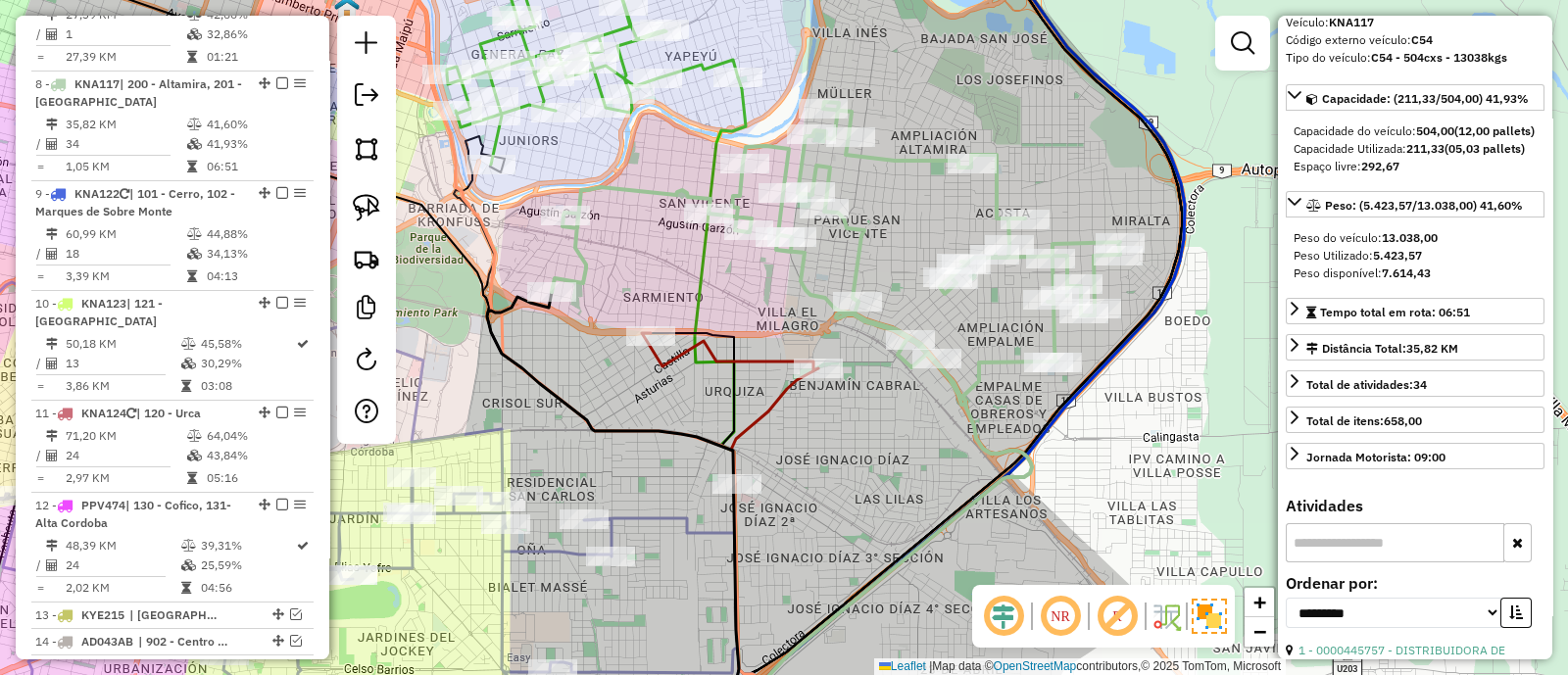
scroll to position [6, 0]
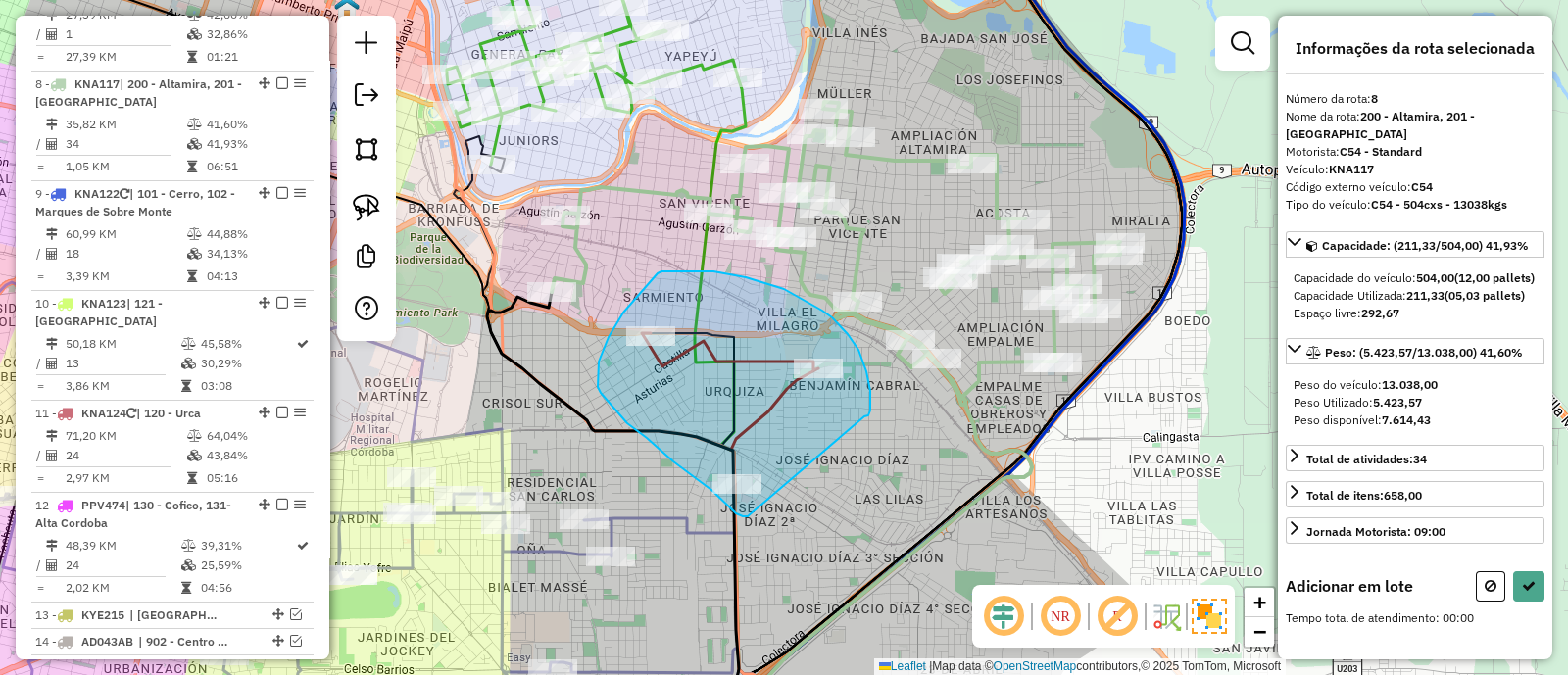
drag, startPoint x: 870, startPoint y: 411, endPoint x: 748, endPoint y: 517, distance: 161.6
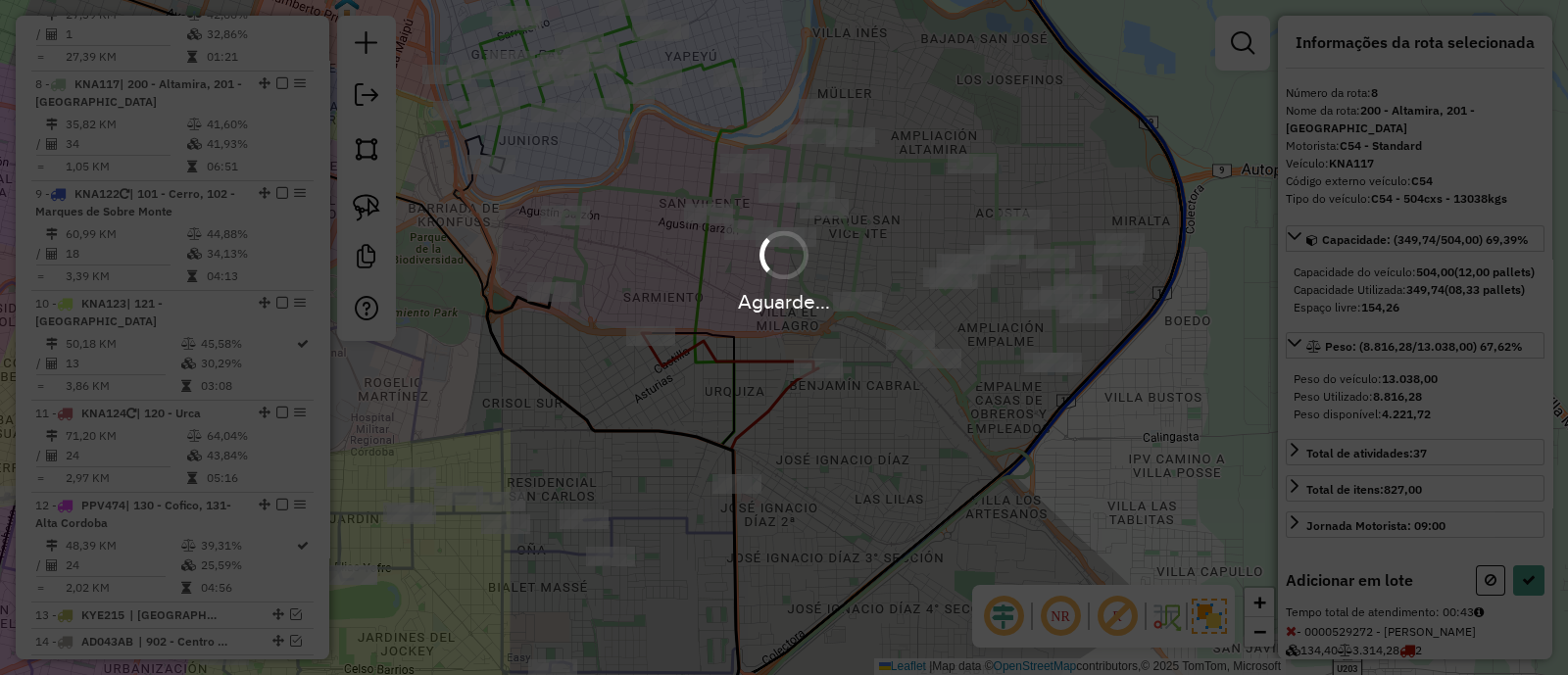
scroll to position [147, 0]
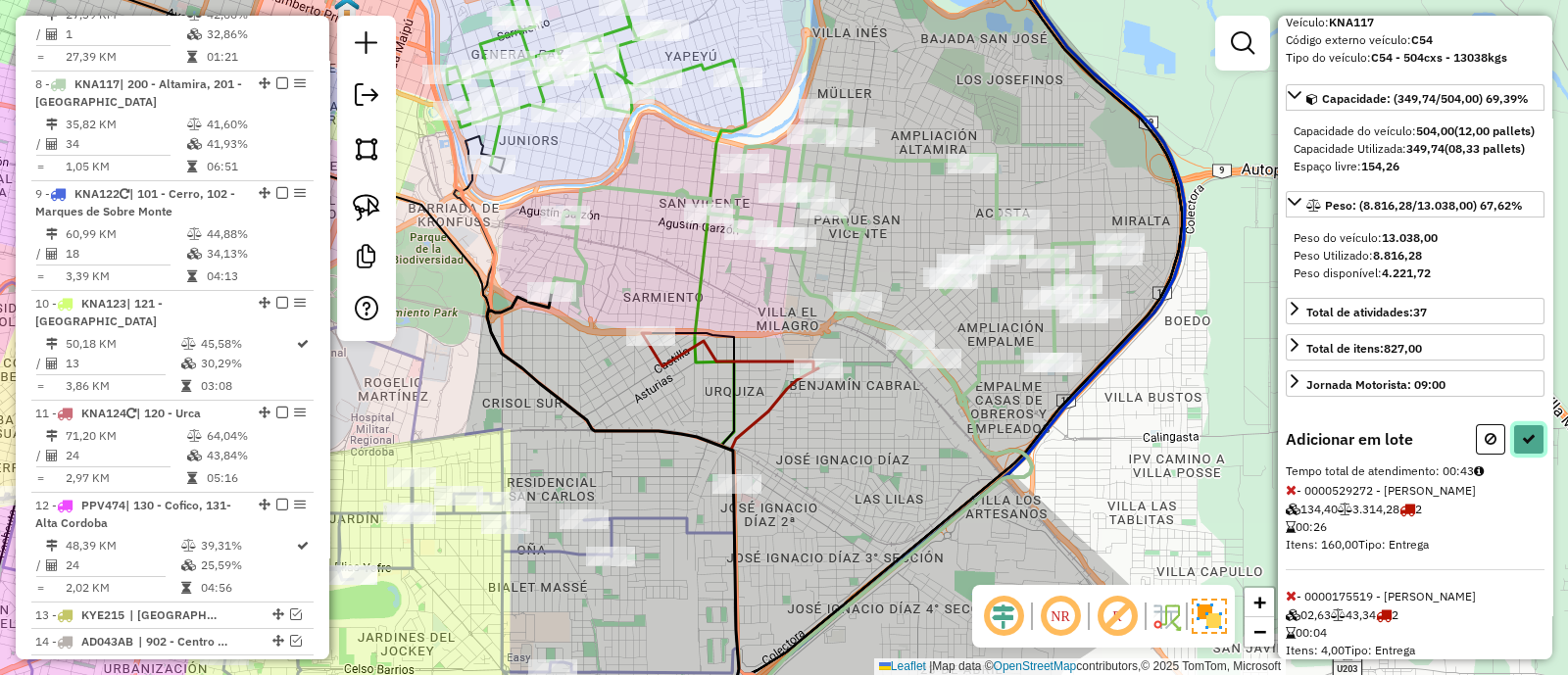
click at [1522, 446] on icon at bounding box center [1529, 439] width 14 height 14
select select "**********"
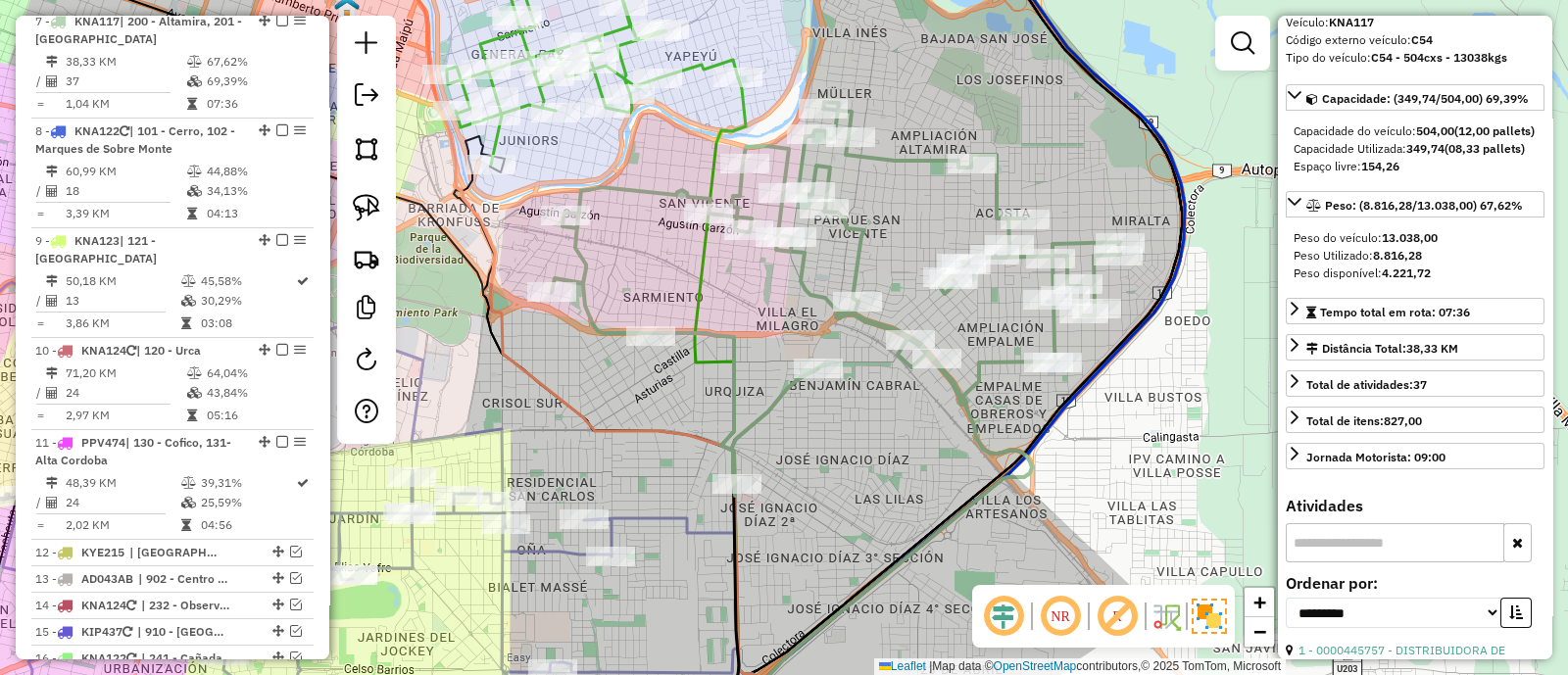
scroll to position [1449, 0]
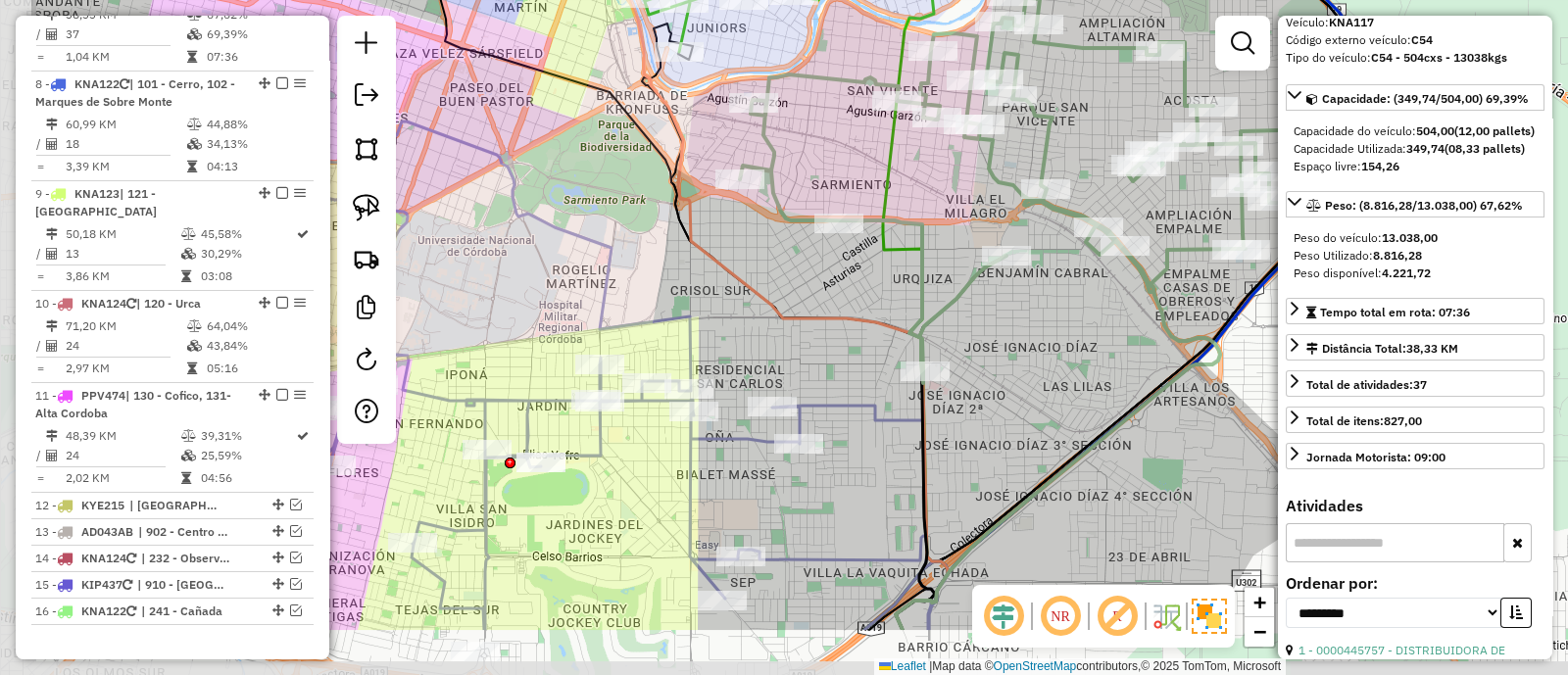
drag, startPoint x: 797, startPoint y: 464, endPoint x: 980, endPoint y: 351, distance: 215.1
click at [985, 351] on div "Janela de atendimento Grade de atendimento Capacidade Transportadoras Veículos …" at bounding box center [784, 337] width 1568 height 675
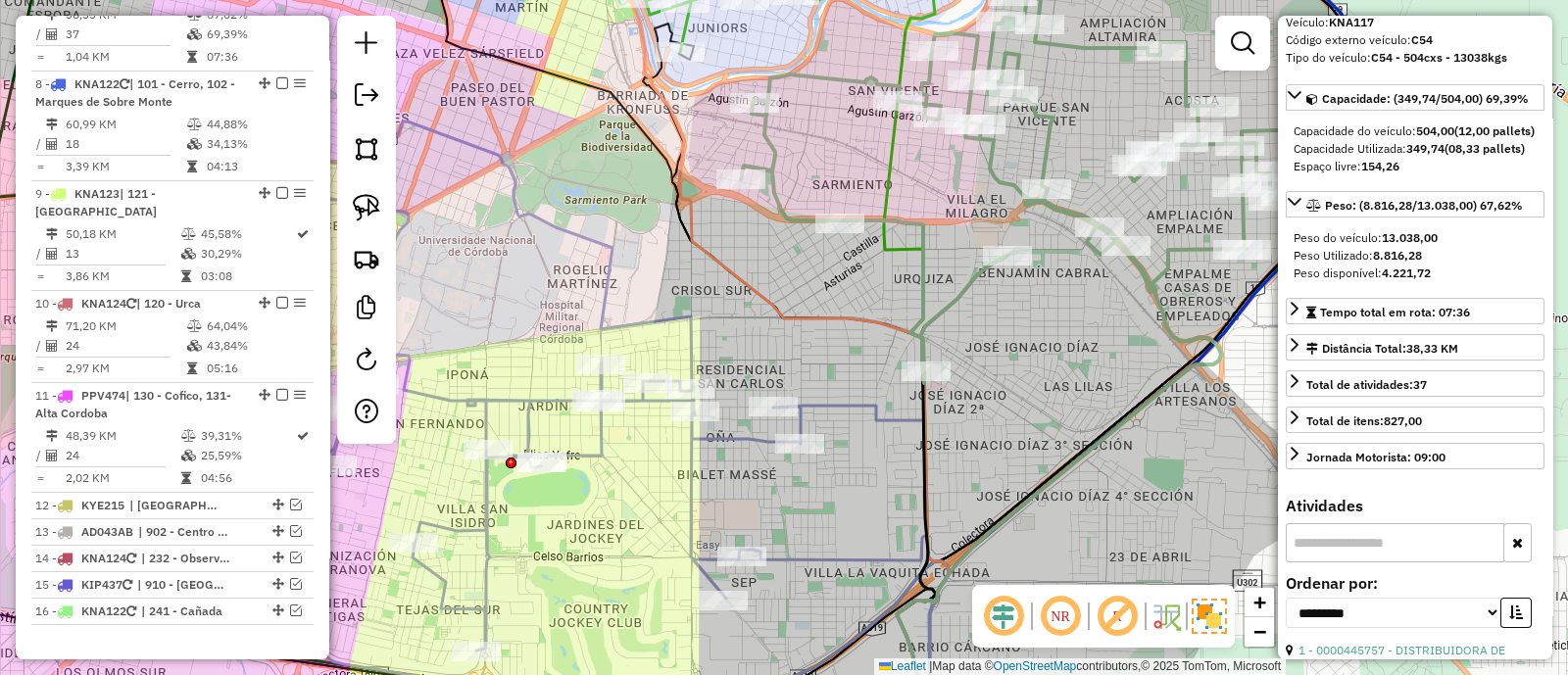
click at [941, 315] on icon at bounding box center [1025, 186] width 569 height 394
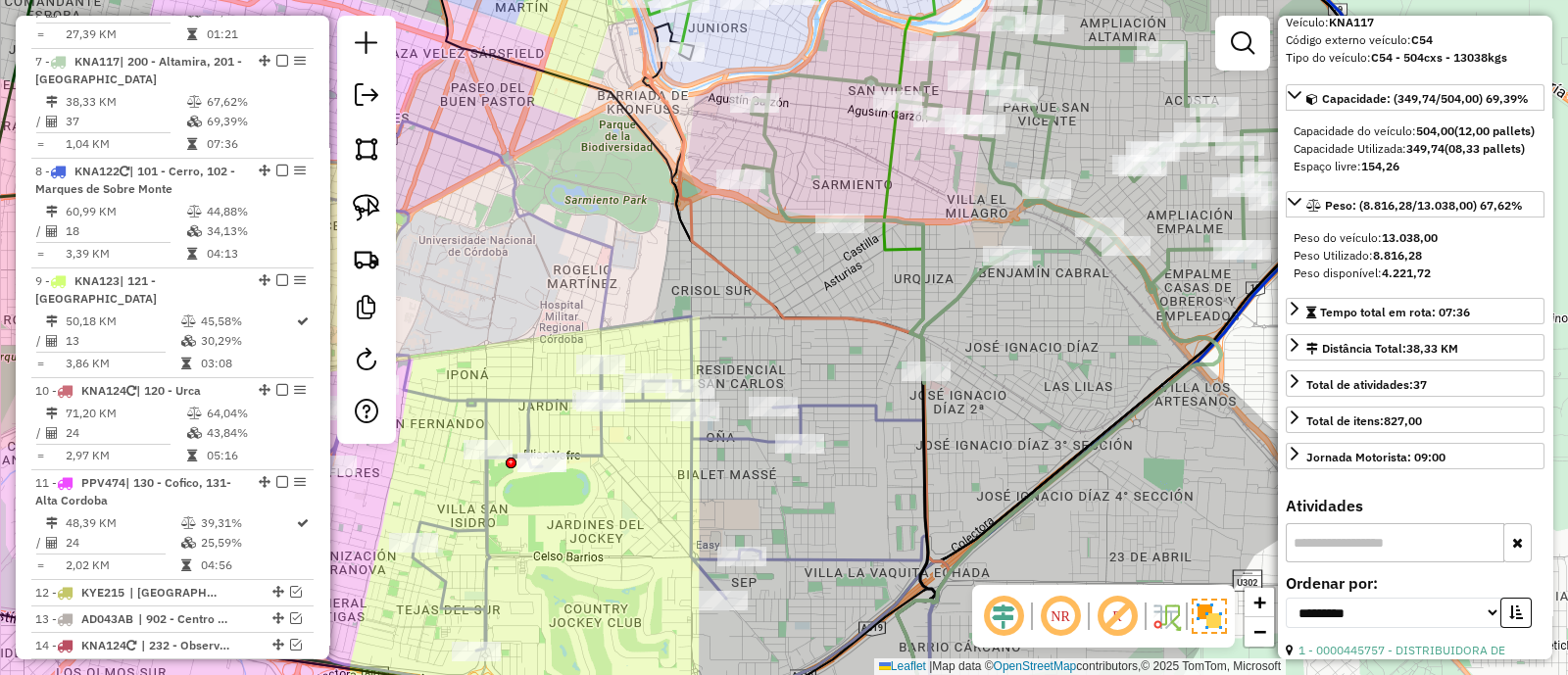
scroll to position [1341, 0]
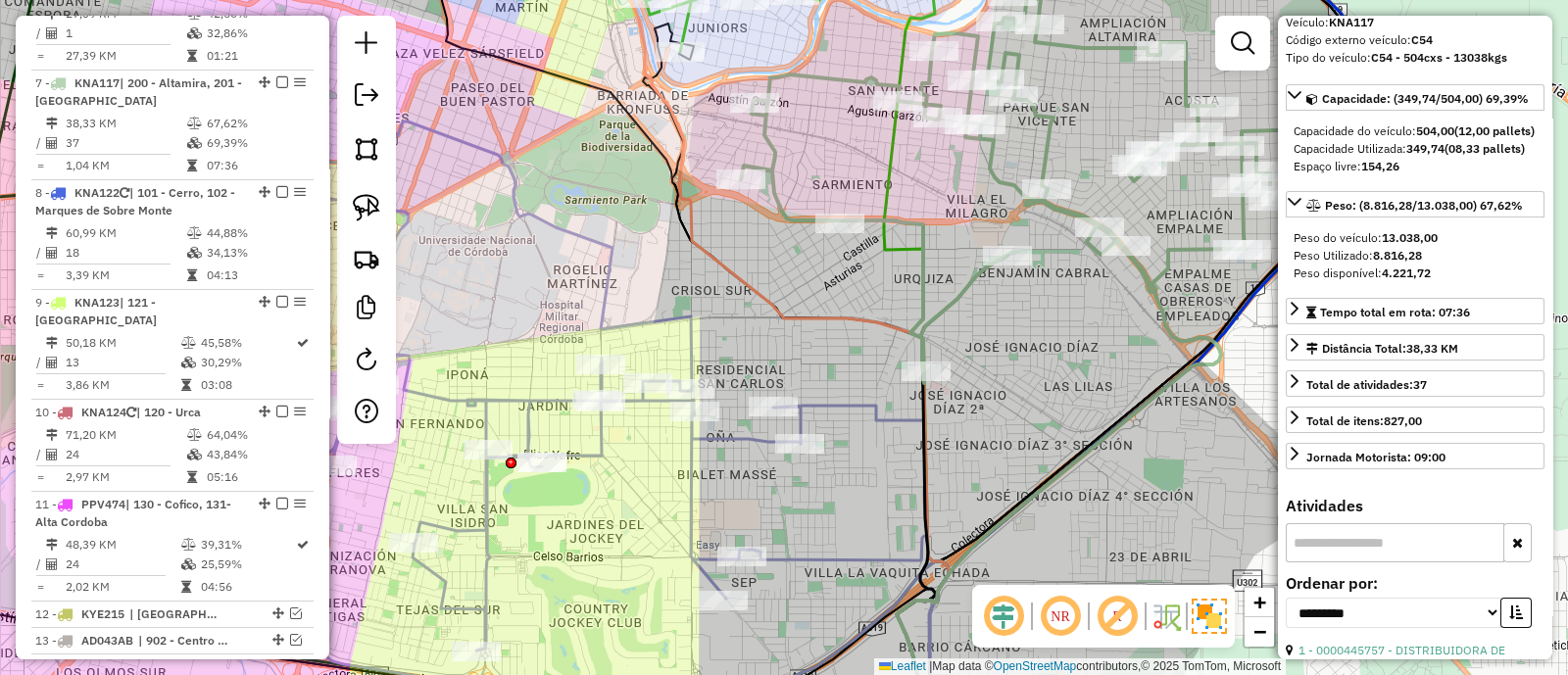
click at [852, 398] on icon at bounding box center [507, 431] width 882 height 621
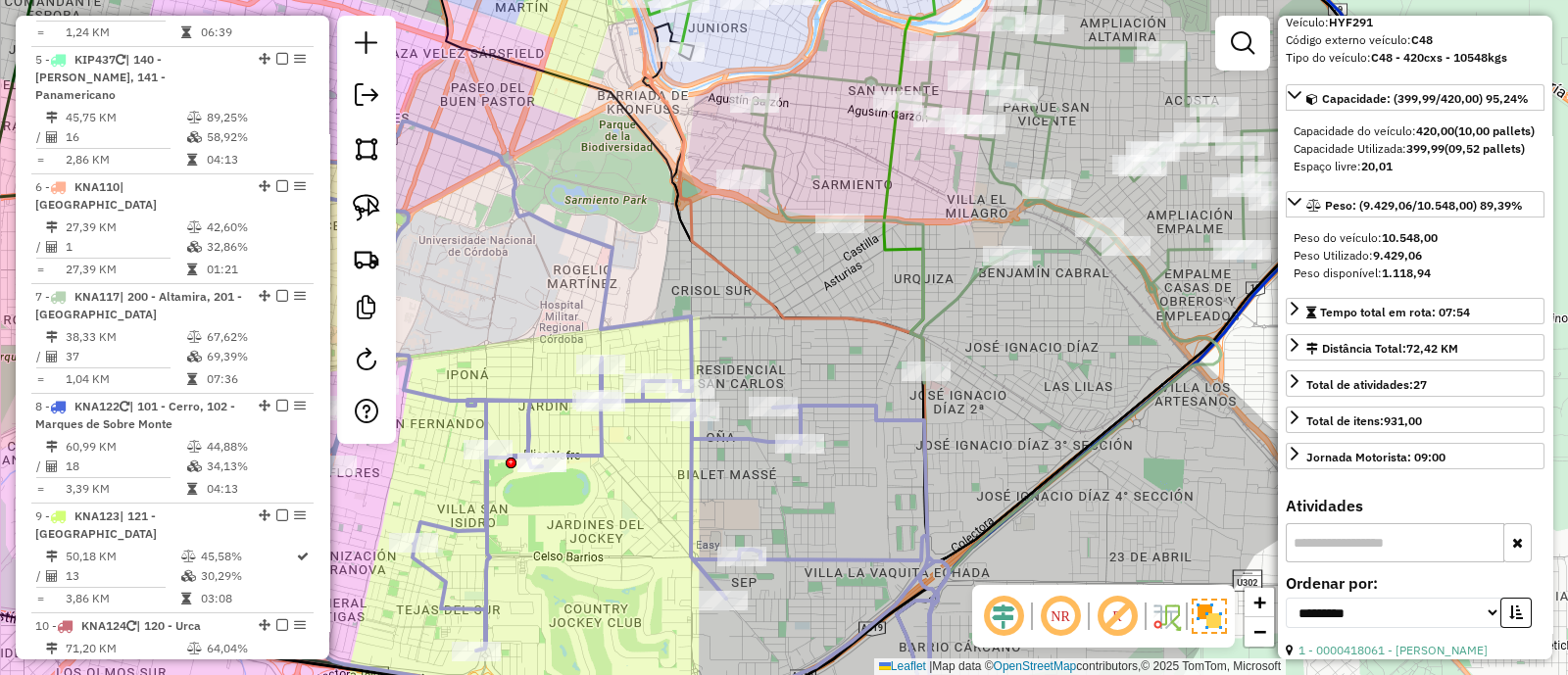
scroll to position [954, 0]
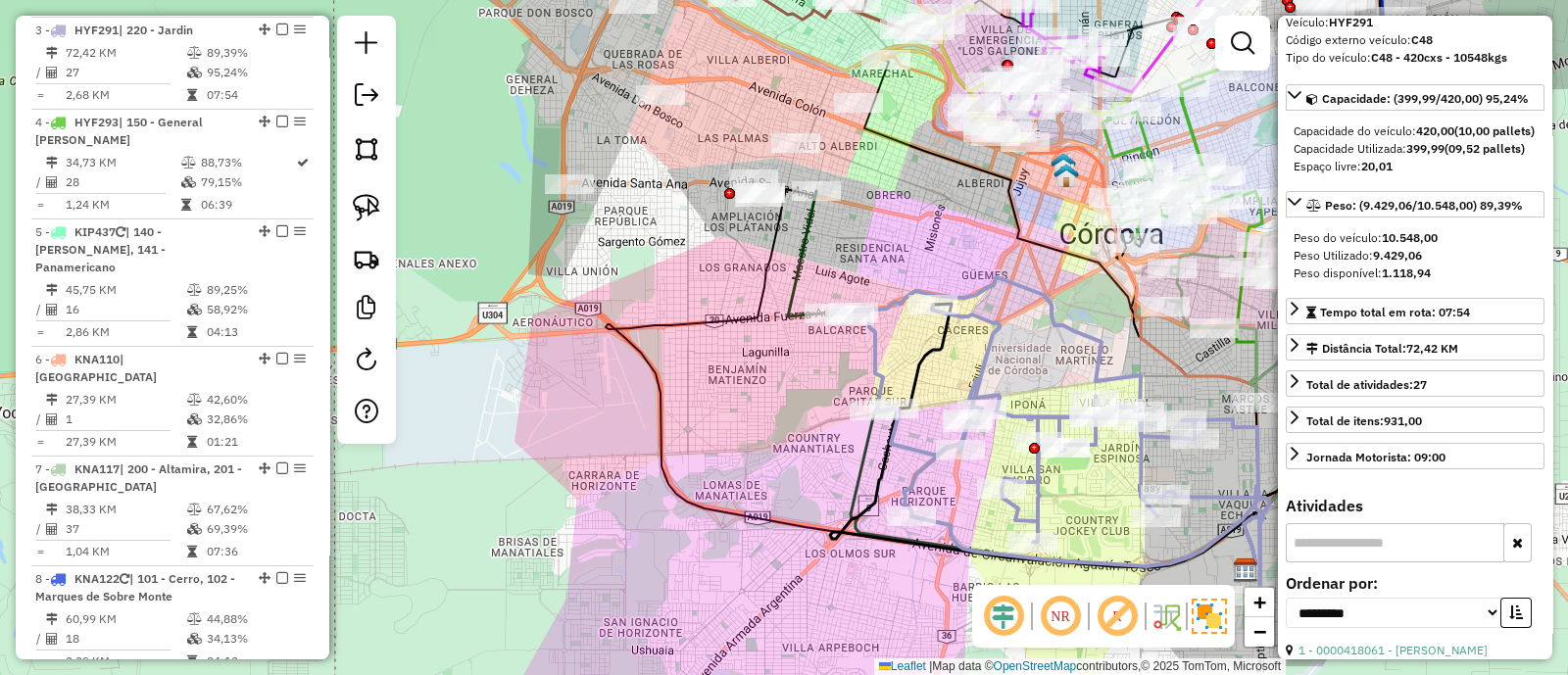
drag, startPoint x: 495, startPoint y: 379, endPoint x: 726, endPoint y: 400, distance: 232.0
click at [726, 400] on div "Janela de atendimento Grade de atendimento Capacidade Transportadoras Veículos …" at bounding box center [784, 337] width 1568 height 675
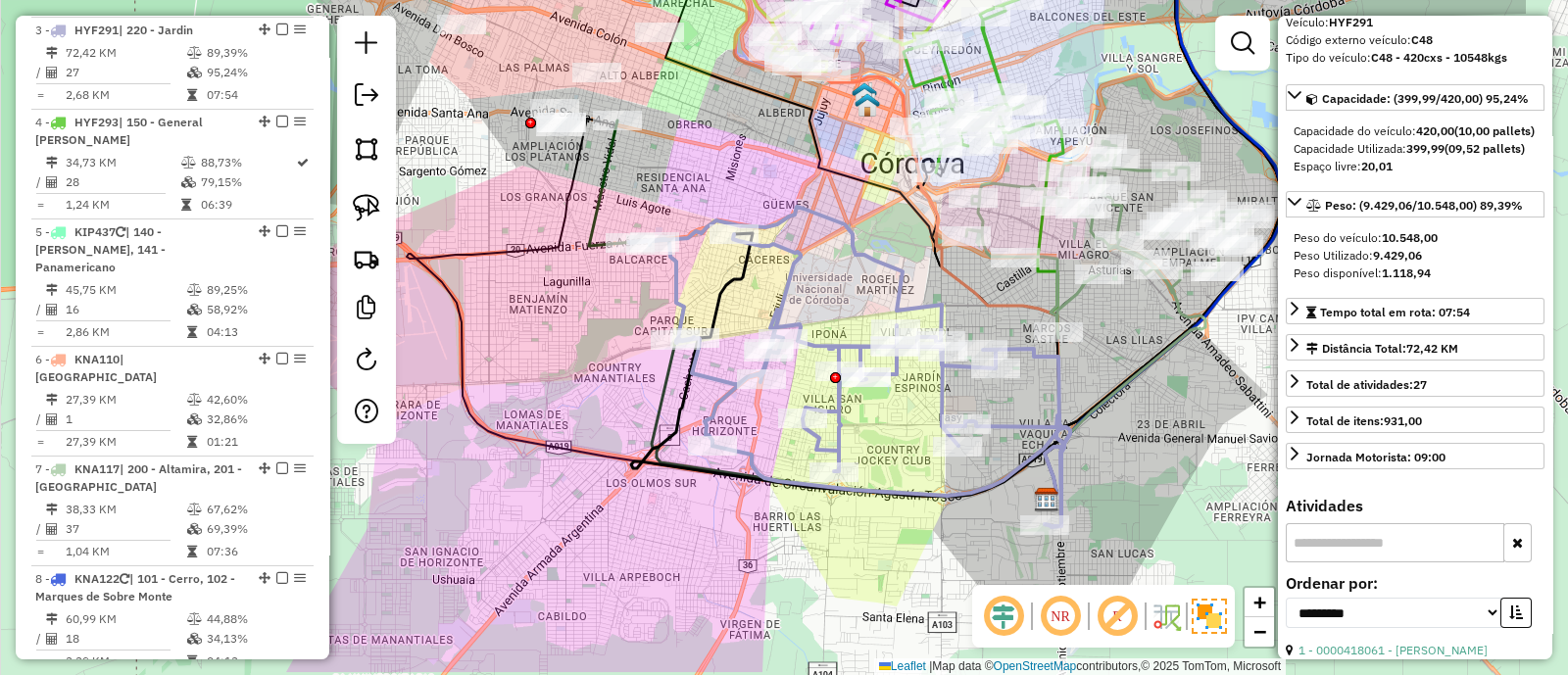
drag, startPoint x: 1019, startPoint y: 292, endPoint x: 927, endPoint y: 264, distance: 96.2
click at [929, 264] on icon at bounding box center [876, 243] width 387 height 514
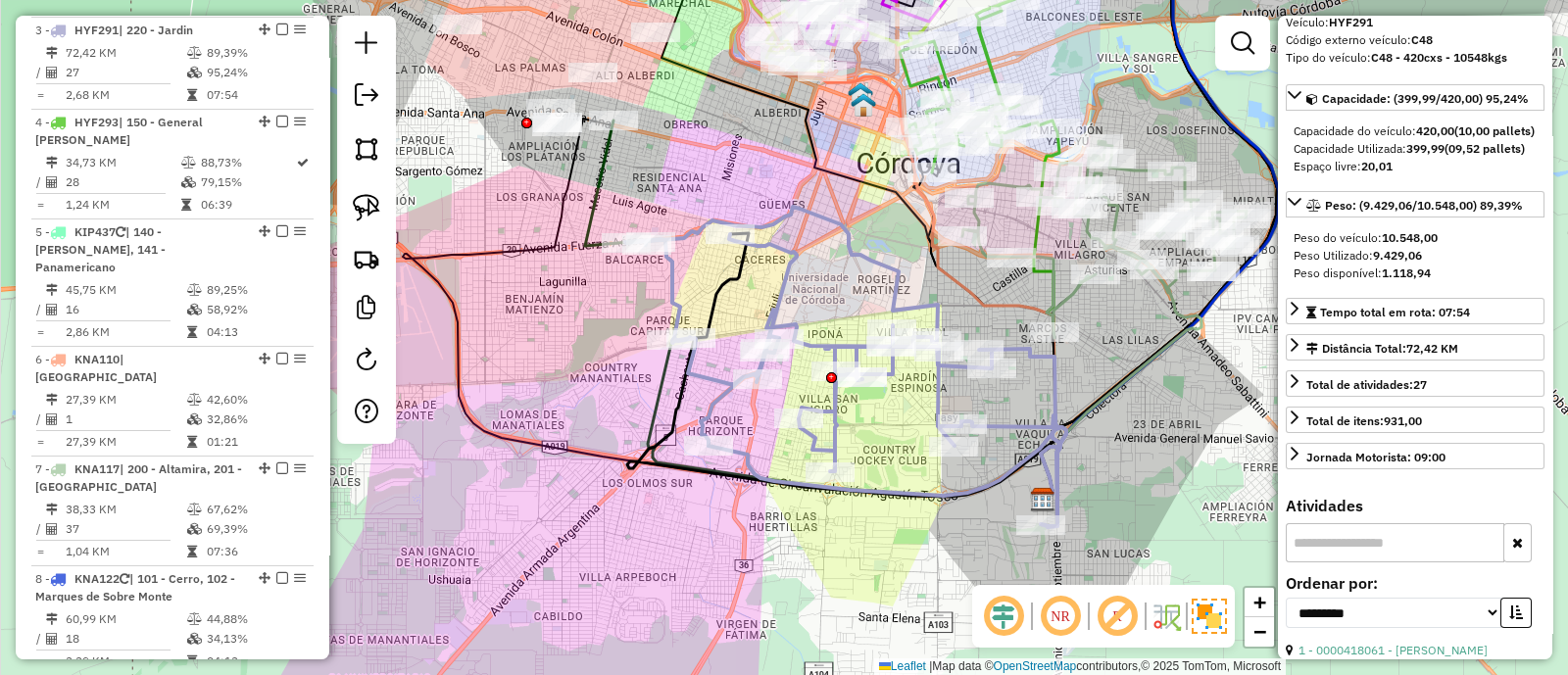
click at [1020, 348] on icon at bounding box center [846, 367] width 441 height 320
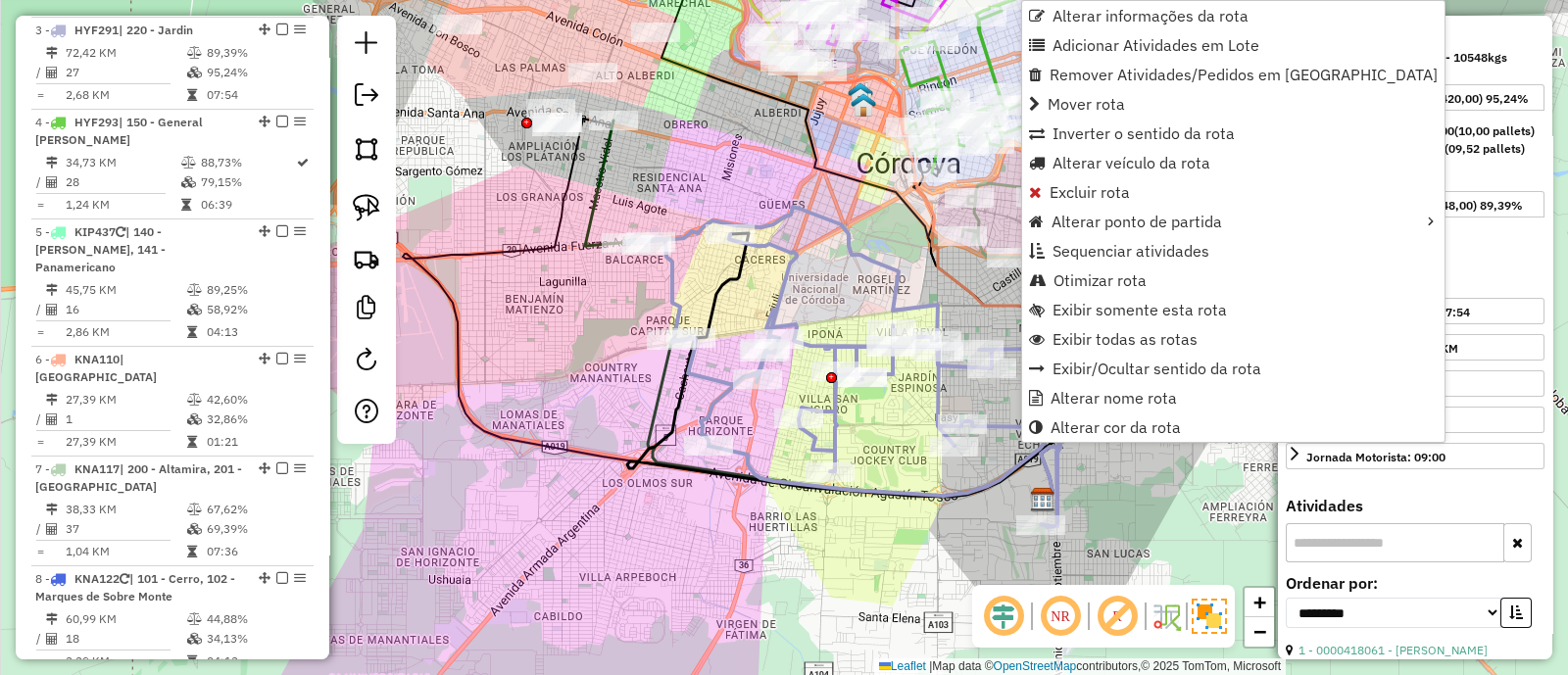
click at [979, 476] on icon at bounding box center [888, 463] width 358 height 73
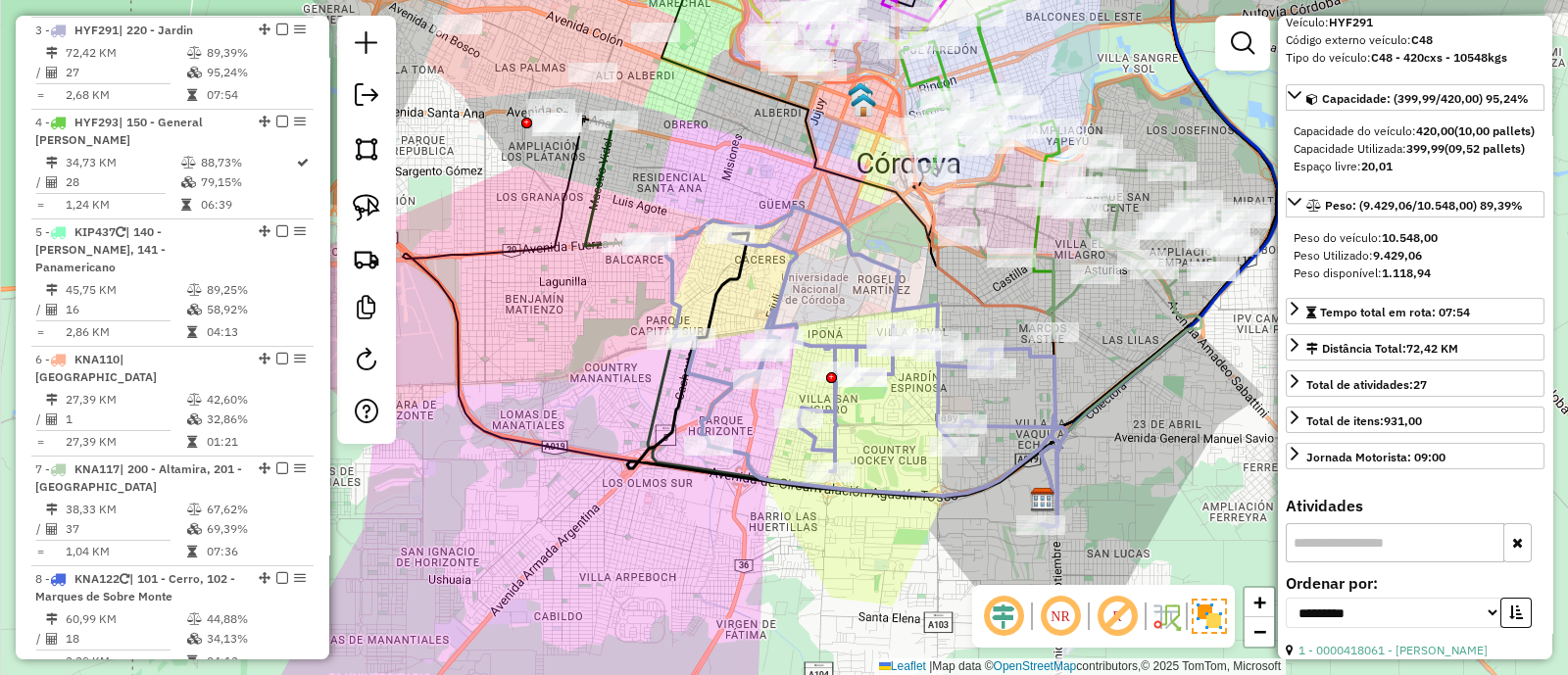
click at [1064, 296] on icon at bounding box center [1105, 240] width 284 height 197
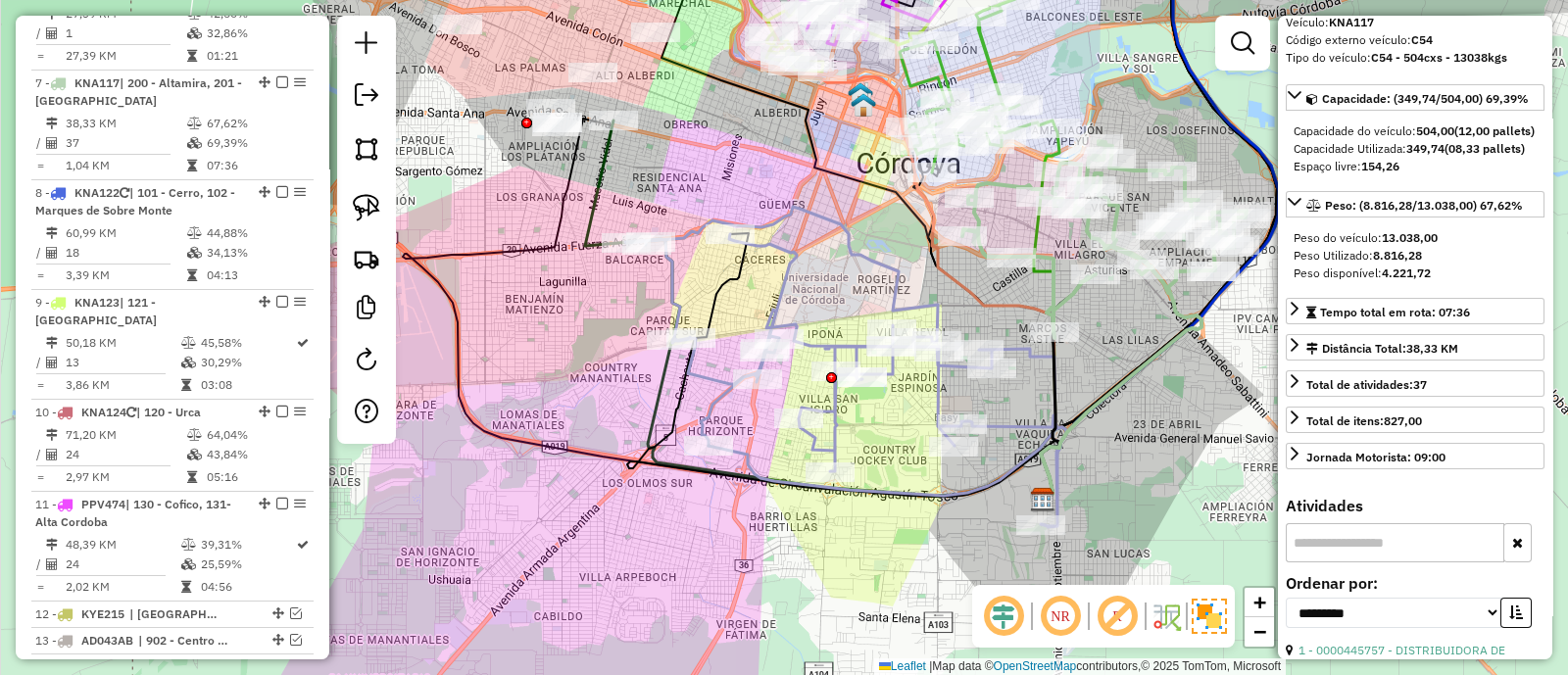
scroll to position [6, 0]
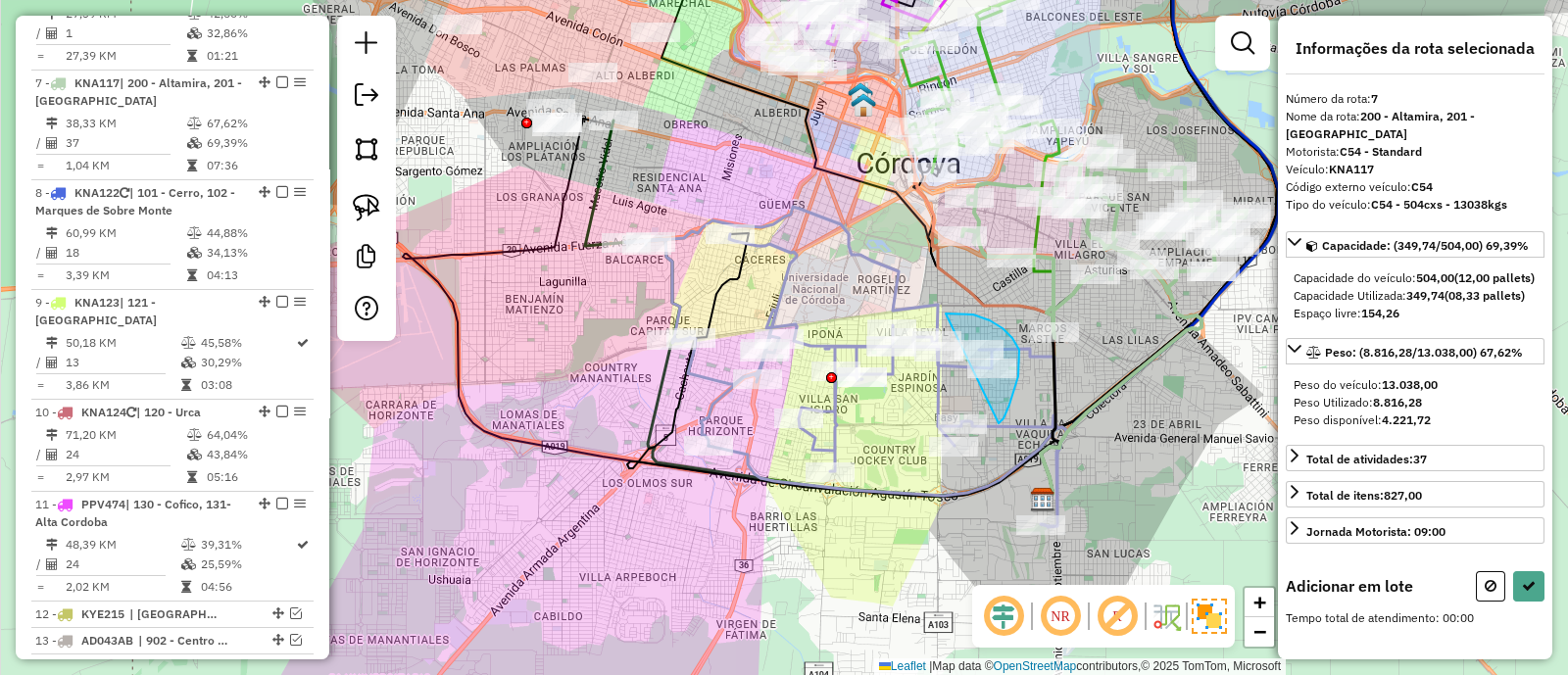
drag, startPoint x: 1009, startPoint y: 405, endPoint x: 946, endPoint y: 313, distance: 111.5
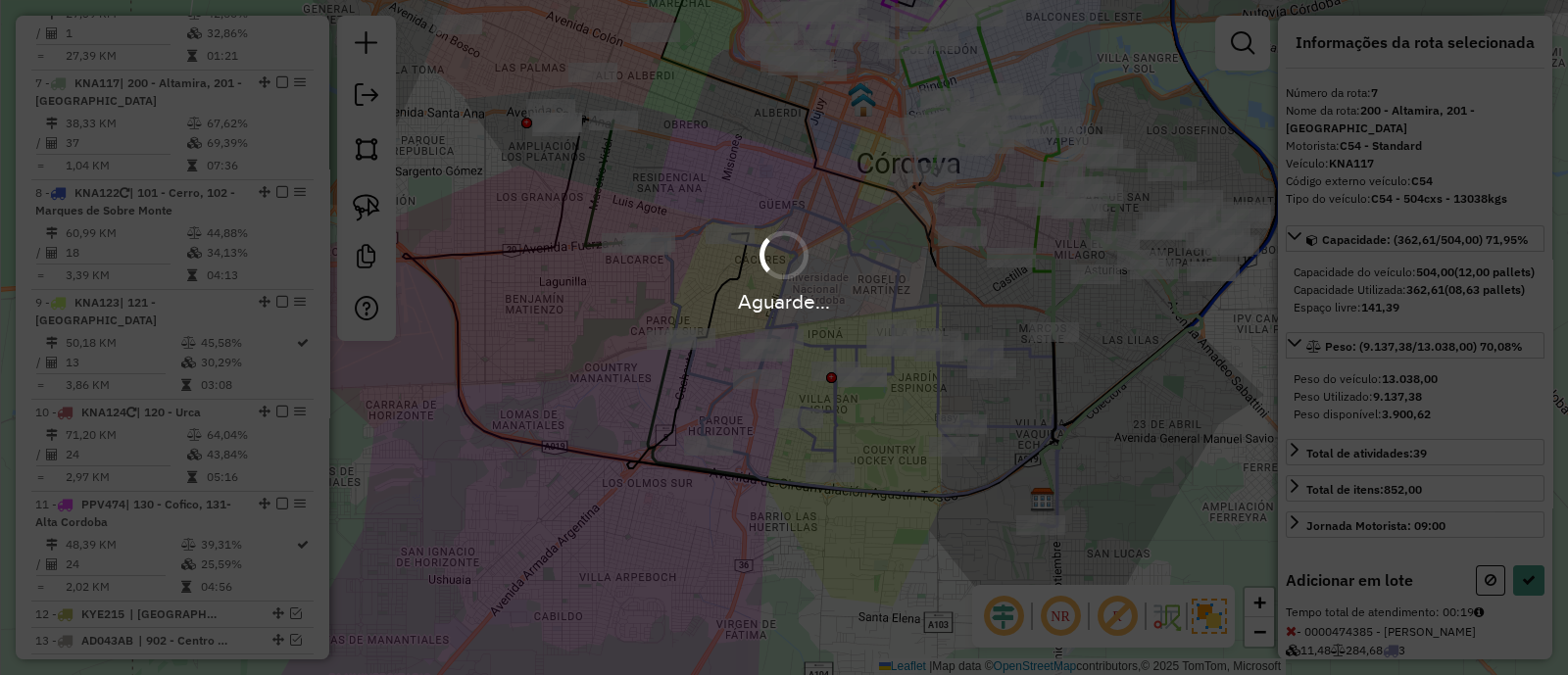
scroll to position [147, 0]
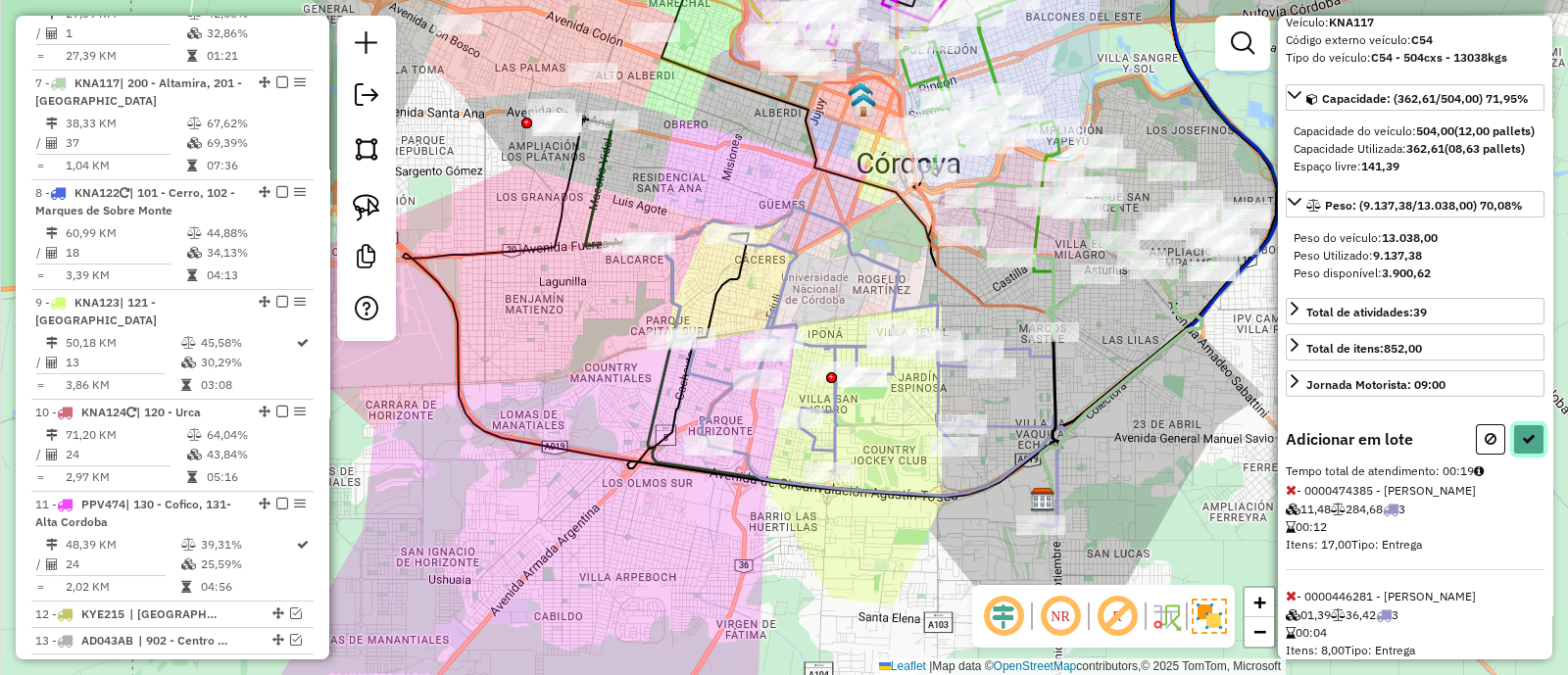
click at [1528, 446] on icon at bounding box center [1529, 439] width 14 height 14
select select "**********"
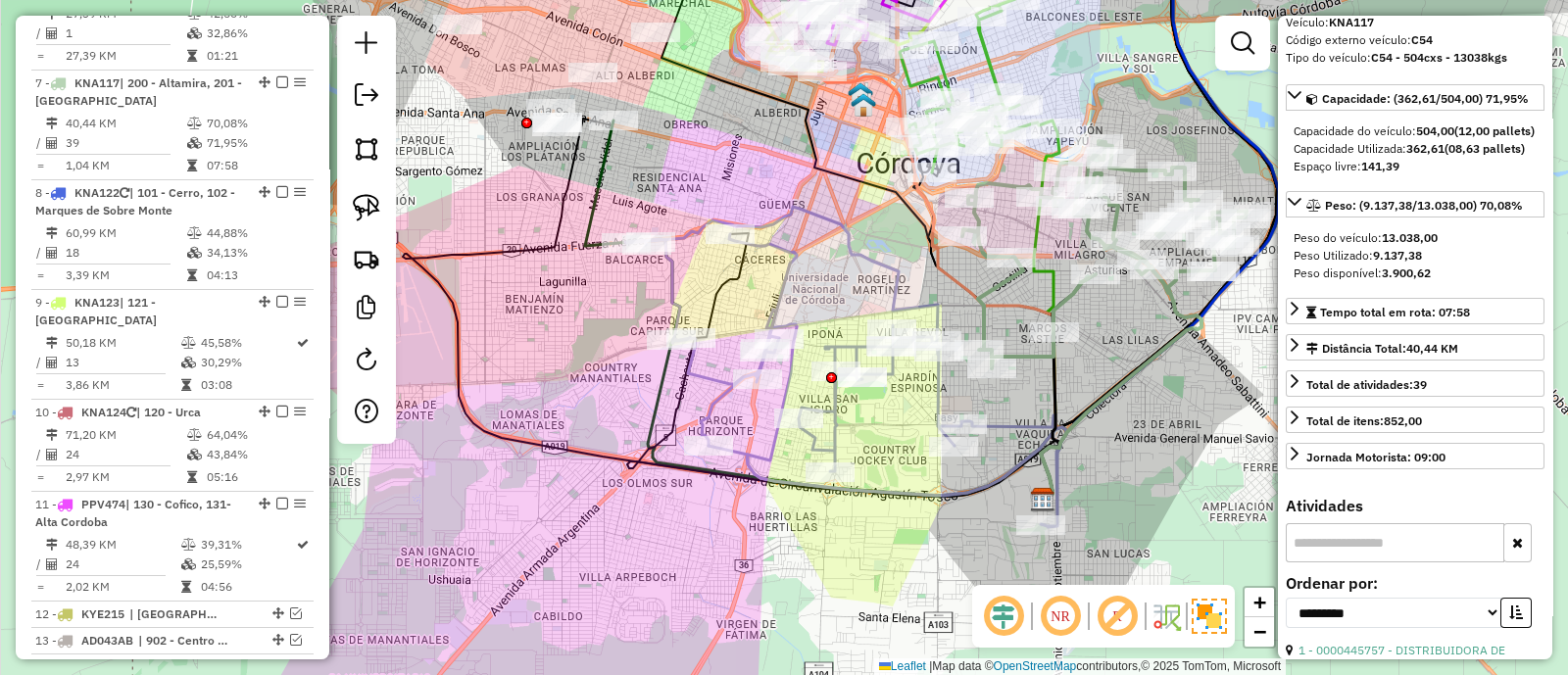
click at [787, 267] on icon at bounding box center [846, 367] width 441 height 320
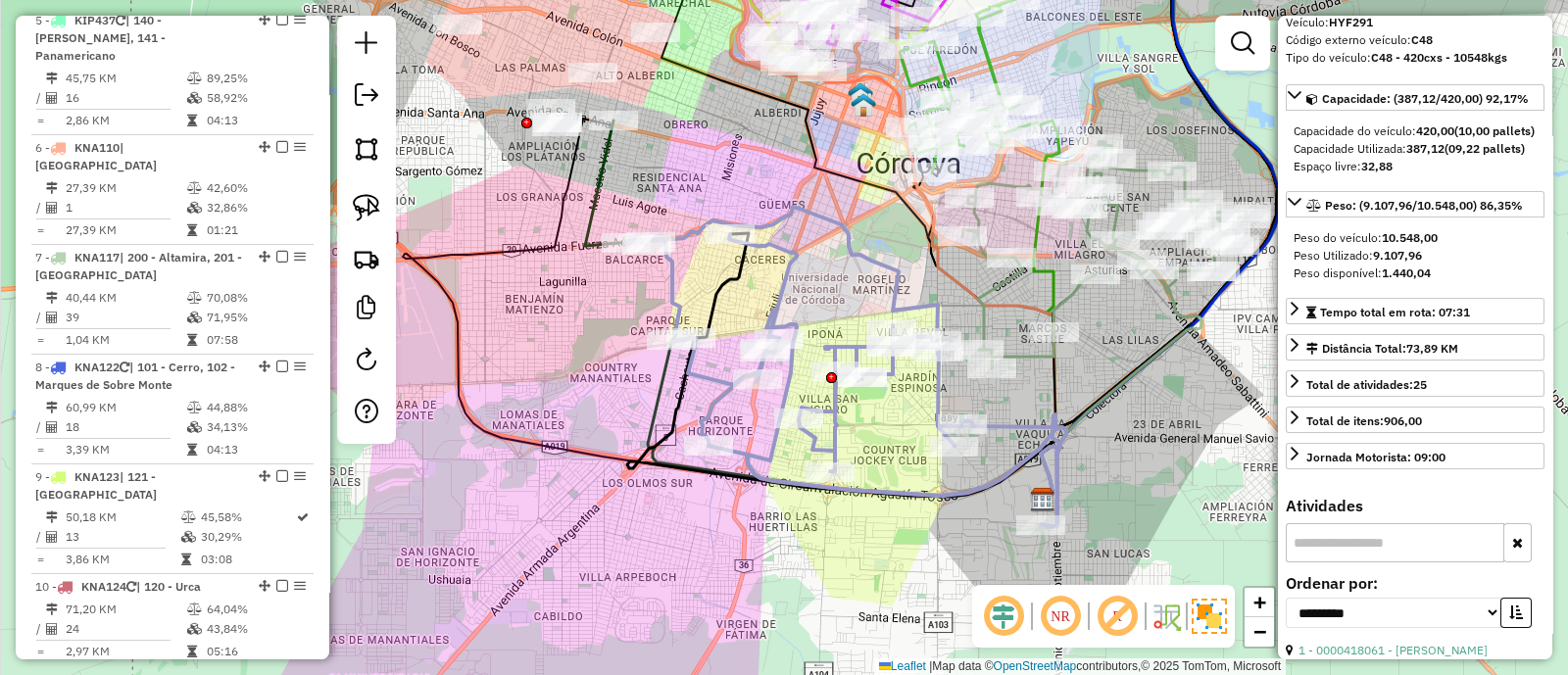
scroll to position [954, 0]
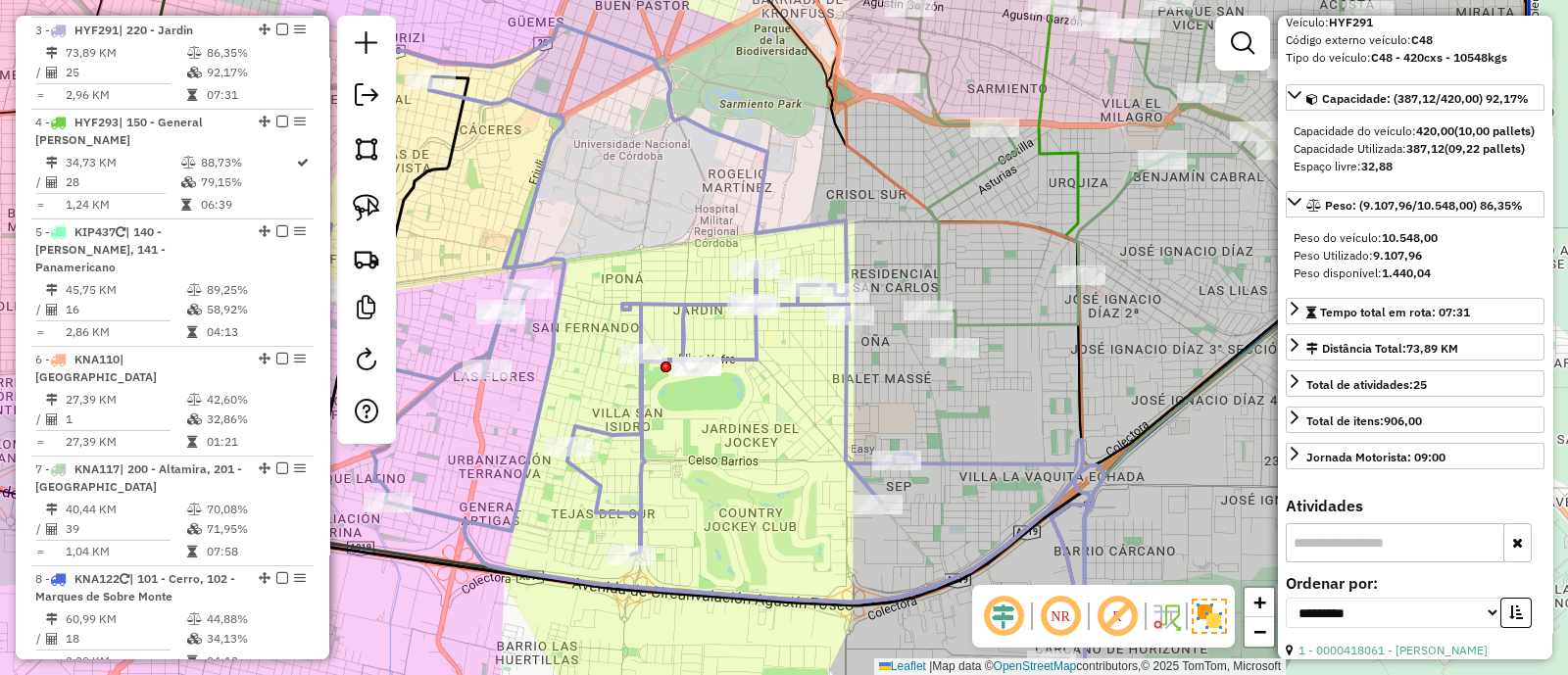
click at [1019, 324] on icon at bounding box center [1180, 140] width 569 height 416
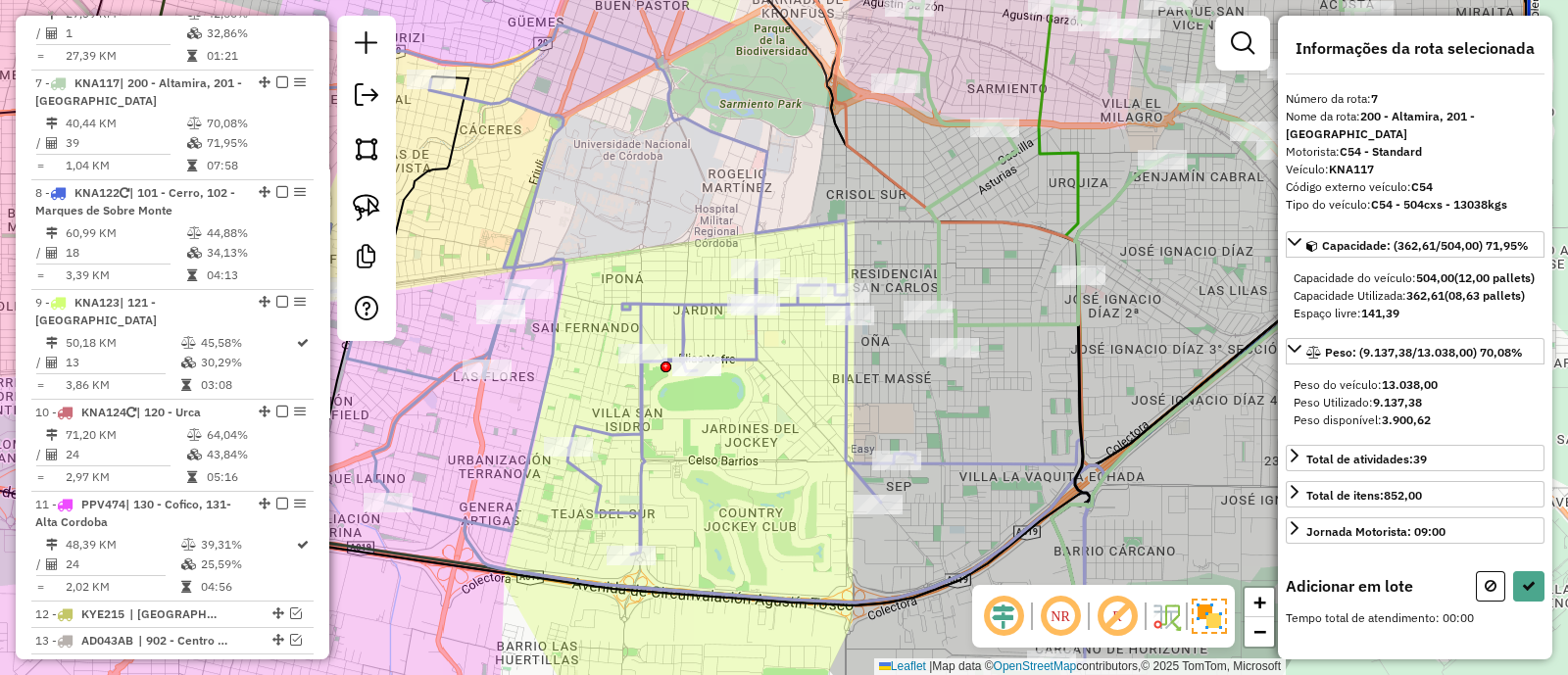
scroll to position [1341, 0]
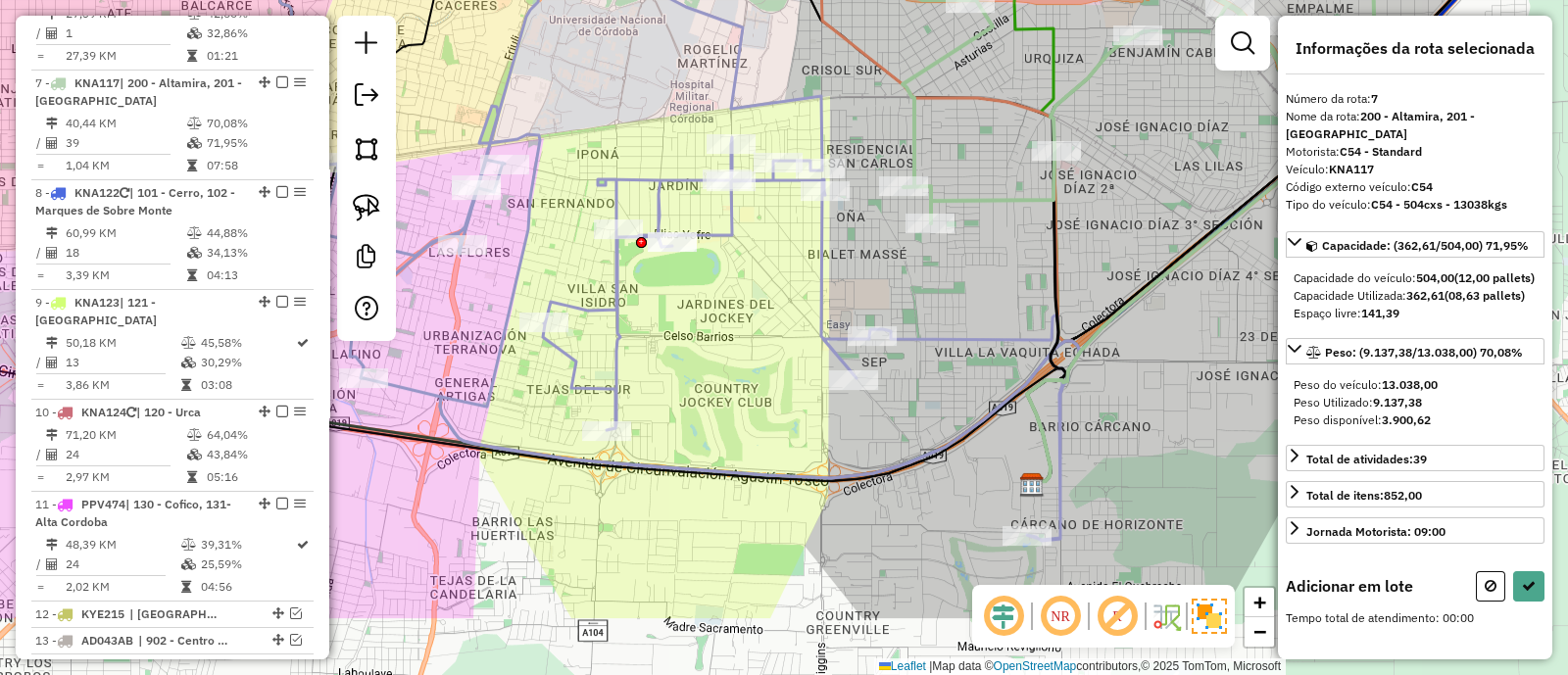
drag, startPoint x: 982, startPoint y: 332, endPoint x: 940, endPoint y: 120, distance: 216.1
click at [940, 120] on div "Janela de atendimento Grade de atendimento Capacidade Transportadoras Veículos …" at bounding box center [784, 337] width 1568 height 675
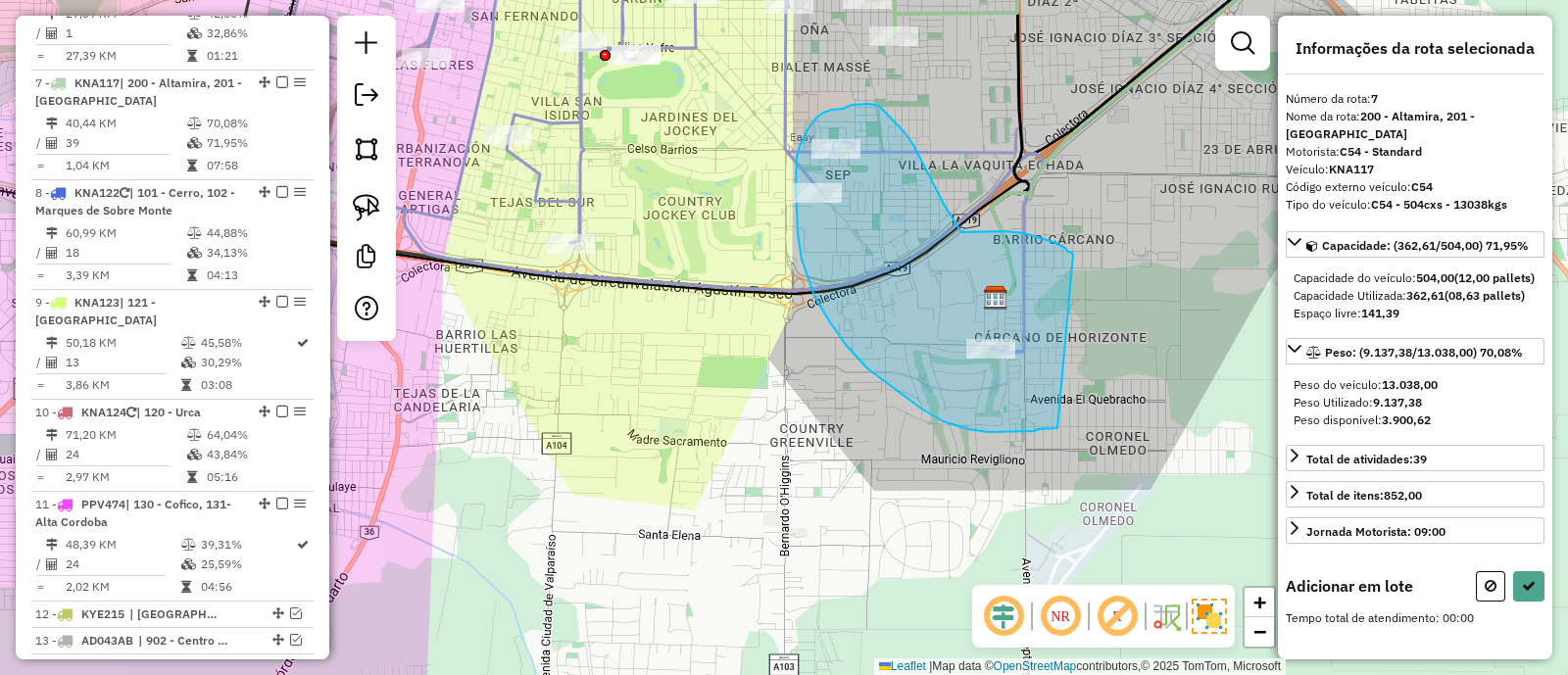
drag, startPoint x: 1074, startPoint y: 254, endPoint x: 1058, endPoint y: 428, distance: 174.7
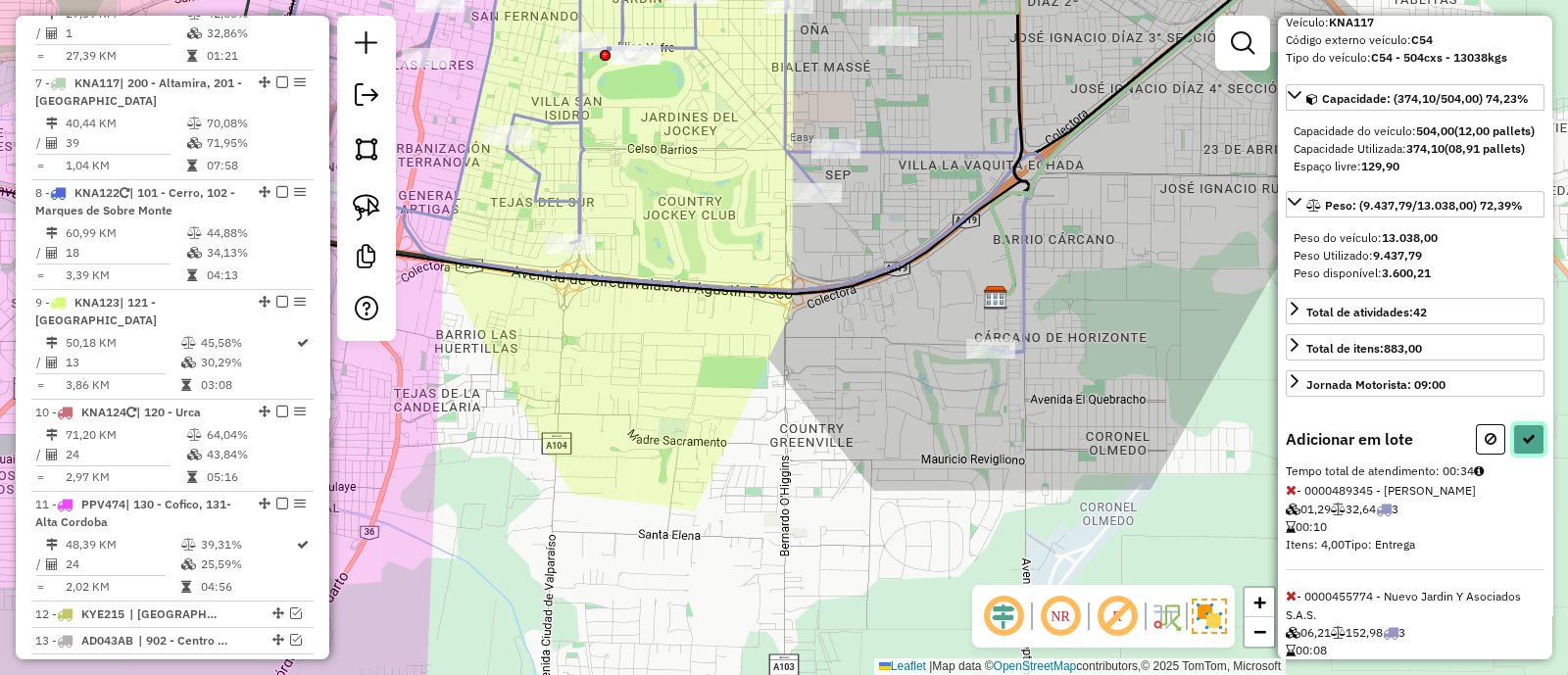
click at [1530, 454] on button at bounding box center [1529, 439] width 32 height 31
select select "**********"
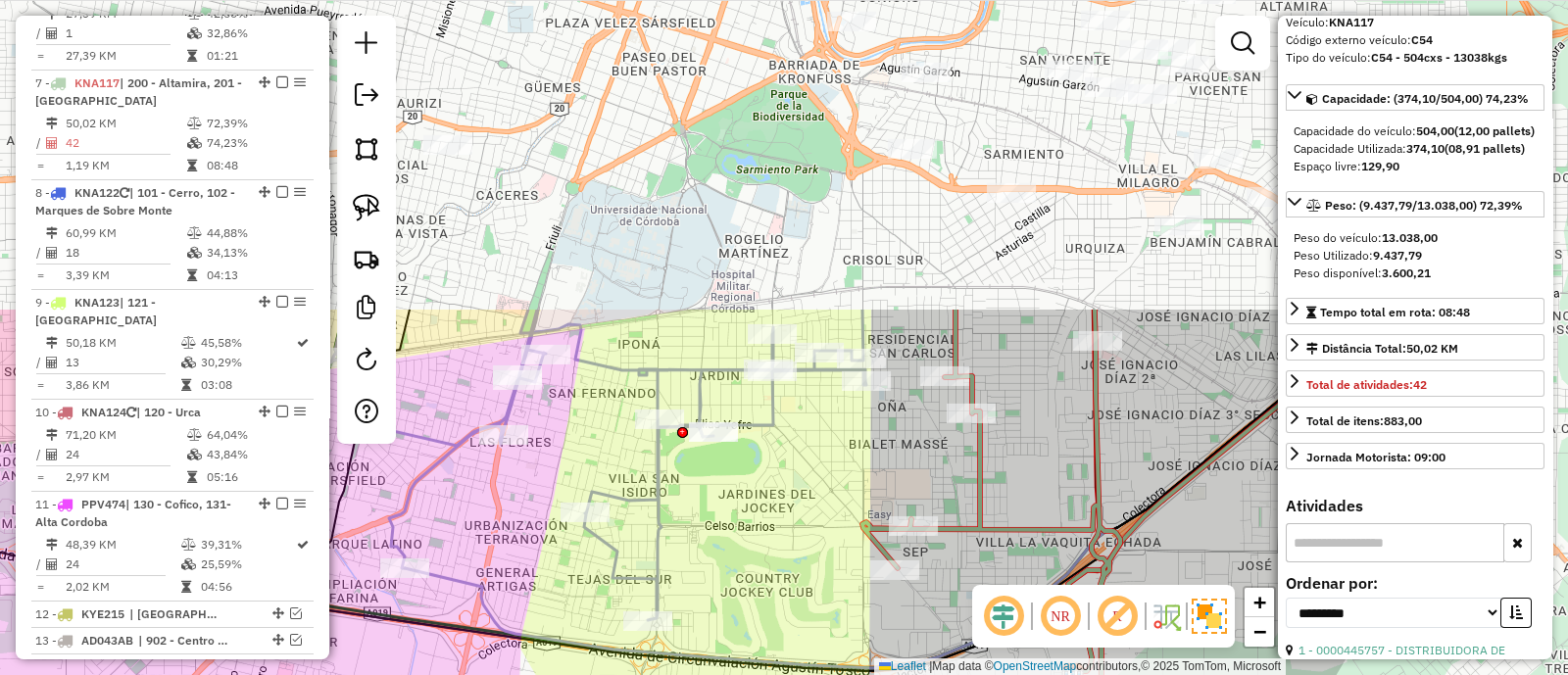
drag, startPoint x: 759, startPoint y: 109, endPoint x: 837, endPoint y: 489, distance: 387.9
click at [837, 489] on div "Janela de atendimento Grade de atendimento Capacidade Transportadoras Veículos …" at bounding box center [784, 337] width 1568 height 675
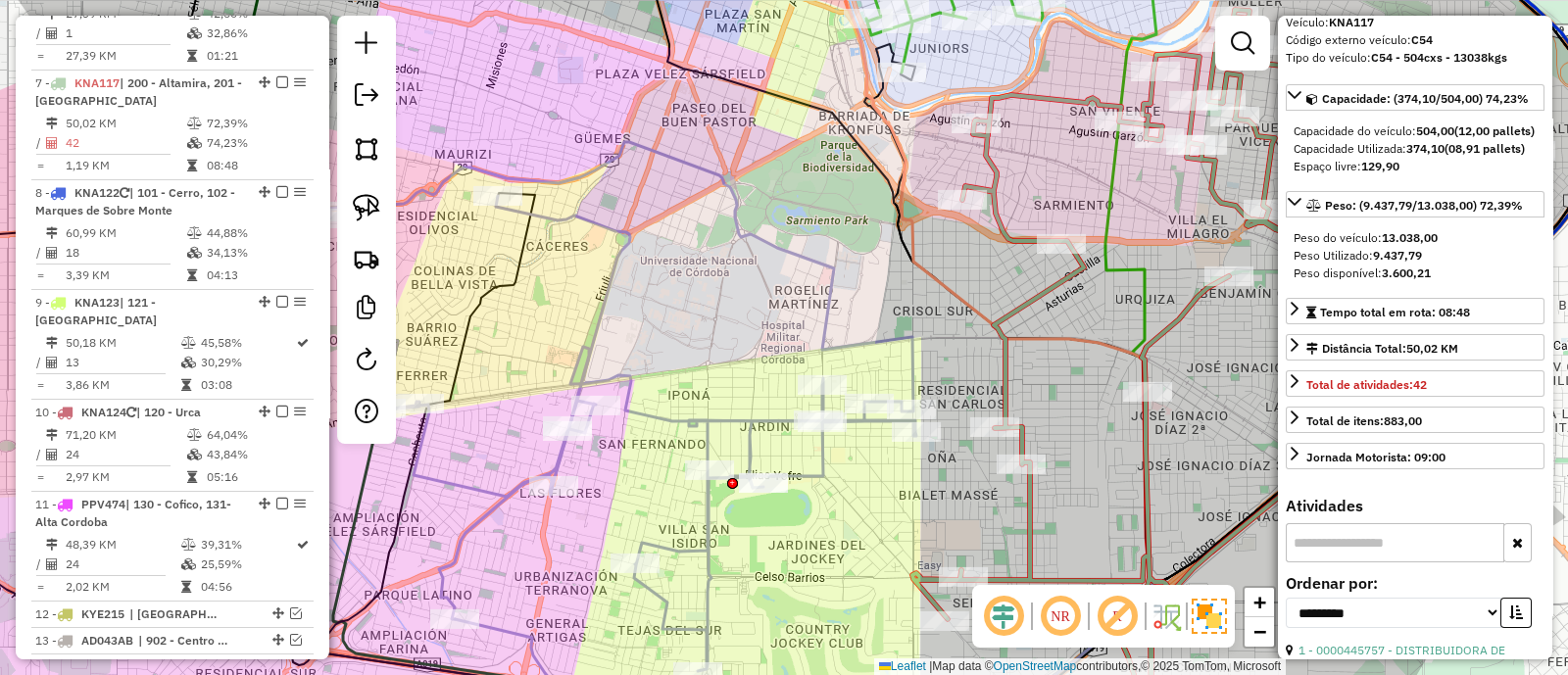
drag, startPoint x: 849, startPoint y: 452, endPoint x: 898, endPoint y: 502, distance: 70.0
click at [898, 502] on div "Janela de atendimento Grade de atendimento Capacidade Transportadoras Veículos …" at bounding box center [784, 337] width 1568 height 675
click at [823, 452] on icon at bounding box center [603, 407] width 628 height 529
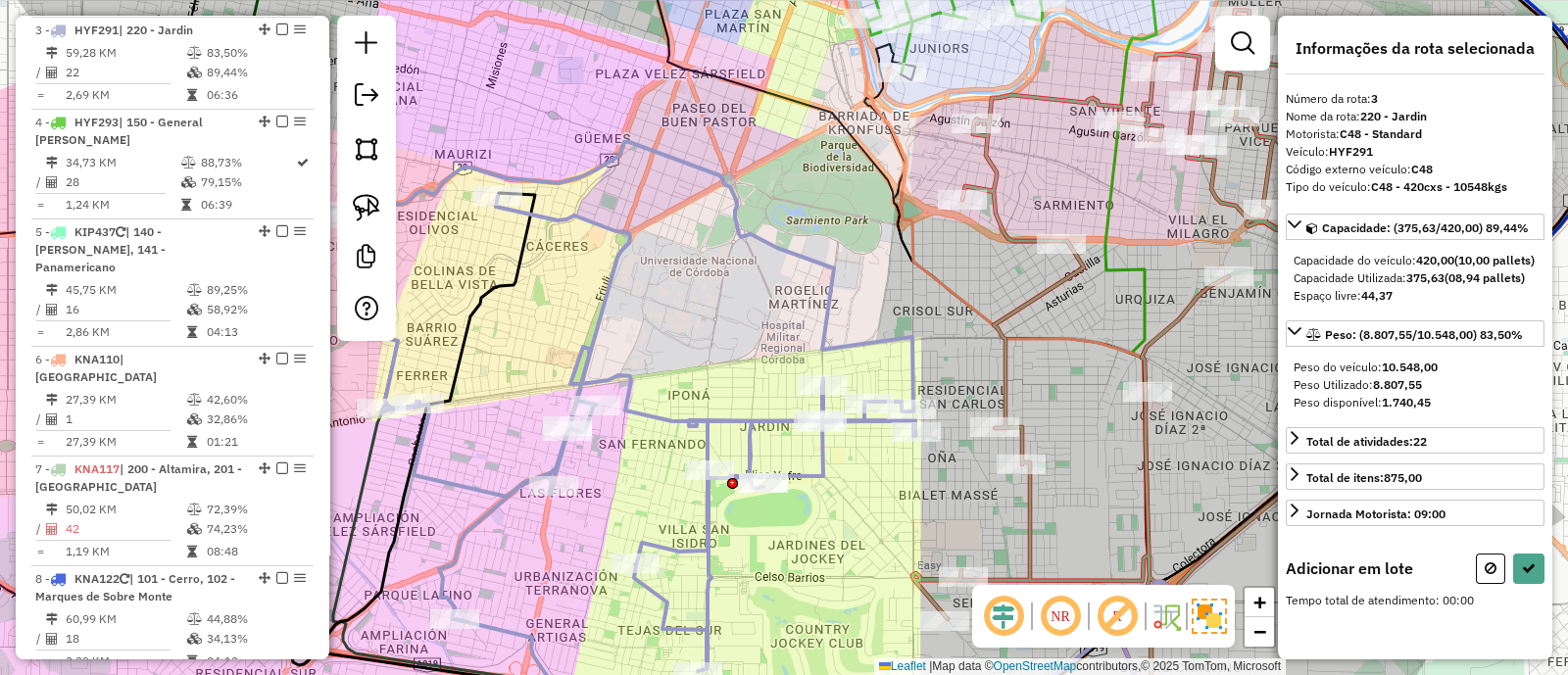
scroll to position [0, 0]
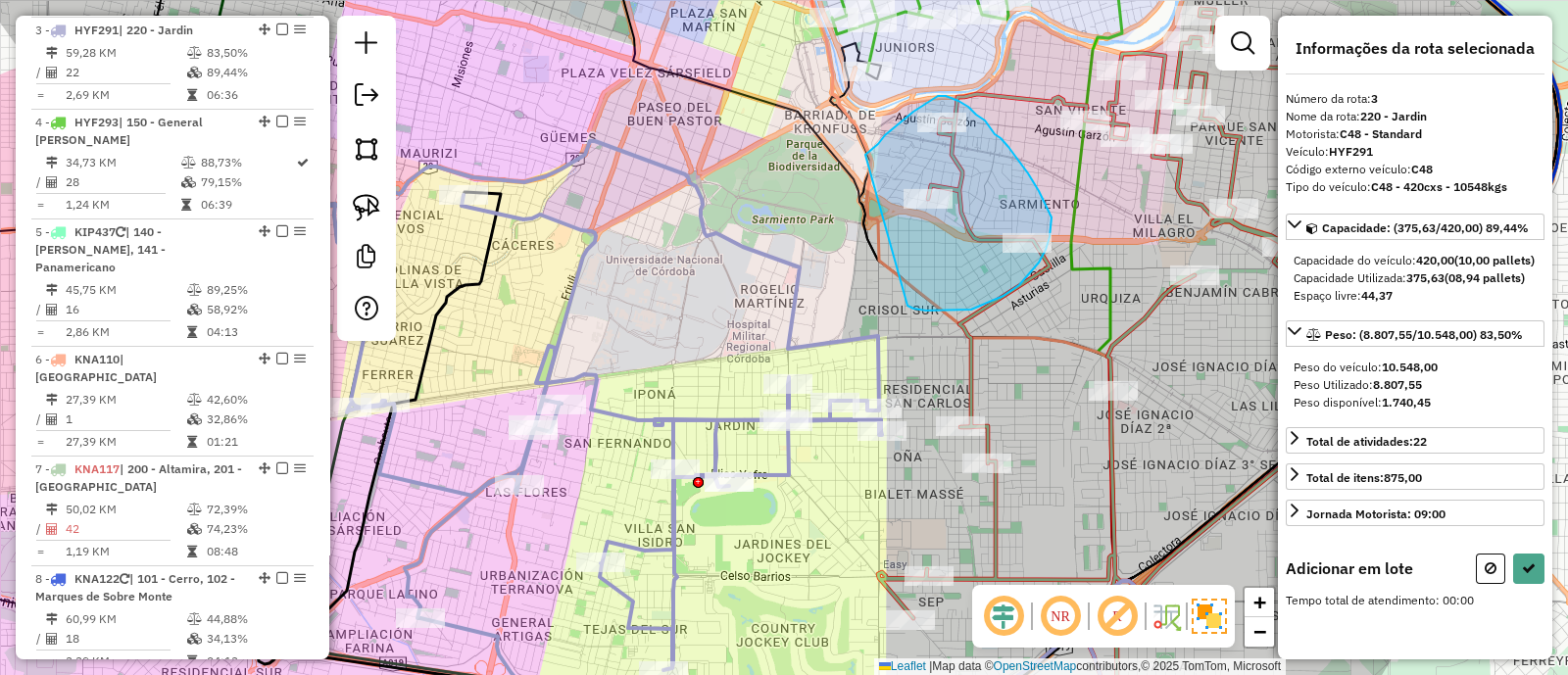
drag, startPoint x: 927, startPoint y: 311, endPoint x: 866, endPoint y: 155, distance: 167.5
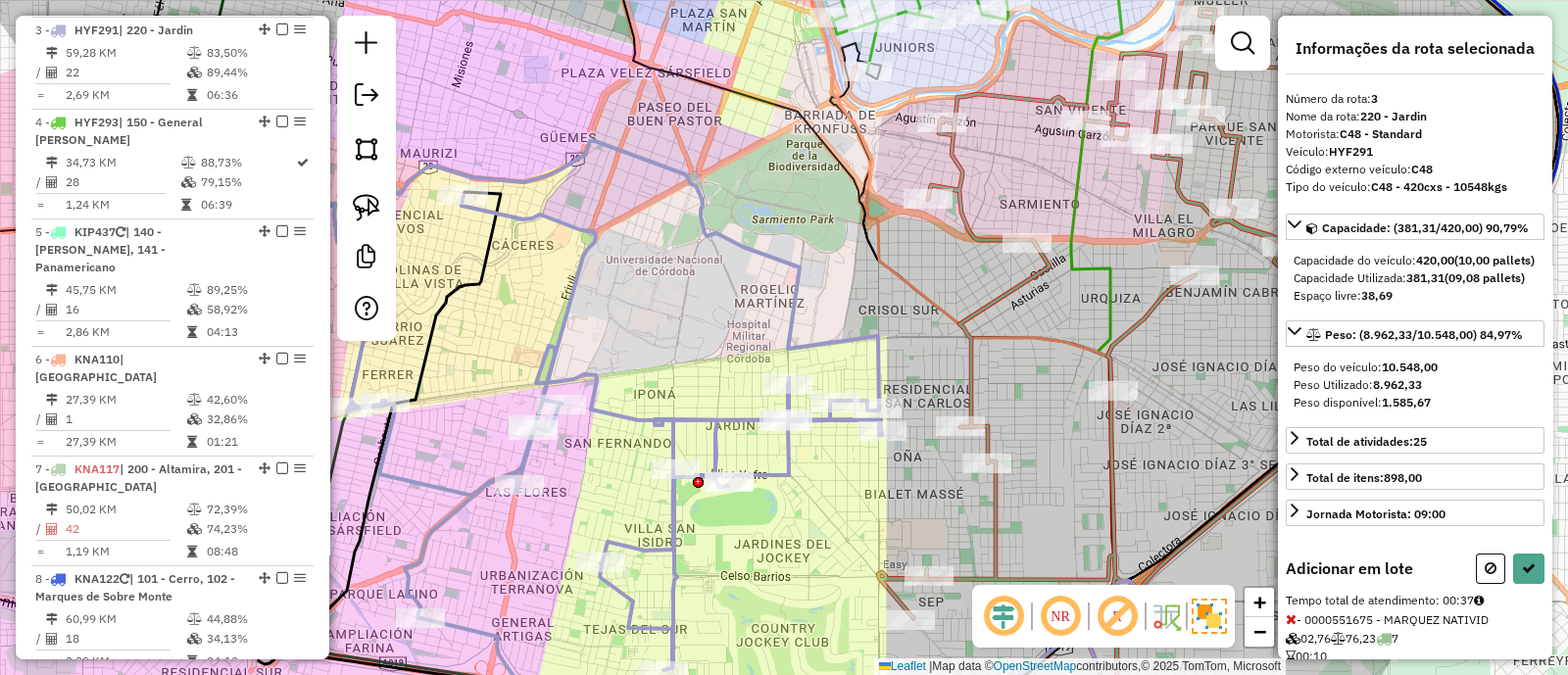
click at [1477, 585] on button at bounding box center [1491, 569] width 30 height 31
select select "**********"
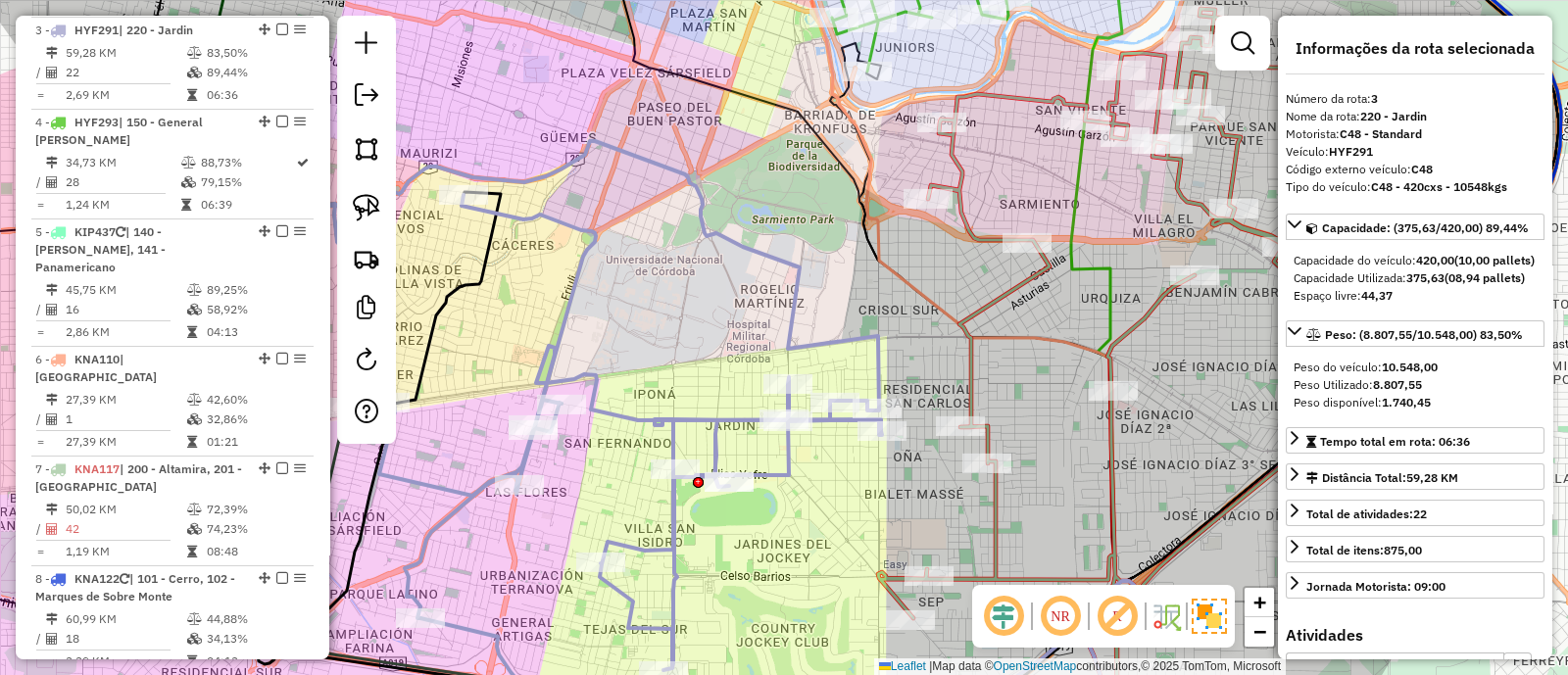
click at [1480, 571] on div "Total de itens: 875,00" at bounding box center [1415, 553] width 259 height 35
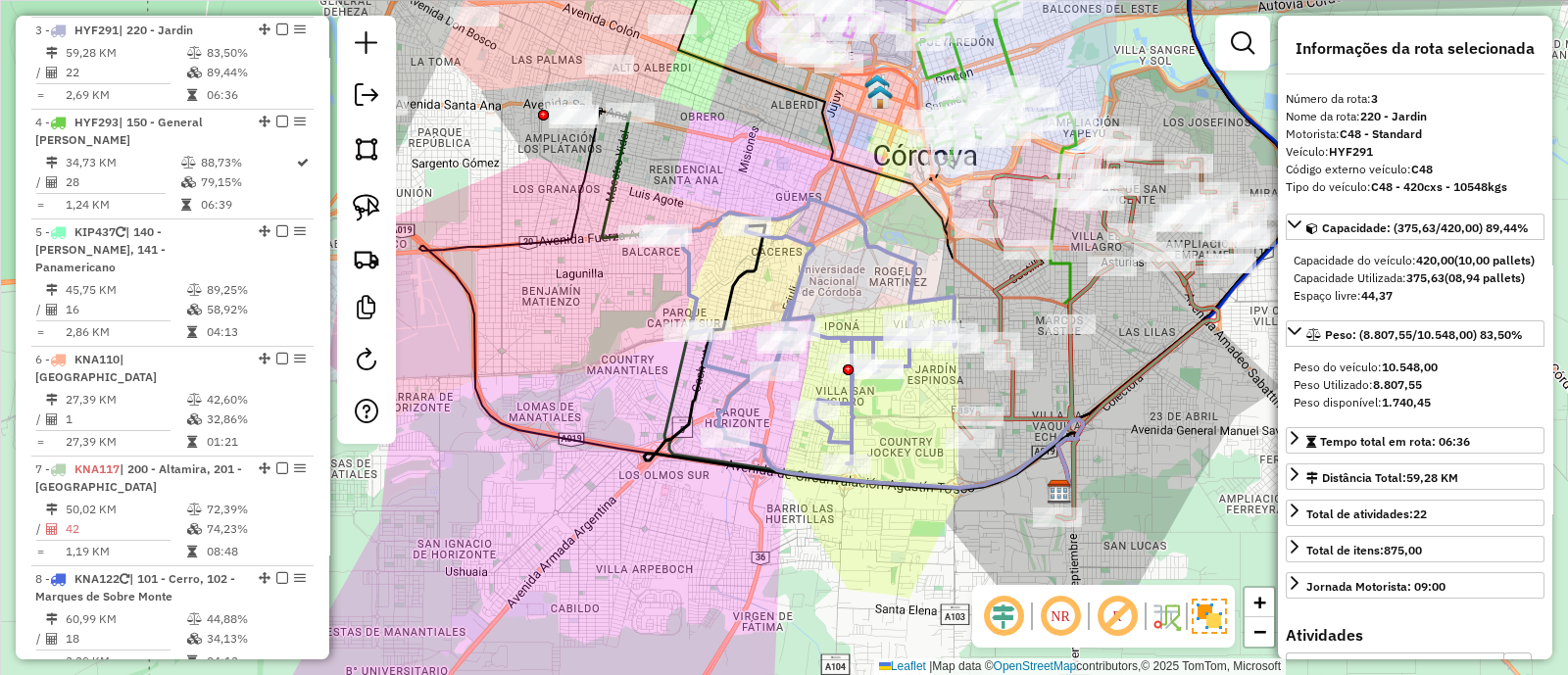
drag, startPoint x: 1155, startPoint y: 430, endPoint x: 1079, endPoint y: 342, distance: 116.3
click at [1079, 342] on div "Janela de atendimento Grade de atendimento Capacidade Transportadoras Veículos …" at bounding box center [784, 337] width 1568 height 675
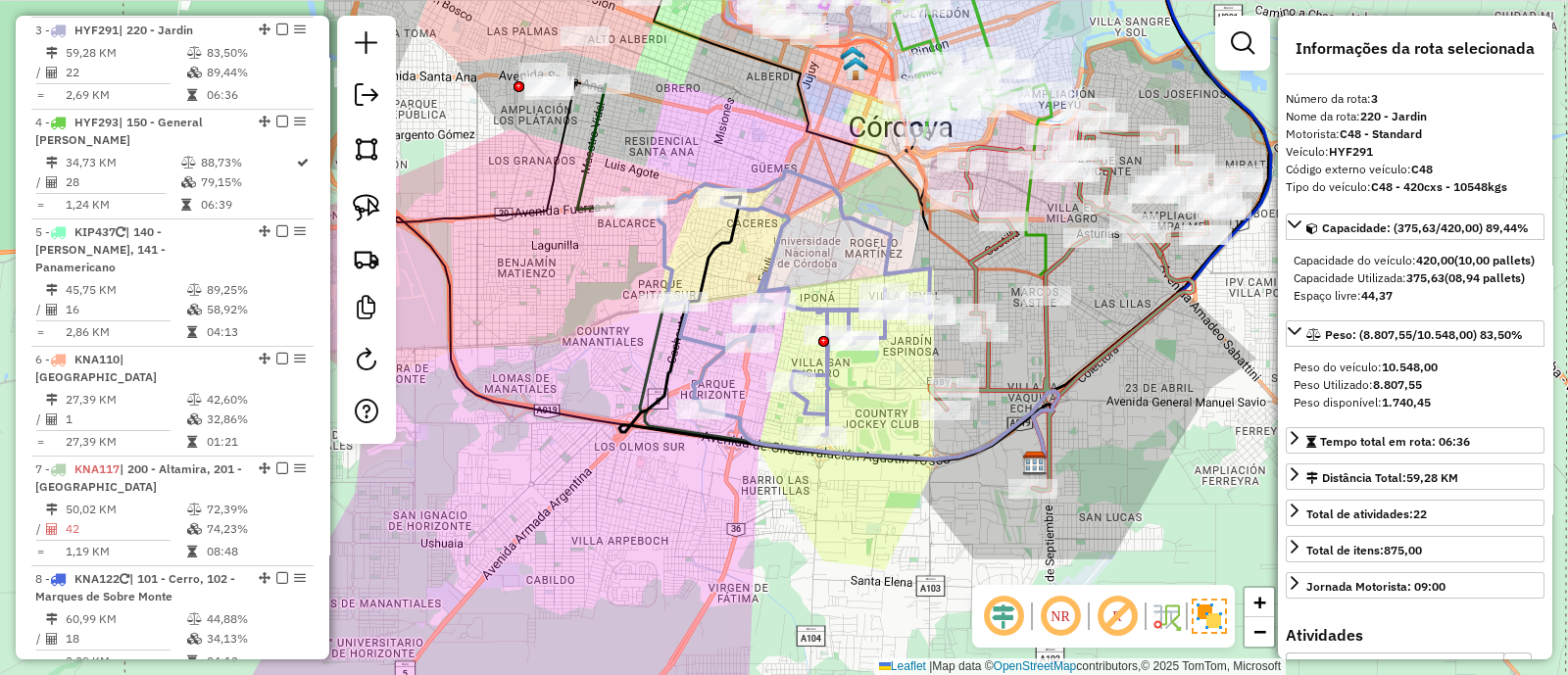
click at [1040, 352] on icon at bounding box center [1085, 297] width 309 height 386
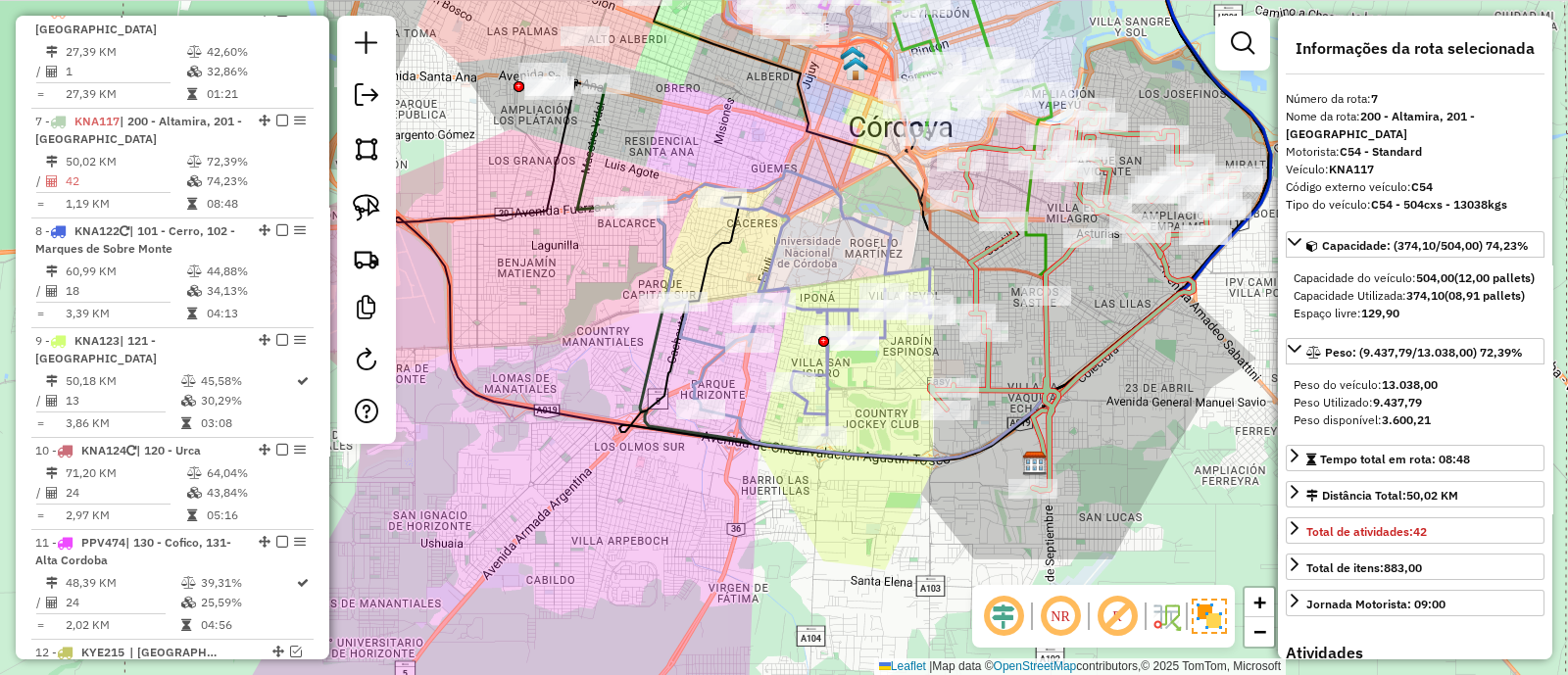
scroll to position [1341, 0]
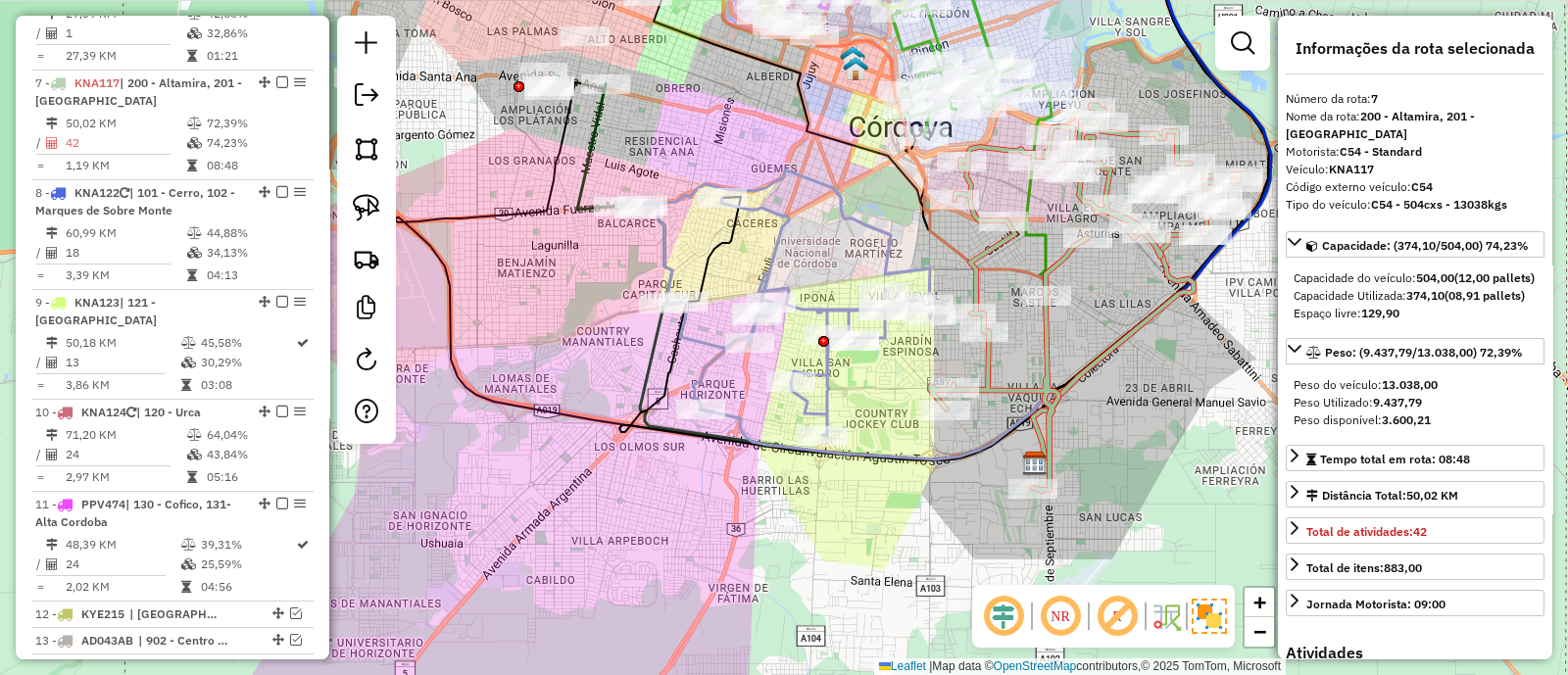
click at [1044, 337] on icon at bounding box center [1085, 297] width 309 height 386
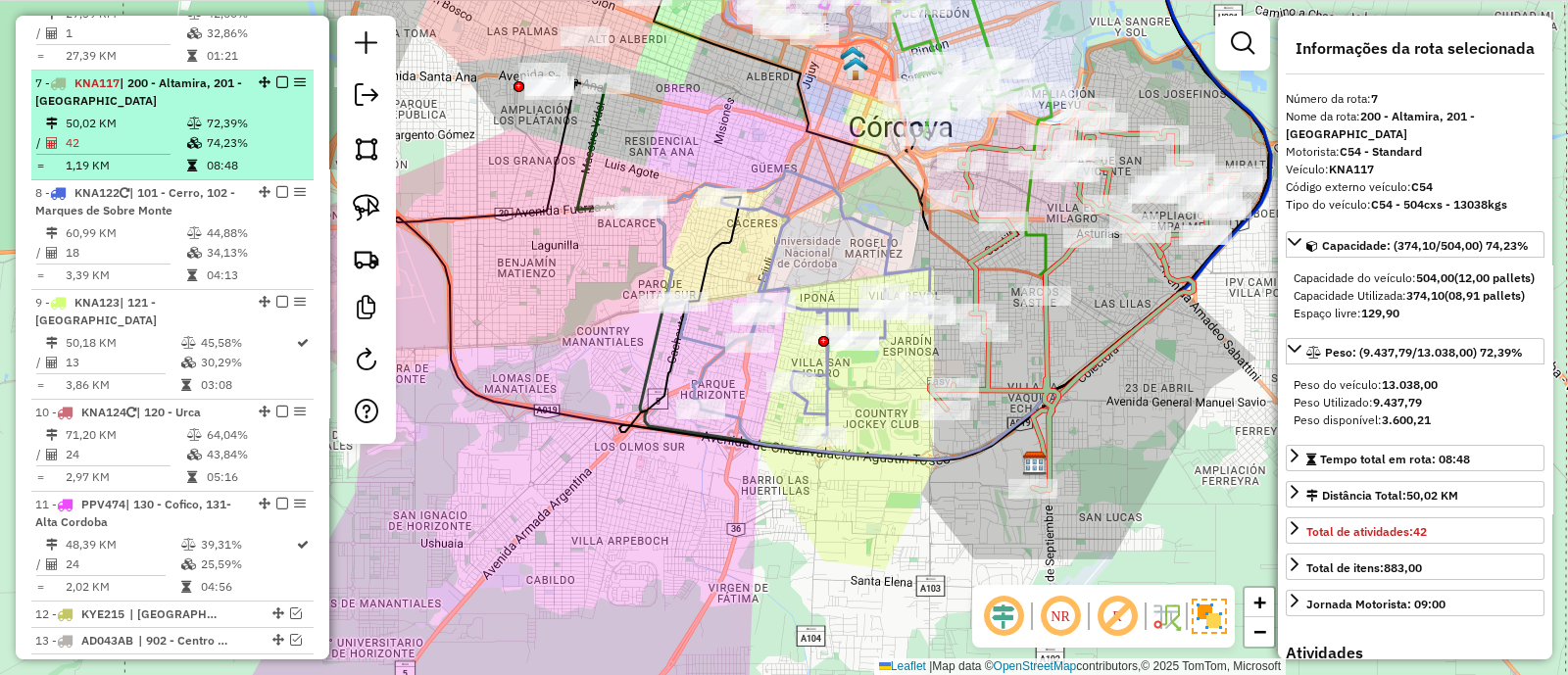
click at [277, 77] on em at bounding box center [282, 83] width 12 height 12
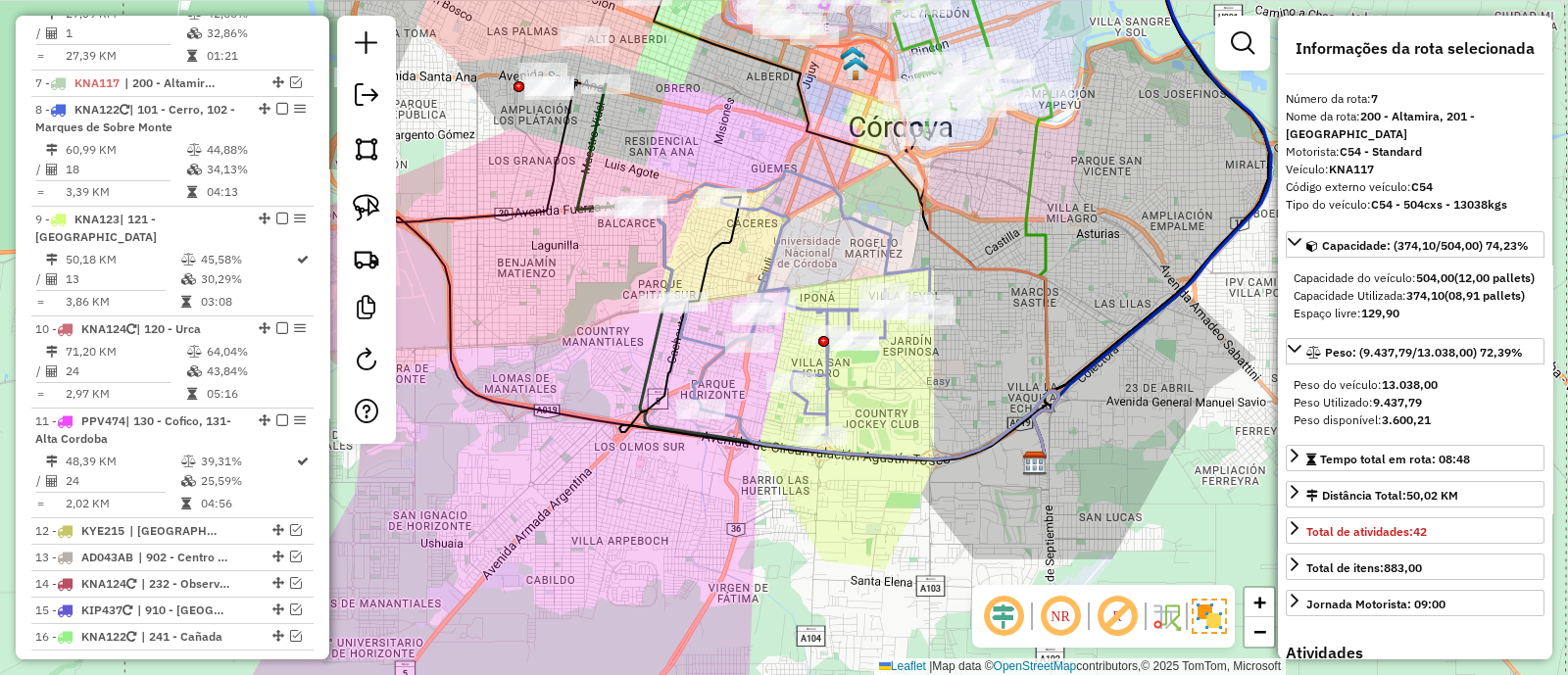
click at [878, 223] on icon at bounding box center [774, 303] width 313 height 264
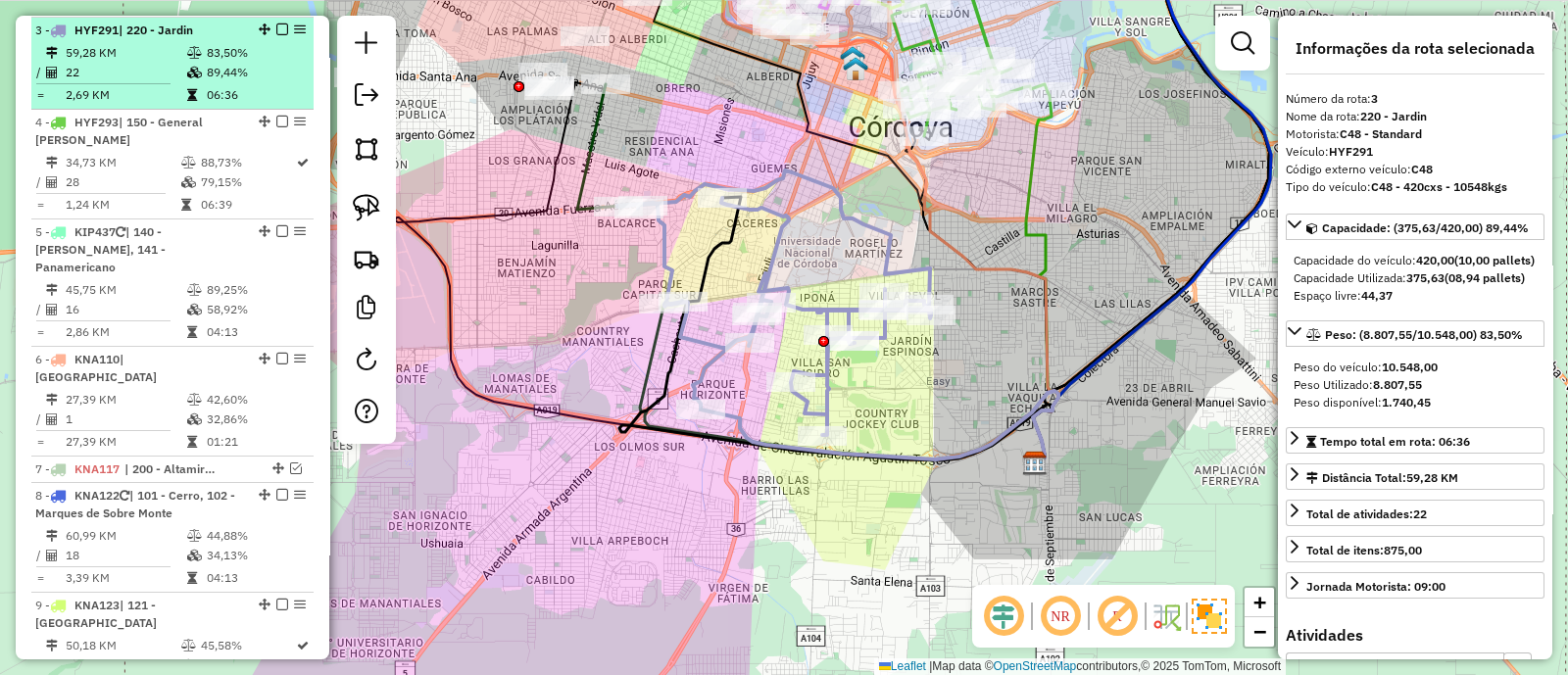
scroll to position [954, 0]
click at [276, 28] on em at bounding box center [282, 30] width 12 height 12
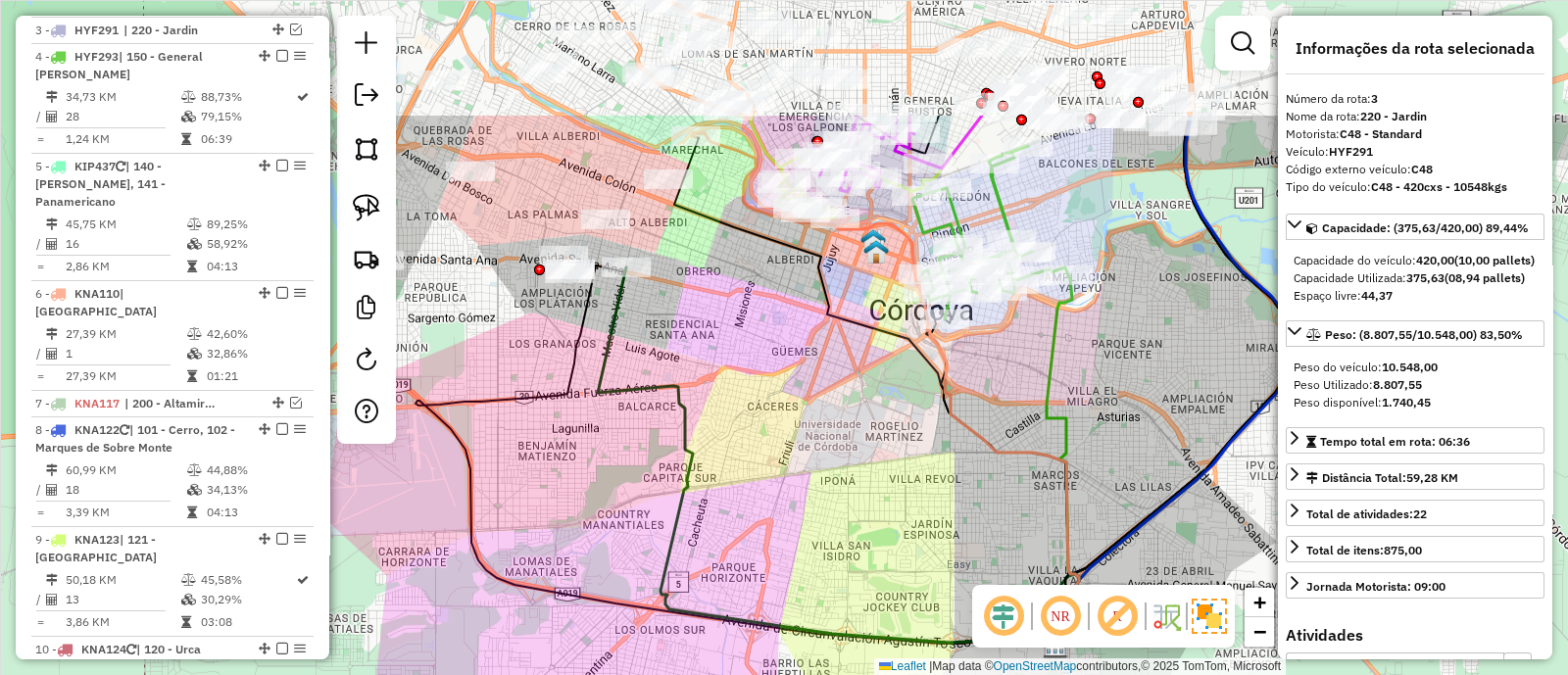
drag, startPoint x: 847, startPoint y: 283, endPoint x: 867, endPoint y: 580, distance: 297.7
click at [867, 580] on div "Janela de atendimento Grade de atendimento Capacidade Transportadoras Veículos …" at bounding box center [784, 337] width 1568 height 675
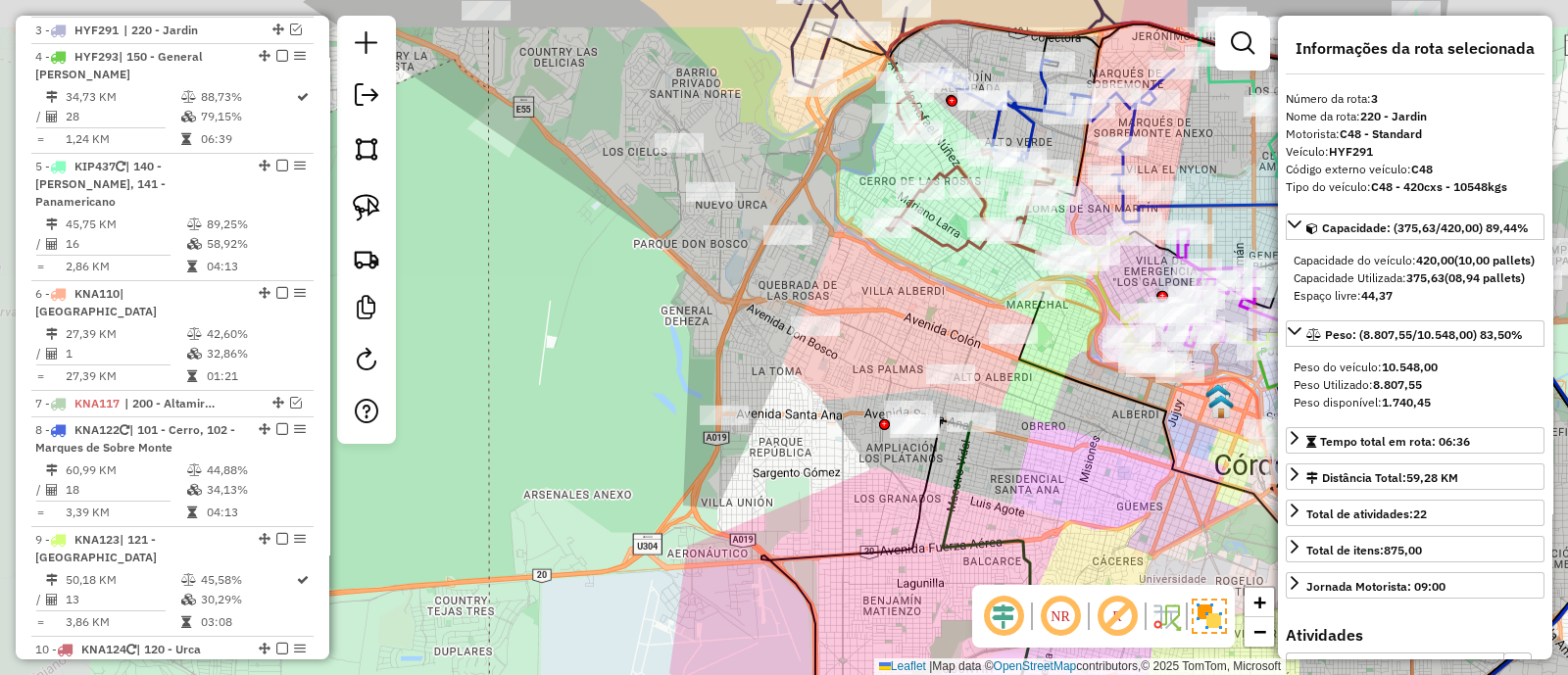
drag, startPoint x: 840, startPoint y: 497, endPoint x: 1108, endPoint y: 542, distance: 271.8
click at [1108, 541] on div "Janela de atendimento Grade de atendimento Capacidade Transportadoras Veículos …" at bounding box center [784, 337] width 1568 height 675
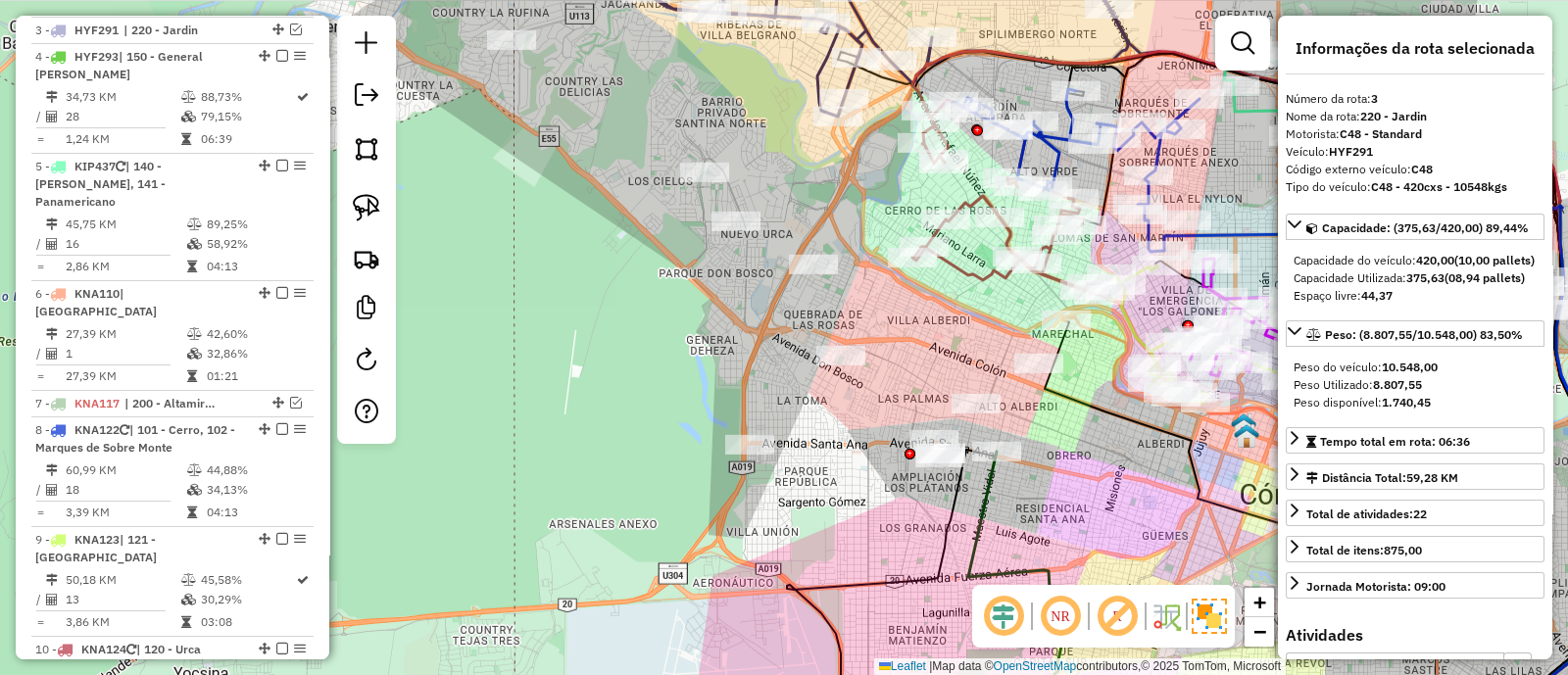
click at [987, 512] on icon at bounding box center [1016, 596] width 95 height 291
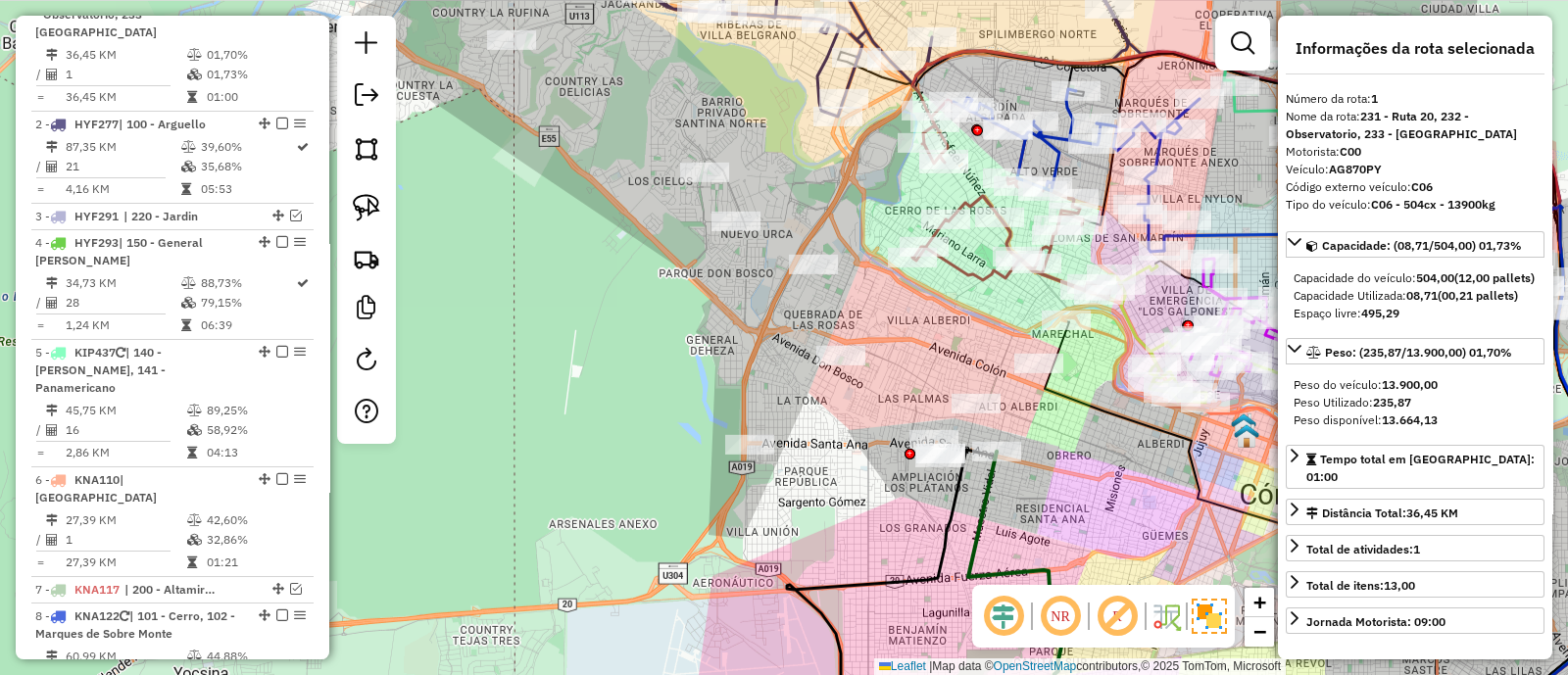
scroll to position [735, 0]
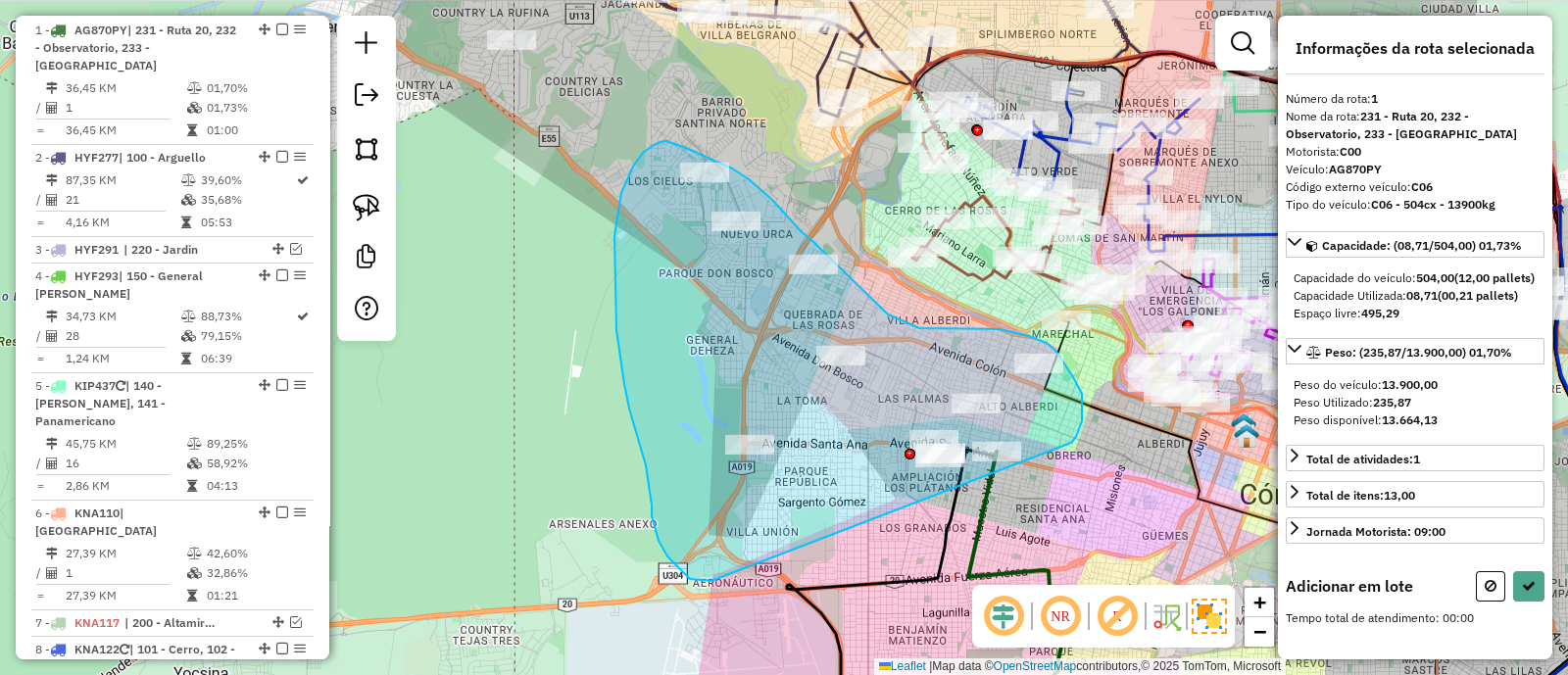
drag, startPoint x: 1082, startPoint y: 399, endPoint x: 712, endPoint y: 582, distance: 412.8
click at [712, 582] on div "Janela de atendimento Grade de atendimento Capacidade Transportadoras Veículos …" at bounding box center [784, 337] width 1568 height 675
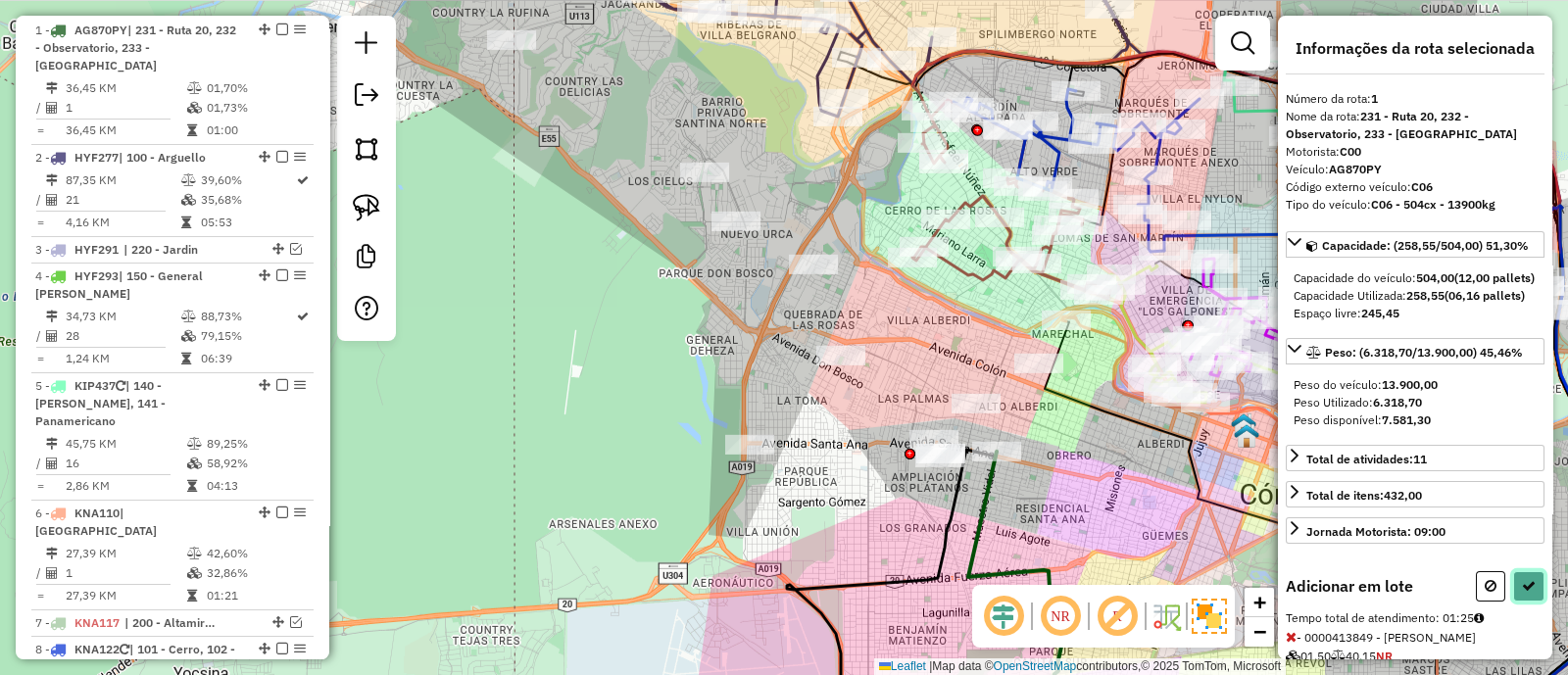
click at [1522, 592] on icon at bounding box center [1529, 587] width 14 height 14
select select "**********"
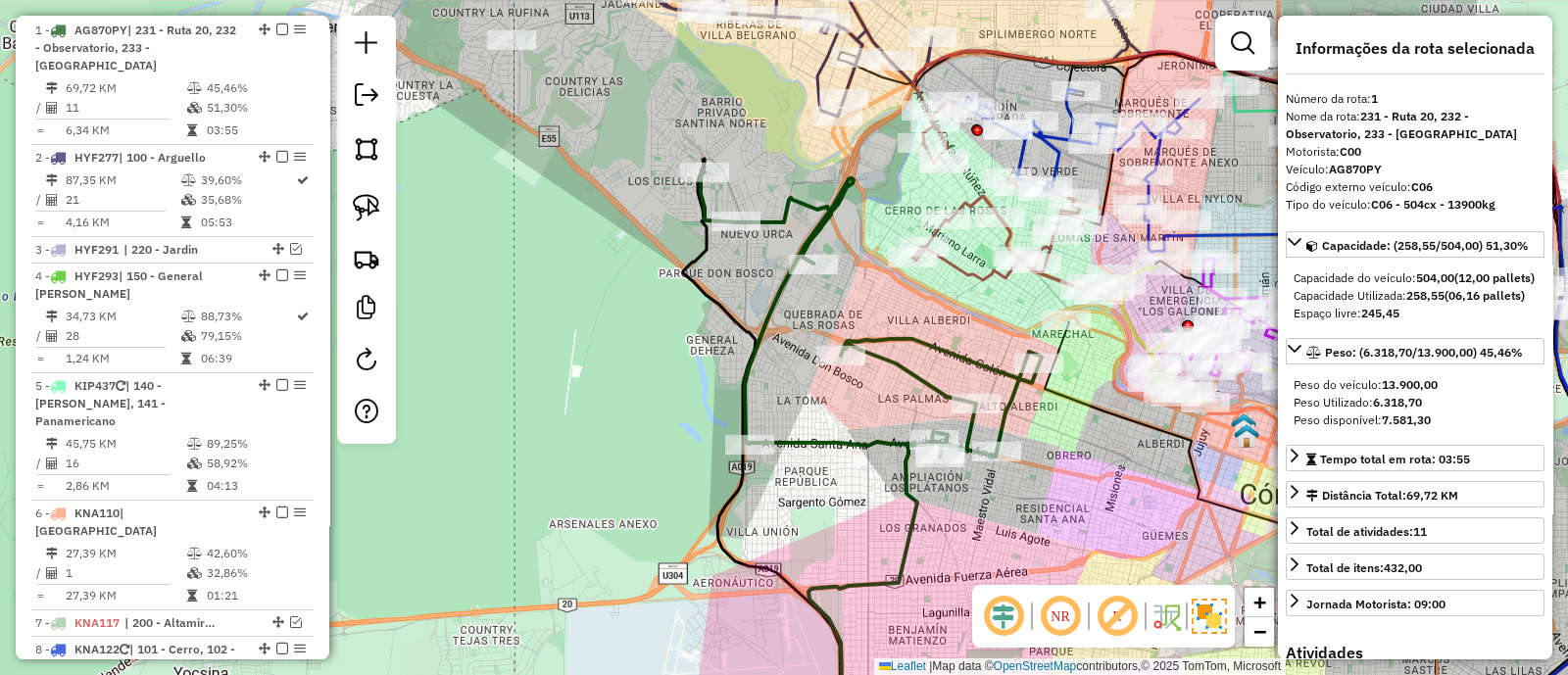
click at [765, 323] on icon at bounding box center [871, 315] width 341 height 286
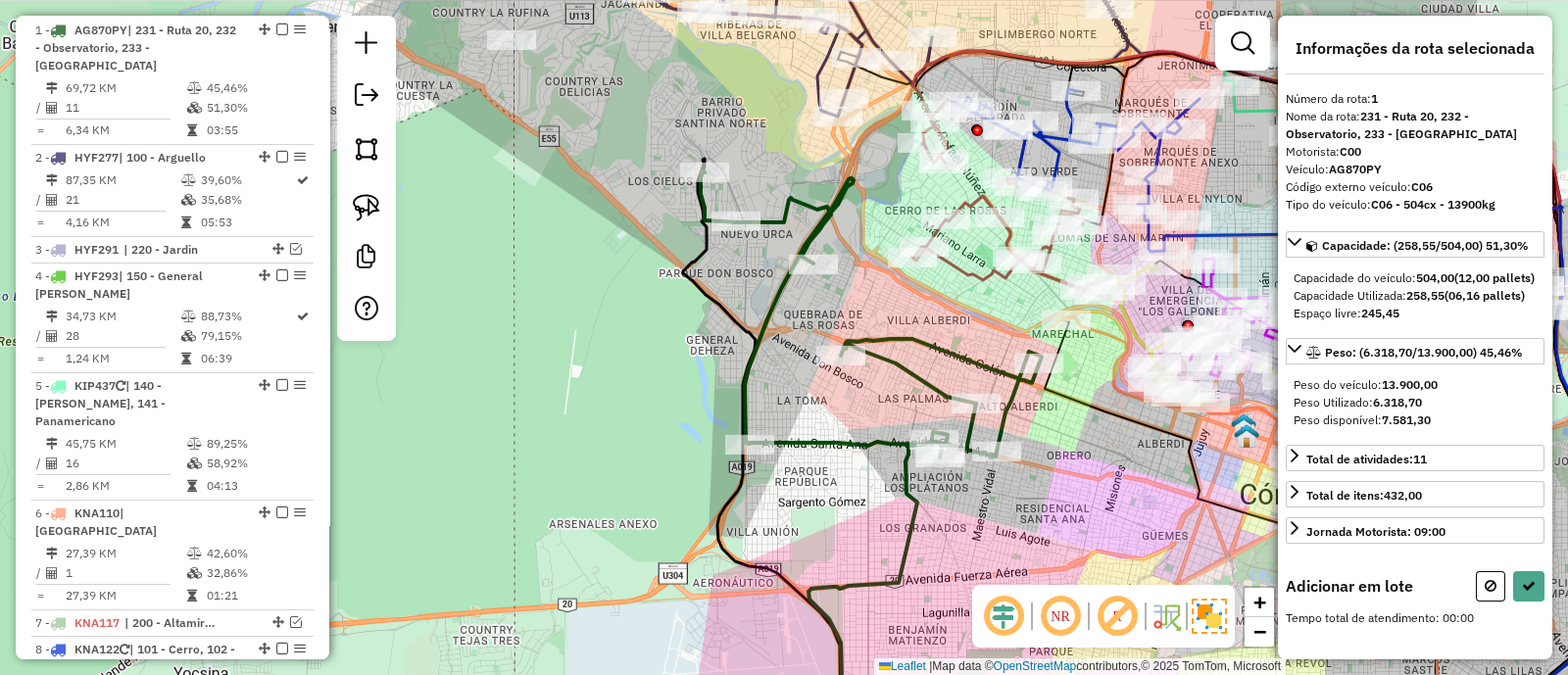
drag, startPoint x: 601, startPoint y: 119, endPoint x: 724, endPoint y: 375, distance: 284.0
click at [724, 375] on div "Janela de atendimento Grade de atendimento Capacidade Transportadoras Veículos …" at bounding box center [784, 337] width 1568 height 675
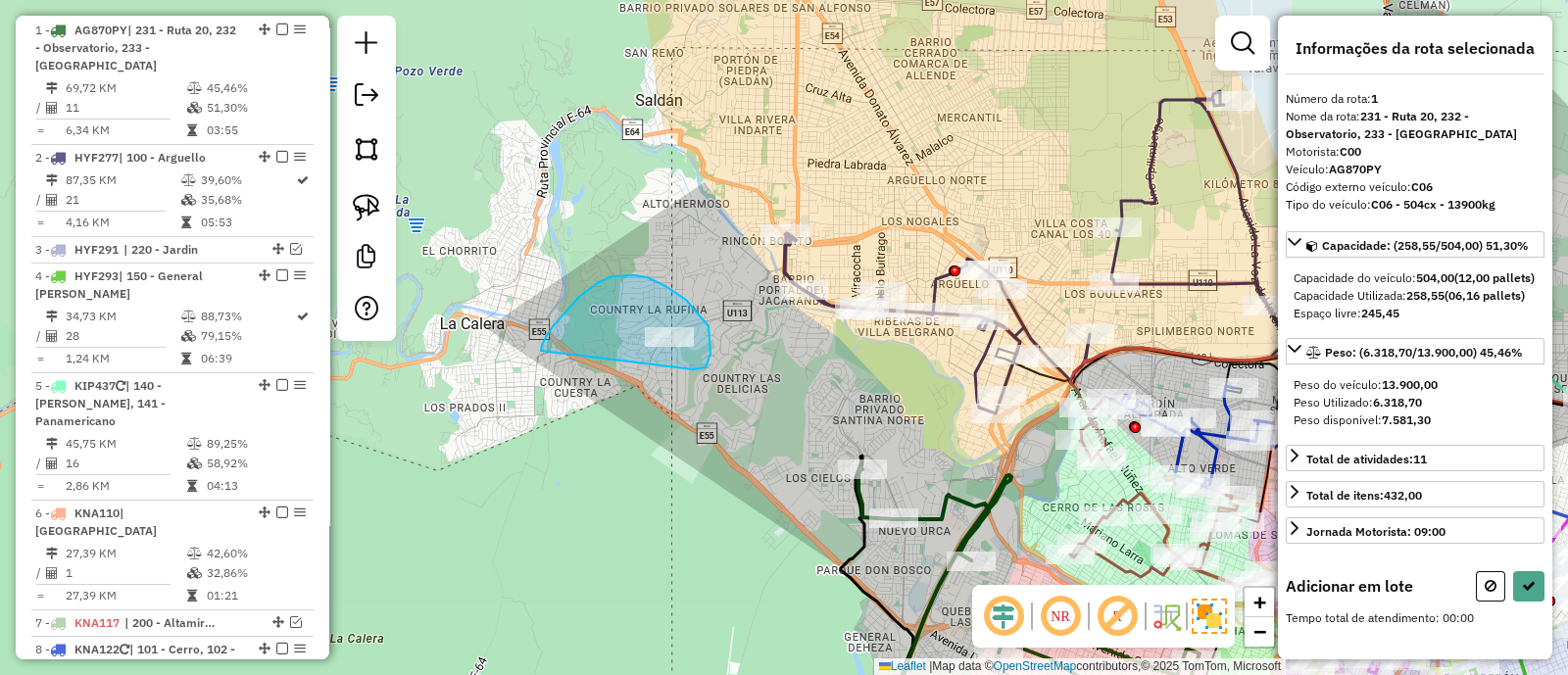
drag, startPoint x: 709, startPoint y: 326, endPoint x: 541, endPoint y: 351, distance: 169.8
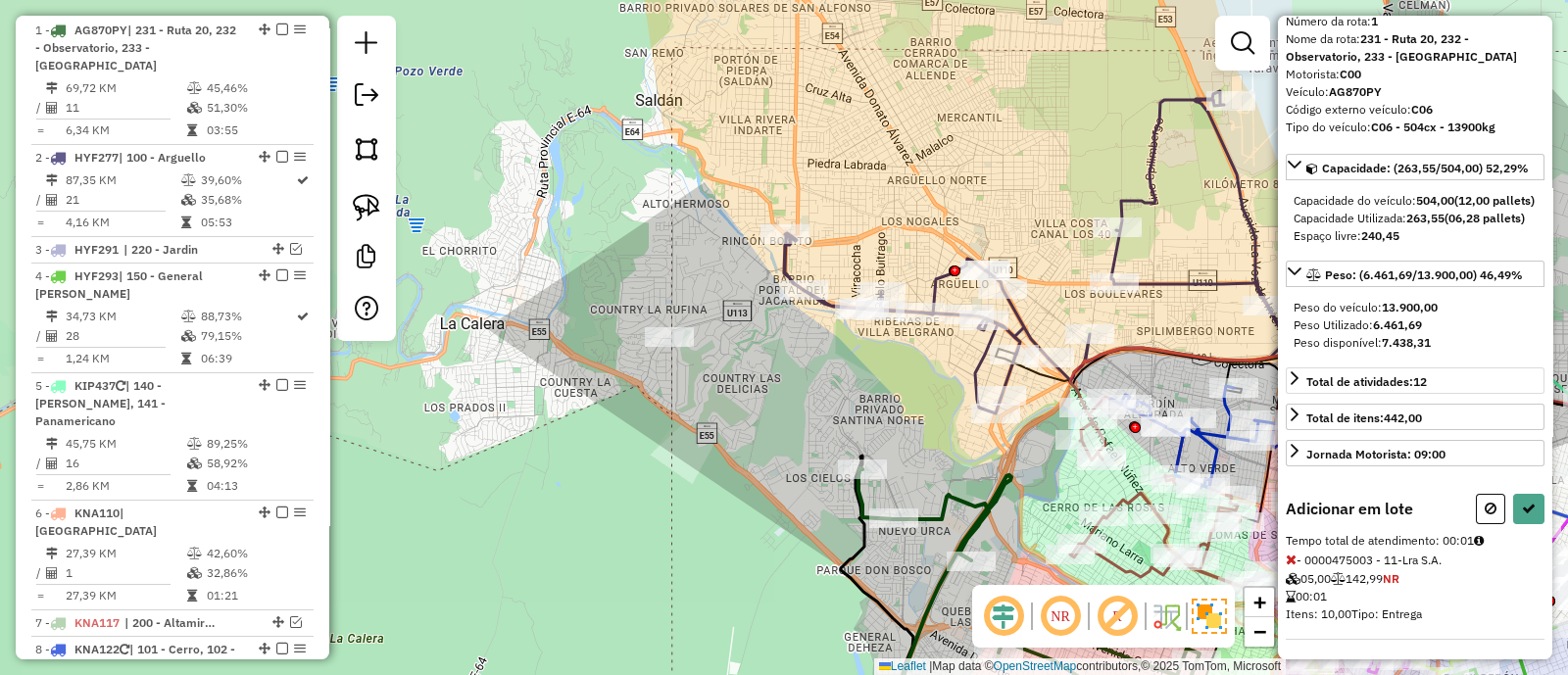
scroll to position [111, 0]
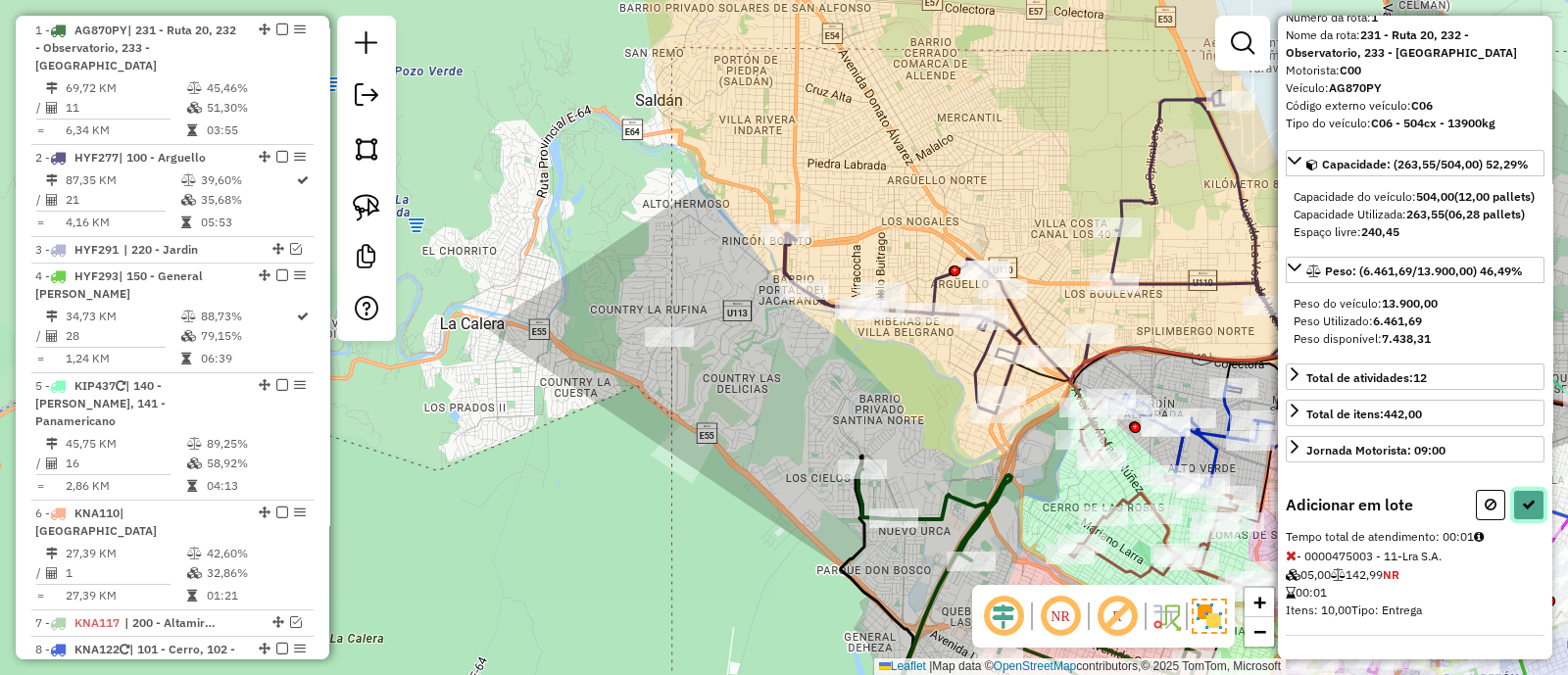
click at [1513, 510] on button at bounding box center [1529, 505] width 32 height 31
select select "**********"
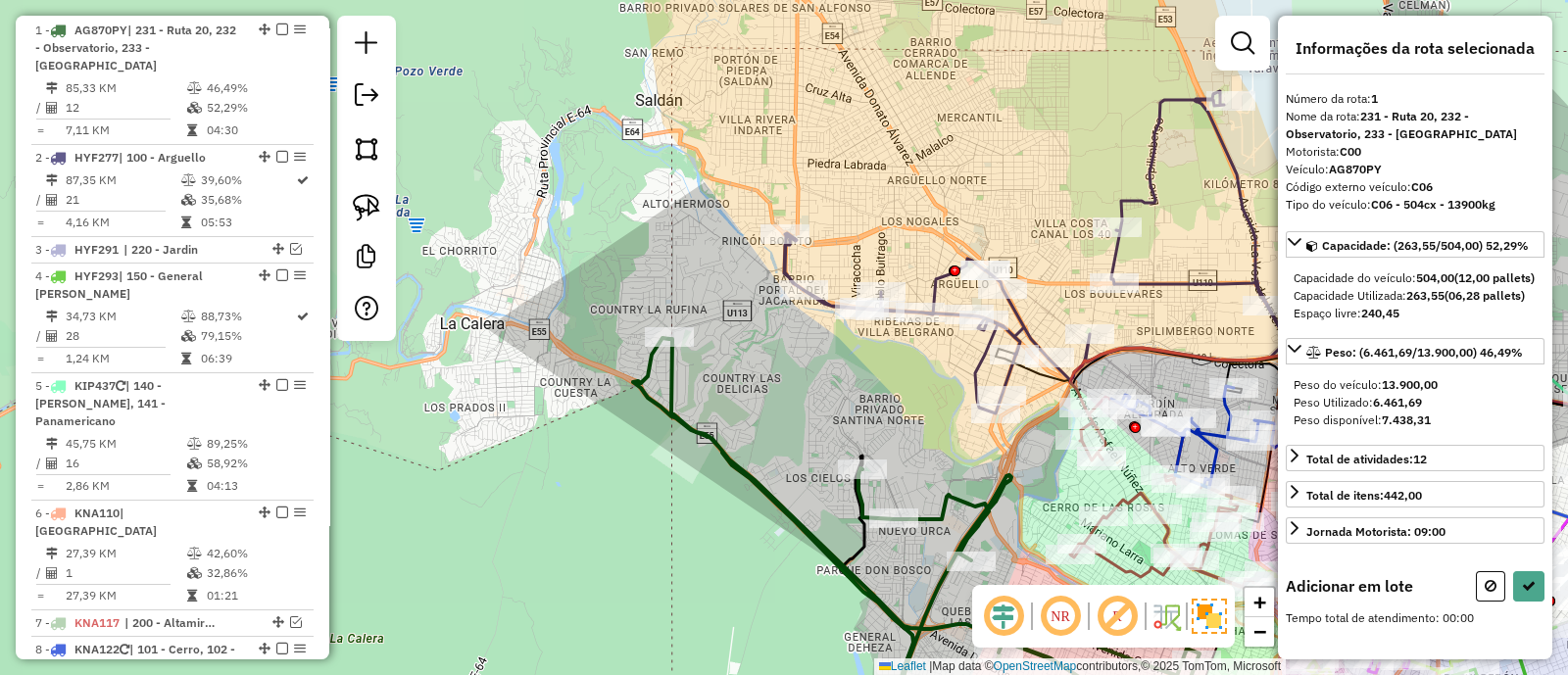
scroll to position [6, 0]
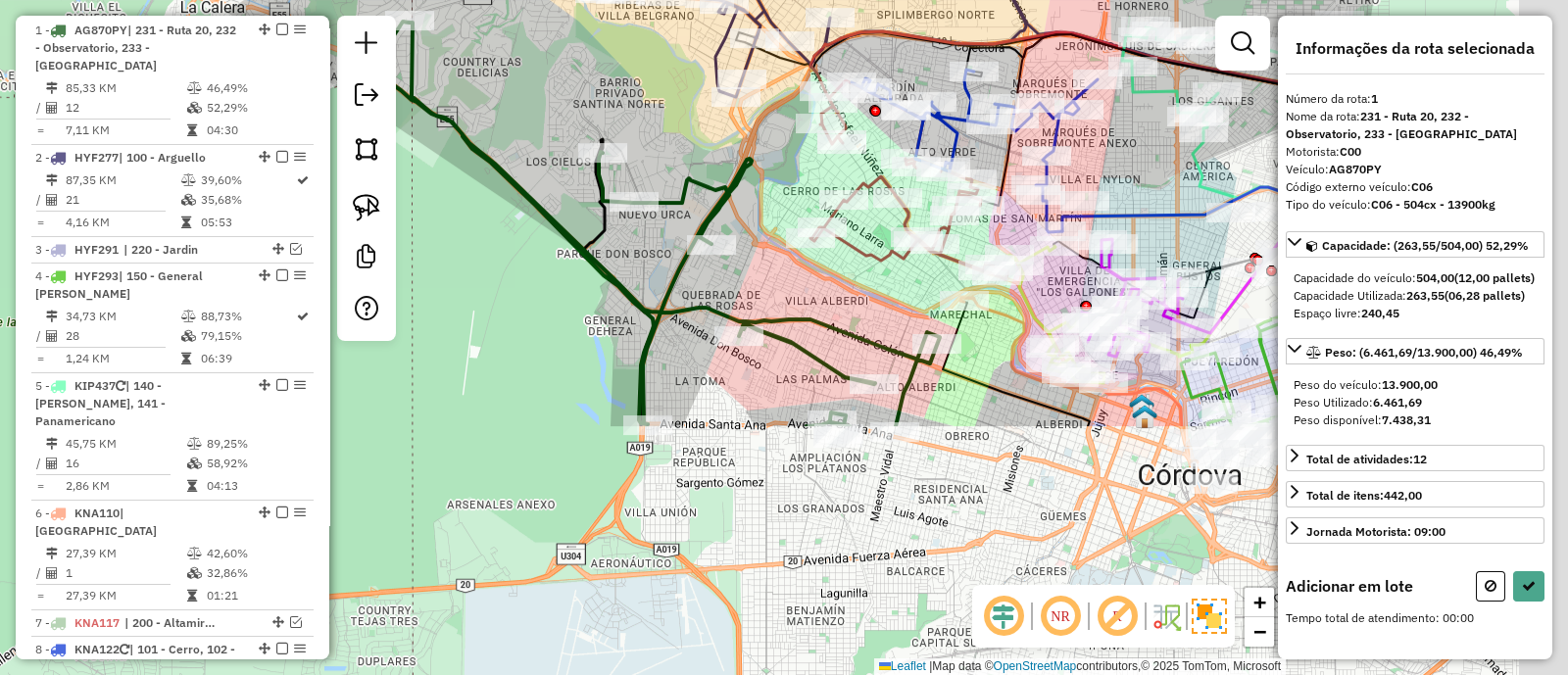
drag, startPoint x: 937, startPoint y: 482, endPoint x: 655, endPoint y: 139, distance: 444.0
click at [662, 145] on div "Janela de atendimento Grade de atendimento Capacidade Transportadoras Veículos …" at bounding box center [784, 337] width 1568 height 675
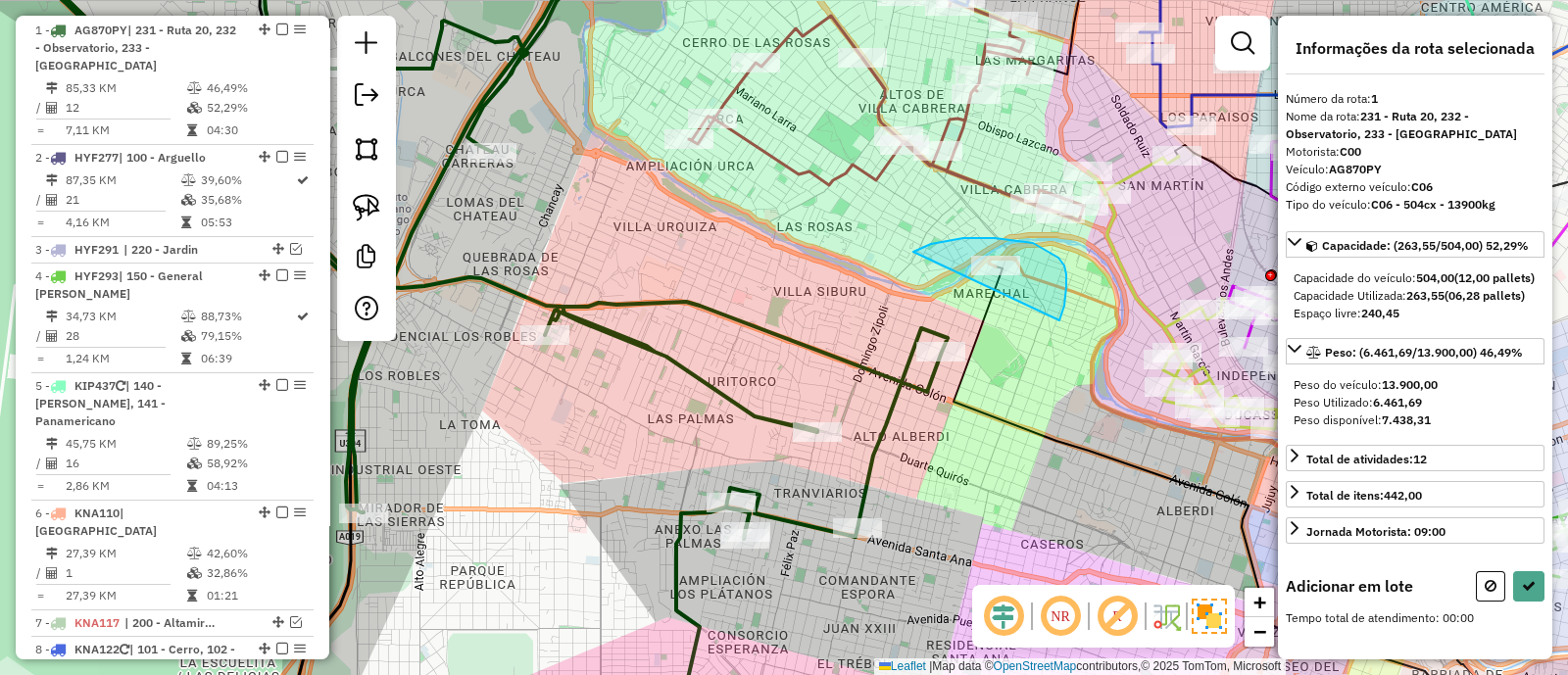
drag, startPoint x: 1063, startPoint y: 261, endPoint x: 901, endPoint y: 259, distance: 162.0
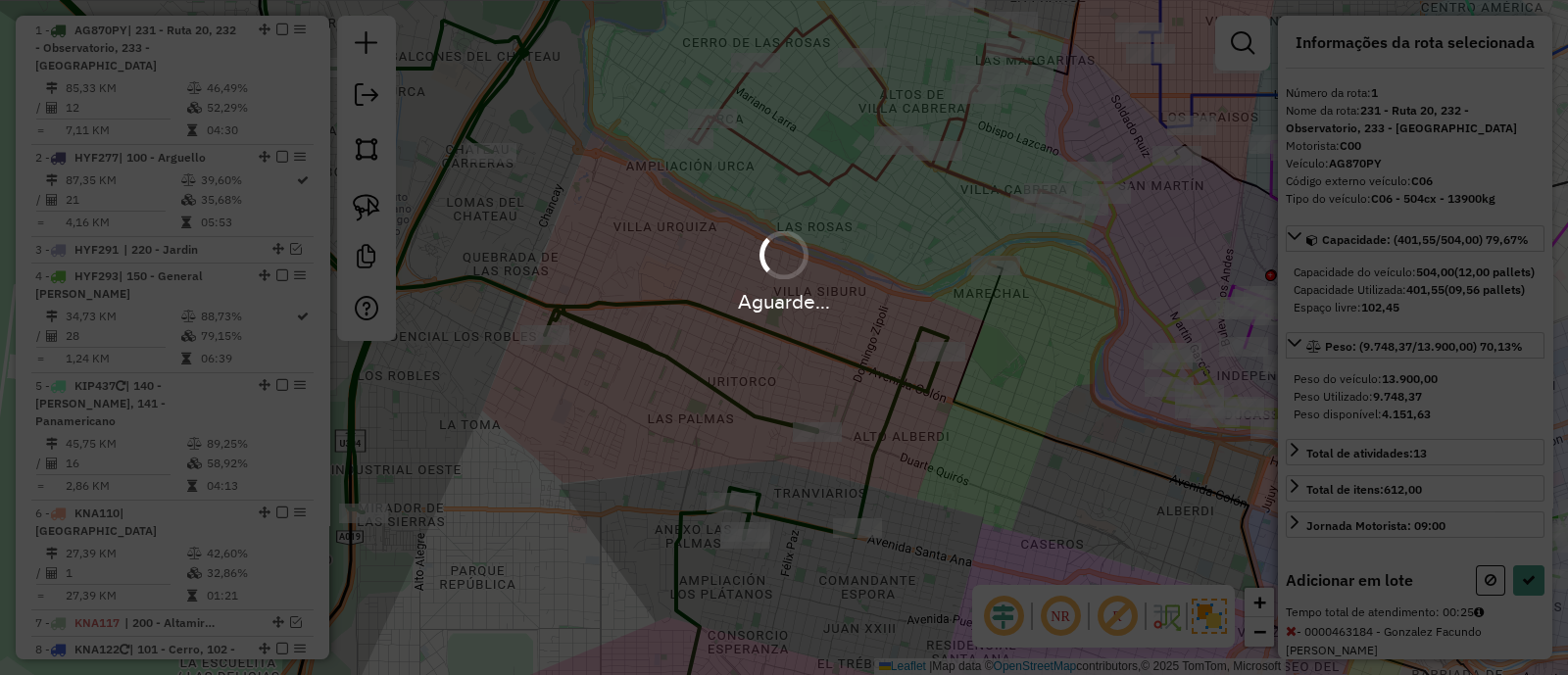
scroll to position [111, 0]
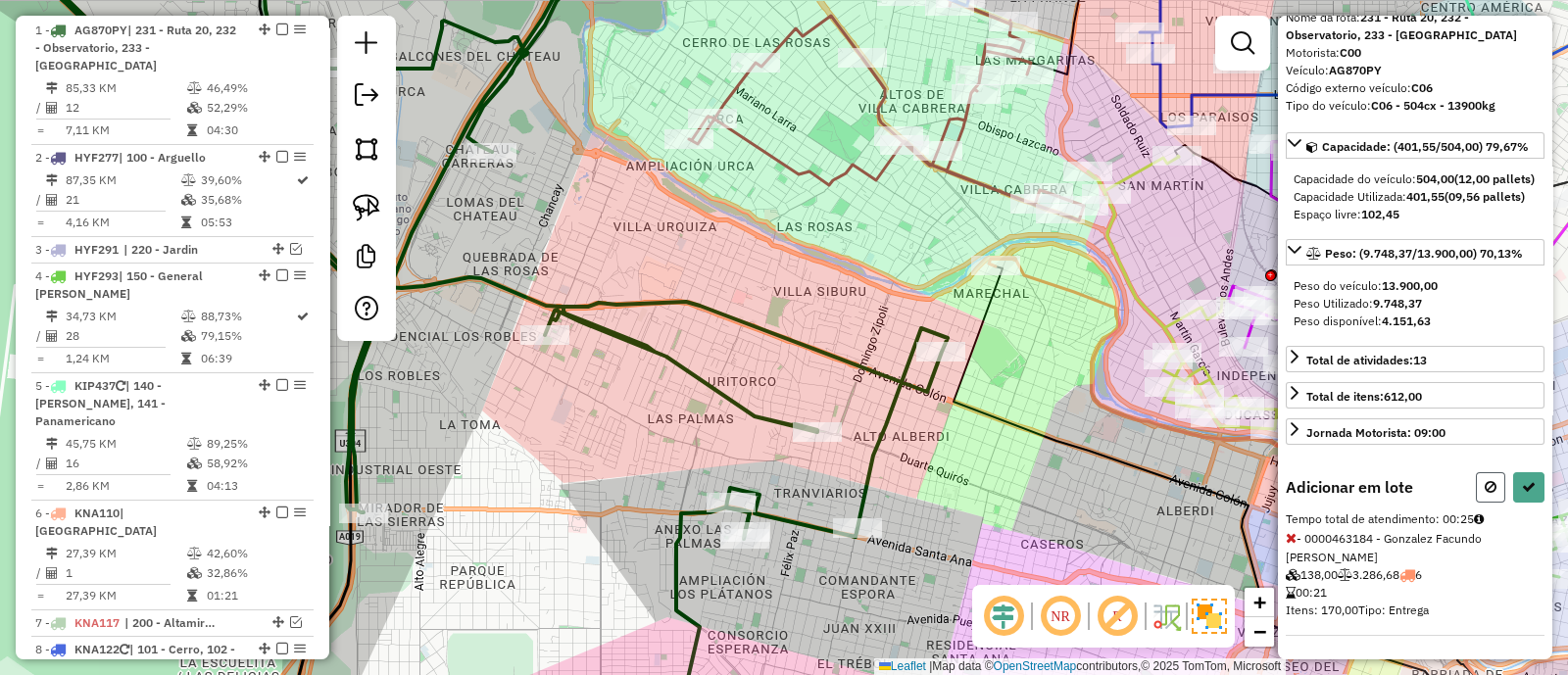
click at [1493, 503] on button at bounding box center [1491, 487] width 30 height 31
select select "**********"
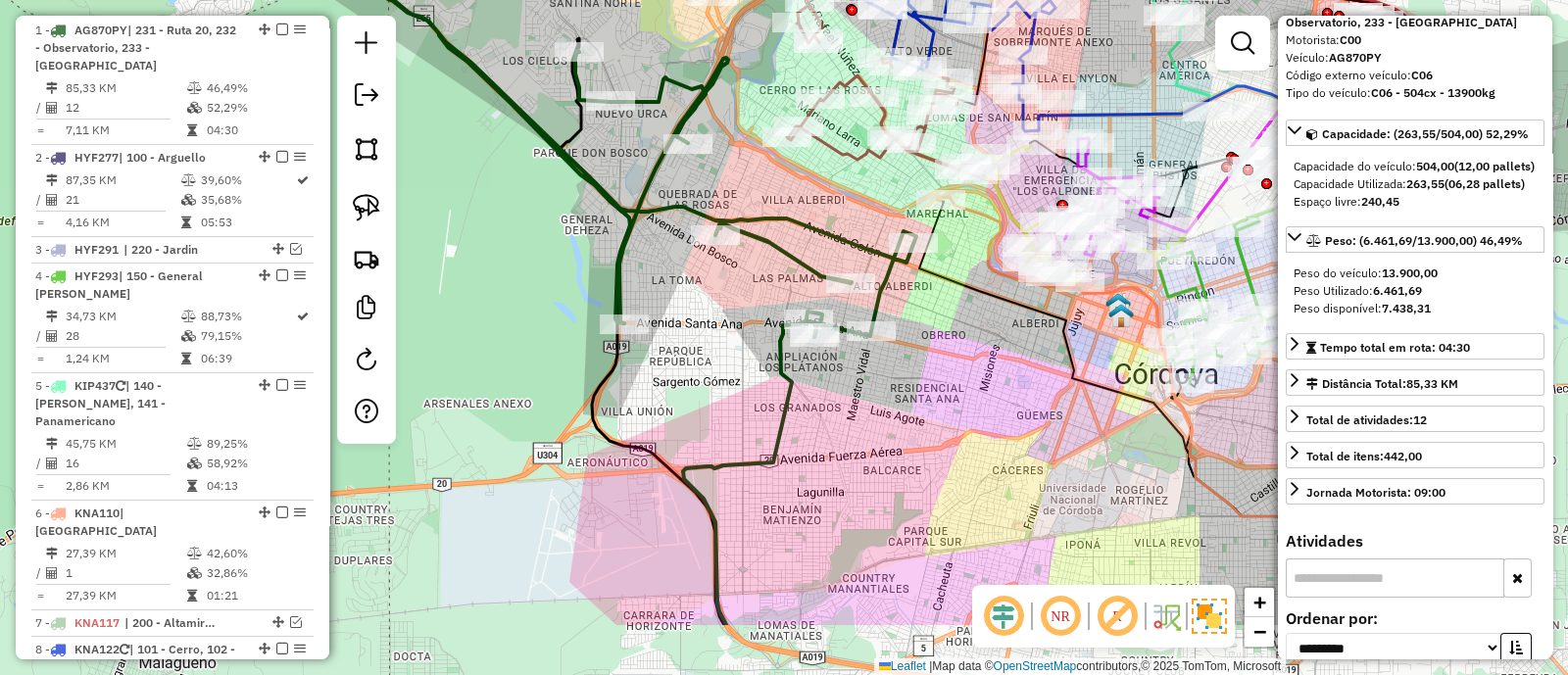
drag, startPoint x: 1006, startPoint y: 422, endPoint x: 938, endPoint y: 304, distance: 136.2
click at [938, 304] on div "Janela de atendimento Grade de atendimento Capacidade Transportadoras Veículos …" at bounding box center [784, 337] width 1568 height 675
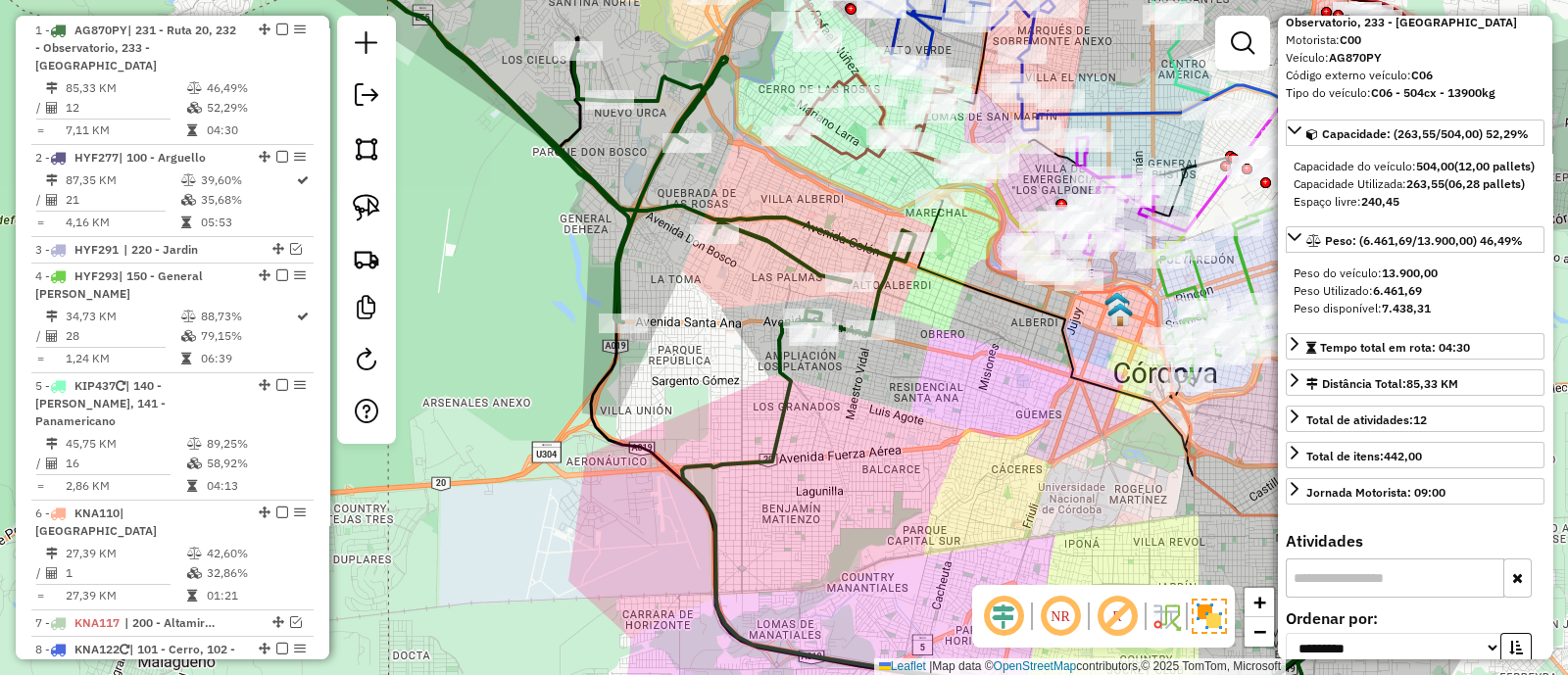
click at [889, 281] on icon at bounding box center [632, 134] width 567 height 404
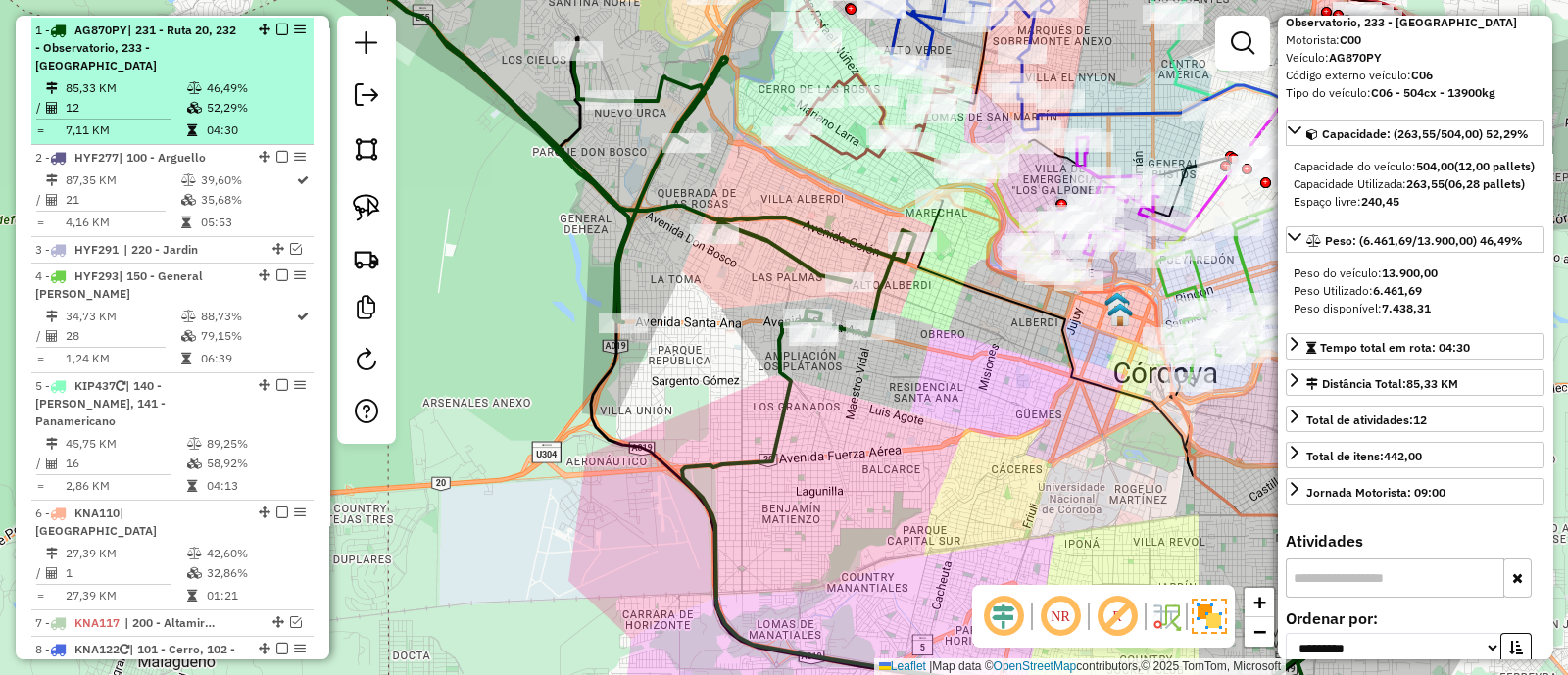
click at [278, 30] on em at bounding box center [282, 30] width 12 height 12
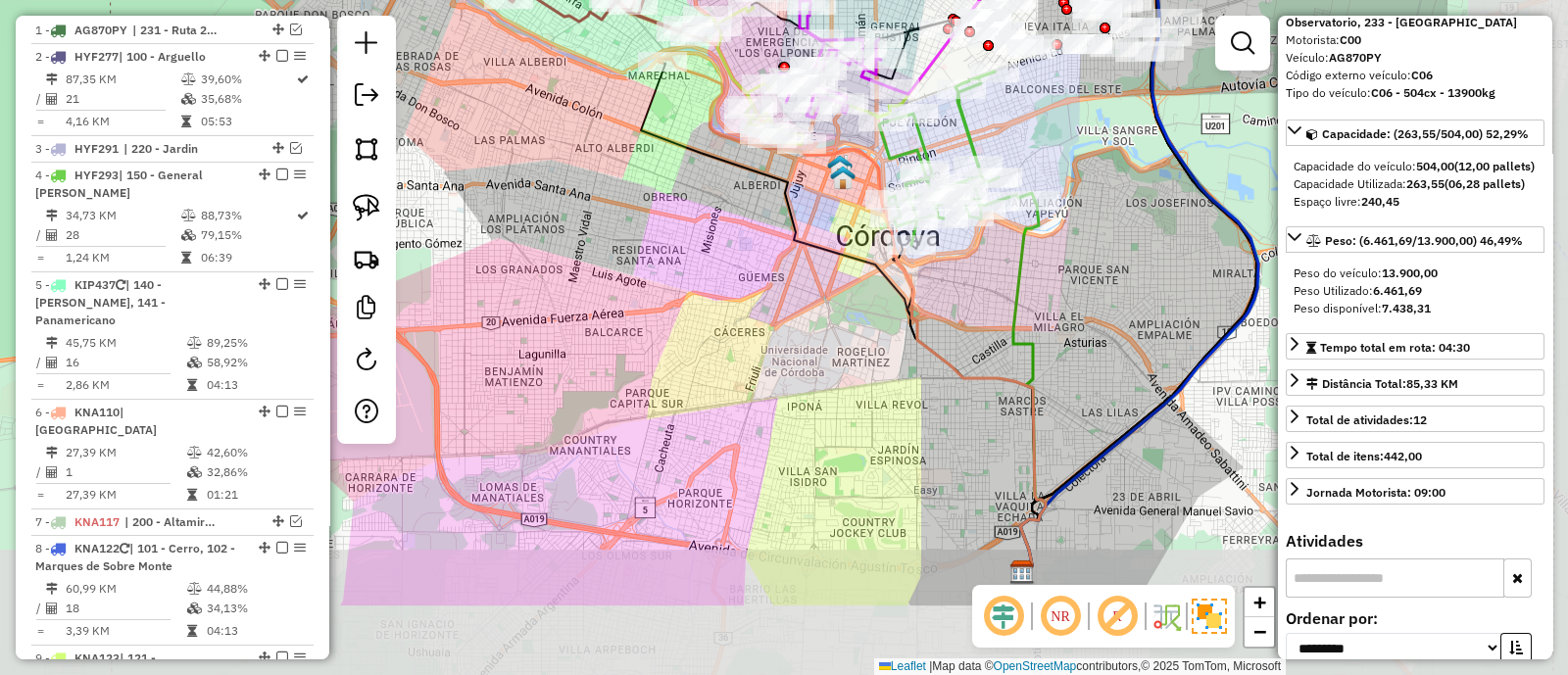
drag, startPoint x: 963, startPoint y: 386, endPoint x: 648, endPoint y: 248, distance: 343.9
click at [648, 248] on div "Janela de atendimento Grade de atendimento Capacidade Transportadoras Veículos …" at bounding box center [784, 337] width 1568 height 675
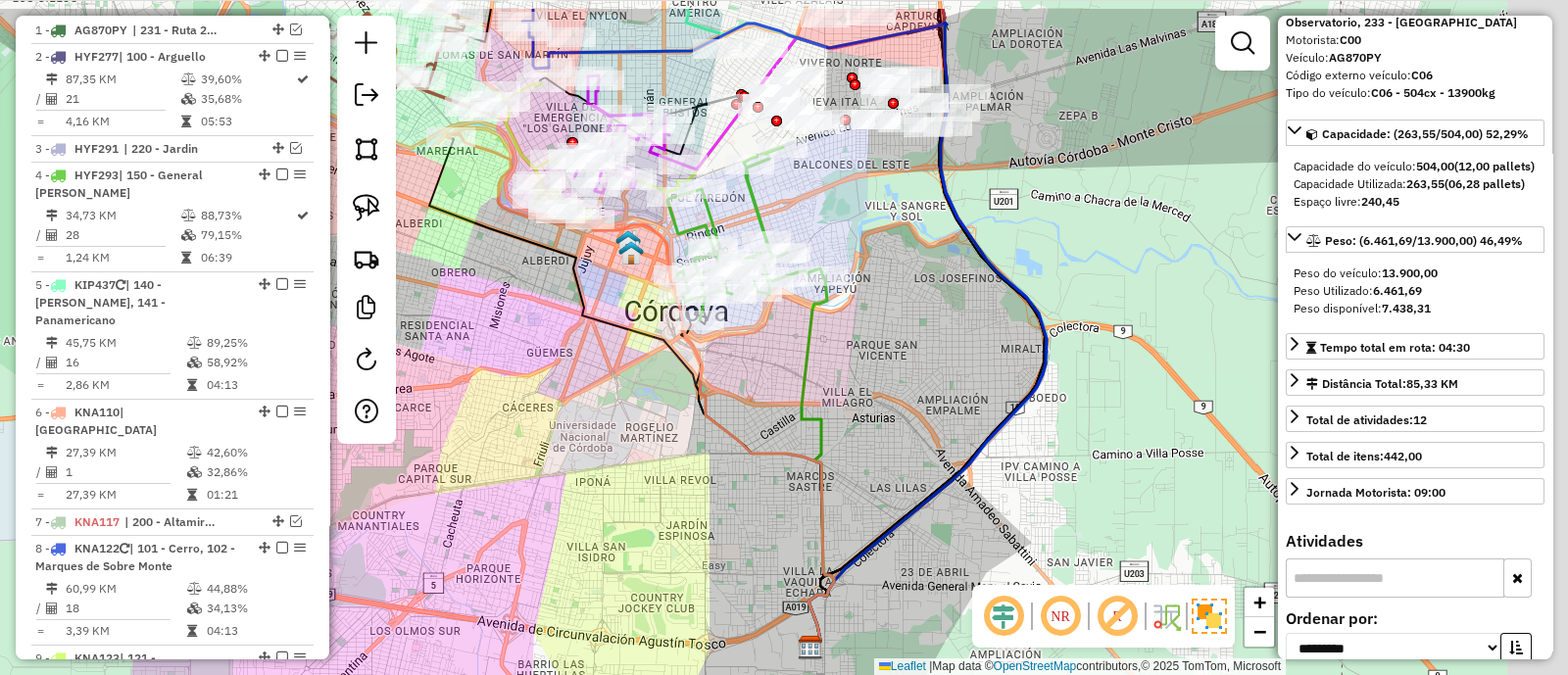
drag, startPoint x: 896, startPoint y: 329, endPoint x: 726, endPoint y: 406, distance: 186.6
click at [721, 410] on div "Janela de atendimento Grade de atendimento Capacidade Transportadoras Veículos …" at bounding box center [784, 337] width 1568 height 675
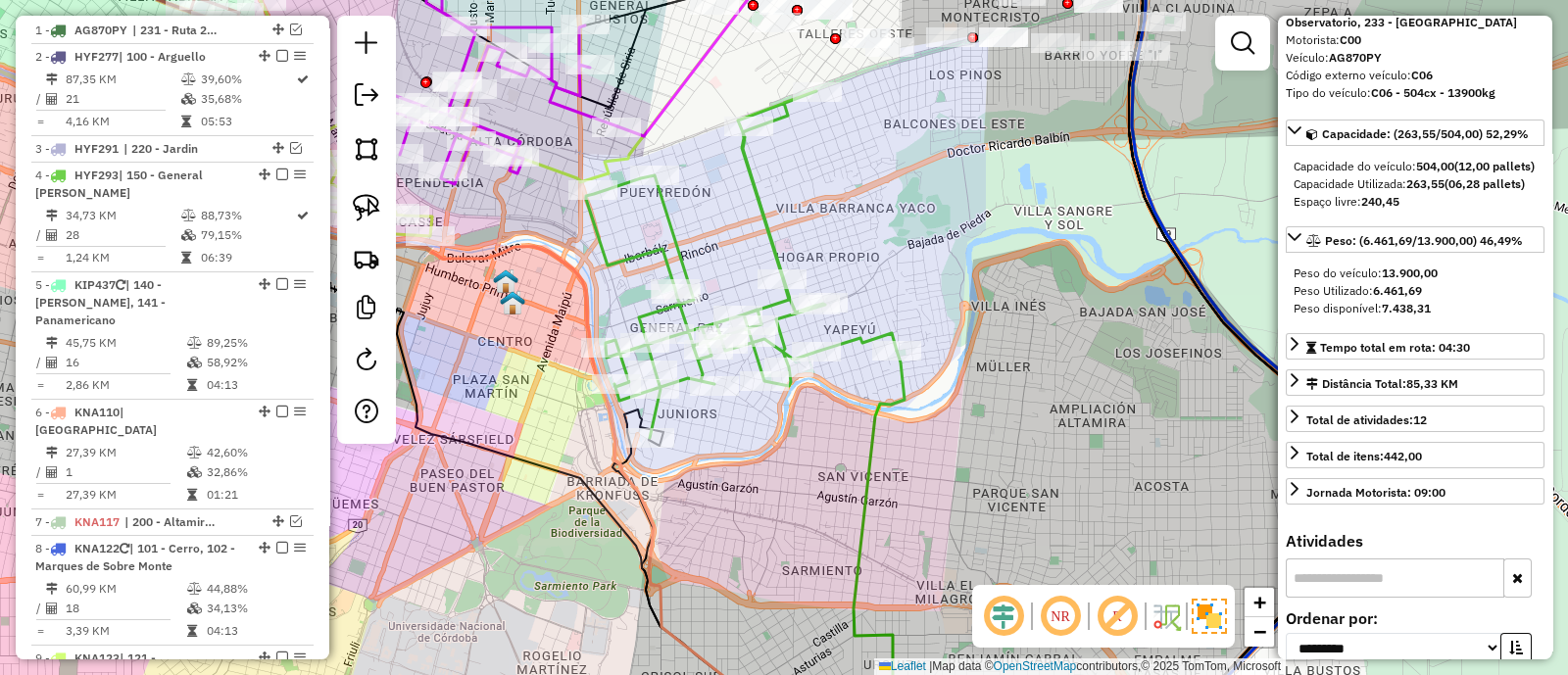
click at [760, 220] on icon at bounding box center [742, 264] width 311 height 347
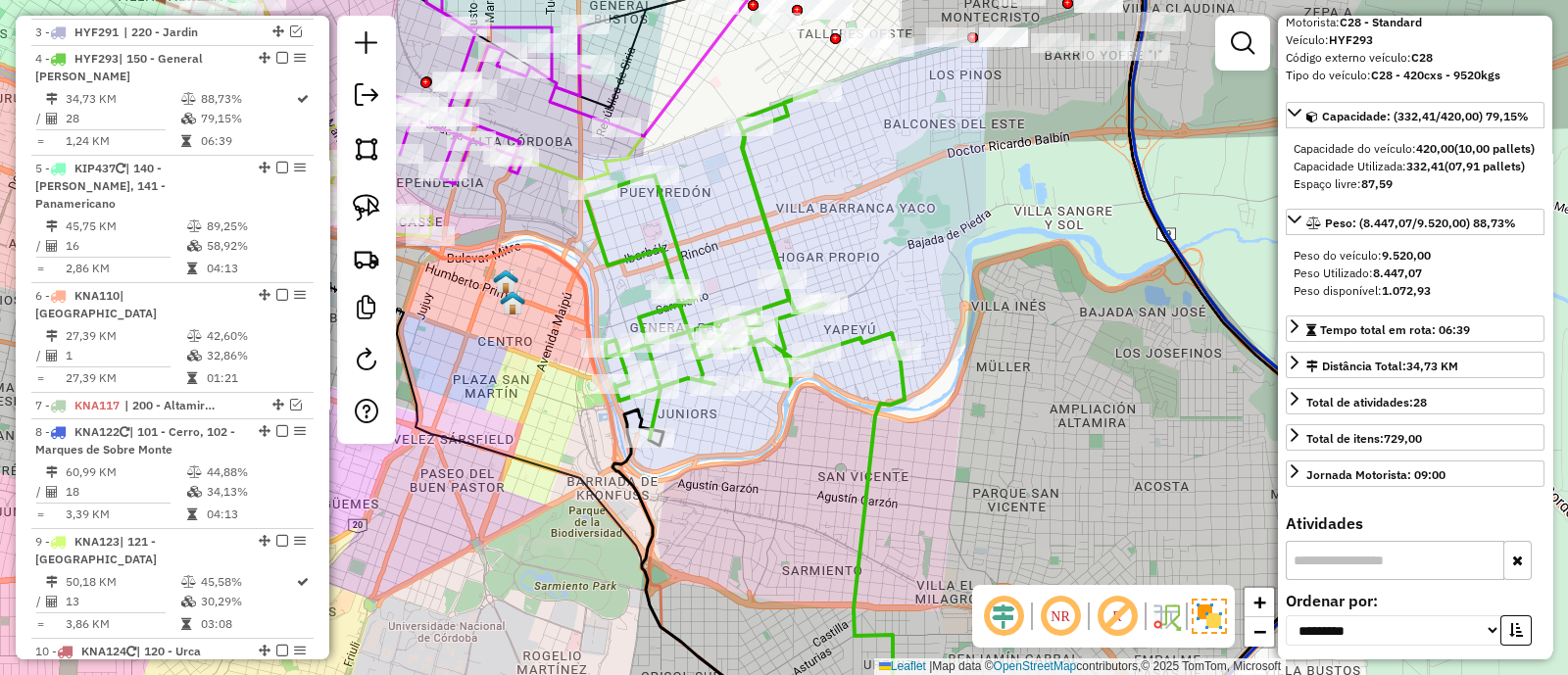
scroll to position [880, 0]
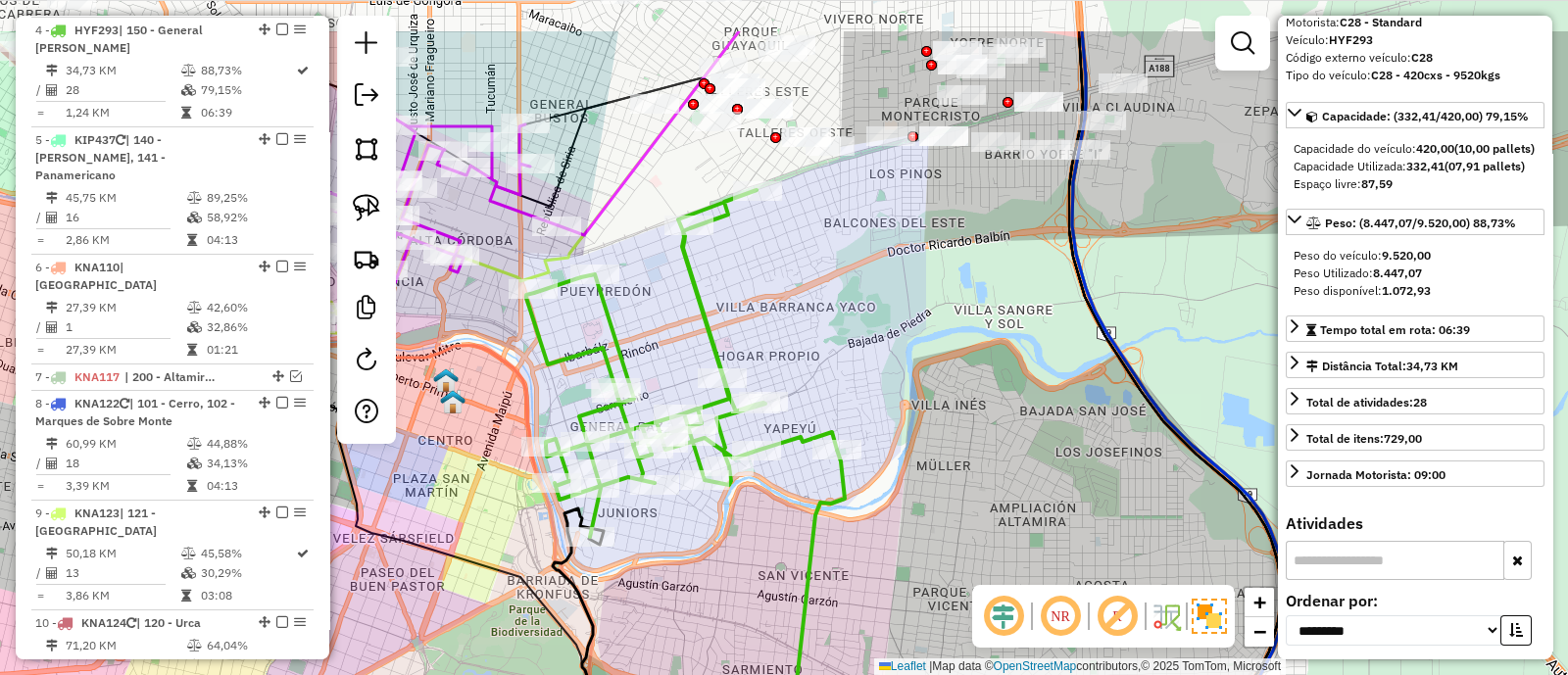
drag, startPoint x: 882, startPoint y: 193, endPoint x: 782, endPoint y: 394, distance: 224.5
click at [782, 394] on div "Janela de atendimento Grade de atendimento Capacidade Transportadoras Veículos …" at bounding box center [784, 337] width 1568 height 675
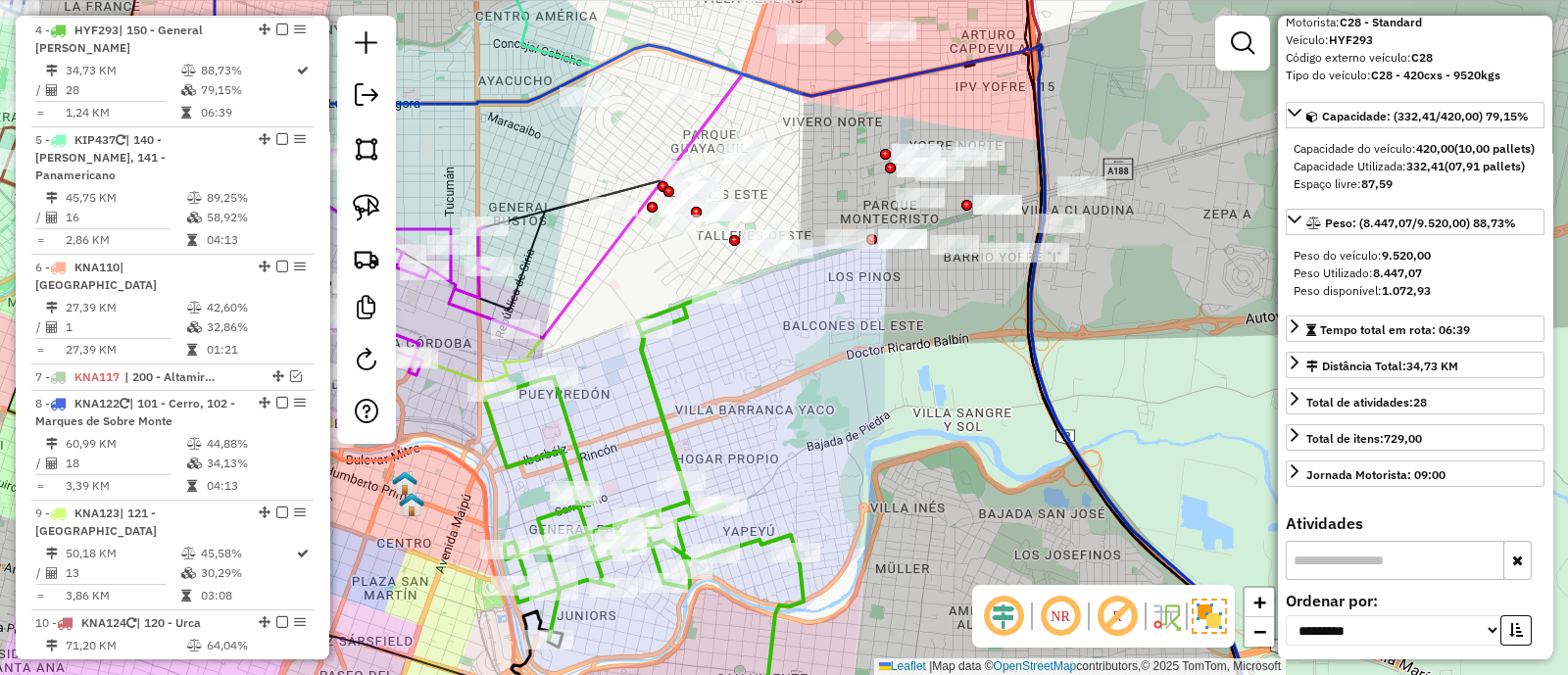
click at [654, 397] on icon at bounding box center [640, 466] width 311 height 347
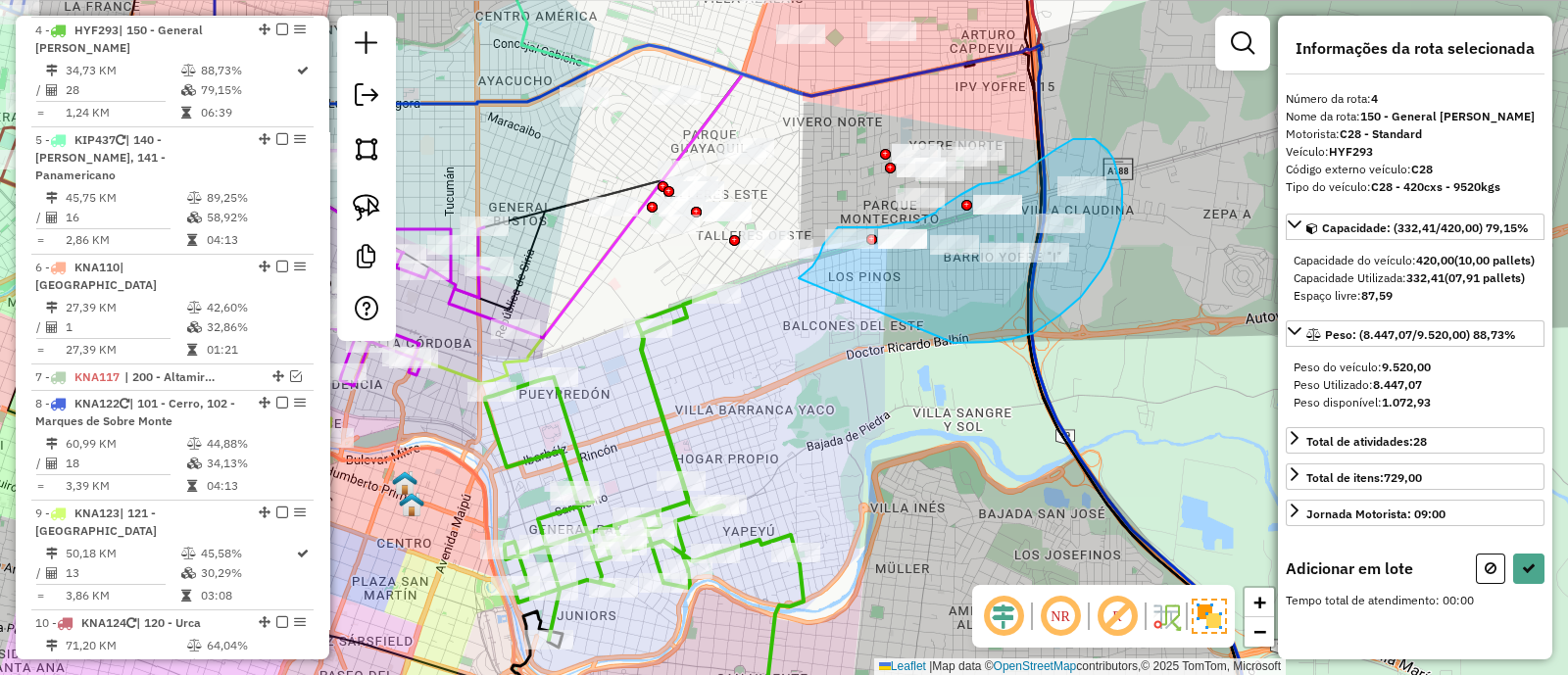
drag, startPoint x: 954, startPoint y: 343, endPoint x: 798, endPoint y: 278, distance: 169.0
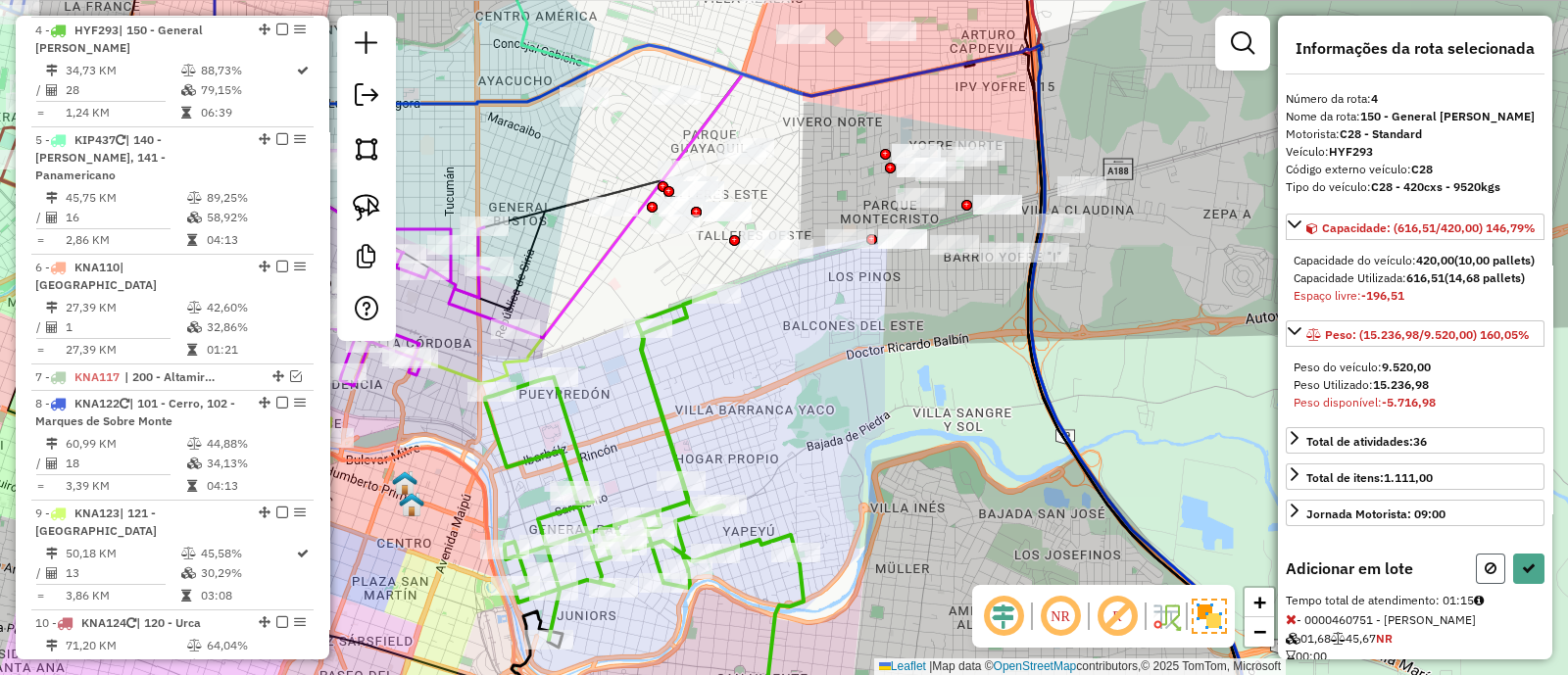
click at [1490, 576] on icon at bounding box center [1491, 569] width 12 height 14
select select "**********"
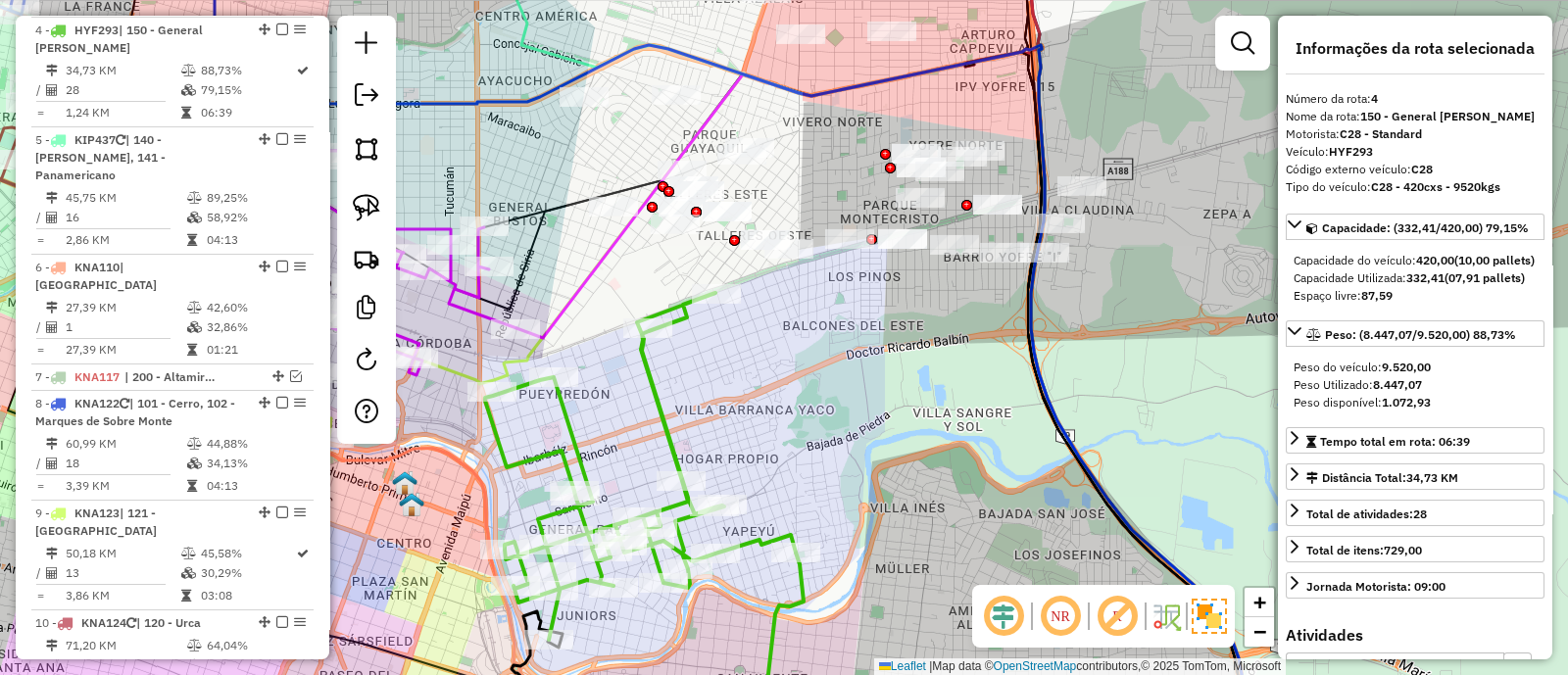
click at [892, 330] on div "Janela de atendimento Grade de atendimento Capacidade Transportadoras Veículos …" at bounding box center [784, 337] width 1568 height 675
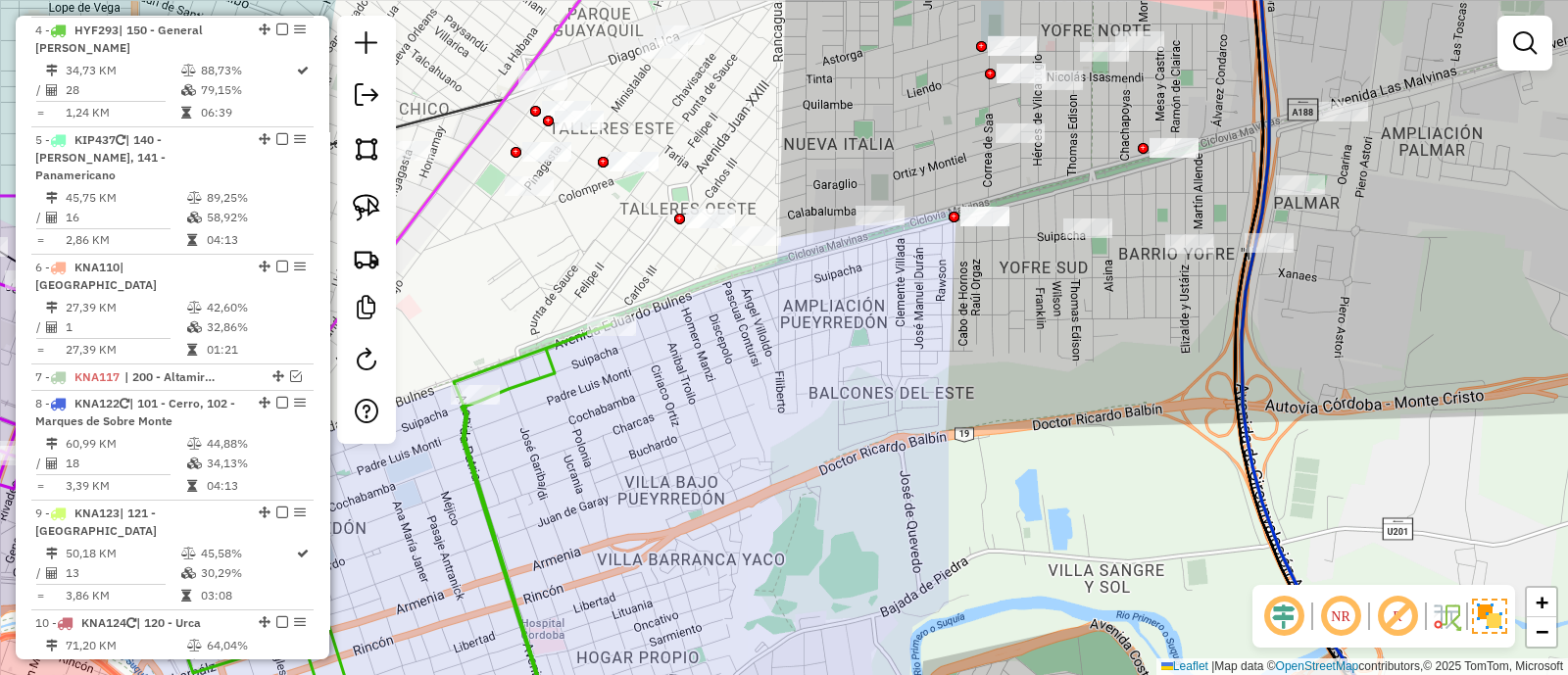
click at [554, 367] on icon at bounding box center [380, 533] width 462 height 419
select select "**********"
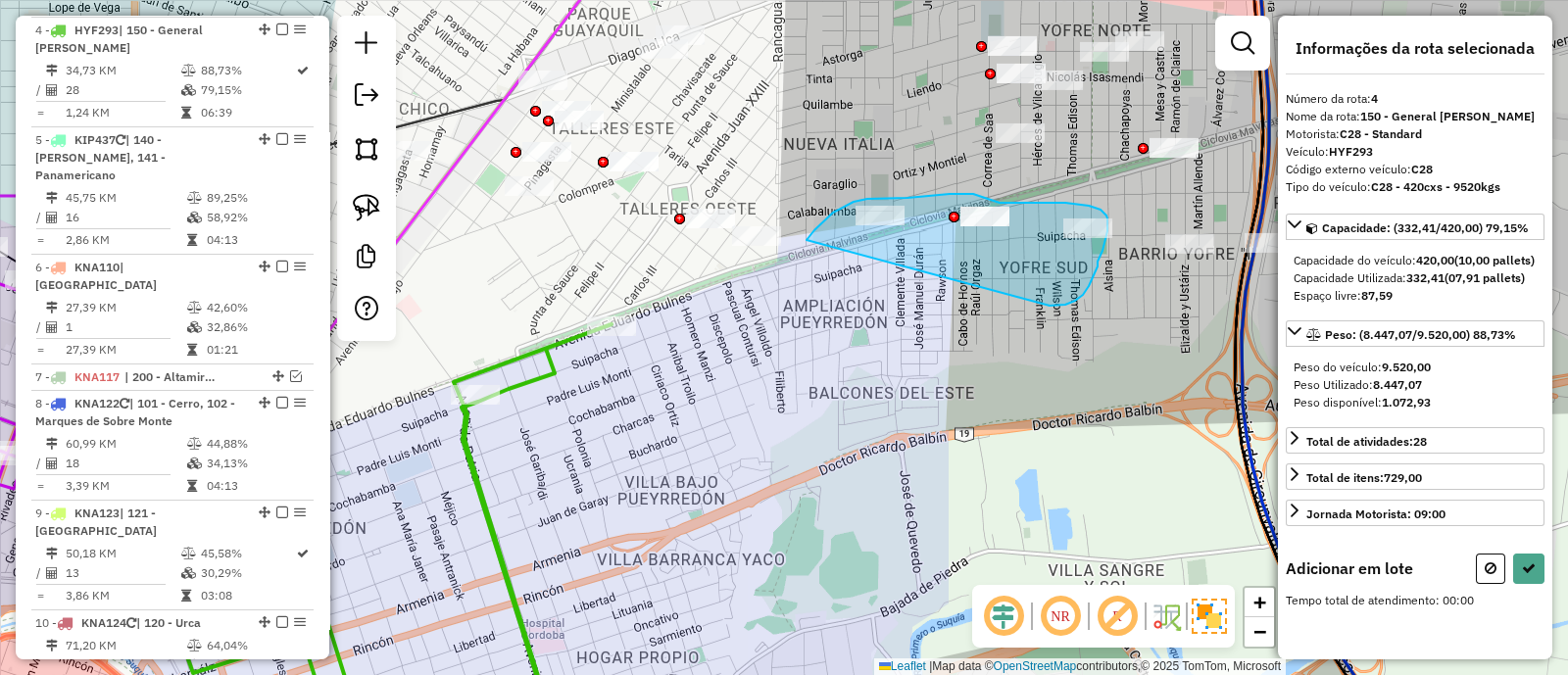
drag, startPoint x: 1089, startPoint y: 286, endPoint x: 805, endPoint y: 242, distance: 287.4
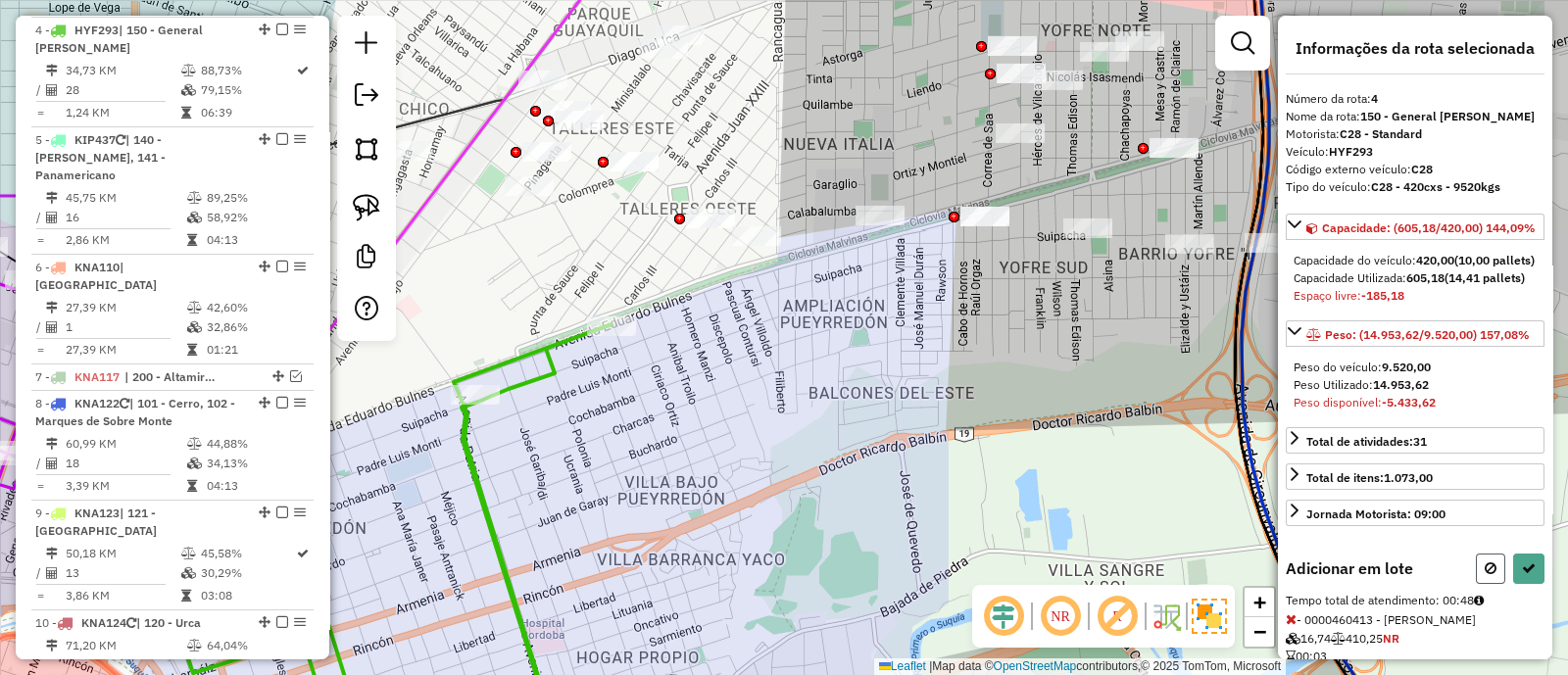
click at [1492, 585] on button at bounding box center [1491, 569] width 30 height 31
select select "**********"
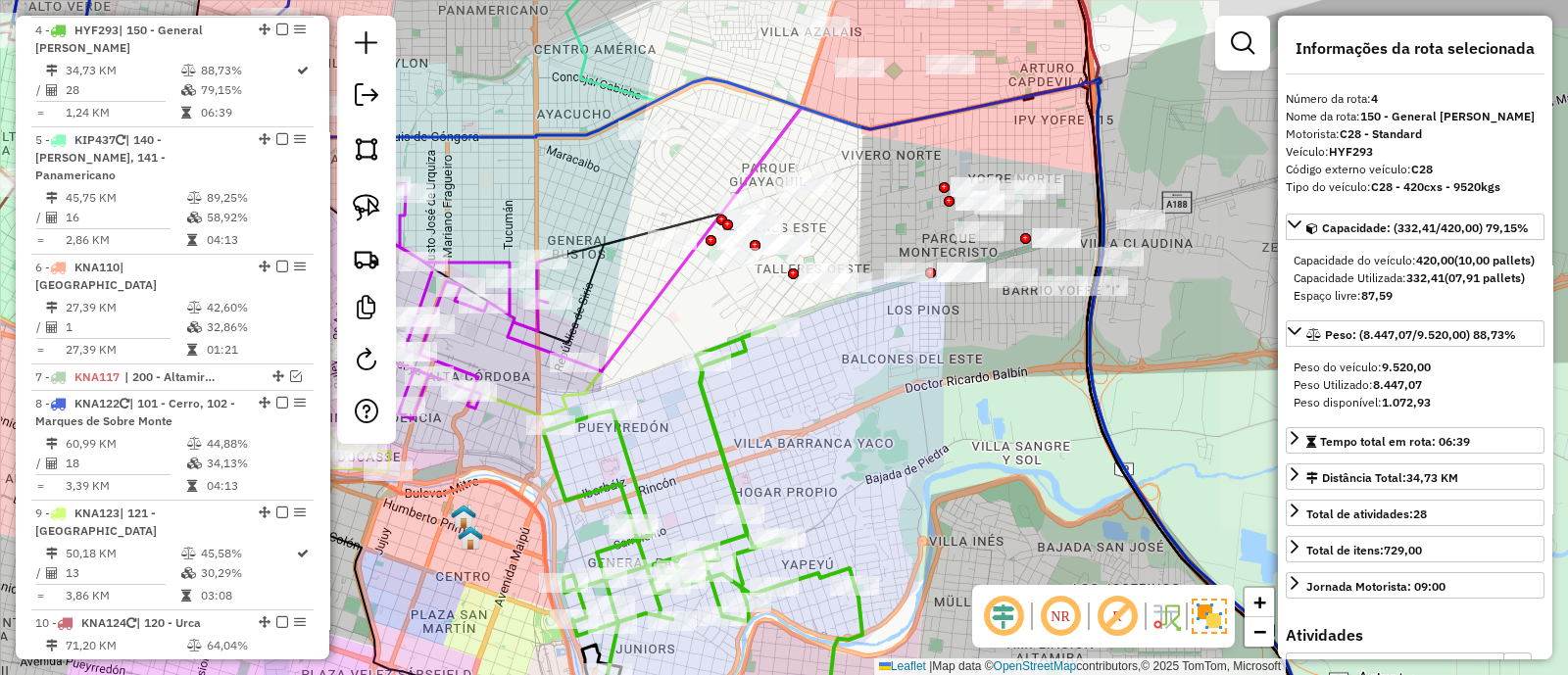
click at [931, 406] on div "Janela de atendimento Grade de atendimento Capacidade Transportadoras Veículos …" at bounding box center [784, 337] width 1568 height 675
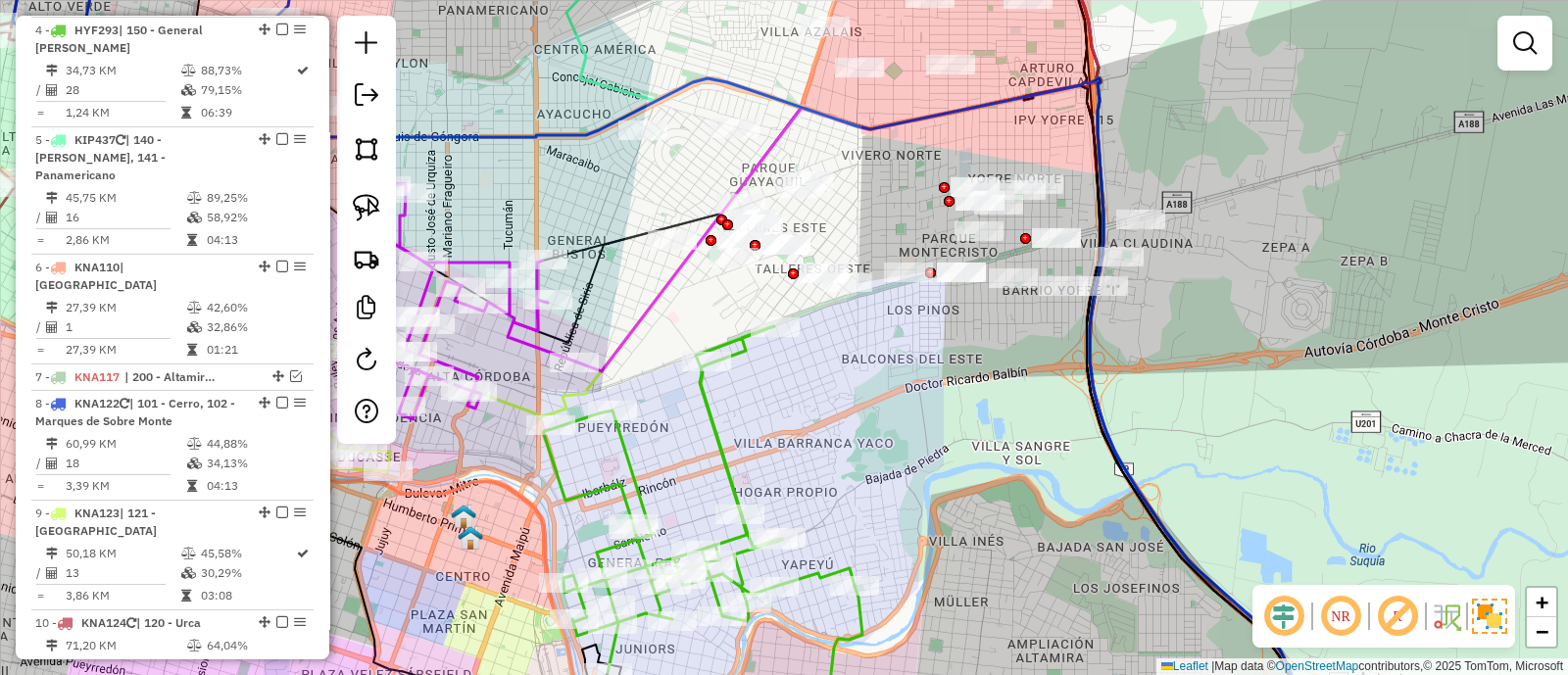
click at [714, 419] on icon at bounding box center [699, 499] width 311 height 347
select select "**********"
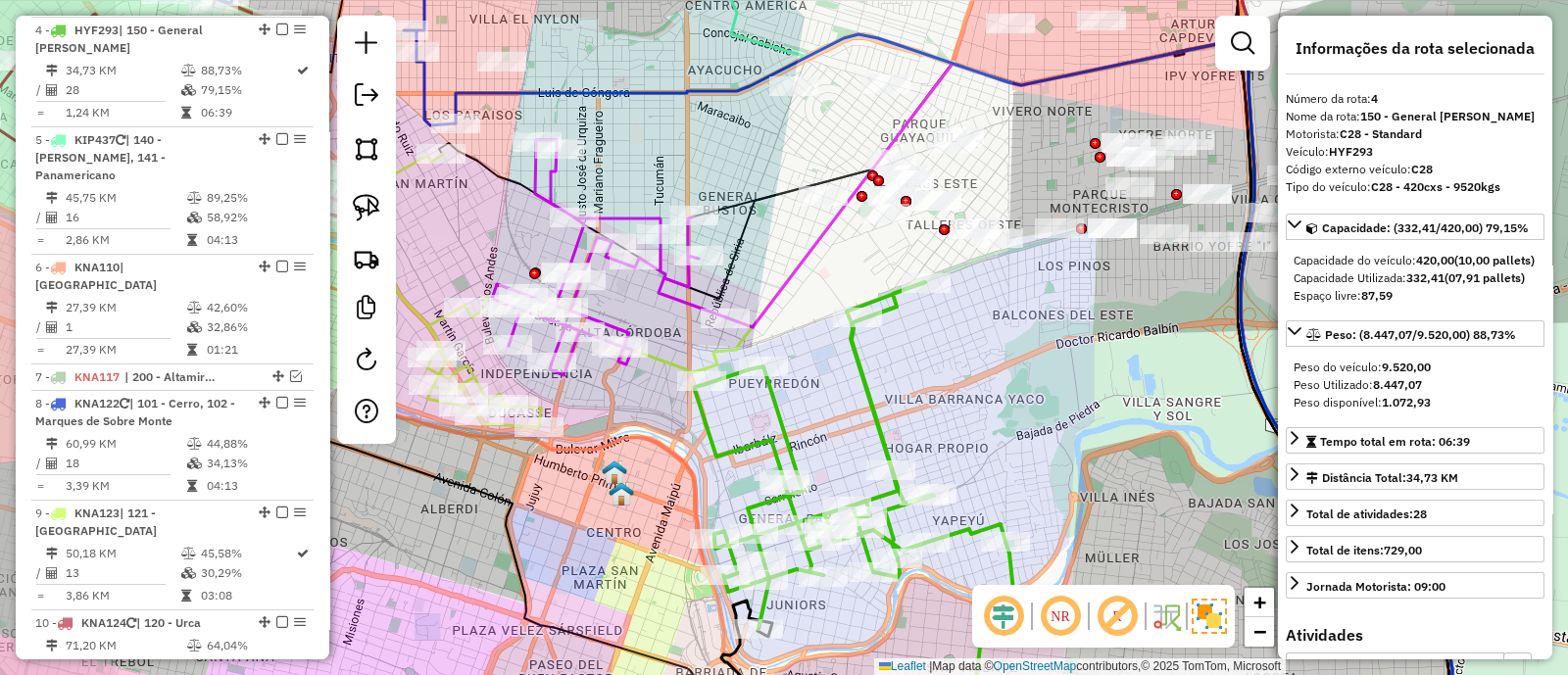
drag, startPoint x: 718, startPoint y: 408, endPoint x: 822, endPoint y: 355, distance: 116.7
click at [827, 355] on div "Janela de atendimento Grade de atendimento Capacidade Transportadoras Veículos …" at bounding box center [784, 337] width 1568 height 675
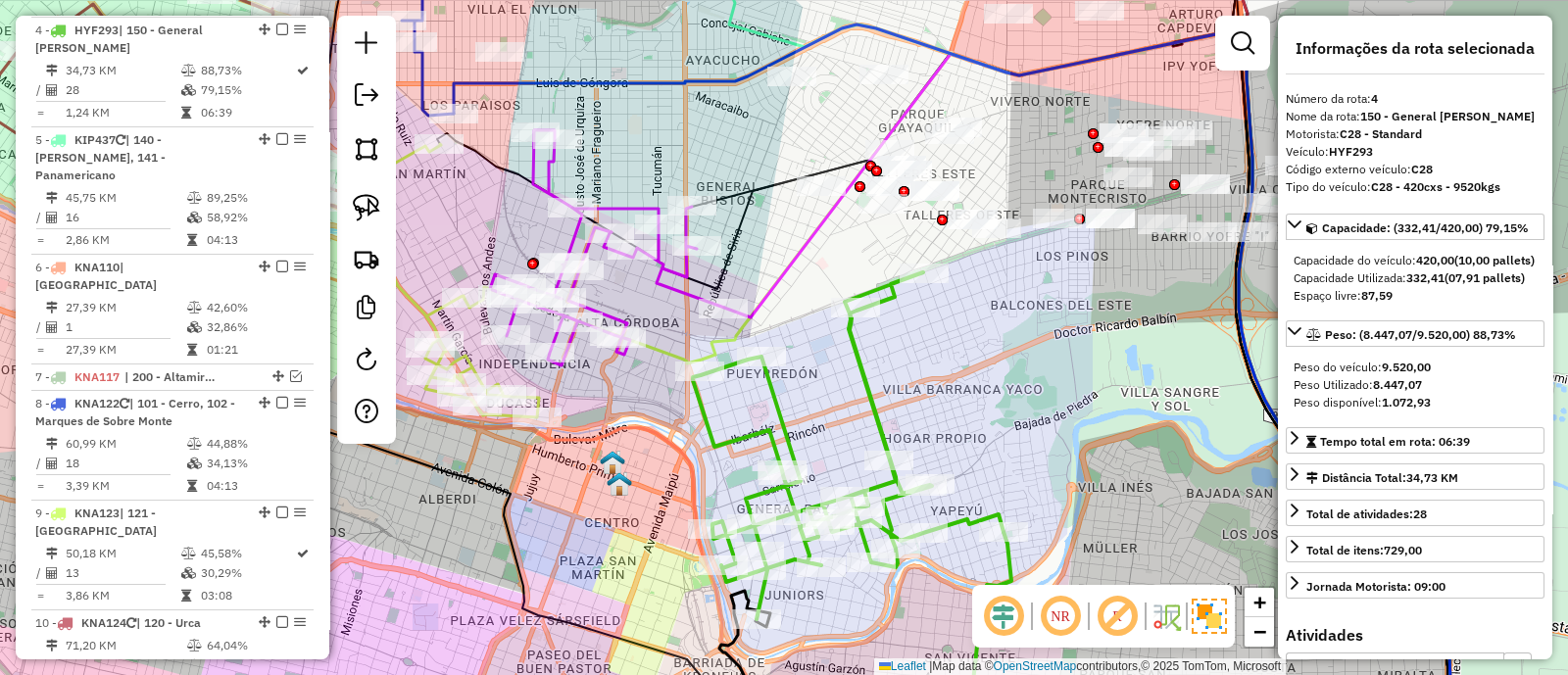
click at [770, 402] on icon at bounding box center [848, 445] width 311 height 347
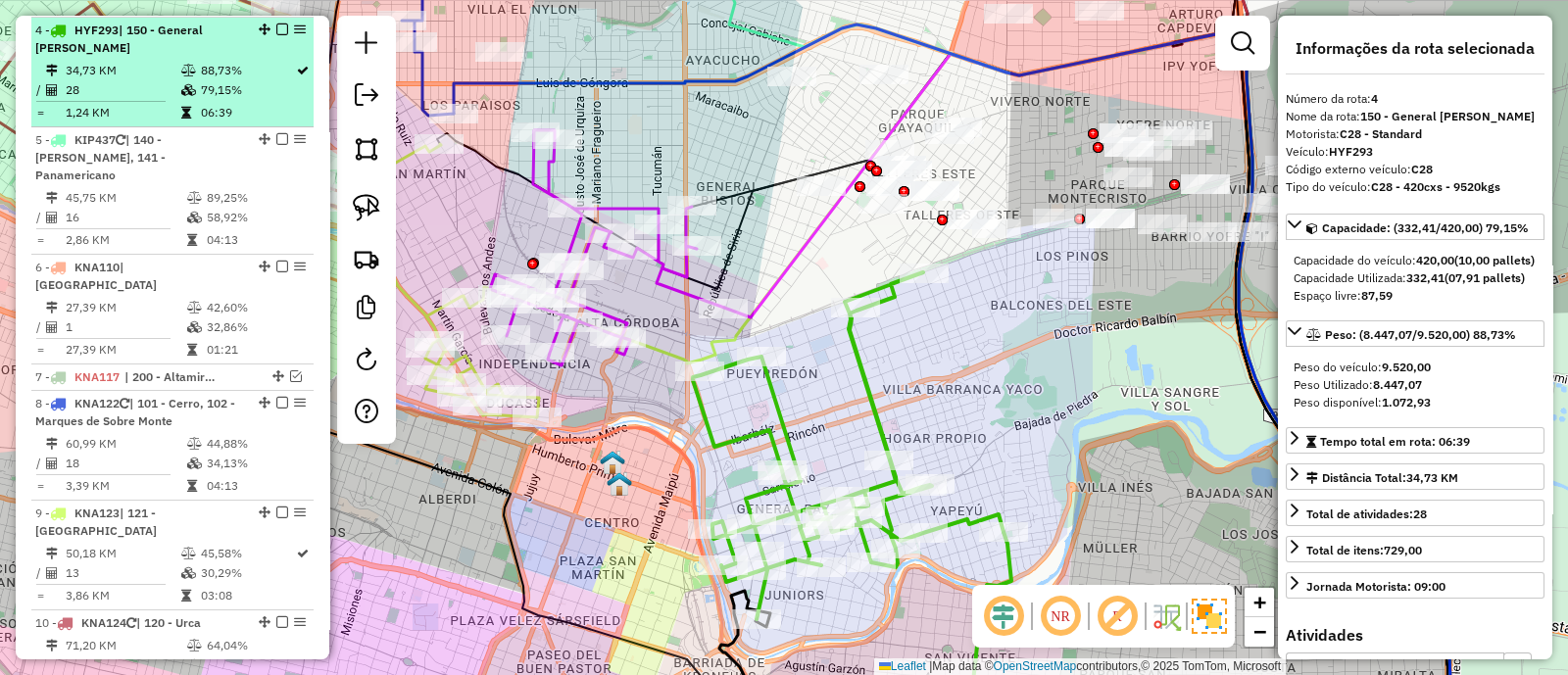
click at [280, 26] on em at bounding box center [282, 30] width 12 height 12
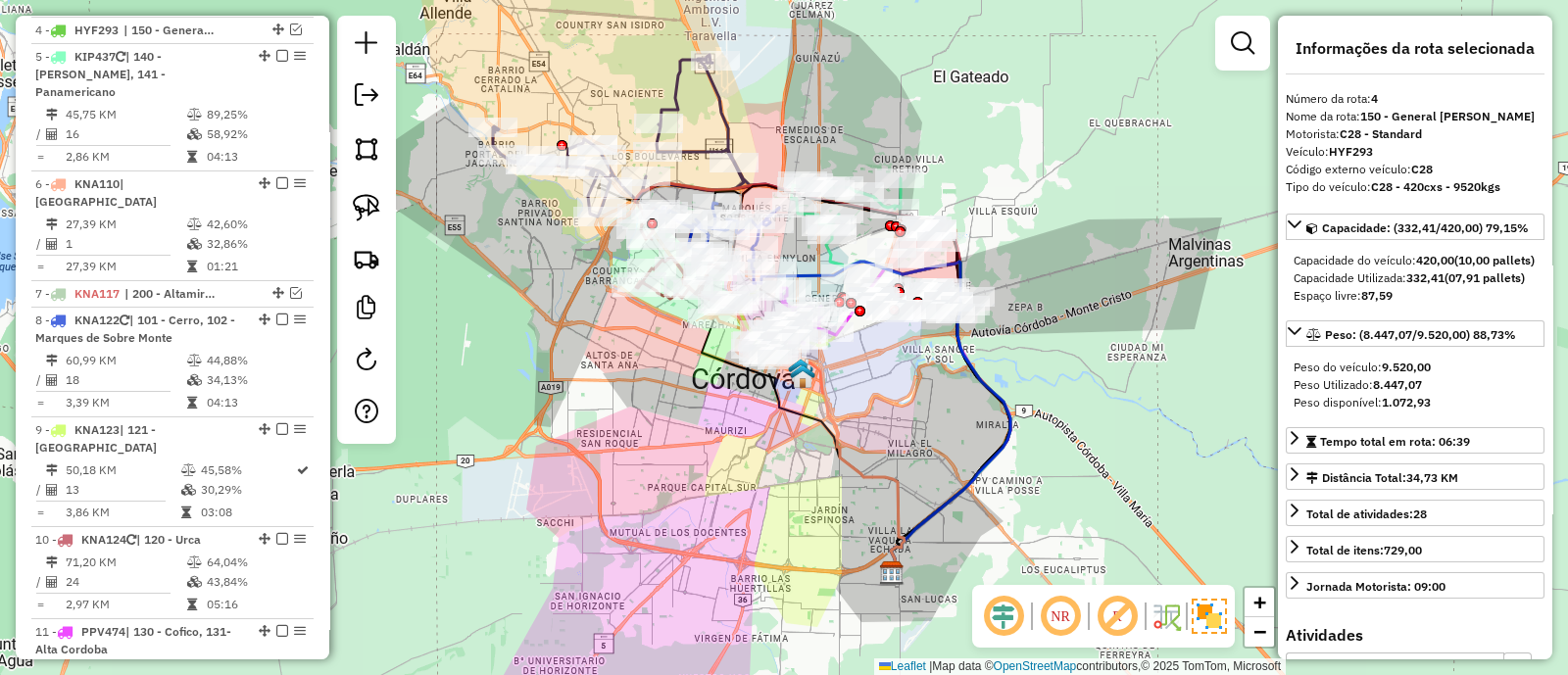
drag, startPoint x: 805, startPoint y: 424, endPoint x: 935, endPoint y: 394, distance: 133.4
click at [935, 394] on div "Janela de atendimento Grade de atendimento Capacidade Transportadoras Veículos …" at bounding box center [784, 337] width 1568 height 675
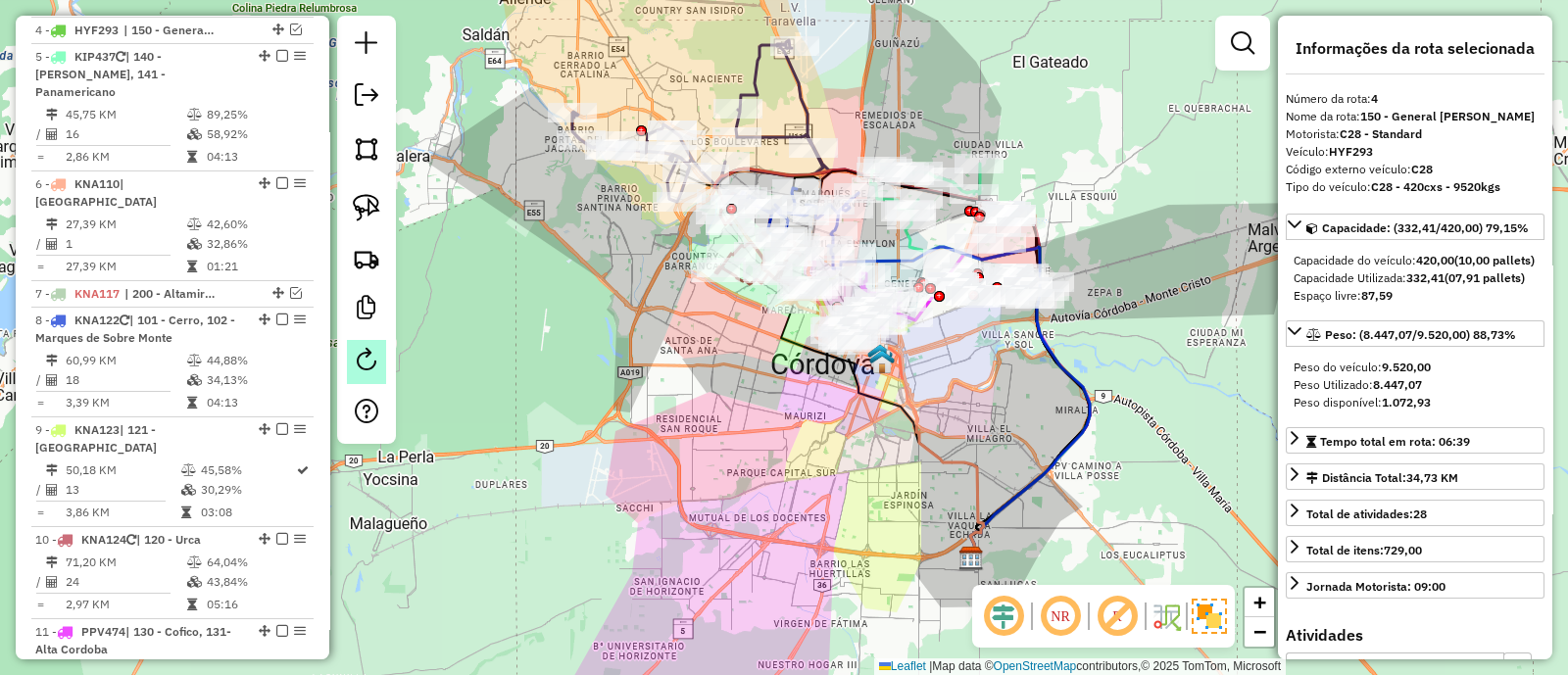
click at [369, 356] on em at bounding box center [367, 360] width 24 height 24
select select "*"
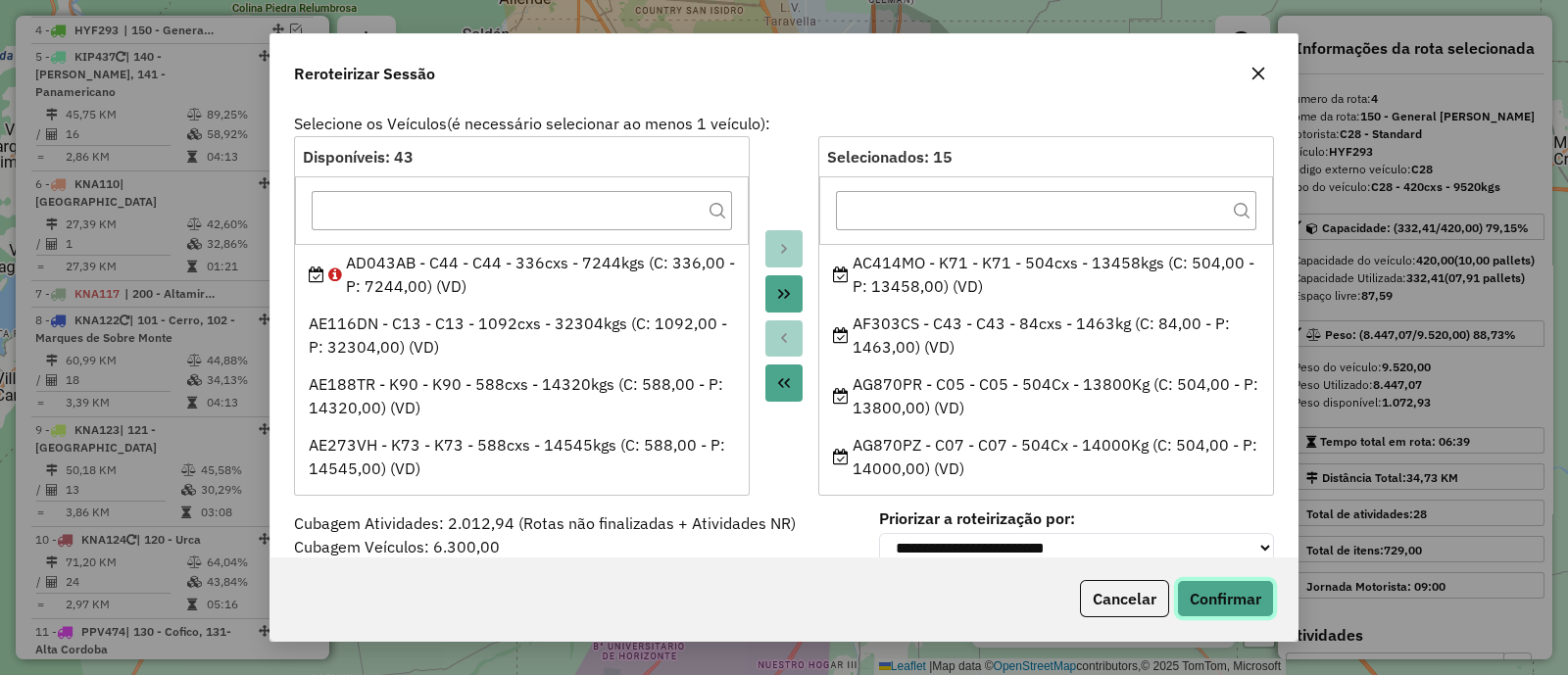
click at [1243, 595] on button "Confirmar" at bounding box center [1226, 598] width 97 height 37
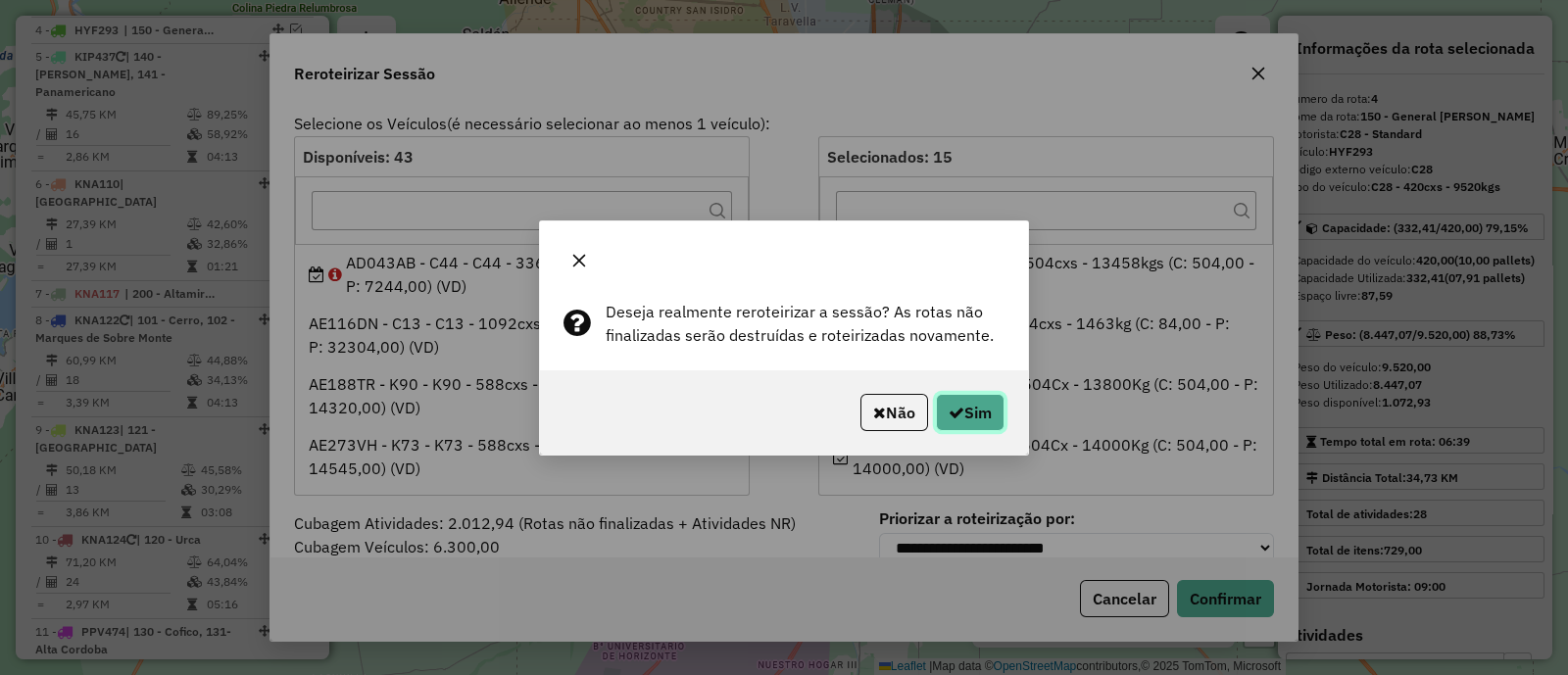
click at [940, 404] on button "Sim" at bounding box center [970, 412] width 69 height 37
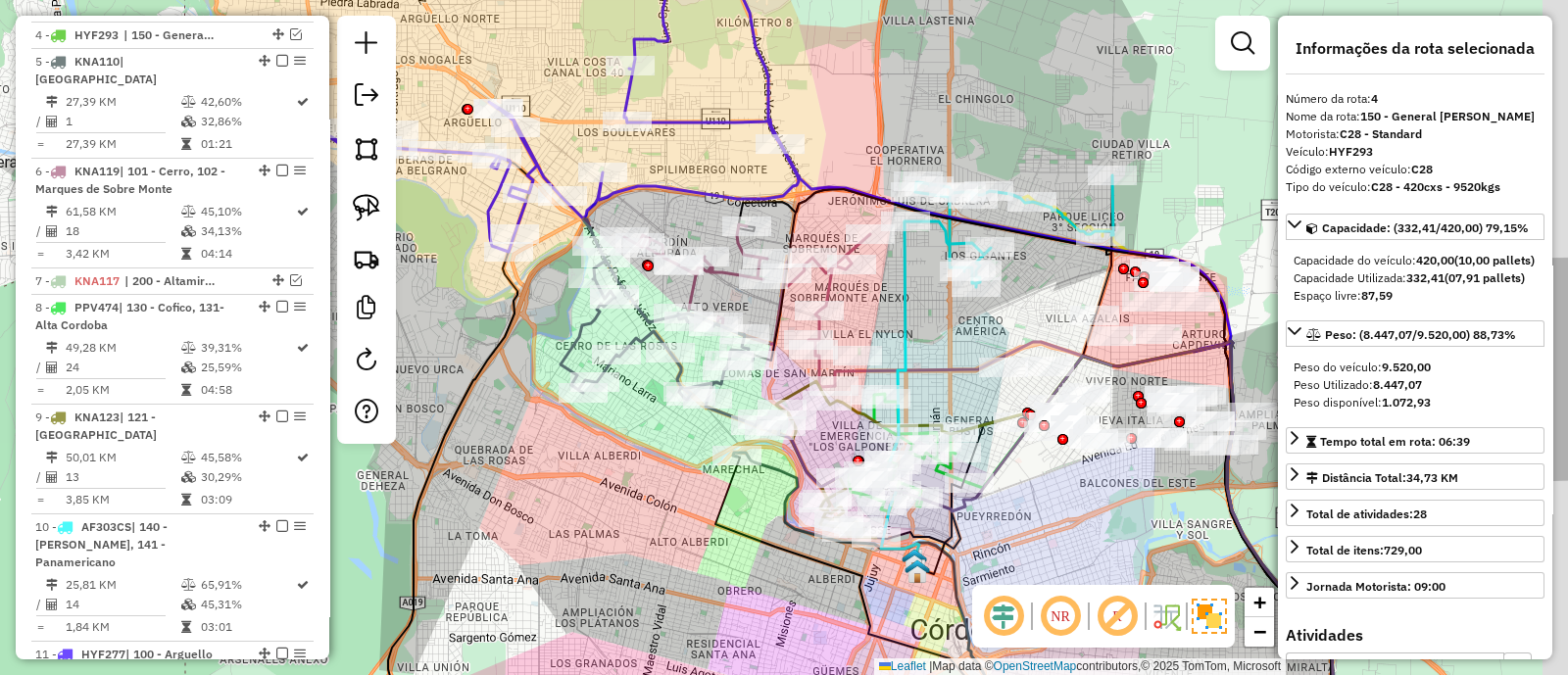
scroll to position [897, 0]
drag, startPoint x: 679, startPoint y: 156, endPoint x: 566, endPoint y: 133, distance: 115.3
click at [566, 133] on div "Janela de atendimento Grade de atendimento Capacidade Transportadoras Veículos …" at bounding box center [784, 337] width 1568 height 675
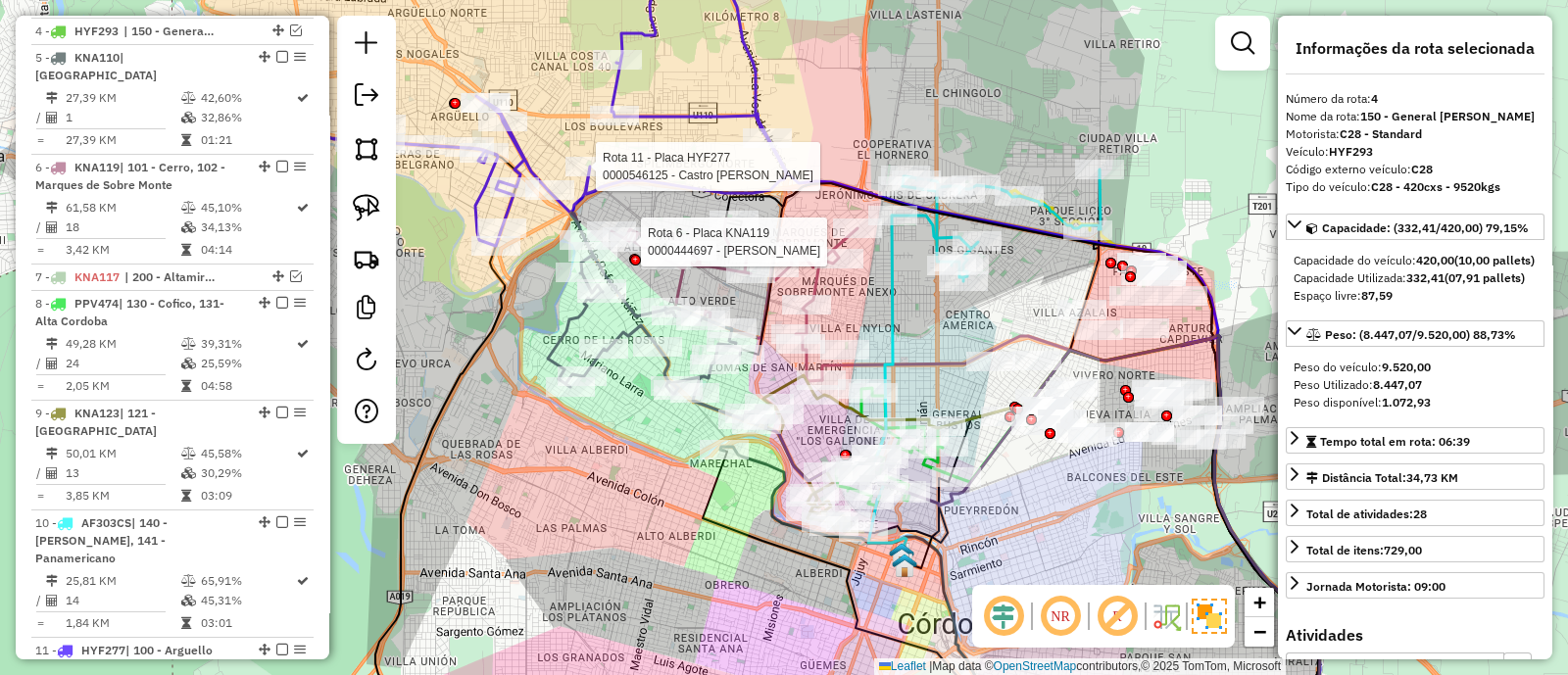
click at [845, 303] on div "Rota 6 - Placa KNA119 0000444697 - Torres Daniel Adolfo Rota 11 - Placa HYF277 …" at bounding box center [784, 337] width 1568 height 675
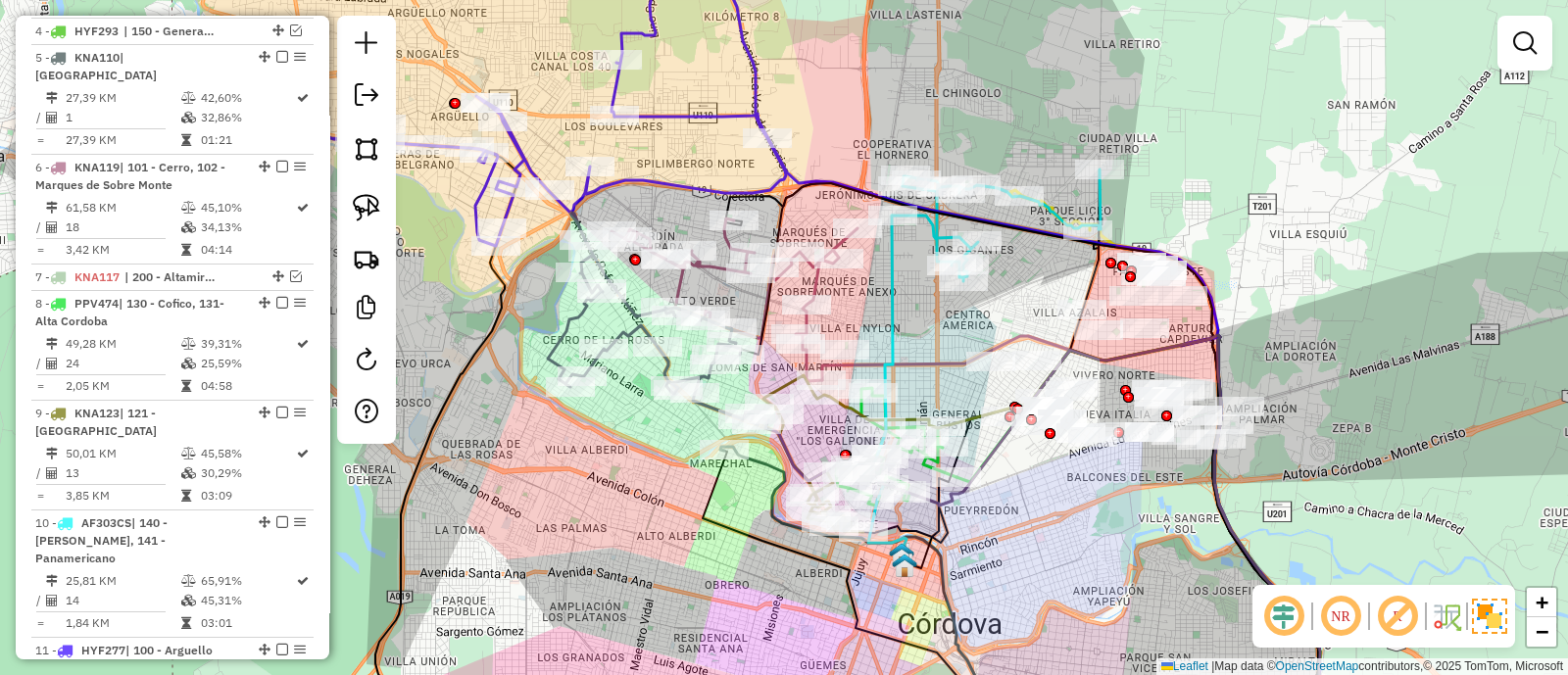
click at [818, 281] on icon at bounding box center [734, 300] width 246 height 163
select select "**********"
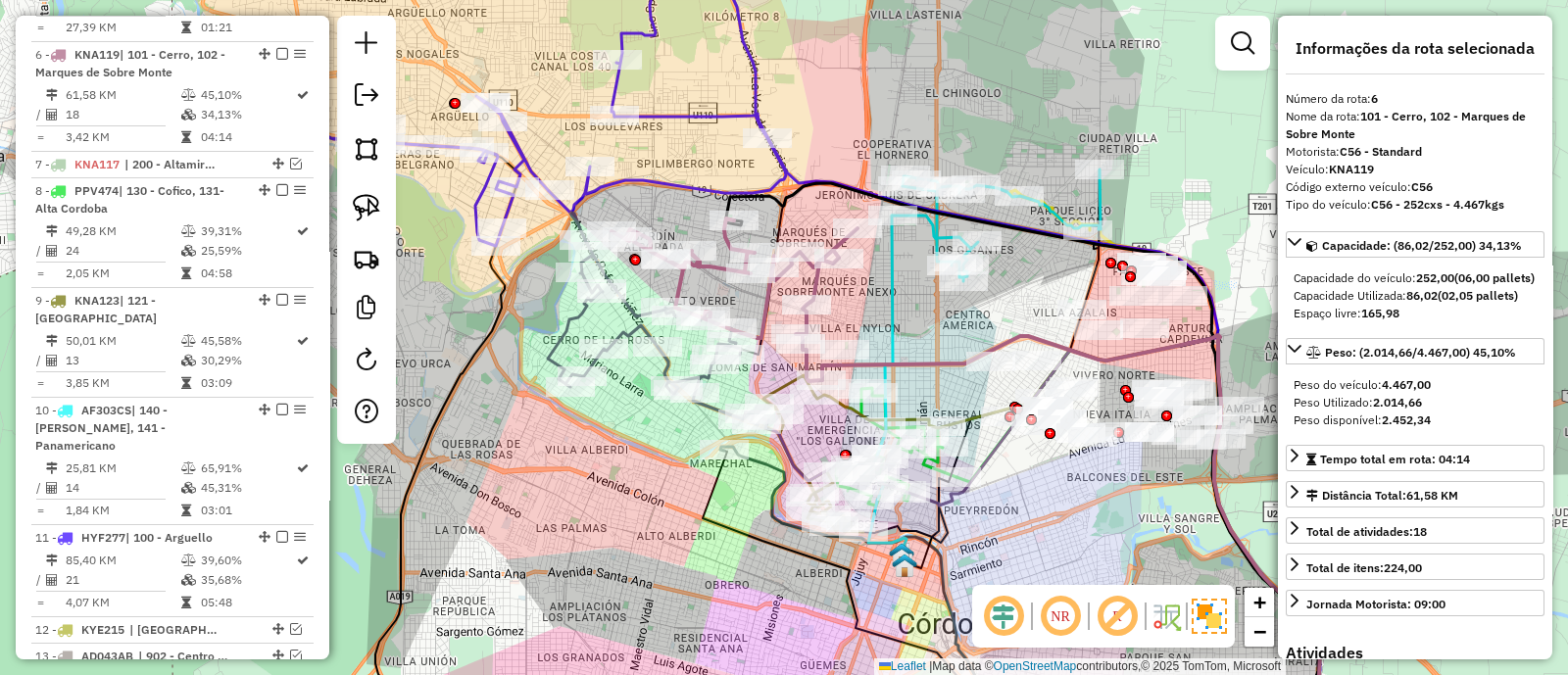
scroll to position [1015, 0]
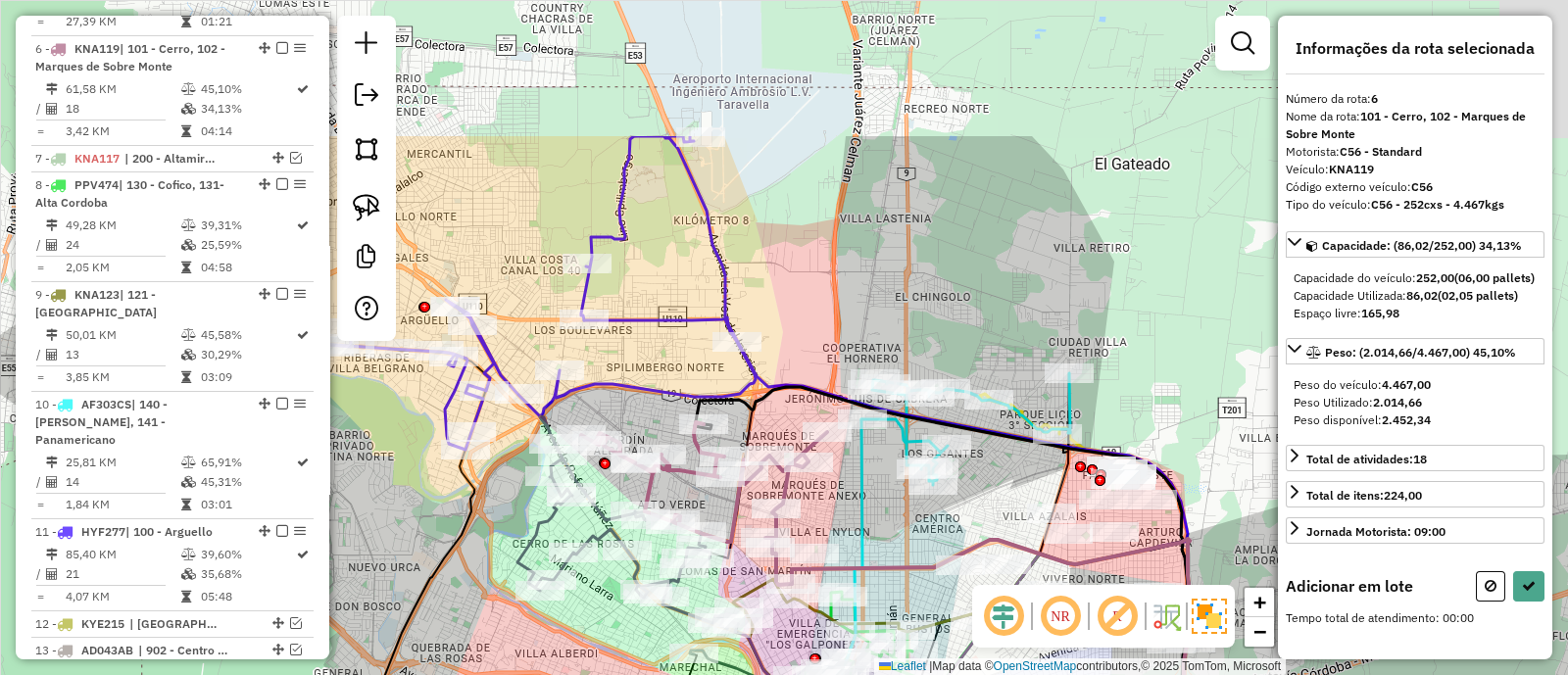
drag, startPoint x: 835, startPoint y: 121, endPoint x: 804, endPoint y: 325, distance: 206.3
click at [804, 325] on div "Janela de atendimento Grade de atendimento Capacidade Transportadoras Veículos …" at bounding box center [784, 337] width 1568 height 675
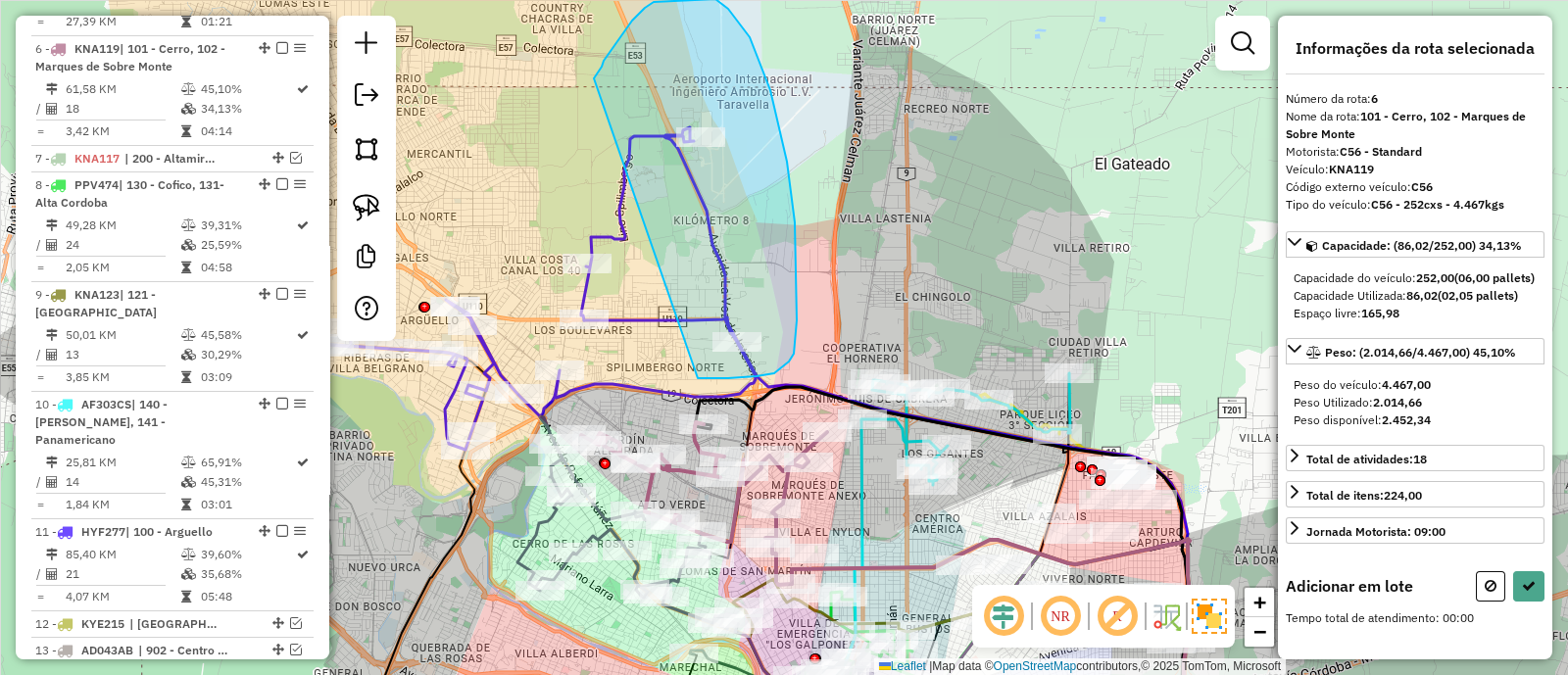
drag, startPoint x: 707, startPoint y: 379, endPoint x: 594, endPoint y: 79, distance: 320.6
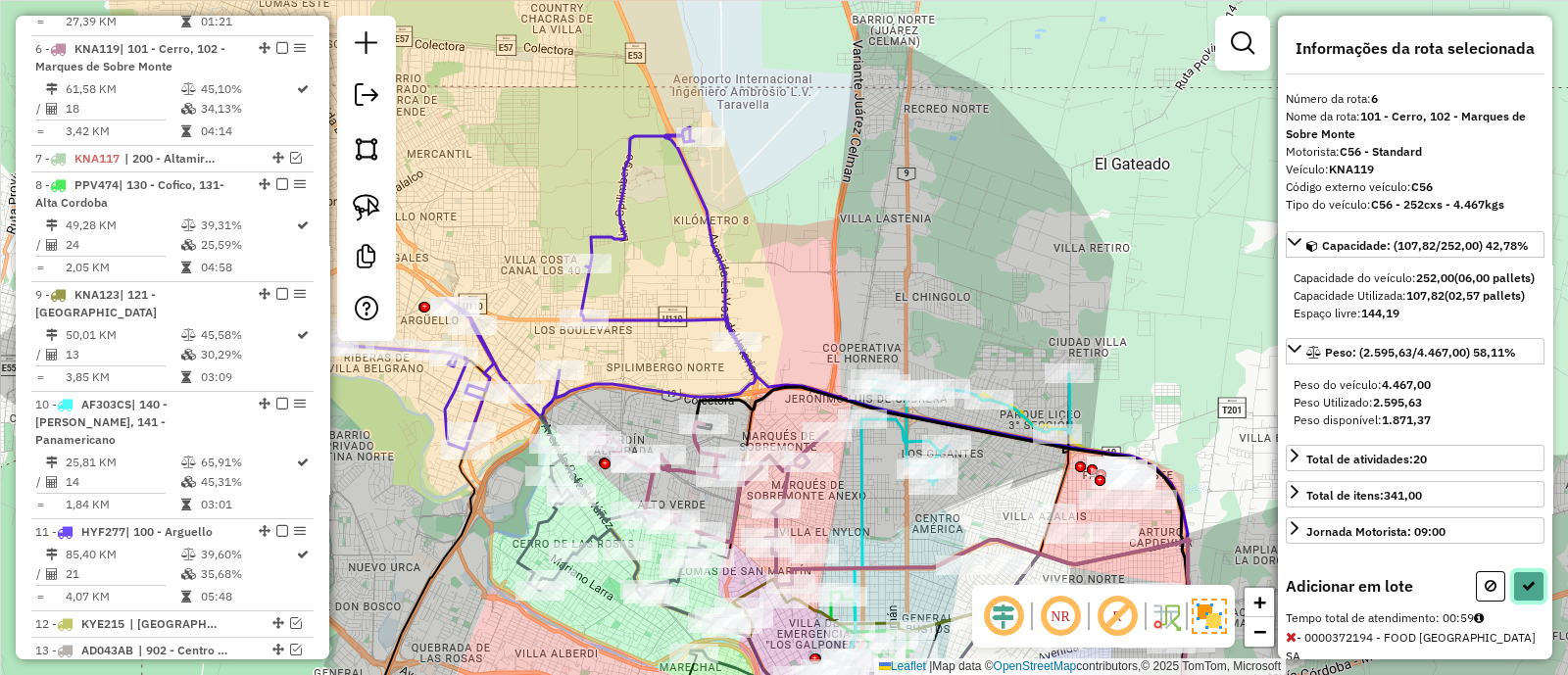
click at [1529, 592] on icon at bounding box center [1529, 587] width 14 height 14
select select "**********"
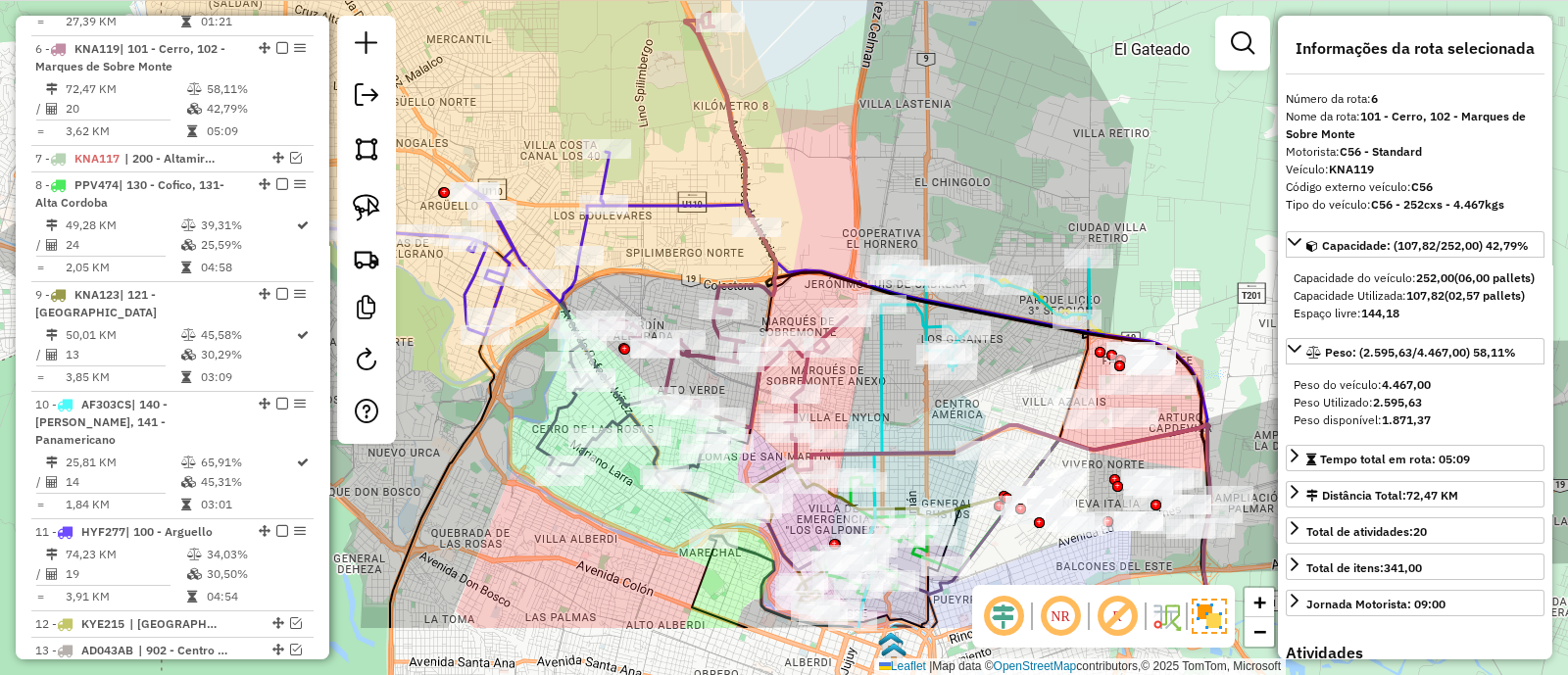
drag, startPoint x: 643, startPoint y: 382, endPoint x: 676, endPoint y: 213, distance: 172.2
click at [676, 213] on div "Janela de atendimento Grade de atendimento Capacidade Transportadoras Veículos …" at bounding box center [784, 337] width 1568 height 675
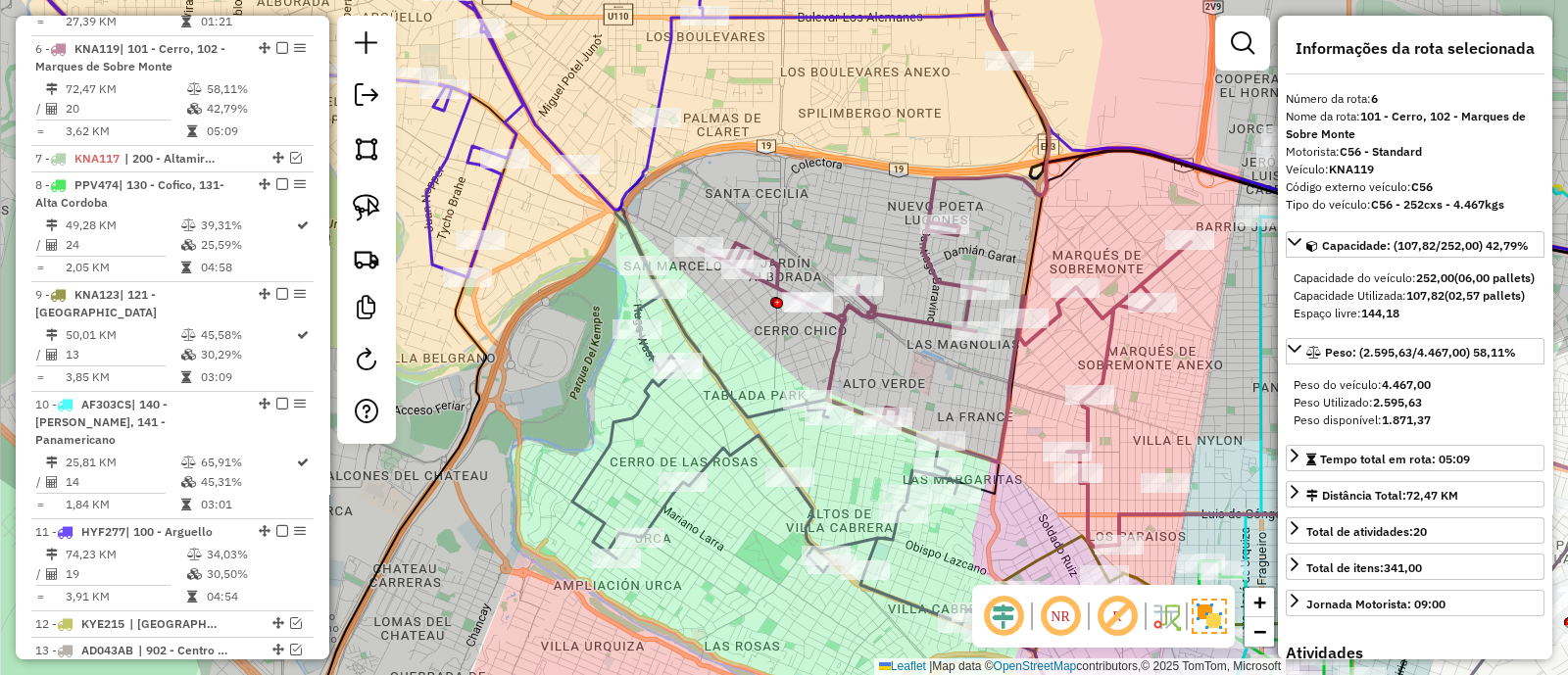
drag, startPoint x: 579, startPoint y: 278, endPoint x: 589, endPoint y: 335, distance: 57.9
click at [589, 335] on div "Janela de atendimento Grade de atendimento Capacidade Transportadoras Veículos …" at bounding box center [784, 337] width 1568 height 675
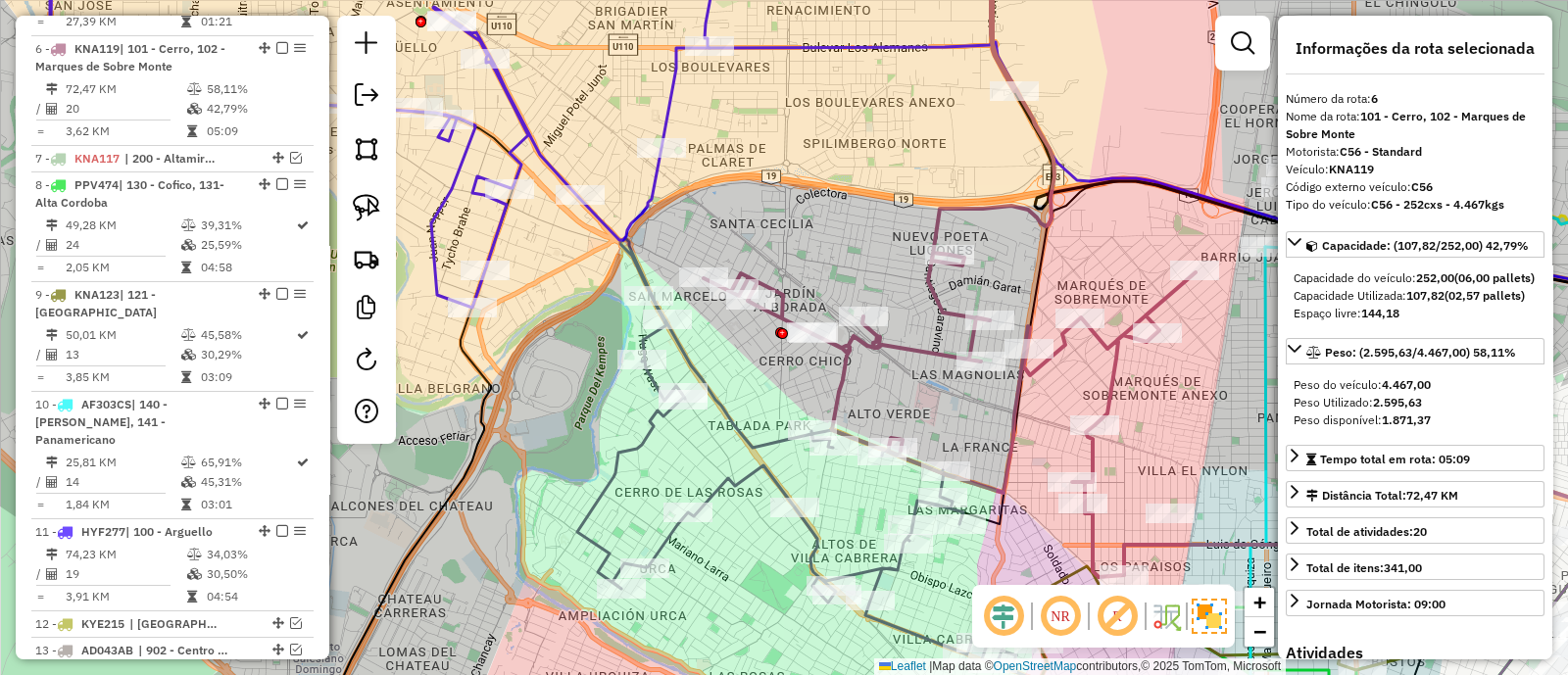
click at [637, 216] on icon at bounding box center [385, 124] width 671 height 368
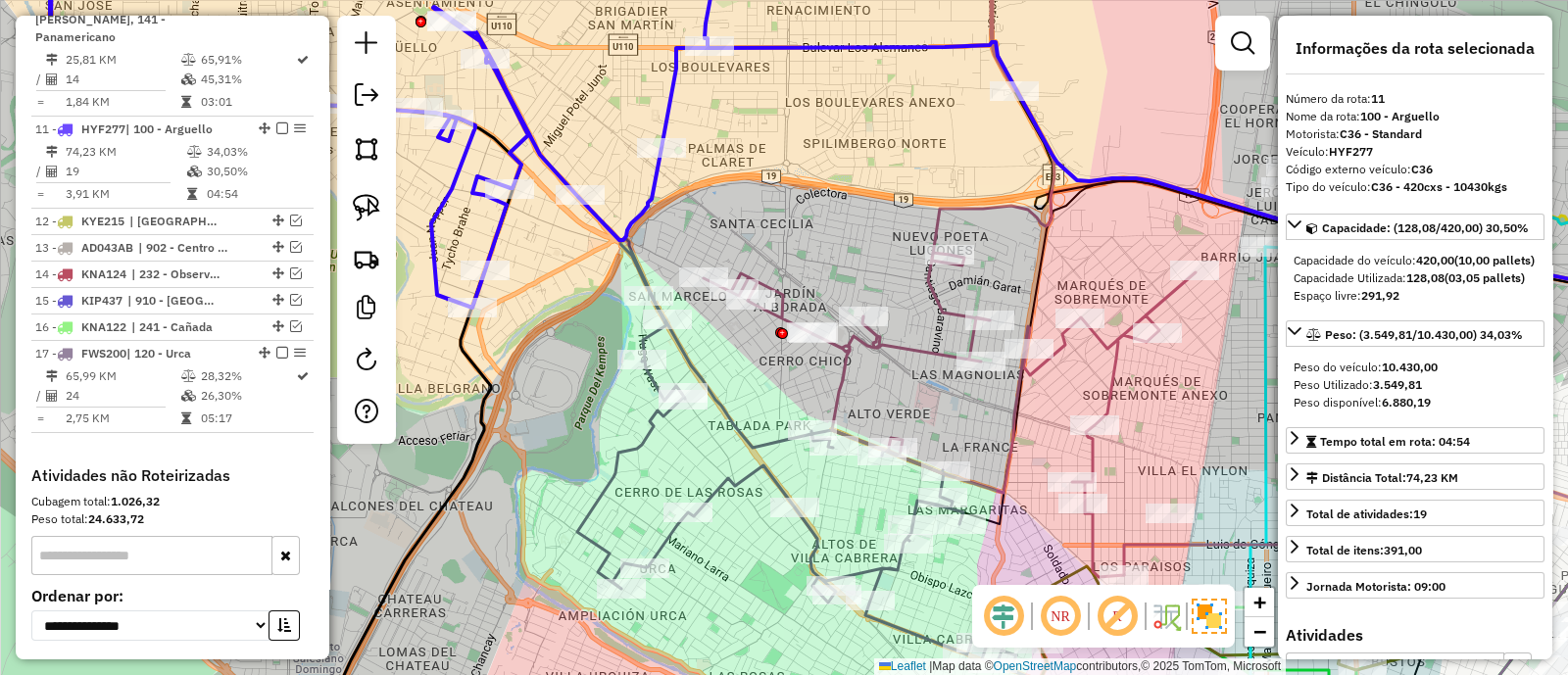
scroll to position [1463, 0]
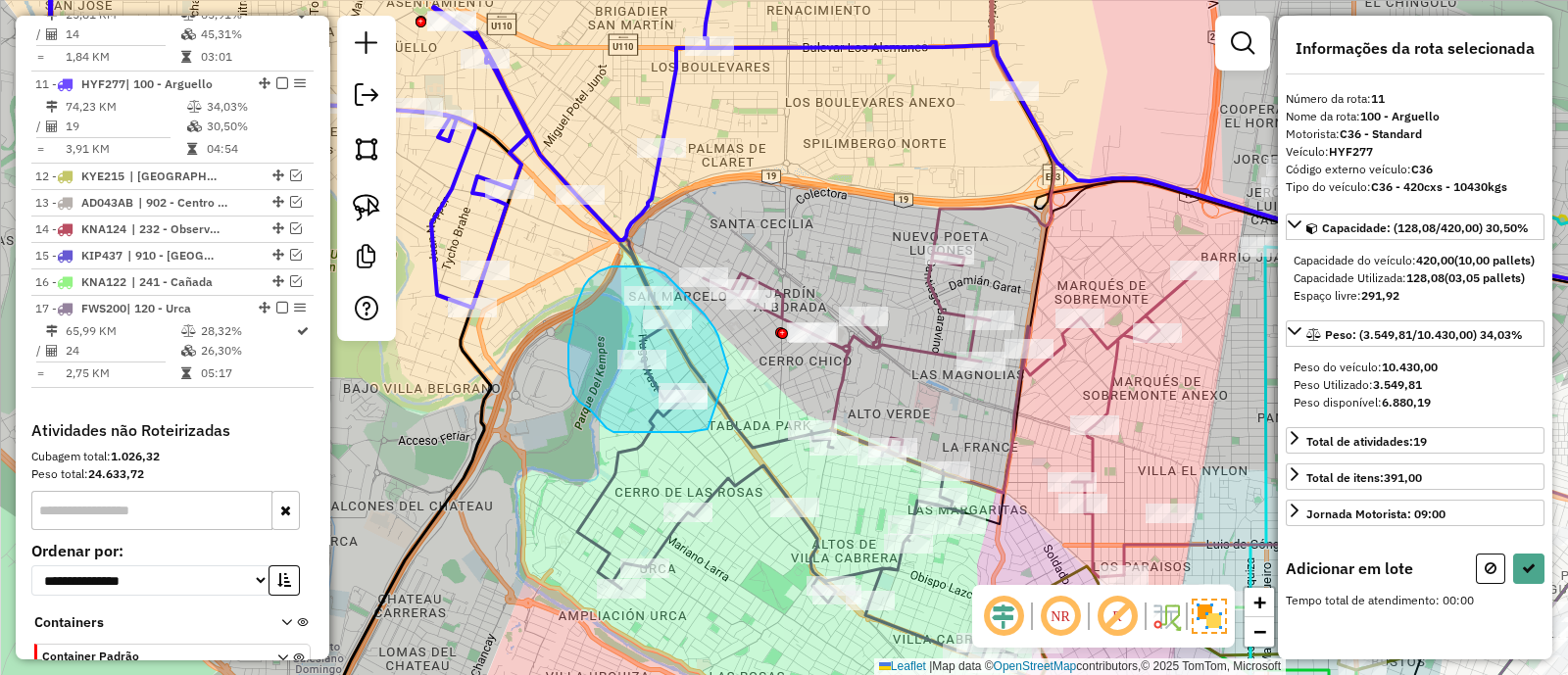
drag, startPoint x: 728, startPoint y: 369, endPoint x: 708, endPoint y: 429, distance: 63.2
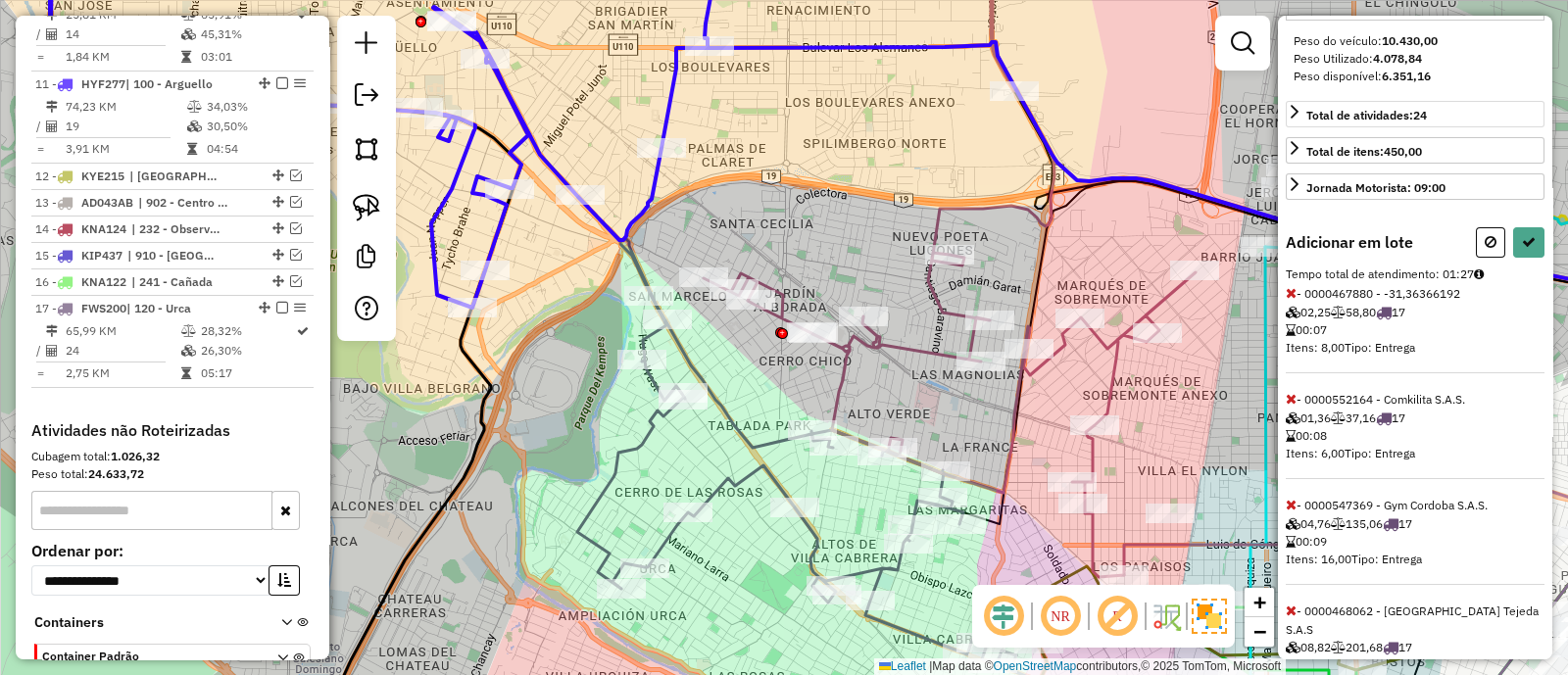
scroll to position [368, 0]
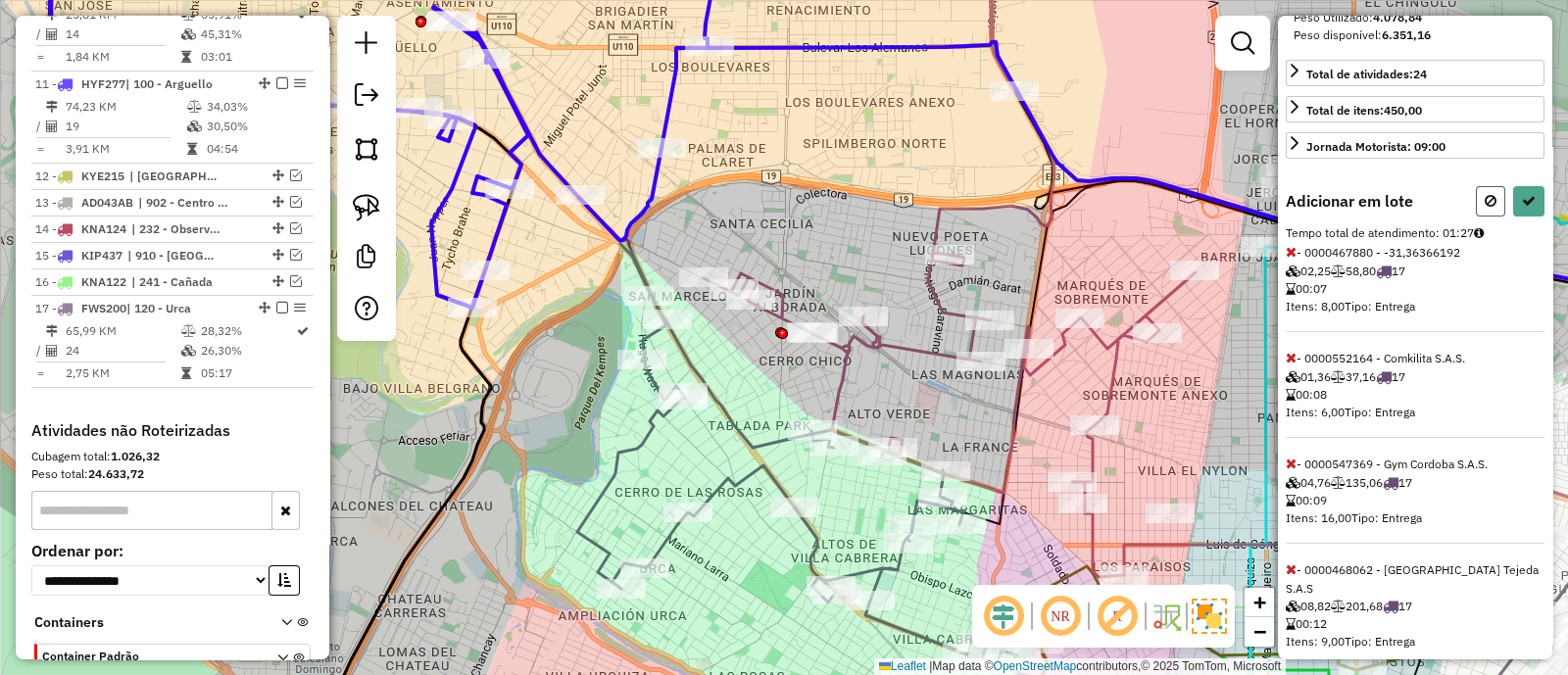
click at [1485, 208] on icon at bounding box center [1491, 201] width 12 height 14
select select "**********"
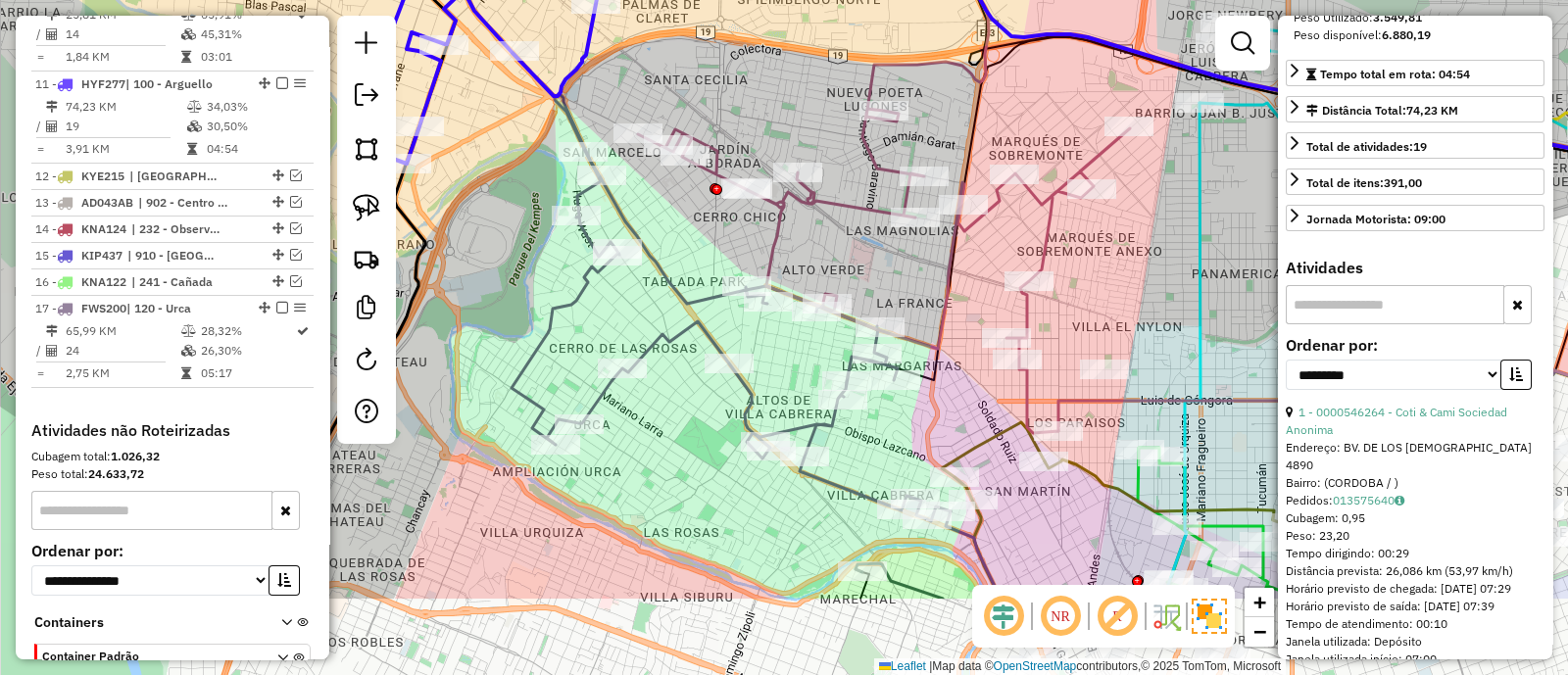
drag, startPoint x: 723, startPoint y: 369, endPoint x: 657, endPoint y: 225, distance: 158.4
click at [657, 225] on div "Janela de atendimento Grade de atendimento Capacidade Transportadoras Veículos …" at bounding box center [784, 337] width 1568 height 675
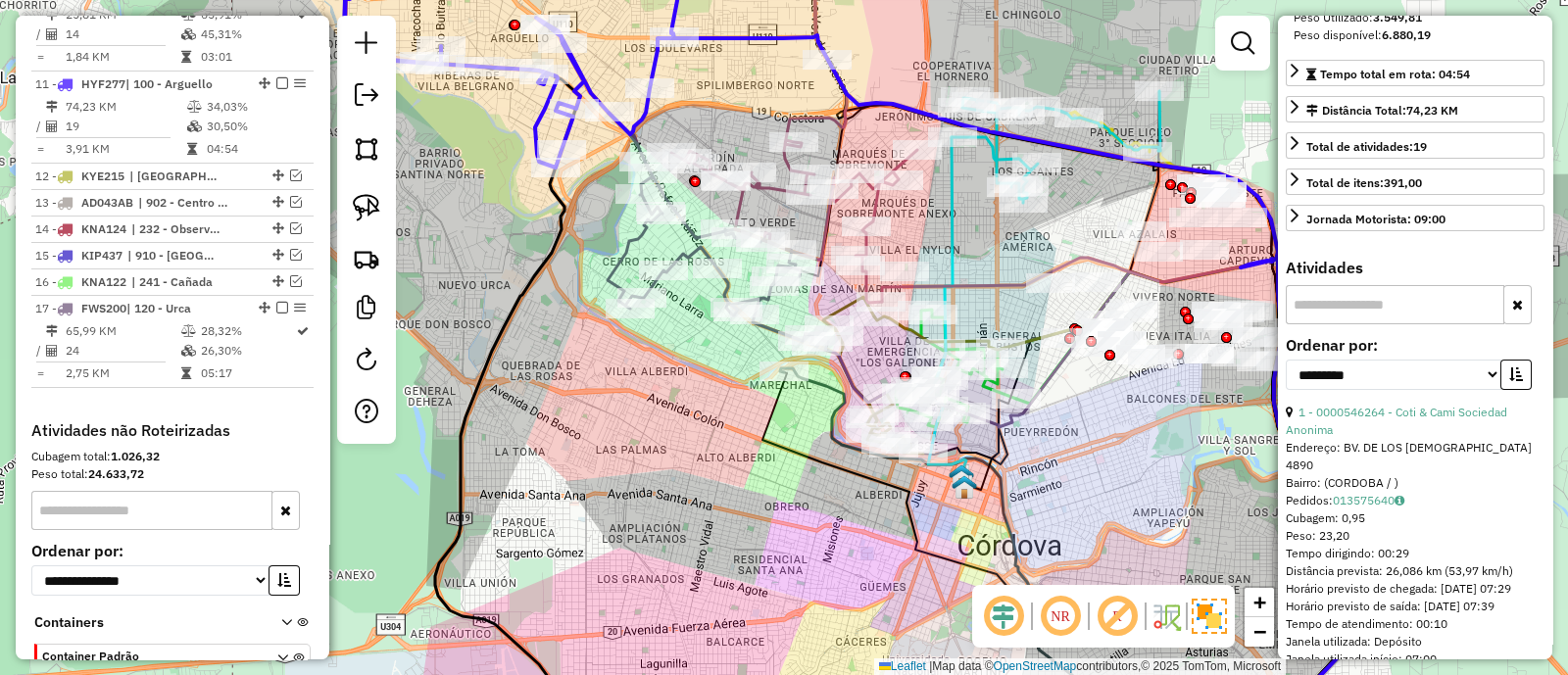
drag, startPoint x: 702, startPoint y: 420, endPoint x: 727, endPoint y: 394, distance: 36.1
click at [727, 394] on div "Janela de atendimento Grade de atendimento Capacidade Transportadoras Veículos …" at bounding box center [784, 337] width 1568 height 675
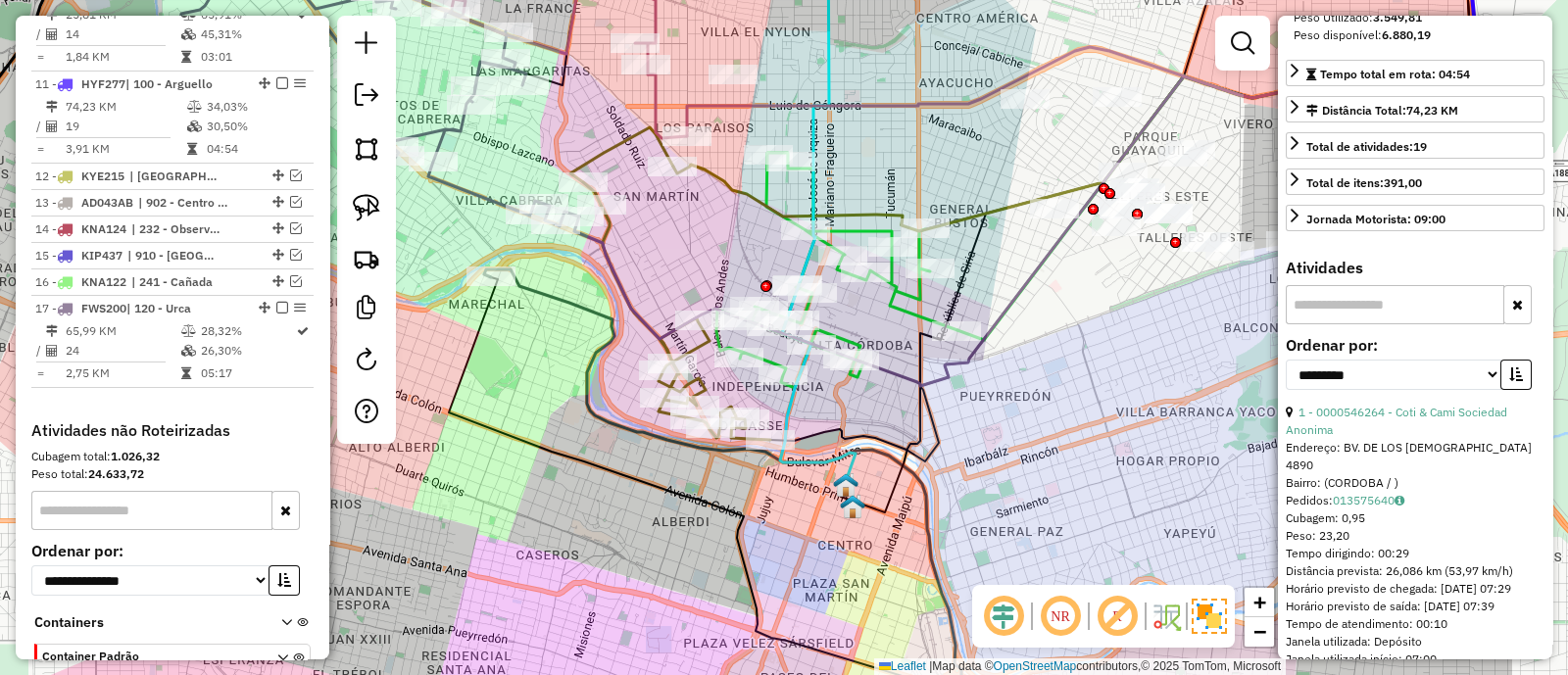
drag, startPoint x: 814, startPoint y: 320, endPoint x: 599, endPoint y: 306, distance: 215.5
click at [599, 306] on icon at bounding box center [739, 498] width 509 height 458
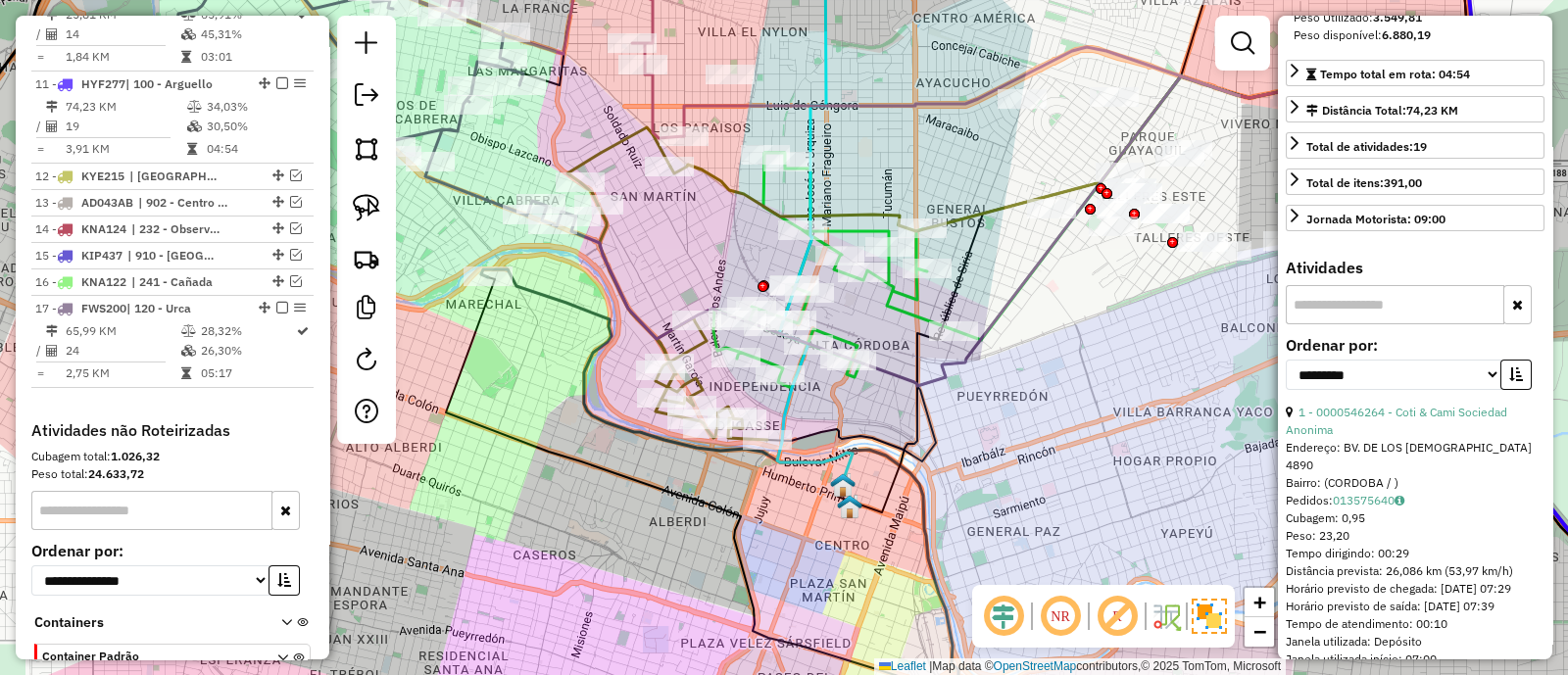
click at [643, 315] on icon at bounding box center [1127, 395] width 1110 height 696
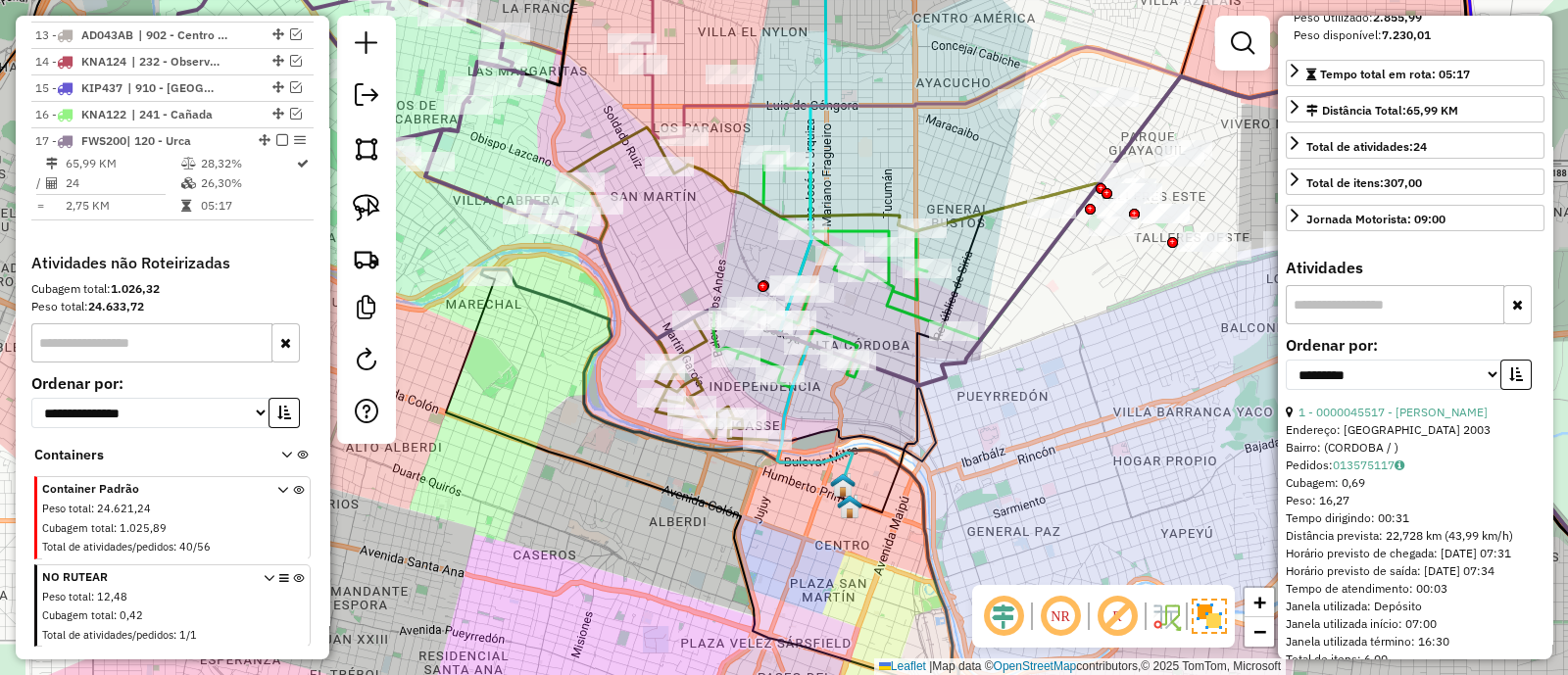
scroll to position [1659, 0]
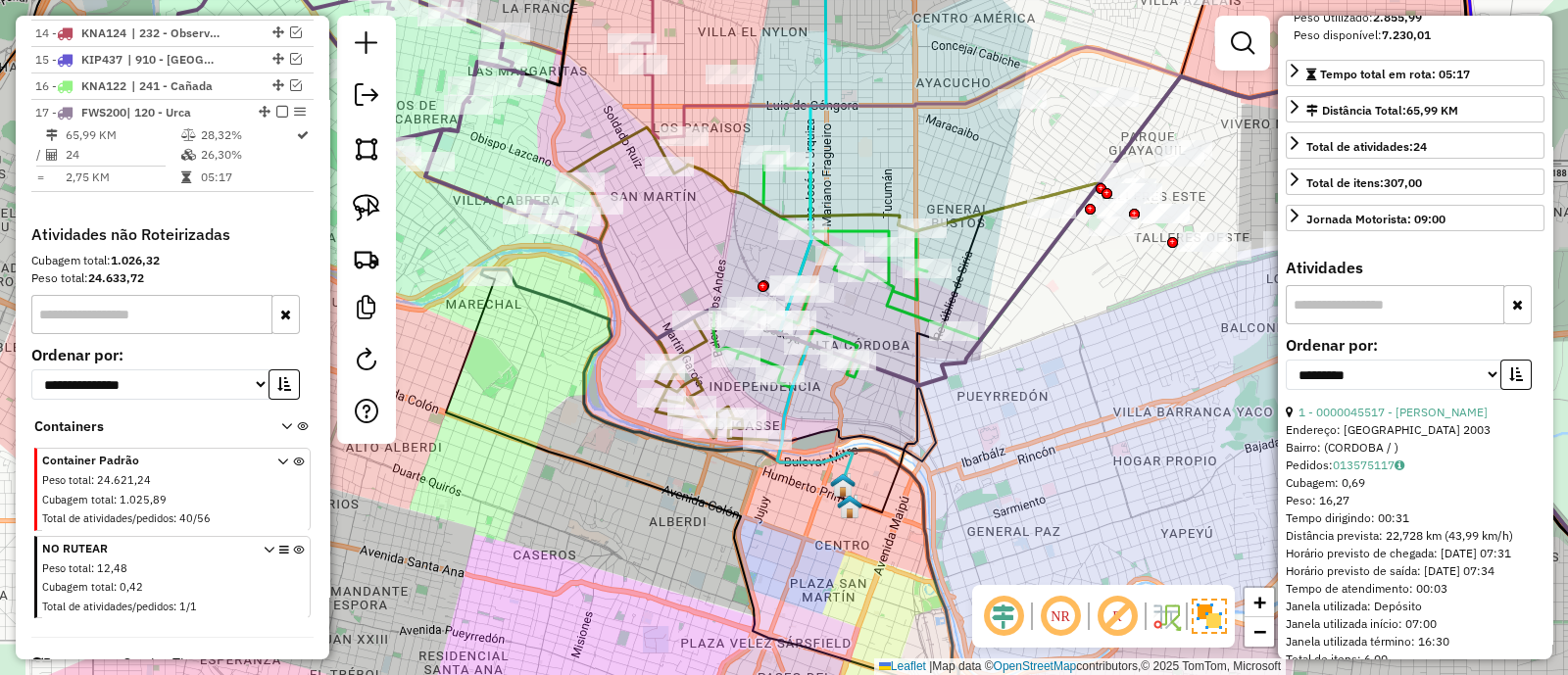
click at [689, 344] on icon at bounding box center [667, 283] width 200 height 312
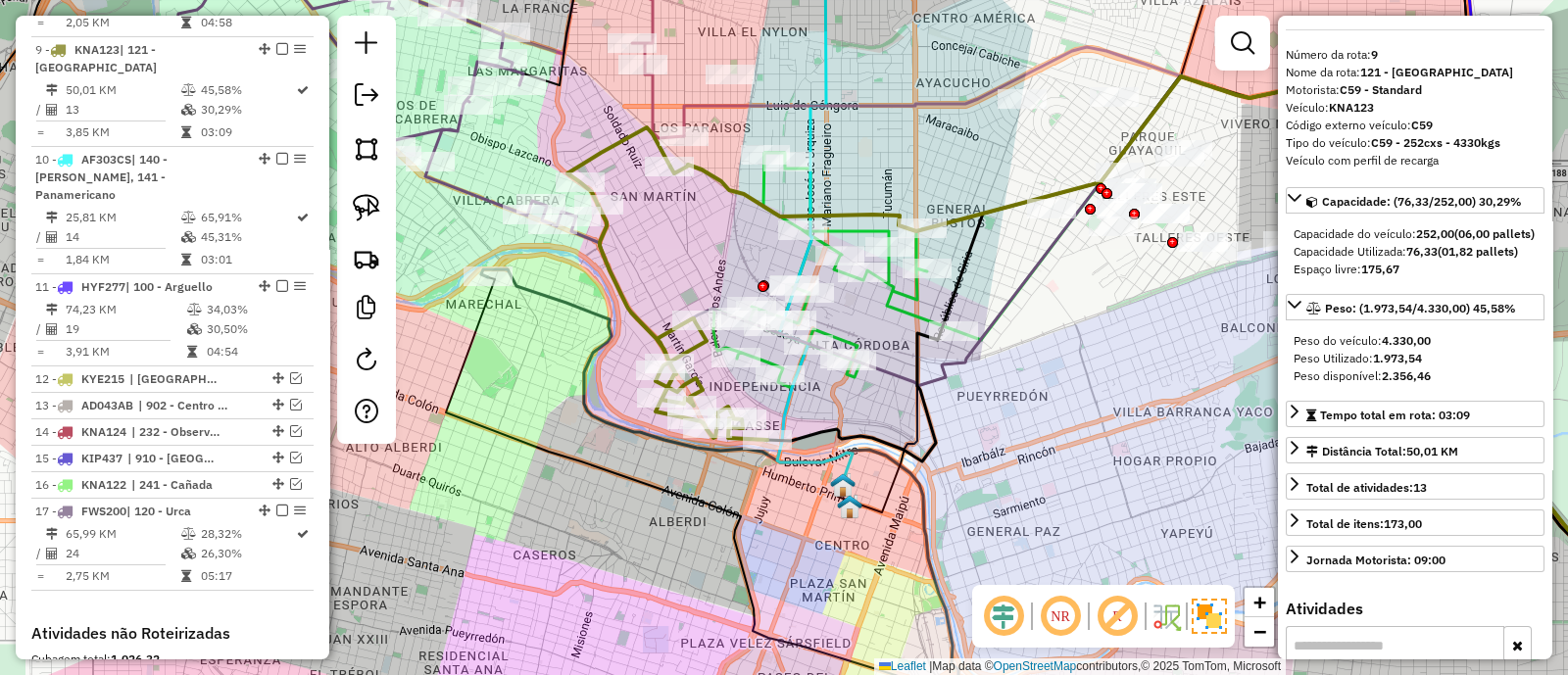
scroll to position [0, 0]
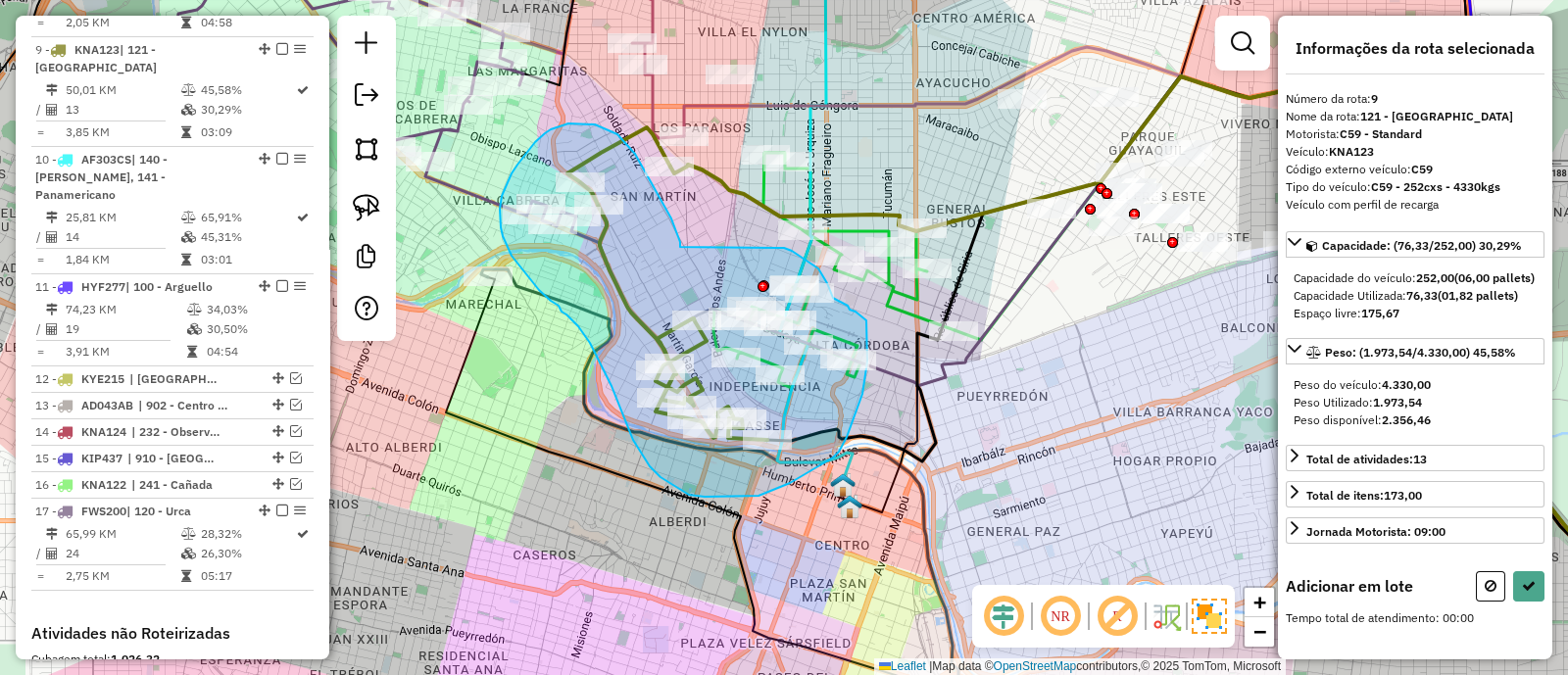
drag, startPoint x: 662, startPoint y: 203, endPoint x: 777, endPoint y: 248, distance: 123.5
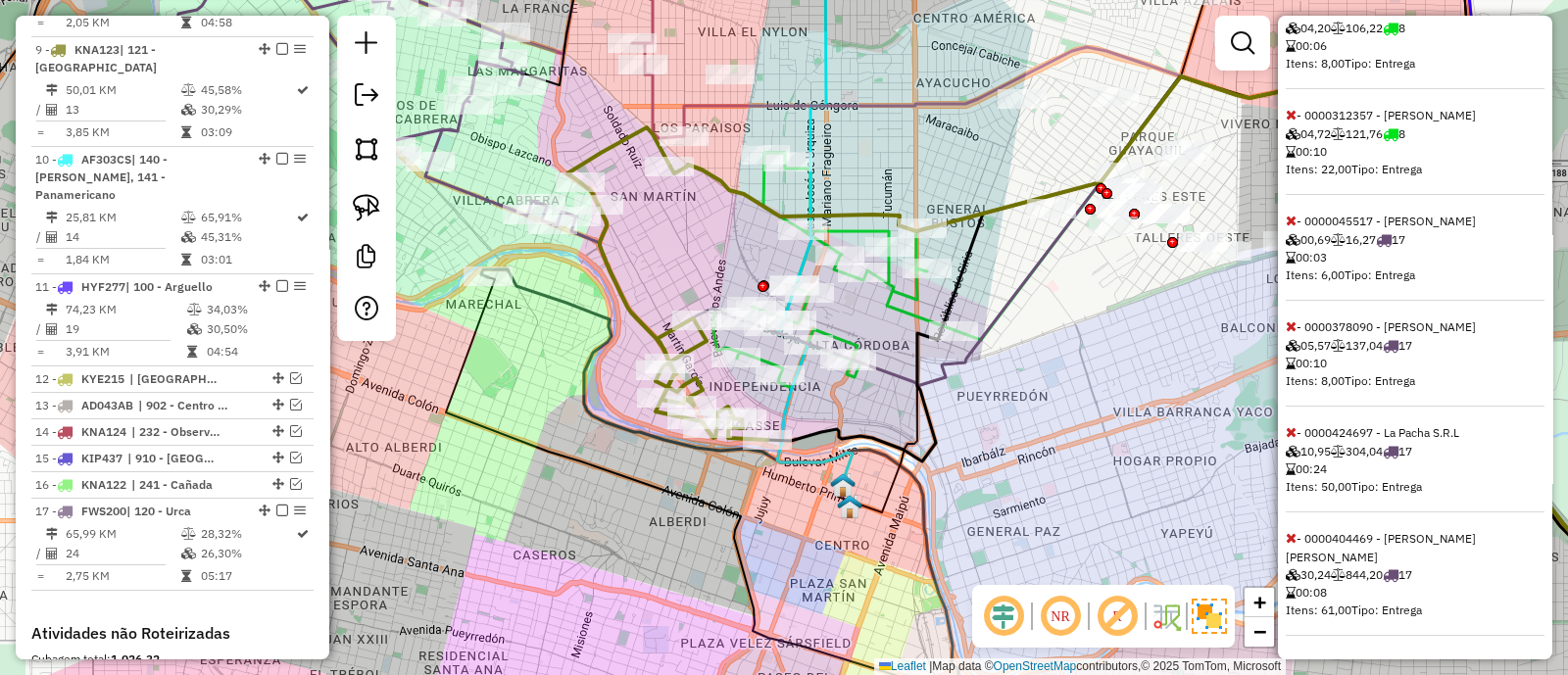
scroll to position [2085, 0]
click at [1292, 546] on span at bounding box center [1291, 538] width 11 height 18
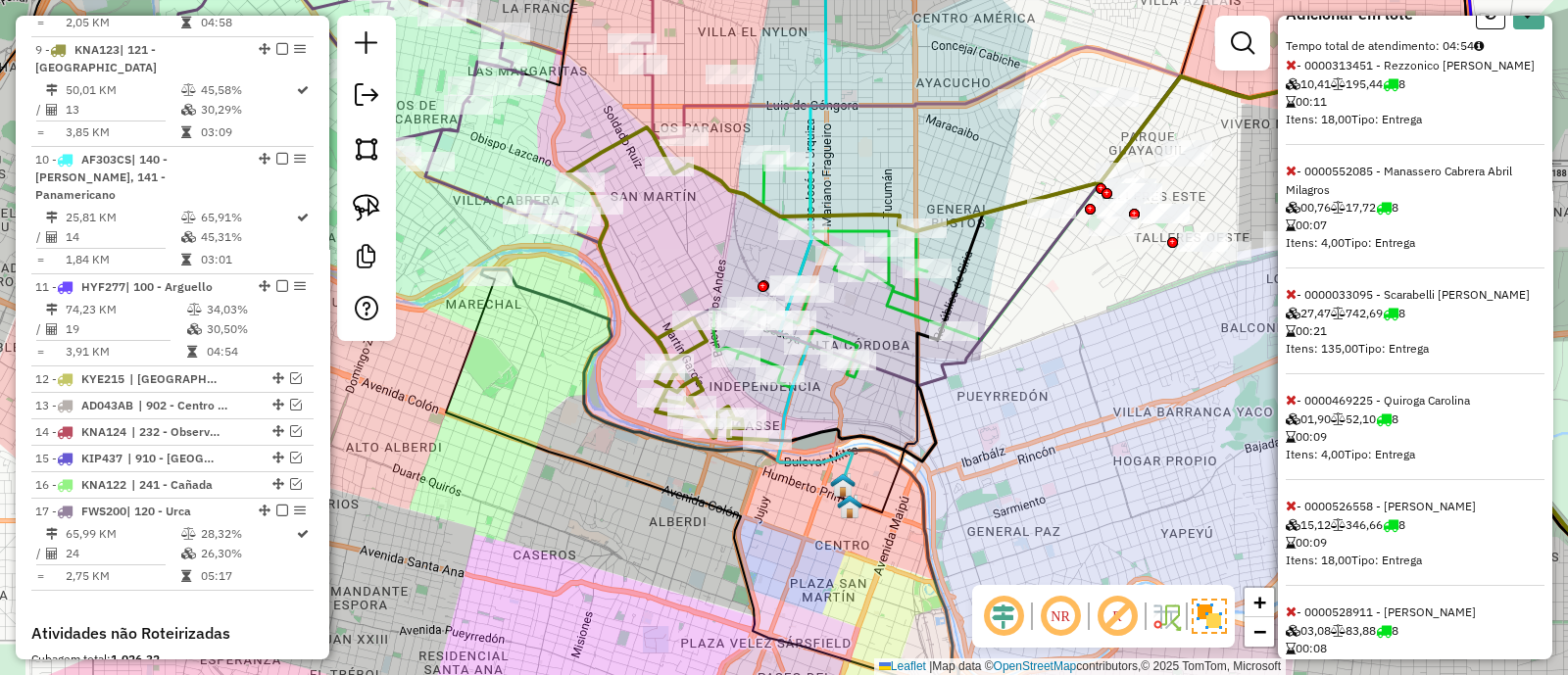
scroll to position [491, 0]
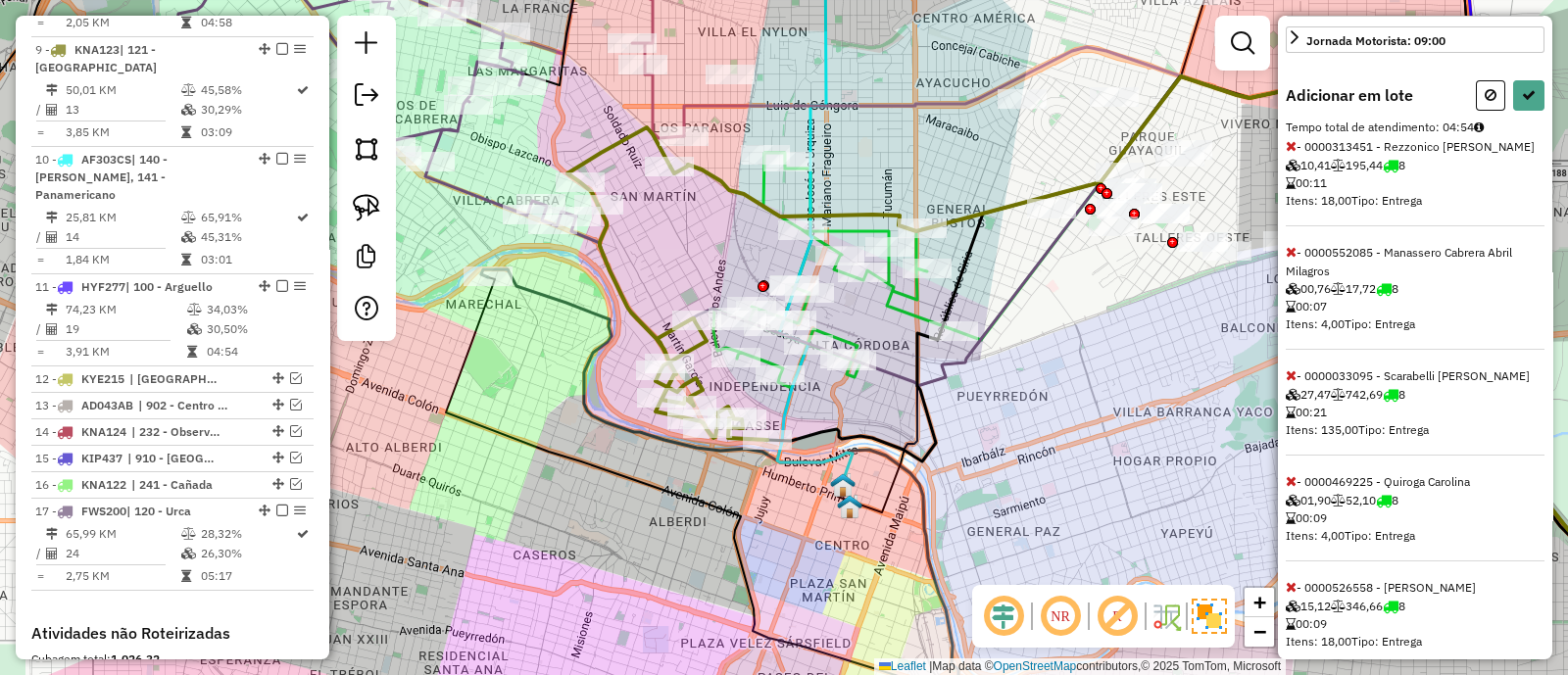
click at [1289, 382] on icon at bounding box center [1291, 376] width 11 height 14
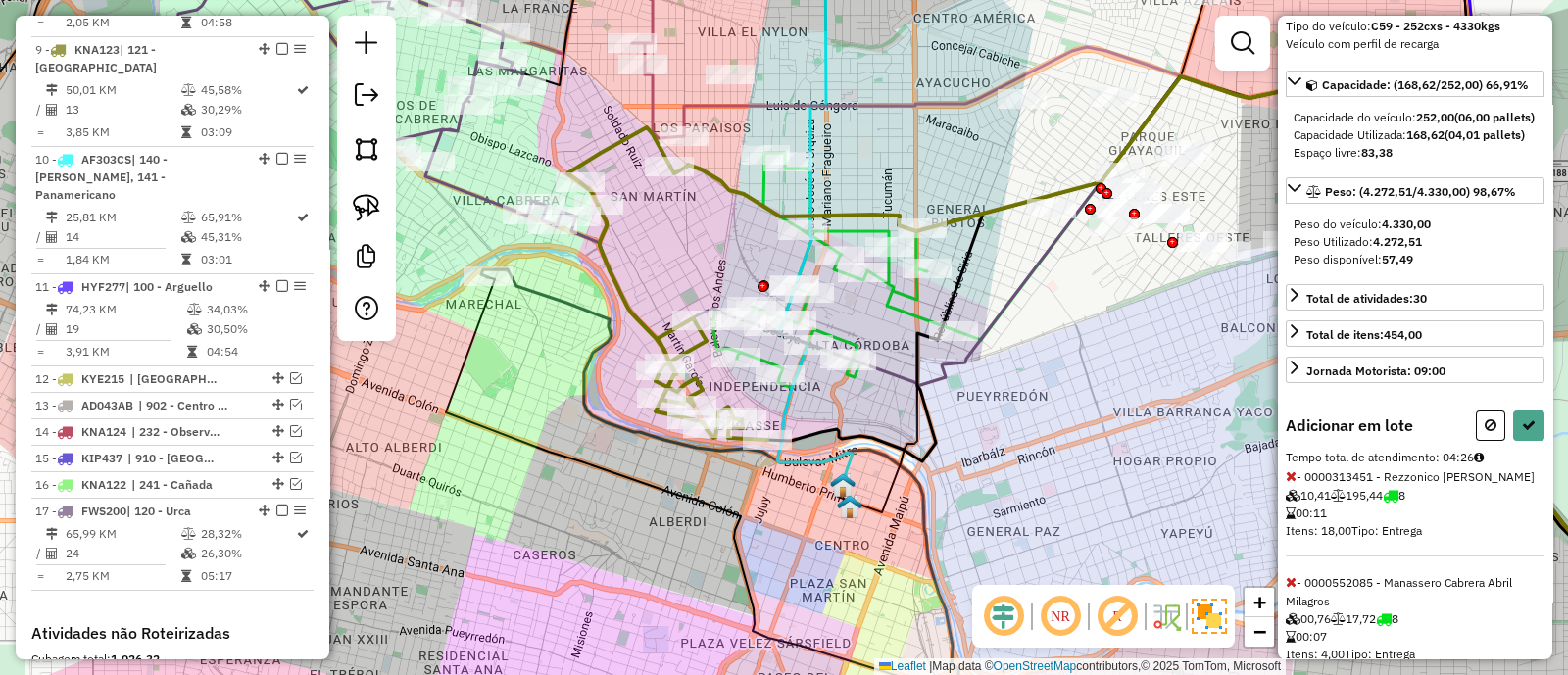
scroll to position [1, 0]
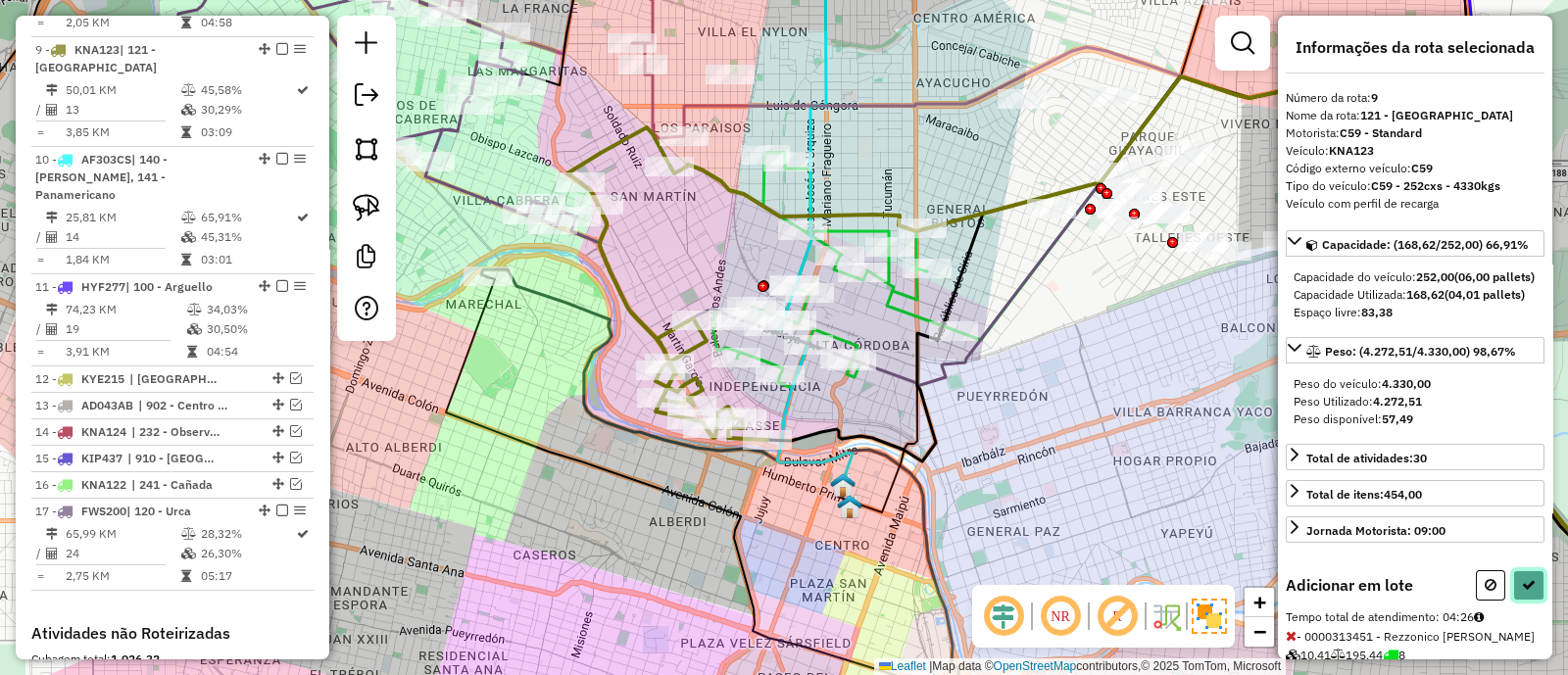
click at [1529, 600] on button at bounding box center [1529, 586] width 32 height 31
select select "**********"
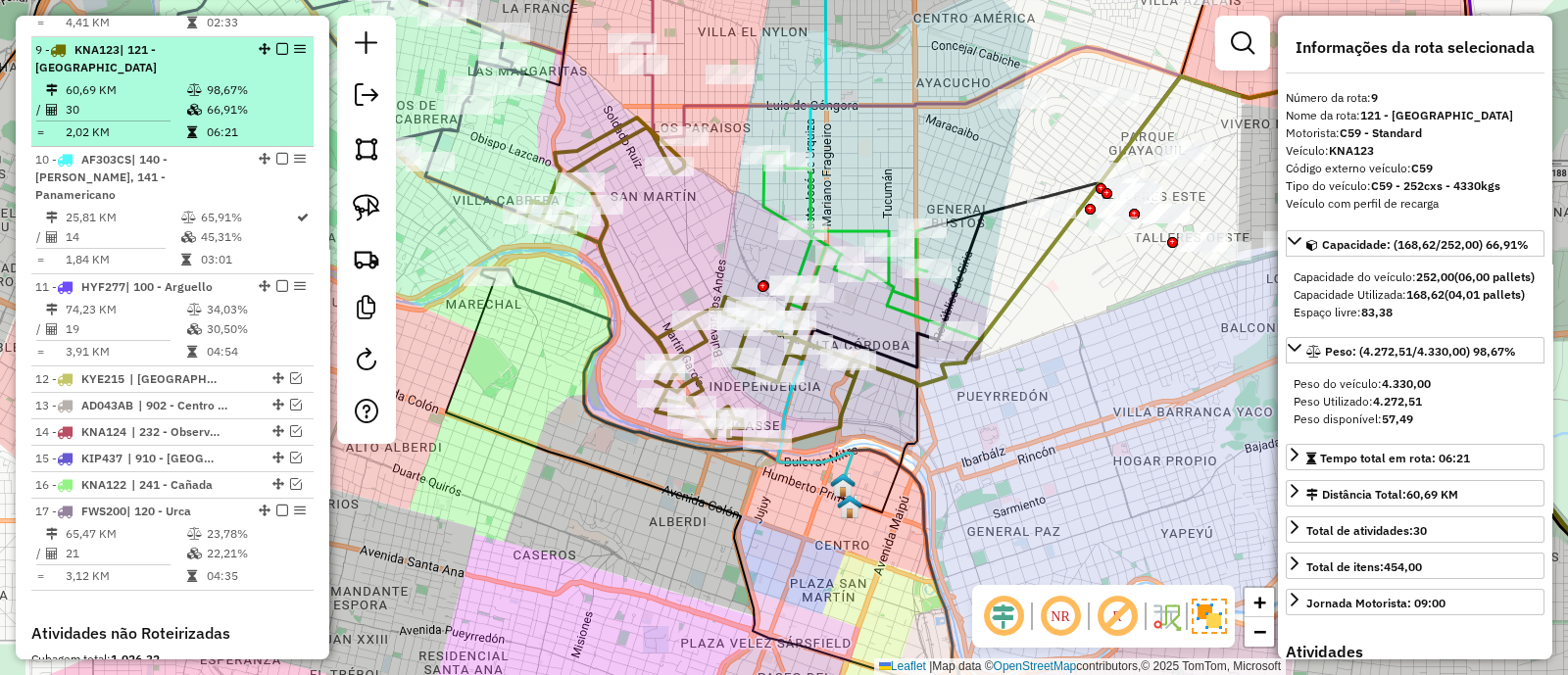
click at [276, 43] on em at bounding box center [282, 49] width 12 height 12
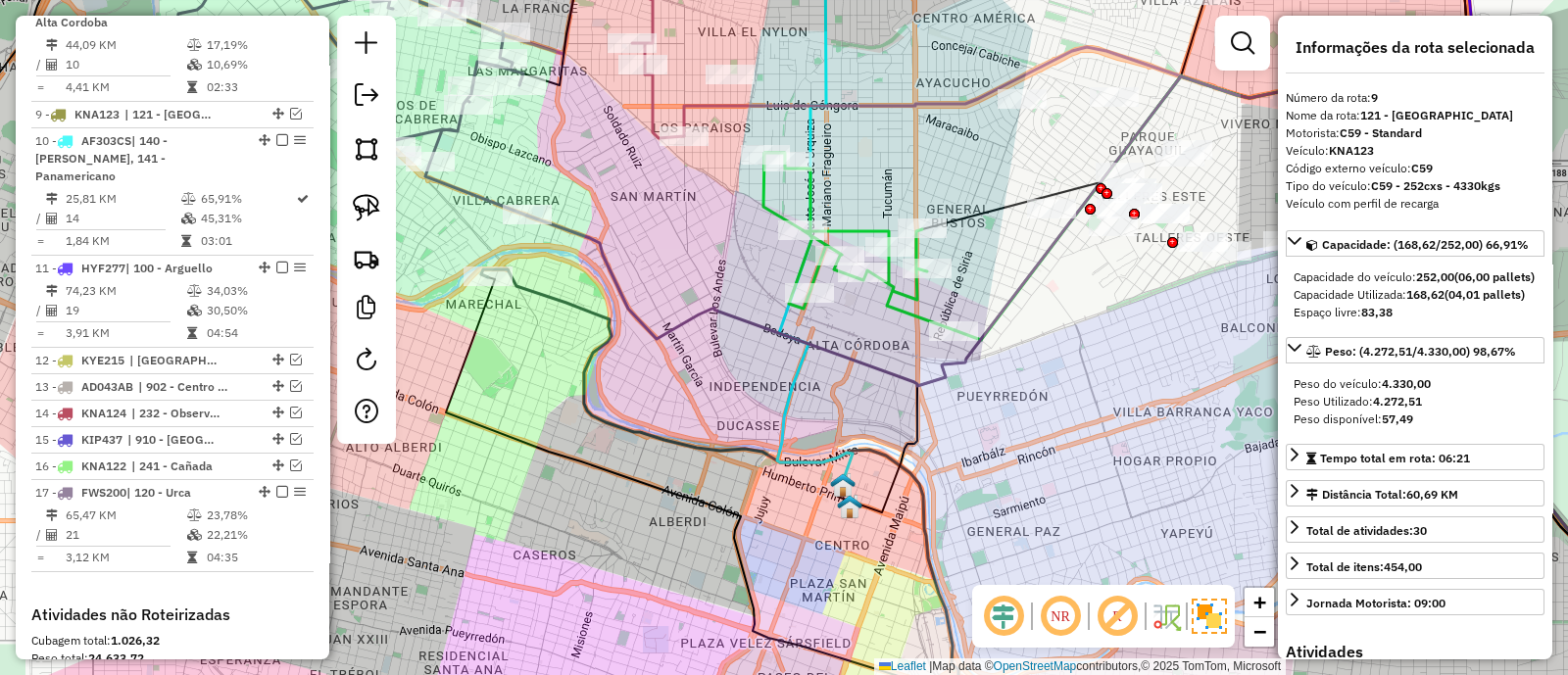
click at [686, 350] on div "Janela de atendimento Grade de atendimento Capacidade Transportadoras Veículos …" at bounding box center [784, 337] width 1568 height 675
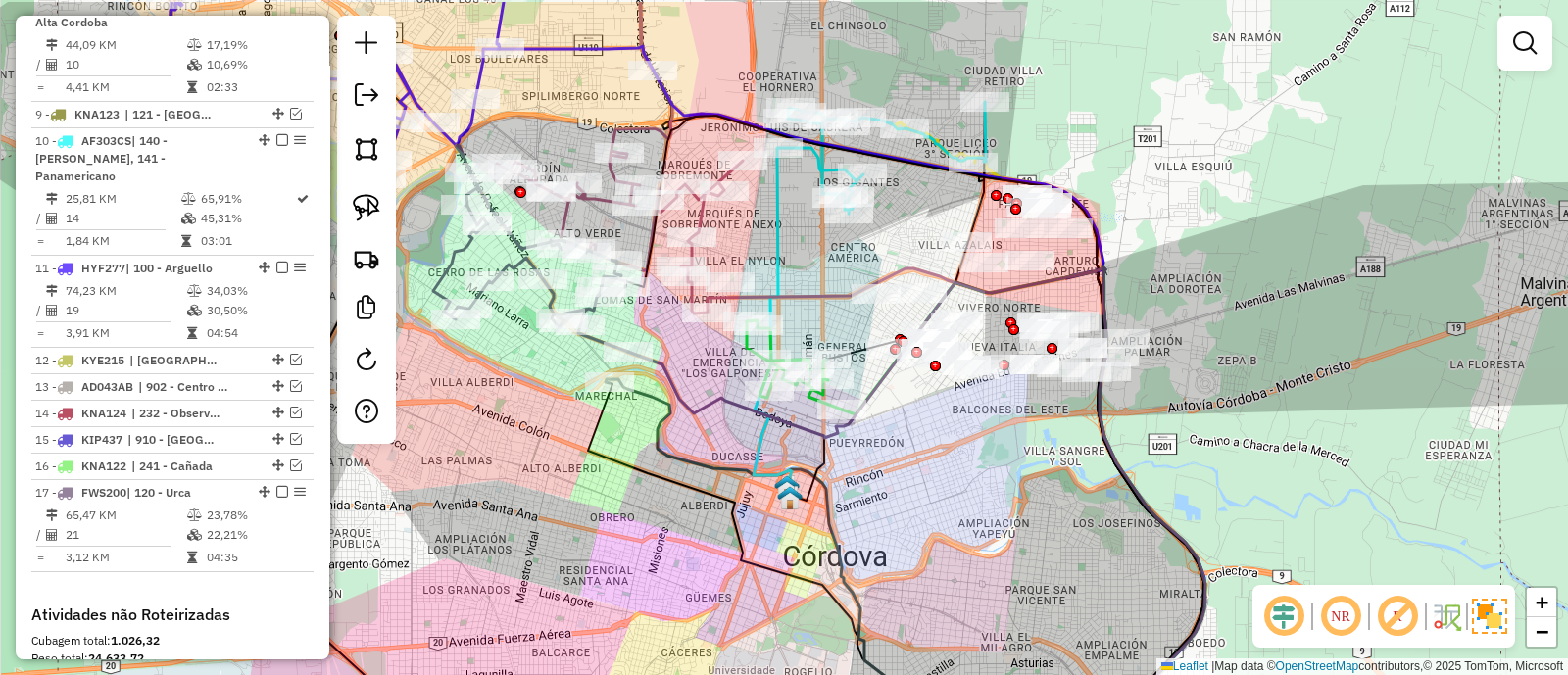
drag, startPoint x: 685, startPoint y: 342, endPoint x: 708, endPoint y: 412, distance: 73.7
click at [708, 412] on icon at bounding box center [917, 540] width 578 height 545
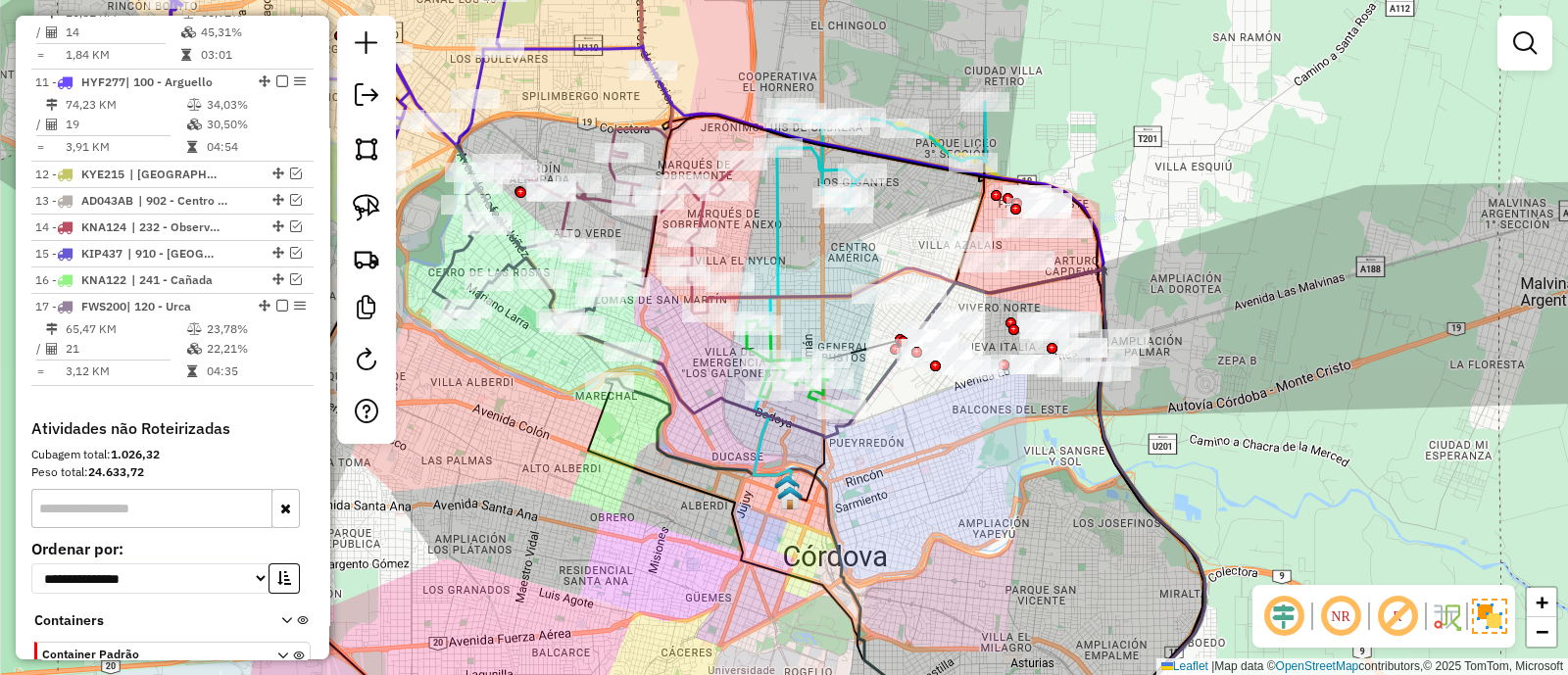
scroll to position [1562, 0]
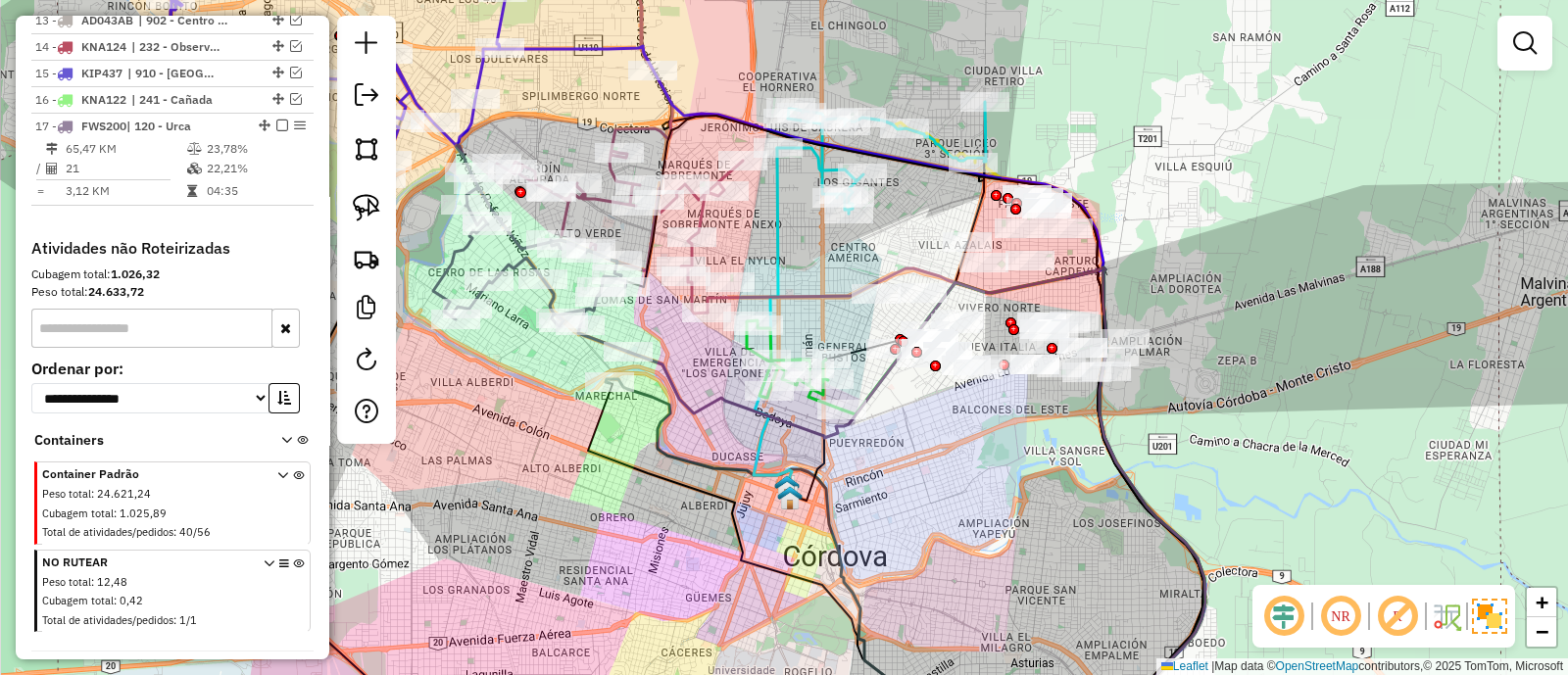
click at [293, 559] on icon at bounding box center [298, 595] width 11 height 74
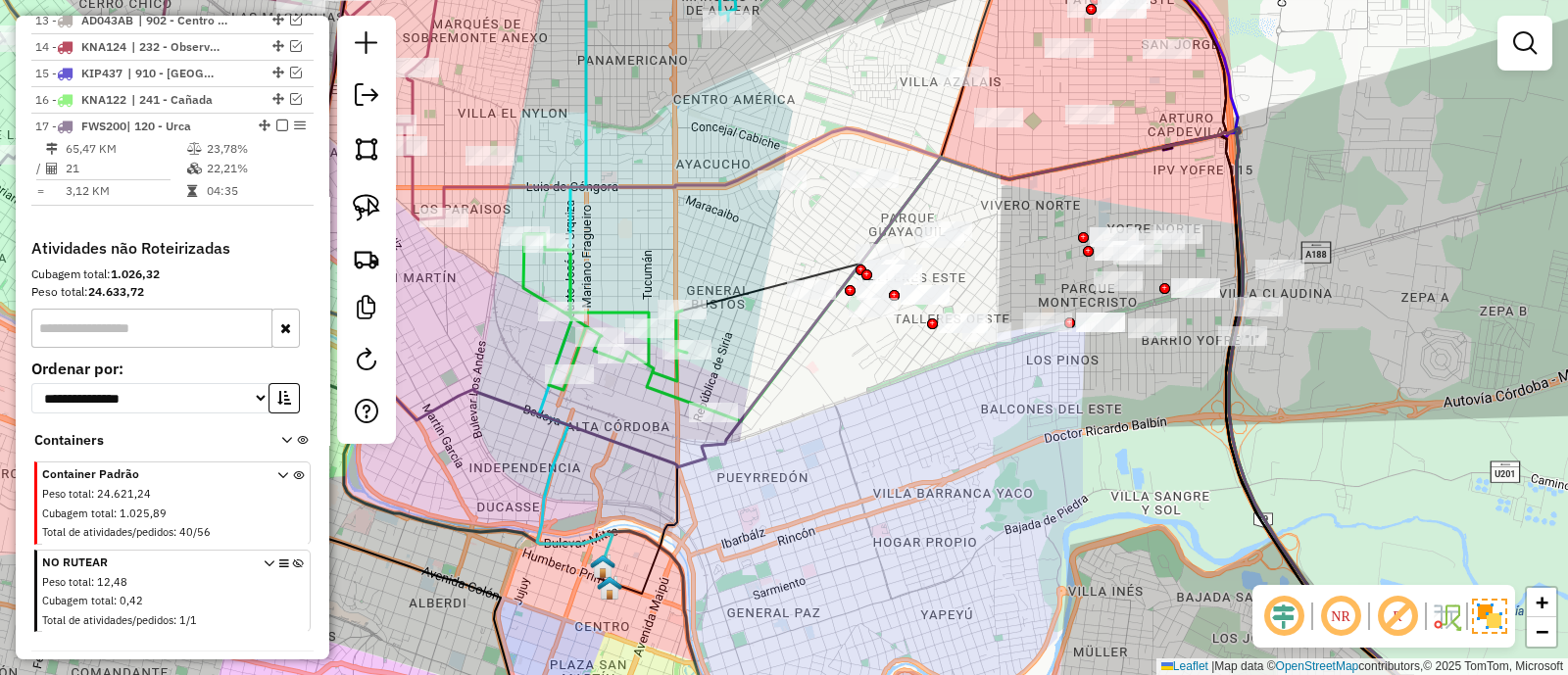
drag, startPoint x: 1011, startPoint y: 413, endPoint x: 955, endPoint y: 417, distance: 56.1
click at [955, 417] on div "Janela de atendimento Grade de atendimento Capacidade Transportadoras Veículos …" at bounding box center [784, 337] width 1568 height 675
drag, startPoint x: 559, startPoint y: 188, endPoint x: 495, endPoint y: 306, distance: 134.2
click at [495, 306] on div "Janela de atendimento Grade de atendimento Capacidade Transportadoras Veículos …" at bounding box center [784, 337] width 1568 height 675
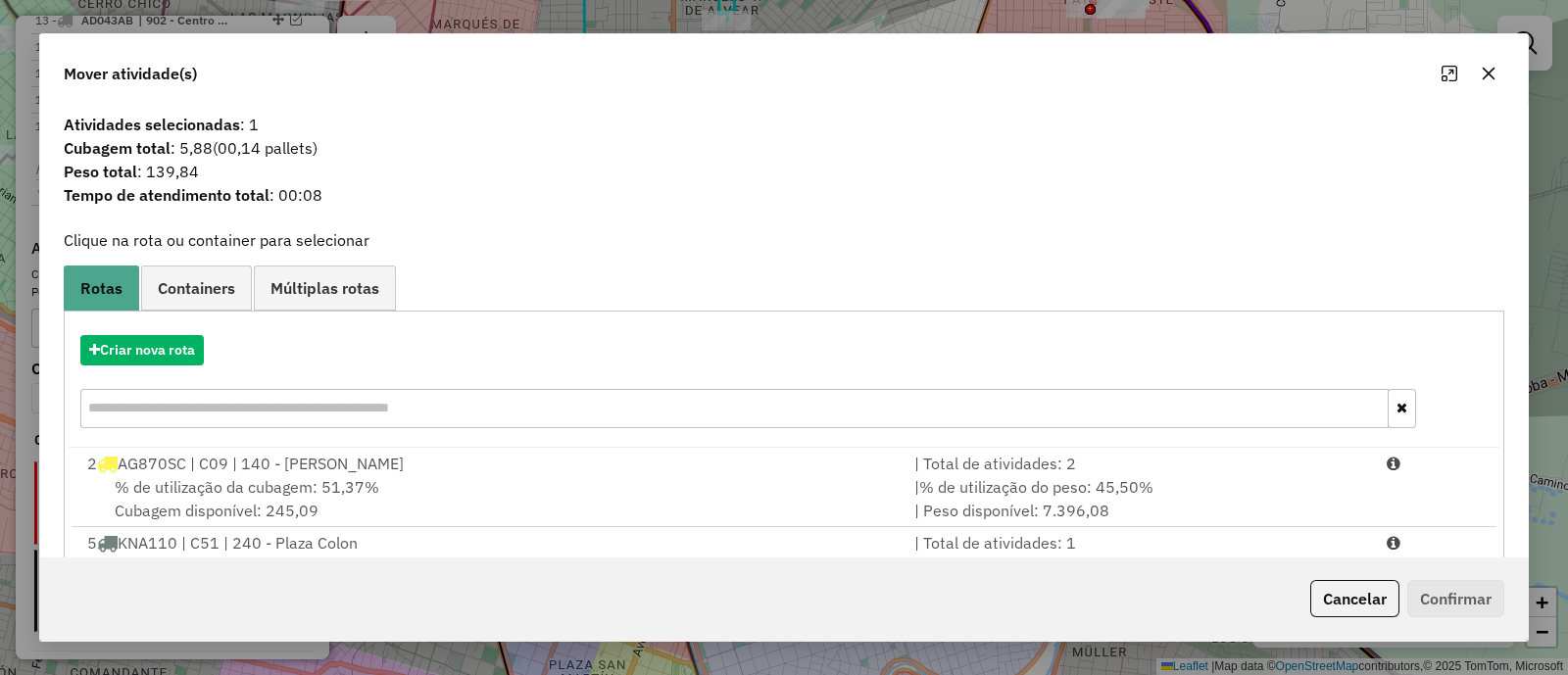
click at [1492, 79] on icon "button" at bounding box center [1489, 74] width 16 height 16
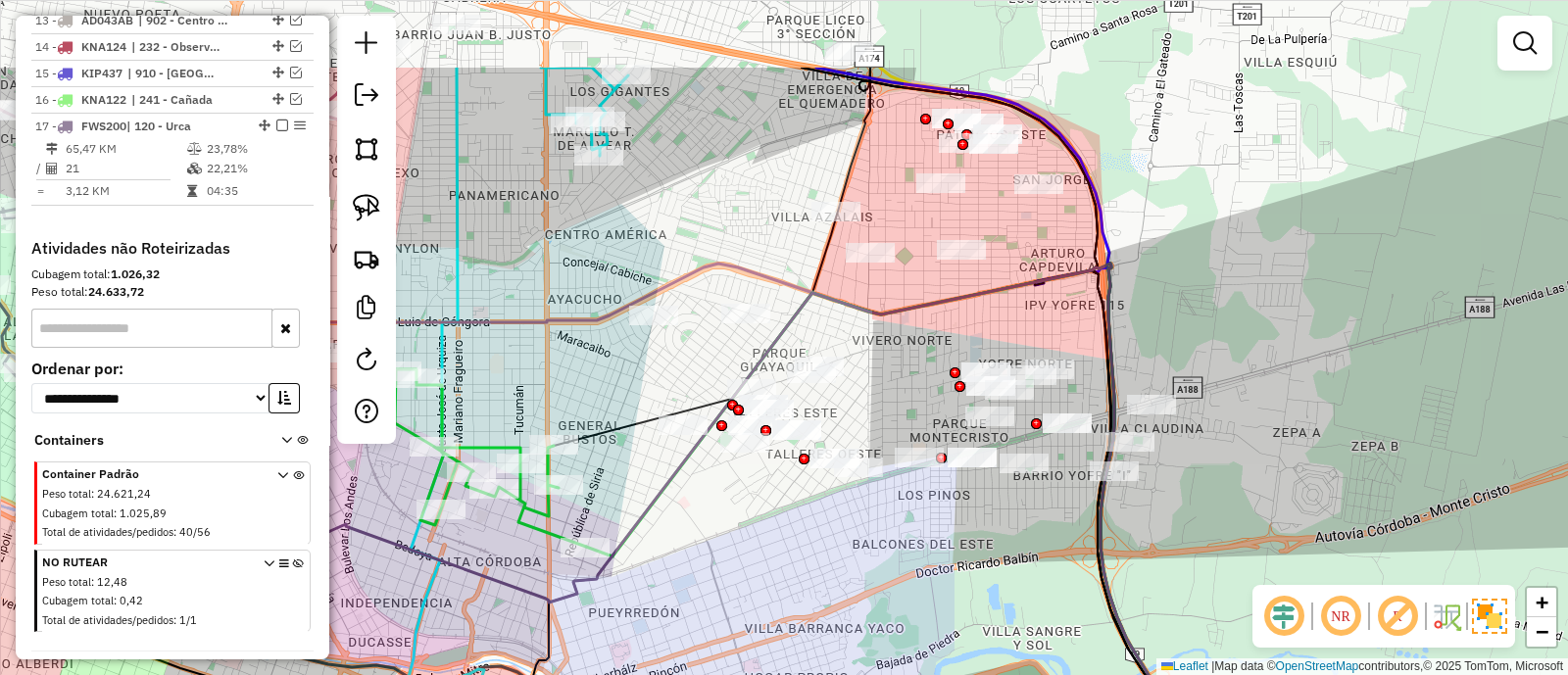
drag, startPoint x: 1078, startPoint y: 171, endPoint x: 972, endPoint y: 289, distance: 158.6
click at [972, 289] on icon at bounding box center [734, 571] width 1149 height 614
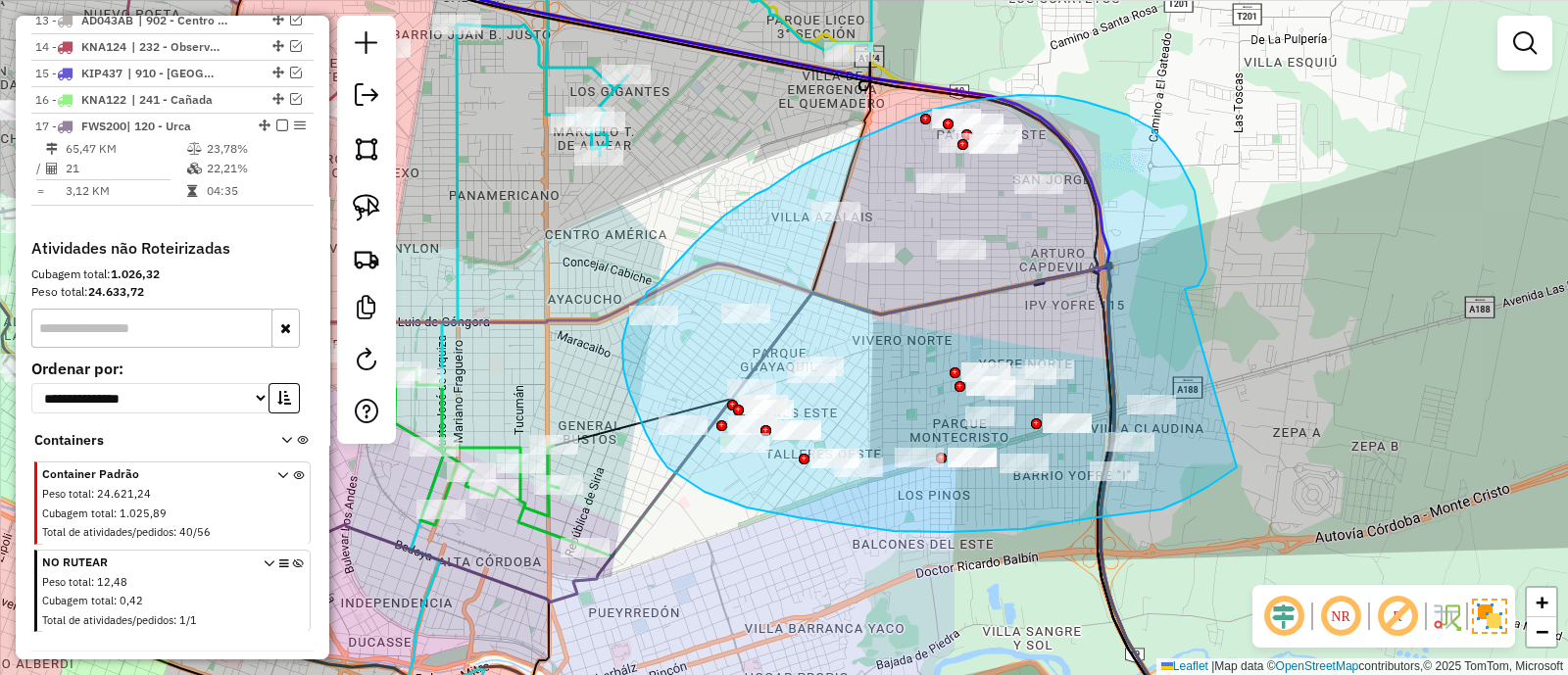
drag, startPoint x: 1207, startPoint y: 264, endPoint x: 1258, endPoint y: 462, distance: 204.5
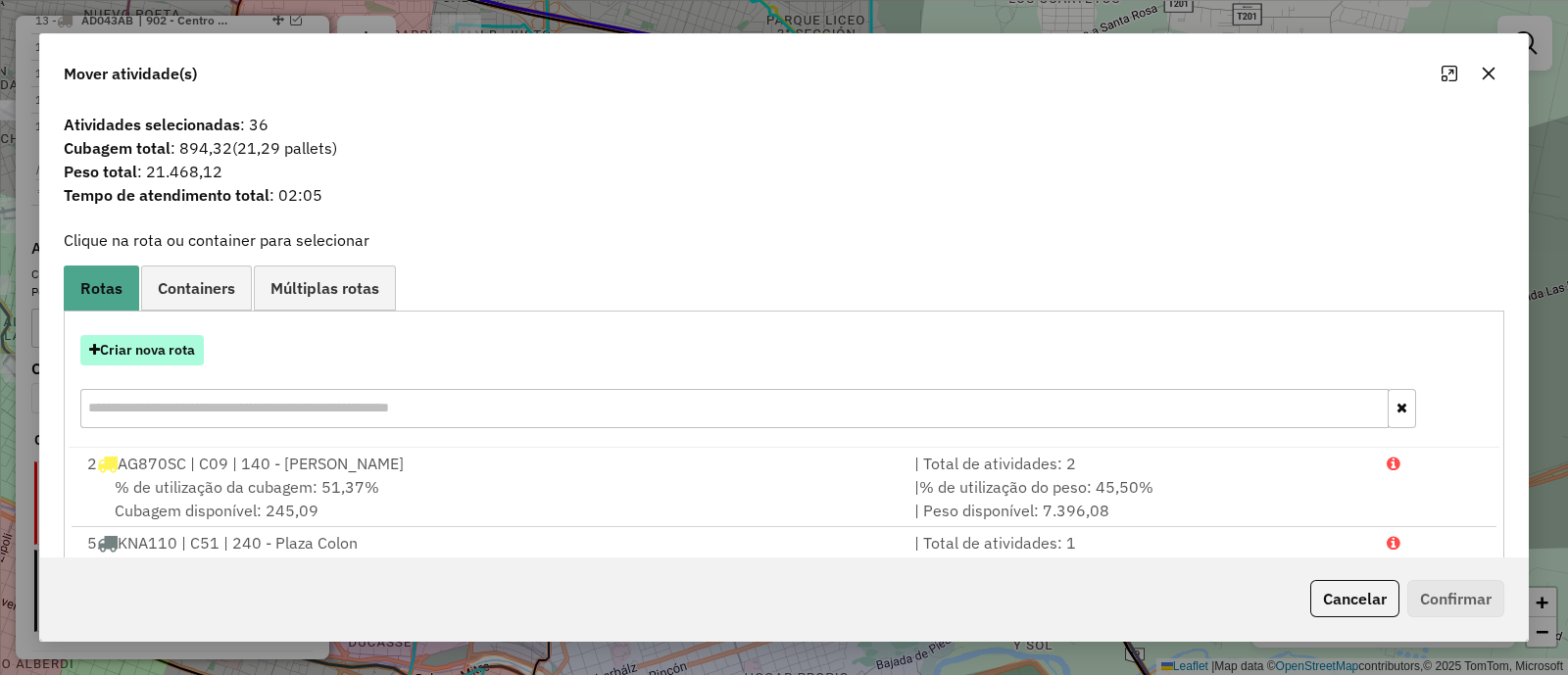
click at [158, 357] on button "Criar nova rota" at bounding box center [142, 350] width 123 height 31
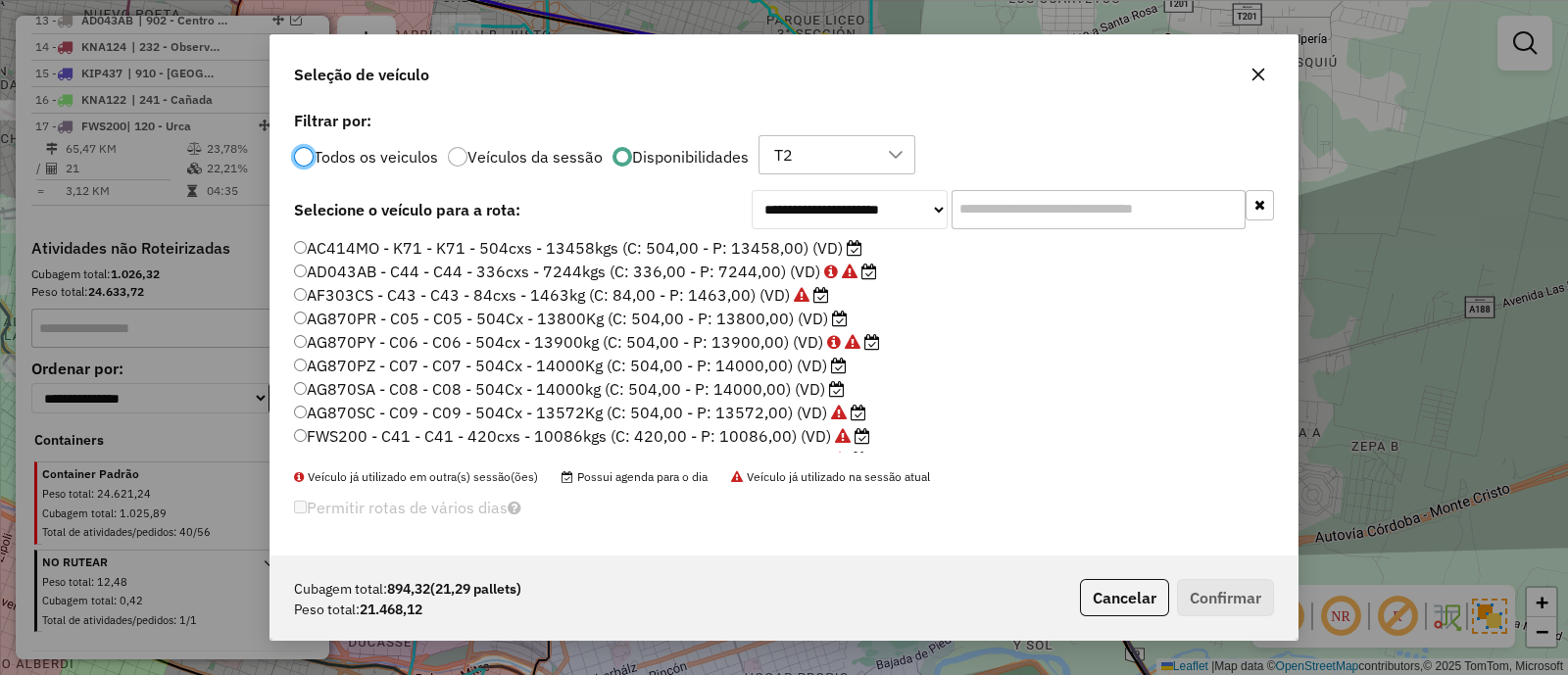
scroll to position [10, 6]
click at [731, 316] on label "AG870PR - C05 - C05 - 504Cx - 13800Kg (C: 504,00 - P: 13800,00) (VD)" at bounding box center [571, 319] width 554 height 24
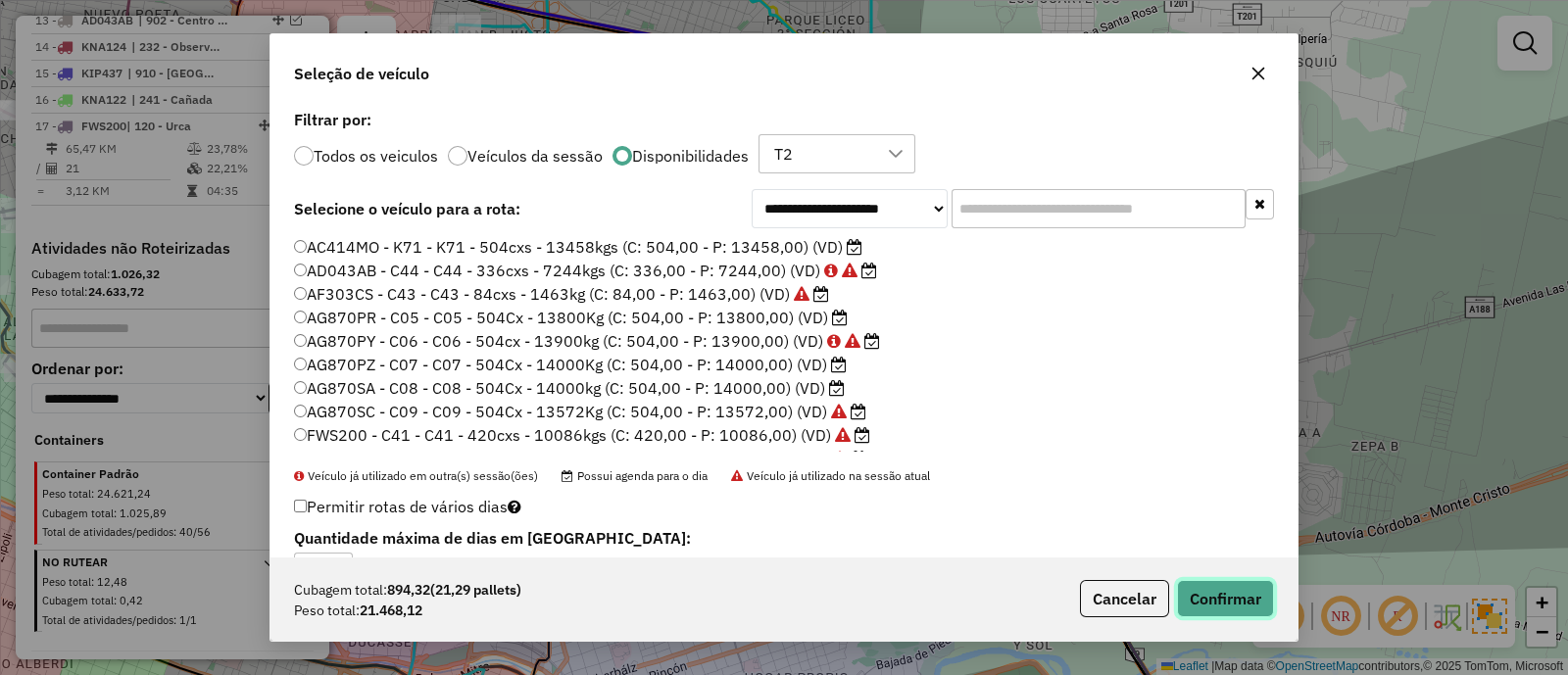
click at [1199, 606] on button "Confirmar" at bounding box center [1226, 598] width 97 height 37
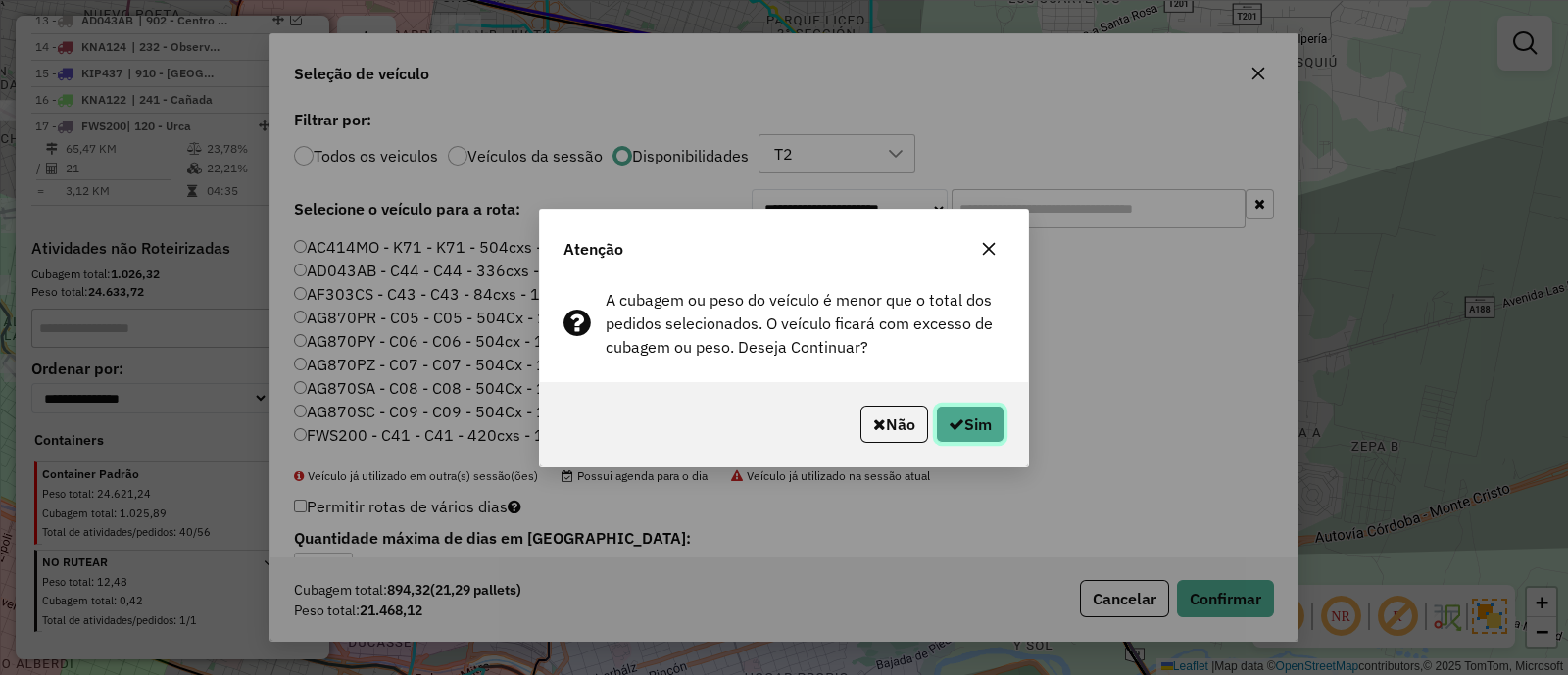
click at [983, 434] on button "Sim" at bounding box center [970, 423] width 69 height 37
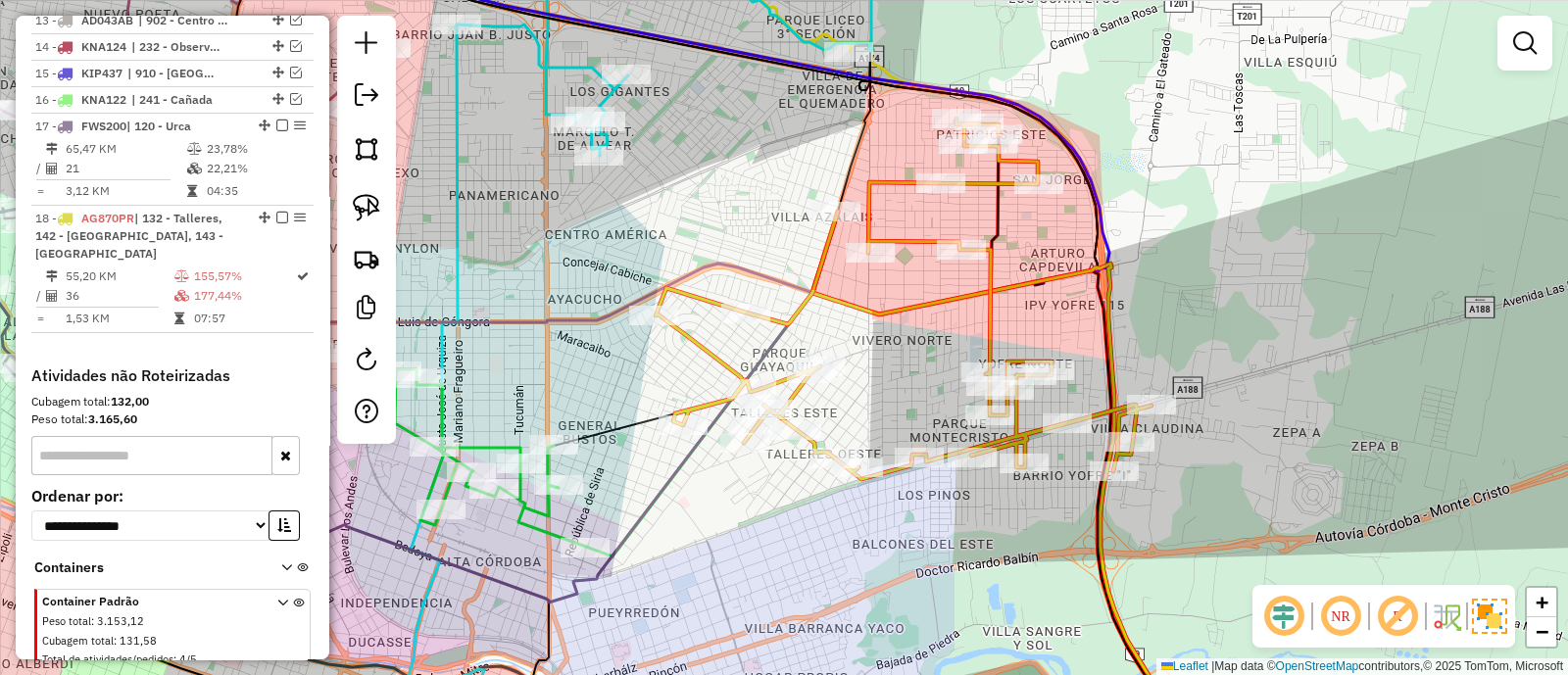
click at [994, 311] on icon at bounding box center [904, 298] width 496 height 361
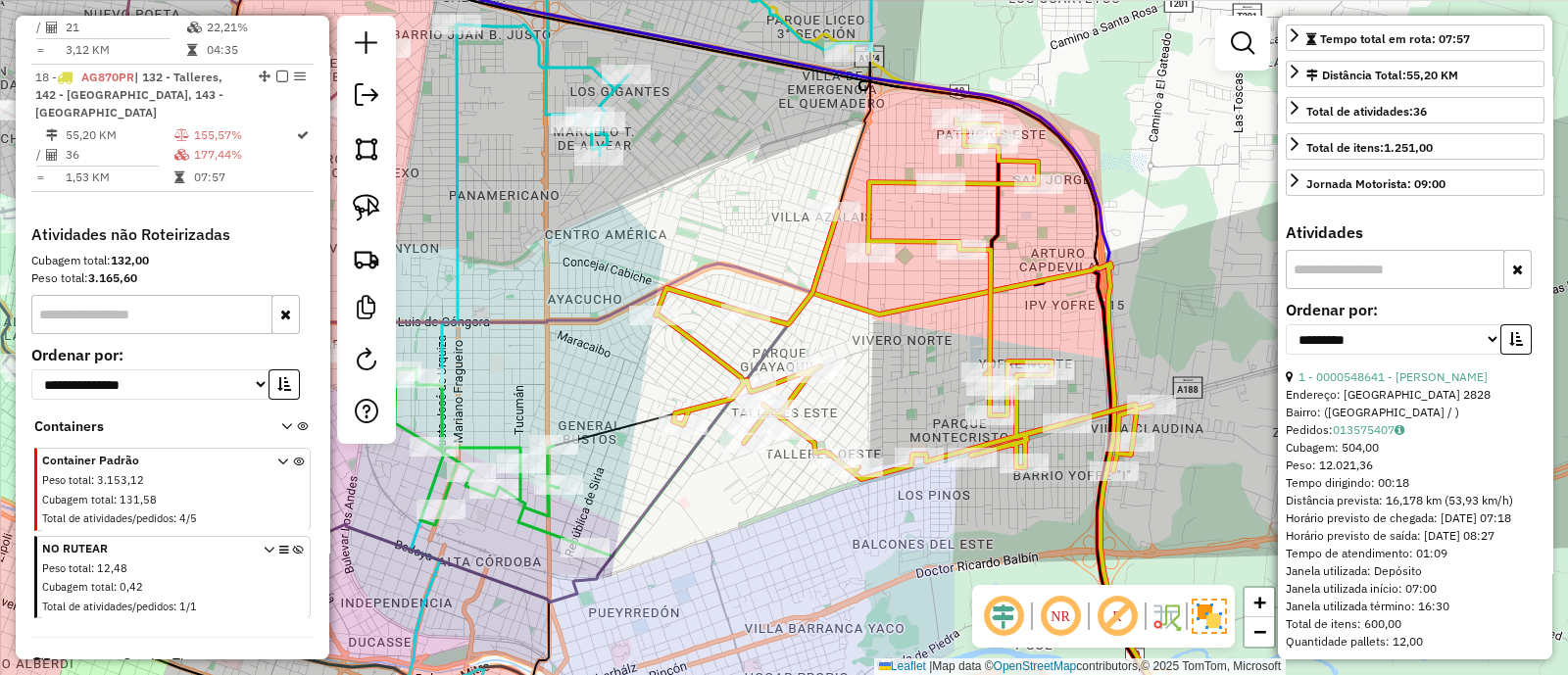
scroll to position [489, 0]
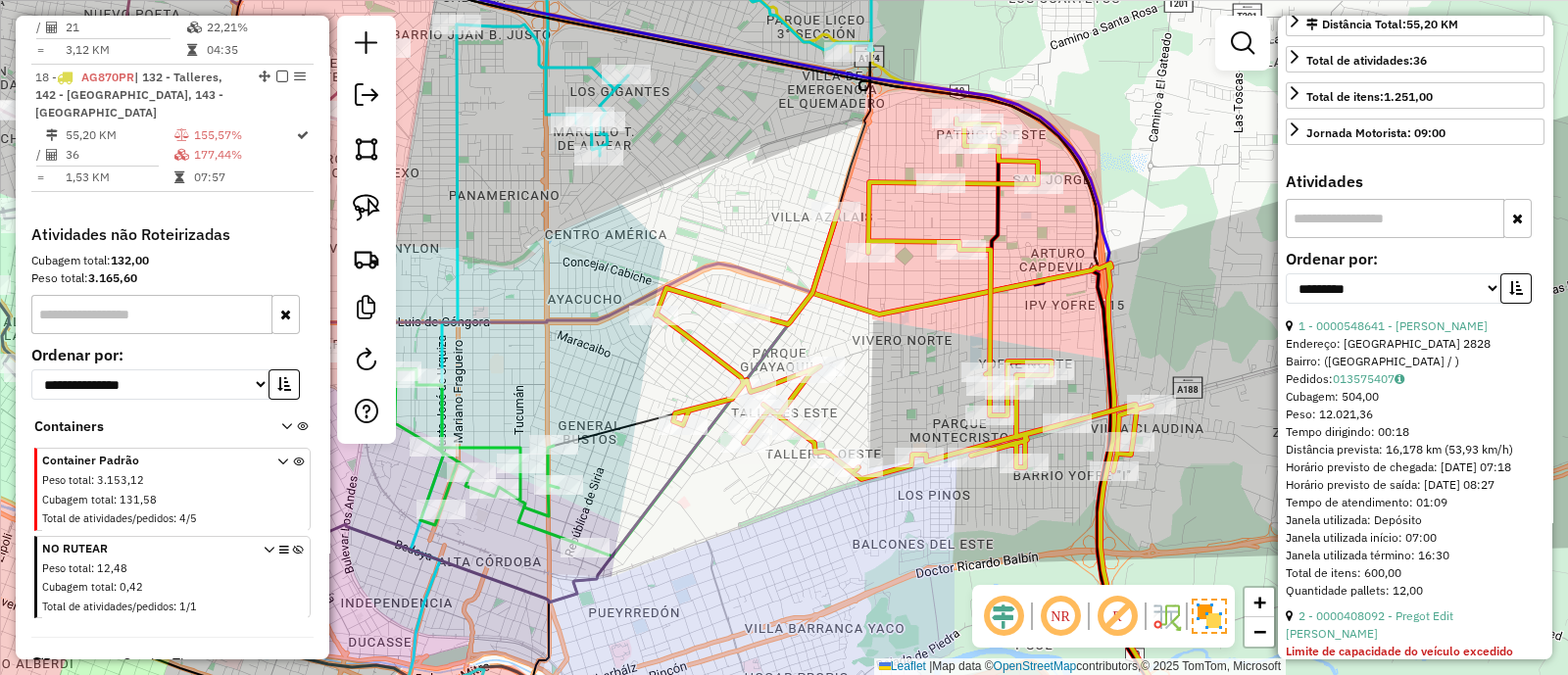
click at [1529, 317] on div "**********" at bounding box center [1415, 284] width 259 height 66
click at [1521, 304] on button "button" at bounding box center [1516, 288] width 32 height 31
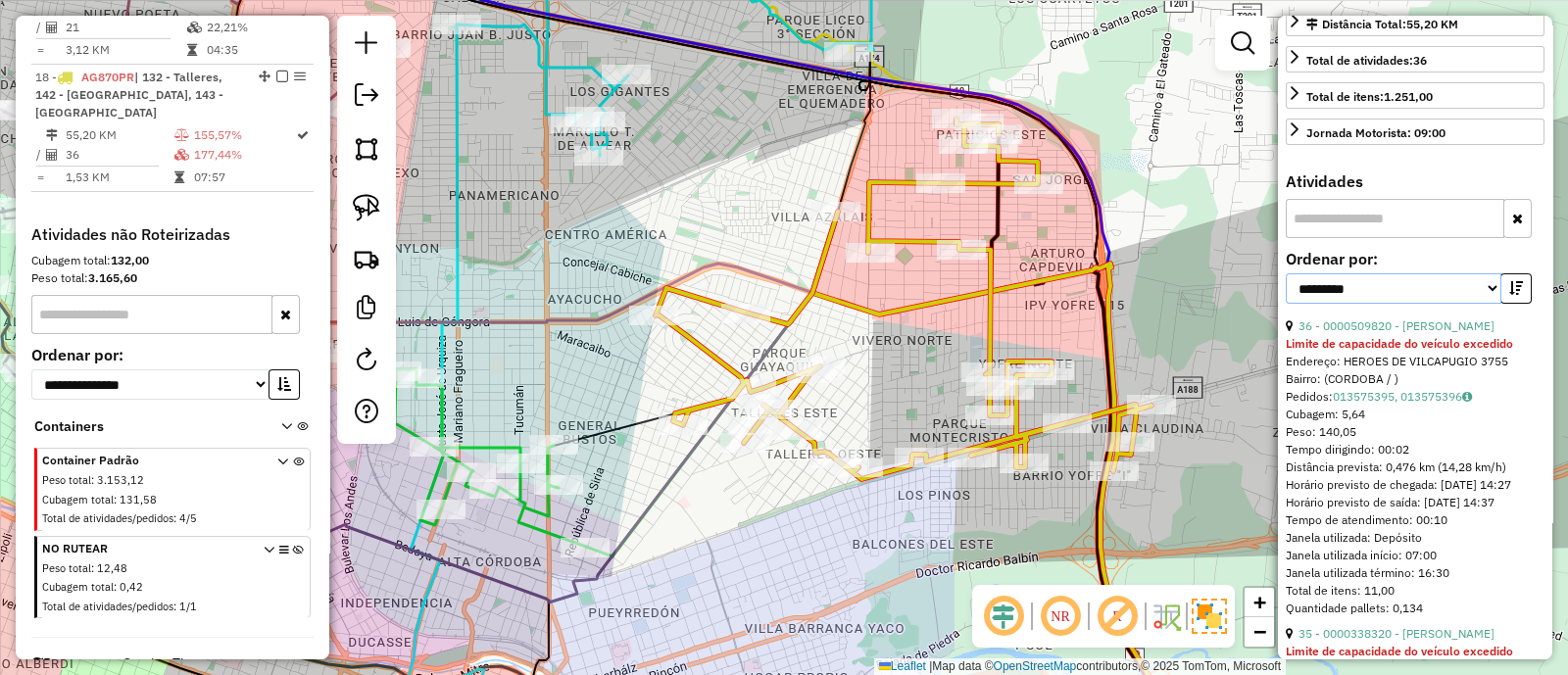
click at [1394, 304] on select "**********" at bounding box center [1393, 288] width 216 height 31
select select "**********"
click at [1286, 304] on select "**********" at bounding box center [1393, 288] width 216 height 31
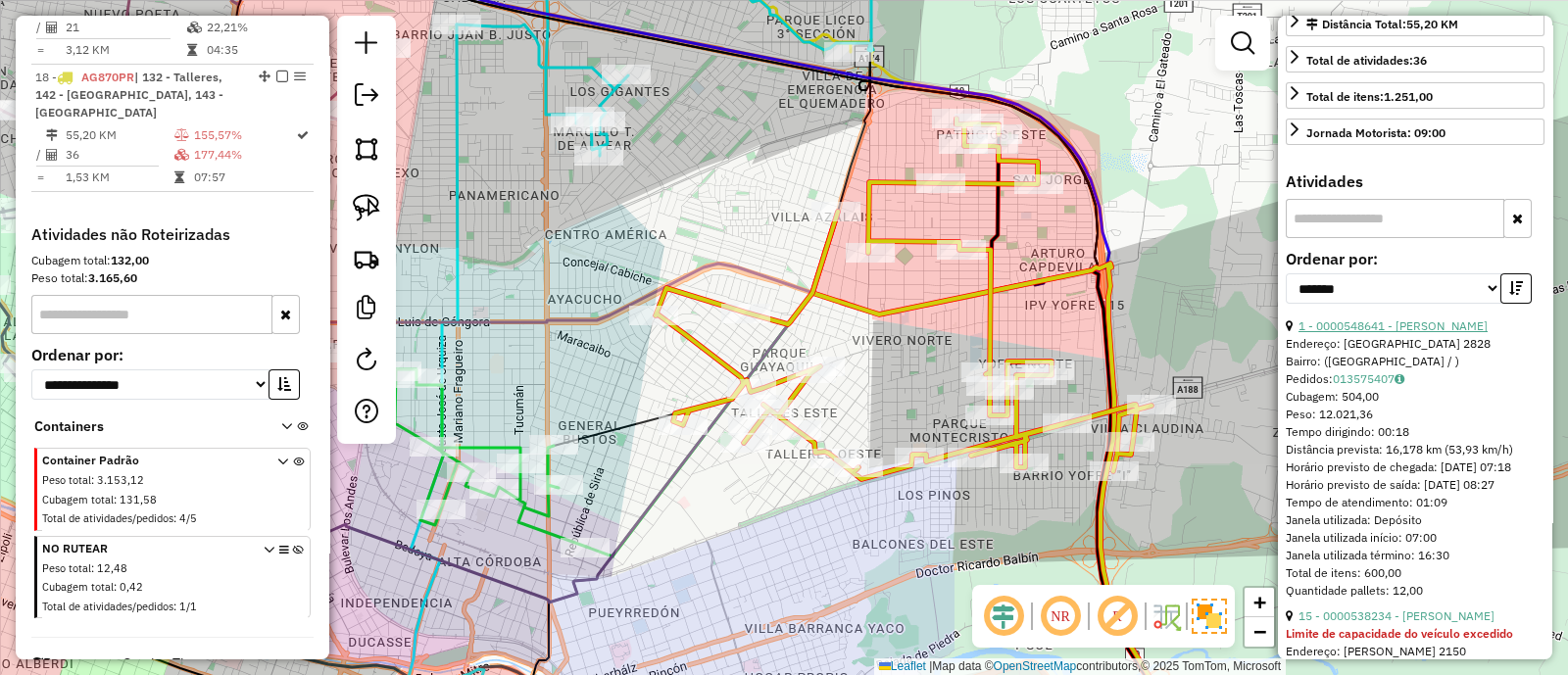
click at [1355, 333] on link "1 - 0000548641 - [PERSON_NAME]" at bounding box center [1393, 325] width 189 height 15
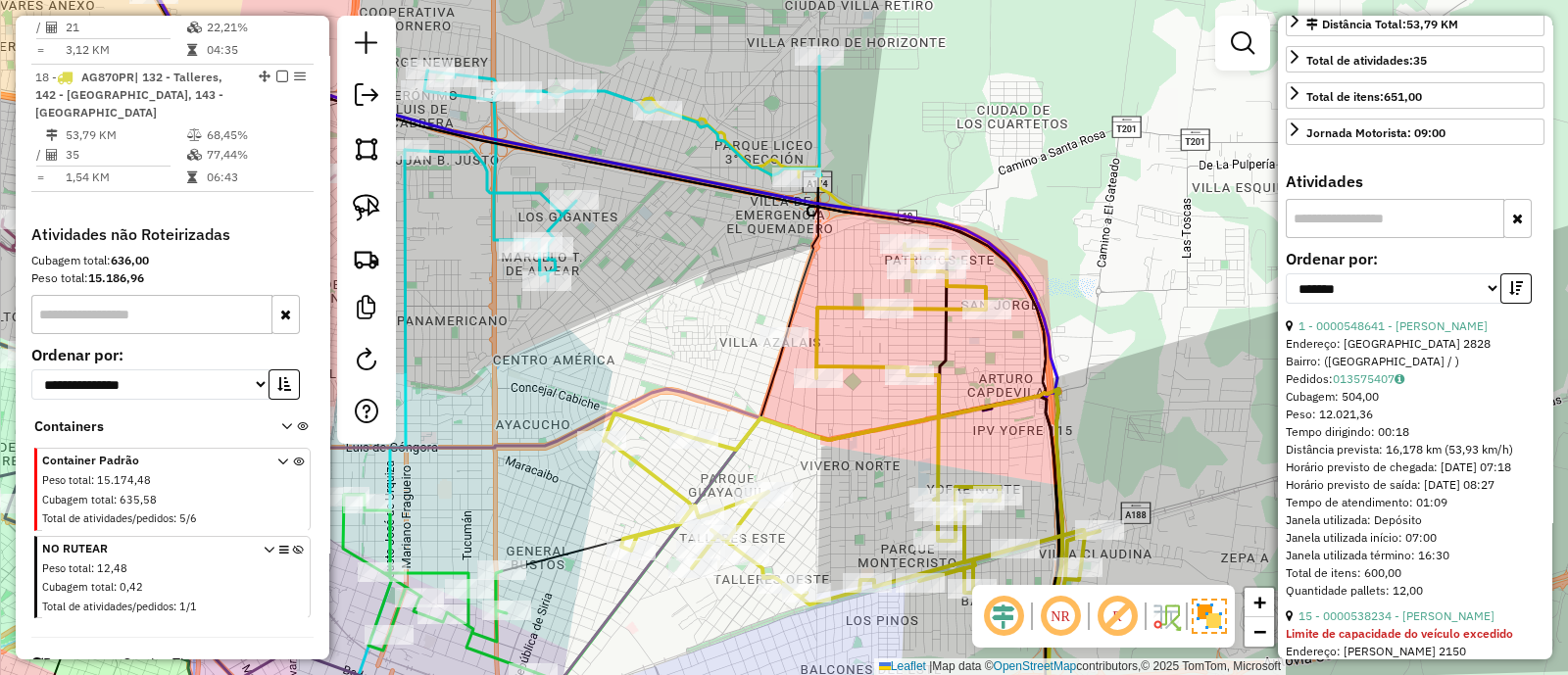
scroll to position [454, 0]
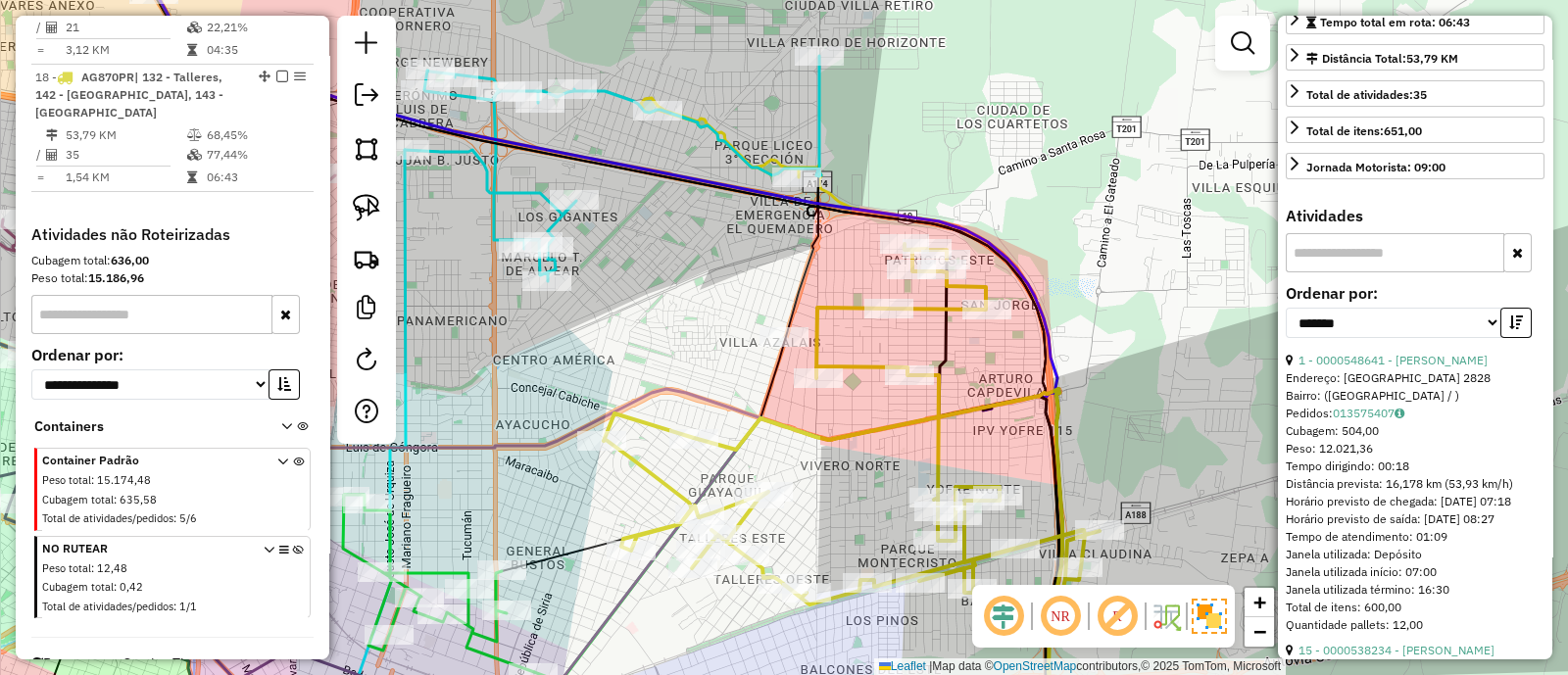
click at [1099, 295] on div "Janela de atendimento Grade de atendimento Capacidade Transportadoras Veículos …" at bounding box center [784, 337] width 1568 height 675
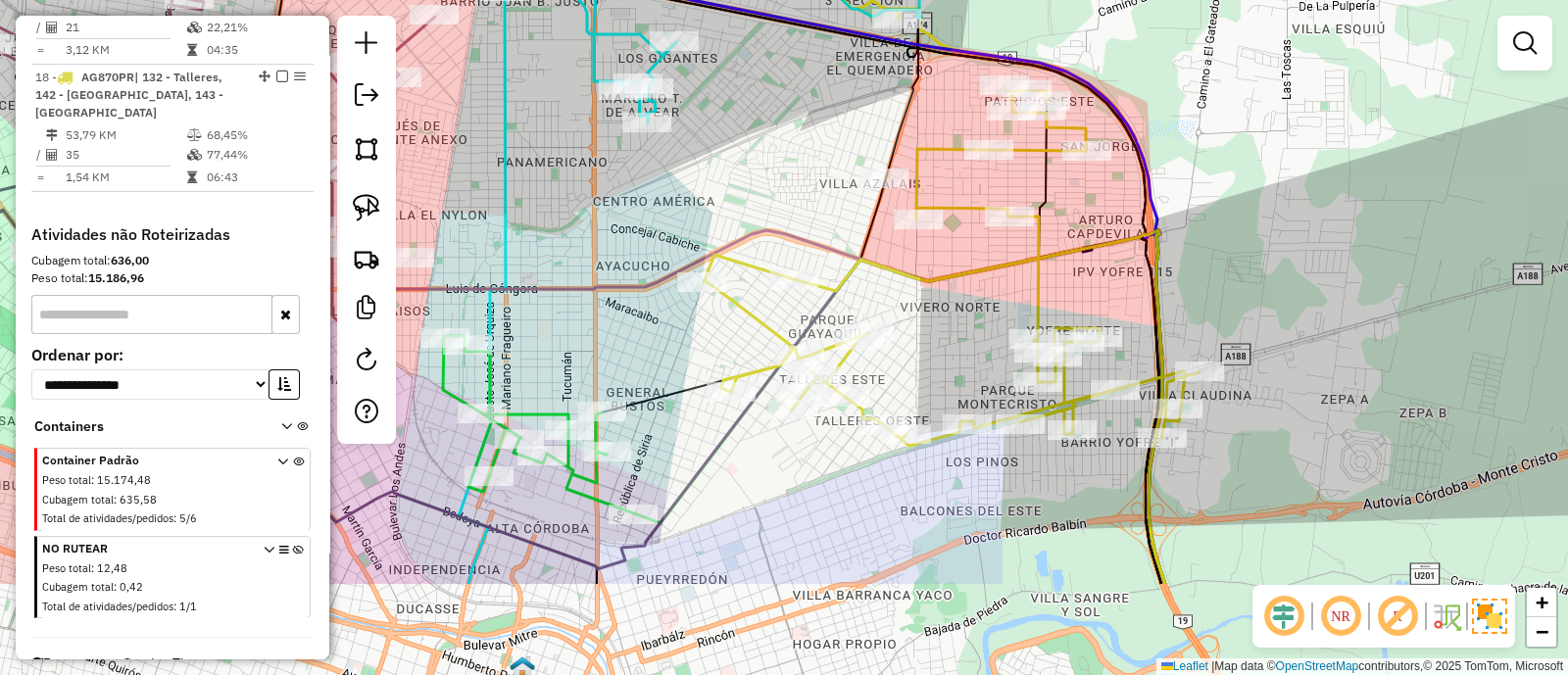
drag, startPoint x: 1115, startPoint y: 286, endPoint x: 1180, endPoint y: 173, distance: 130.4
click at [1165, 173] on icon at bounding box center [557, 185] width 1216 height 798
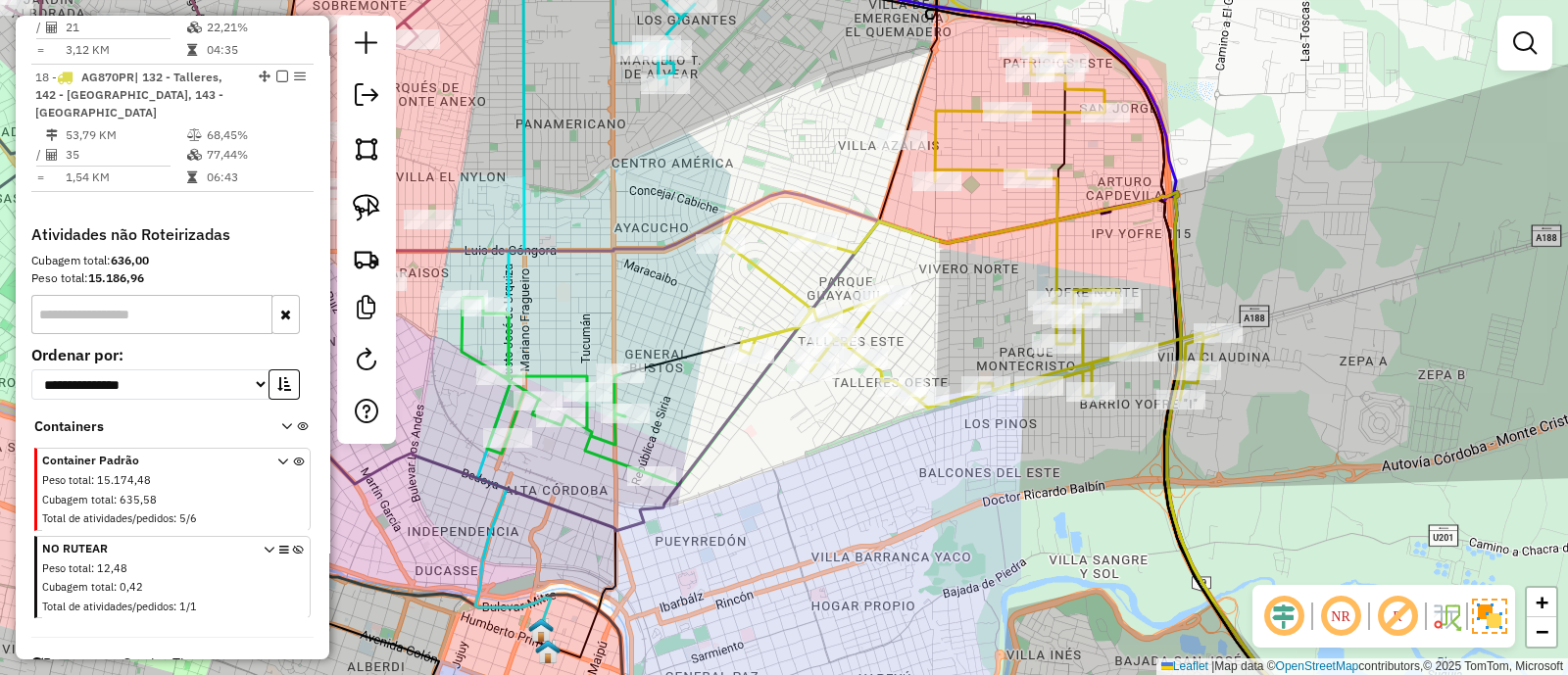
click at [1057, 228] on icon at bounding box center [970, 227] width 496 height 361
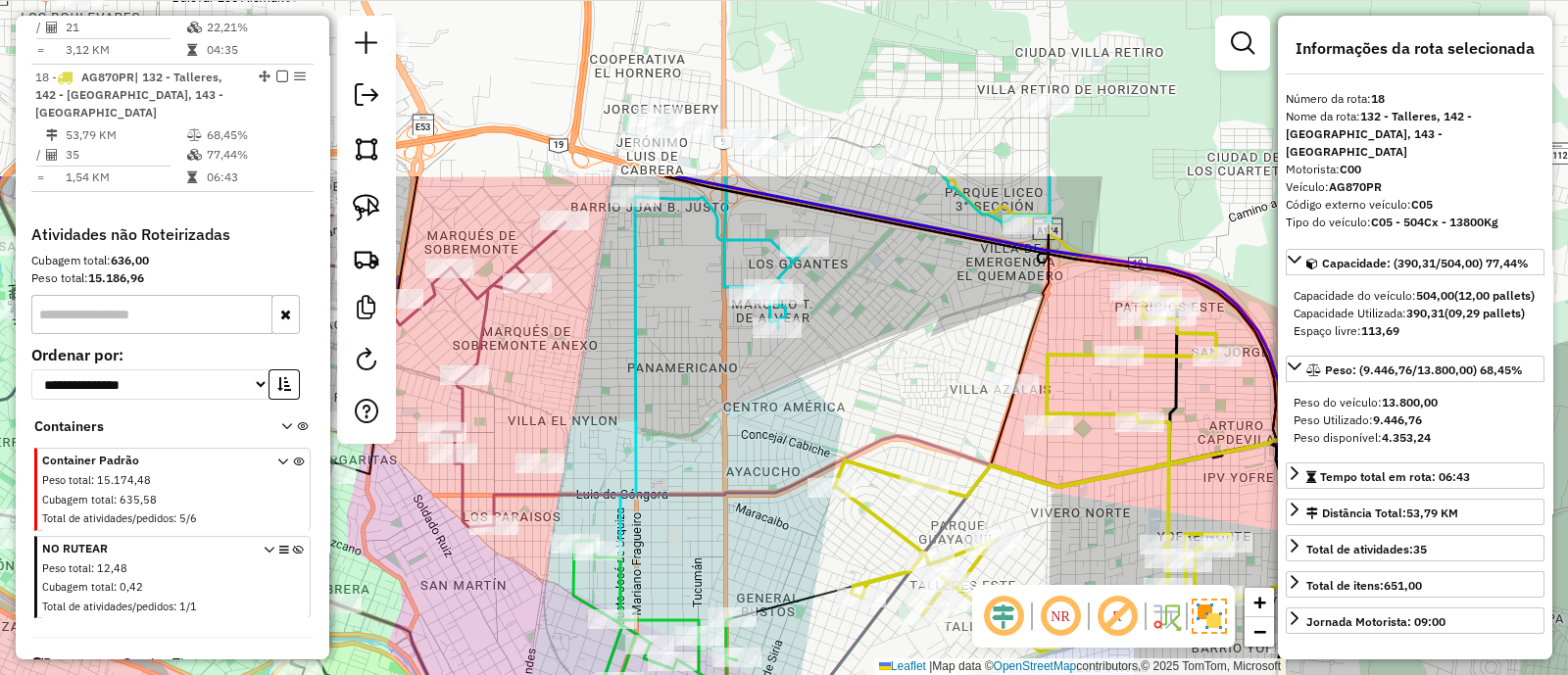
drag, startPoint x: 729, startPoint y: 386, endPoint x: 711, endPoint y: 556, distance: 171.0
click at [711, 556] on div "Janela de atendimento Grade de atendimento Capacidade Transportadoras Veículos …" at bounding box center [784, 337] width 1568 height 675
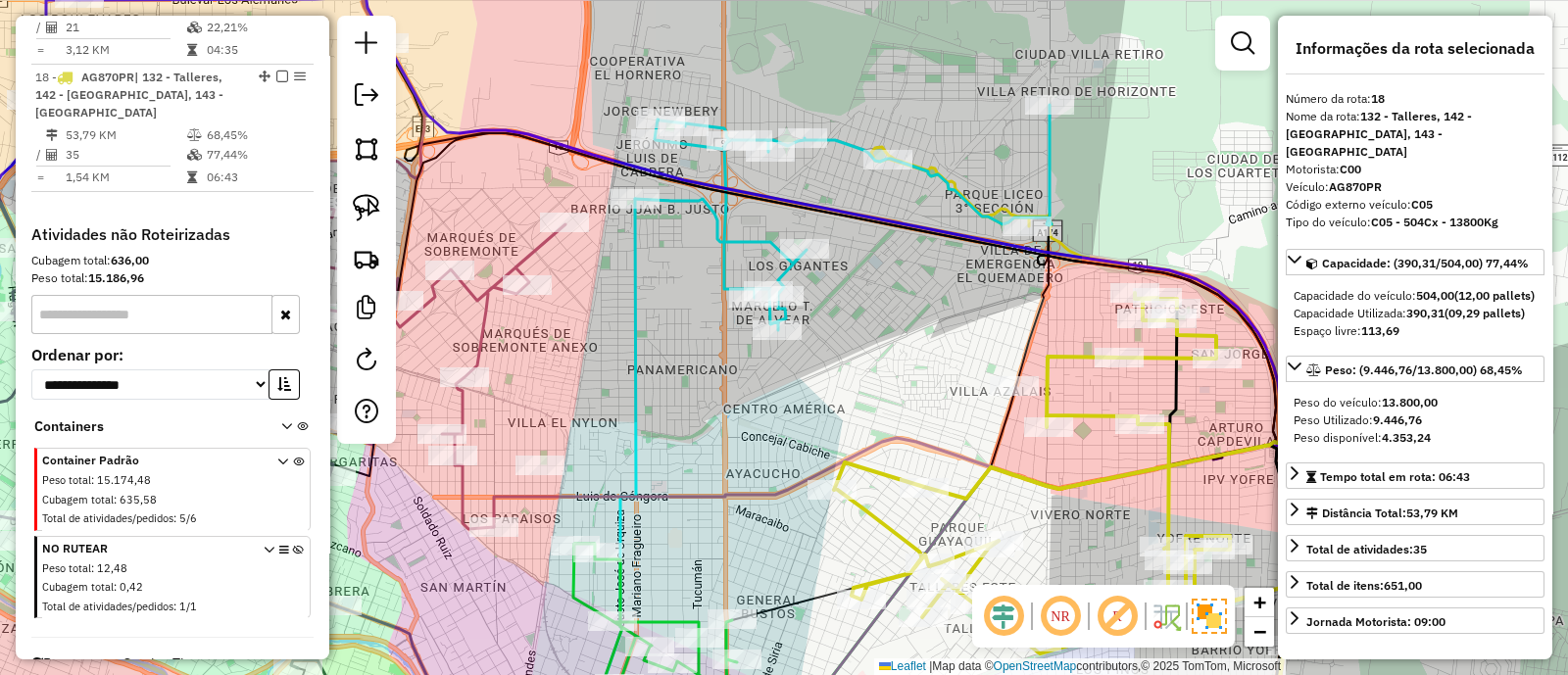
click at [722, 238] on icon at bounding box center [843, 217] width 417 height 226
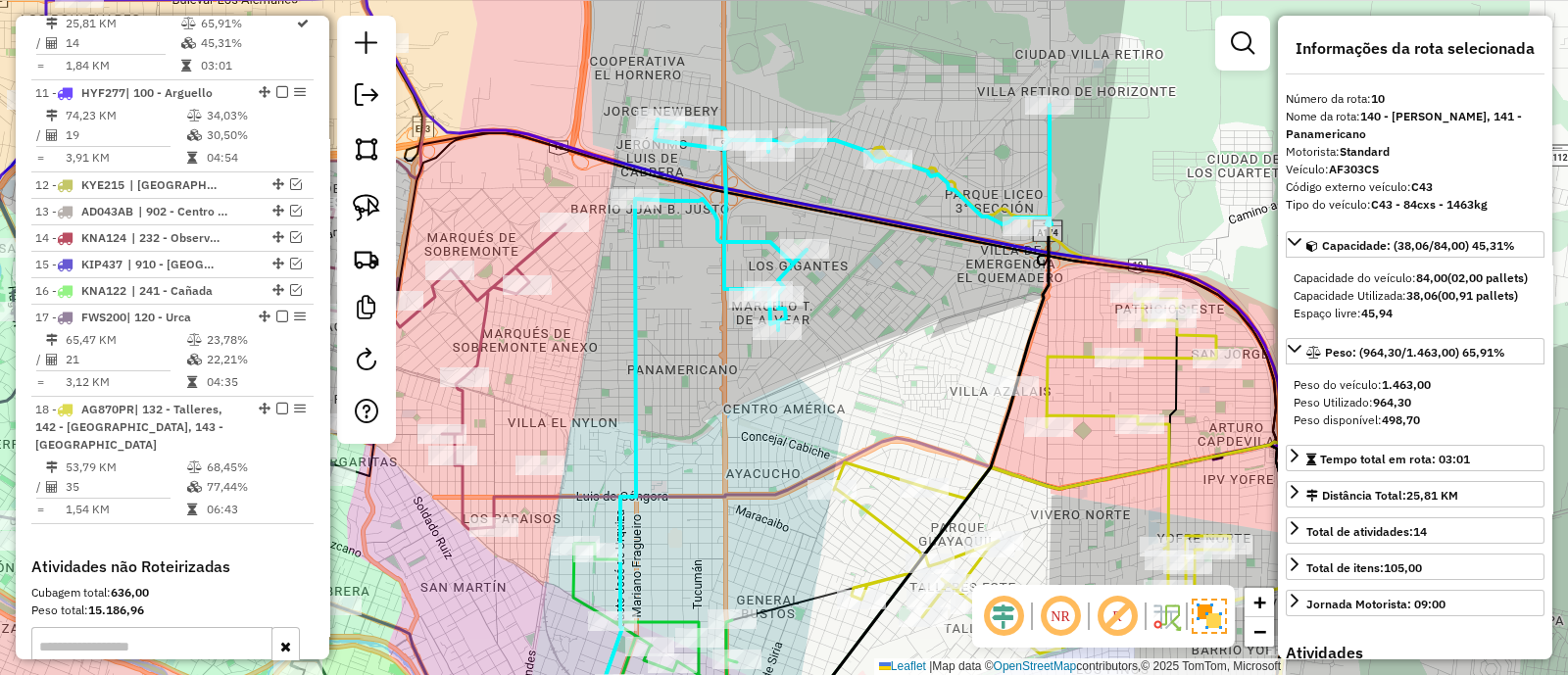
scroll to position [1287, 0]
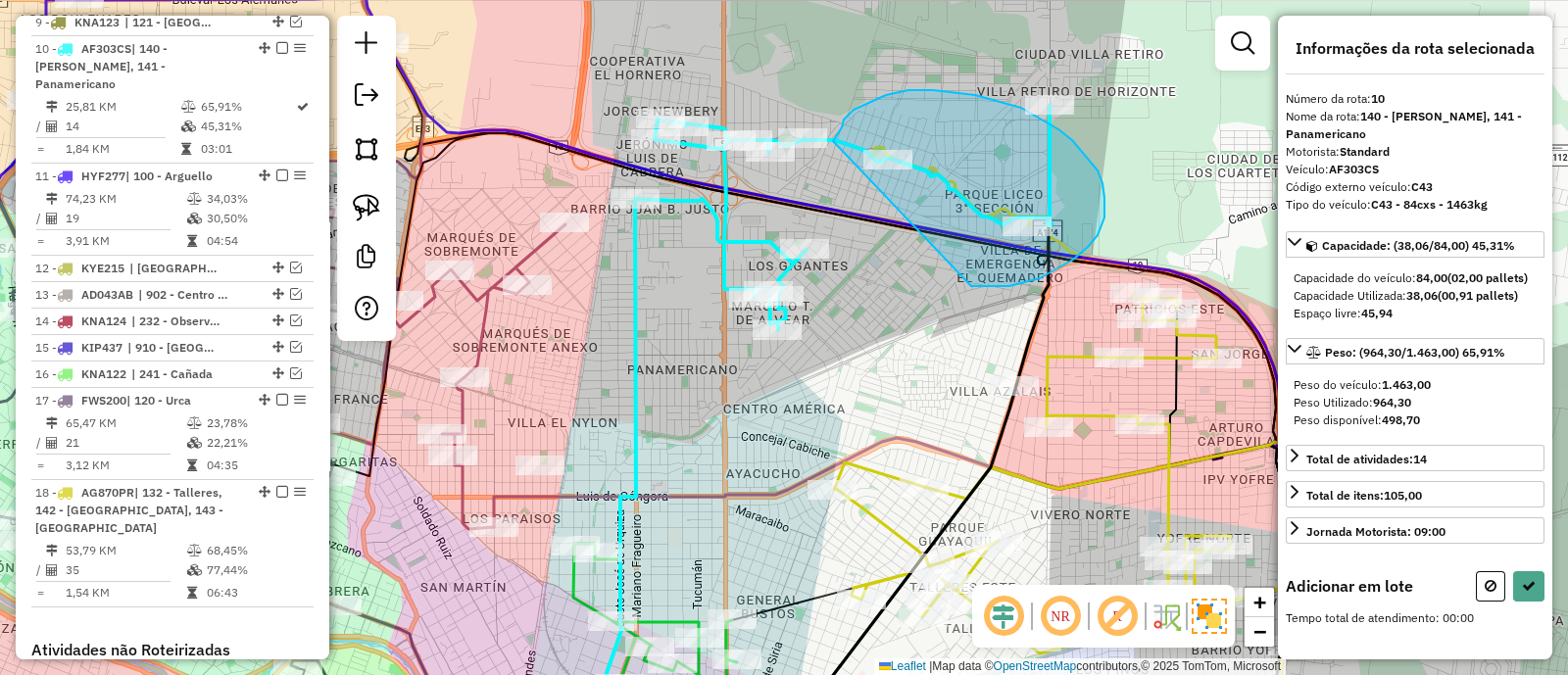
drag, startPoint x: 1074, startPoint y: 259, endPoint x: 828, endPoint y: 145, distance: 271.1
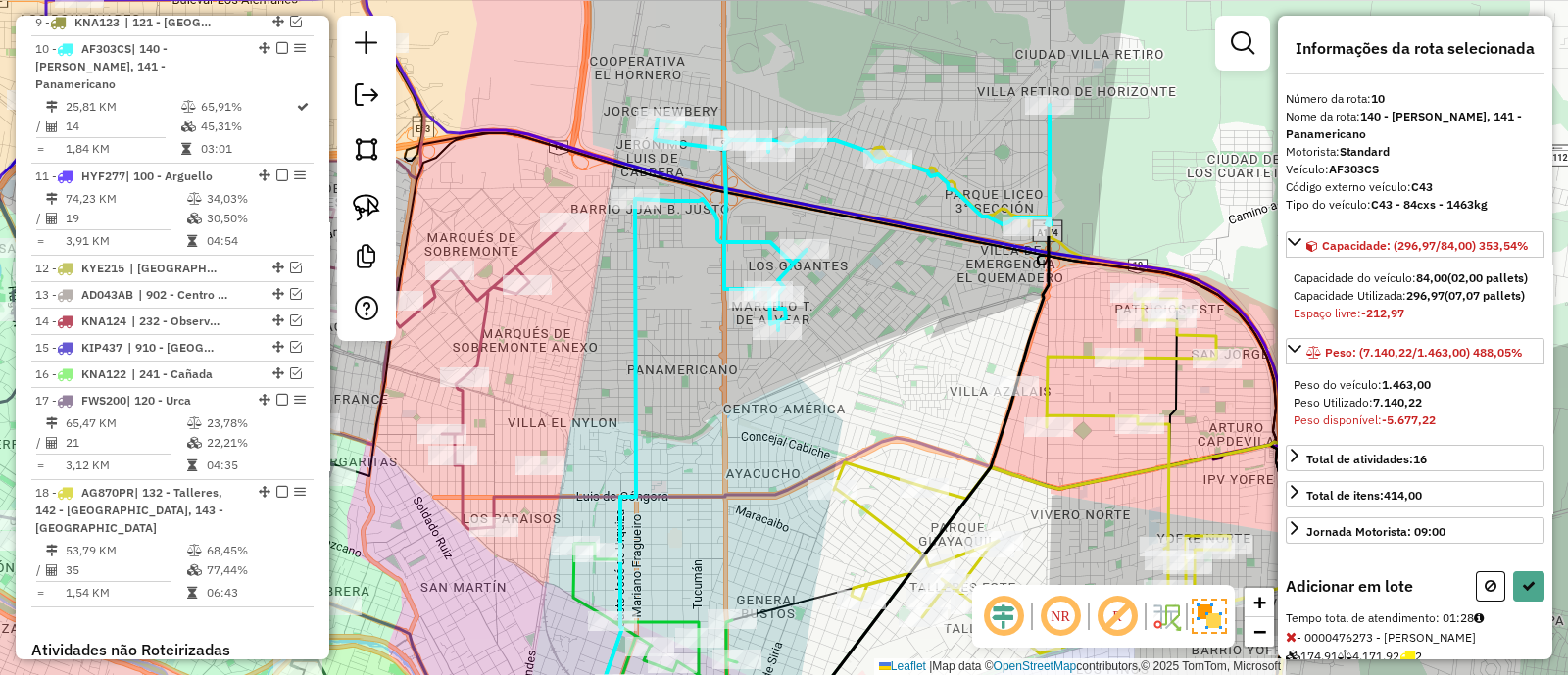
scroll to position [218, 0]
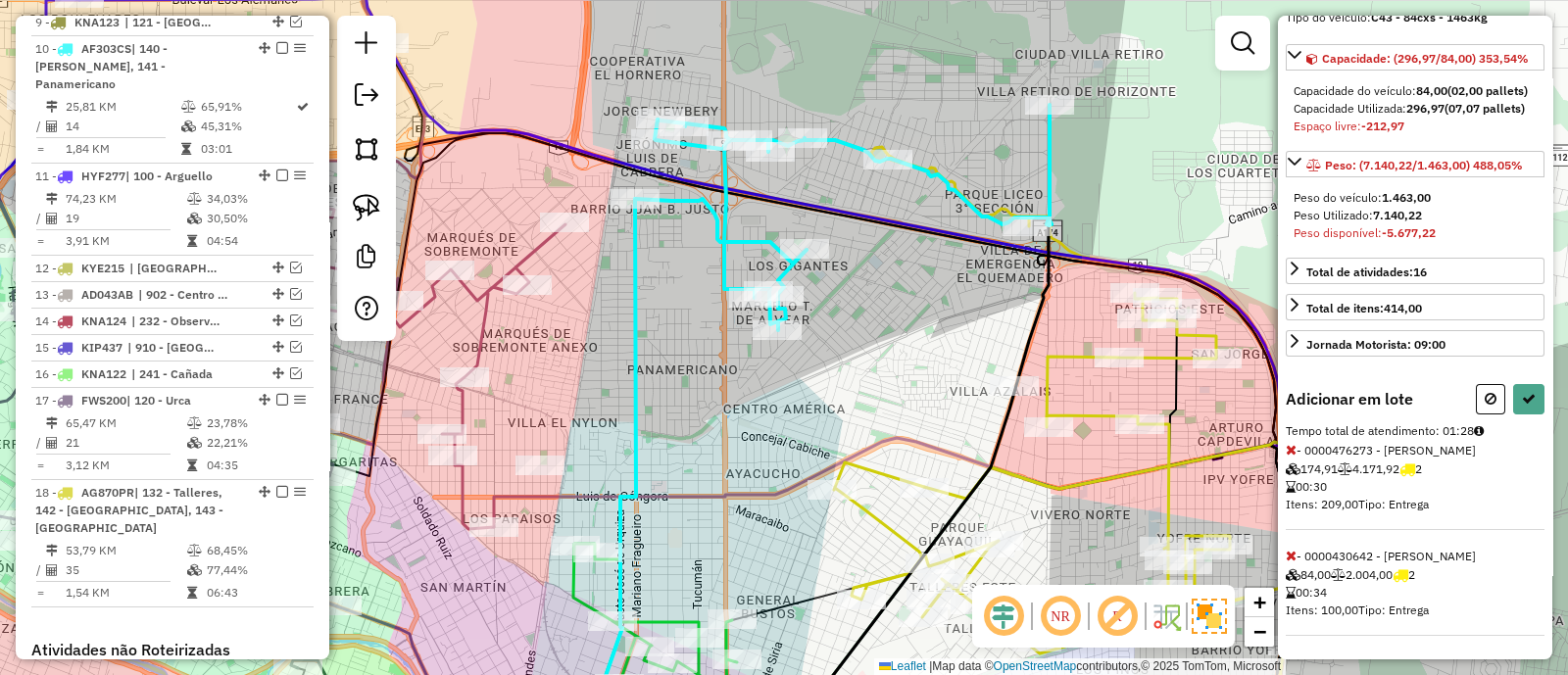
click at [1290, 452] on icon at bounding box center [1291, 450] width 11 height 14
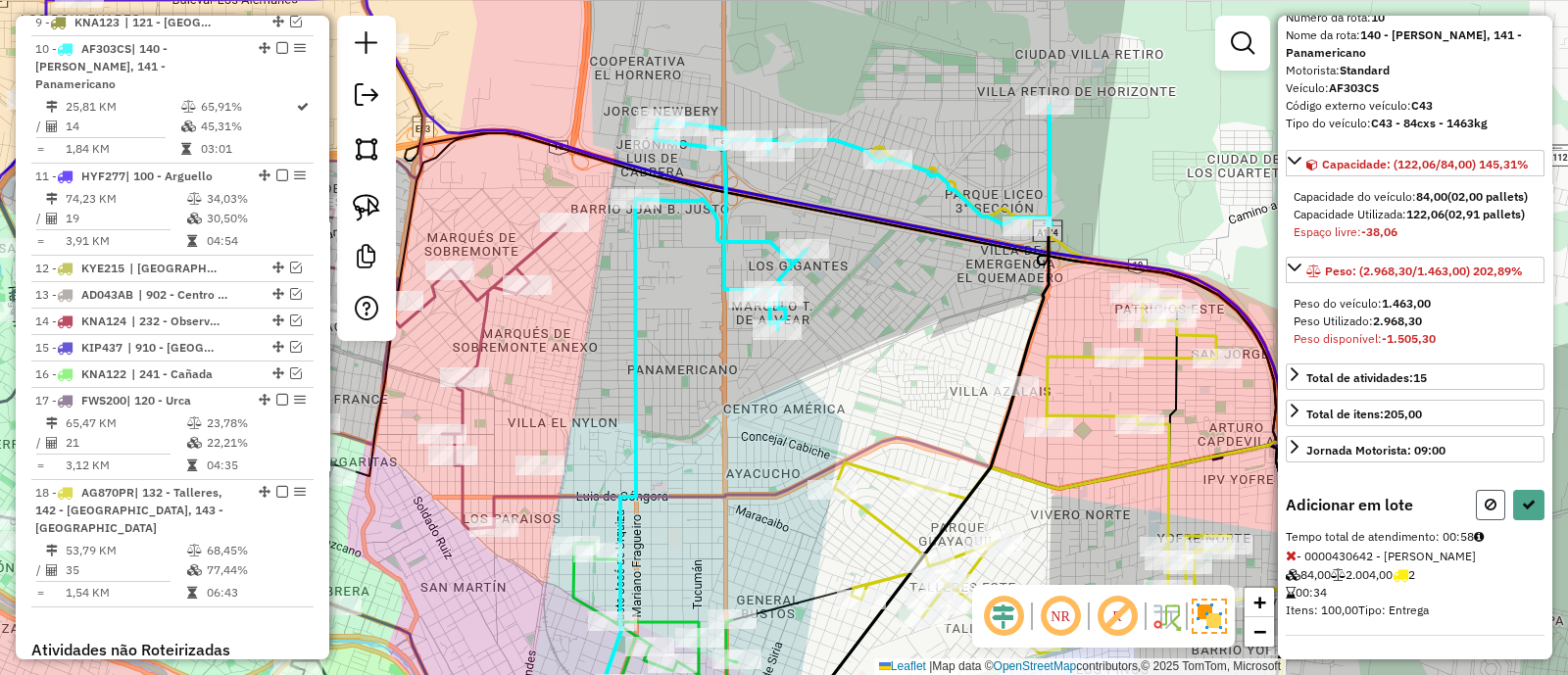
click at [1487, 507] on icon at bounding box center [1491, 505] width 12 height 14
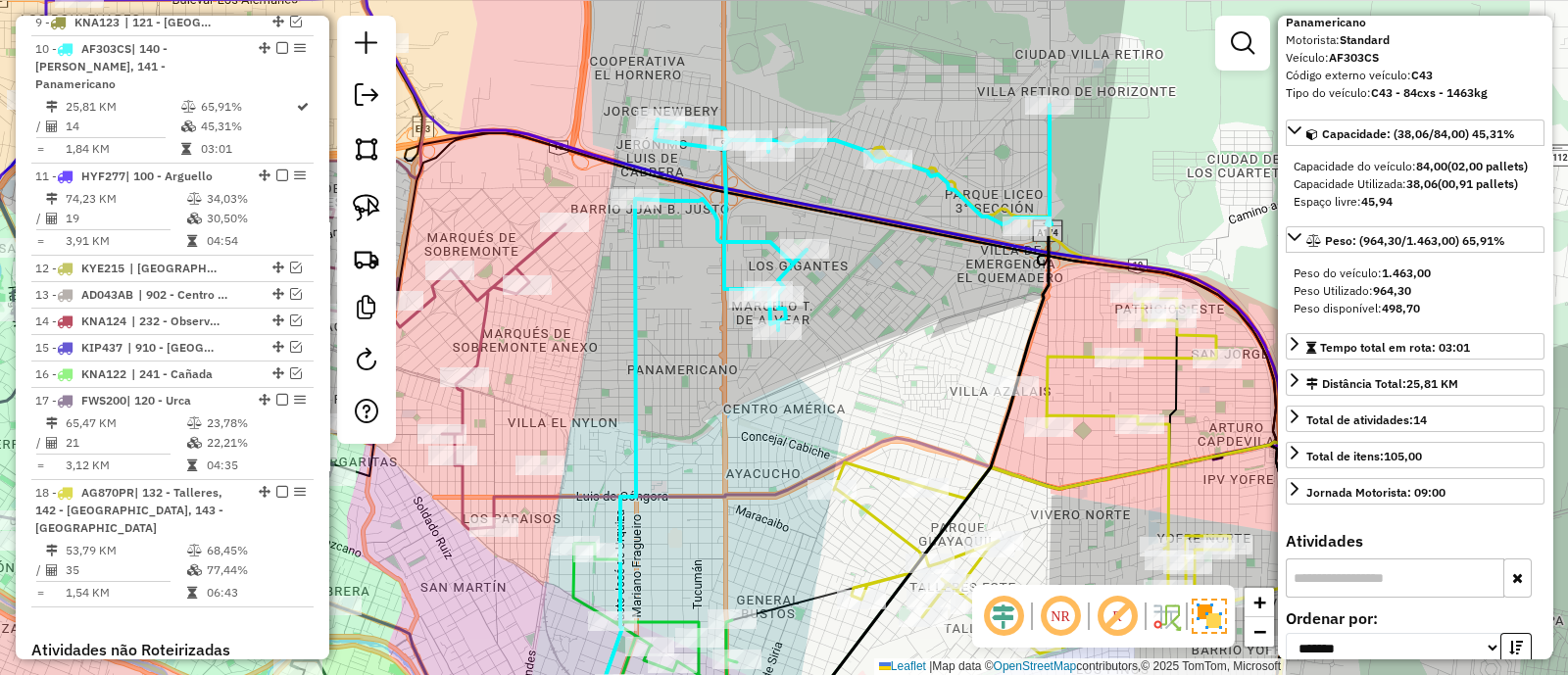
click at [636, 335] on icon at bounding box center [612, 470] width 47 height 544
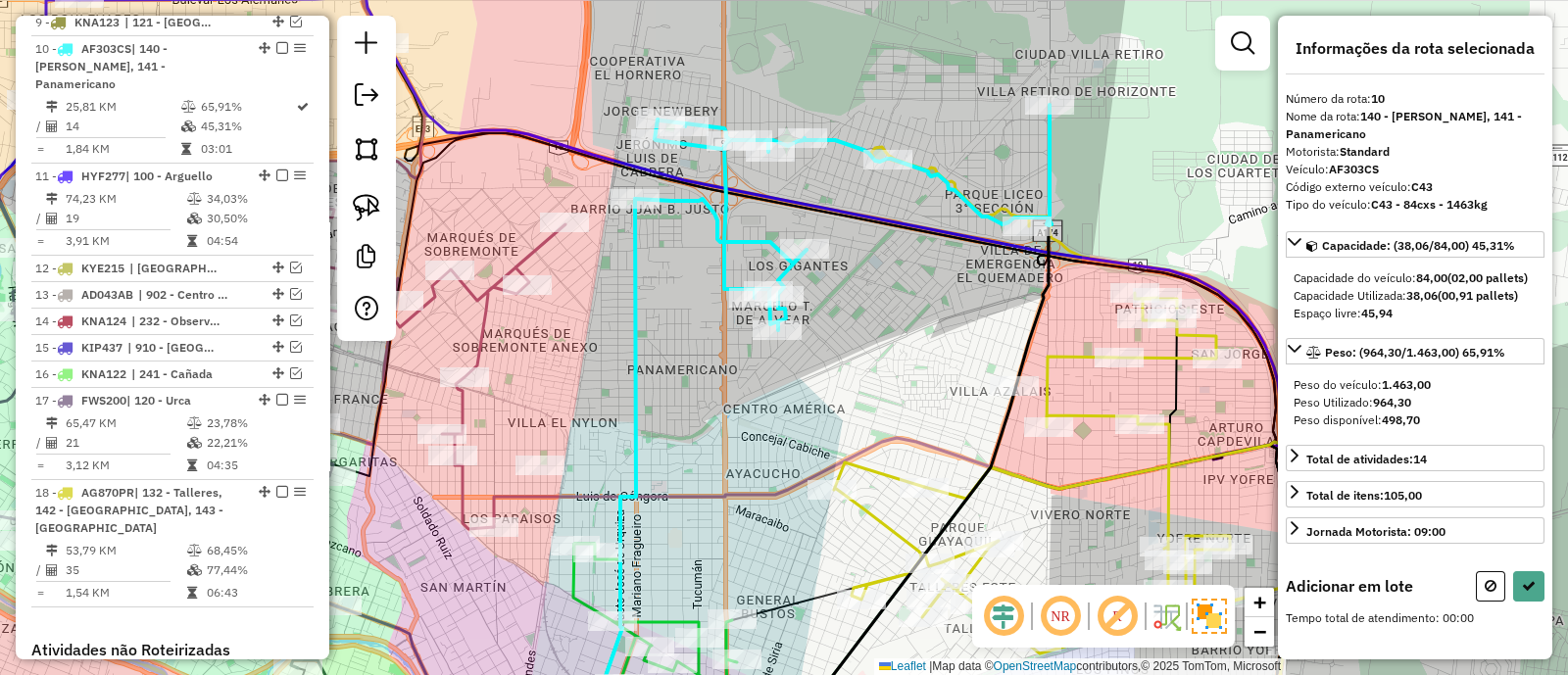
scroll to position [0, 0]
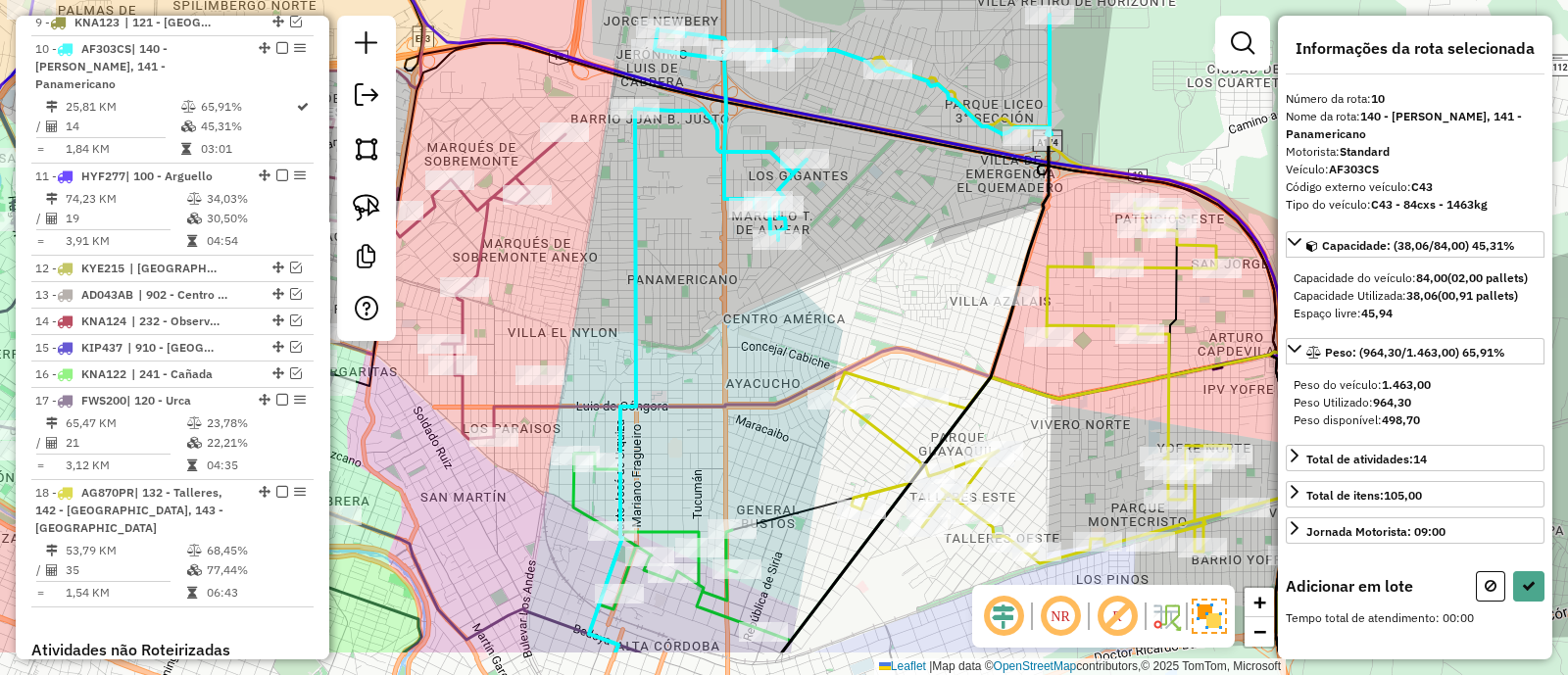
drag, startPoint x: 695, startPoint y: 447, endPoint x: 691, endPoint y: 208, distance: 239.0
click at [691, 213] on div "Janela de atendimento Grade de atendimento Capacidade Transportadoras Veículos …" at bounding box center [784, 337] width 1568 height 675
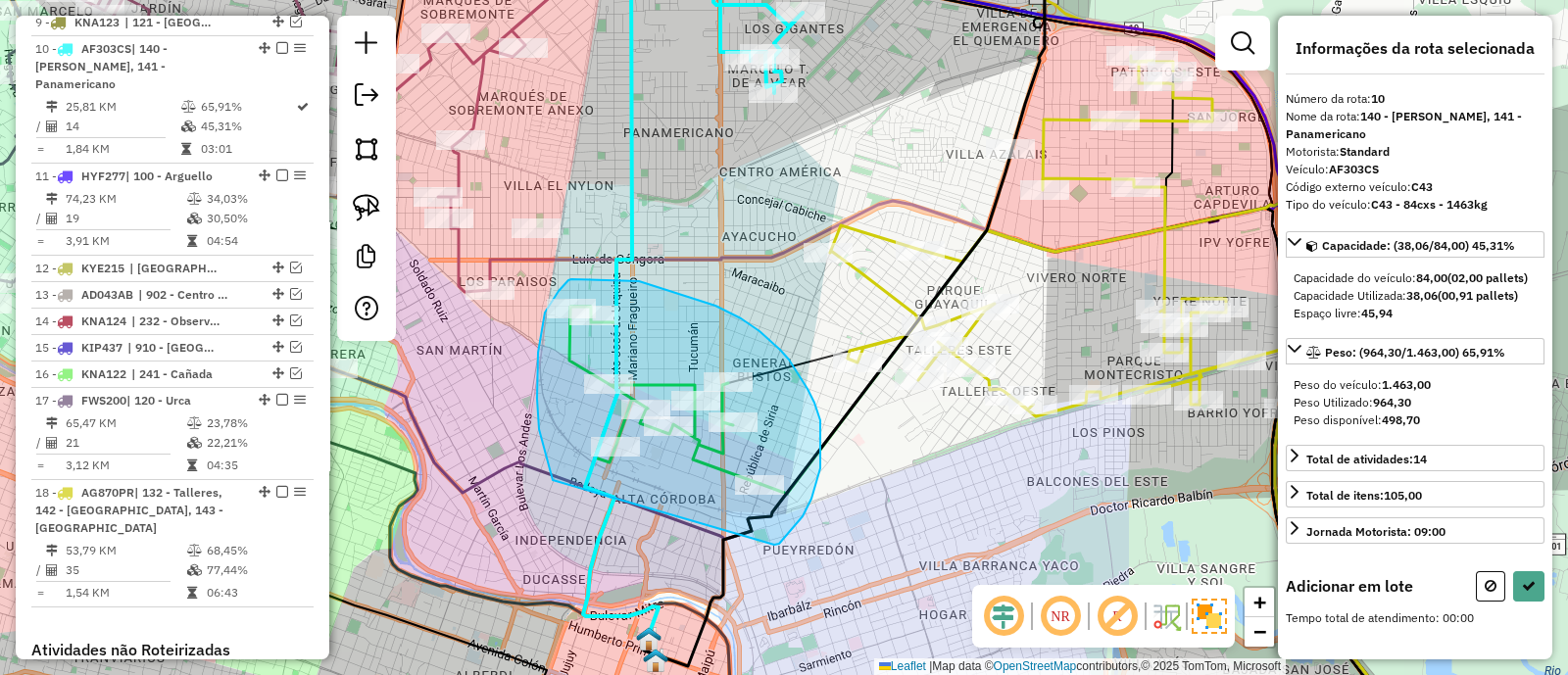
drag, startPoint x: 811, startPoint y: 499, endPoint x: 554, endPoint y: 482, distance: 257.6
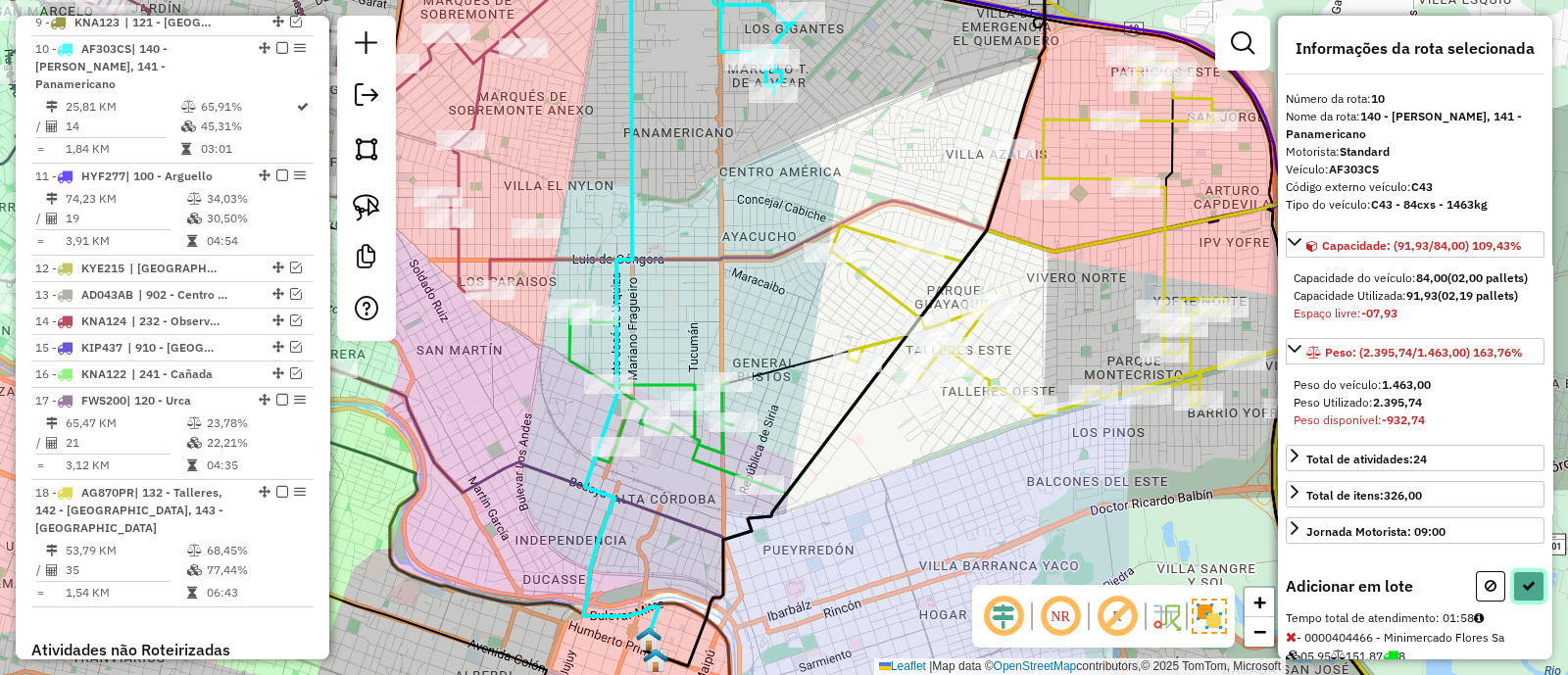
click at [1522, 590] on button at bounding box center [1529, 587] width 32 height 31
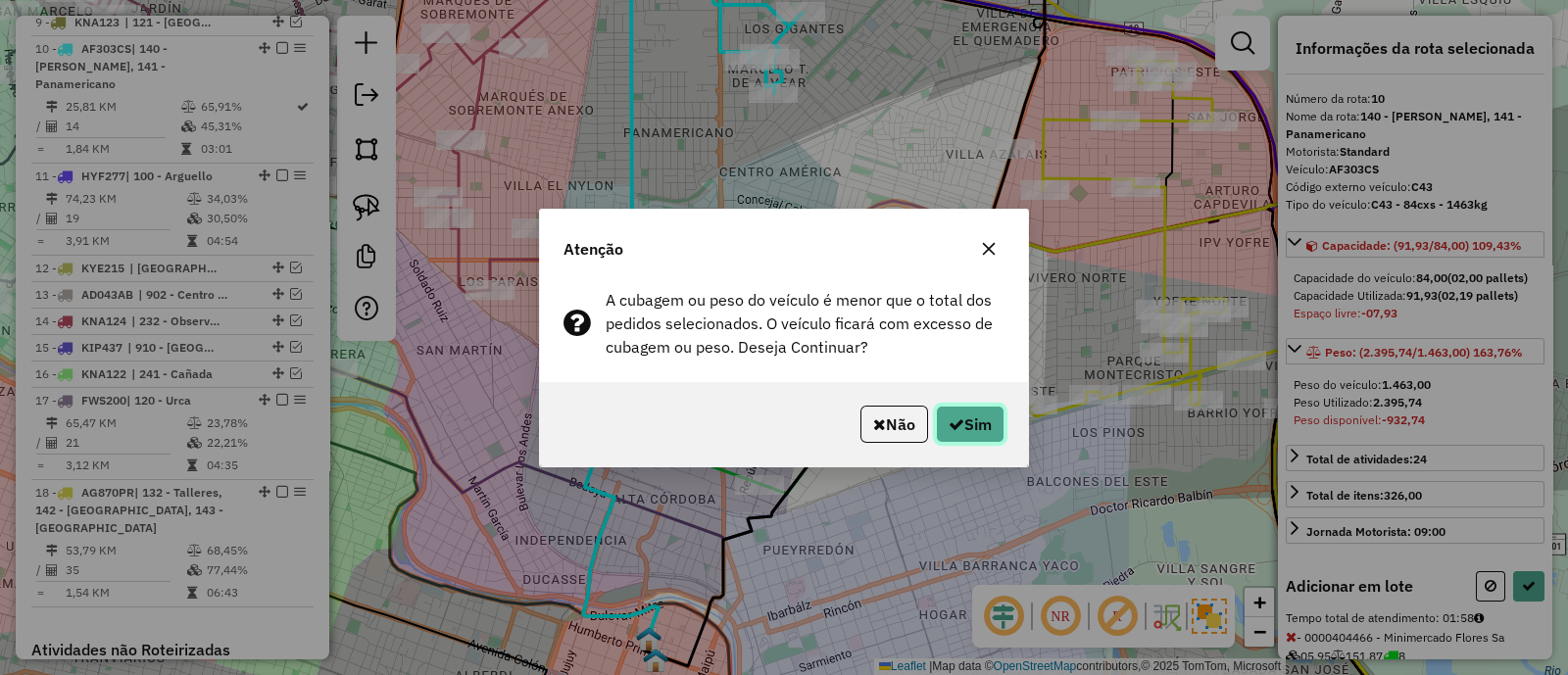
click at [950, 417] on icon "button" at bounding box center [957, 424] width 16 height 16
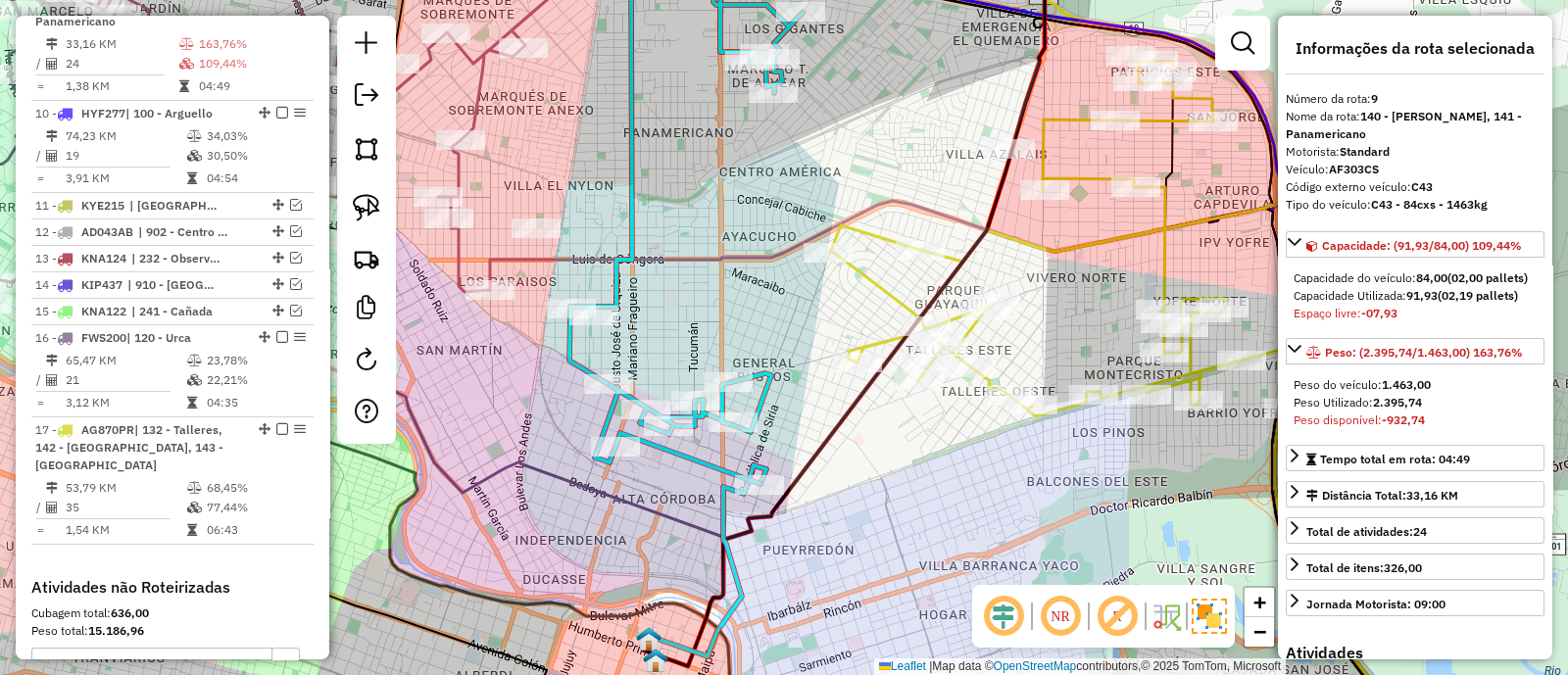
scroll to position [1287, 0]
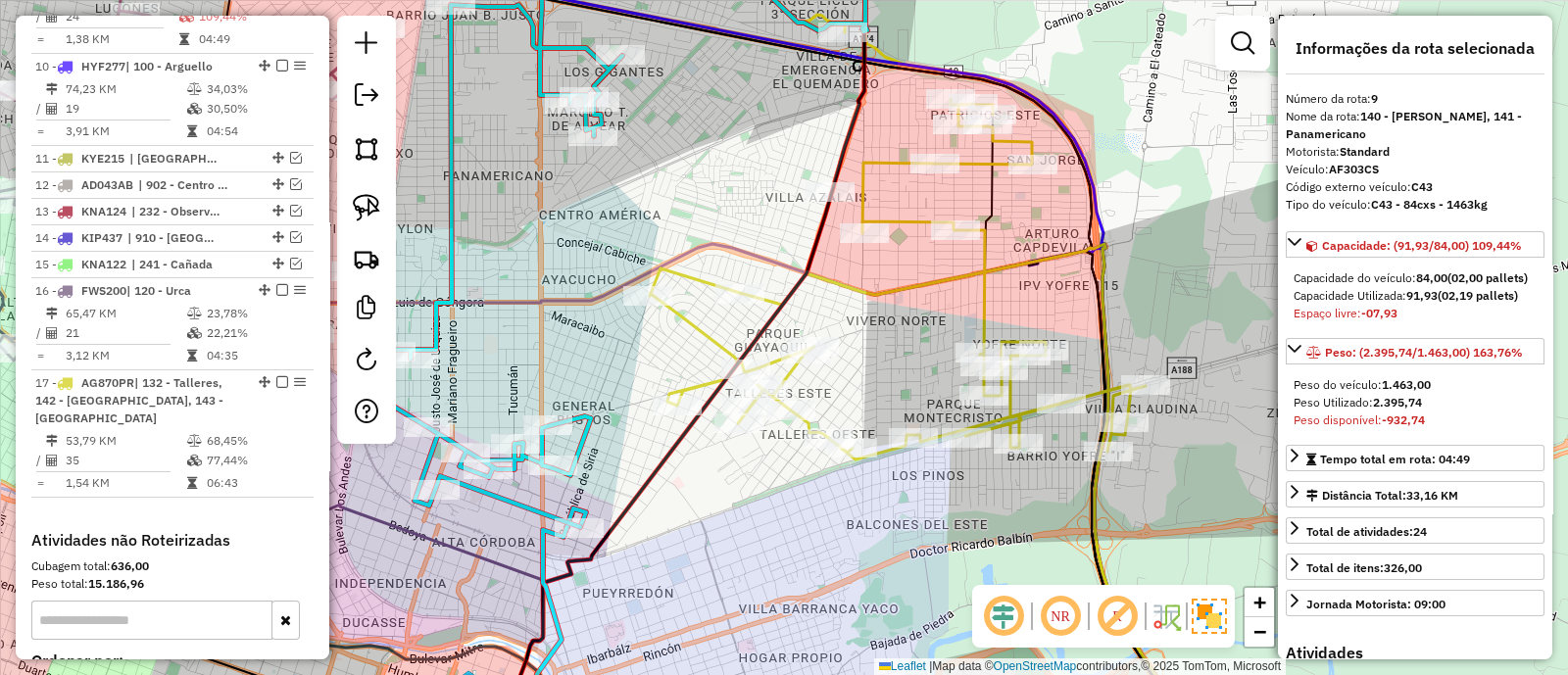
drag, startPoint x: 1107, startPoint y: 278, endPoint x: 926, endPoint y: 319, distance: 185.6
click at [926, 319] on div "Janela de atendimento Grade de atendimento Capacidade Transportadoras Veículos …" at bounding box center [784, 337] width 1568 height 675
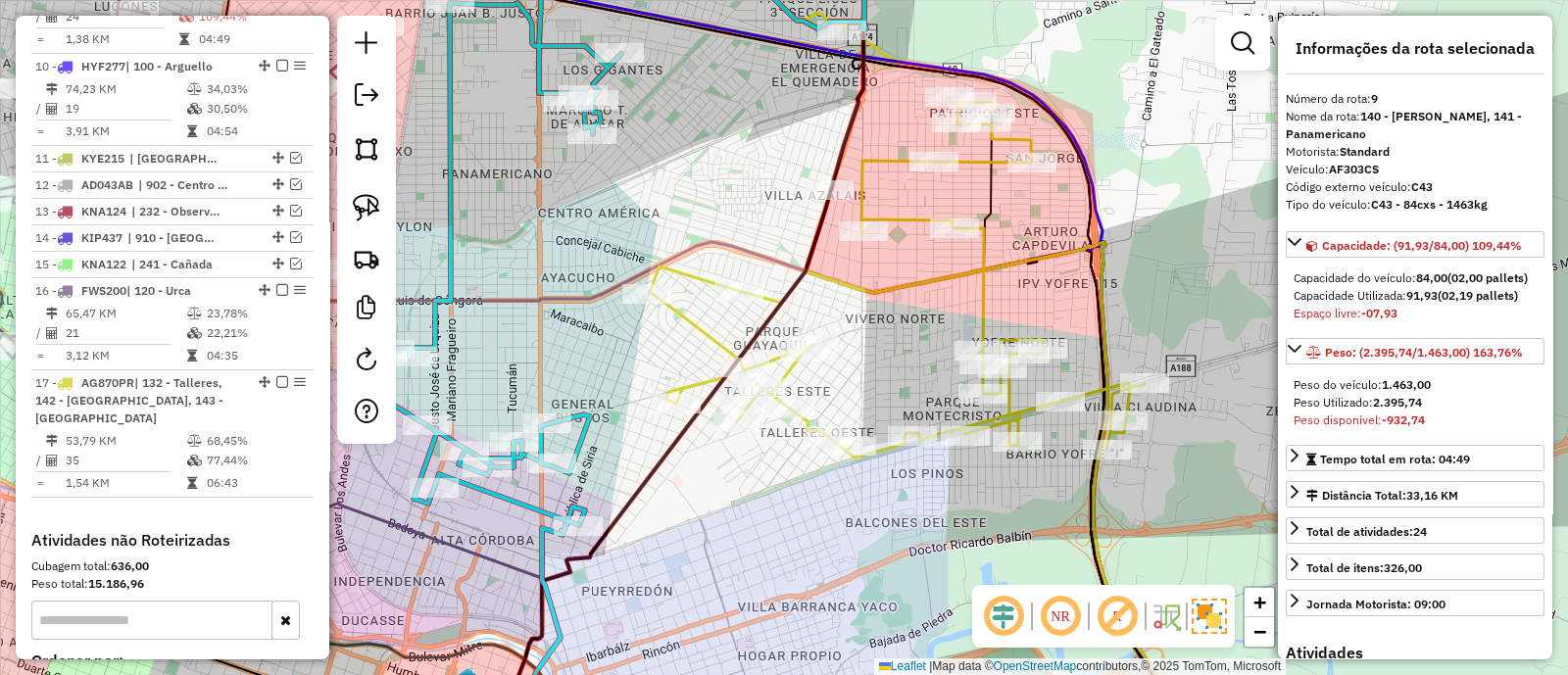
click at [990, 315] on icon at bounding box center [897, 277] width 496 height 361
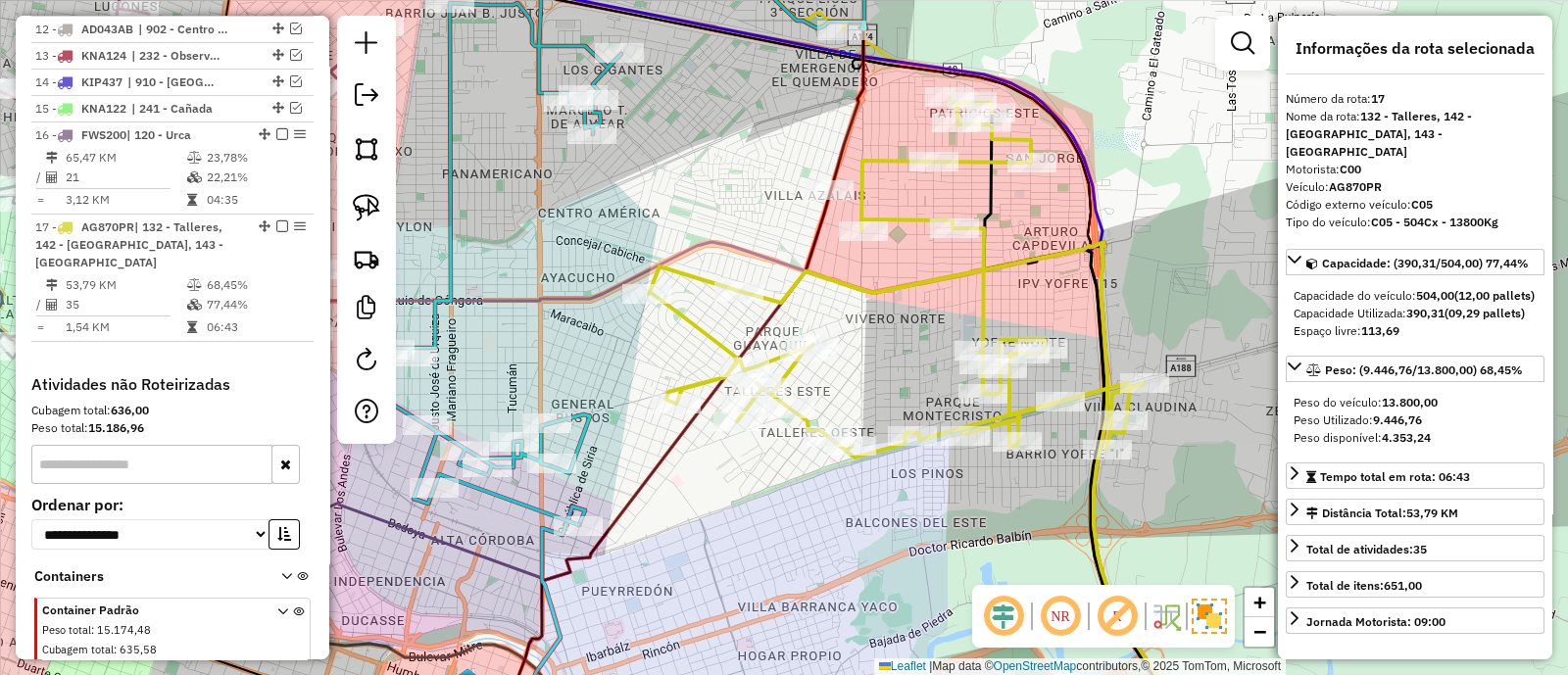
scroll to position [1593, 0]
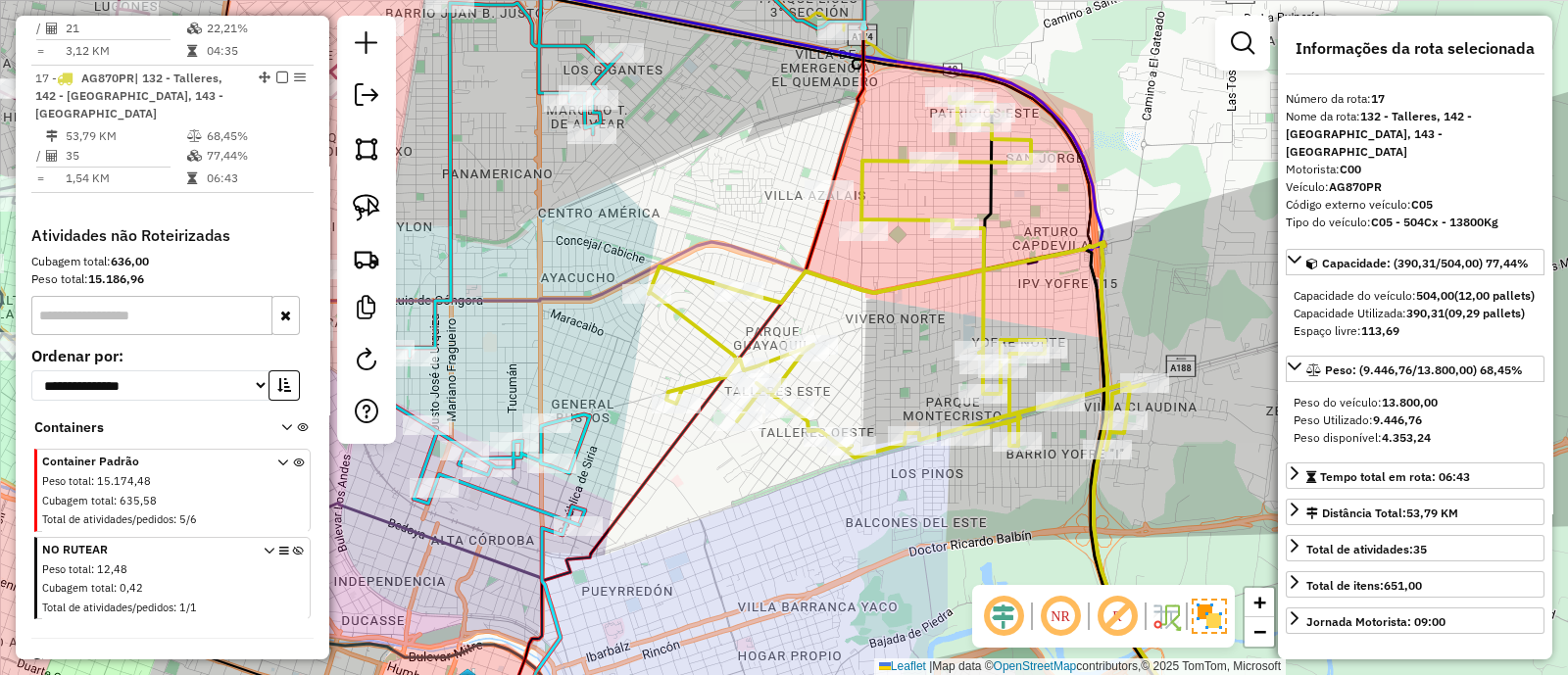
click at [586, 428] on icon at bounding box center [626, 229] width 478 height 592
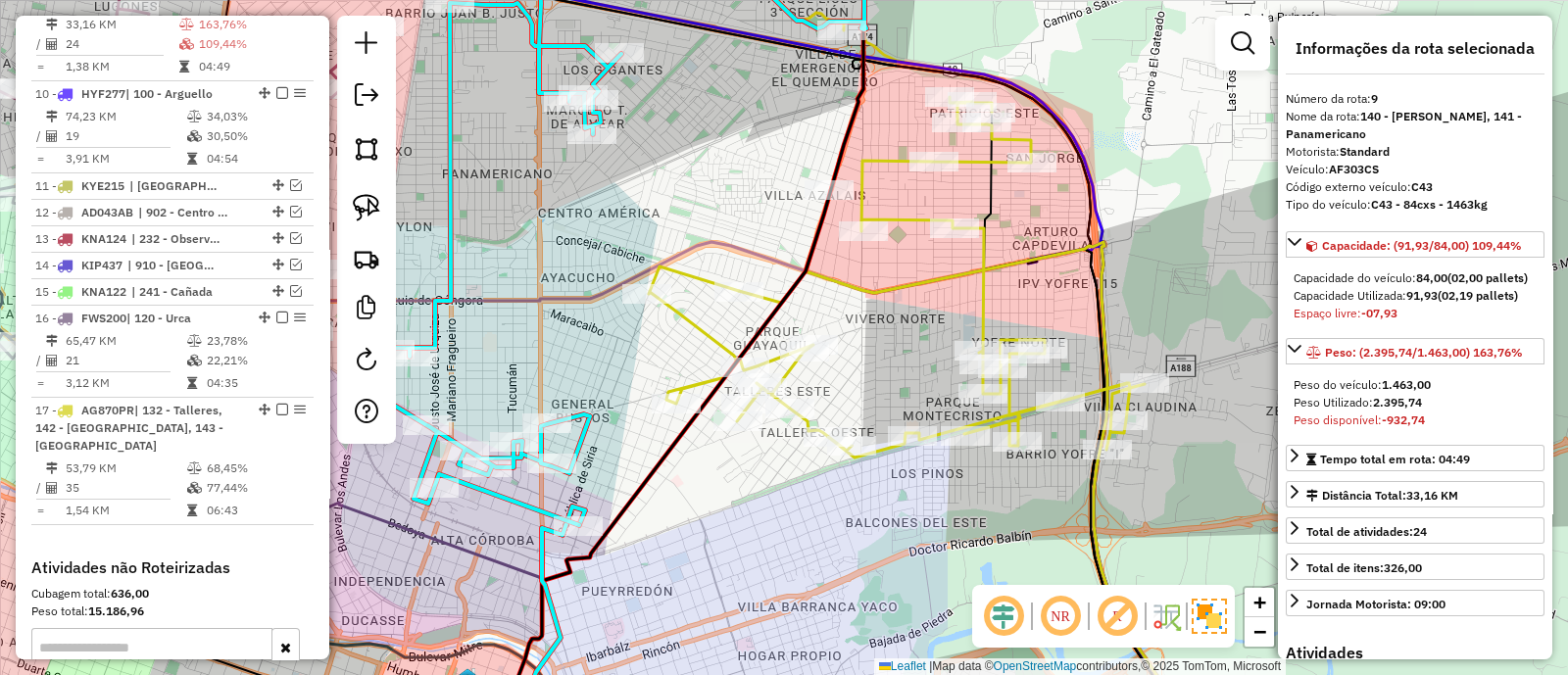
scroll to position [1177, 0]
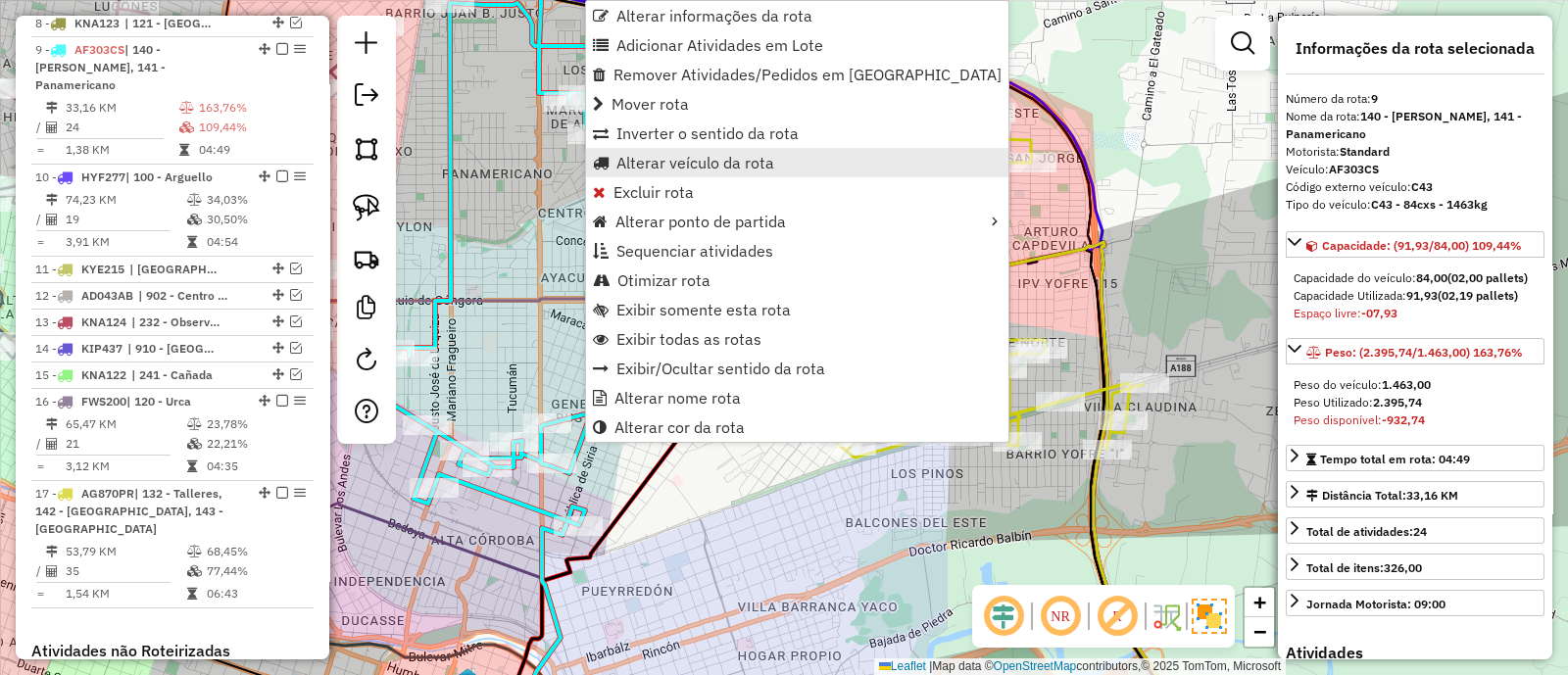
click at [699, 157] on span "Alterar veículo da rota" at bounding box center [695, 163] width 158 height 16
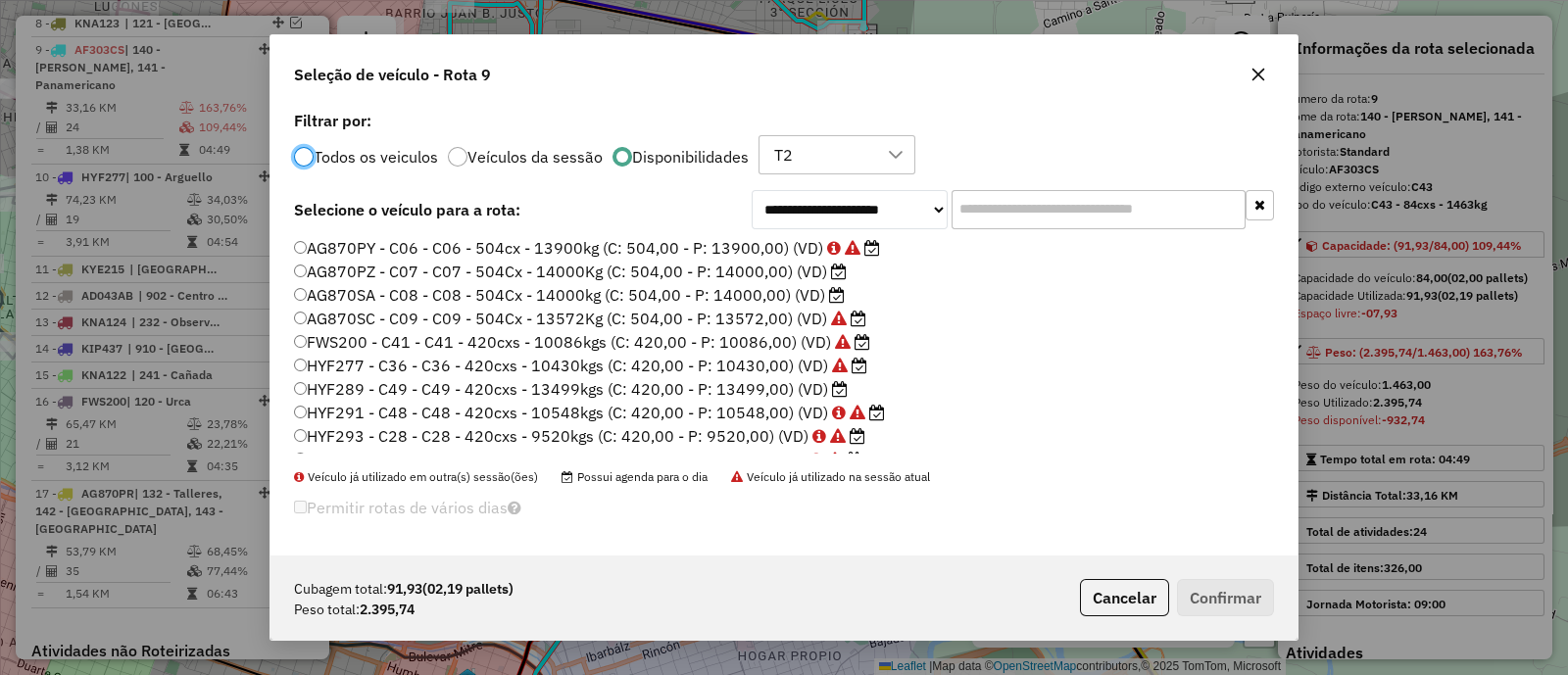
scroll to position [244, 0]
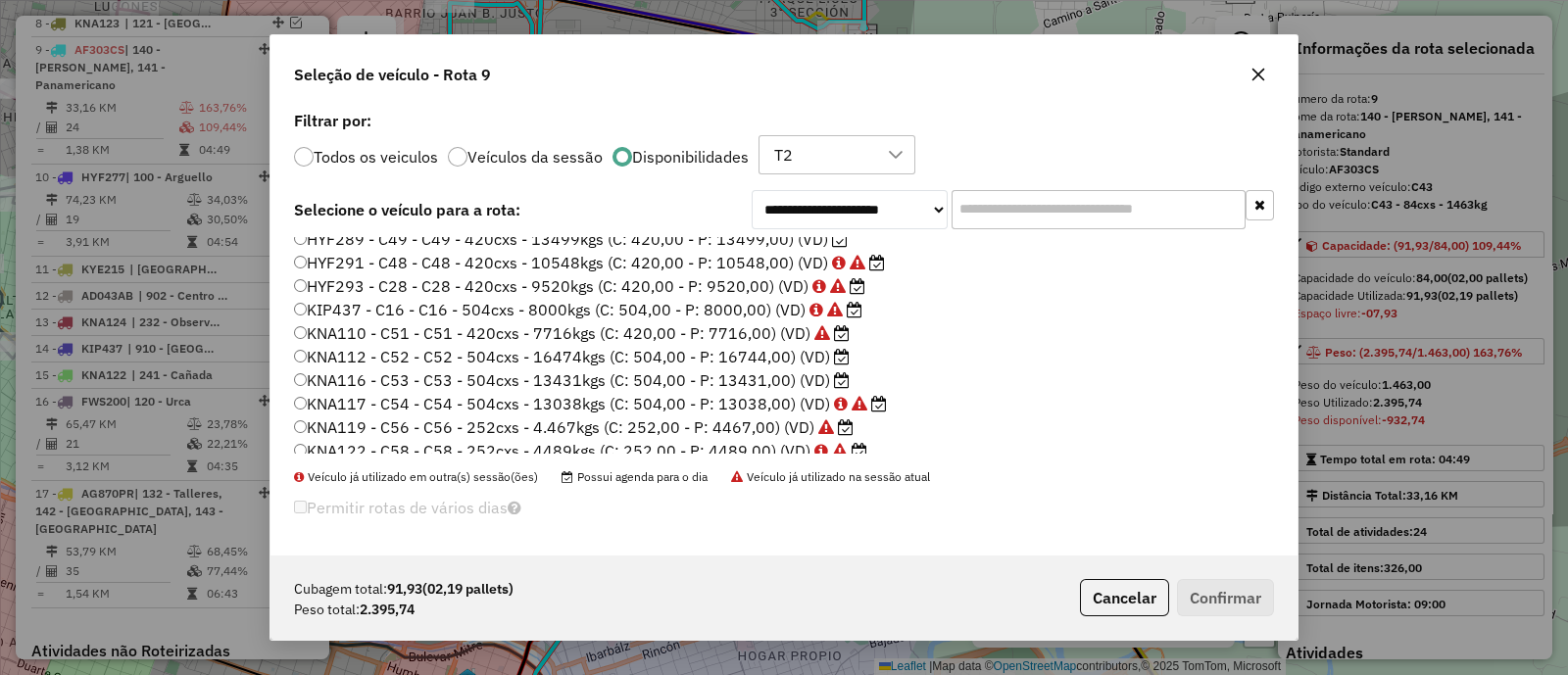
click at [753, 377] on label "KNA116 - C53 - C53 - 504cxs - 13431kgs (C: 504,00 - P: 13431,00) (VD)" at bounding box center [572, 381] width 556 height 24
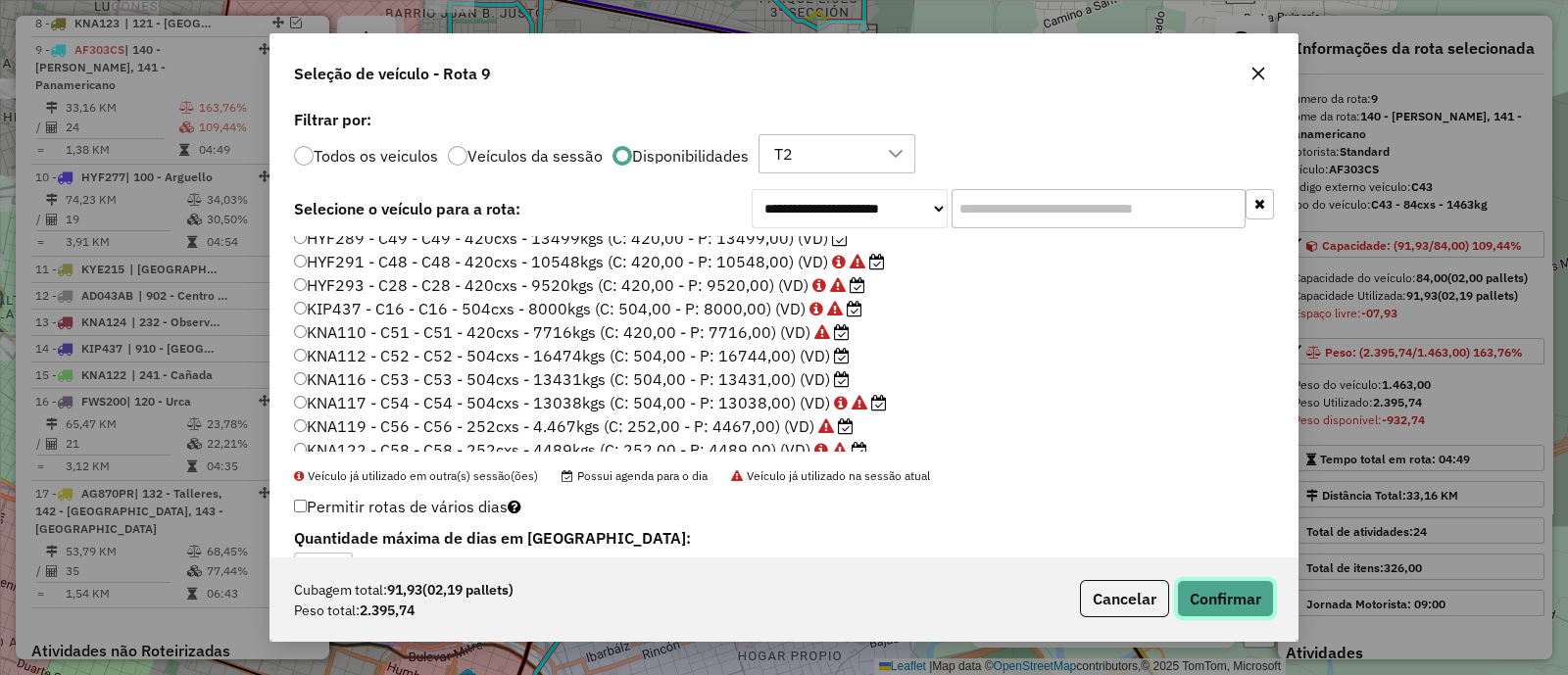
click at [1215, 586] on button "Confirmar" at bounding box center [1226, 598] width 97 height 37
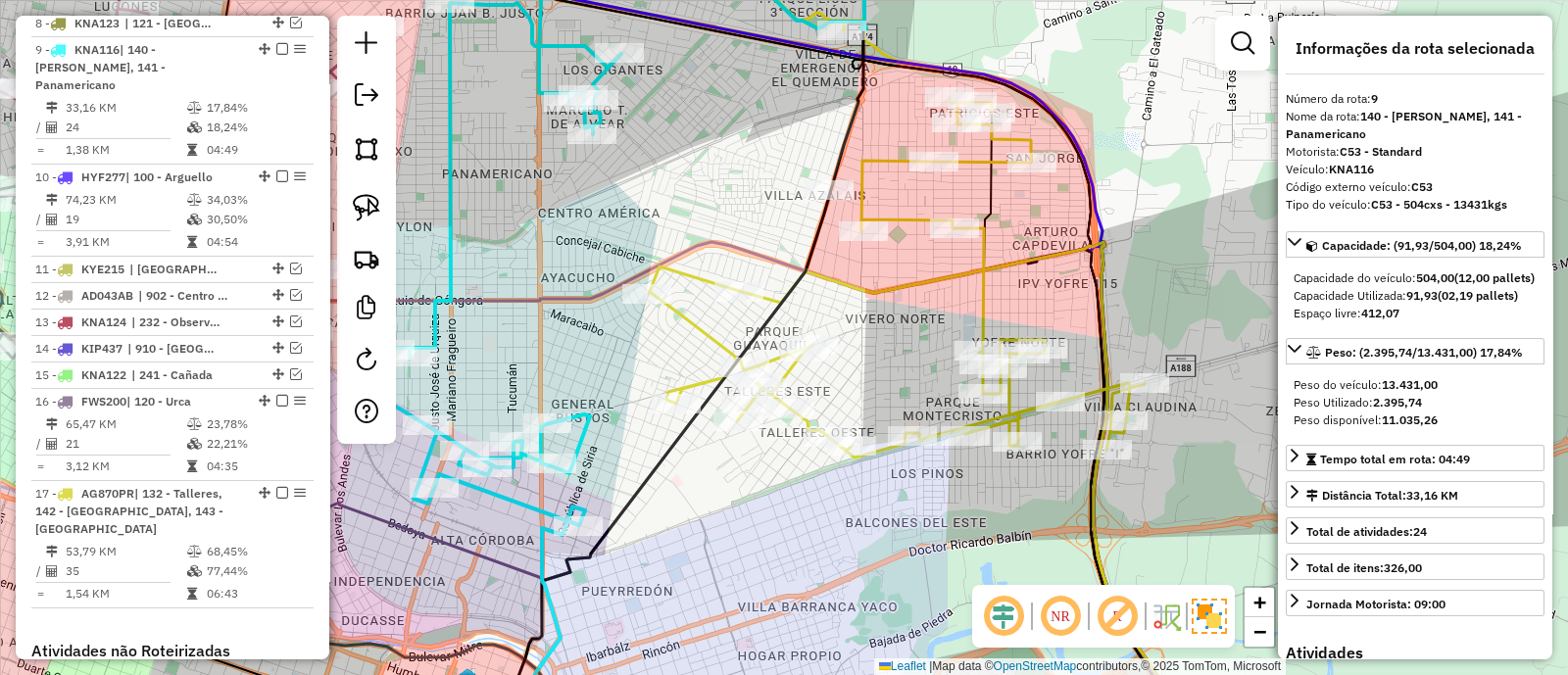
click at [445, 211] on icon at bounding box center [626, 229] width 478 height 592
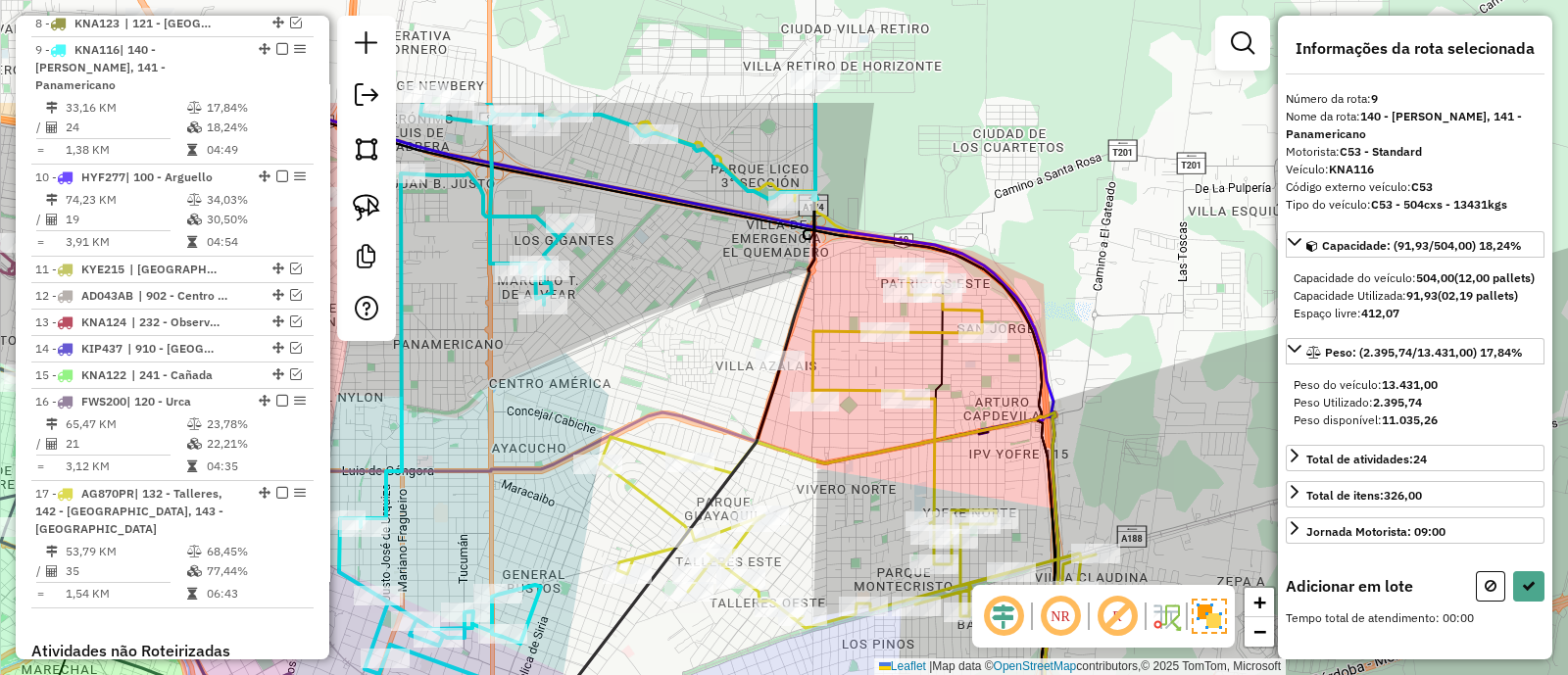
drag, startPoint x: 693, startPoint y: 181, endPoint x: 674, endPoint y: 372, distance: 191.9
click at [642, 392] on div "Janela de atendimento Grade de atendimento Capacidade Transportadoras Veículos …" at bounding box center [784, 337] width 1568 height 675
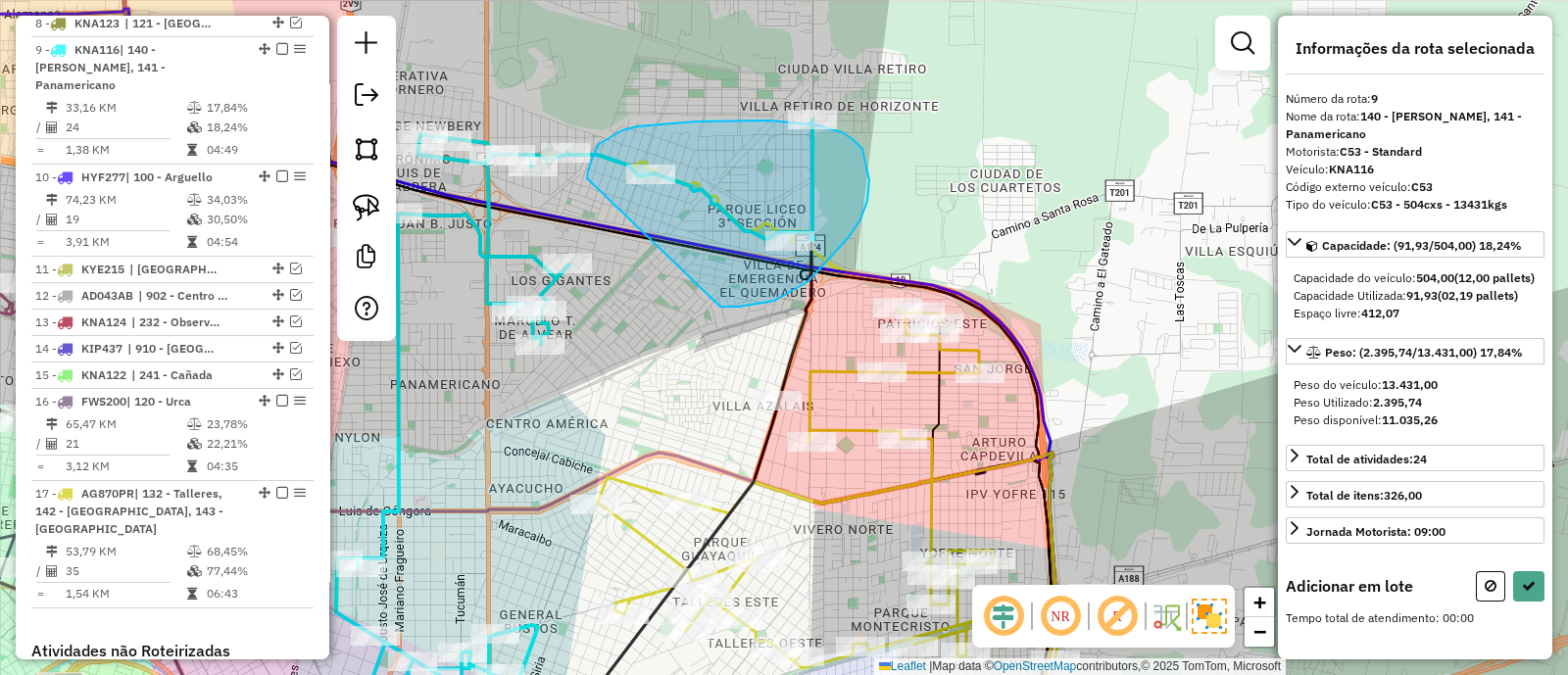
drag, startPoint x: 721, startPoint y: 307, endPoint x: 588, endPoint y: 178, distance: 185.3
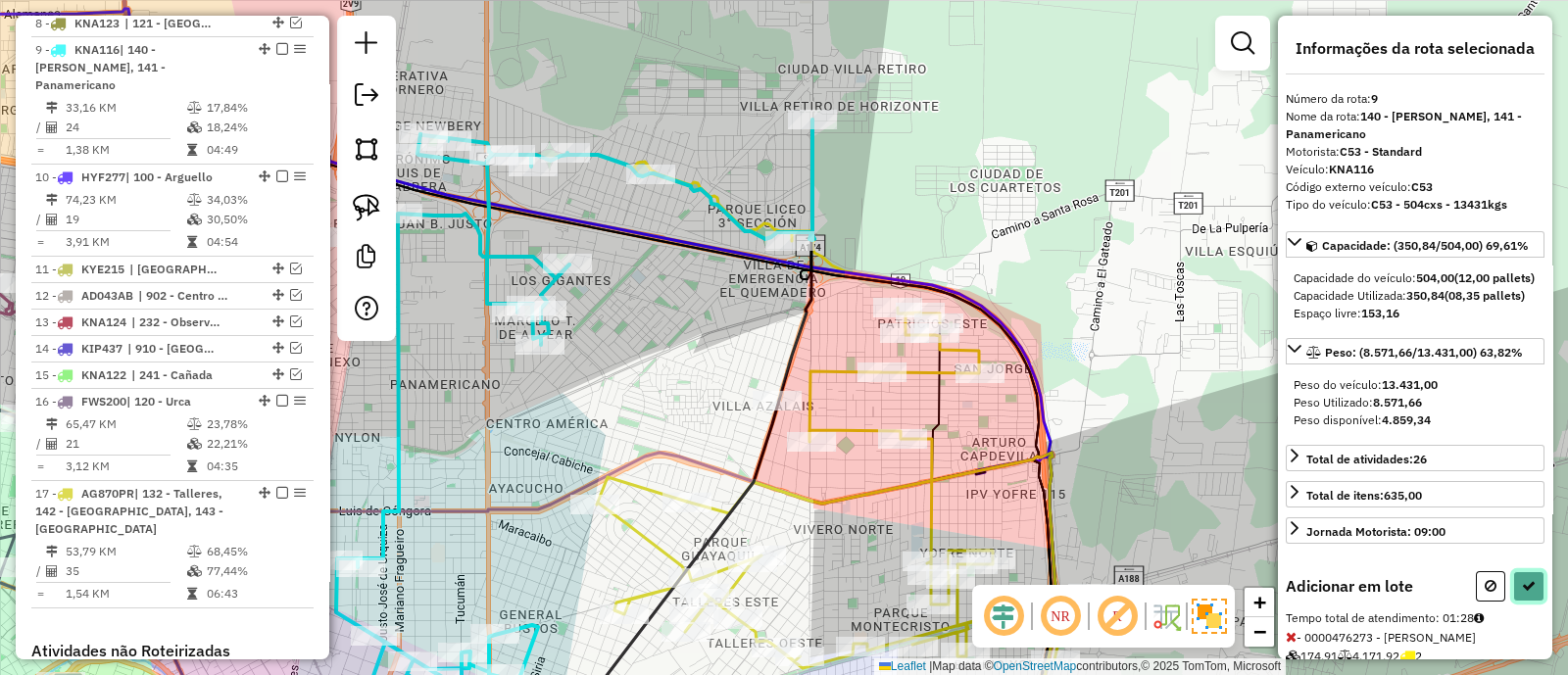
click at [1525, 592] on icon at bounding box center [1529, 587] width 14 height 14
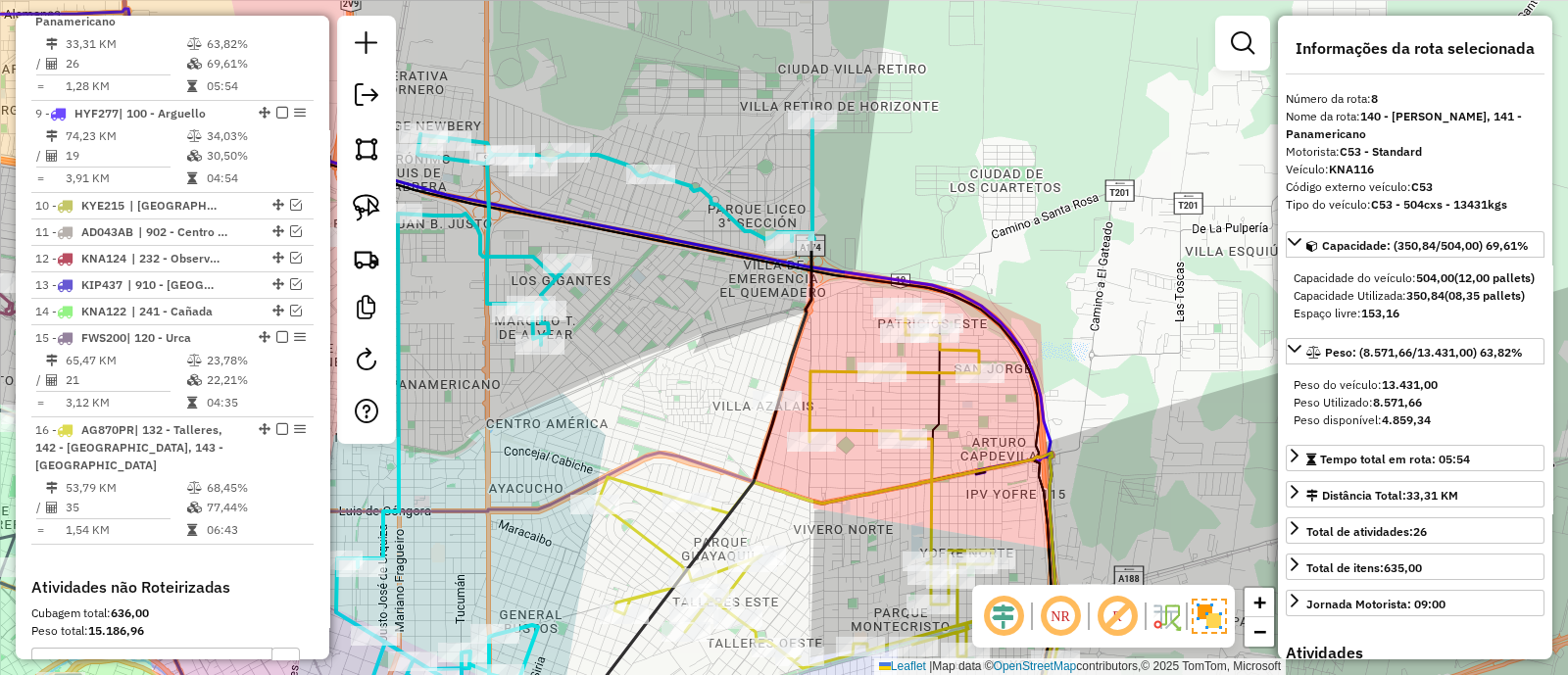
click at [516, 254] on icon at bounding box center [575, 427] width 478 height 616
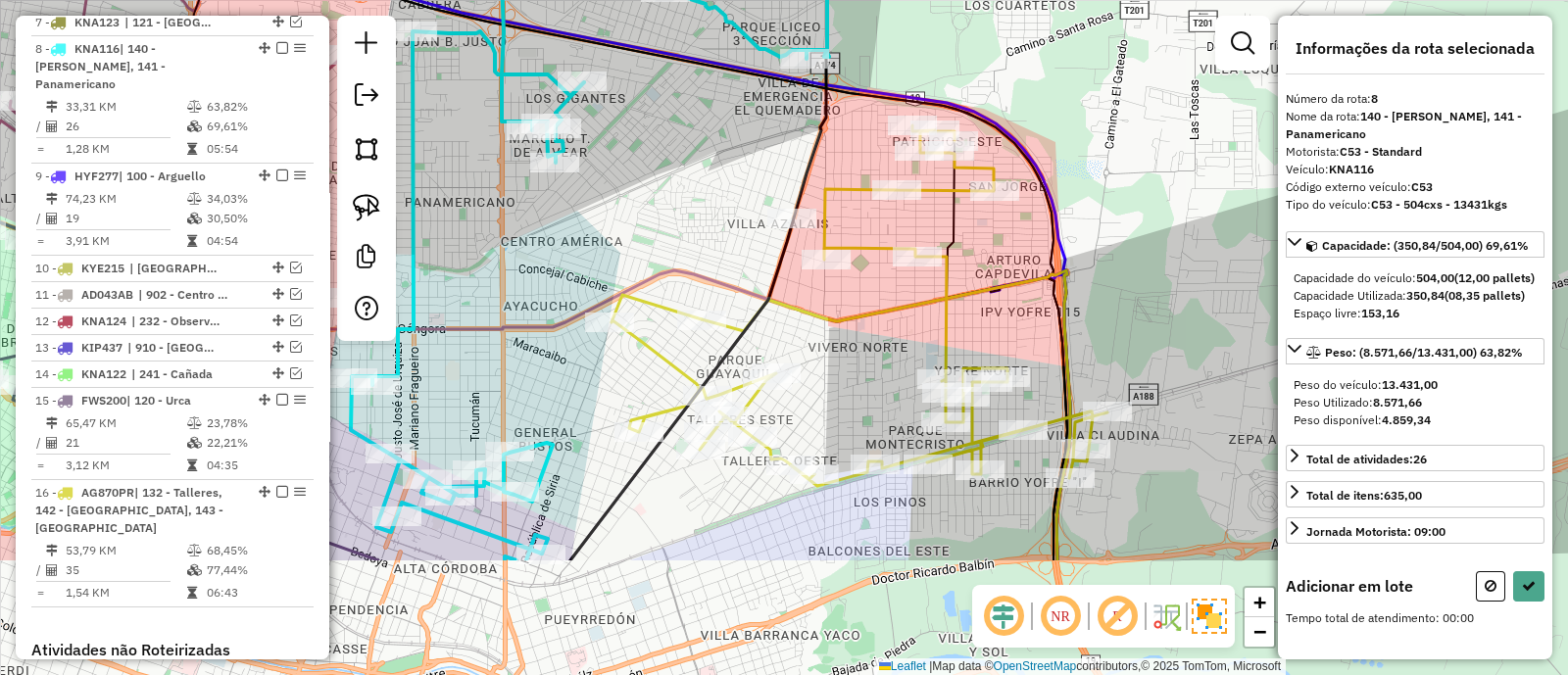
drag, startPoint x: 647, startPoint y: 399, endPoint x: 661, endPoint y: 205, distance: 194.5
click at [661, 211] on div "Janela de atendimento Grade de atendimento Capacidade Transportadoras Veículos …" at bounding box center [784, 337] width 1568 height 675
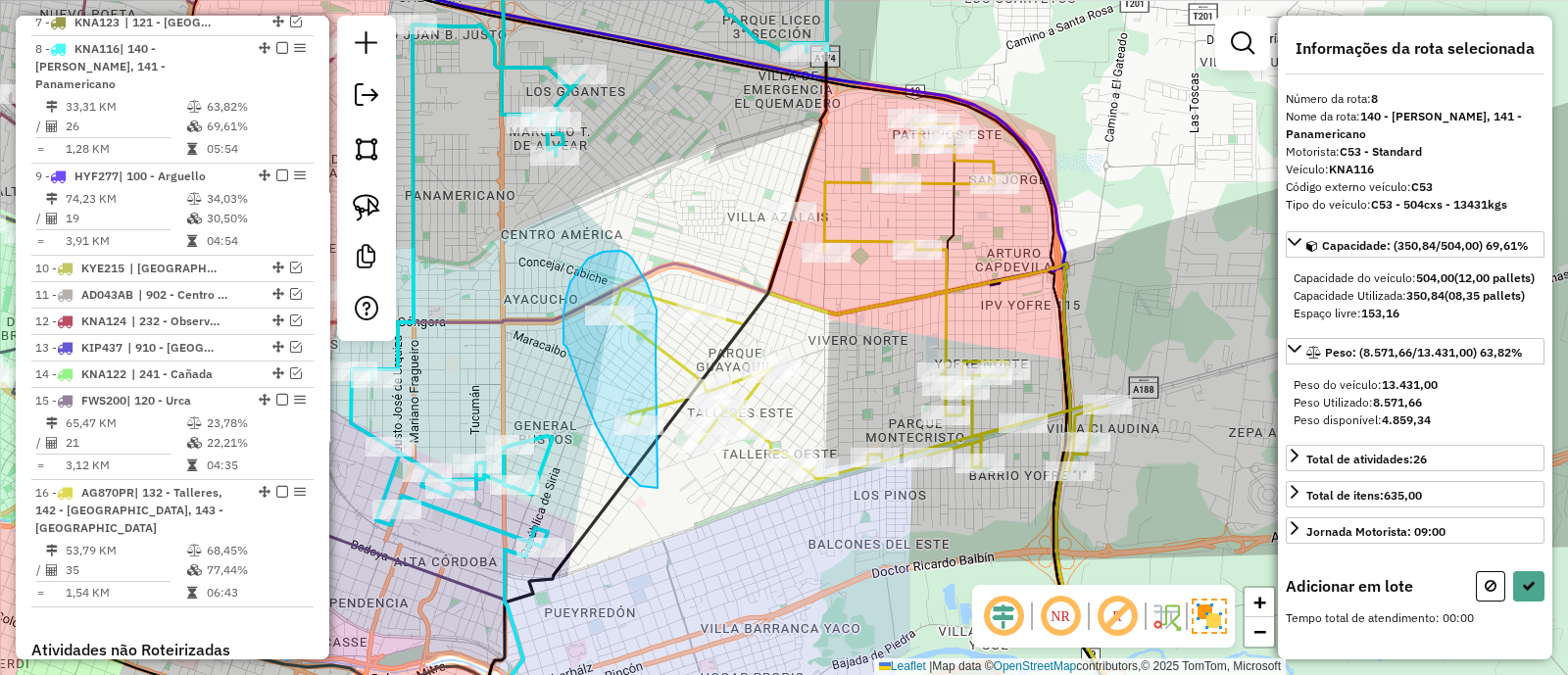
drag, startPoint x: 637, startPoint y: 266, endPoint x: 659, endPoint y: 488, distance: 223.1
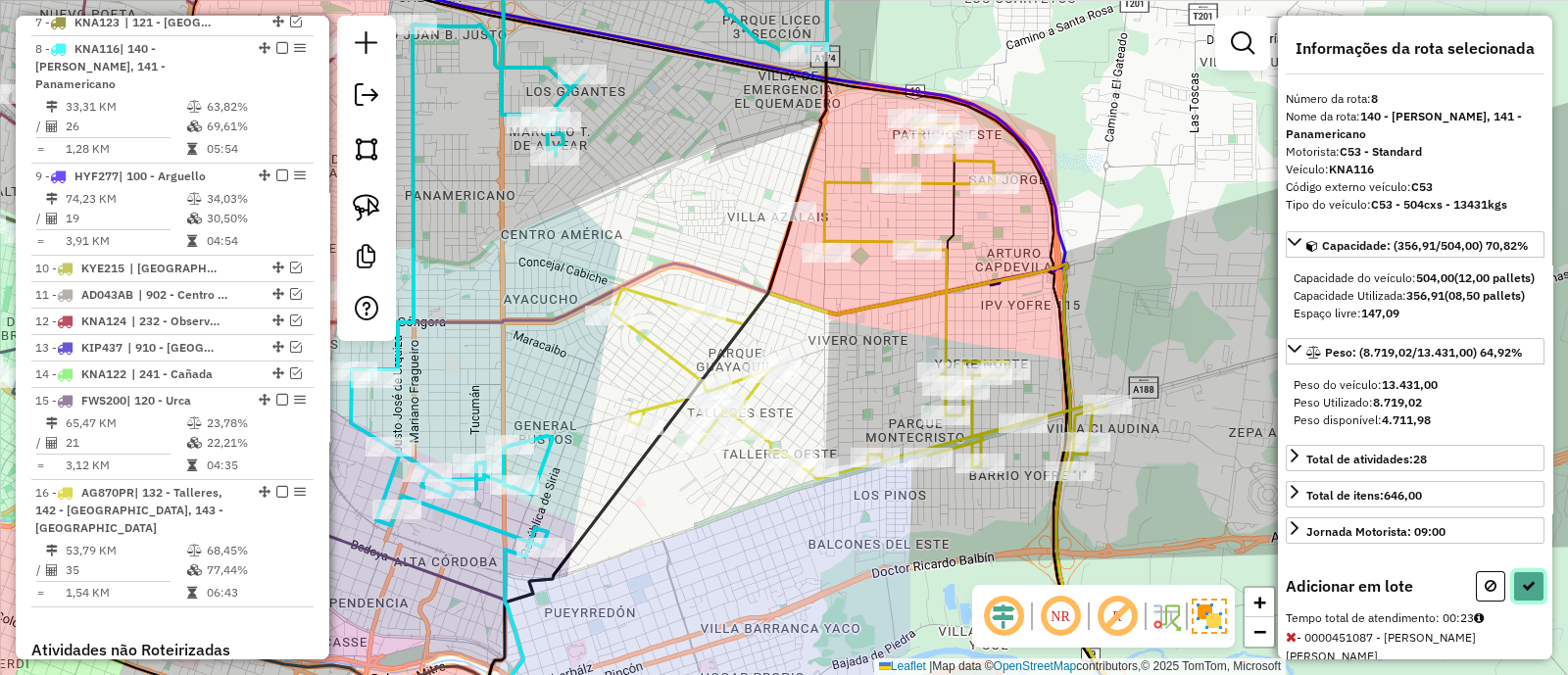
click at [1522, 601] on button at bounding box center [1529, 587] width 32 height 31
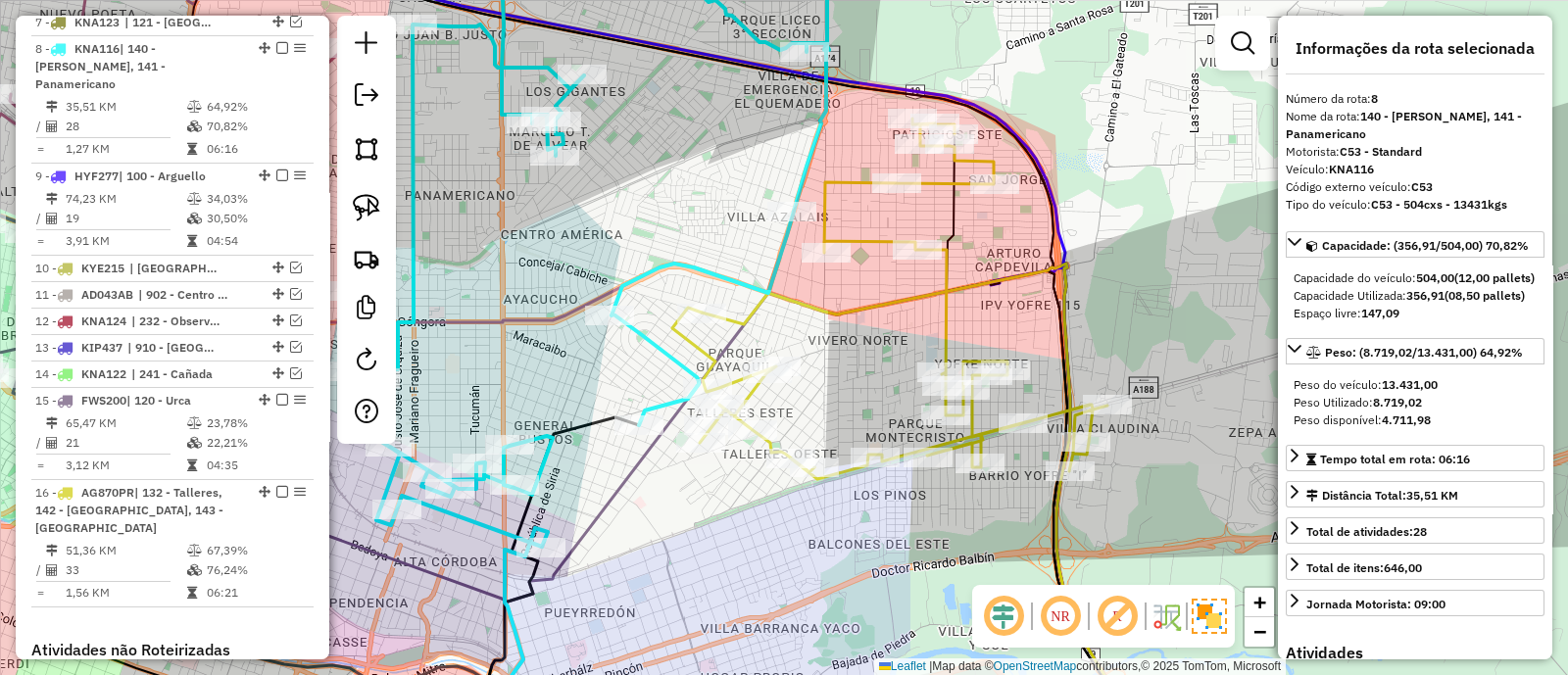
click at [946, 325] on icon at bounding box center [890, 298] width 436 height 361
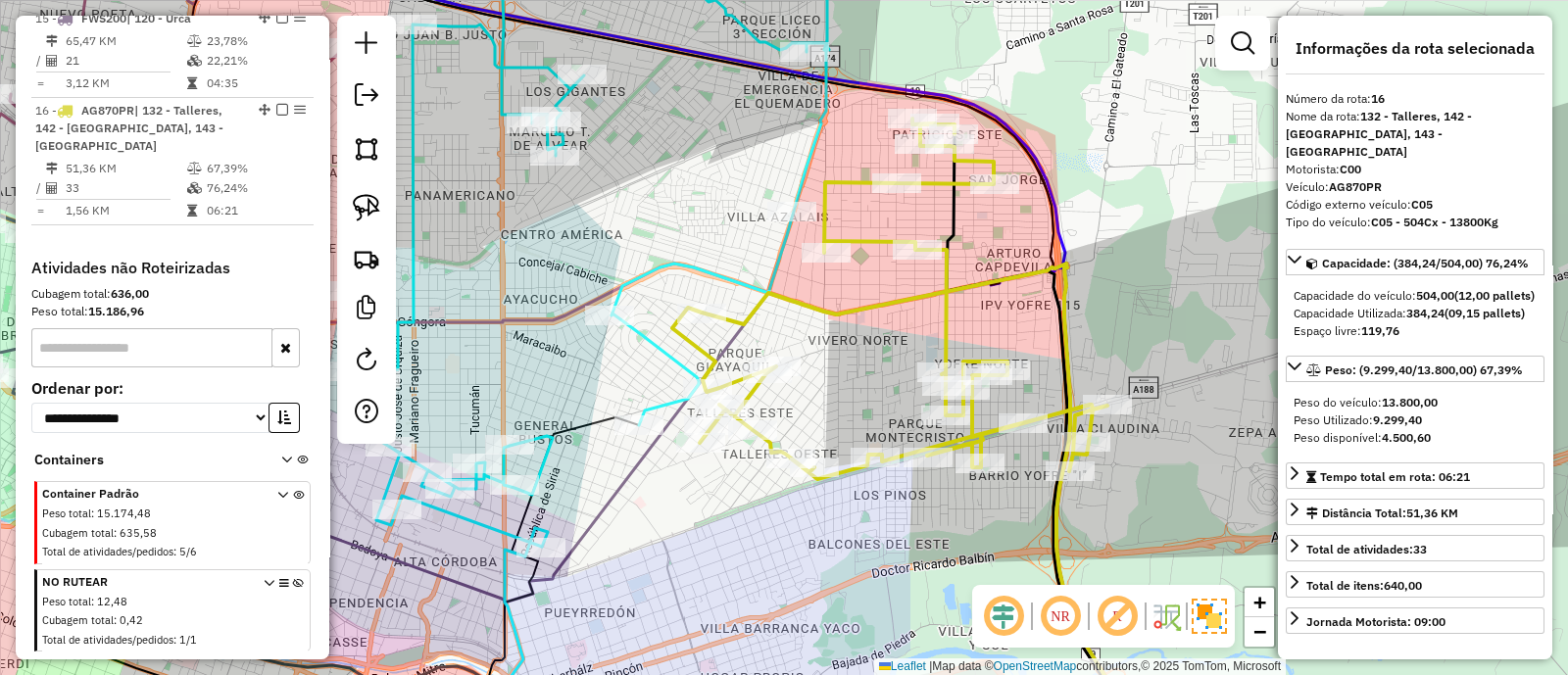
scroll to position [1484, 0]
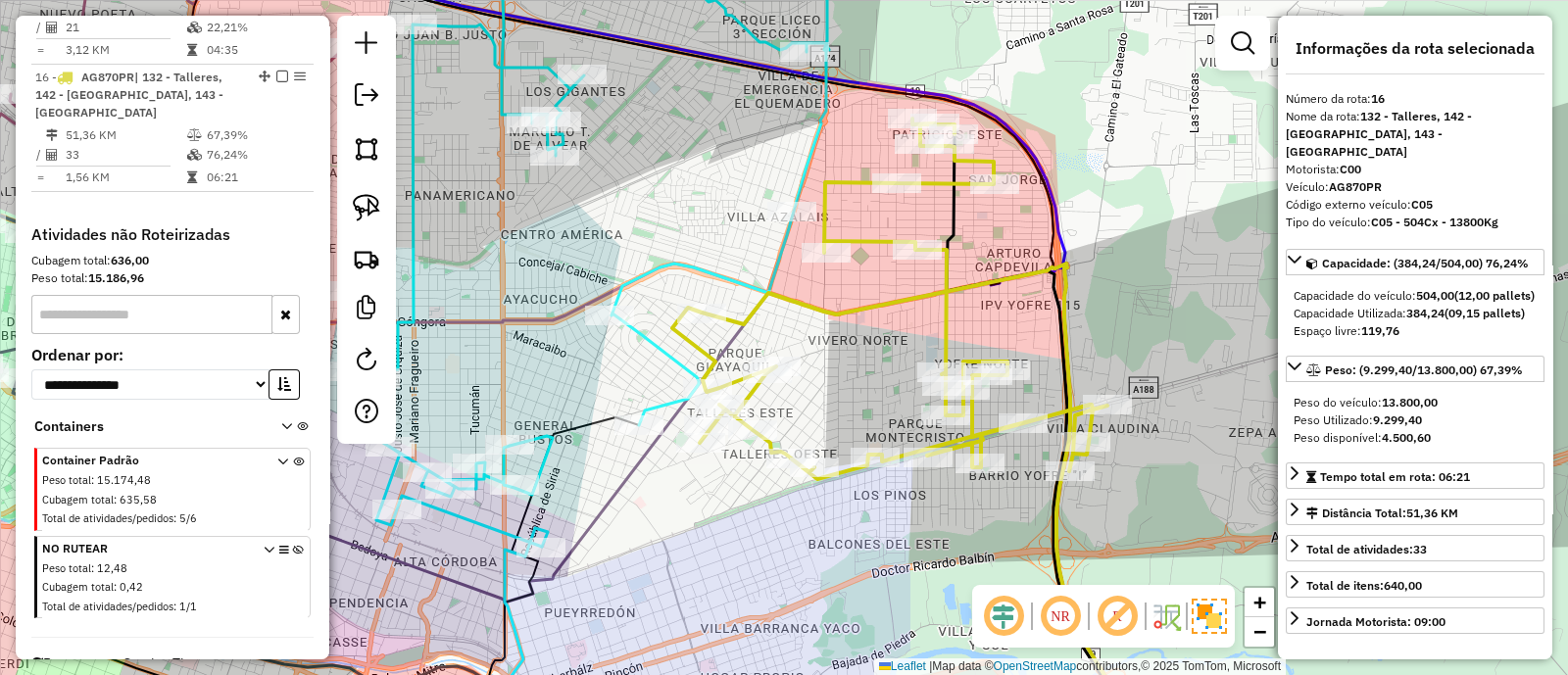
click at [647, 345] on icon at bounding box center [590, 240] width 478 height 614
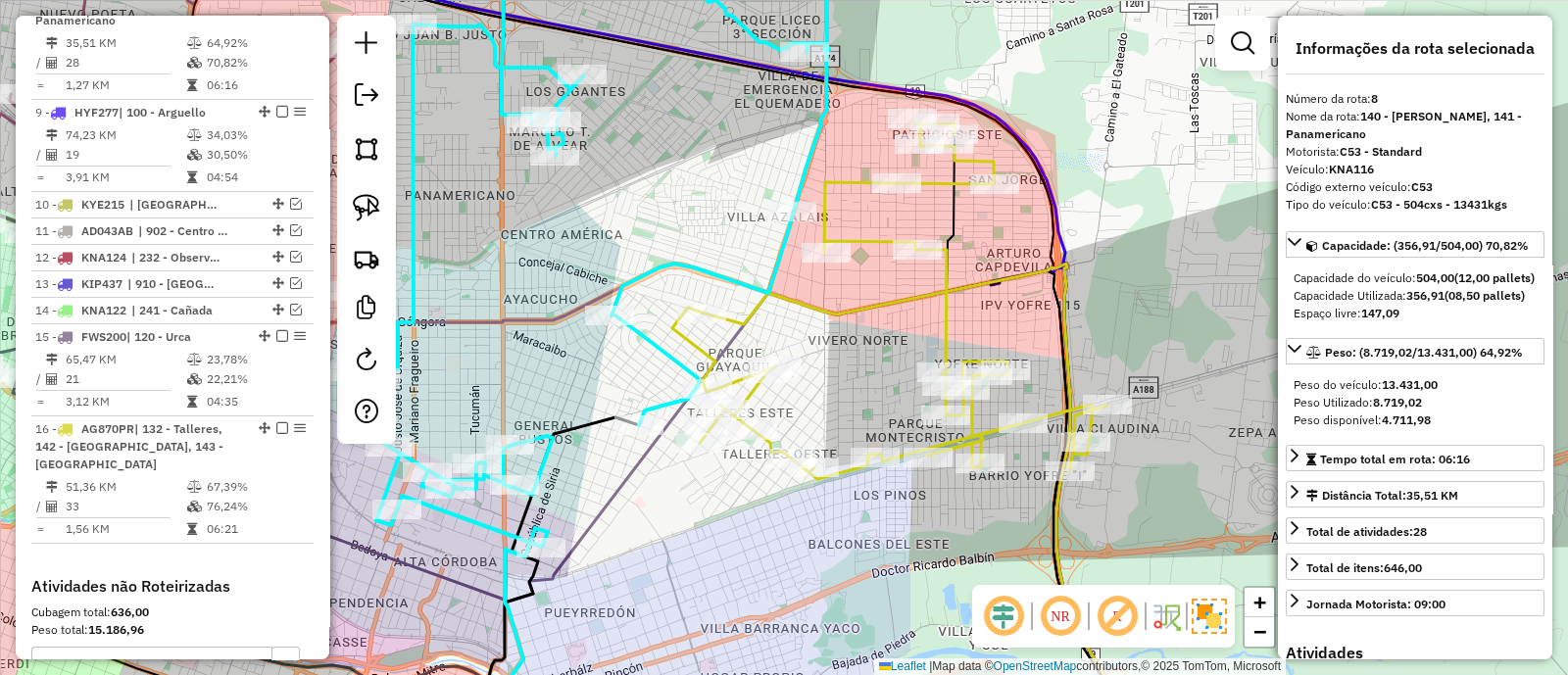
scroll to position [1069, 0]
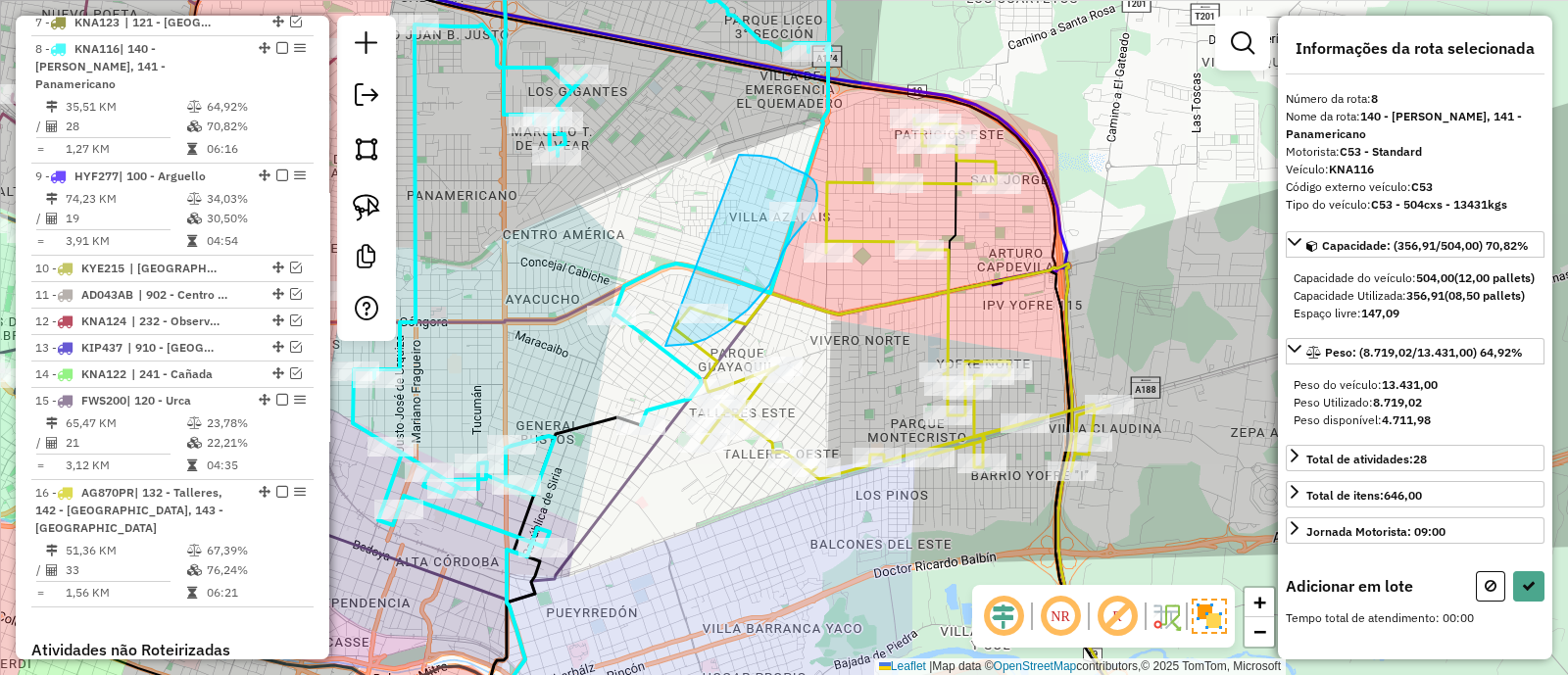
drag, startPoint x: 665, startPoint y: 346, endPoint x: 738, endPoint y: 155, distance: 204.5
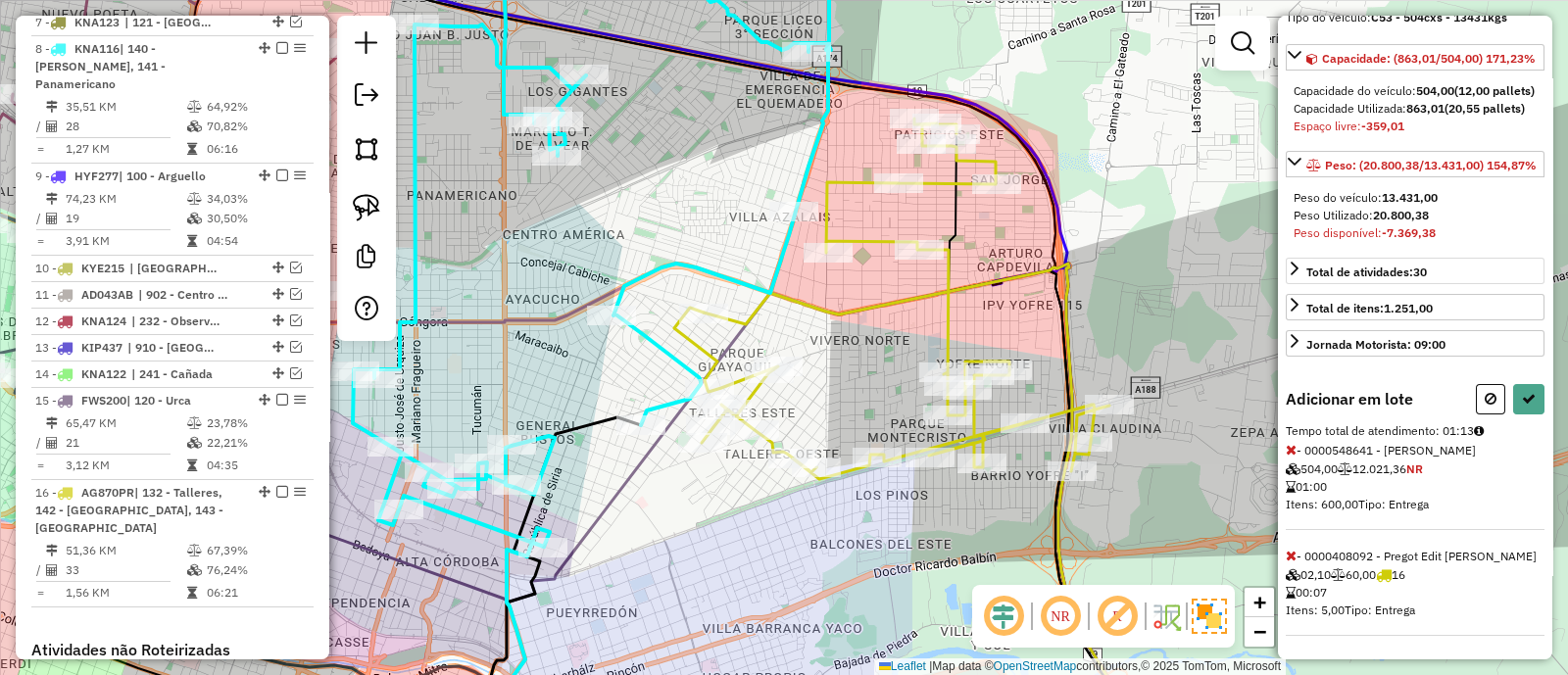
scroll to position [253, 0]
click at [1290, 452] on icon at bounding box center [1291, 450] width 11 height 14
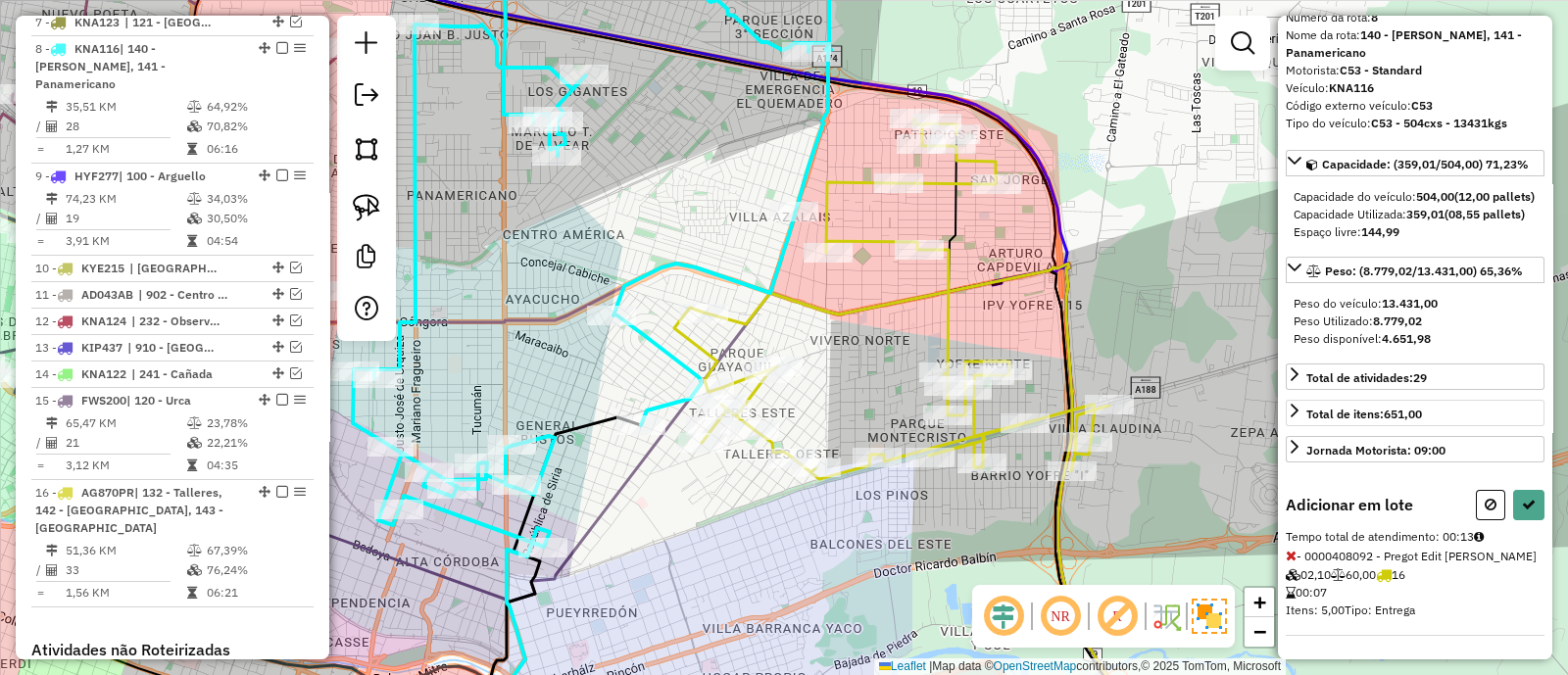
scroll to position [111, 0]
click at [1532, 504] on button at bounding box center [1529, 505] width 32 height 31
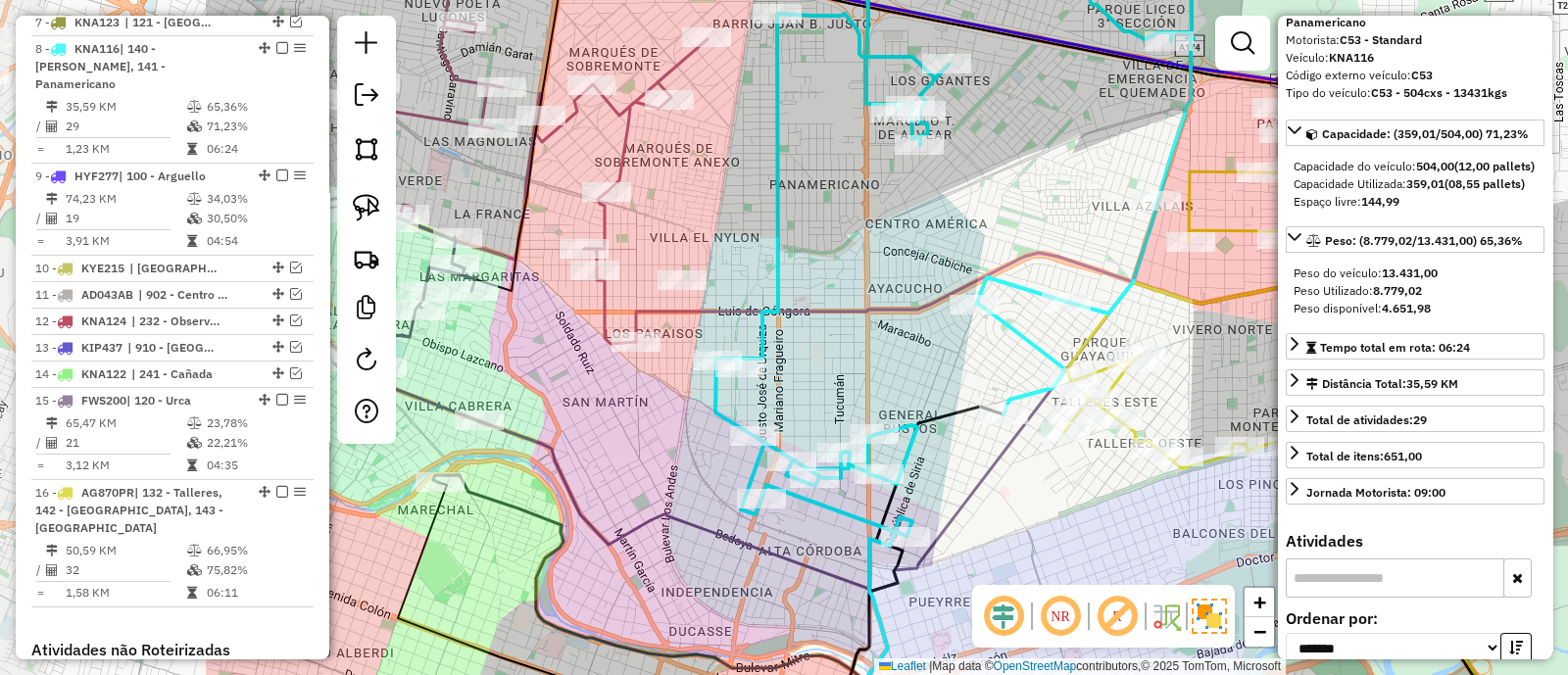
drag, startPoint x: 569, startPoint y: 224, endPoint x: 932, endPoint y: 213, distance: 363.2
click at [932, 213] on div "Janela de atendimento Grade de atendimento Capacidade Transportadoras Veículos …" at bounding box center [784, 337] width 1568 height 675
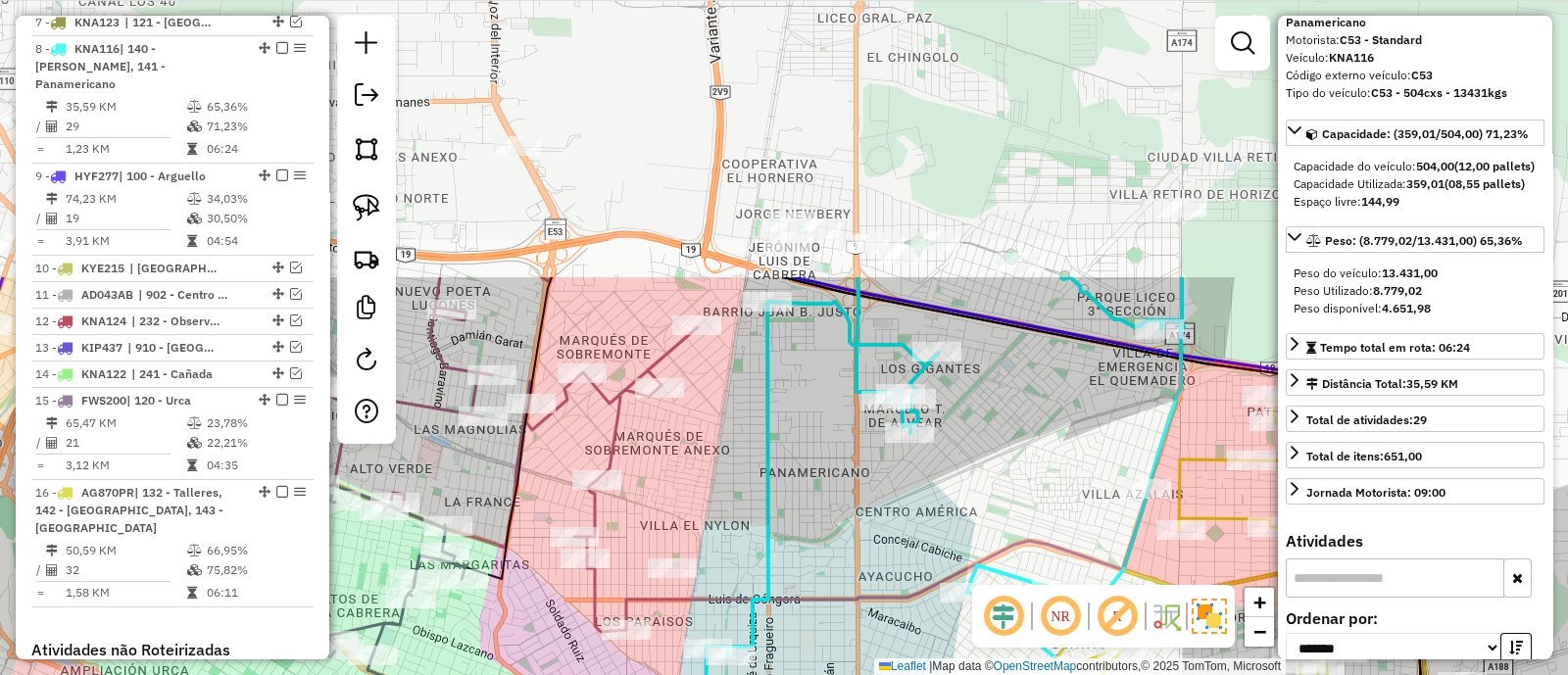
drag, startPoint x: 800, startPoint y: 79, endPoint x: 805, endPoint y: 423, distance: 344.0
click at [805, 423] on div "Janela de atendimento Grade de atendimento Capacidade Transportadoras Veículos …" at bounding box center [784, 337] width 1568 height 675
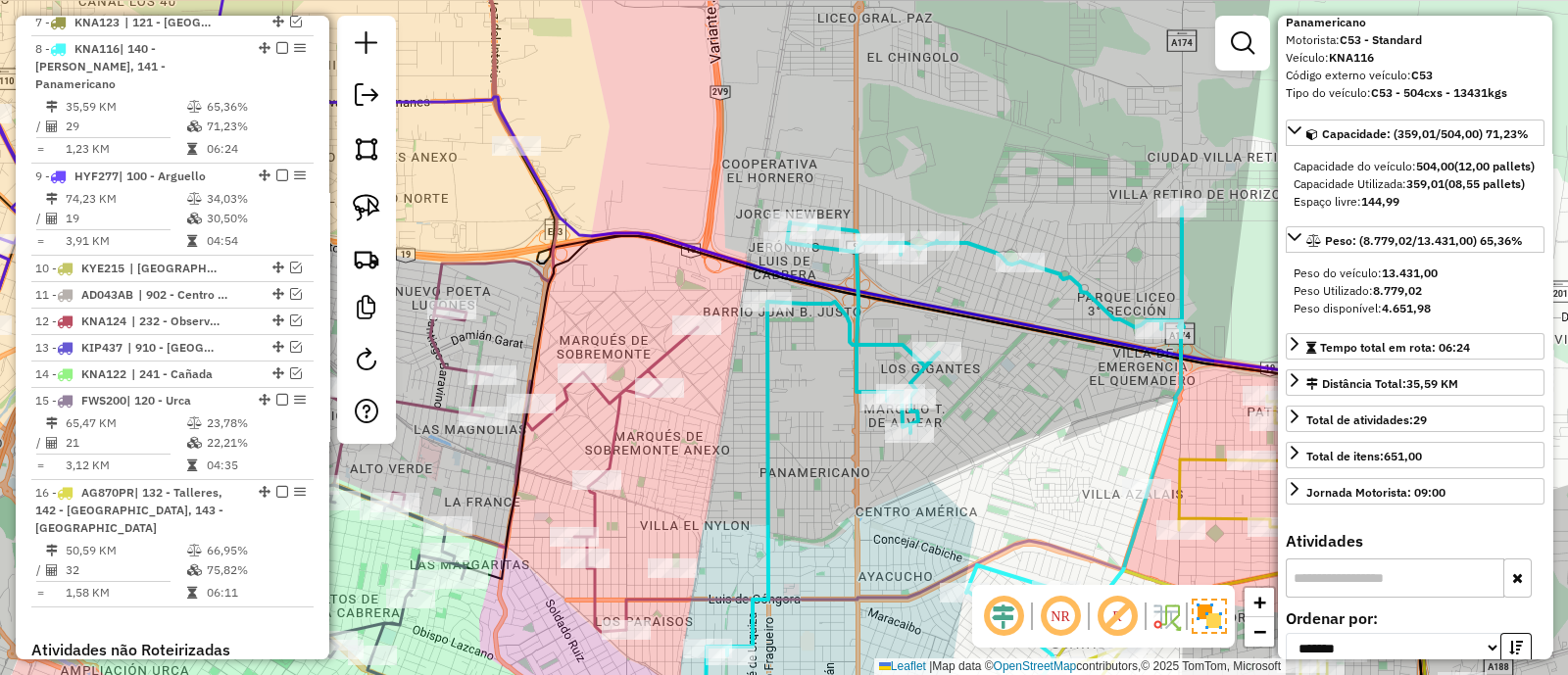
click at [774, 349] on icon at bounding box center [945, 475] width 478 height 535
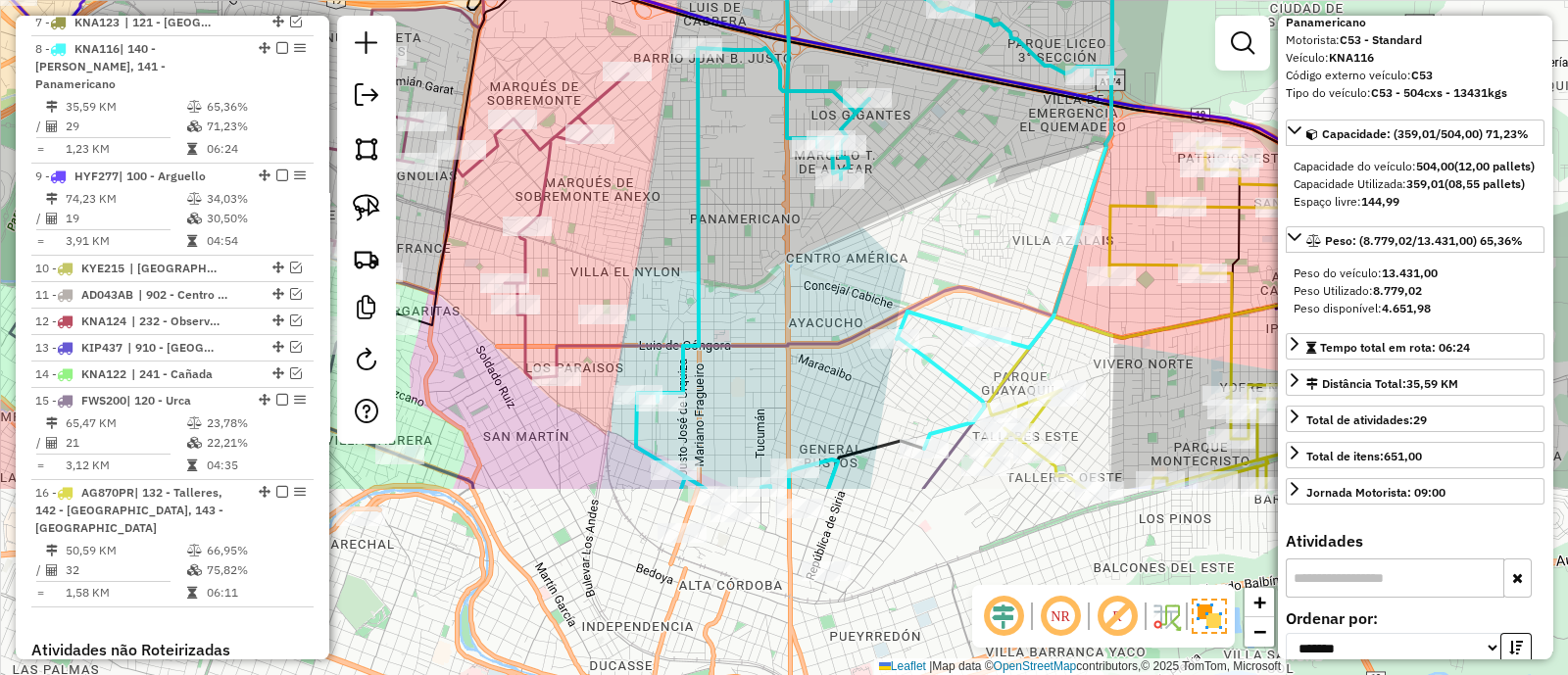
drag, startPoint x: 808, startPoint y: 450, endPoint x: 733, endPoint y: 191, distance: 269.6
click at [733, 191] on div "Janela de atendimento Grade de atendimento Capacidade Transportadoras Veículos …" at bounding box center [784, 337] width 1568 height 675
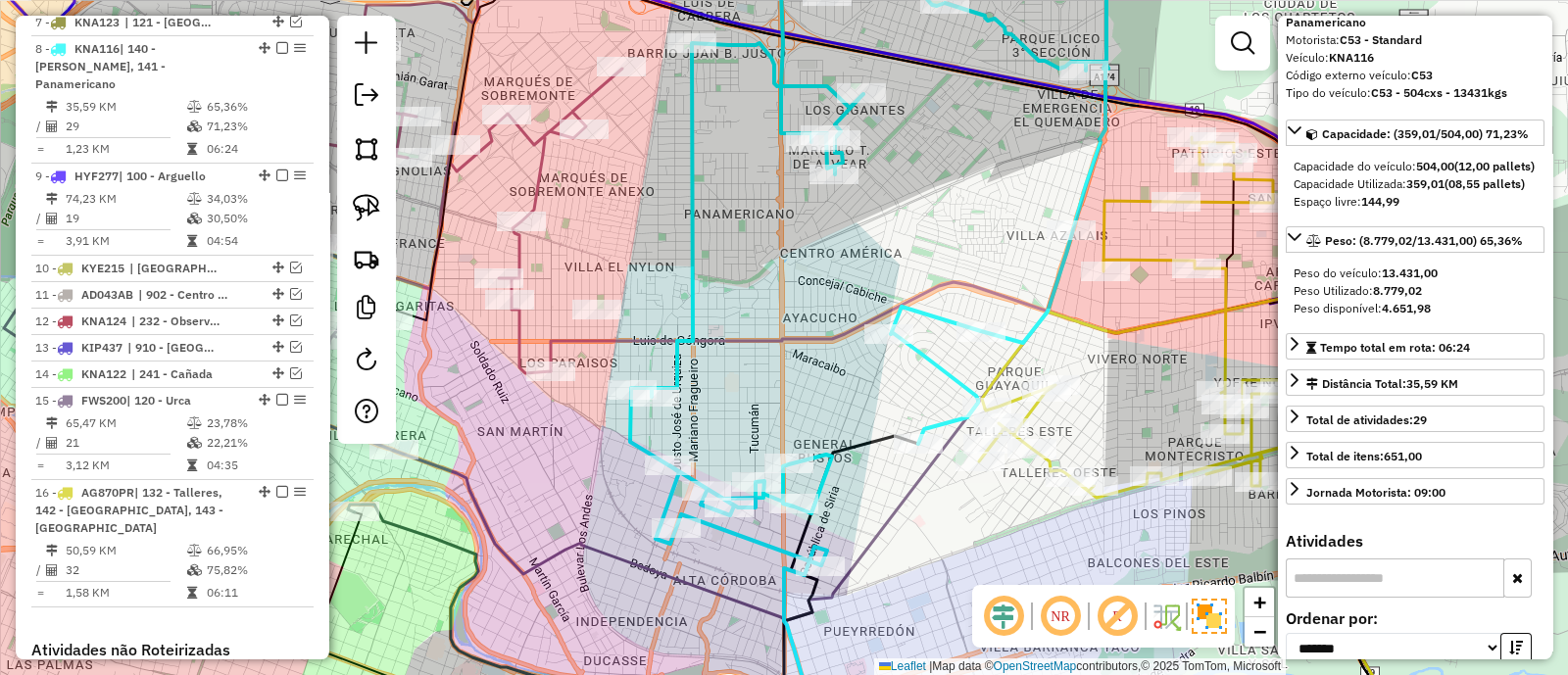
click at [1115, 210] on icon at bounding box center [1183, 317] width 408 height 361
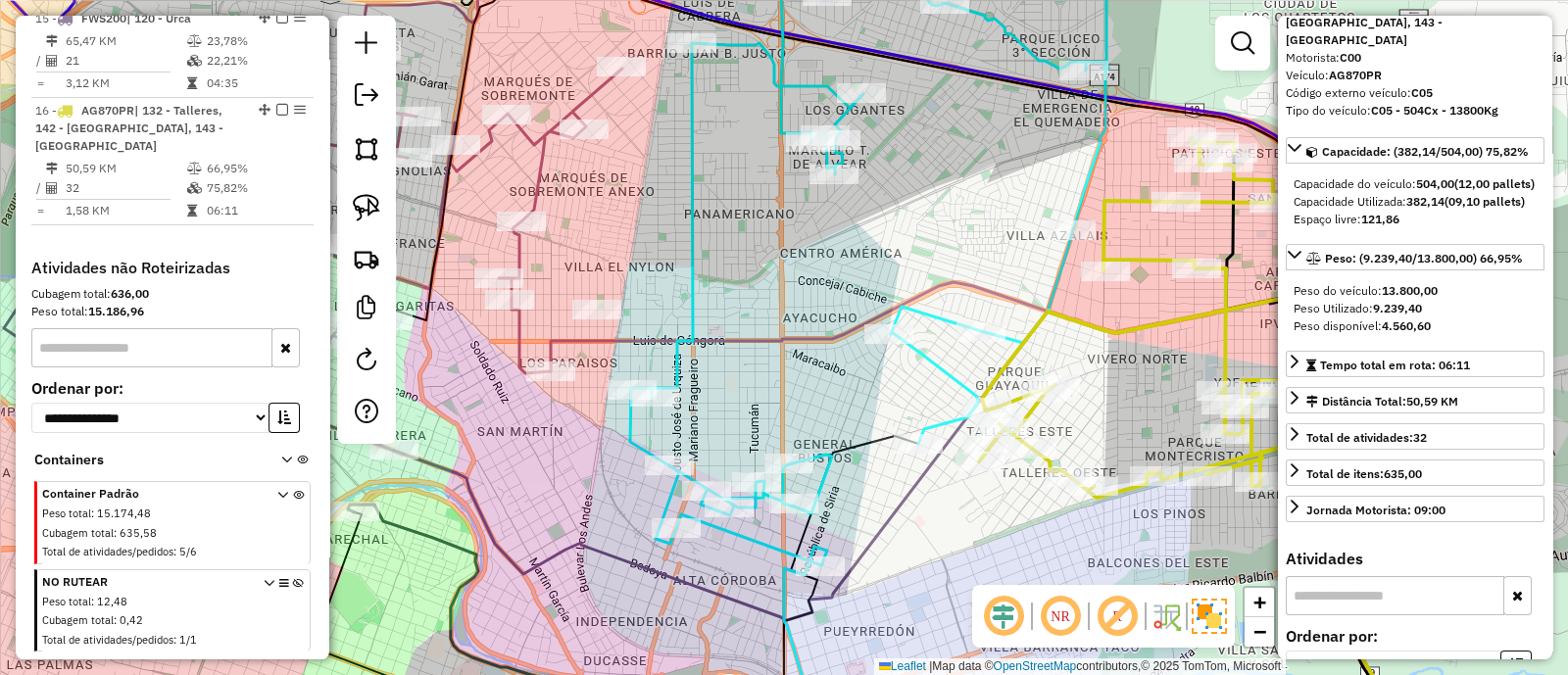
scroll to position [1484, 0]
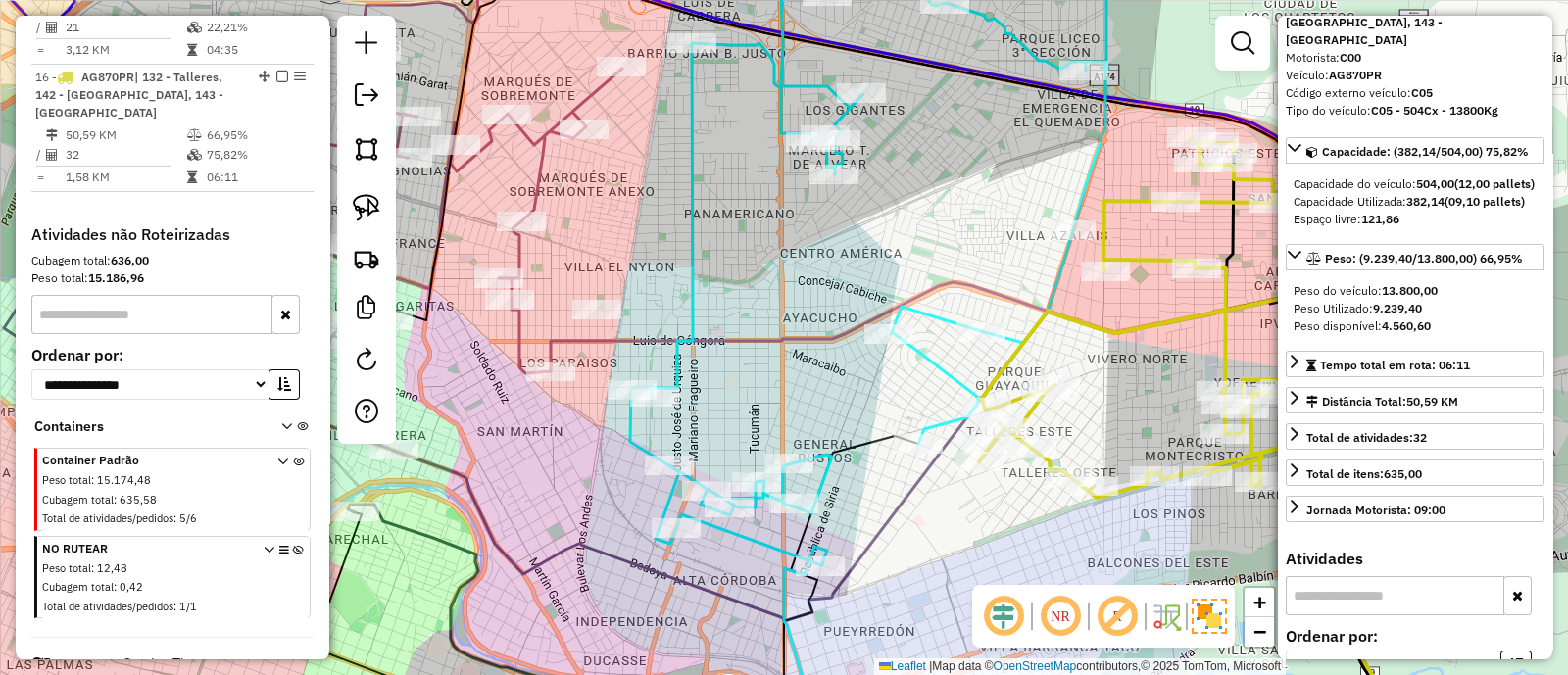
click at [925, 316] on icon at bounding box center [869, 257] width 478 height 616
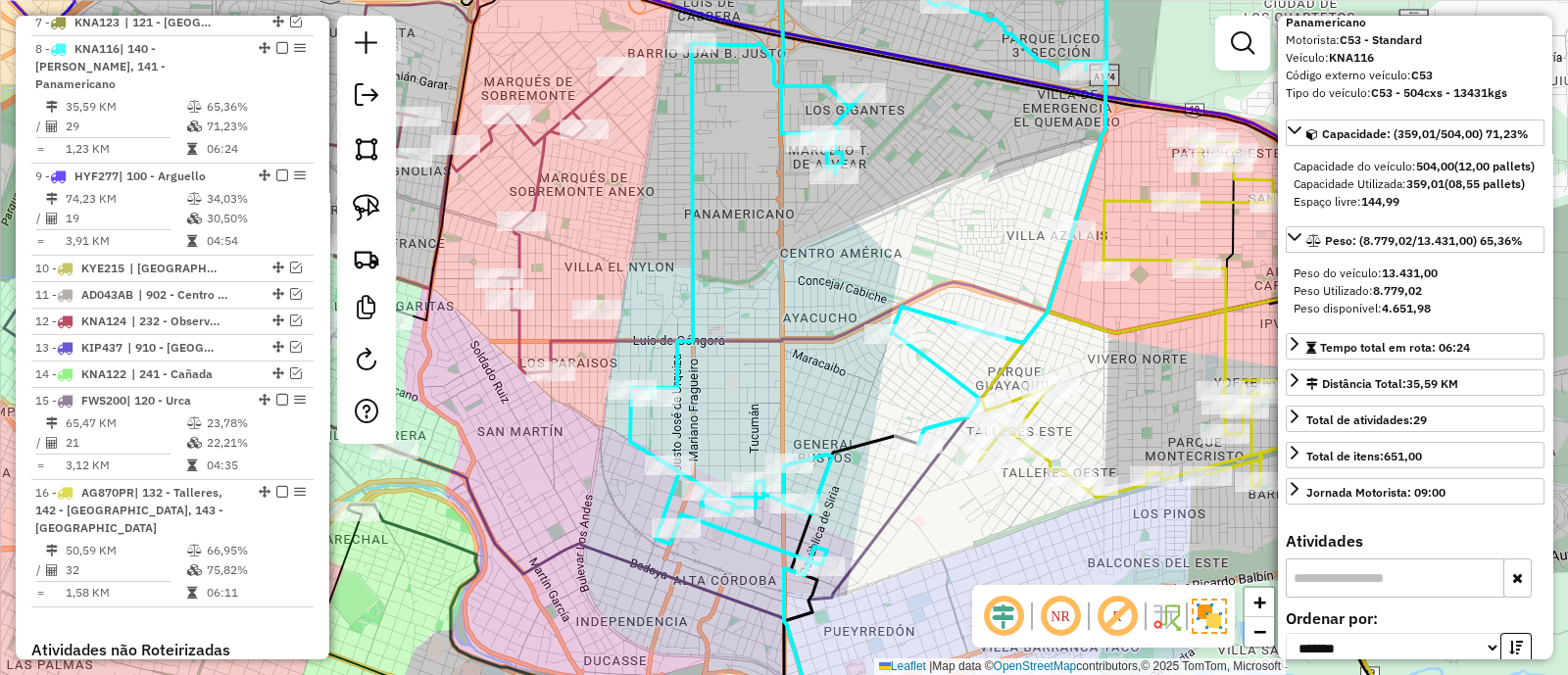
scroll to position [6, 0]
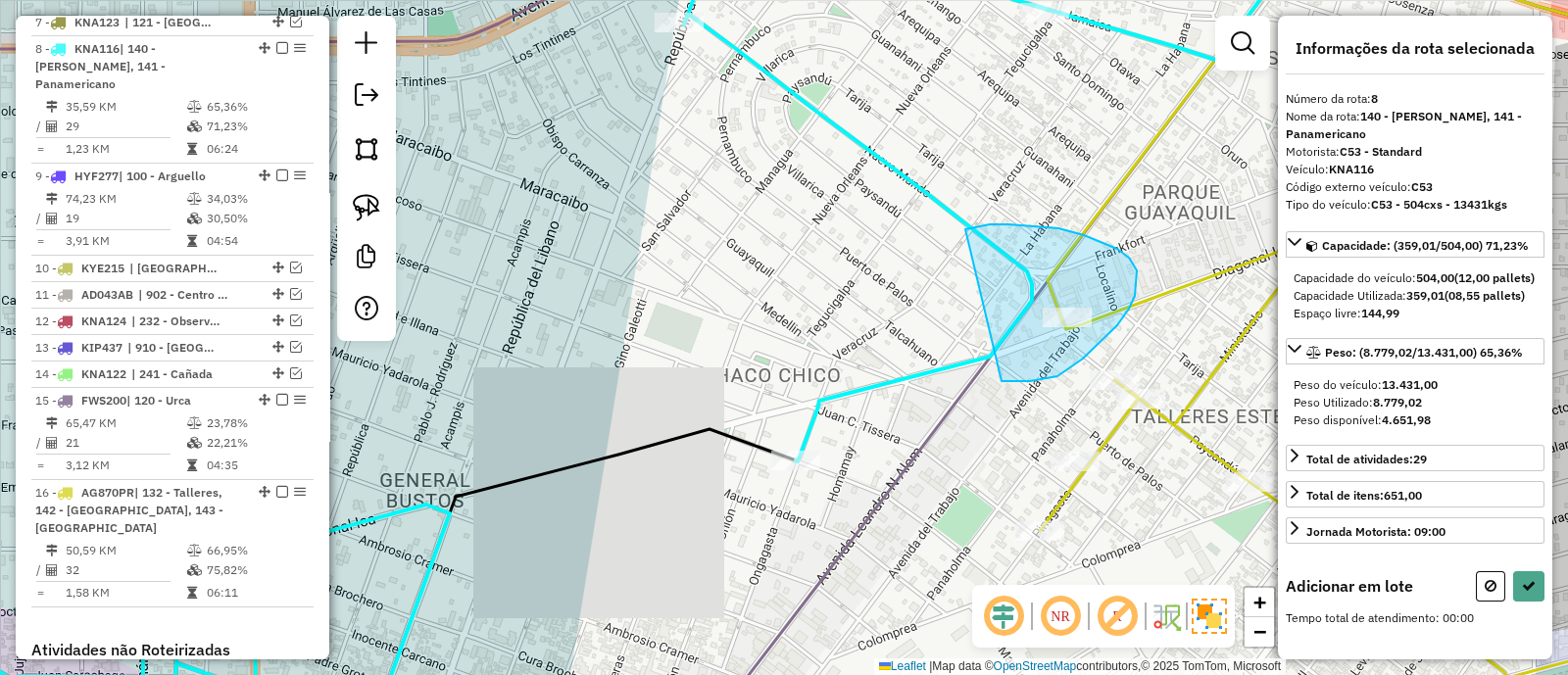
drag, startPoint x: 1044, startPoint y: 380, endPoint x: 965, endPoint y: 230, distance: 169.5
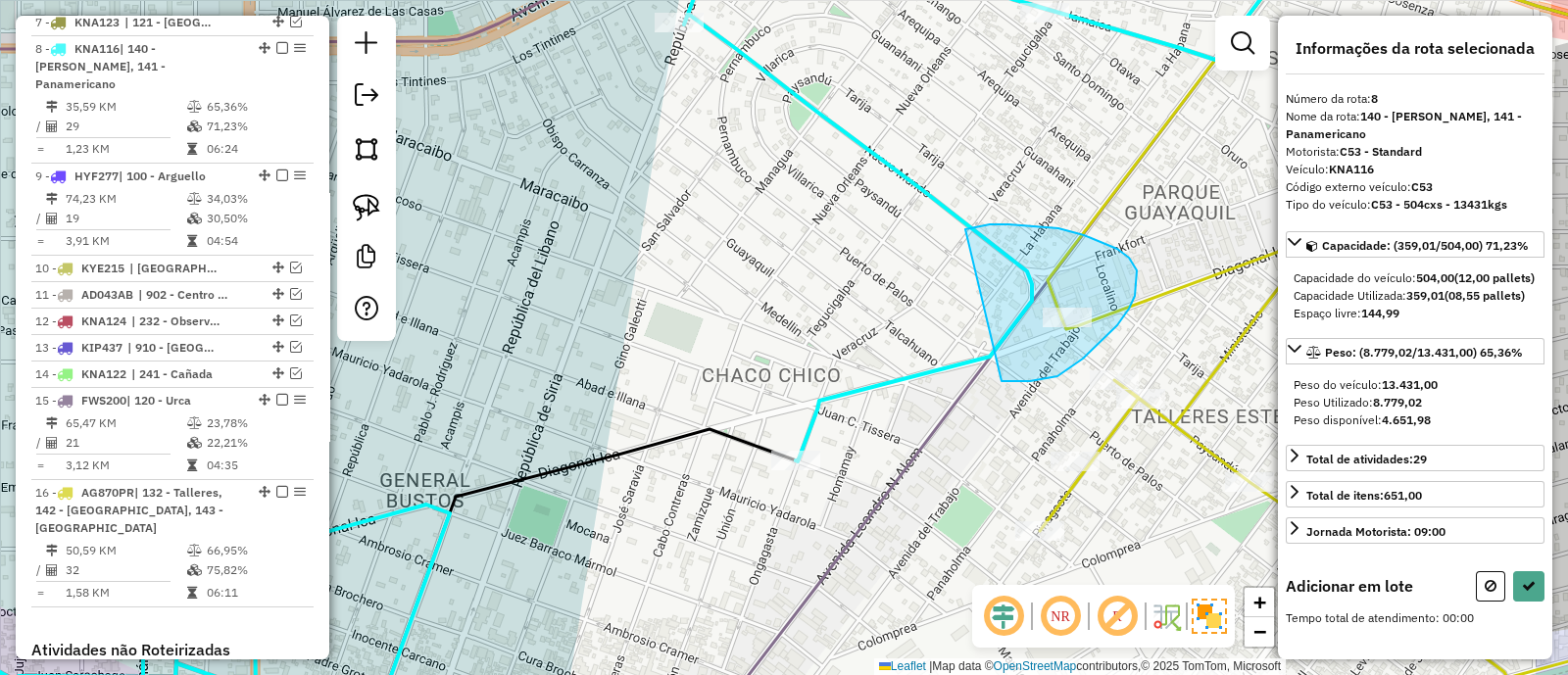
scroll to position [111, 0]
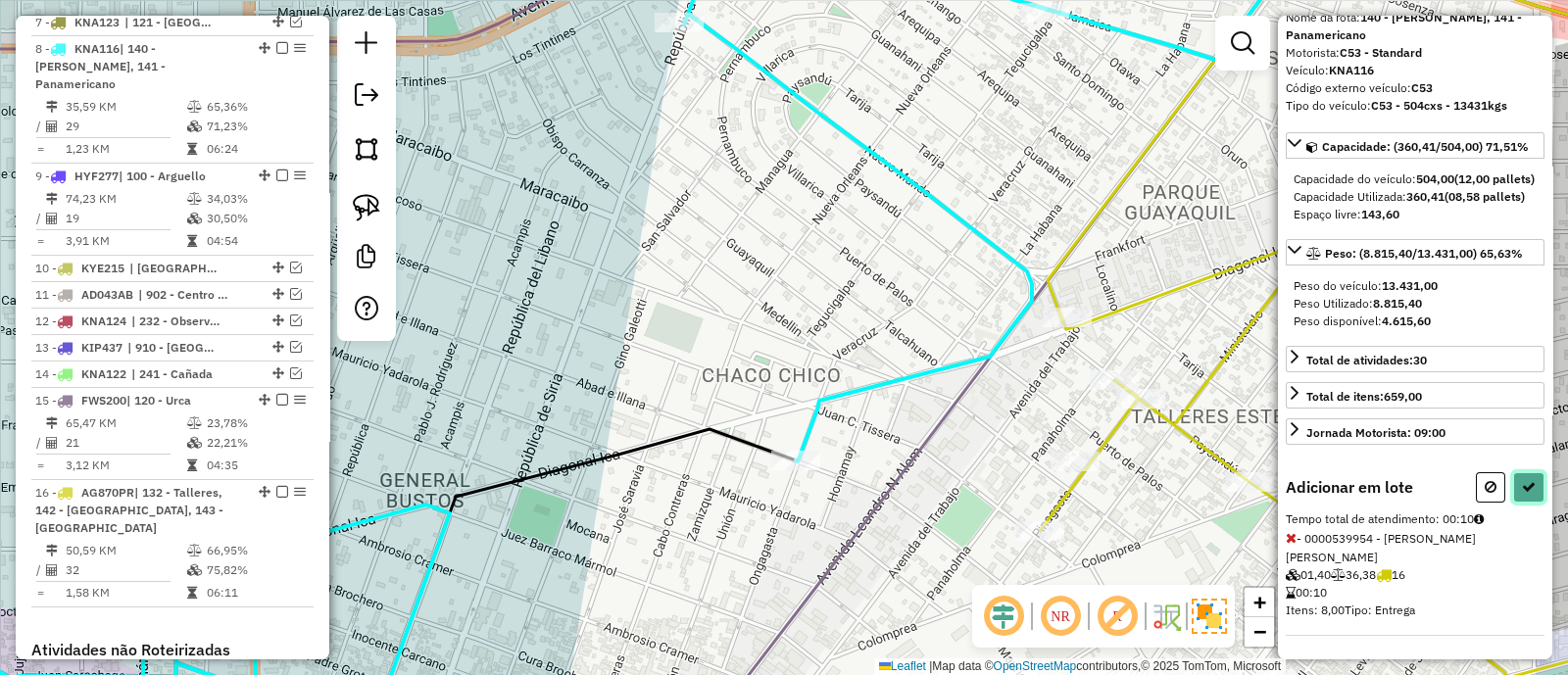
click at [1522, 494] on icon at bounding box center [1529, 487] width 14 height 14
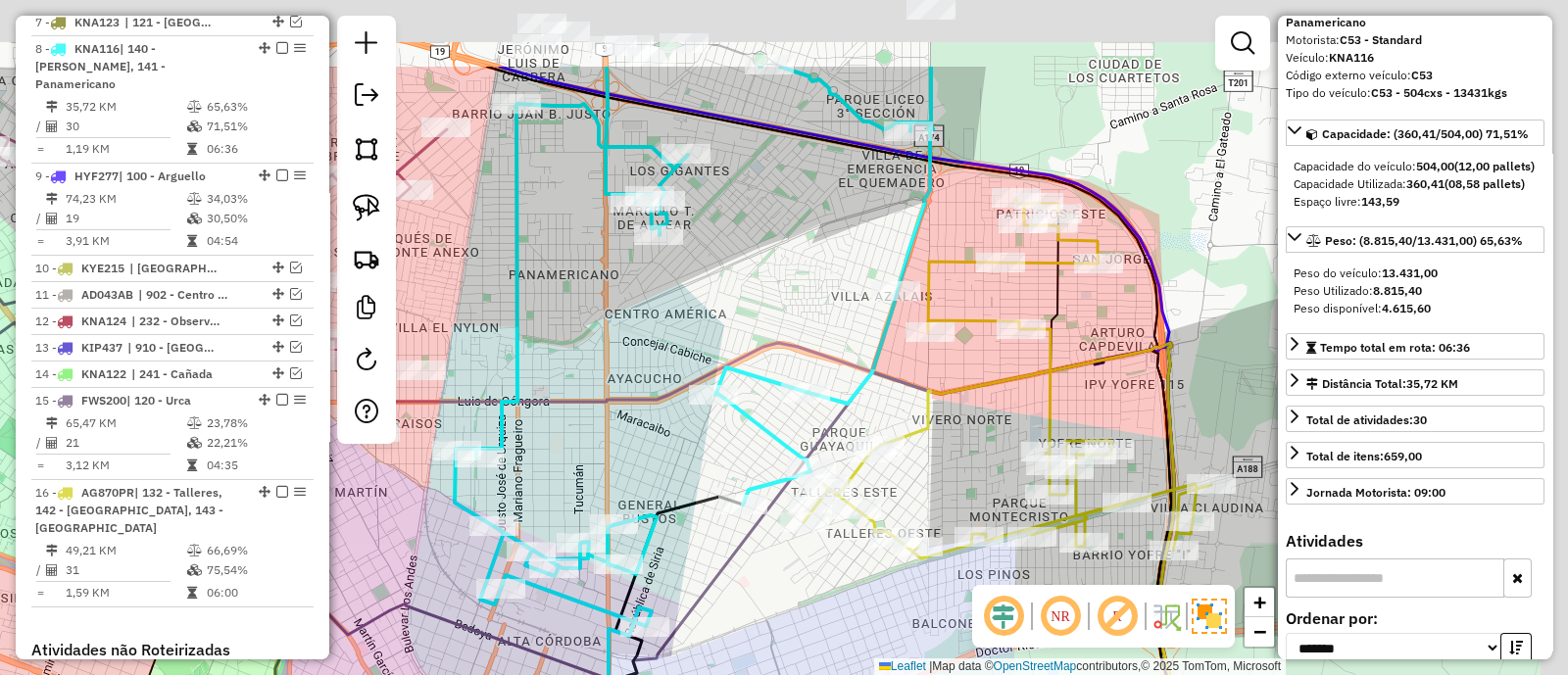
drag, startPoint x: 1085, startPoint y: 284, endPoint x: 834, endPoint y: 436, distance: 293.4
click at [840, 439] on div "Janela de atendimento Grade de atendimento Capacidade Transportadoras Veículos …" at bounding box center [784, 337] width 1568 height 675
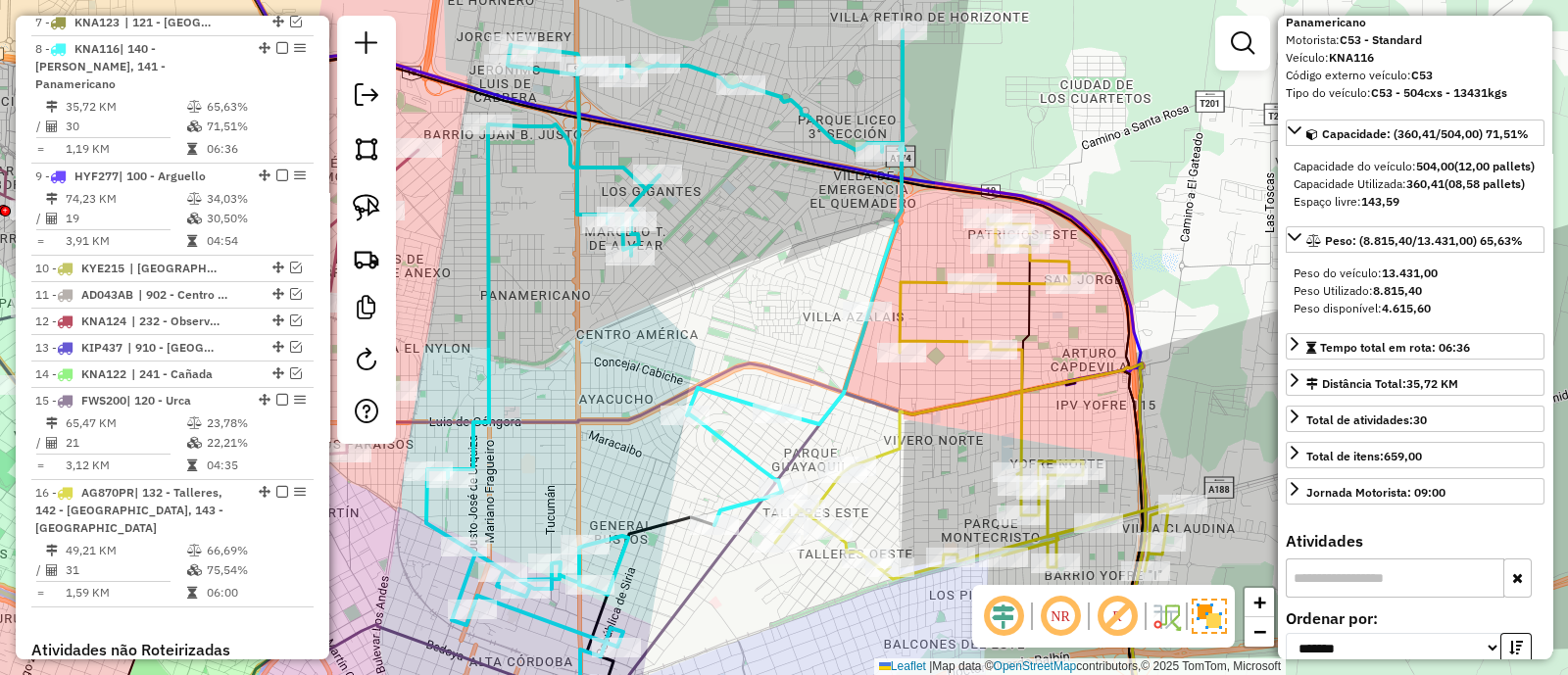
click at [823, 424] on icon at bounding box center [665, 339] width 478 height 616
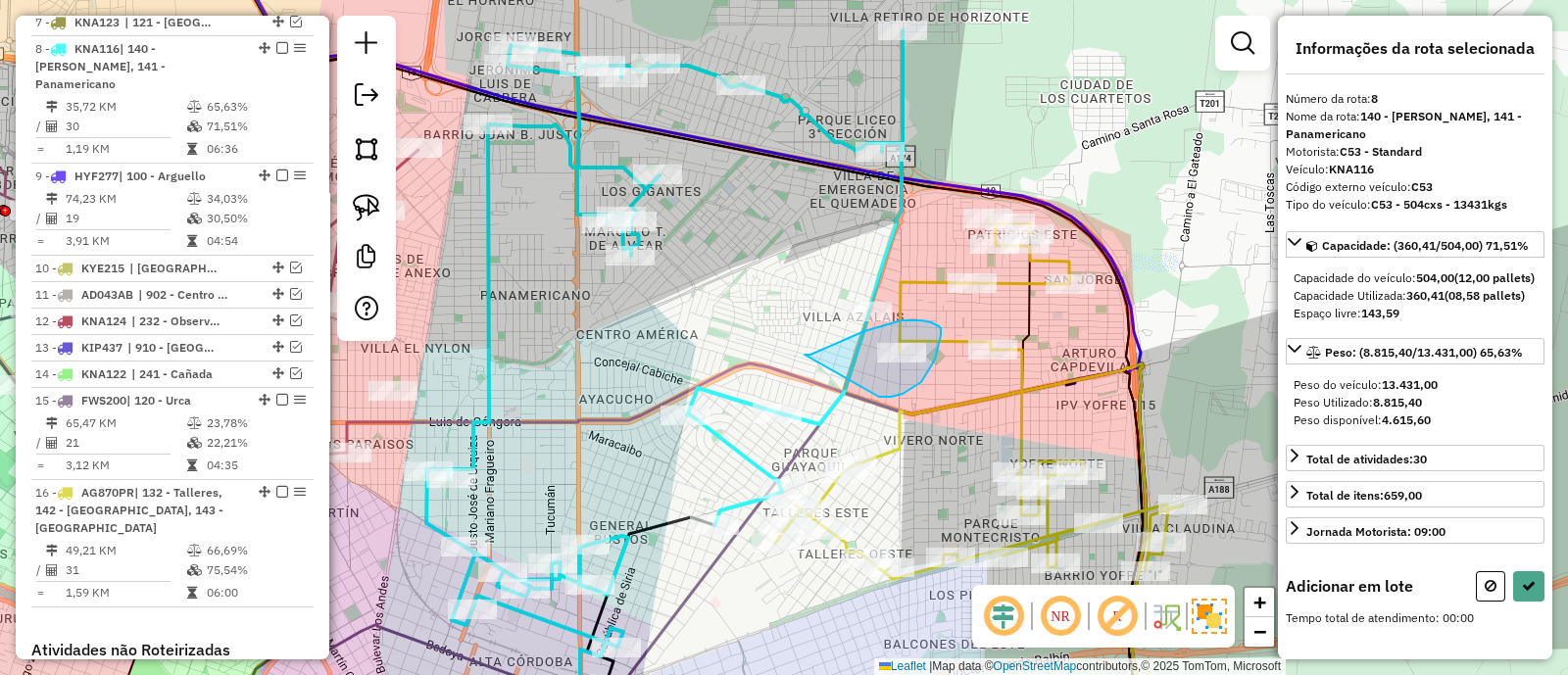
drag, startPoint x: 908, startPoint y: 390, endPoint x: 804, endPoint y: 355, distance: 109.7
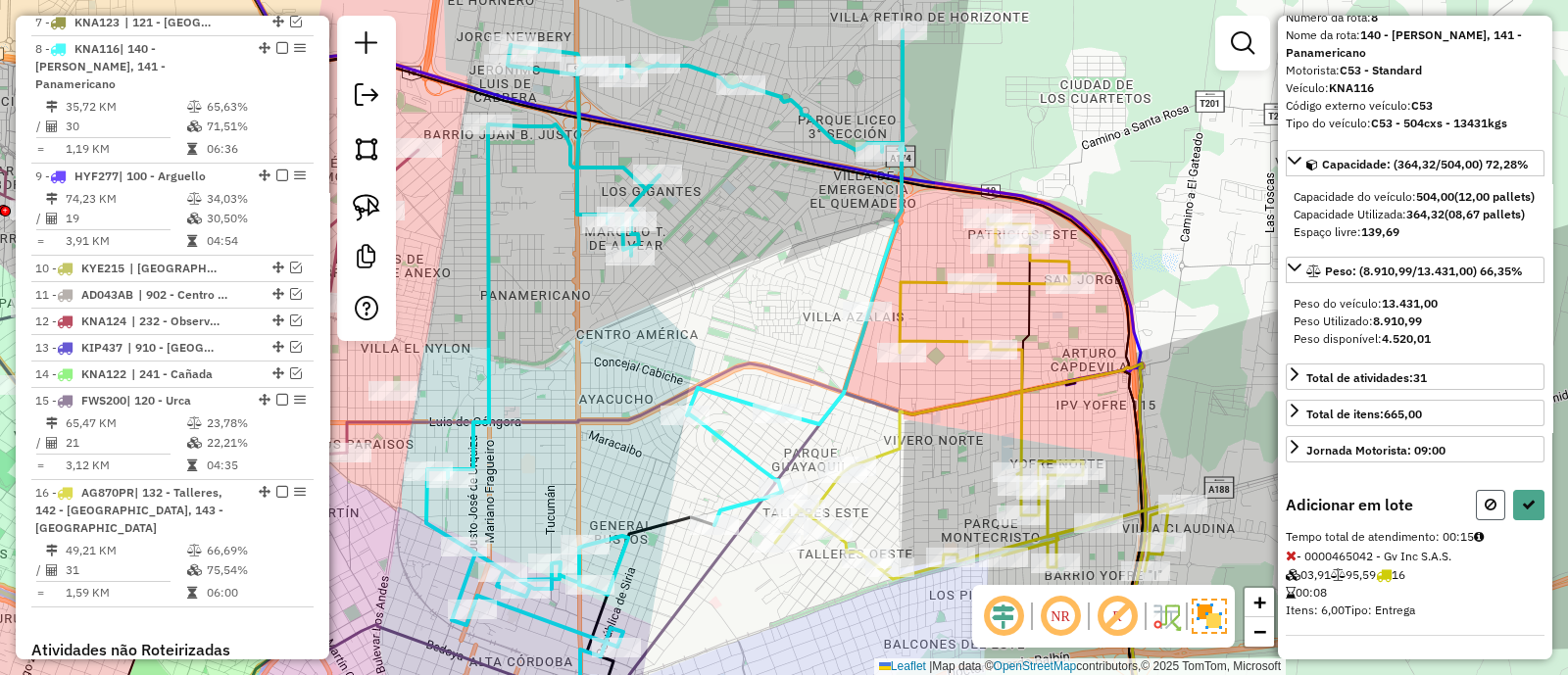
click at [1490, 509] on icon at bounding box center [1491, 505] width 12 height 14
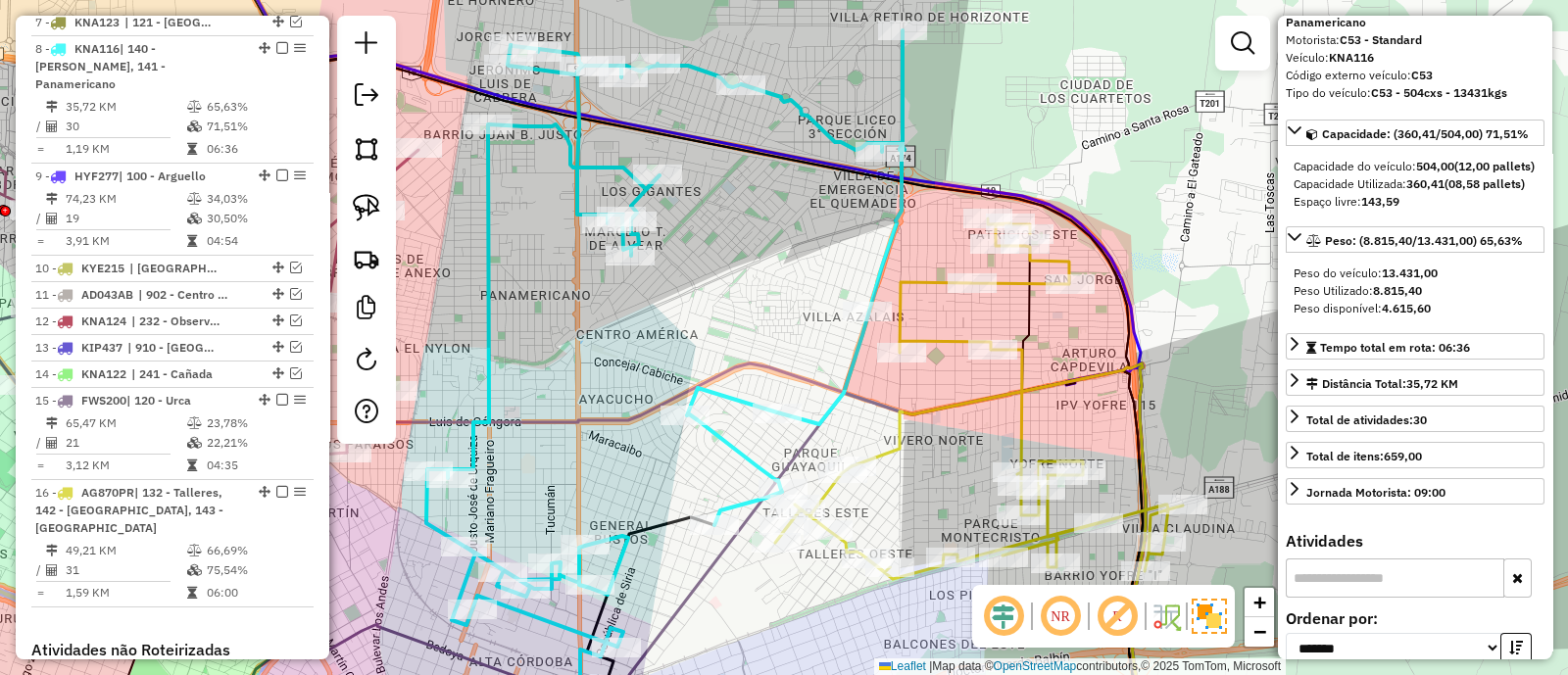
click at [945, 375] on div "Janela de atendimento Grade de atendimento Capacidade Transportadoras Veículos …" at bounding box center [784, 337] width 1568 height 675
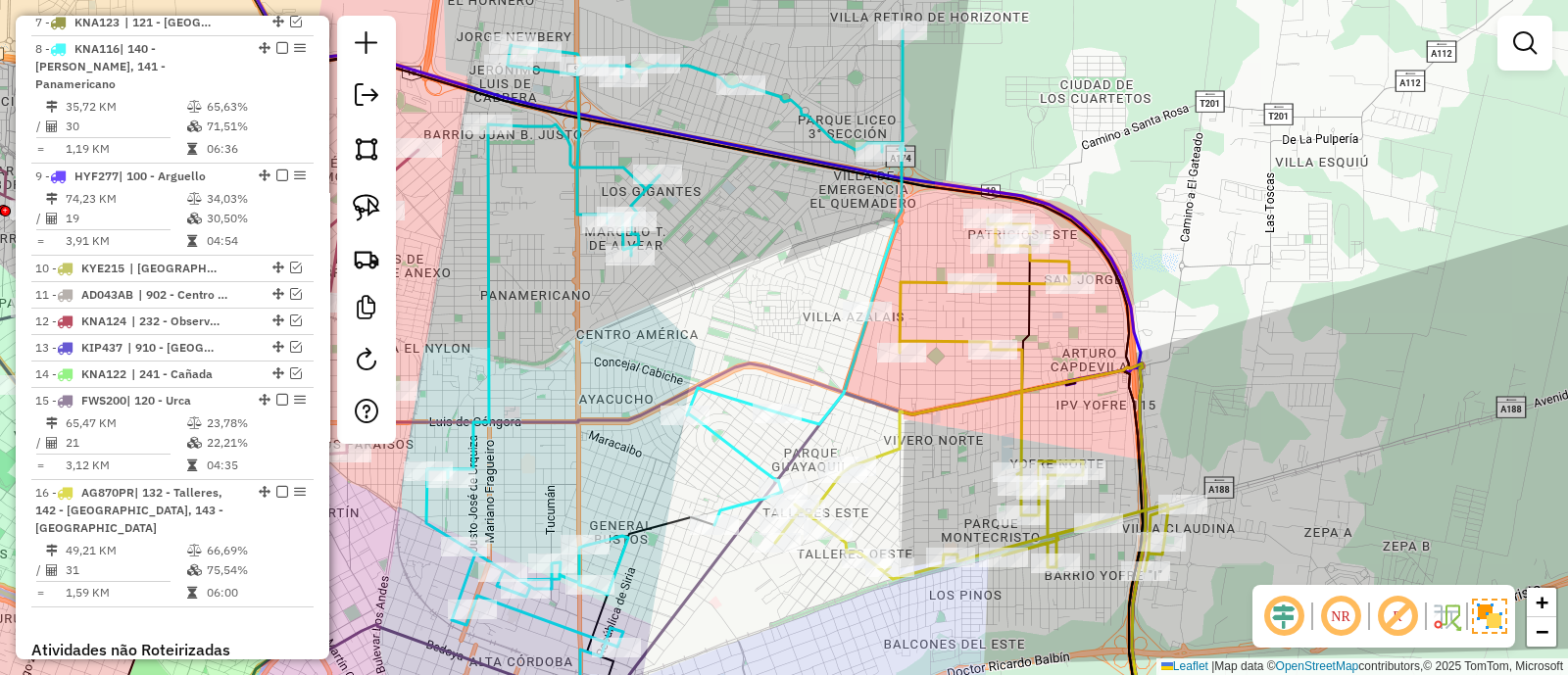
click at [962, 333] on icon at bounding box center [979, 399] width 408 height 361
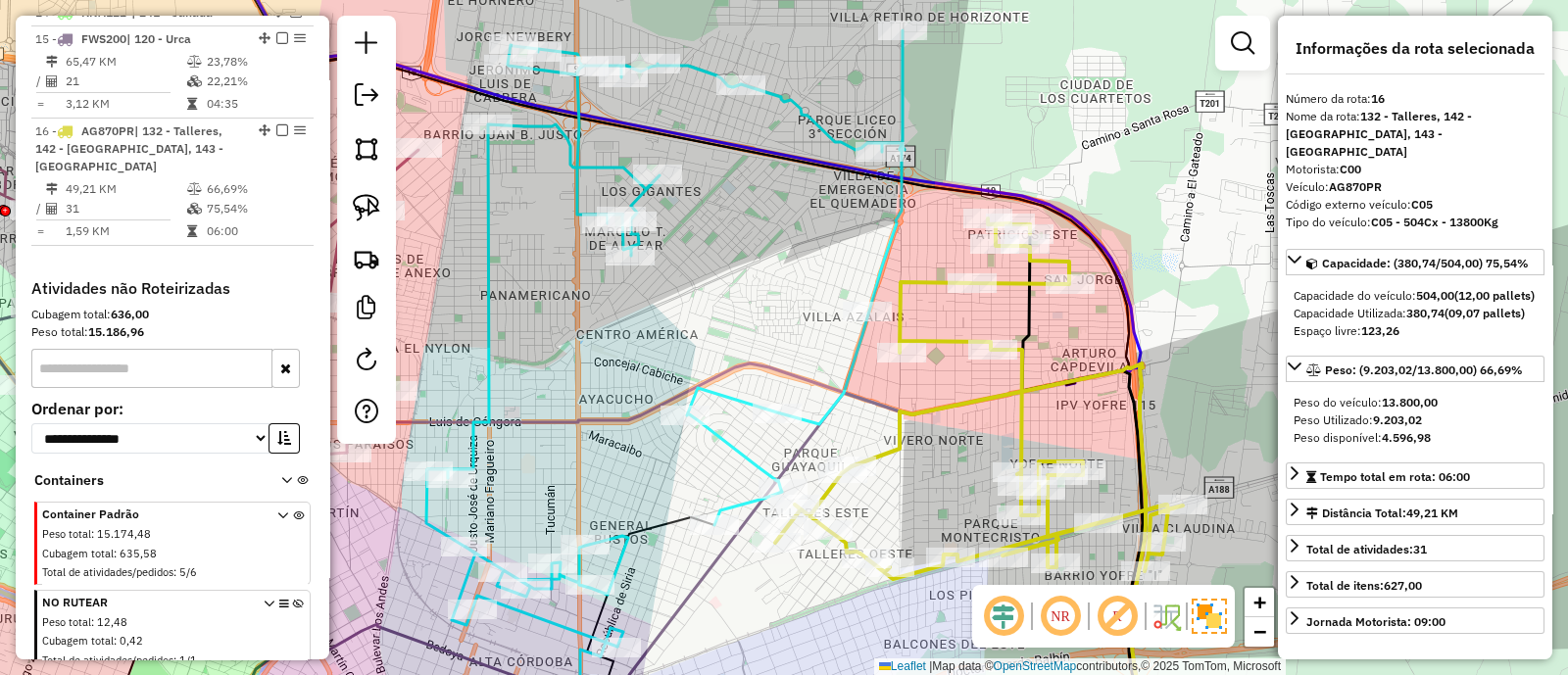
scroll to position [1484, 0]
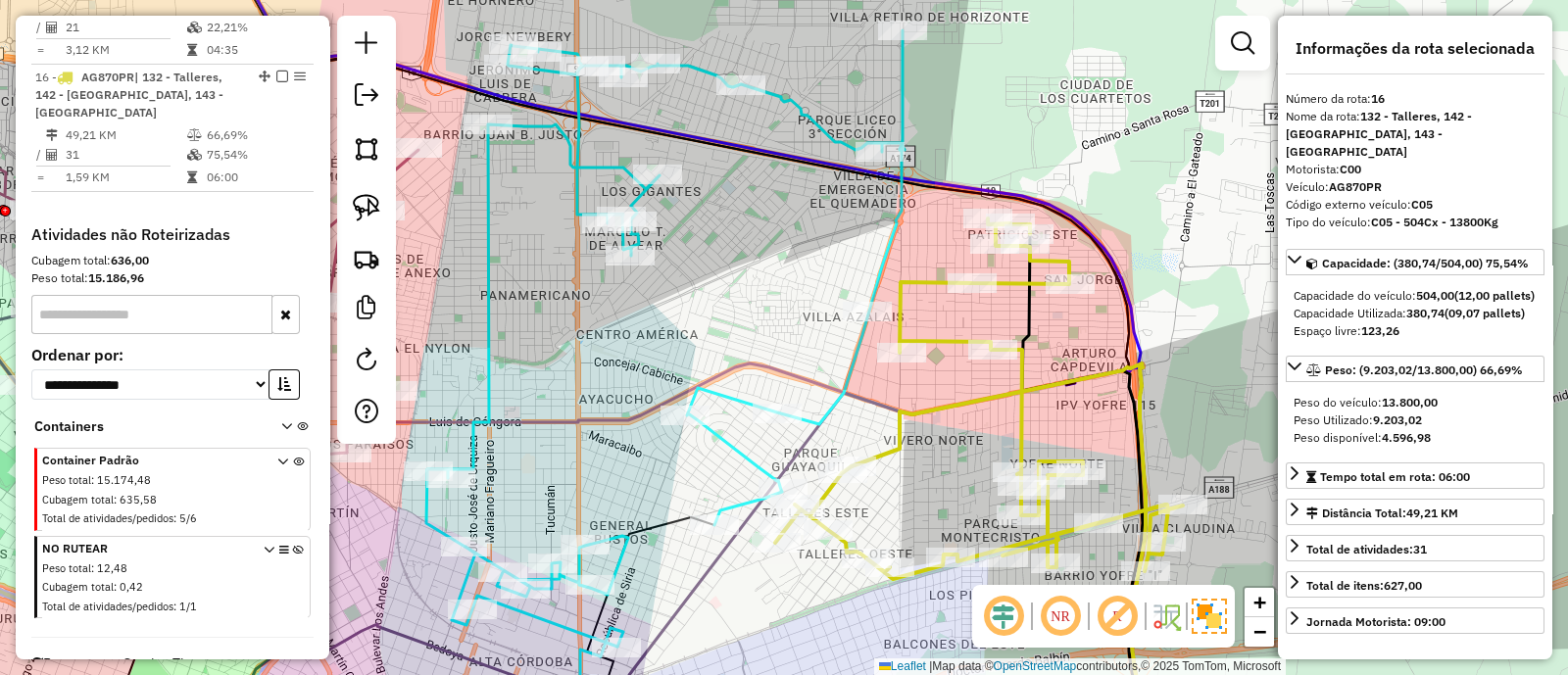
click at [899, 394] on div "Janela de atendimento Grade de atendimento Capacidade Transportadoras Veículos …" at bounding box center [784, 337] width 1568 height 675
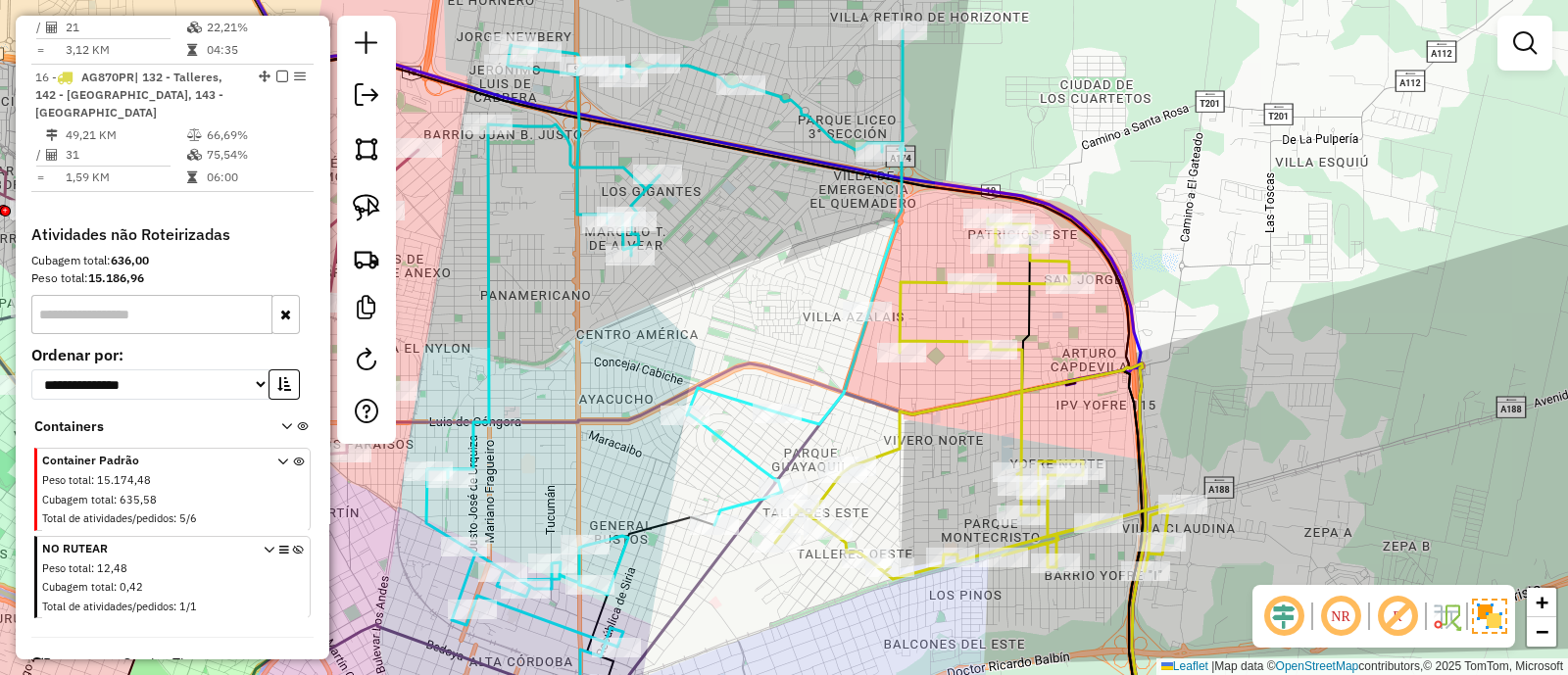
click at [712, 401] on icon at bounding box center [665, 339] width 478 height 616
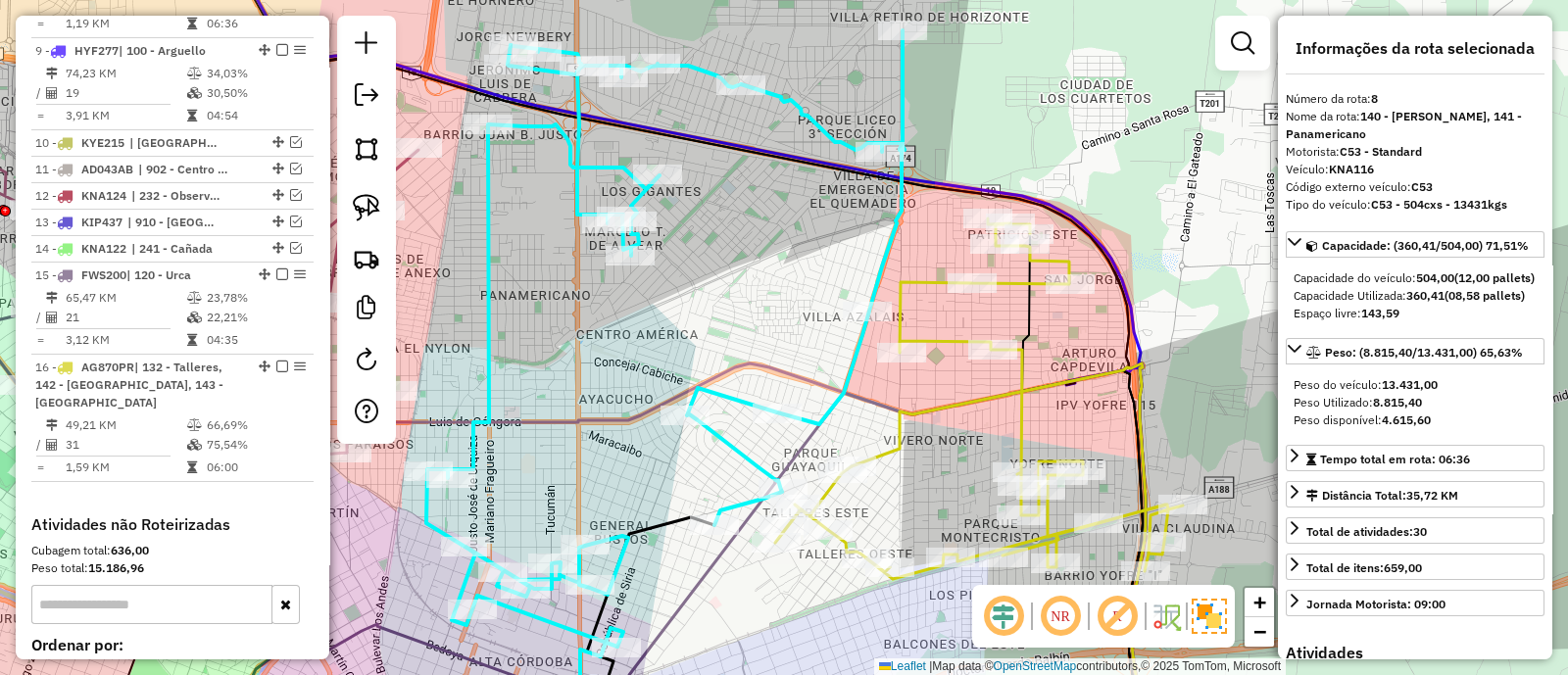
scroll to position [1069, 0]
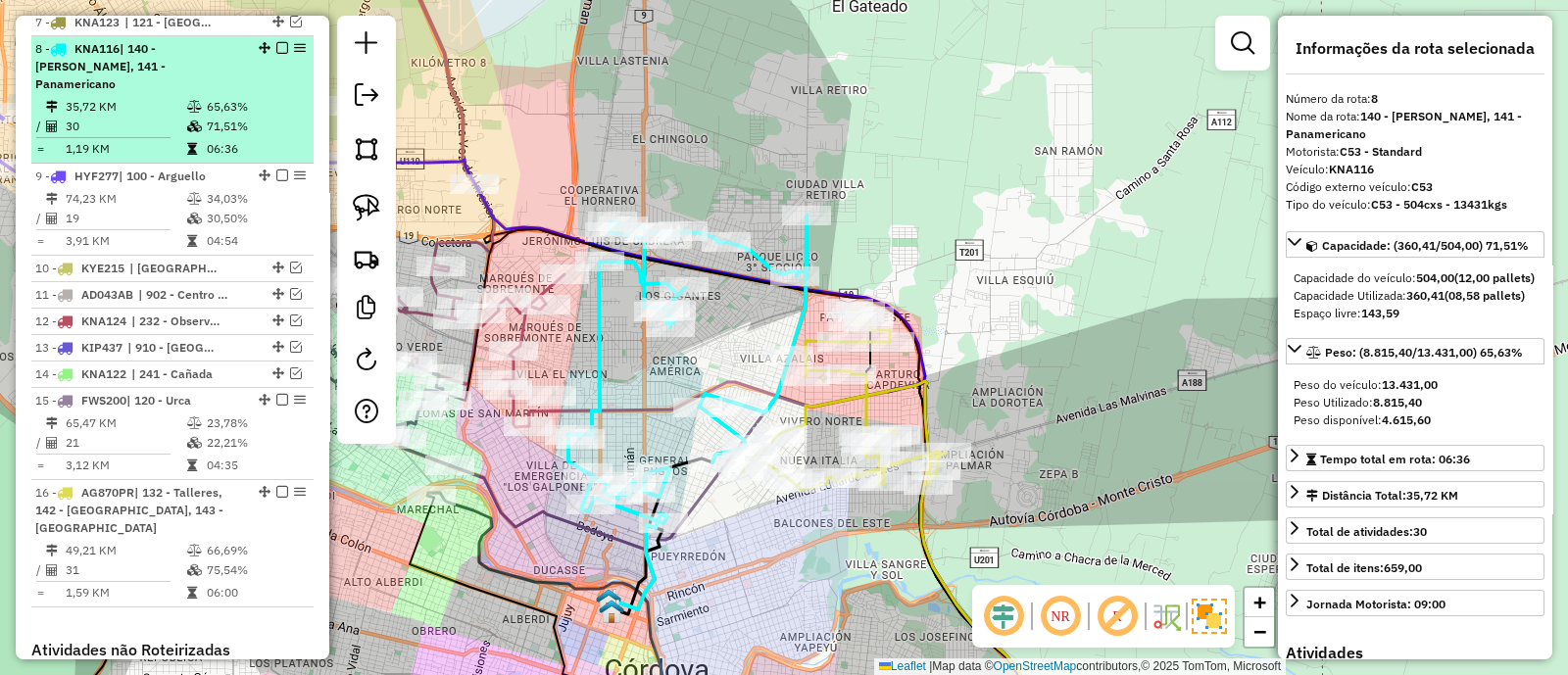
click at [277, 42] on em at bounding box center [282, 48] width 12 height 12
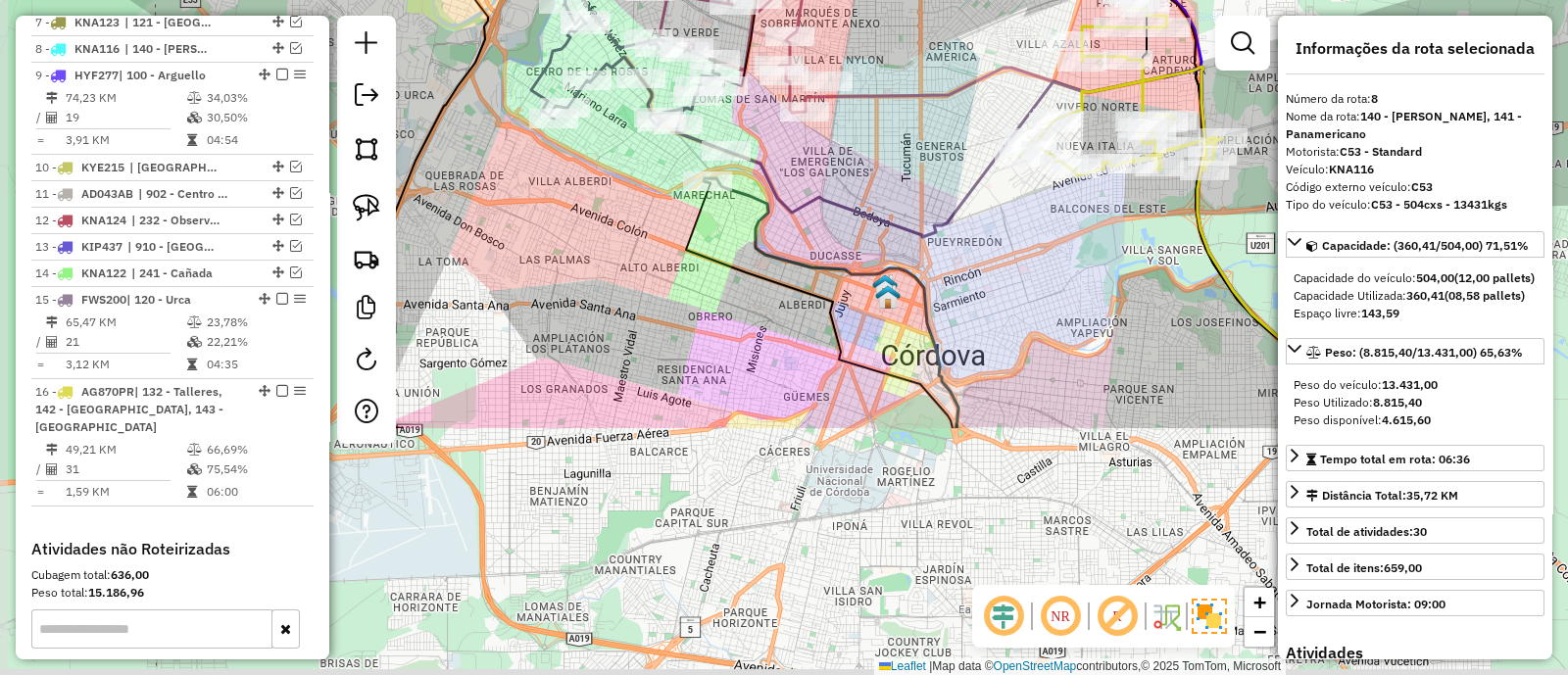
drag, startPoint x: 721, startPoint y: 514, endPoint x: 987, endPoint y: 211, distance: 403.2
click at [987, 211] on div "Janela de atendimento Grade de atendimento Capacidade Transportadoras Veículos …" at bounding box center [784, 337] width 1568 height 675
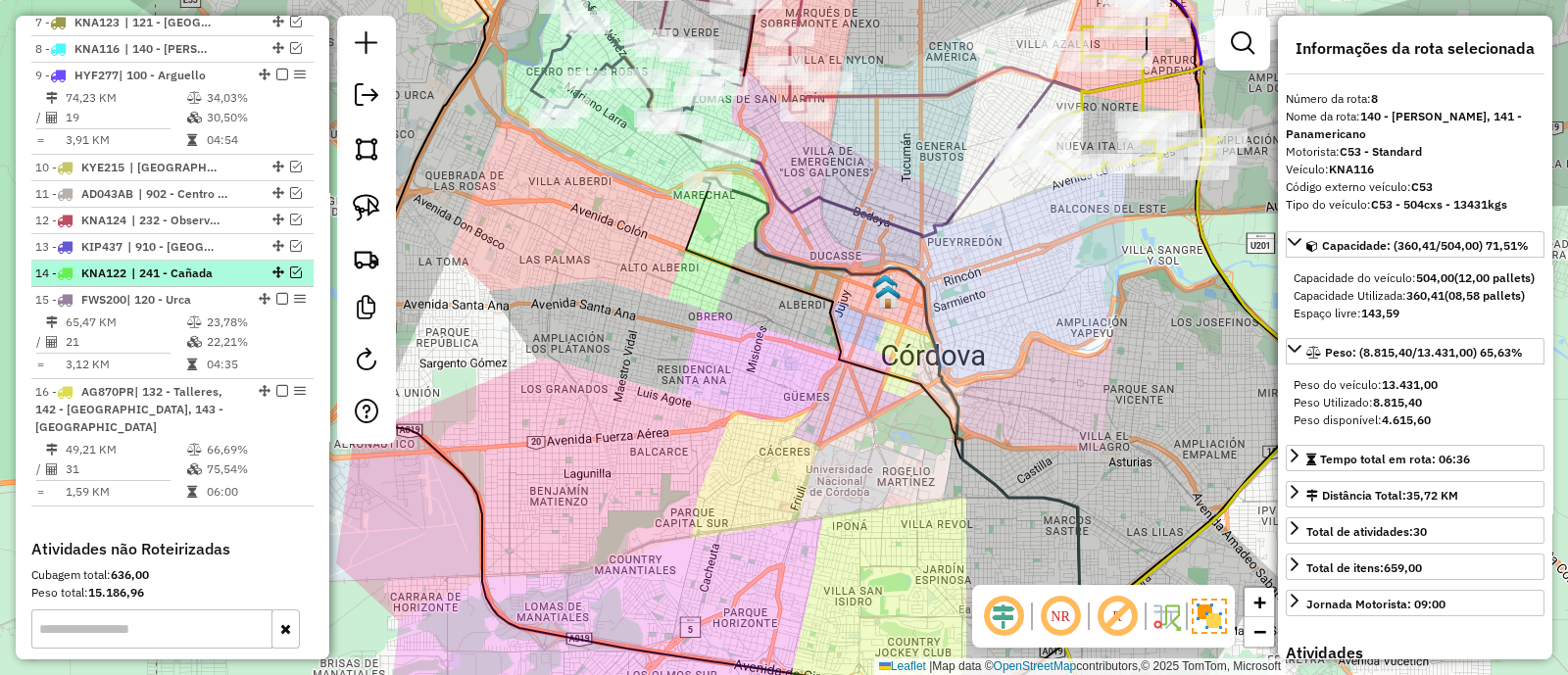
click at [290, 266] on em at bounding box center [296, 272] width 12 height 12
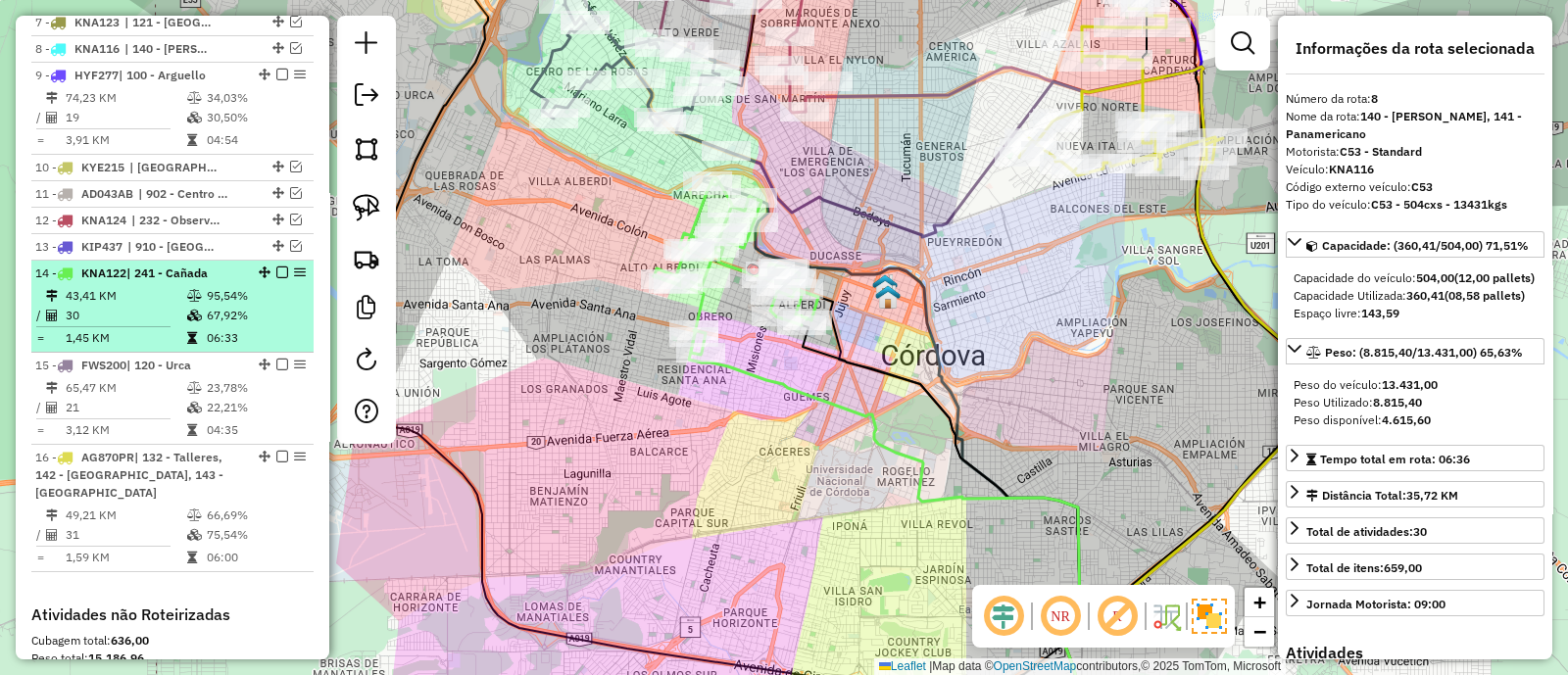
click at [276, 266] on em at bounding box center [282, 272] width 12 height 12
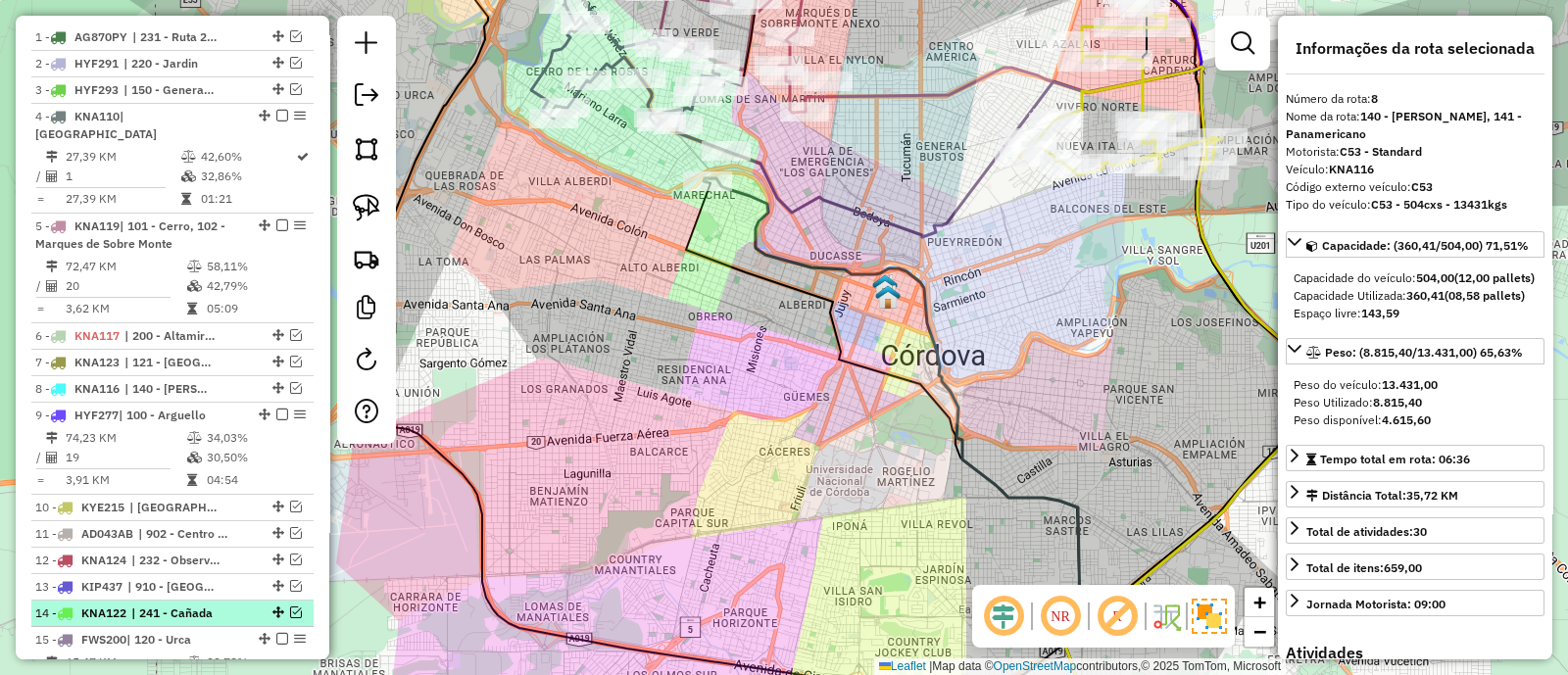
scroll to position [701, 0]
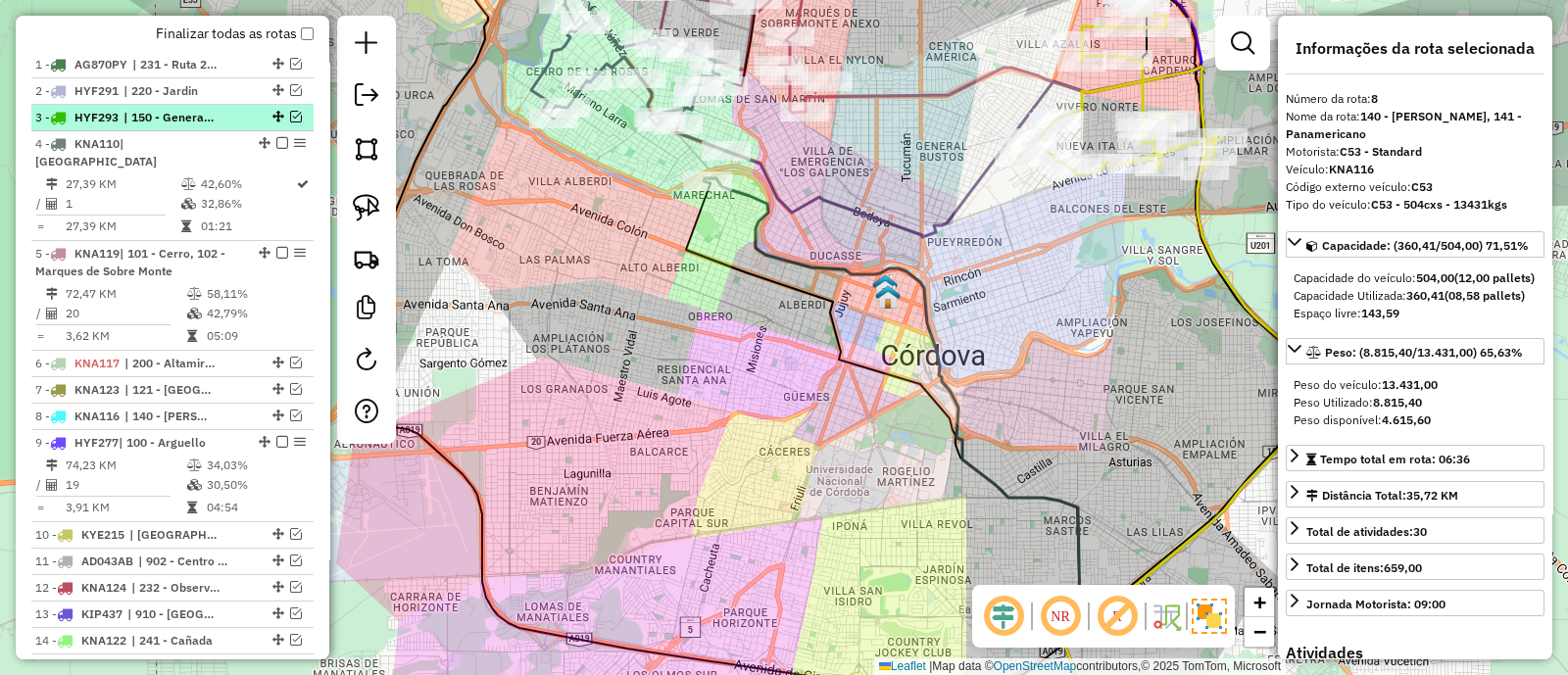
click at [290, 112] on em at bounding box center [296, 116] width 12 height 12
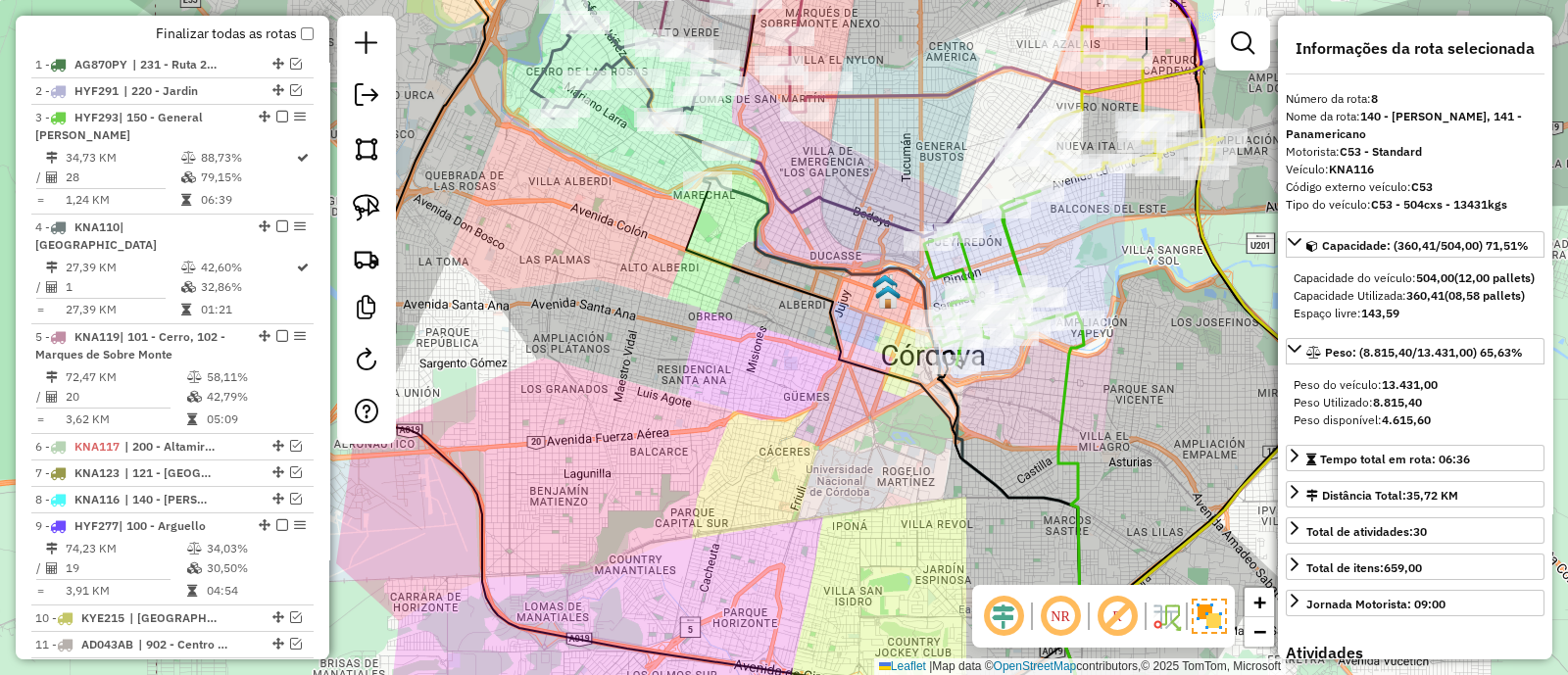
click at [1014, 266] on icon at bounding box center [1002, 277] width 156 height 173
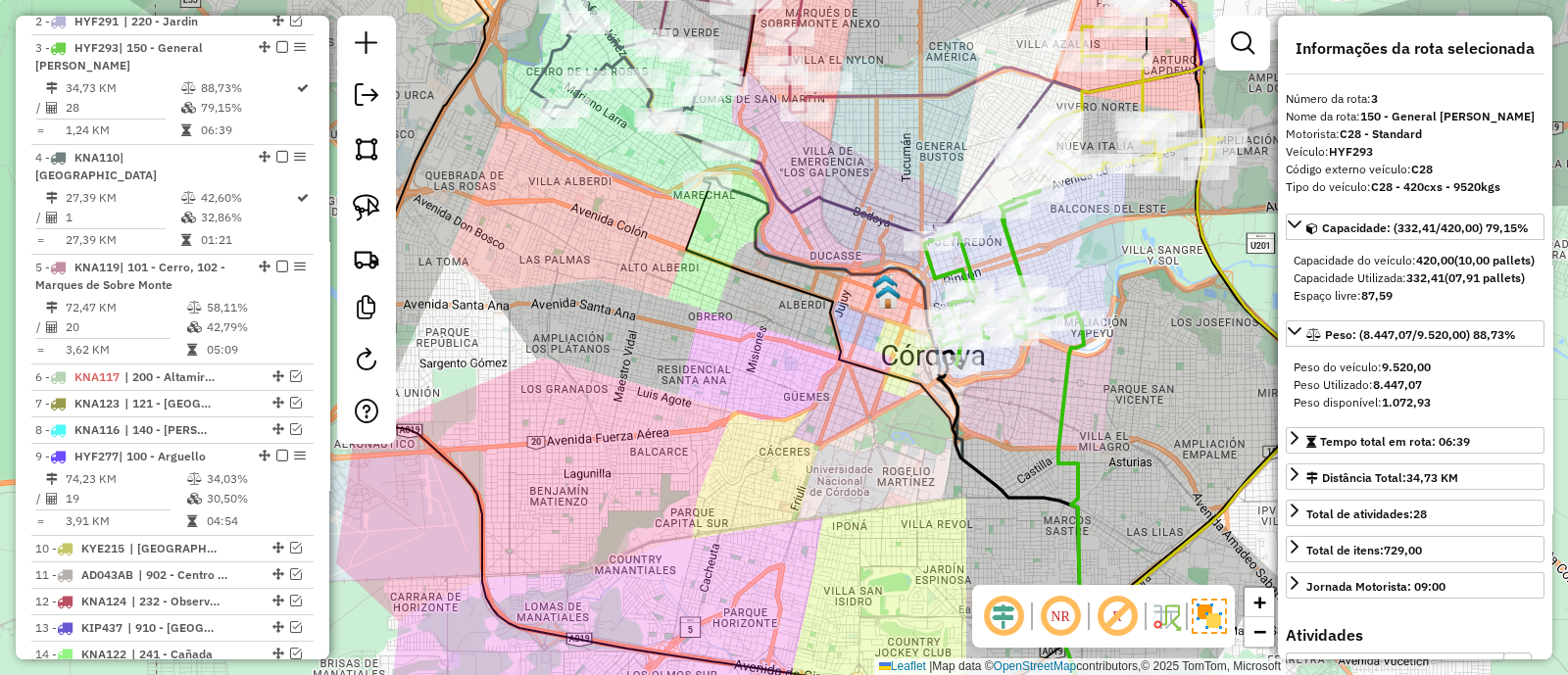
scroll to position [788, 0]
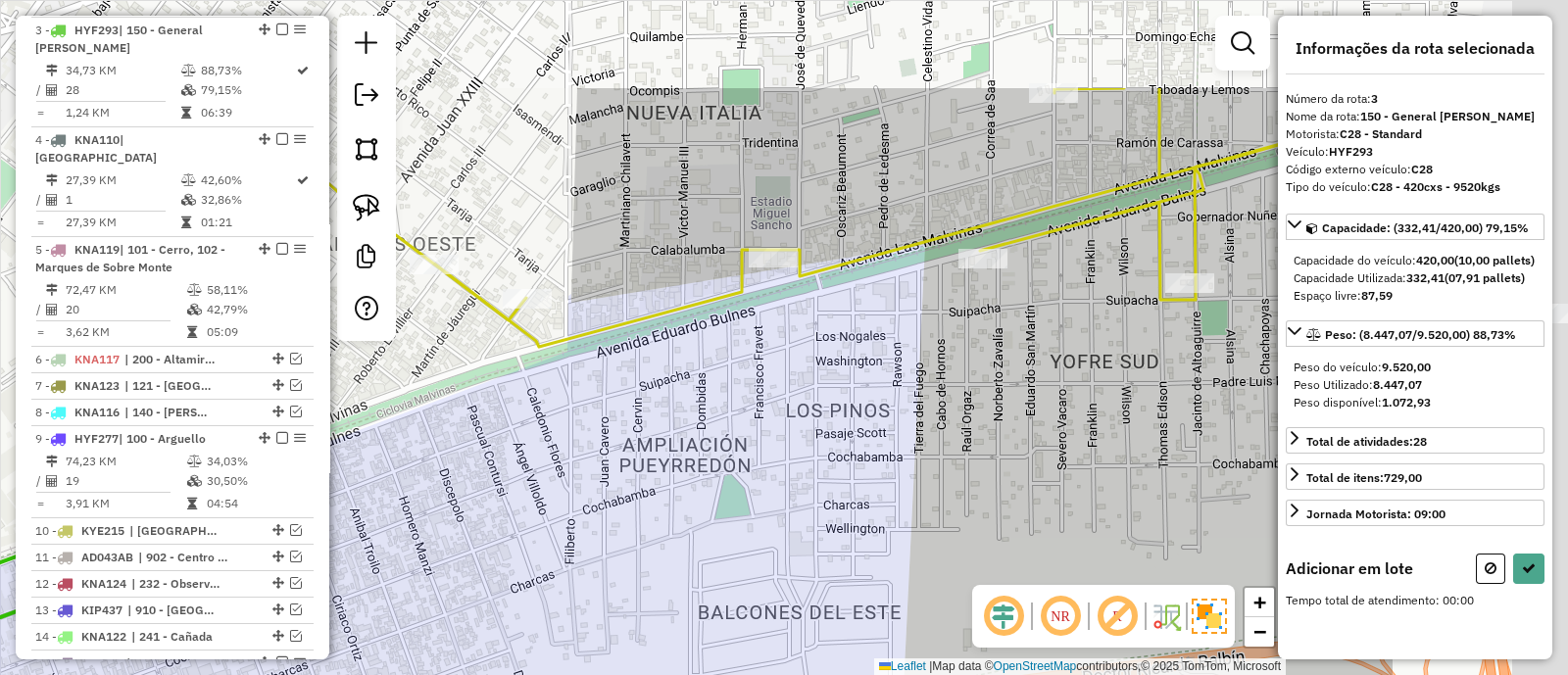
drag, startPoint x: 1092, startPoint y: 202, endPoint x: 760, endPoint y: 358, distance: 366.8
click at [760, 358] on div "Janela de atendimento Grade de atendimento Capacidade Transportadoras Veículos …" at bounding box center [784, 337] width 1568 height 675
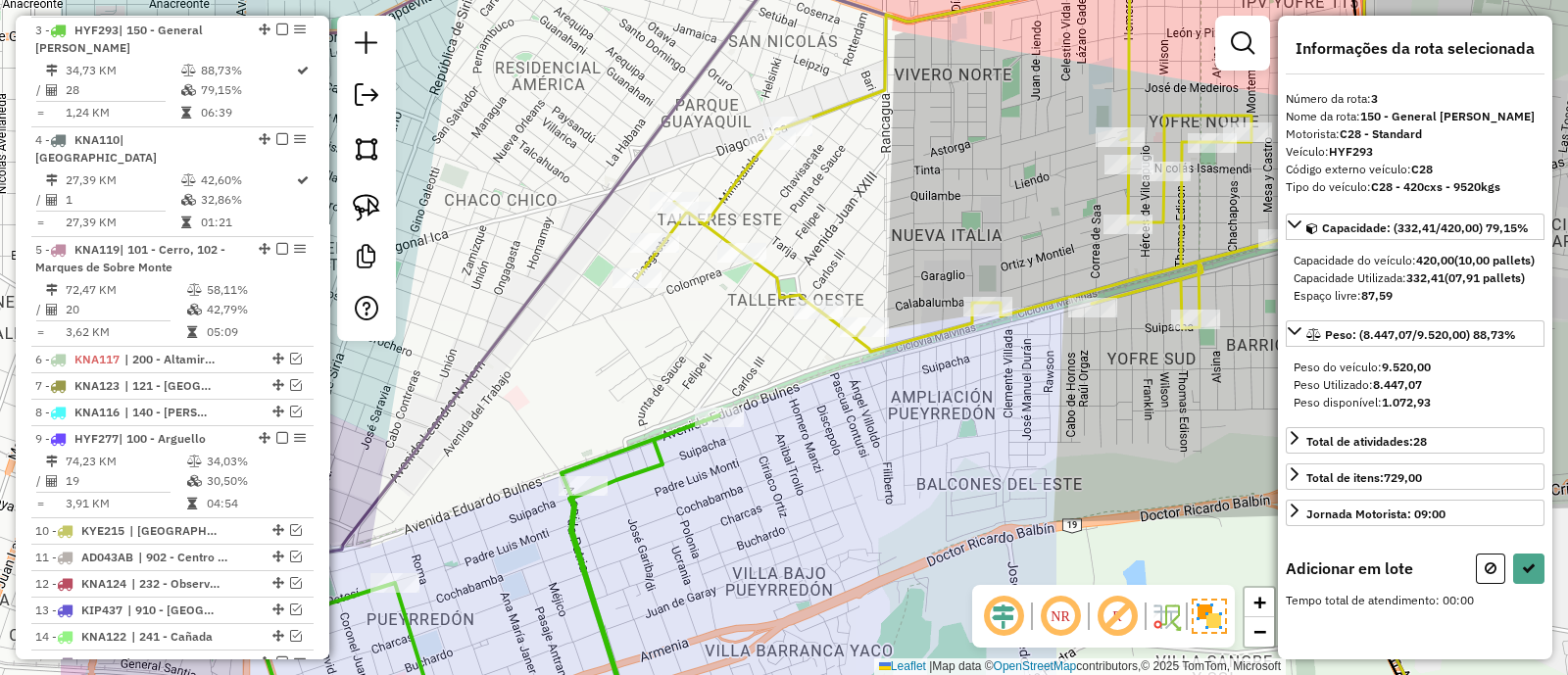
drag, startPoint x: 695, startPoint y: 410, endPoint x: 911, endPoint y: 409, distance: 216.0
click at [911, 409] on div "Janela de atendimento Grade de atendimento Capacidade Transportadoras Veículos …" at bounding box center [784, 337] width 1568 height 675
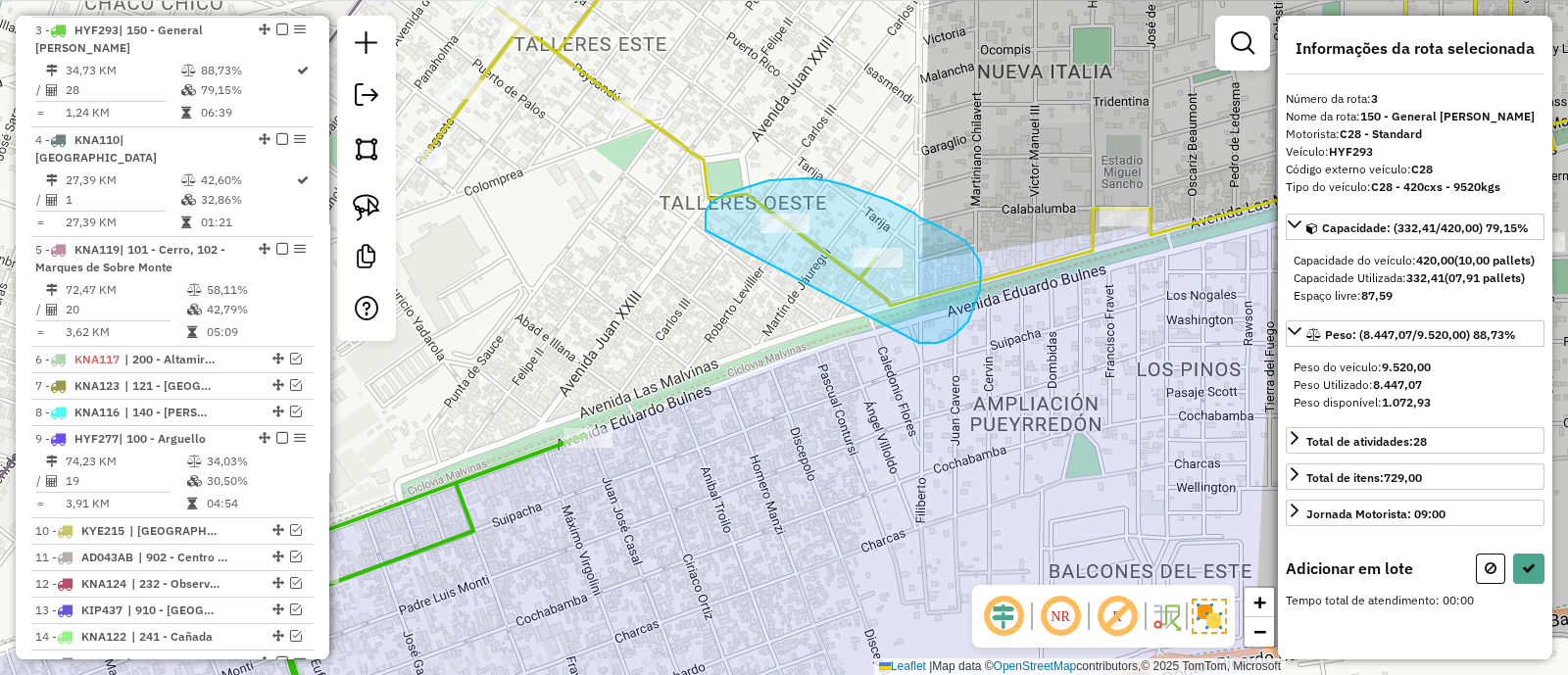
drag, startPoint x: 923, startPoint y: 343, endPoint x: 706, endPoint y: 235, distance: 242.4
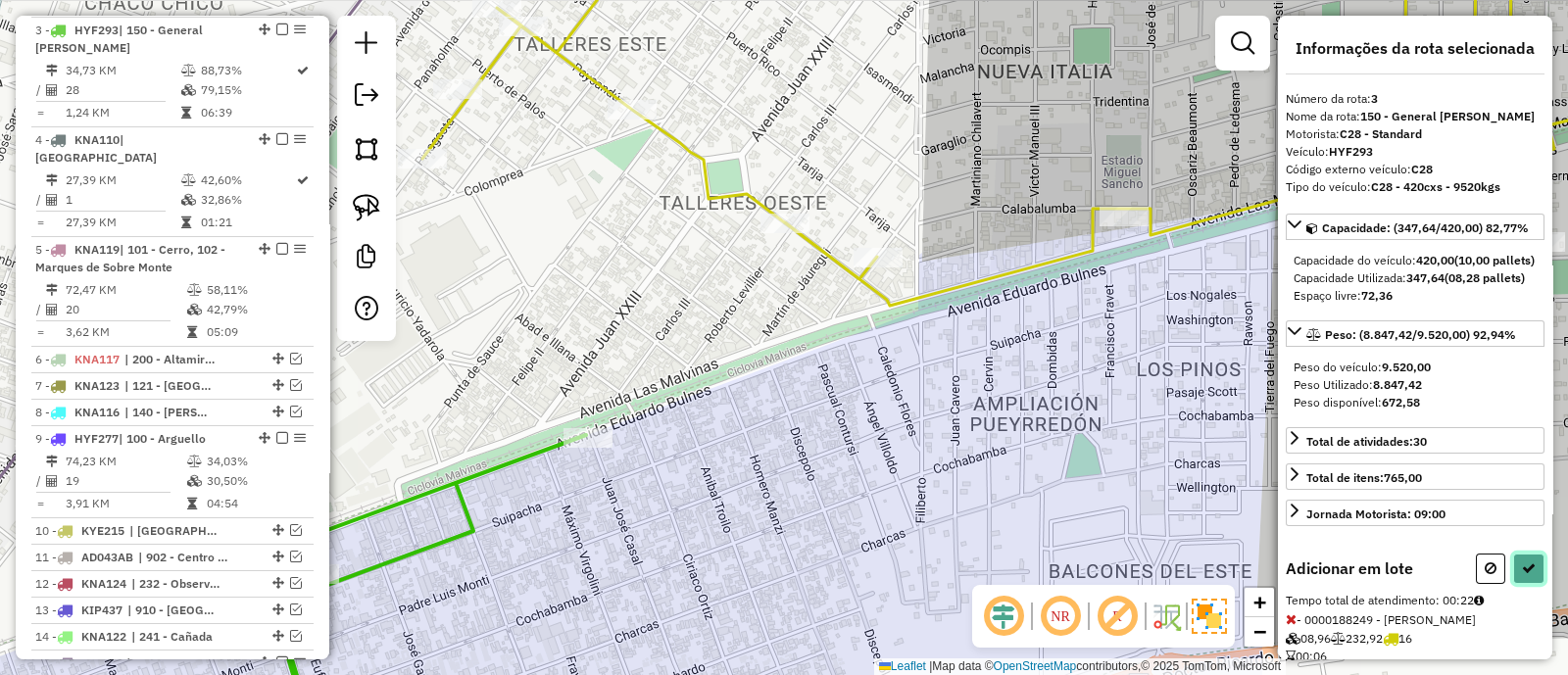
click at [1530, 585] on button at bounding box center [1529, 569] width 32 height 31
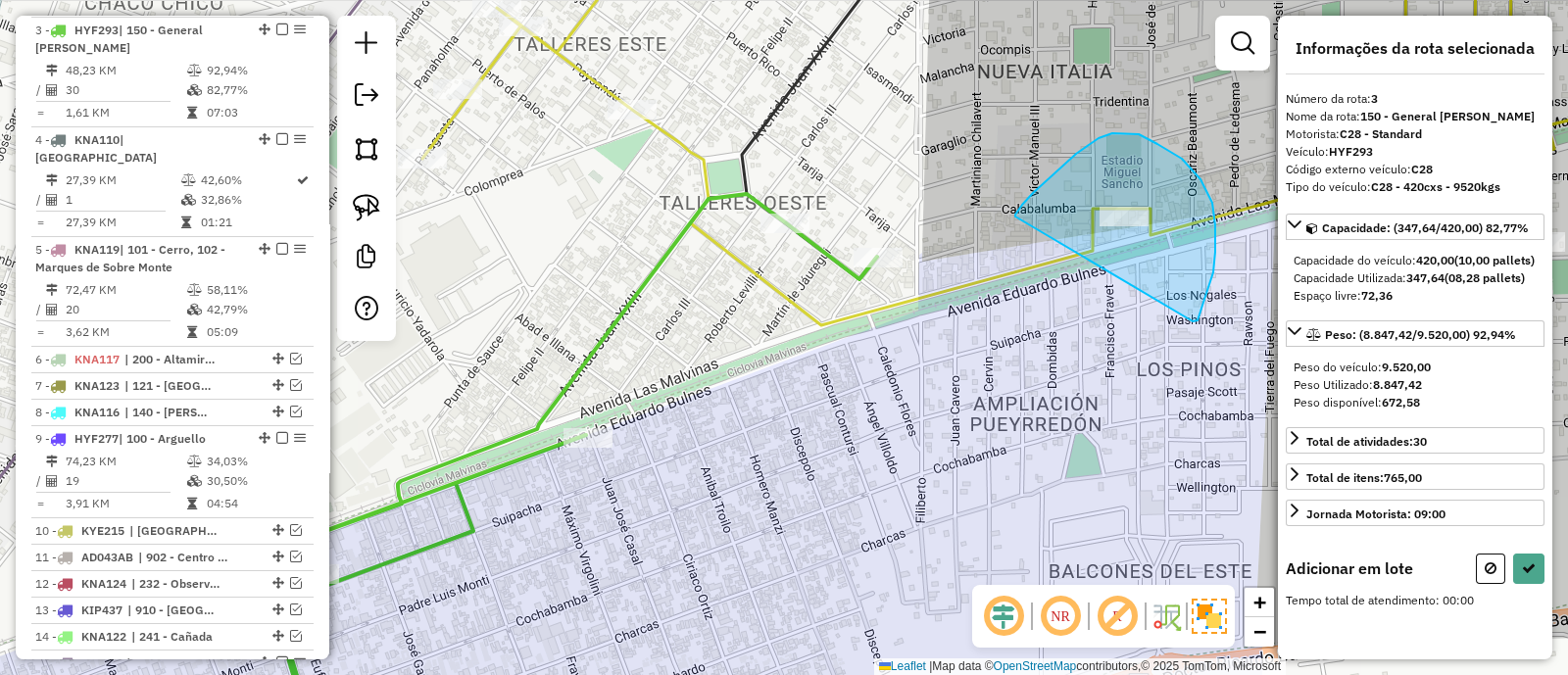
drag, startPoint x: 1196, startPoint y: 321, endPoint x: 1014, endPoint y: 218, distance: 209.1
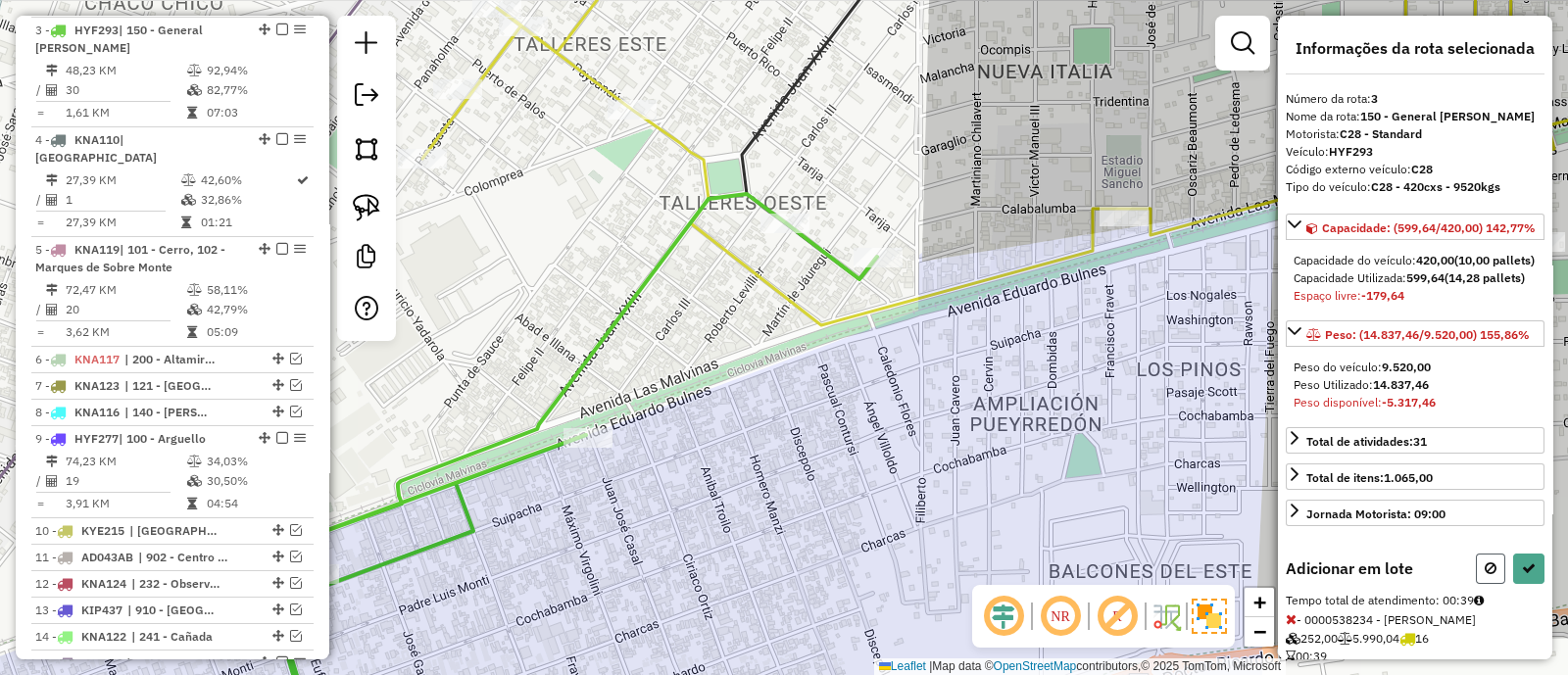
click at [1492, 585] on button at bounding box center [1491, 569] width 30 height 31
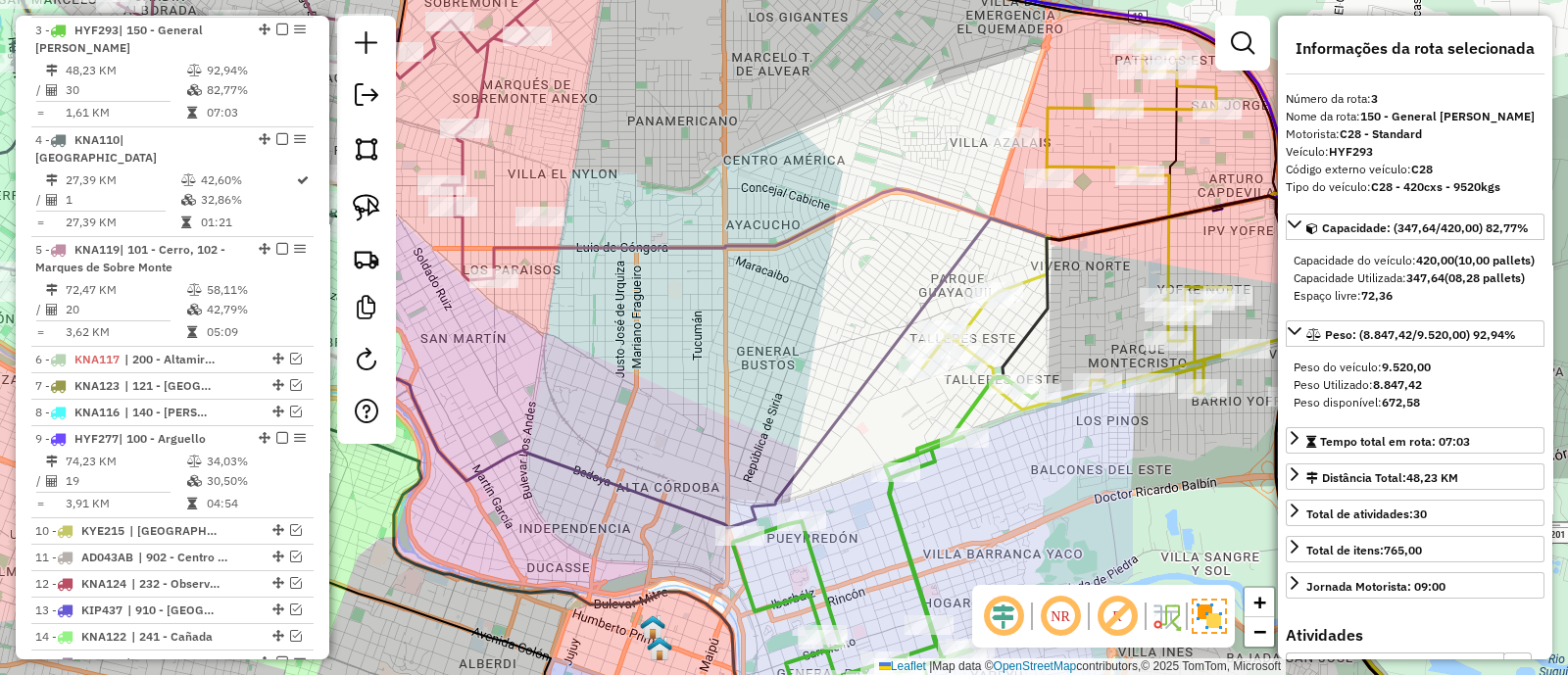
click at [1083, 452] on div "Janela de atendimento Grade de atendimento Capacidade Transportadoras Veículos …" at bounding box center [784, 337] width 1568 height 675
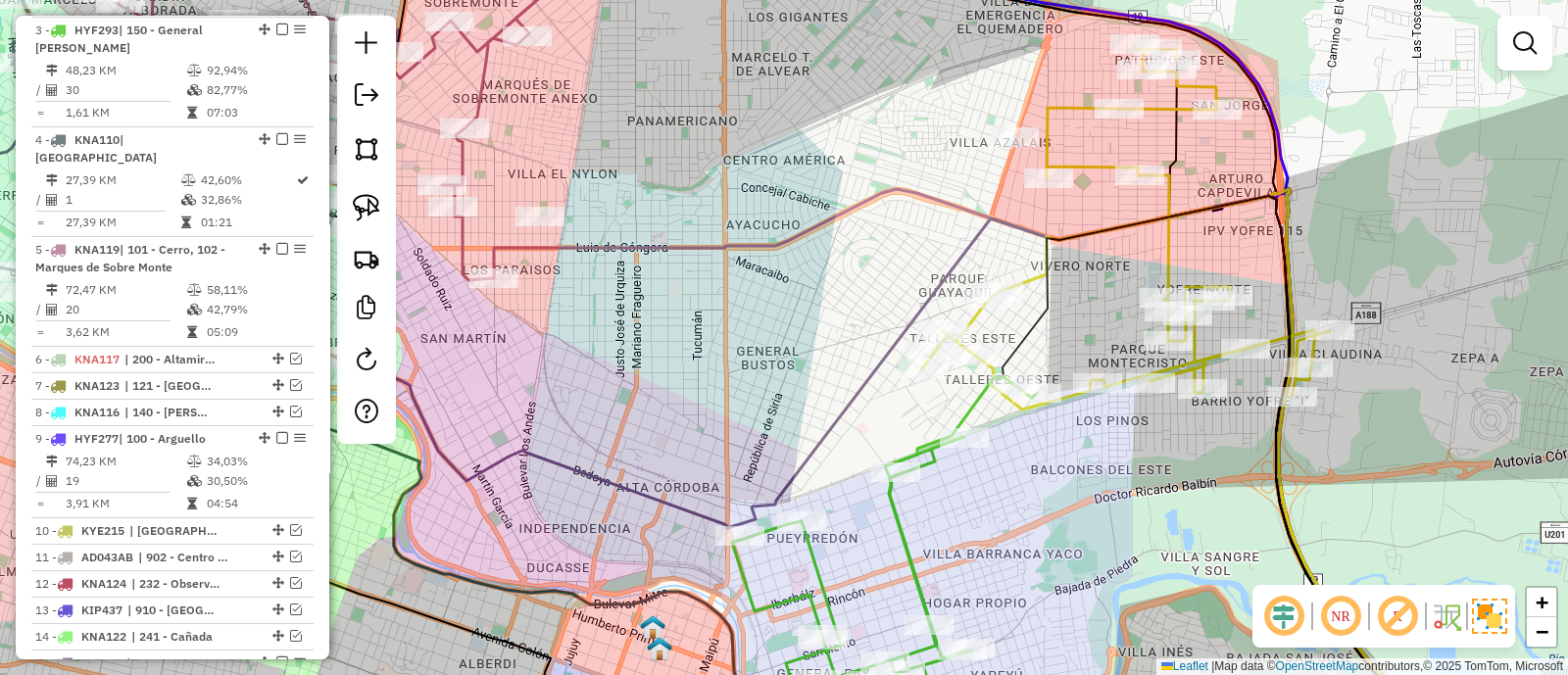
click at [1167, 238] on icon at bounding box center [1127, 227] width 408 height 366
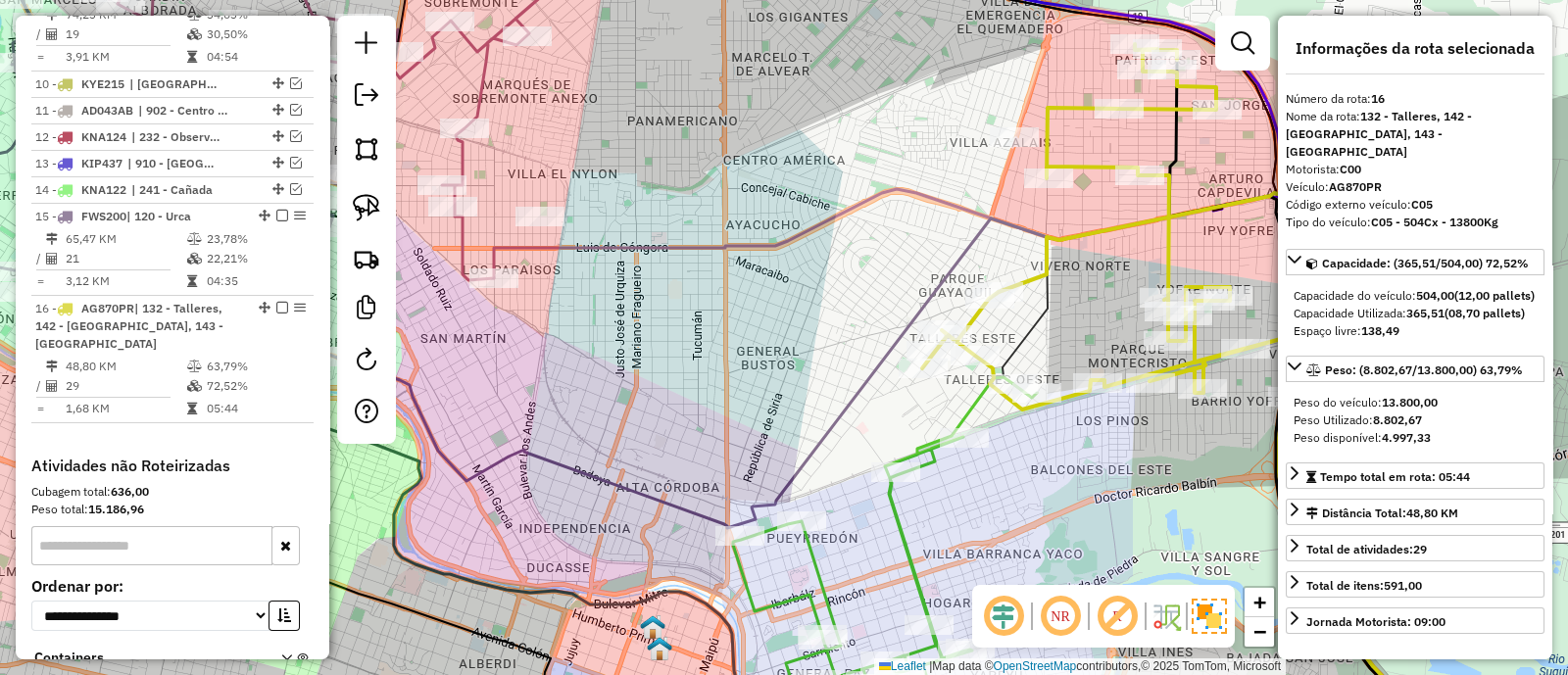
scroll to position [1466, 0]
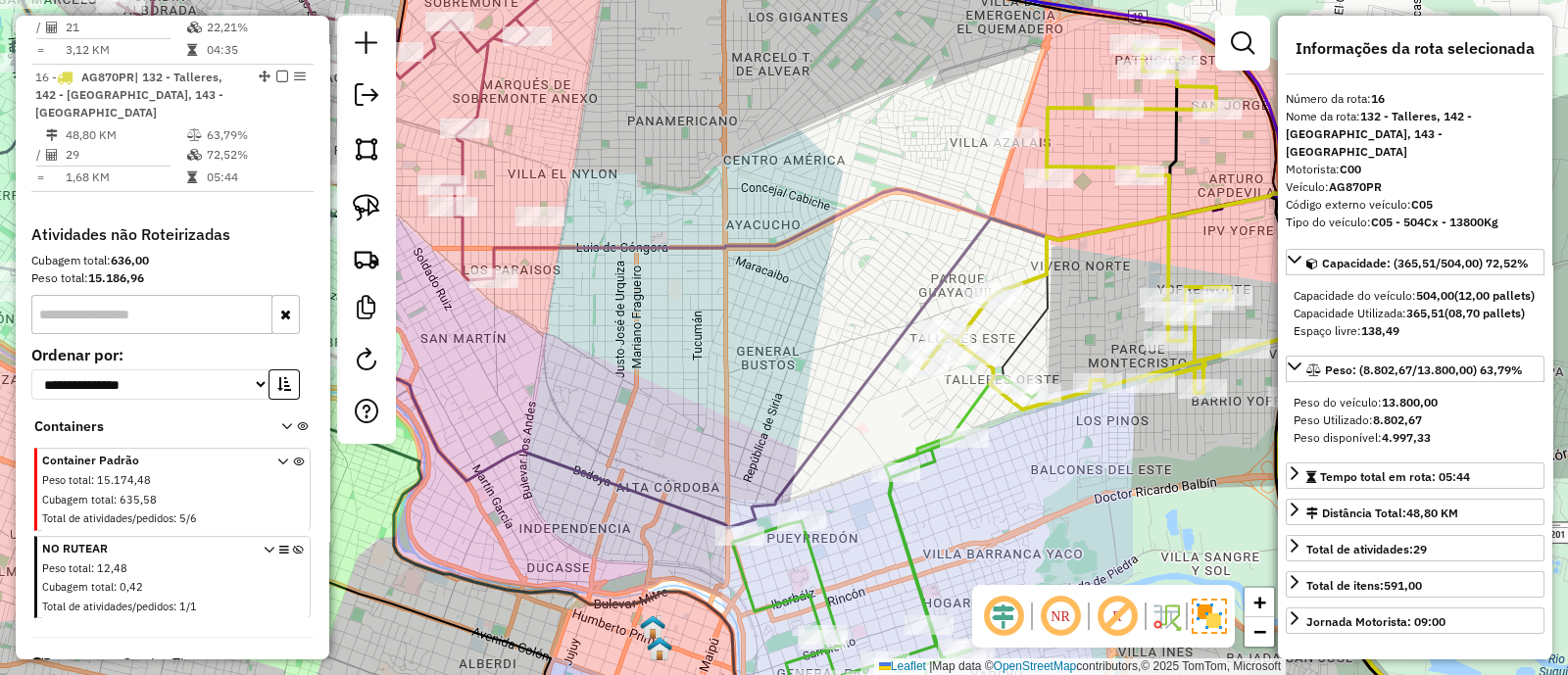
click at [972, 421] on icon at bounding box center [888, 561] width 311 height 366
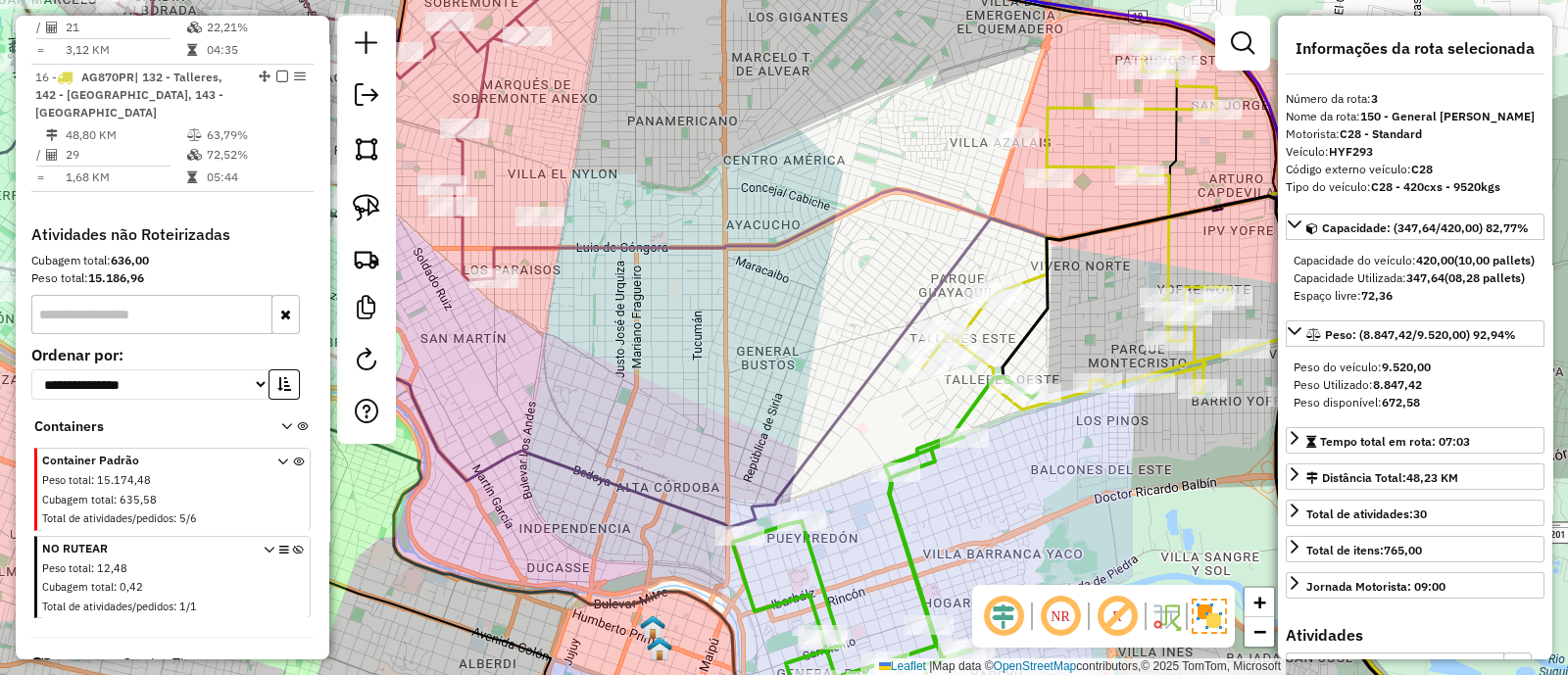
scroll to position [788, 0]
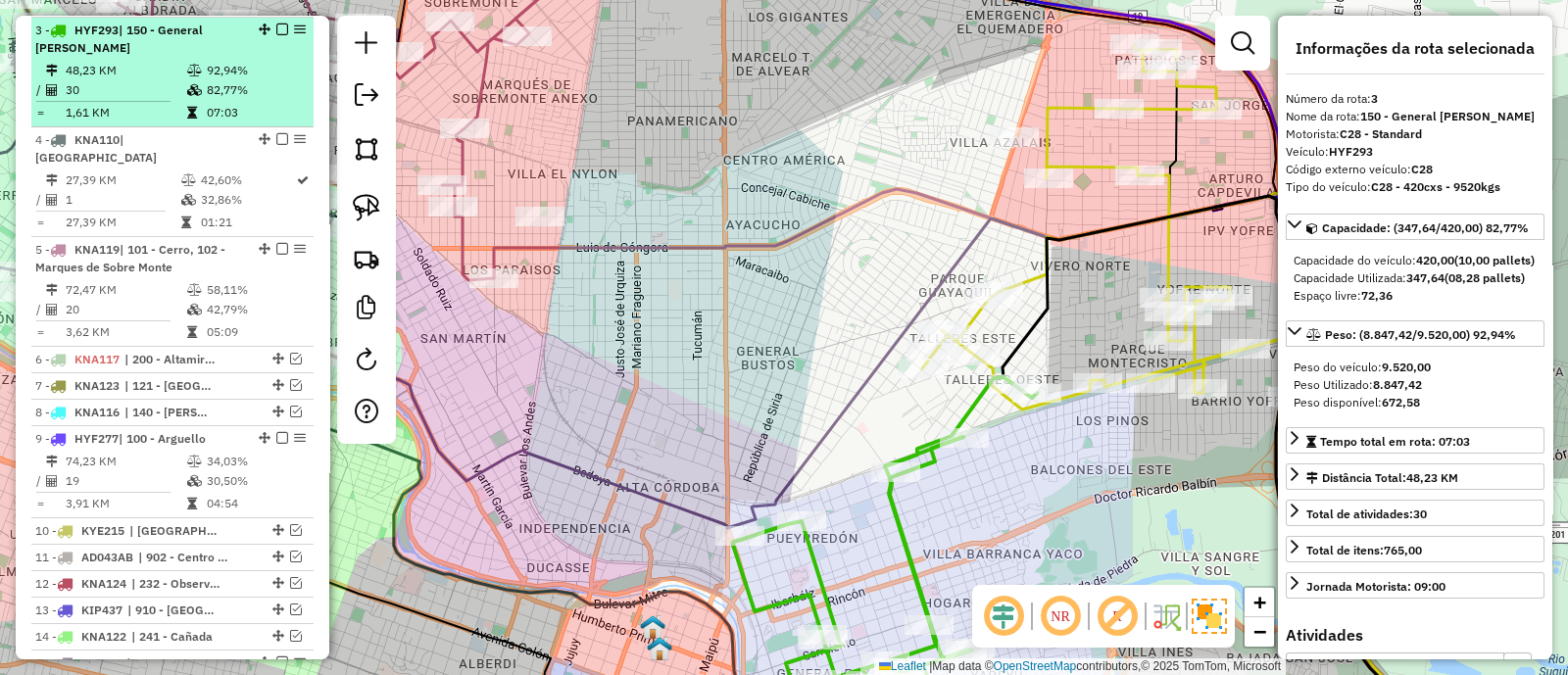
click at [274, 33] on div "3 - HYF293 | 150 - General Paz" at bounding box center [172, 39] width 274 height 35
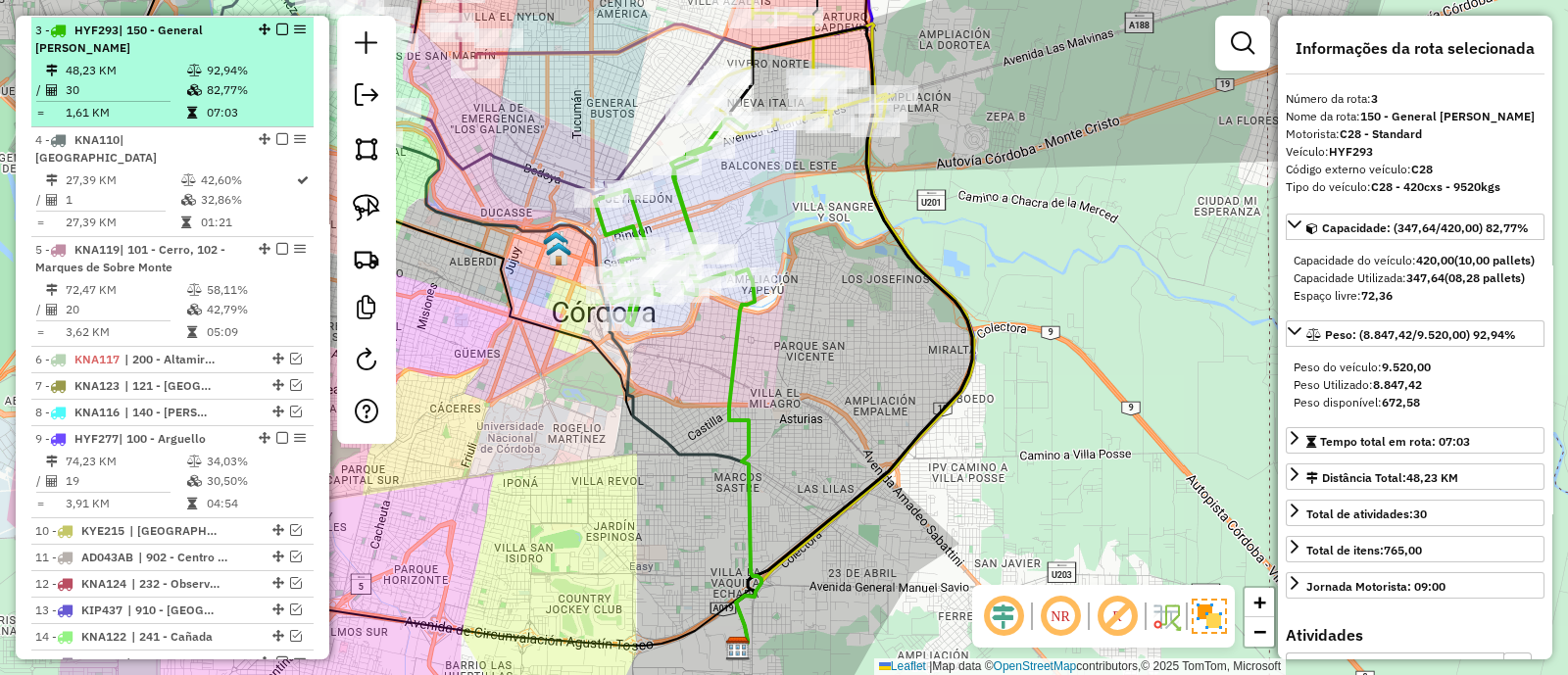
click at [276, 24] on em at bounding box center [282, 30] width 12 height 12
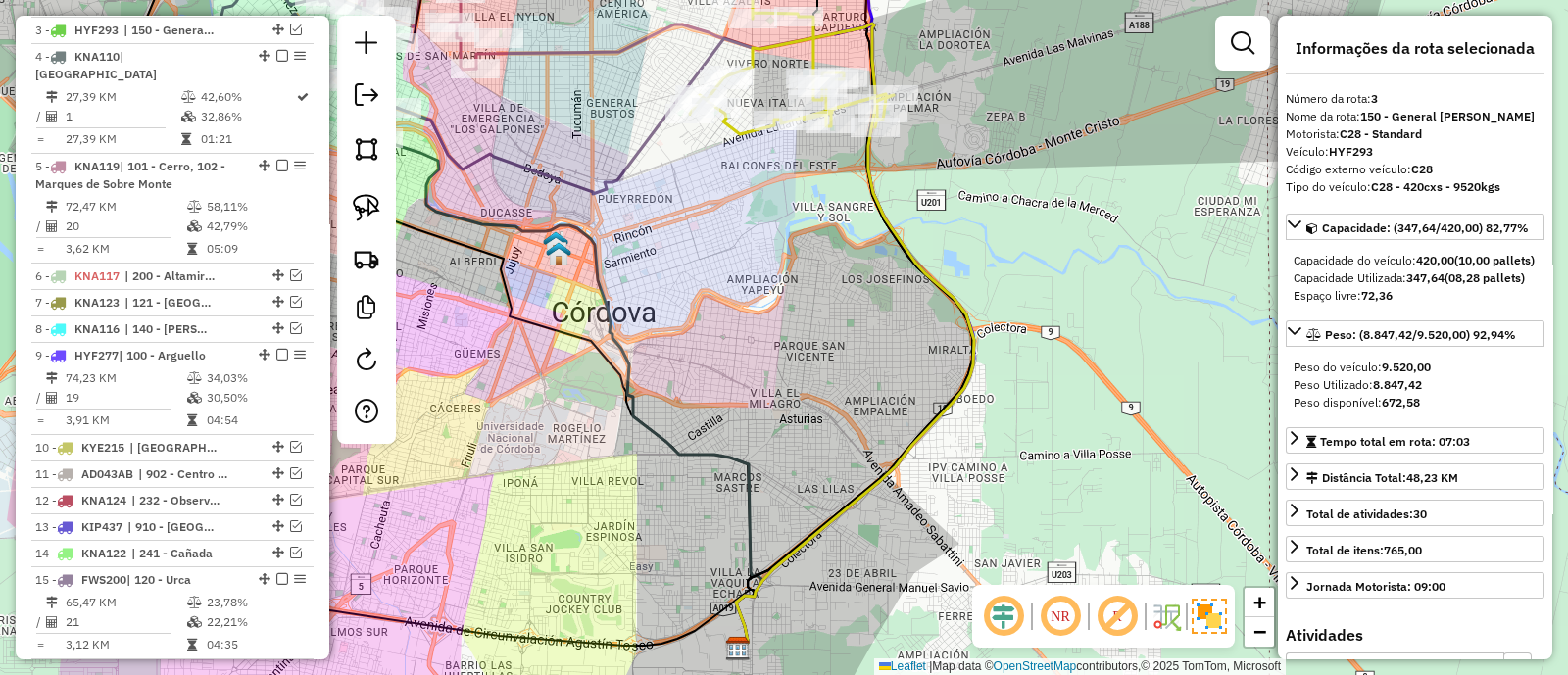
click at [774, 43] on icon at bounding box center [851, 336] width 246 height 625
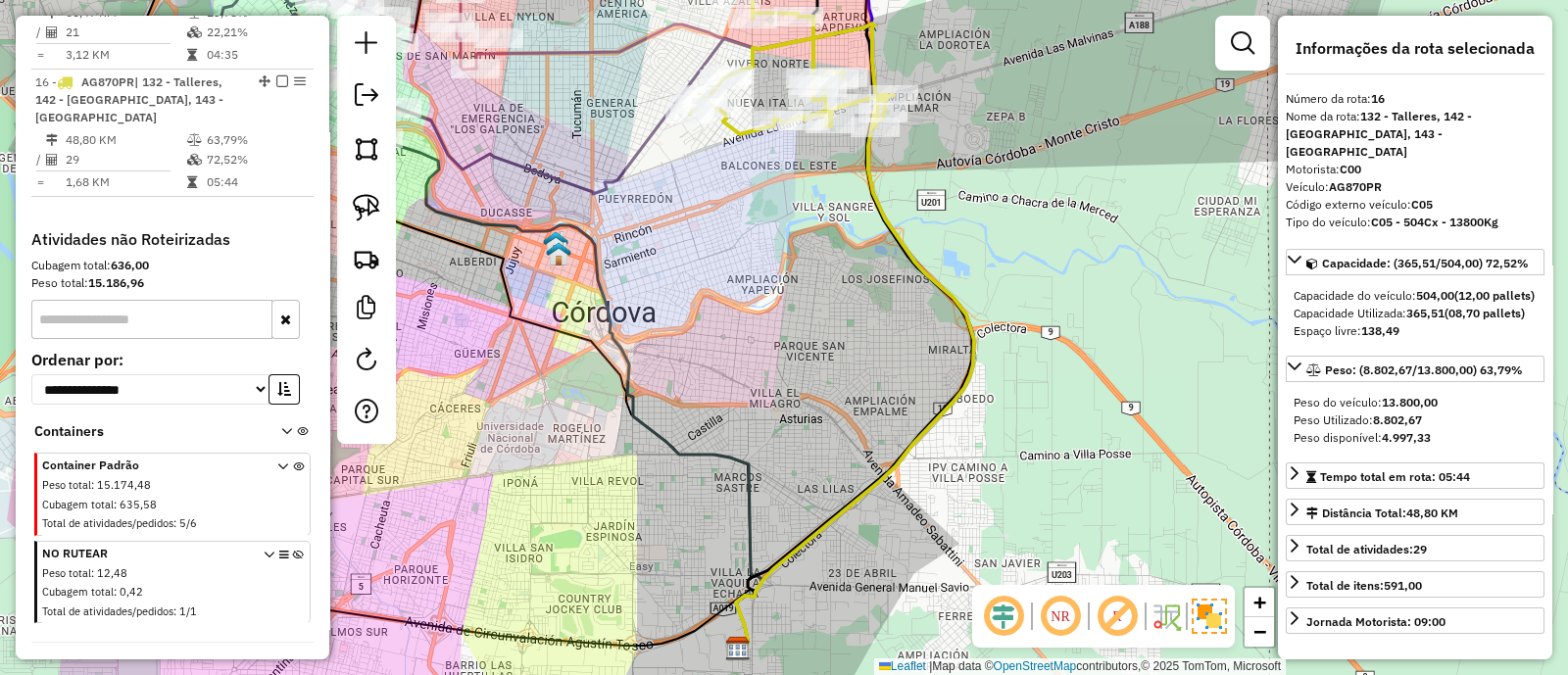
scroll to position [1401, 0]
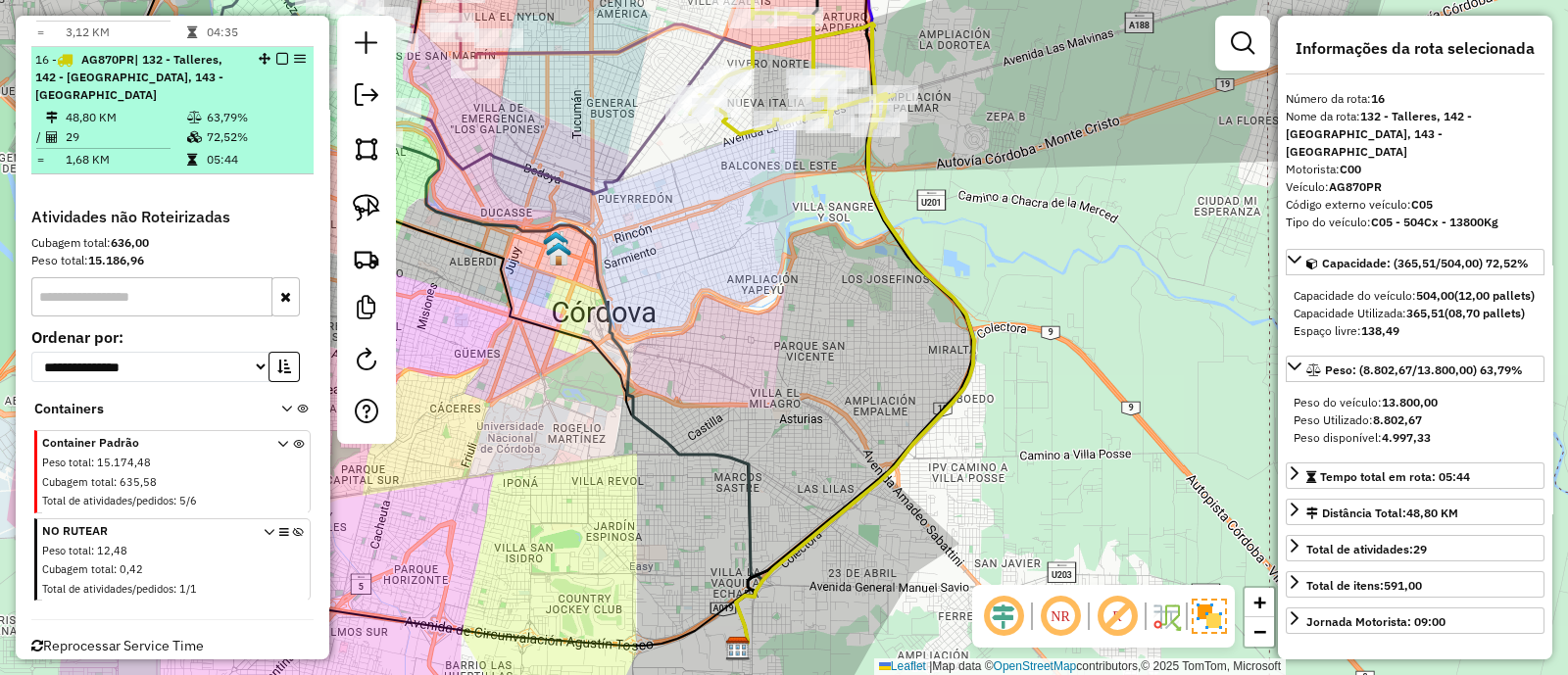
click at [280, 53] on em at bounding box center [282, 59] width 12 height 12
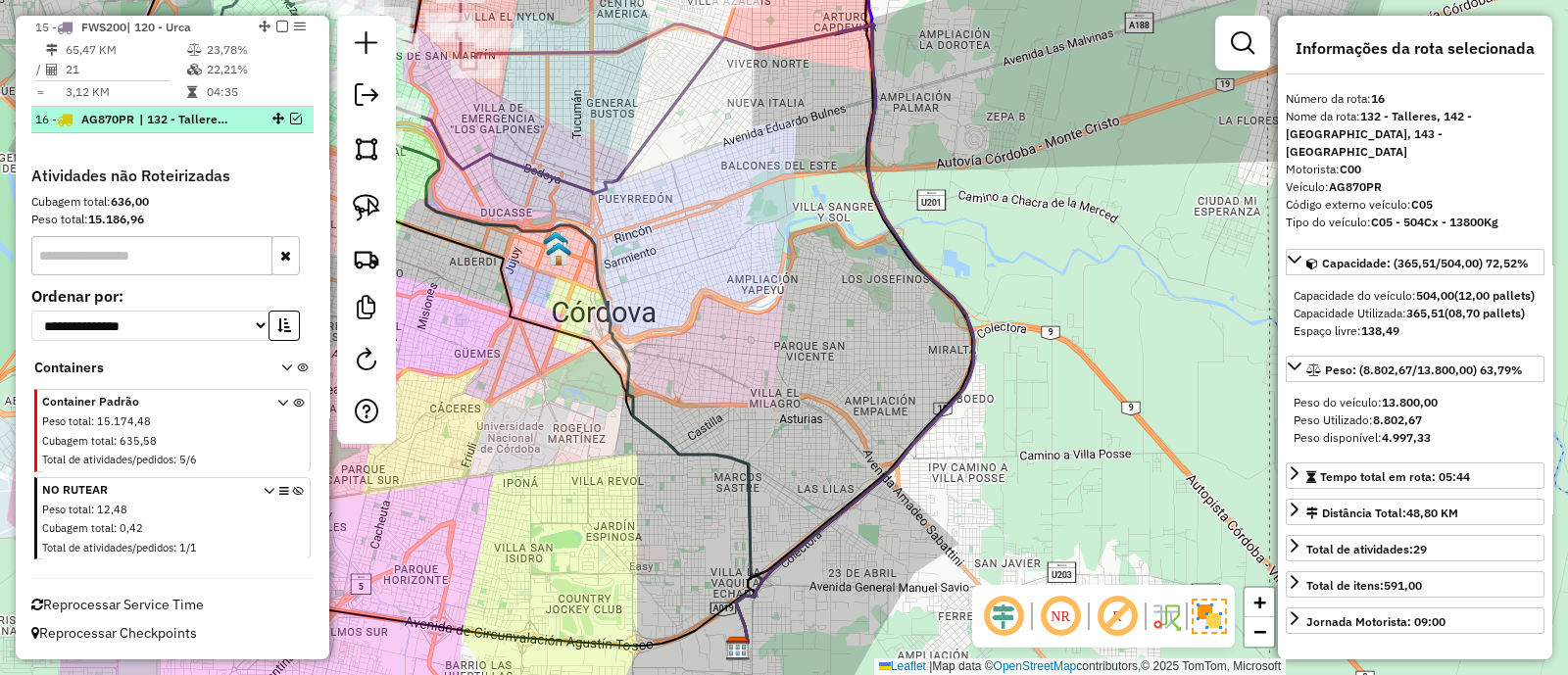
scroll to position [1318, 0]
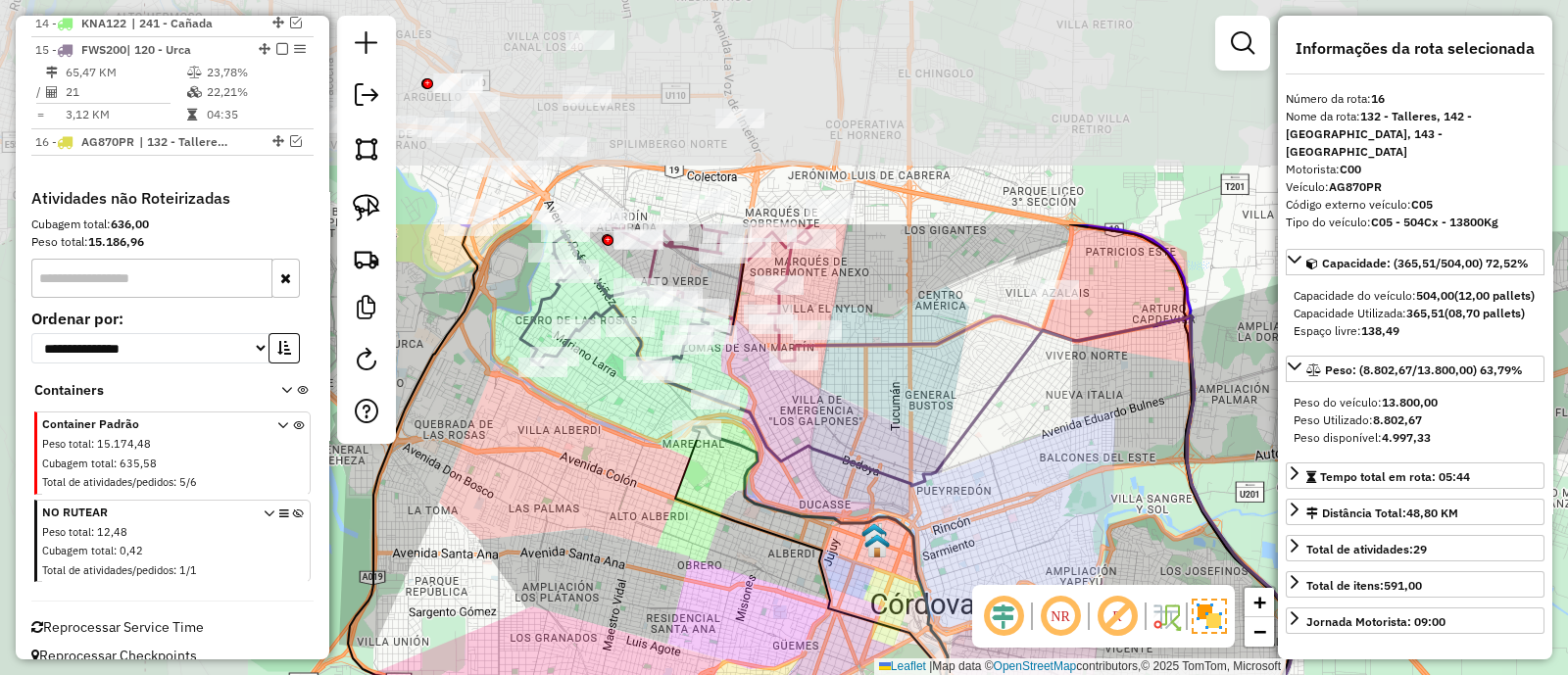
drag, startPoint x: 691, startPoint y: 192, endPoint x: 963, endPoint y: 466, distance: 386.1
click at [963, 466] on icon at bounding box center [1004, 627] width 578 height 625
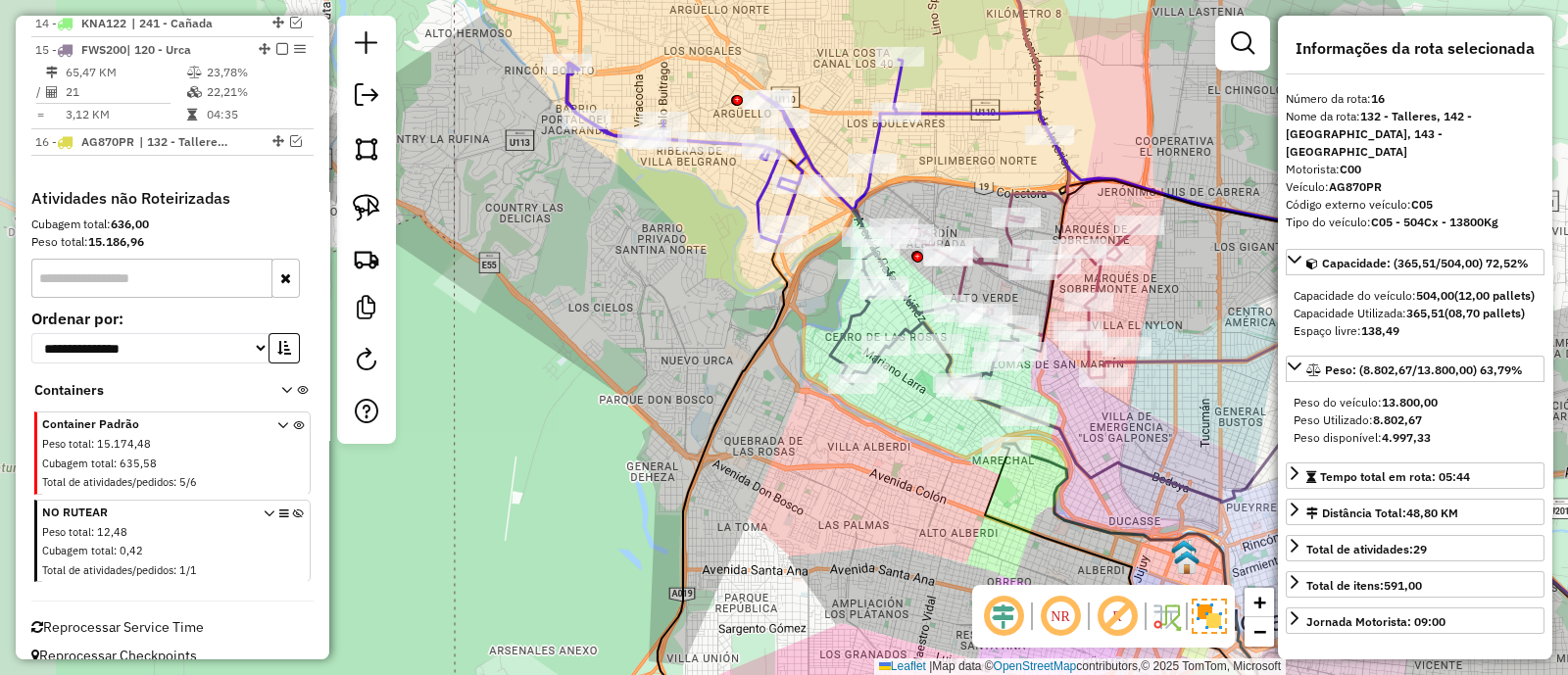
drag, startPoint x: 941, startPoint y: 413, endPoint x: 1158, endPoint y: 409, distance: 217.0
click at [1158, 409] on div "Janela de atendimento Grade de atendimento Capacidade Transportadoras Veículos …" at bounding box center [784, 337] width 1568 height 675
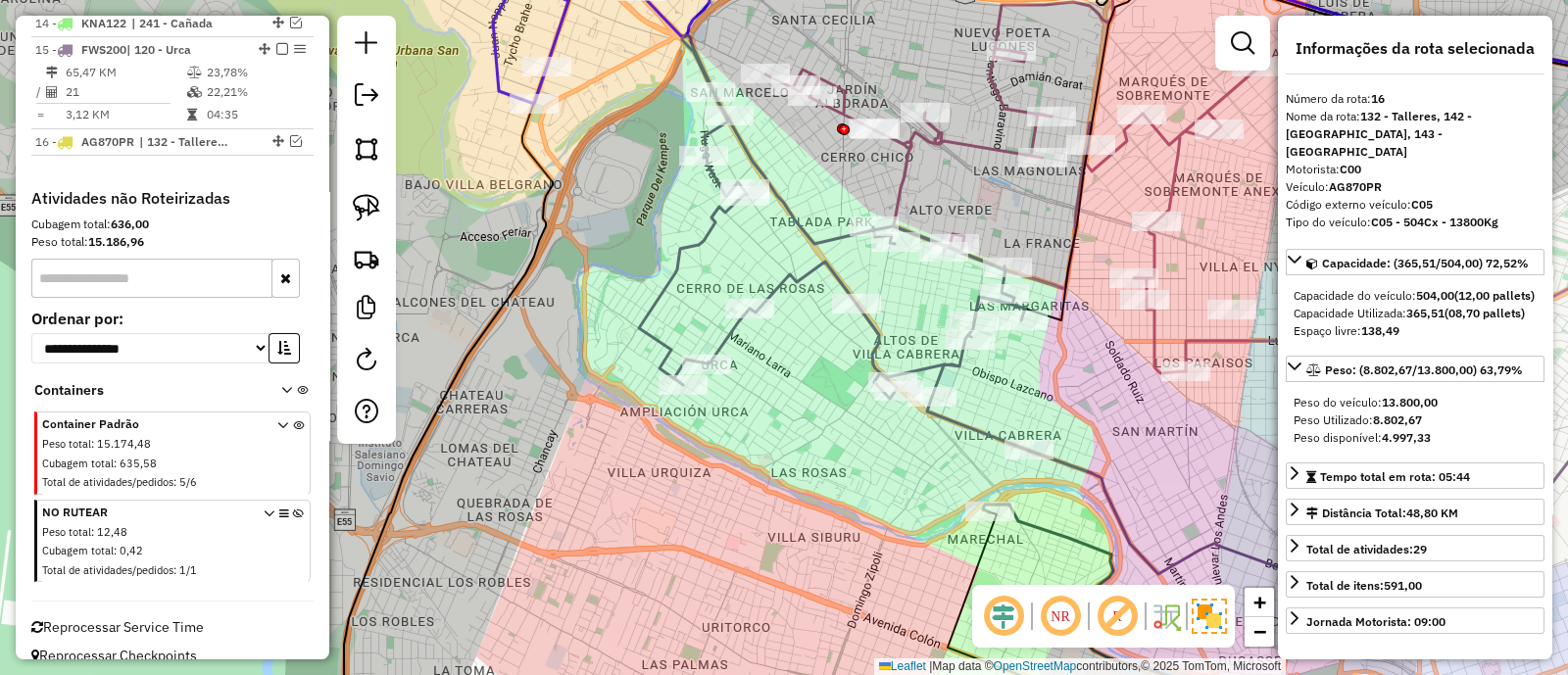
drag, startPoint x: 865, startPoint y: 391, endPoint x: 794, endPoint y: 395, distance: 71.1
click at [794, 395] on div "Janela de atendimento Grade de atendimento Capacidade Transportadoras Veículos …" at bounding box center [784, 337] width 1568 height 675
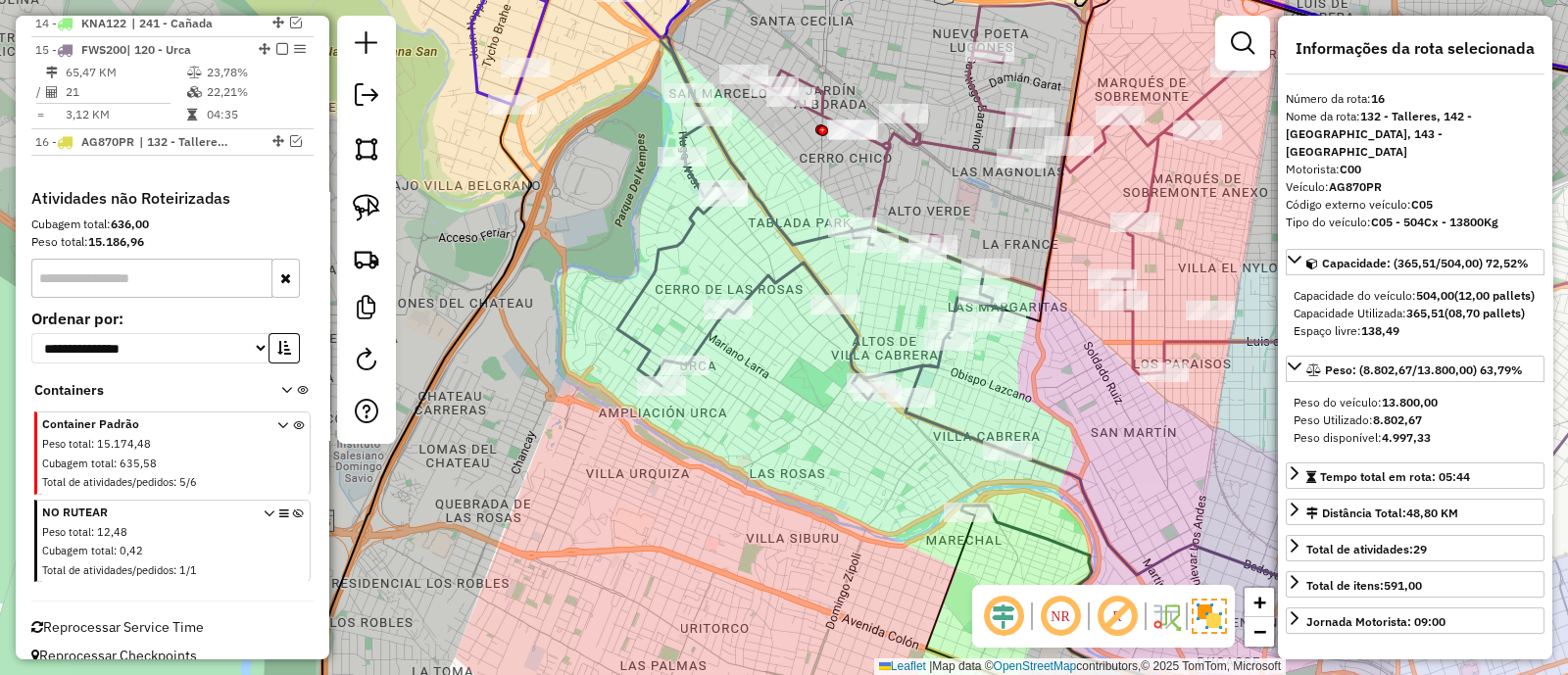
click at [874, 179] on icon at bounding box center [989, 153] width 492 height 442
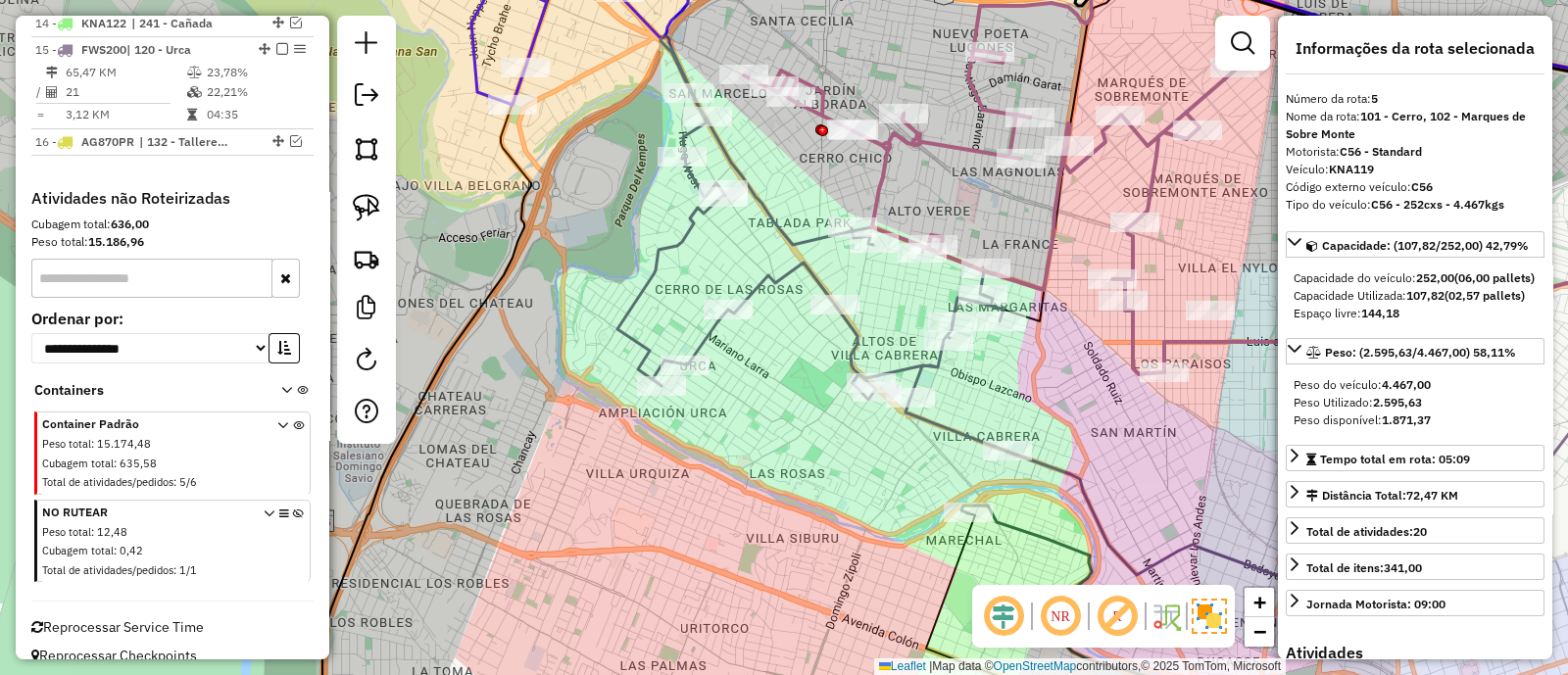
scroll to position [906, 0]
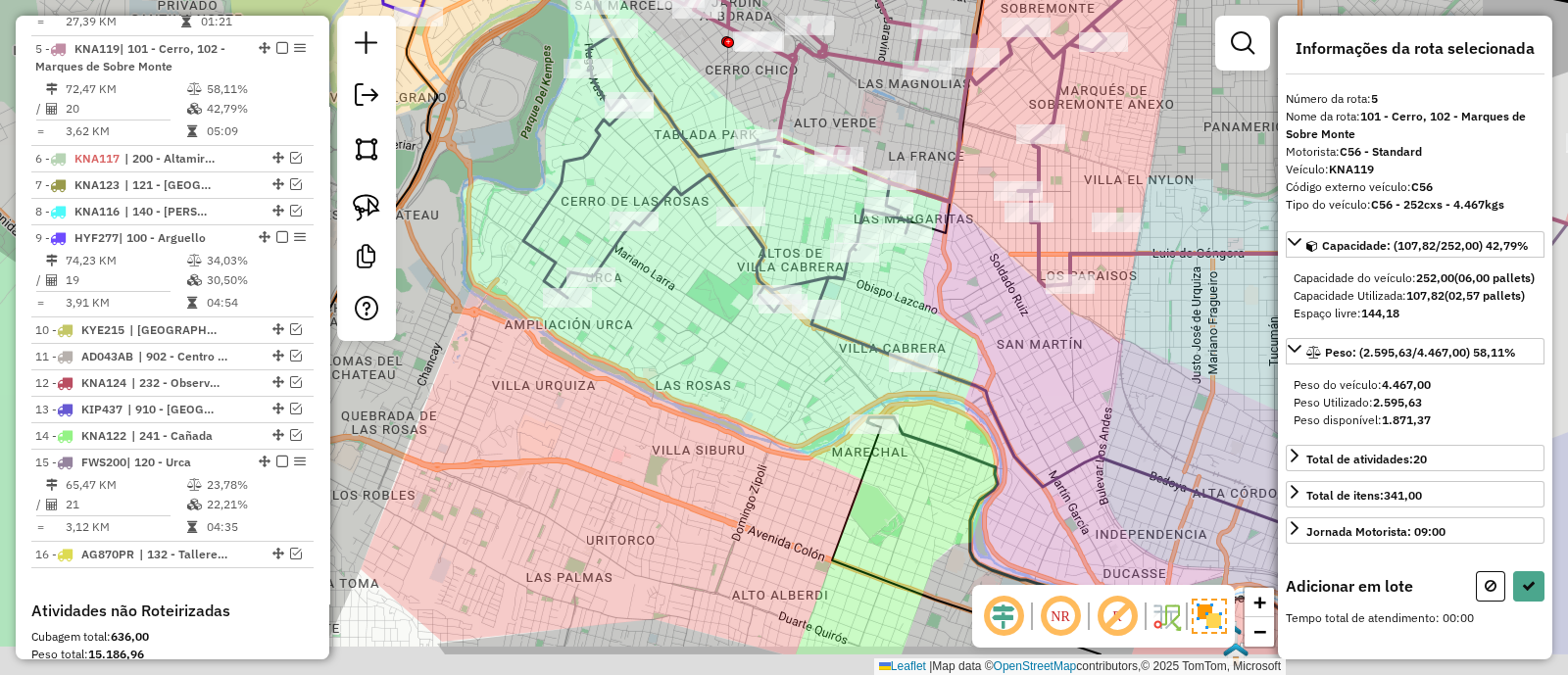
drag, startPoint x: 980, startPoint y: 208, endPoint x: 895, endPoint y: 161, distance: 97.1
click at [868, 111] on div "Janela de atendimento Grade de atendimento Capacidade Transportadoras Veículos …" at bounding box center [784, 337] width 1568 height 675
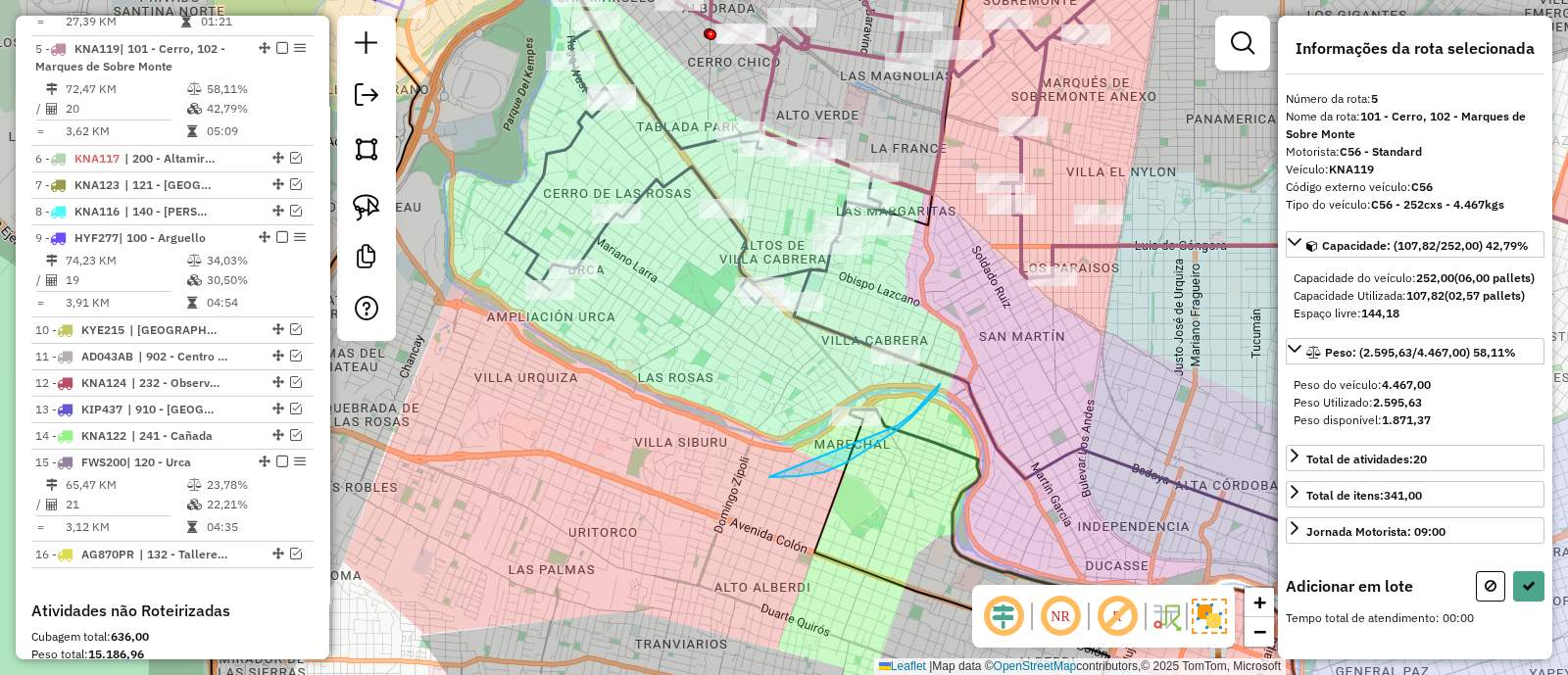
drag, startPoint x: 910, startPoint y: 420, endPoint x: 801, endPoint y: 462, distance: 116.8
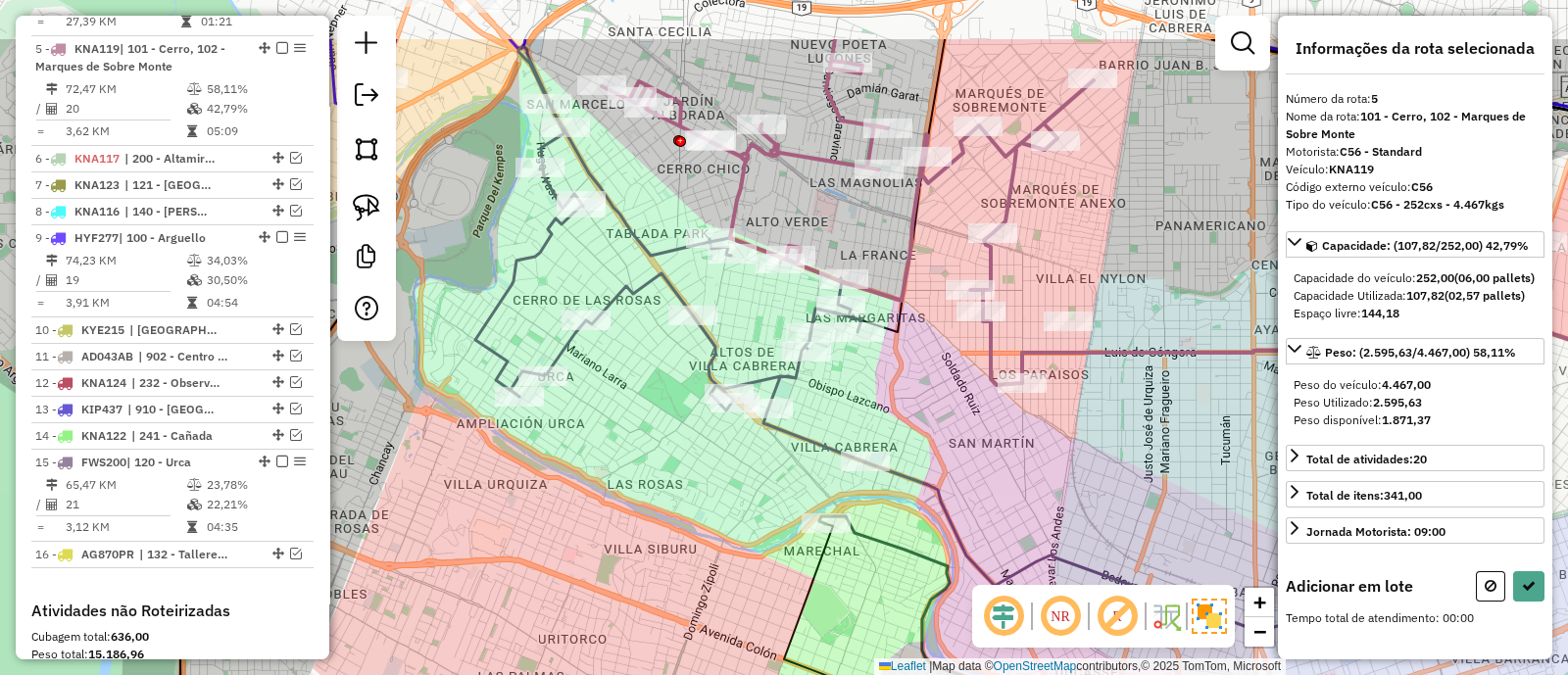
drag, startPoint x: 813, startPoint y: 388, endPoint x: 805, endPoint y: 536, distance: 148.2
click at [796, 555] on div "Janela de atendimento Grade de atendimento Capacidade Transportadoras Veículos …" at bounding box center [784, 337] width 1568 height 675
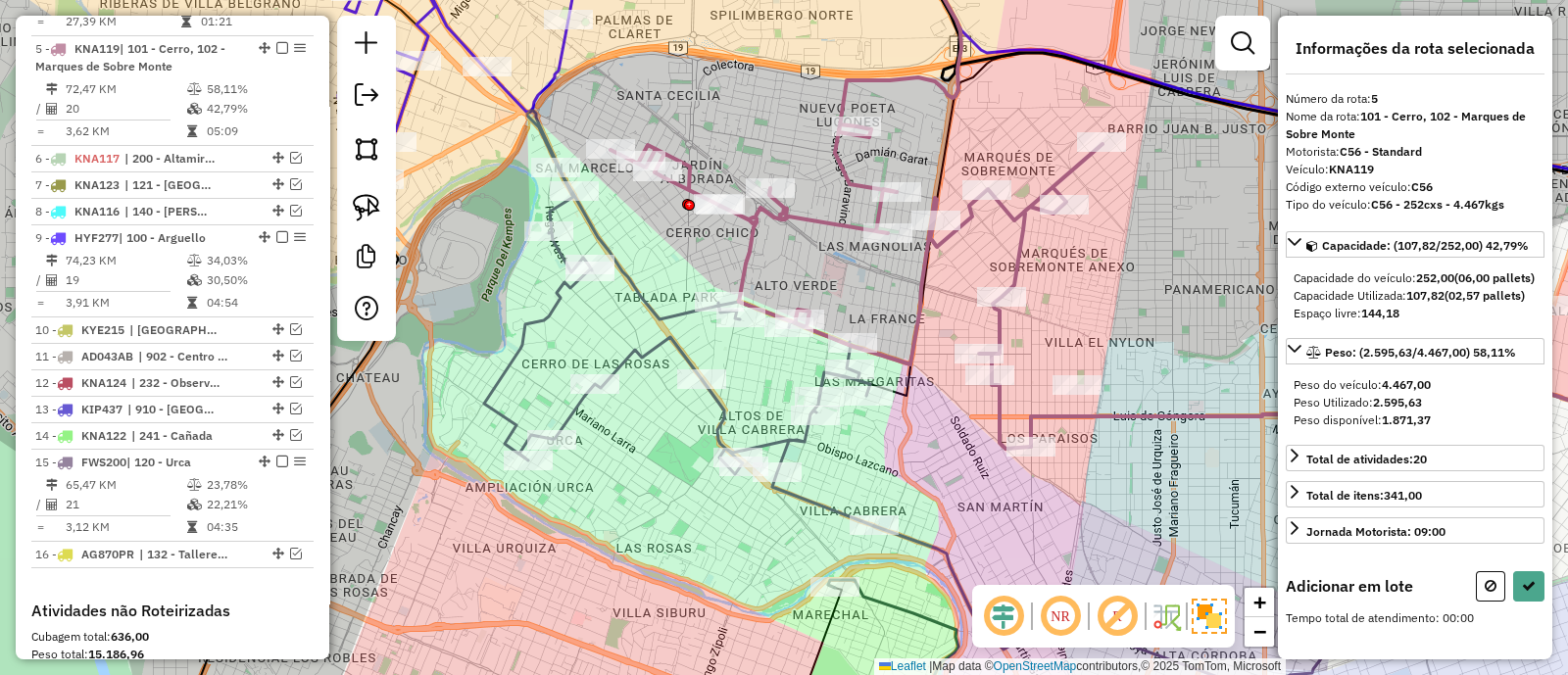
click at [749, 243] on icon at bounding box center [856, 191] width 492 height 517
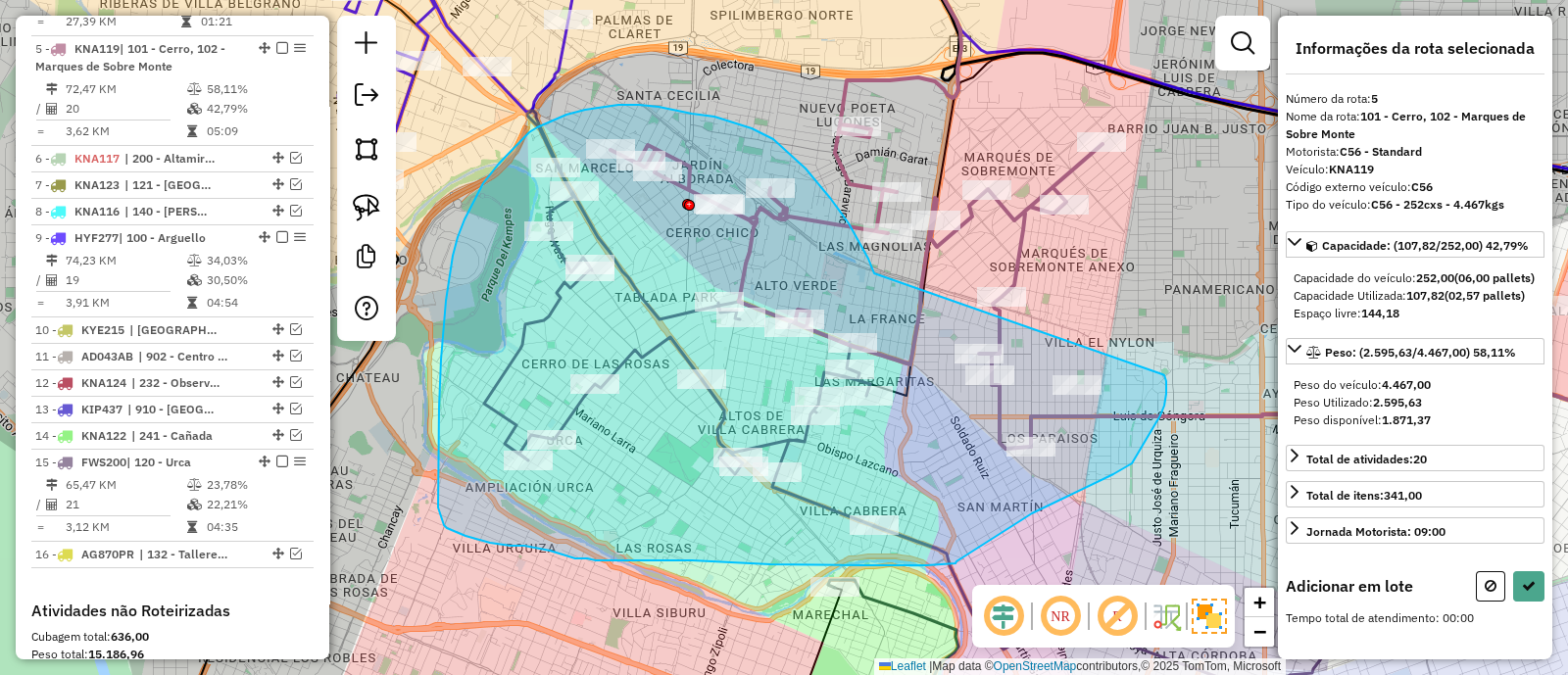
drag, startPoint x: 784, startPoint y: 148, endPoint x: 1162, endPoint y: 375, distance: 440.9
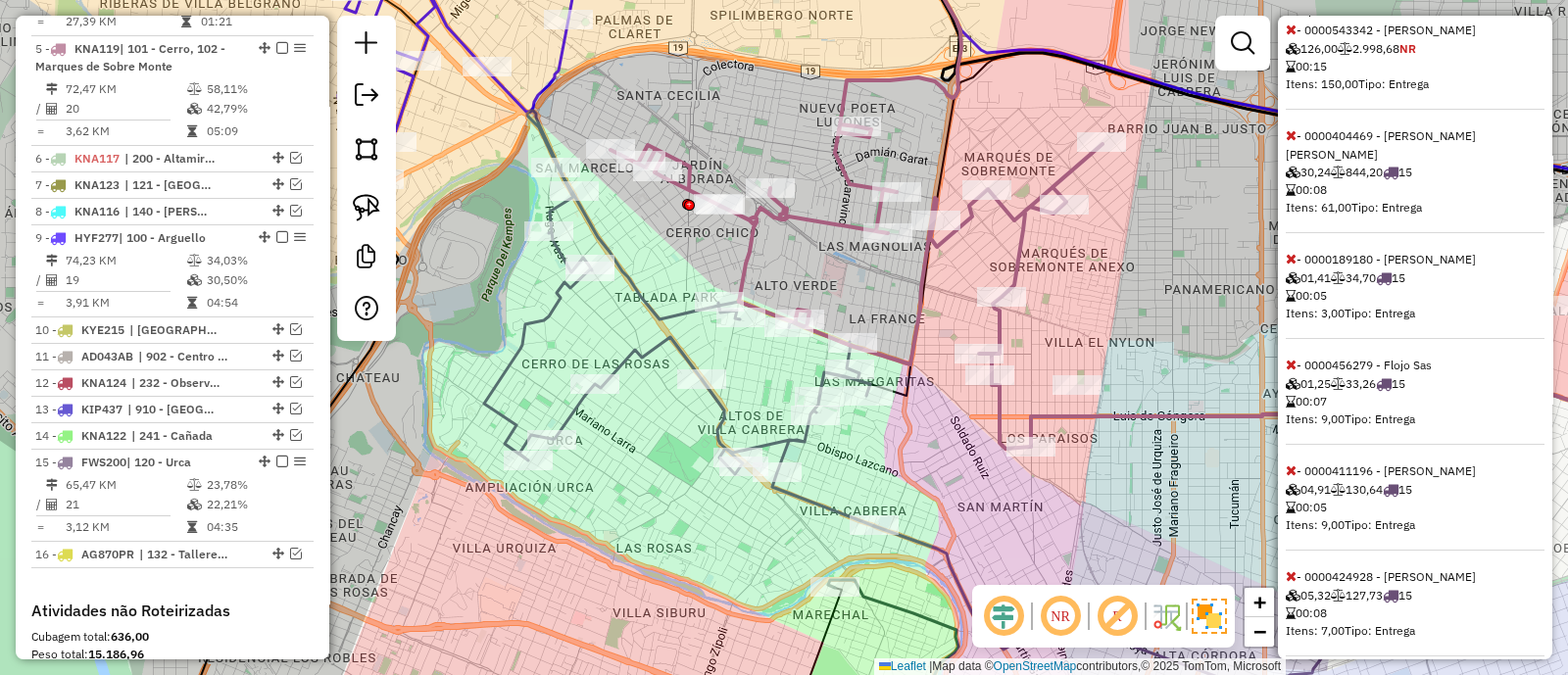
scroll to position [612, 0]
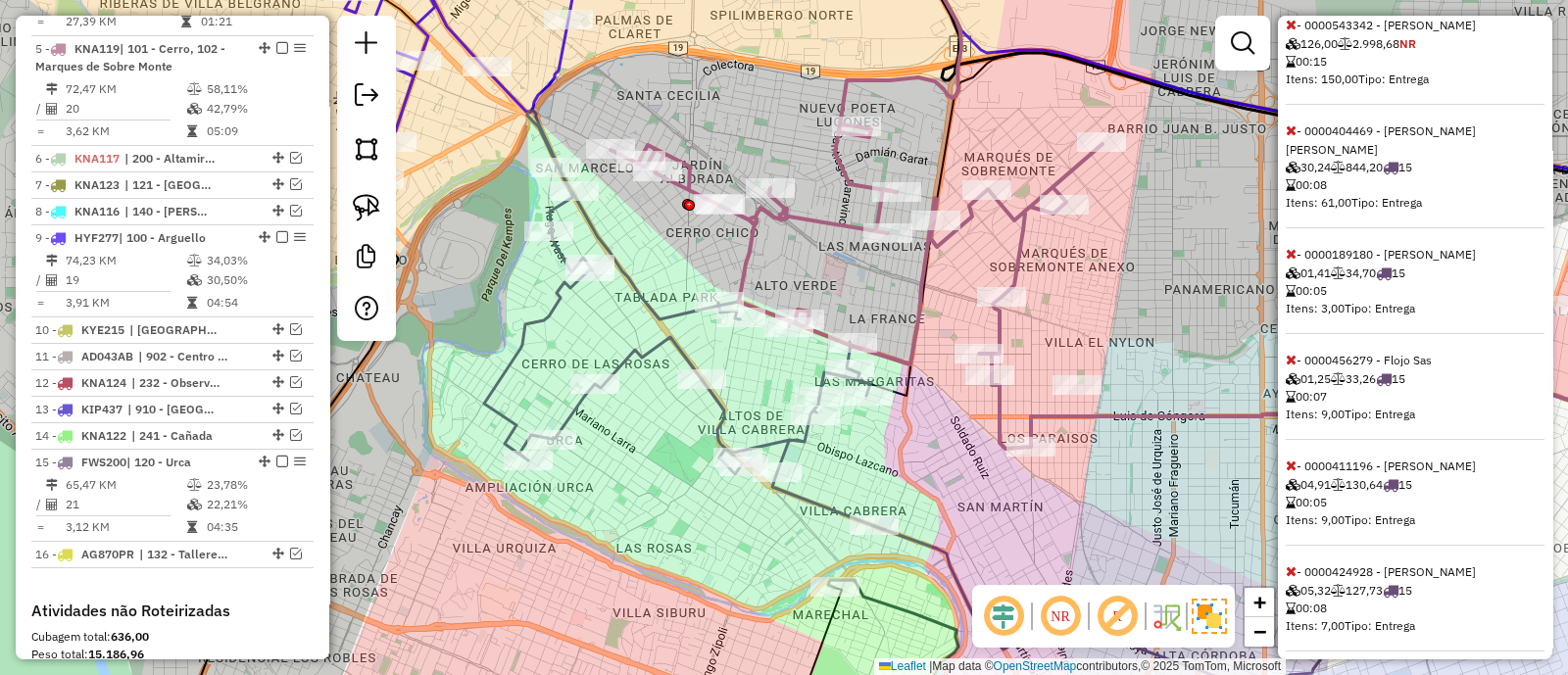
click at [1290, 32] on icon at bounding box center [1291, 25] width 11 height 14
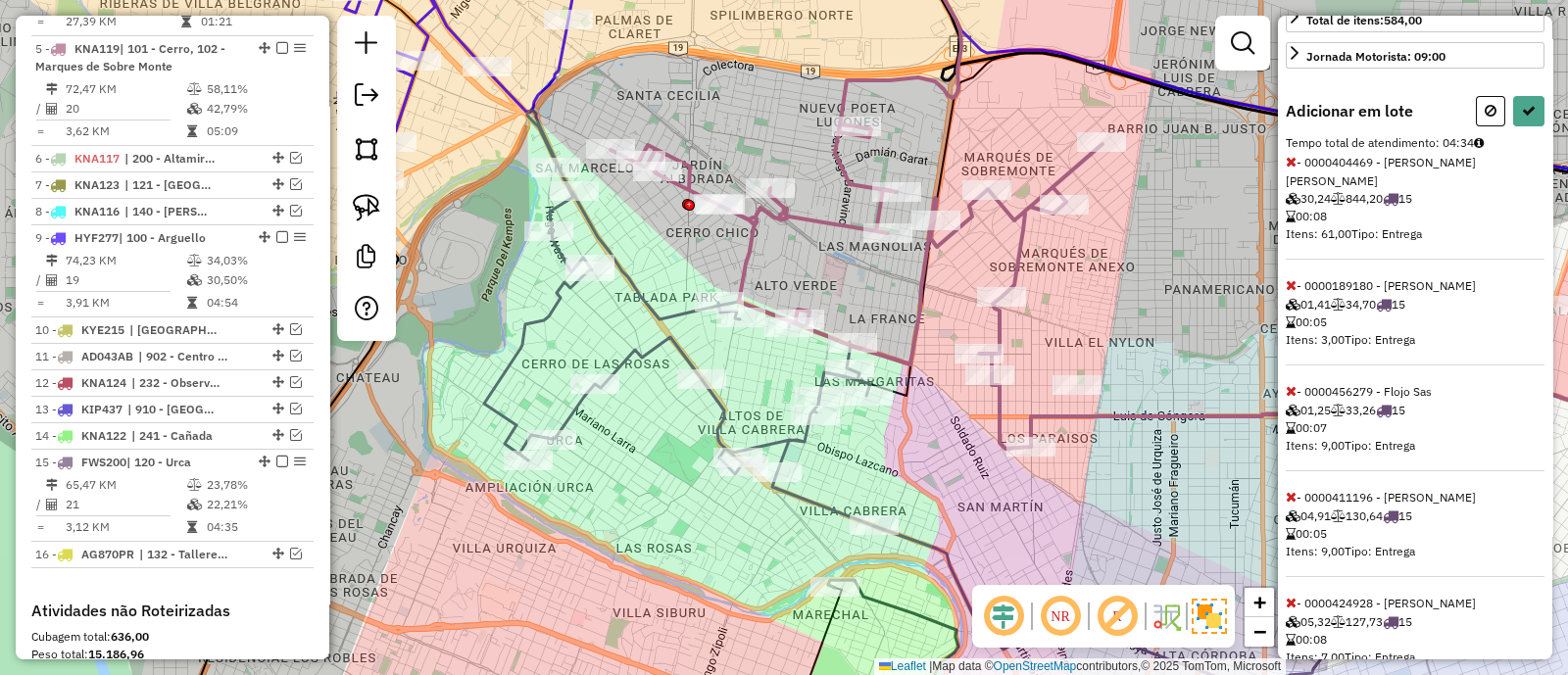
scroll to position [423, 0]
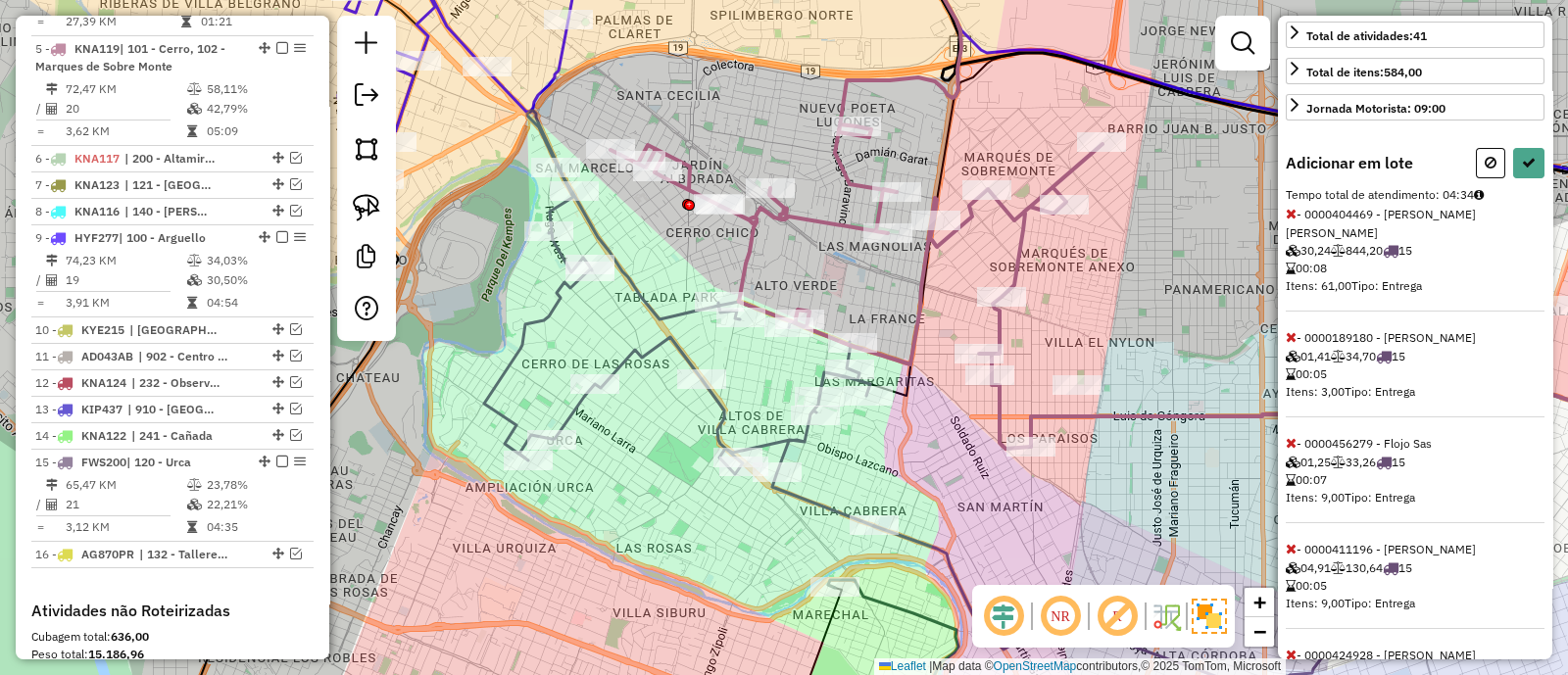
click at [1289, 221] on icon at bounding box center [1291, 214] width 11 height 14
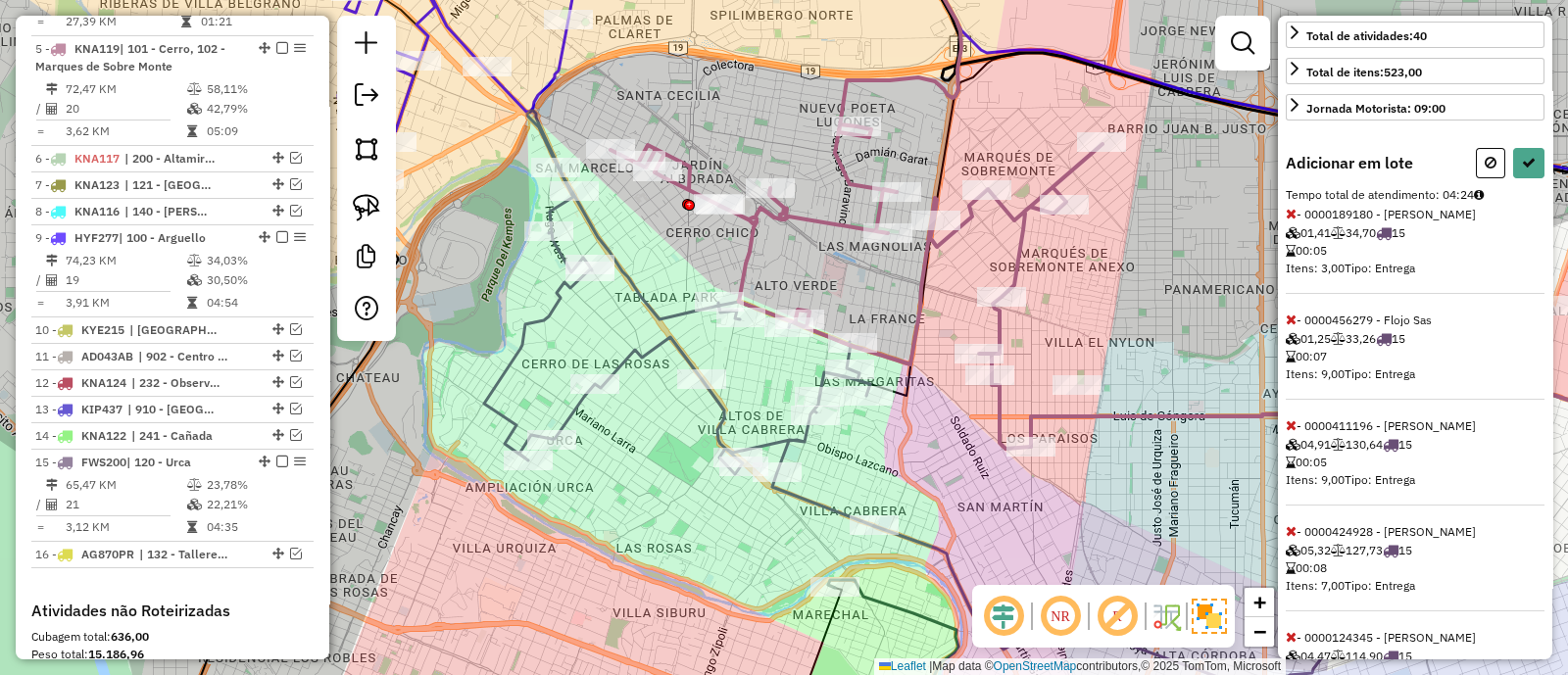
scroll to position [178, 0]
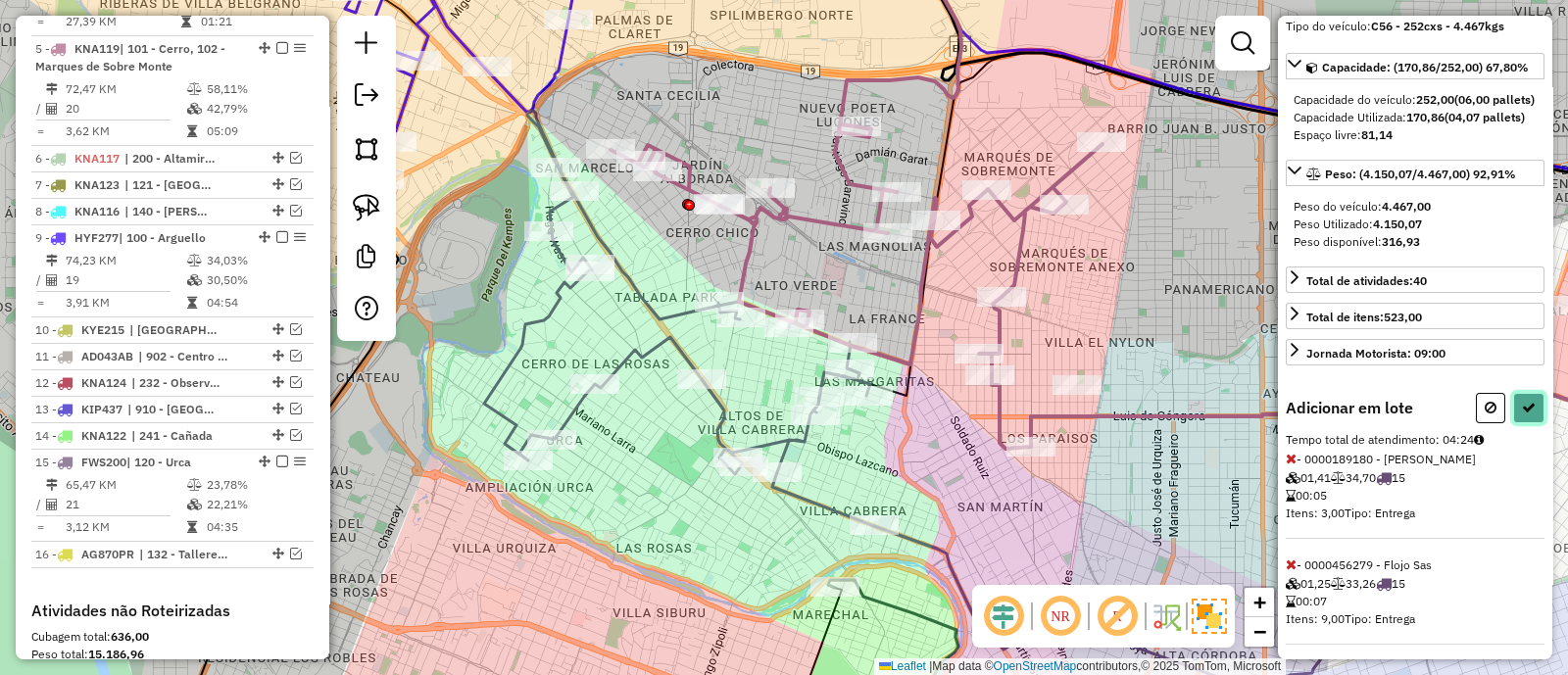
click at [1523, 415] on icon at bounding box center [1529, 408] width 14 height 14
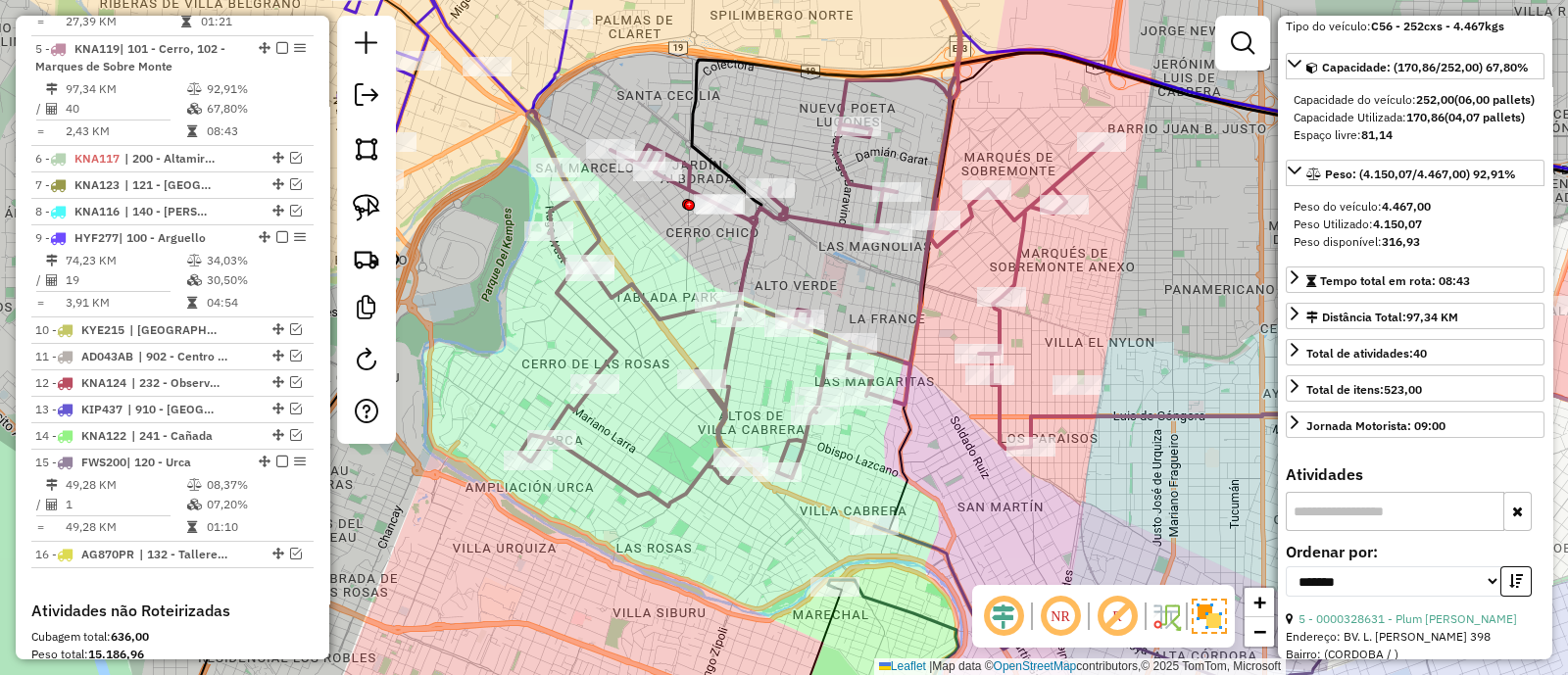
click at [749, 254] on icon at bounding box center [811, 220] width 584 height 575
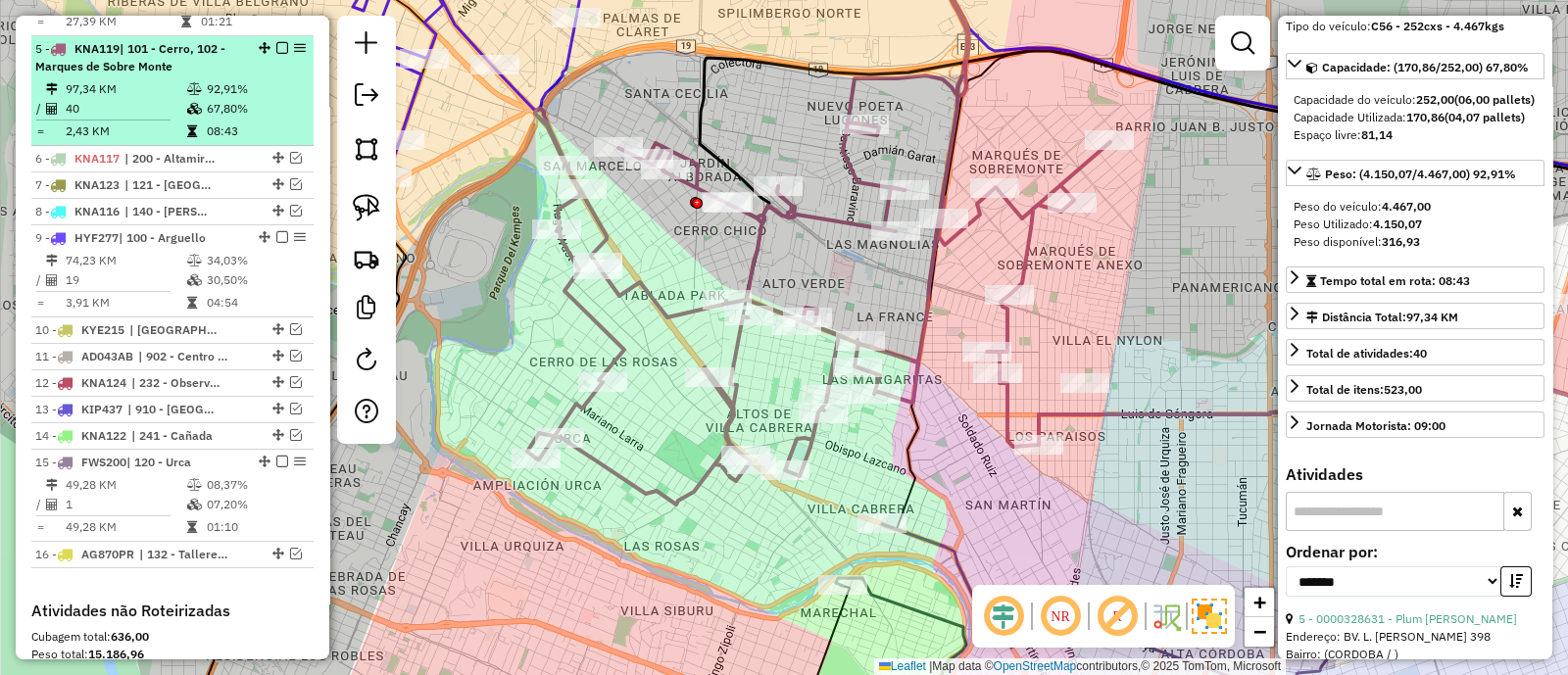
click at [276, 42] on em at bounding box center [282, 48] width 12 height 12
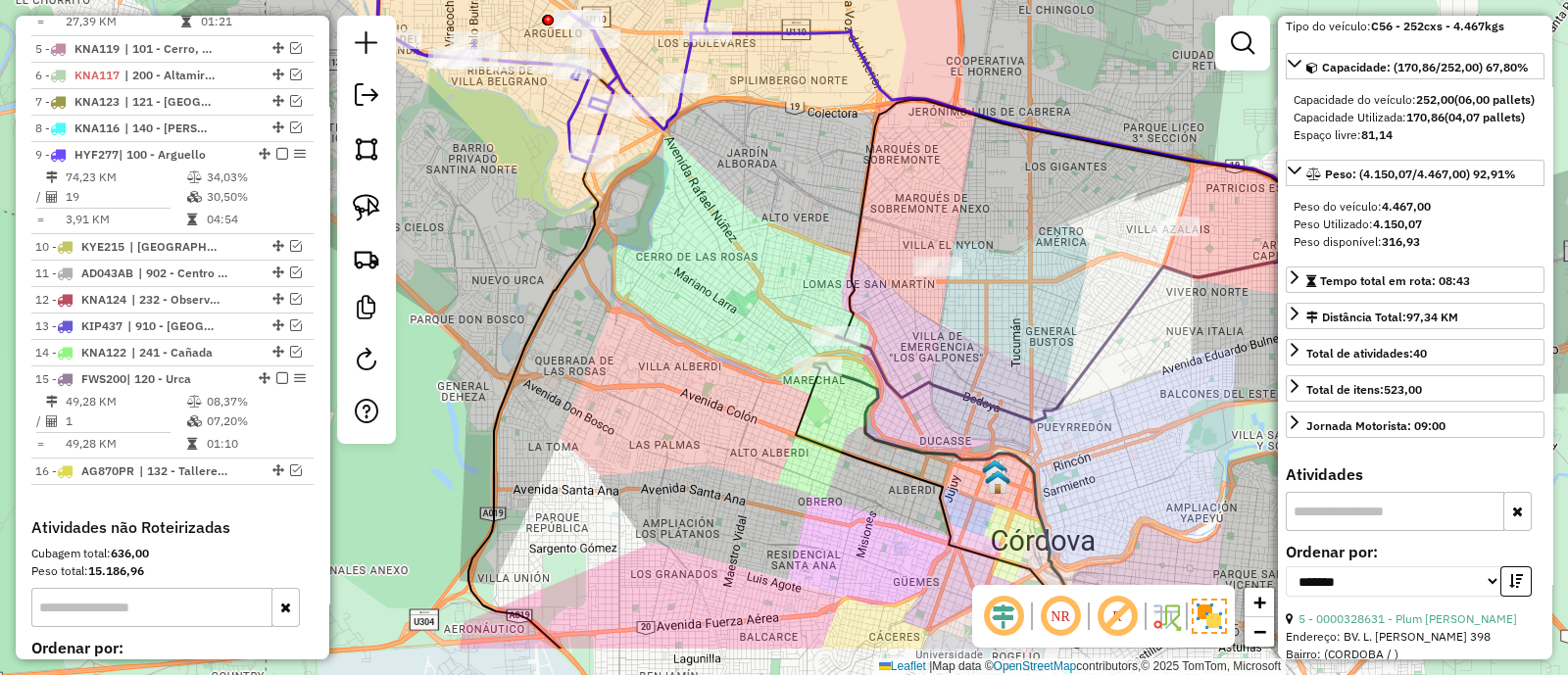
drag, startPoint x: 951, startPoint y: 360, endPoint x: 892, endPoint y: 270, distance: 107.6
click at [892, 270] on div "Janela de atendimento Grade de atendimento Capacidade Transportadoras Veículos …" at bounding box center [784, 337] width 1568 height 675
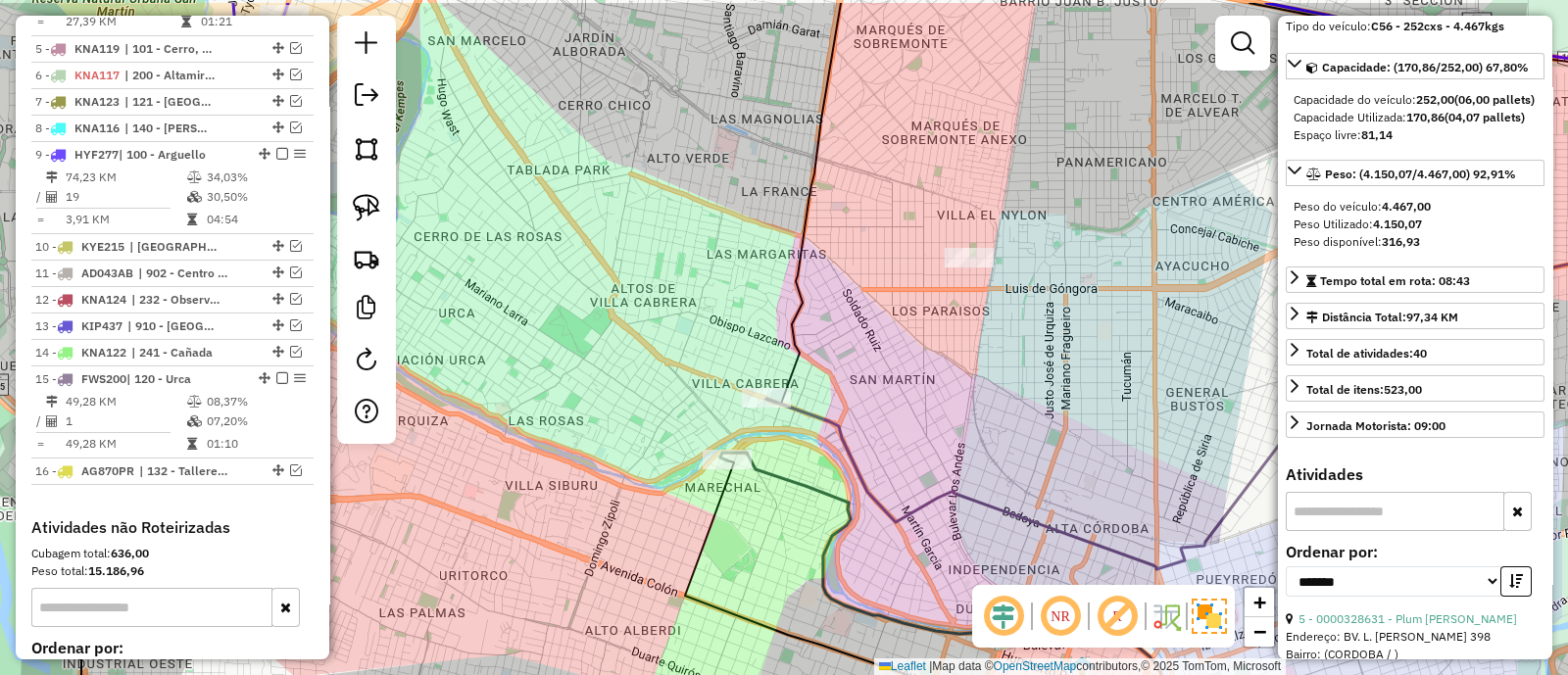
drag, startPoint x: 902, startPoint y: 347, endPoint x: 864, endPoint y: 425, distance: 86.8
click at [864, 425] on div "Janela de atendimento Grade de atendimento Capacidade Transportadoras Veículos …" at bounding box center [784, 337] width 1568 height 675
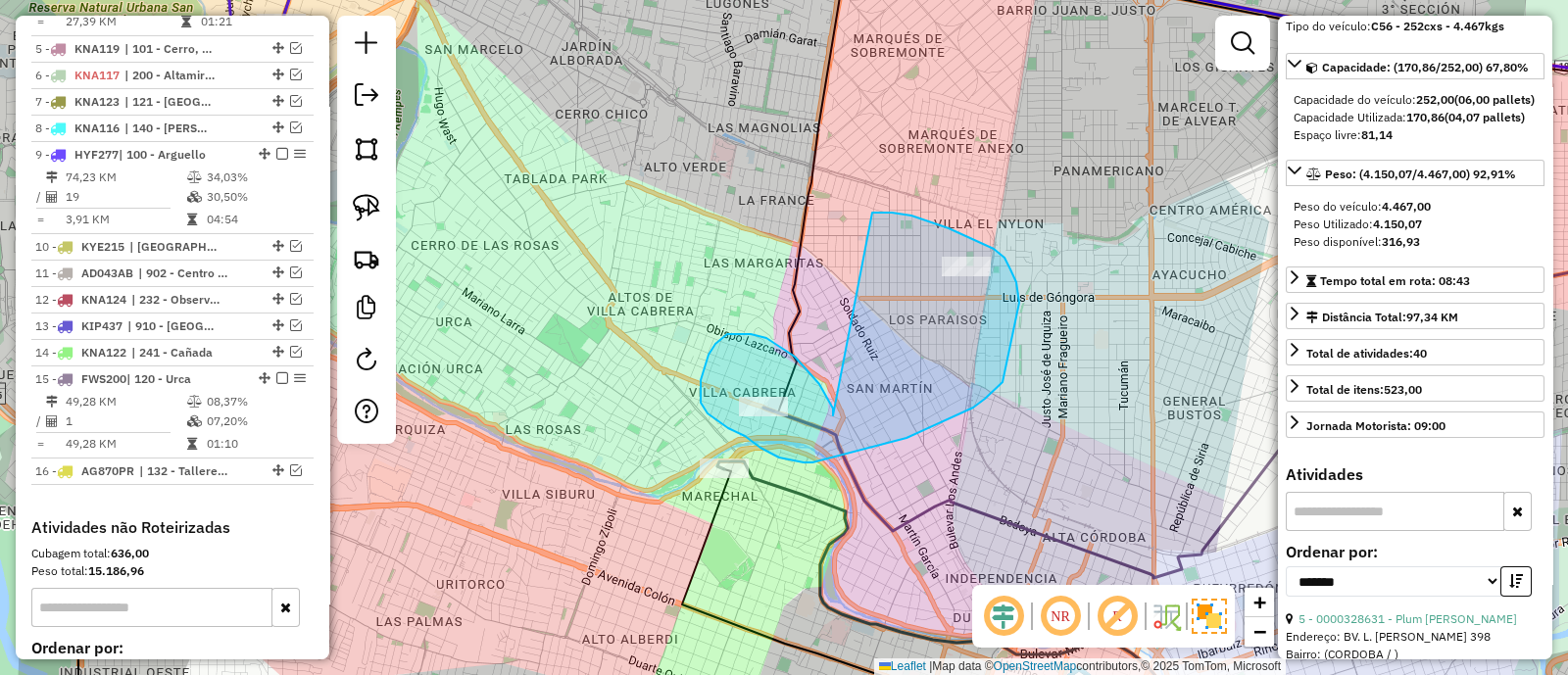
drag, startPoint x: 833, startPoint y: 416, endPoint x: 872, endPoint y: 213, distance: 206.7
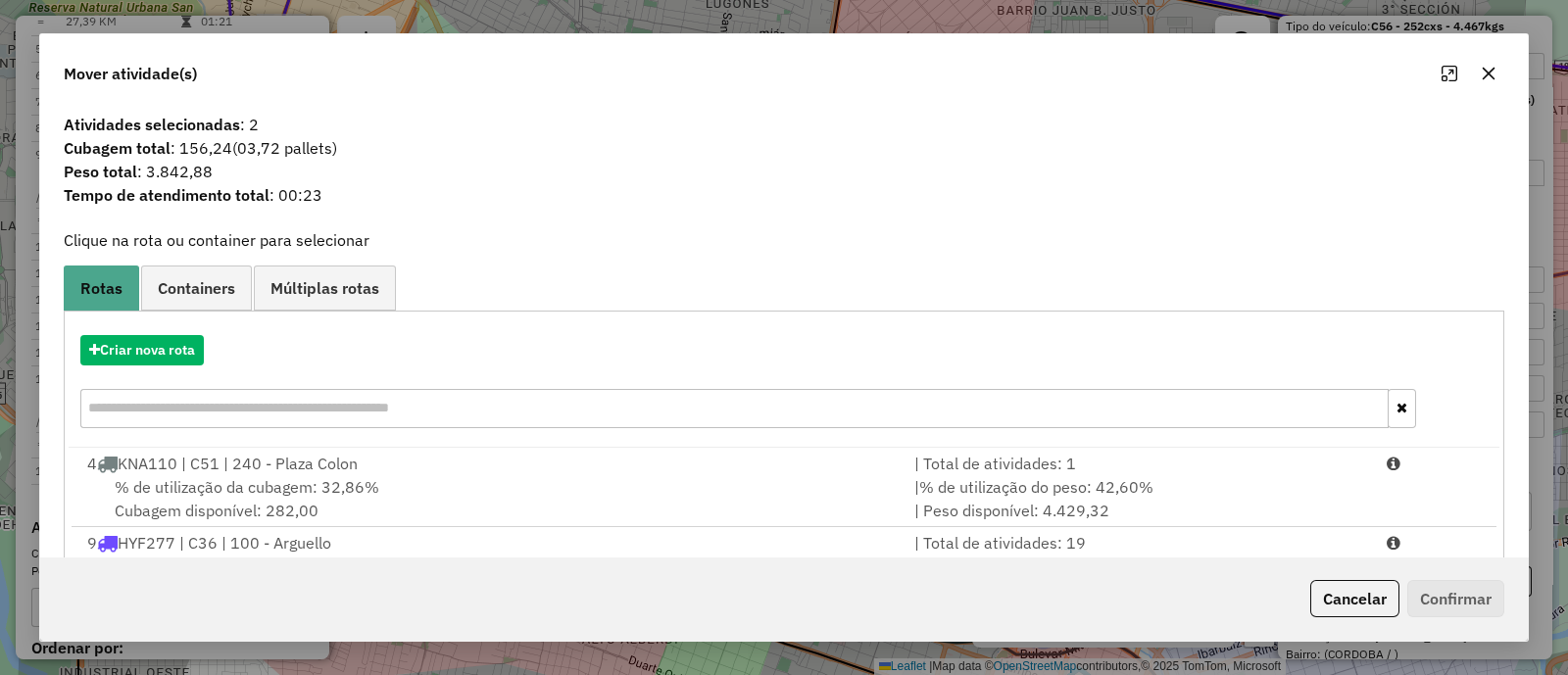
click at [1482, 73] on icon "button" at bounding box center [1489, 74] width 16 height 16
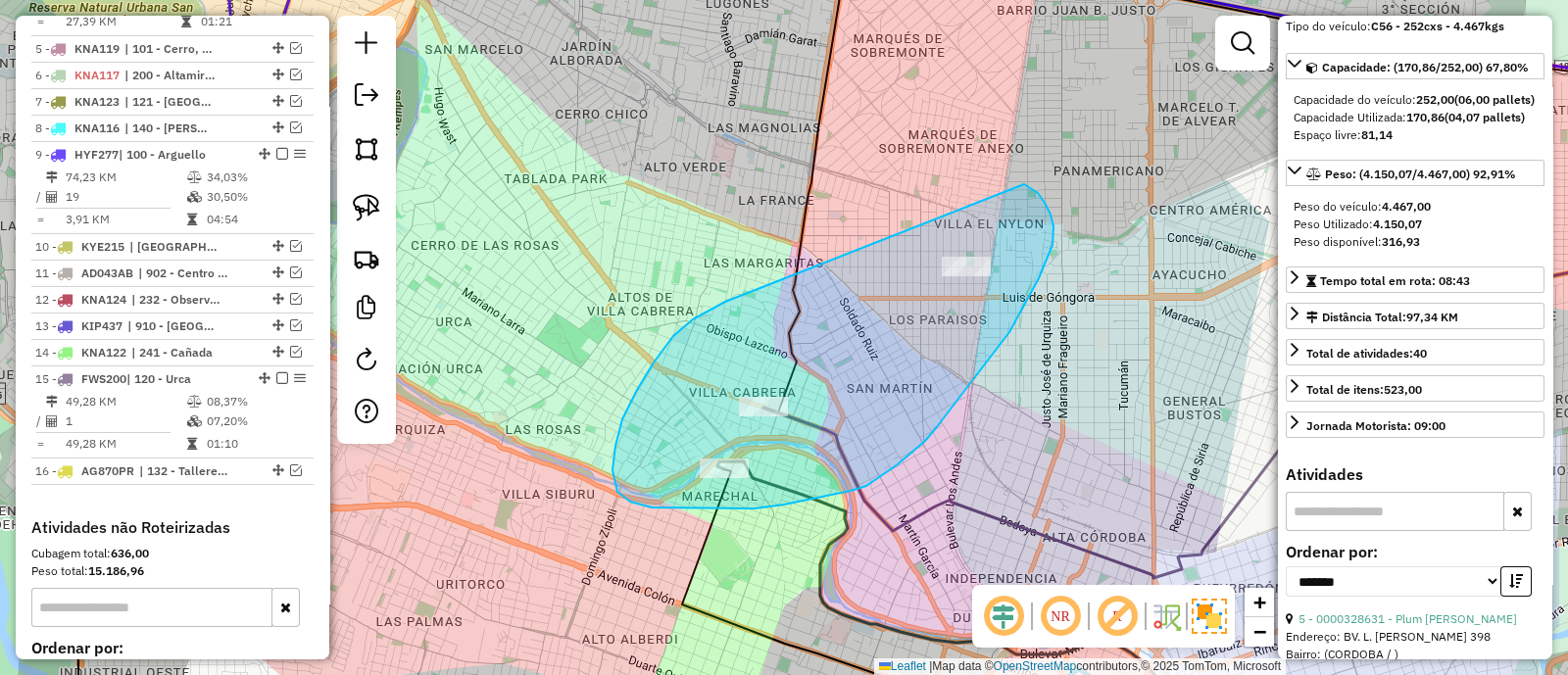
drag, startPoint x: 637, startPoint y: 390, endPoint x: 1019, endPoint y: 183, distance: 434.5
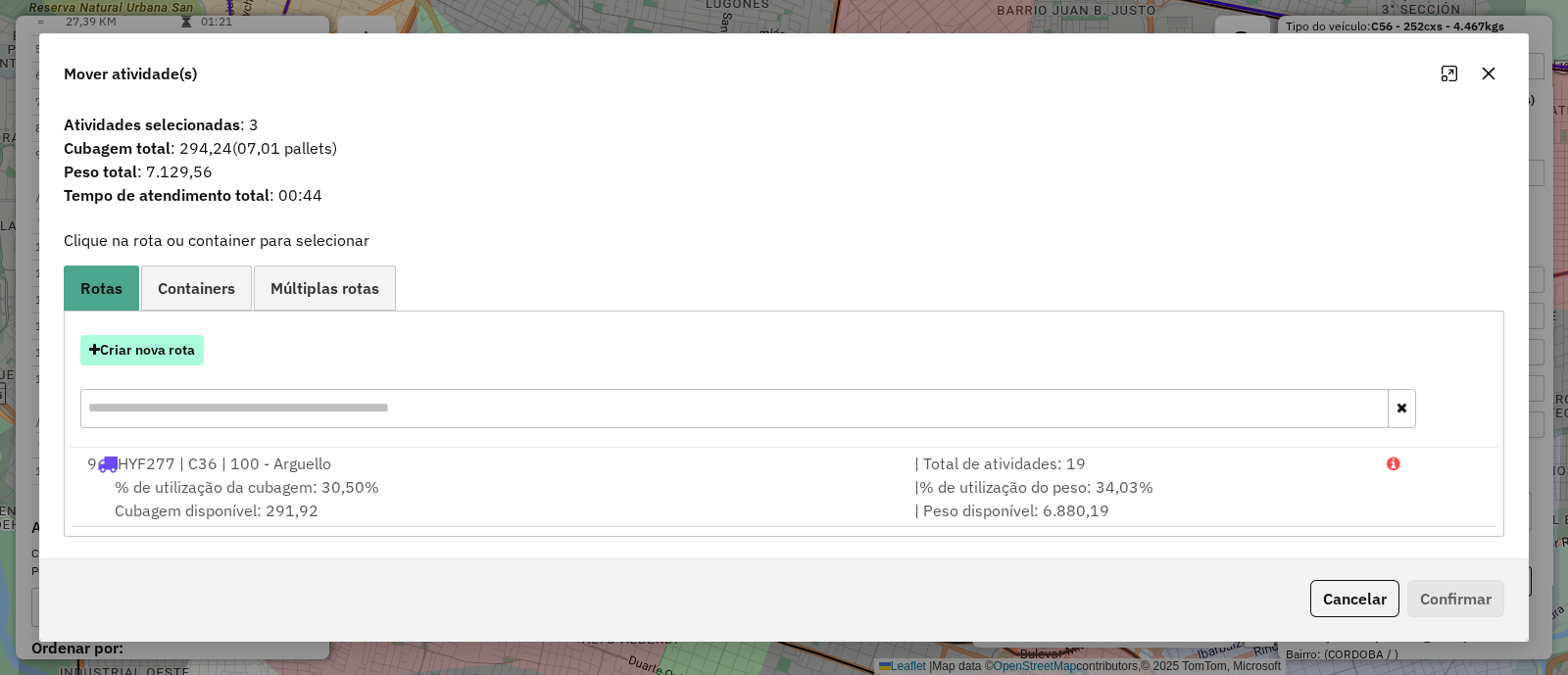
click at [169, 348] on button "Criar nova rota" at bounding box center [142, 350] width 123 height 31
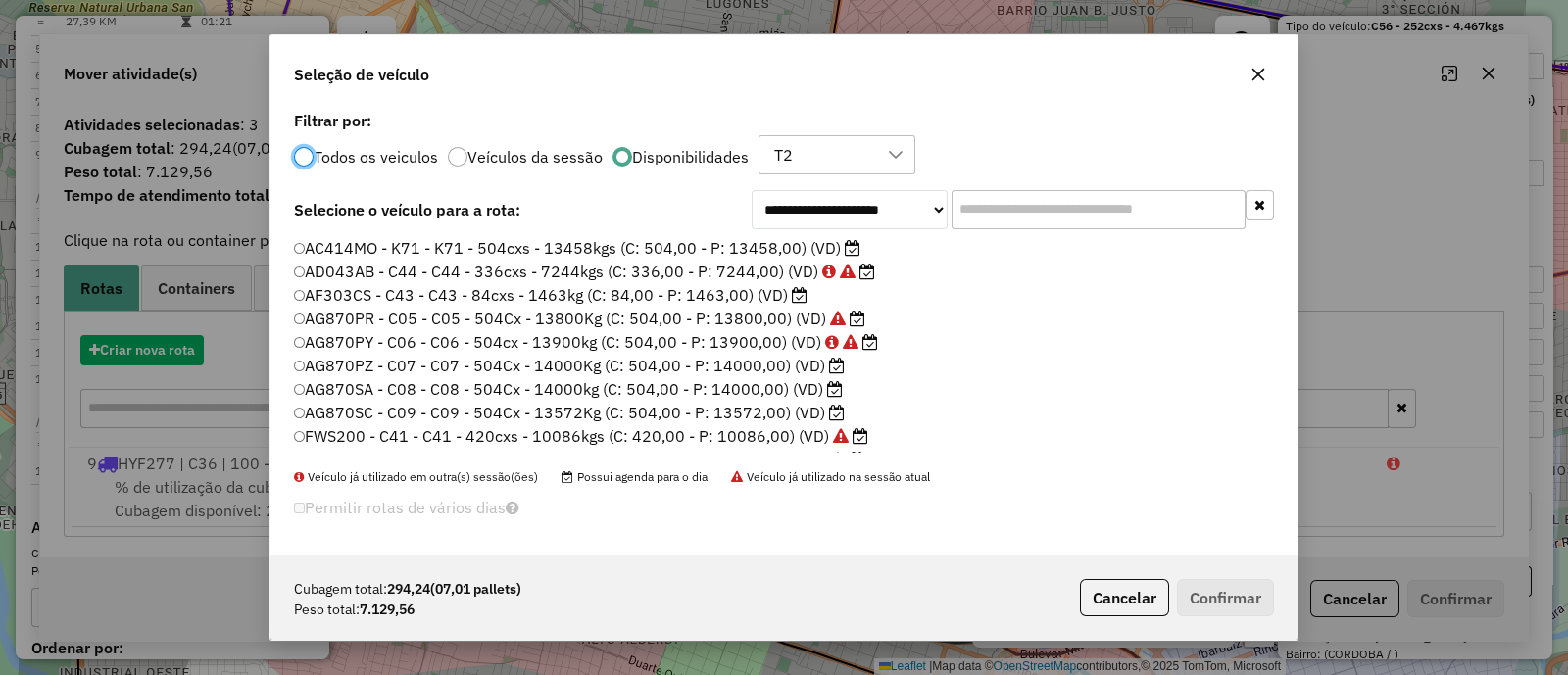
scroll to position [10, 6]
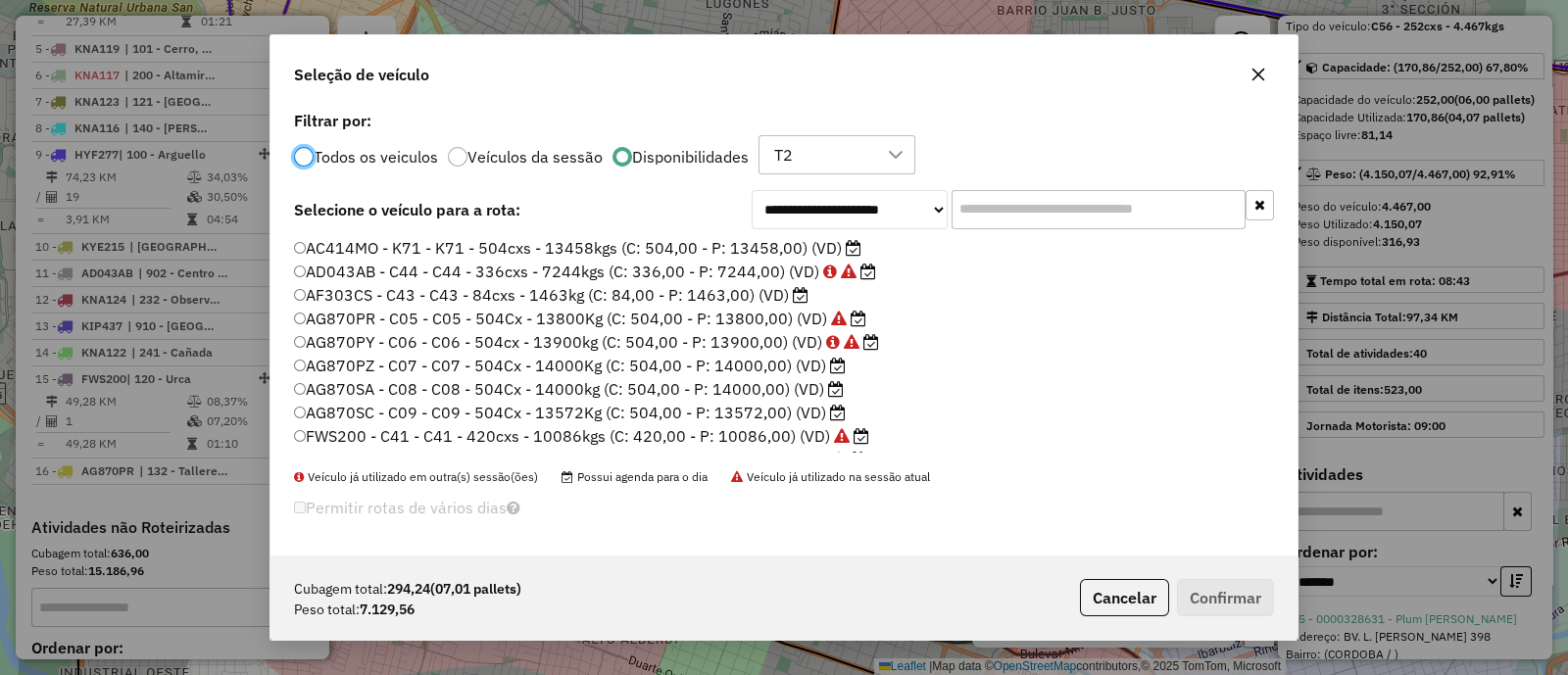
click at [781, 368] on label "AG870PZ - C07 - C07 - 504Cx - 14000Kg (C: 504,00 - P: 14000,00) (VD)" at bounding box center [570, 366] width 552 height 24
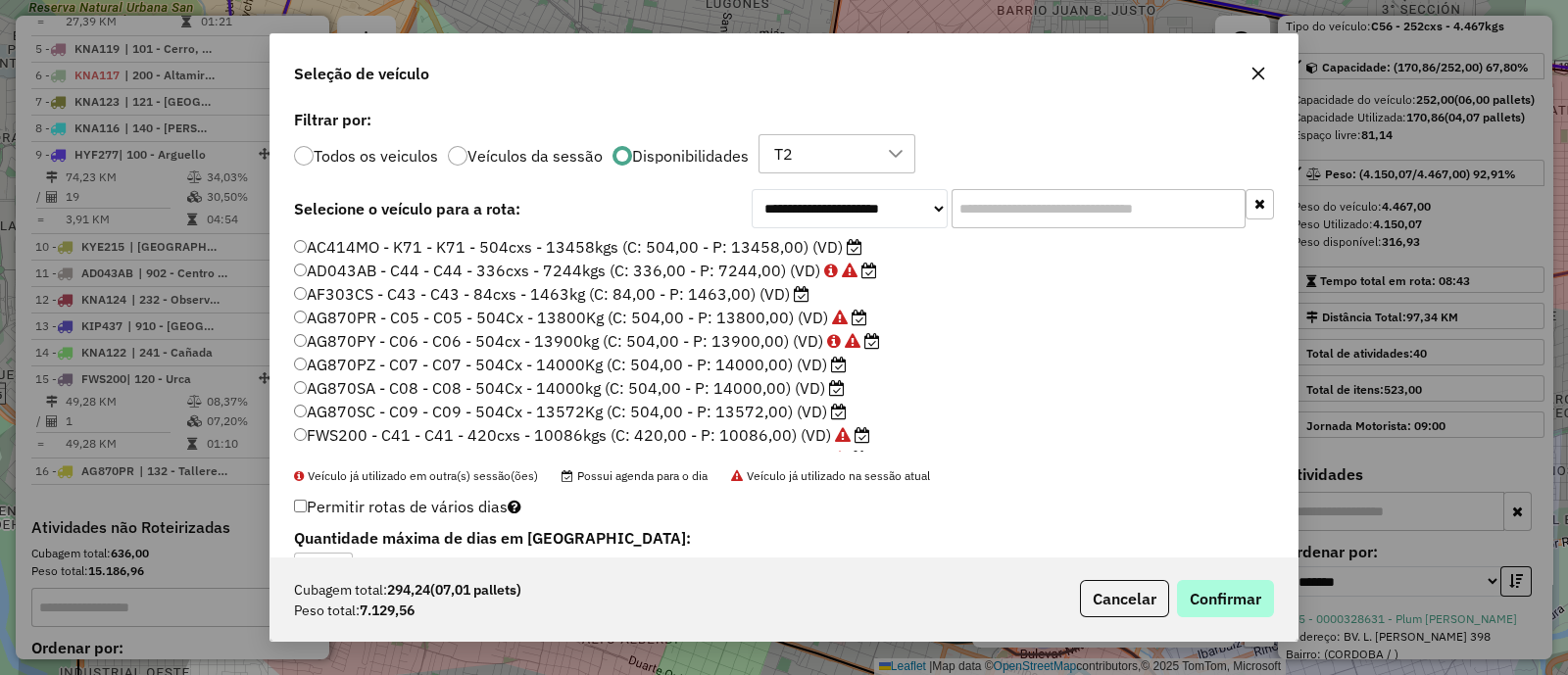
drag, startPoint x: 1215, startPoint y: 569, endPoint x: 1222, endPoint y: 594, distance: 26.0
click at [1216, 569] on div "Cubagem total: 294,24 (07,01 pallets) Peso total: 7.129,56 Cancelar Confirmar" at bounding box center [784, 598] width 1027 height 84
click at [1222, 594] on button "Confirmar" at bounding box center [1226, 598] width 97 height 37
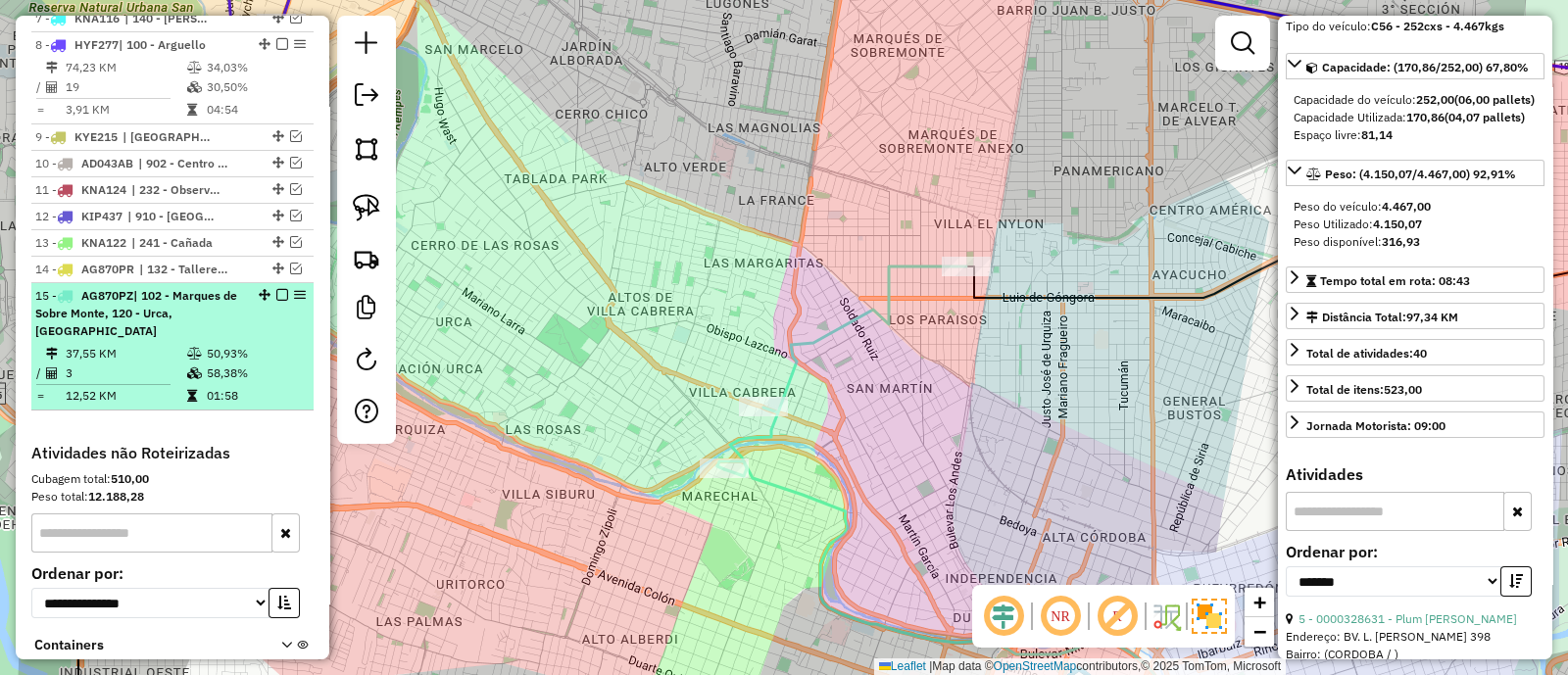
scroll to position [906, 0]
click at [249, 345] on td "50,93%" at bounding box center [256, 354] width 99 height 20
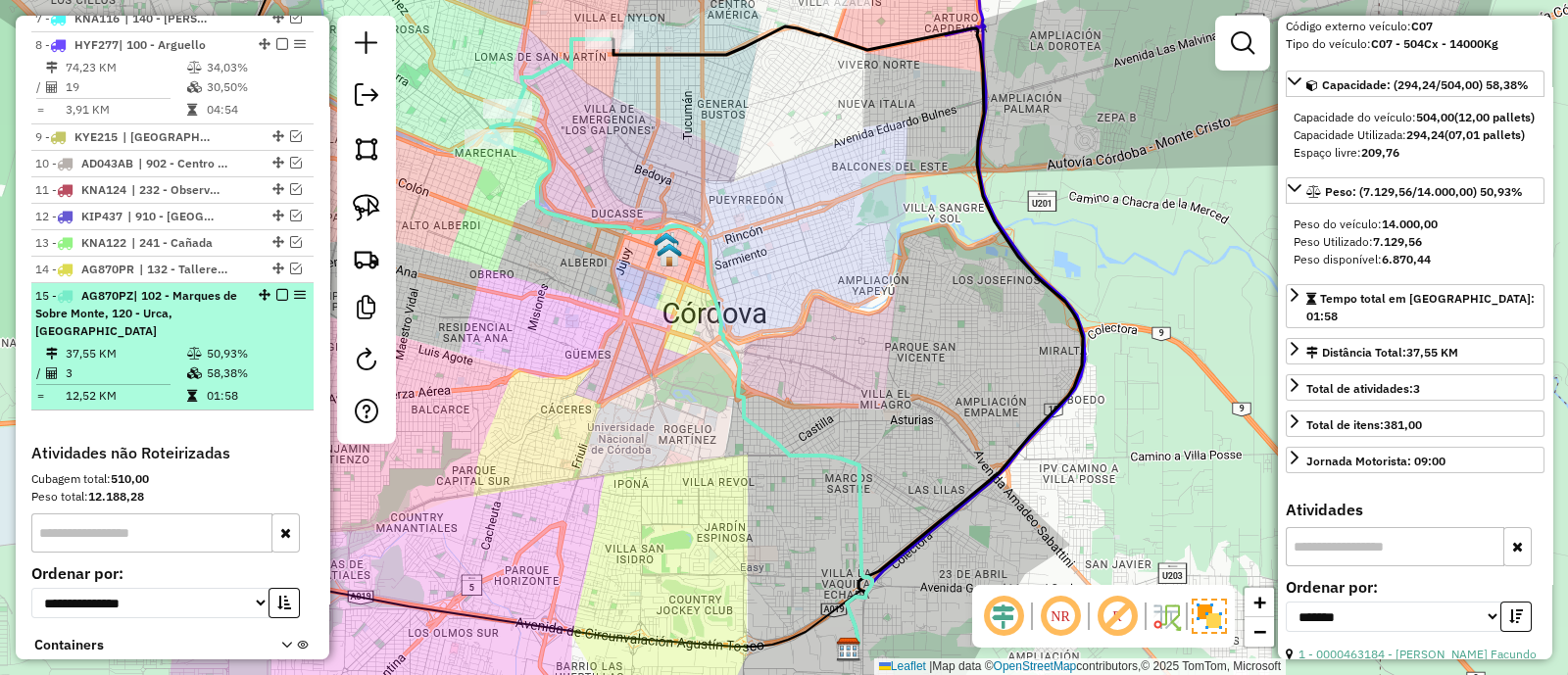
click at [276, 294] on em at bounding box center [282, 295] width 12 height 12
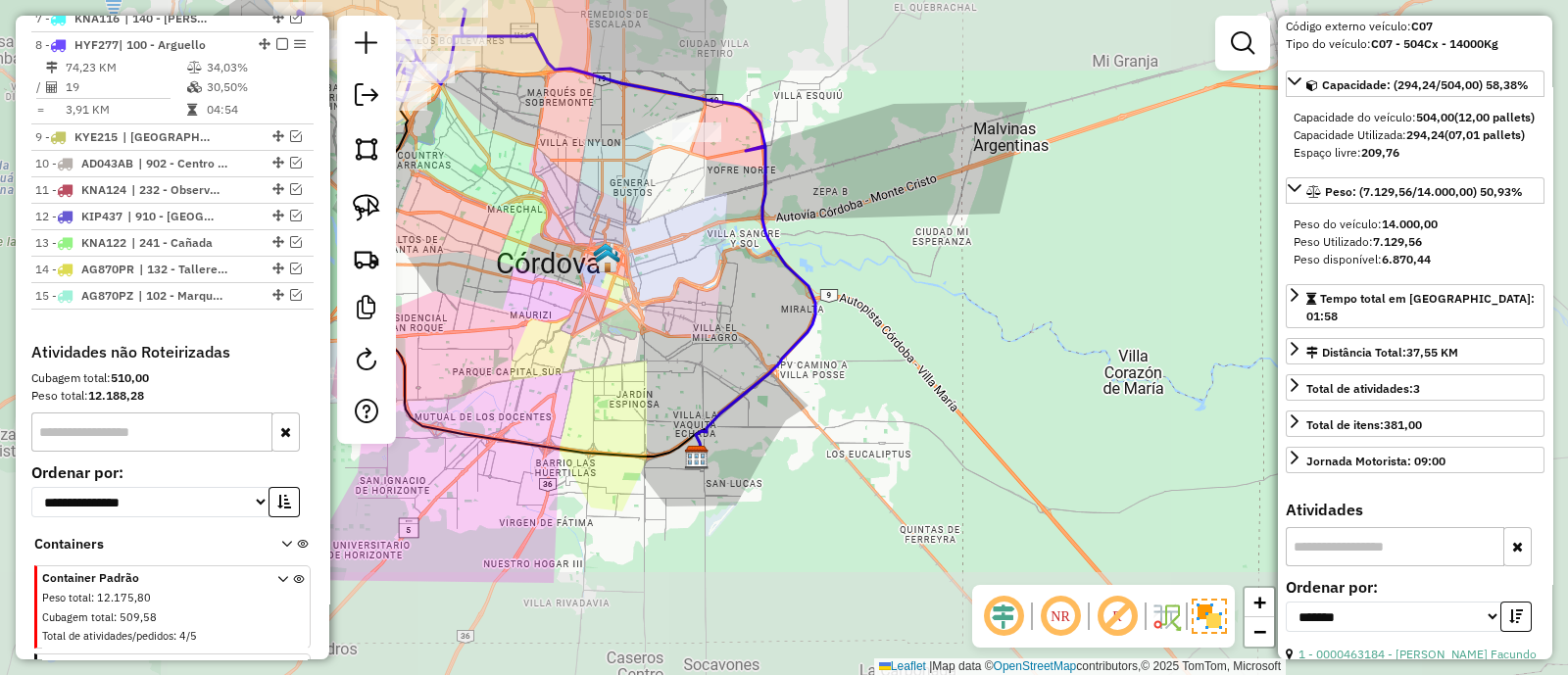
click at [745, 488] on div "Janela de atendimento Grade de atendimento Capacidade Transportadoras Veículos …" at bounding box center [784, 337] width 1568 height 675
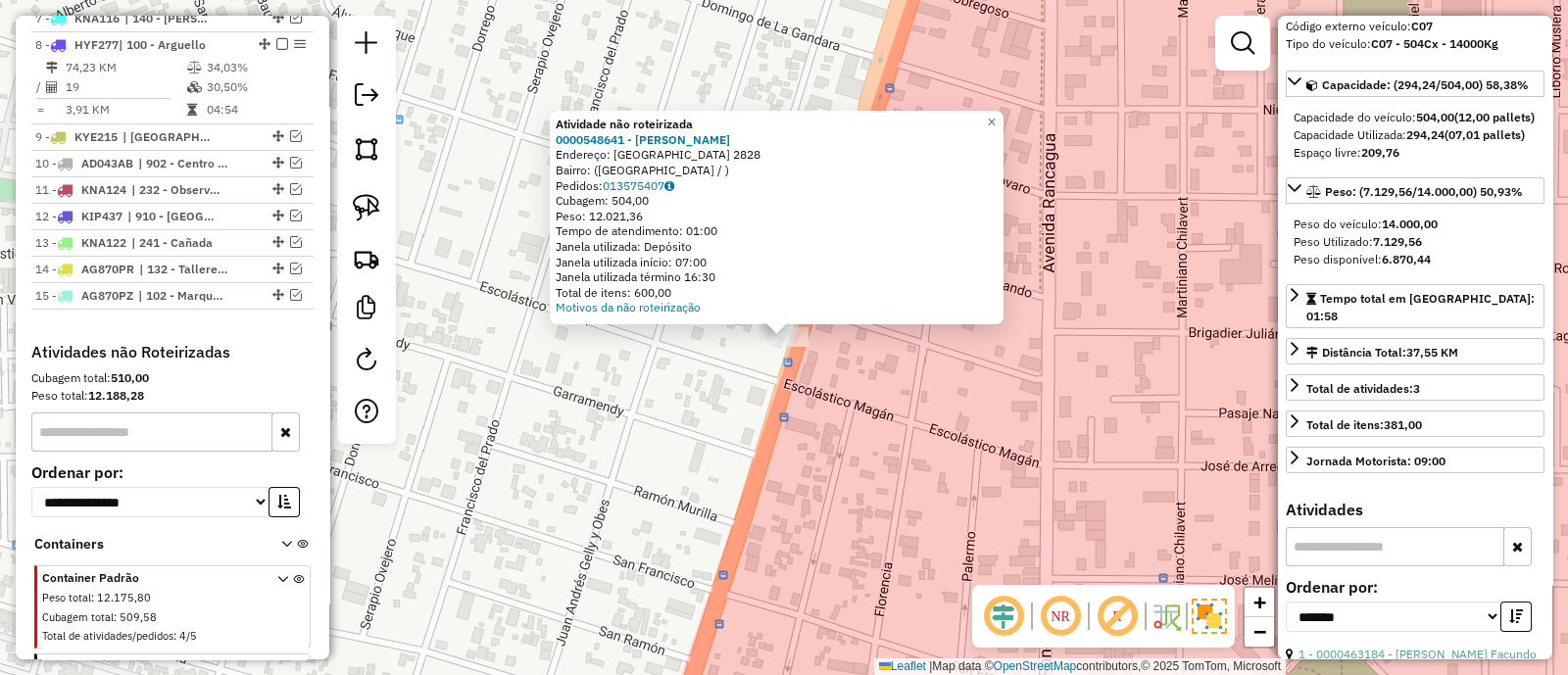
click at [797, 409] on div "Atividade não roteirizada 0000548641 - Nieto Oscar Emilio Endereço: FLORENCIA 2…" at bounding box center [784, 337] width 1568 height 675
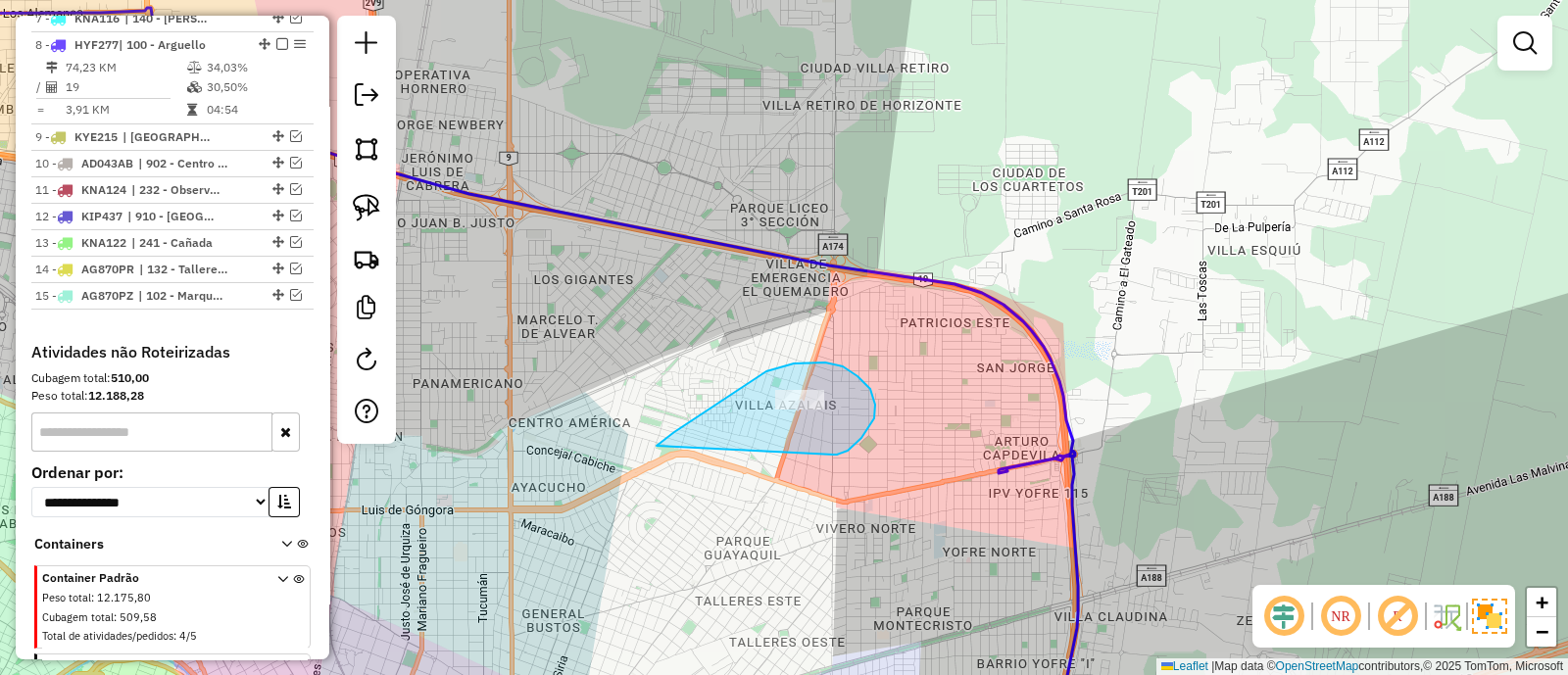
drag, startPoint x: 868, startPoint y: 428, endPoint x: 657, endPoint y: 447, distance: 211.9
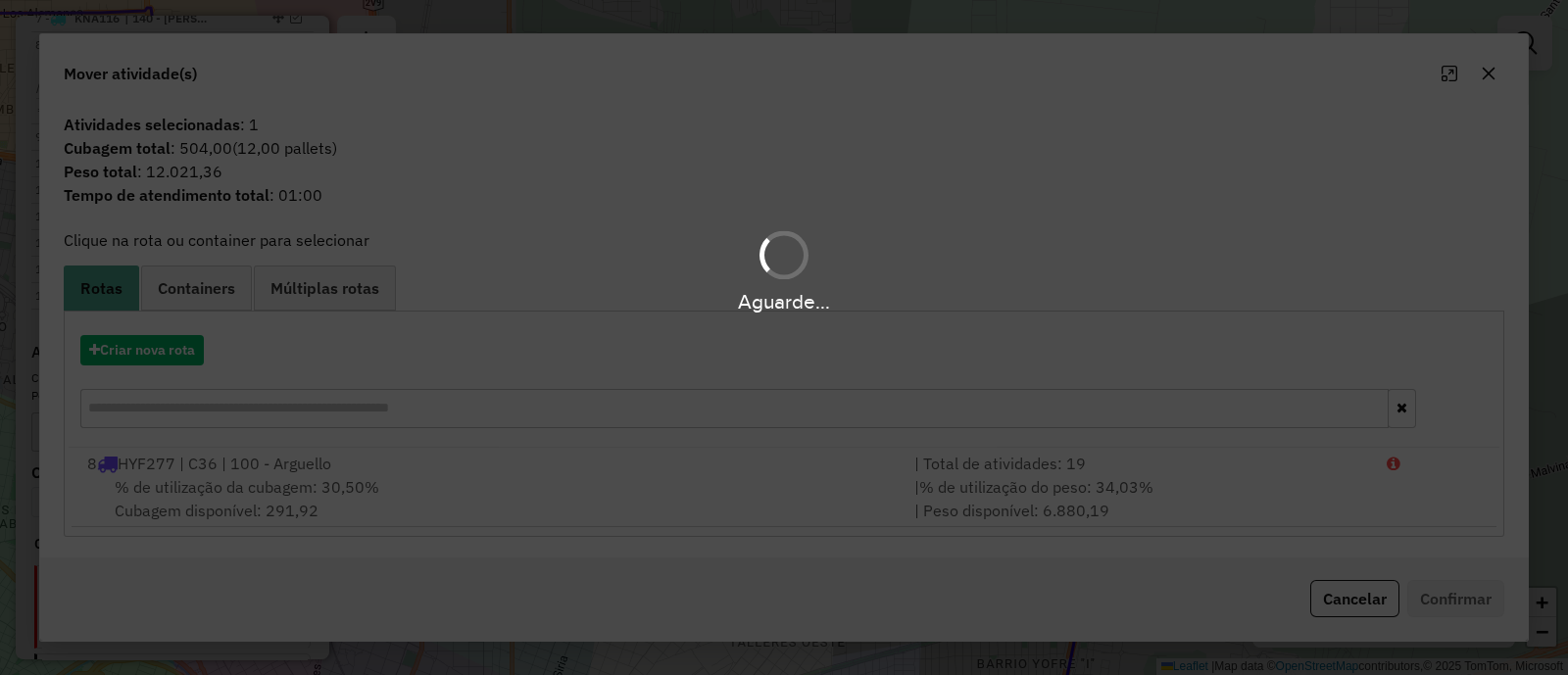
click at [1494, 80] on div "Aguarde..." at bounding box center [784, 337] width 1568 height 675
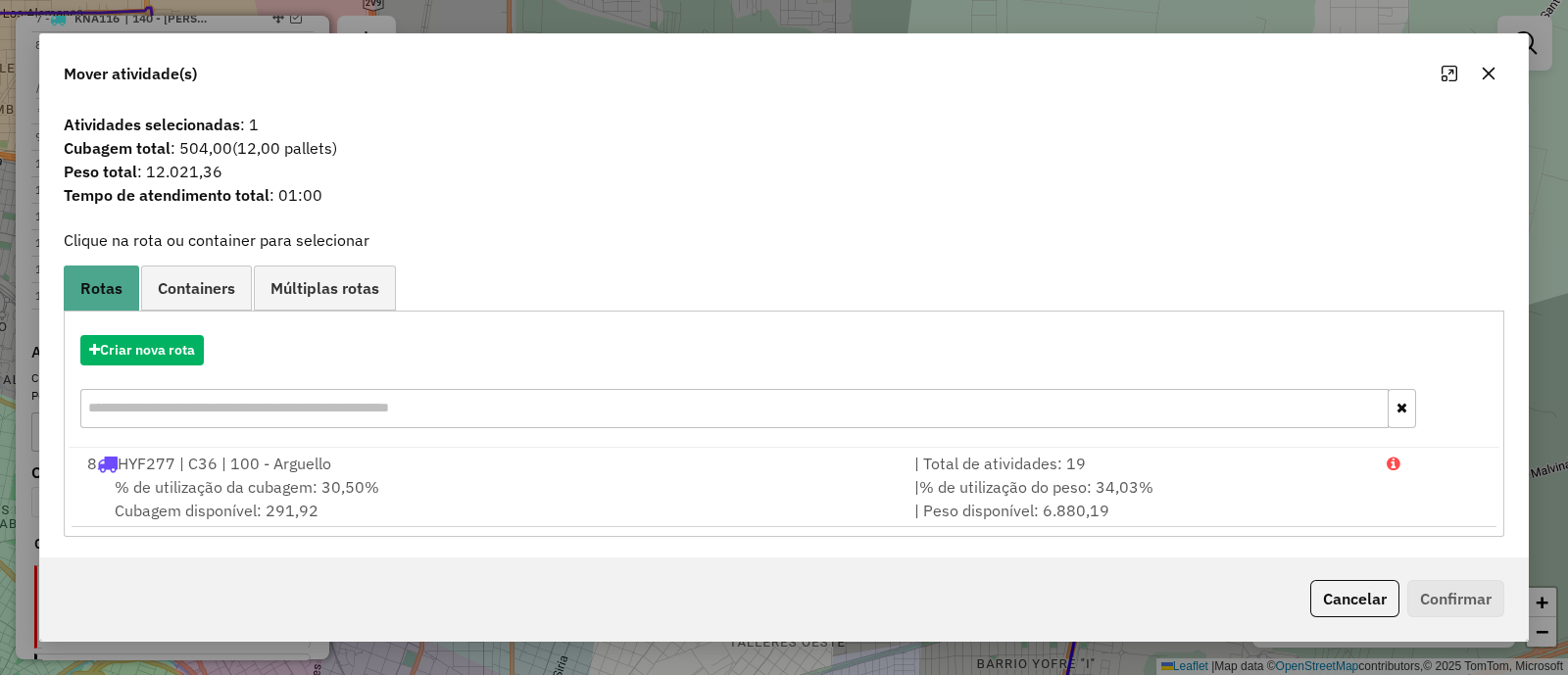
click at [1492, 80] on icon "button" at bounding box center [1489, 74] width 16 height 16
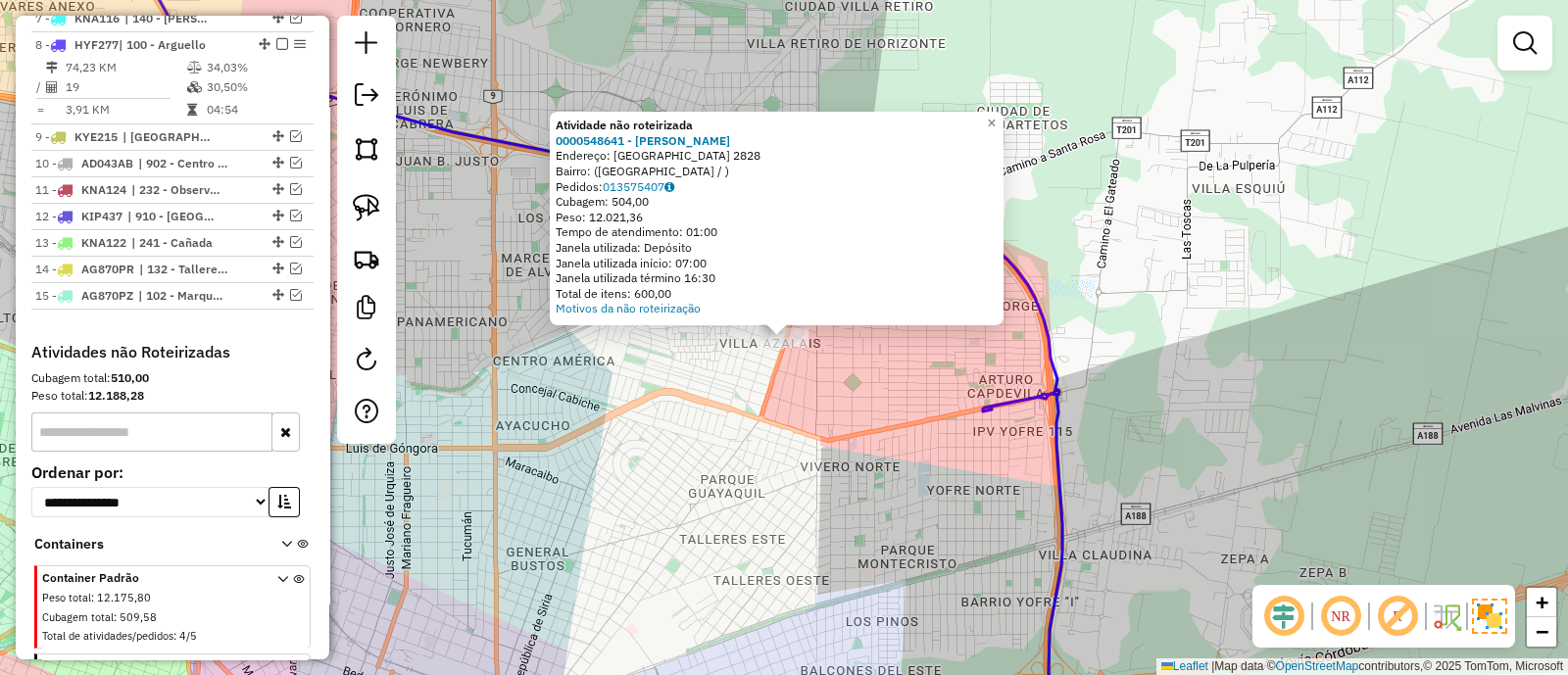
click at [798, 392] on div "Atividade não roteirizada 0000548641 - Nieto Oscar Emilio Endereço: FLORENCIA 2…" at bounding box center [784, 337] width 1568 height 675
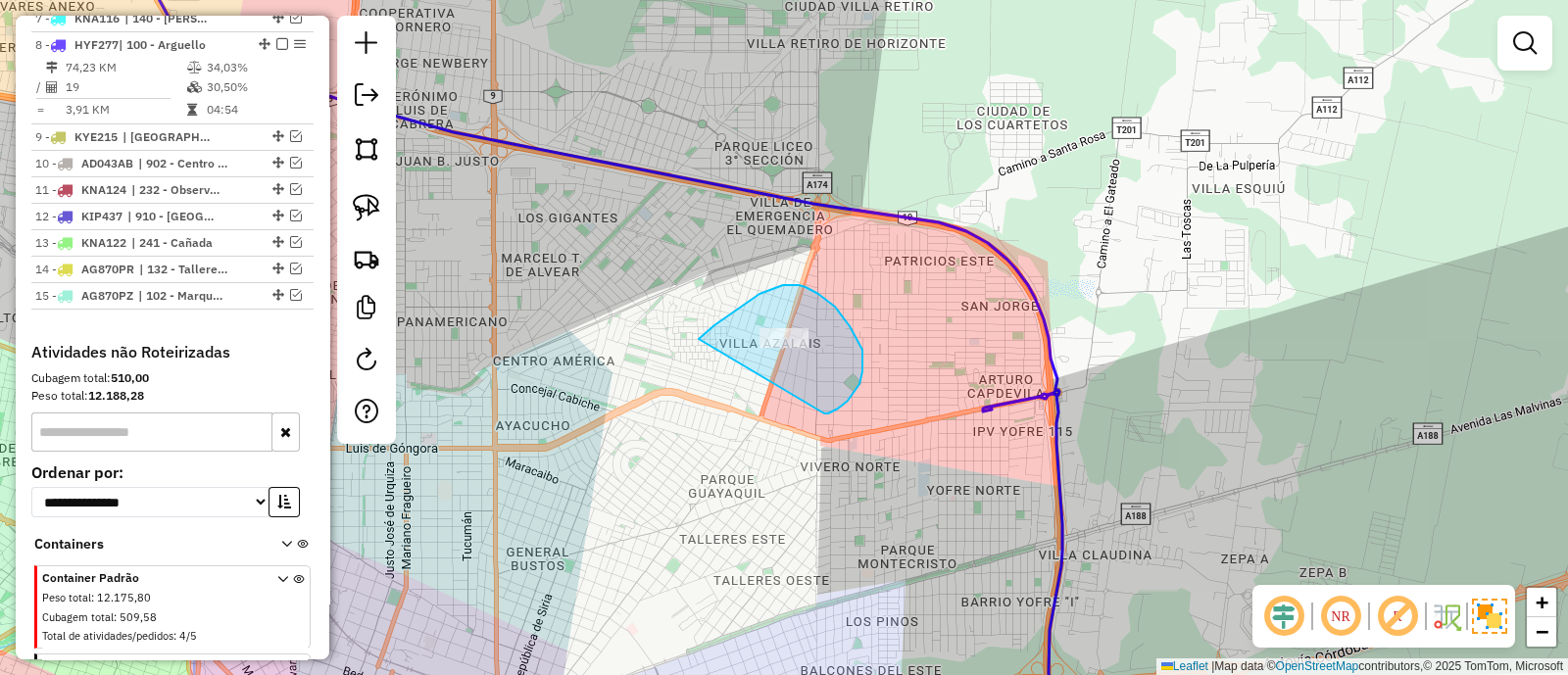
drag, startPoint x: 834, startPoint y: 411, endPoint x: 689, endPoint y: 350, distance: 157.3
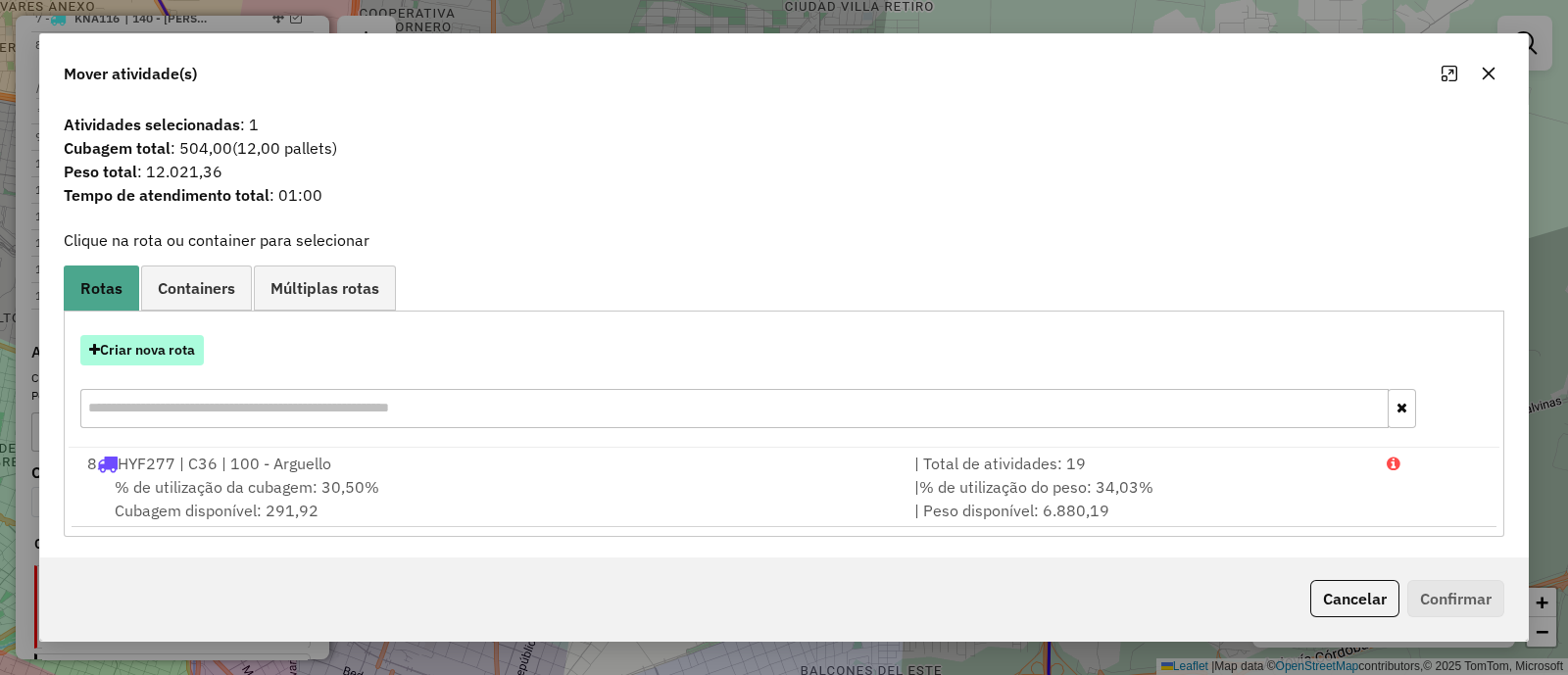
click at [176, 353] on button "Criar nova rota" at bounding box center [142, 350] width 123 height 31
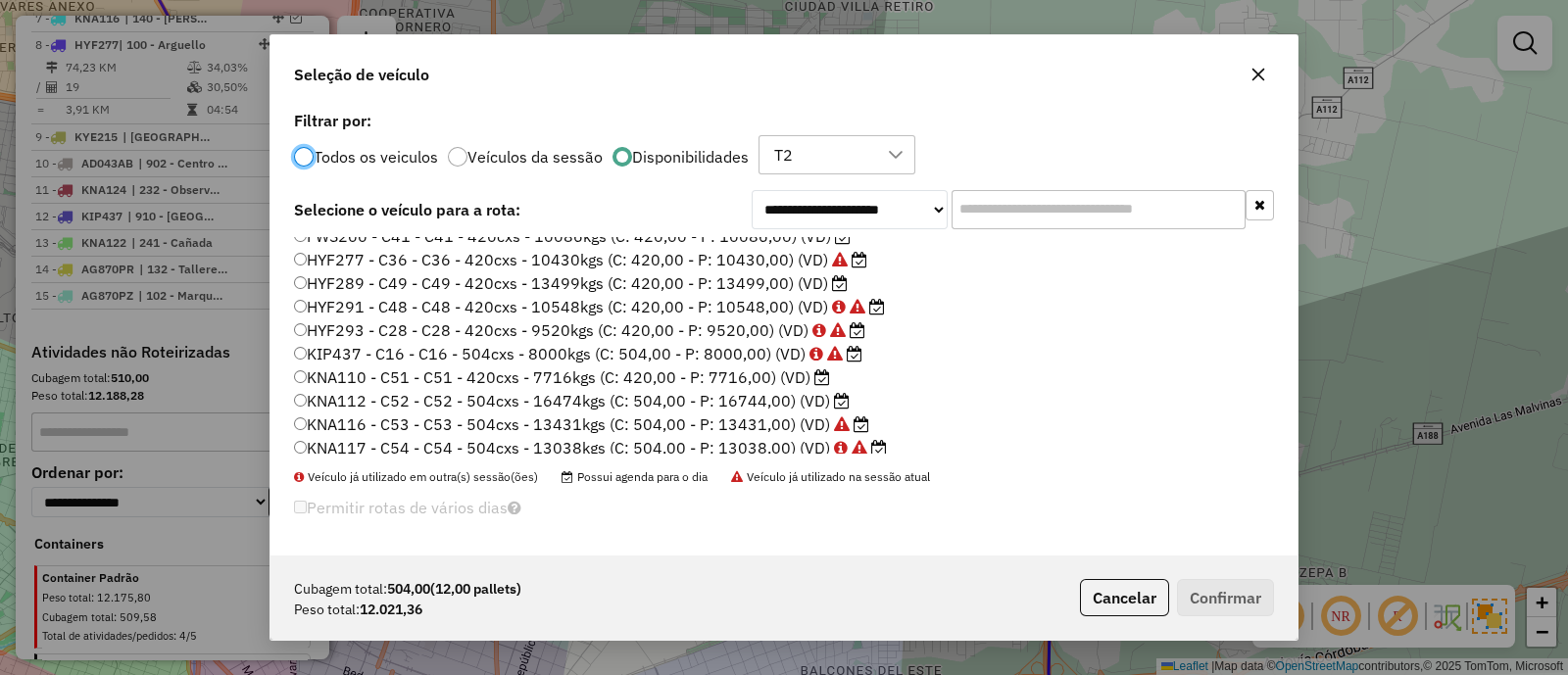
scroll to position [80, 0]
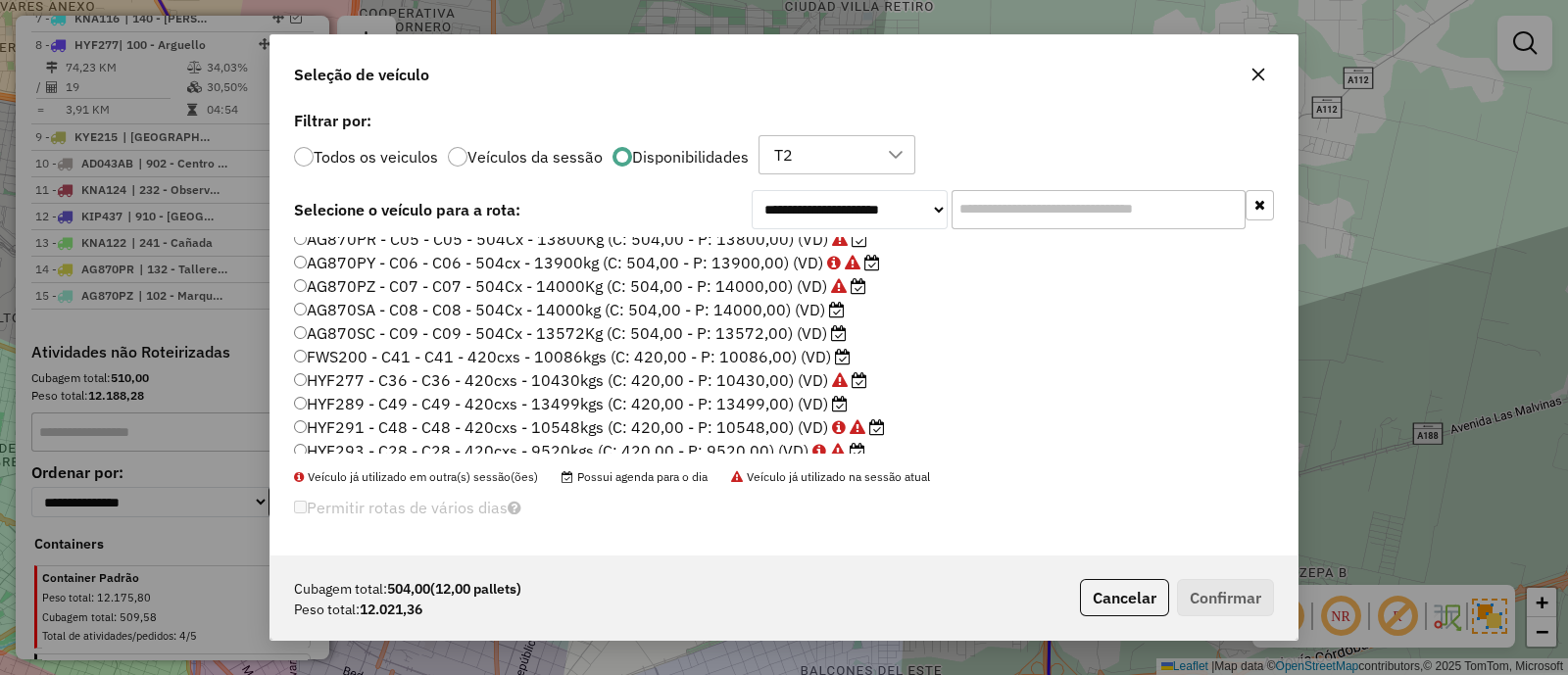
click at [749, 306] on label "AG870SA - C08 - C08 - 504Cx - 14000kg (C: 504,00 - P: 14000,00) (VD)" at bounding box center [570, 310] width 551 height 24
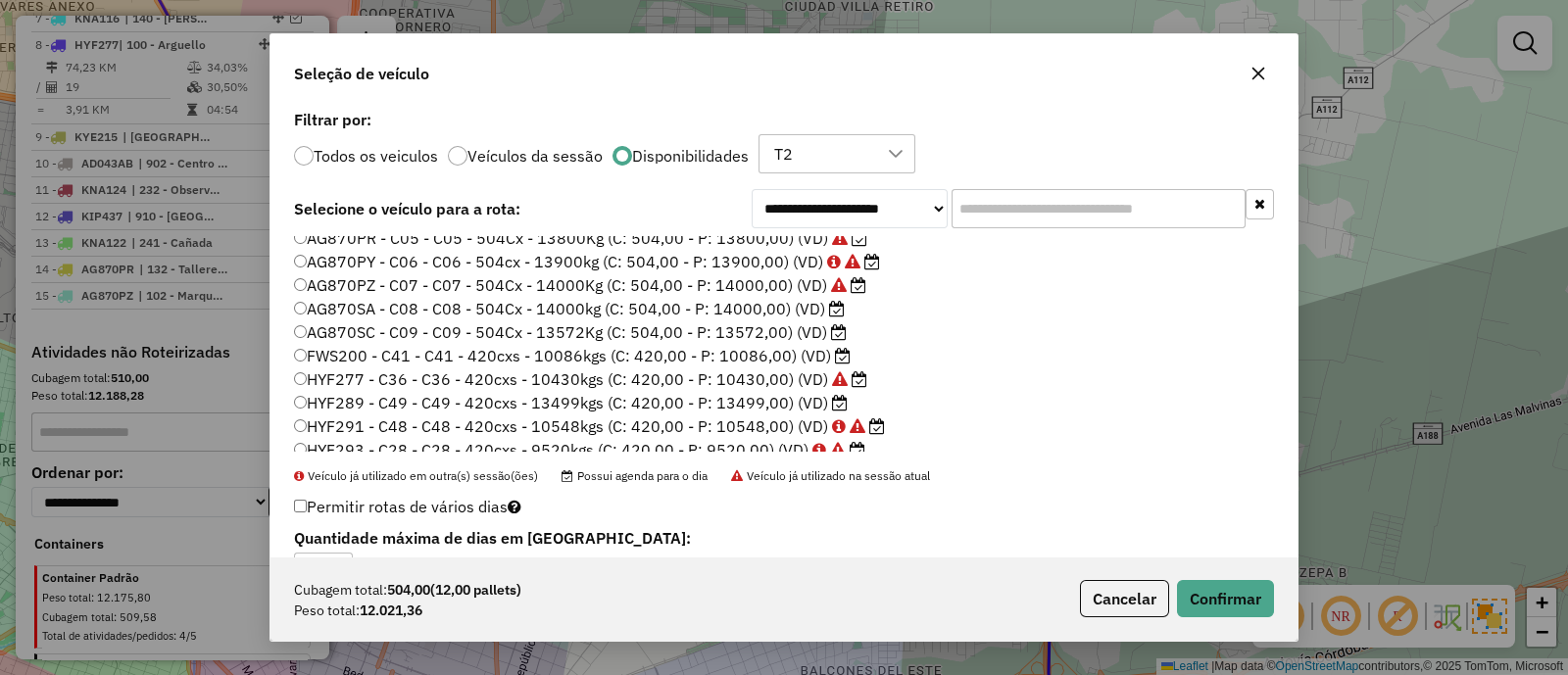
click at [763, 336] on label "AG870SC - C09 - C09 - 504Cx - 13572Kg (C: 504,00 - P: 13572,00) (VD)" at bounding box center [571, 332] width 553 height 24
click at [1228, 599] on button "Confirmar" at bounding box center [1226, 598] width 97 height 37
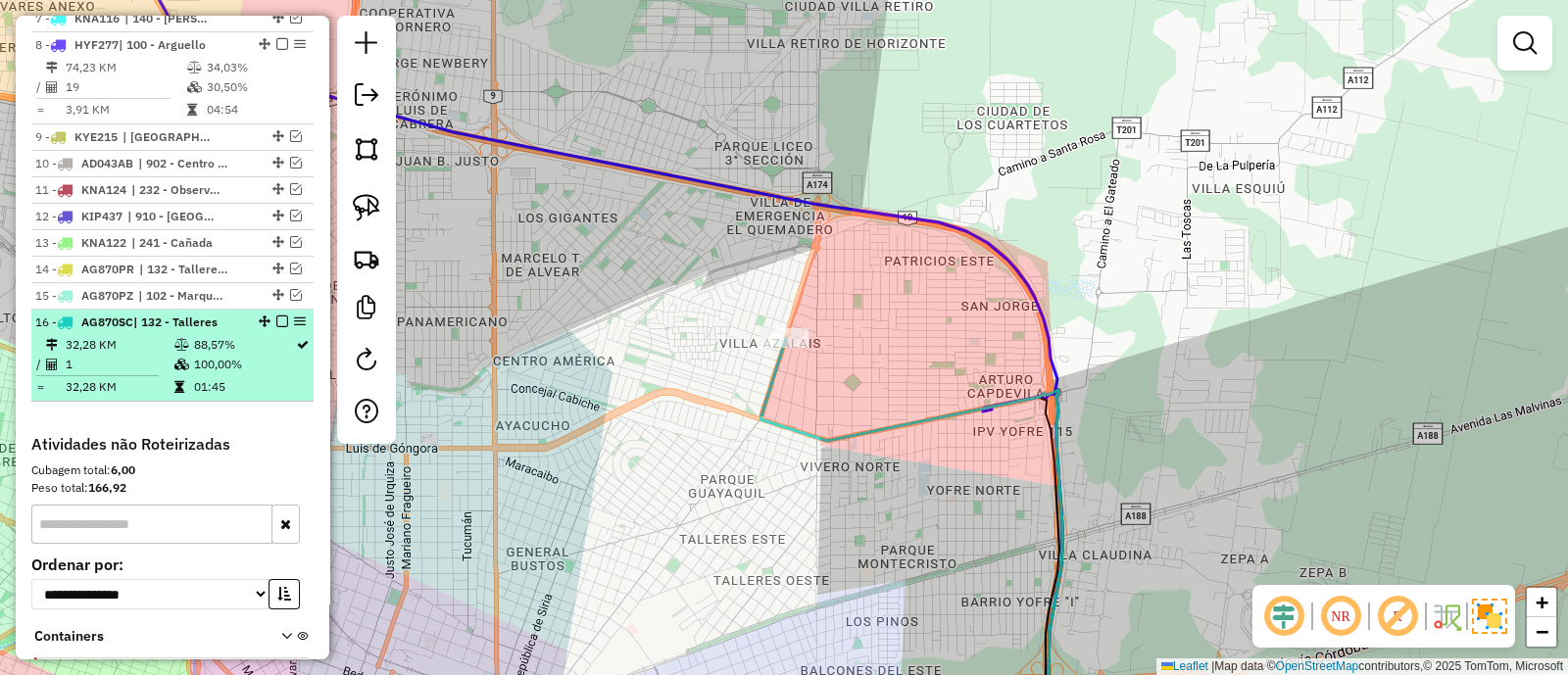
click at [276, 320] on em at bounding box center [282, 321] width 12 height 12
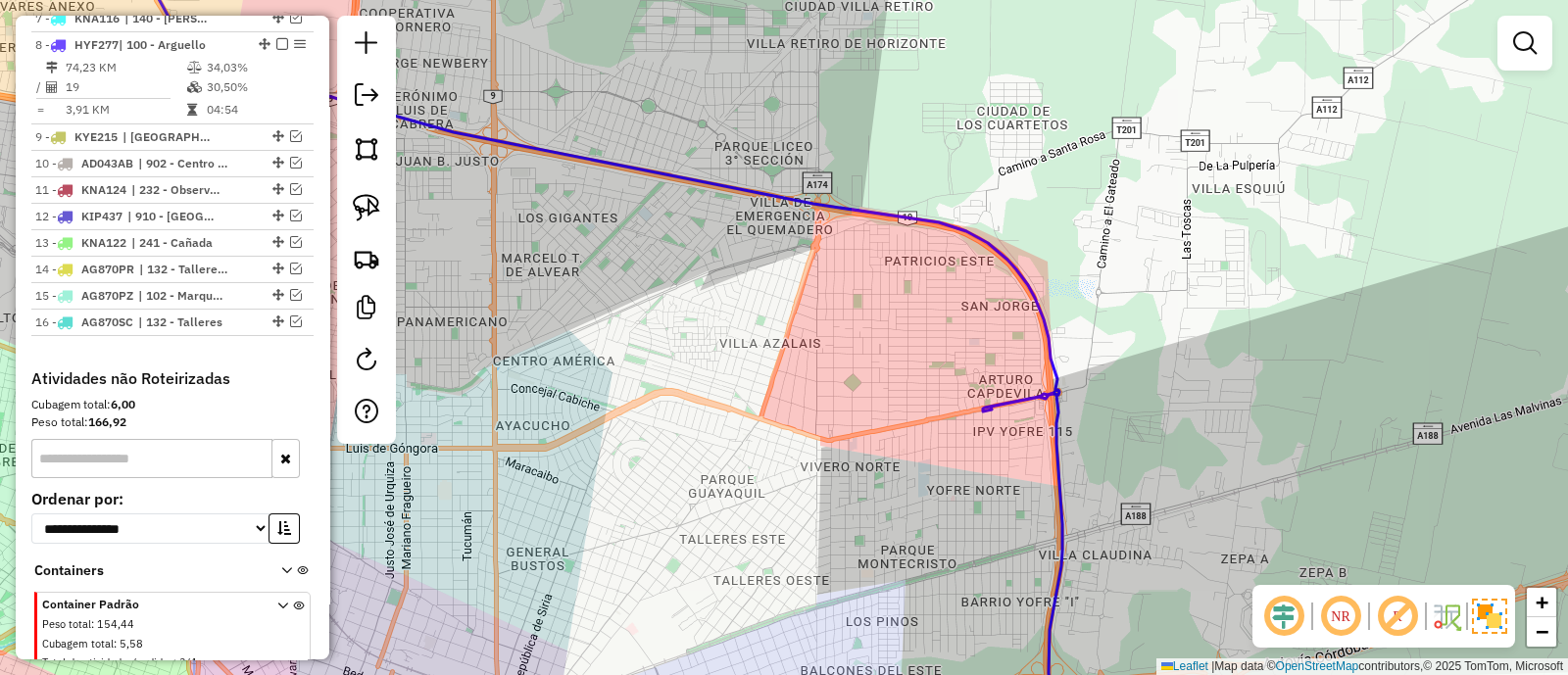
drag, startPoint x: 608, startPoint y: 233, endPoint x: 990, endPoint y: 432, distance: 430.7
click at [989, 431] on div "Janela de atendimento Grade de atendimento Capacidade Transportadoras Veículos …" at bounding box center [784, 337] width 1568 height 675
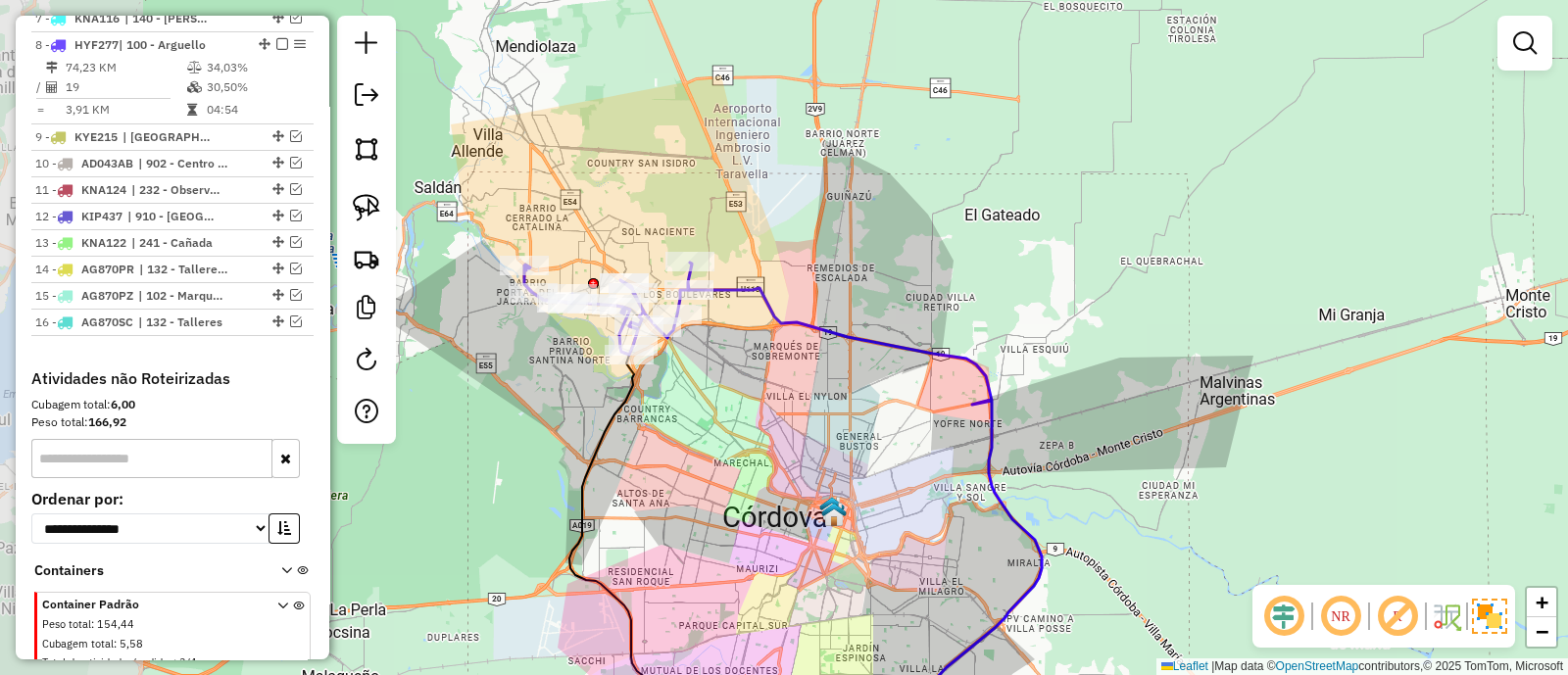
drag, startPoint x: 585, startPoint y: 286, endPoint x: 924, endPoint y: 321, distance: 340.8
click at [924, 321] on icon at bounding box center [865, 500] width 353 height 423
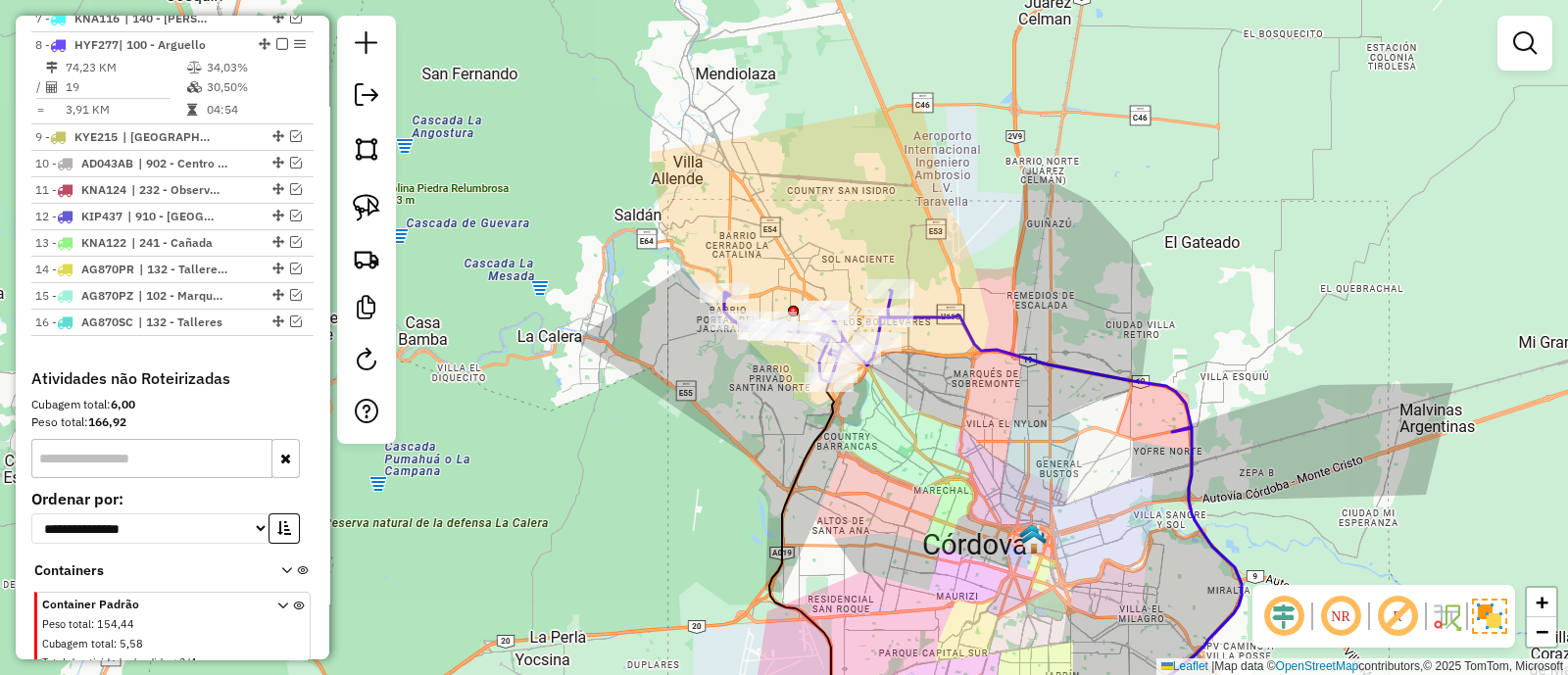
click at [937, 315] on icon at bounding box center [1065, 527] width 353 height 423
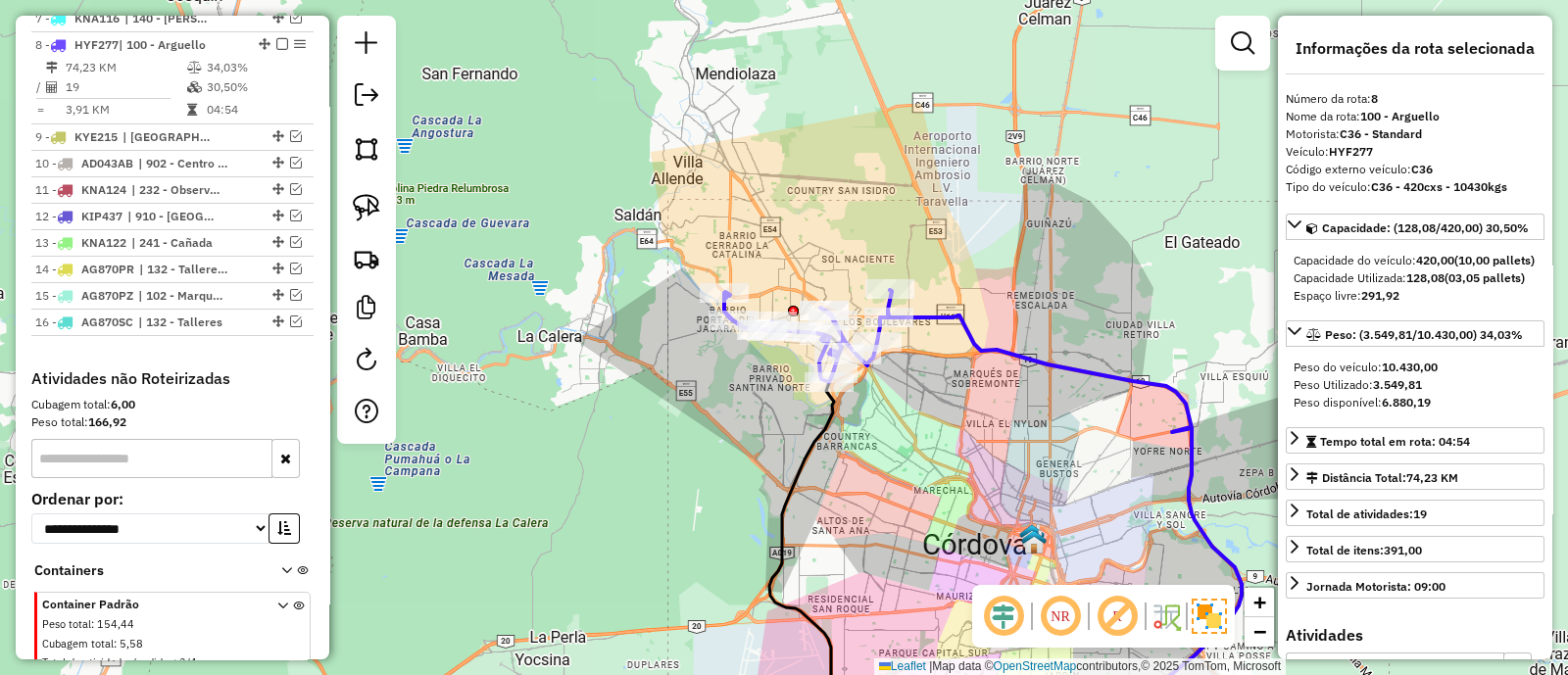
scroll to position [921, 0]
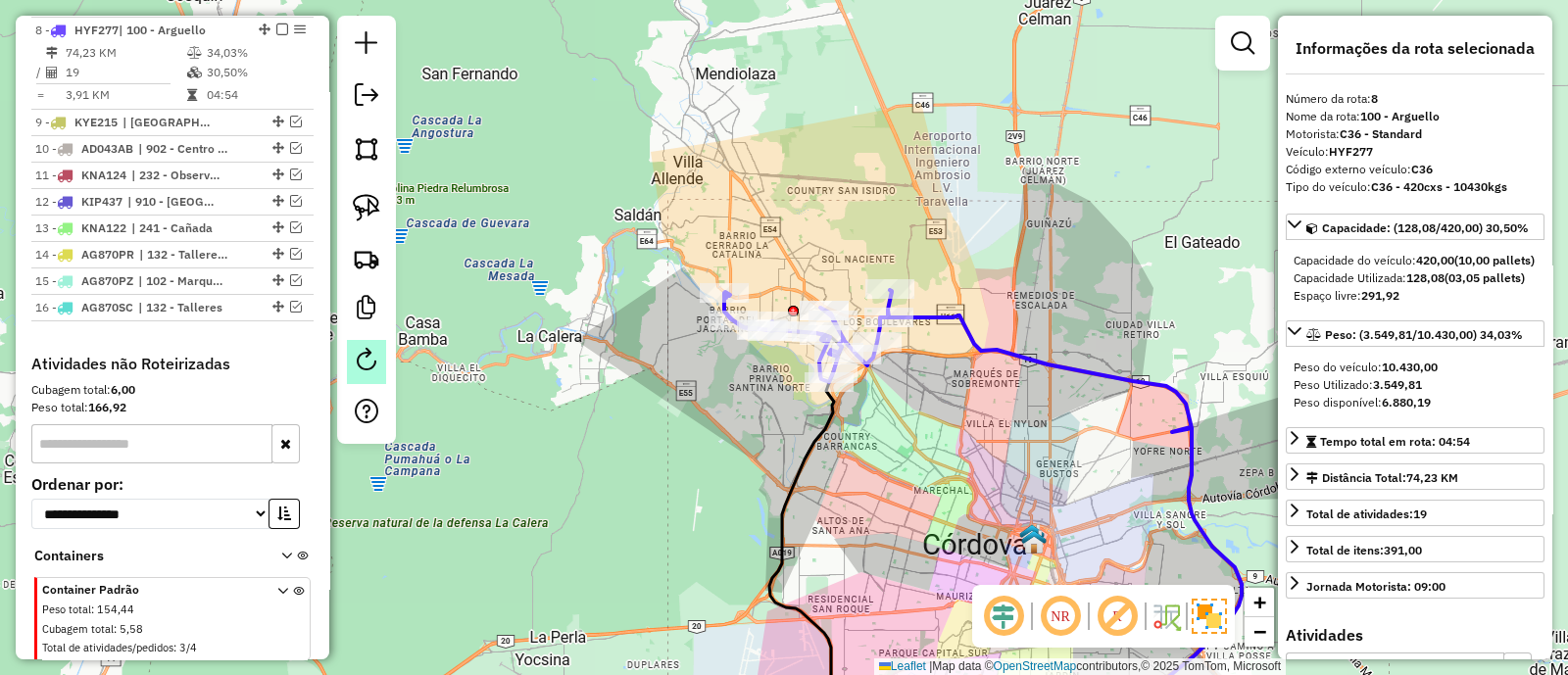
click at [362, 361] on em at bounding box center [367, 360] width 24 height 24
select select "*"
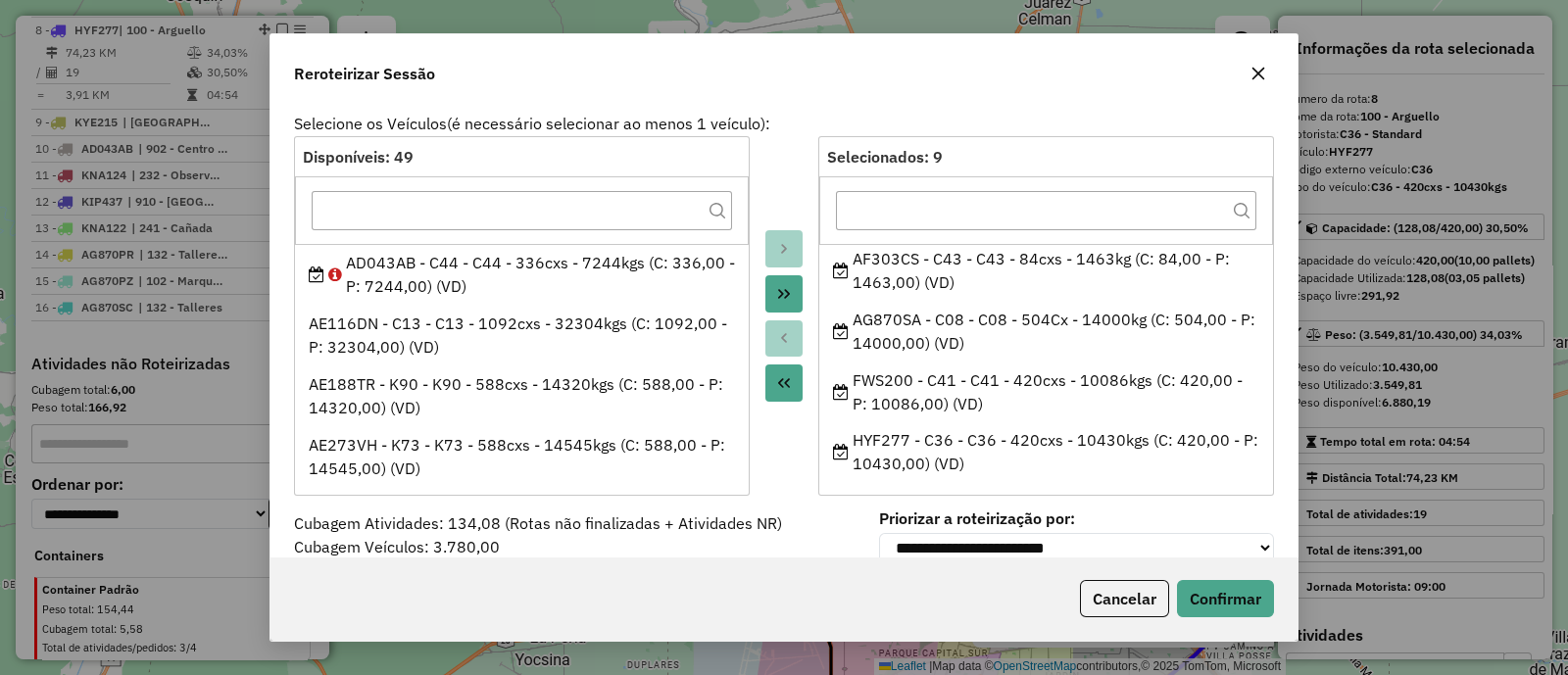
scroll to position [0, 0]
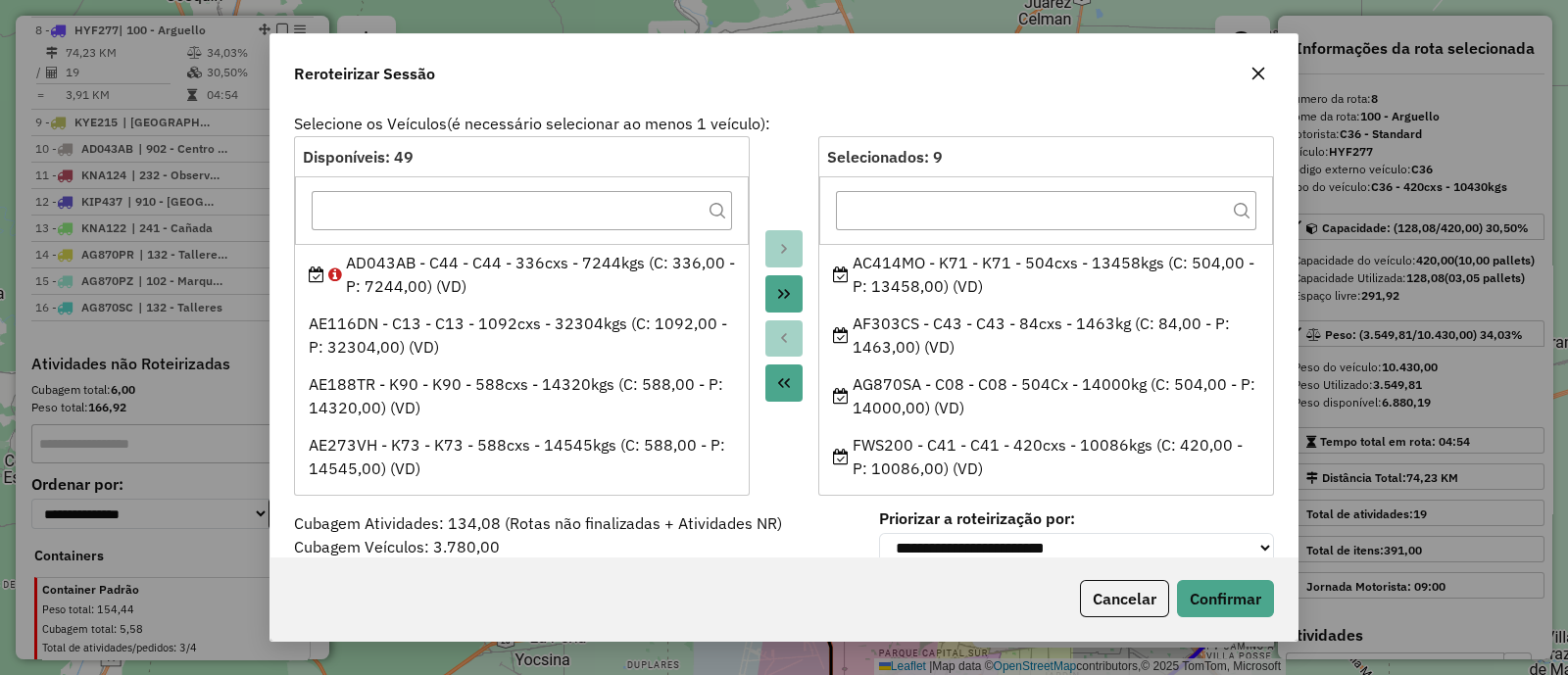
click at [1260, 76] on icon "button" at bounding box center [1259, 74] width 16 height 16
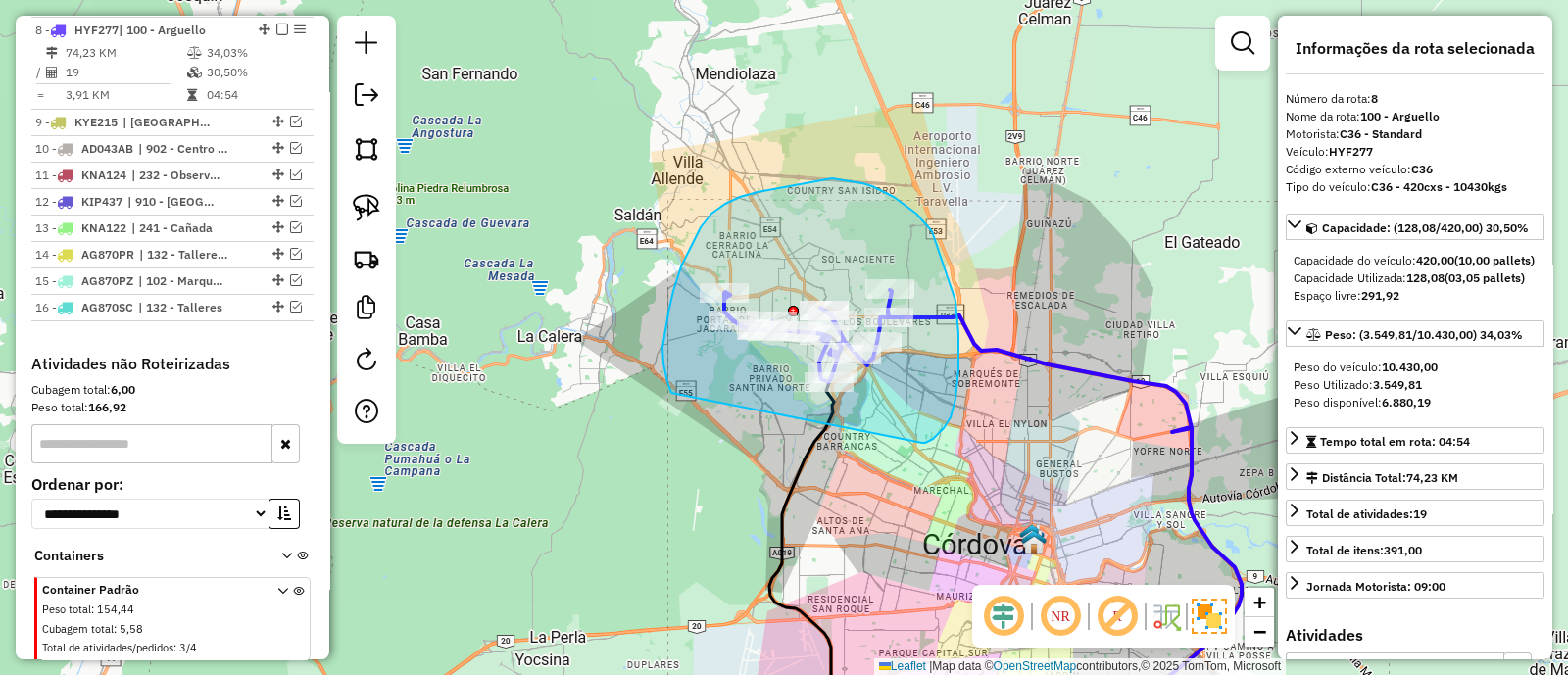
drag, startPoint x: 926, startPoint y: 443, endPoint x: 671, endPoint y: 393, distance: 259.9
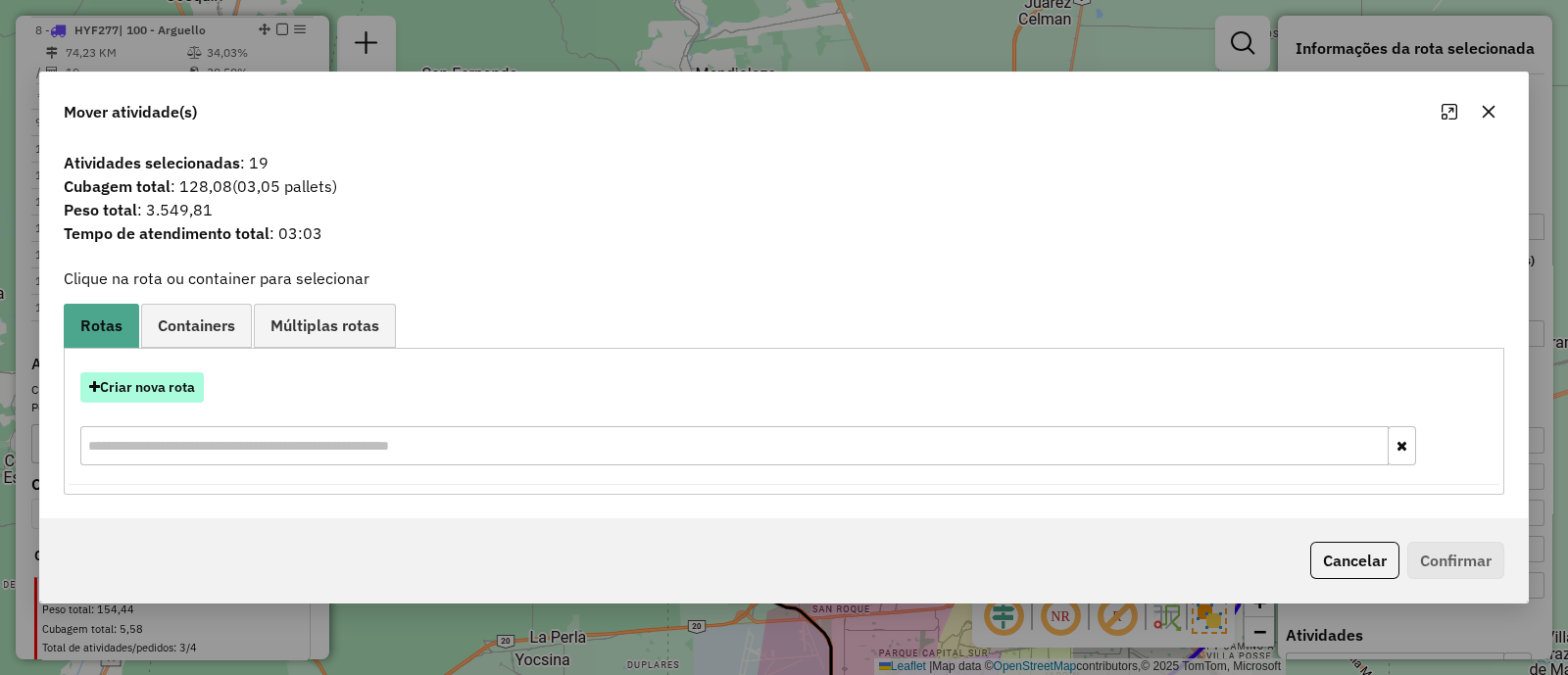
click at [140, 384] on button "Criar nova rota" at bounding box center [142, 388] width 123 height 31
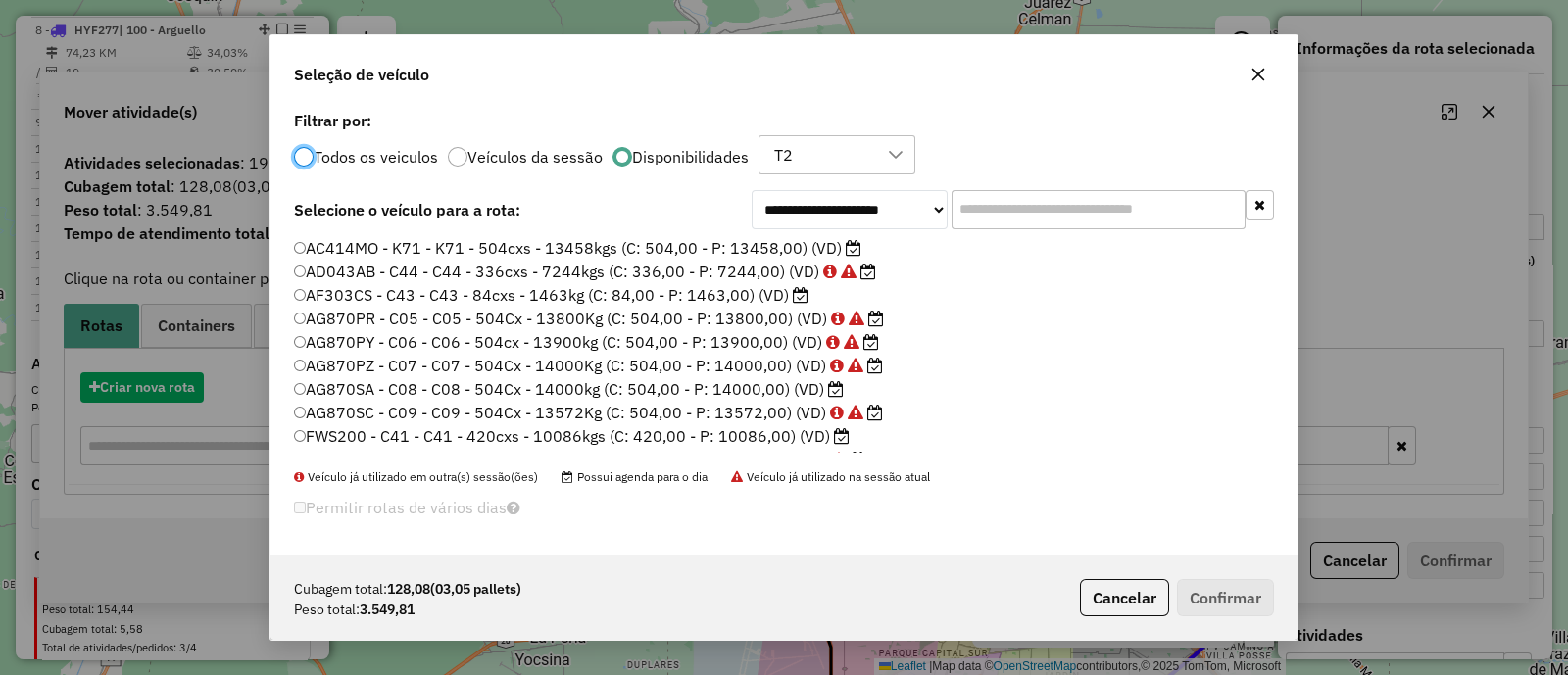
scroll to position [10, 6]
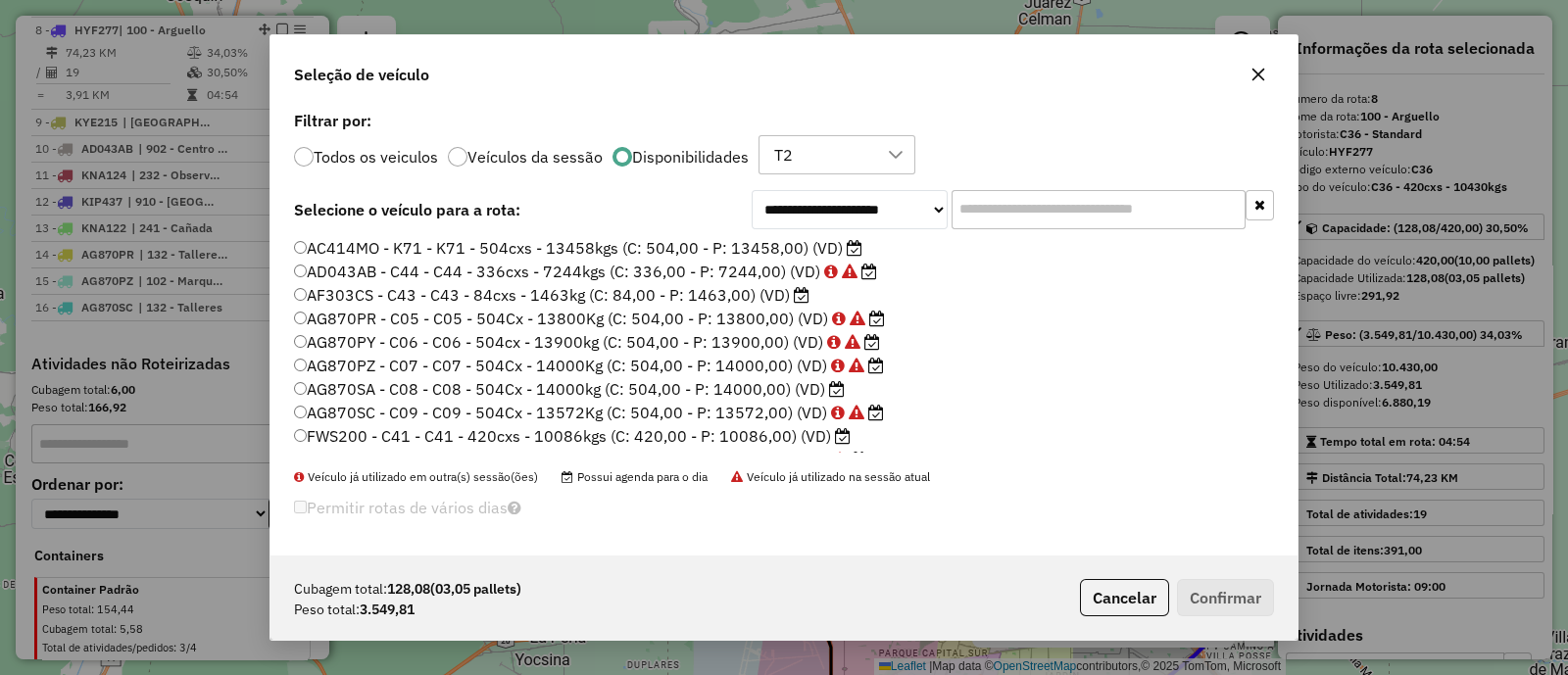
click at [1014, 213] on input "text" at bounding box center [1099, 209] width 294 height 39
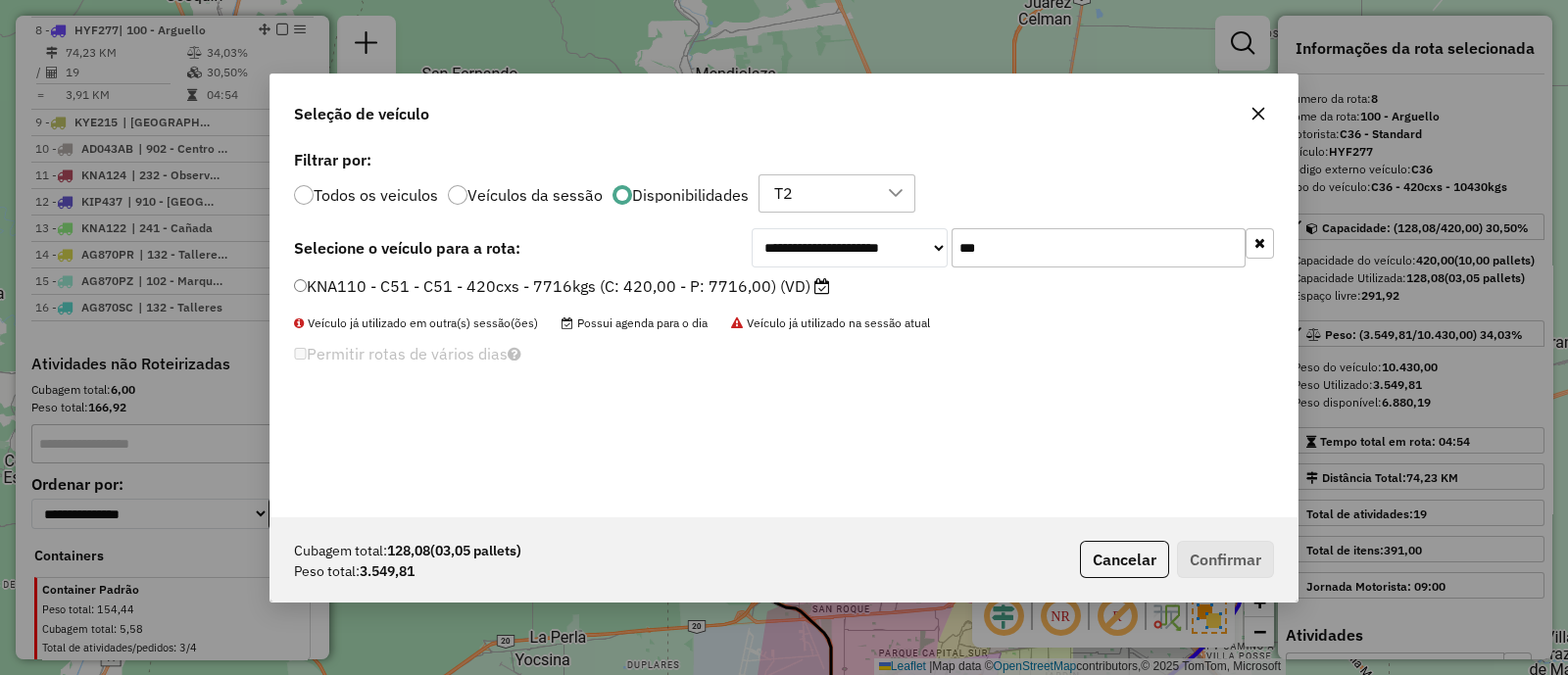
type input "***"
click at [797, 283] on label "KNA110 - C51 - C51 - 420cxs - 7716kgs (C: 420,00 - P: 7716,00) (VD)" at bounding box center [562, 286] width 536 height 24
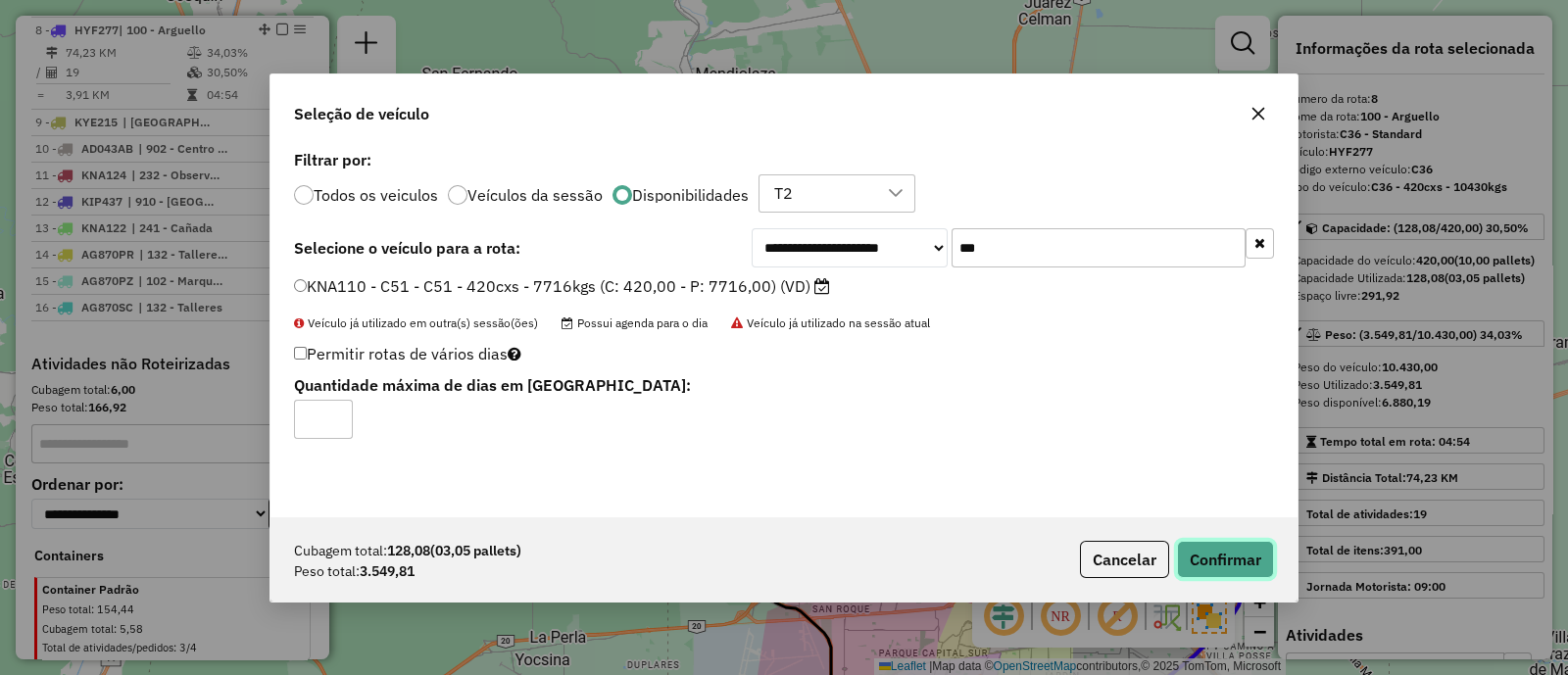
click at [1232, 546] on button "Confirmar" at bounding box center [1226, 559] width 97 height 37
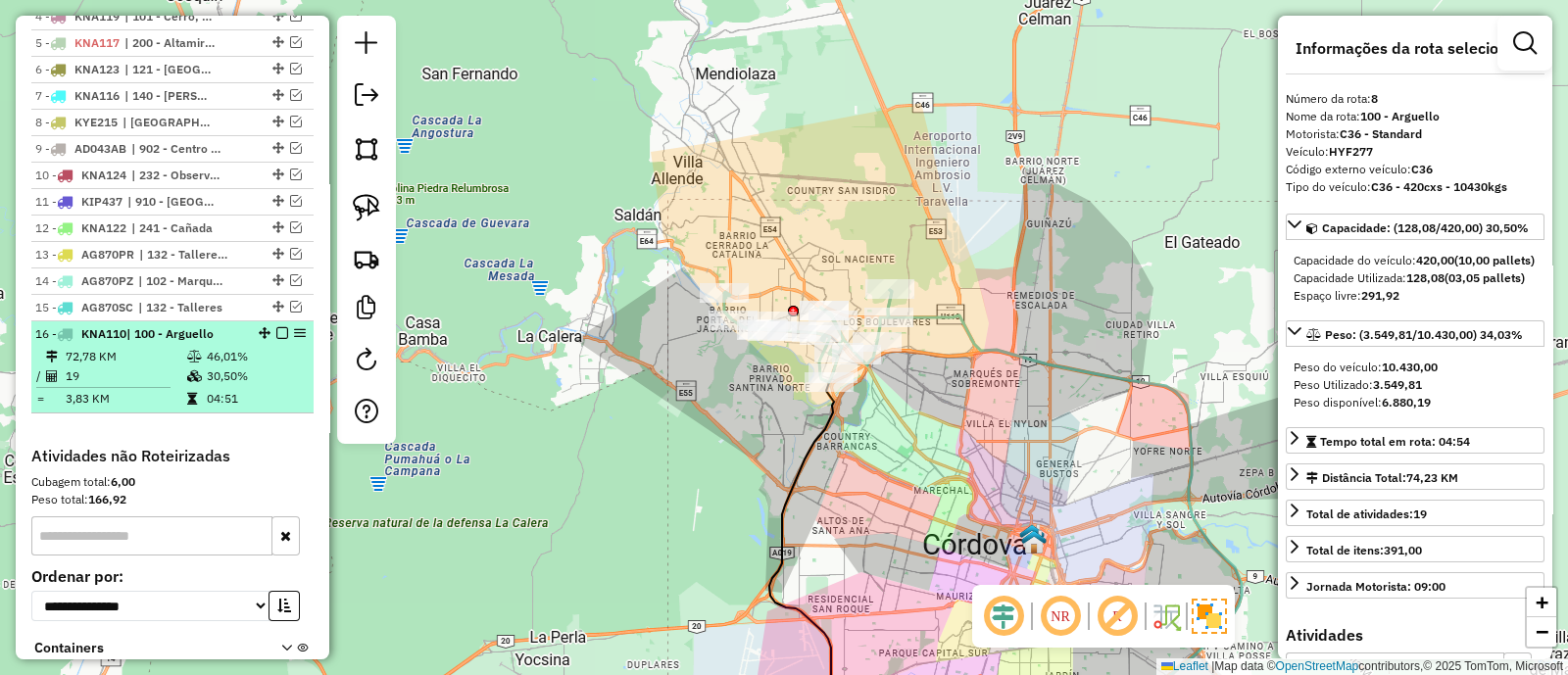
scroll to position [706, 0]
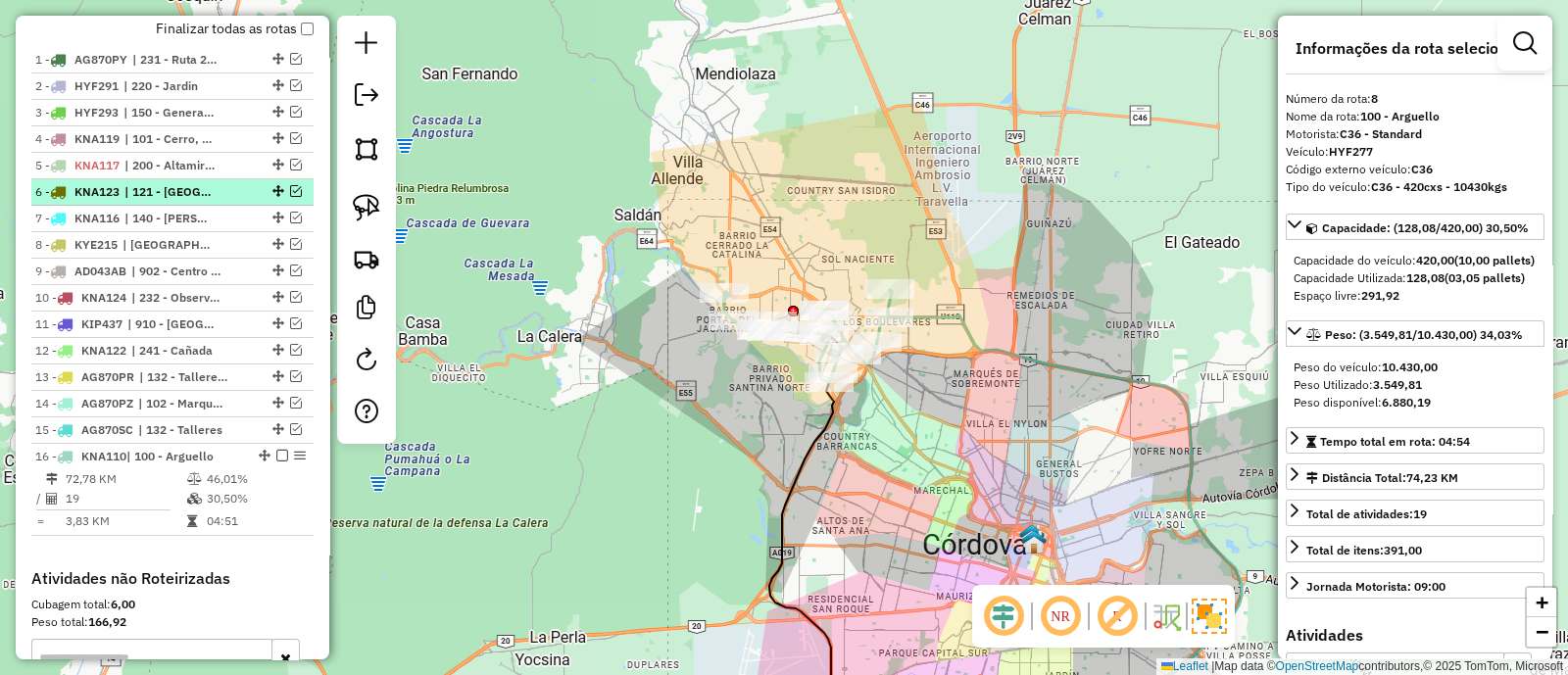
click at [293, 186] on em at bounding box center [296, 191] width 12 height 12
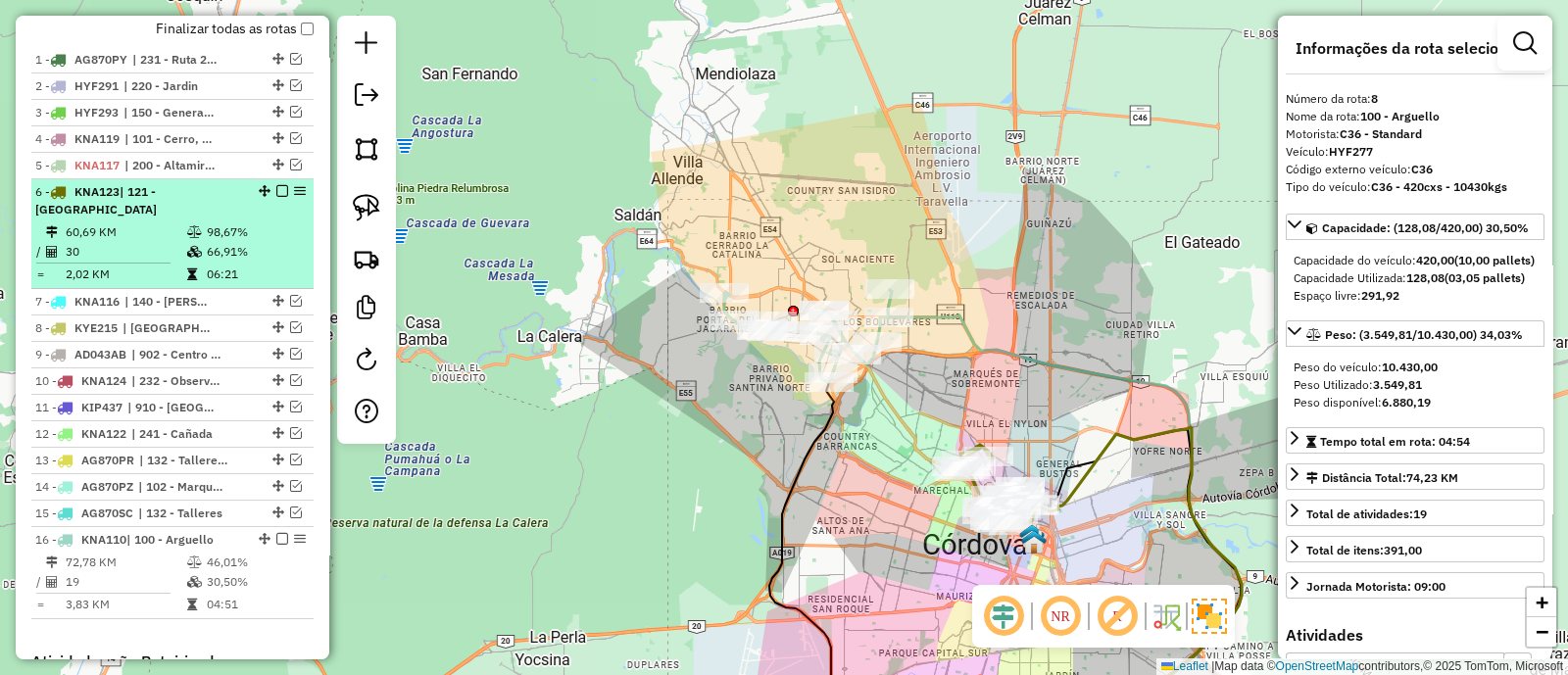
click at [279, 186] on em at bounding box center [282, 191] width 12 height 12
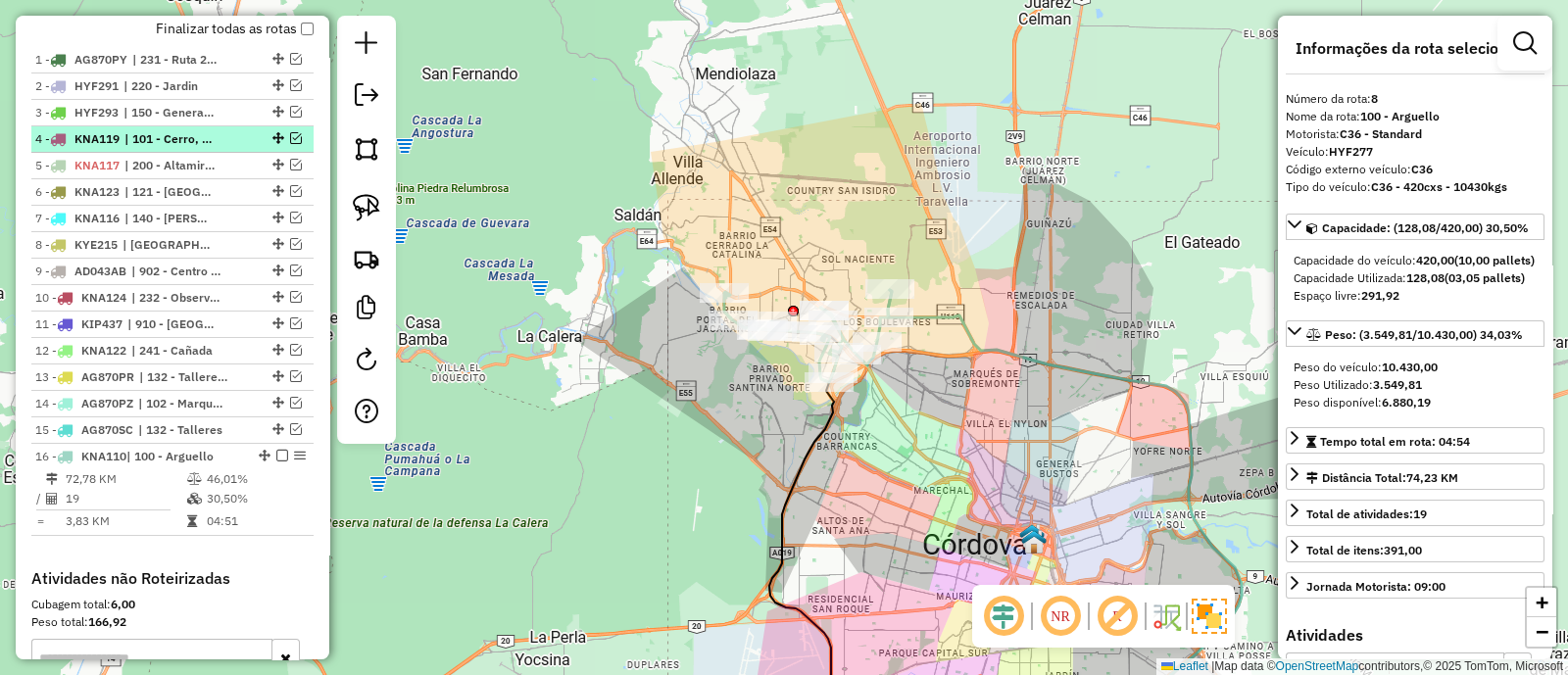
click at [291, 130] on div "4 - KNA119 | 101 - Cerro, 102 - Marques de Sobre Monte" at bounding box center [172, 139] width 274 height 18
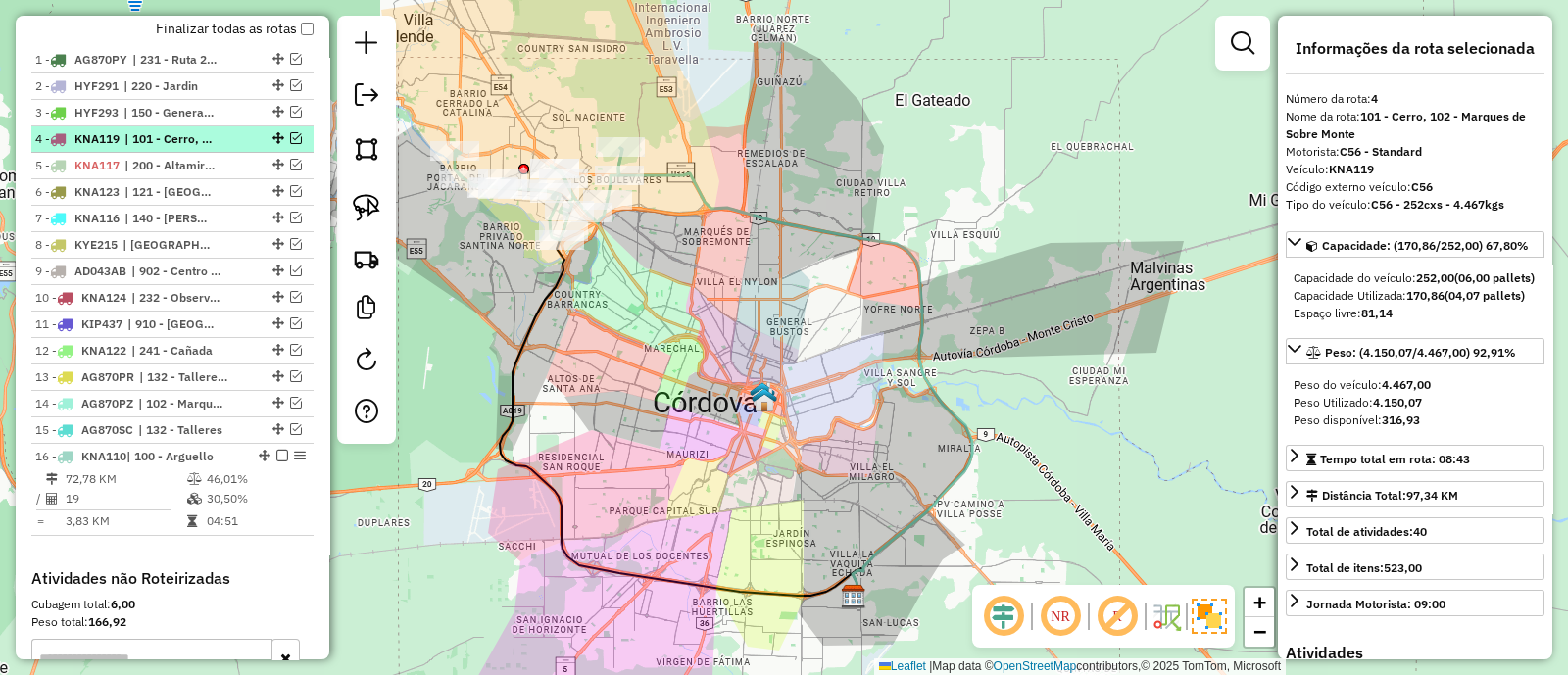
click at [290, 138] on em at bounding box center [296, 138] width 12 height 12
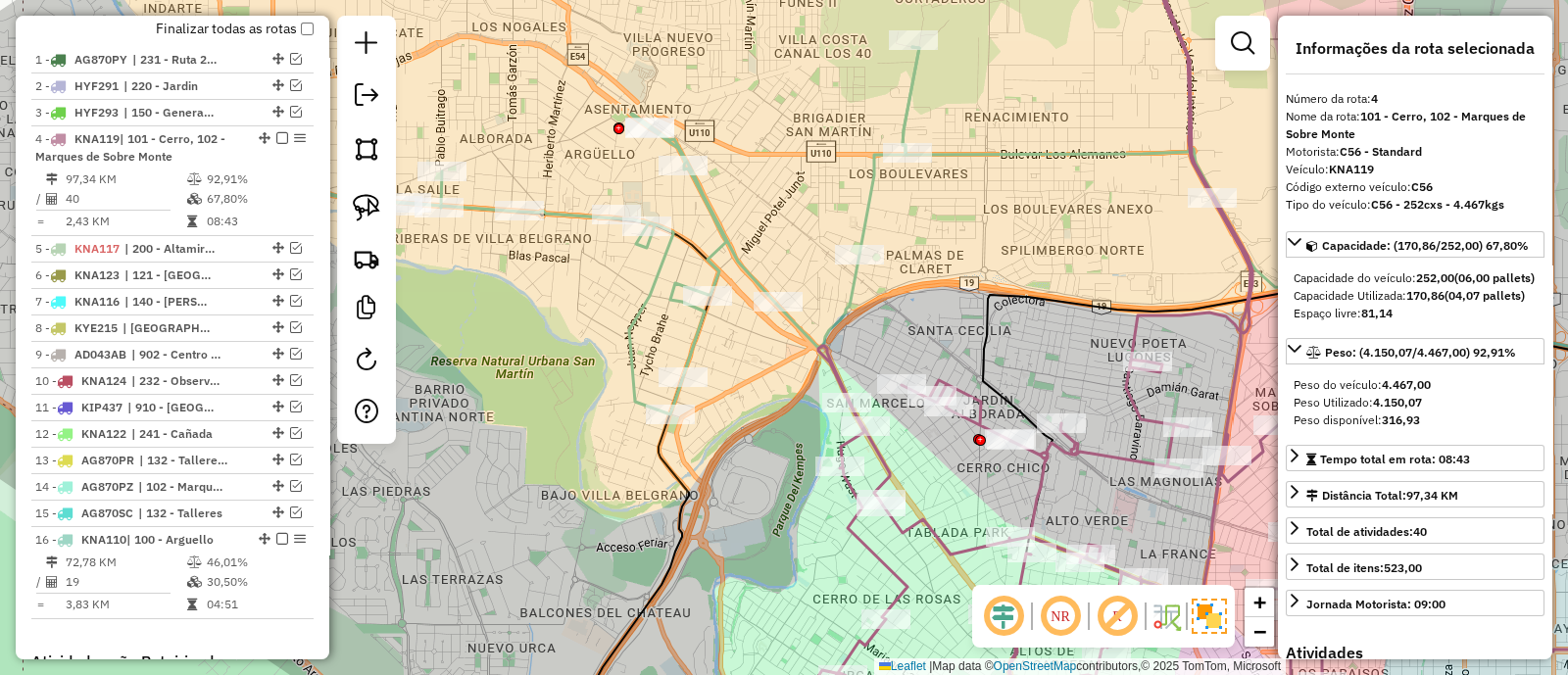
click at [737, 244] on icon at bounding box center [583, 231] width 671 height 368
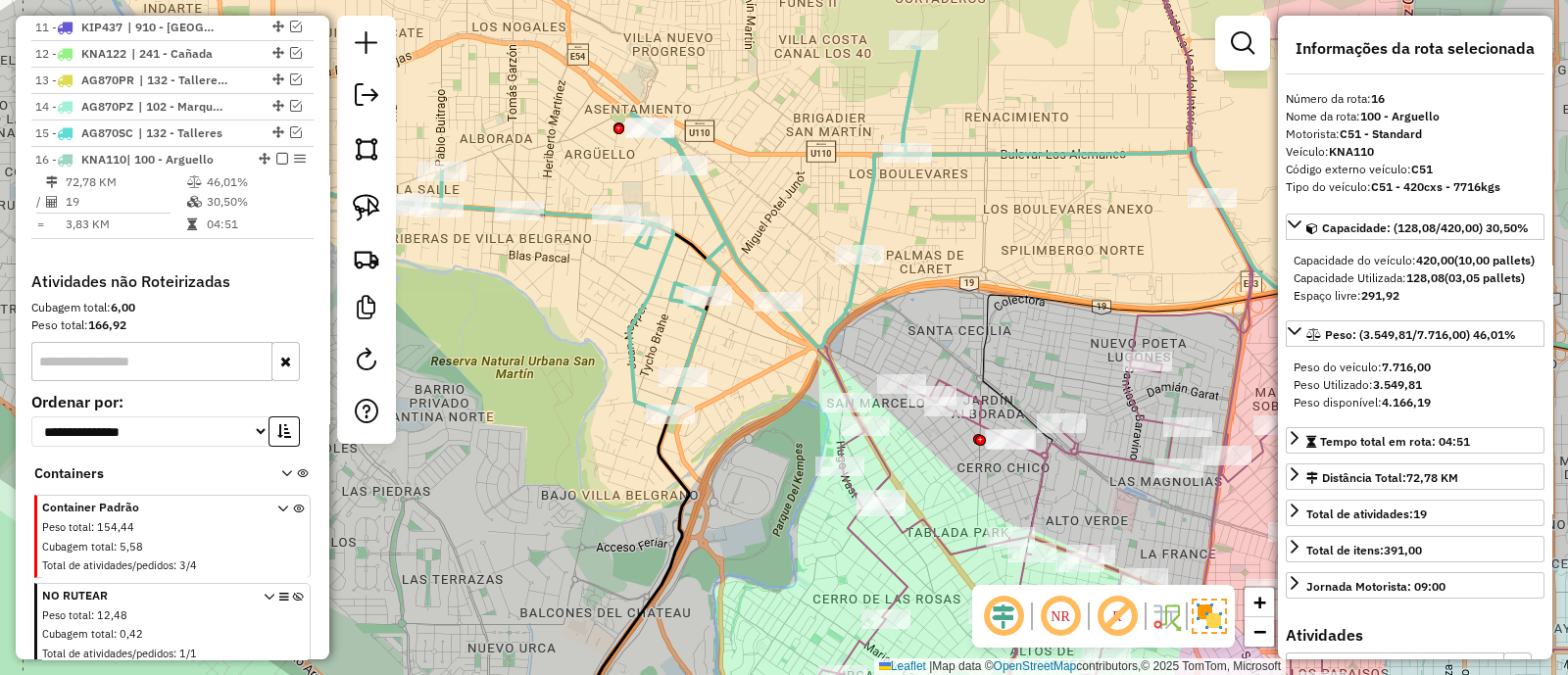
scroll to position [1186, 0]
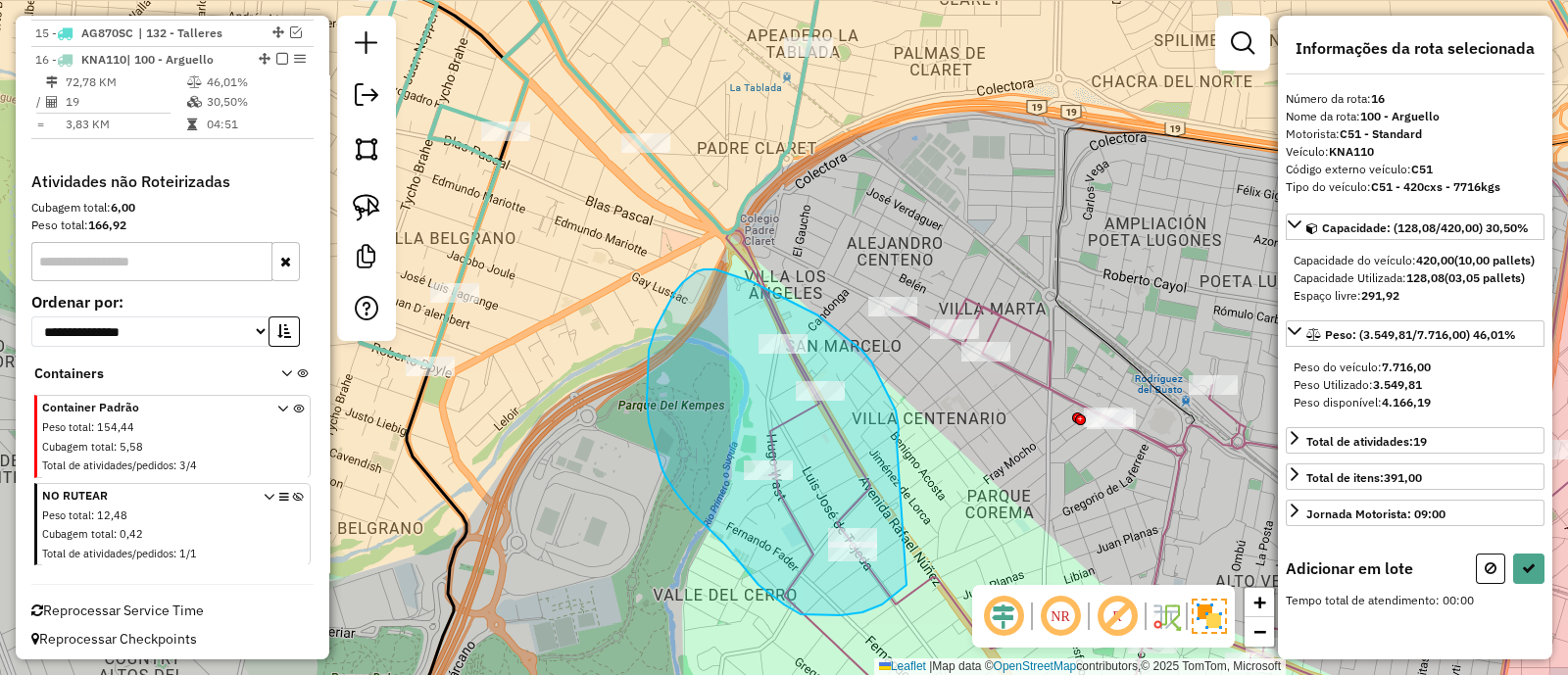
drag, startPoint x: 871, startPoint y: 362, endPoint x: 907, endPoint y: 586, distance: 226.9
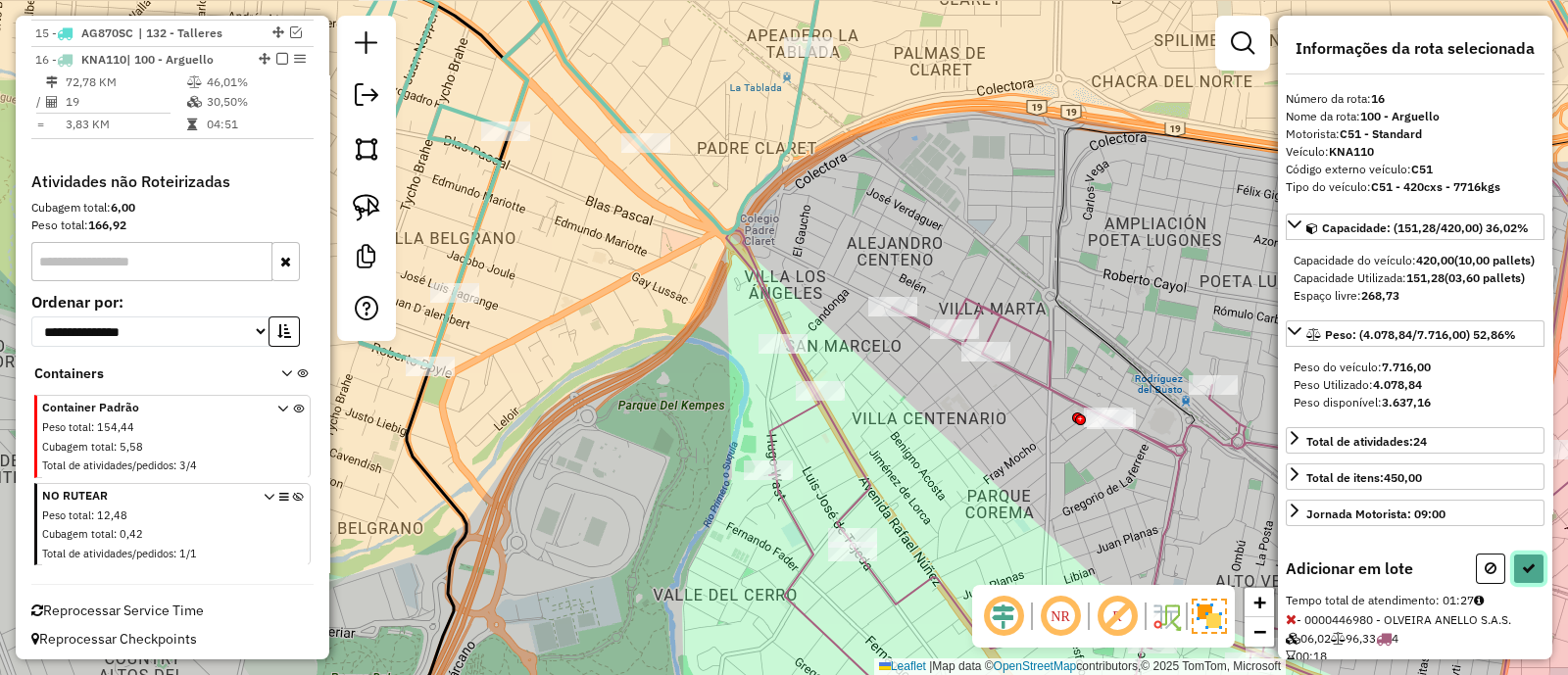
click at [1529, 576] on icon at bounding box center [1529, 569] width 14 height 14
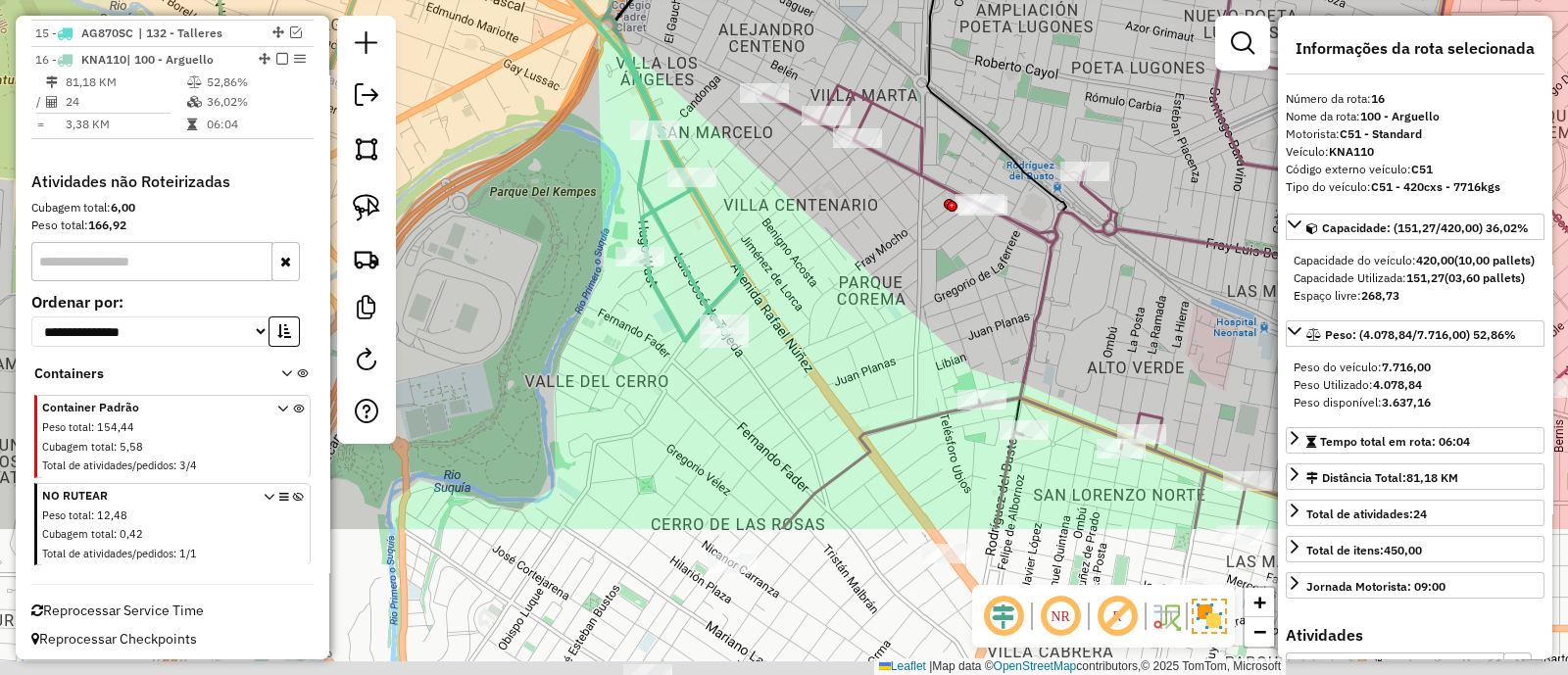
drag, startPoint x: 796, startPoint y: 283, endPoint x: 786, endPoint y: 266, distance: 19.7
click at [786, 266] on div "Janela de atendimento Grade de atendimento Capacidade Transportadoras Veículos …" at bounding box center [784, 337] width 1568 height 675
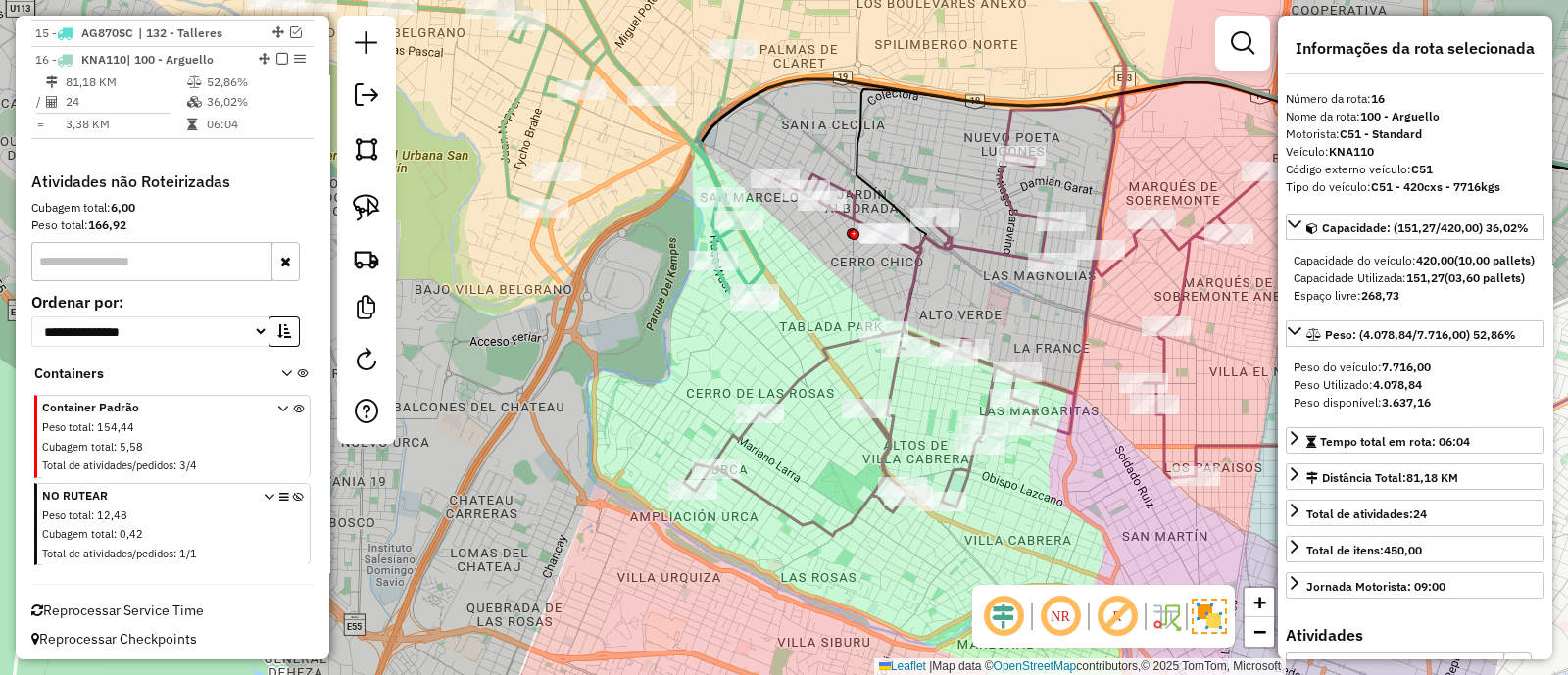
click at [750, 213] on div "Janela de atendimento Grade de atendimento Capacidade Transportadoras Veículos …" at bounding box center [784, 337] width 1568 height 675
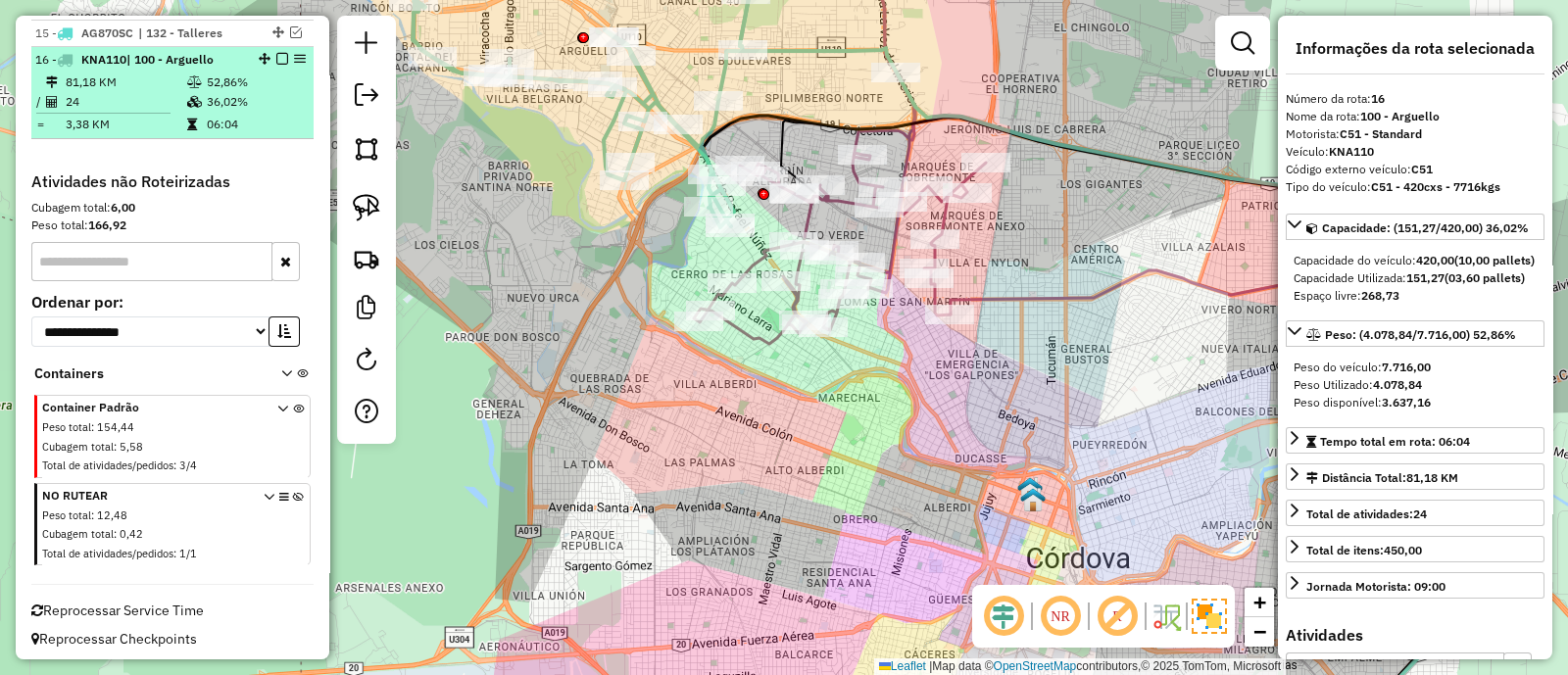
click at [276, 56] on em at bounding box center [282, 59] width 12 height 12
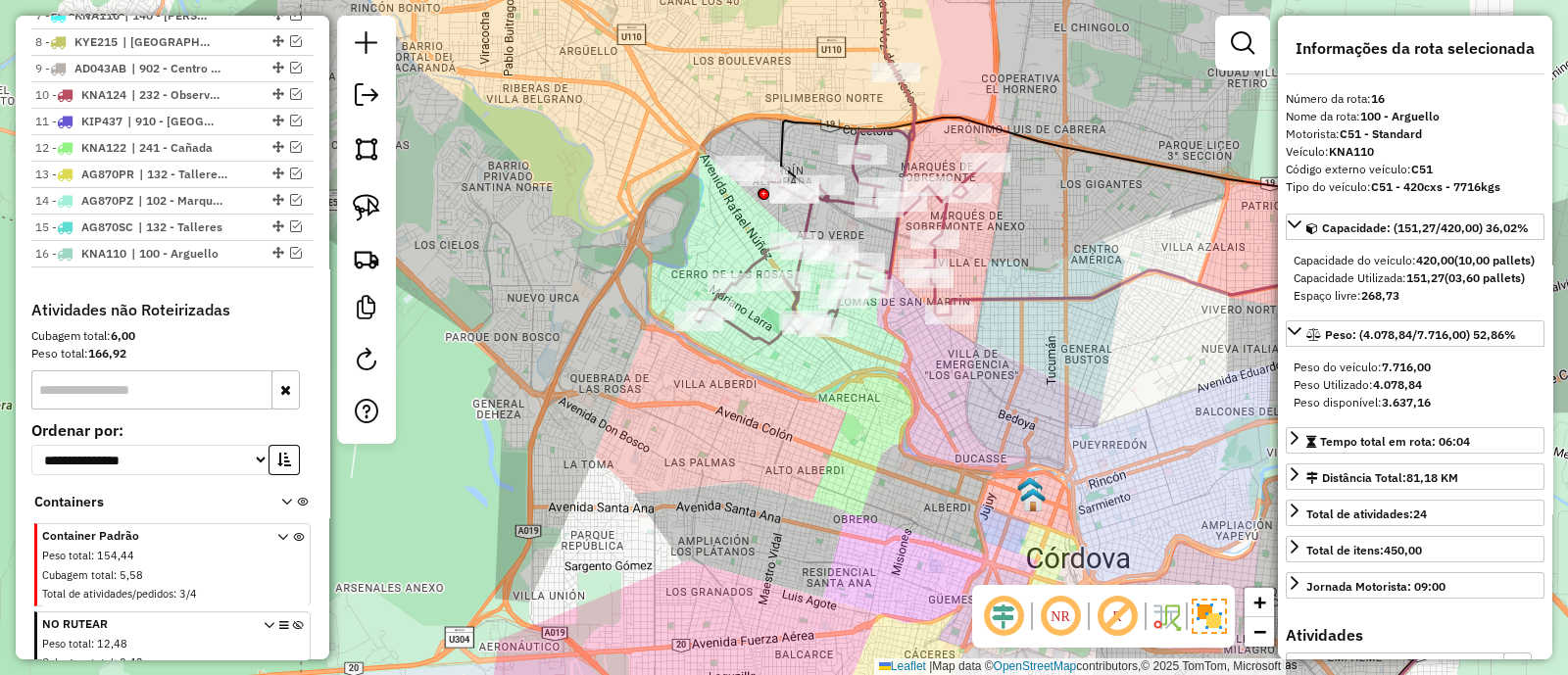
scroll to position [876, 0]
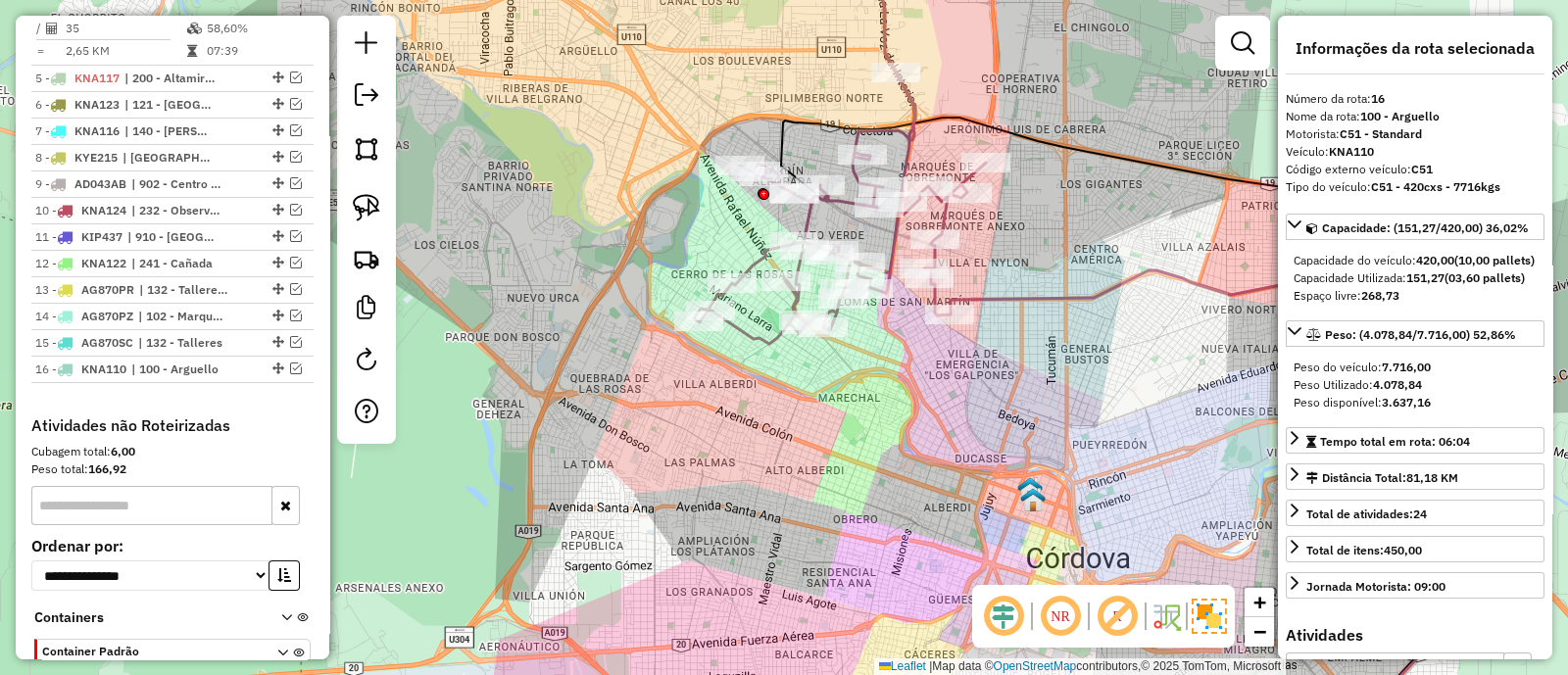
click at [812, 216] on icon at bounding box center [840, 138] width 292 height 412
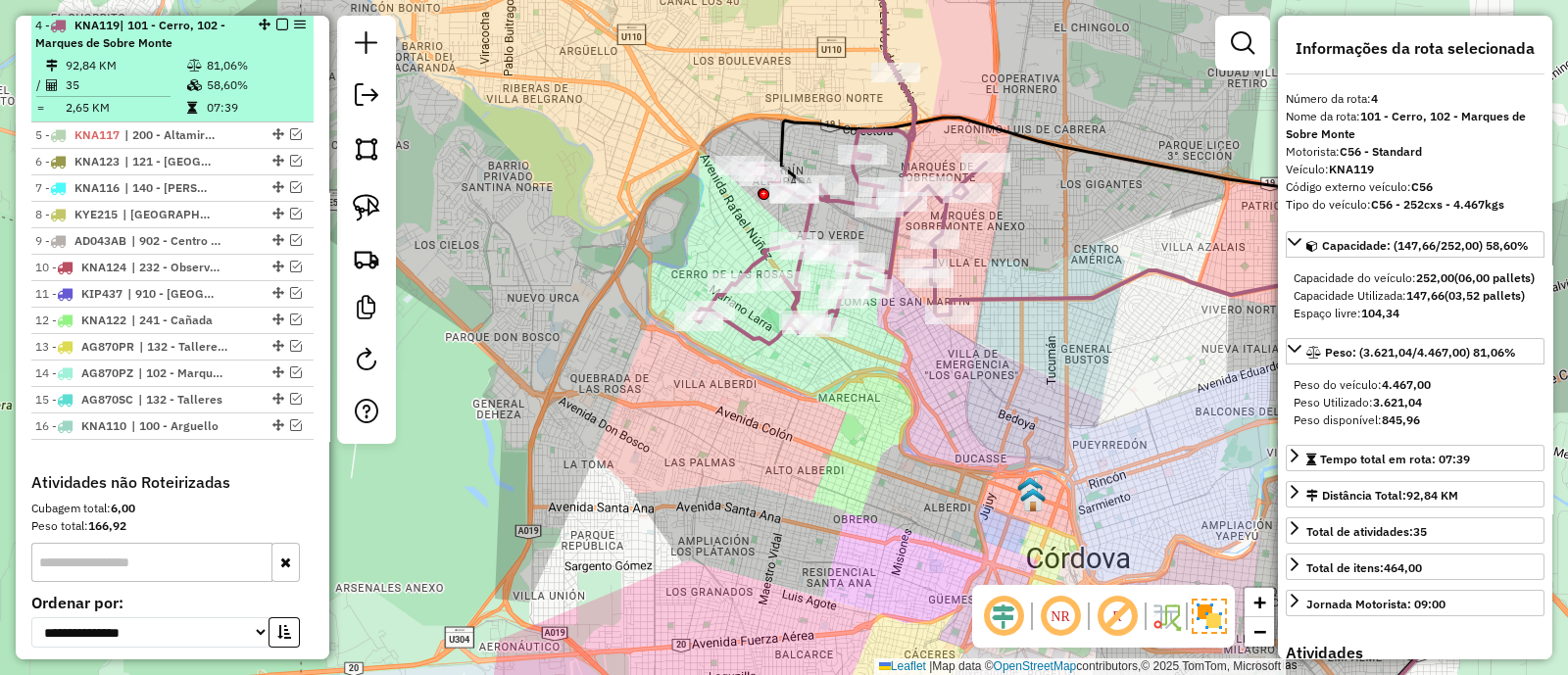
scroll to position [813, 0]
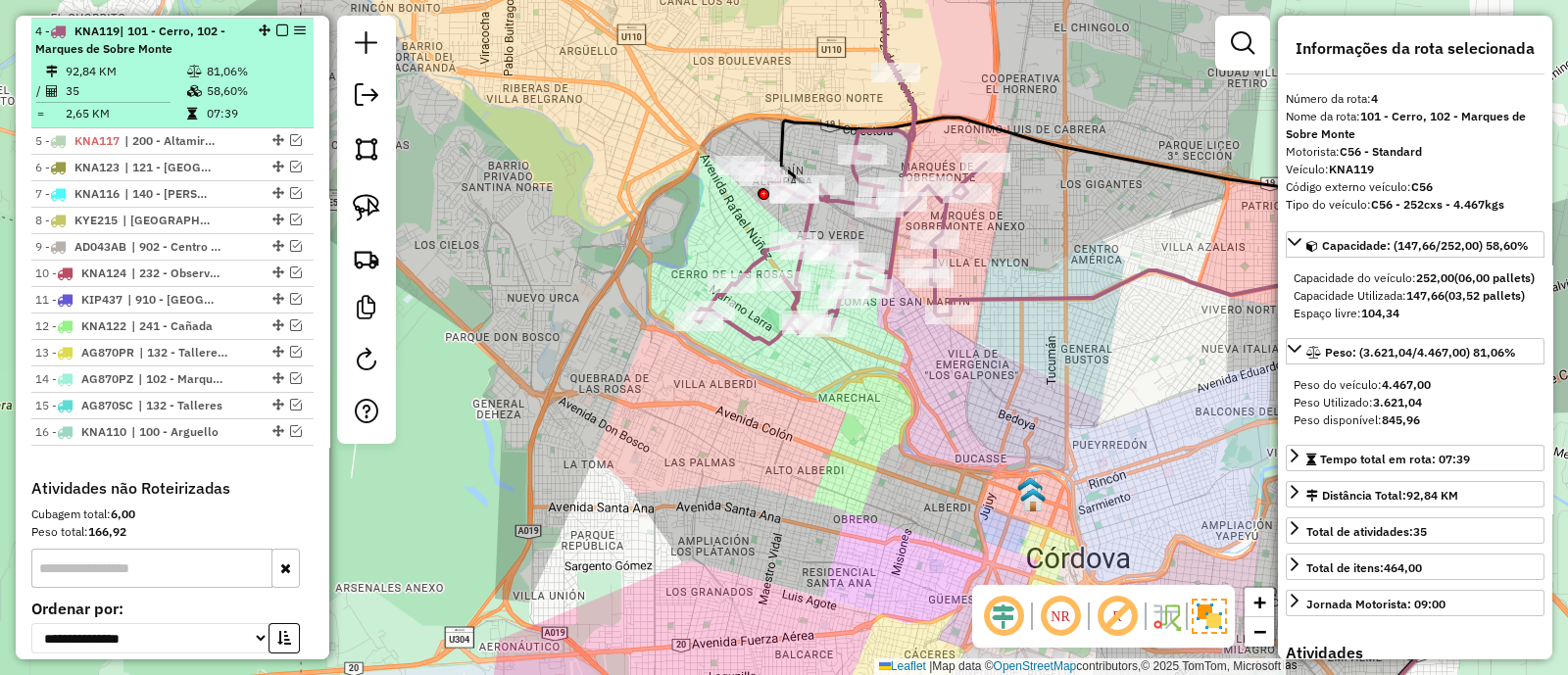
click at [276, 29] on em at bounding box center [282, 31] width 12 height 12
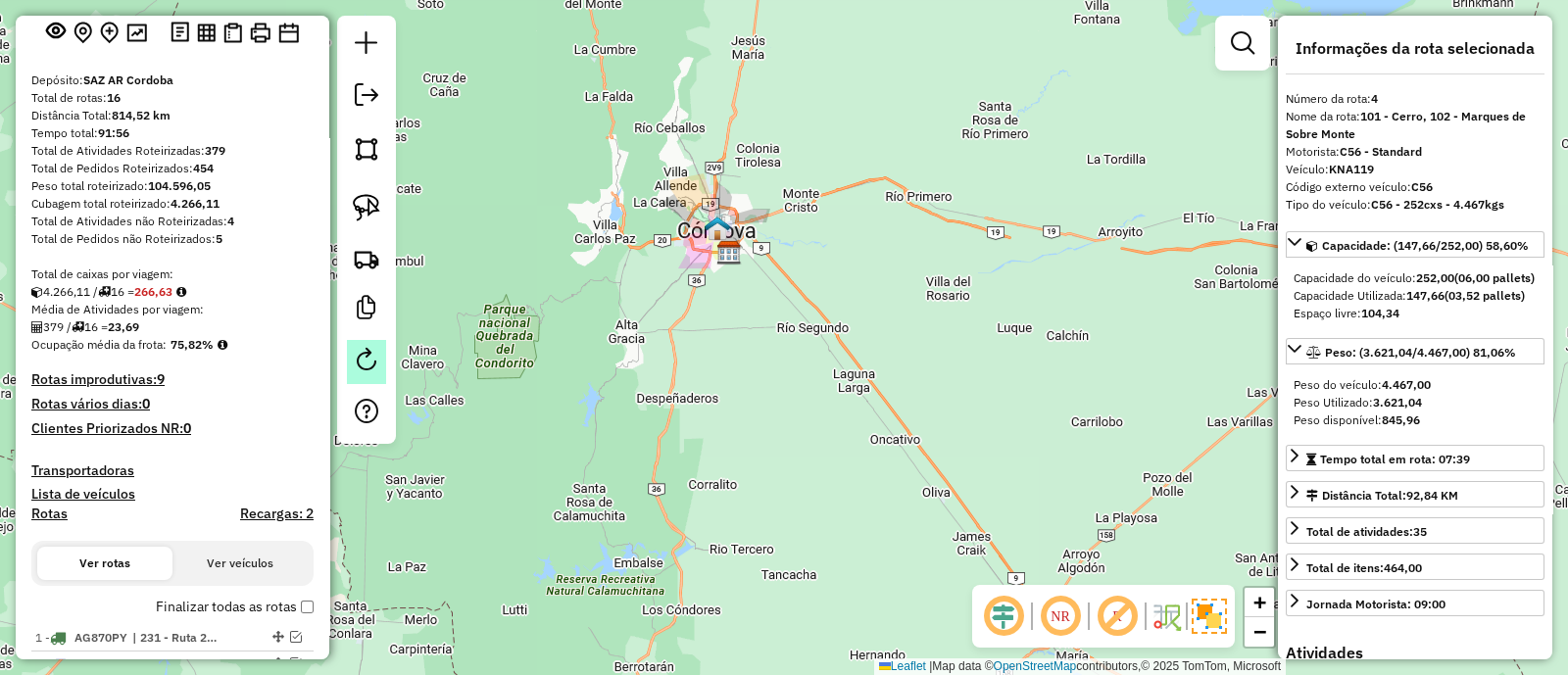
scroll to position [79, 0]
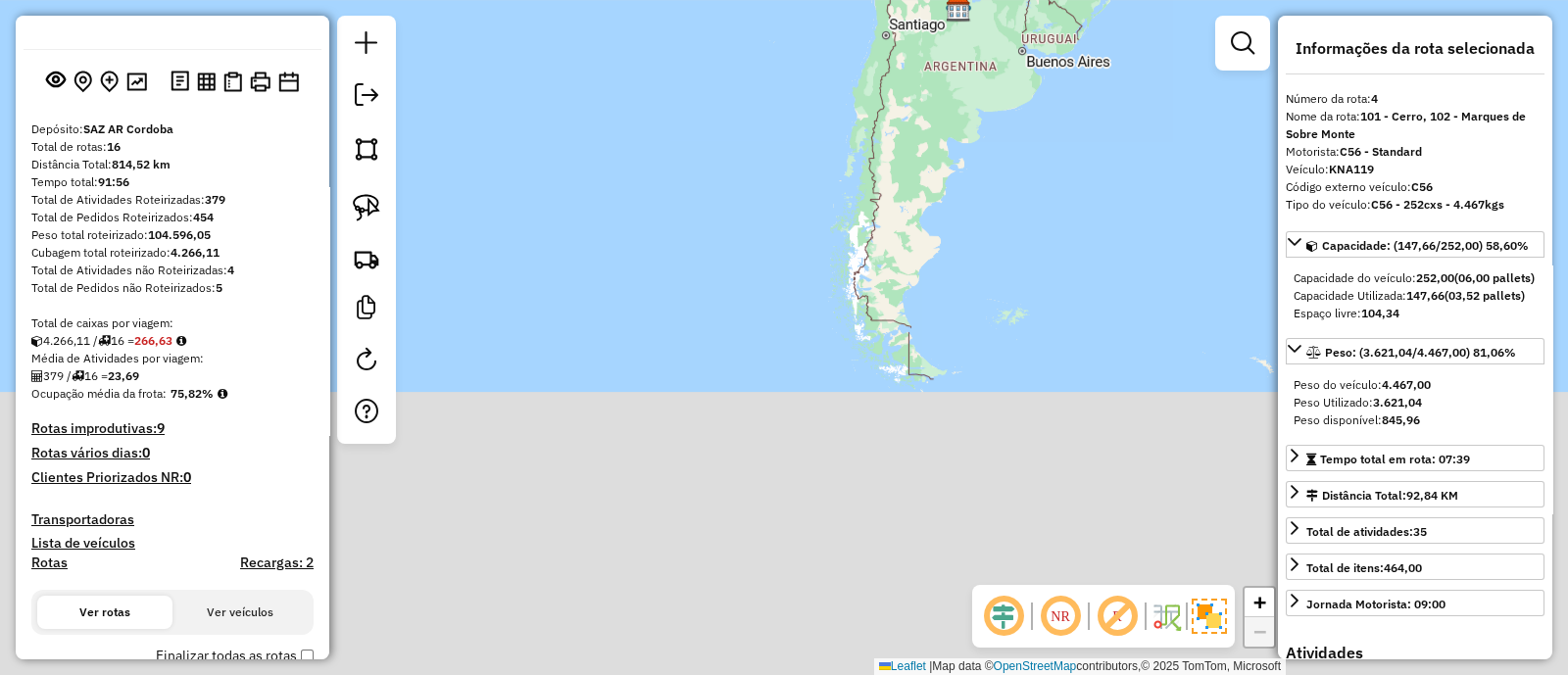
drag, startPoint x: 786, startPoint y: 375, endPoint x: 920, endPoint y: 46, distance: 355.2
click at [909, 60] on div "Janela de atendimento Grade de atendimento Capacidade Transportadoras Veículos …" at bounding box center [784, 337] width 1568 height 675
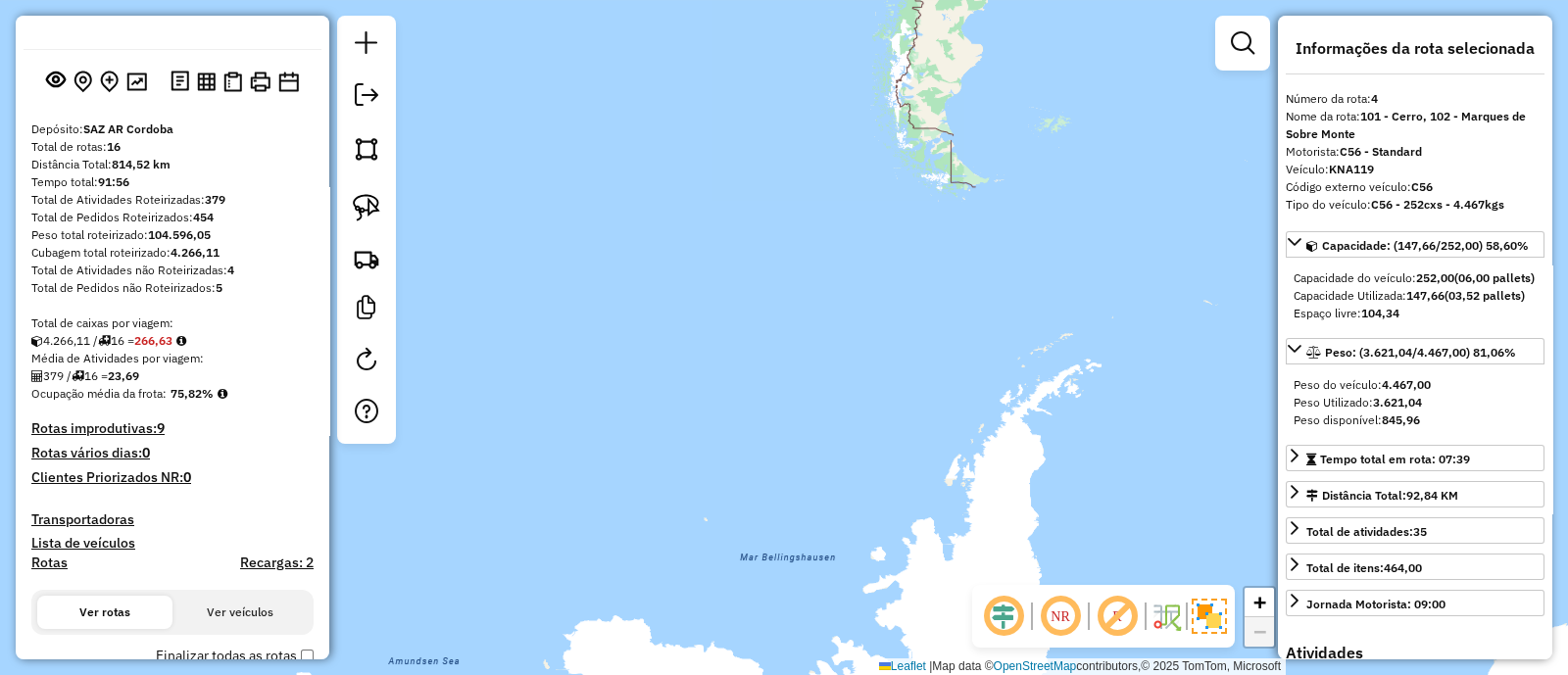
drag, startPoint x: 799, startPoint y: 411, endPoint x: 846, endPoint y: 51, distance: 363.1
click at [847, 51] on div "Janela de atendimento Grade de atendimento Capacidade Transportadoras Veículos …" at bounding box center [784, 337] width 1568 height 675
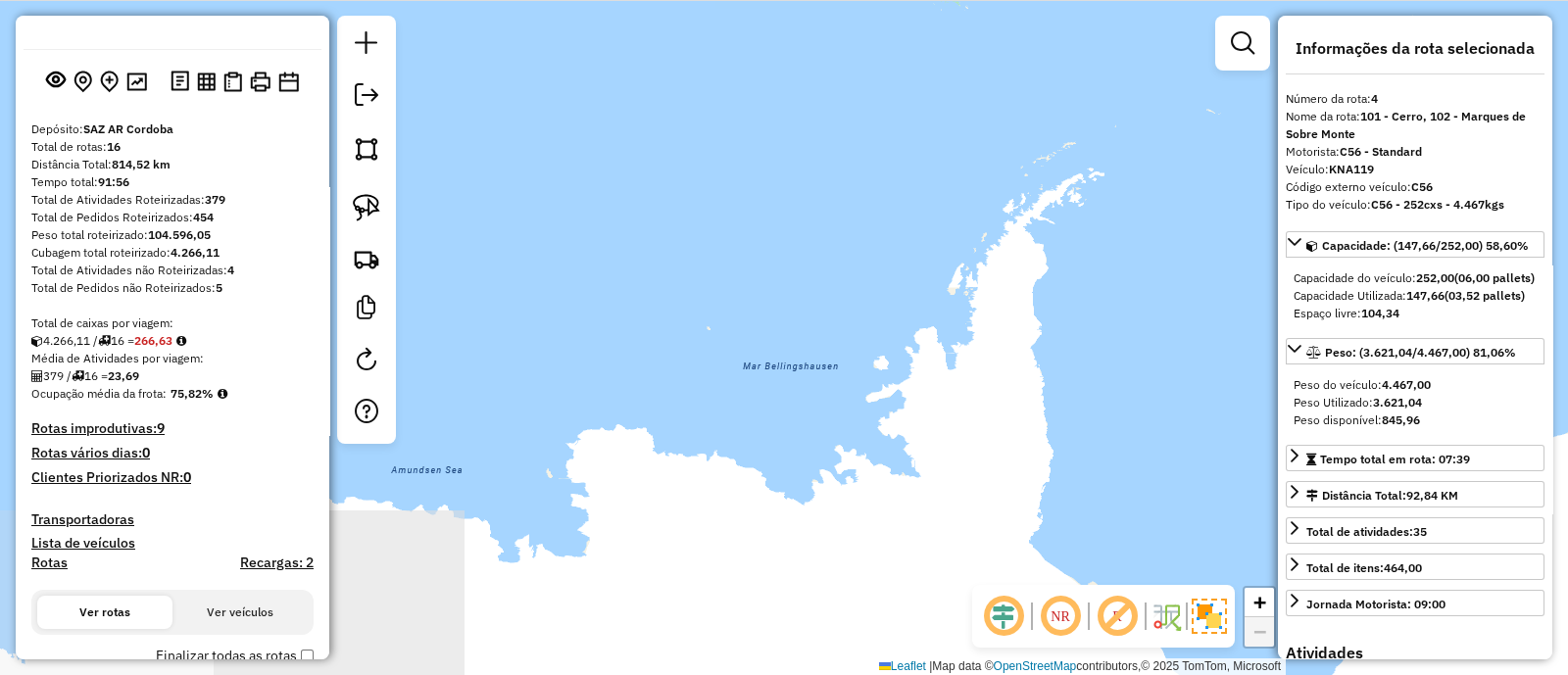
drag, startPoint x: 970, startPoint y: 298, endPoint x: 752, endPoint y: 93, distance: 299.2
click at [760, 90] on div "Janela de atendimento Grade de atendimento Capacidade Transportadoras Veículos …" at bounding box center [784, 337] width 1568 height 675
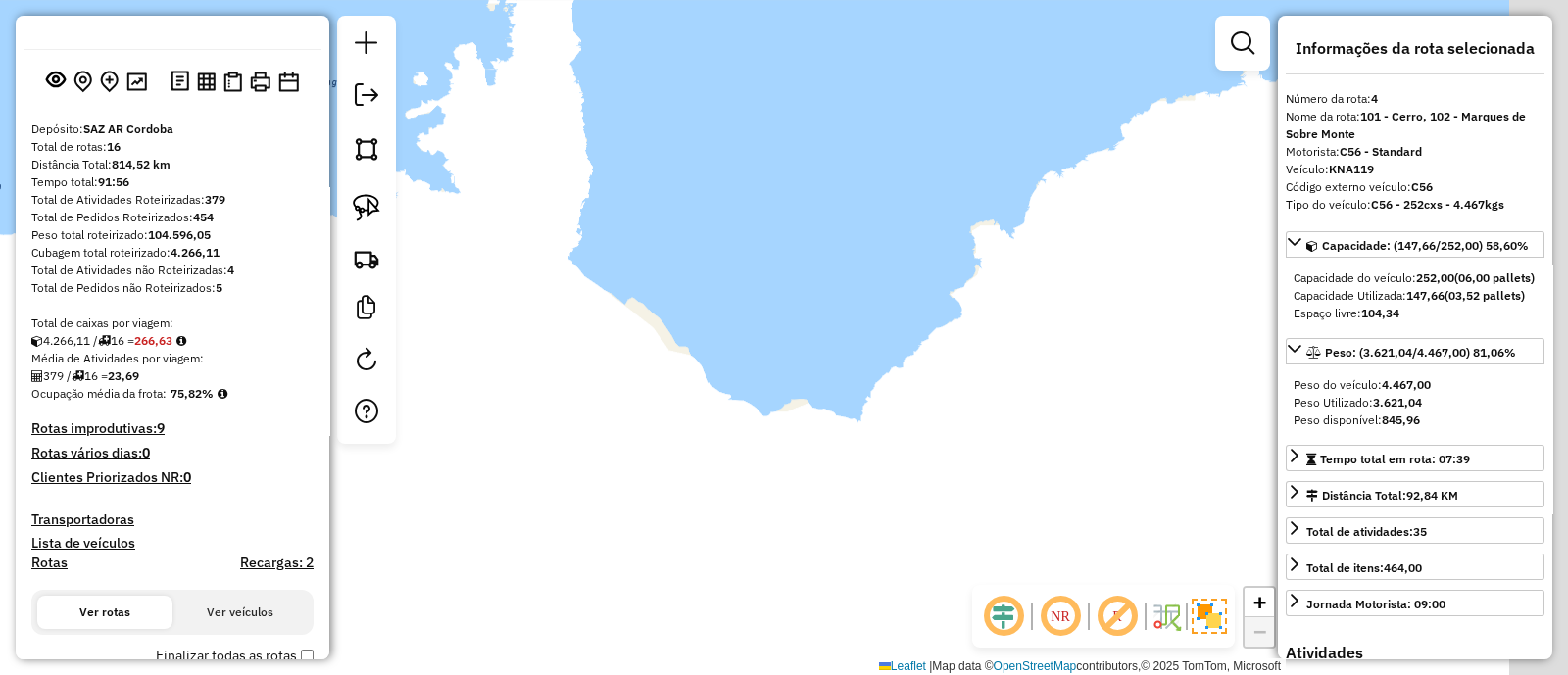
drag, startPoint x: 984, startPoint y: 252, endPoint x: 725, endPoint y: 169, distance: 272.0
click at [725, 169] on div "Janela de atendimento Grade de atendimento Capacidade Transportadoras Veículos …" at bounding box center [784, 337] width 1568 height 675
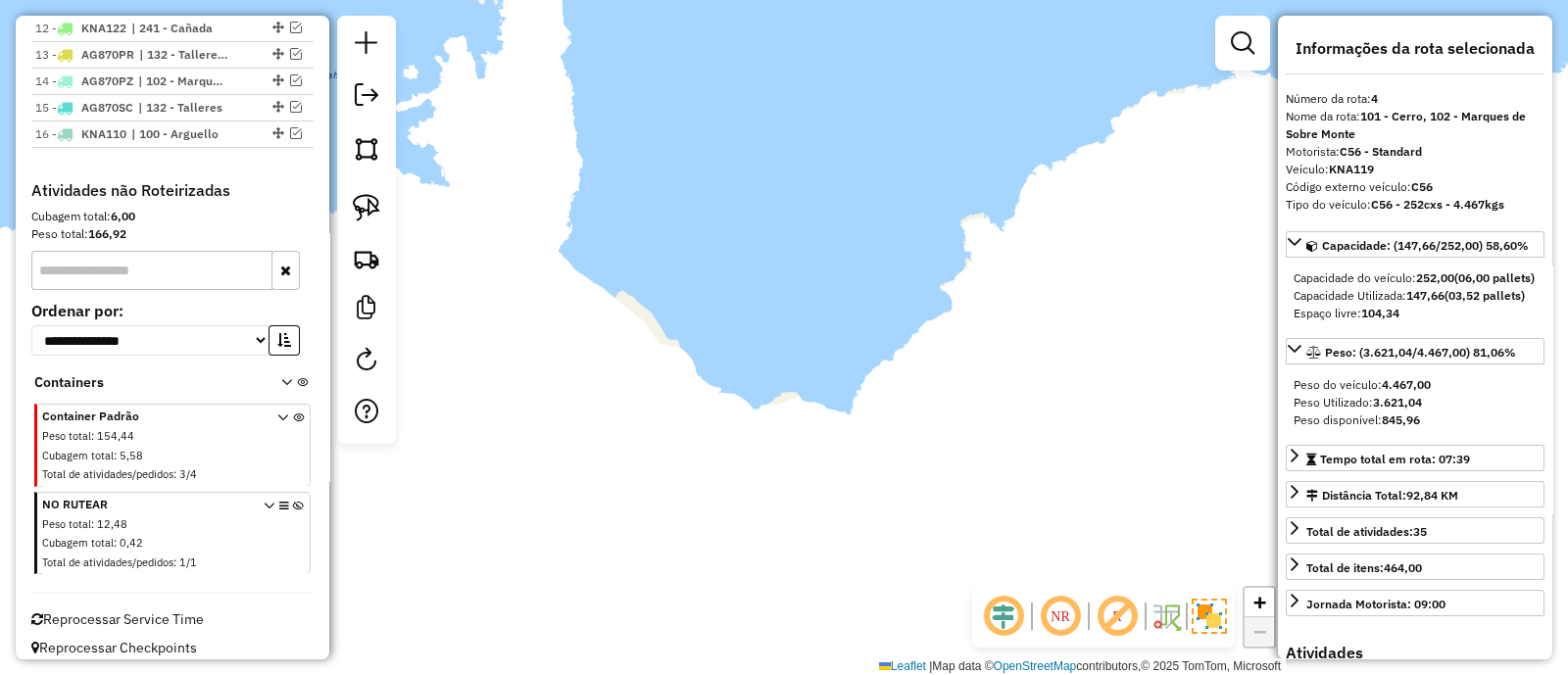
scroll to position [1038, 0]
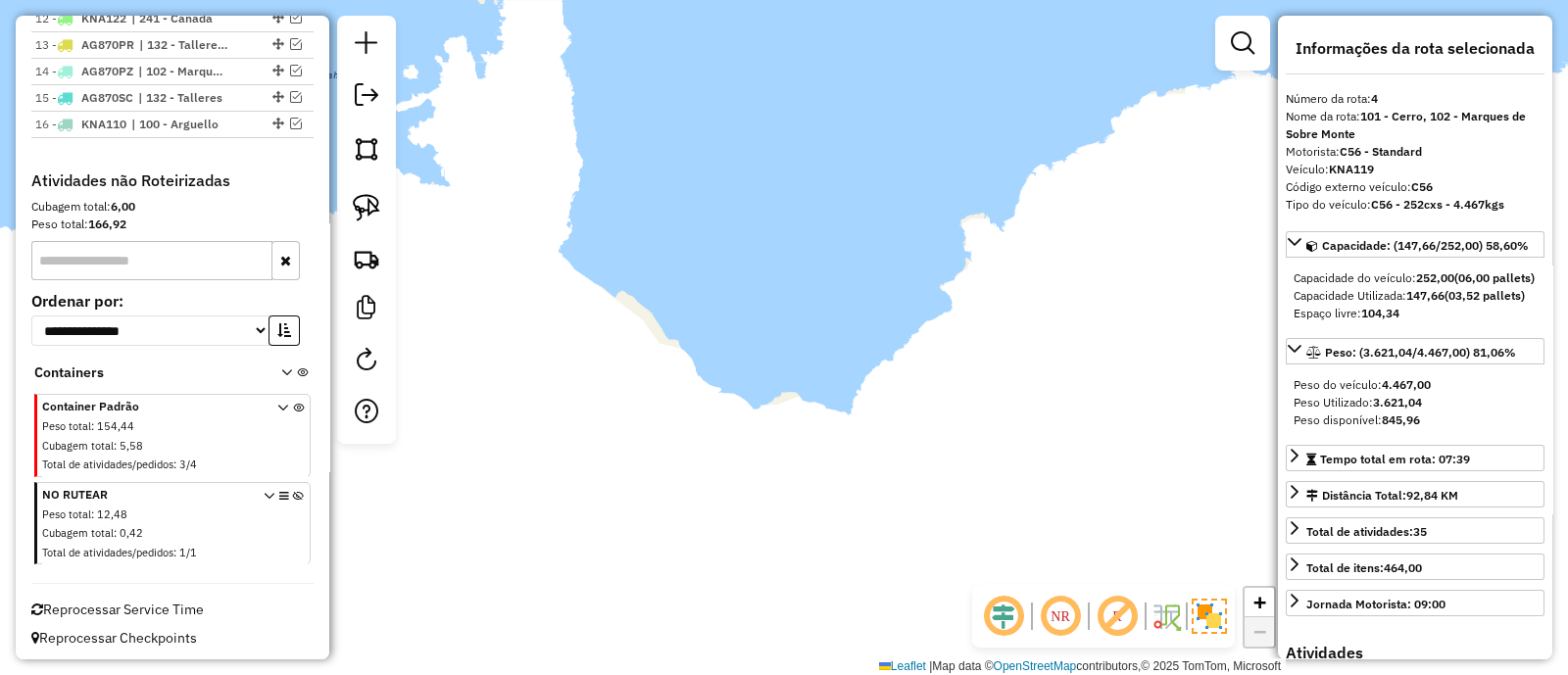
click at [115, 400] on span "Container Padrão" at bounding box center [147, 407] width 212 height 18
click at [280, 404] on icon at bounding box center [282, 439] width 11 height 74
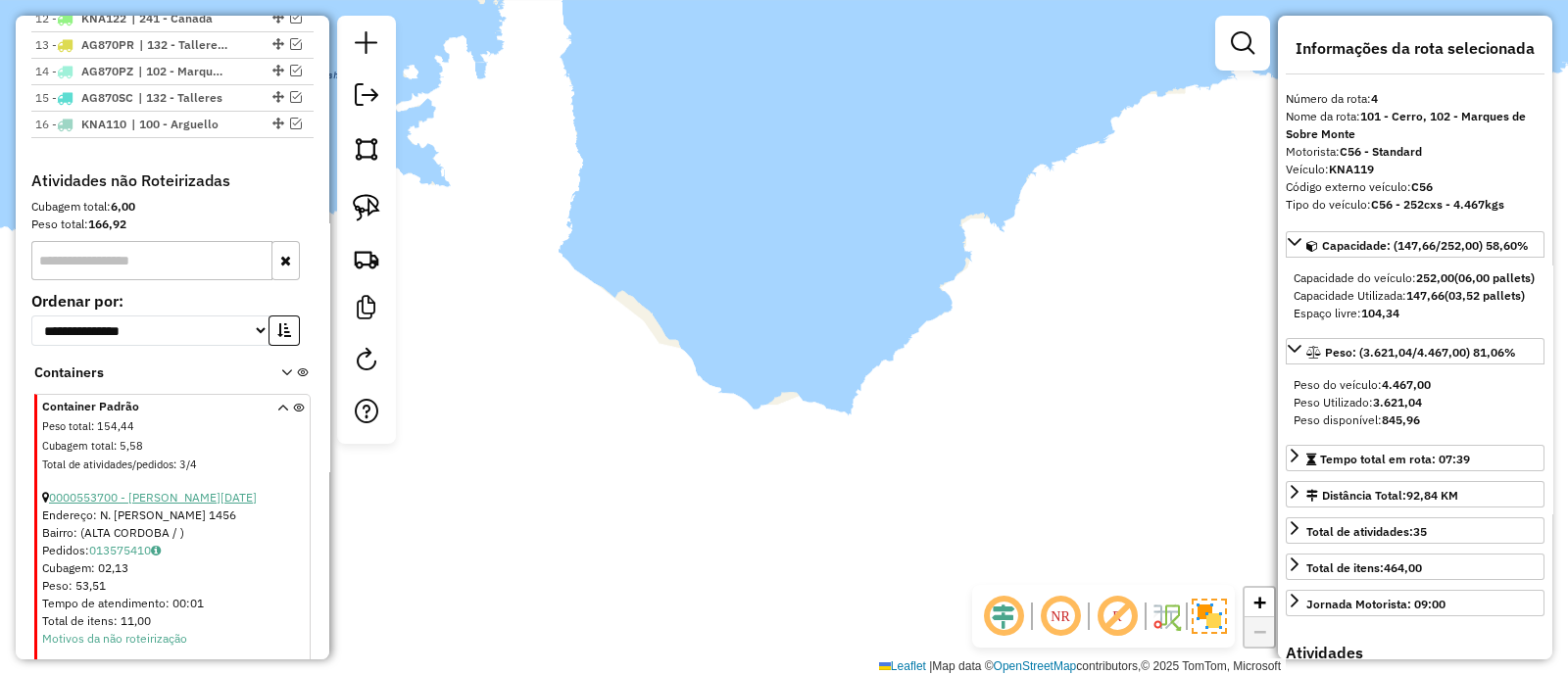
click at [170, 496] on link "0000553700 - Aguero Johana Lucia" at bounding box center [152, 497] width 208 height 15
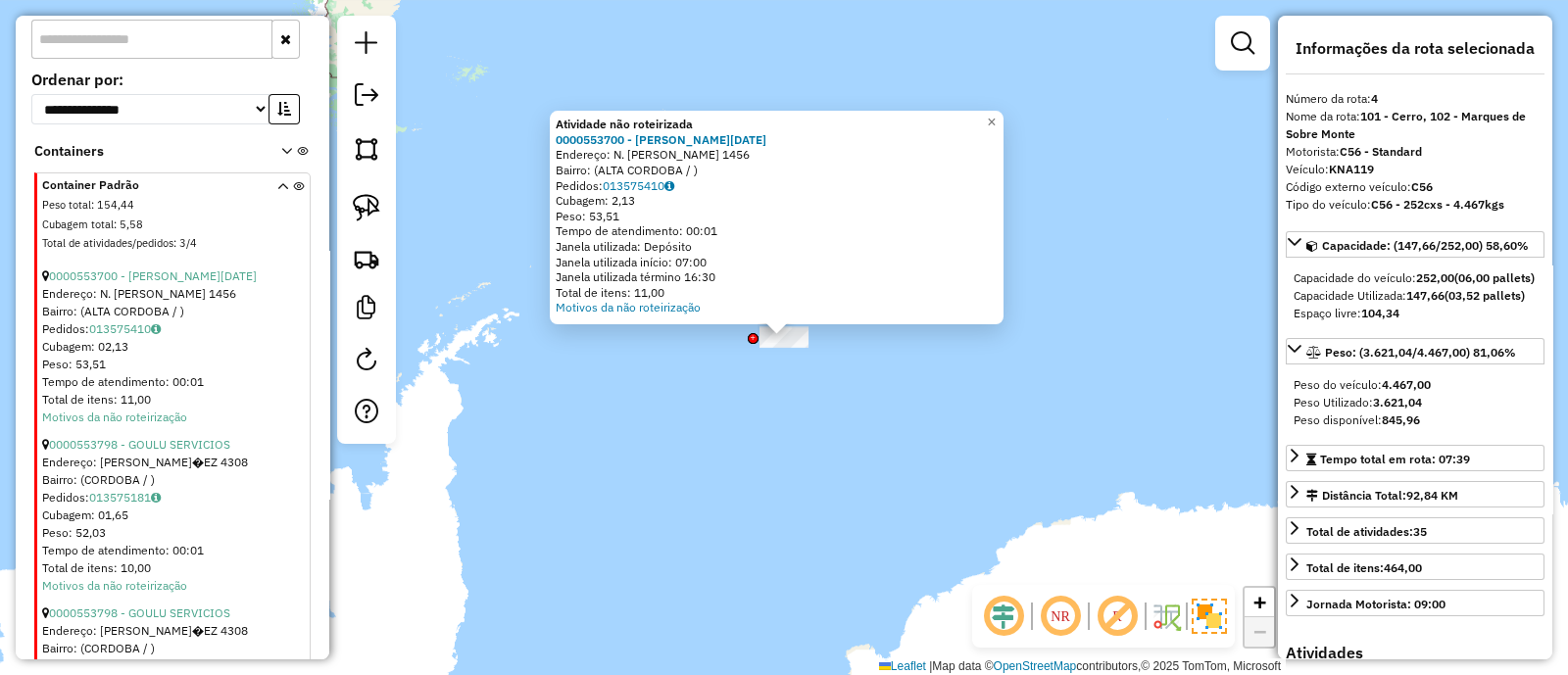
scroll to position [1283, 0]
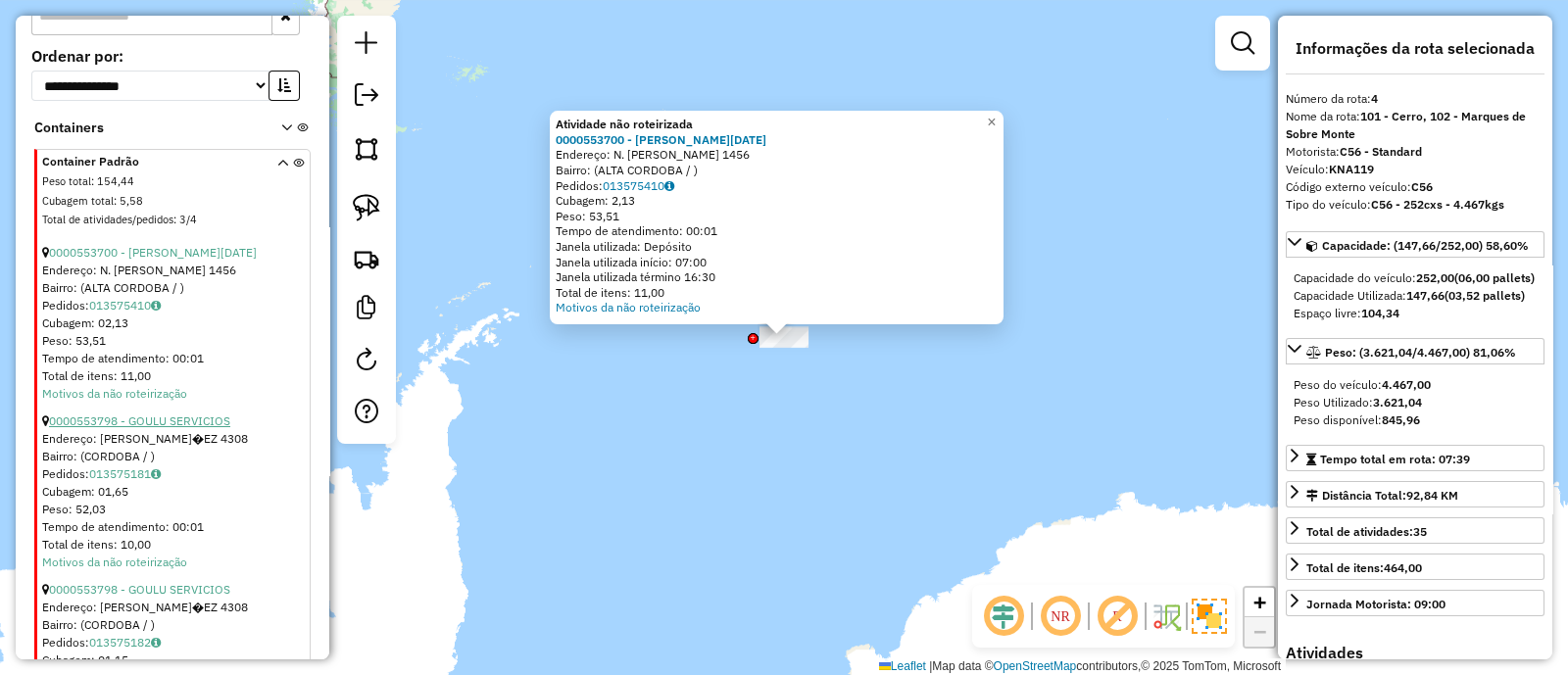
click at [166, 422] on link "0000553798 - GOULU SERVICIOS" at bounding box center [139, 421] width 181 height 15
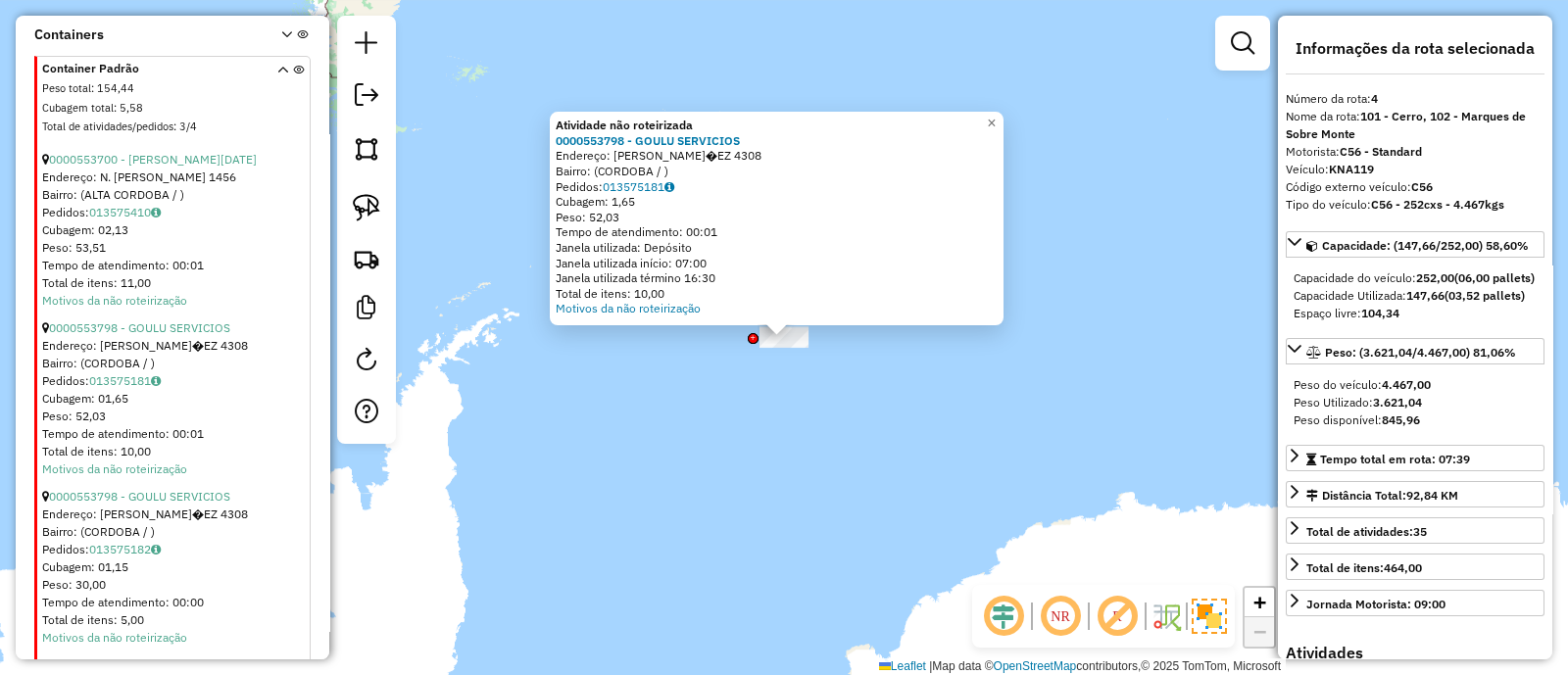
scroll to position [1528, 0]
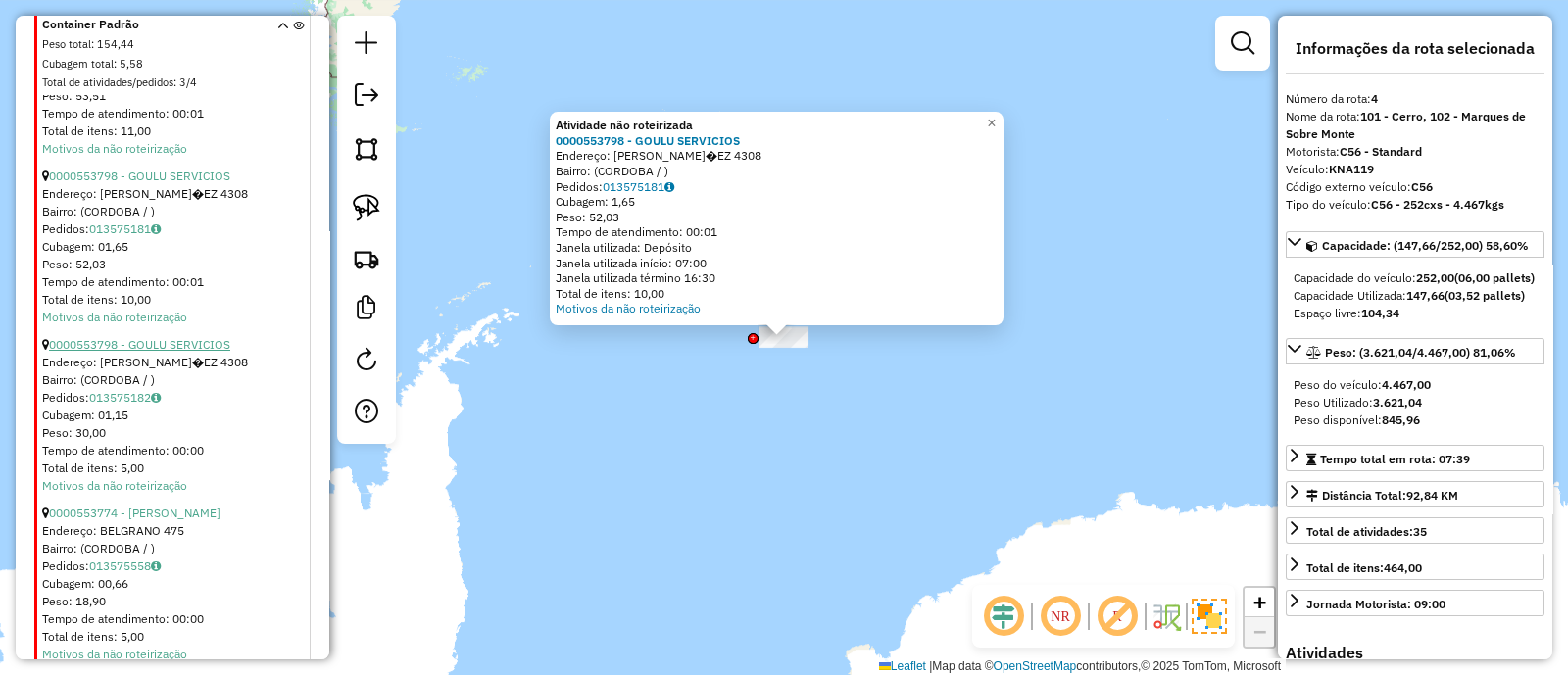
click at [158, 345] on link "0000553798 - GOULU SERVICIOS" at bounding box center [139, 344] width 181 height 15
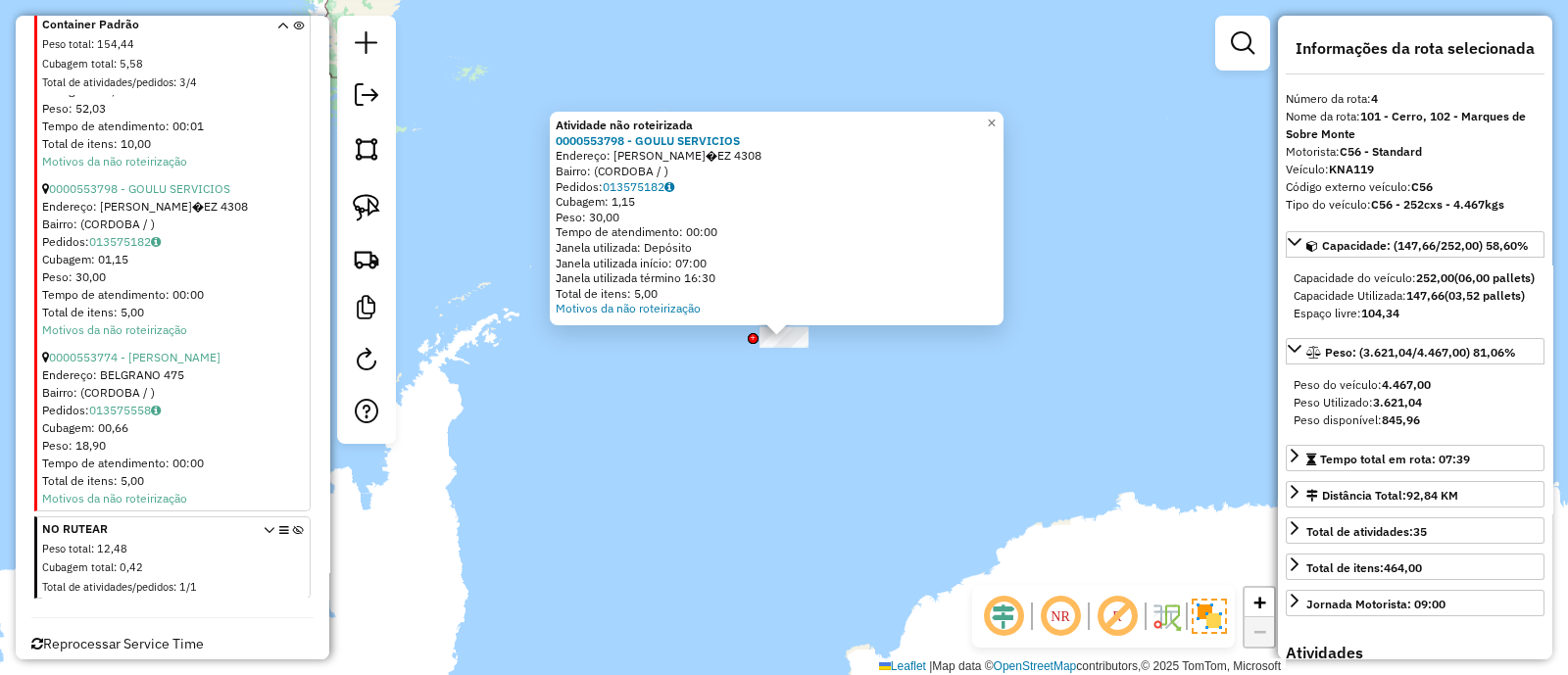
scroll to position [1718, 0]
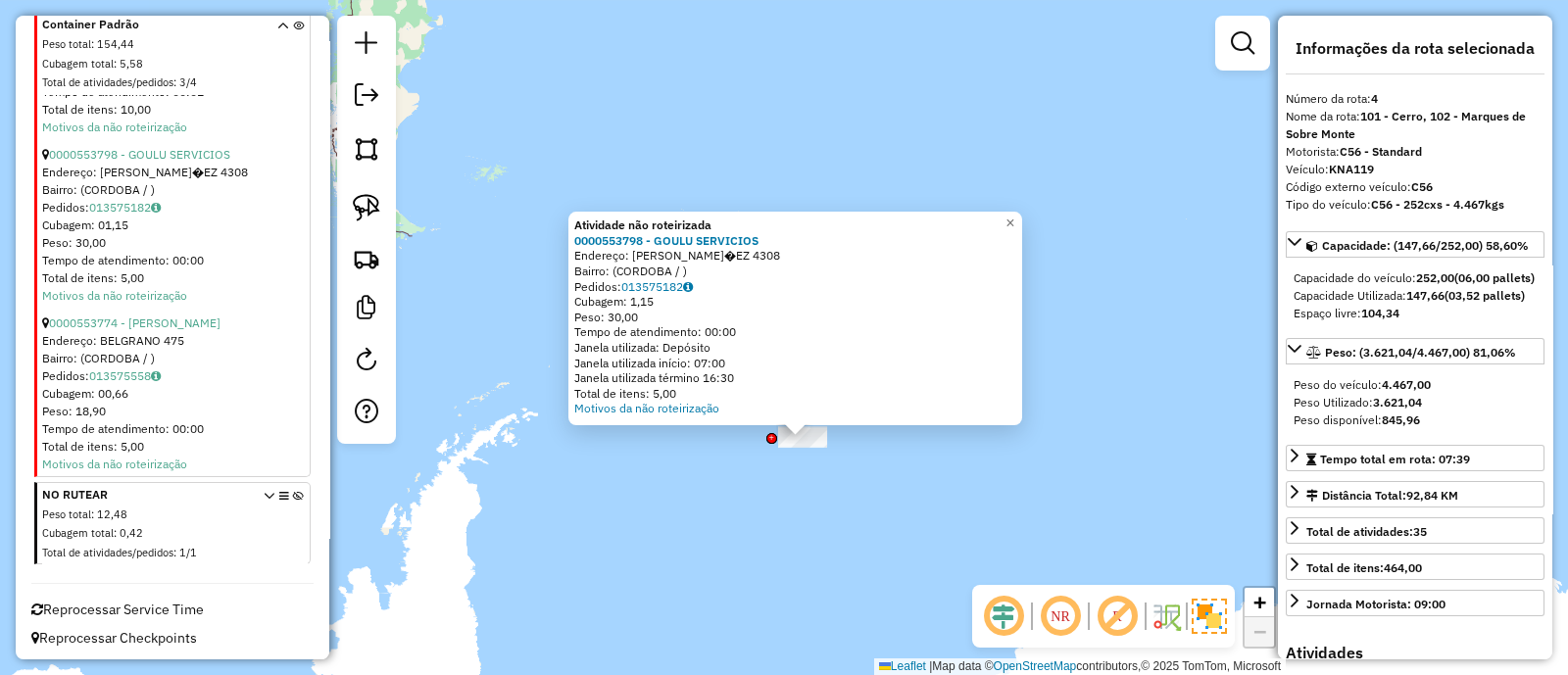
drag, startPoint x: 864, startPoint y: 363, endPoint x: 882, endPoint y: 462, distance: 100.6
click at [882, 462] on div "Atividade não roteirizada 0000553798 - GOULU SERVICIOS Endereço: RAFAEL NU�EZ 4…" at bounding box center [784, 337] width 1568 height 675
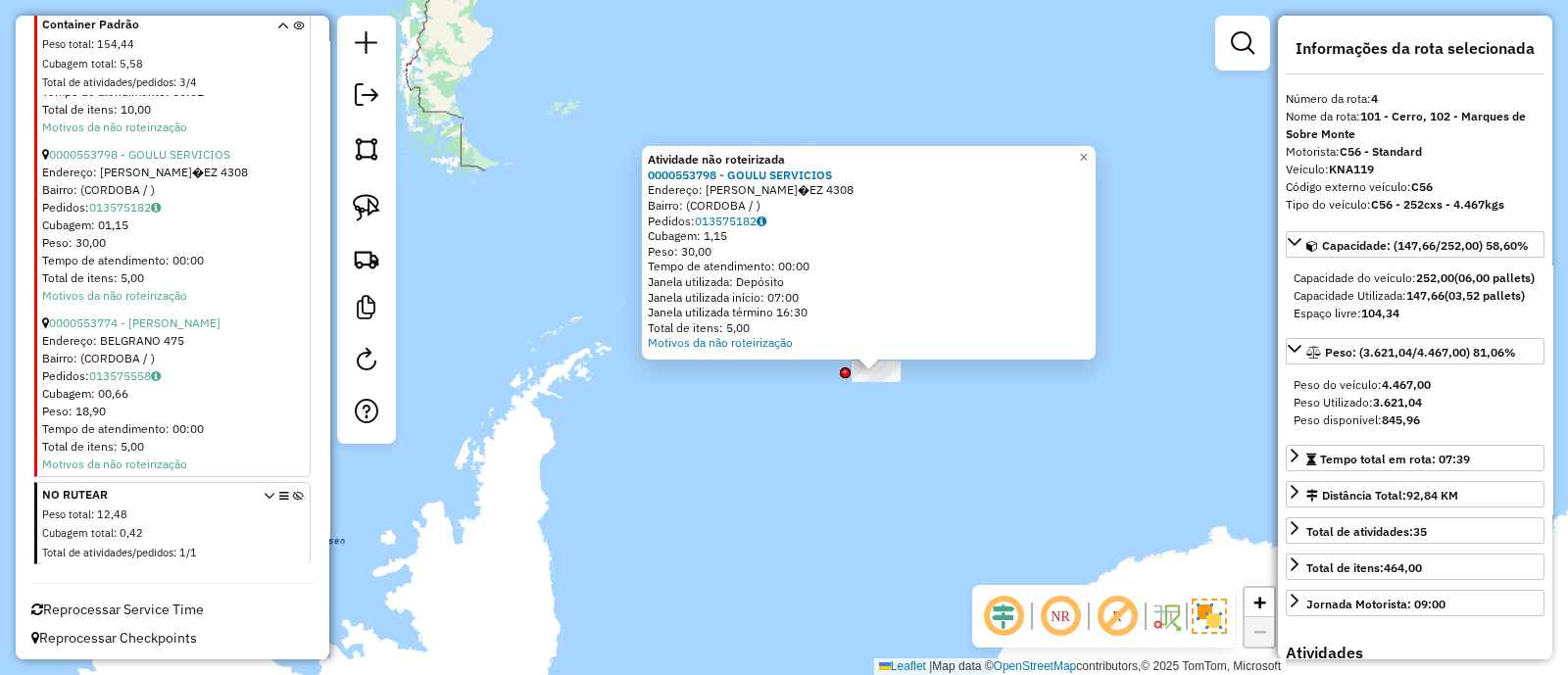
drag, startPoint x: 789, startPoint y: 488, endPoint x: 863, endPoint y: 422, distance: 99.2
click at [863, 422] on div "Atividade não roteirizada 0000553798 - GOULU SERVICIOS Endereço: RAFAEL NU�EZ 4…" at bounding box center [784, 337] width 1568 height 675
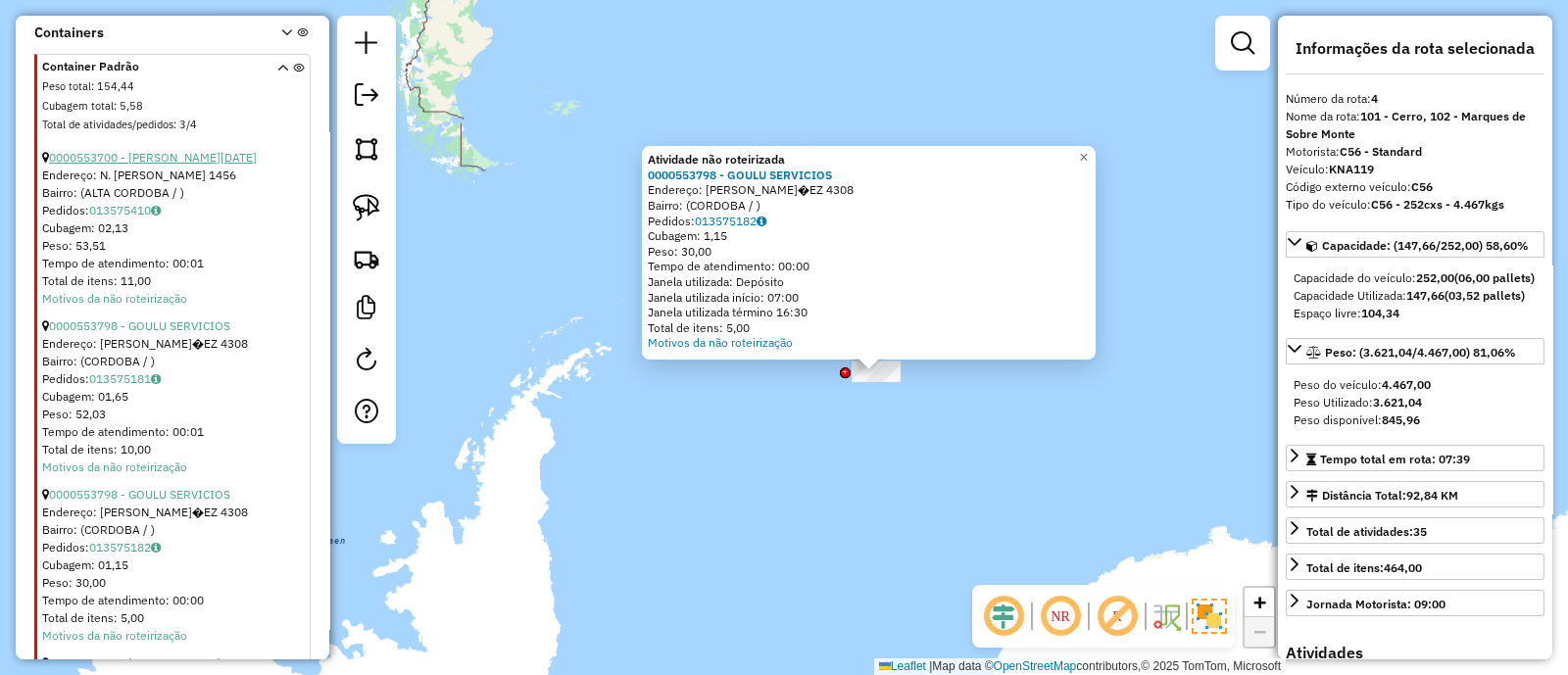
scroll to position [1351, 0]
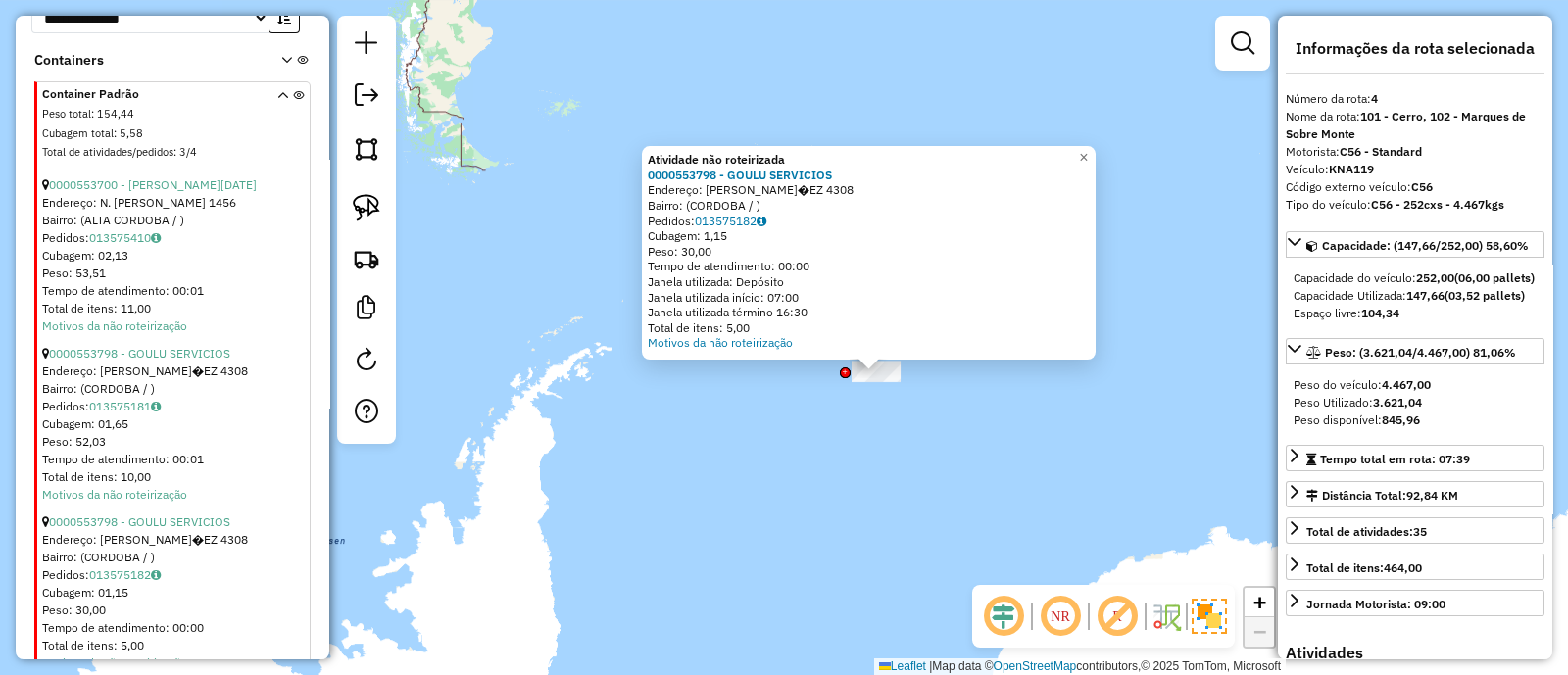
click at [323, 411] on div "Informações da Sessão 1292350 - 13/10/2025 Criação: 10/10/2025 15:47 Depósito: …" at bounding box center [172, 338] width 313 height 644
drag, startPoint x: 322, startPoint y: 448, endPoint x: 320, endPoint y: 468, distance: 20.1
click at [320, 468] on div "Informações da Sessão 1292350 - 13/10/2025 Criação: 10/10/2025 15:47 Depósito: …" at bounding box center [172, 338] width 313 height 644
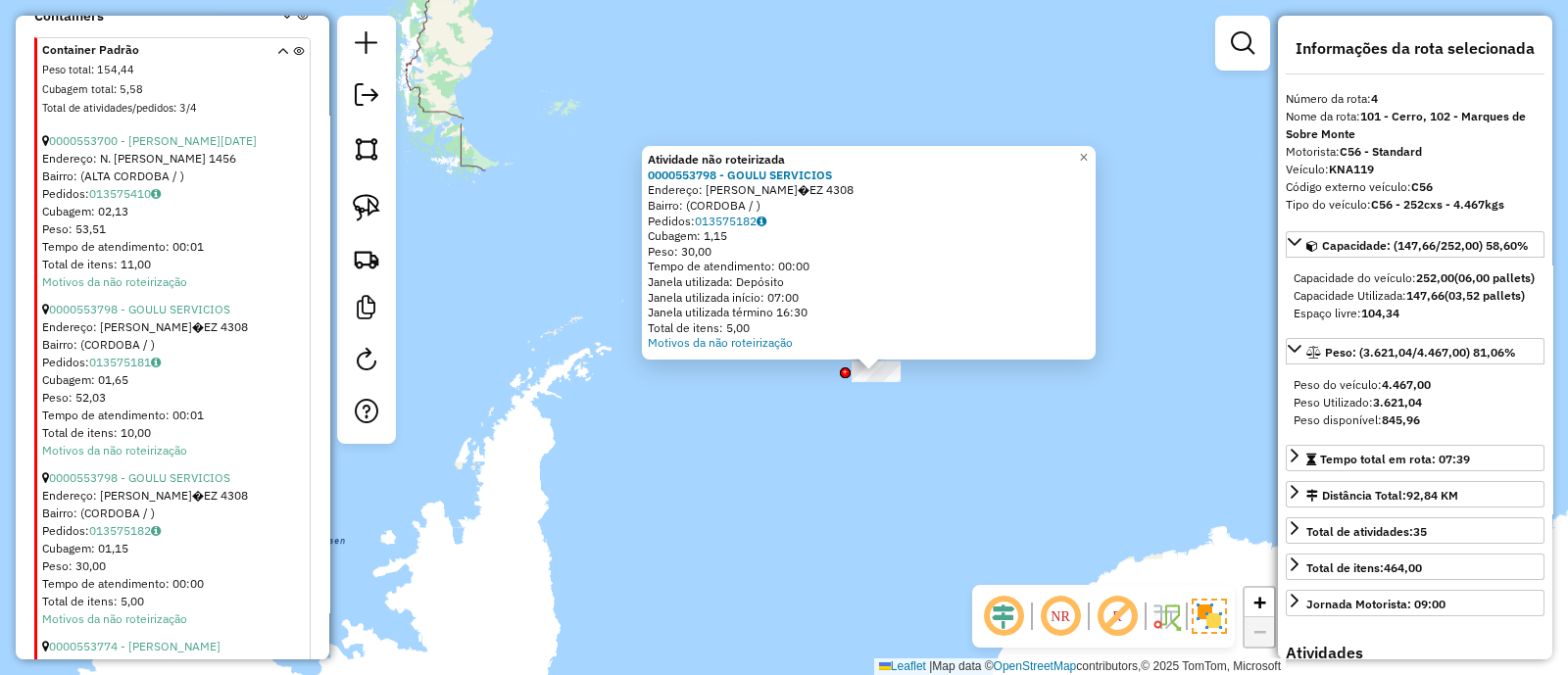
scroll to position [1407, 0]
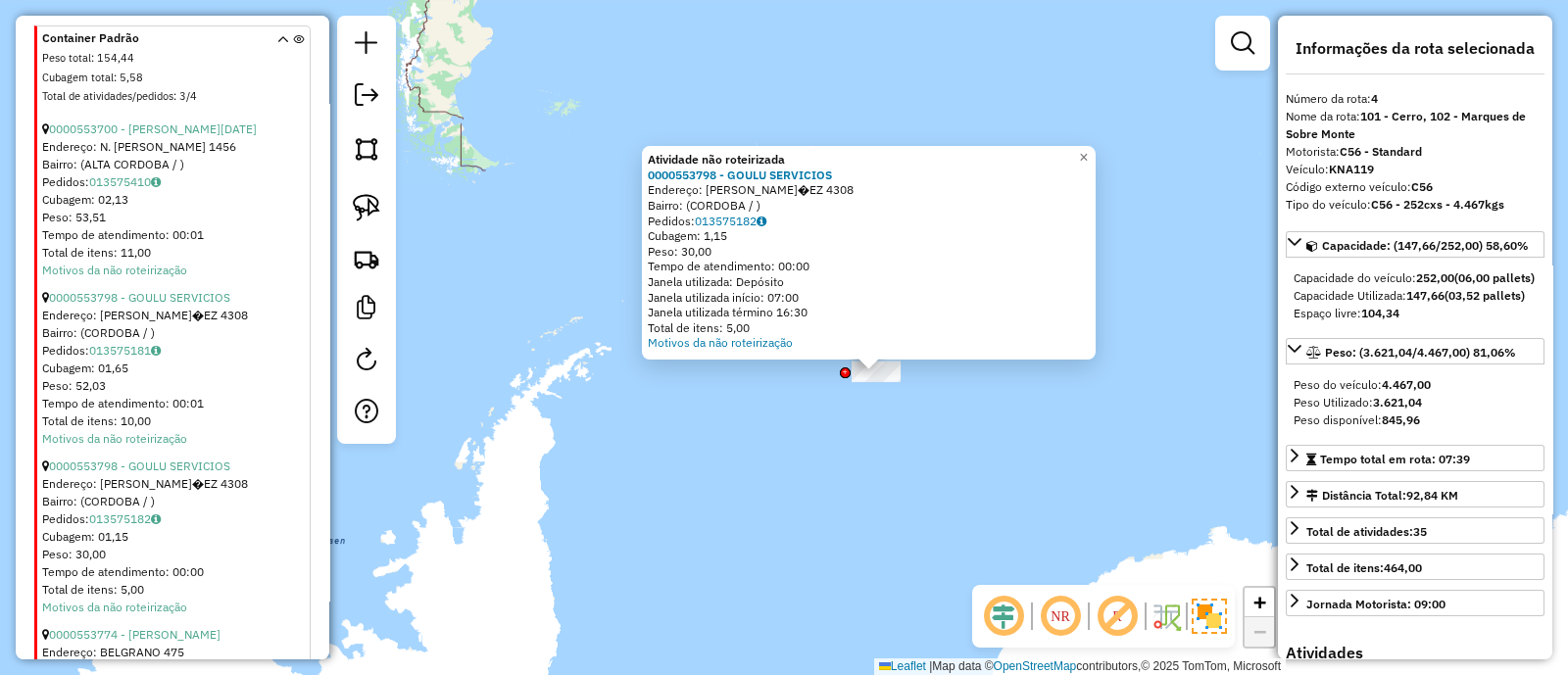
click at [280, 448] on li "0000553798 - GOULU SERVICIOS Endereço: RAFAEL NU�EZ 4308 Bairro: (CORDOBA / ) P…" at bounding box center [174, 533] width 264 height 169
click at [743, 430] on div "Atividade não roteirizada 0000553798 - GOULU SERVICIOS Endereço: RAFAEL NU�EZ 4…" at bounding box center [784, 337] width 1568 height 675
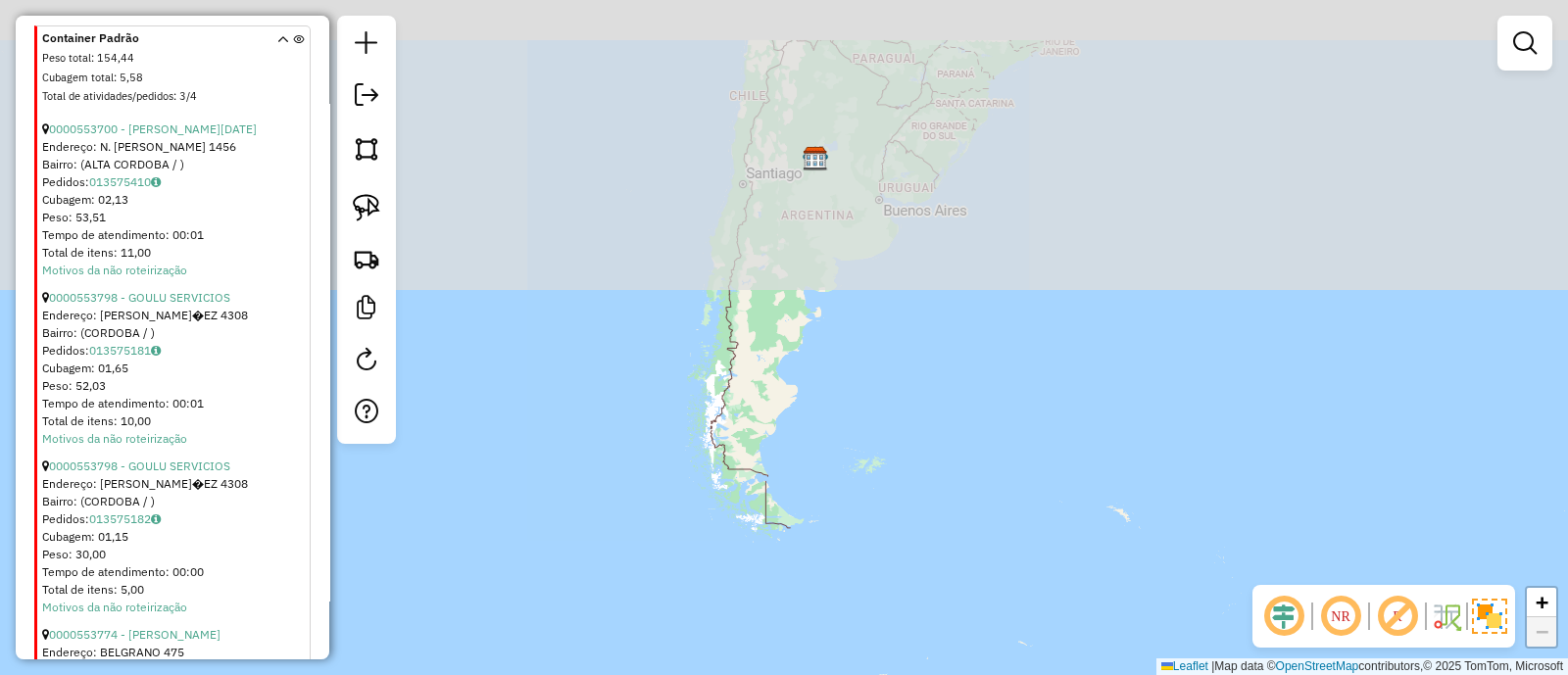
drag, startPoint x: 576, startPoint y: 221, endPoint x: 850, endPoint y: 570, distance: 443.7
click at [850, 570] on div "Janela de atendimento Grade de atendimento Capacidade Transportadoras Veículos …" at bounding box center [784, 337] width 1568 height 675
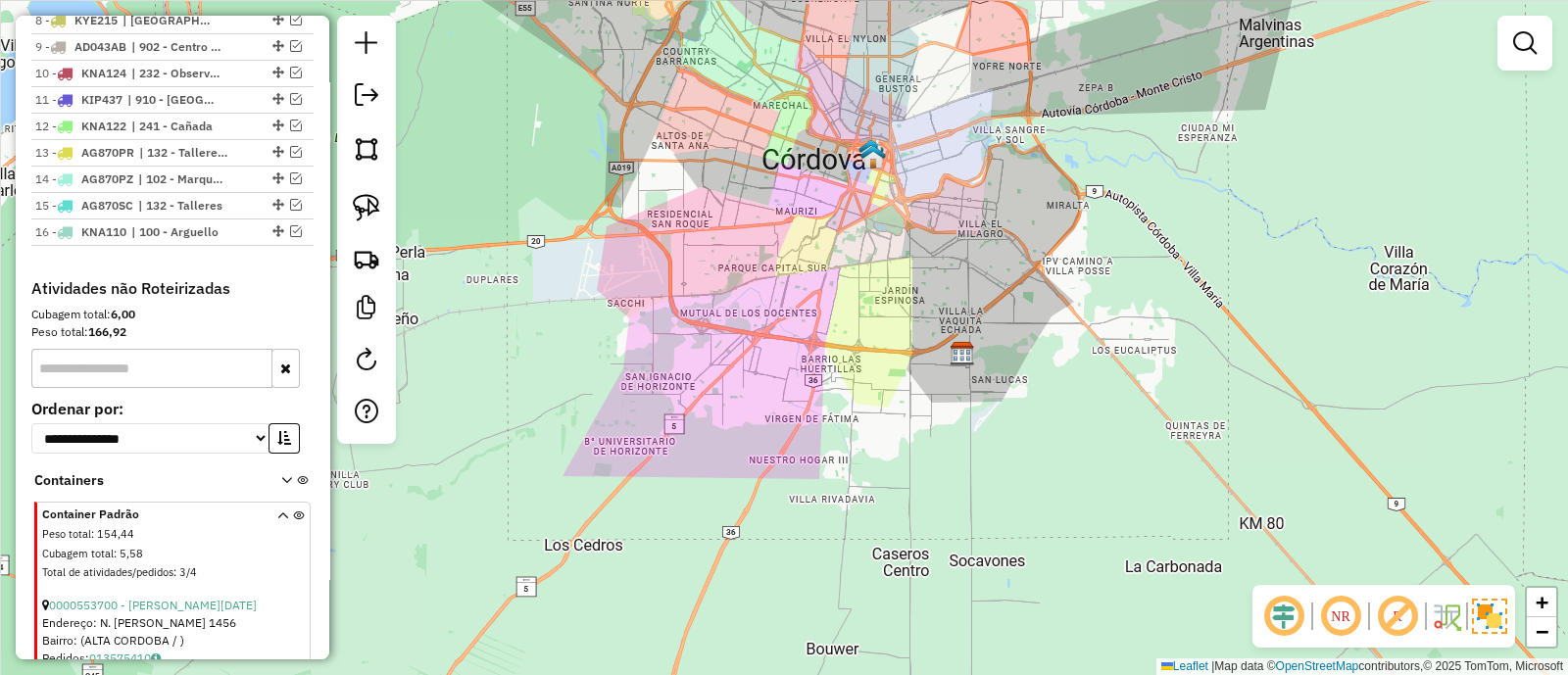
scroll to position [917, 0]
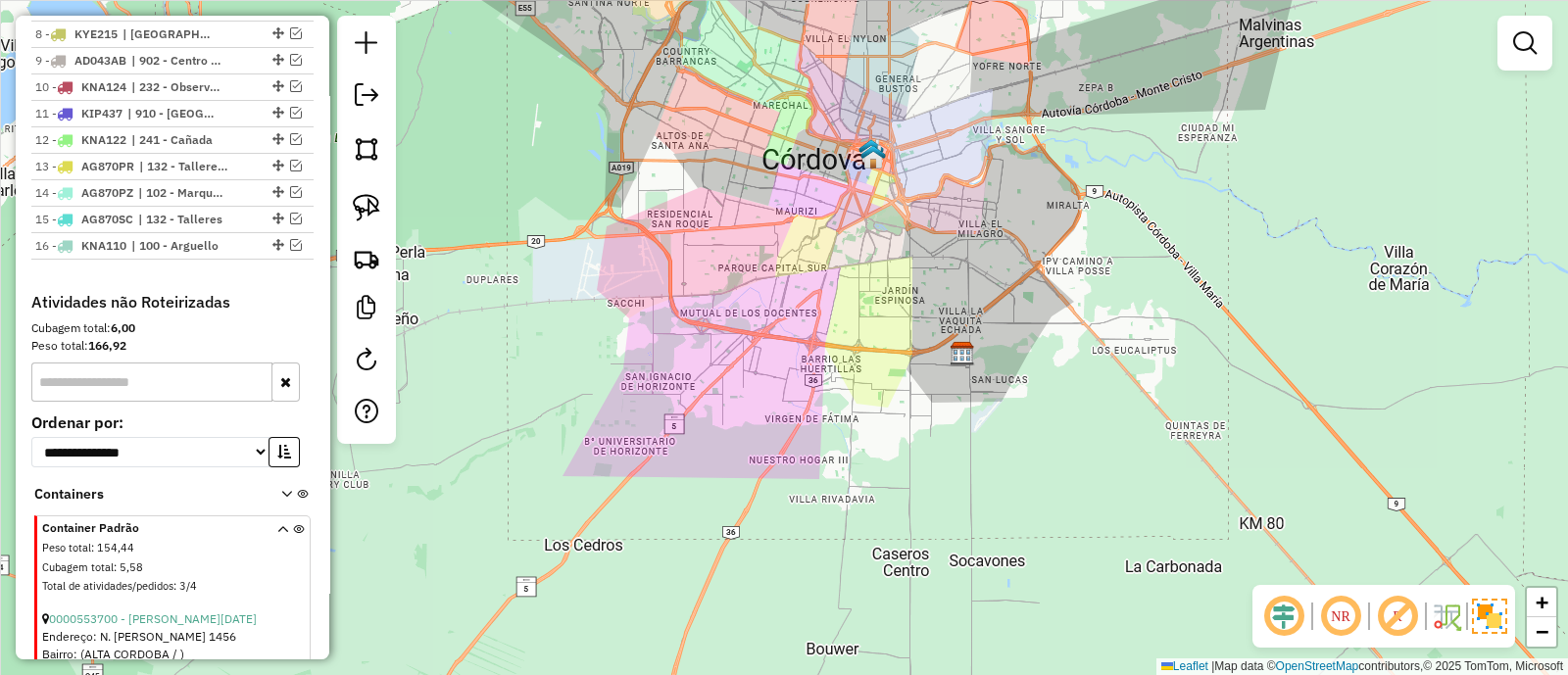
click at [277, 530] on icon at bounding box center [282, 561] width 11 height 74
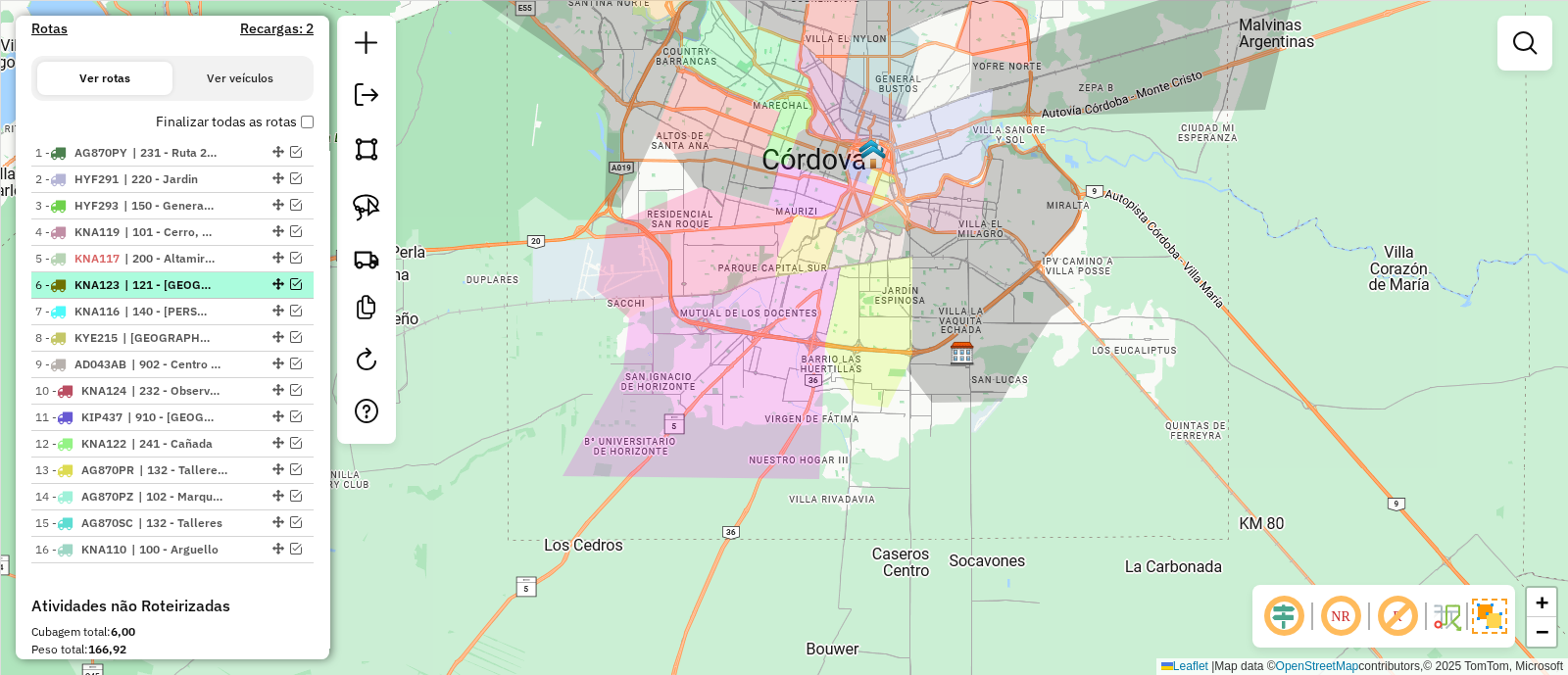
scroll to position [549, 0]
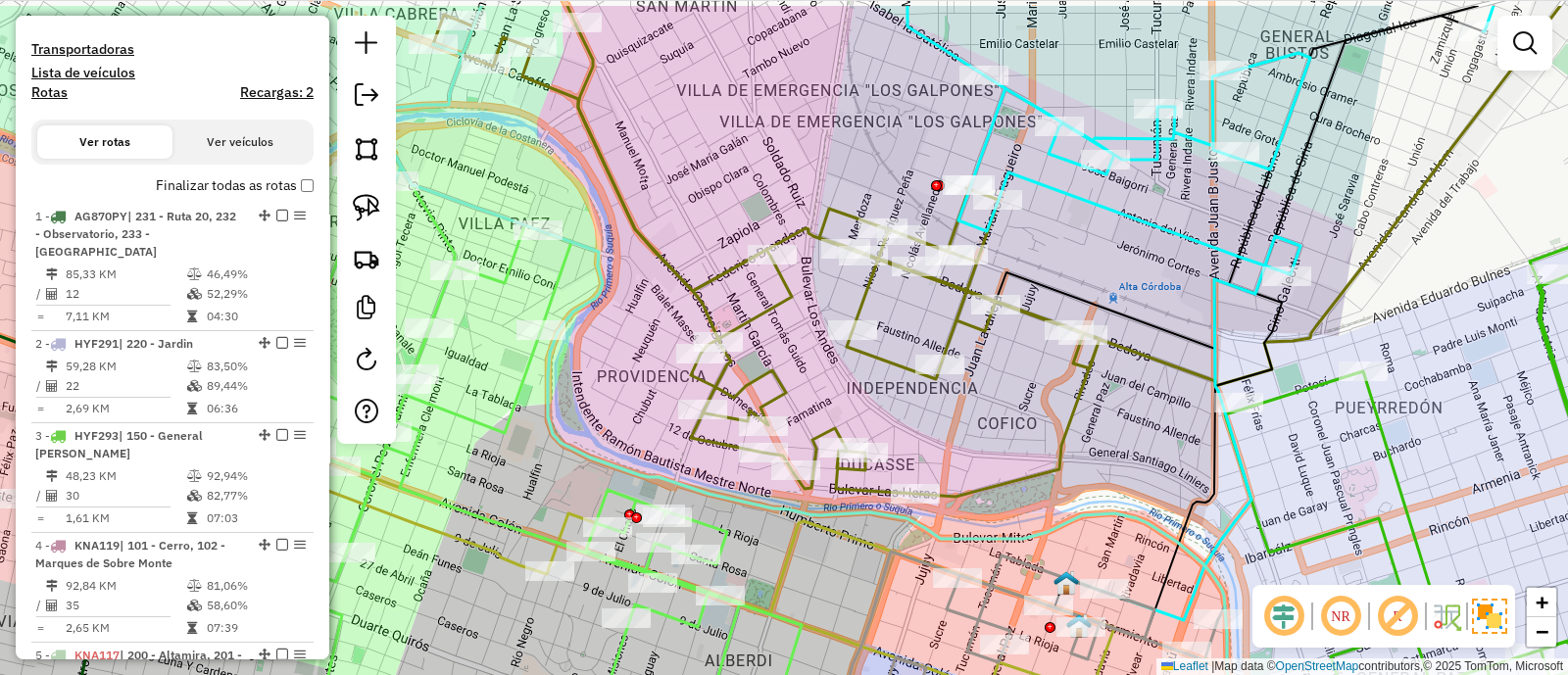
drag, startPoint x: 773, startPoint y: 177, endPoint x: 589, endPoint y: 310, distance: 227.0
click at [589, 310] on div "Janela de atendimento Grade de atendimento Capacidade Transportadoras Veículos …" at bounding box center [784, 337] width 1568 height 675
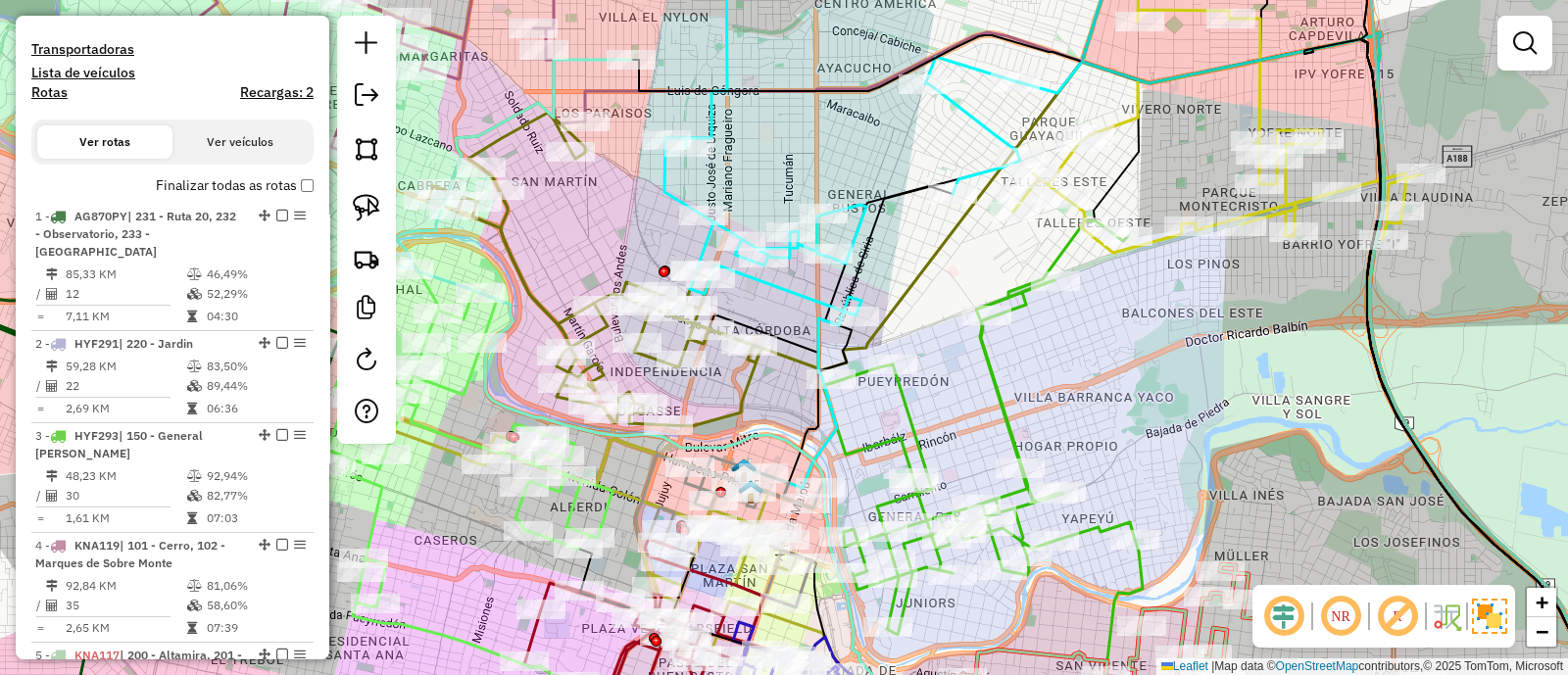
drag, startPoint x: 614, startPoint y: 288, endPoint x: 603, endPoint y: 253, distance: 36.7
click at [603, 253] on div "Janela de atendimento Grade de atendimento Capacidade Transportadoras Veículos …" at bounding box center [784, 337] width 1568 height 675
drag, startPoint x: 759, startPoint y: 404, endPoint x: 784, endPoint y: 392, distance: 27.7
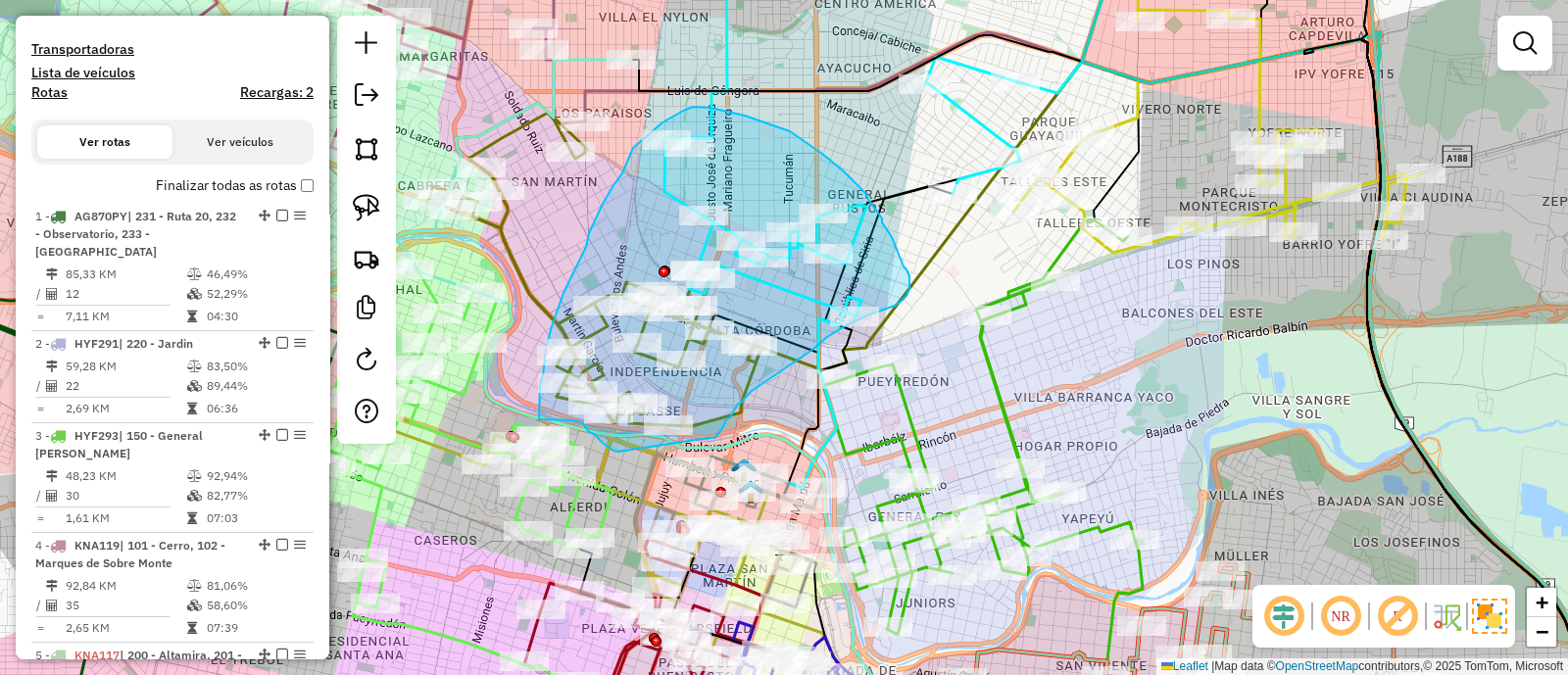
drag, startPoint x: 716, startPoint y: 436, endPoint x: 618, endPoint y: 451, distance: 99.1
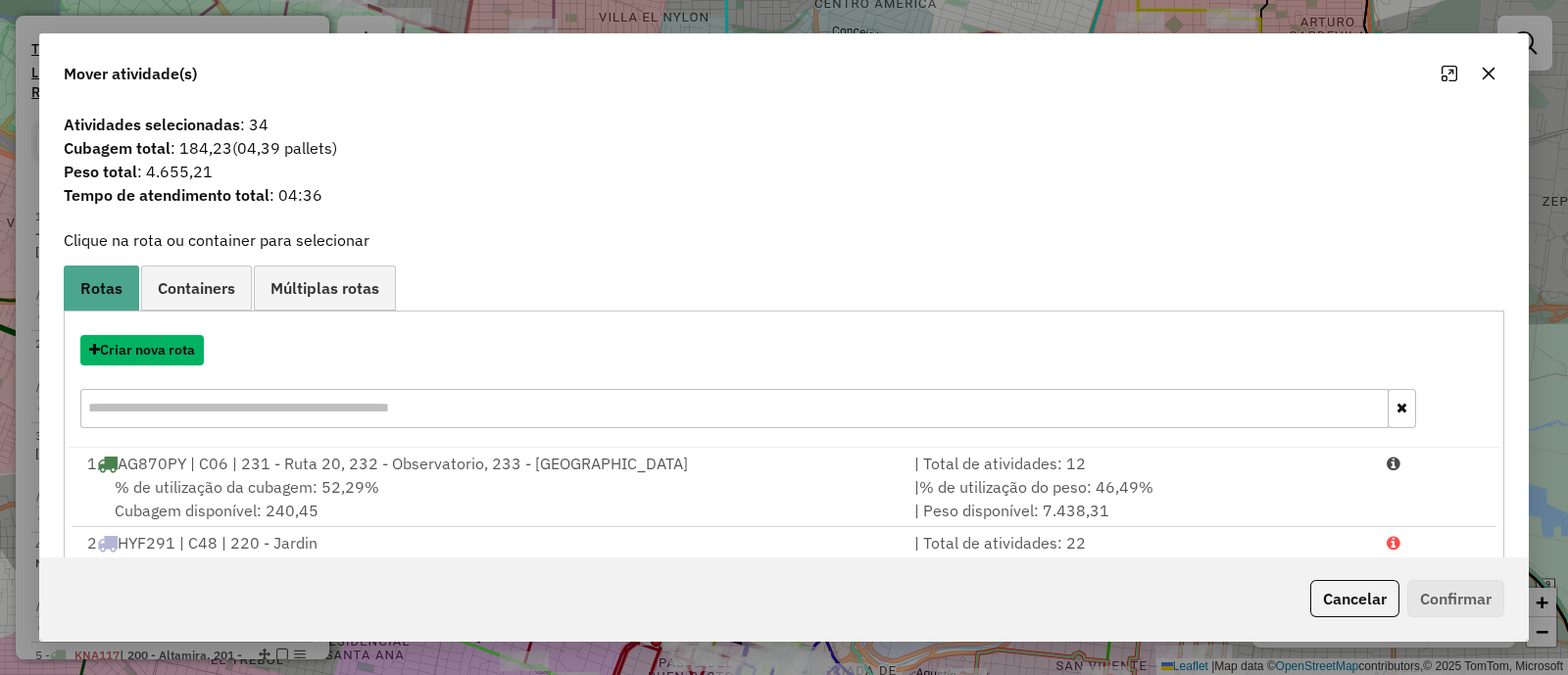
click at [143, 346] on button "Criar nova rota" at bounding box center [142, 350] width 123 height 31
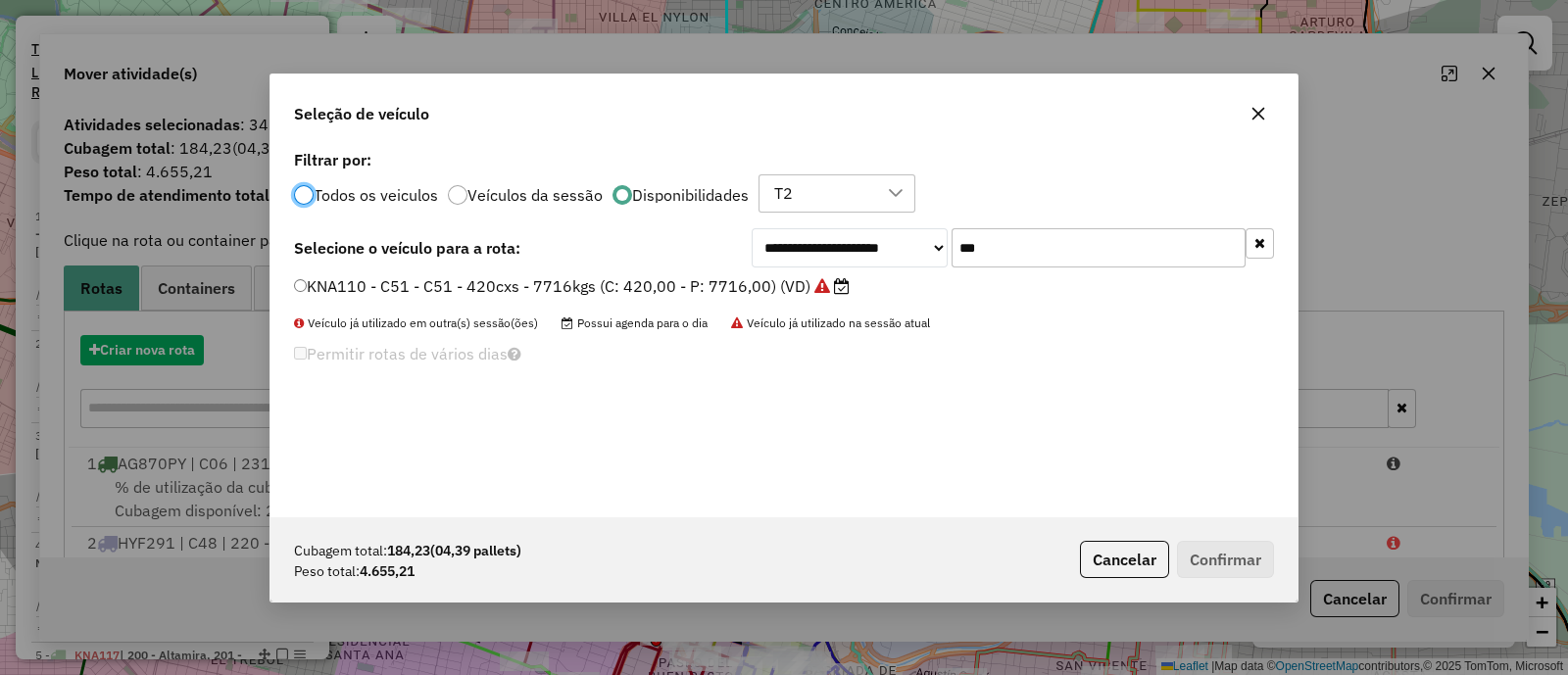
scroll to position [10, 6]
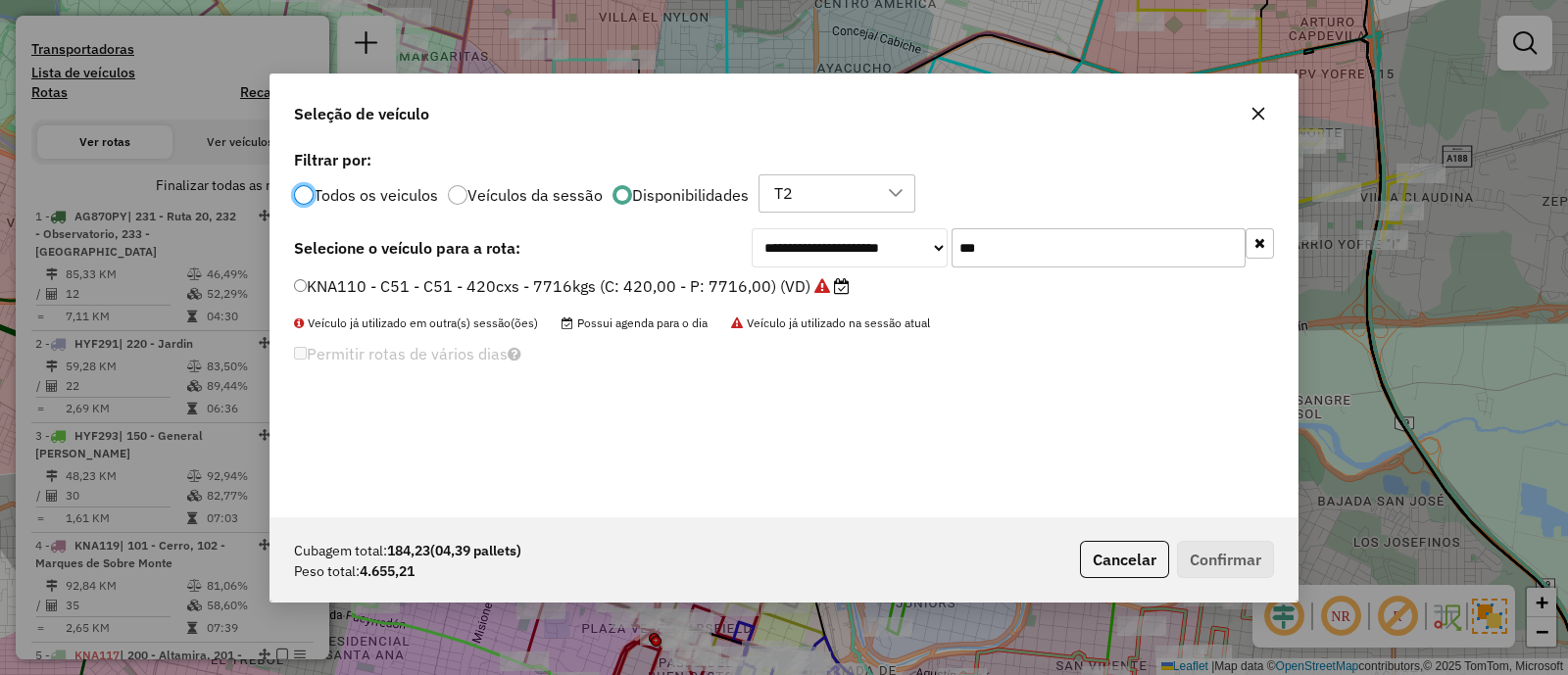
click at [1266, 246] on button "button" at bounding box center [1260, 244] width 29 height 31
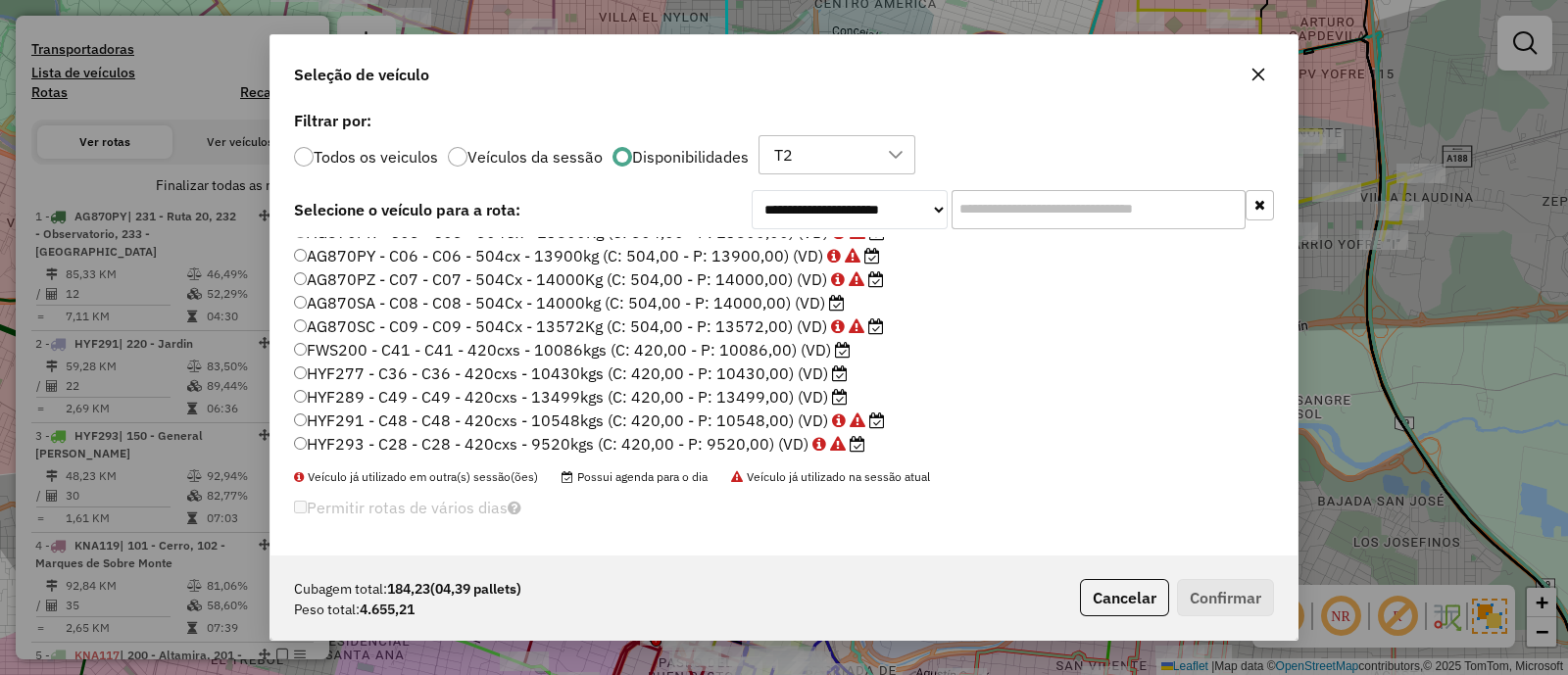
scroll to position [121, 0]
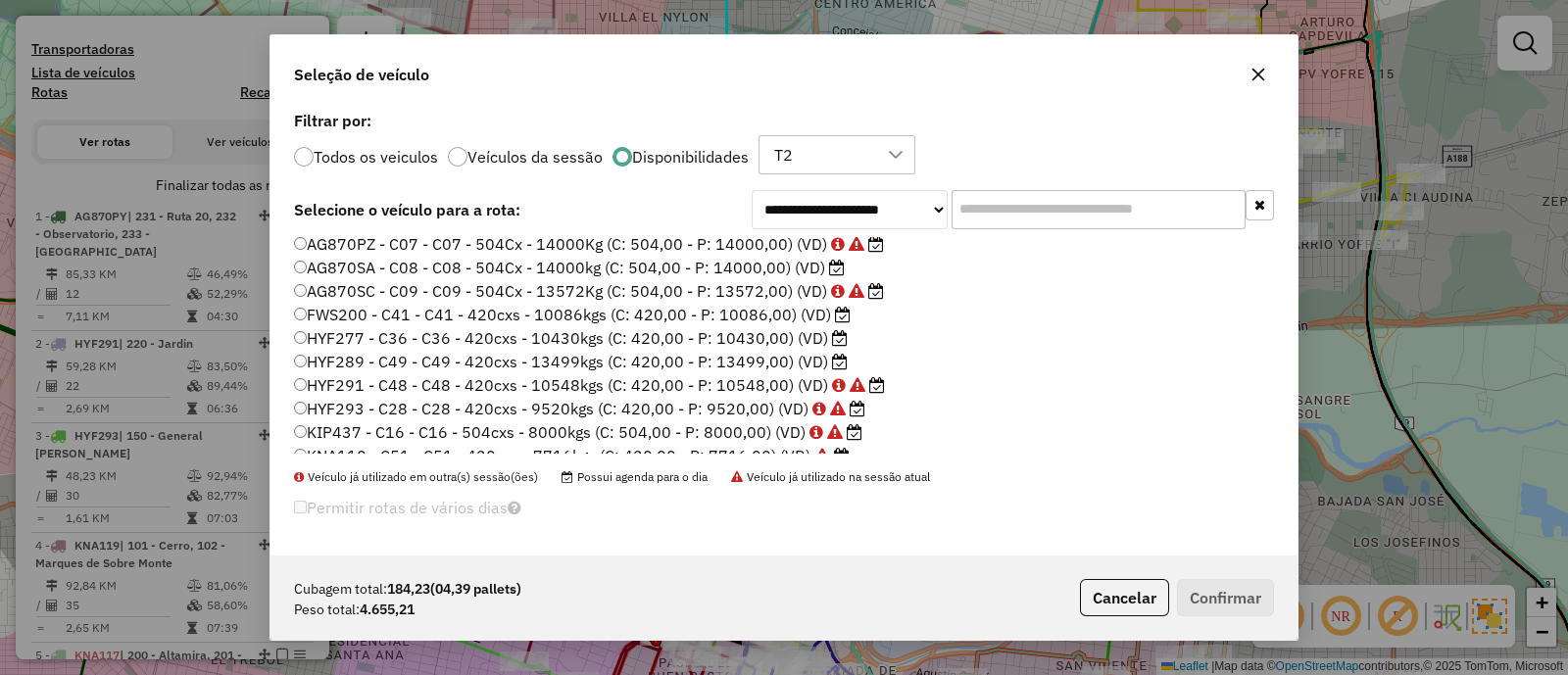
click at [754, 354] on label "HYF289 - C49 - C49 - 420cxs - 13499kgs (C: 420,00 - P: 13499,00) (VD)" at bounding box center [571, 362] width 554 height 24
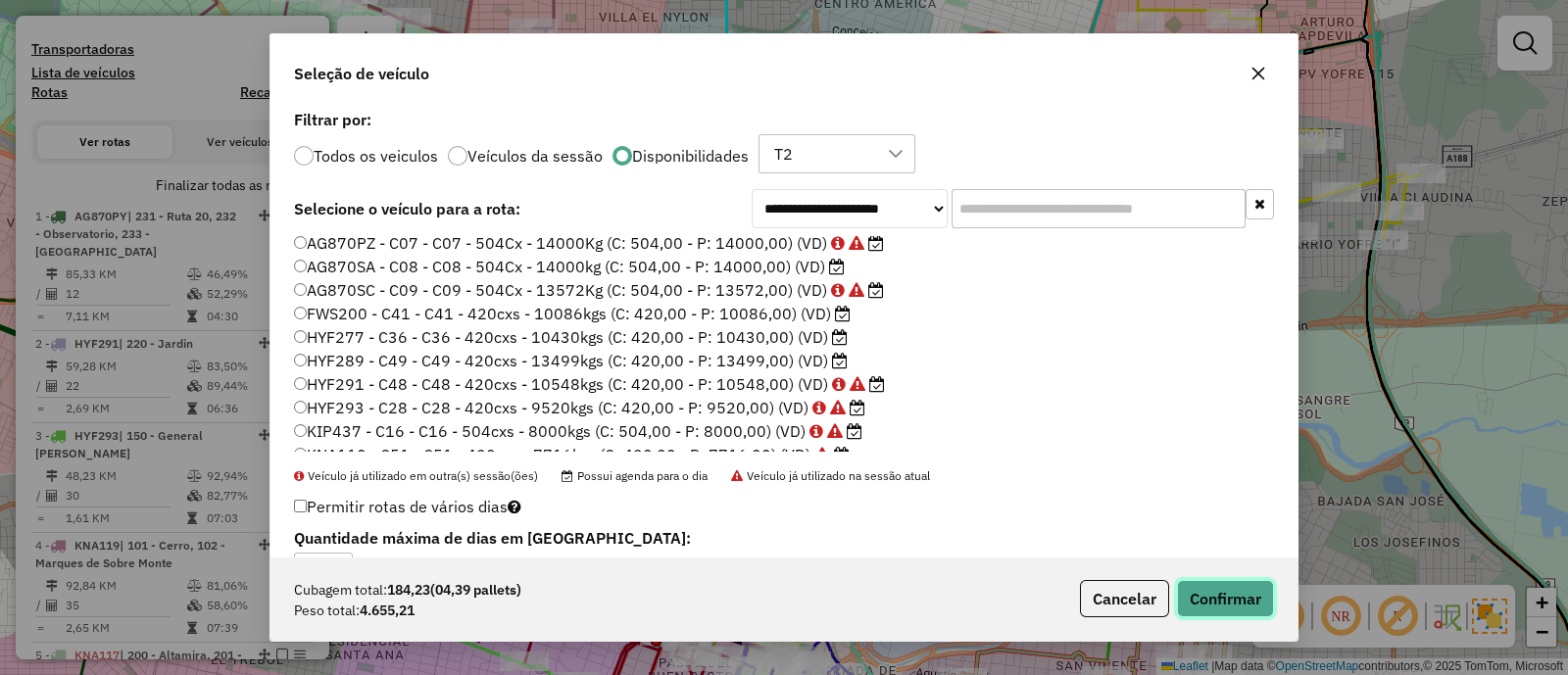
click at [1245, 610] on button "Confirmar" at bounding box center [1226, 598] width 97 height 37
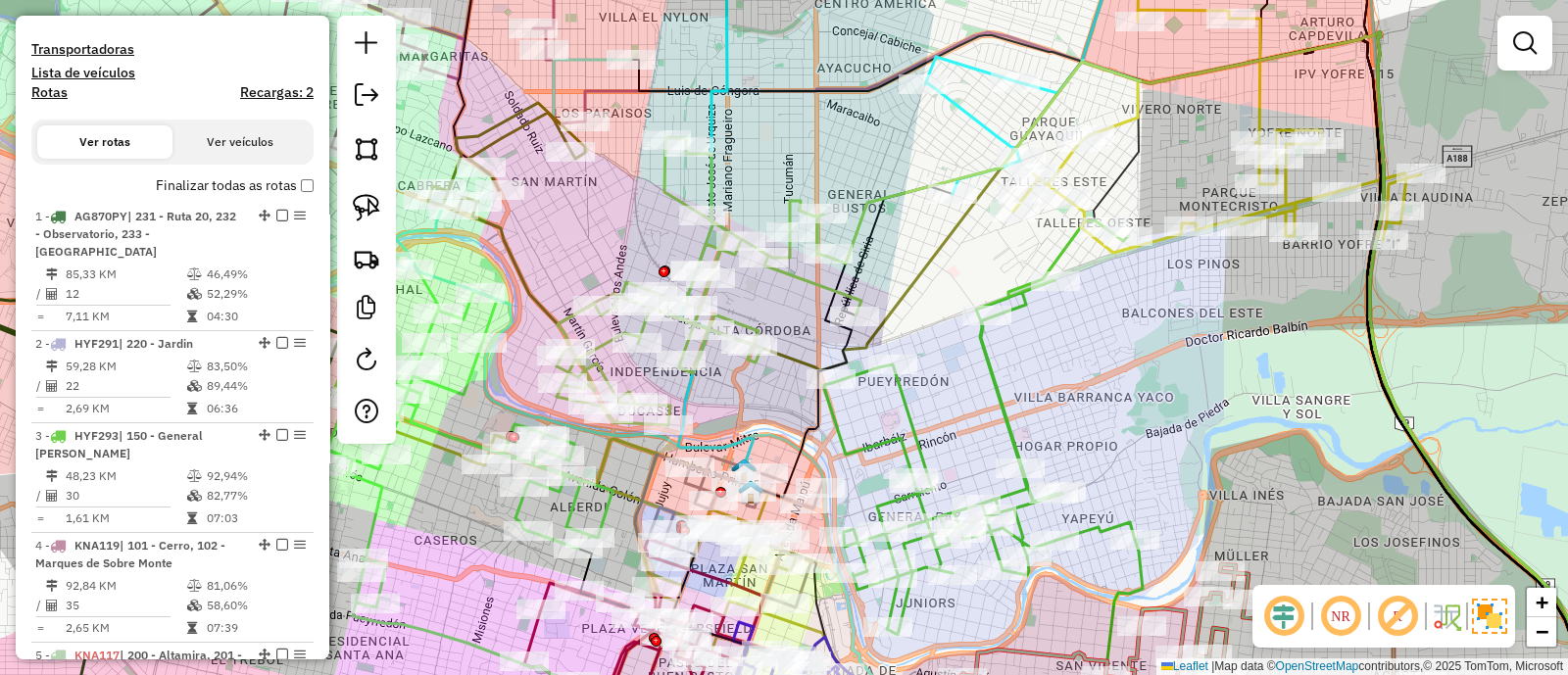
click at [1260, 75] on icon at bounding box center [1217, 92] width 408 height 320
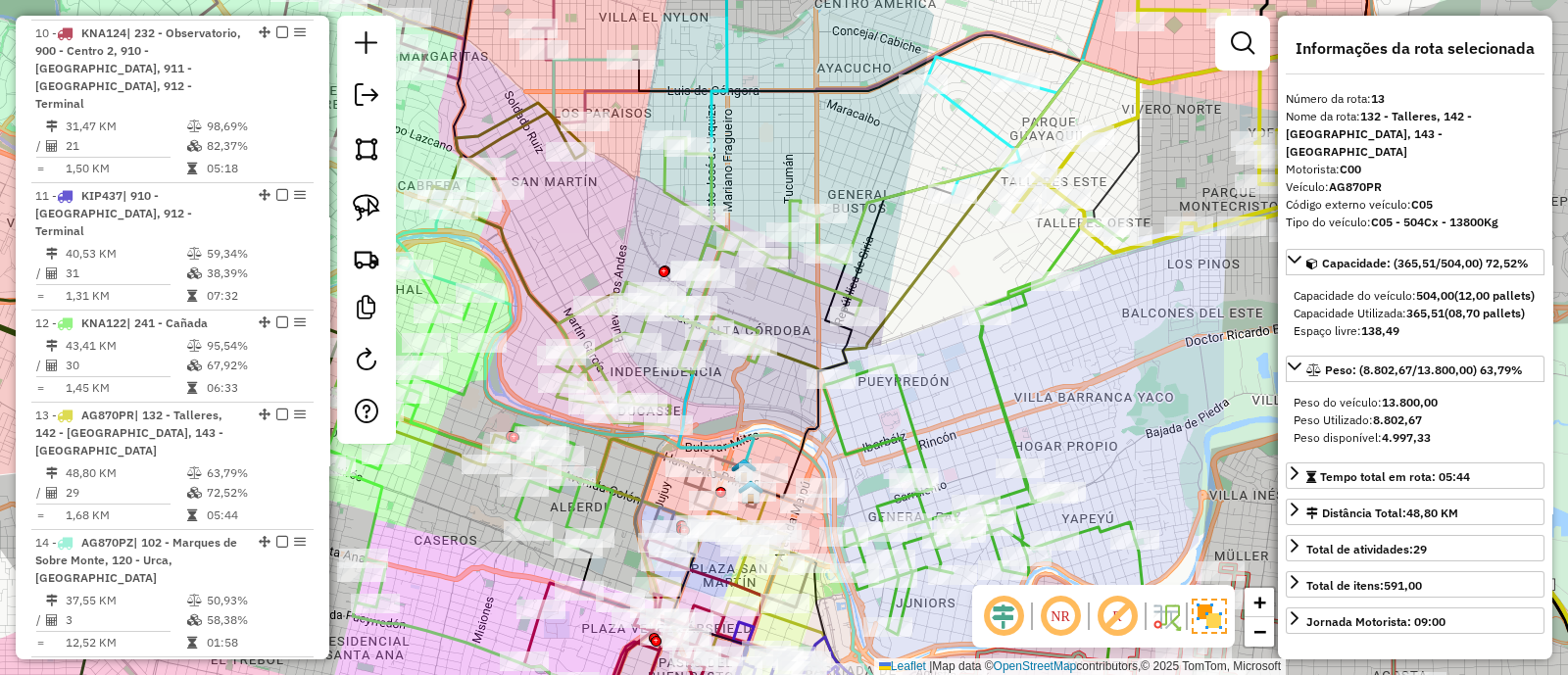
scroll to position [2103, 0]
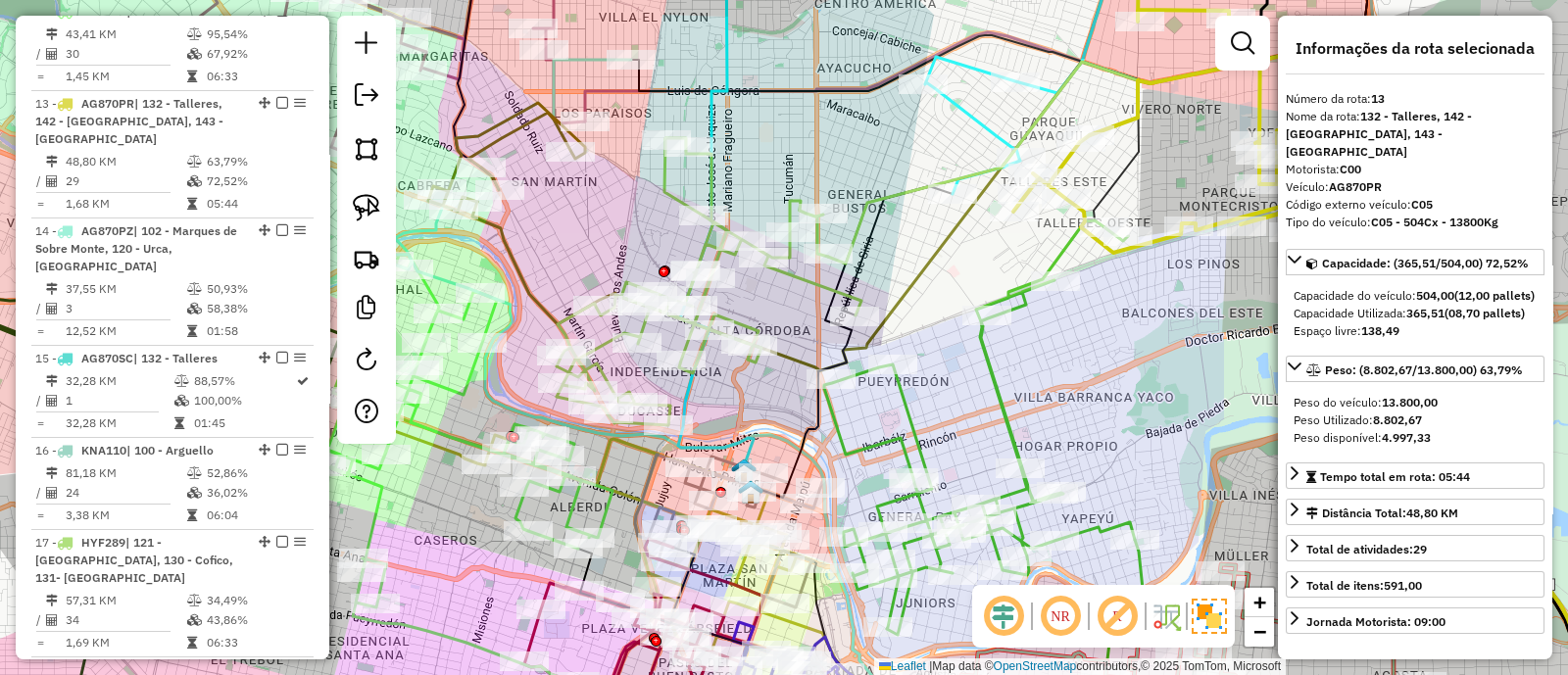
click at [823, 275] on icon at bounding box center [709, 281] width 305 height 287
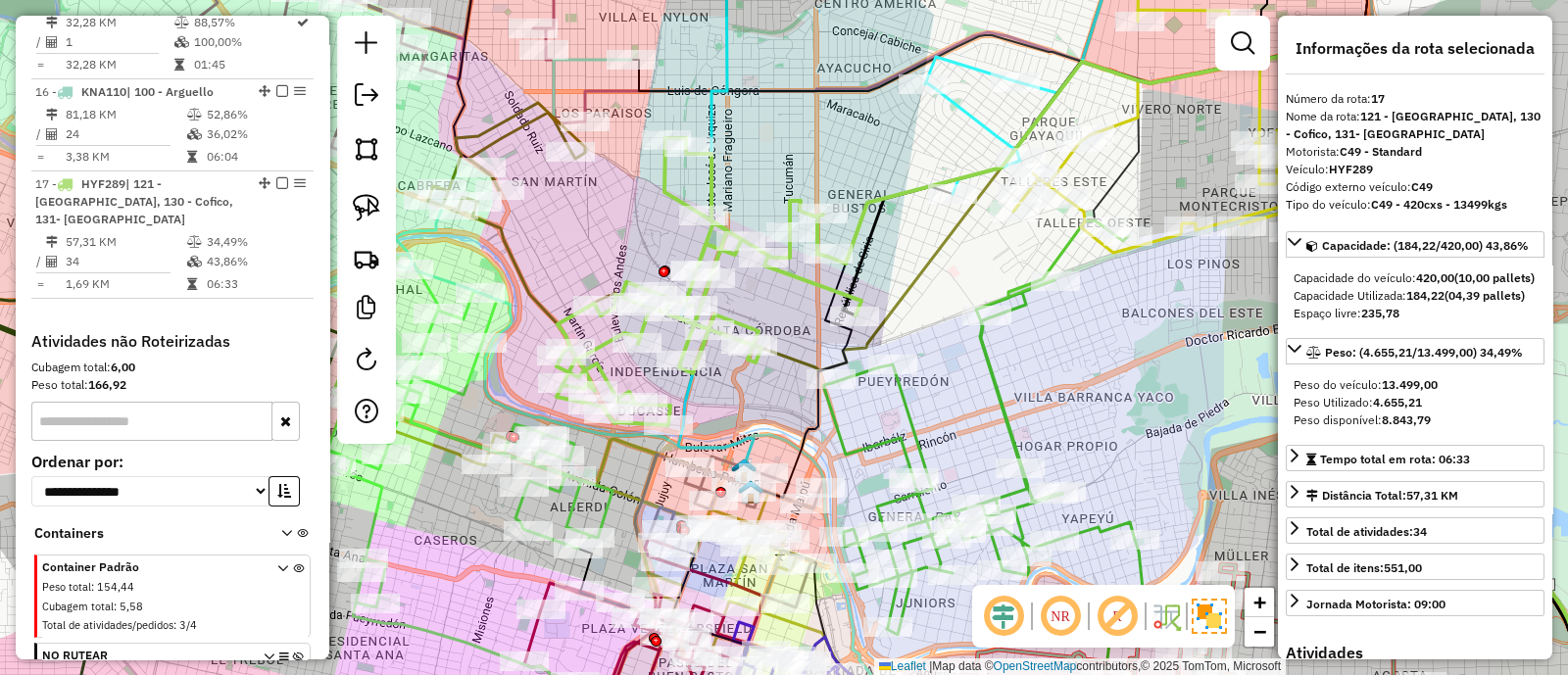
scroll to position [2524, 0]
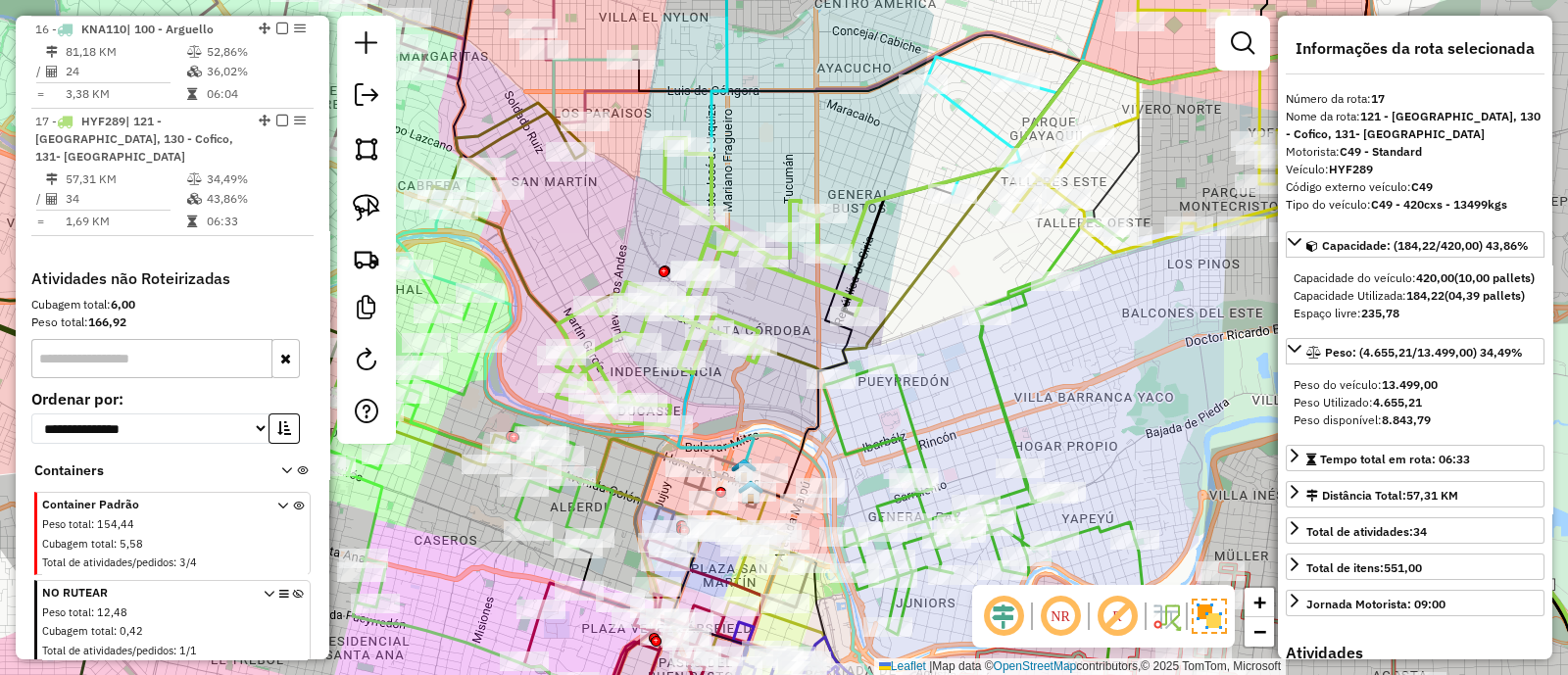
click at [803, 288] on icon at bounding box center [709, 281] width 305 height 287
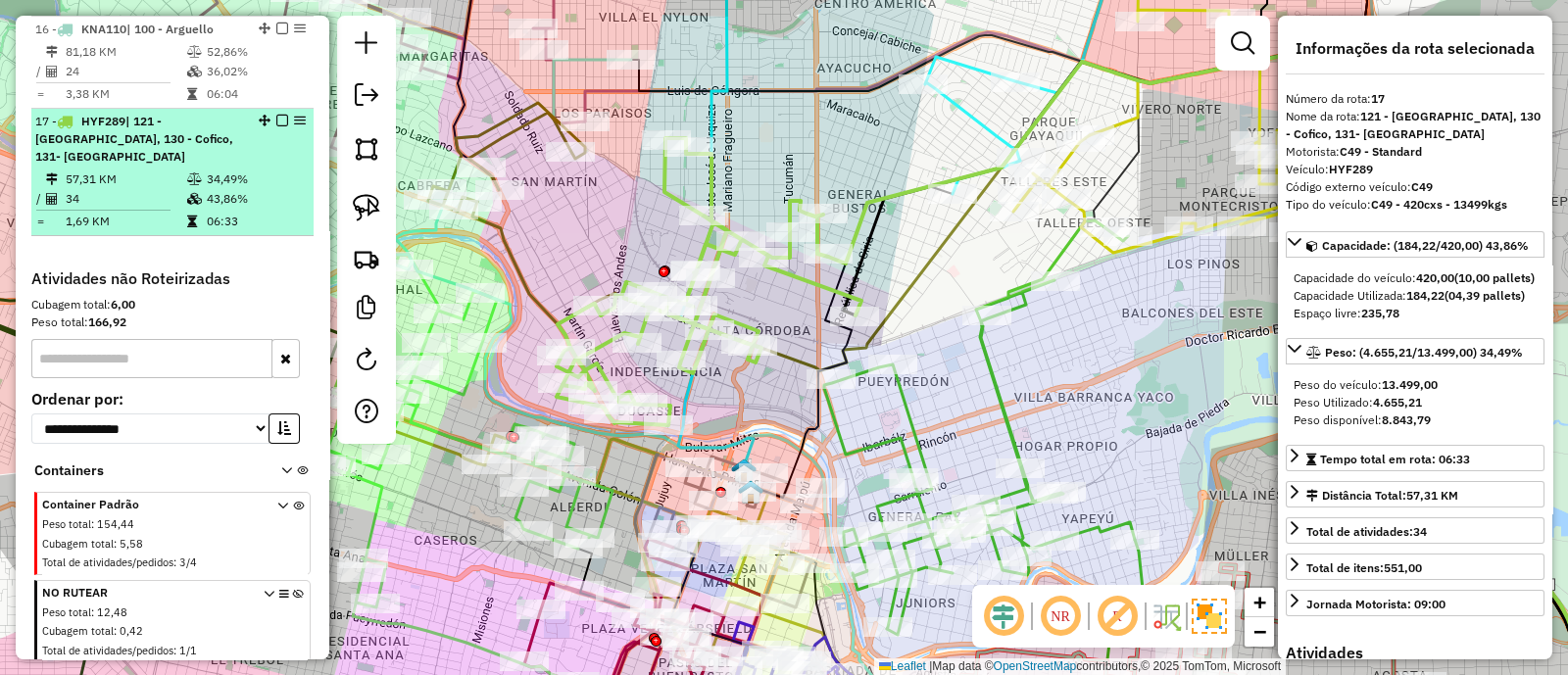
click at [276, 114] on em at bounding box center [282, 120] width 12 height 12
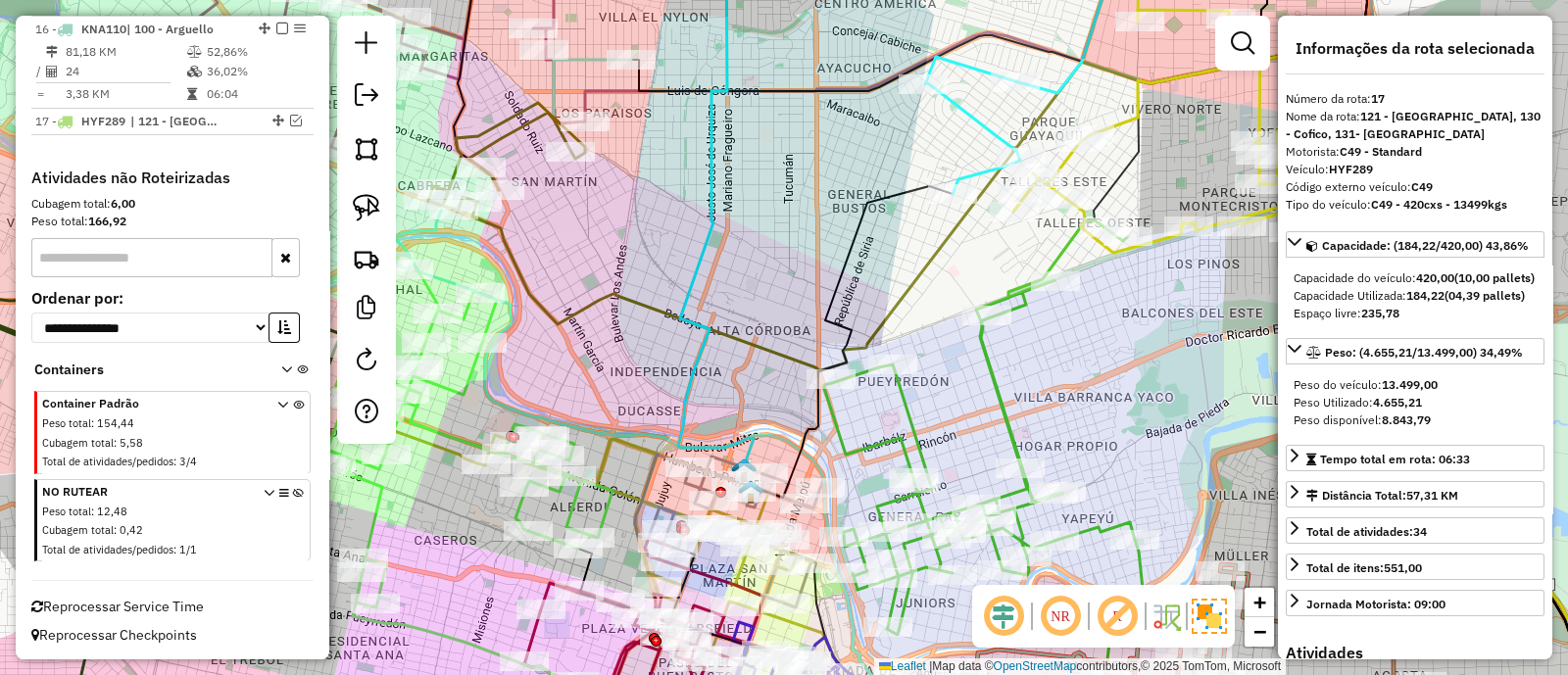
scroll to position [2431, 0]
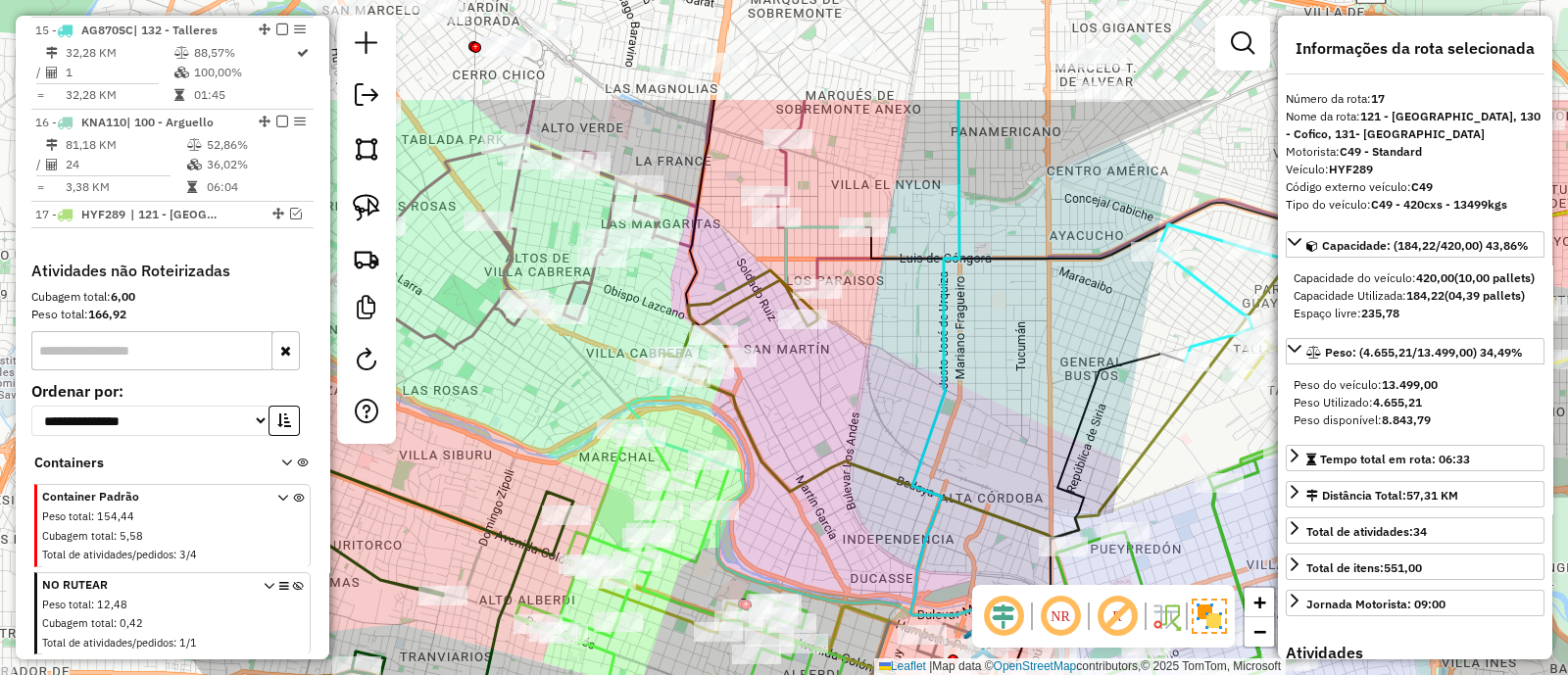
drag, startPoint x: 637, startPoint y: 298, endPoint x: 890, endPoint y: 496, distance: 321.3
click at [890, 496] on icon at bounding box center [1260, 555] width 1110 height 711
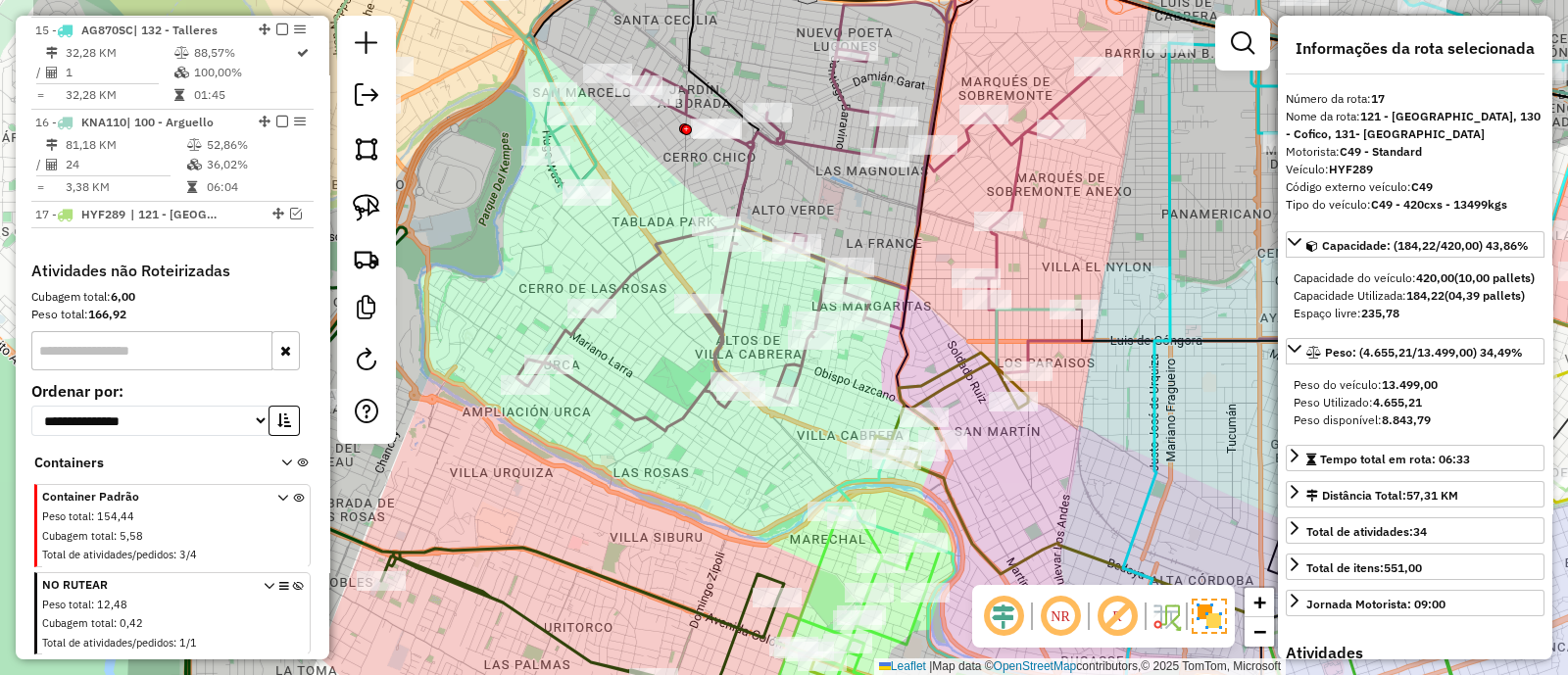
drag, startPoint x: 892, startPoint y: 474, endPoint x: 1052, endPoint y: 517, distance: 165.7
click at [1052, 517] on div "Janela de atendimento Grade de atendimento Capacidade Transportadoras Veículos …" at bounding box center [784, 337] width 1568 height 675
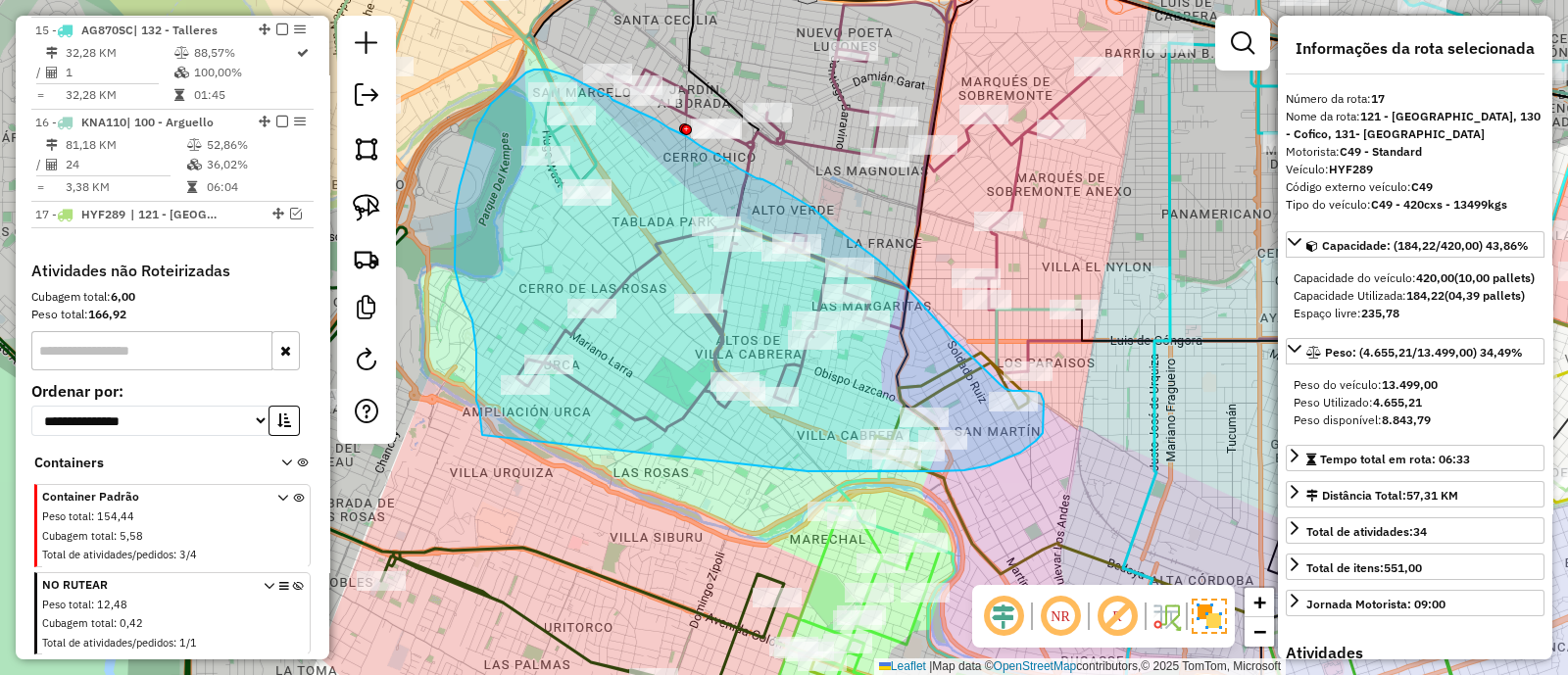
drag, startPoint x: 813, startPoint y: 471, endPoint x: 483, endPoint y: 436, distance: 331.9
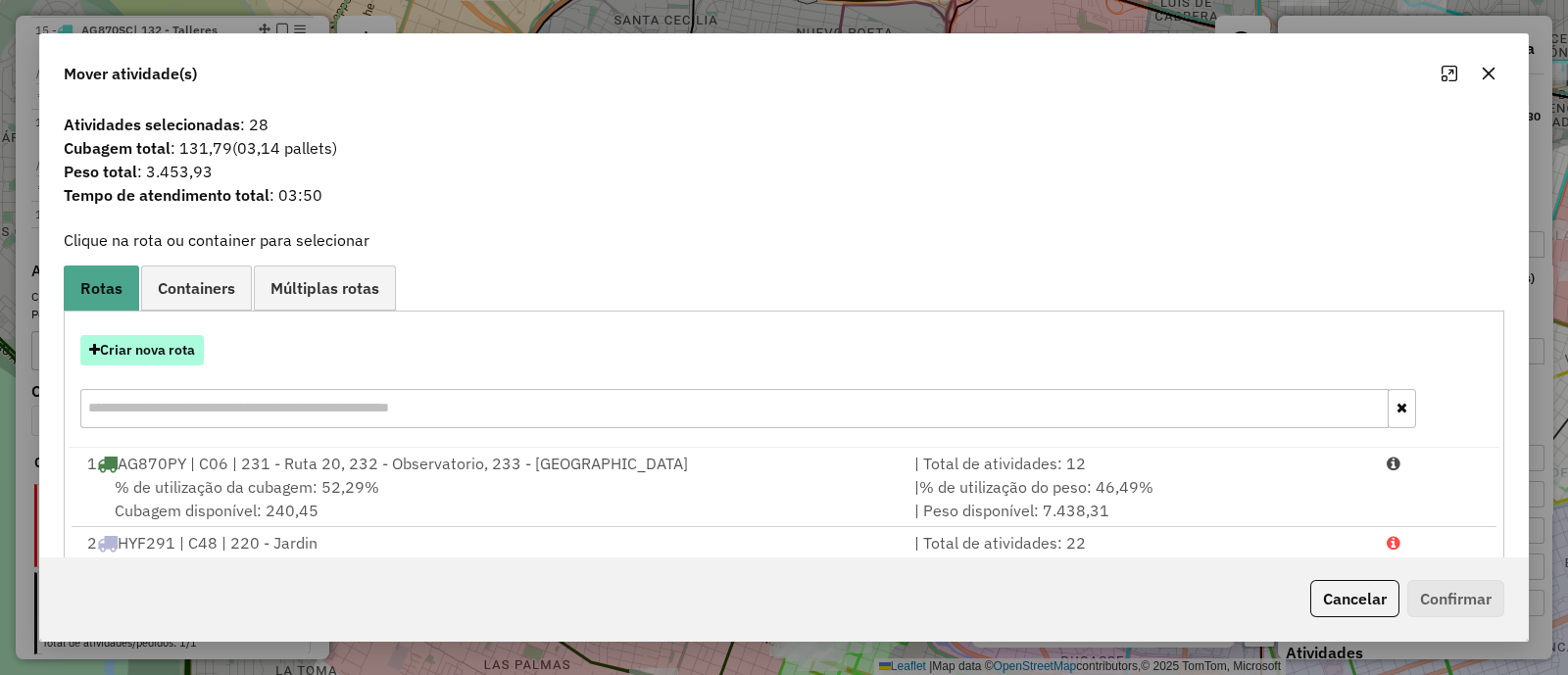
click at [151, 350] on button "Criar nova rota" at bounding box center [142, 350] width 123 height 31
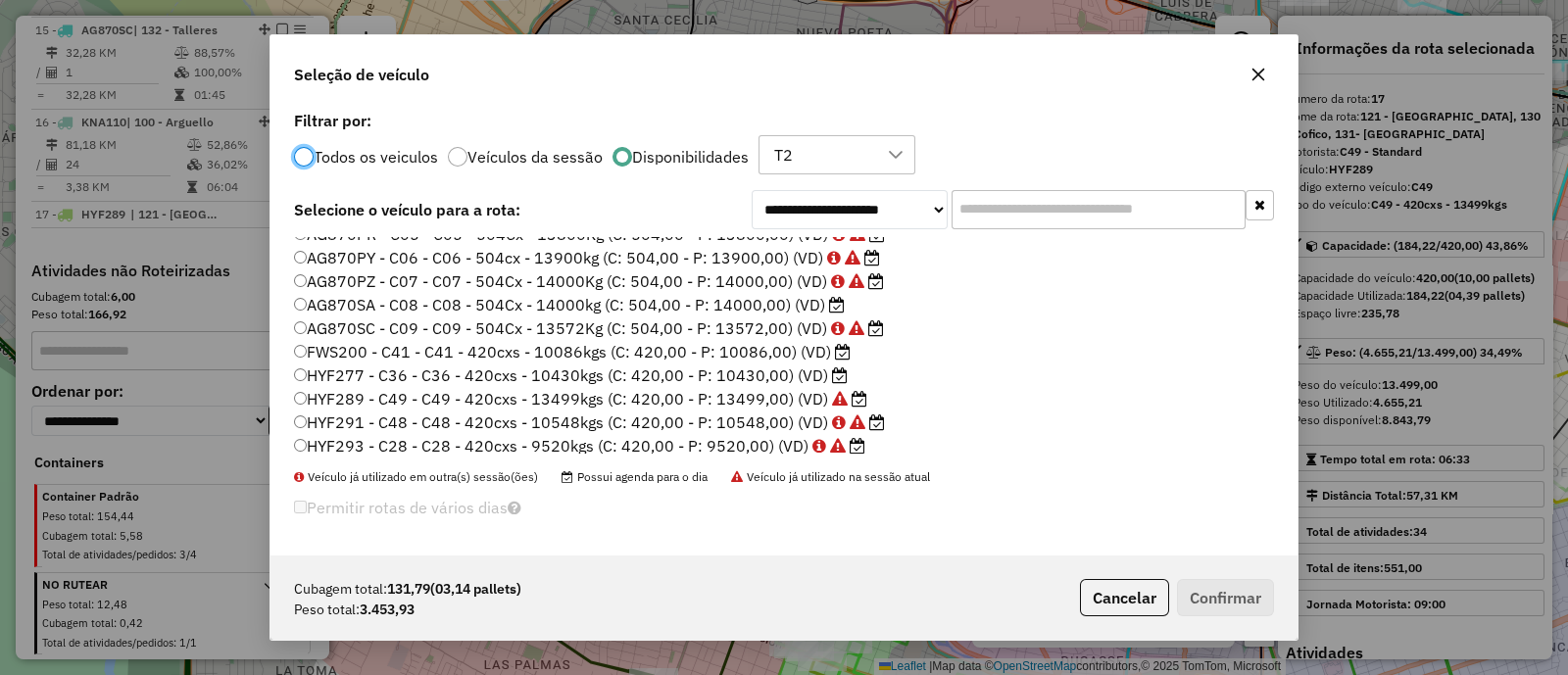
scroll to position [121, 0]
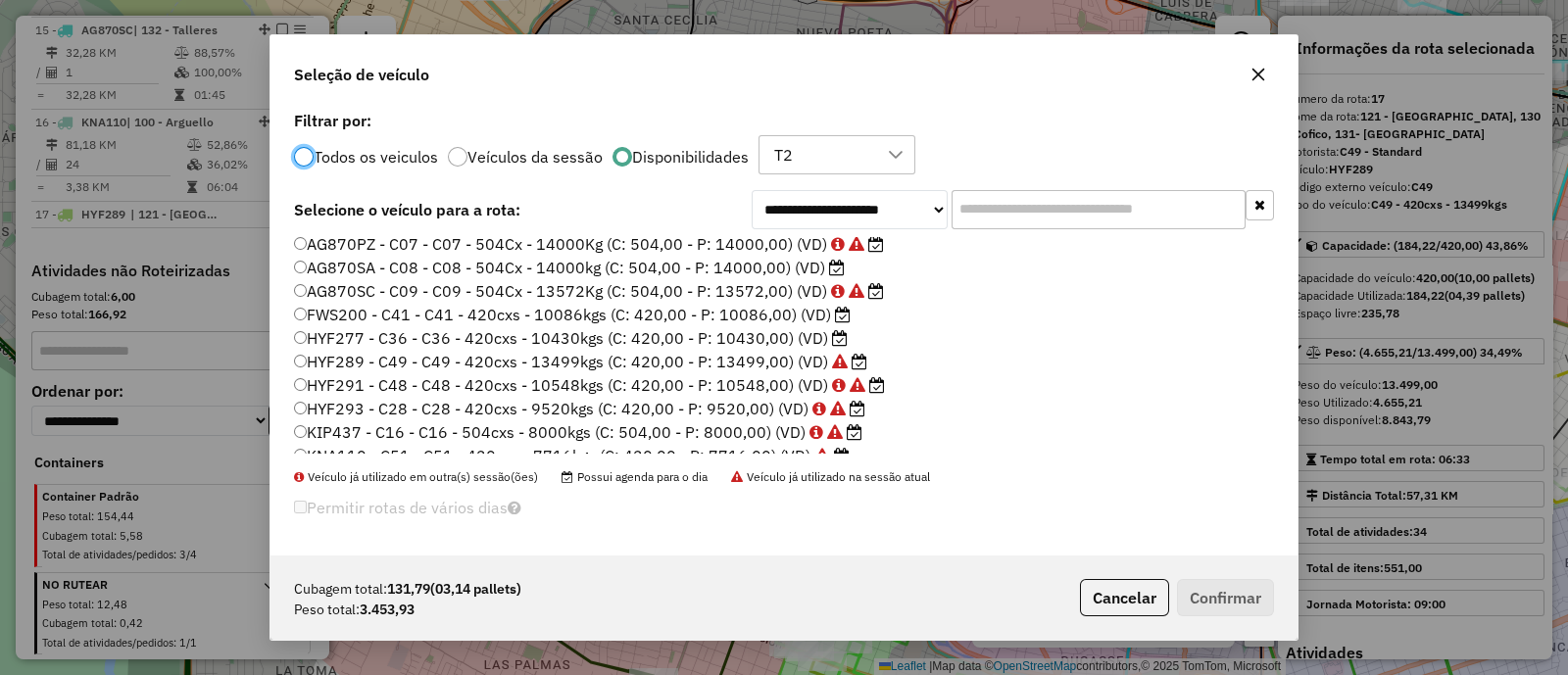
click at [761, 335] on label "HYF277 - C36 - C36 - 420cxs - 10430kgs (C: 420,00 - P: 10430,00) (VD)" at bounding box center [571, 338] width 554 height 24
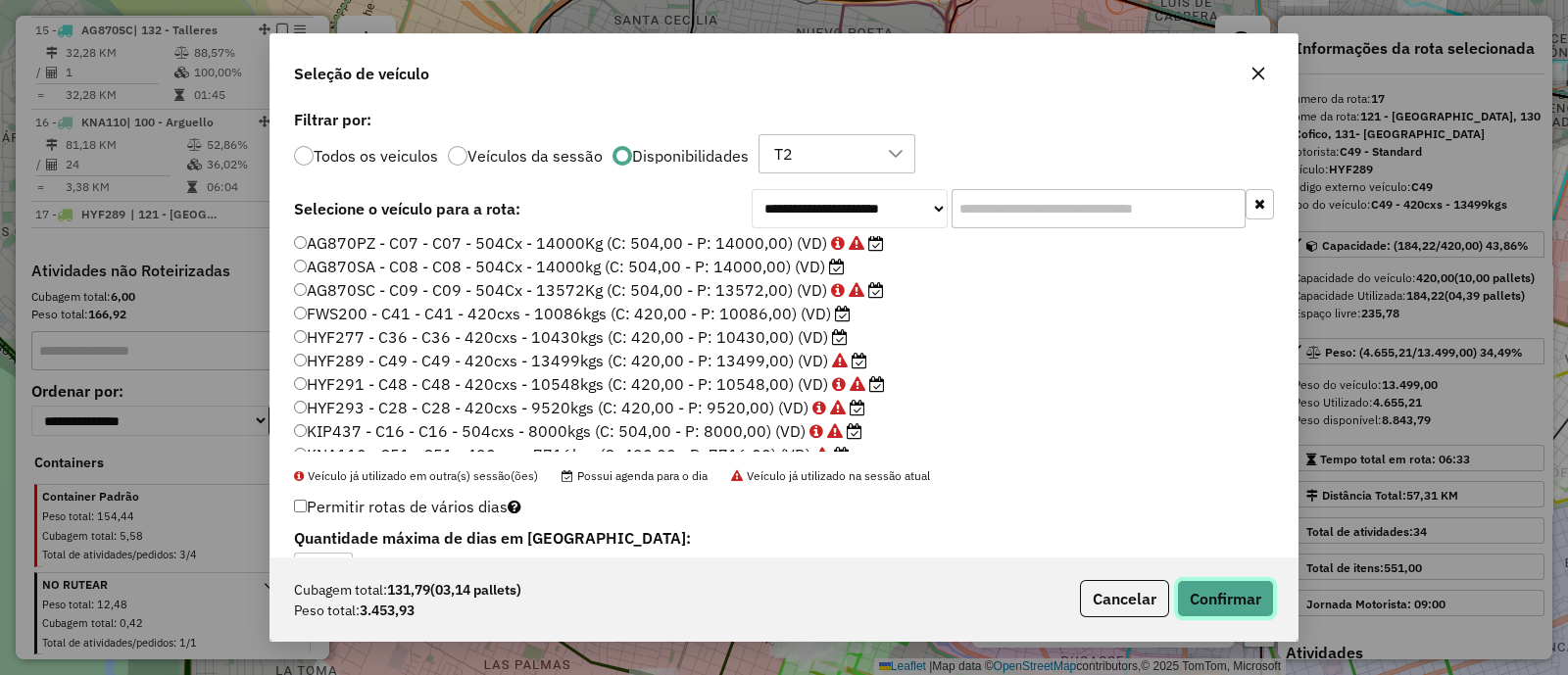
click at [1210, 594] on button "Confirmar" at bounding box center [1226, 598] width 97 height 37
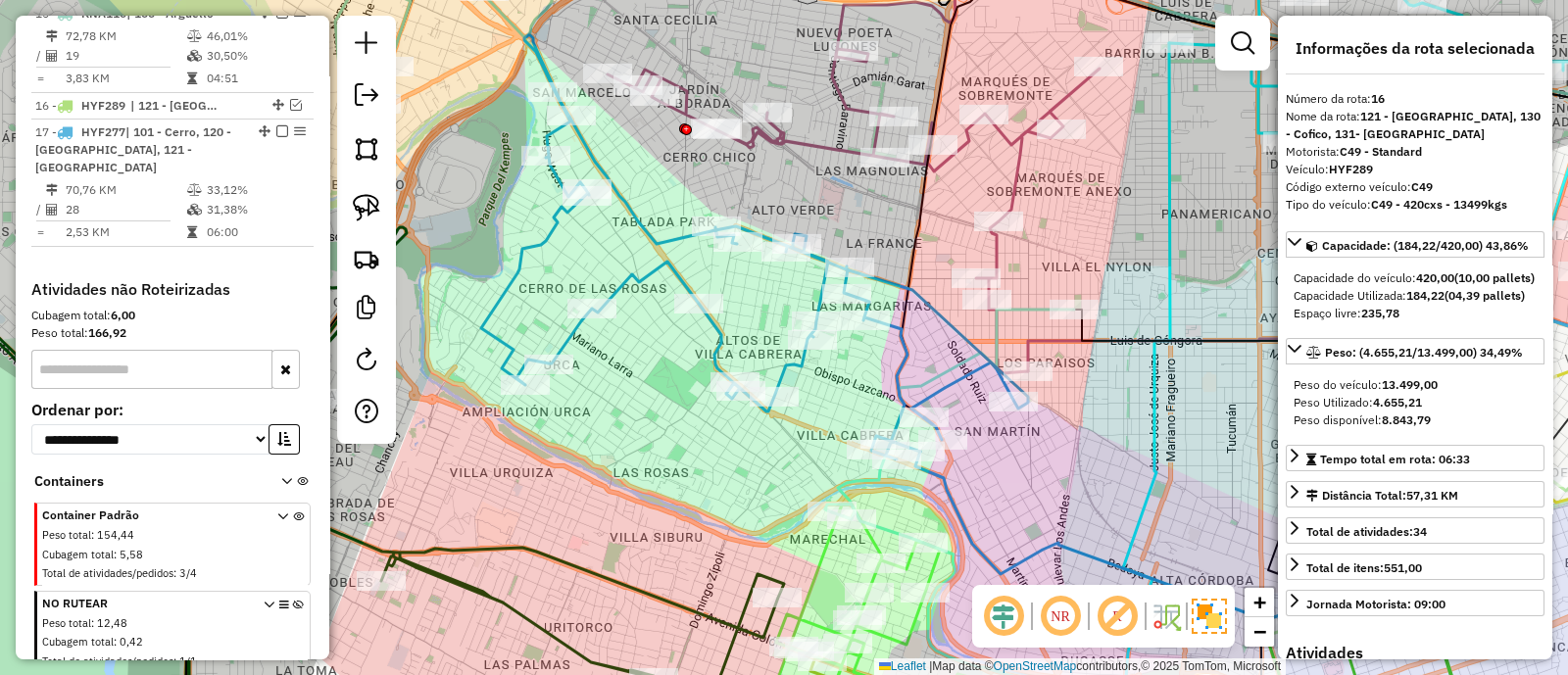
scroll to position [2448, 0]
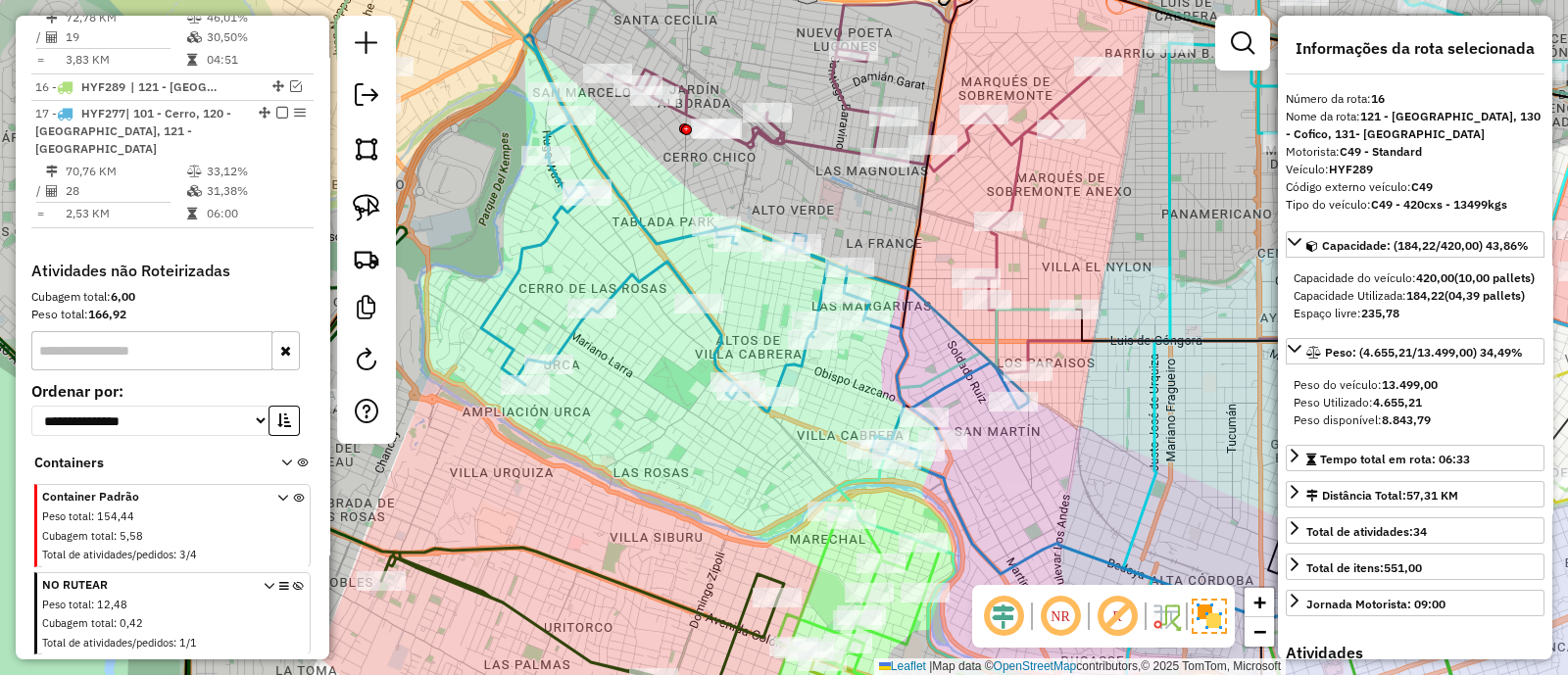
click at [667, 261] on icon at bounding box center [755, 247] width 547 height 424
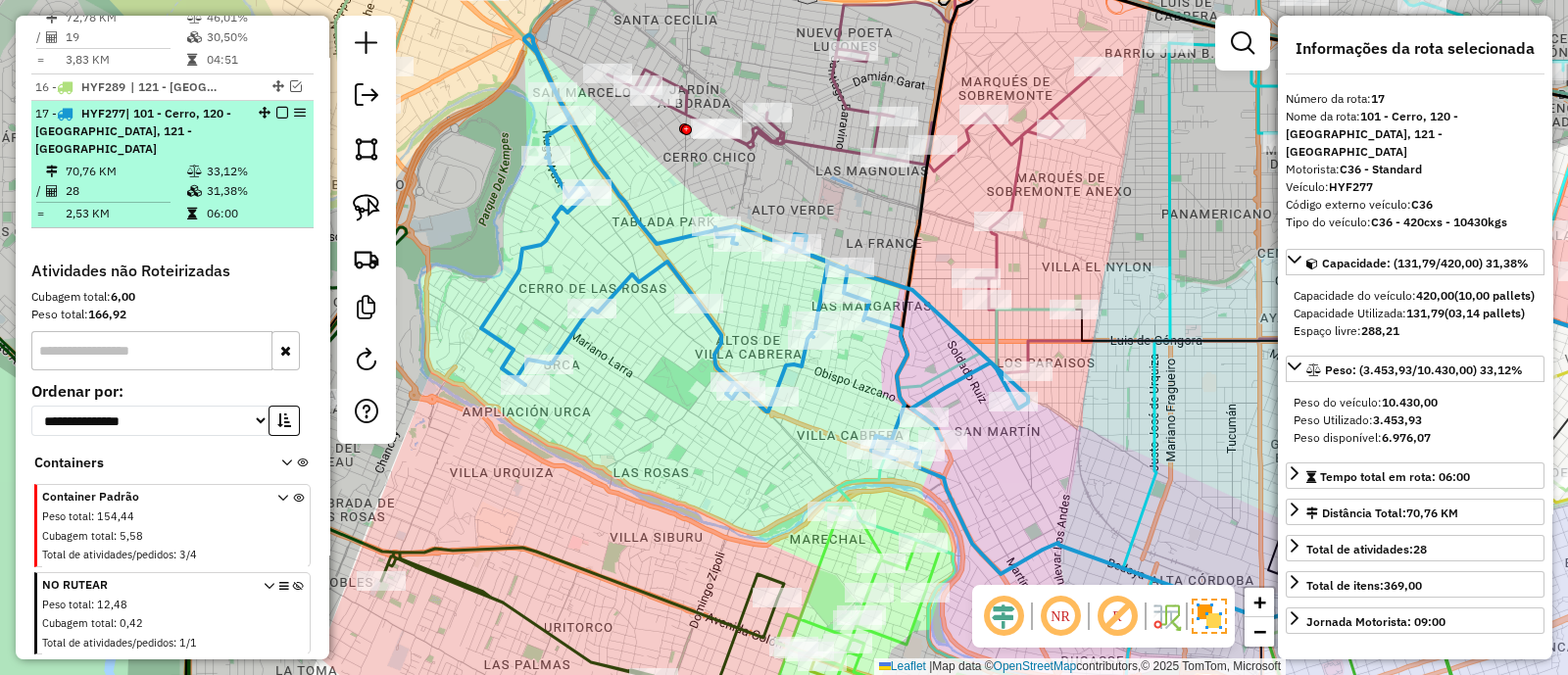
click at [277, 106] on em at bounding box center [282, 112] width 12 height 12
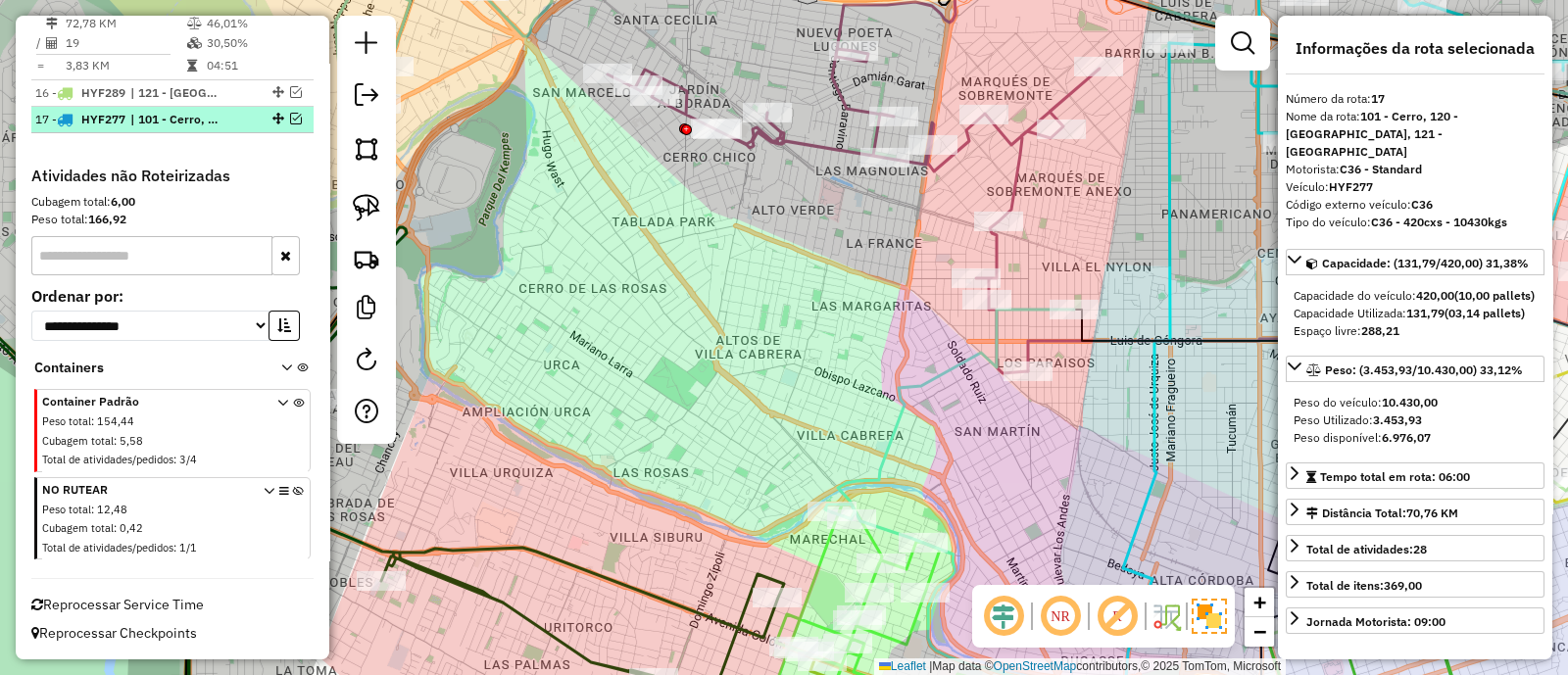
scroll to position [2366, 0]
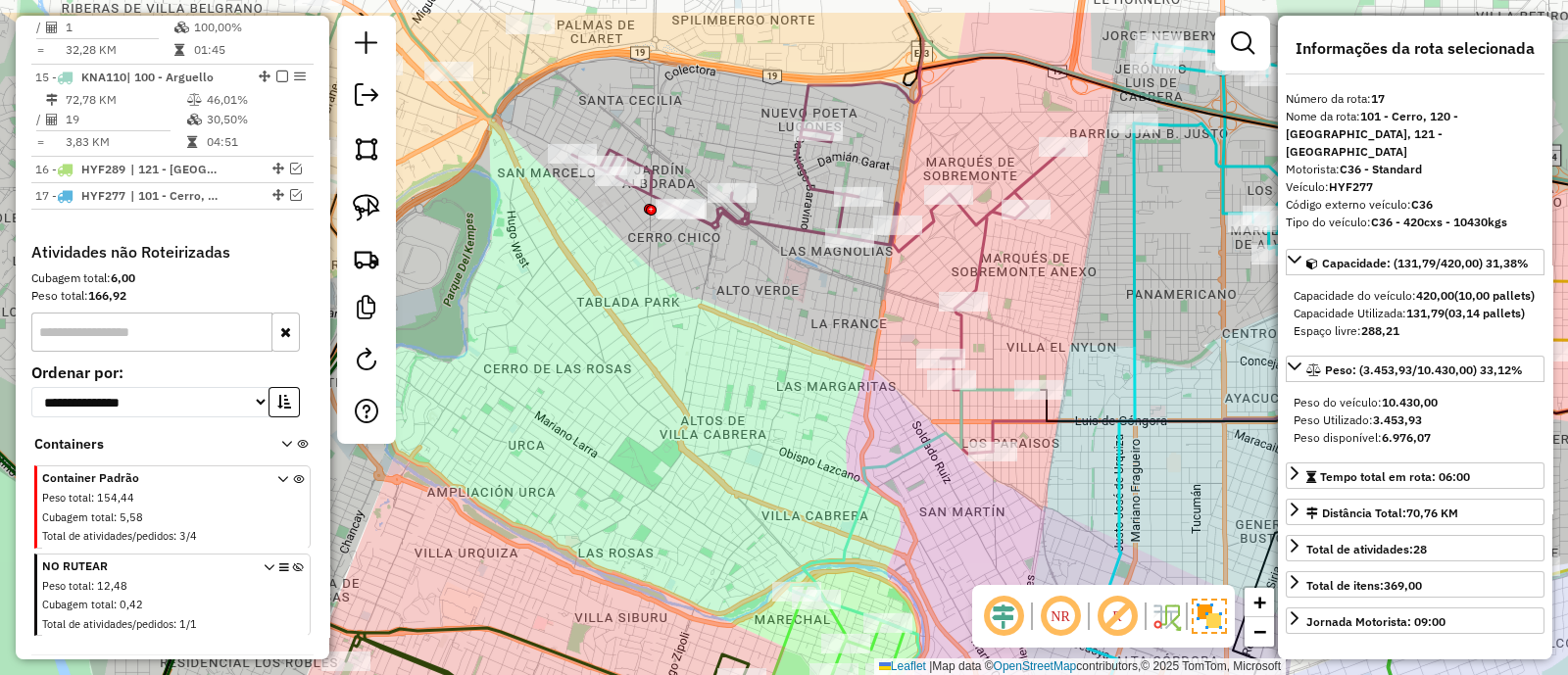
drag, startPoint x: 886, startPoint y: 318, endPoint x: 842, endPoint y: 420, distance: 111.1
click at [842, 420] on div "Janela de atendimento Grade de atendimento Capacidade Transportadoras Veículos …" at bounding box center [784, 337] width 1568 height 675
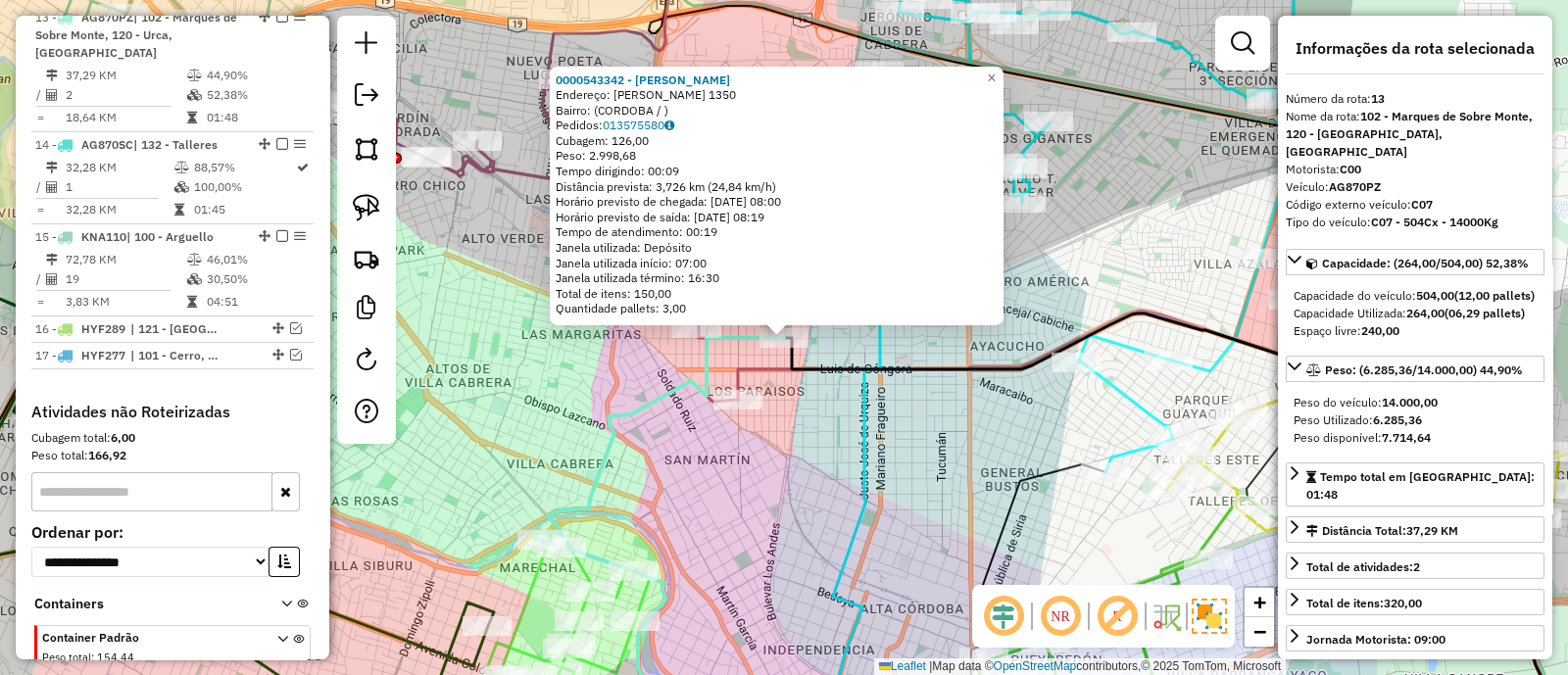
scroll to position [2120, 0]
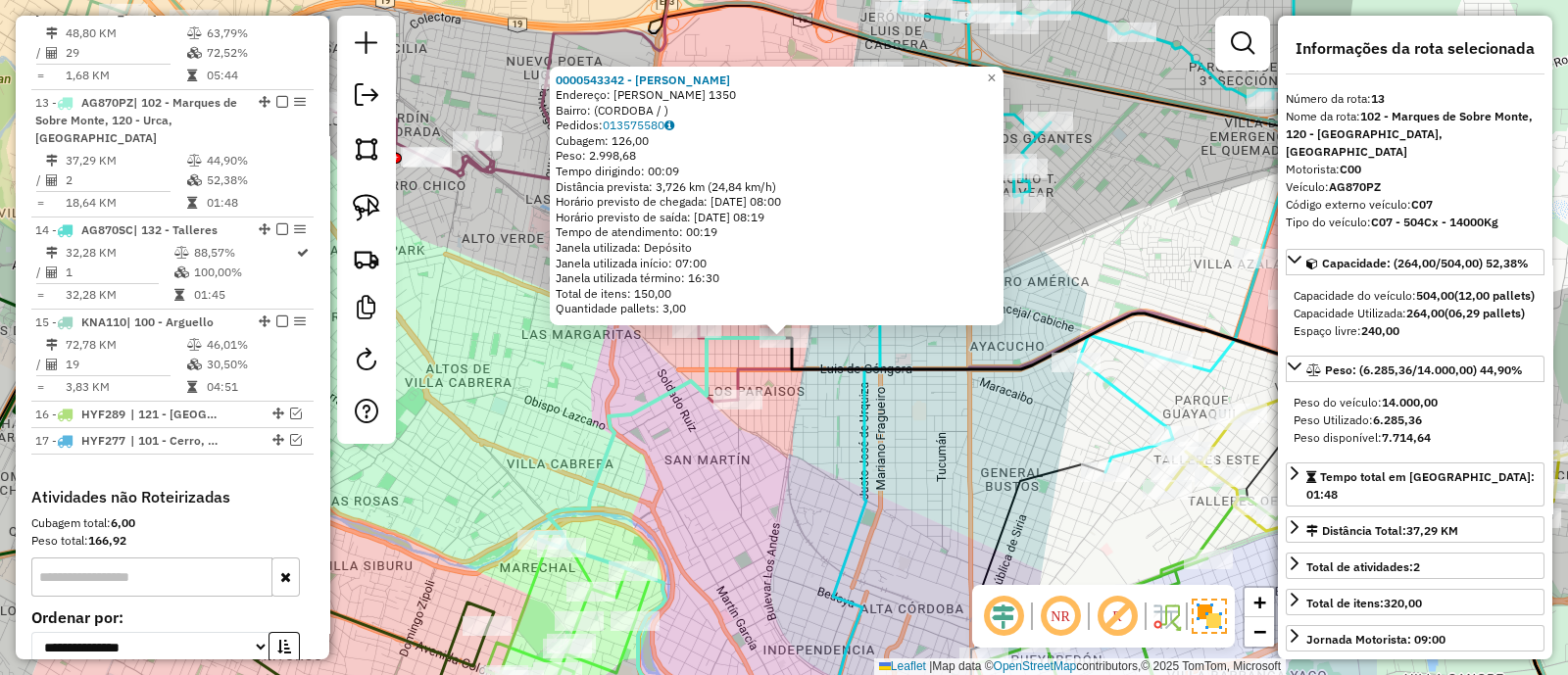
click at [627, 431] on div "0000543342 - Gonzalez Diego Victor Fernando Endereço: VICENTE ESPINEL 1350 Bair…" at bounding box center [784, 337] width 1568 height 675
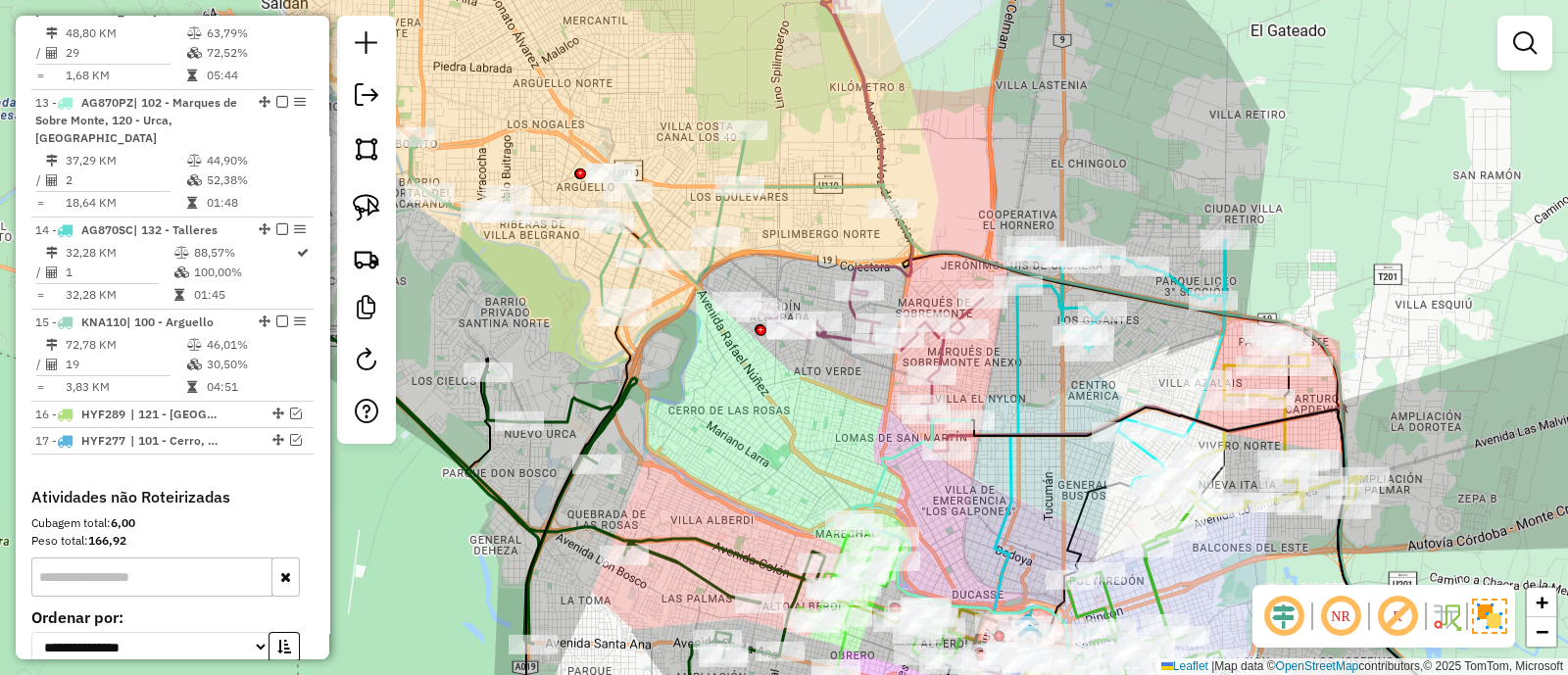
drag, startPoint x: 545, startPoint y: 365, endPoint x: 846, endPoint y: 428, distance: 307.5
click at [846, 428] on div "Janela de atendimento Grade de atendimento Capacidade Transportadoras Veículos …" at bounding box center [784, 337] width 1568 height 675
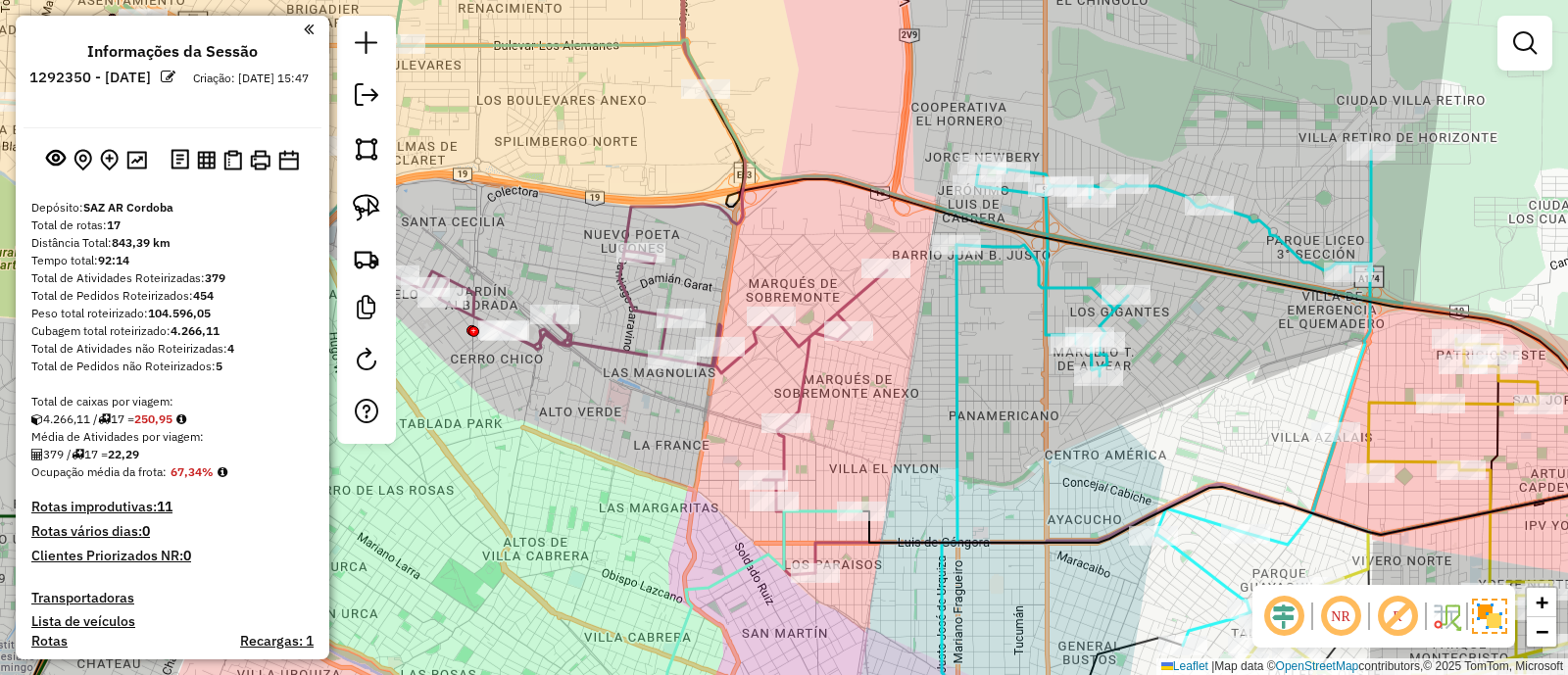
click at [984, 435] on div "Janela de atendimento Grade de atendimento Capacidade Transportadoras Veículos …" at bounding box center [784, 337] width 1568 height 675
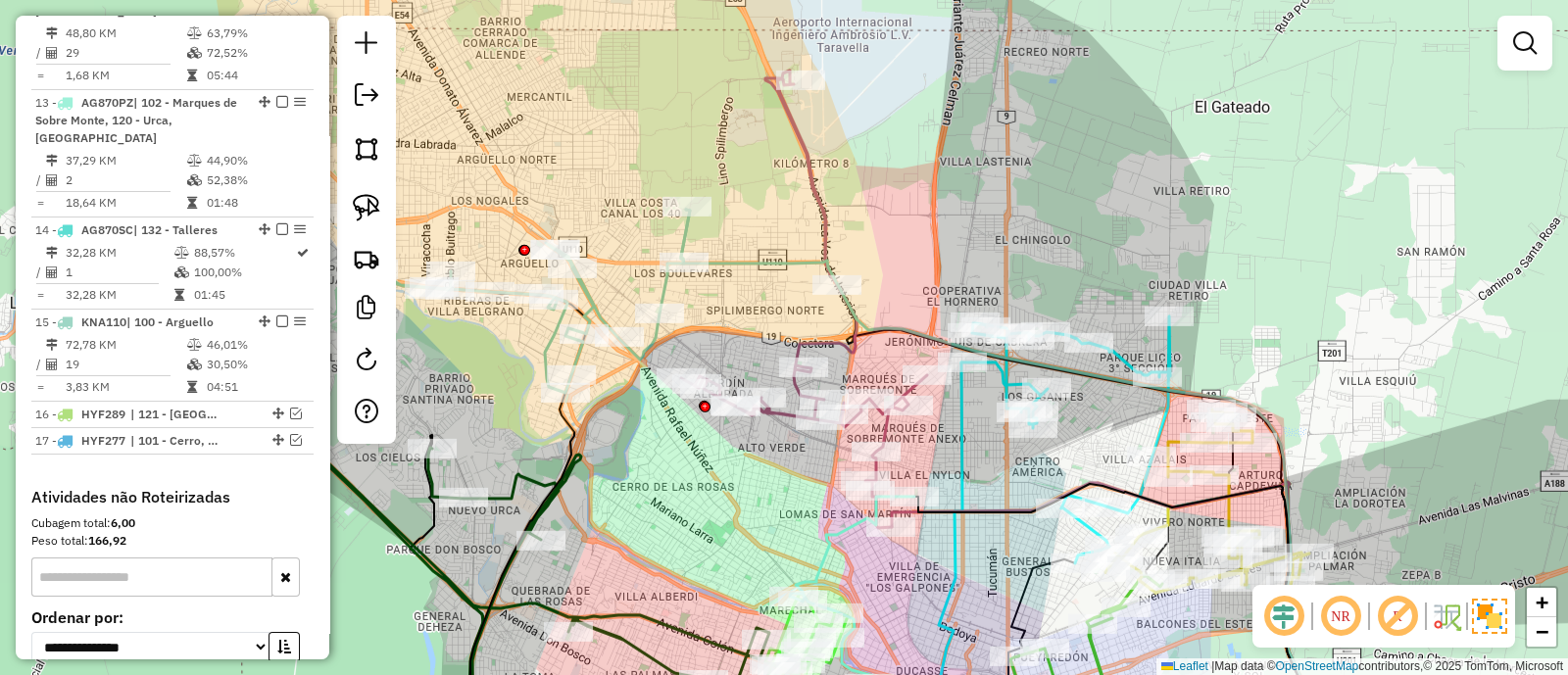
drag, startPoint x: 818, startPoint y: 476, endPoint x: 820, endPoint y: 516, distance: 40.0
click at [820, 516] on div "Janela de atendimento Grade de atendimento Capacidade Transportadoras Veículos …" at bounding box center [784, 337] width 1568 height 675
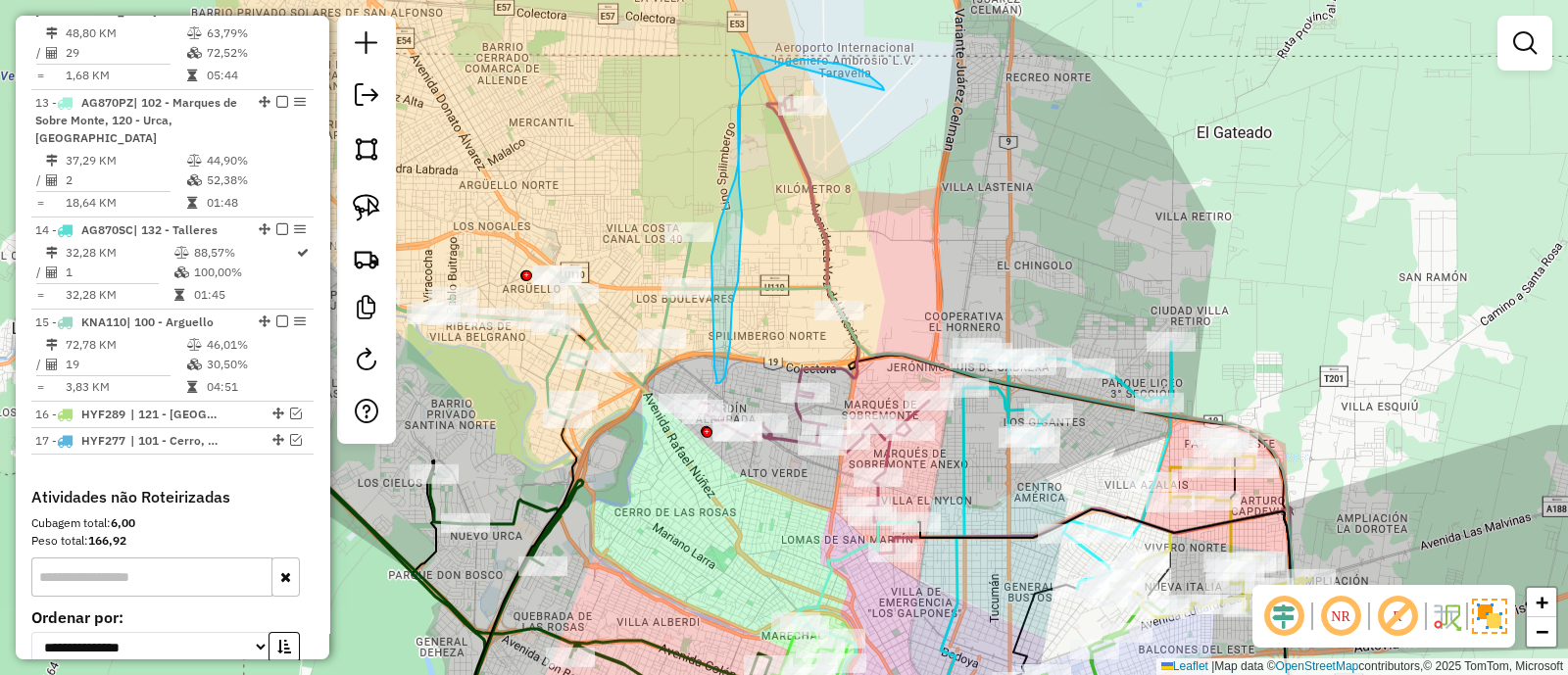
drag, startPoint x: 862, startPoint y: 72, endPoint x: 732, endPoint y: 50, distance: 131.8
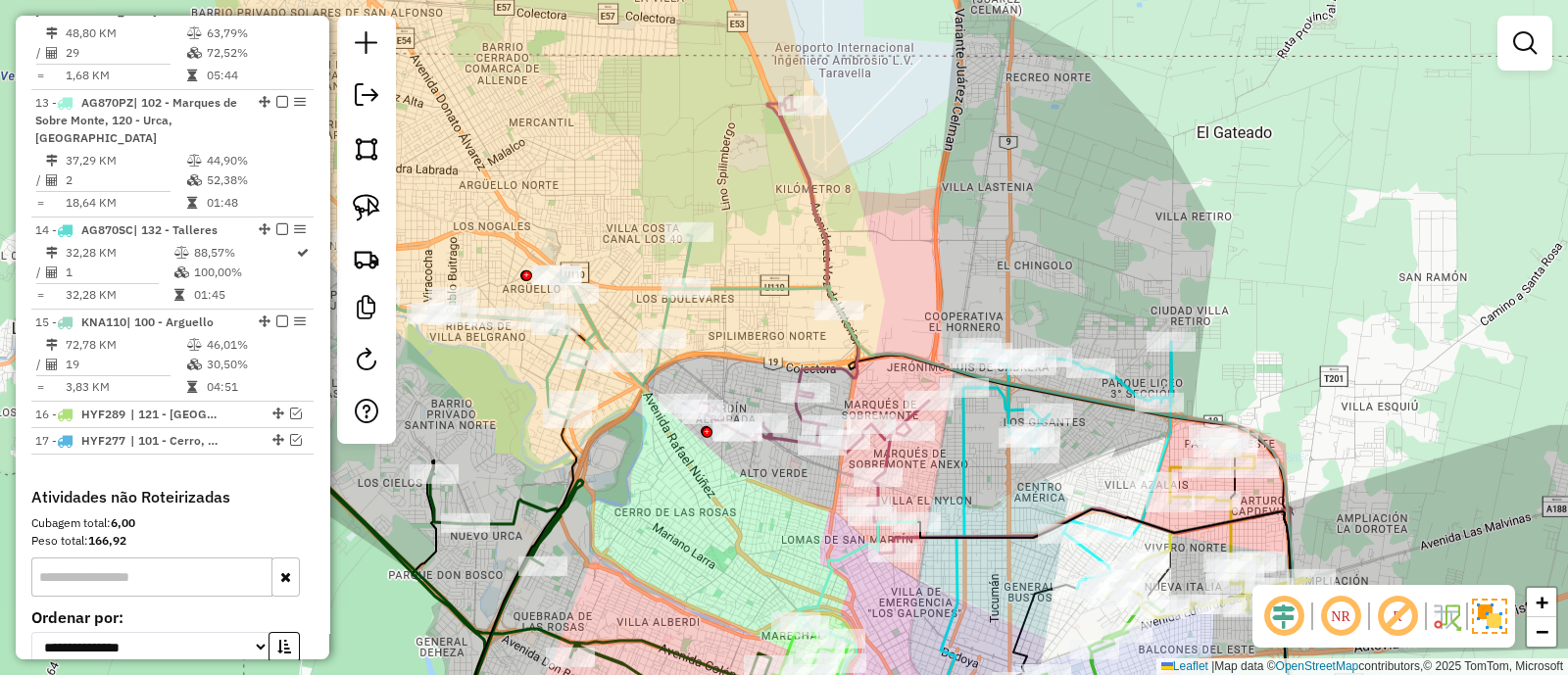
click at [809, 204] on icon at bounding box center [805, 325] width 246 height 457
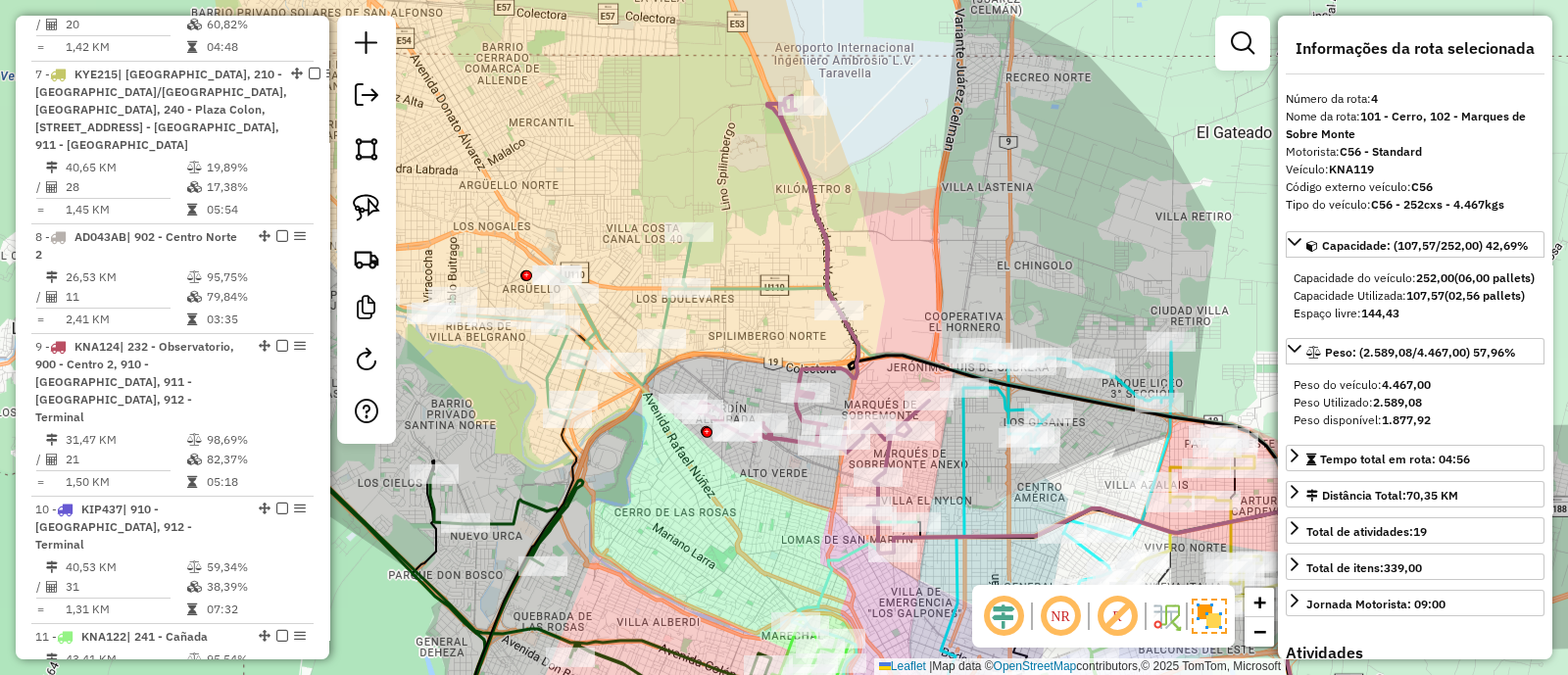
scroll to position [1047, 0]
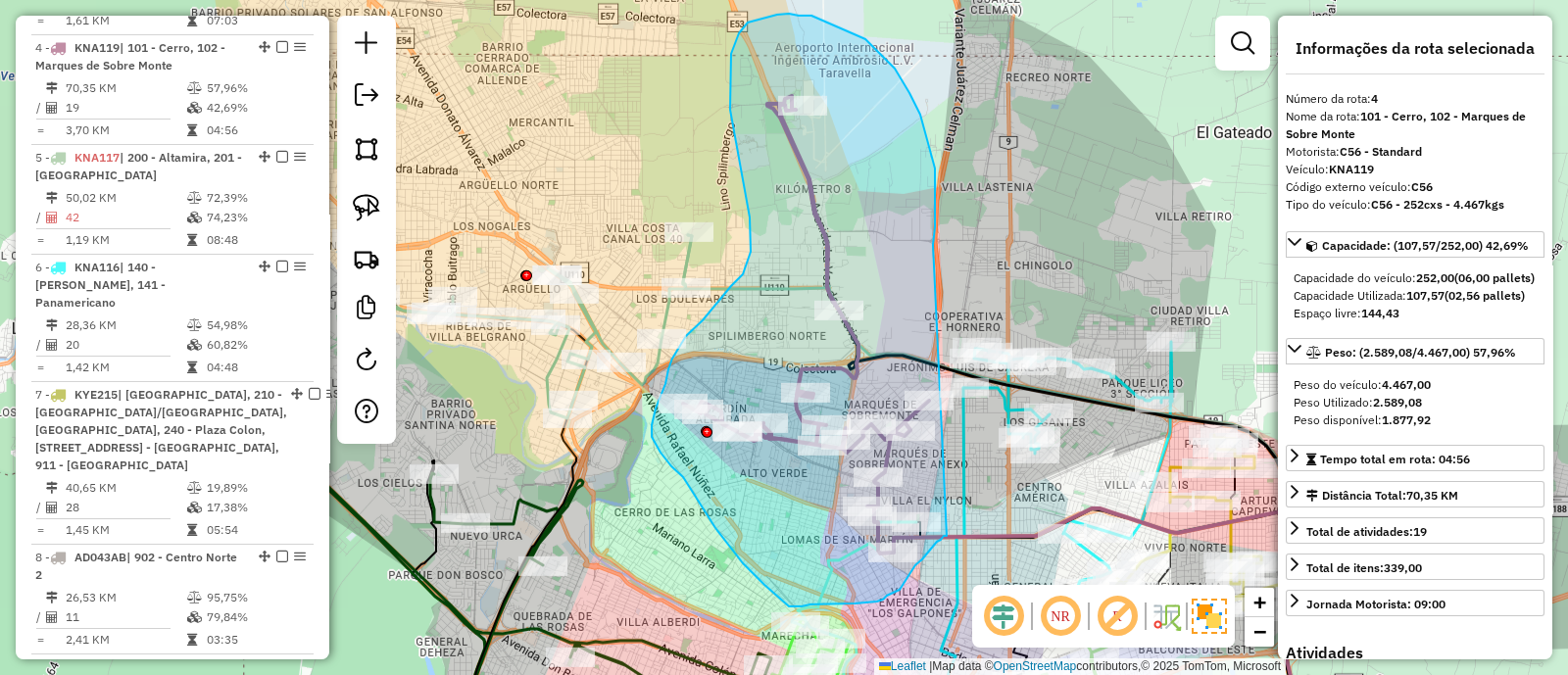
drag, startPoint x: 936, startPoint y: 228, endPoint x: 947, endPoint y: 536, distance: 308.2
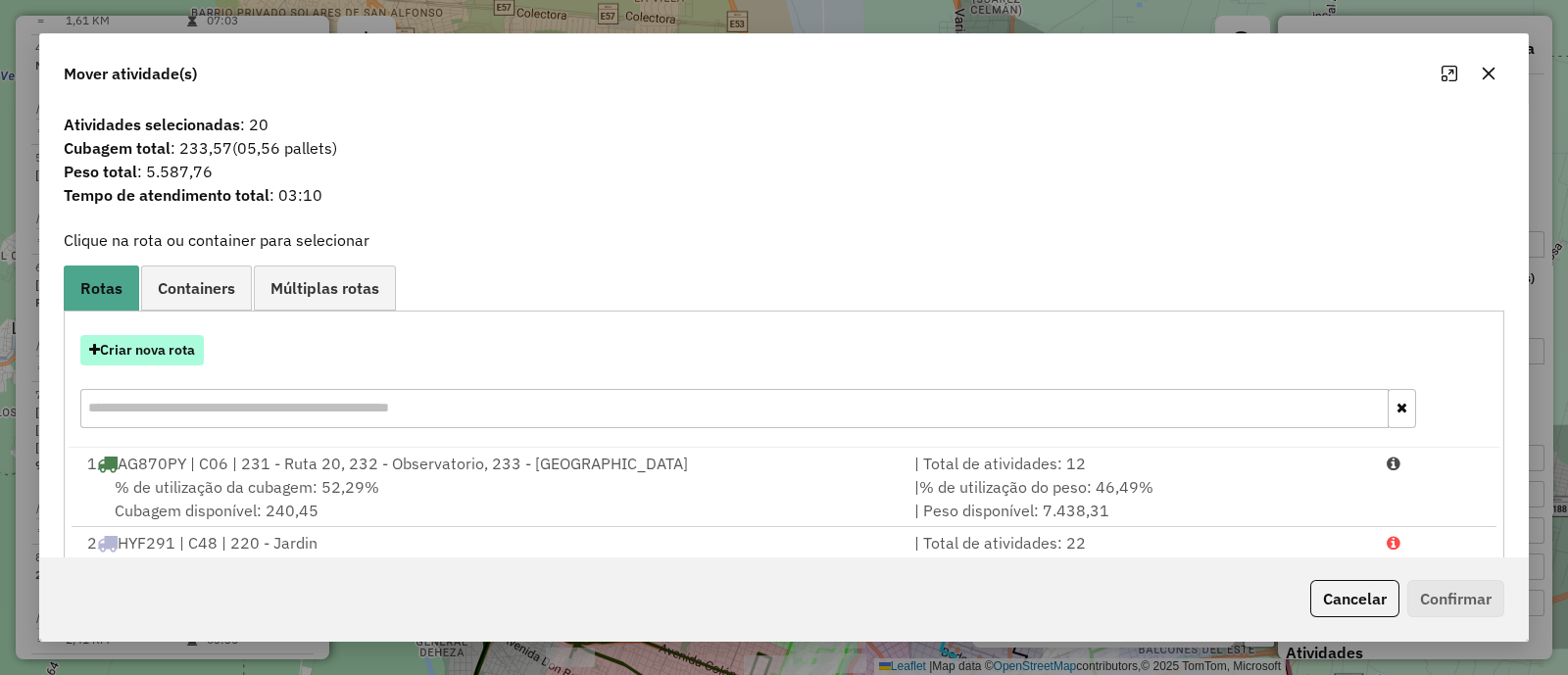
click at [178, 341] on button "Criar nova rota" at bounding box center [142, 350] width 123 height 31
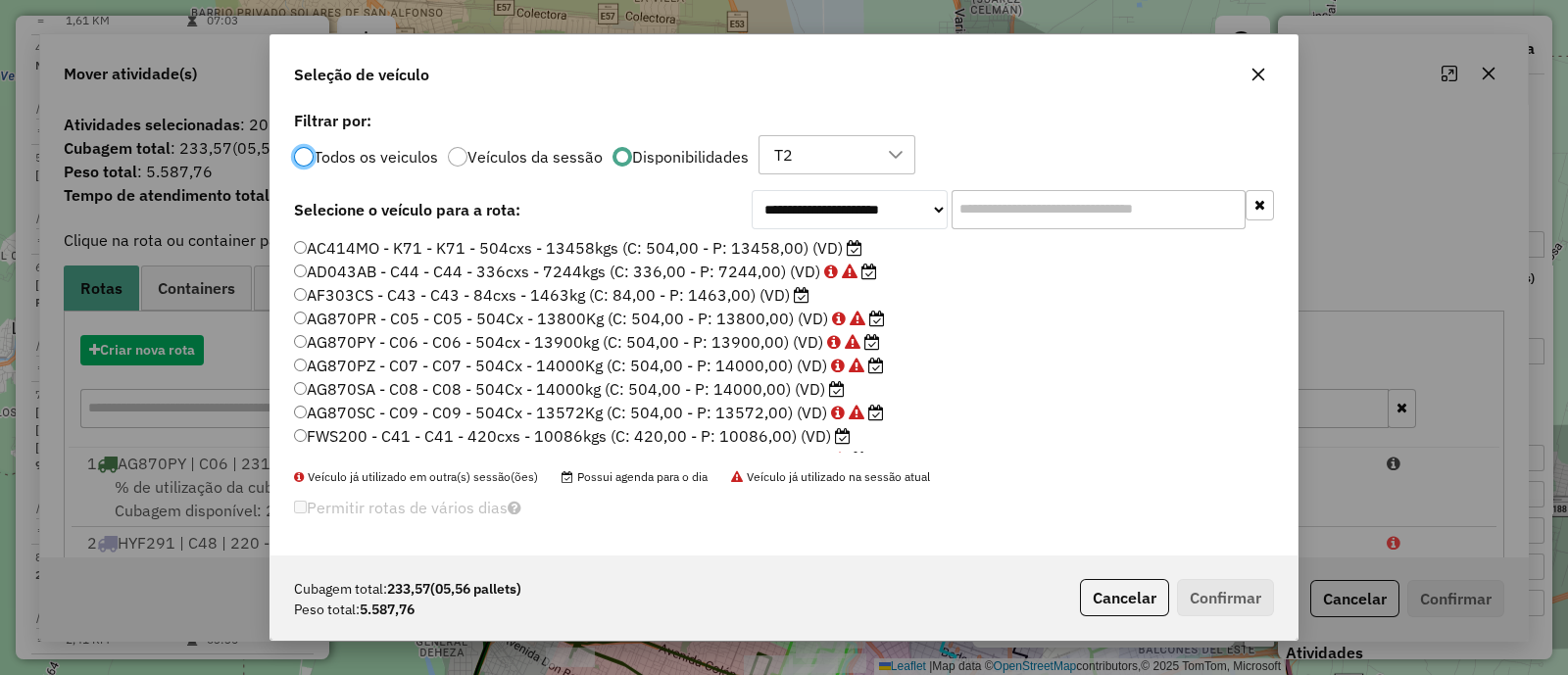
scroll to position [10, 6]
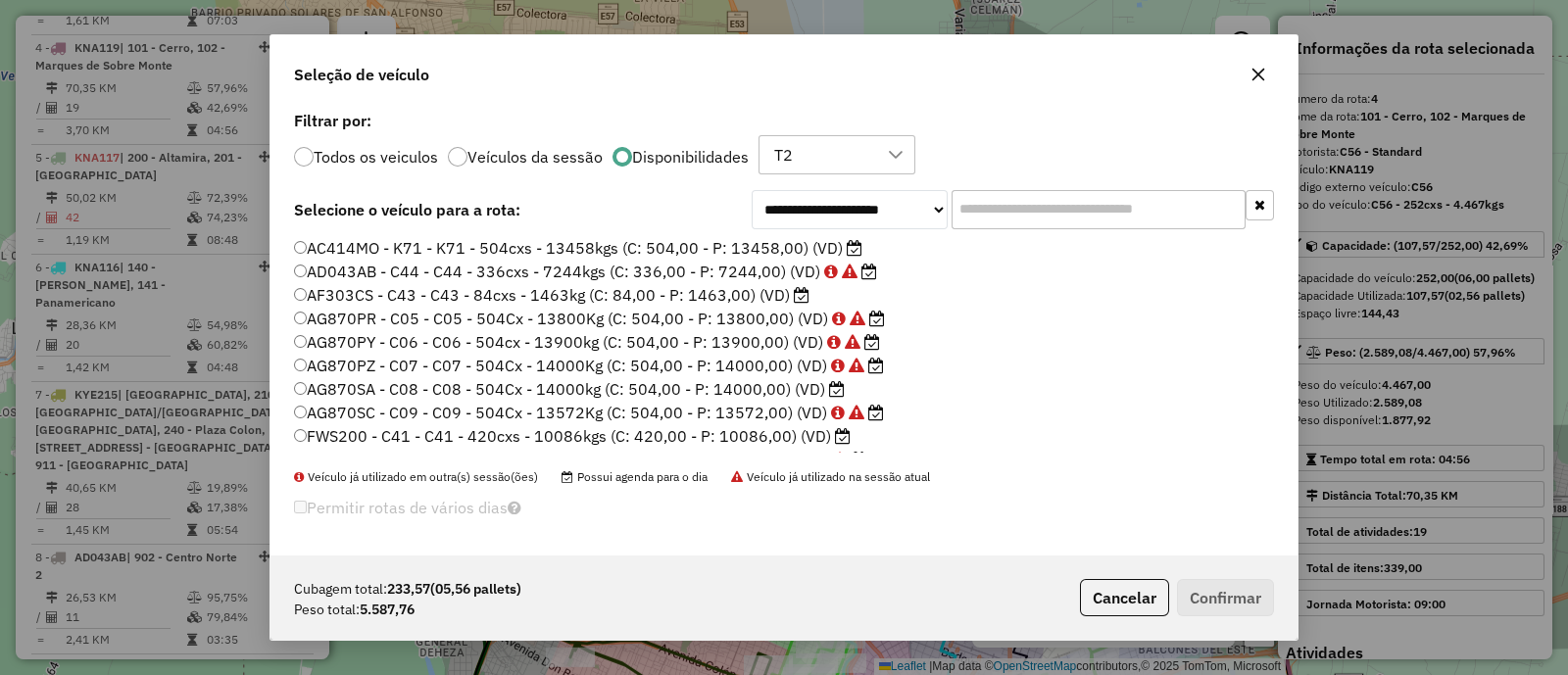
click at [779, 389] on label "AG870SA - C08 - C08 - 504Cx - 14000kg (C: 504,00 - P: 14000,00) (VD)" at bounding box center [570, 390] width 551 height 24
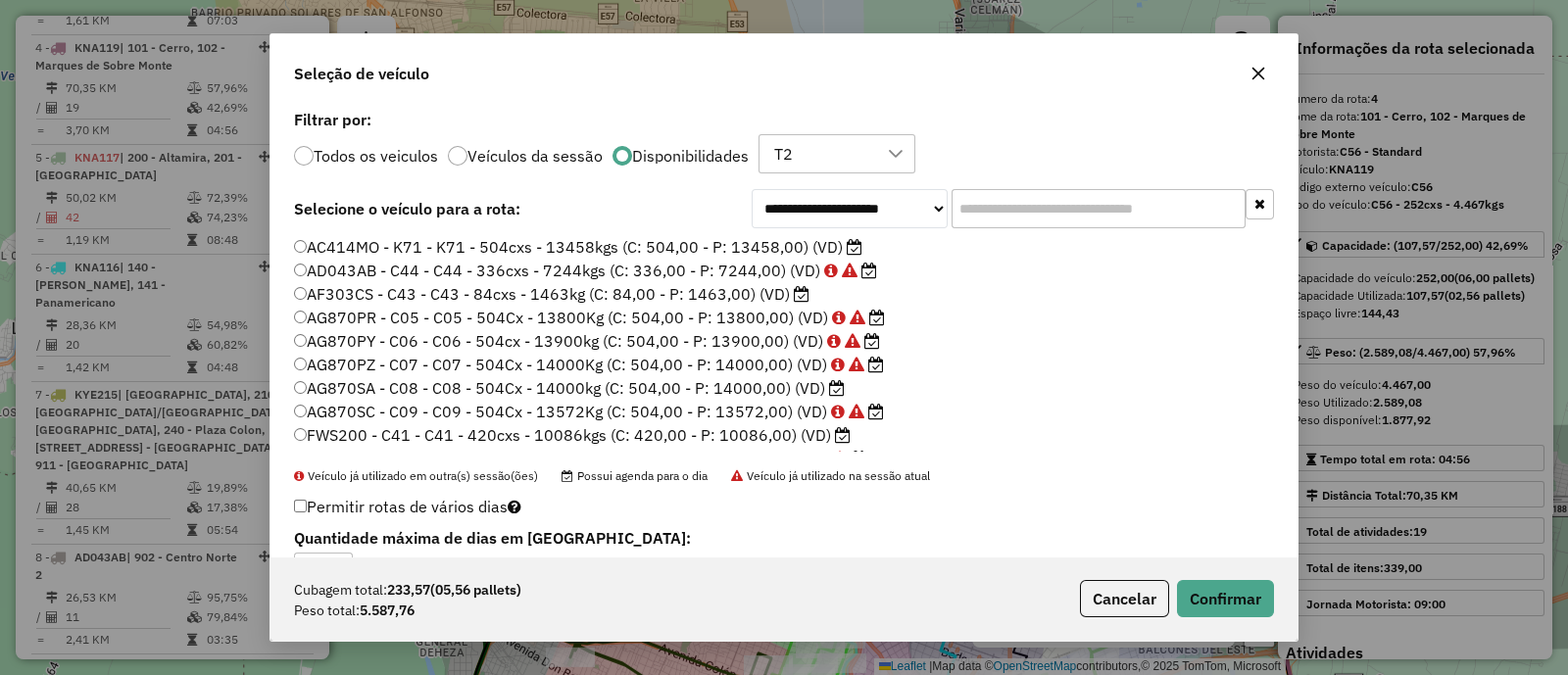
scroll to position [121, 0]
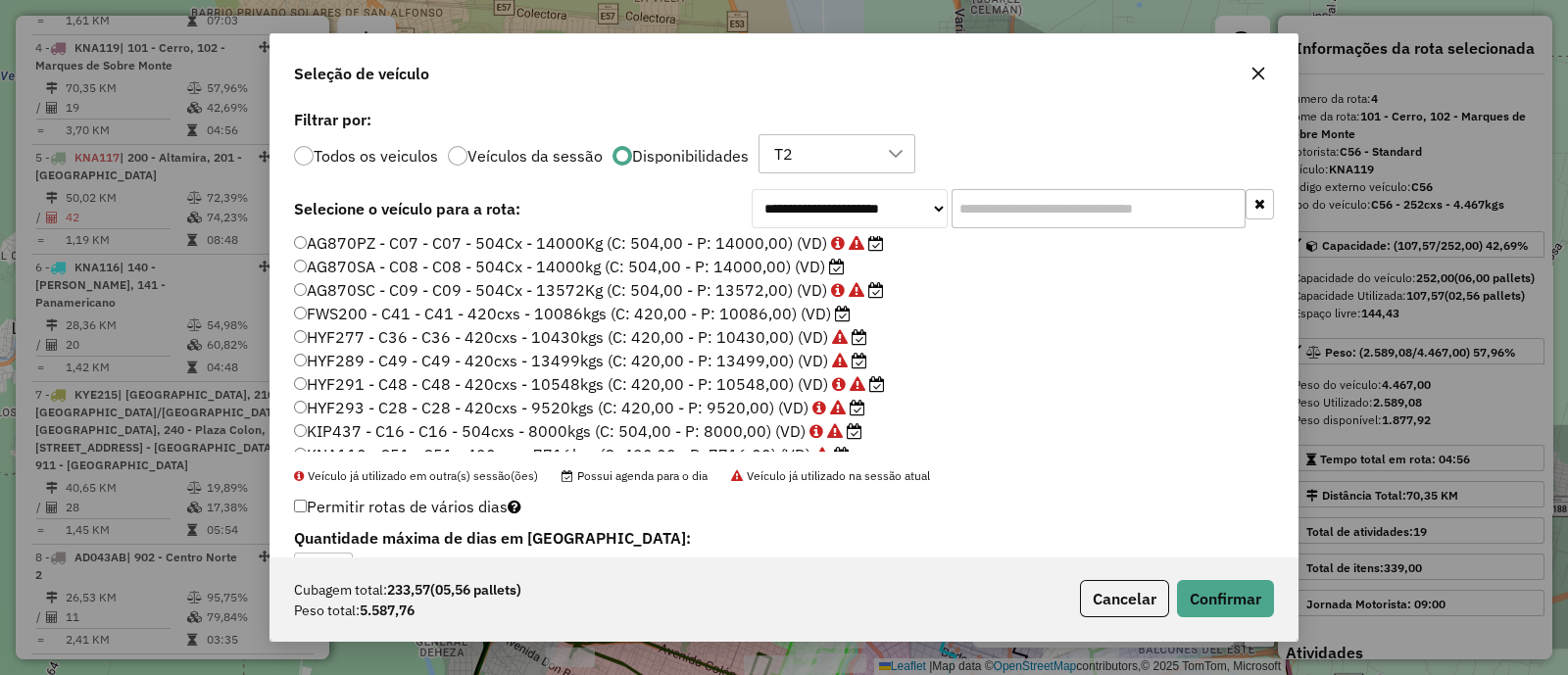
click at [775, 312] on label "FWS200 - C41 - C41 - 420cxs - 10086kgs (C: 420,00 - P: 10086,00) (VD)" at bounding box center [573, 314] width 557 height 24
click at [1207, 609] on button "Confirmar" at bounding box center [1226, 598] width 97 height 37
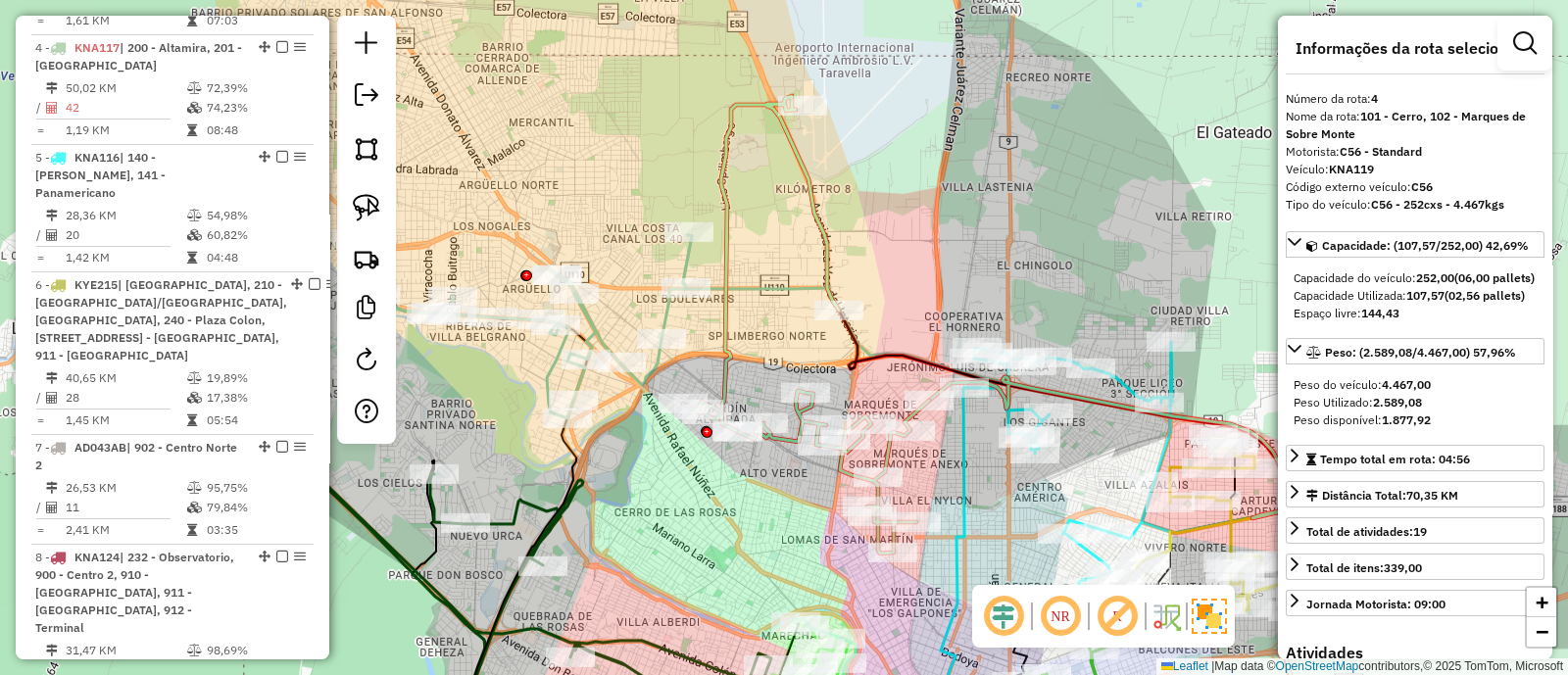
scroll to position [936, 0]
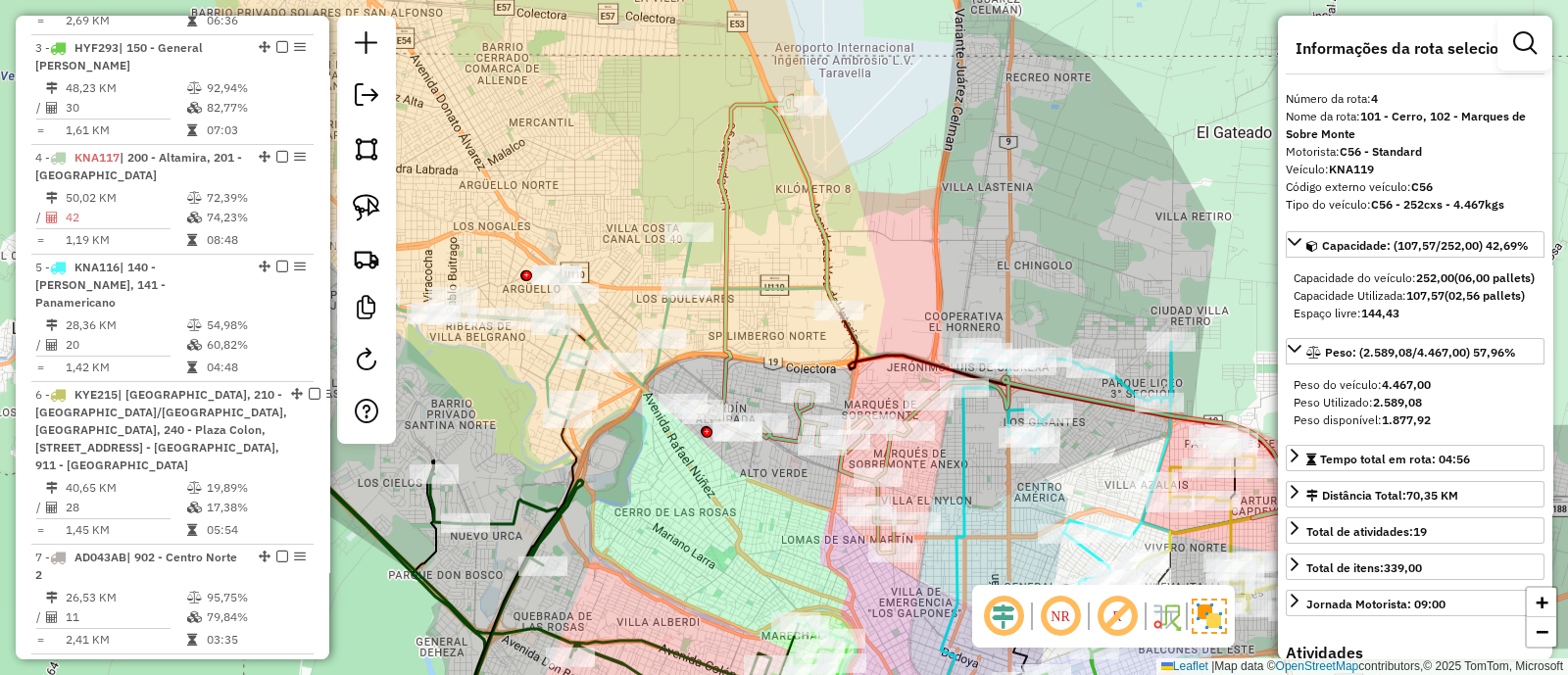
click at [813, 218] on icon at bounding box center [805, 325] width 246 height 457
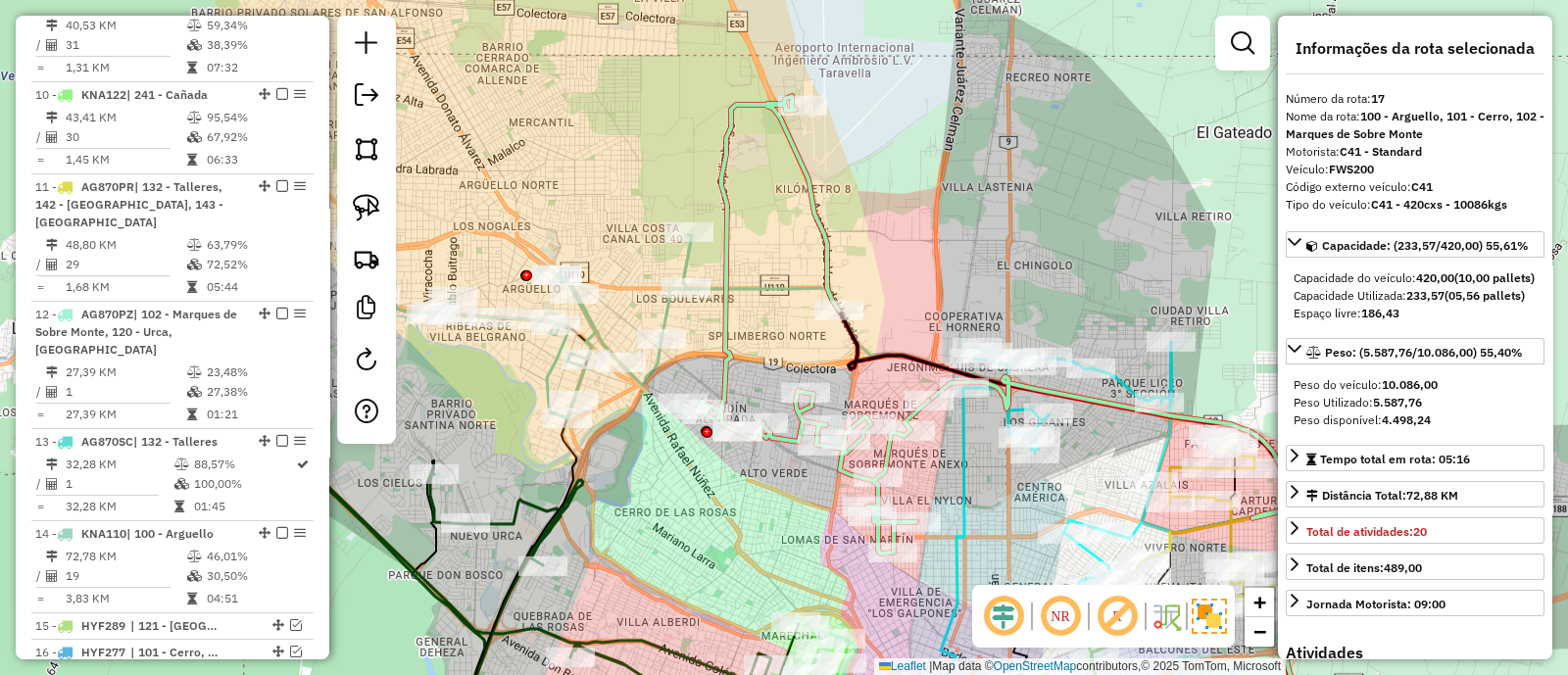
scroll to position [2375, 0]
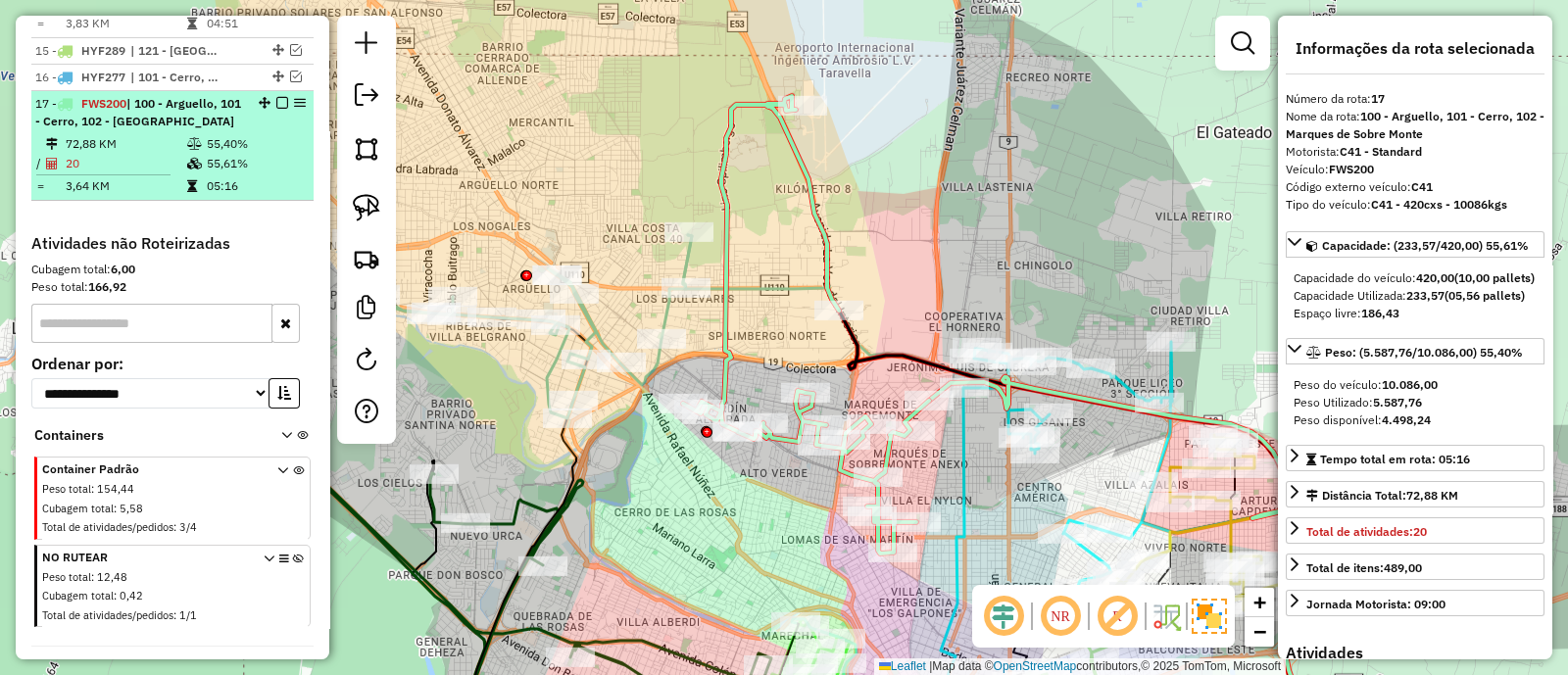
click at [276, 97] on em at bounding box center [282, 103] width 12 height 12
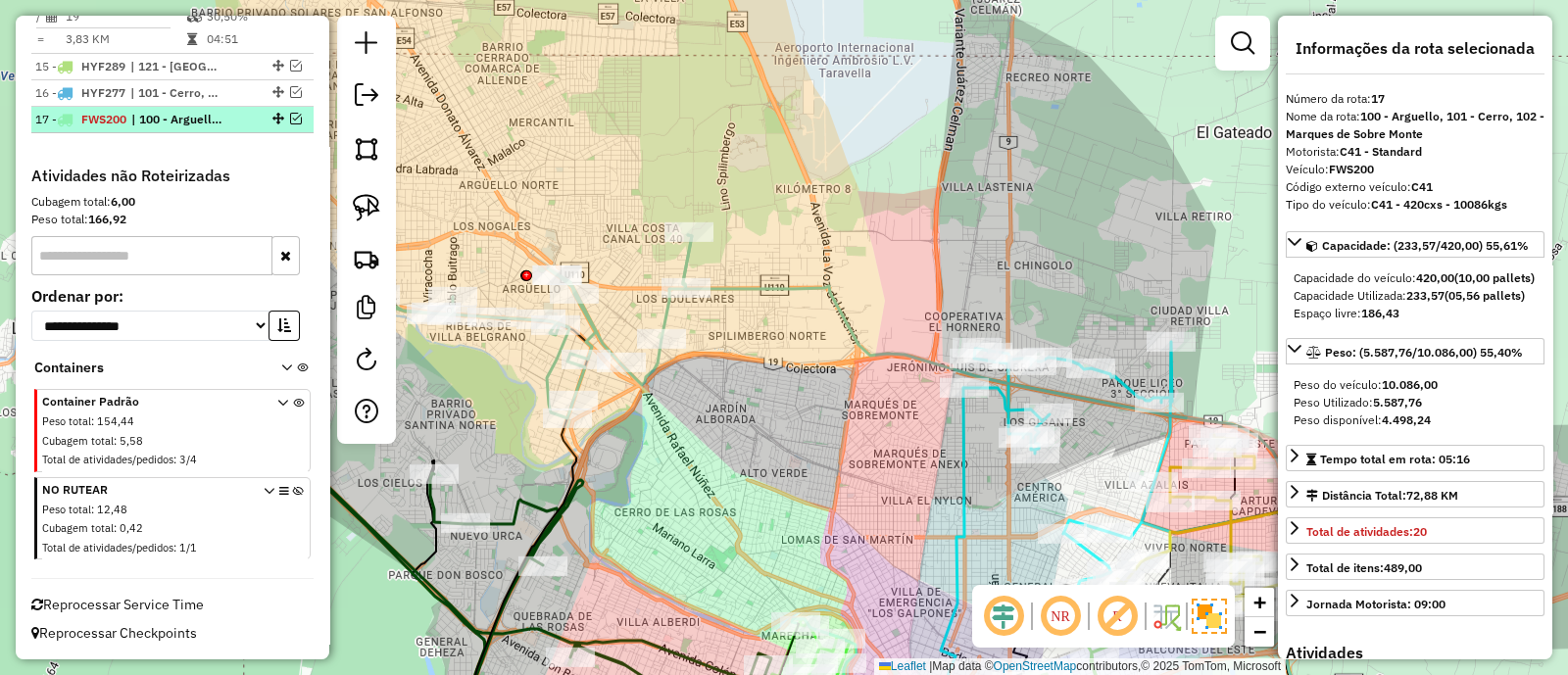
scroll to position [2282, 0]
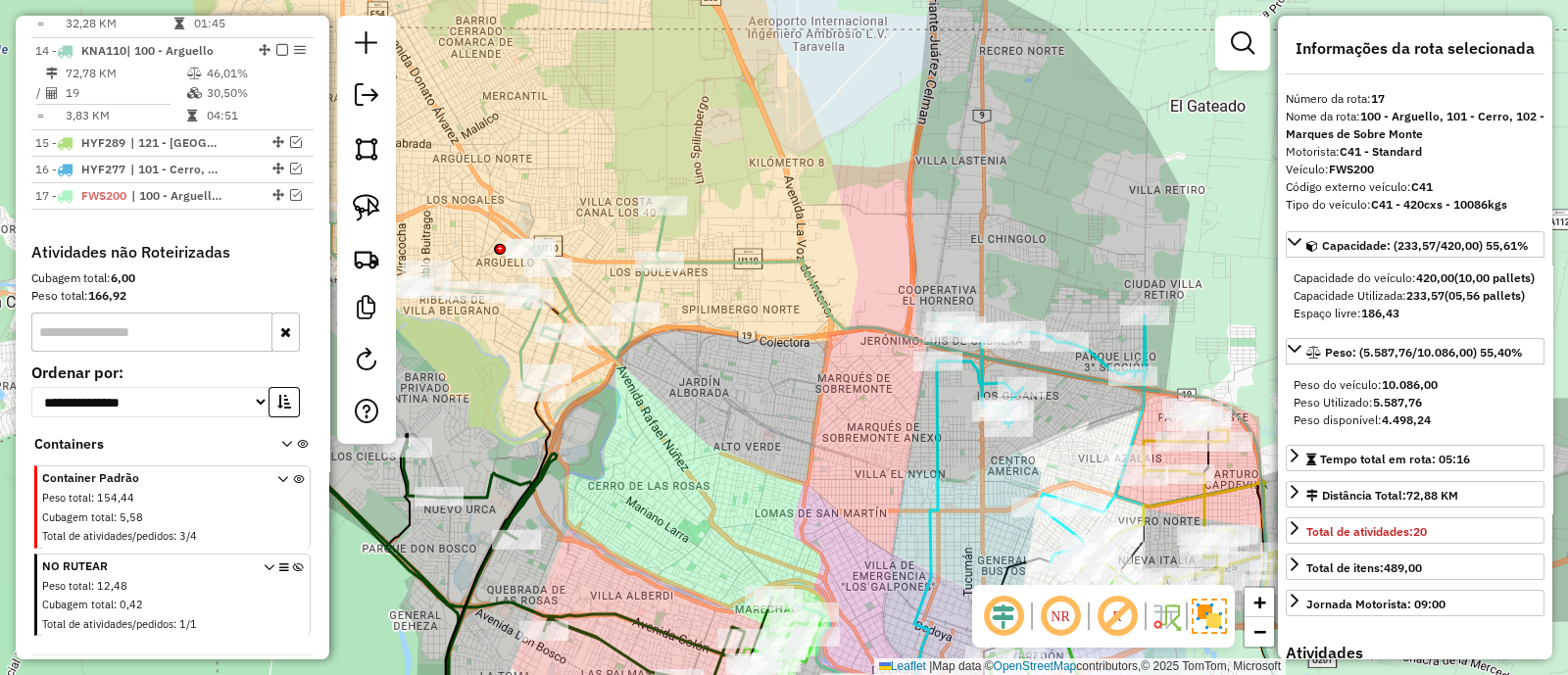
drag, startPoint x: 815, startPoint y: 478, endPoint x: 601, endPoint y: 199, distance: 351.6
click at [603, 202] on div "Janela de atendimento Grade de atendimento Capacidade Transportadoras Veículos …" at bounding box center [784, 337] width 1568 height 675
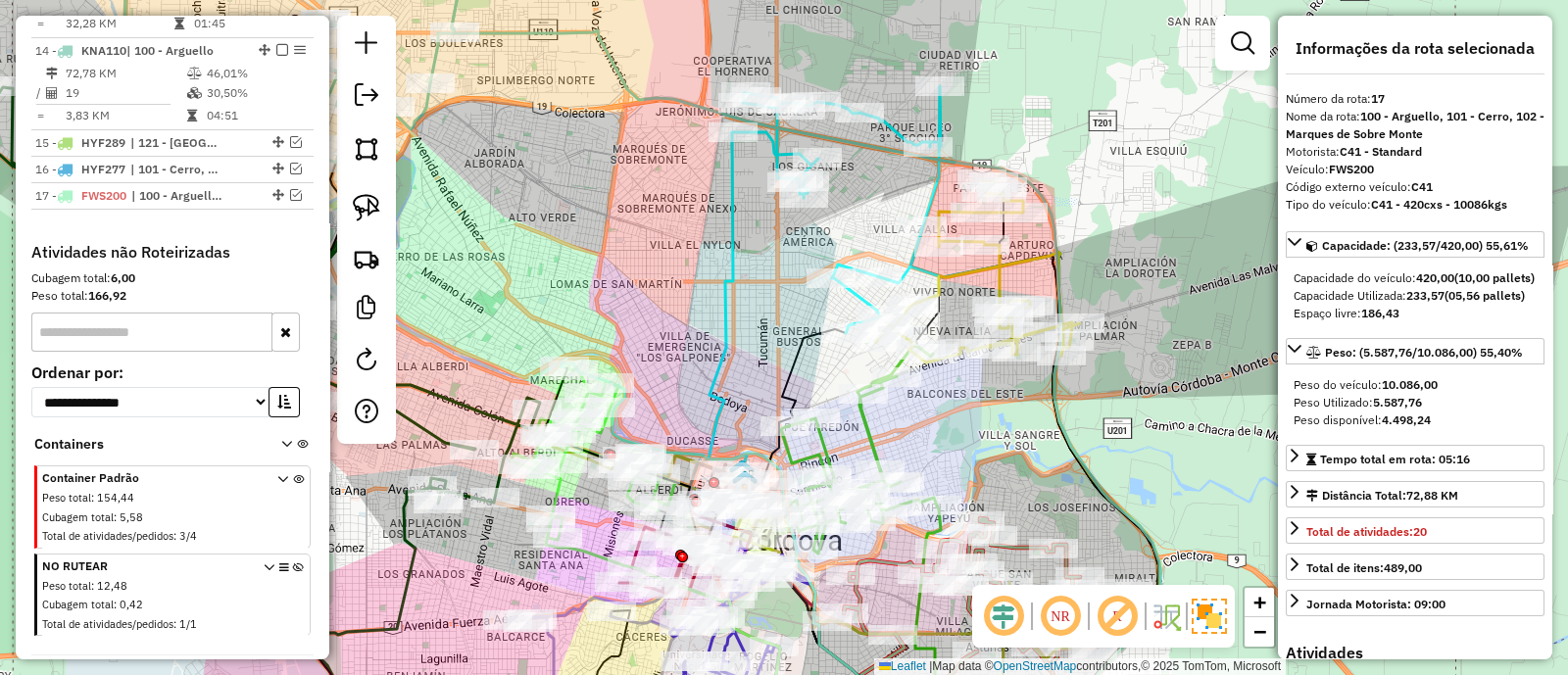
drag, startPoint x: 773, startPoint y: 323, endPoint x: 745, endPoint y: 369, distance: 53.9
click at [745, 369] on div "Janela de atendimento Grade de atendimento Capacidade Transportadoras Veículos …" at bounding box center [784, 337] width 1568 height 675
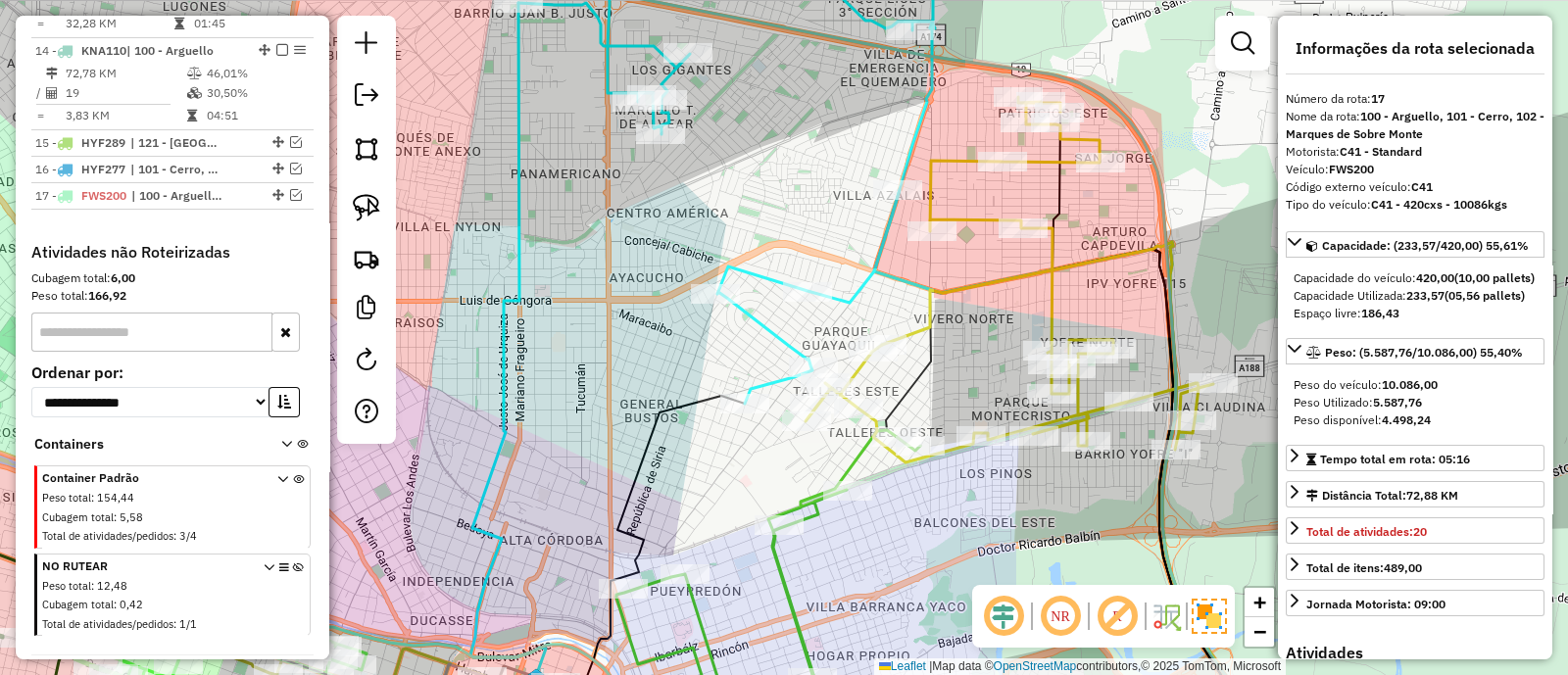
click at [932, 313] on icon at bounding box center [1081, 493] width 398 height 501
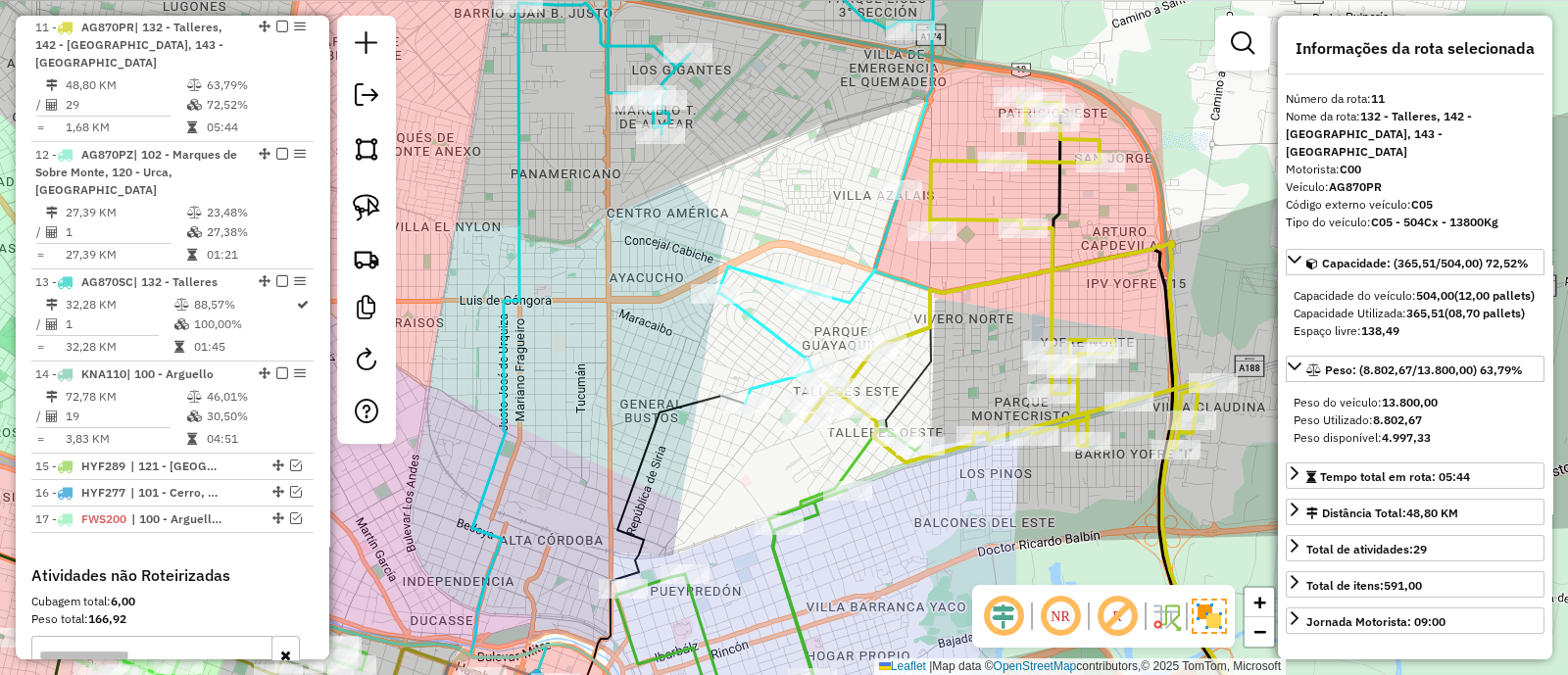
scroll to position [1902, 0]
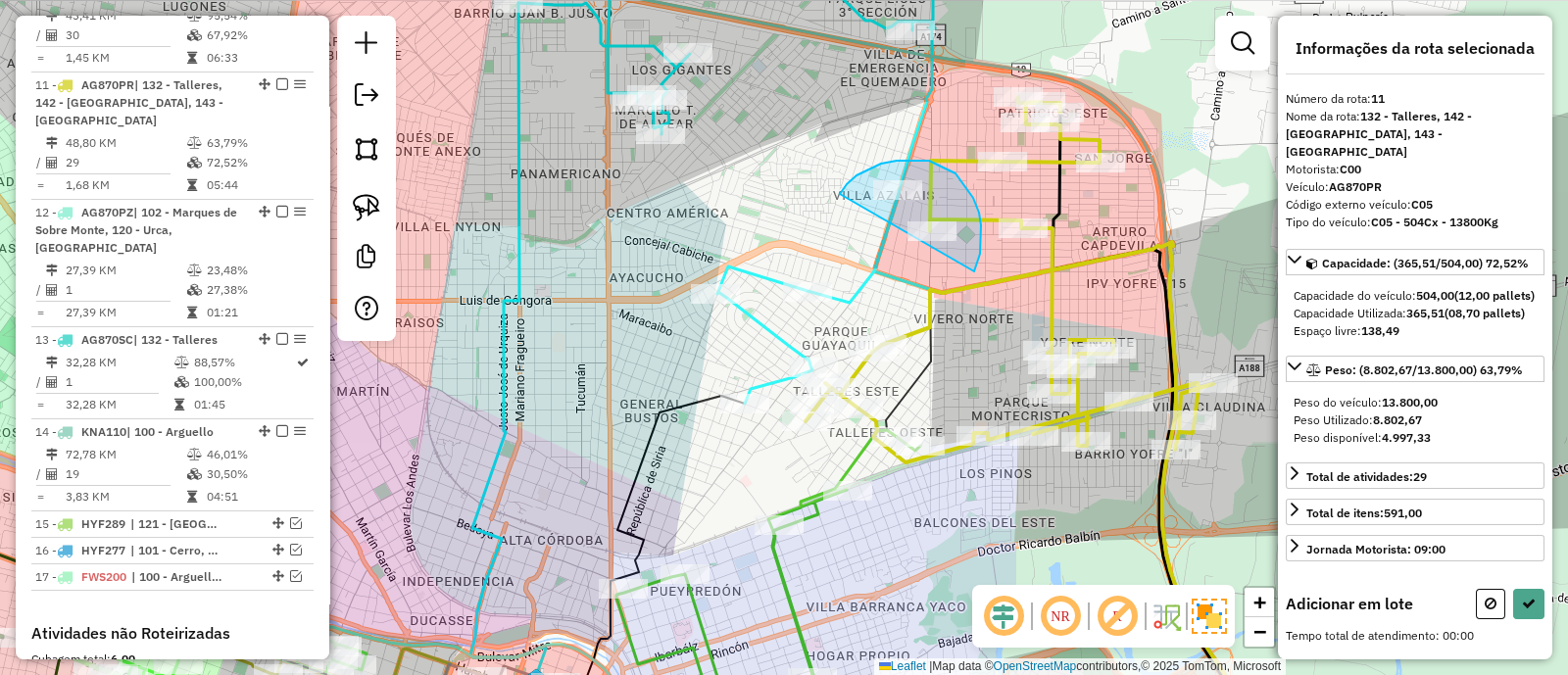
drag, startPoint x: 981, startPoint y: 239, endPoint x: 840, endPoint y: 194, distance: 148.0
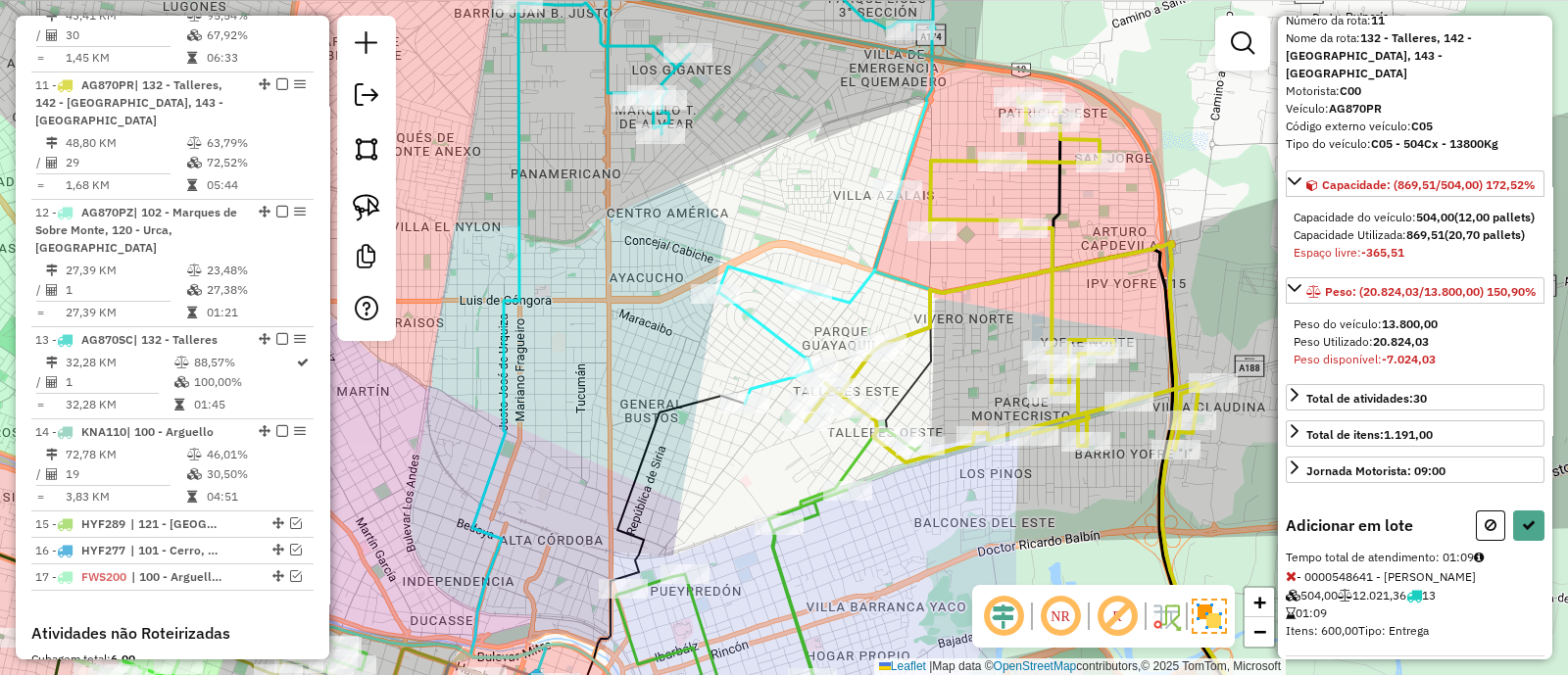
scroll to position [147, 0]
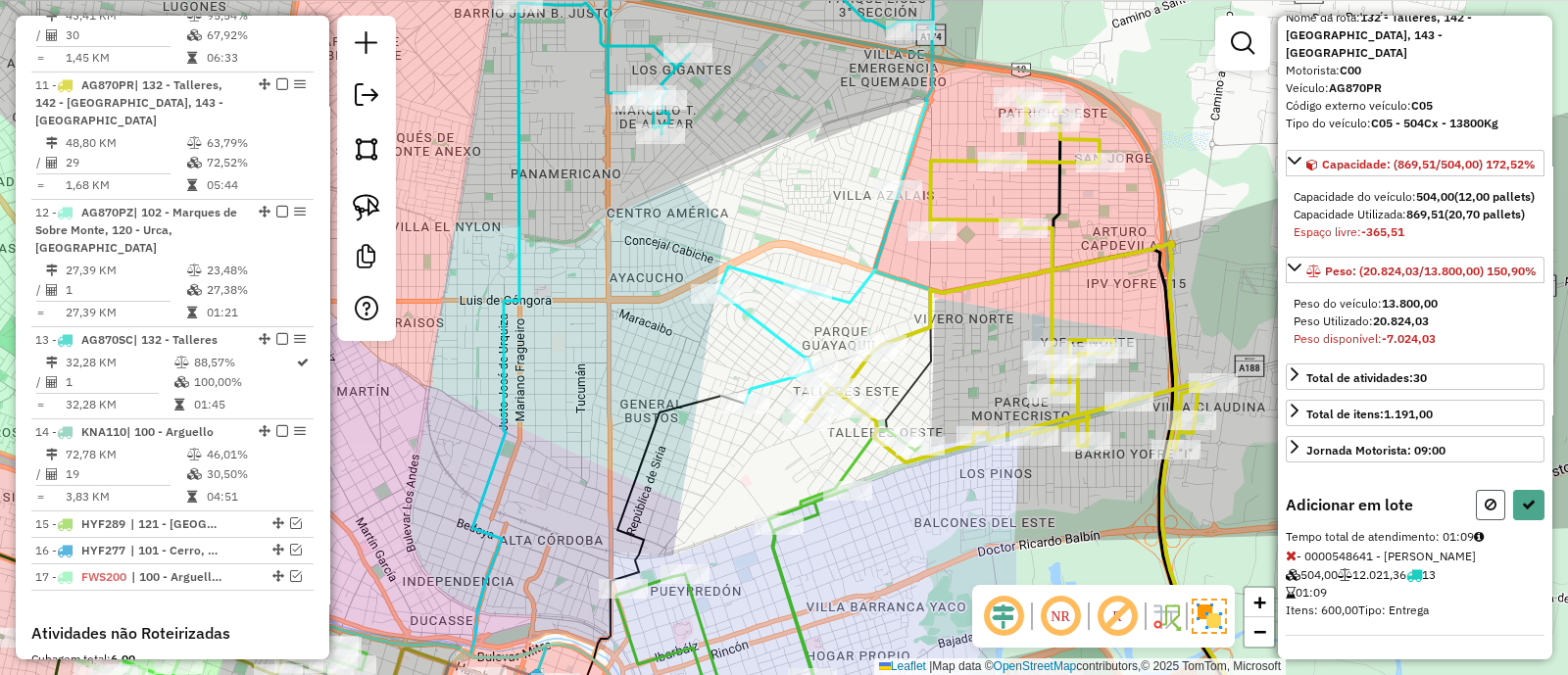
click at [1477, 502] on button at bounding box center [1491, 505] width 30 height 31
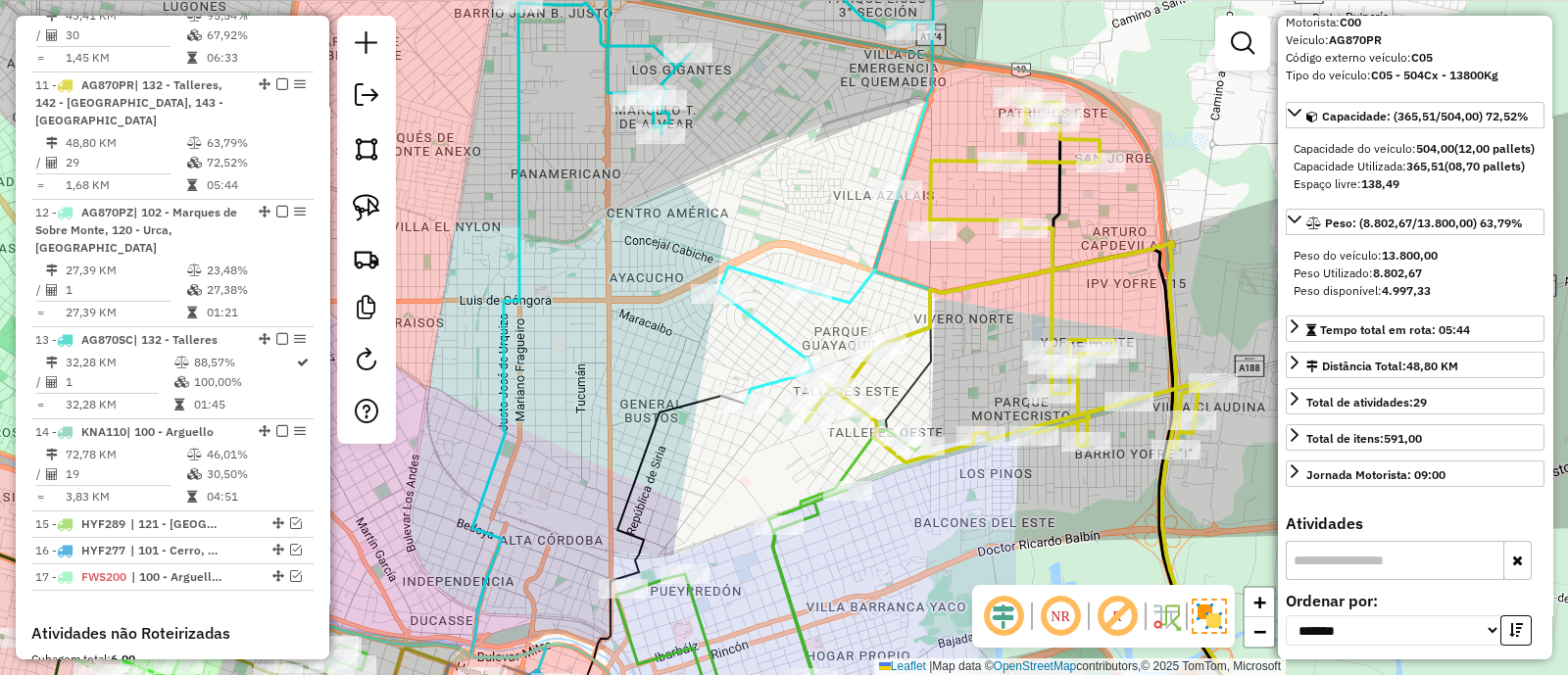
click at [996, 356] on div "Janela de atendimento Grade de atendimento Capacidade Transportadoras Veículos …" at bounding box center [784, 337] width 1568 height 675
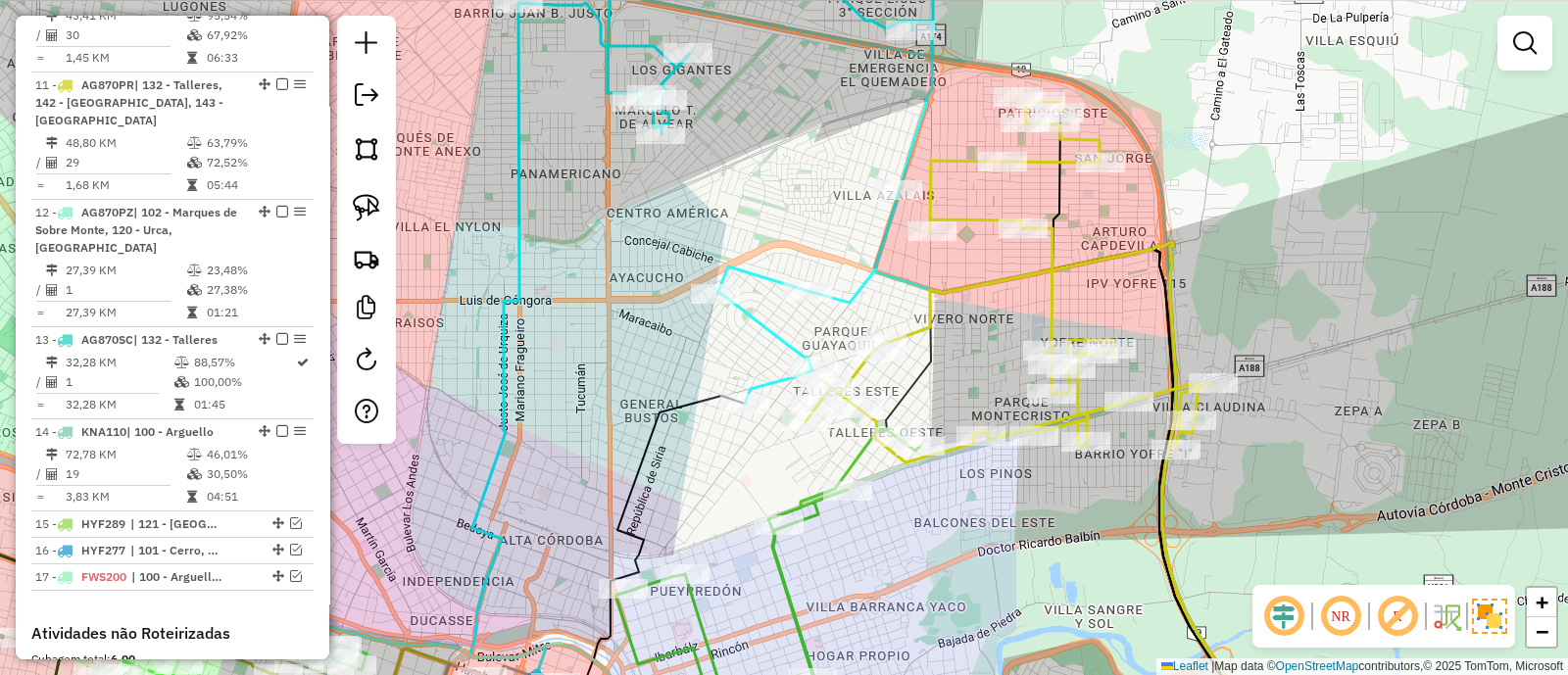
click at [906, 158] on icon at bounding box center [727, 168] width 417 height 471
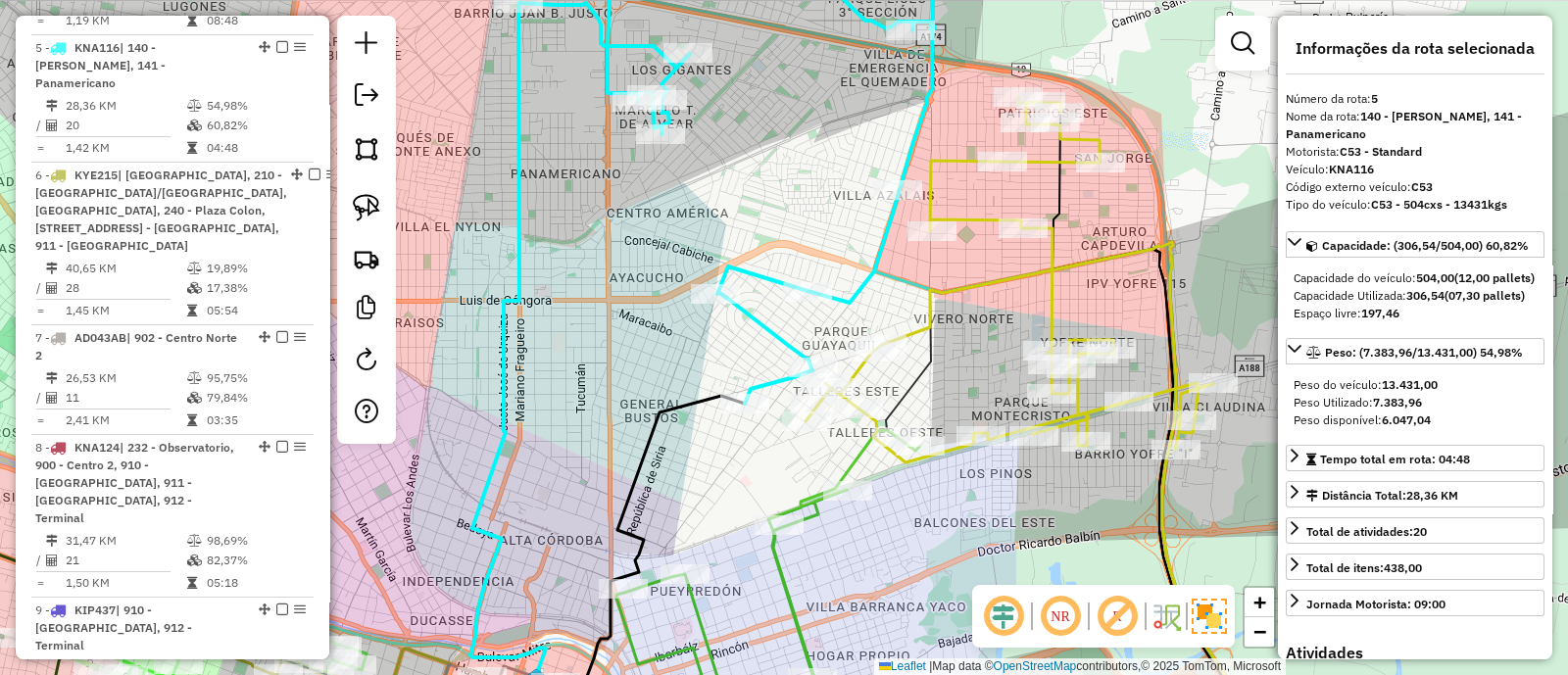
scroll to position [1156, 0]
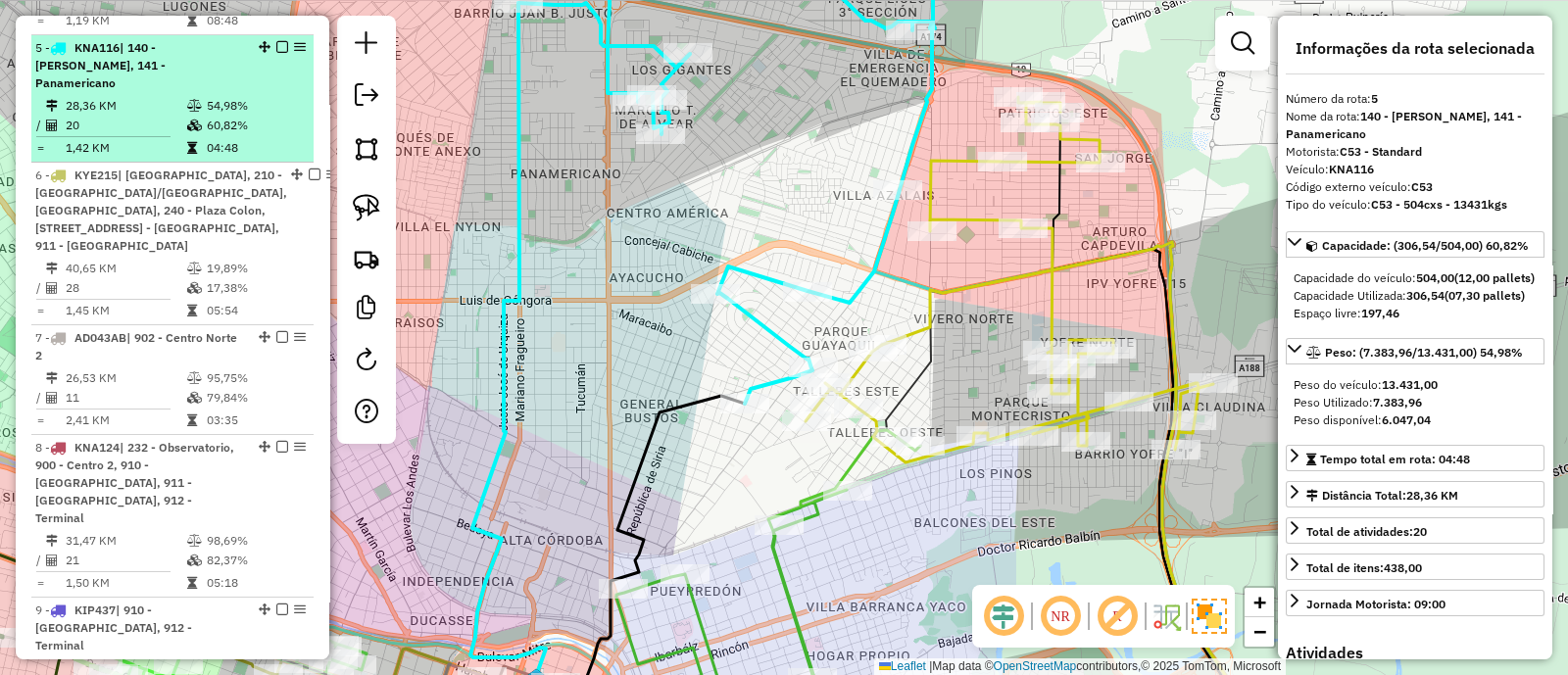
click at [276, 41] on em at bounding box center [282, 47] width 12 height 12
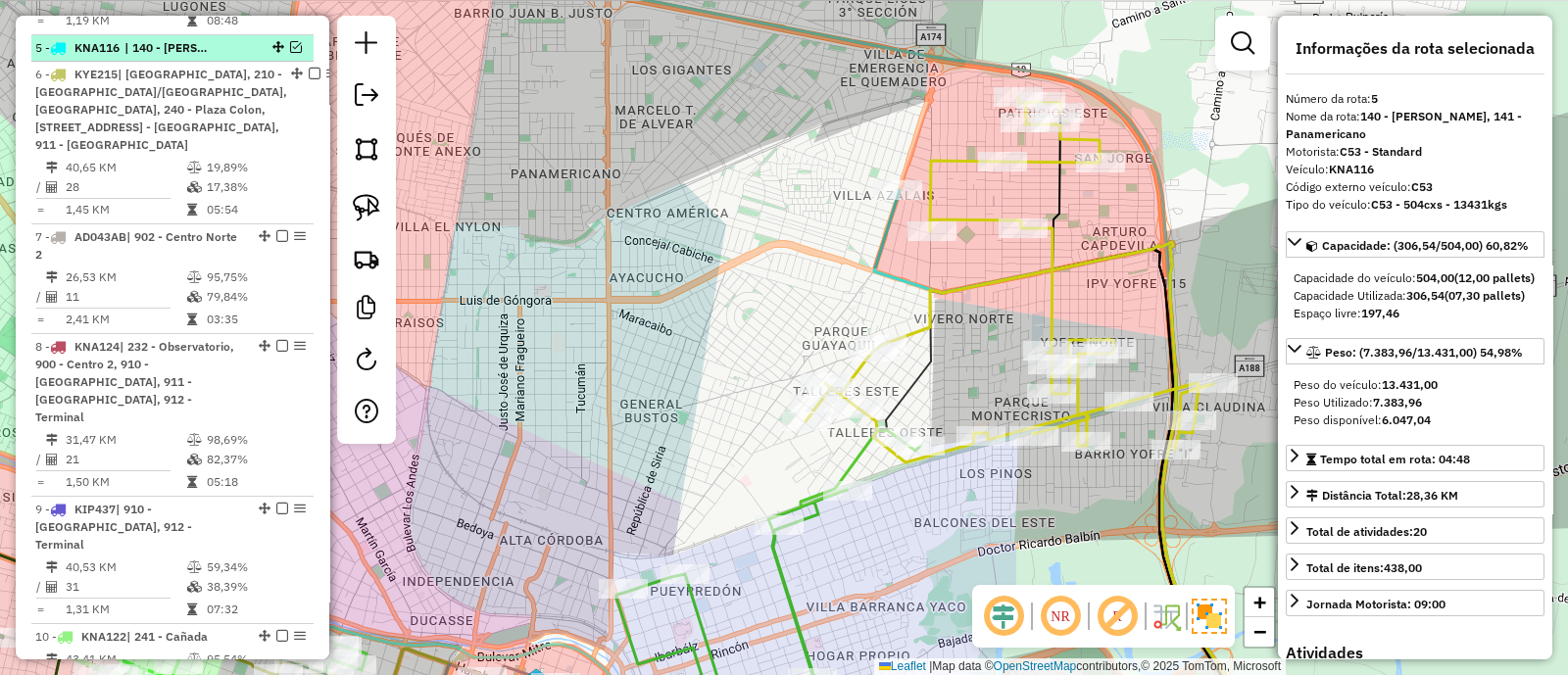
click at [290, 41] on em at bounding box center [296, 47] width 12 height 12
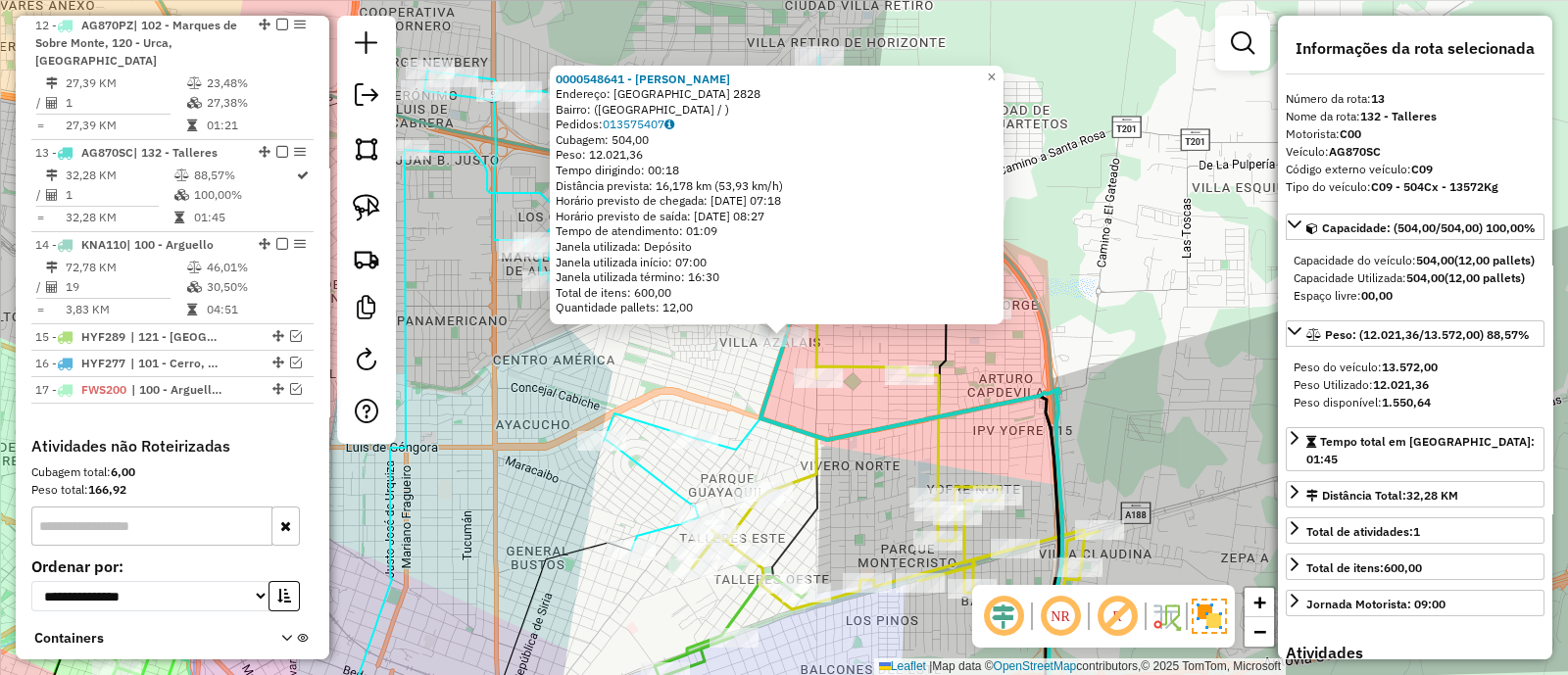
scroll to position [2137, 0]
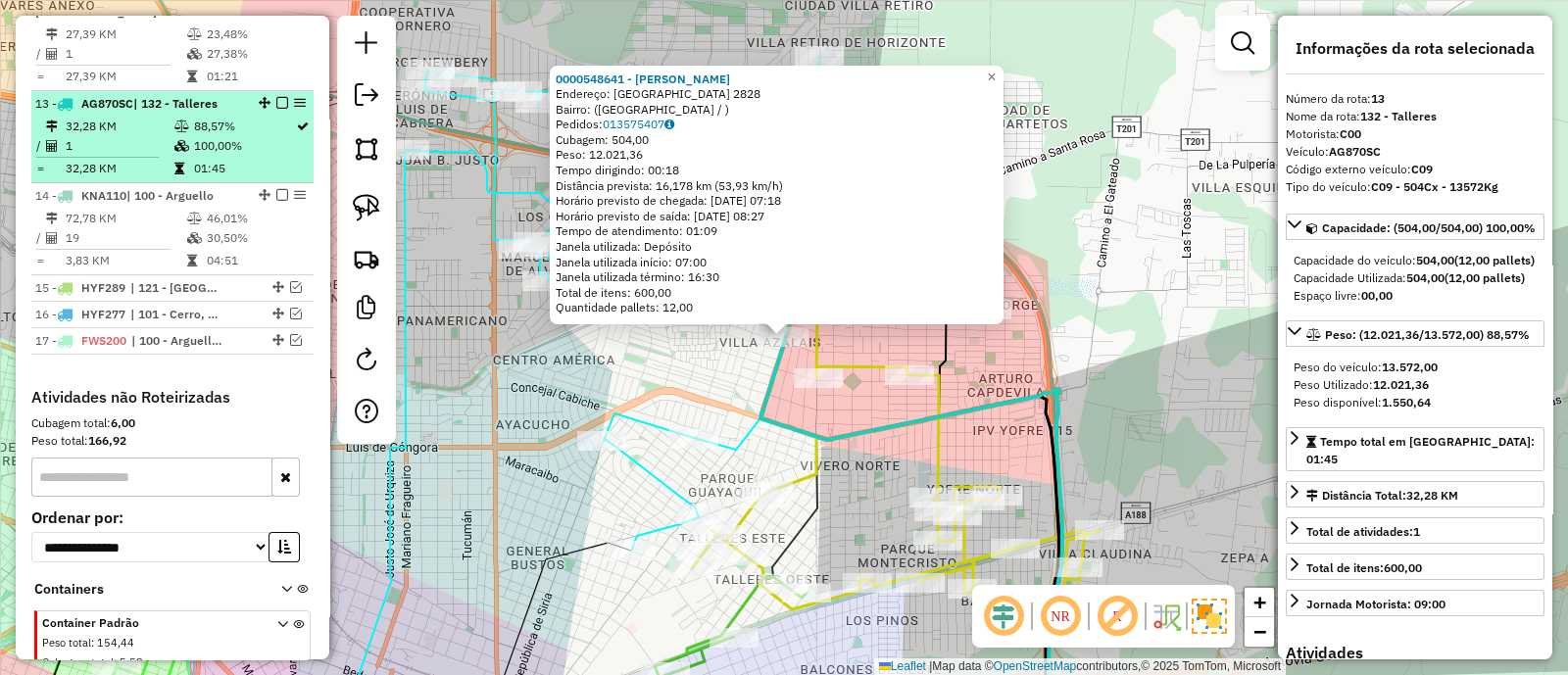
click at [276, 97] on em at bounding box center [282, 103] width 12 height 12
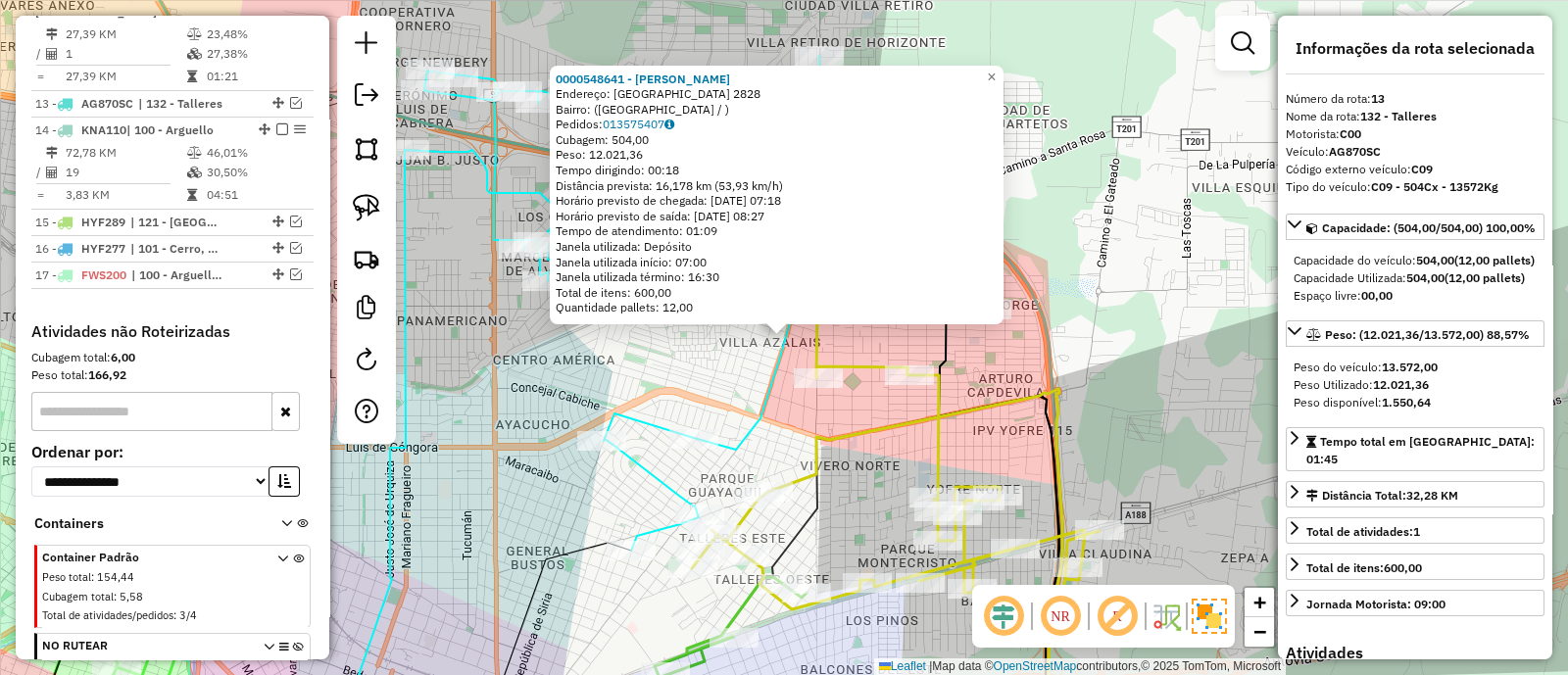
click at [907, 467] on div "0000548641 - [PERSON_NAME]: [GEOGRAPHIC_DATA] 2828 Bairro: ([GEOGRAPHIC_DATA] /…" at bounding box center [784, 337] width 1568 height 675
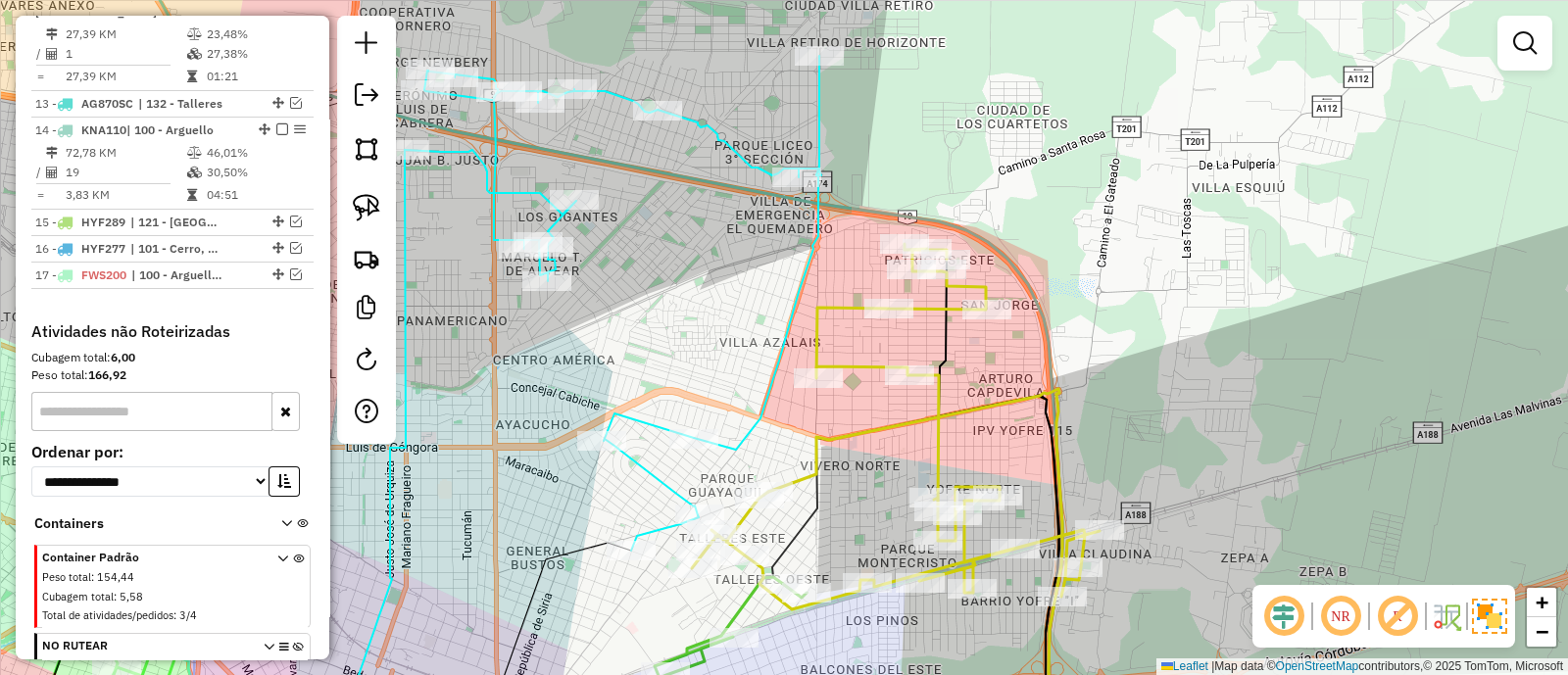
click at [730, 153] on icon at bounding box center [612, 303] width 417 height 495
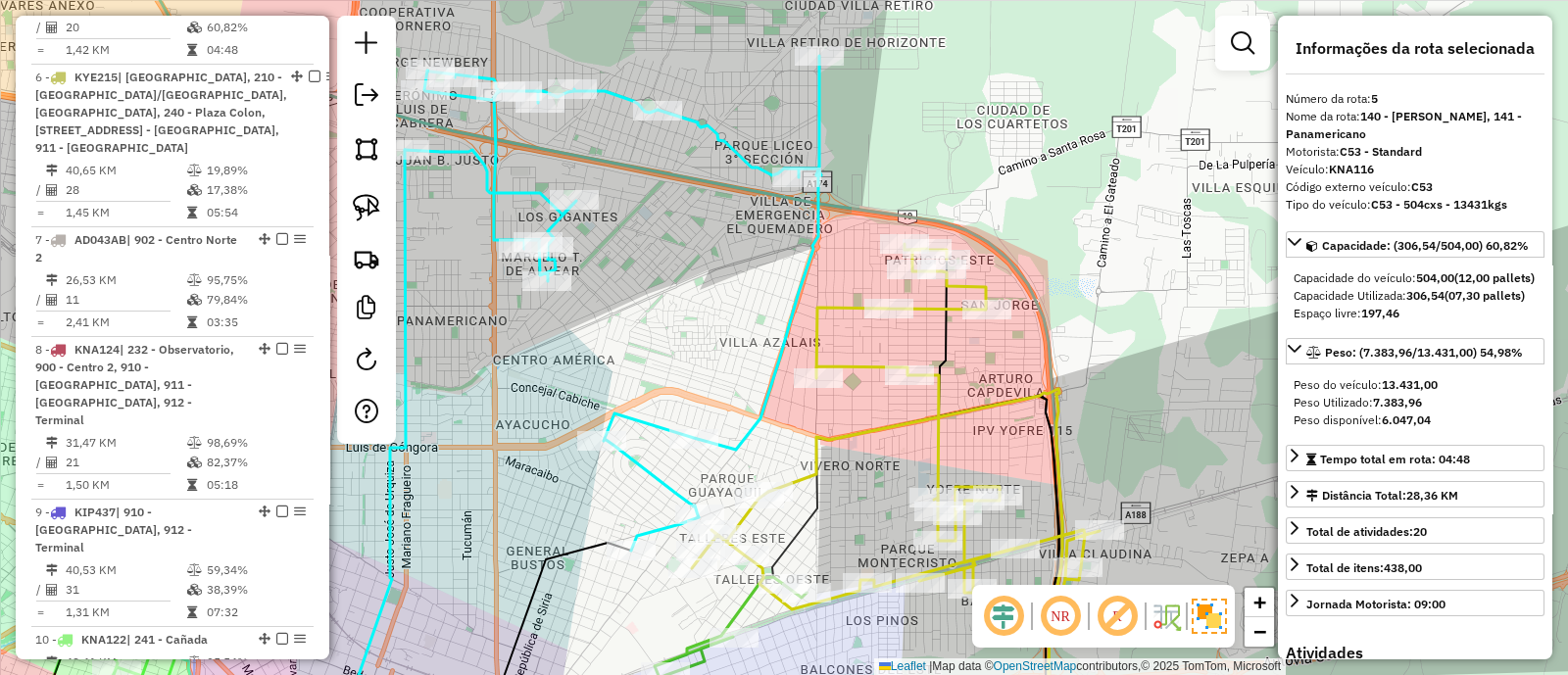
scroll to position [1156, 0]
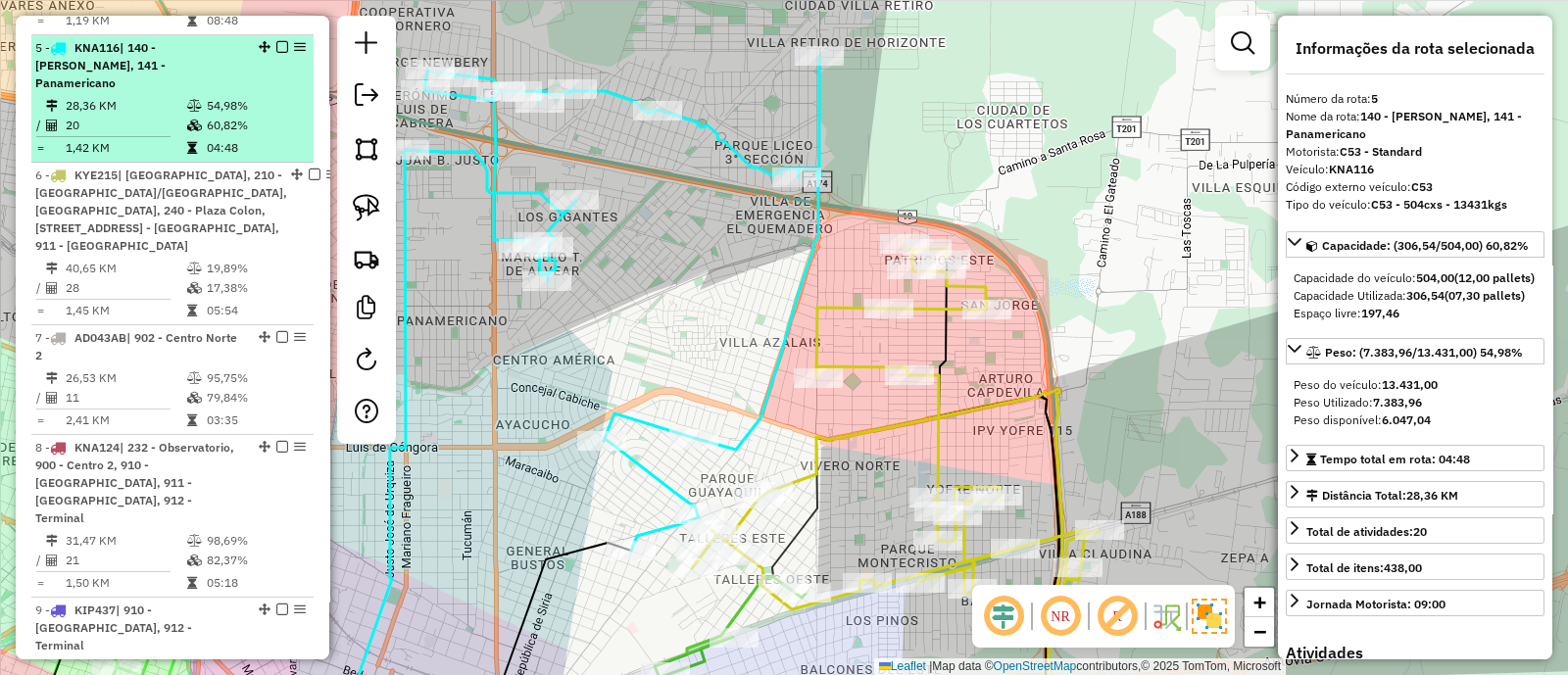
click at [278, 41] on em at bounding box center [282, 47] width 12 height 12
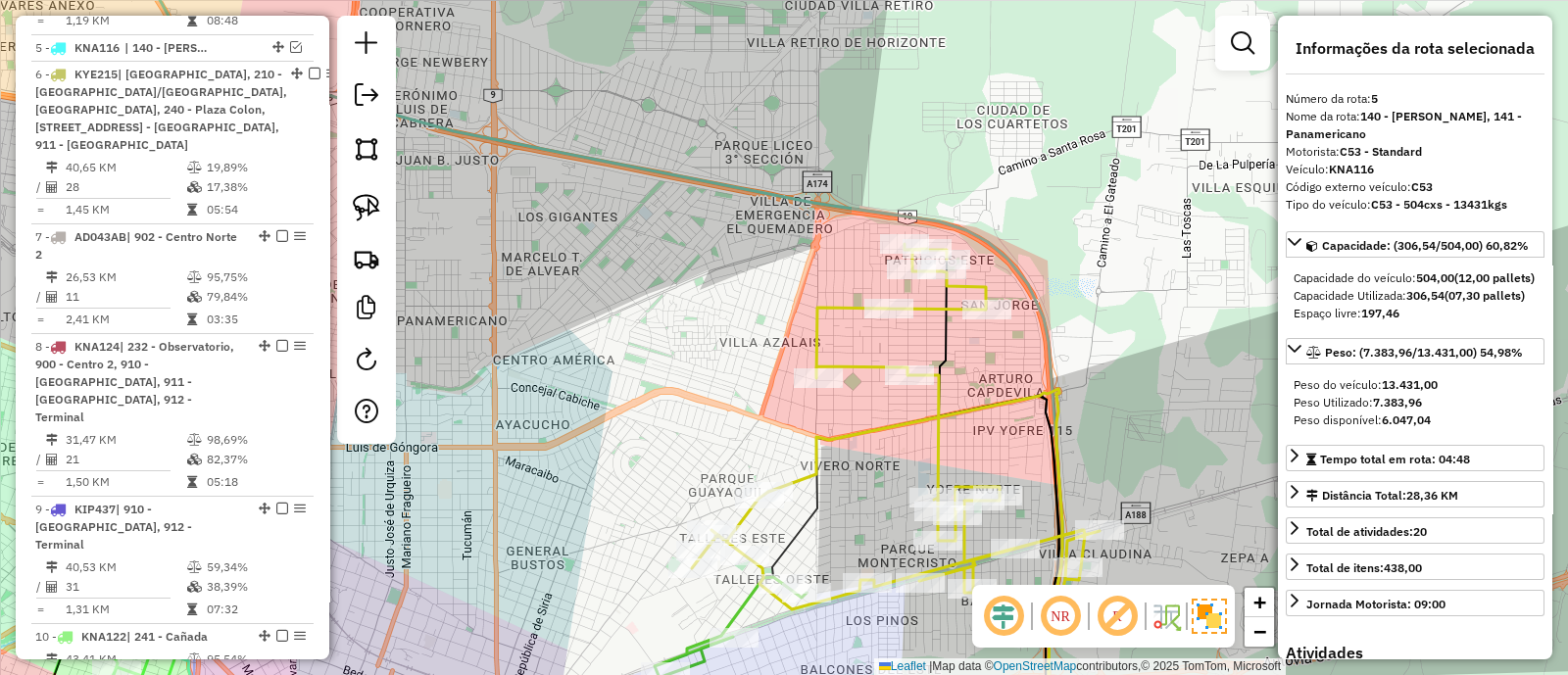
click at [810, 332] on icon at bounding box center [896, 426] width 408 height 366
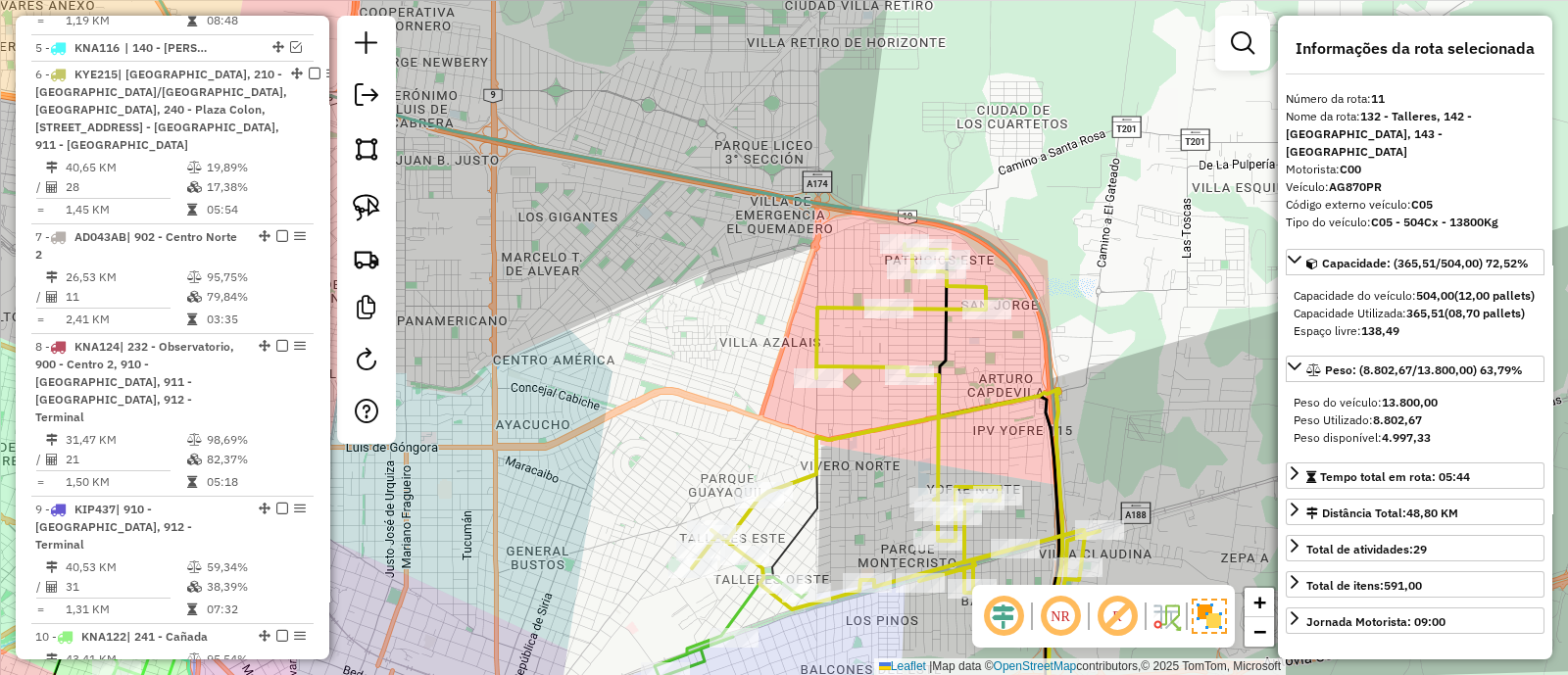
scroll to position [1818, 0]
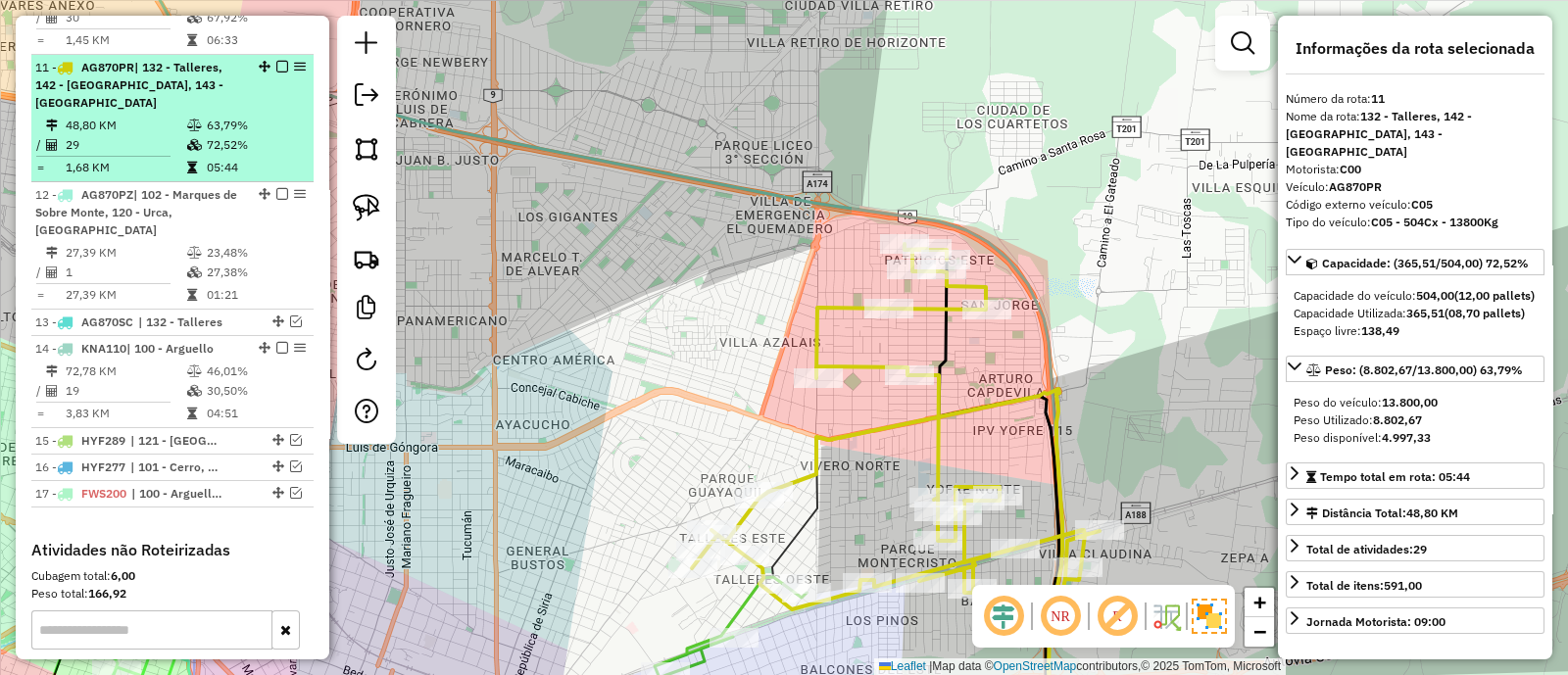
click at [277, 61] on em at bounding box center [282, 67] width 12 height 12
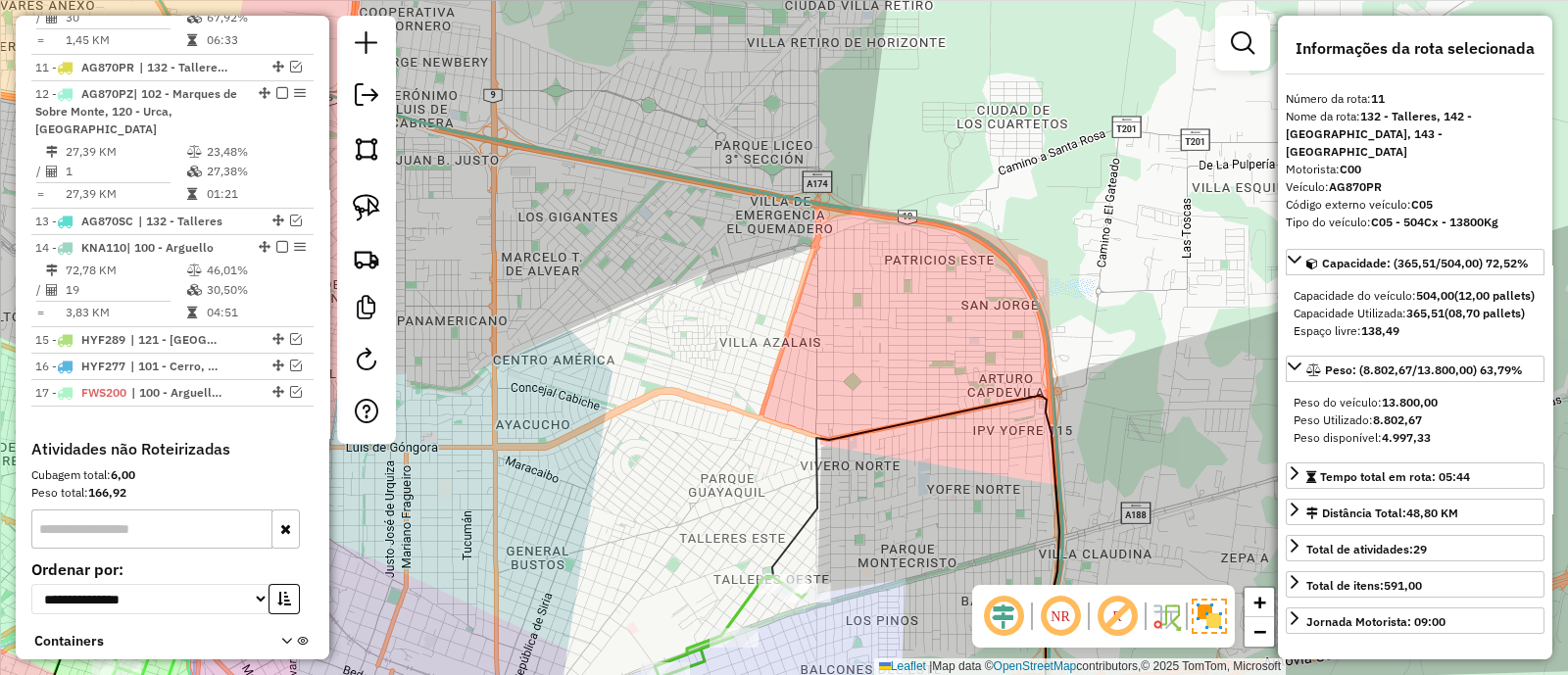
drag, startPoint x: 656, startPoint y: 375, endPoint x: 770, endPoint y: 95, distance: 302.3
click at [767, 98] on div "Janela de atendimento Grade de atendimento Capacidade Transportadoras Veículos …" at bounding box center [784, 337] width 1568 height 675
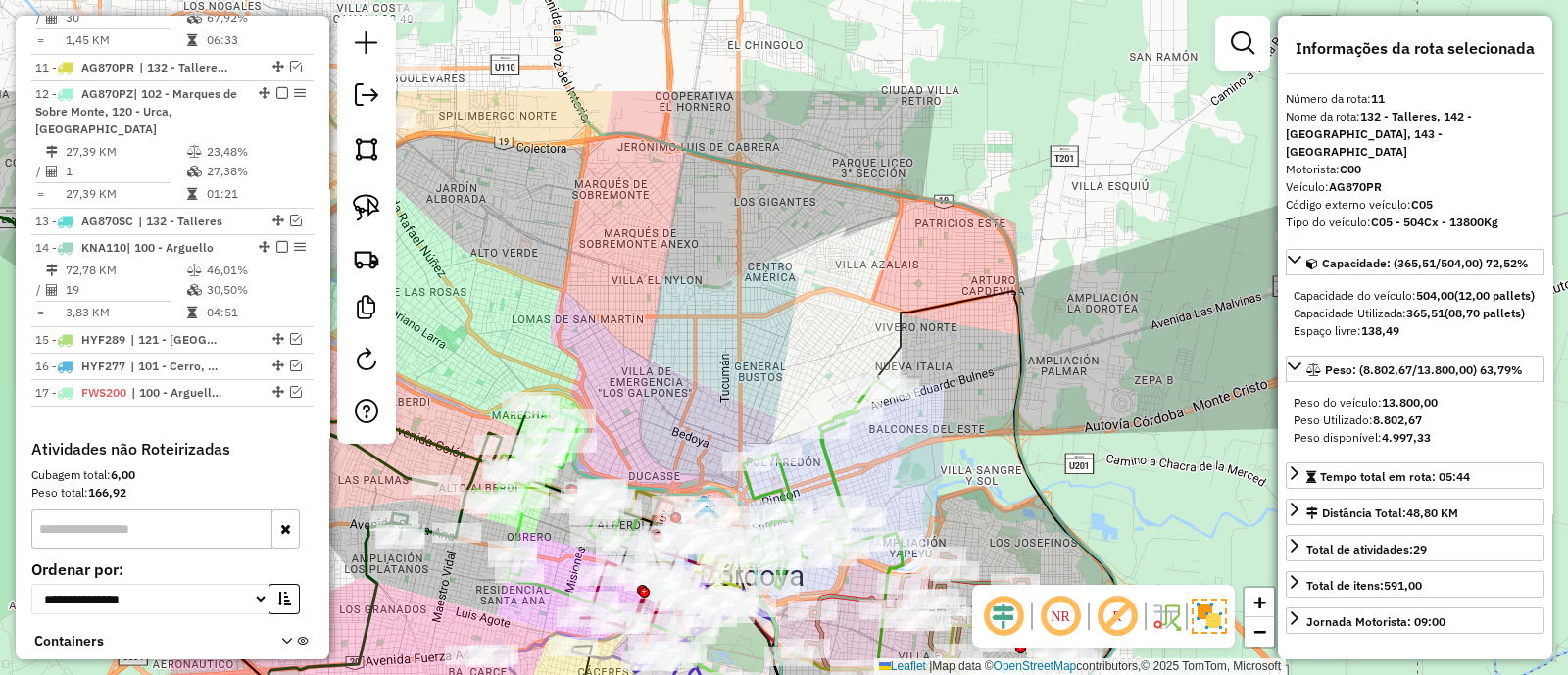
drag, startPoint x: 783, startPoint y: 149, endPoint x: 819, endPoint y: 308, distance: 163.0
click at [819, 308] on div "Janela de atendimento Grade de atendimento Capacidade Transportadoras Veículos …" at bounding box center [784, 337] width 1568 height 675
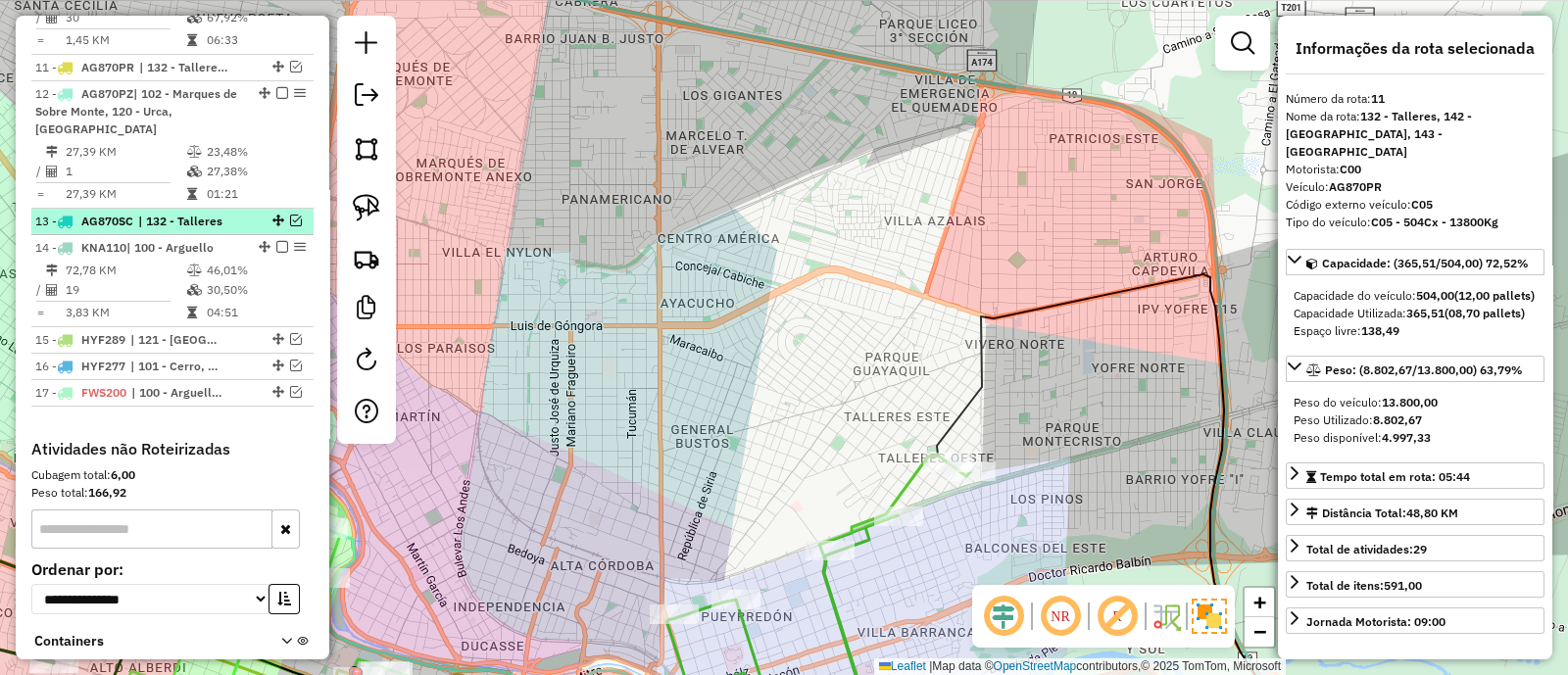
click at [290, 215] on em at bounding box center [296, 221] width 12 height 12
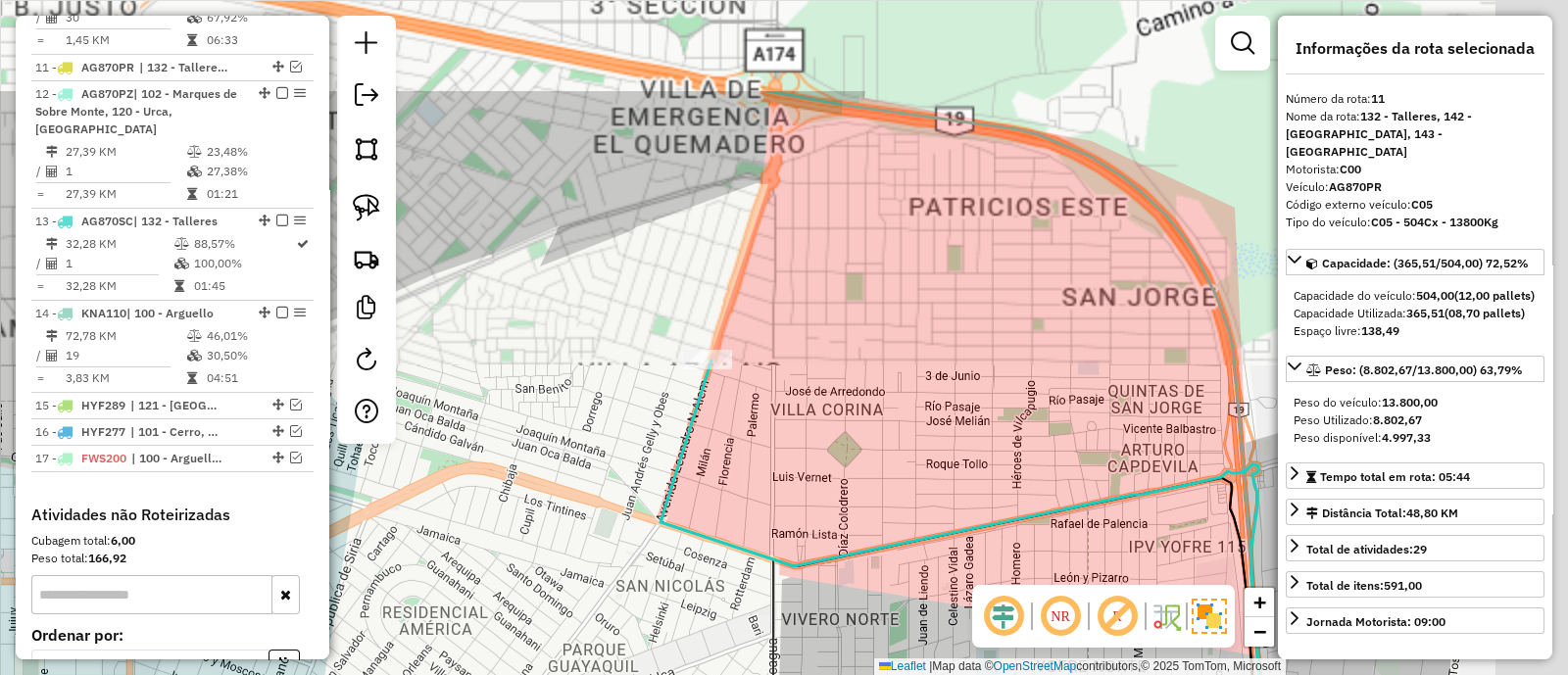
drag, startPoint x: 1000, startPoint y: 265, endPoint x: 756, endPoint y: 423, distance: 290.7
click at [753, 423] on div "Janela de atendimento Grade de atendimento Capacidade Transportadoras Veículos …" at bounding box center [784, 337] width 1568 height 675
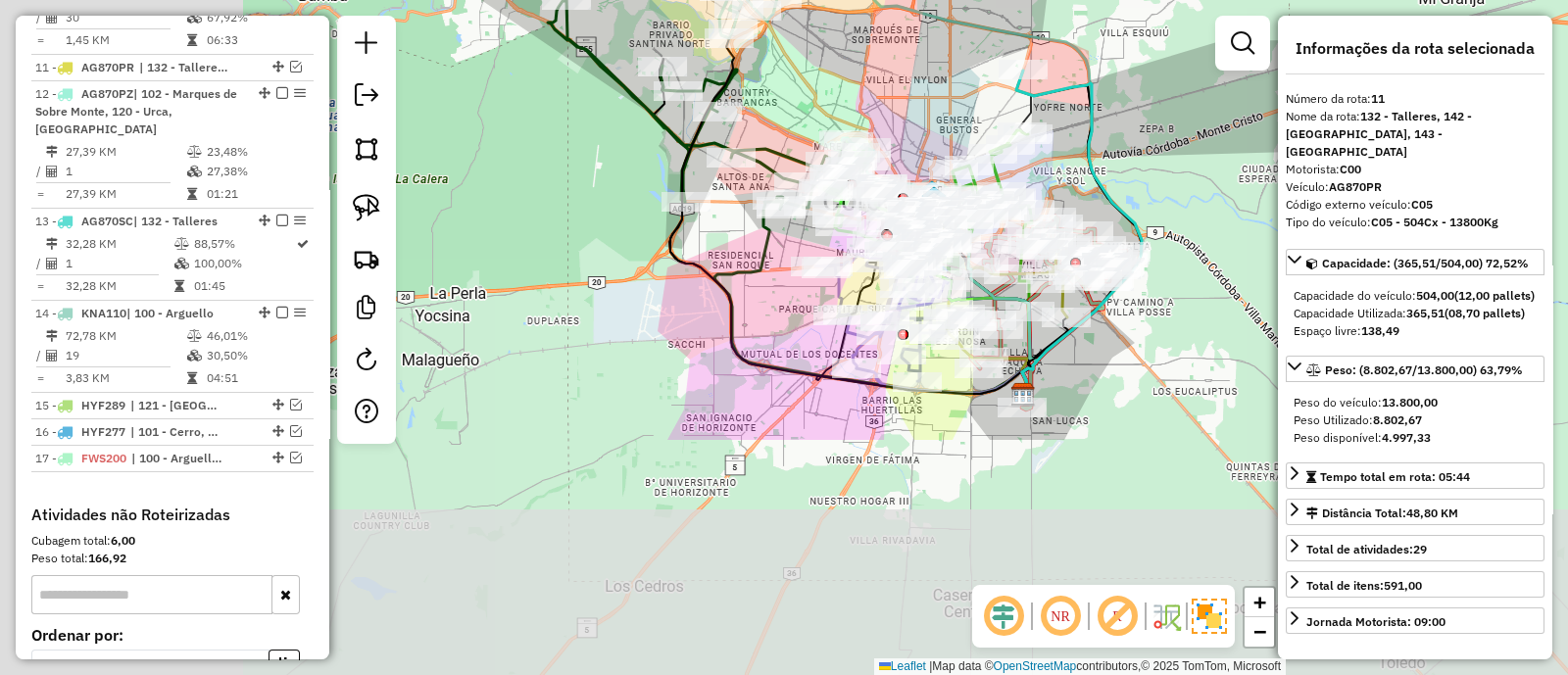
drag, startPoint x: 520, startPoint y: 423, endPoint x: 1029, endPoint y: 90, distance: 608.3
click at [1029, 90] on div "Janela de atendimento Grade de atendimento Capacidade Transportadoras Veículos …" at bounding box center [784, 337] width 1568 height 675
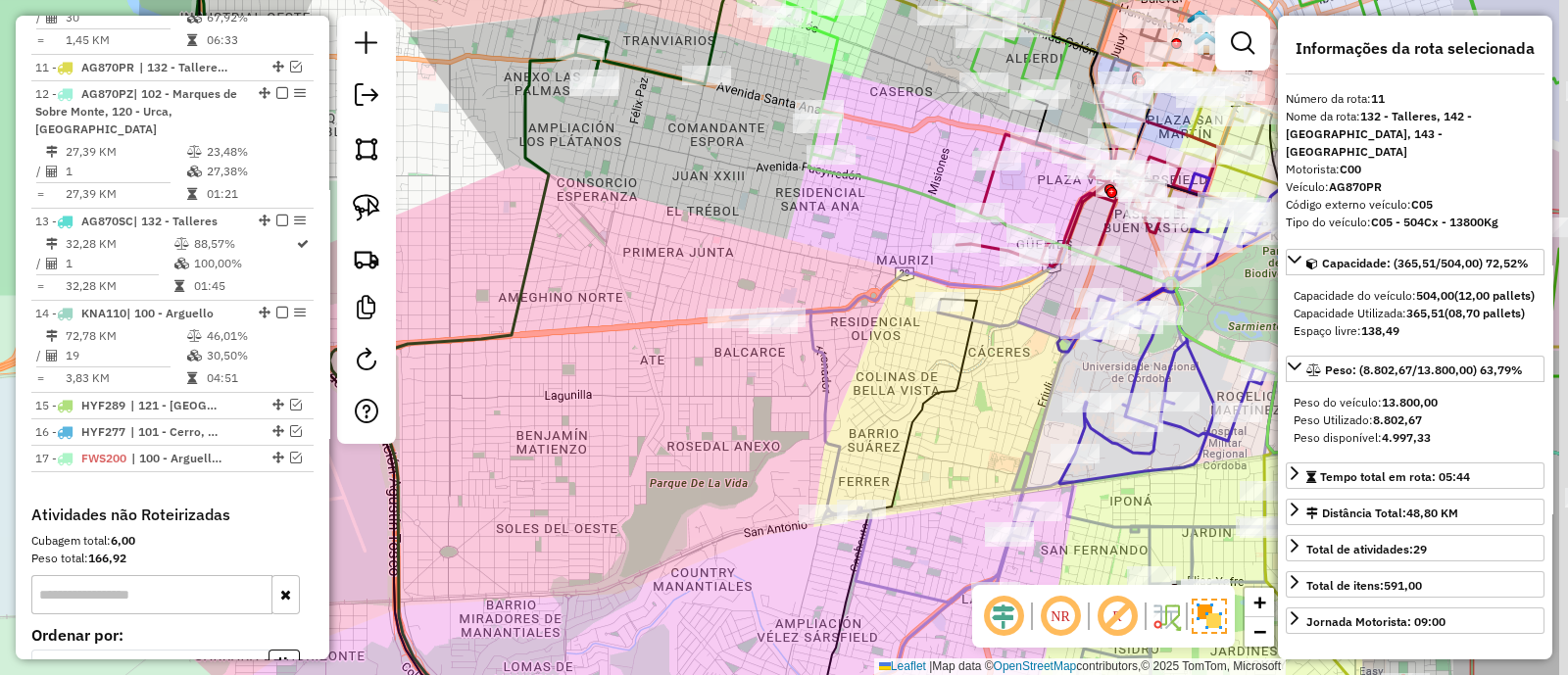
drag, startPoint x: 946, startPoint y: 314, endPoint x: 762, endPoint y: 270, distance: 189.2
click at [762, 270] on div "Rota 13 - Placa AG870SC 0000548641 - Nieto [PERSON_NAME] de atendimento Grade d…" at bounding box center [784, 337] width 1568 height 675
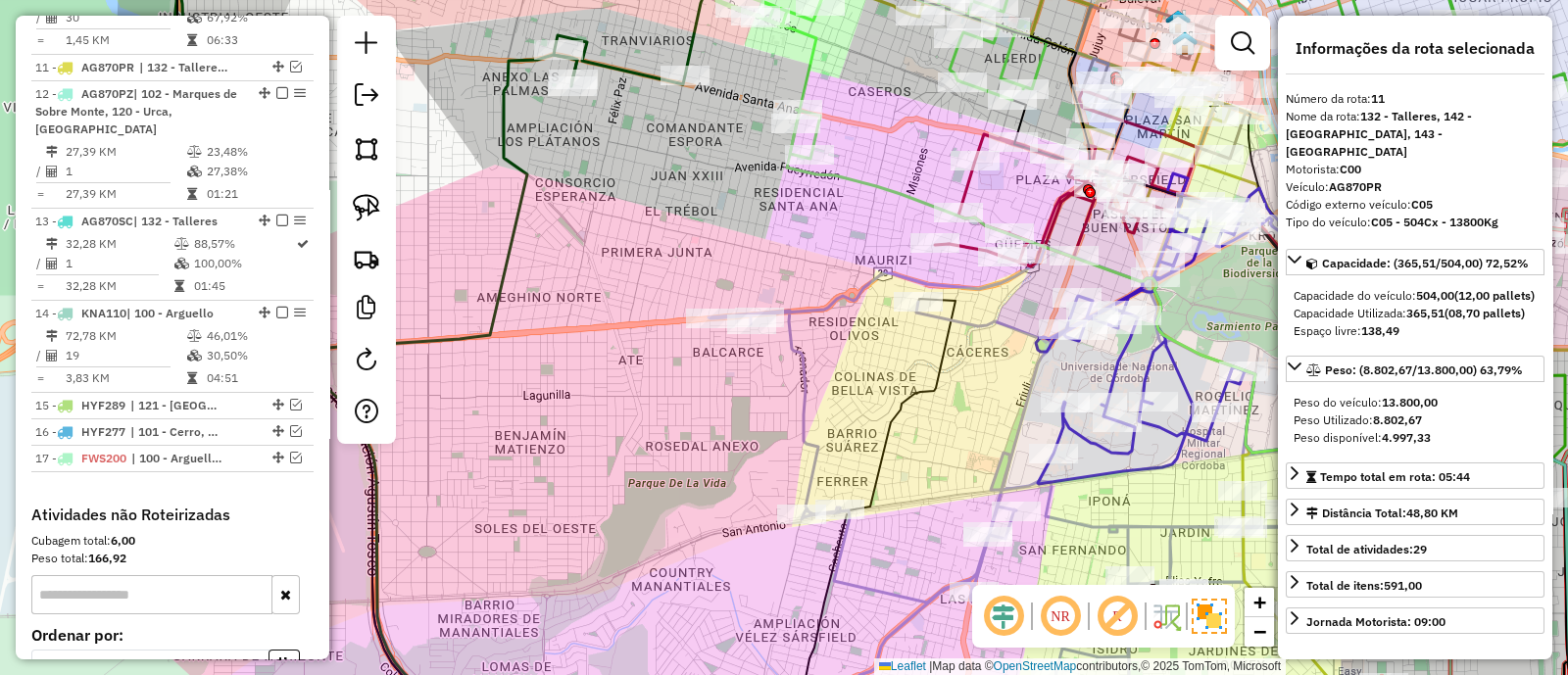
click at [1103, 372] on icon at bounding box center [1174, 328] width 277 height 311
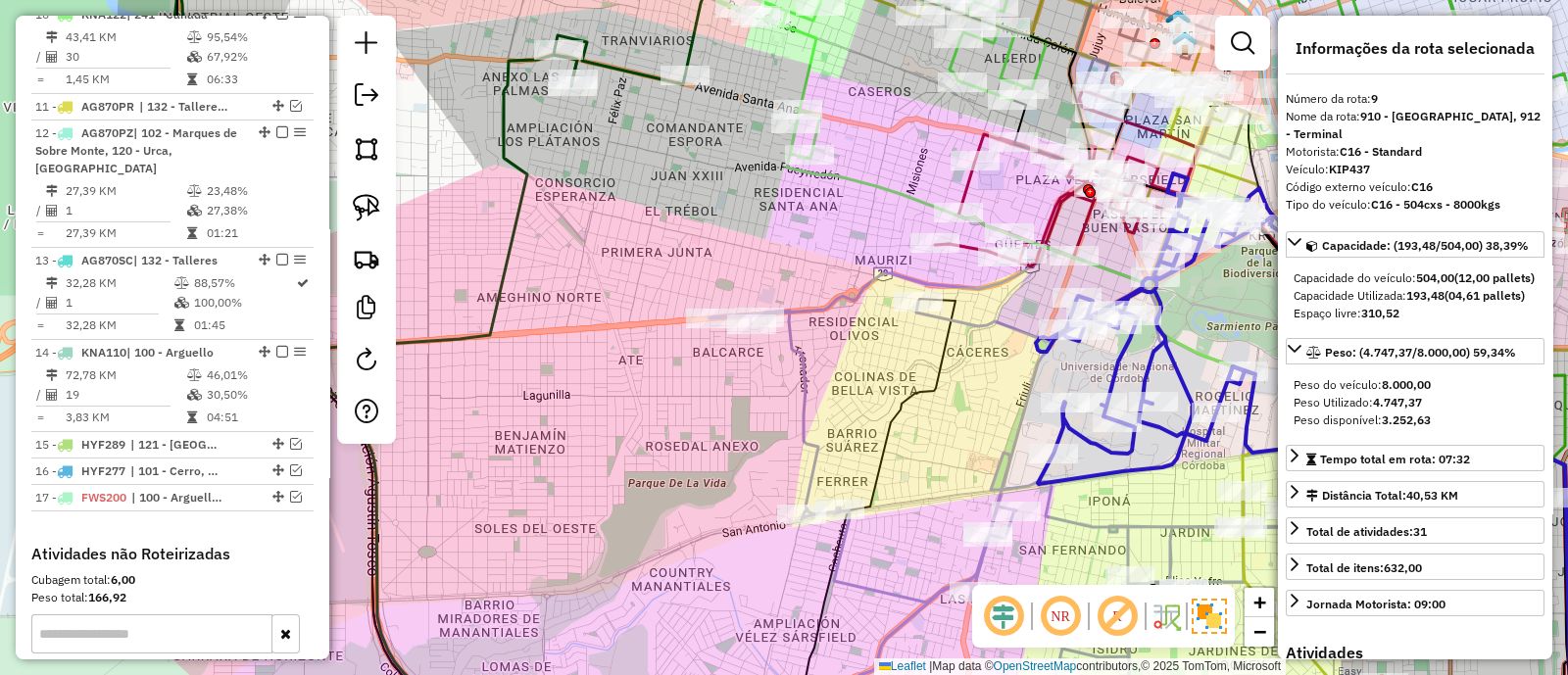
click at [1109, 372] on icon at bounding box center [1174, 328] width 277 height 311
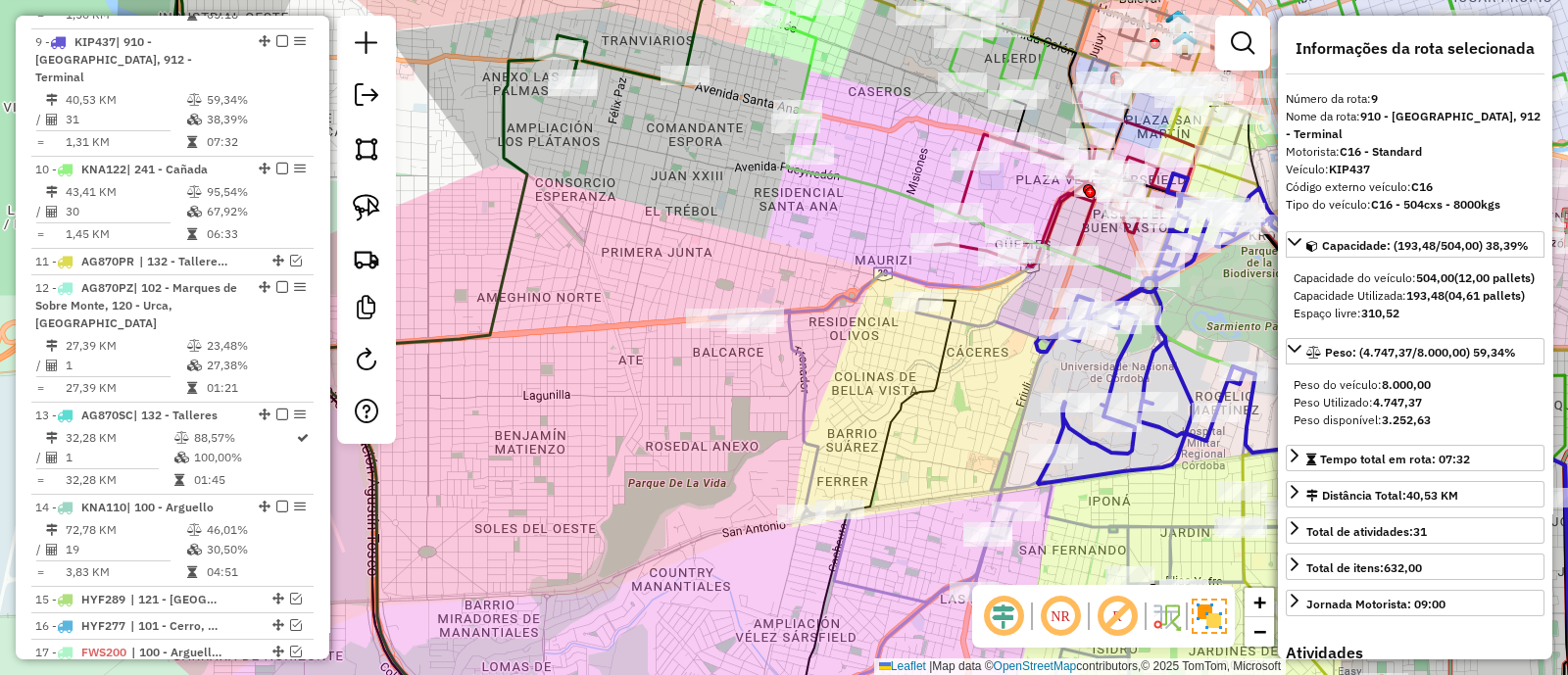
scroll to position [1616, 0]
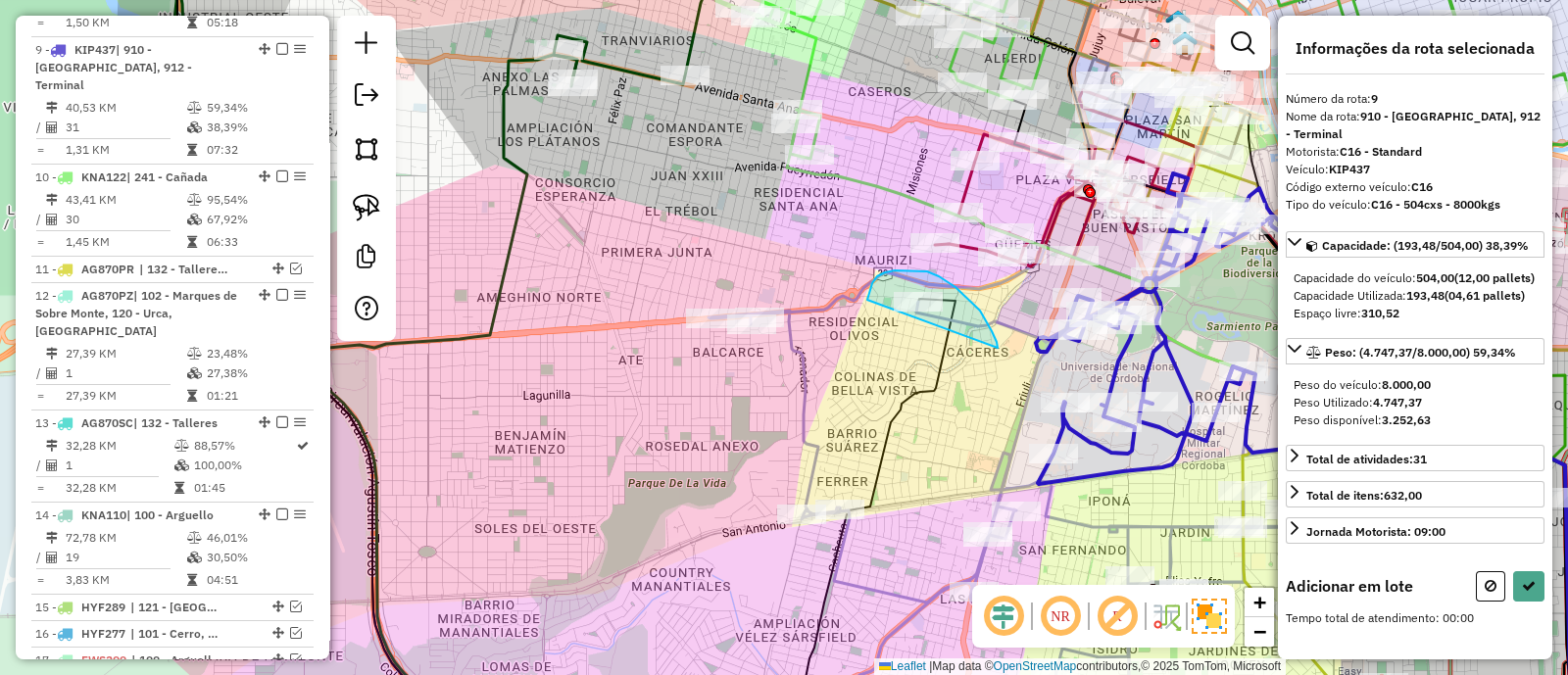
drag, startPoint x: 997, startPoint y: 342, endPoint x: 867, endPoint y: 306, distance: 134.9
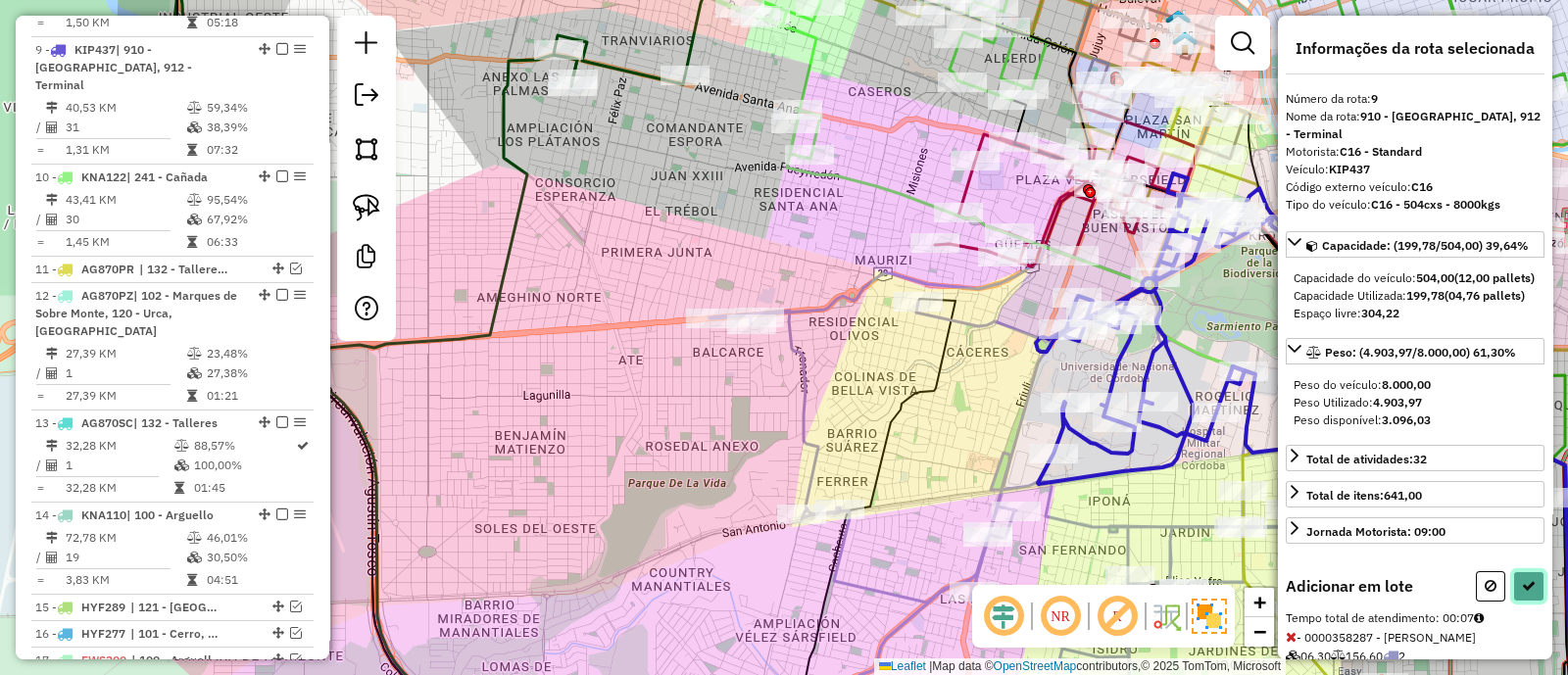
click at [1524, 592] on icon at bounding box center [1529, 587] width 14 height 14
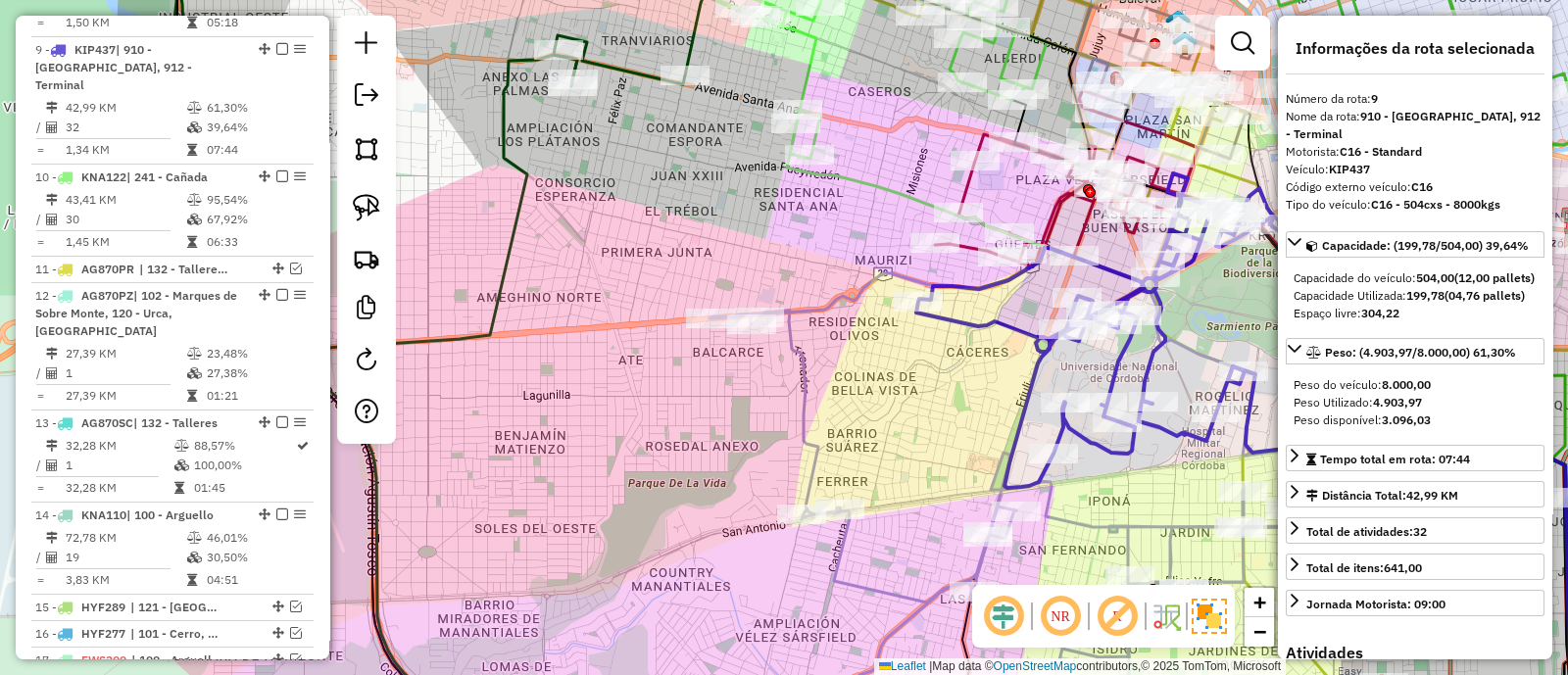
click at [505, 153] on icon at bounding box center [950, 399] width 1284 height 688
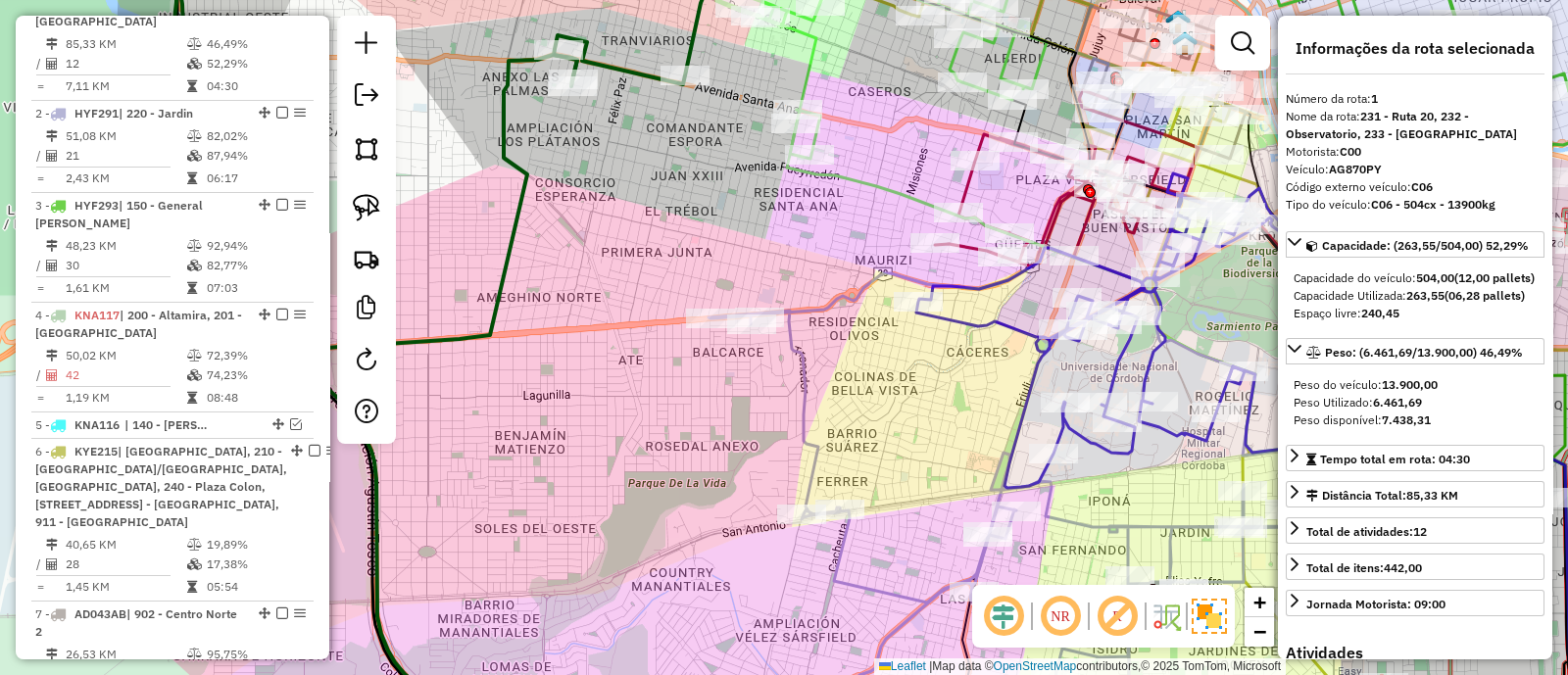
scroll to position [735, 0]
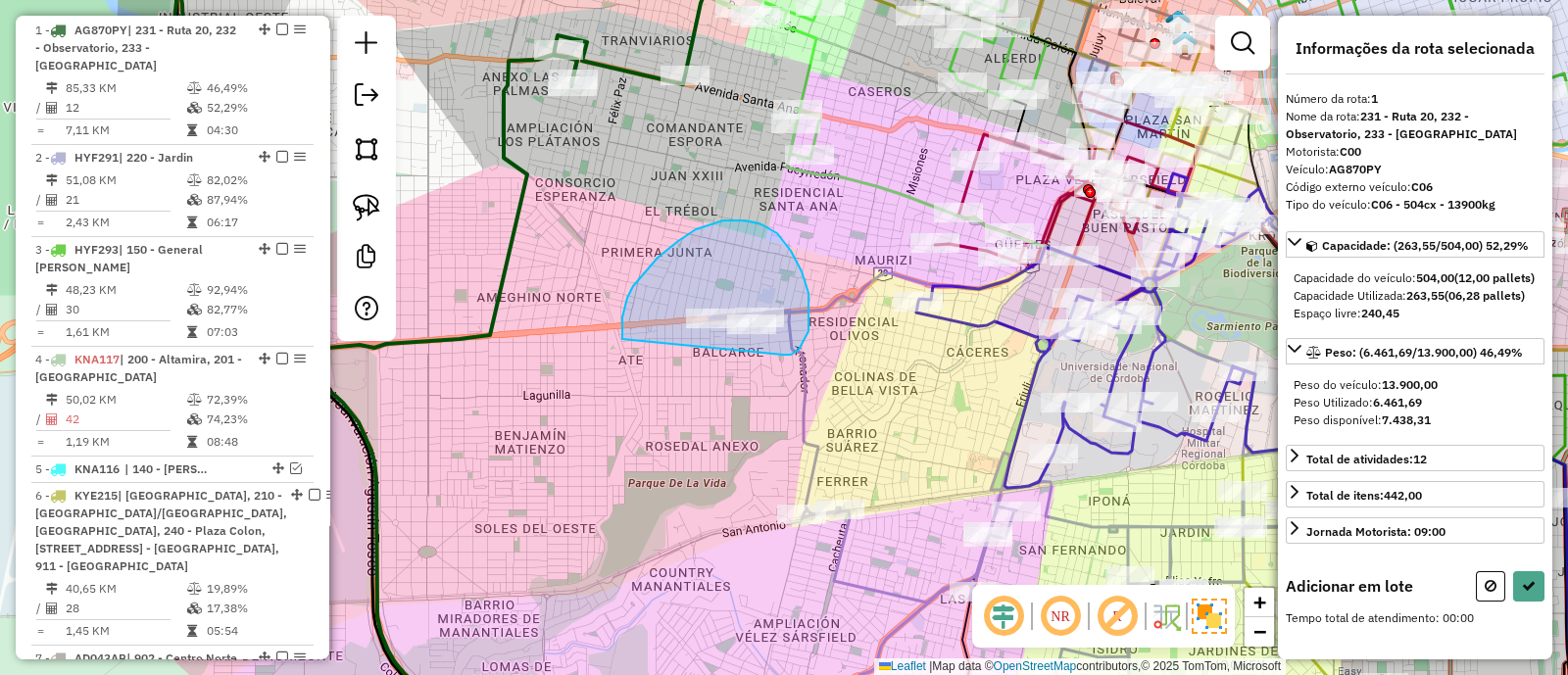
drag, startPoint x: 808, startPoint y: 331, endPoint x: 622, endPoint y: 339, distance: 186.2
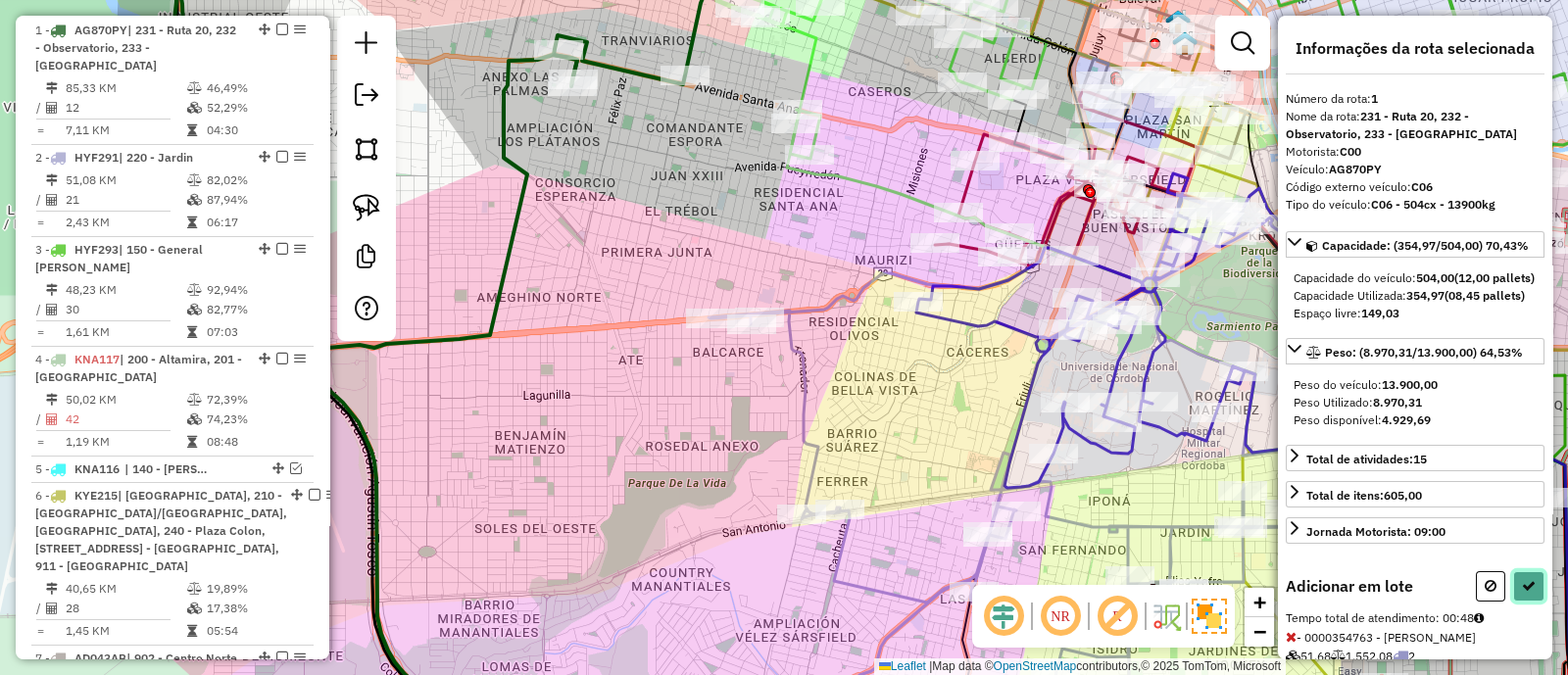
click at [1524, 592] on icon at bounding box center [1529, 587] width 14 height 14
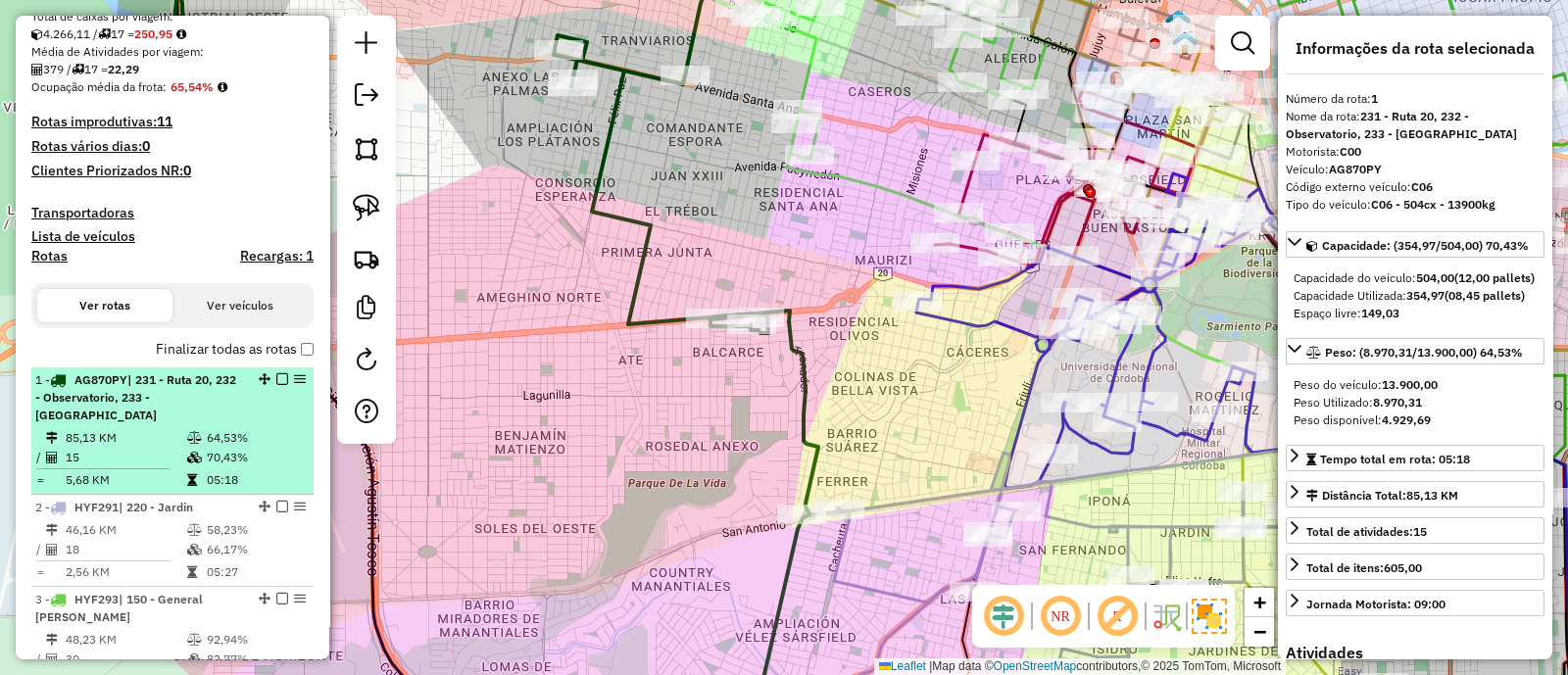
scroll to position [490, 0]
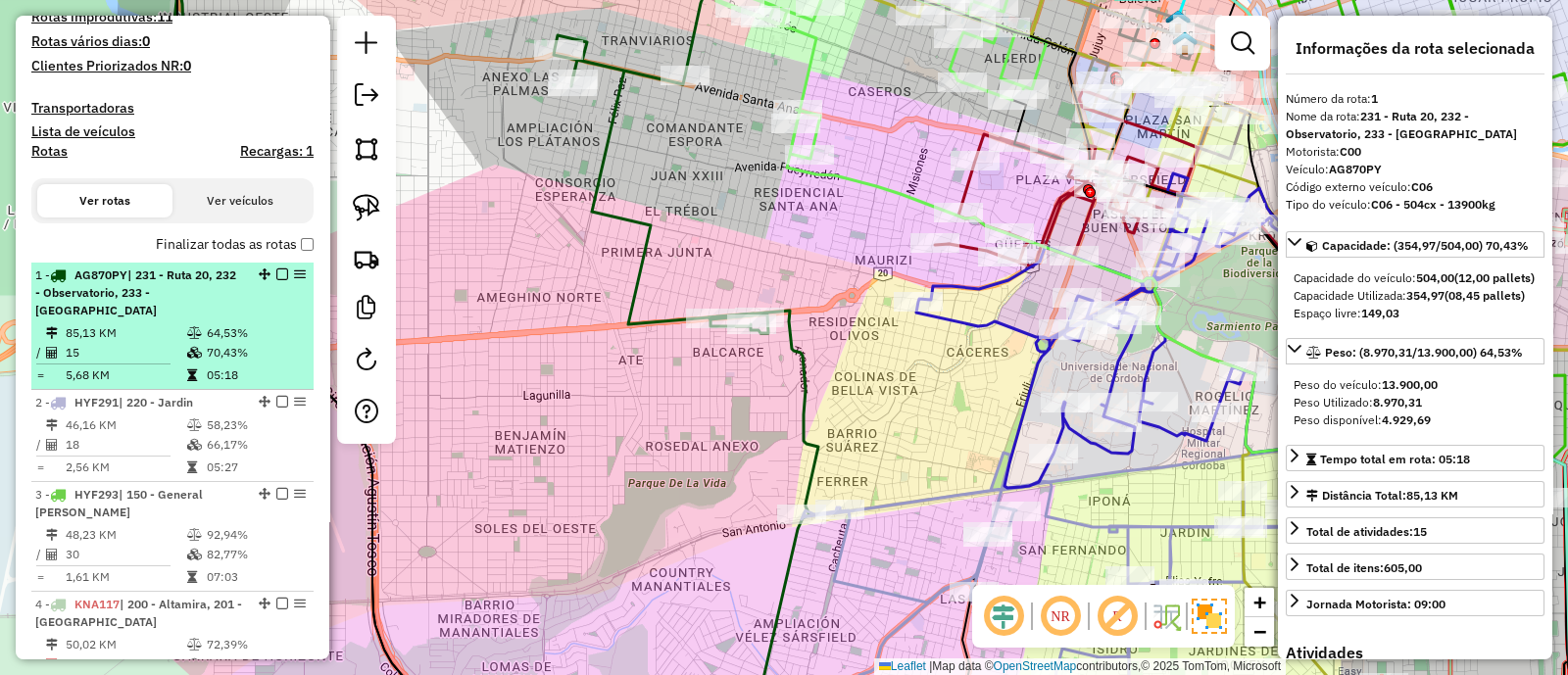
click at [279, 296] on div "1 - AG870PY | 231 - Ruta 20, 232 - Observatorio, 233 - [GEOGRAPHIC_DATA]" at bounding box center [172, 292] width 274 height 53
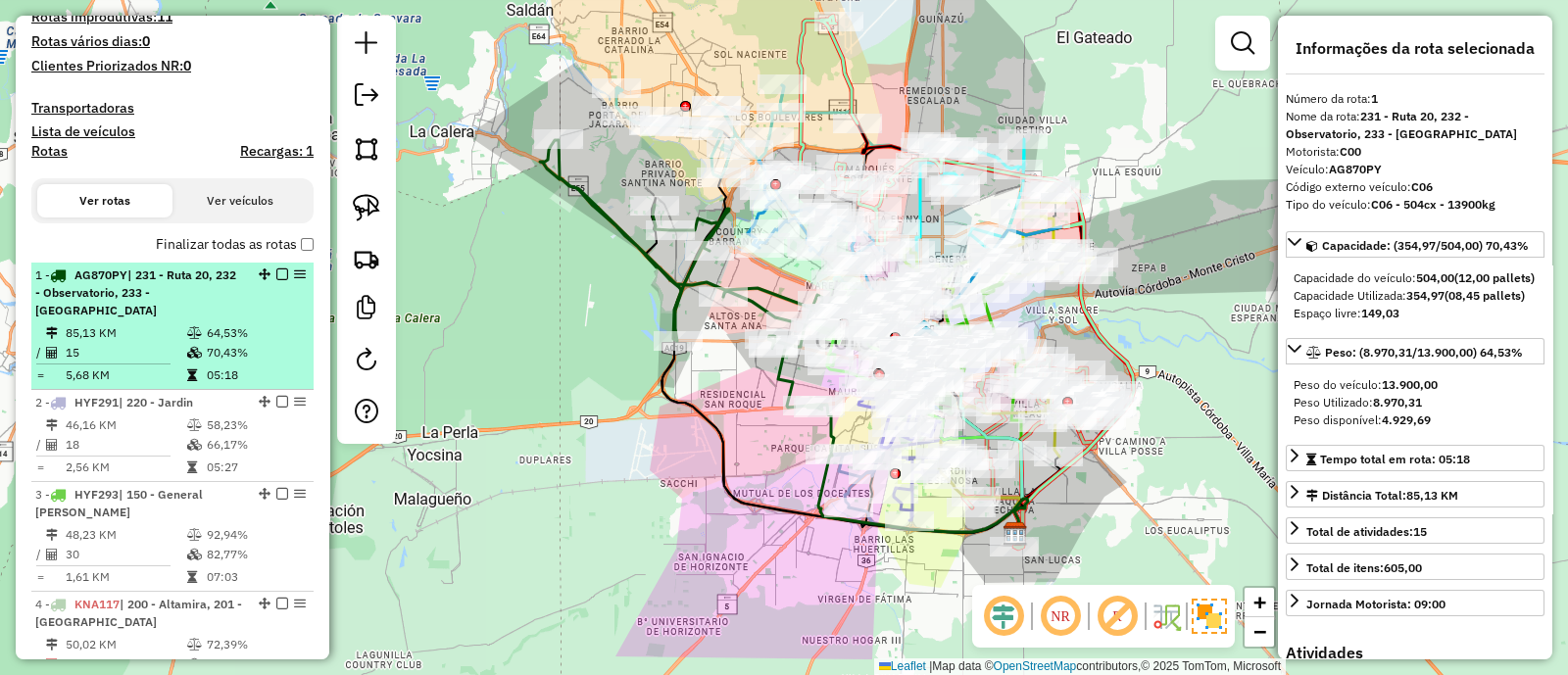
click at [276, 273] on em at bounding box center [282, 274] width 12 height 12
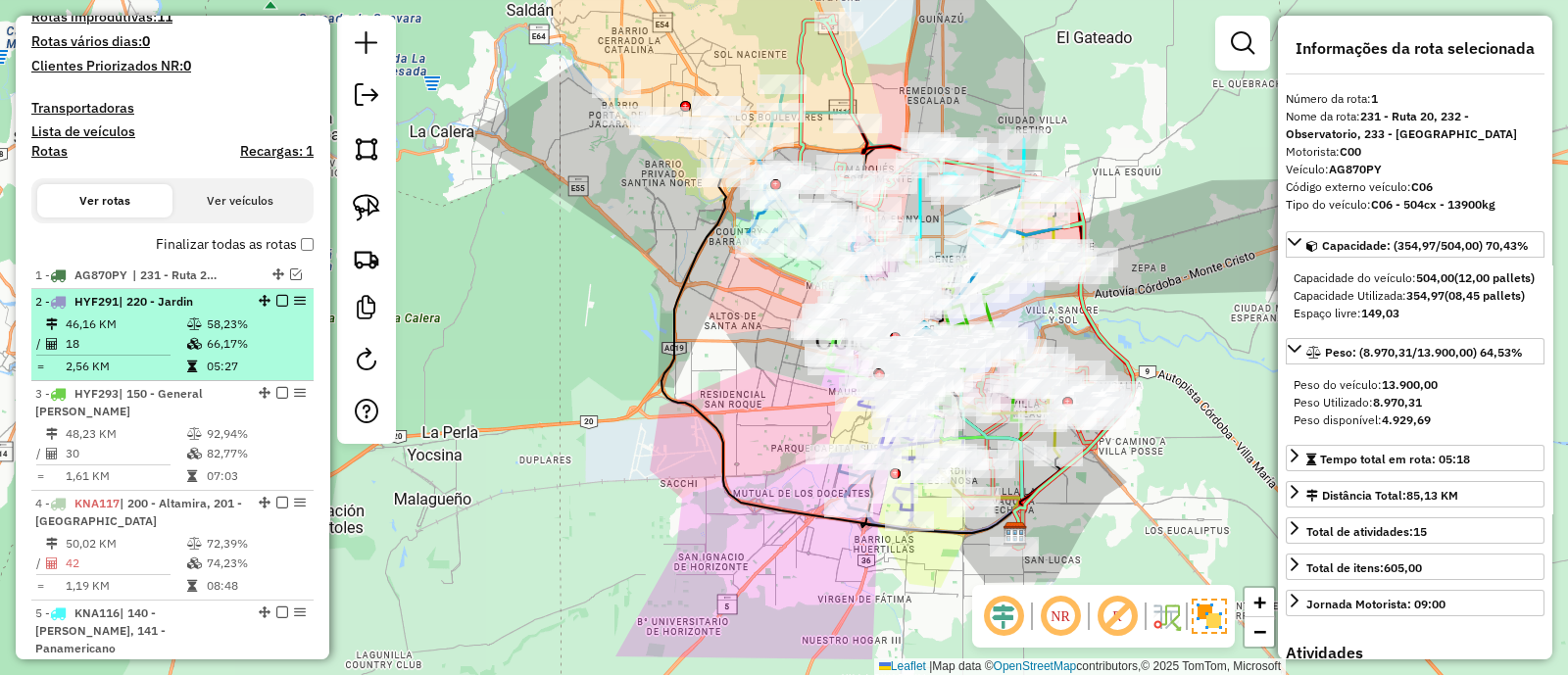
click at [275, 343] on td "66,17%" at bounding box center [256, 344] width 99 height 20
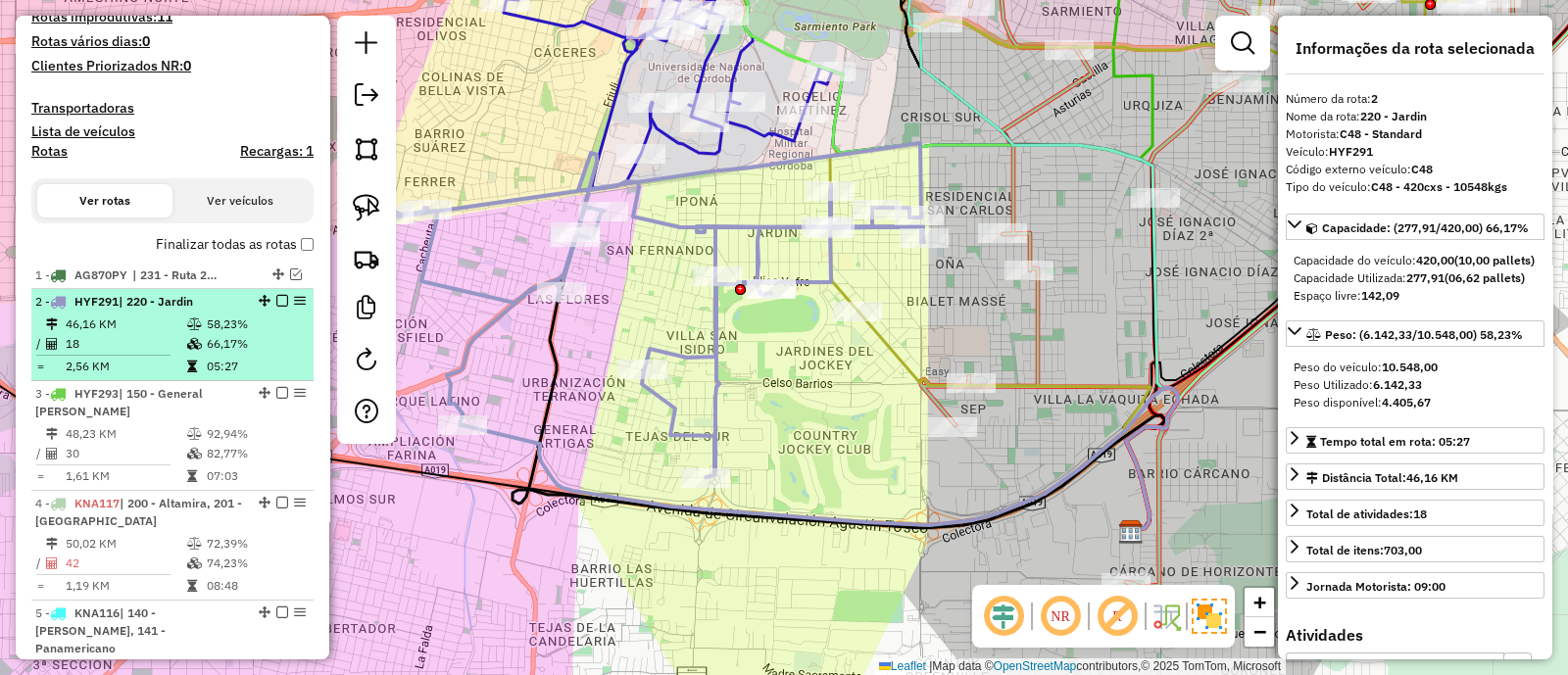
click at [279, 301] on em at bounding box center [282, 301] width 12 height 12
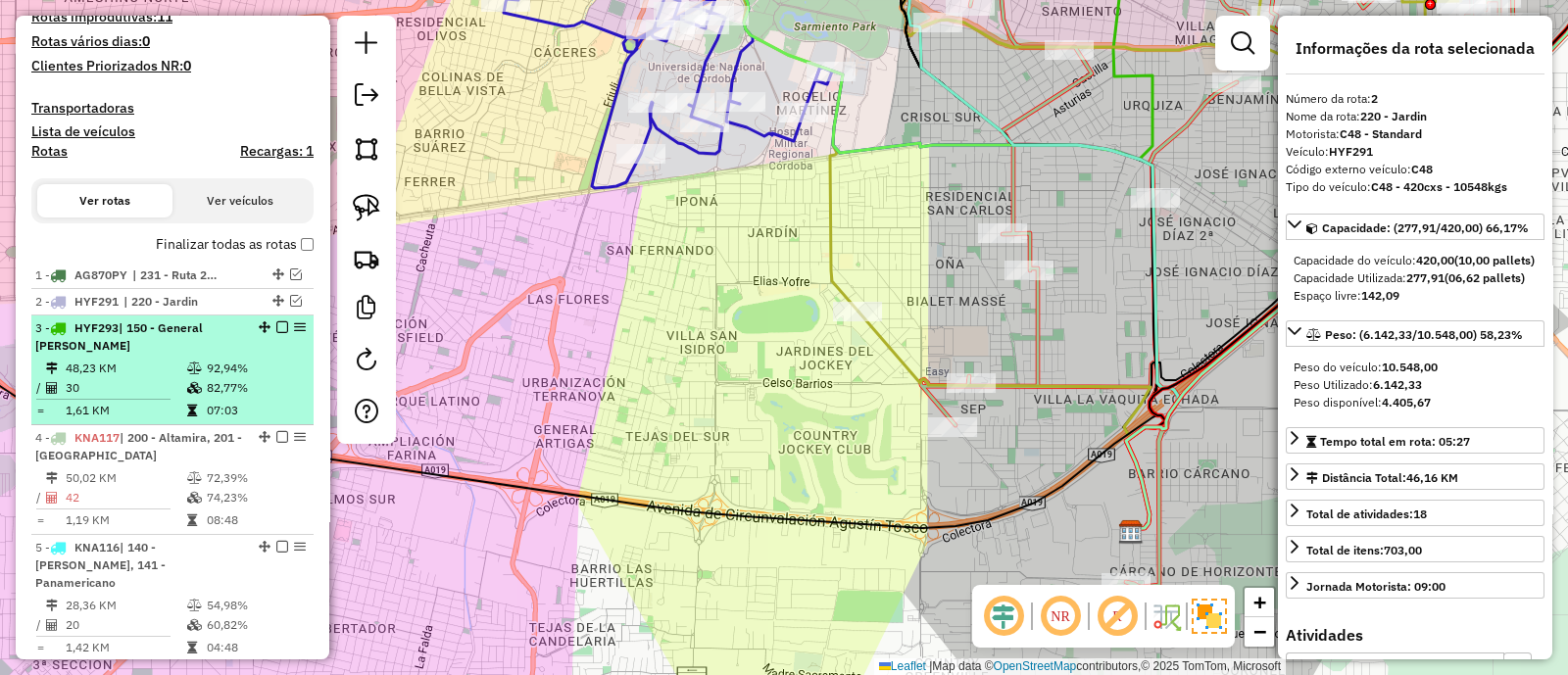
click at [284, 359] on td "92,94%" at bounding box center [256, 369] width 99 height 20
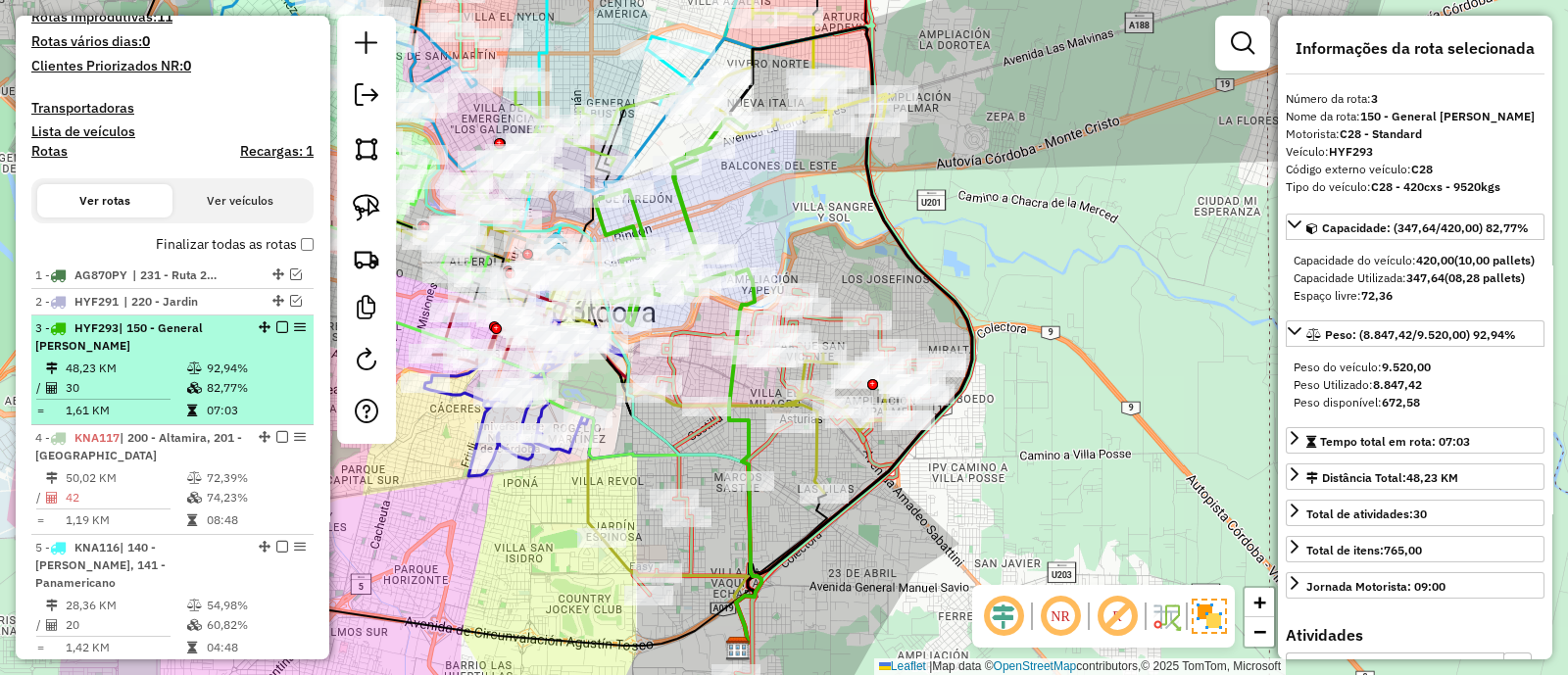
click at [276, 326] on em at bounding box center [282, 327] width 12 height 12
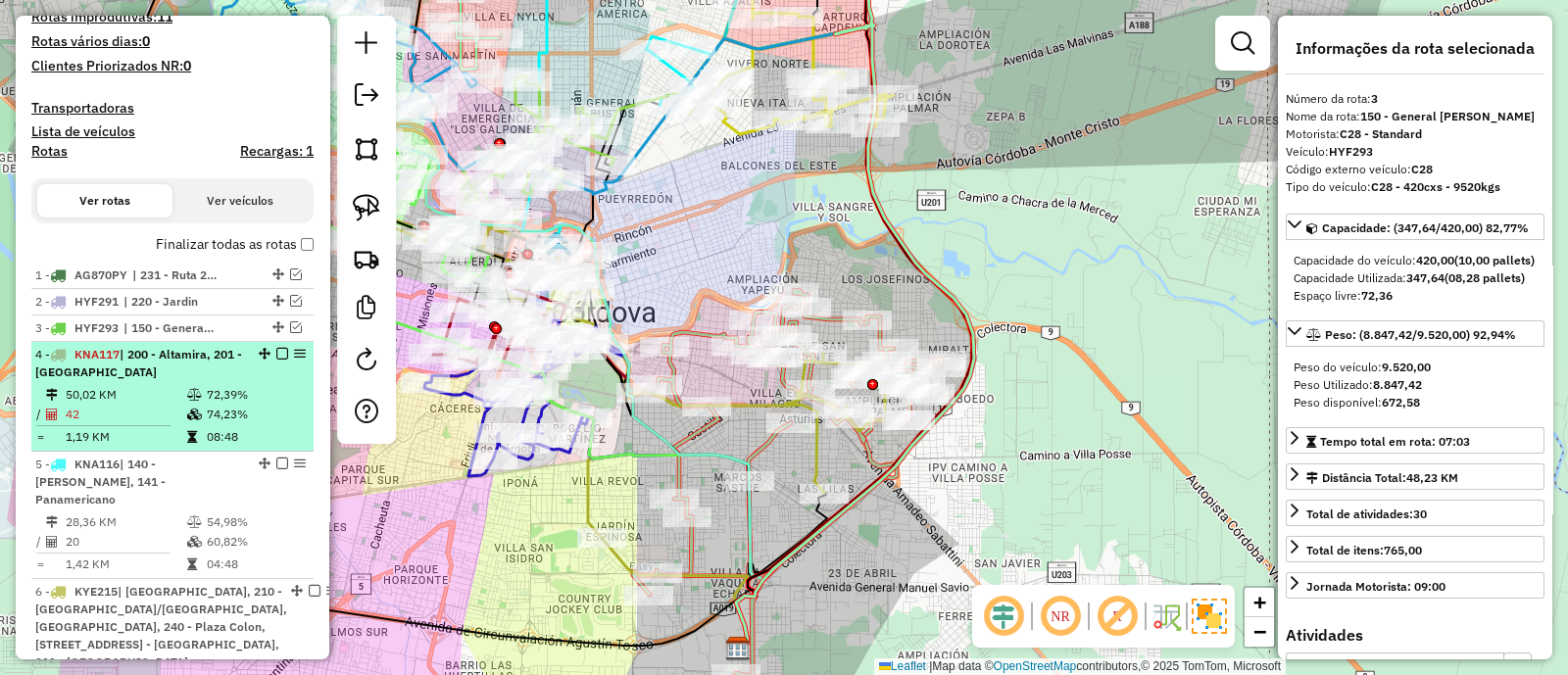
click at [278, 375] on div "4 - KNA117 | 200 - Altamira, 201 - [GEOGRAPHIC_DATA]" at bounding box center [172, 363] width 274 height 35
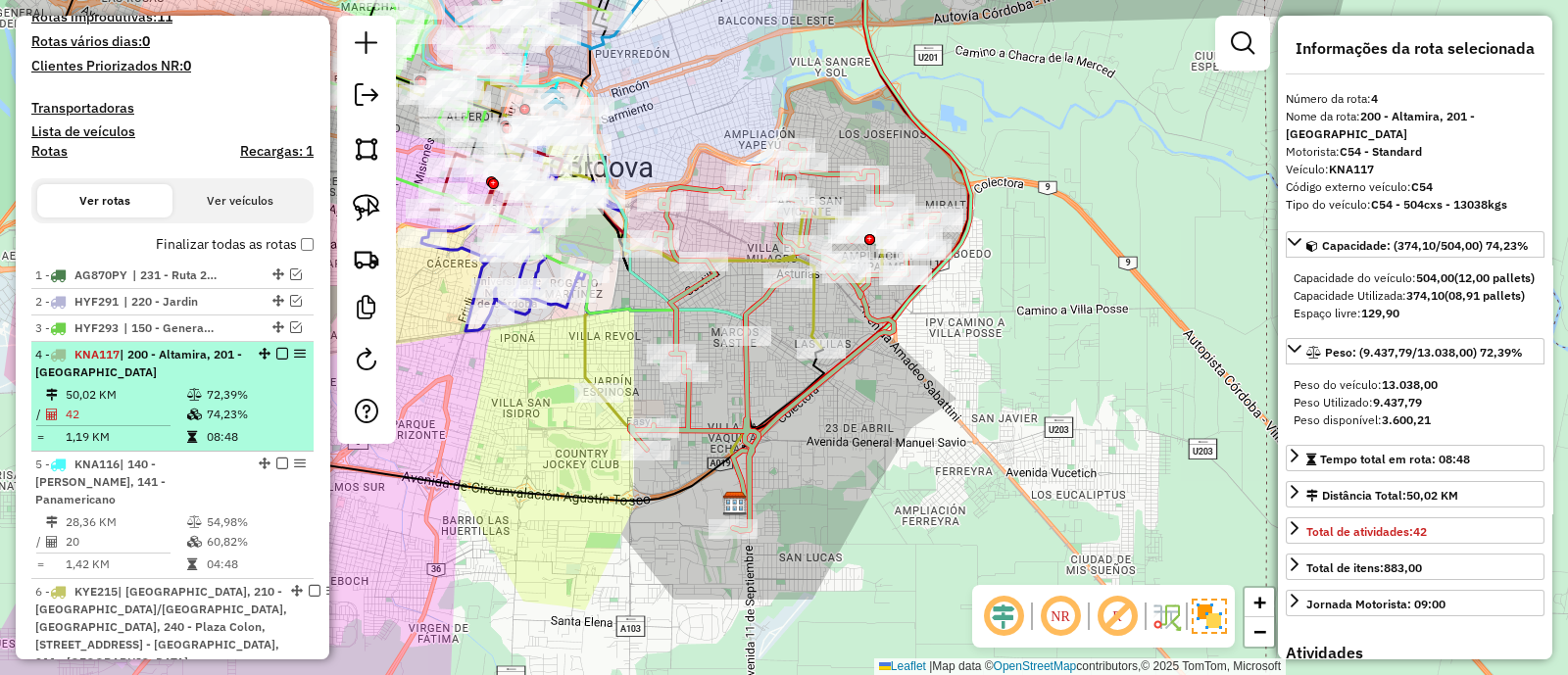
click at [276, 350] on em at bounding box center [282, 354] width 12 height 12
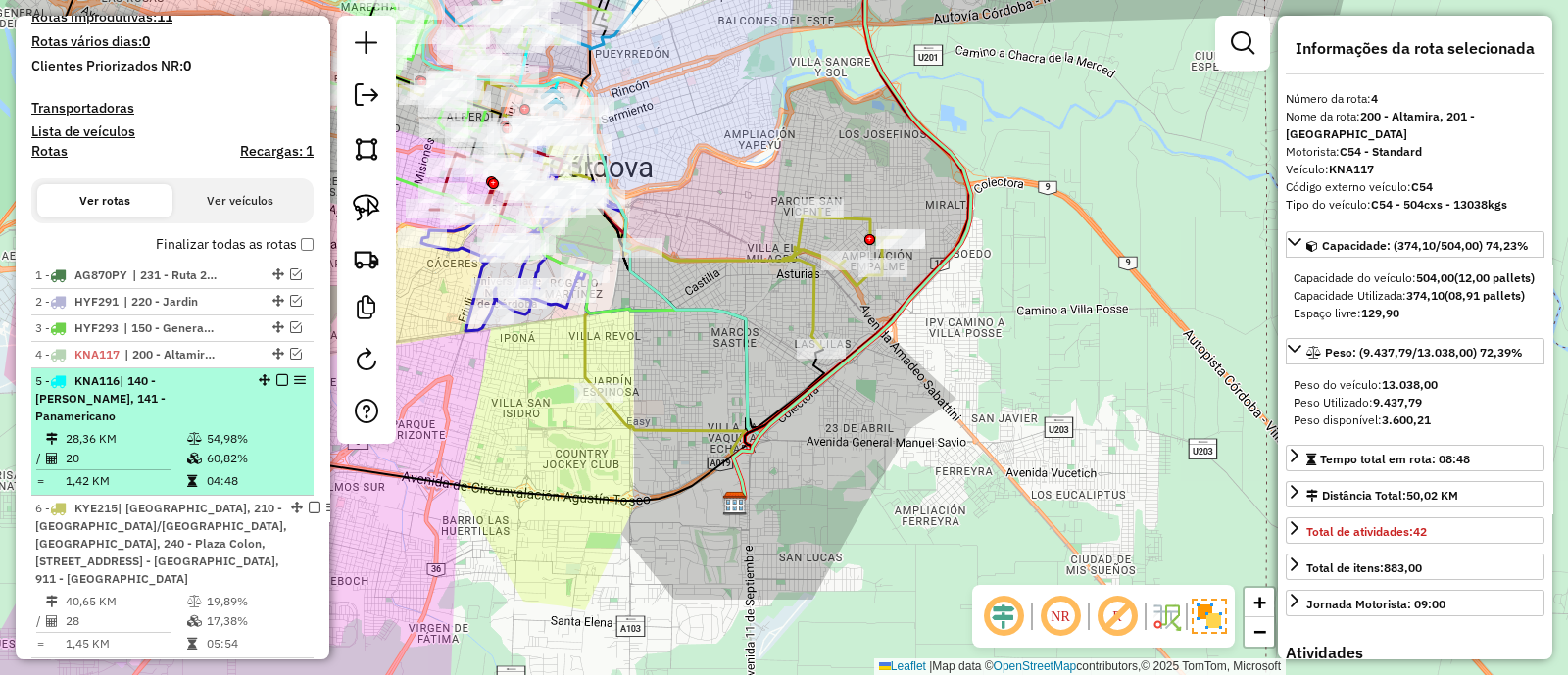
click at [277, 393] on div "5 - KNA116 | 140 - [PERSON_NAME], 141 - Panamericano" at bounding box center [172, 399] width 274 height 53
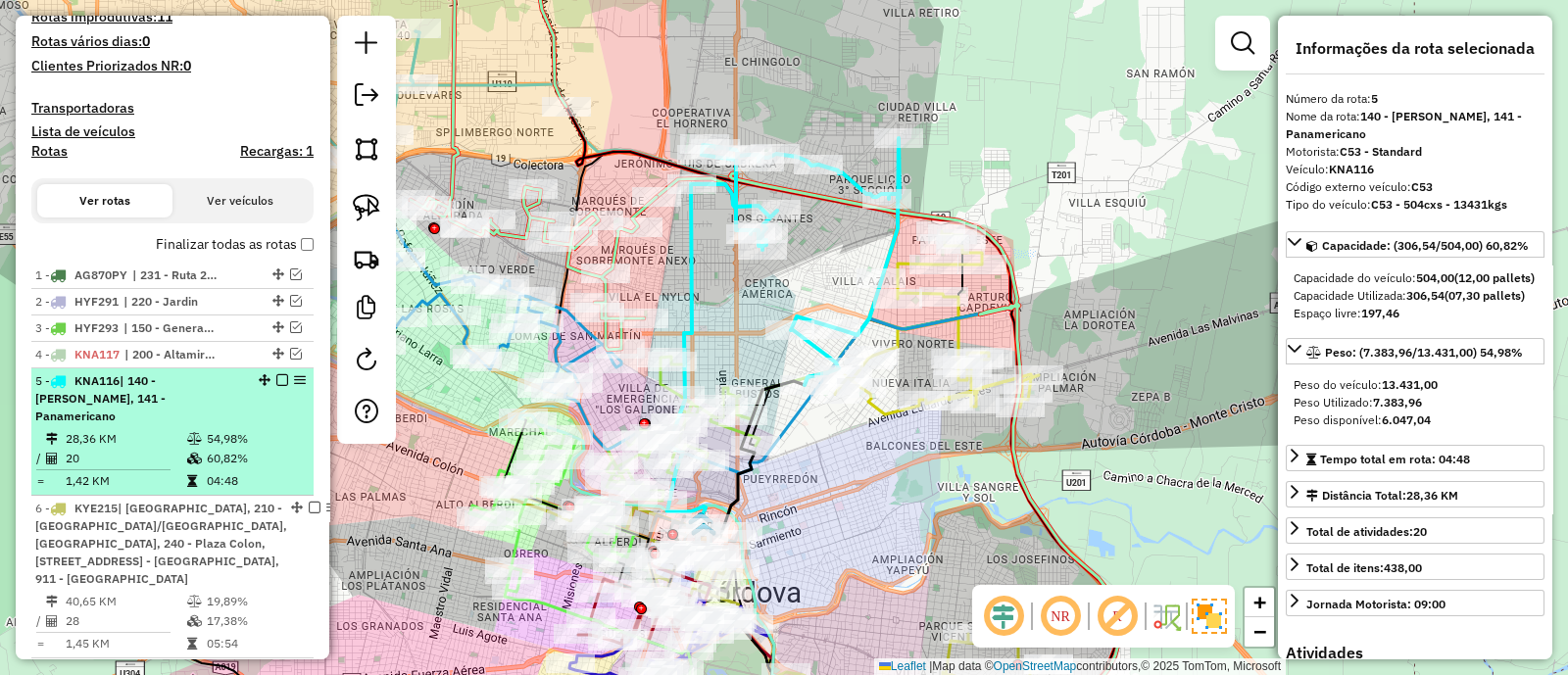
click at [278, 376] on em at bounding box center [282, 381] width 12 height 12
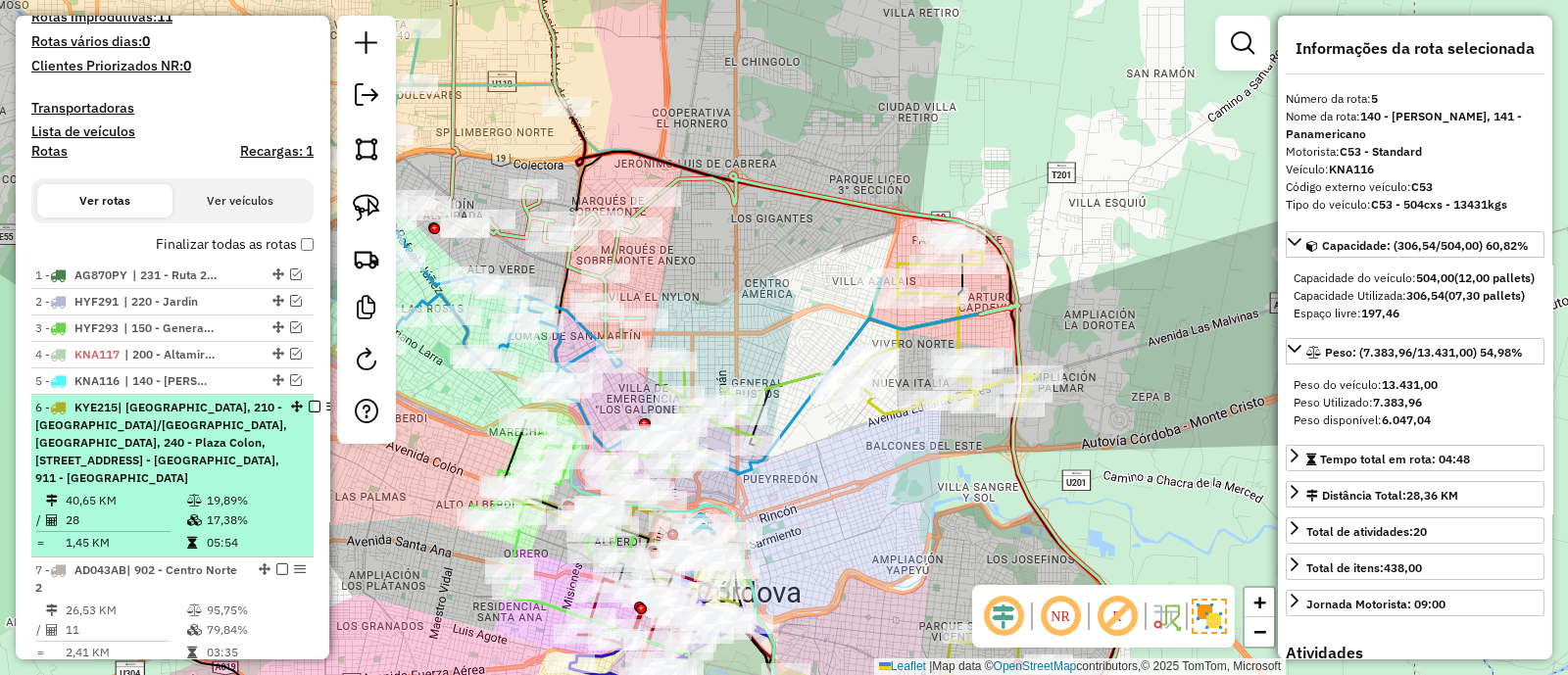
click at [279, 444] on div "6 - KYE215 | [GEOGRAPHIC_DATA], 210 - [GEOGRAPHIC_DATA]/[GEOGRAPHIC_DATA], [GEO…" at bounding box center [172, 442] width 274 height 88
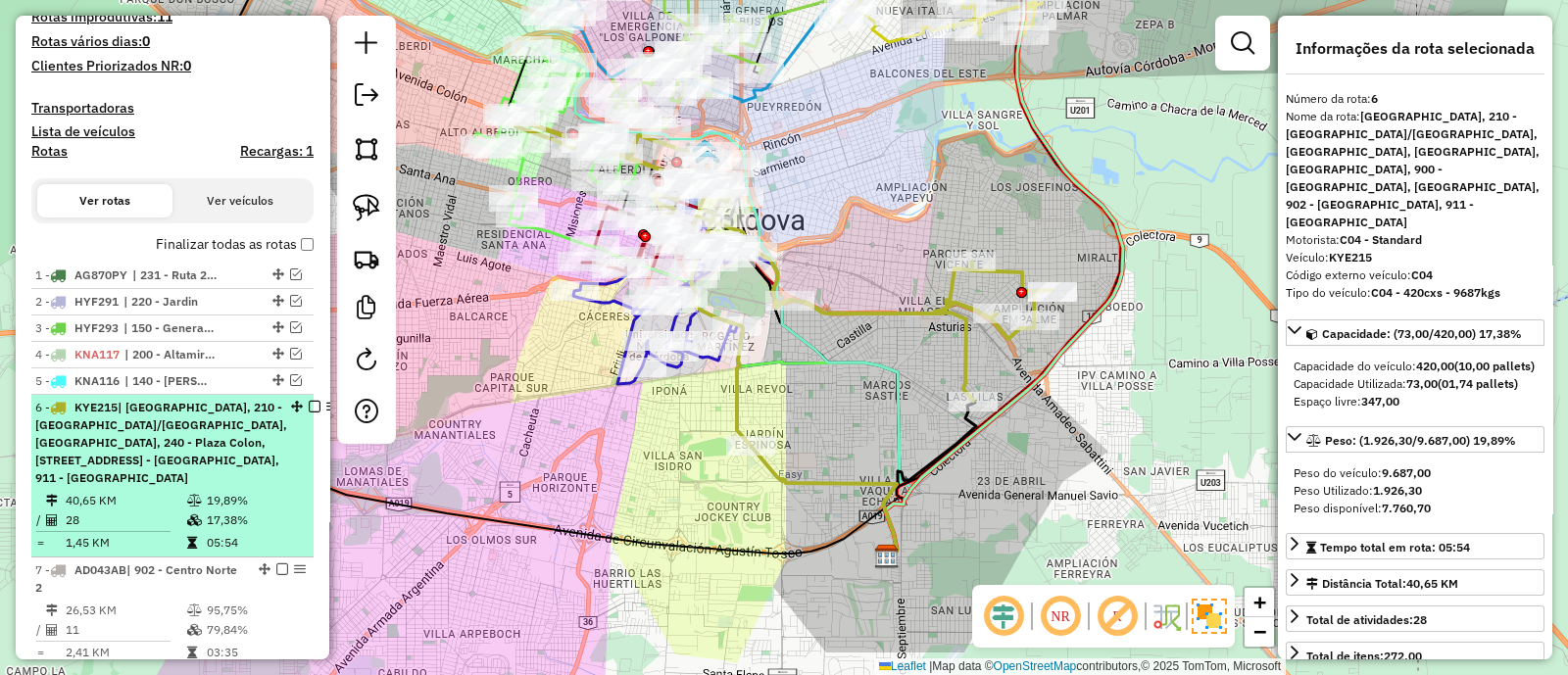
click at [279, 445] on div "6 - KYE215 | [GEOGRAPHIC_DATA], 210 - [GEOGRAPHIC_DATA]/[GEOGRAPHIC_DATA], [GEO…" at bounding box center [172, 442] width 274 height 88
click at [309, 404] on em at bounding box center [315, 407] width 12 height 12
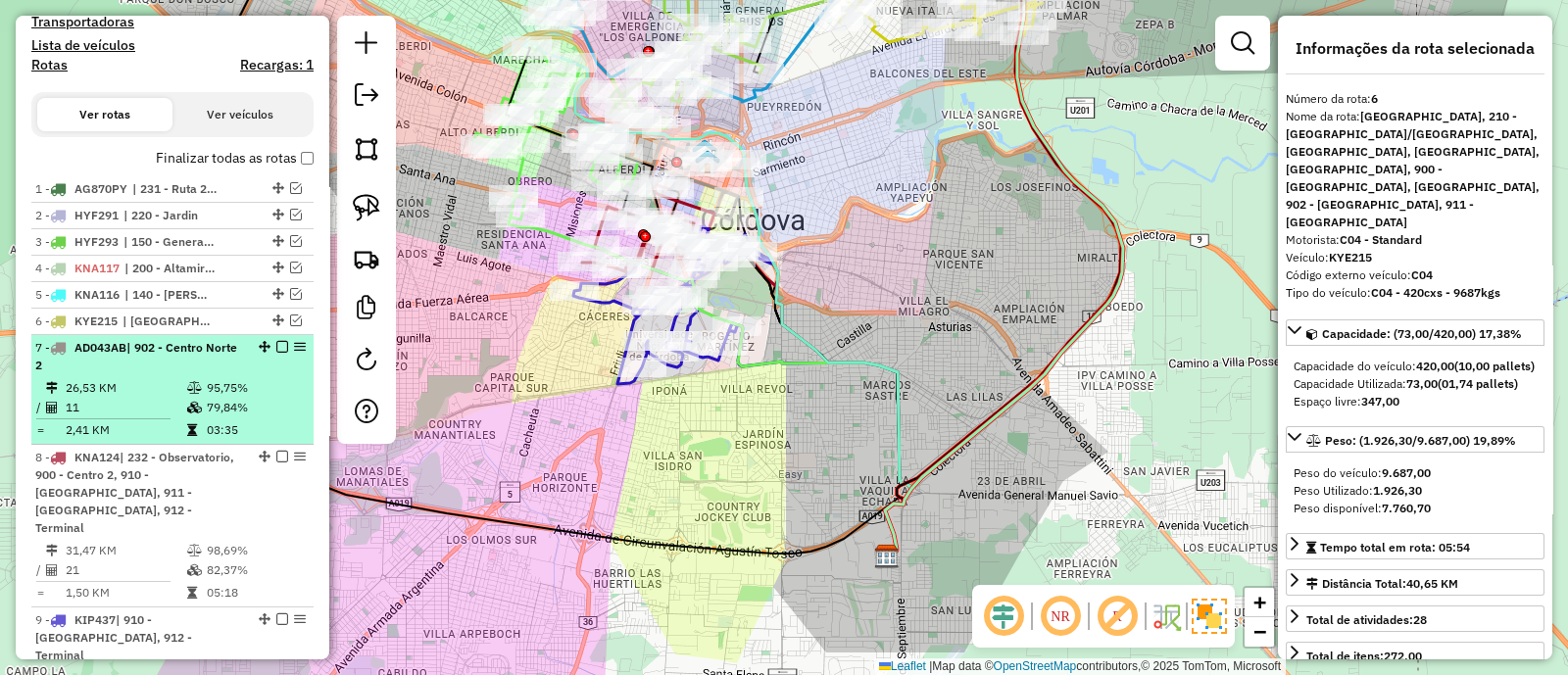
scroll to position [612, 0]
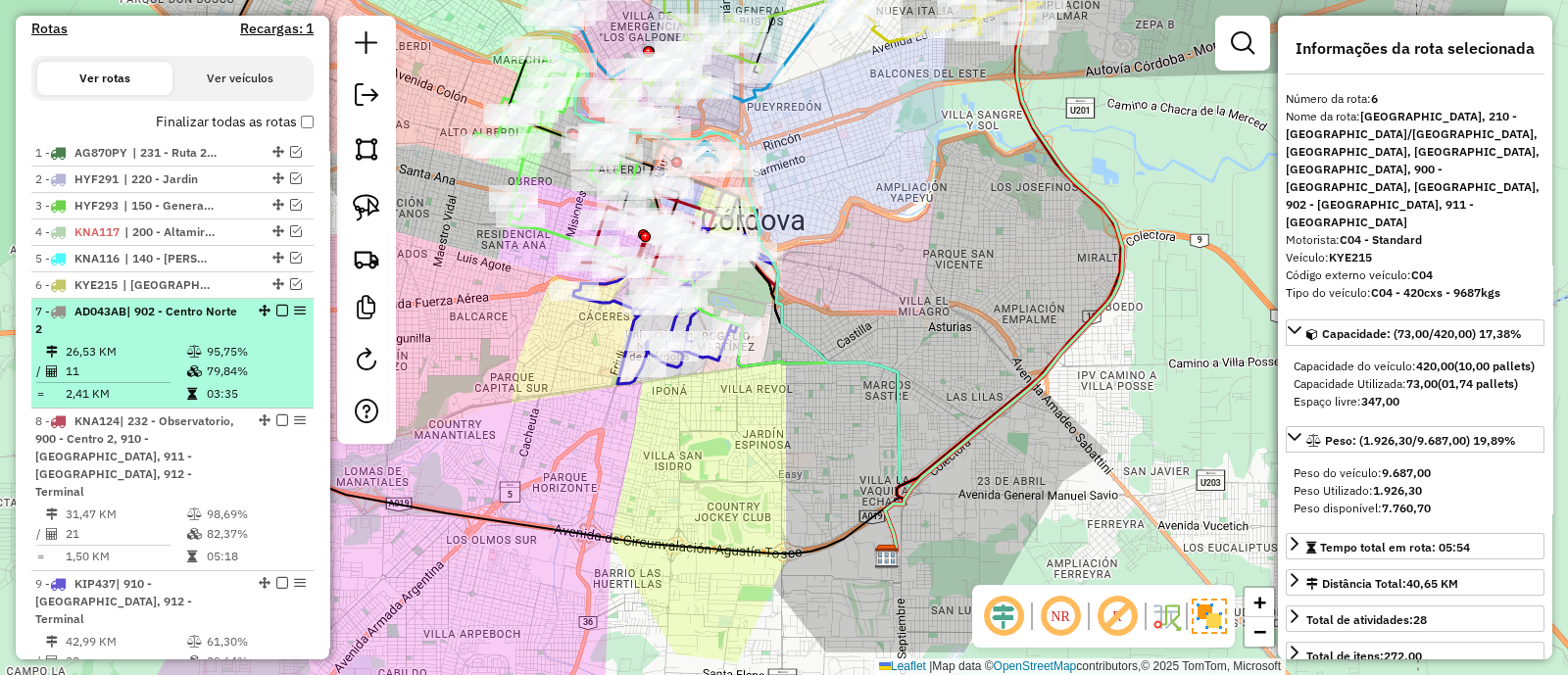
click at [285, 372] on td "79,84%" at bounding box center [256, 372] width 99 height 20
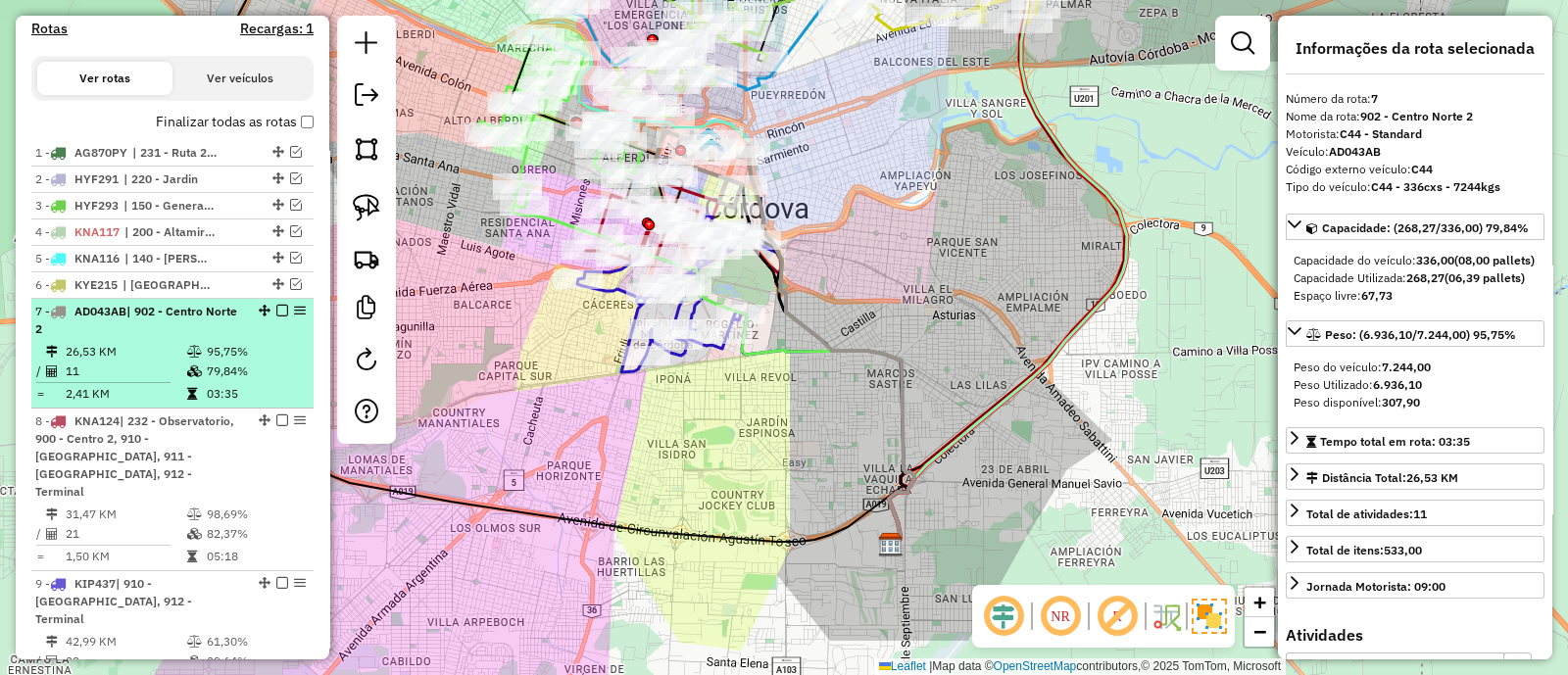
click at [276, 309] on em at bounding box center [282, 311] width 12 height 12
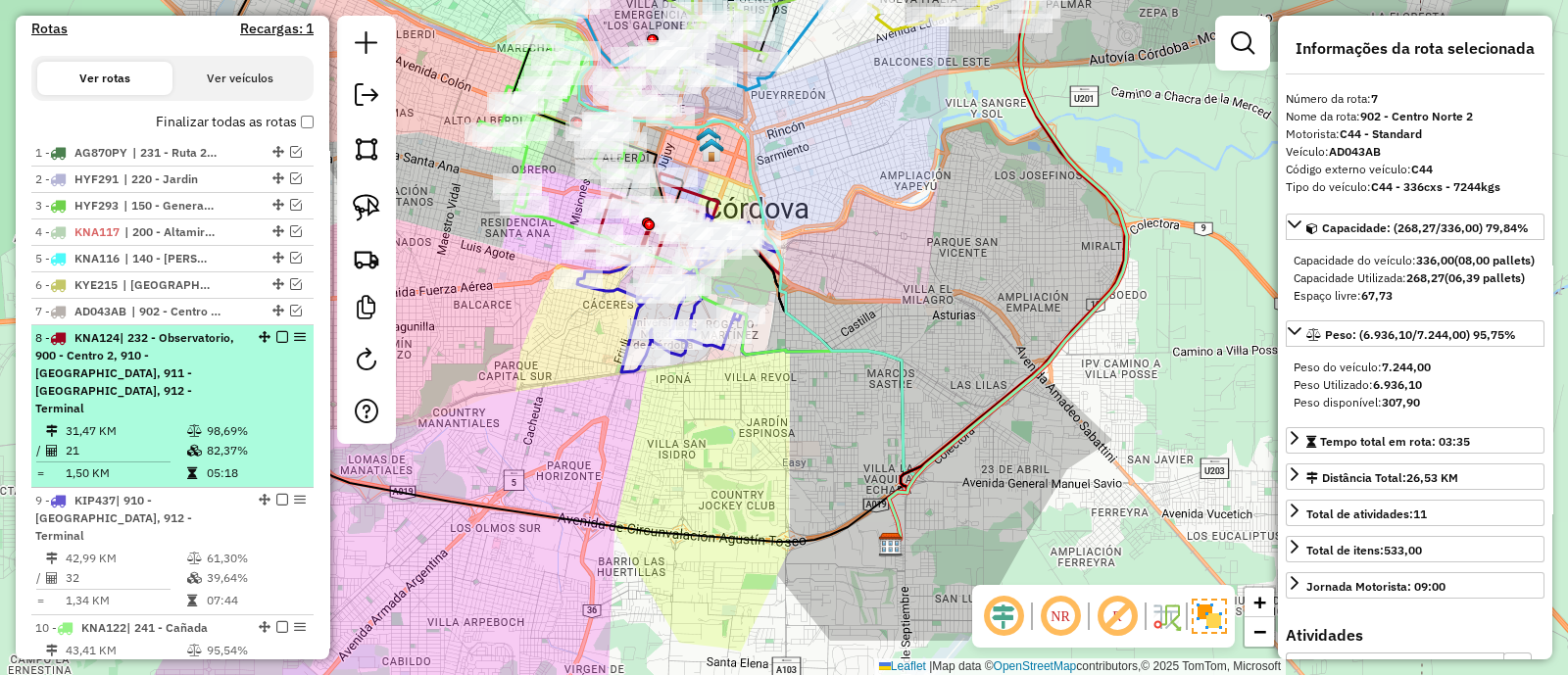
click at [281, 377] on div "8 - KNA124 | 232 - Observatorio, 900 - Centro 2, 910 - [GEOGRAPHIC_DATA], 911 -…" at bounding box center [172, 373] width 274 height 88
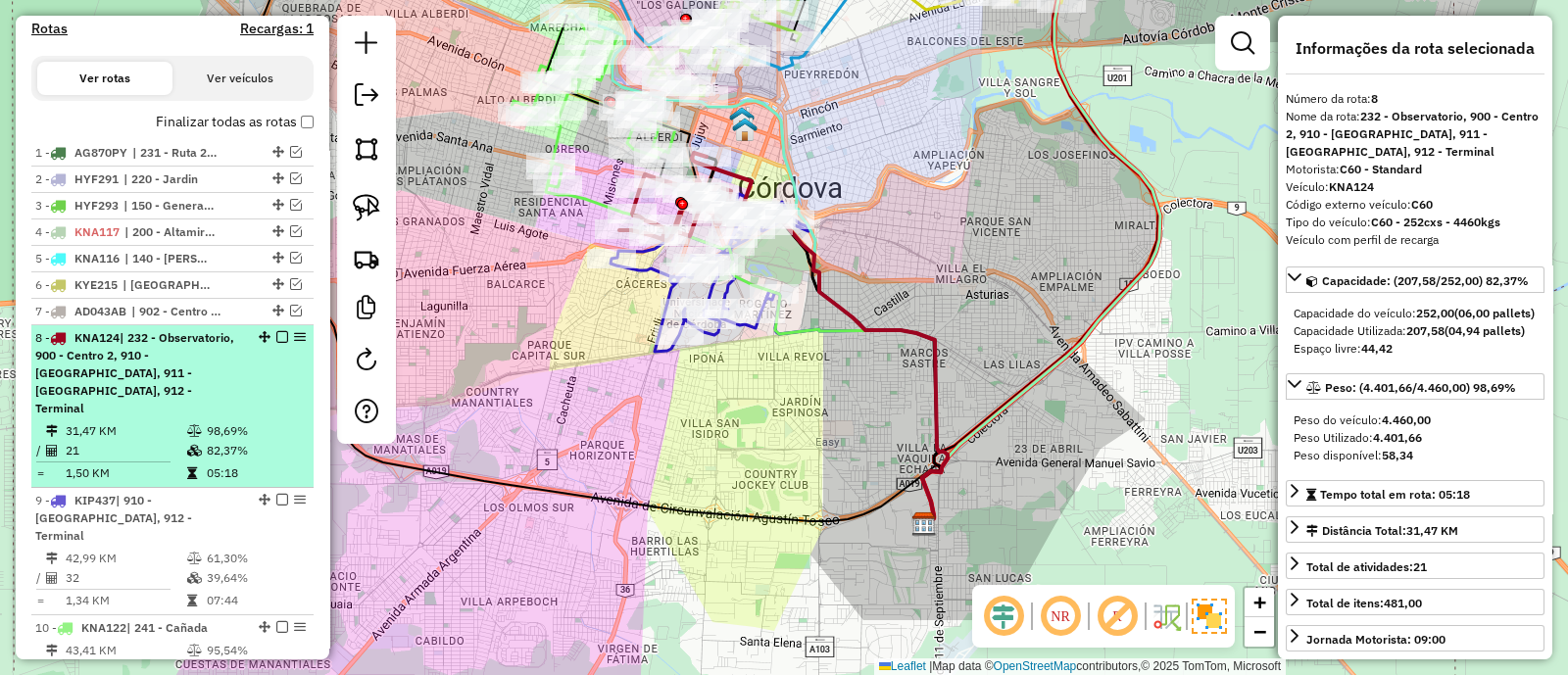
click at [276, 339] on em at bounding box center [282, 337] width 12 height 12
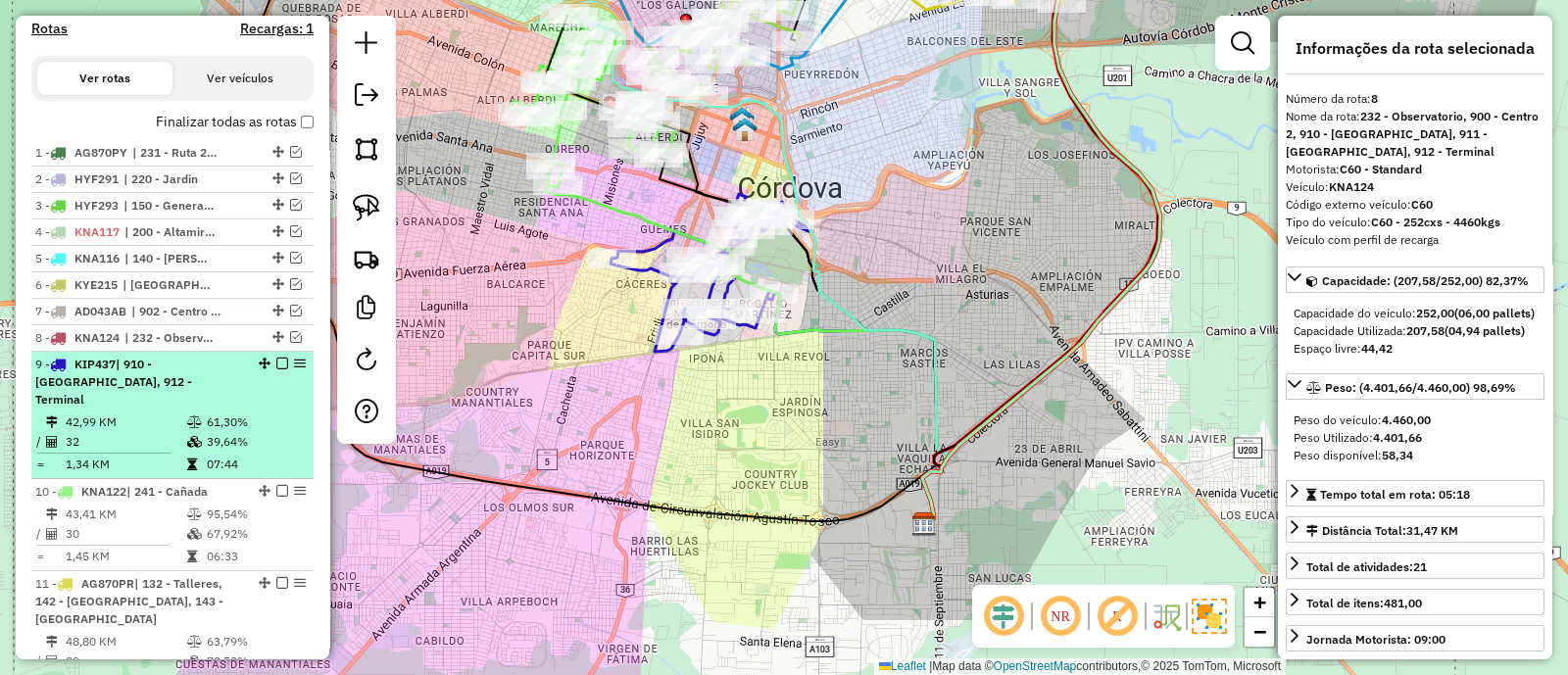
click at [284, 432] on td "39,64%" at bounding box center [256, 442] width 99 height 20
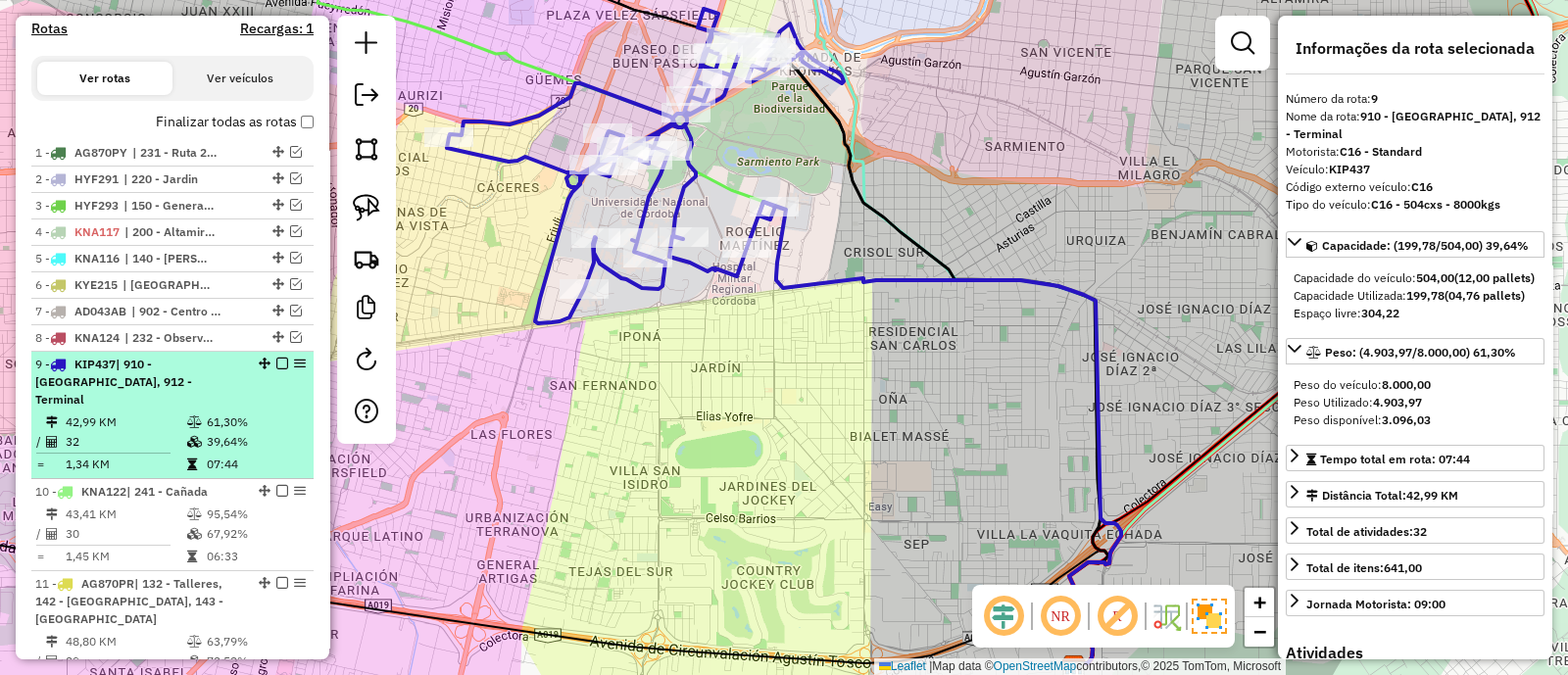
click at [276, 364] on em at bounding box center [282, 364] width 12 height 12
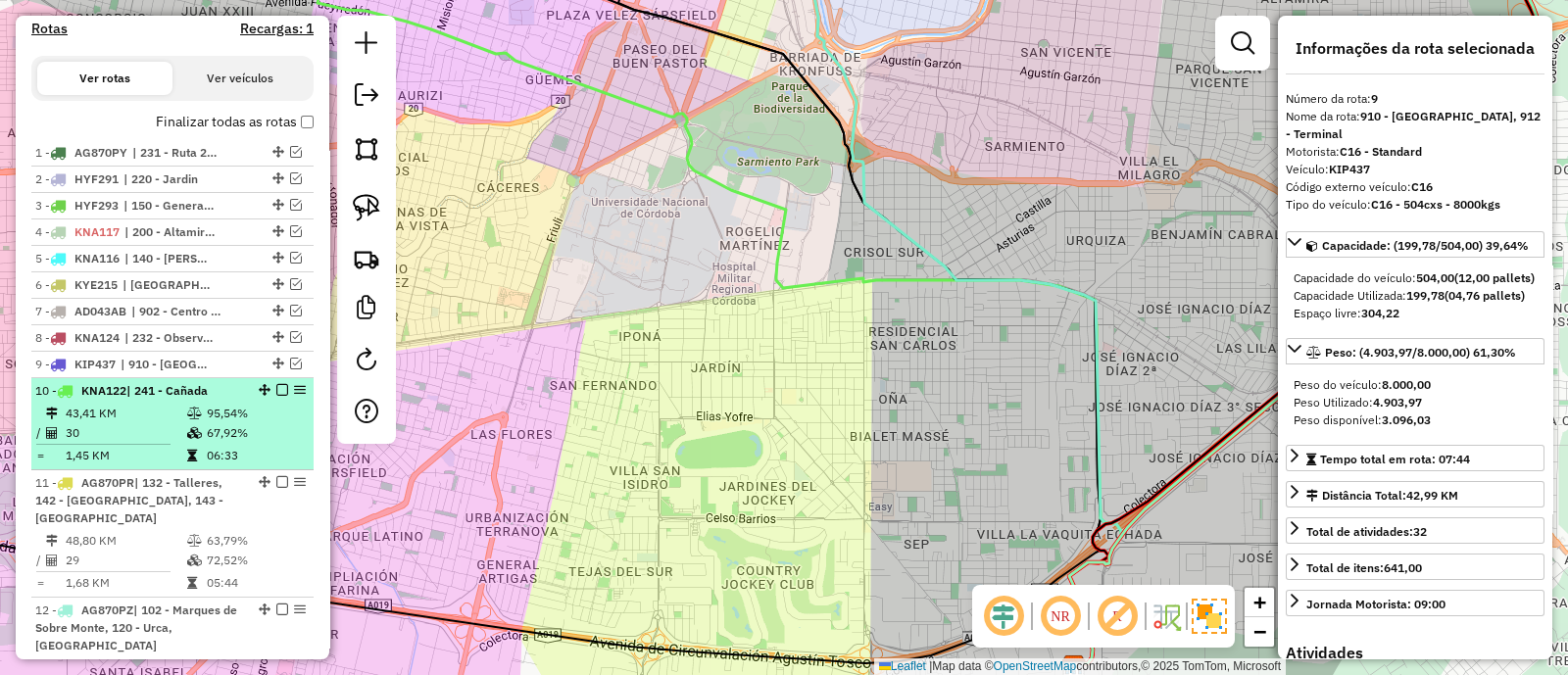
click at [279, 432] on td "67,92%" at bounding box center [256, 433] width 99 height 20
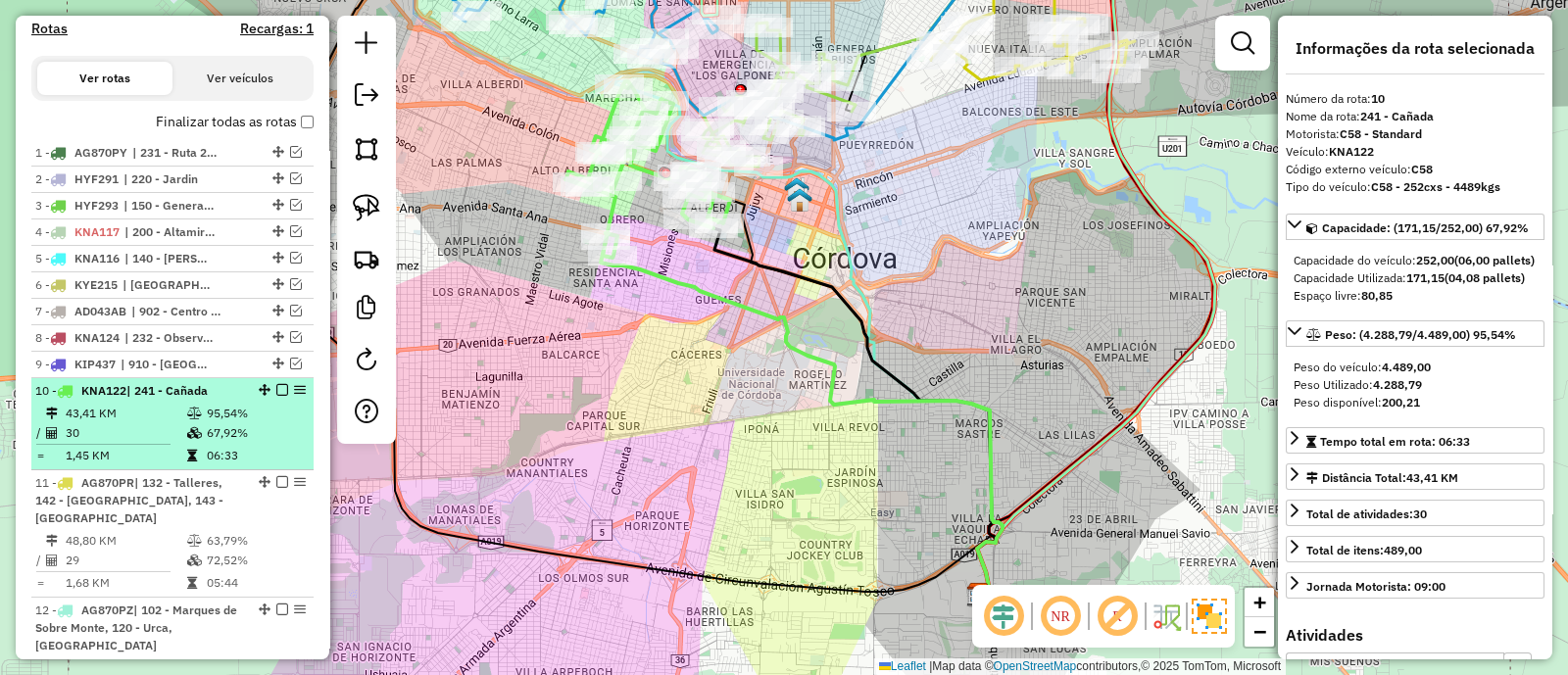
click at [276, 384] on em at bounding box center [282, 390] width 12 height 12
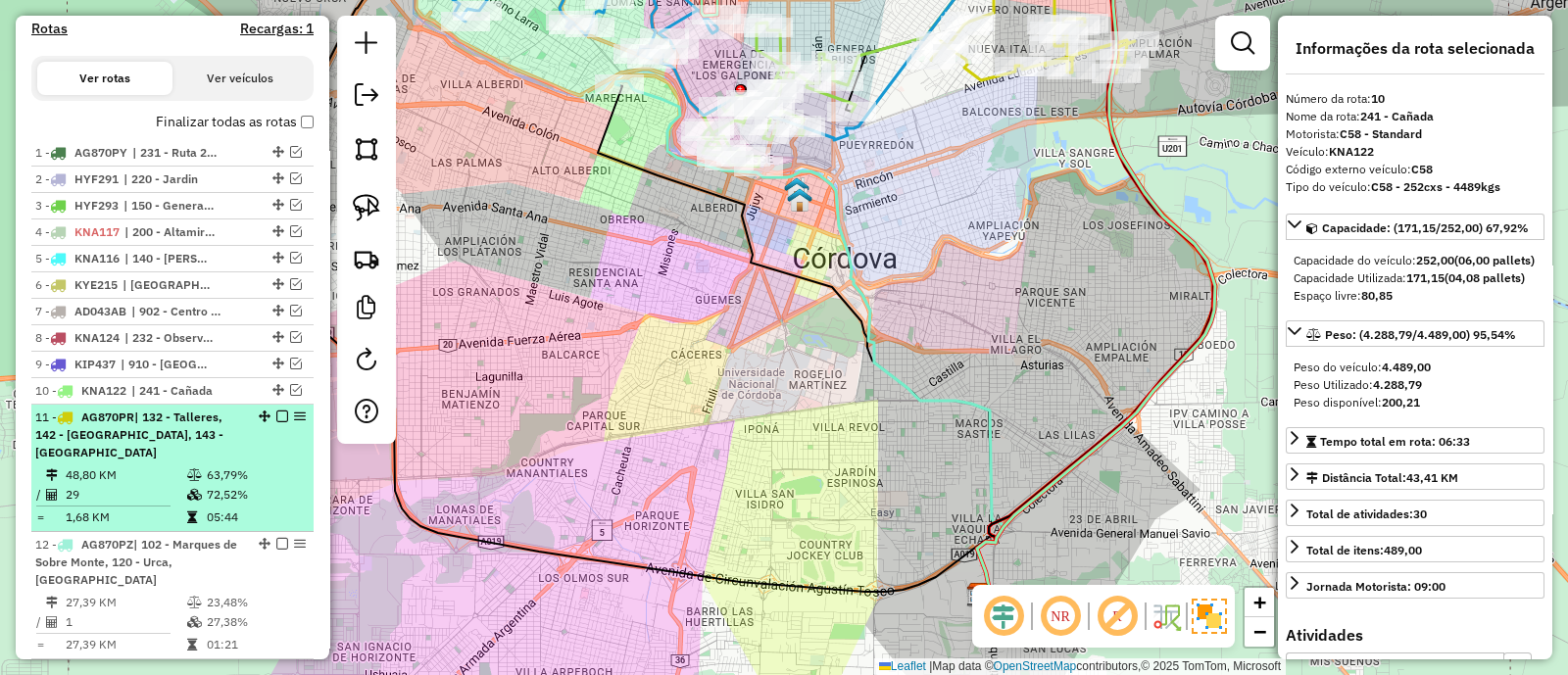
click at [275, 485] on td "72,52%" at bounding box center [256, 495] width 99 height 20
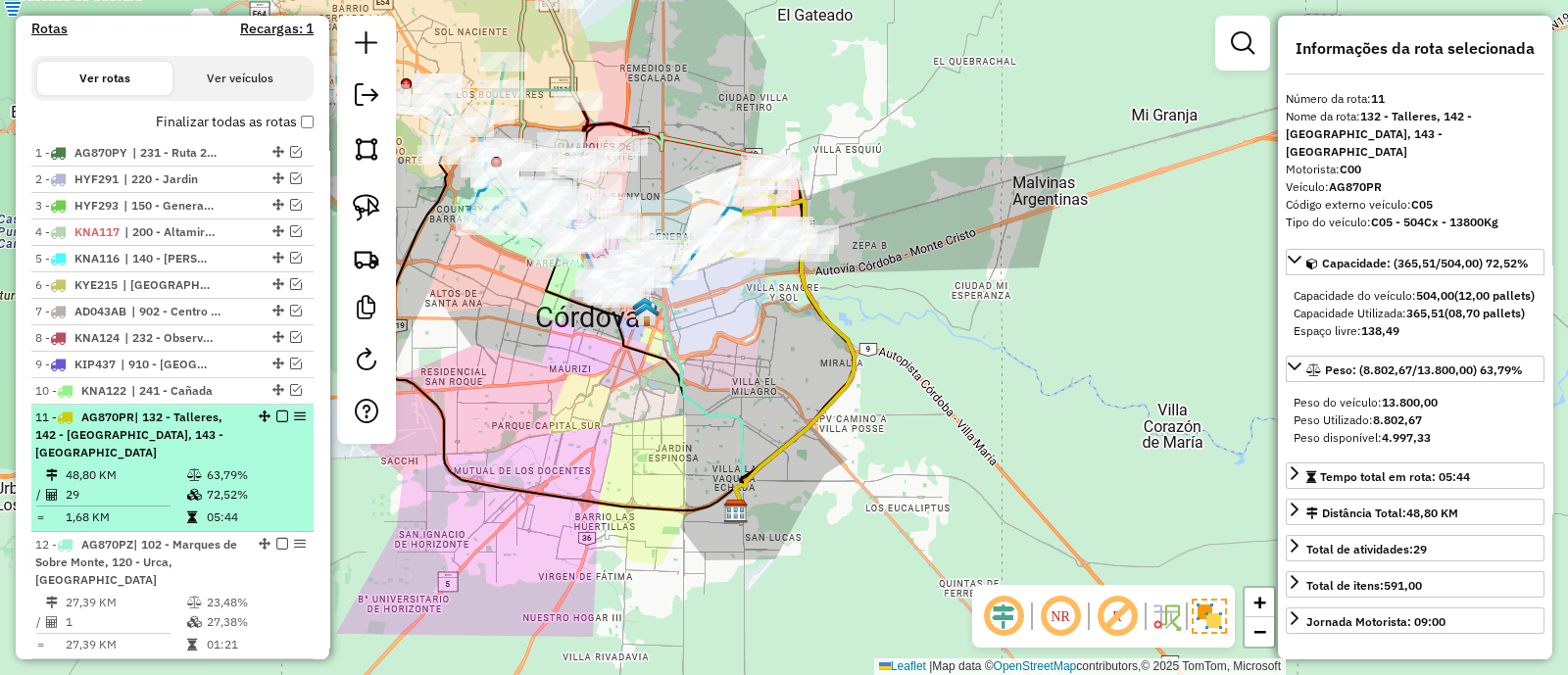
click at [276, 413] on em at bounding box center [282, 417] width 12 height 12
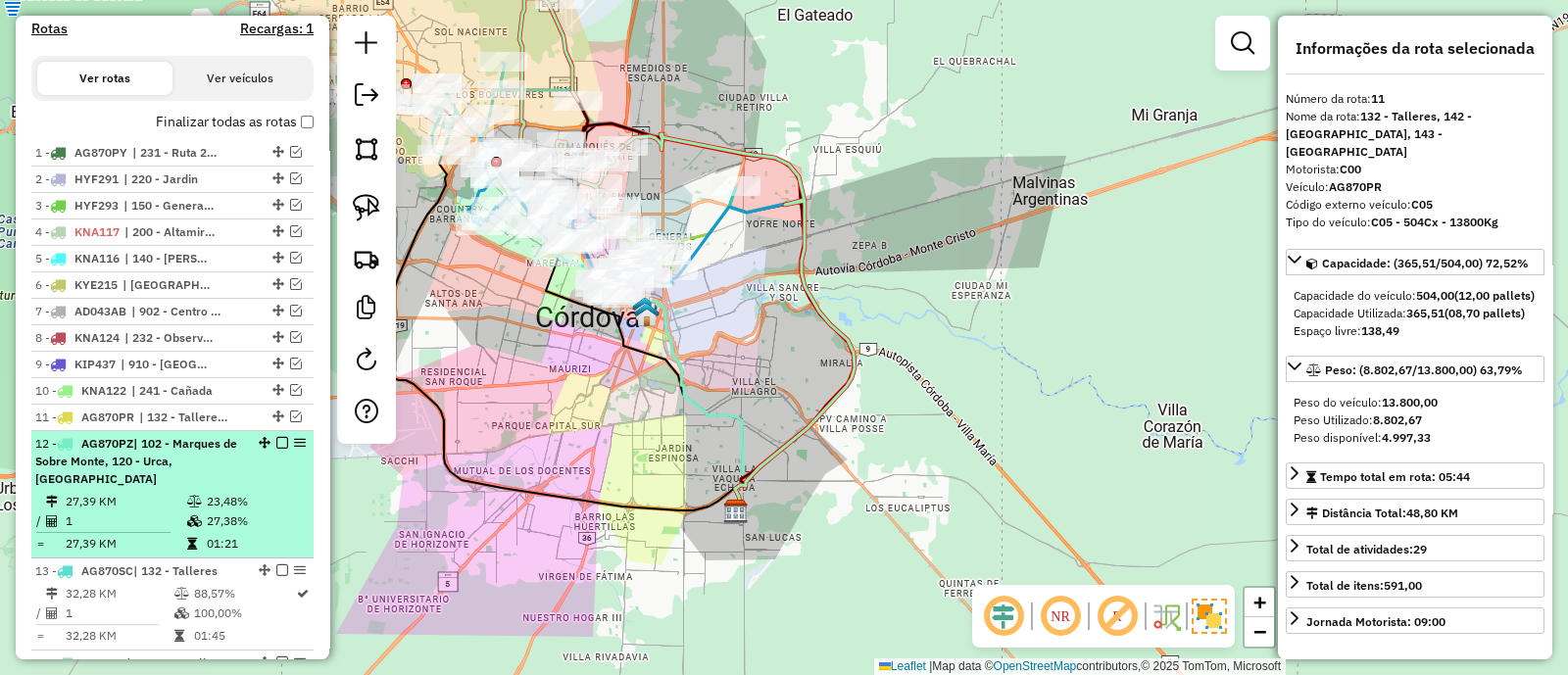
scroll to position [735, 0]
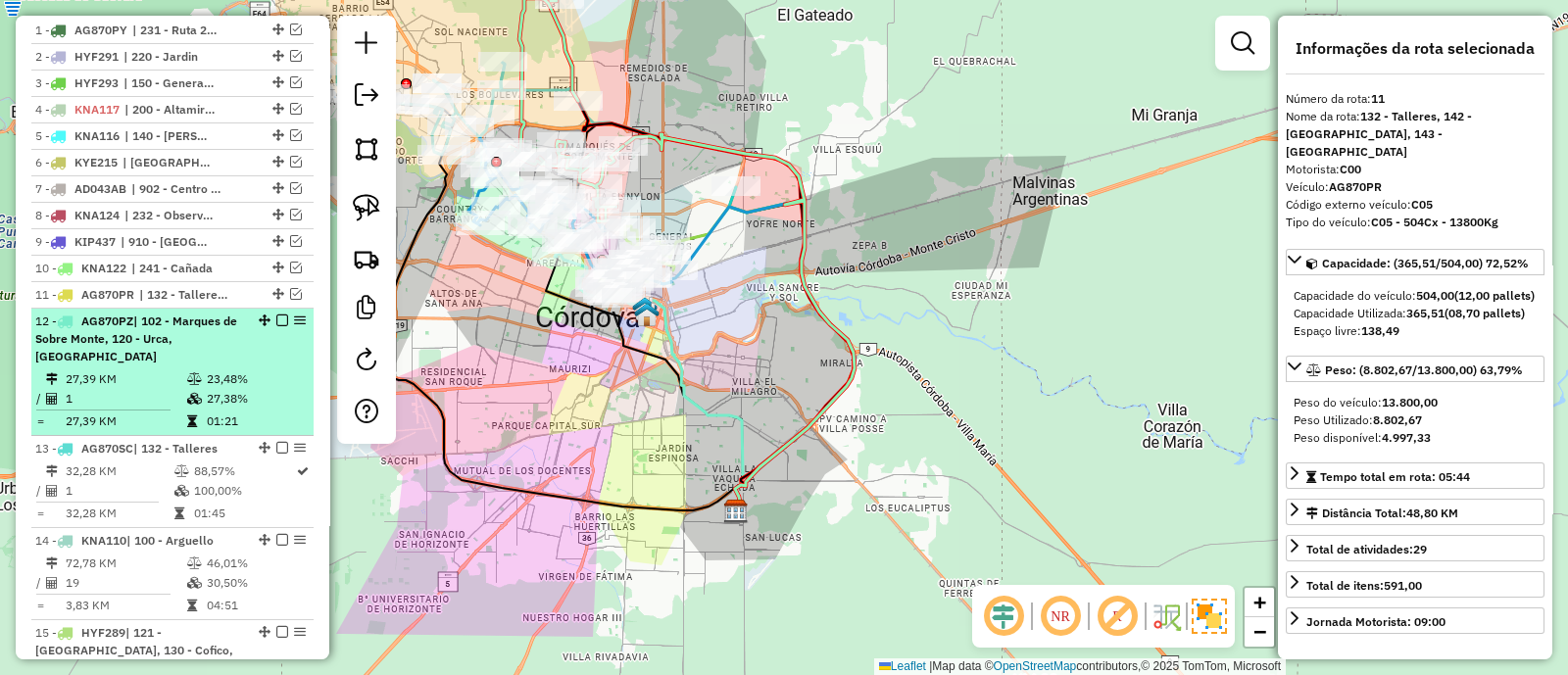
click at [274, 389] on td "27,38%" at bounding box center [256, 399] width 99 height 20
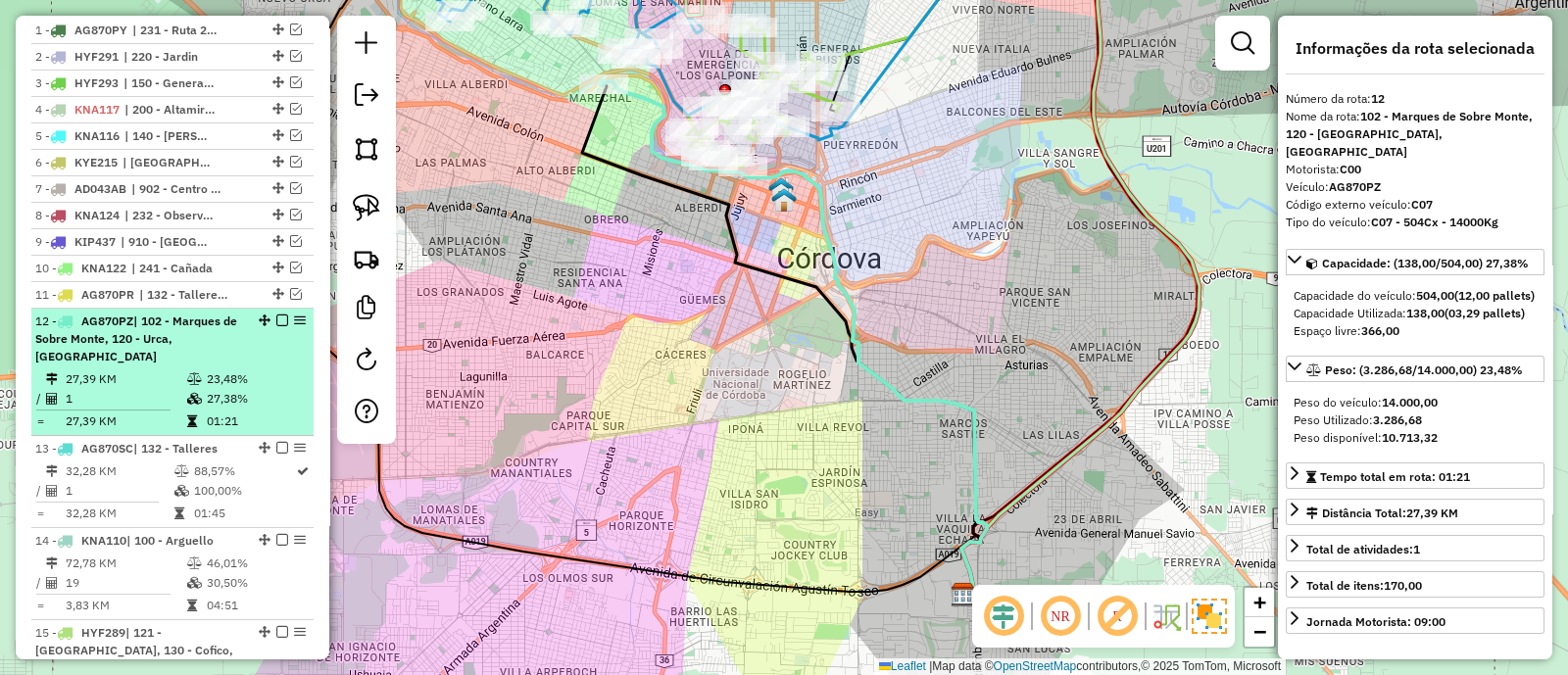
click at [276, 320] on em at bounding box center [282, 320] width 12 height 12
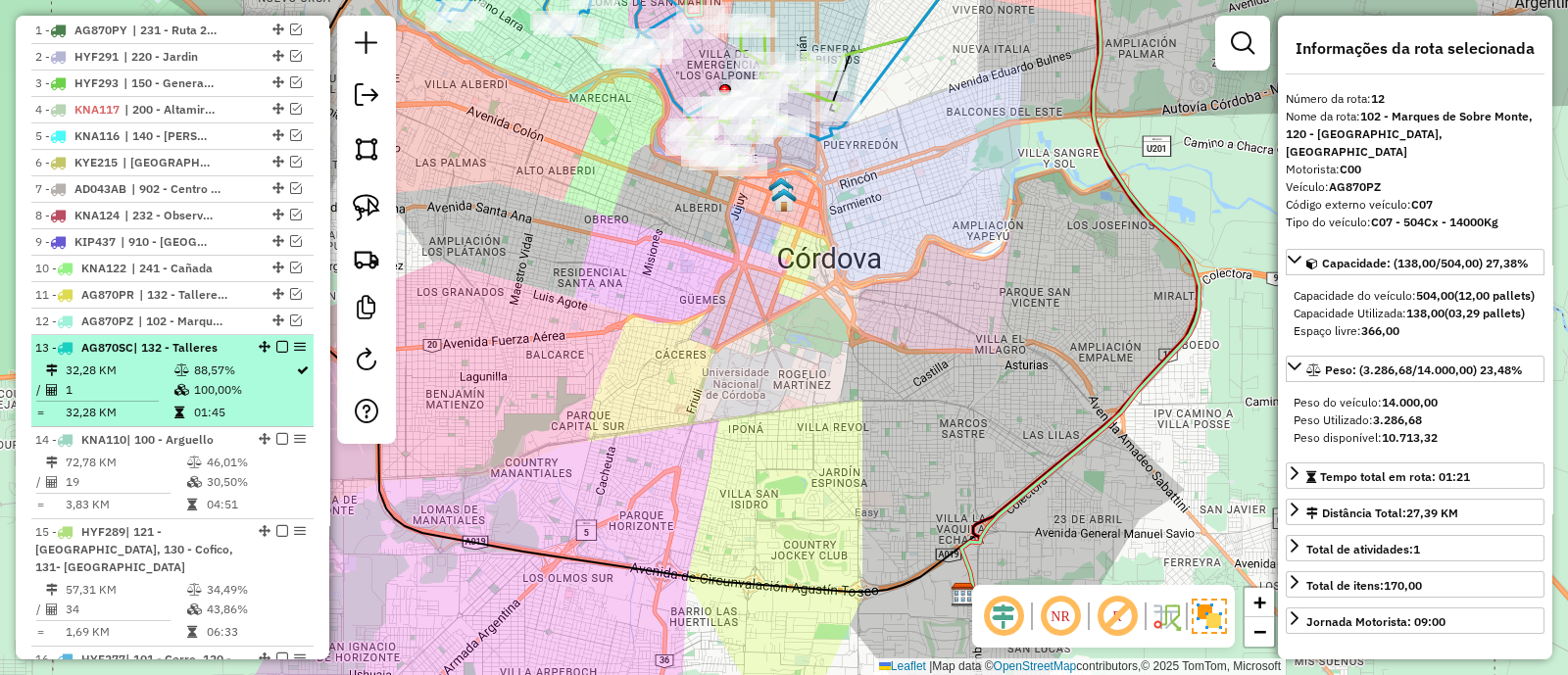
click at [274, 393] on td "100,00%" at bounding box center [244, 391] width 102 height 20
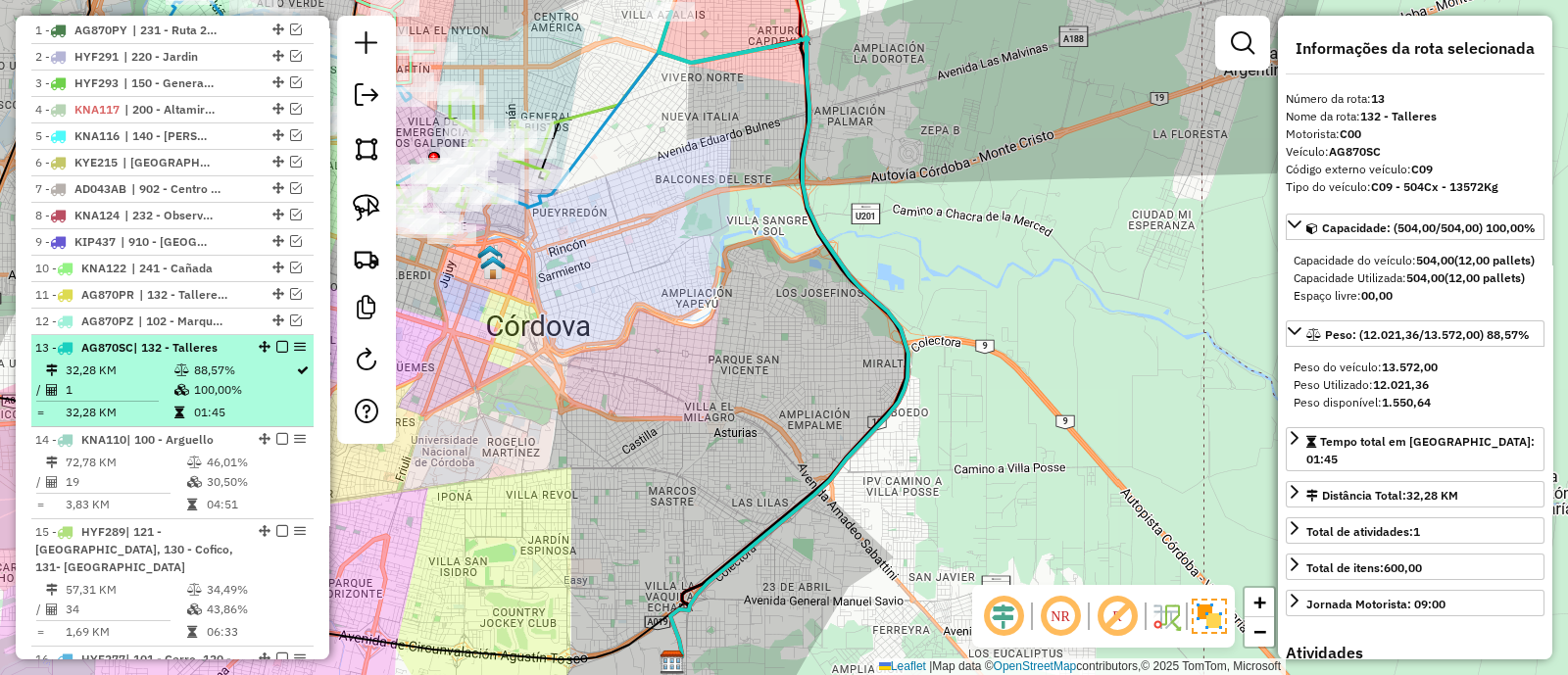
click at [277, 343] on em at bounding box center [282, 347] width 12 height 12
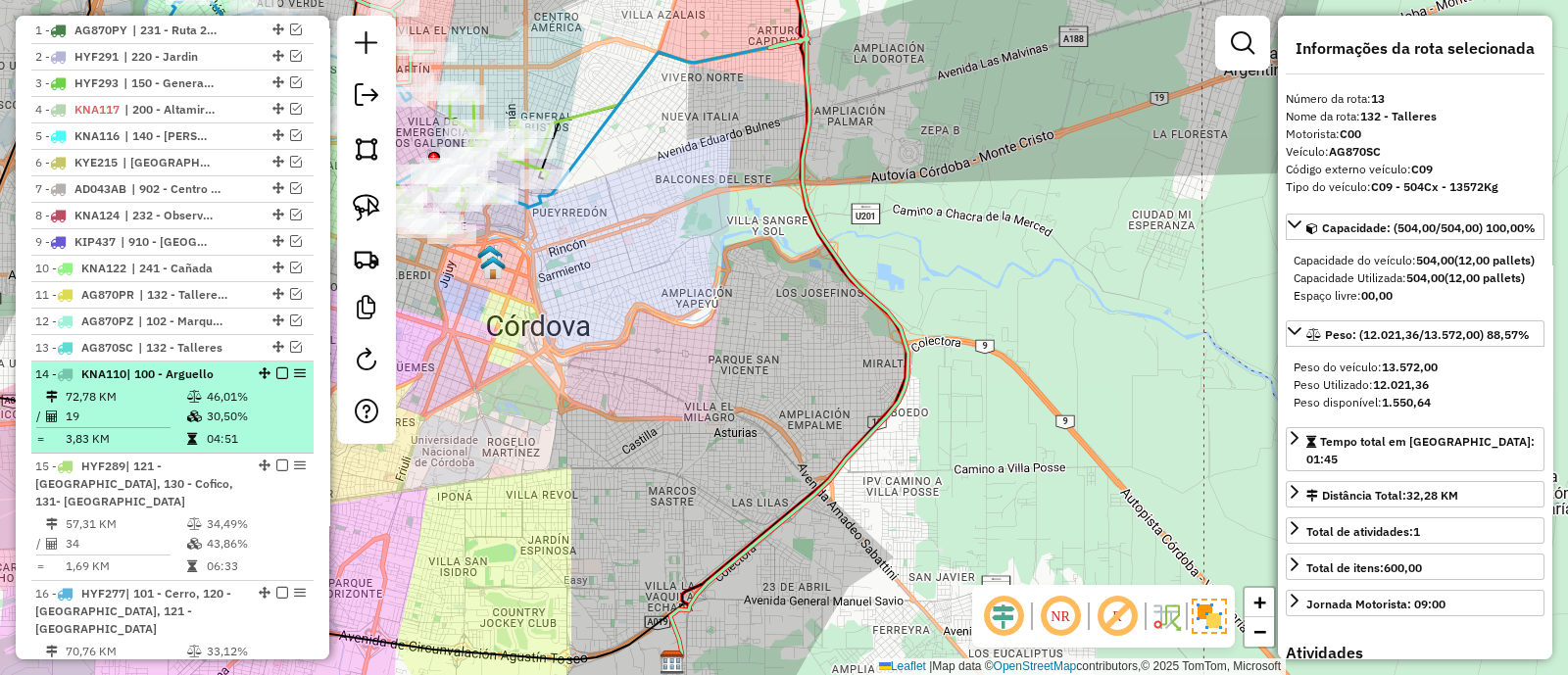
click at [269, 399] on td "46,01%" at bounding box center [256, 397] width 99 height 20
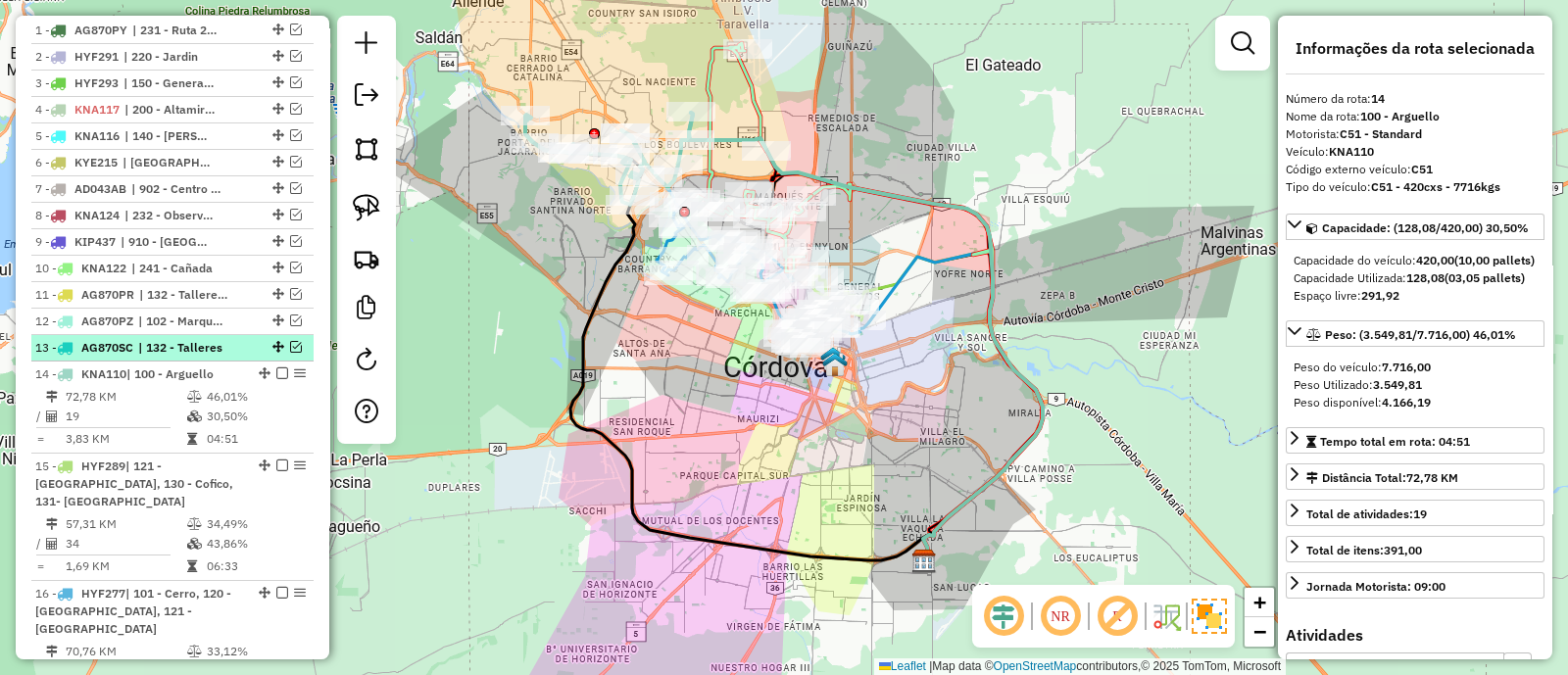
click at [290, 342] on em at bounding box center [296, 347] width 12 height 12
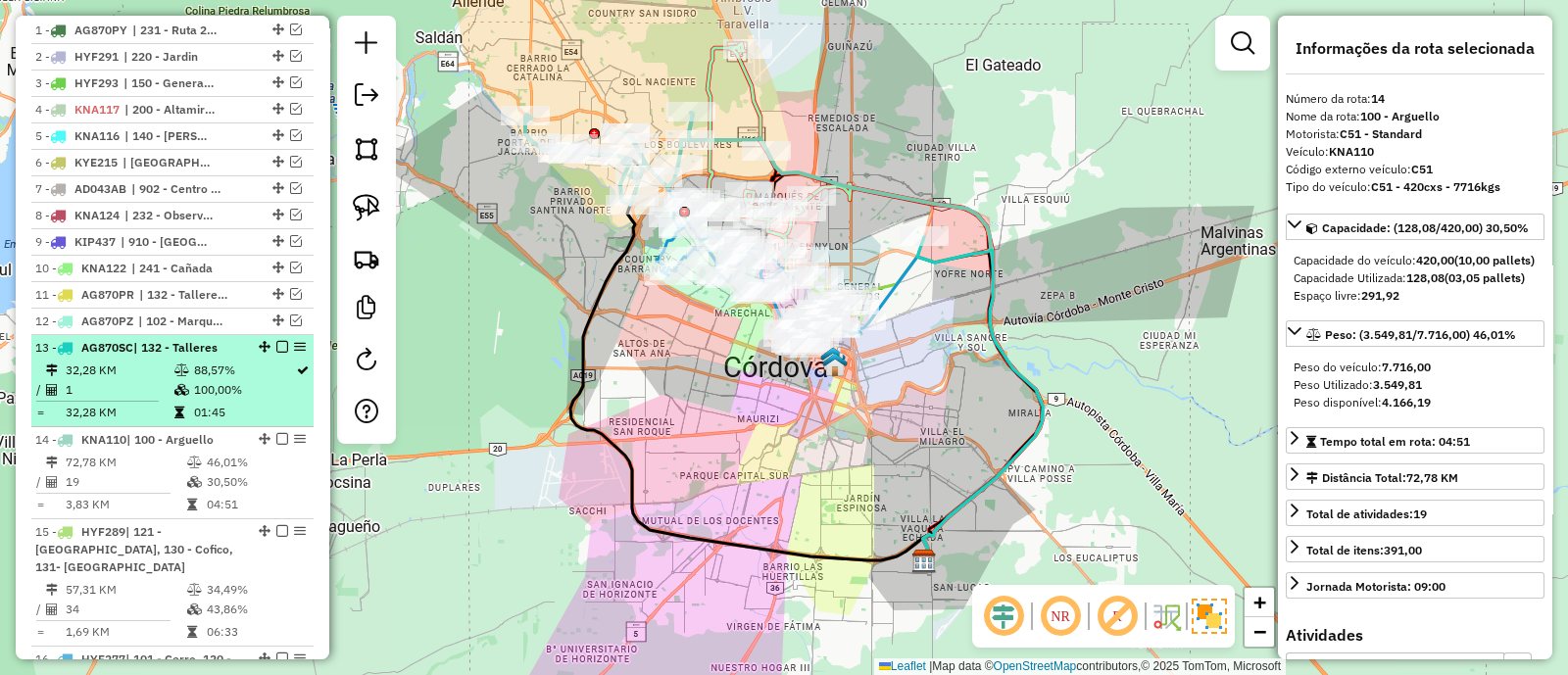
click at [268, 381] on td "100,00%" at bounding box center [244, 391] width 102 height 20
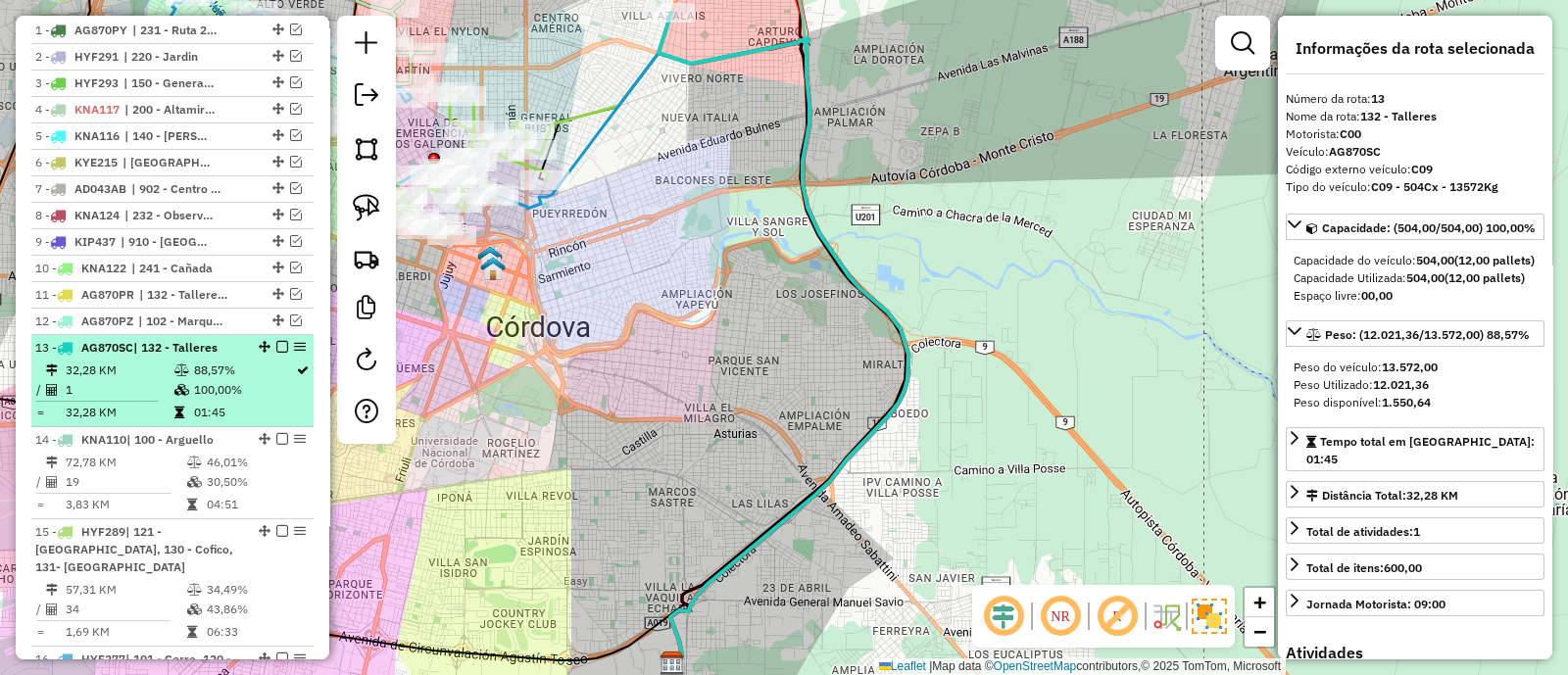
click at [276, 344] on em at bounding box center [282, 347] width 12 height 12
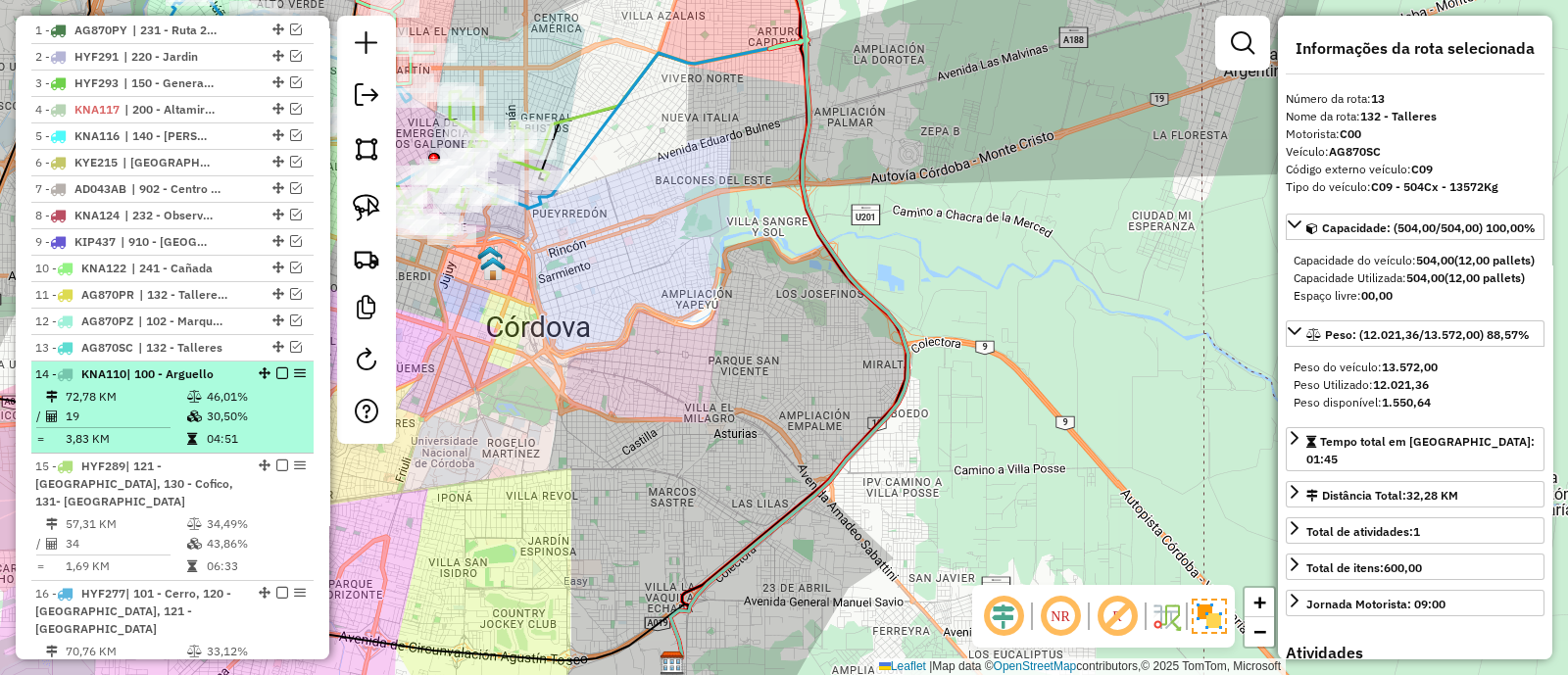
click at [273, 418] on td "30,50%" at bounding box center [256, 417] width 99 height 20
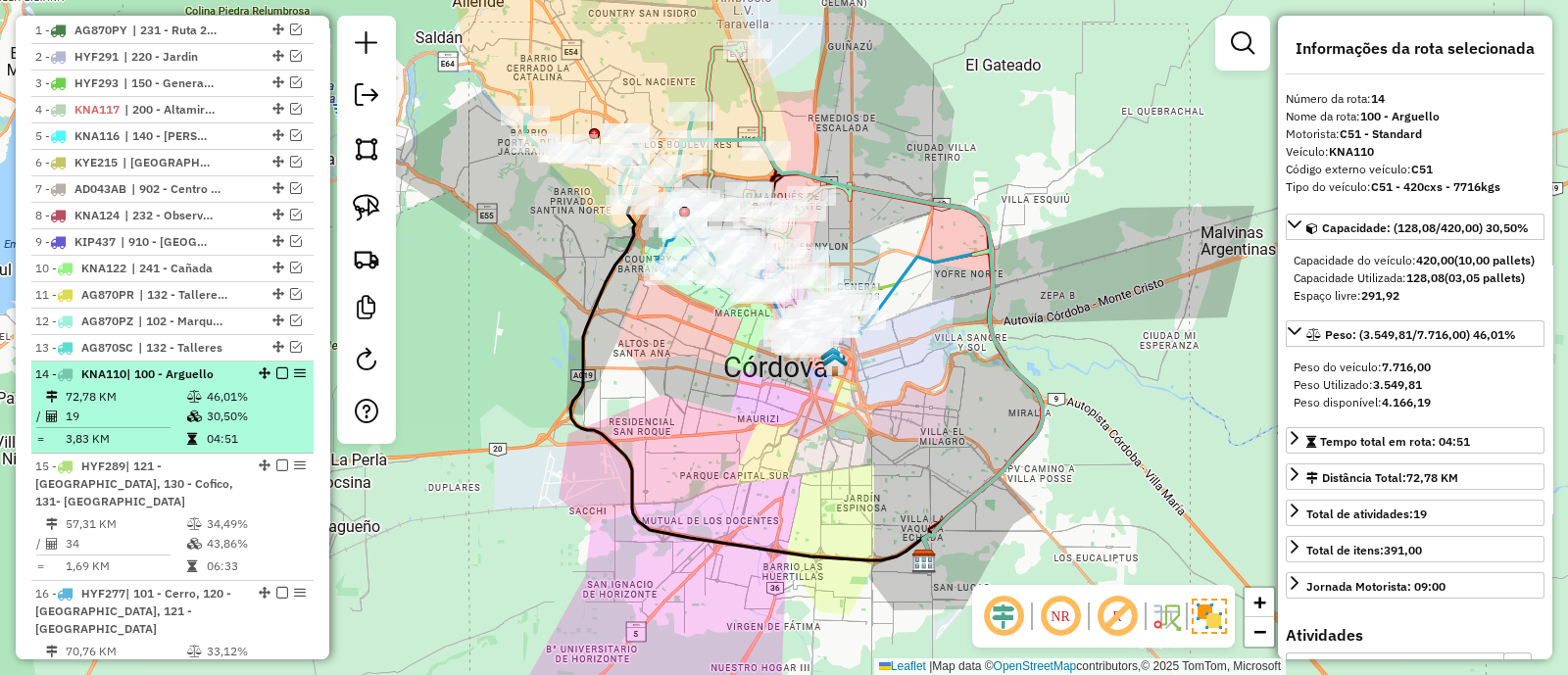
click at [276, 373] on em at bounding box center [282, 374] width 12 height 12
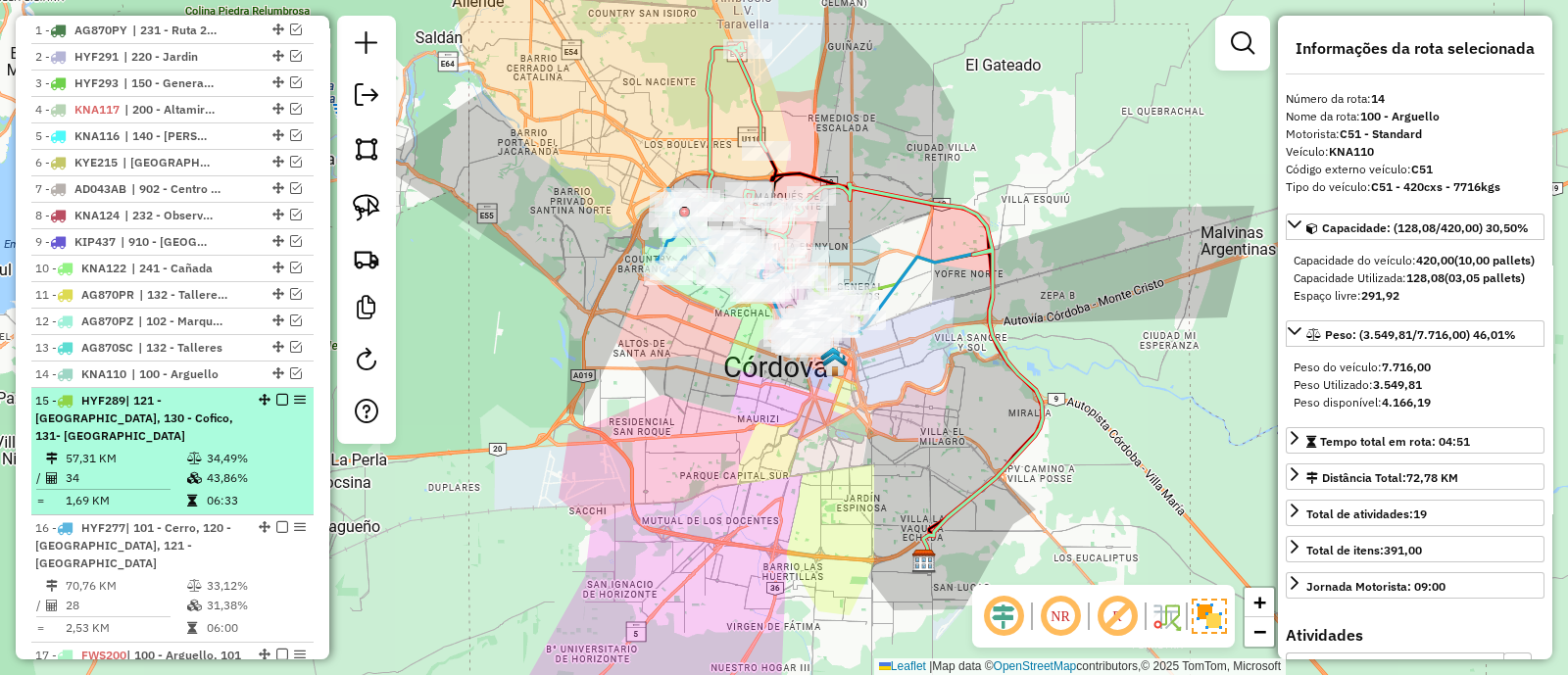
click at [271, 449] on td "34,49%" at bounding box center [256, 459] width 99 height 20
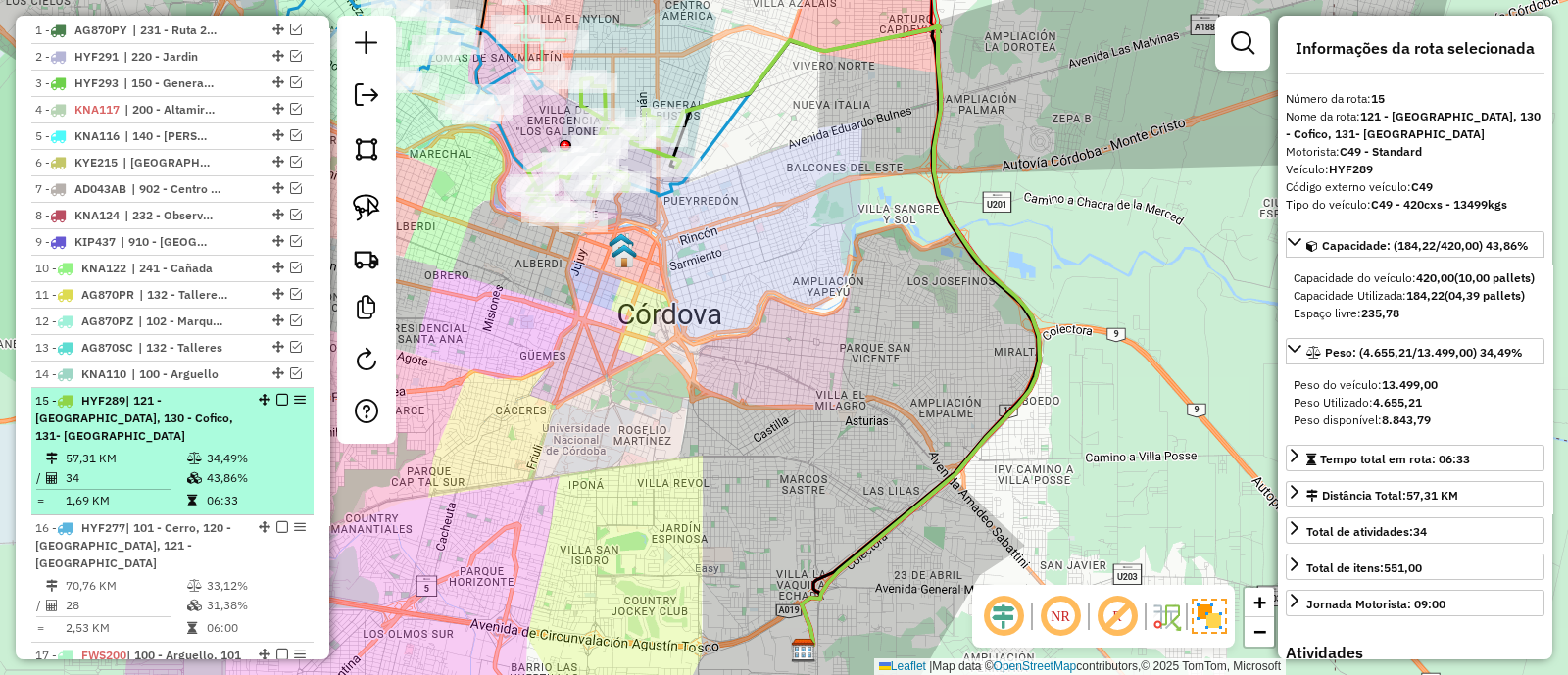
click at [276, 394] on em at bounding box center [282, 400] width 12 height 12
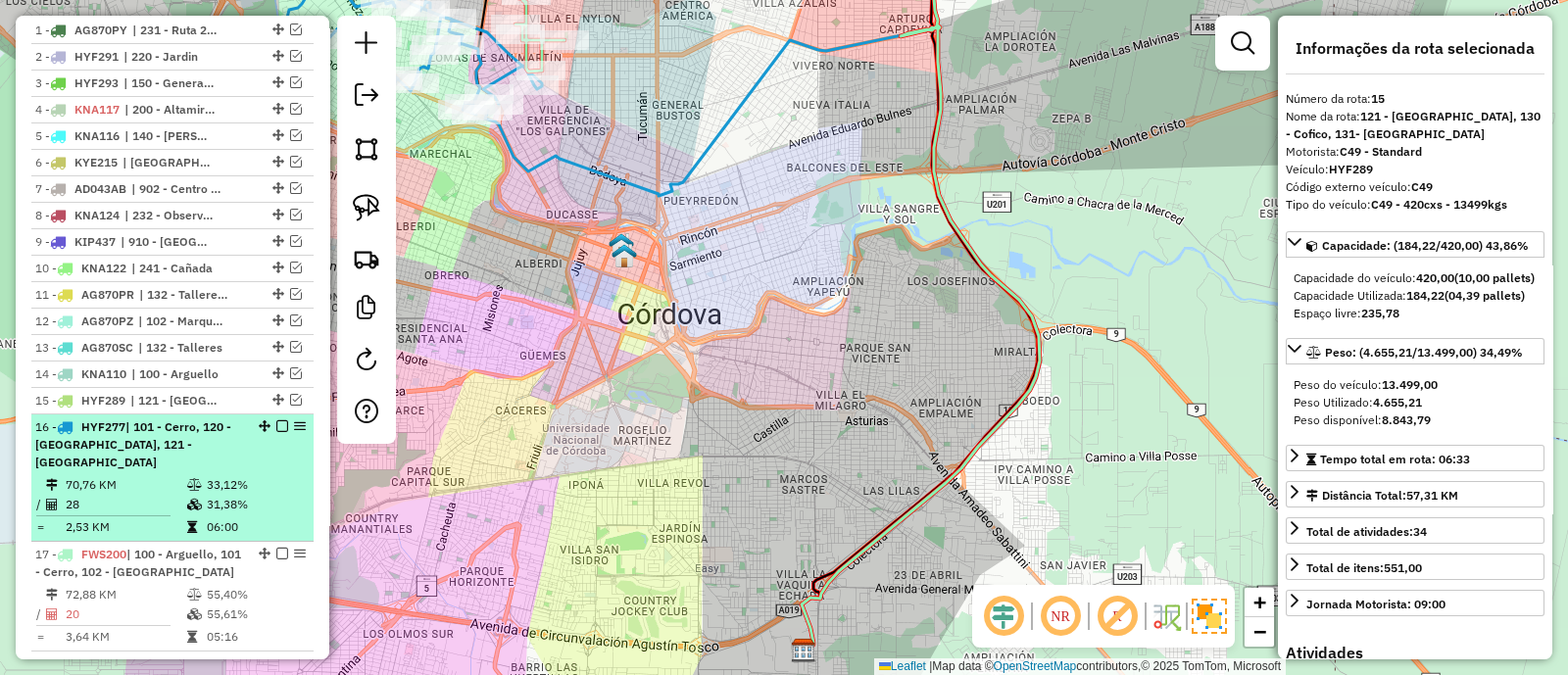
click at [269, 448] on div "16 - HYF277 | 101 - Cerro, 120 - [GEOGRAPHIC_DATA], 121 - [GEOGRAPHIC_DATA]" at bounding box center [172, 444] width 274 height 53
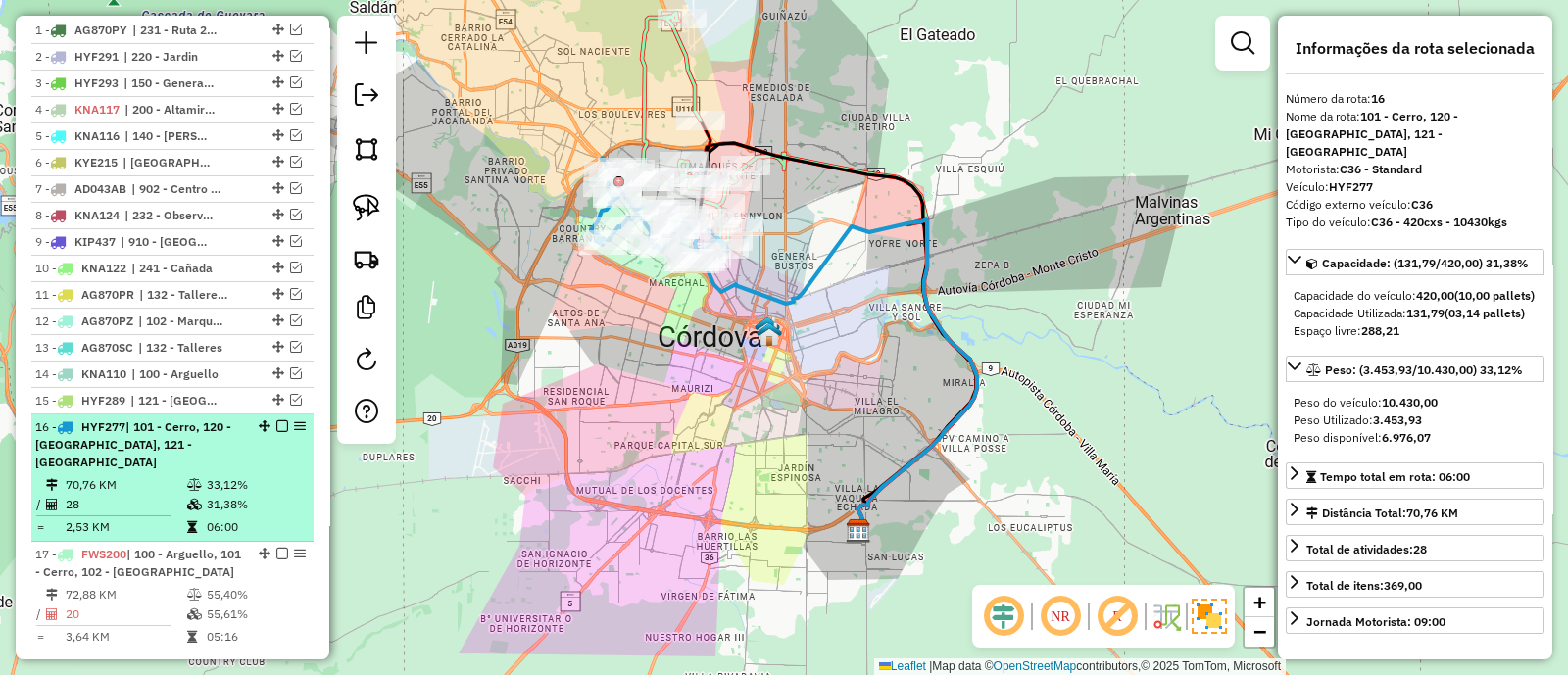
click at [276, 424] on em at bounding box center [282, 426] width 12 height 12
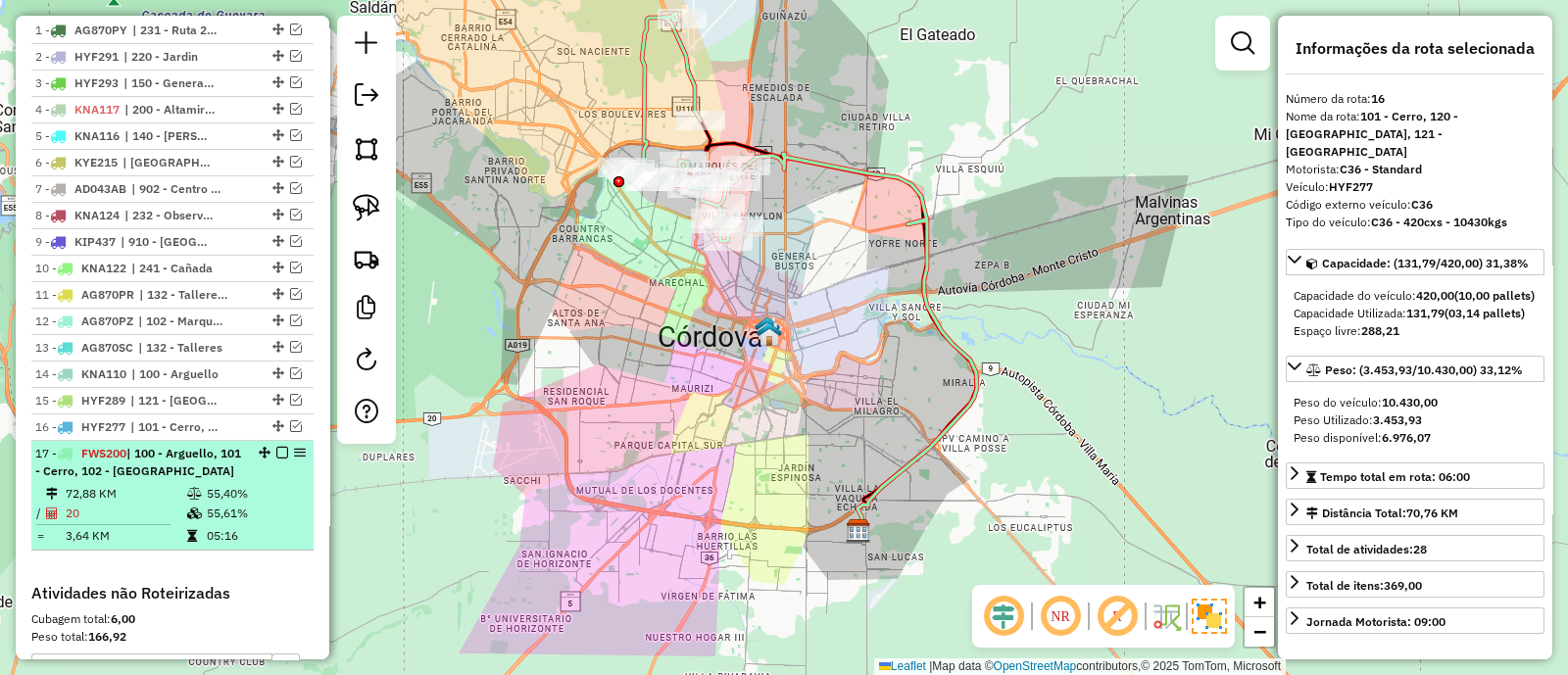
click at [262, 480] on div "17 - FWS200 | 100 - Arguello, 101 - Cerro, 102 - [GEOGRAPHIC_DATA]" at bounding box center [172, 462] width 274 height 35
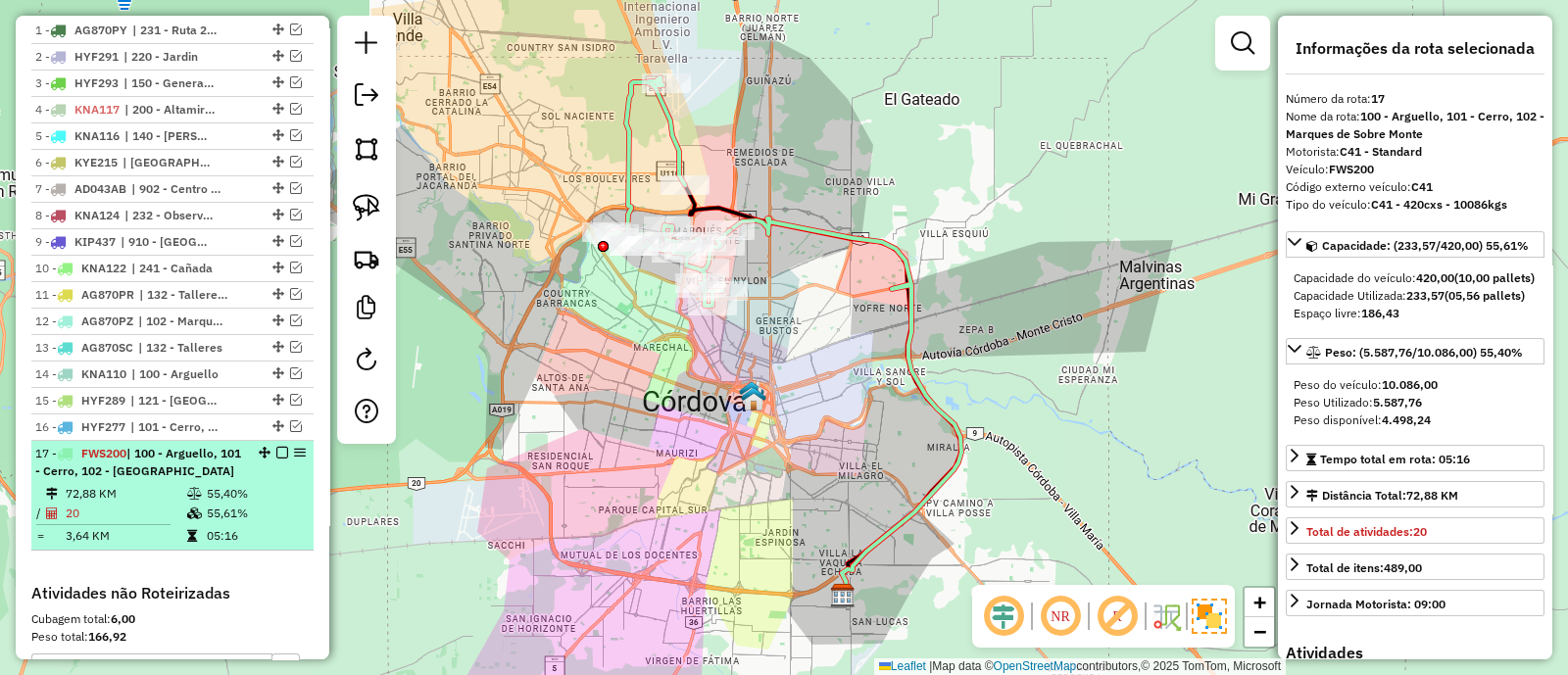
click at [276, 449] on em at bounding box center [282, 453] width 12 height 12
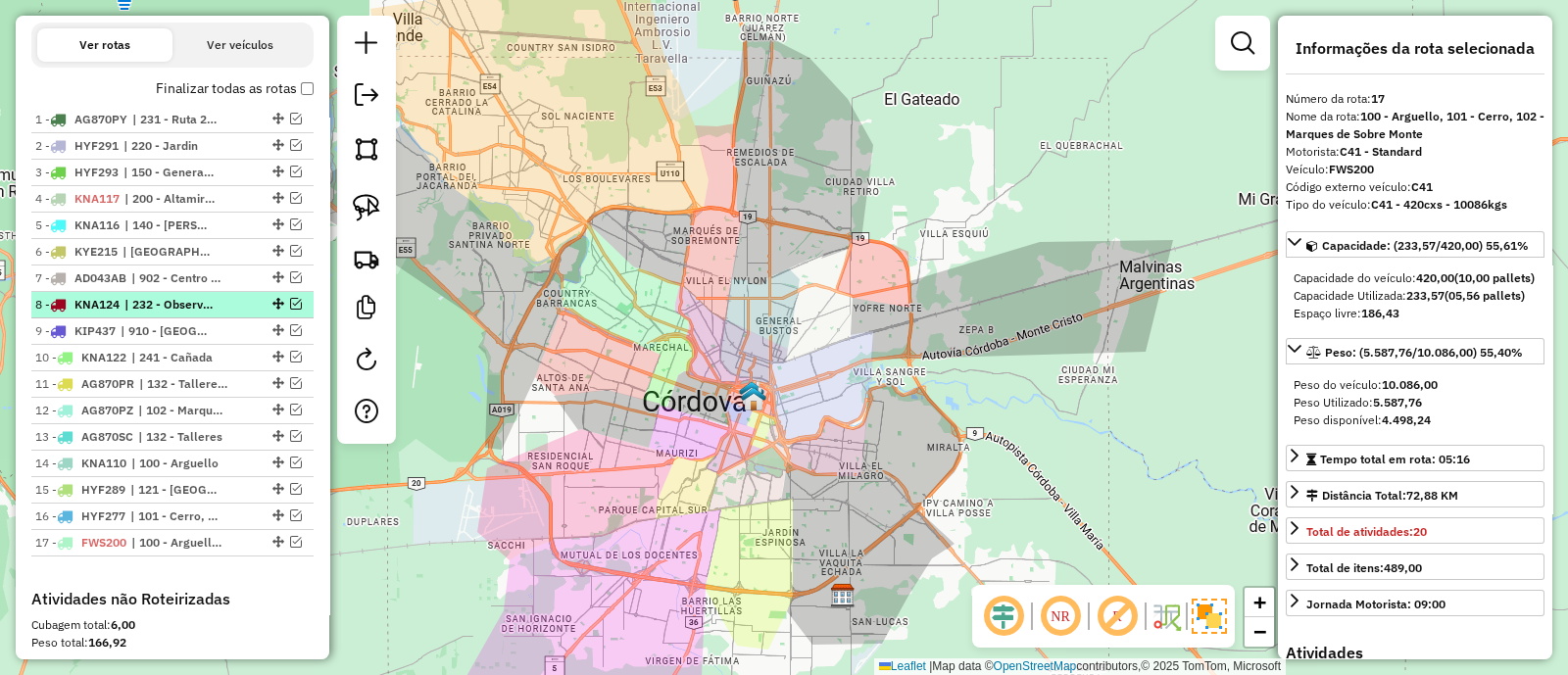
scroll to position [612, 0]
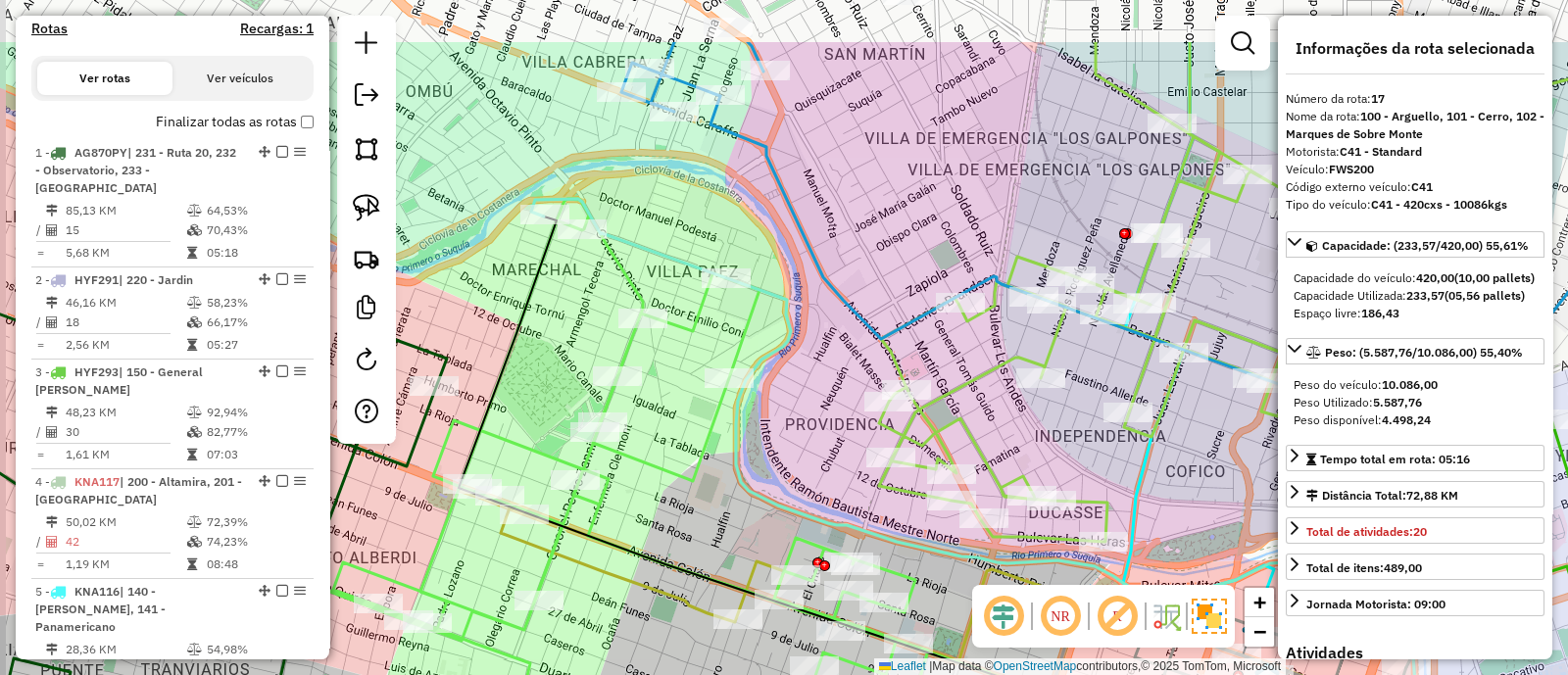
drag, startPoint x: 579, startPoint y: 301, endPoint x: 718, endPoint y: 456, distance: 208.2
click at [718, 456] on div "Janela de atendimento Grade de atendimento Capacidade Transportadoras Veículos …" at bounding box center [784, 337] width 1568 height 675
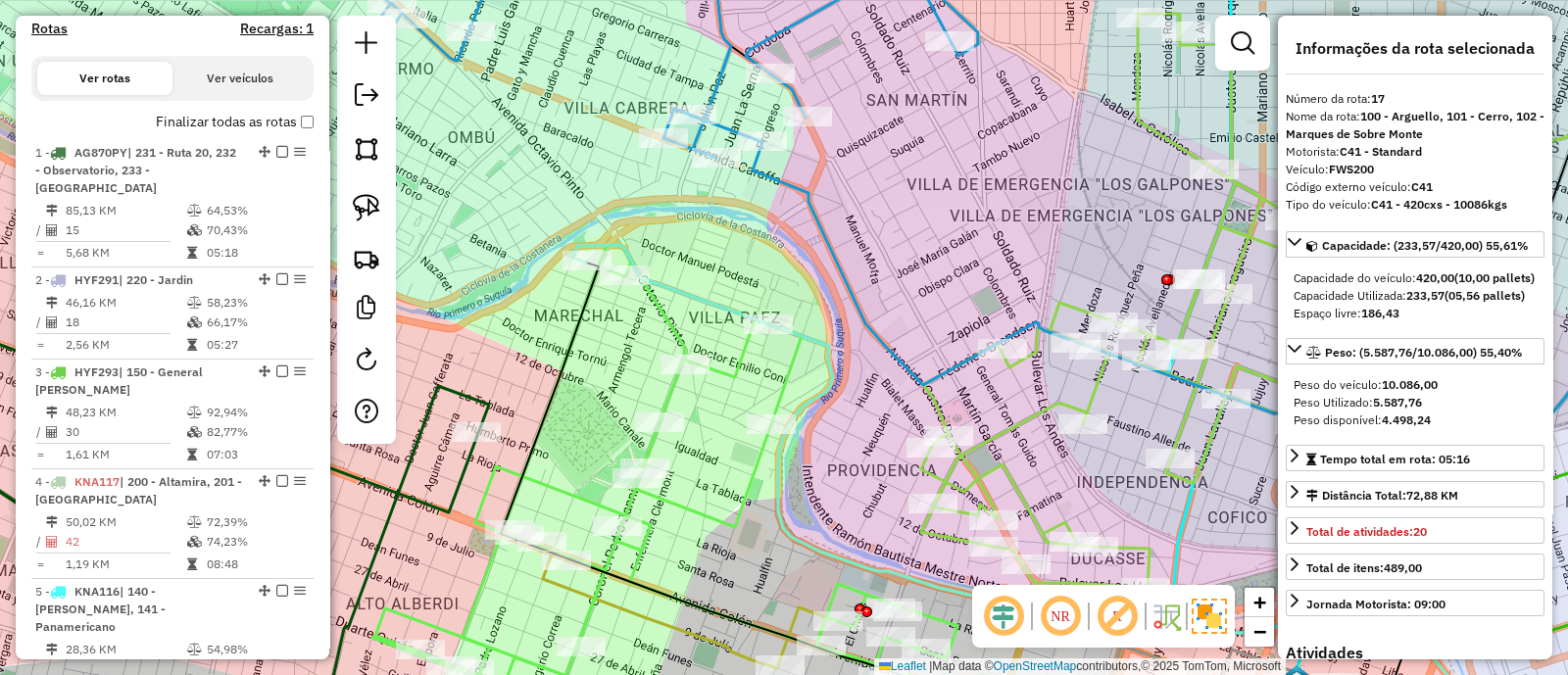
click at [721, 364] on icon at bounding box center [702, 493] width 659 height 498
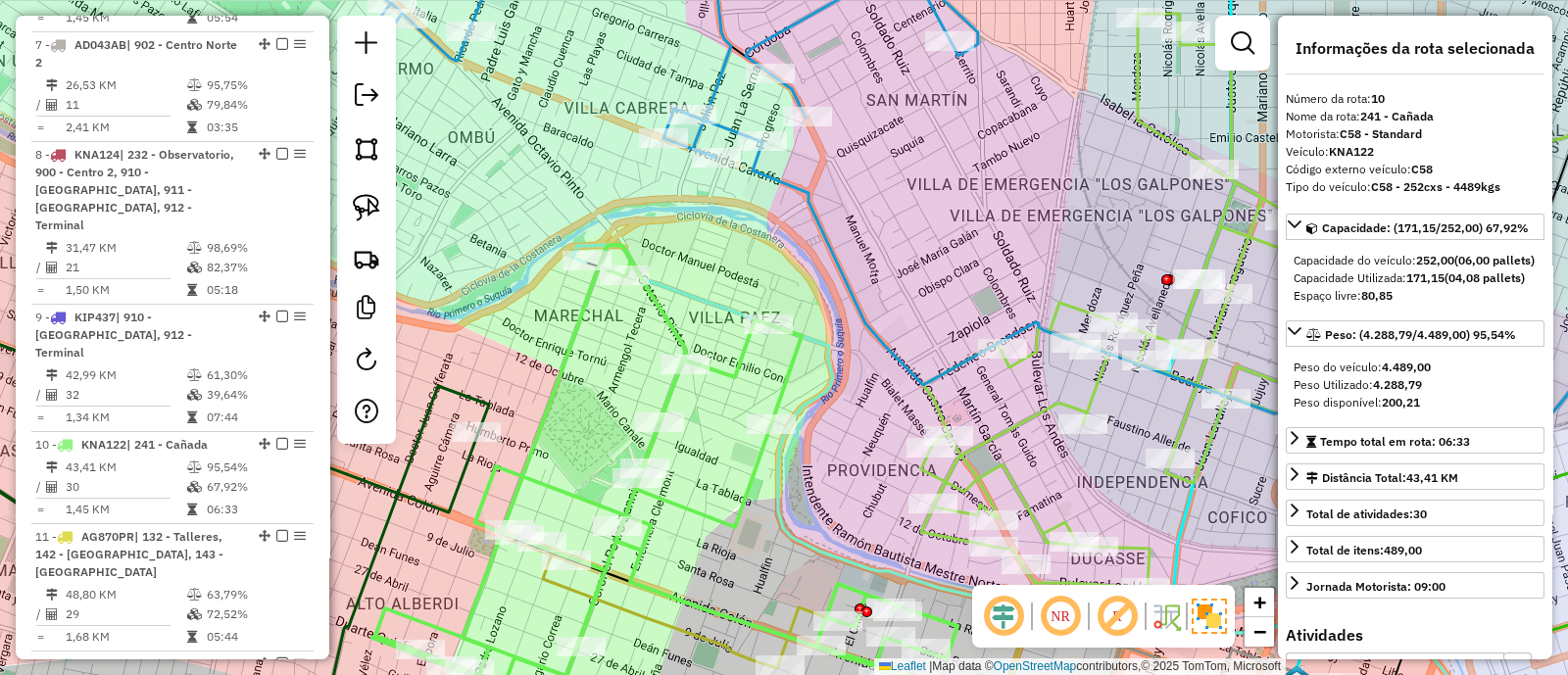
scroll to position [1809, 0]
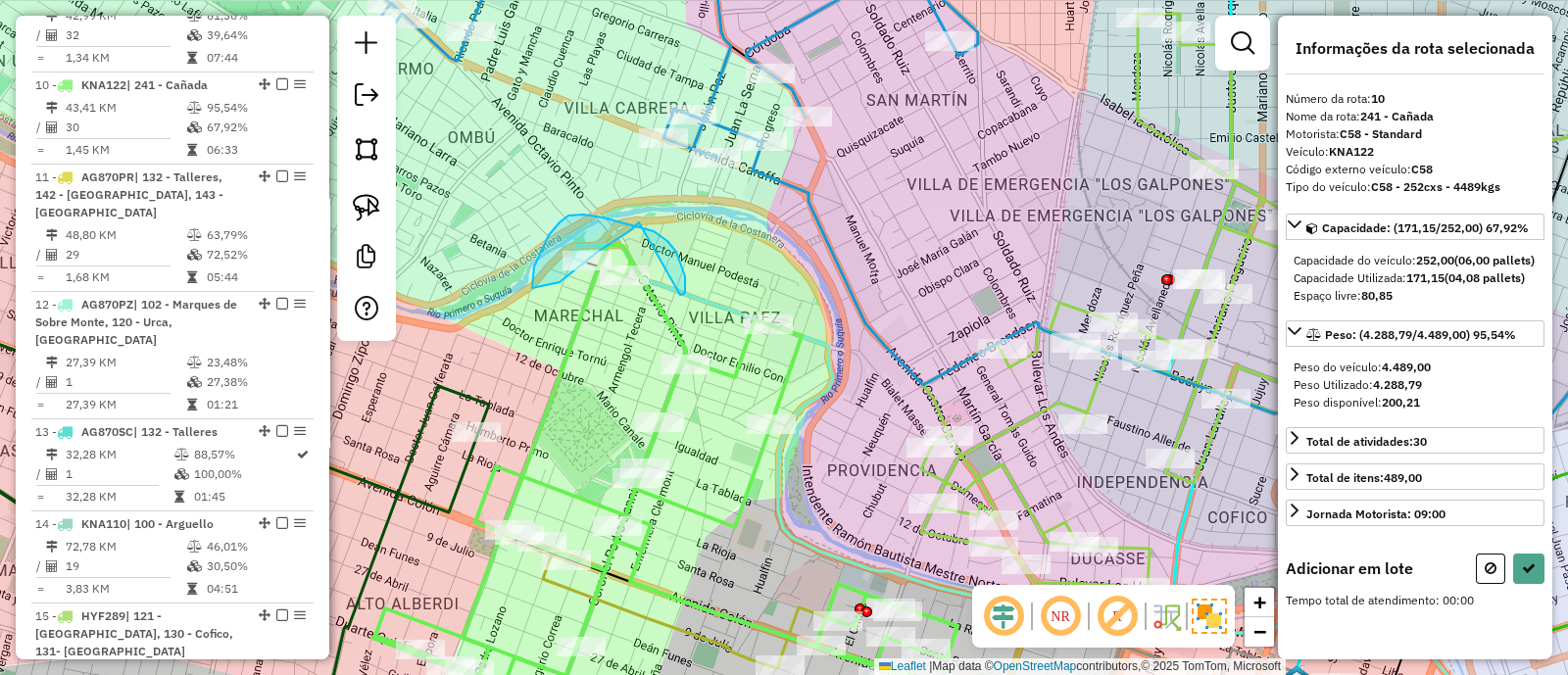
drag, startPoint x: 682, startPoint y: 295, endPoint x: 673, endPoint y: 220, distance: 75.5
click at [1485, 576] on icon at bounding box center [1491, 569] width 12 height 14
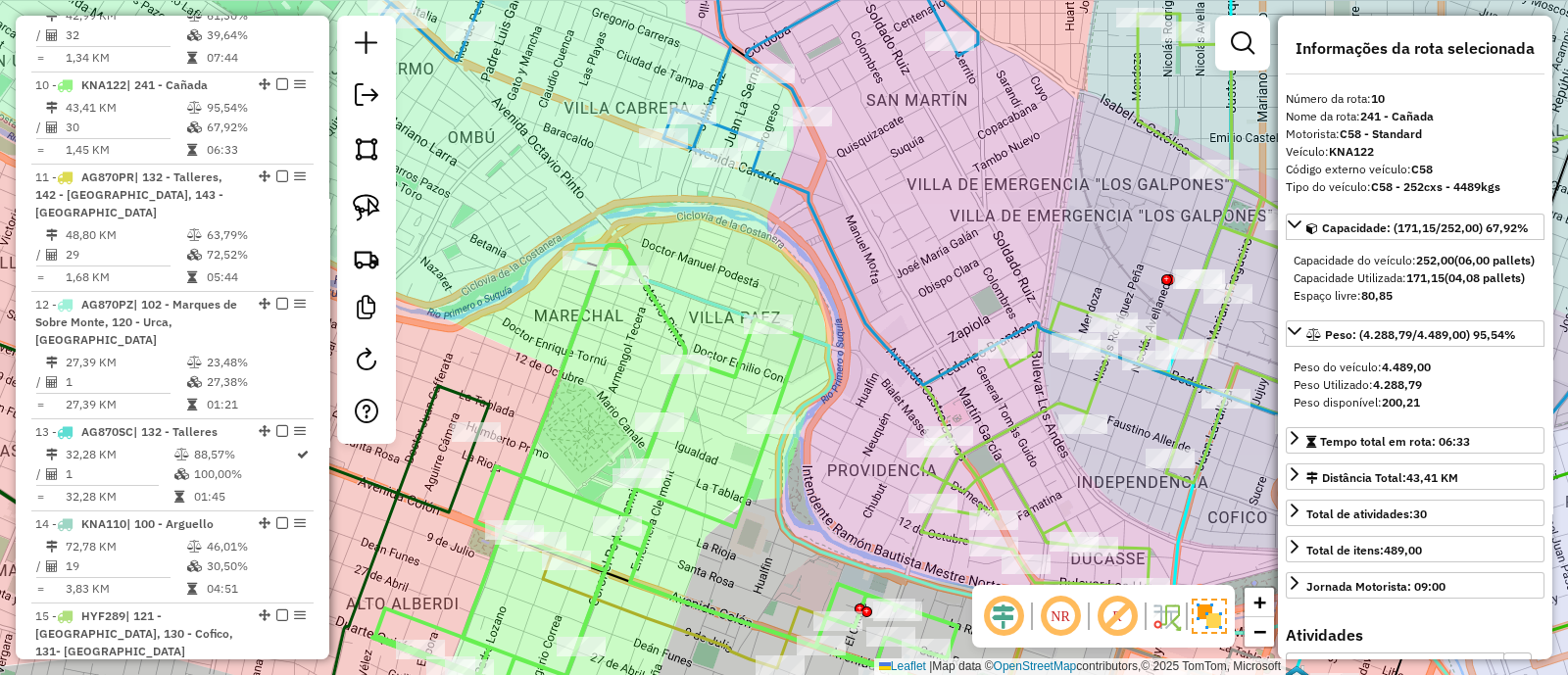
click at [582, 248] on icon at bounding box center [1015, 493] width 884 height 498
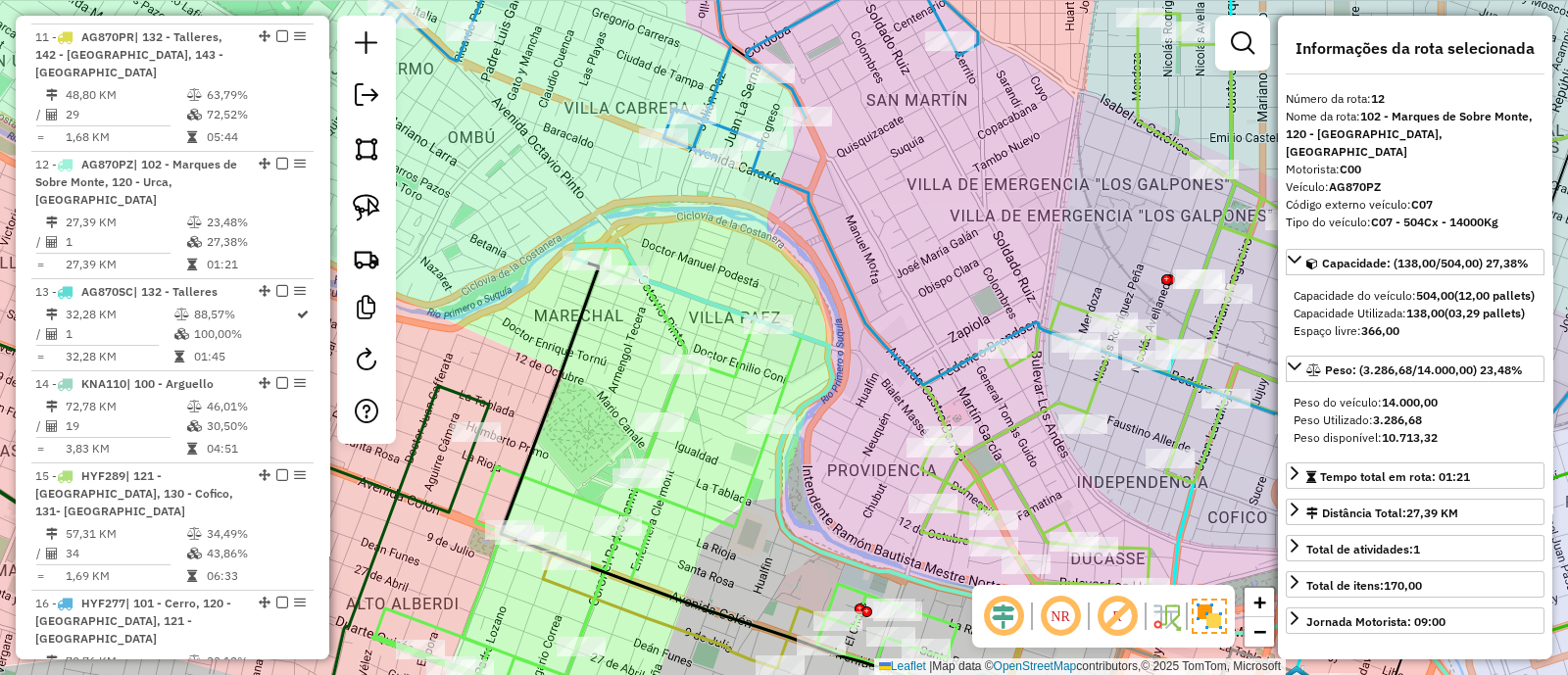
scroll to position [2010, 0]
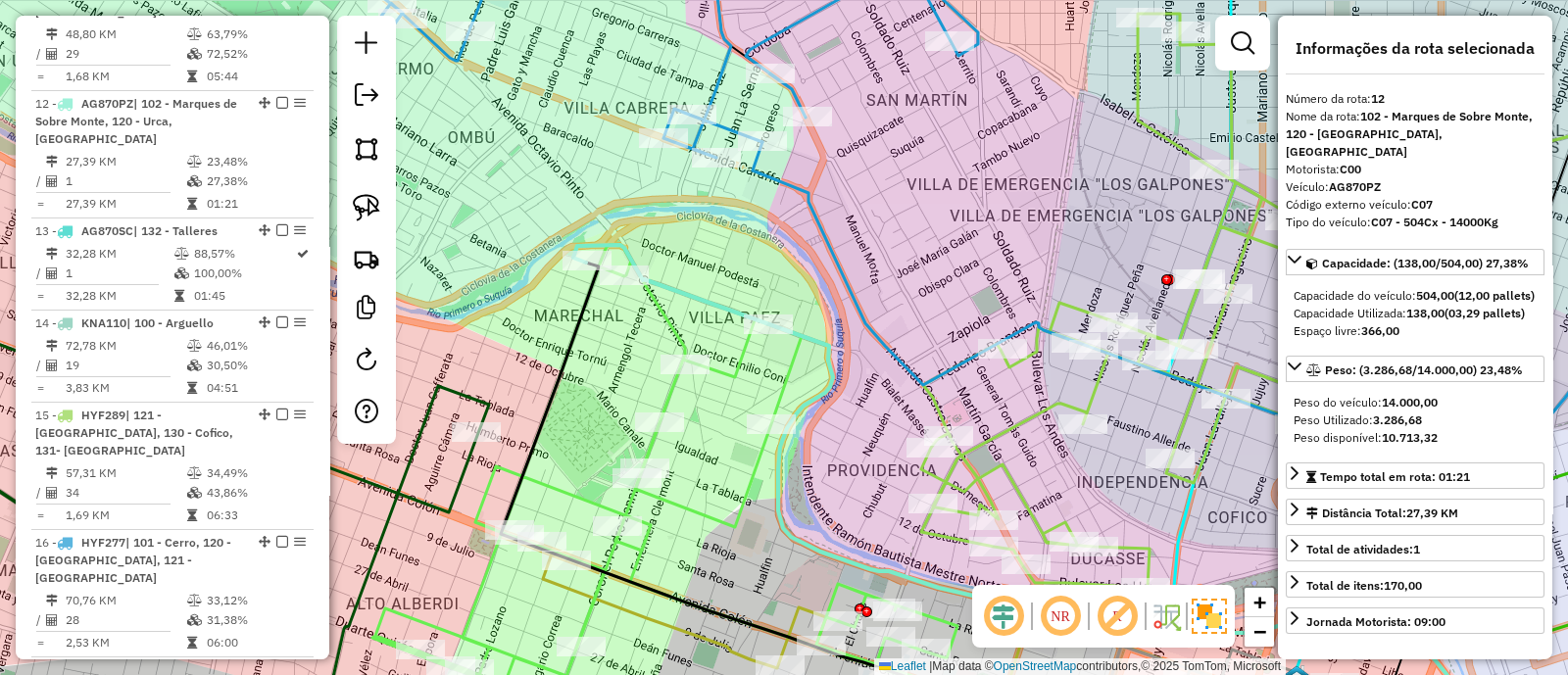
click at [673, 319] on icon at bounding box center [702, 493] width 659 height 498
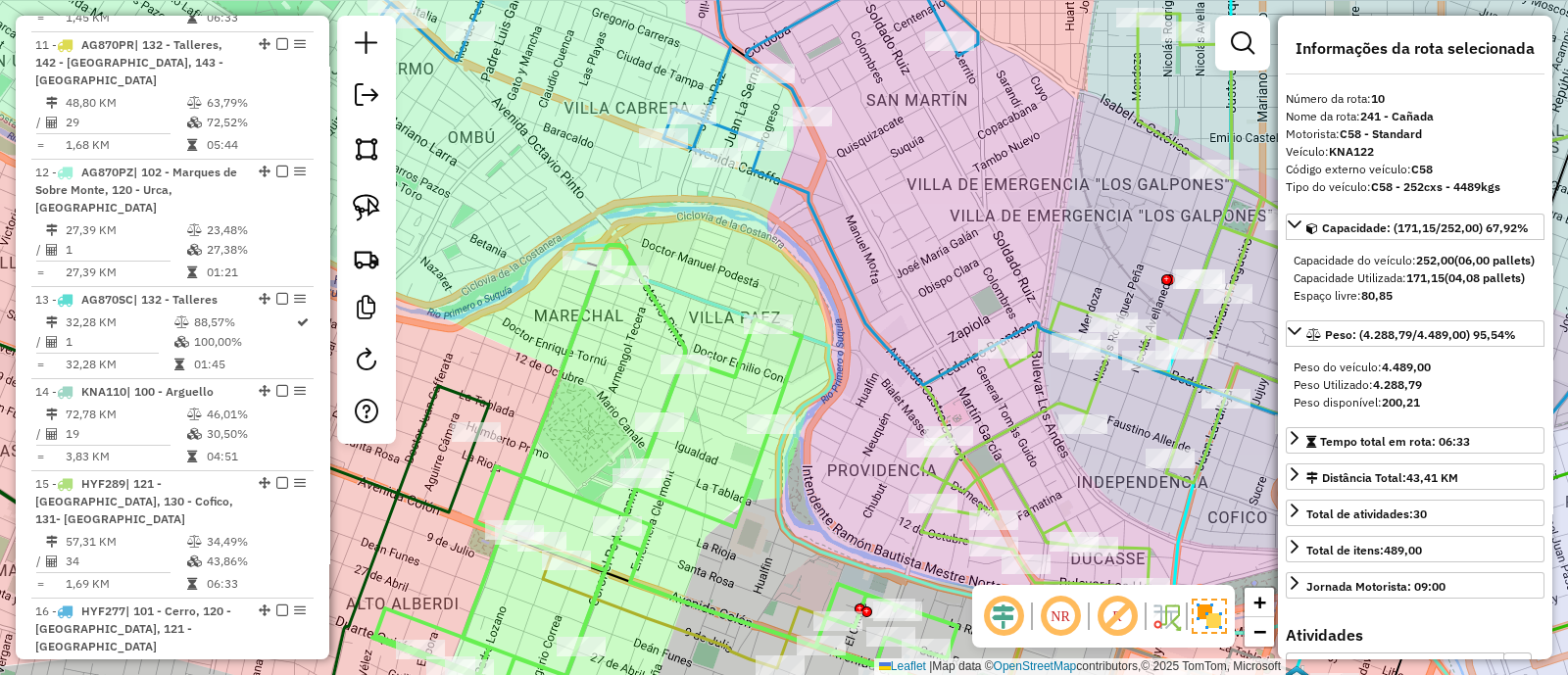
scroll to position [1809, 0]
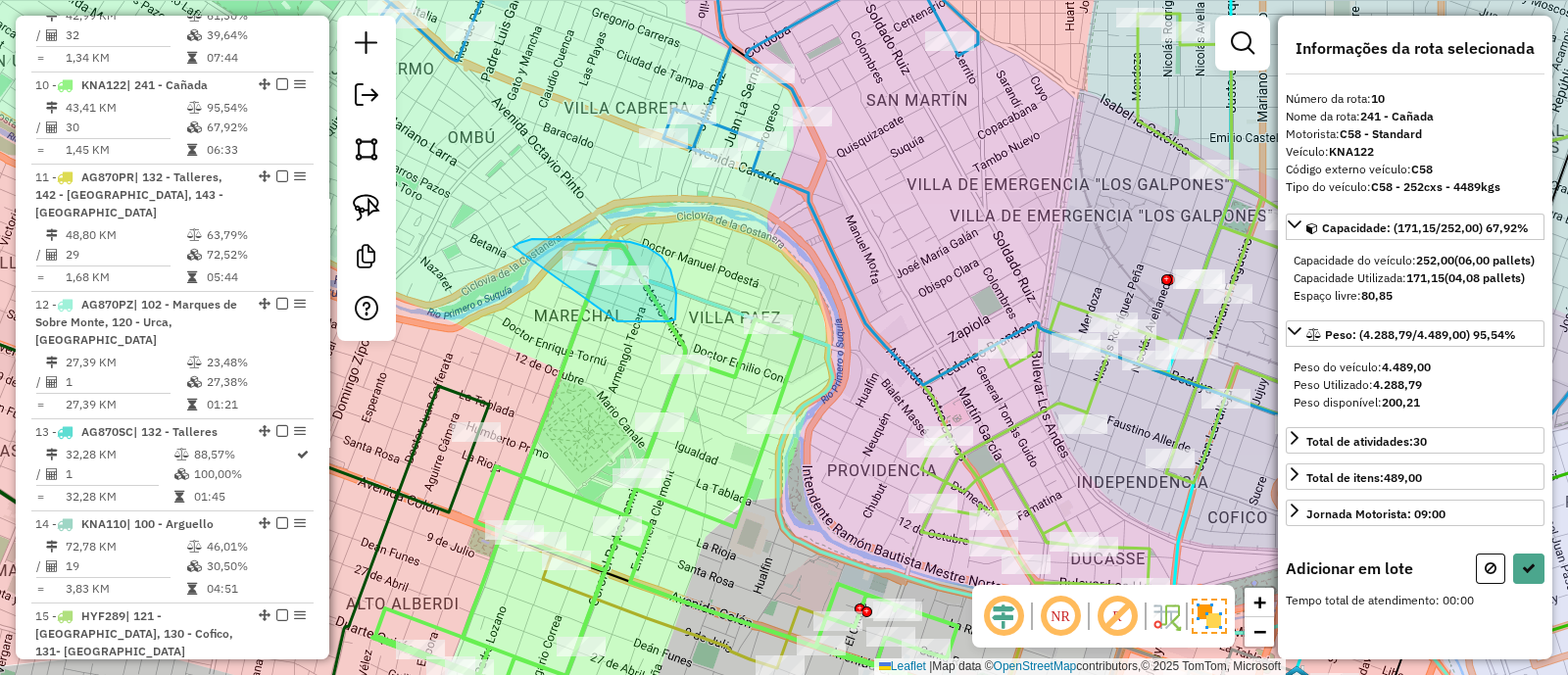
drag, startPoint x: 635, startPoint y: 321, endPoint x: 514, endPoint y: 247, distance: 141.8
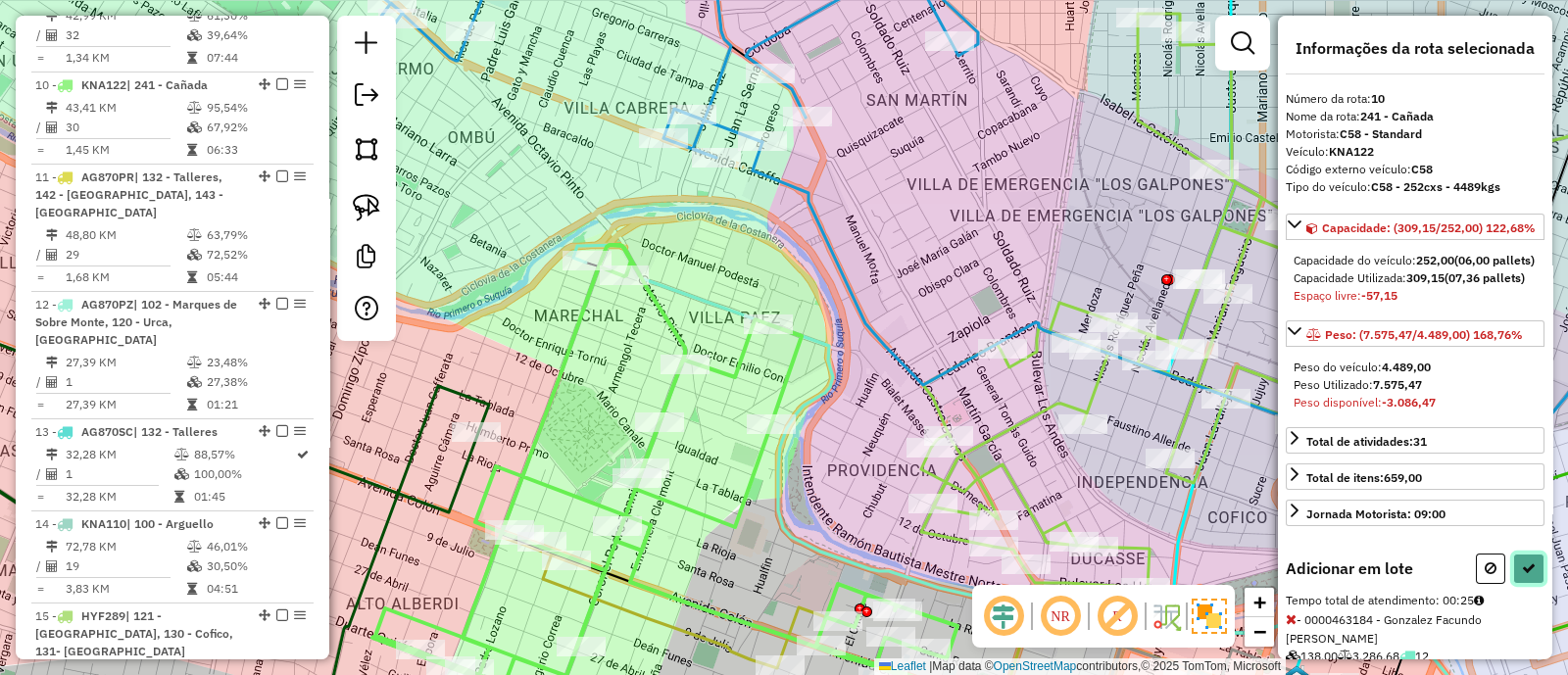
click at [1522, 576] on icon at bounding box center [1529, 569] width 14 height 14
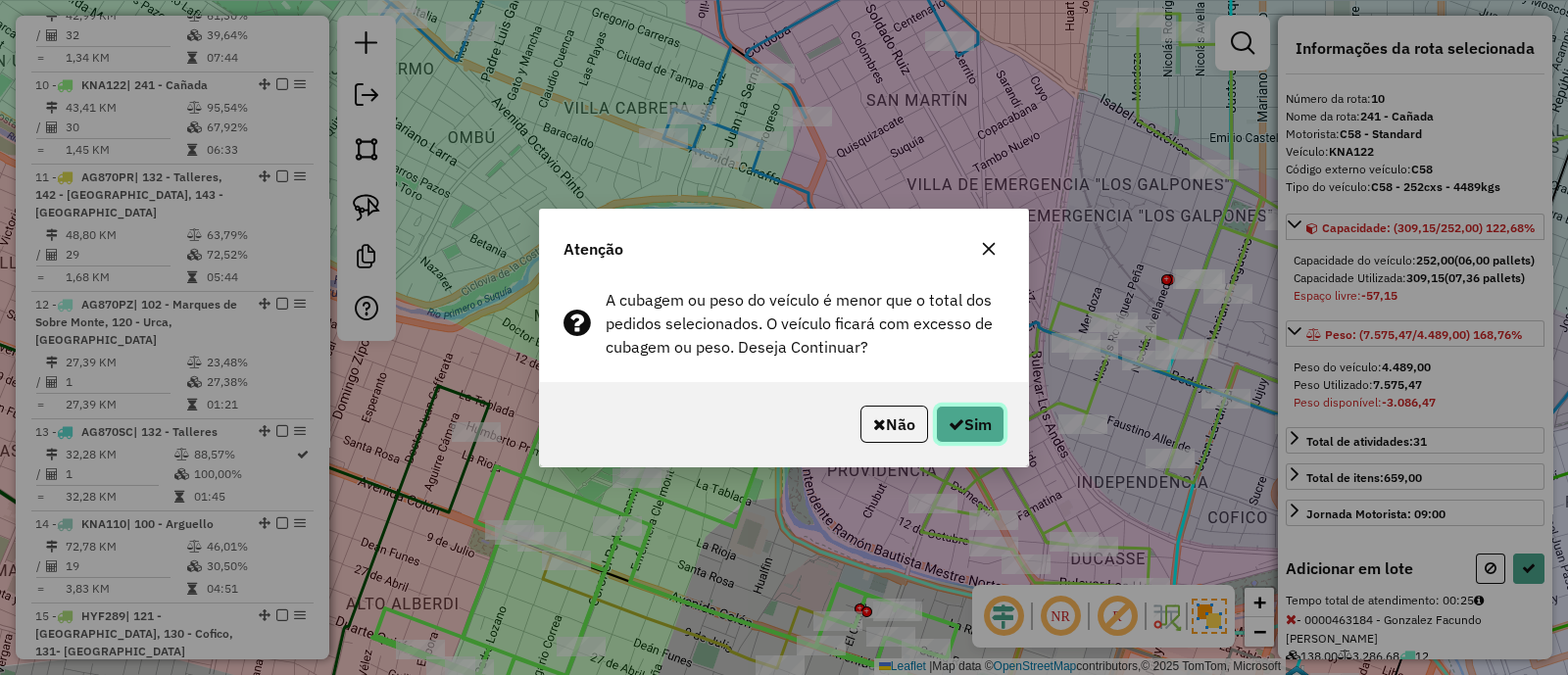
click at [959, 418] on icon "button" at bounding box center [957, 424] width 16 height 16
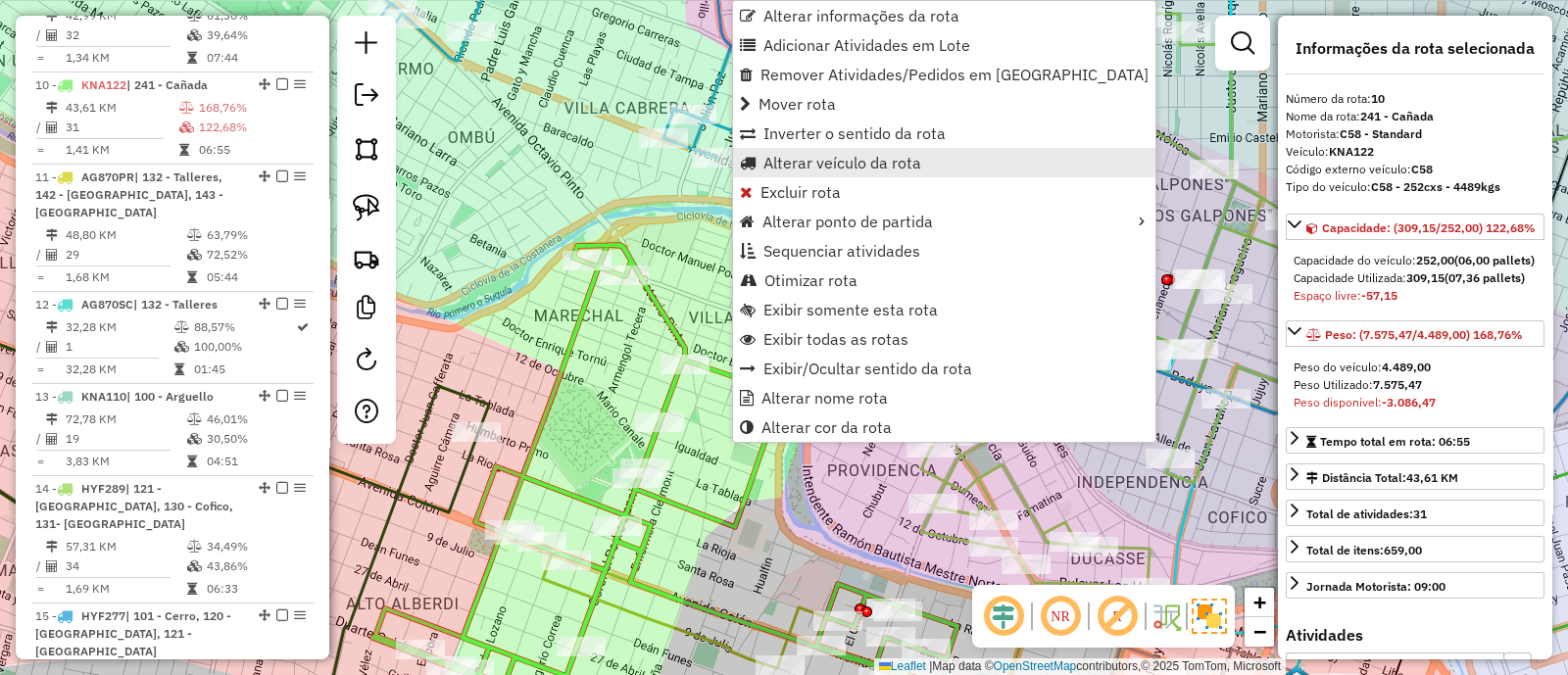
click at [789, 155] on span "Alterar veículo da rota" at bounding box center [842, 163] width 158 height 16
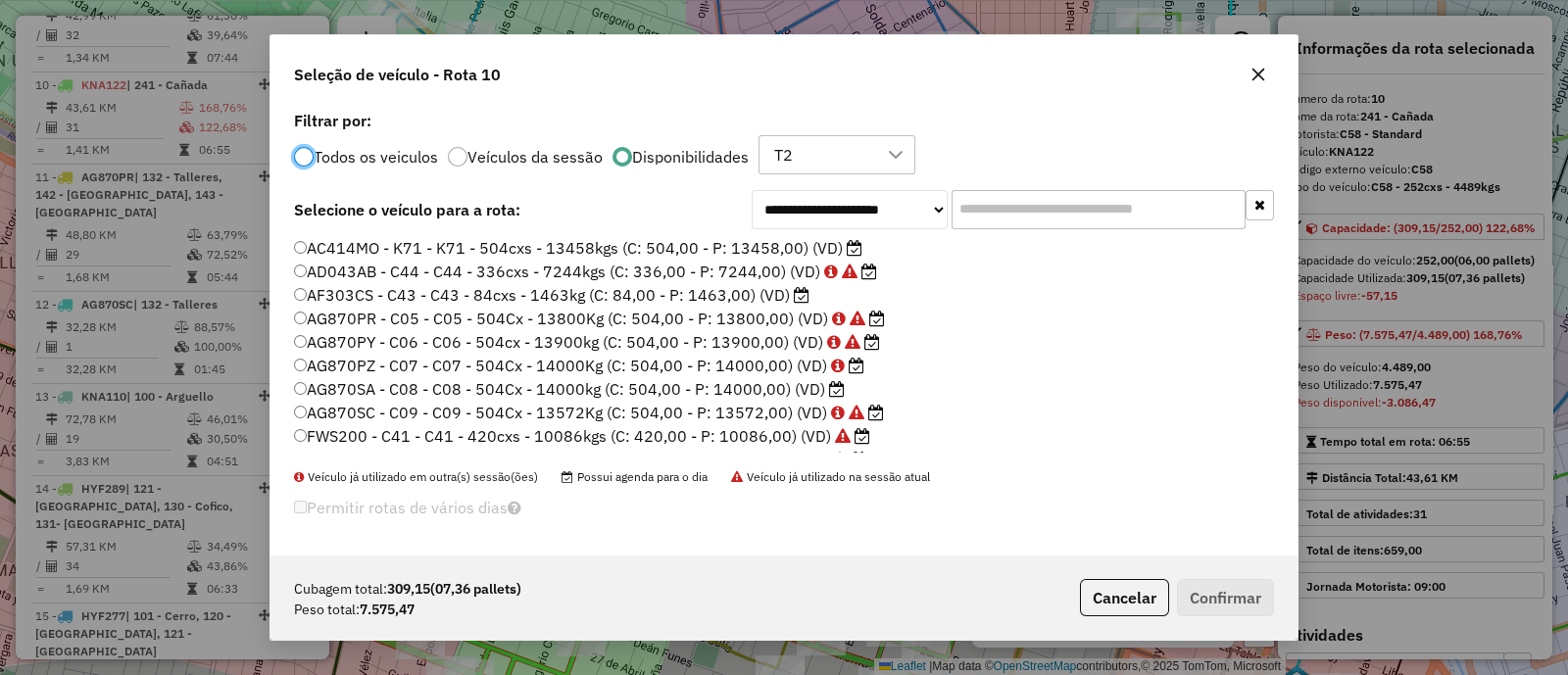
scroll to position [10, 6]
click at [998, 220] on input "text" at bounding box center [1099, 209] width 294 height 39
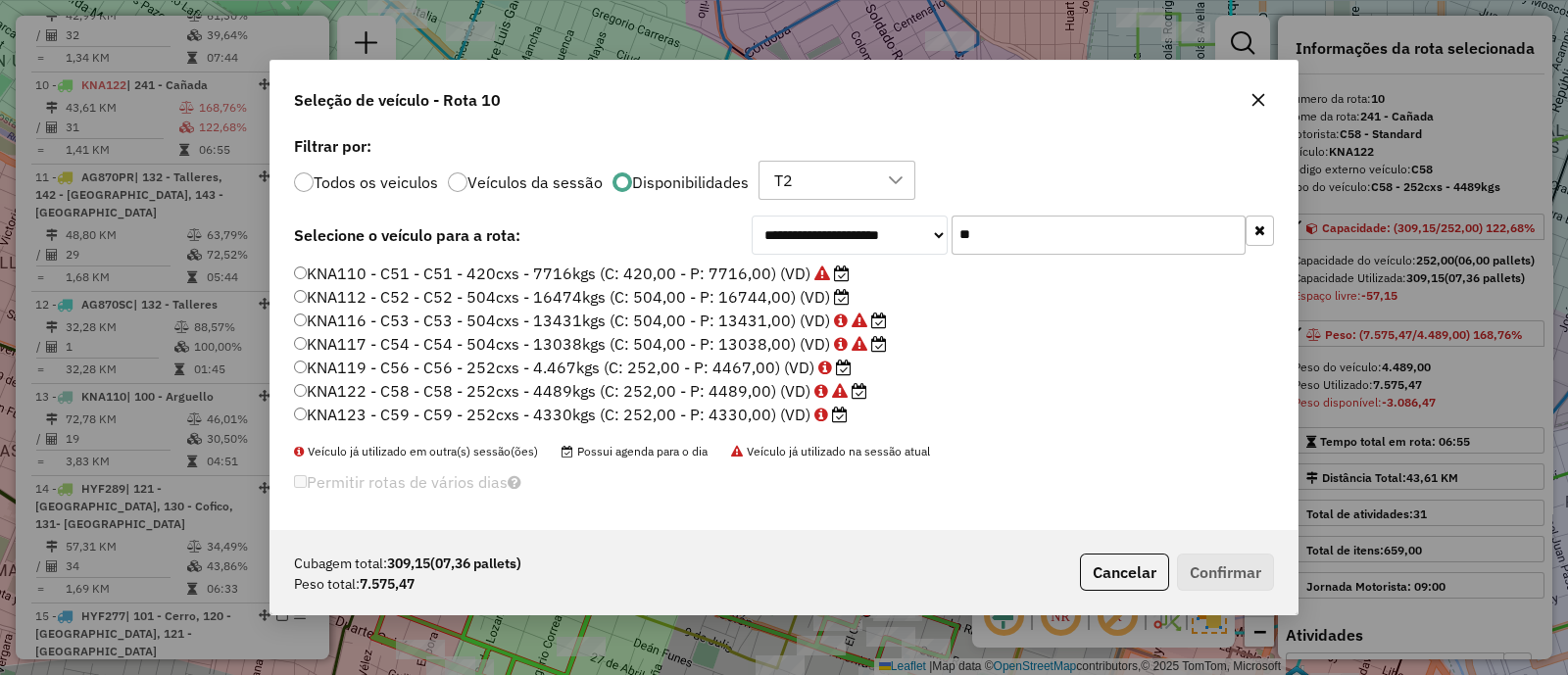
type input "**"
click at [562, 320] on label "KNA116 - C53 - C53 - 504cxs - 13431kgs (C: 504,00 - P: 13431,00) (VD)" at bounding box center [591, 321] width 593 height 24
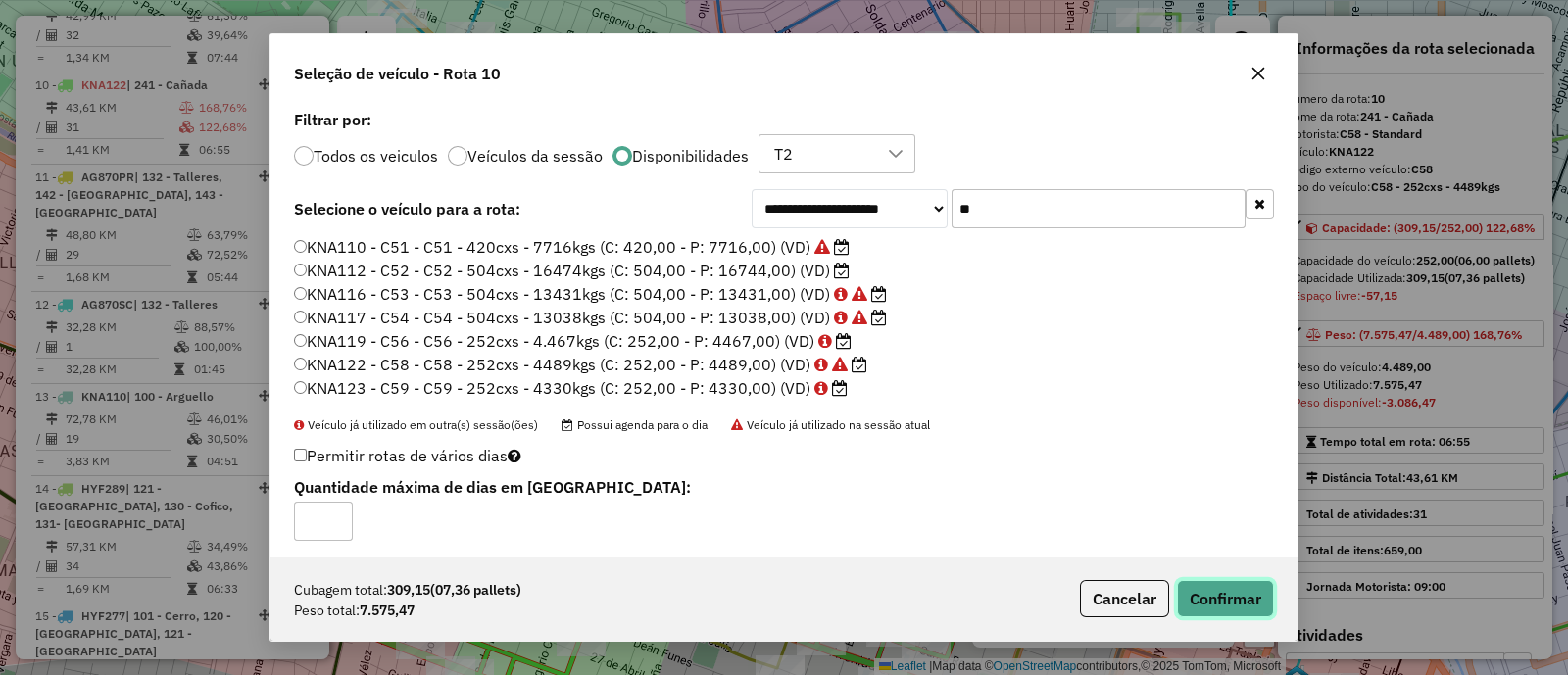
click at [1245, 602] on button "Confirmar" at bounding box center [1226, 598] width 97 height 37
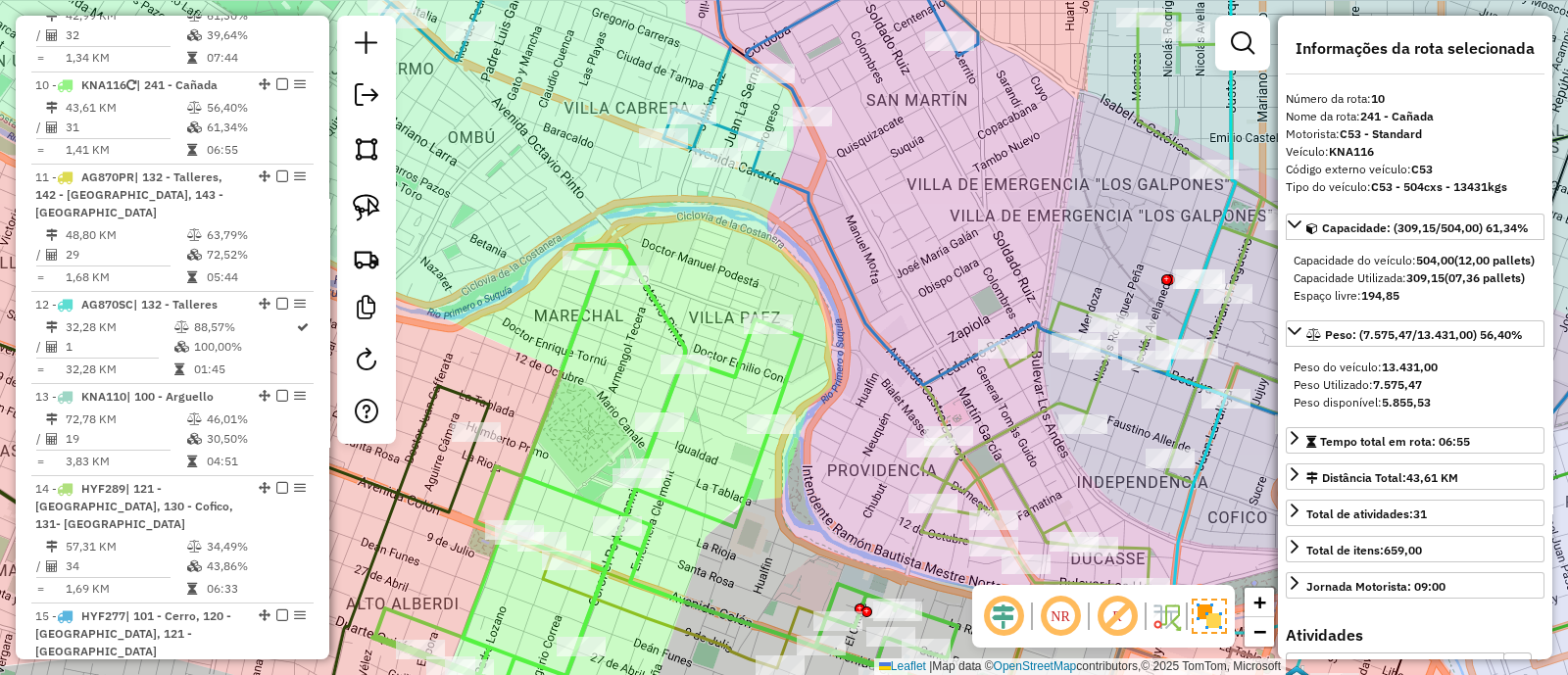
click at [665, 317] on icon at bounding box center [702, 493] width 659 height 498
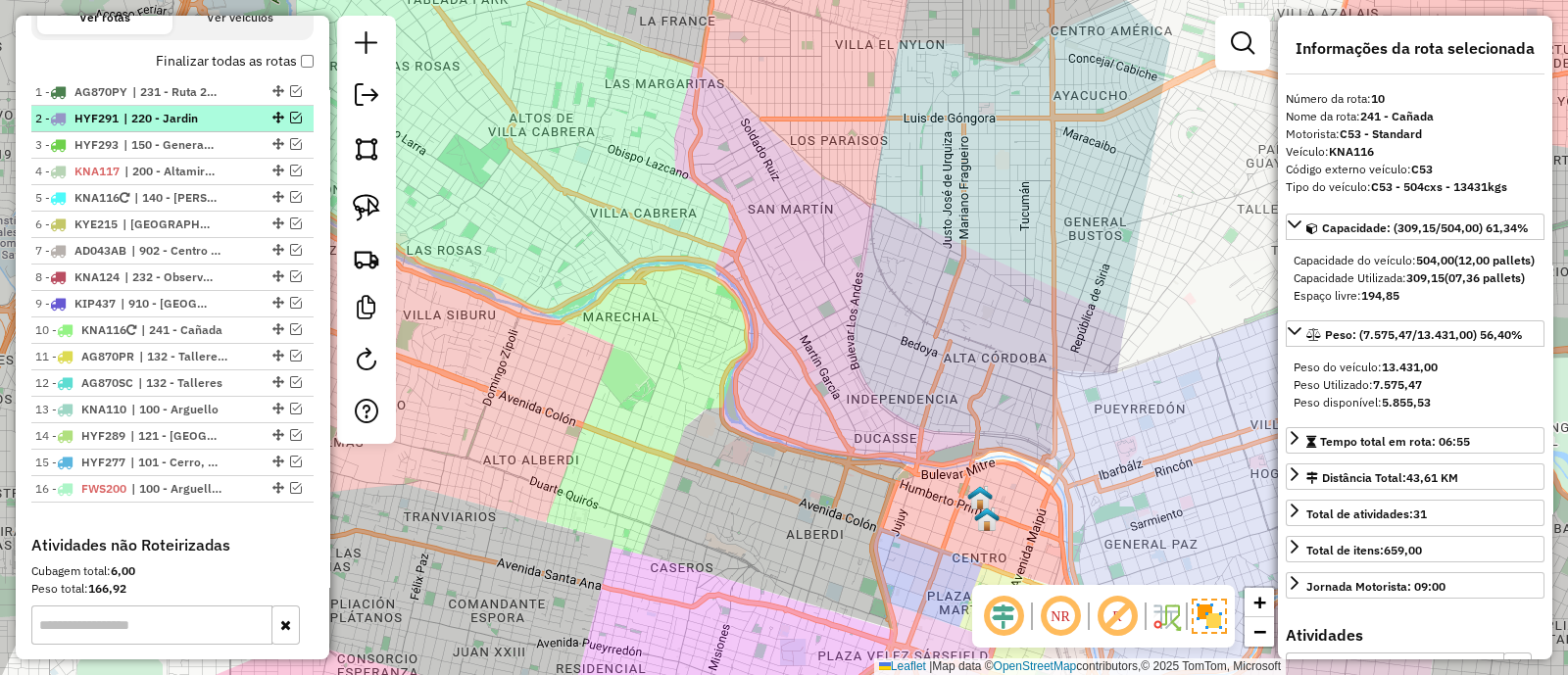
scroll to position [707, 0]
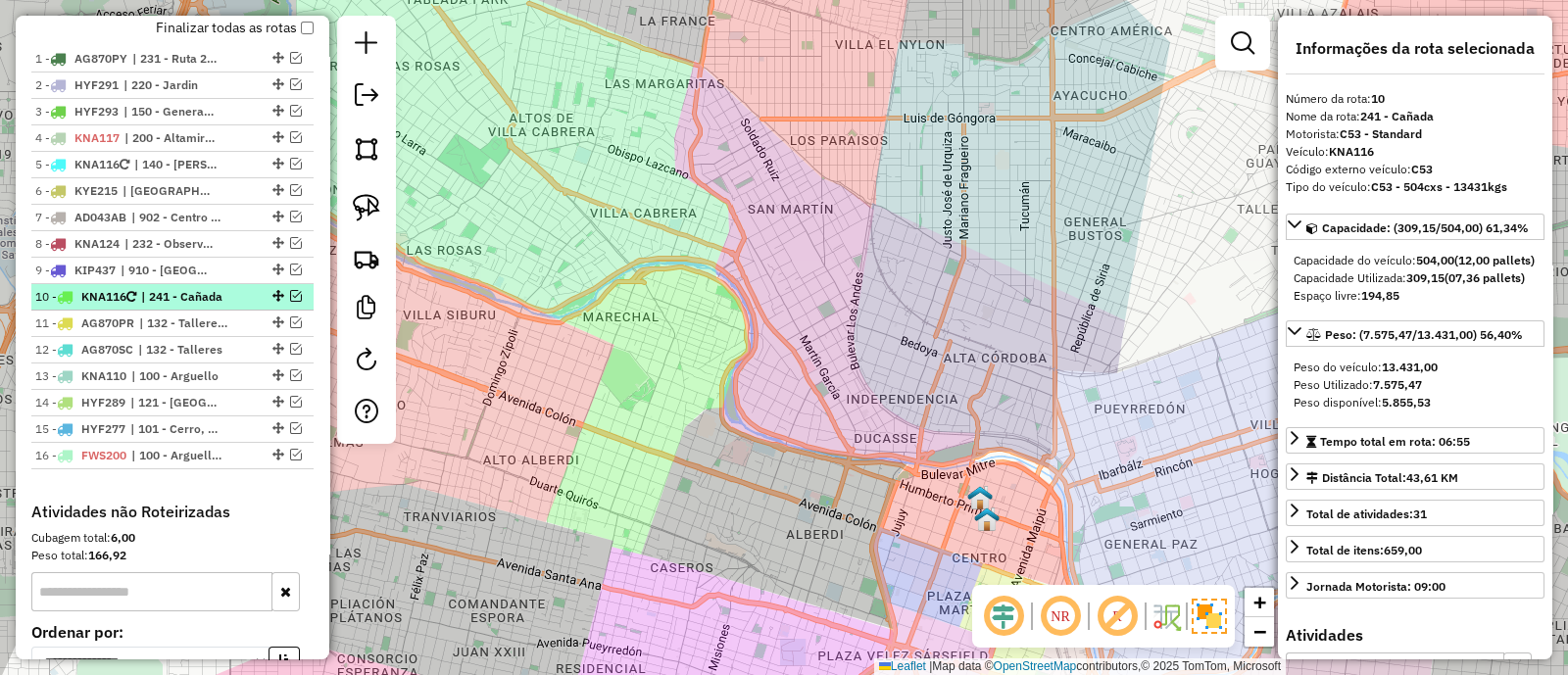
click at [290, 293] on em at bounding box center [296, 296] width 12 height 12
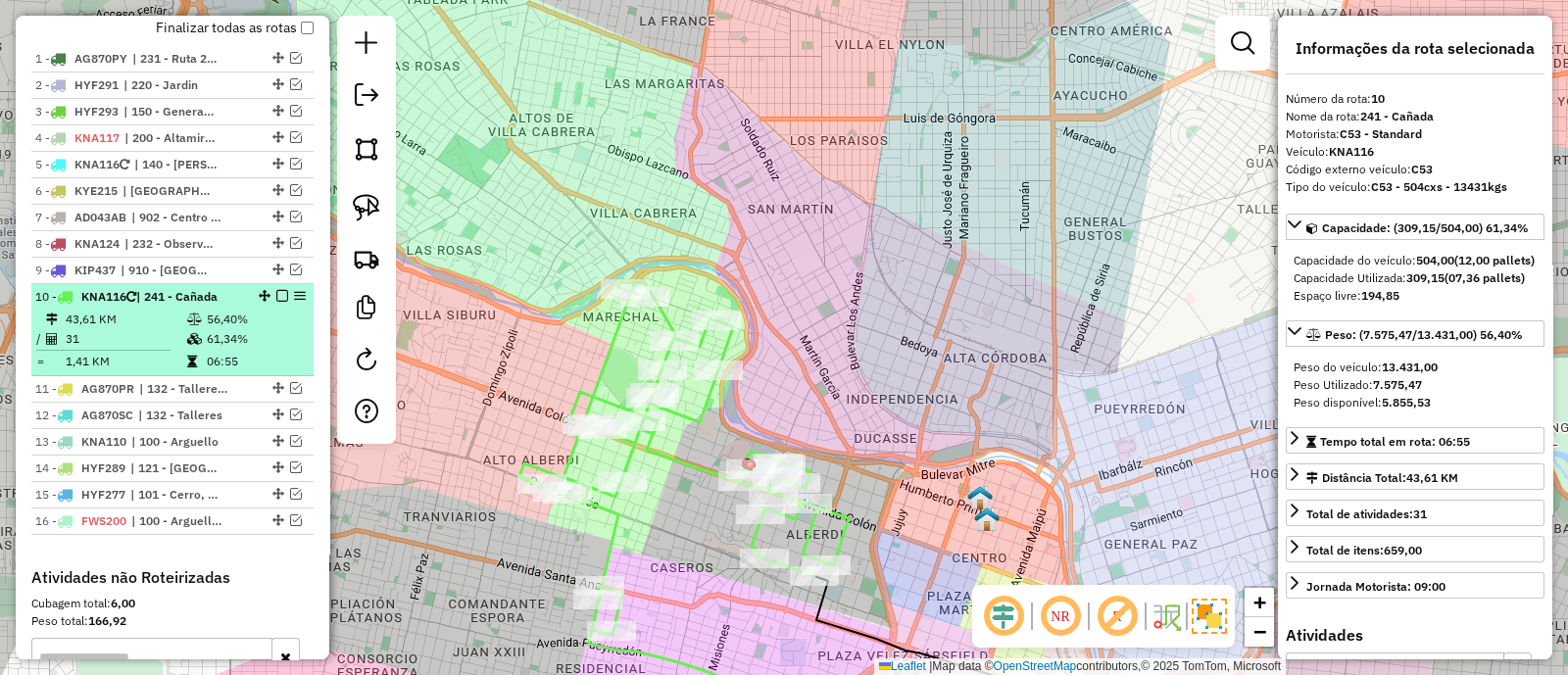
click at [266, 337] on td "61,34%" at bounding box center [256, 339] width 99 height 20
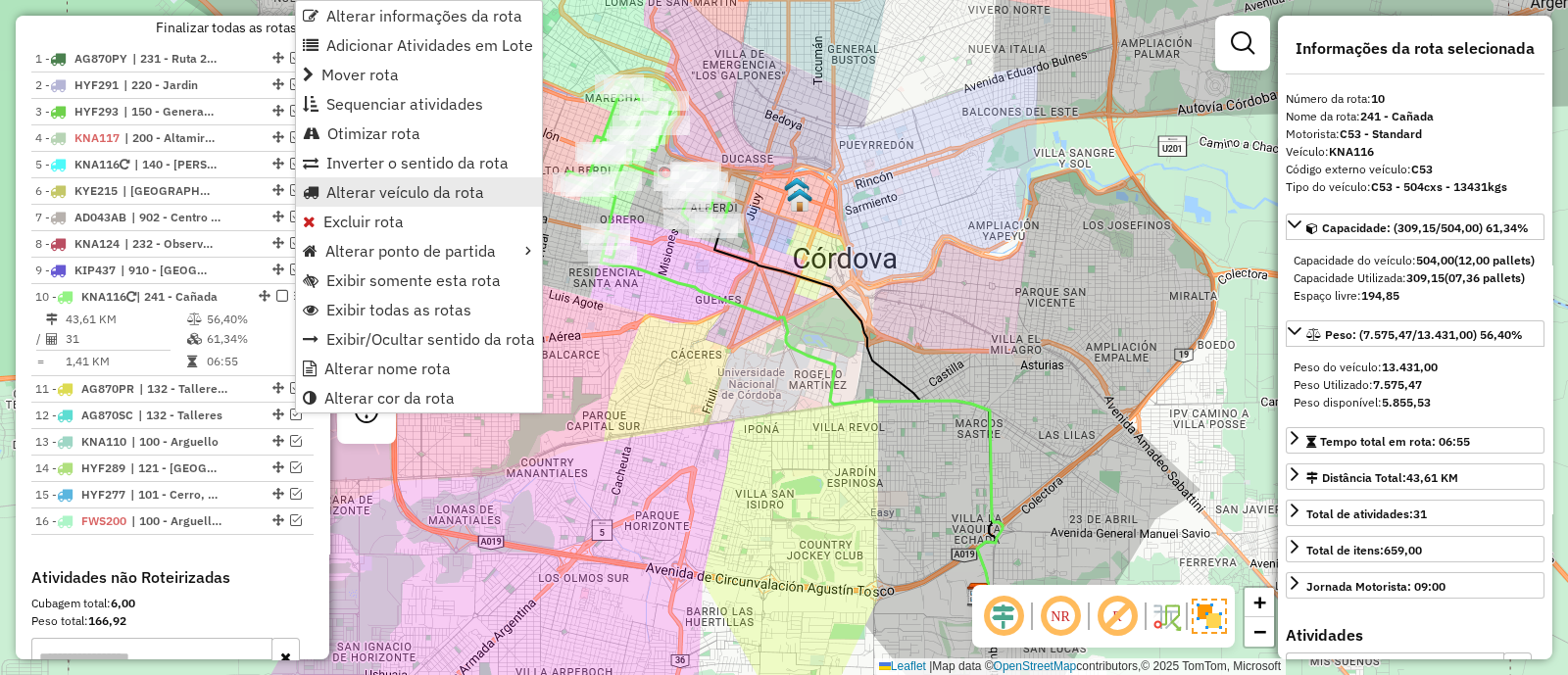
click at [407, 187] on span "Alterar veículo da rota" at bounding box center [405, 192] width 158 height 16
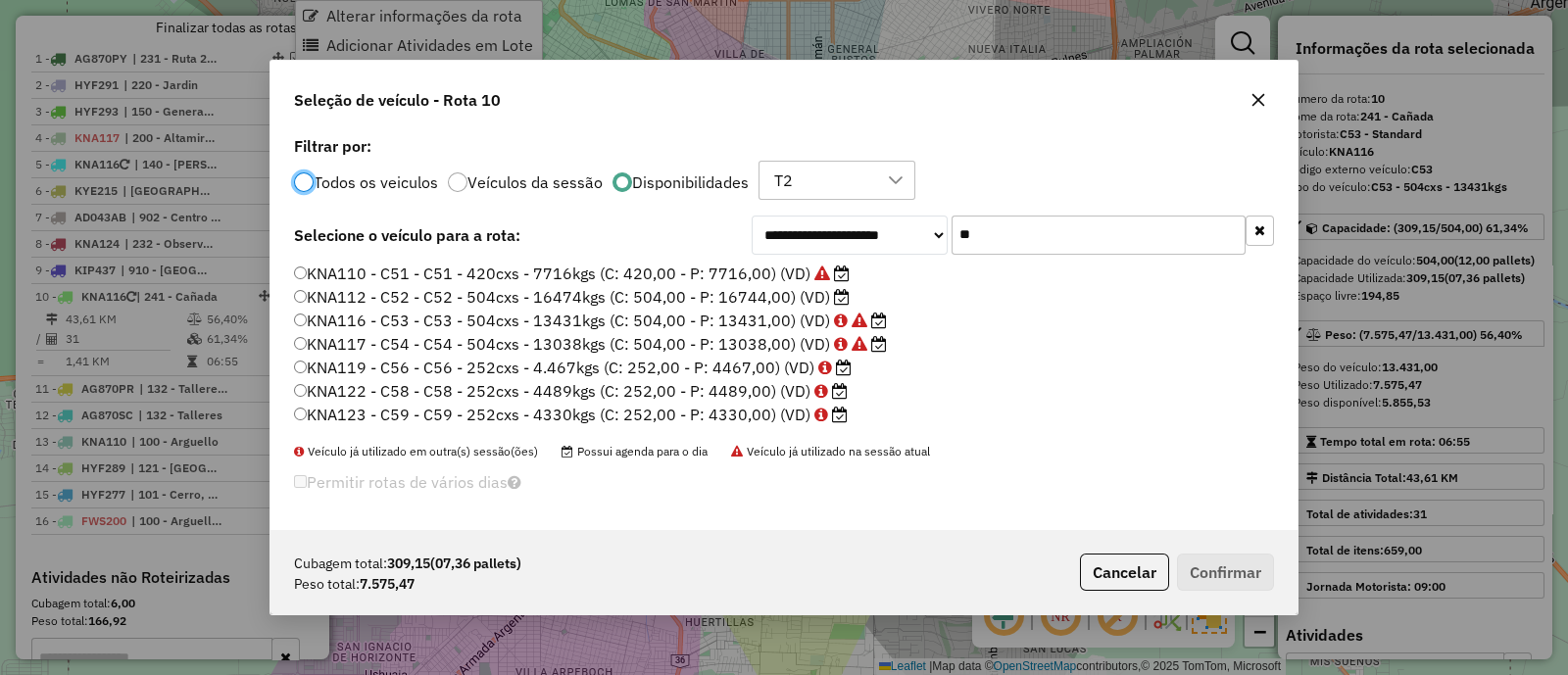
scroll to position [10, 6]
click at [1258, 233] on icon "button" at bounding box center [1260, 231] width 11 height 14
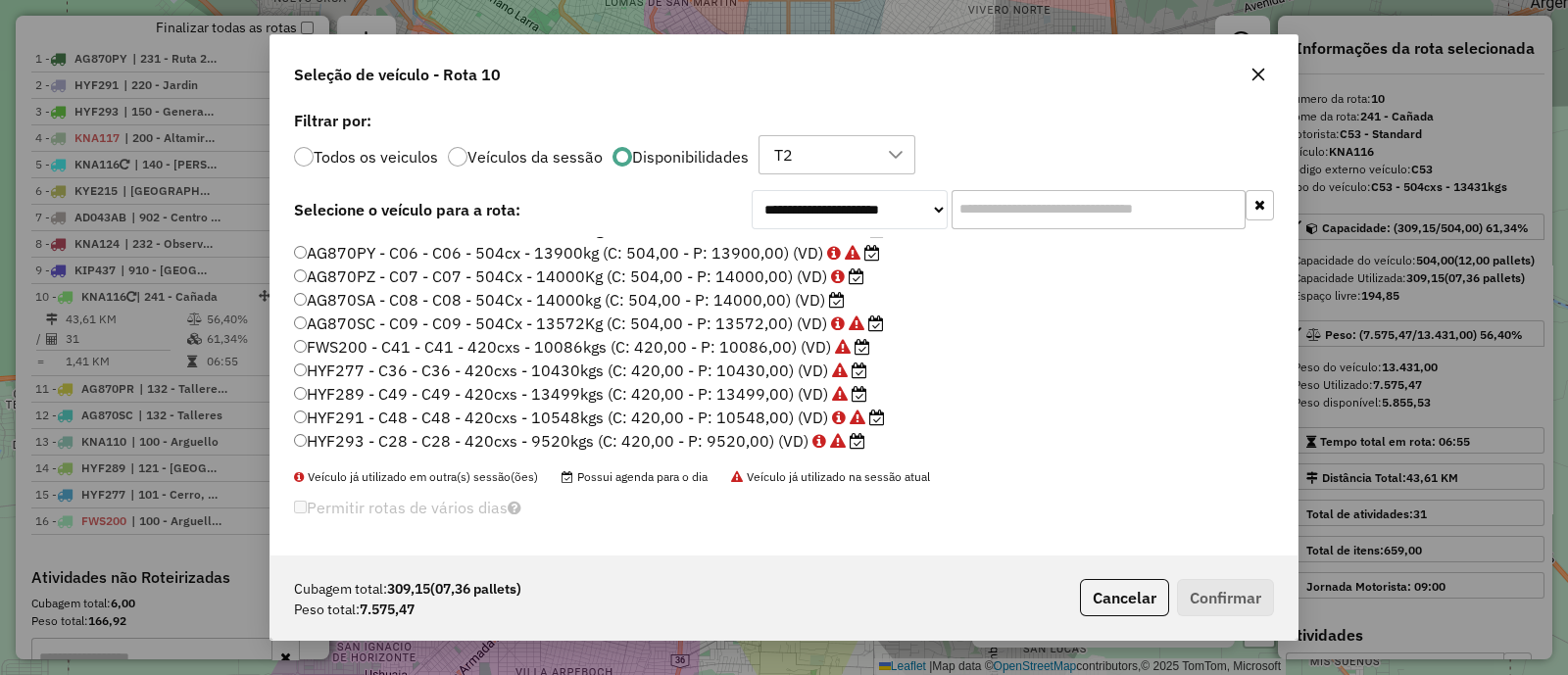
scroll to position [121, 0]
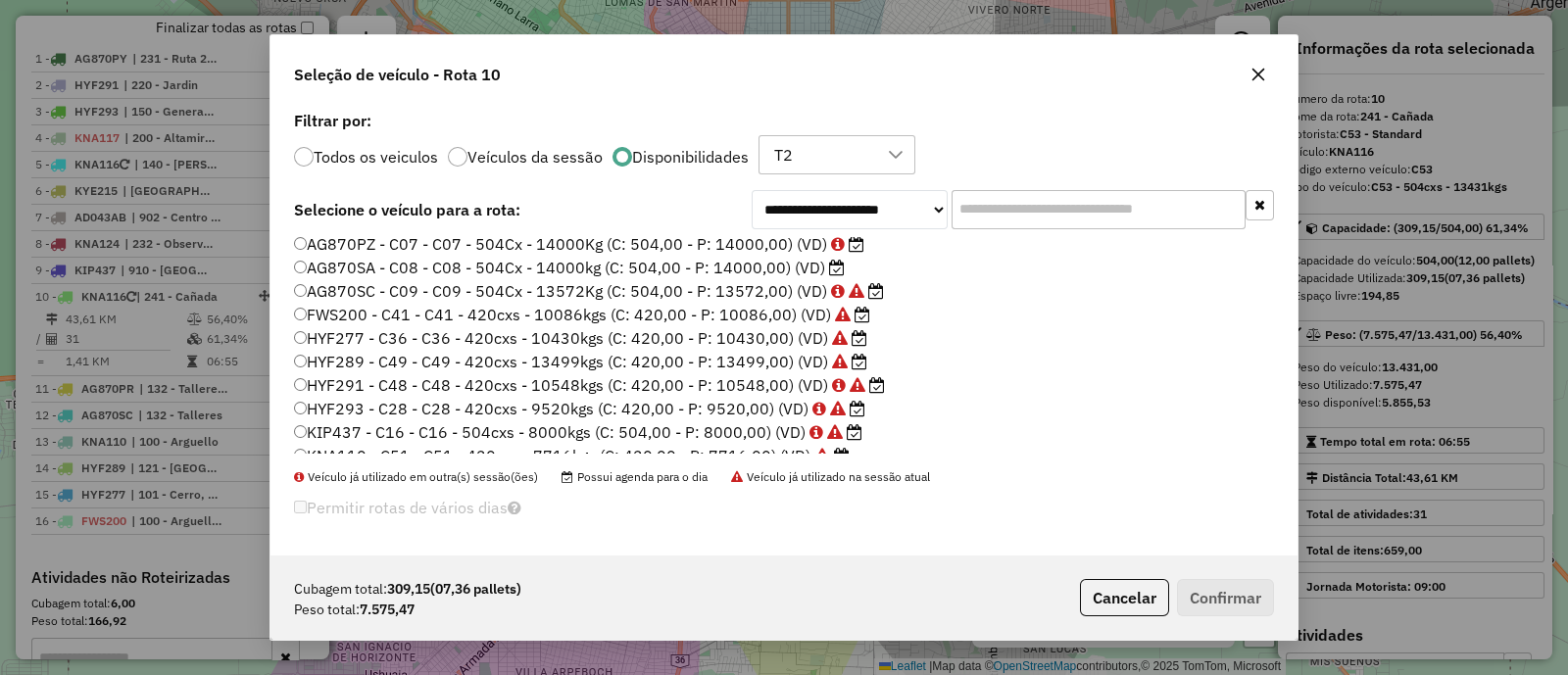
click at [748, 271] on label "AG870SA - C08 - C08 - 504Cx - 14000kg (C: 504,00 - P: 14000,00) (VD)" at bounding box center [570, 267] width 551 height 24
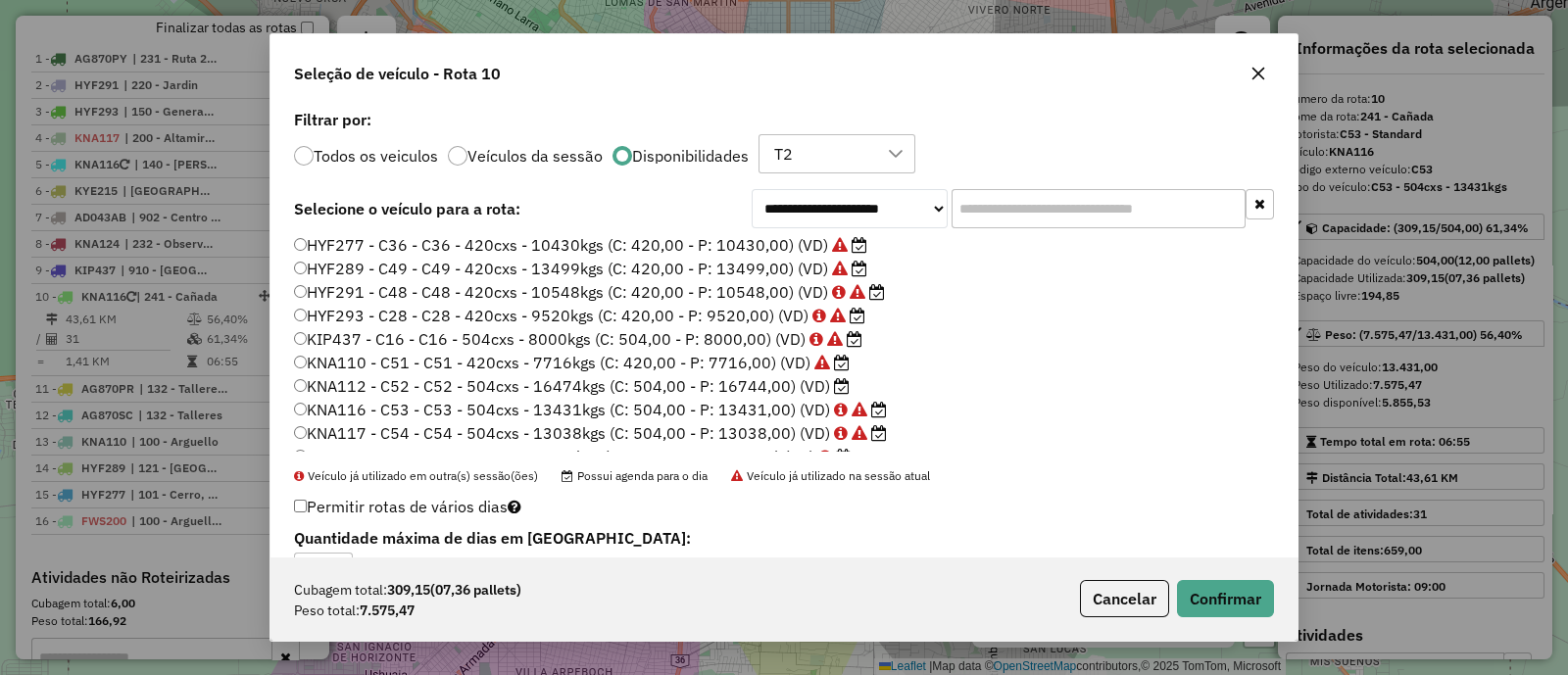
scroll to position [244, 0]
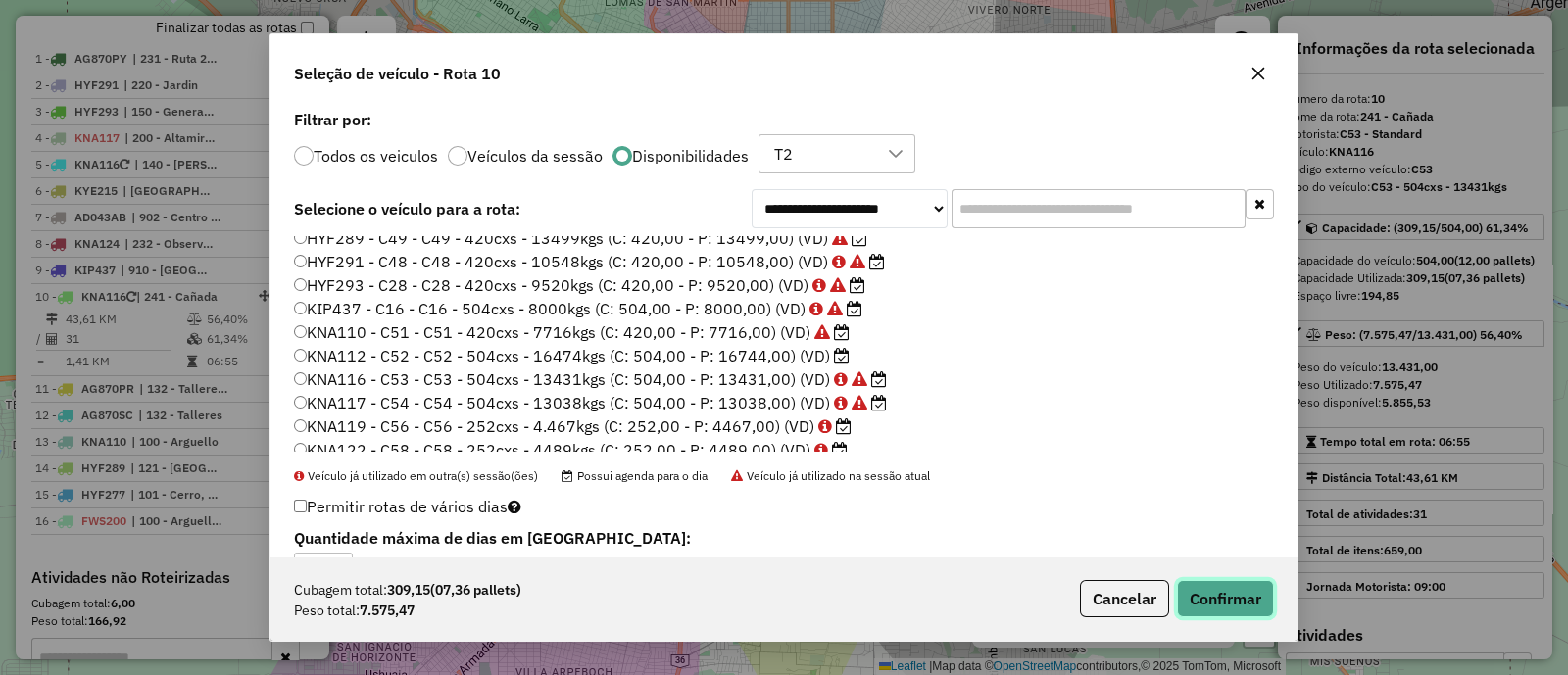
click at [1191, 604] on button "Confirmar" at bounding box center [1226, 598] width 97 height 37
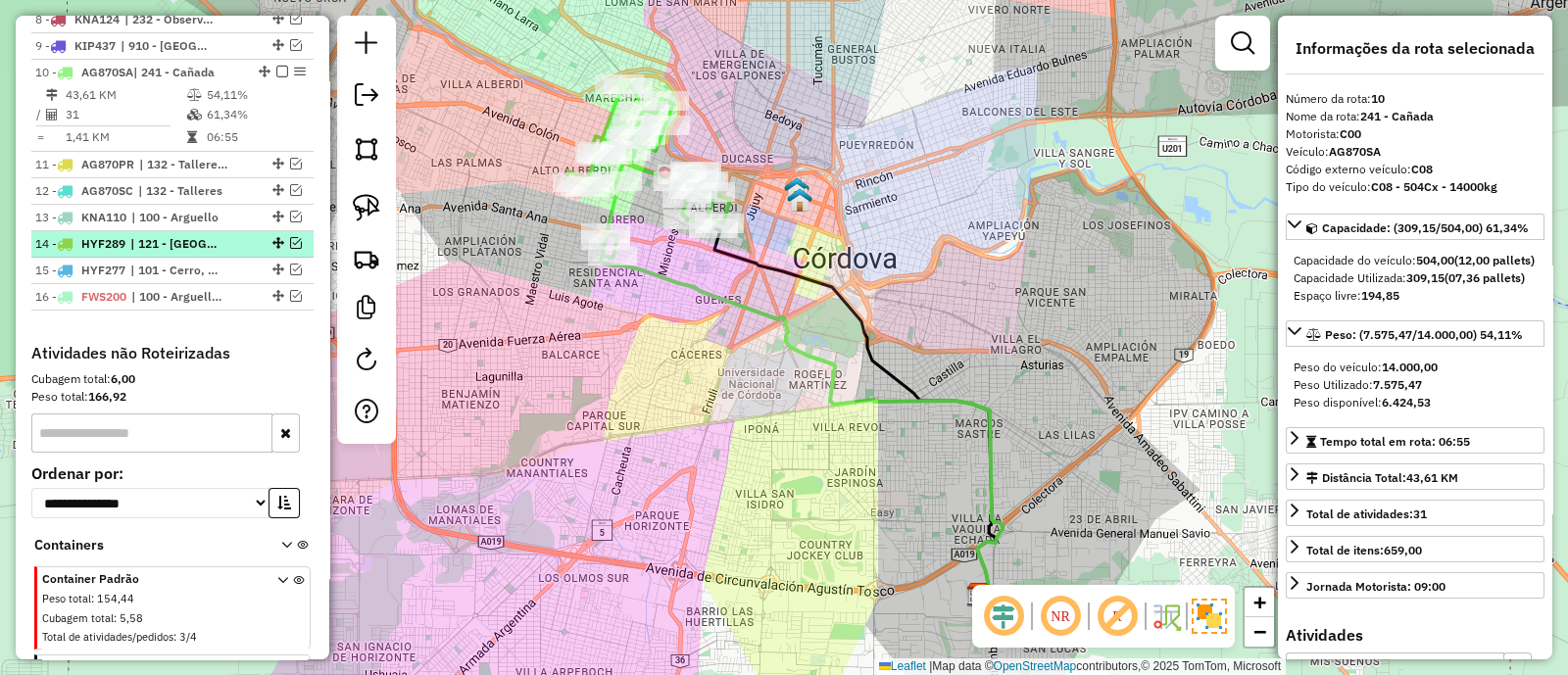
scroll to position [971, 0]
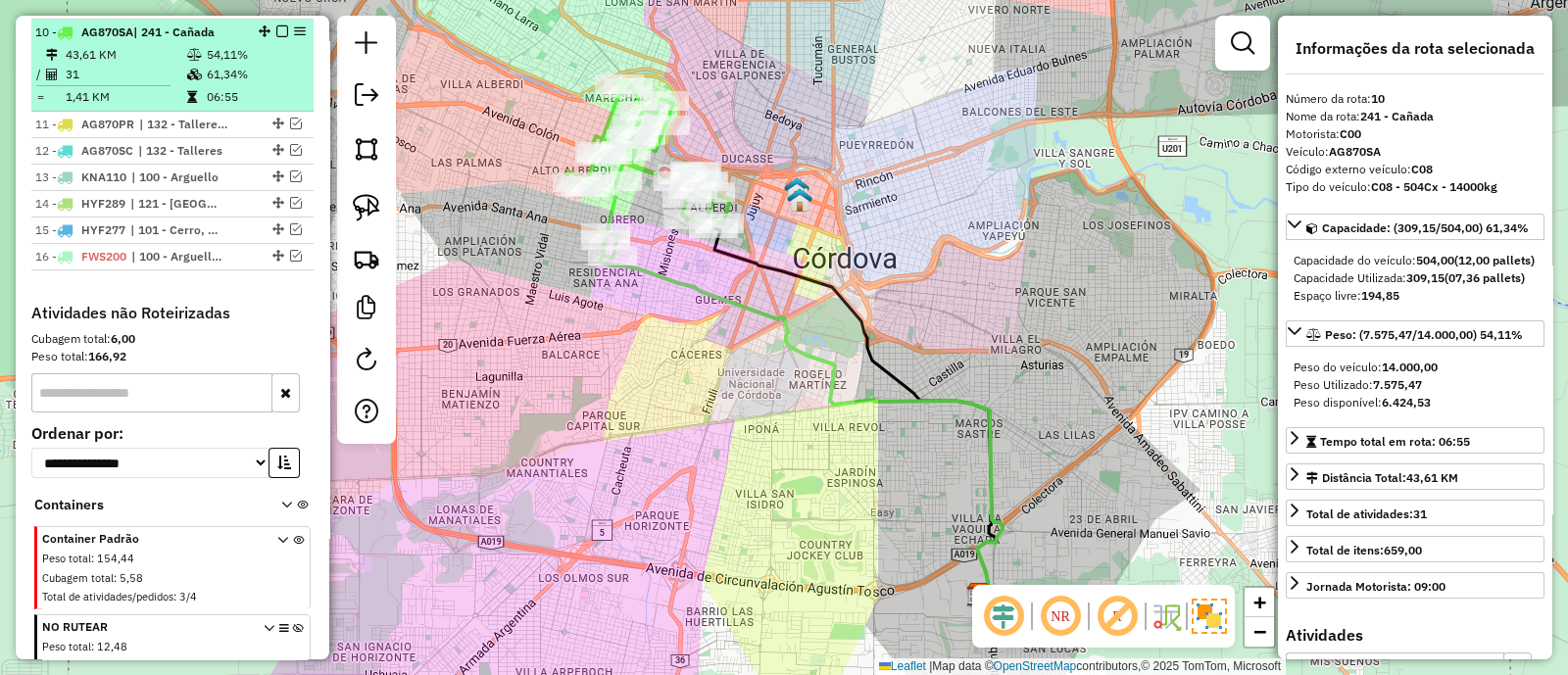
click at [276, 28] on em at bounding box center [282, 32] width 12 height 12
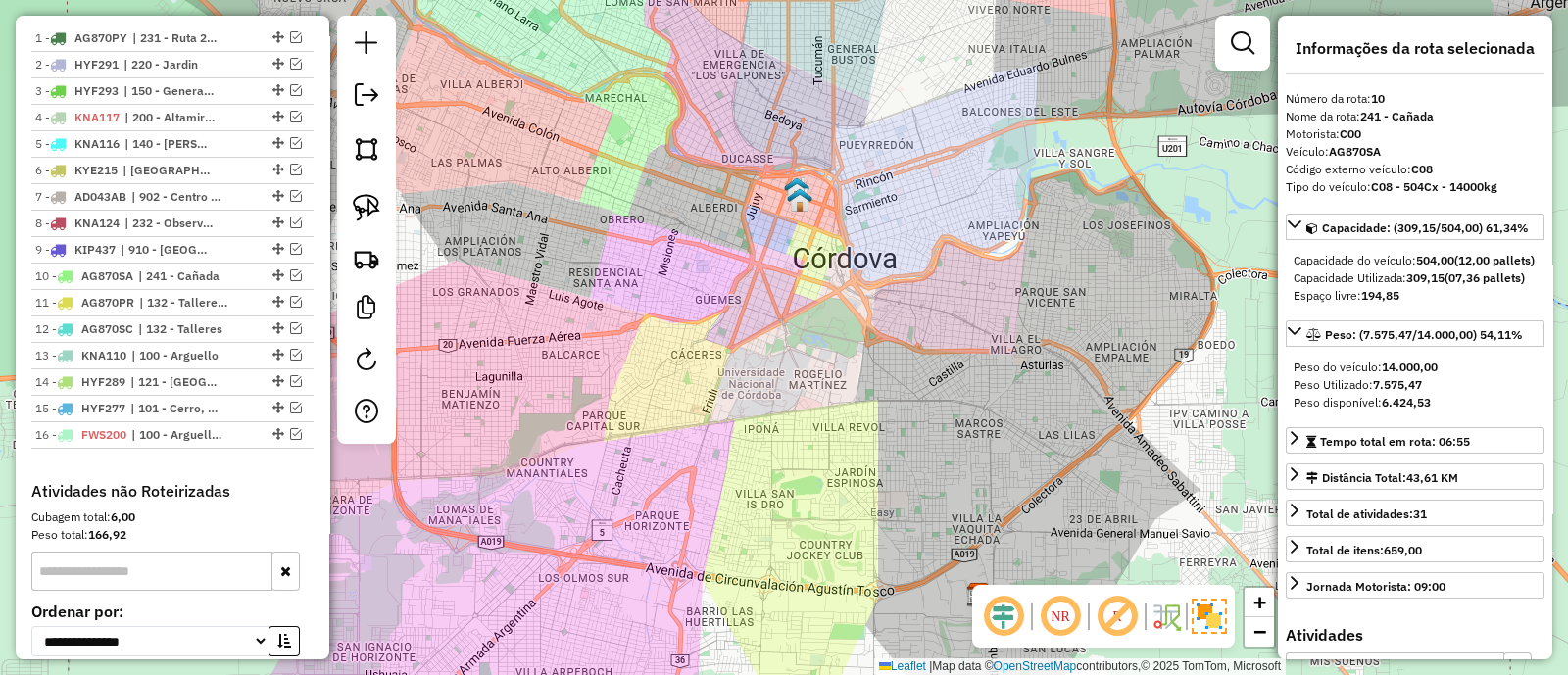
scroll to position [727, 0]
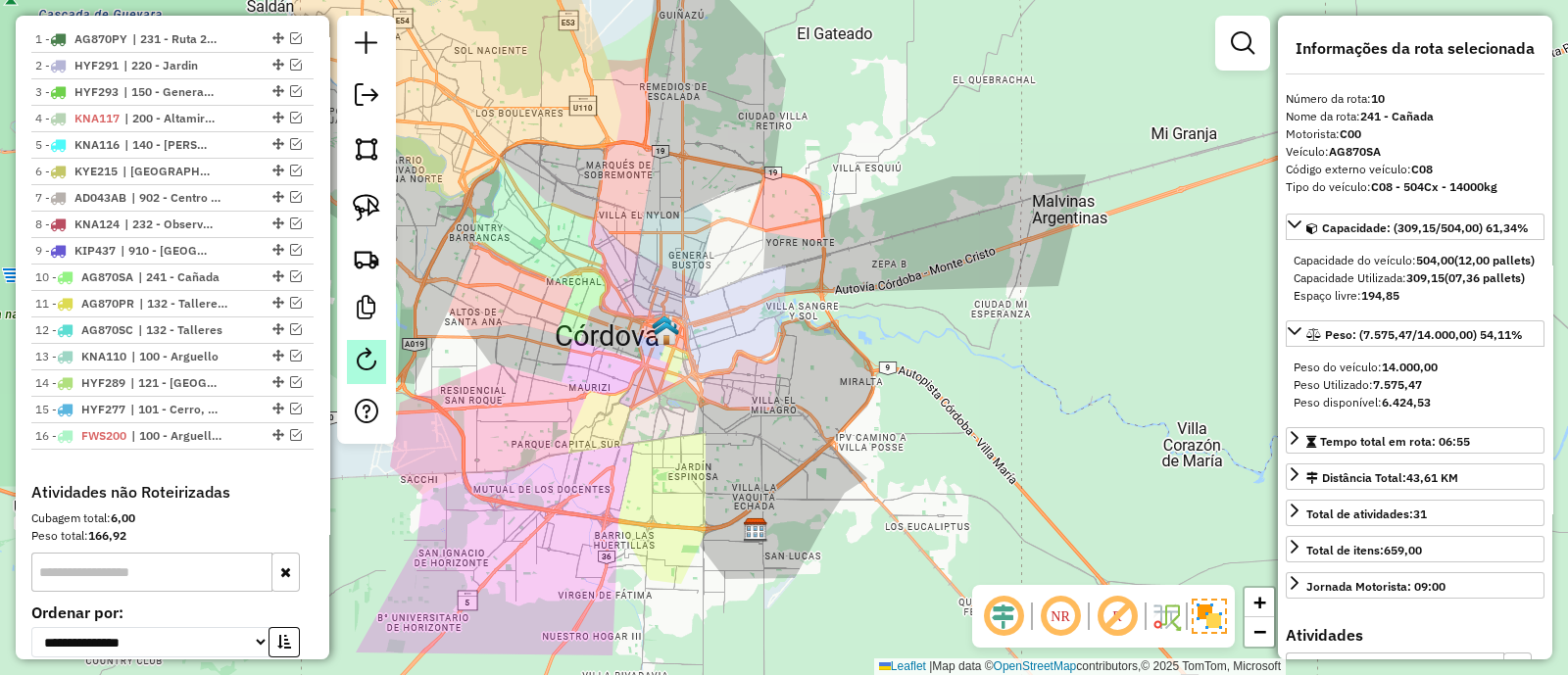
click at [380, 370] on link at bounding box center [366, 362] width 39 height 44
select select "*"
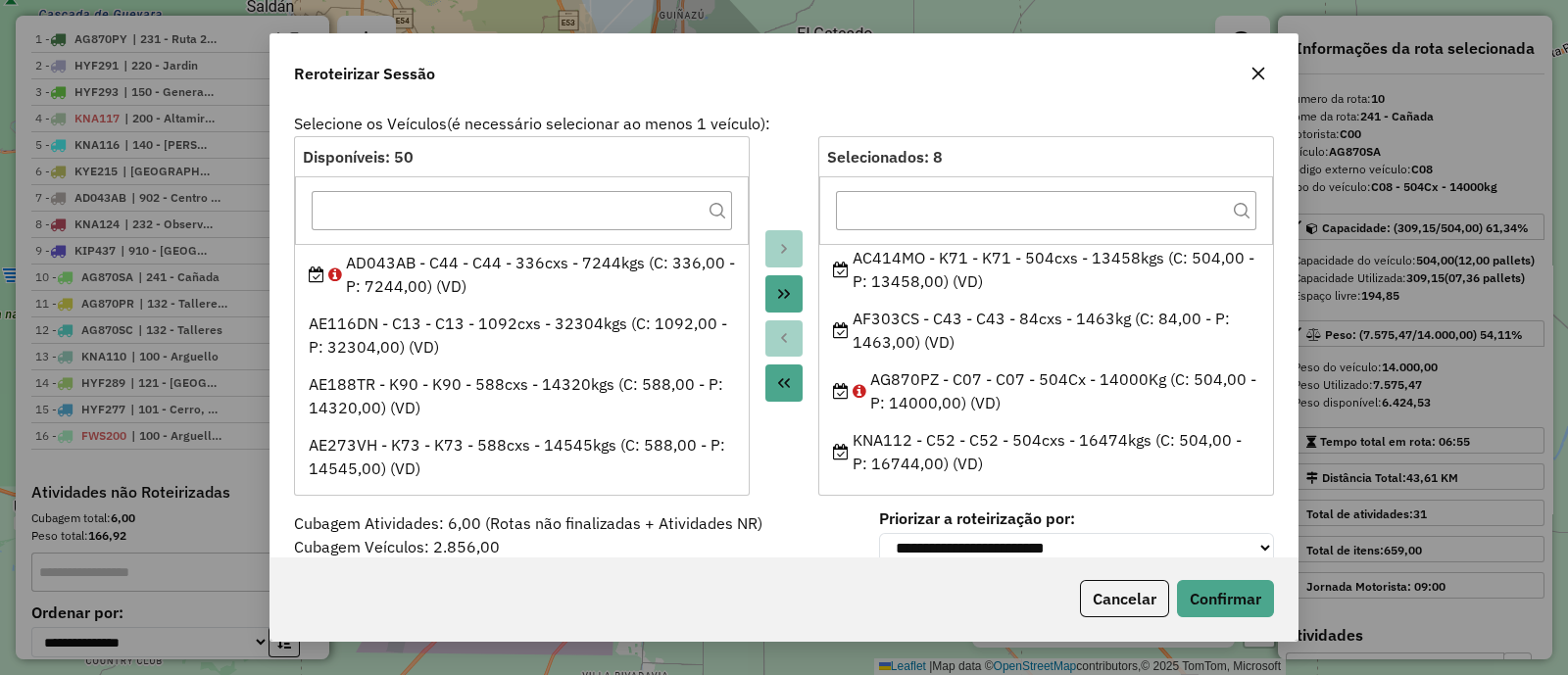
scroll to position [0, 0]
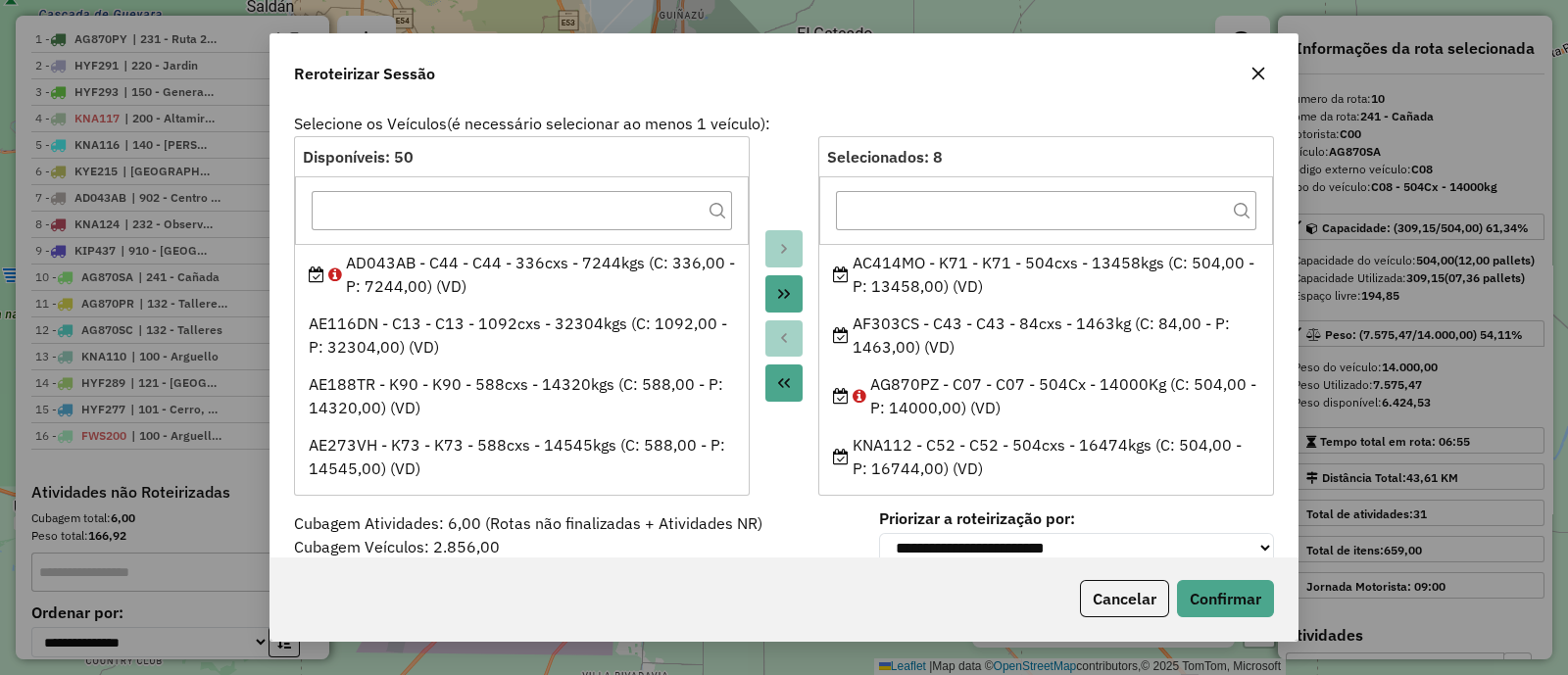
click at [1254, 70] on icon "button" at bounding box center [1259, 74] width 13 height 13
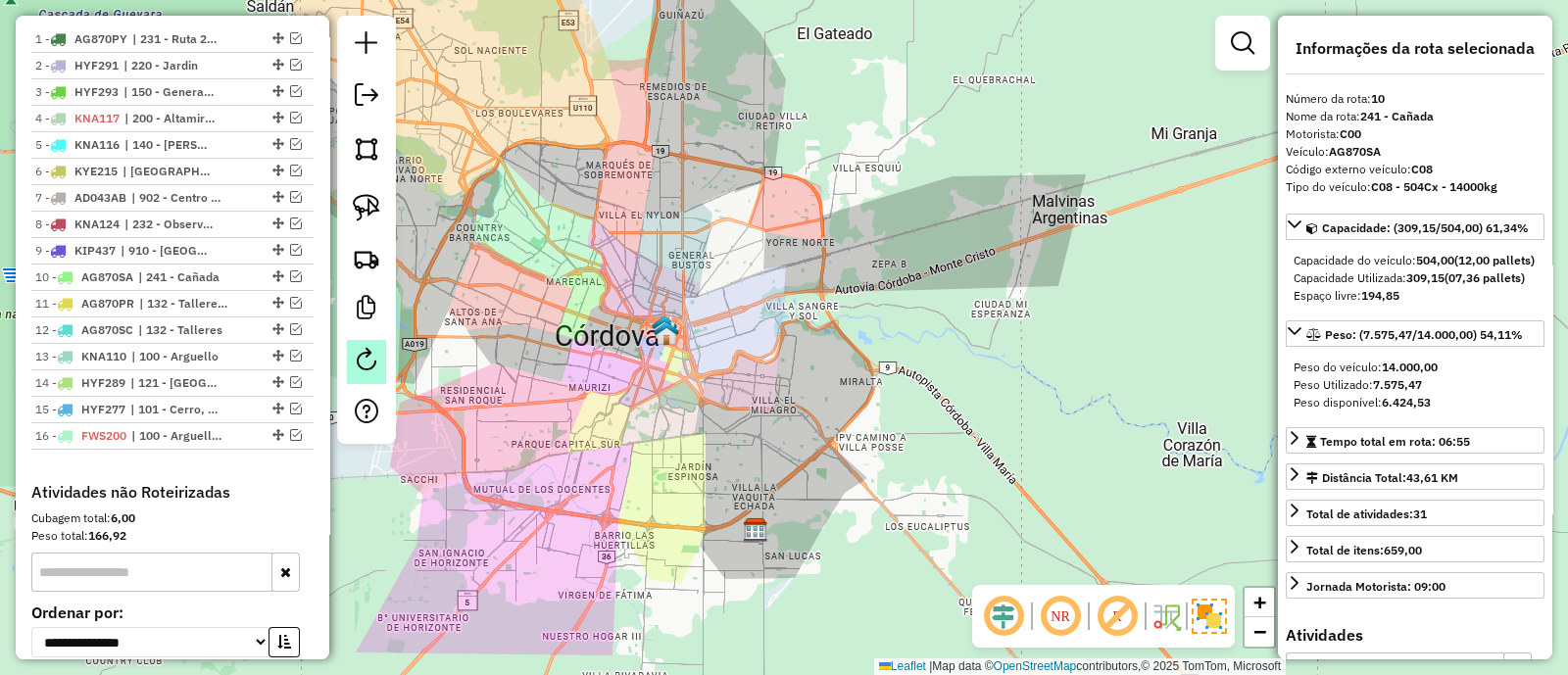
click at [357, 345] on link at bounding box center [366, 362] width 39 height 44
select select "*"
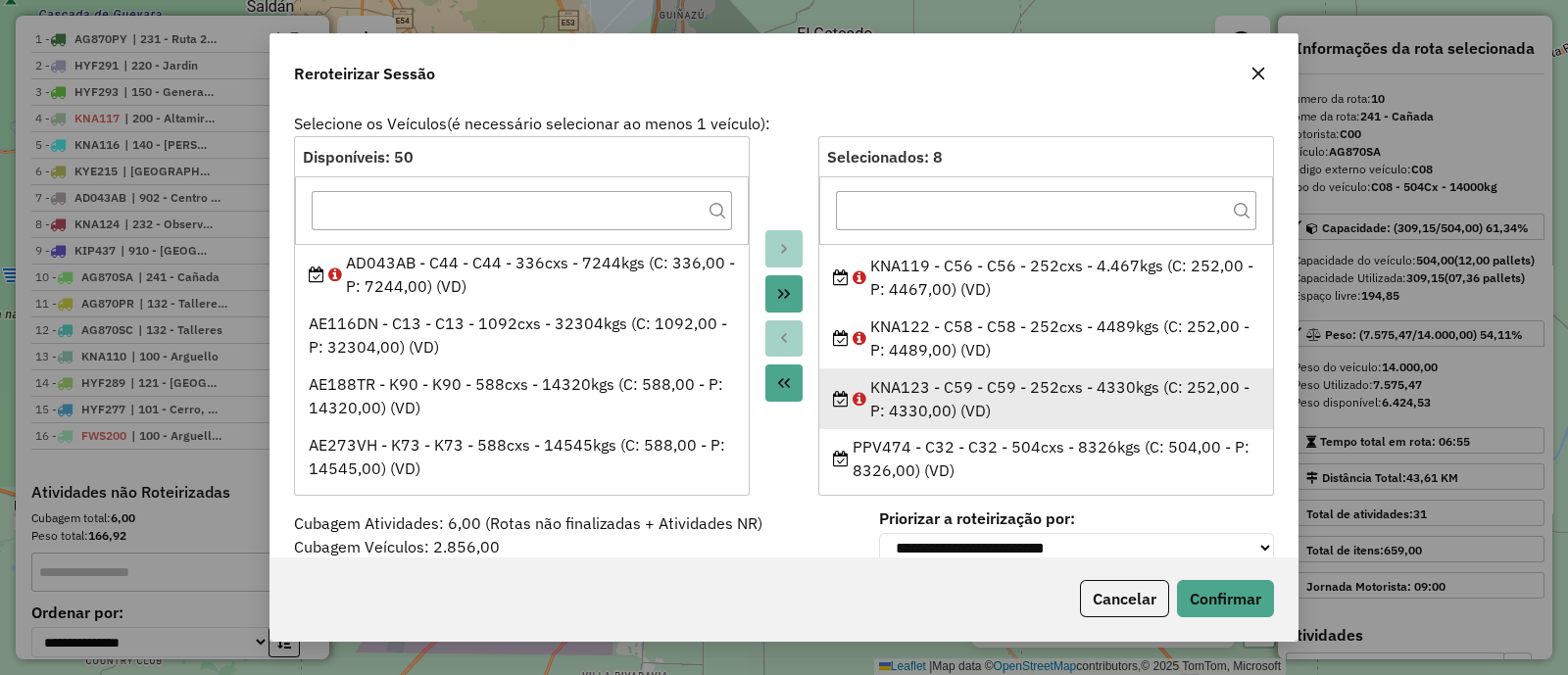
scroll to position [249, 0]
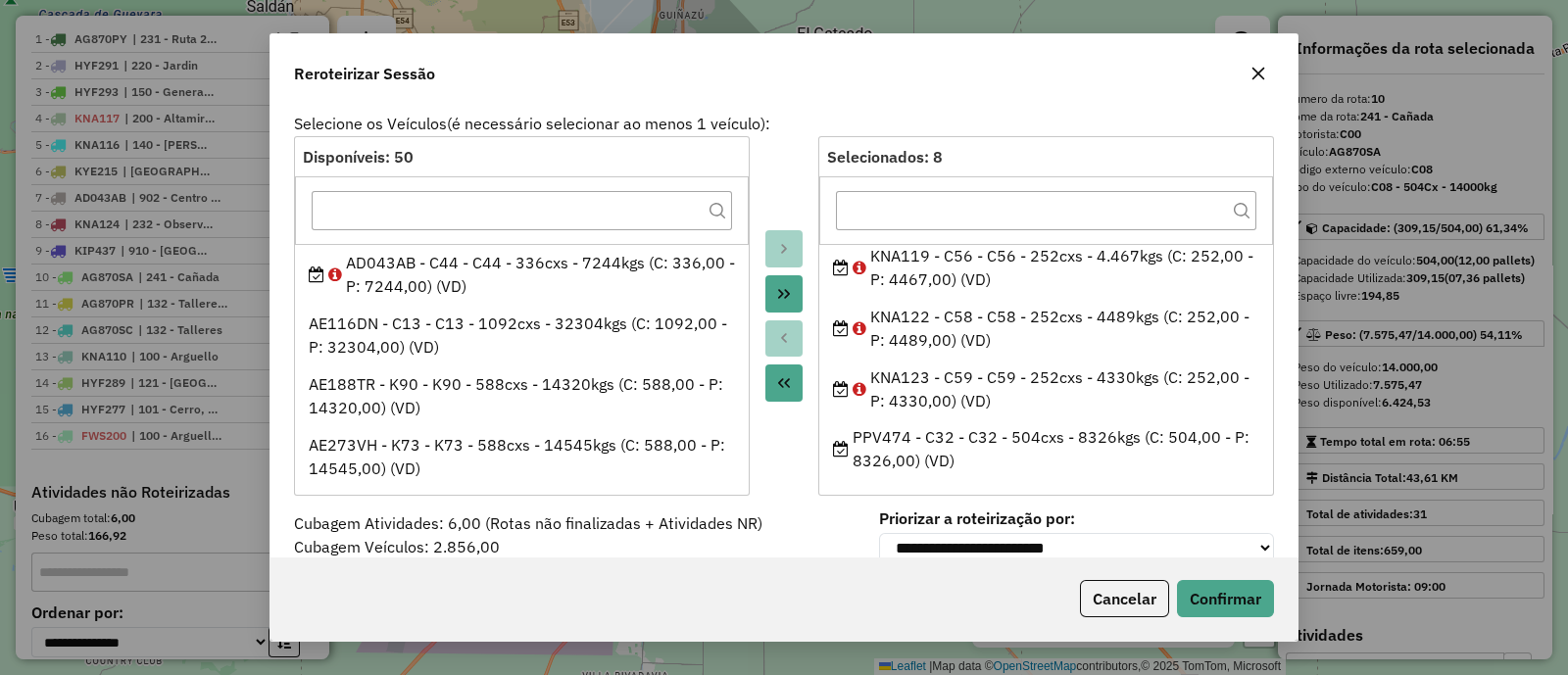
click at [1254, 82] on button "button" at bounding box center [1259, 74] width 32 height 32
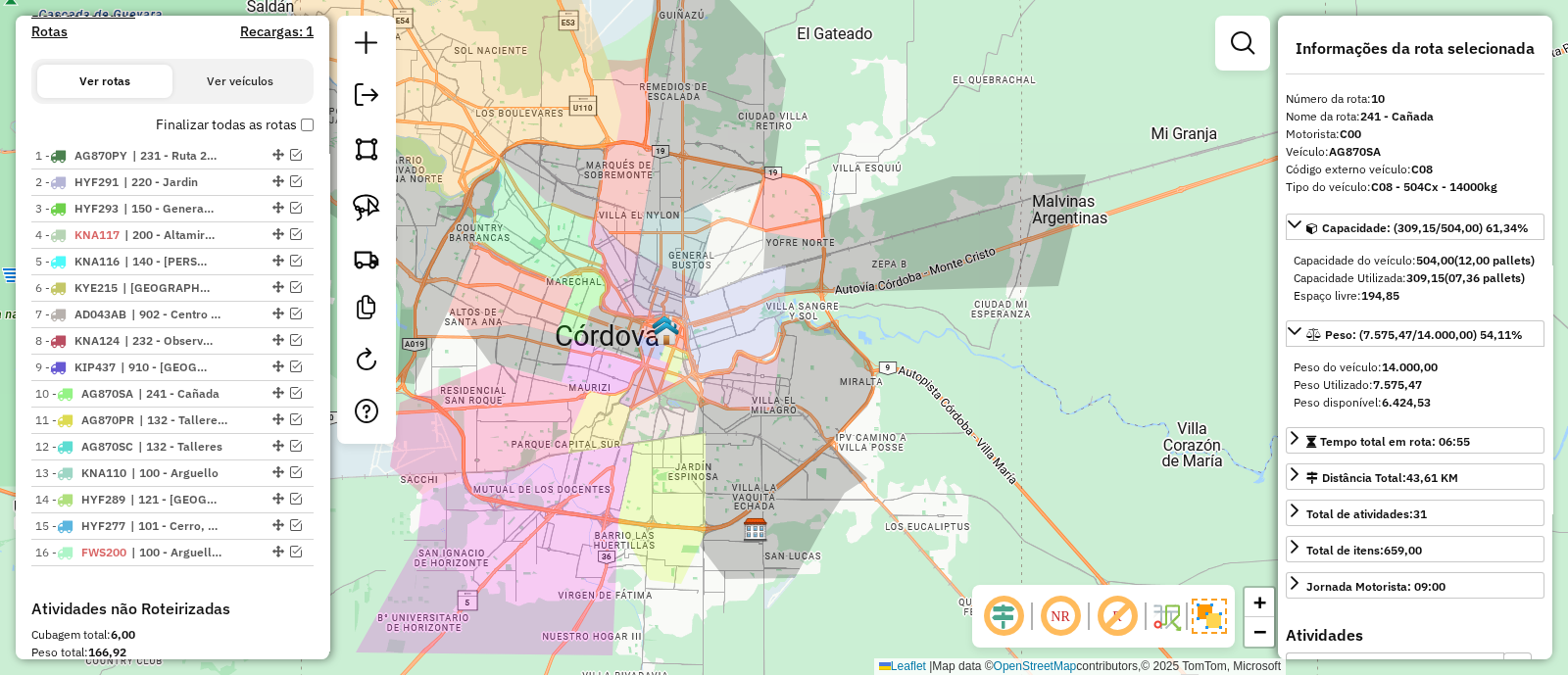
scroll to position [481, 0]
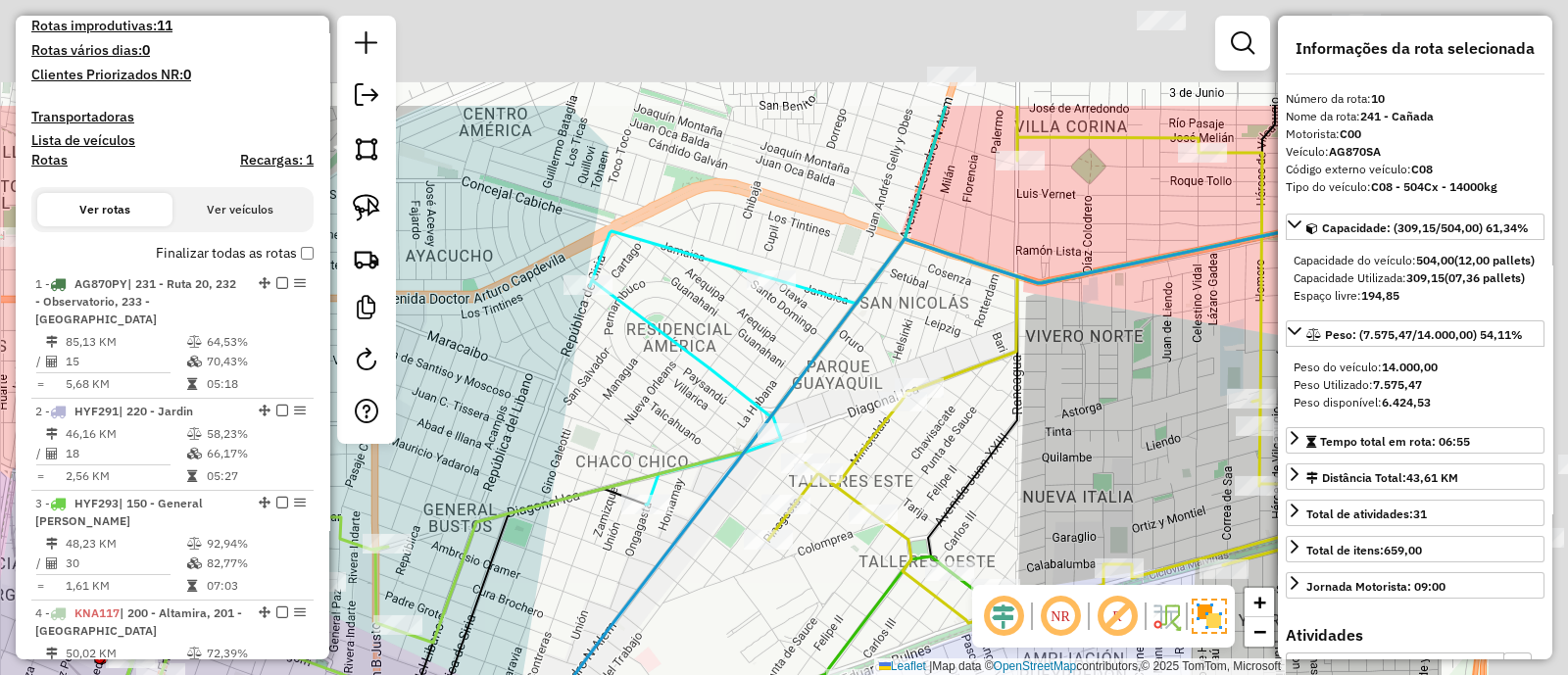
drag, startPoint x: 1023, startPoint y: 172, endPoint x: 735, endPoint y: 348, distance: 337.5
click at [735, 348] on div "Janela de atendimento Grade de atendimento Capacidade Transportadoras Veículos …" at bounding box center [784, 337] width 1568 height 675
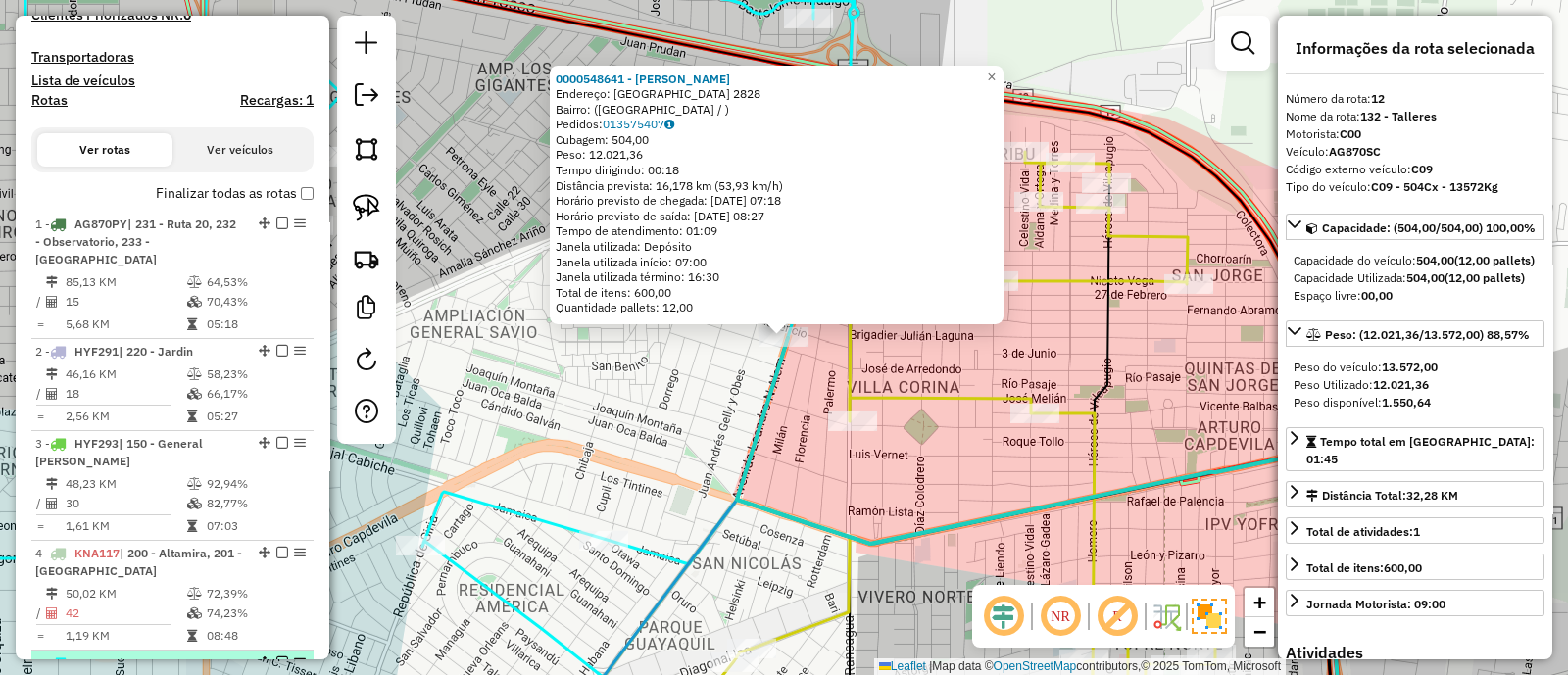
scroll to position [540, 0]
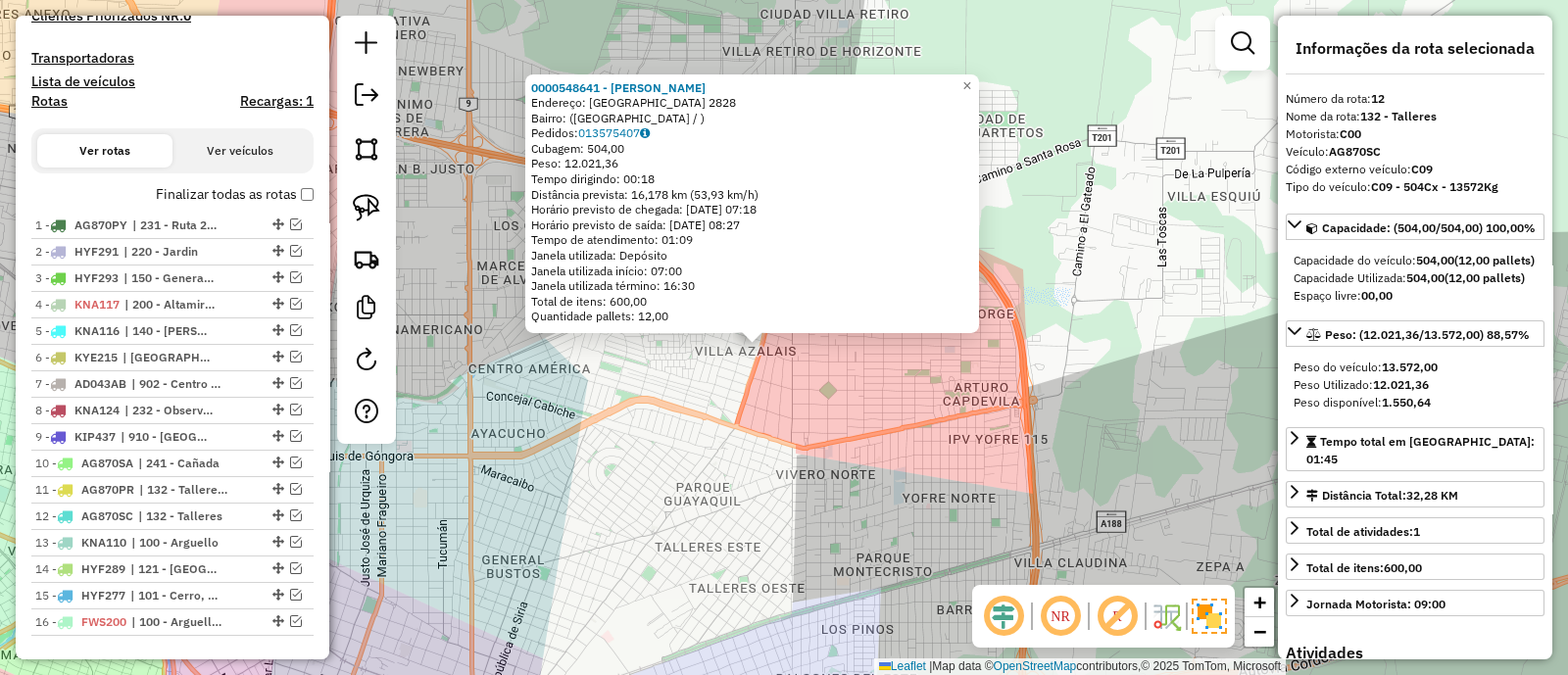
click at [867, 490] on div "0000548641 - Nieto Oscar Emilio Endereço: FLORENCIA 2828 Bairro: (VILLA AZALAIS…" at bounding box center [784, 337] width 1568 height 675
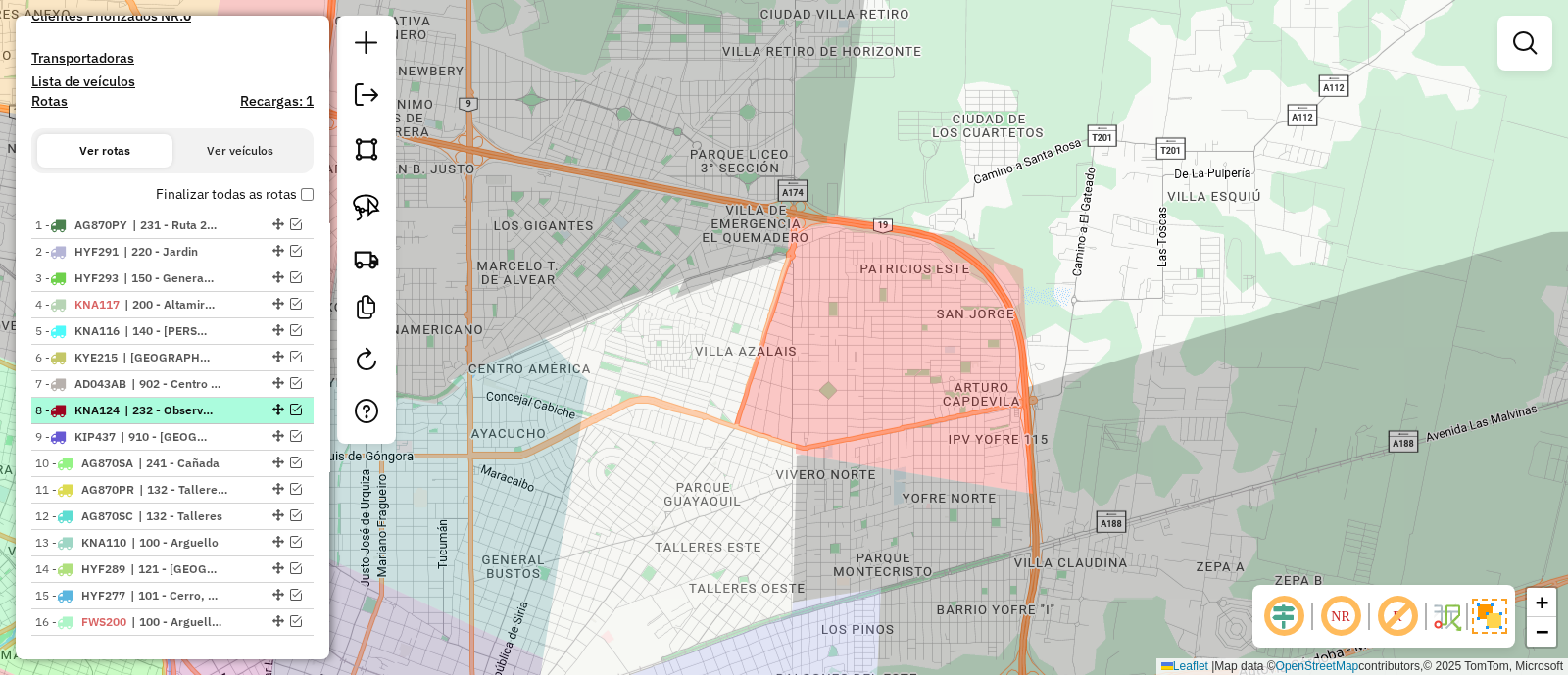
scroll to position [1030, 0]
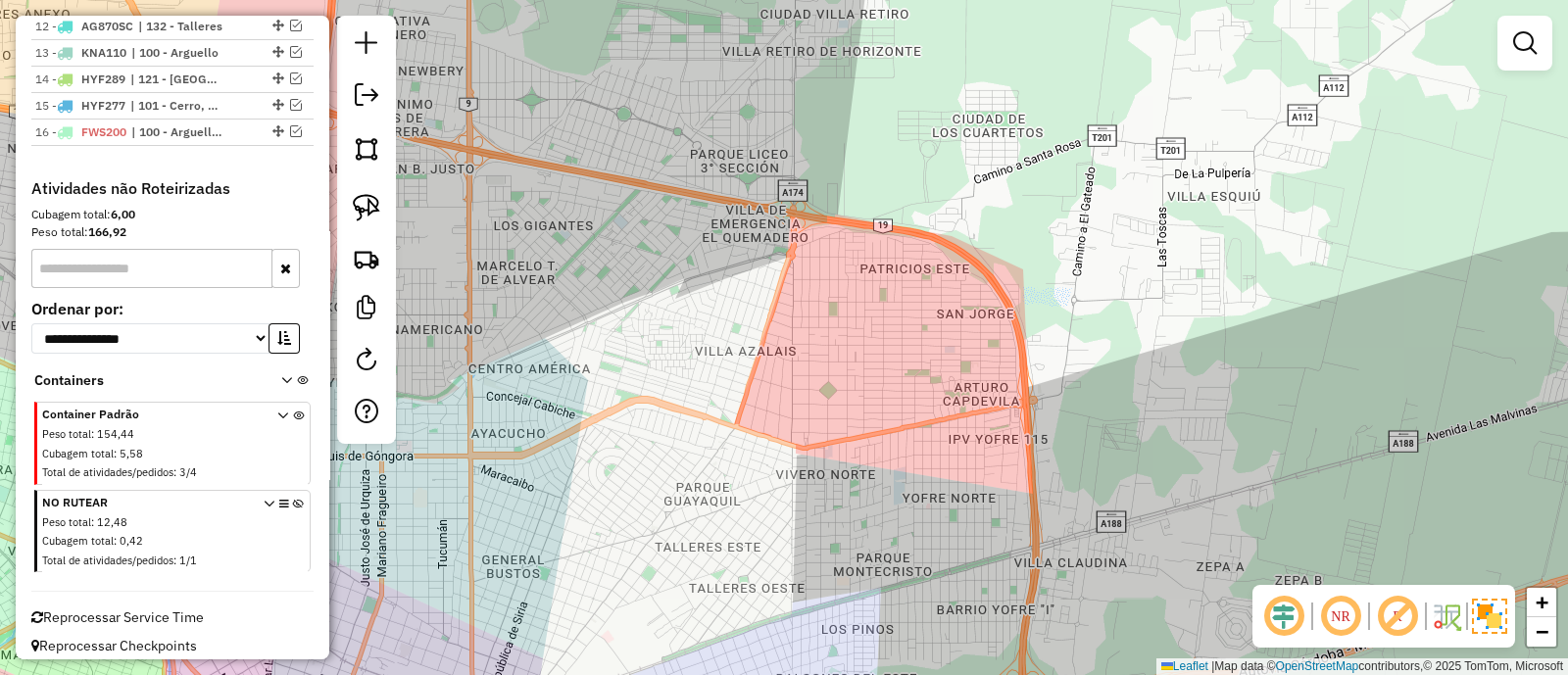
click at [297, 499] on icon at bounding box center [298, 536] width 11 height 74
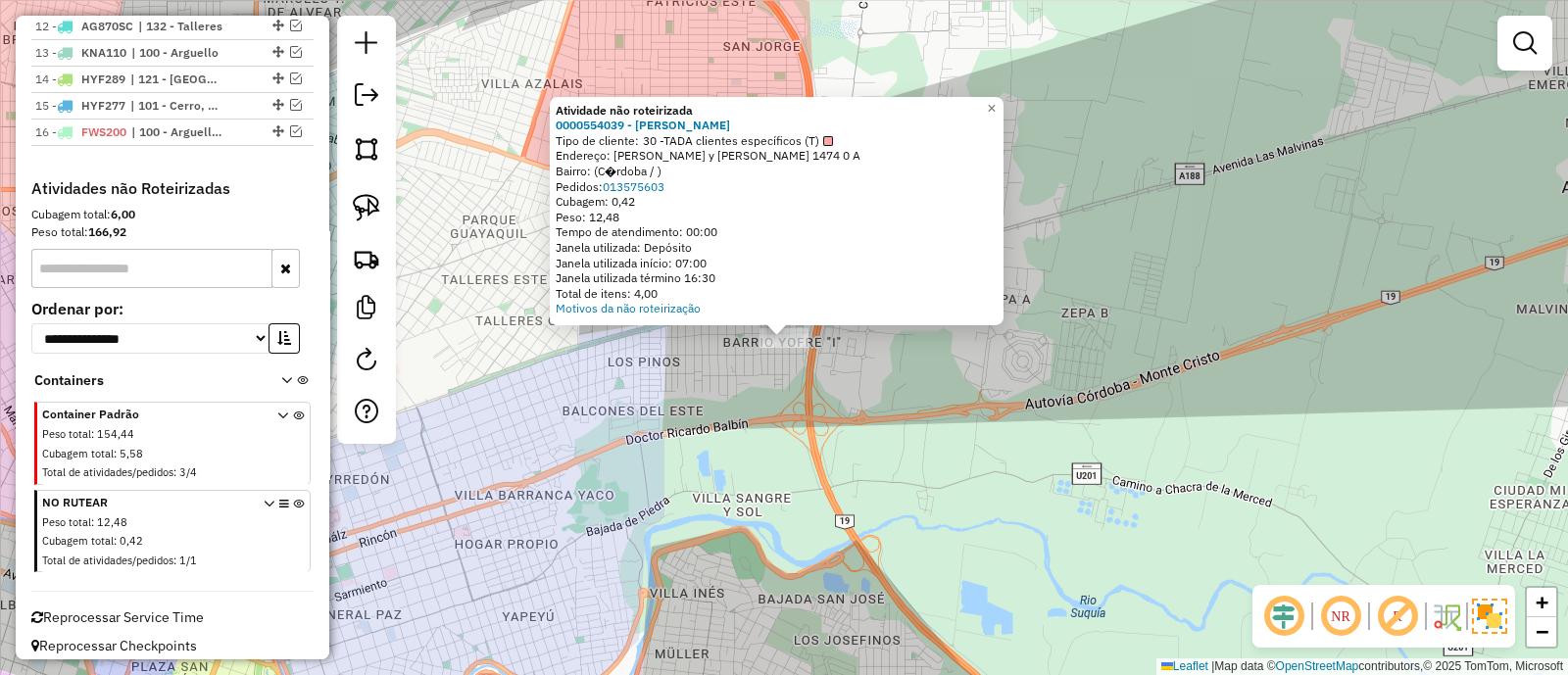
click at [902, 487] on div "Atividade não roteirizada 0000554039 - Lucas Diaz Tipo de cliente: 30 -TADA cli…" at bounding box center [784, 337] width 1568 height 675
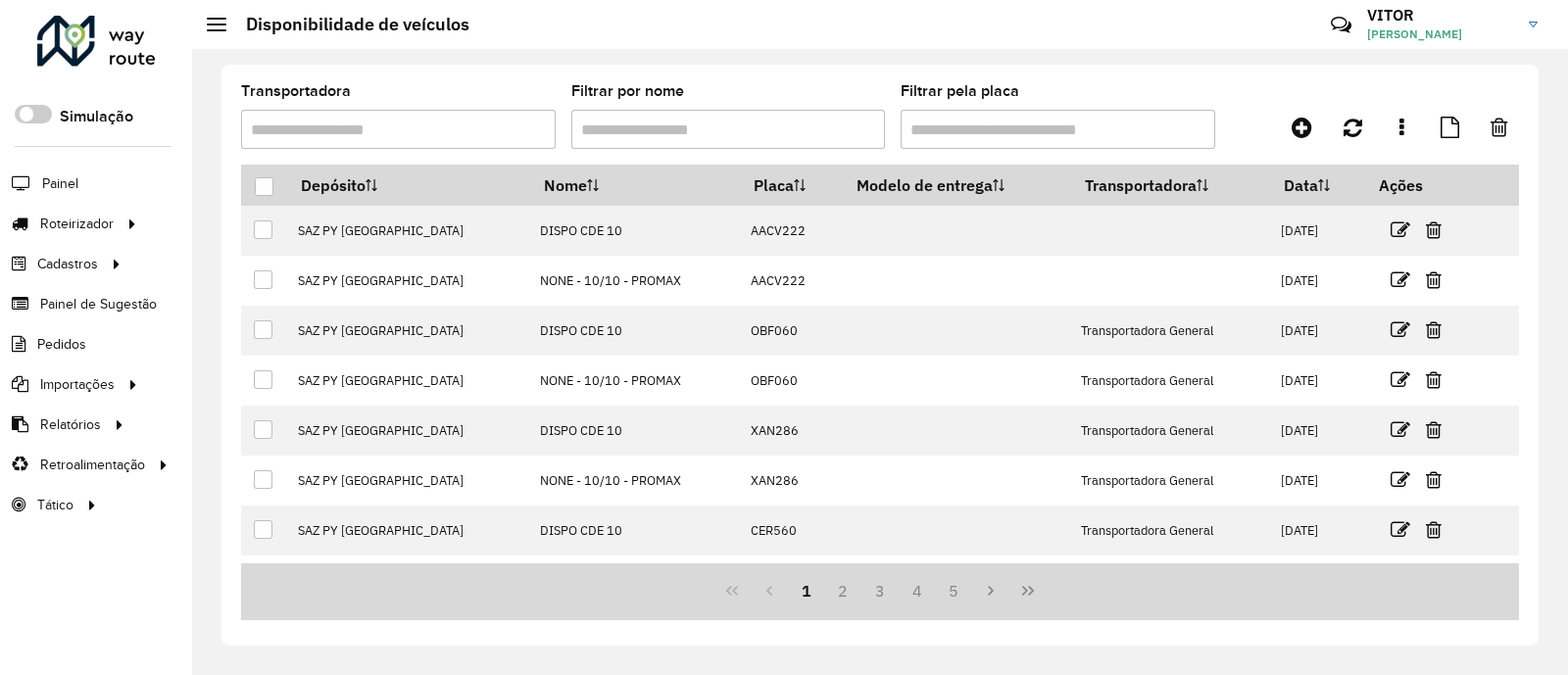
drag, startPoint x: 1328, startPoint y: 3, endPoint x: 753, endPoint y: 59, distance: 577.7
click at [753, 59] on div "Transportadora Filtrar por nome Filtrar pela placa Depósito Nome Placa Modelo d…" at bounding box center [880, 362] width 1376 height 626
click at [1304, 83] on div "Transportadora Filtrar por nome Filtrar pela placa Depósito Nome Placa Modelo d…" at bounding box center [880, 355] width 1317 height 582
drag, startPoint x: 1347, startPoint y: 0, endPoint x: 1428, endPoint y: 69, distance: 106.4
click at [1428, 69] on div "Transportadora Filtrar por nome Filtrar pela placa Depósito Nome Placa Modelo d…" at bounding box center [880, 355] width 1317 height 582
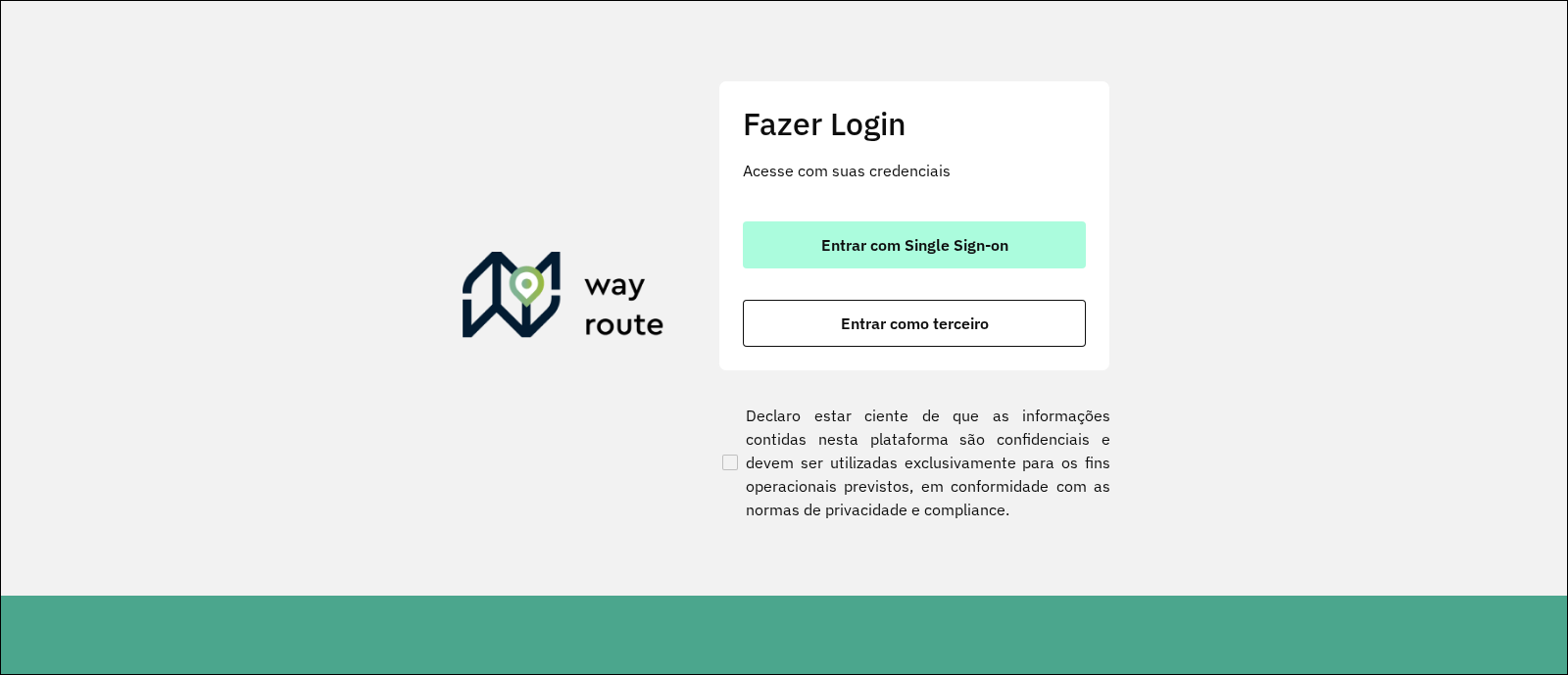
click at [829, 253] on span "Entrar com Single Sign-on" at bounding box center [915, 246] width 187 height 16
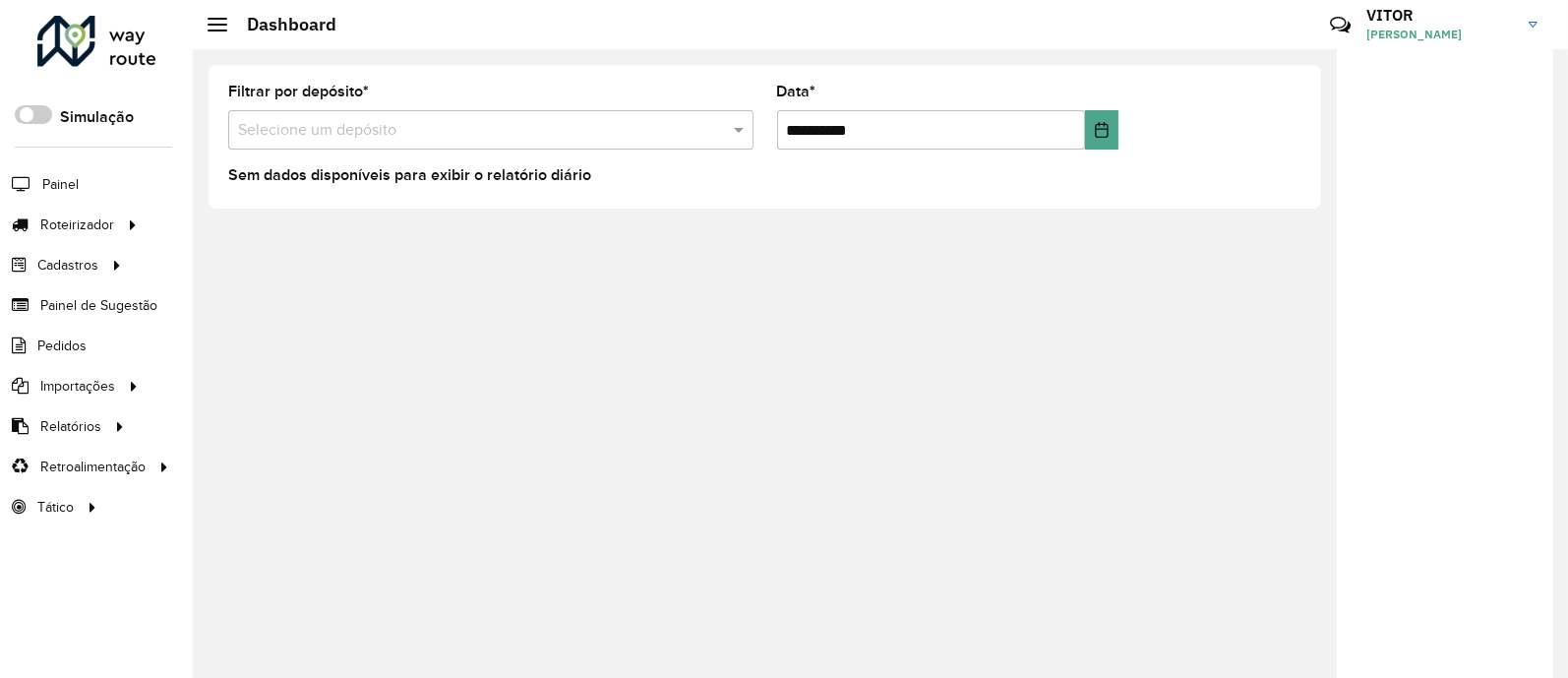
click at [1456, 346] on div at bounding box center [1445, 367] width 217 height 638
click at [1244, 197] on div "**********" at bounding box center [765, 137] width 1113 height 144
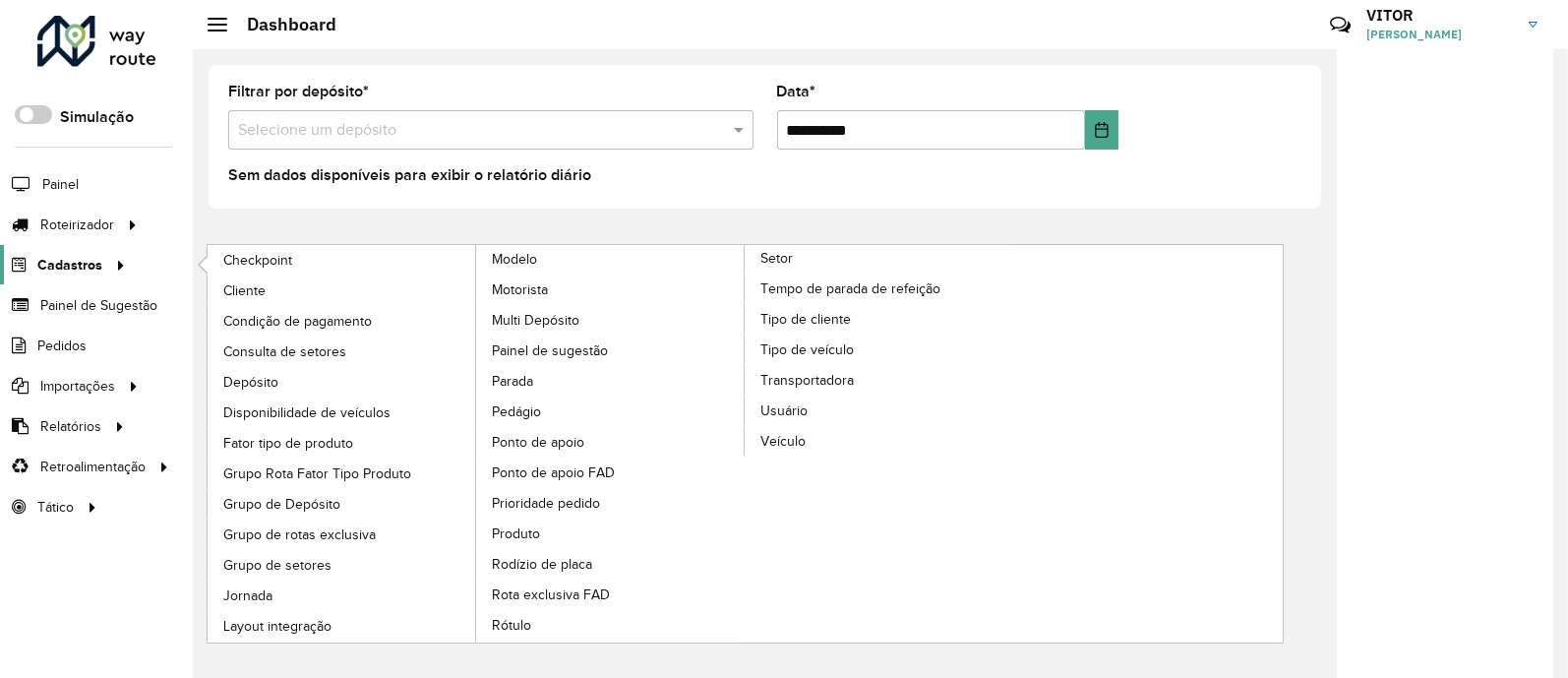
click at [90, 259] on span "Cadastros" at bounding box center [69, 265] width 65 height 21
click at [324, 292] on link "Cliente" at bounding box center [342, 291] width 269 height 30
